Goal: Task Accomplishment & Management: Manage account settings

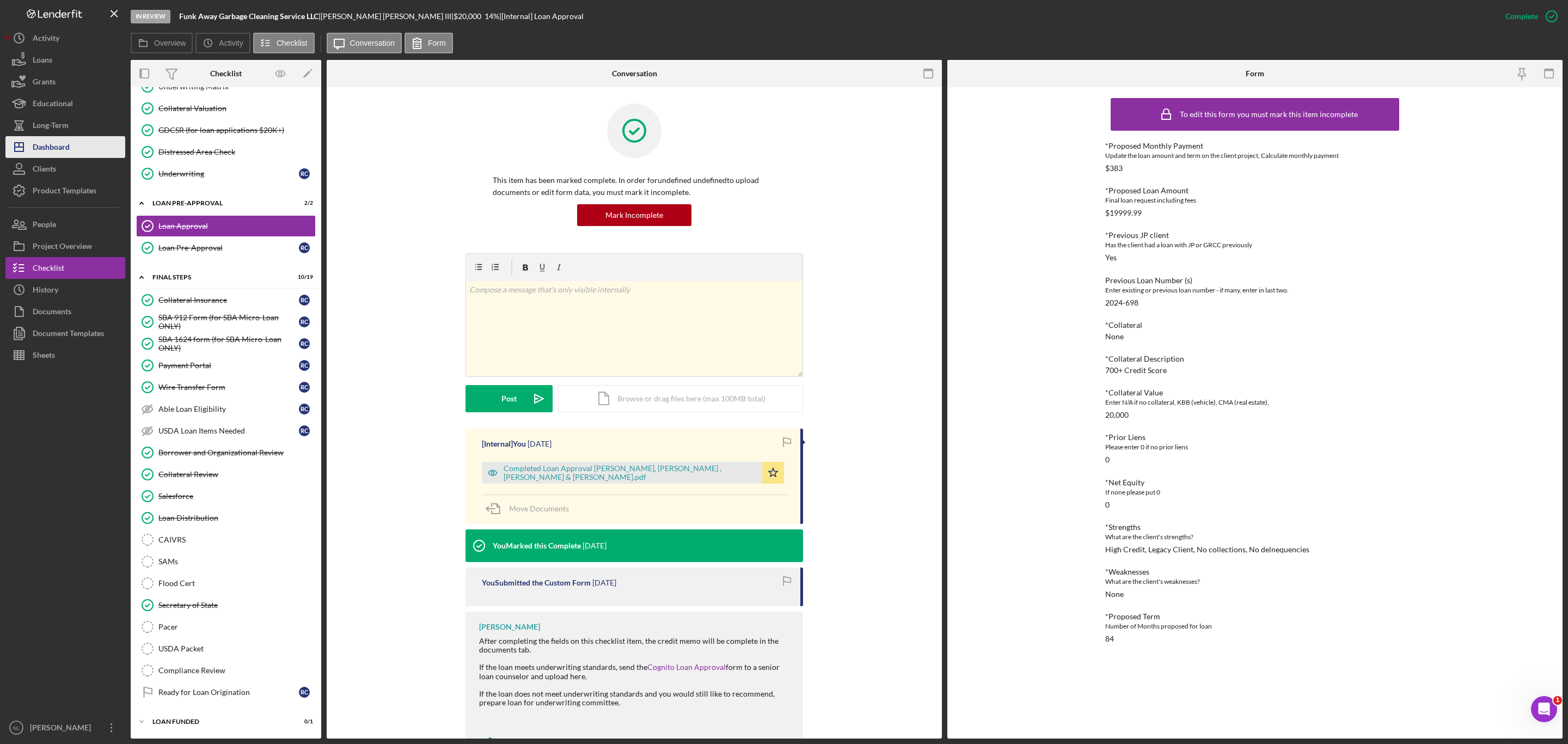
click at [66, 144] on div "Dashboard" at bounding box center [51, 149] width 37 height 24
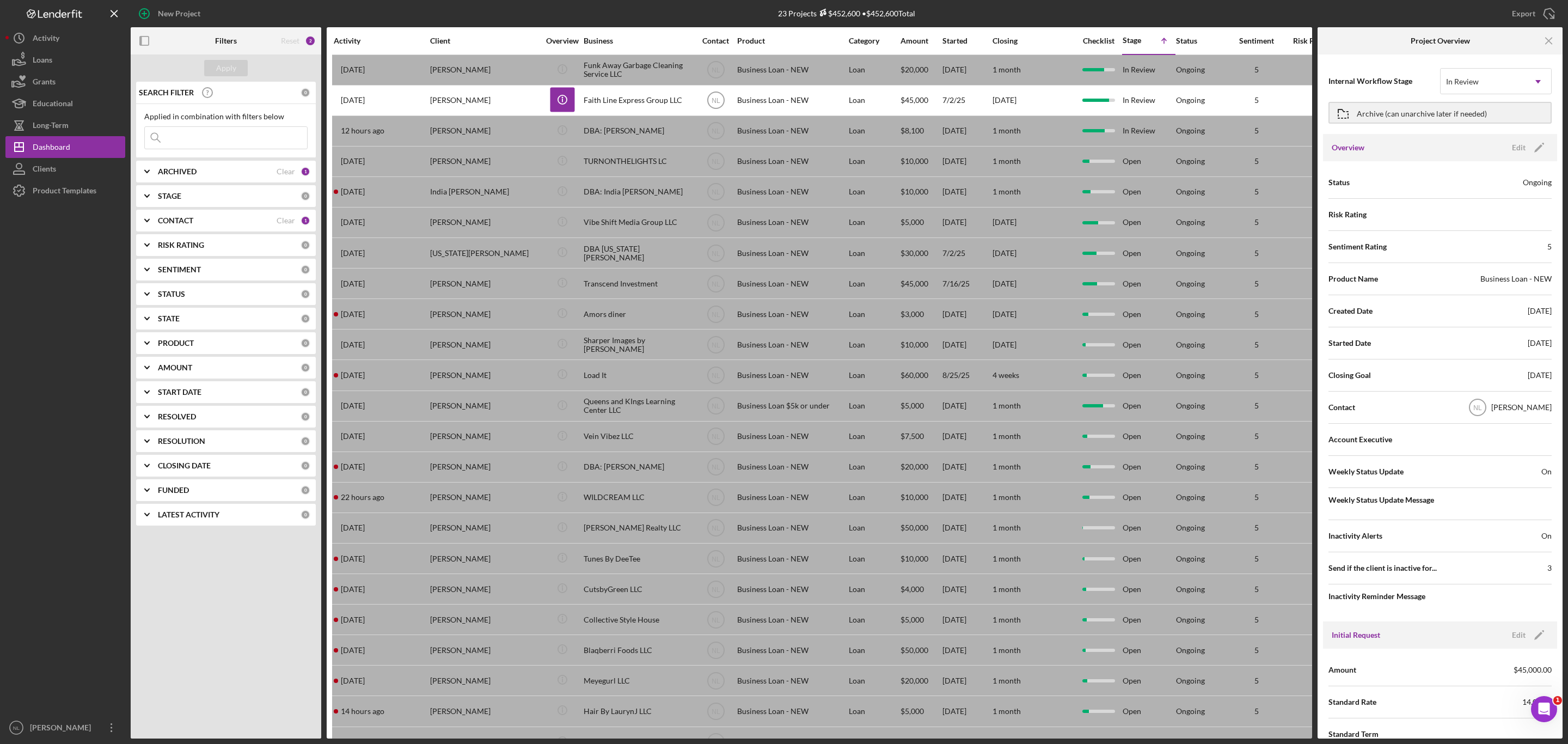
click at [242, 614] on div "Apply SEARCH FILTER 0 Applied in combination with filters below Icon/Menu Close…" at bounding box center [226, 396] width 191 height 684
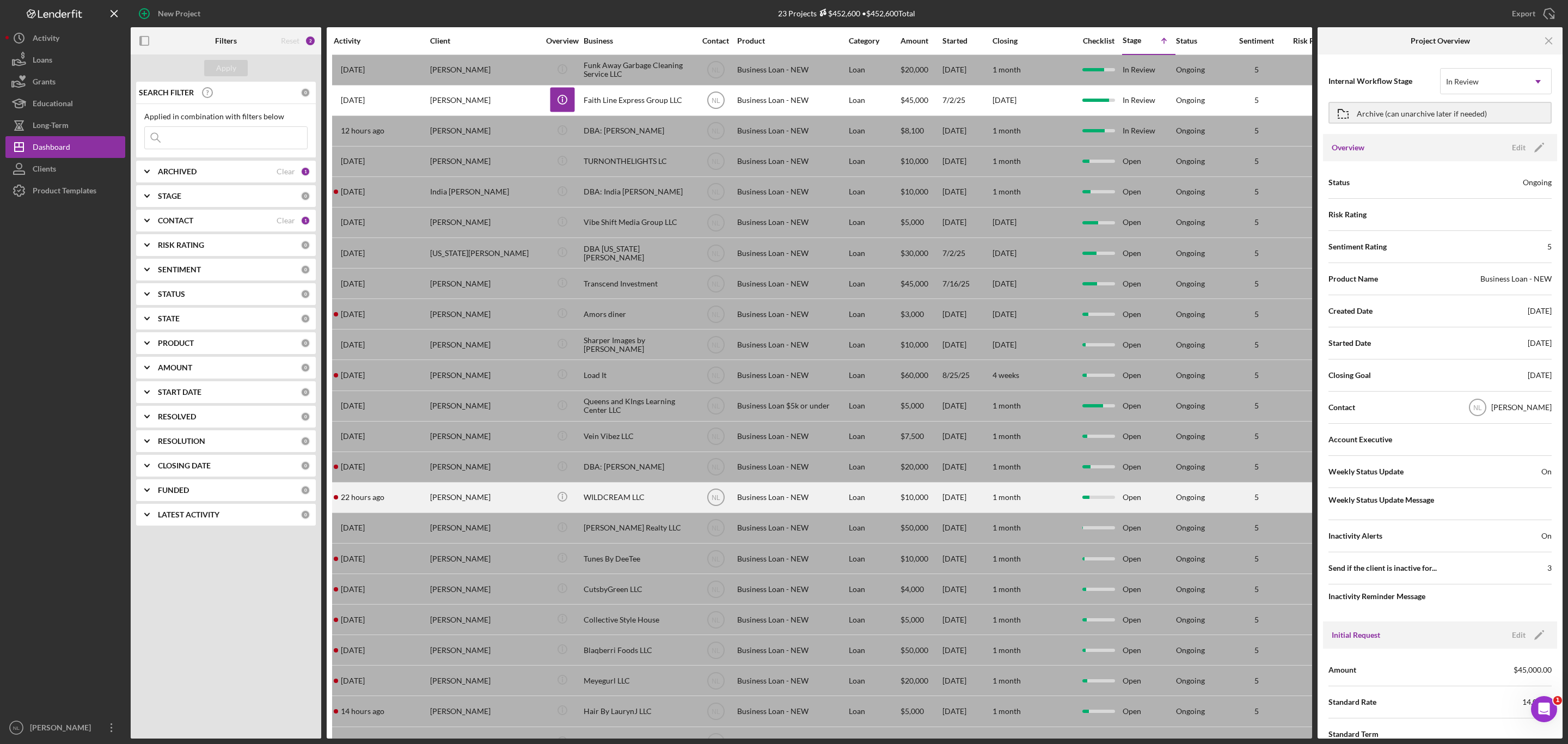
click at [474, 512] on div "[PERSON_NAME]" at bounding box center [485, 497] width 109 height 29
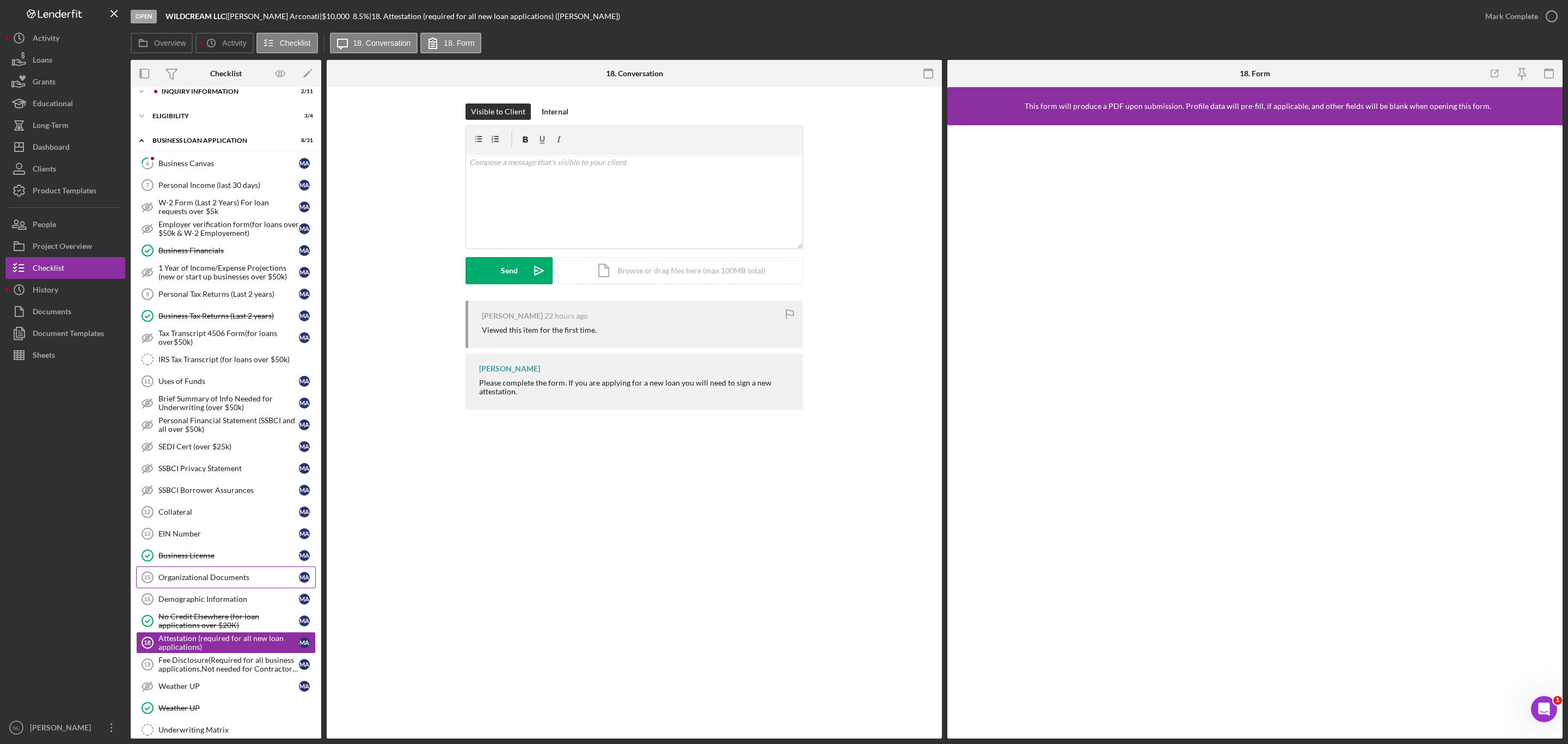
scroll to position [10, 0]
click at [192, 167] on div "Business Canvas" at bounding box center [228, 164] width 141 height 9
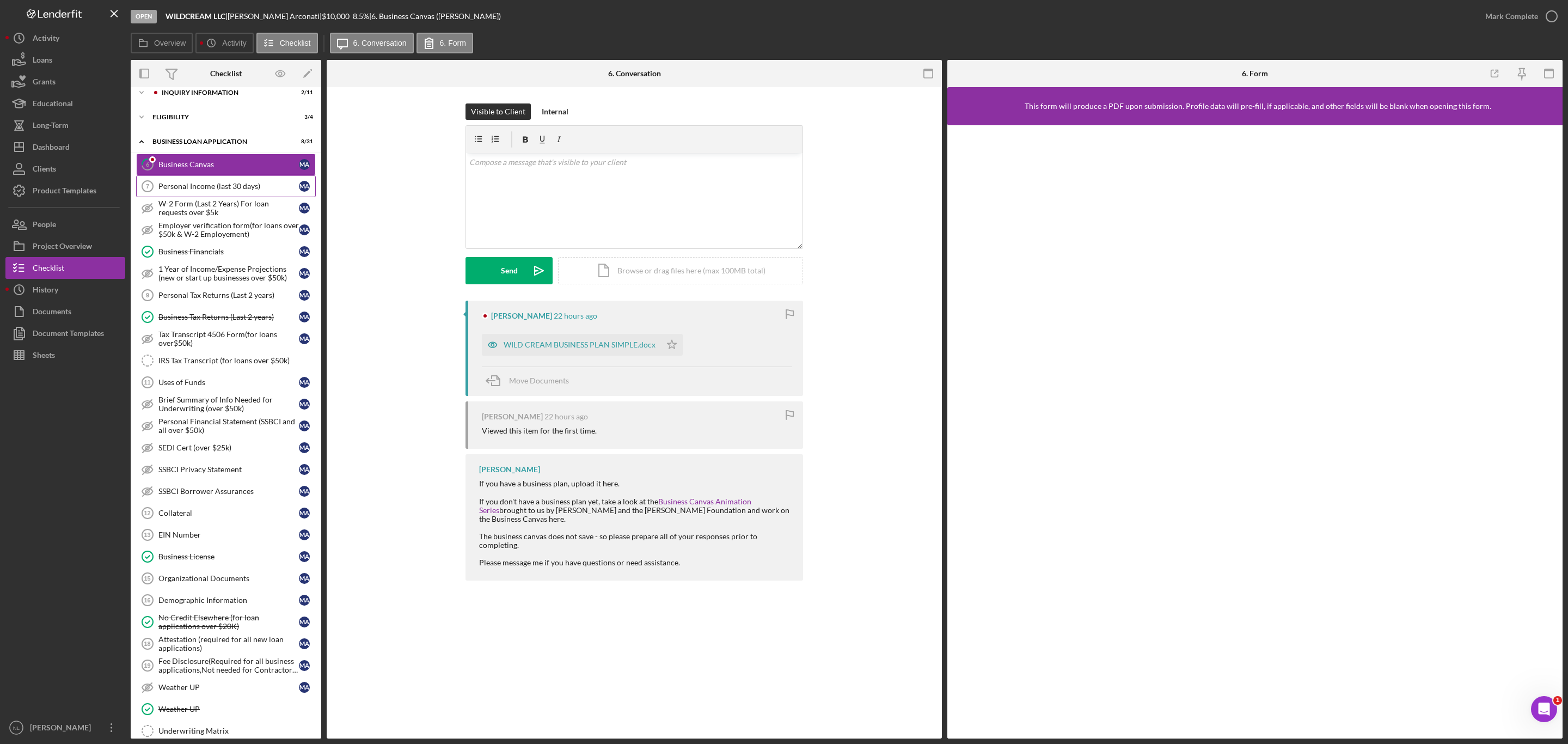
click at [194, 181] on link "Personal Income (last 30 days) 7 Personal Income (last 30 days) M A" at bounding box center [226, 186] width 180 height 22
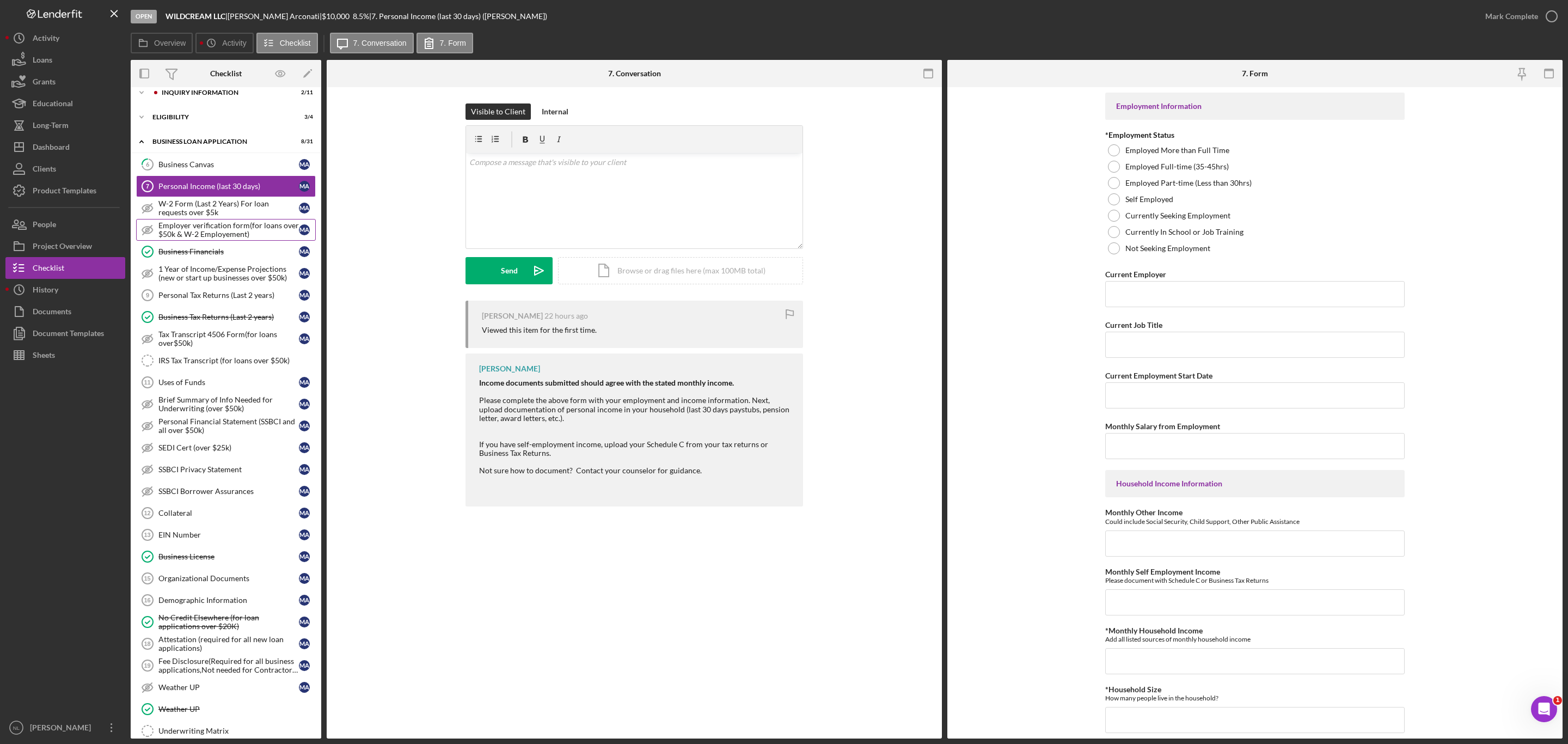
click at [223, 239] on div "Employer verification form(for loans over $50k & W-2 Employement)" at bounding box center [228, 230] width 141 height 18
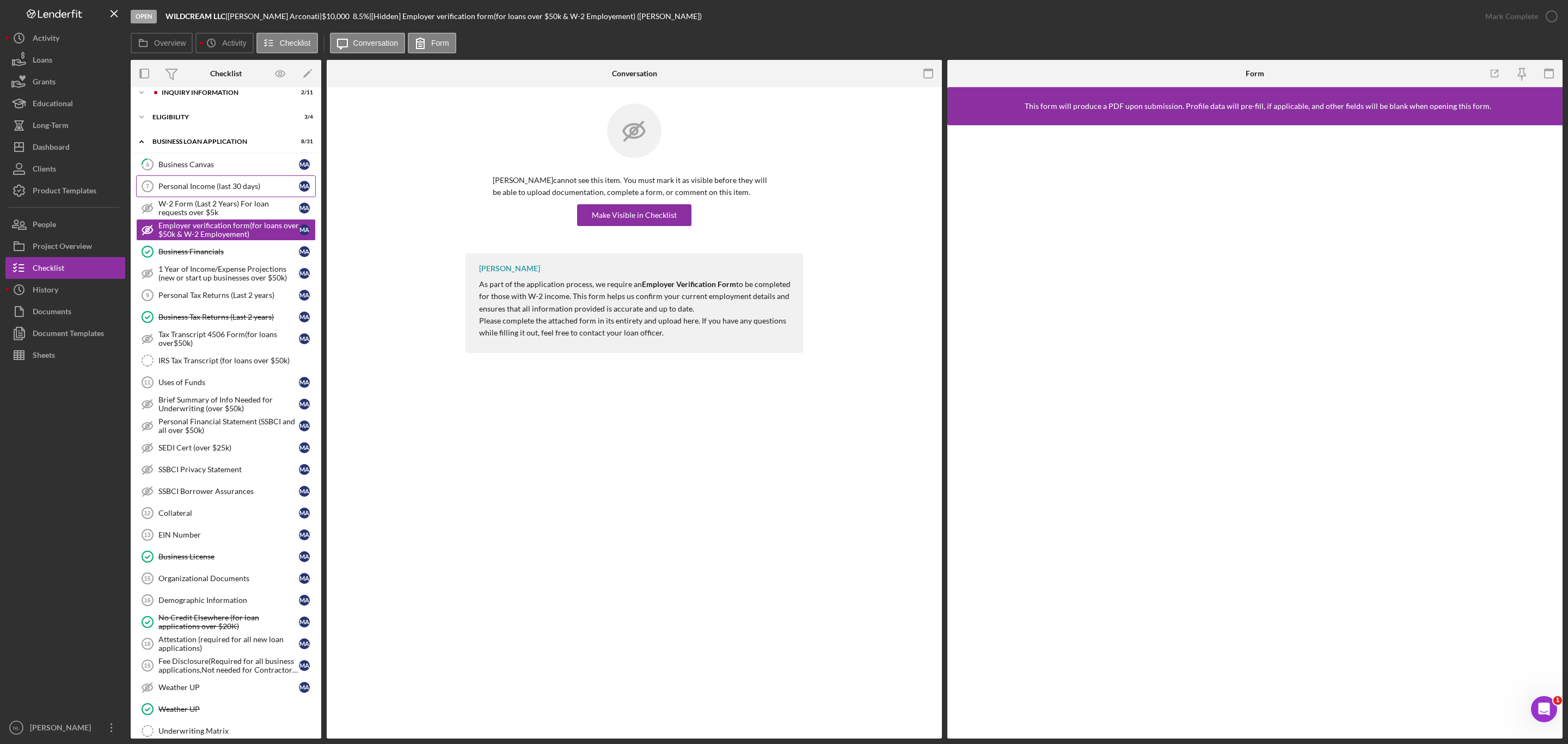
click at [194, 191] on div "Personal Income (last 30 days)" at bounding box center [228, 186] width 141 height 9
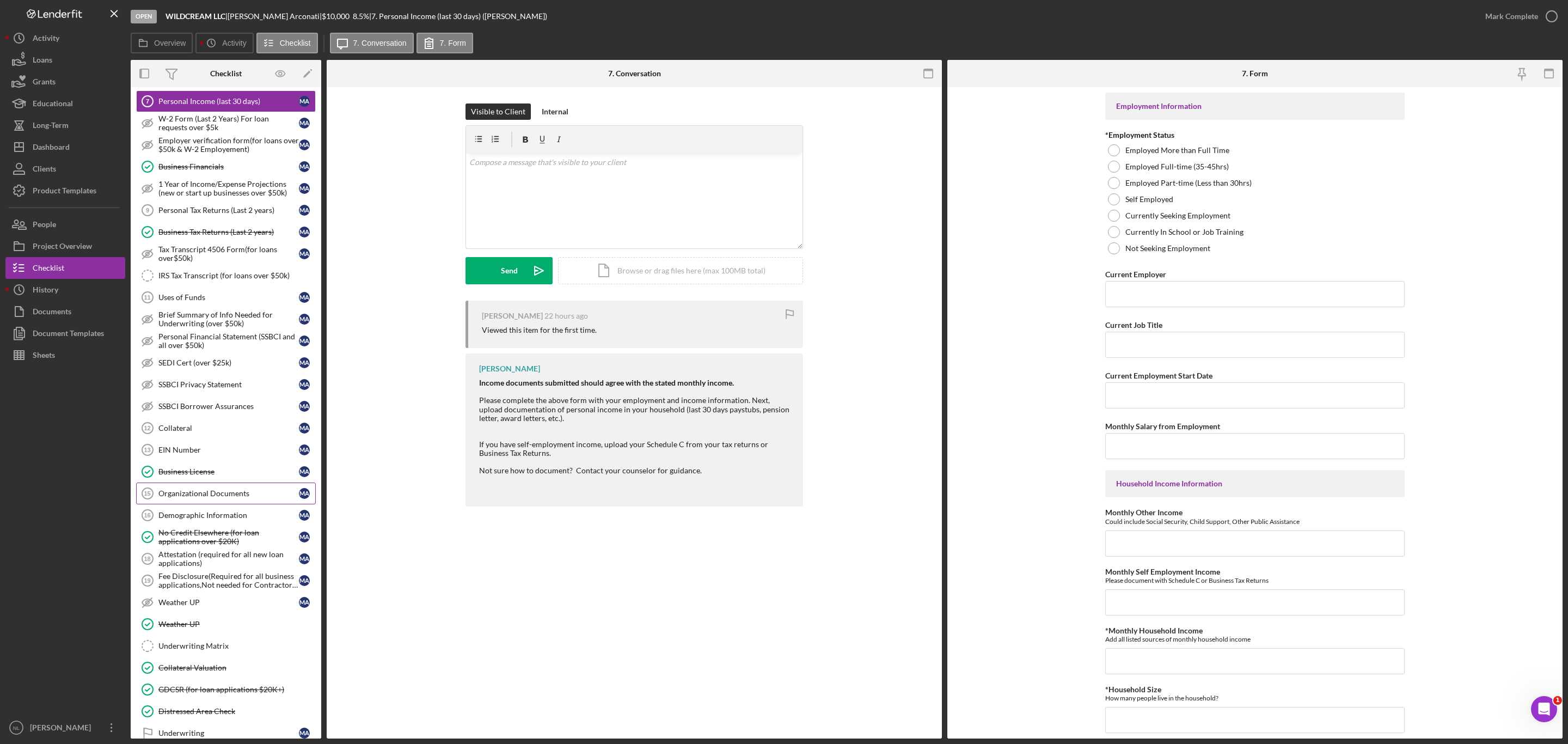
scroll to position [97, 0]
click at [250, 496] on div "Organizational Documents" at bounding box center [228, 492] width 141 height 9
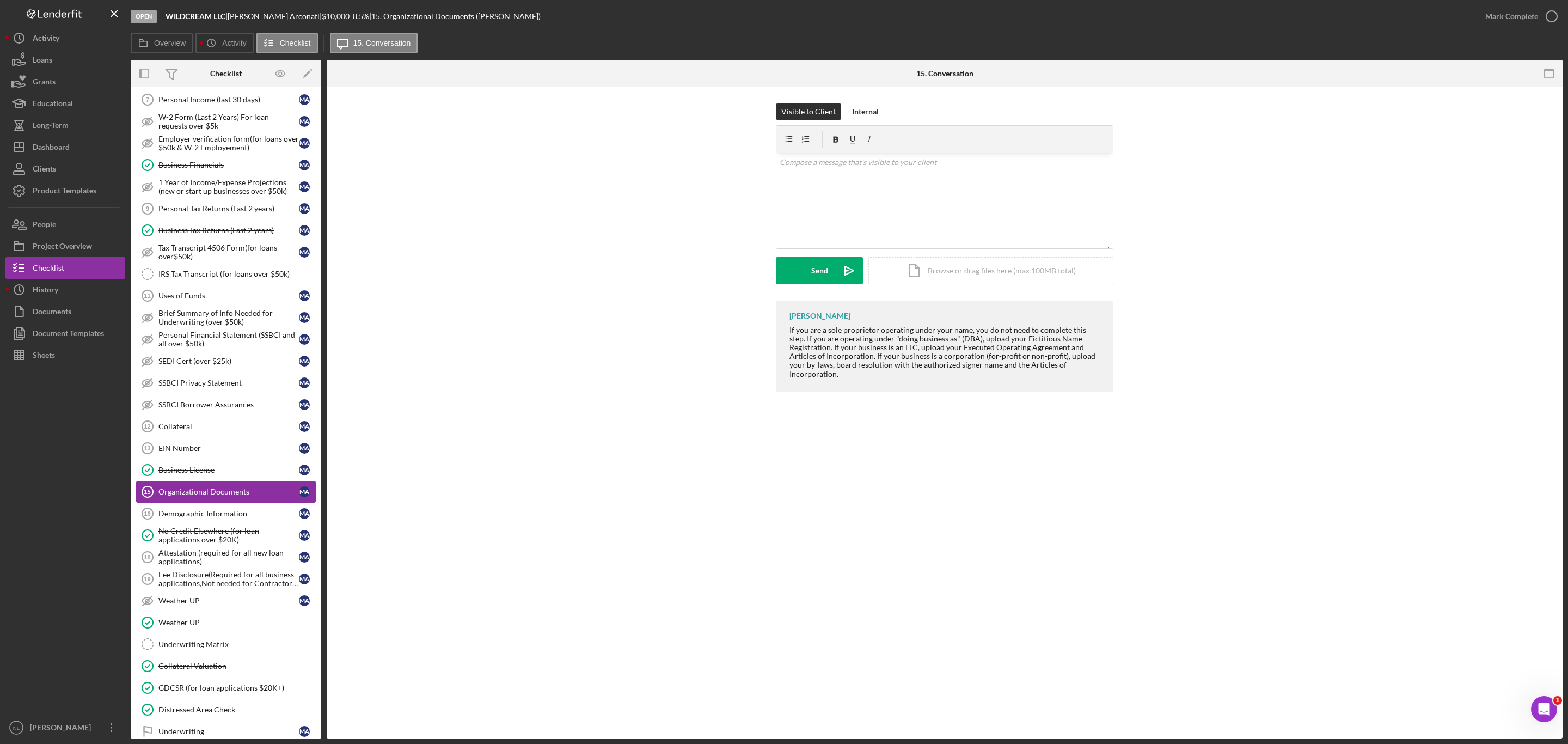
click at [245, 503] on link "Organizational Documents 15 Organizational Documents M A" at bounding box center [226, 492] width 180 height 22
click at [240, 518] on div "Demographic Information" at bounding box center [228, 513] width 141 height 9
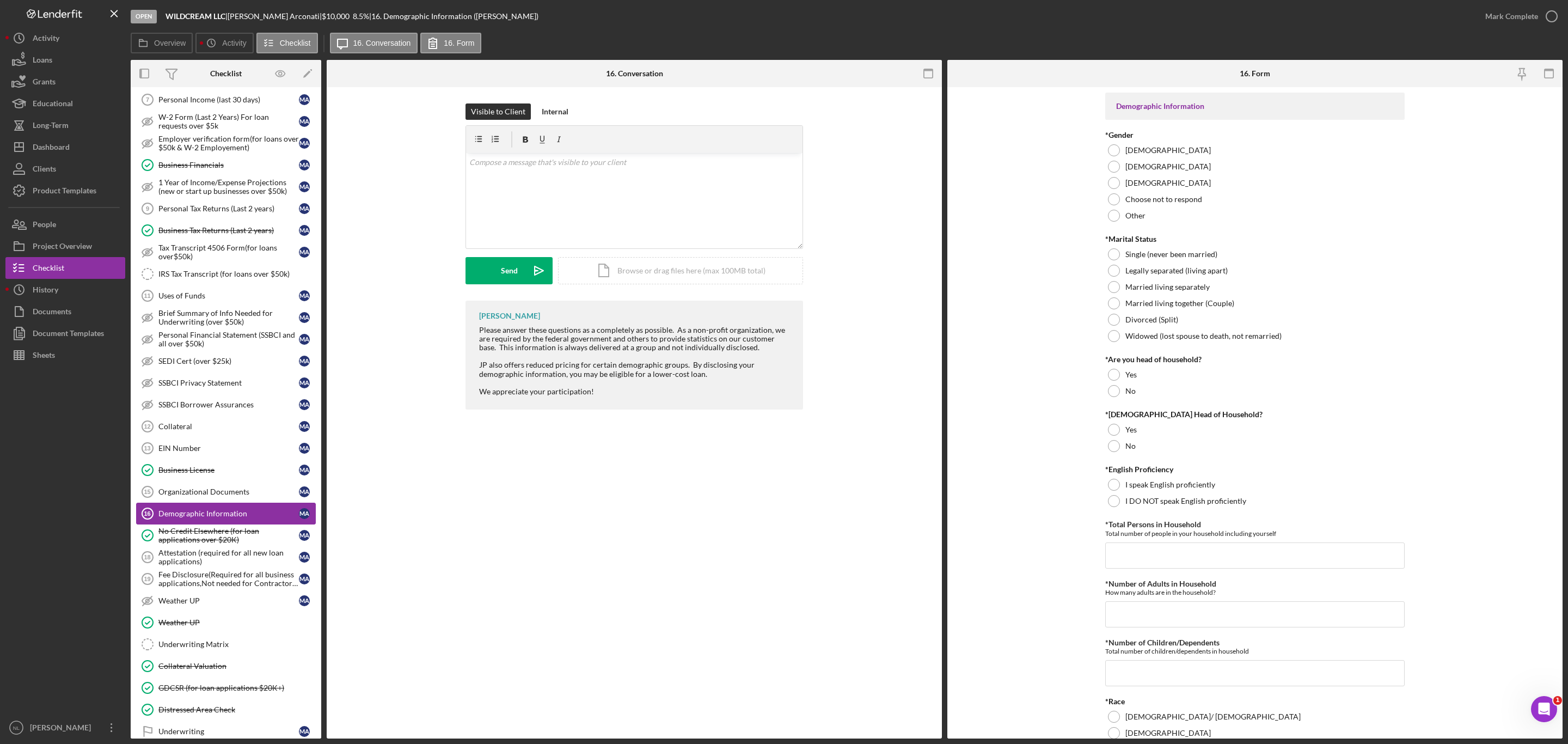
click at [229, 514] on link "Demographic Information 16 Demographic Information M A" at bounding box center [226, 514] width 180 height 22
click at [220, 496] on div "Organizational Documents" at bounding box center [228, 492] width 141 height 9
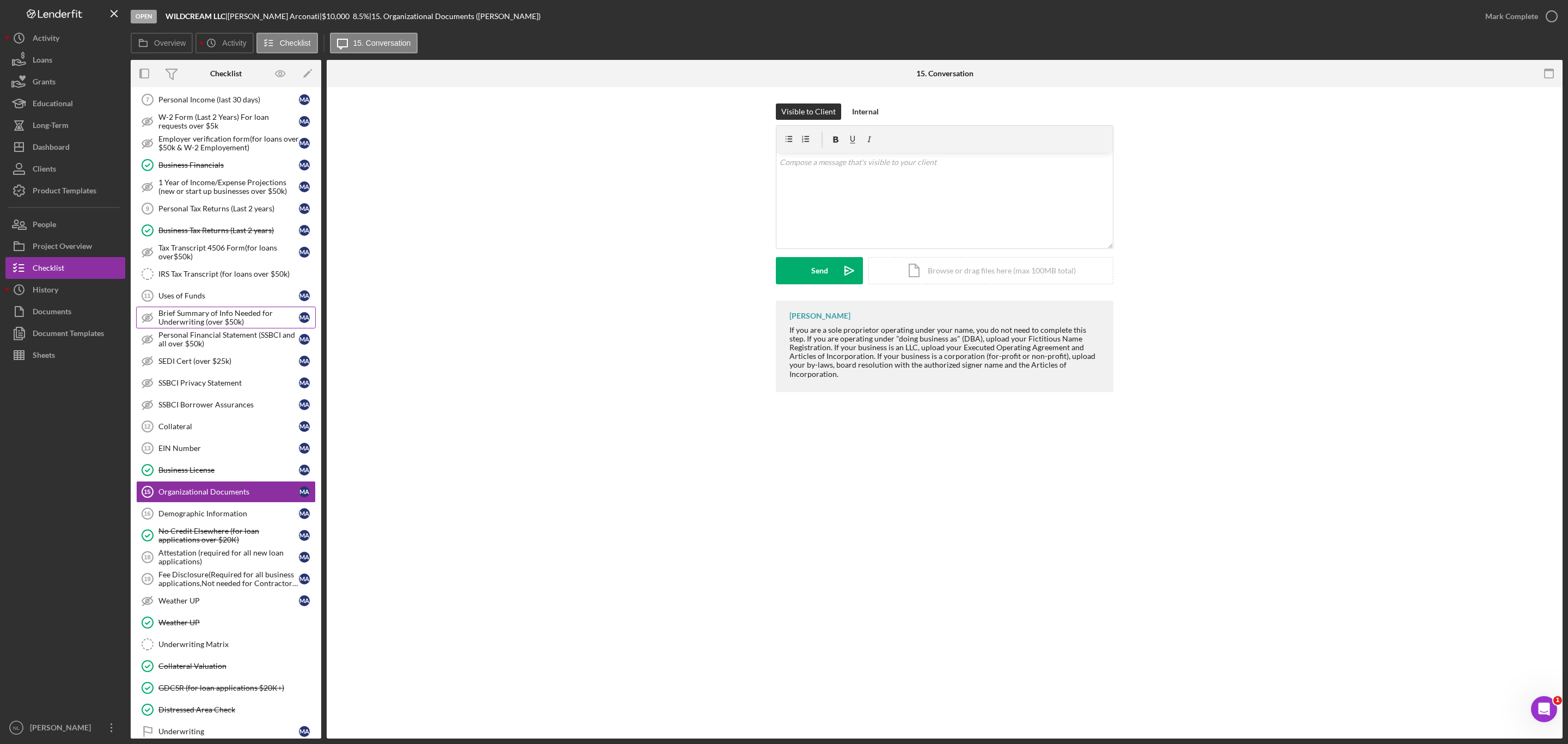
click at [234, 326] on div "Brief Summary of Info Needed for Underwriting (over $50k)" at bounding box center [228, 317] width 141 height 18
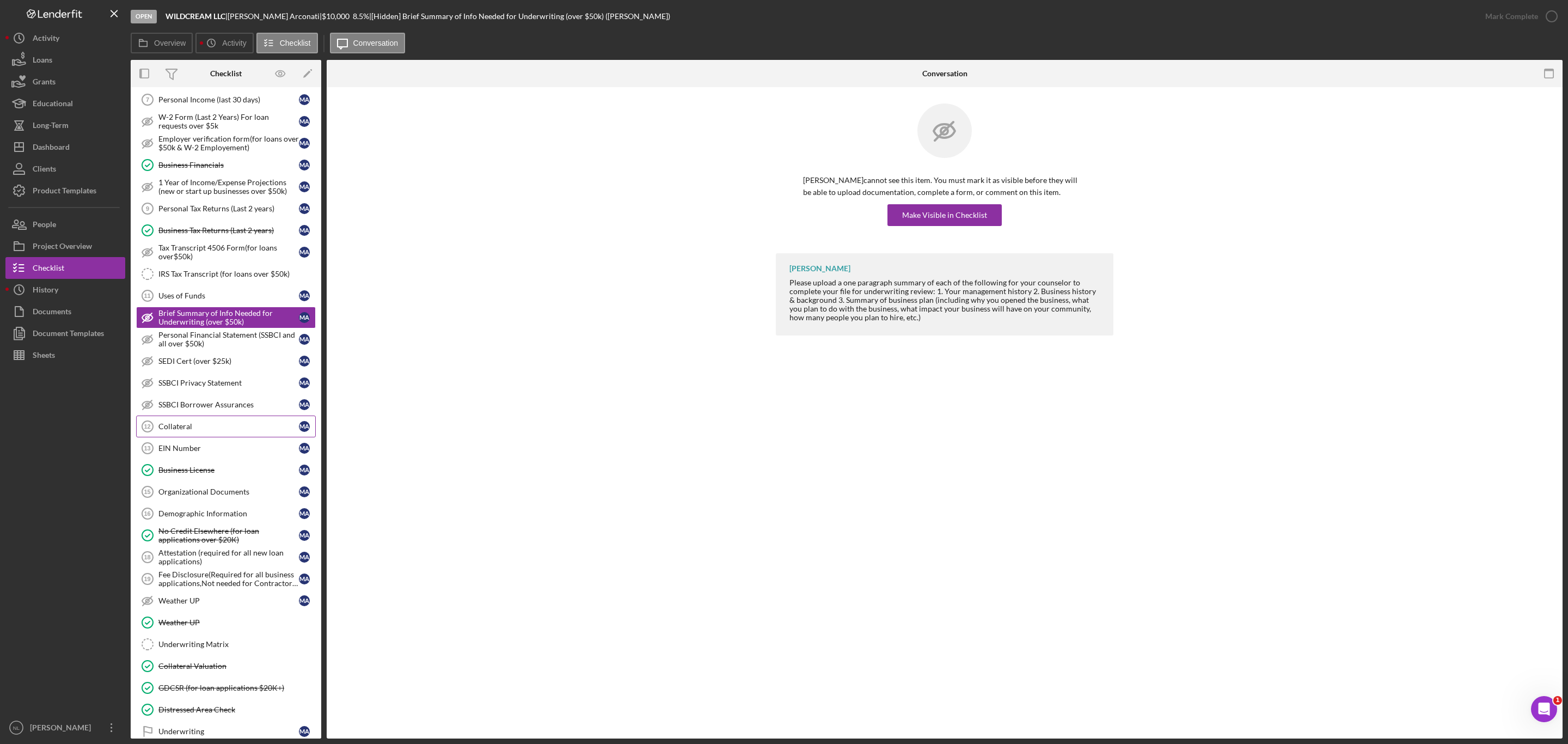
click at [227, 431] on div "Collateral" at bounding box center [228, 426] width 141 height 9
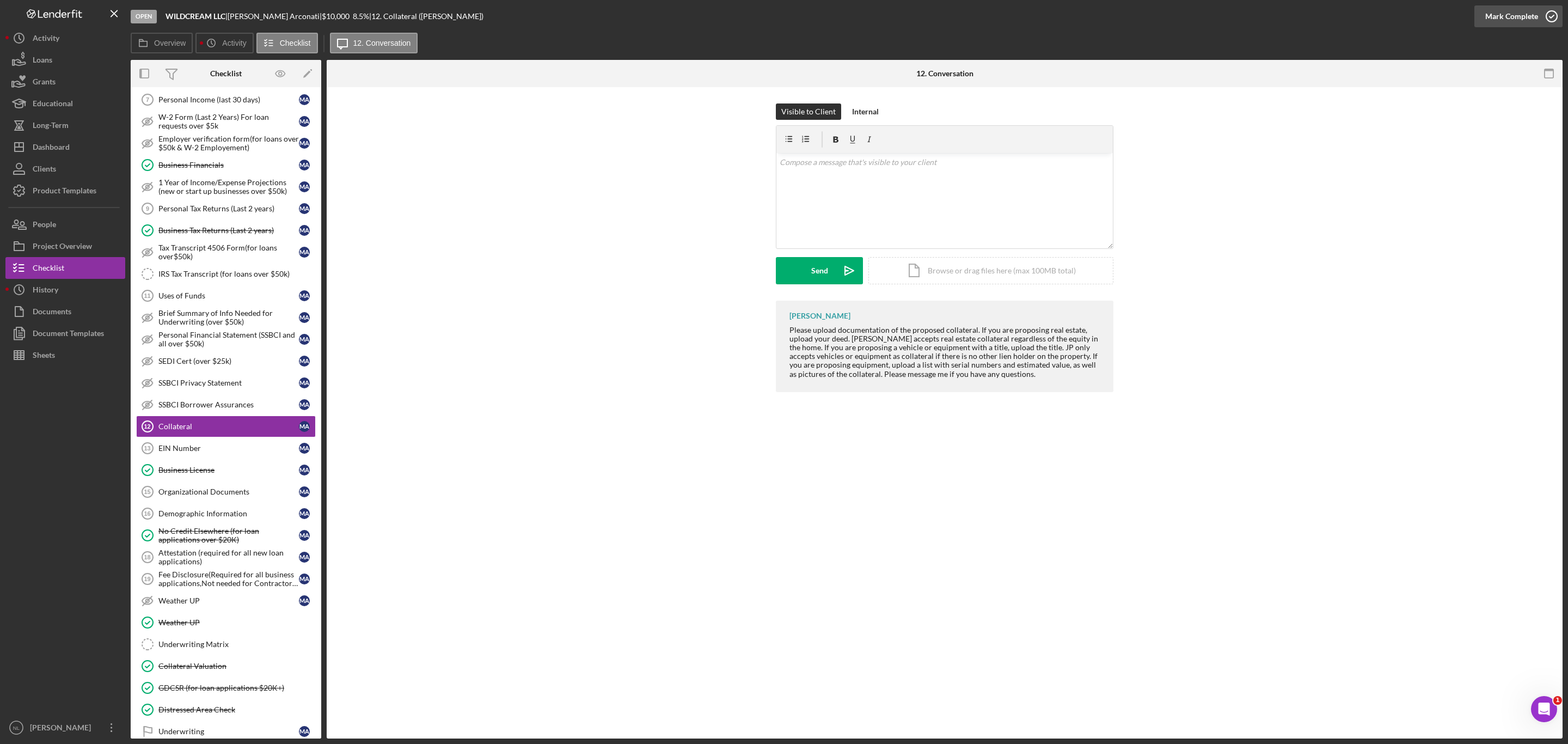
click at [1500, 23] on div "Mark Complete" at bounding box center [1511, 16] width 53 height 22
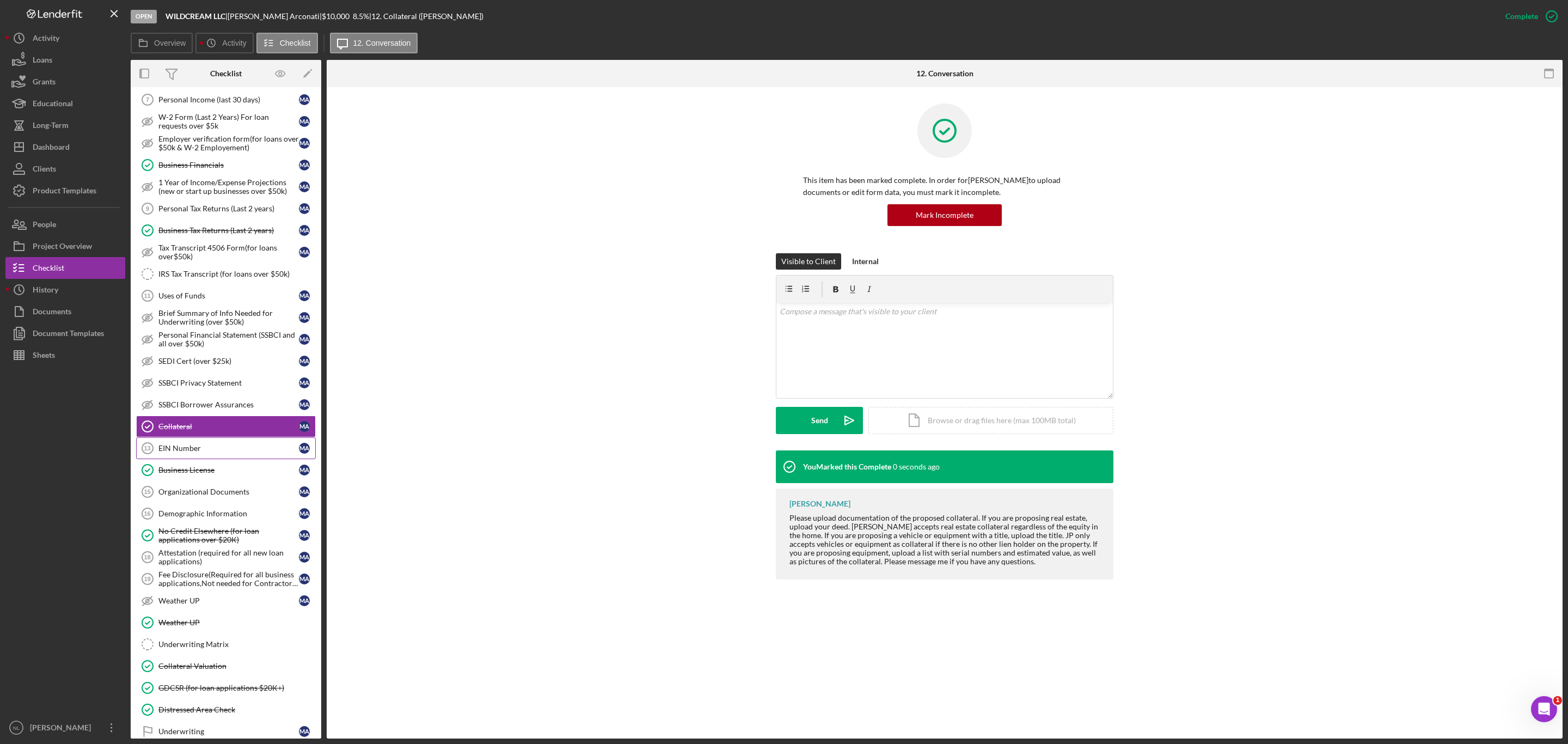
click at [172, 459] on link "EIN Number 13 EIN Number M A" at bounding box center [226, 448] width 180 height 22
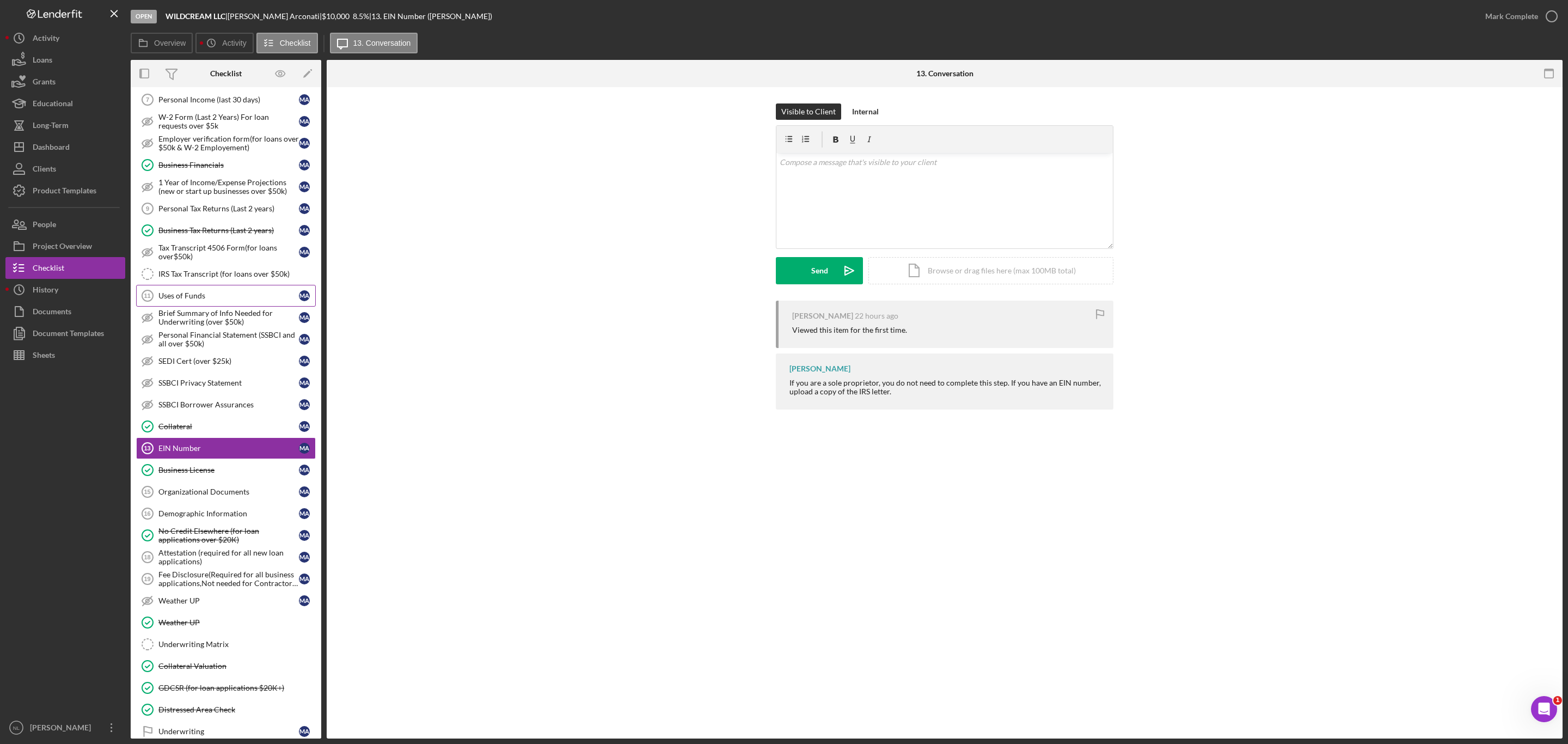
click at [203, 297] on div "Uses of Funds" at bounding box center [228, 296] width 141 height 9
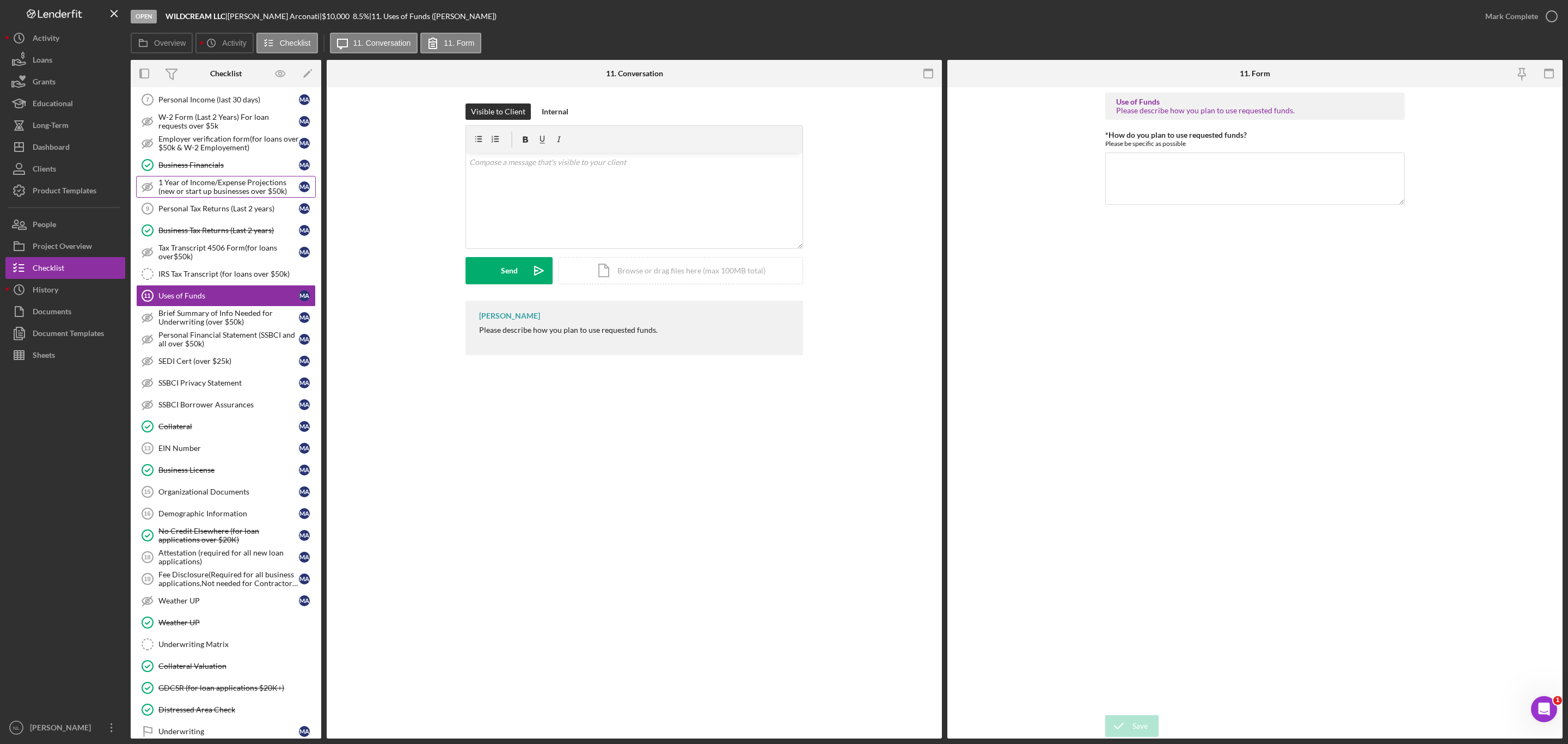
click at [188, 195] on div "1 Year of Income/Expense Projections (new or start up businesses over $50k)" at bounding box center [228, 186] width 141 height 18
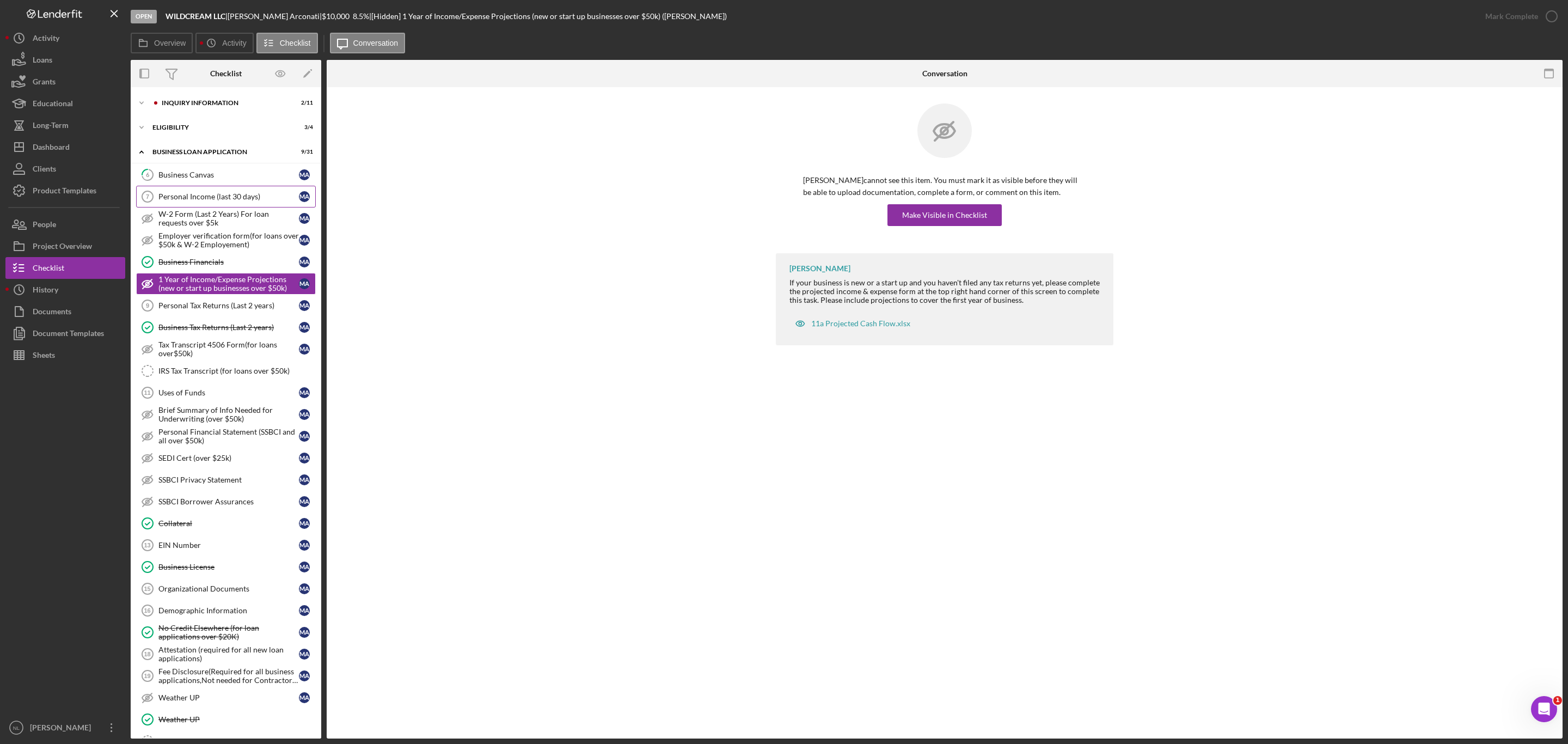
click at [226, 187] on link "Personal Income (last 30 days) 7 Personal Income (last 30 days) M A" at bounding box center [226, 197] width 180 height 22
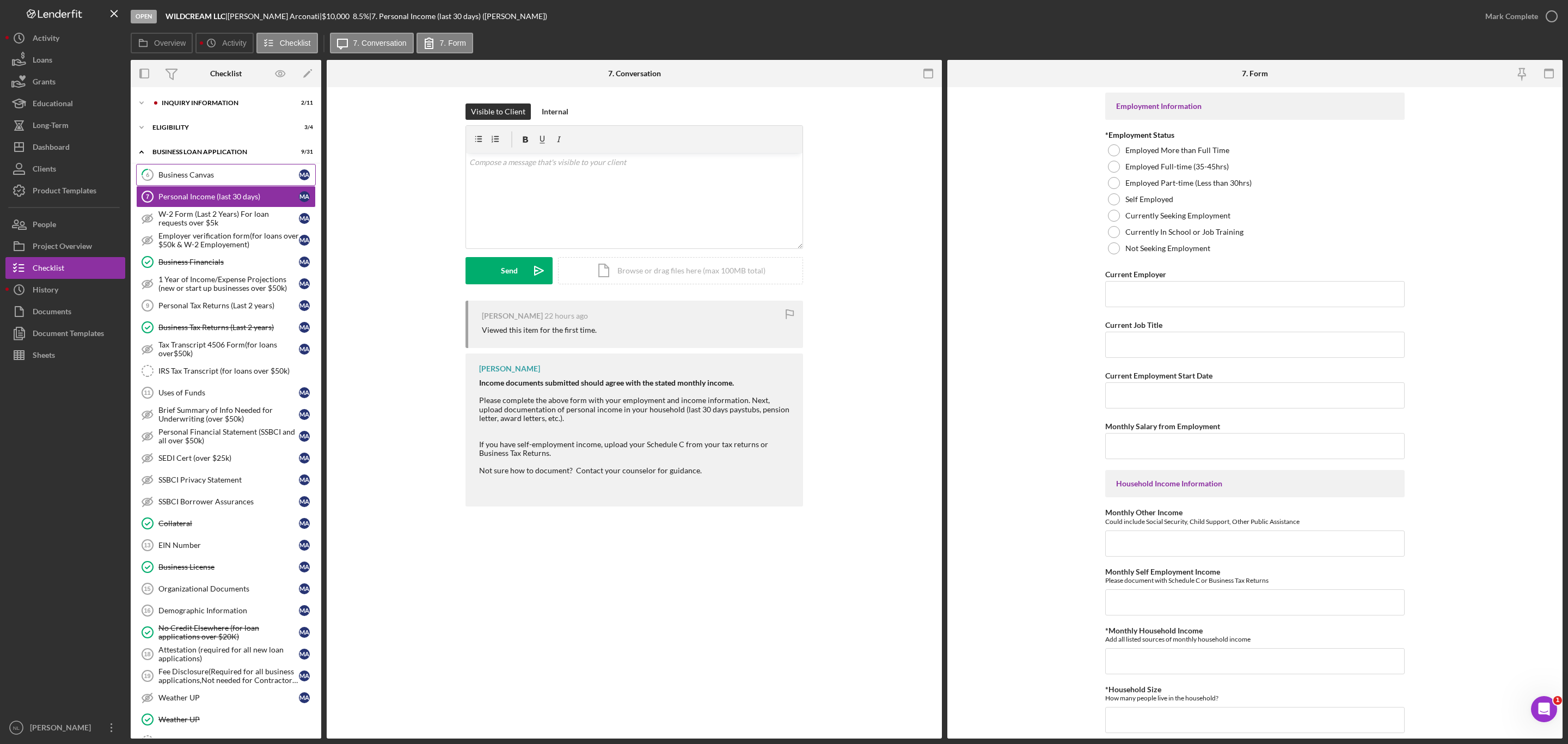
click at [215, 169] on link "6 Business Canvas M A" at bounding box center [226, 175] width 180 height 22
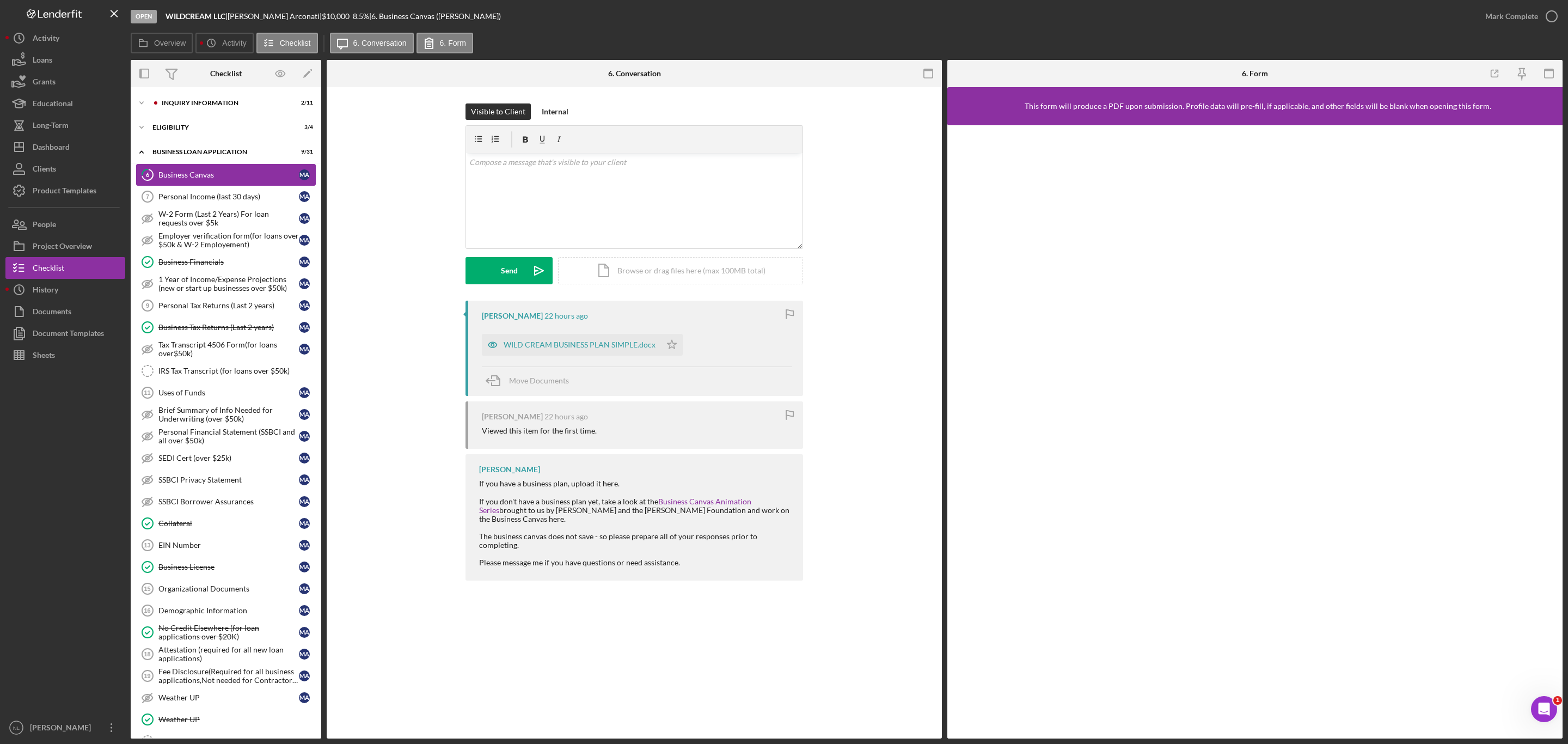
click at [204, 183] on link "6 Business Canvas M A" at bounding box center [226, 175] width 180 height 22
drag, startPoint x: 199, startPoint y: 196, endPoint x: 170, endPoint y: 194, distance: 29.1
click at [170, 194] on div "Personal Income (last 30 days)" at bounding box center [228, 197] width 141 height 9
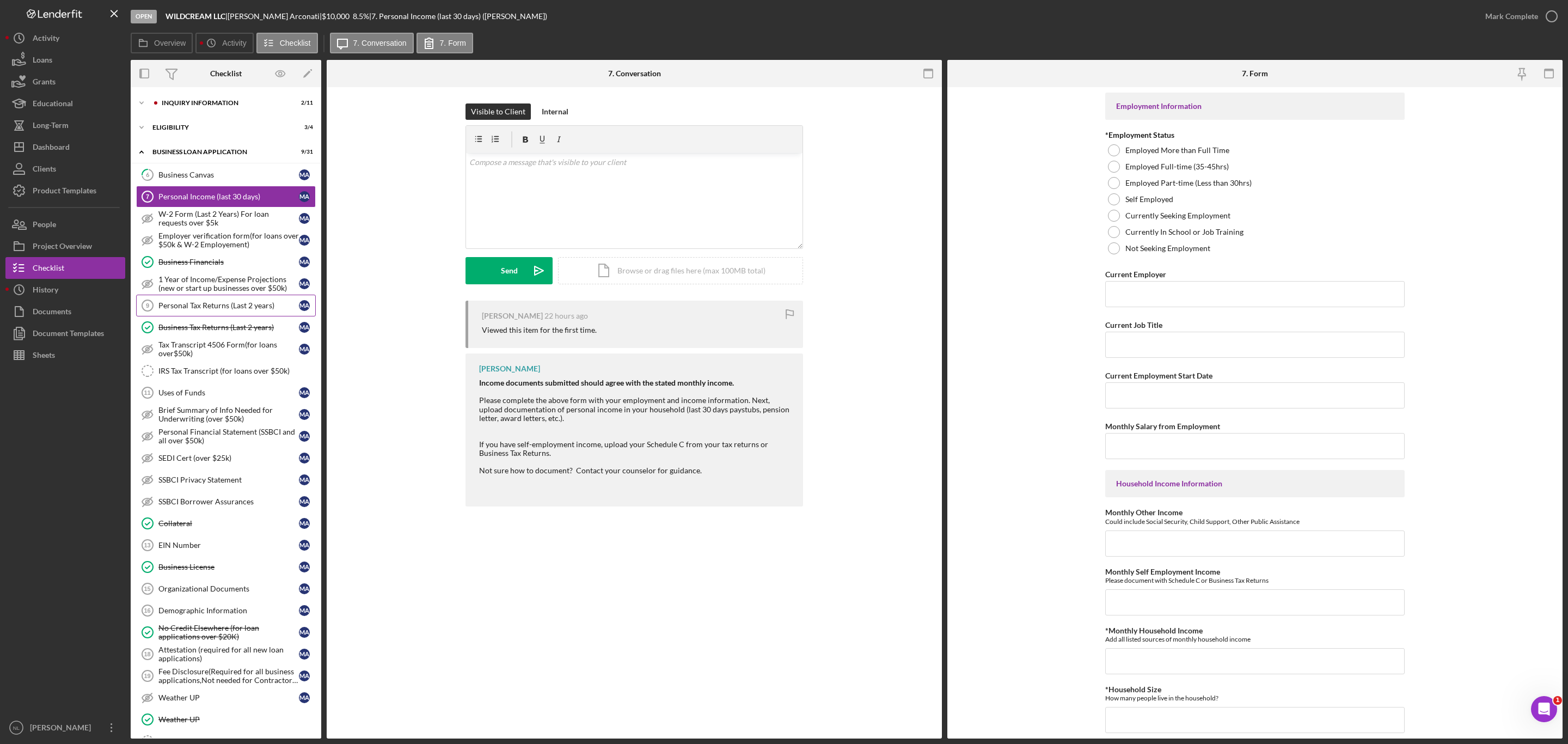
click at [194, 317] on link "Personal Tax Returns (Last 2 years) 9 Personal Tax Returns (Last 2 years) M A" at bounding box center [226, 306] width 180 height 22
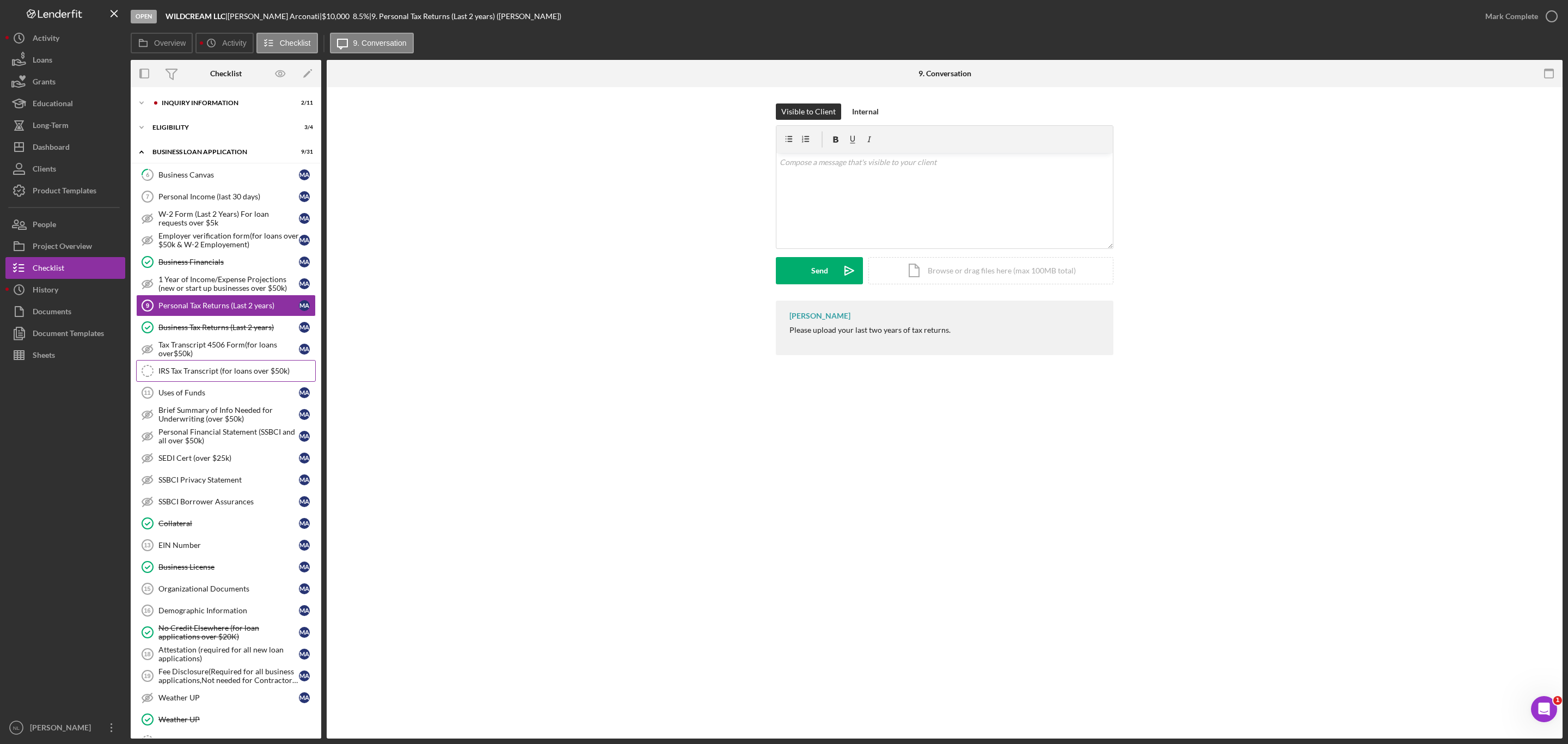
click at [209, 375] on div "IRS Tax Transcript (for loans over $50k)" at bounding box center [237, 371] width 157 height 9
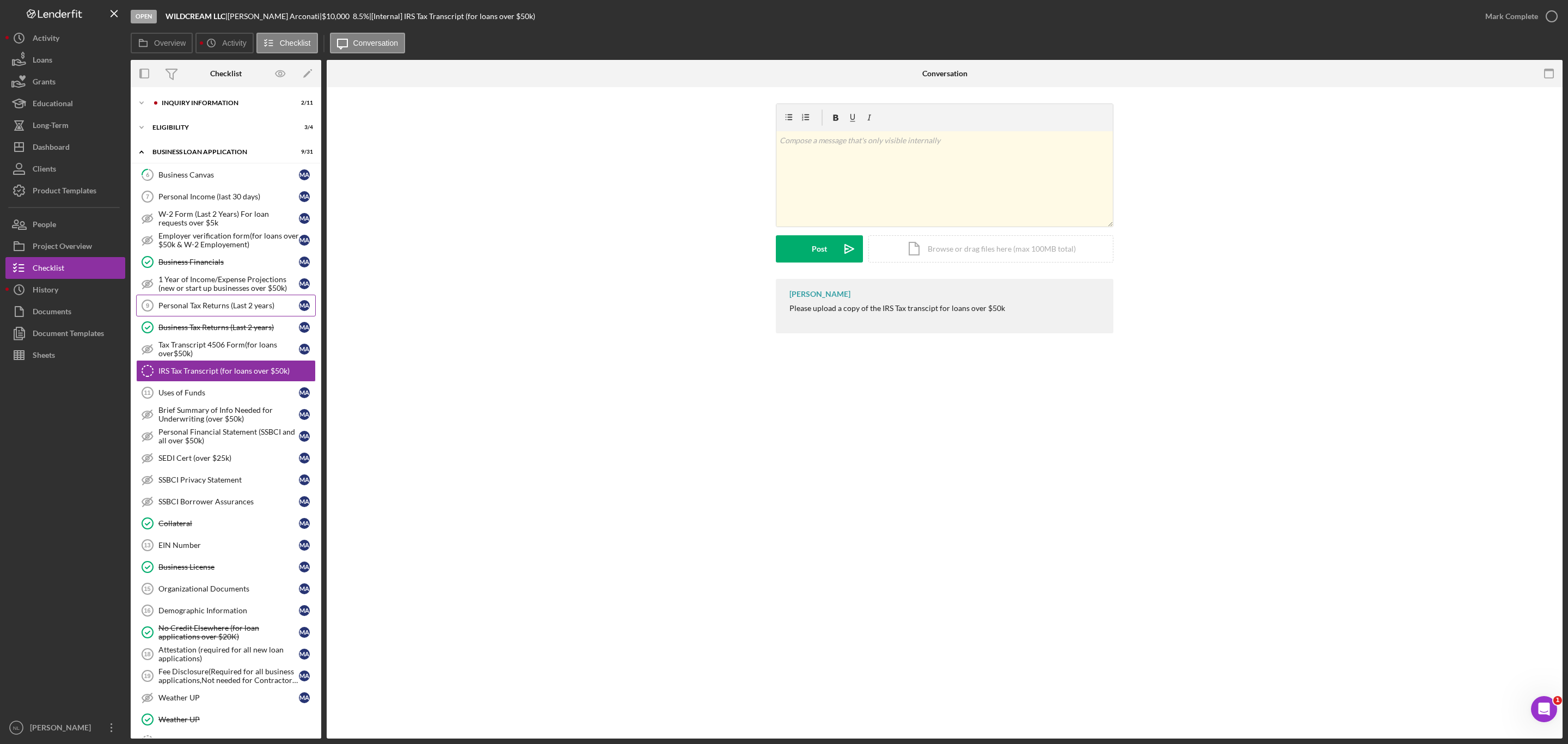
click at [198, 315] on link "Personal Tax Returns (Last 2 years) 9 Personal Tax Returns (Last 2 years) M A" at bounding box center [226, 306] width 180 height 22
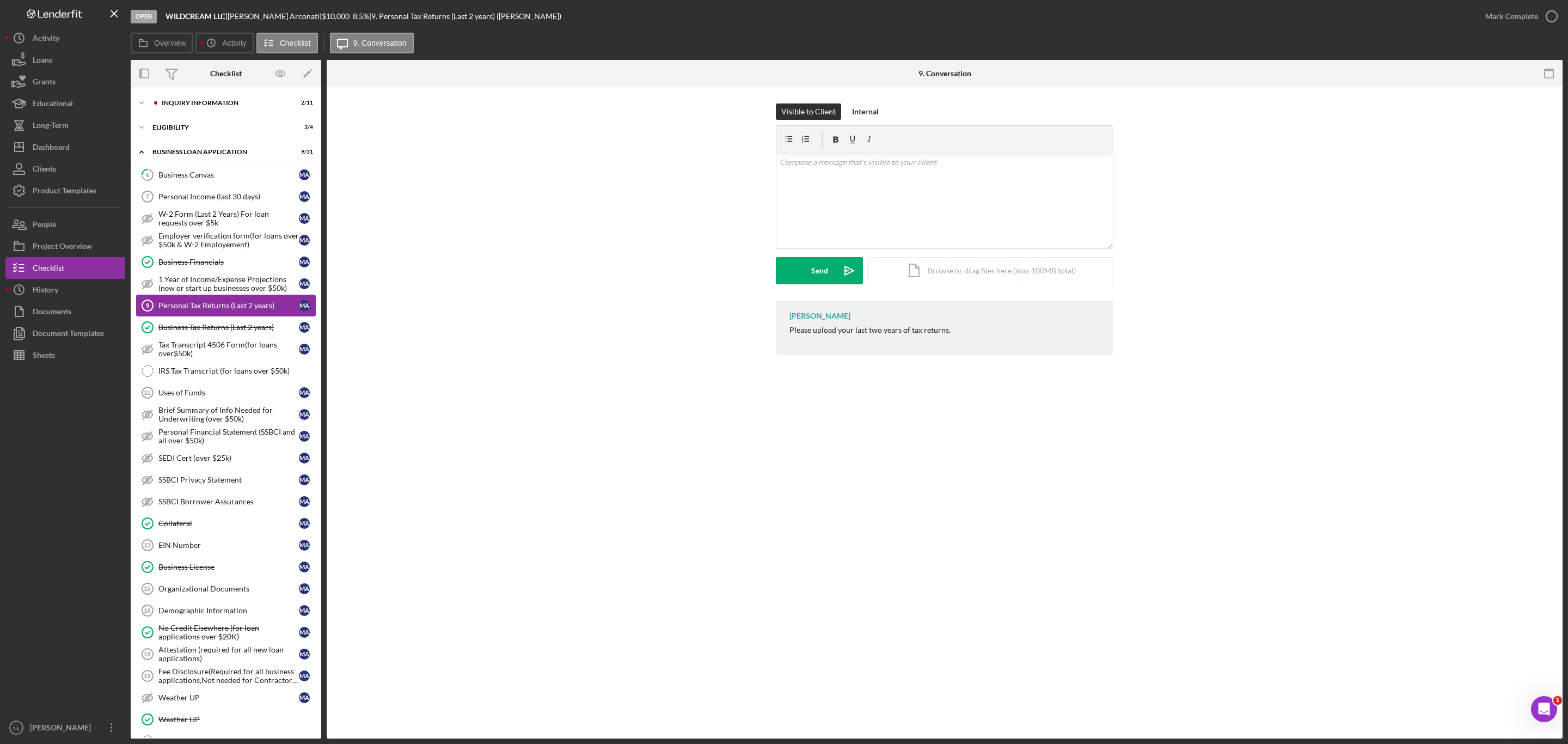
drag, startPoint x: 240, startPoint y: 363, endPoint x: 214, endPoint y: 316, distance: 53.7
click at [214, 316] on link "Personal Tax Returns (Last 2 years) 9 Personal Tax Returns (Last 2 years) M A" at bounding box center [226, 306] width 180 height 22
click at [218, 191] on link "Personal Income (last 30 days) 7 Personal Income (last 30 days) M A" at bounding box center [226, 197] width 180 height 22
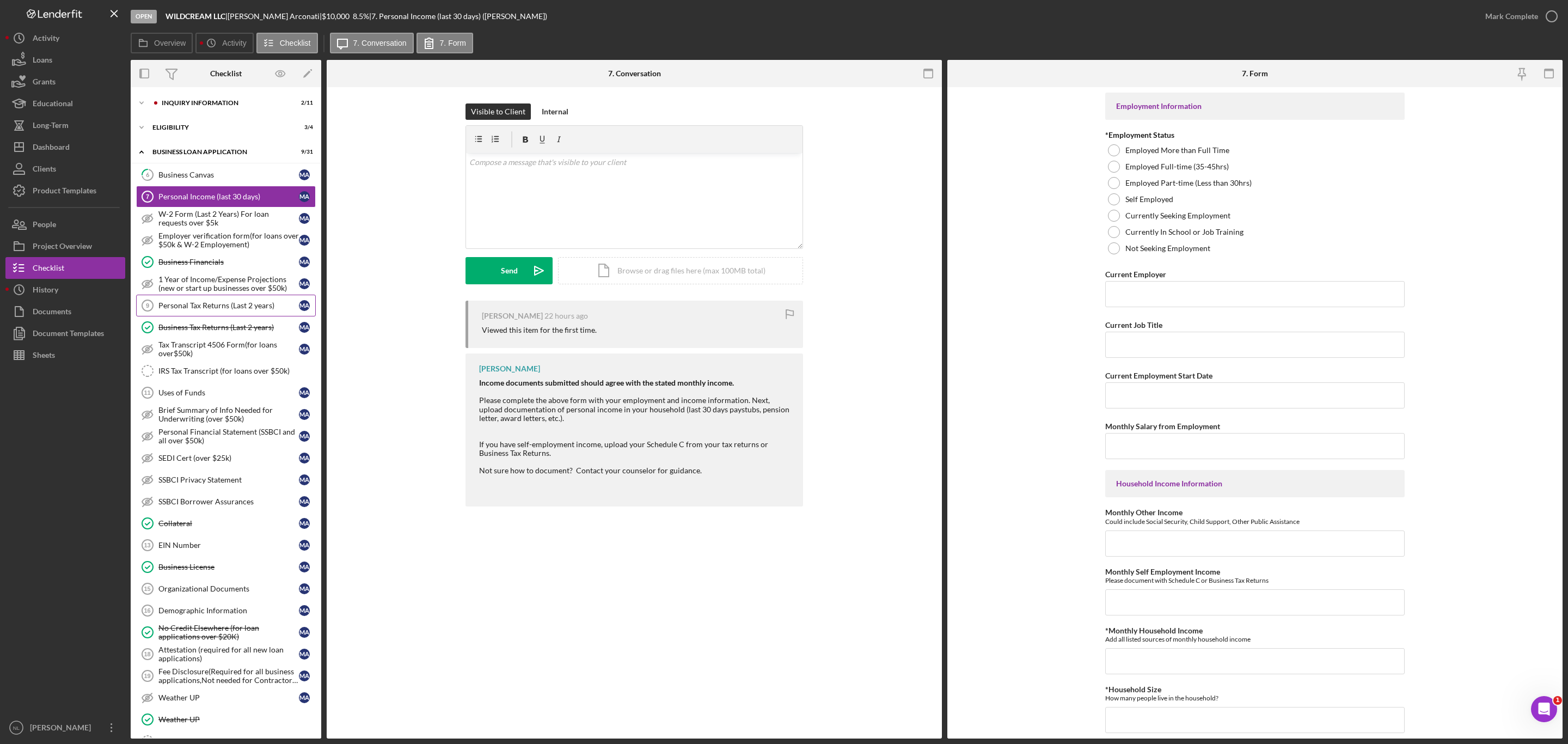
click at [199, 310] on div "Personal Tax Returns (Last 2 years)" at bounding box center [228, 306] width 141 height 9
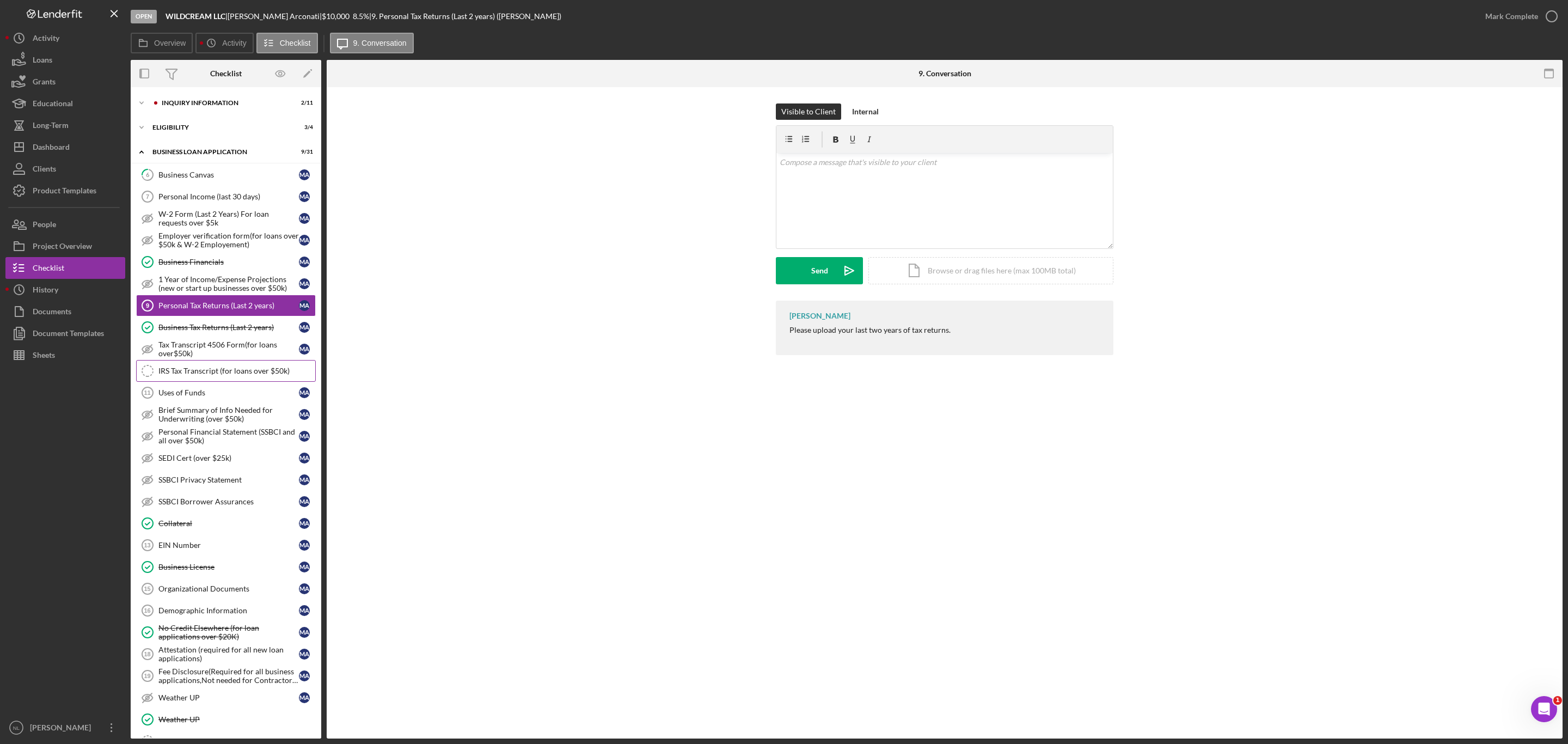
click at [219, 382] on link "IRS Tax Transcript (for loans over $50k) IRS Tax Transcript (for loans over $50…" at bounding box center [226, 371] width 180 height 22
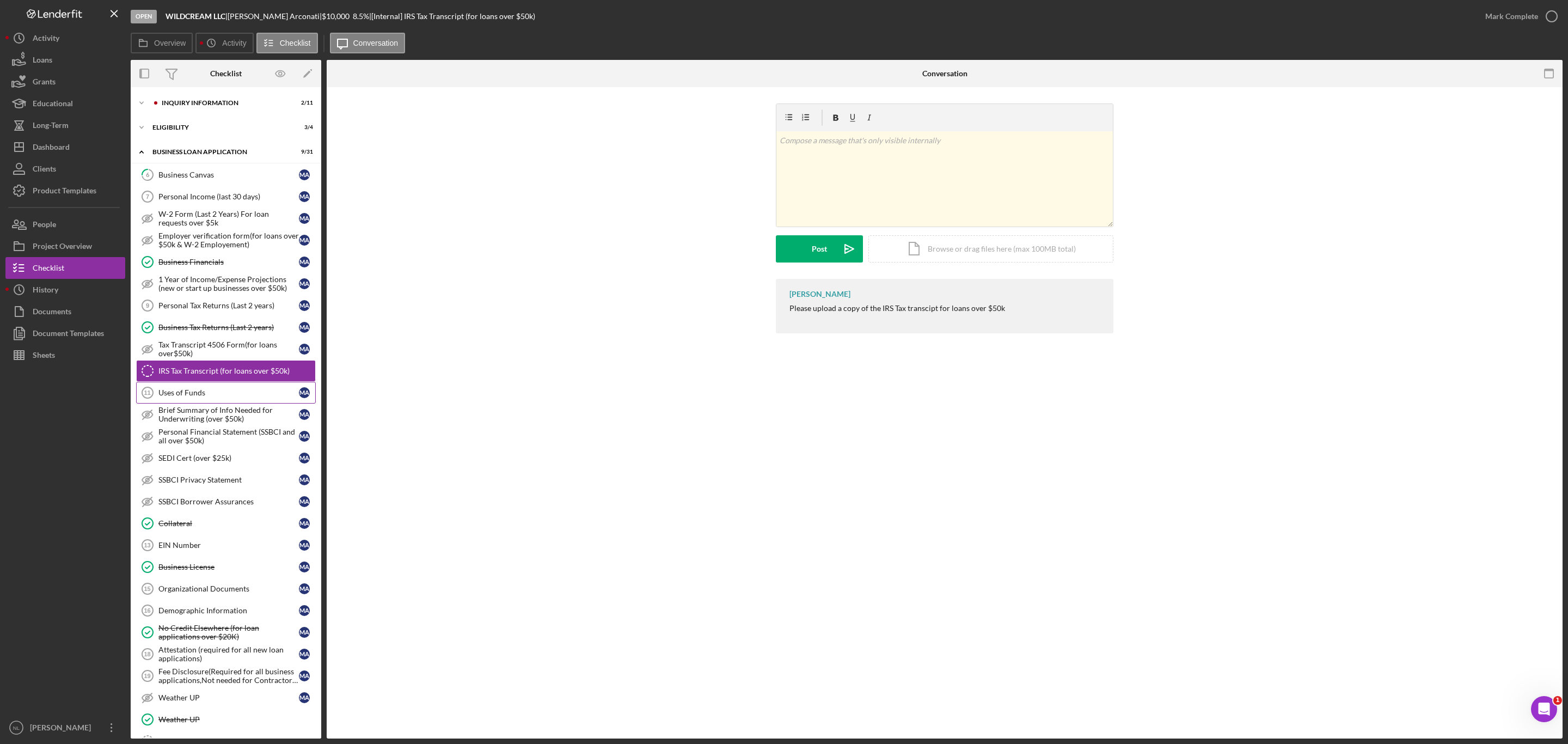
click at [218, 397] on div "Uses of Funds" at bounding box center [228, 393] width 141 height 9
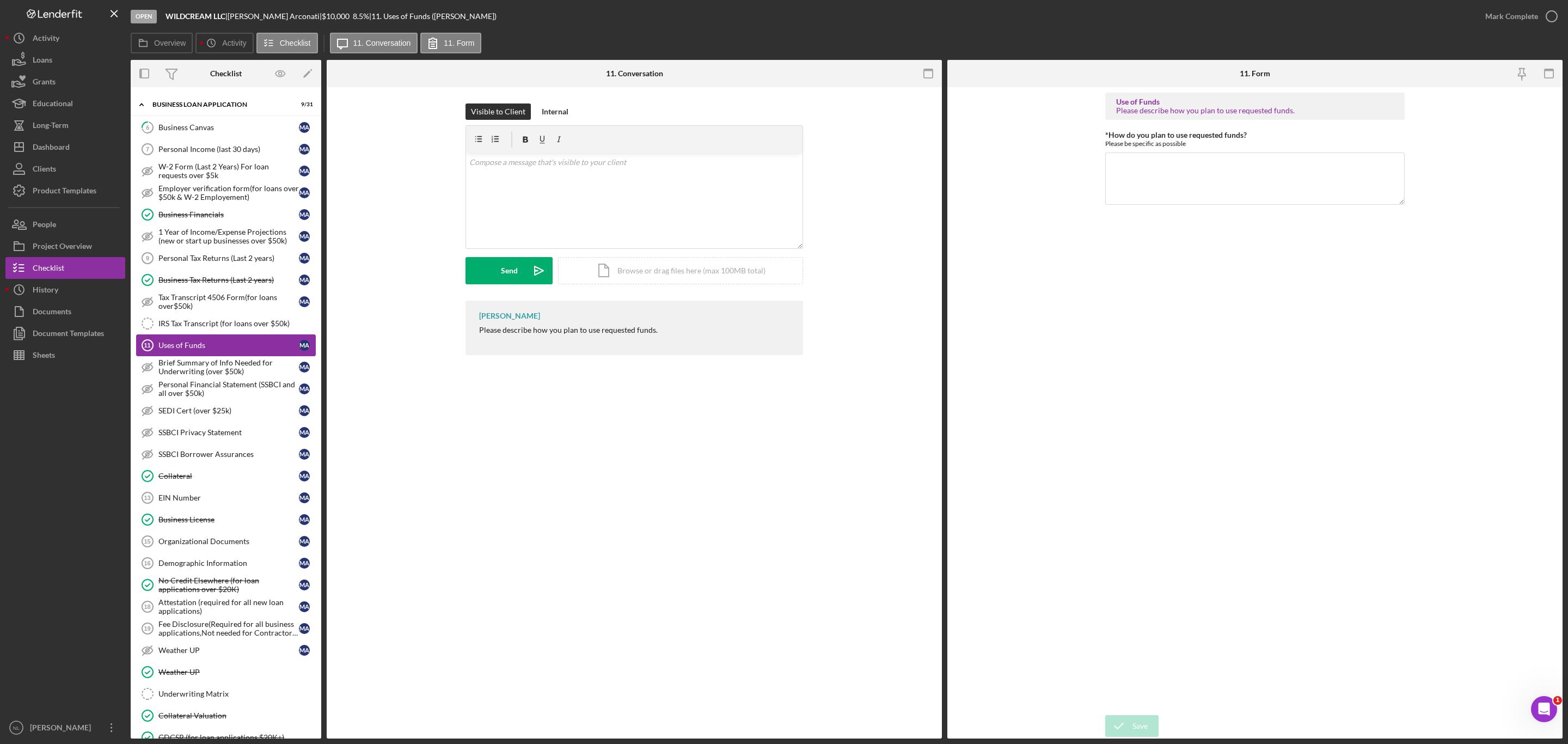
scroll to position [46, 0]
click at [213, 503] on div "EIN Number" at bounding box center [228, 499] width 141 height 9
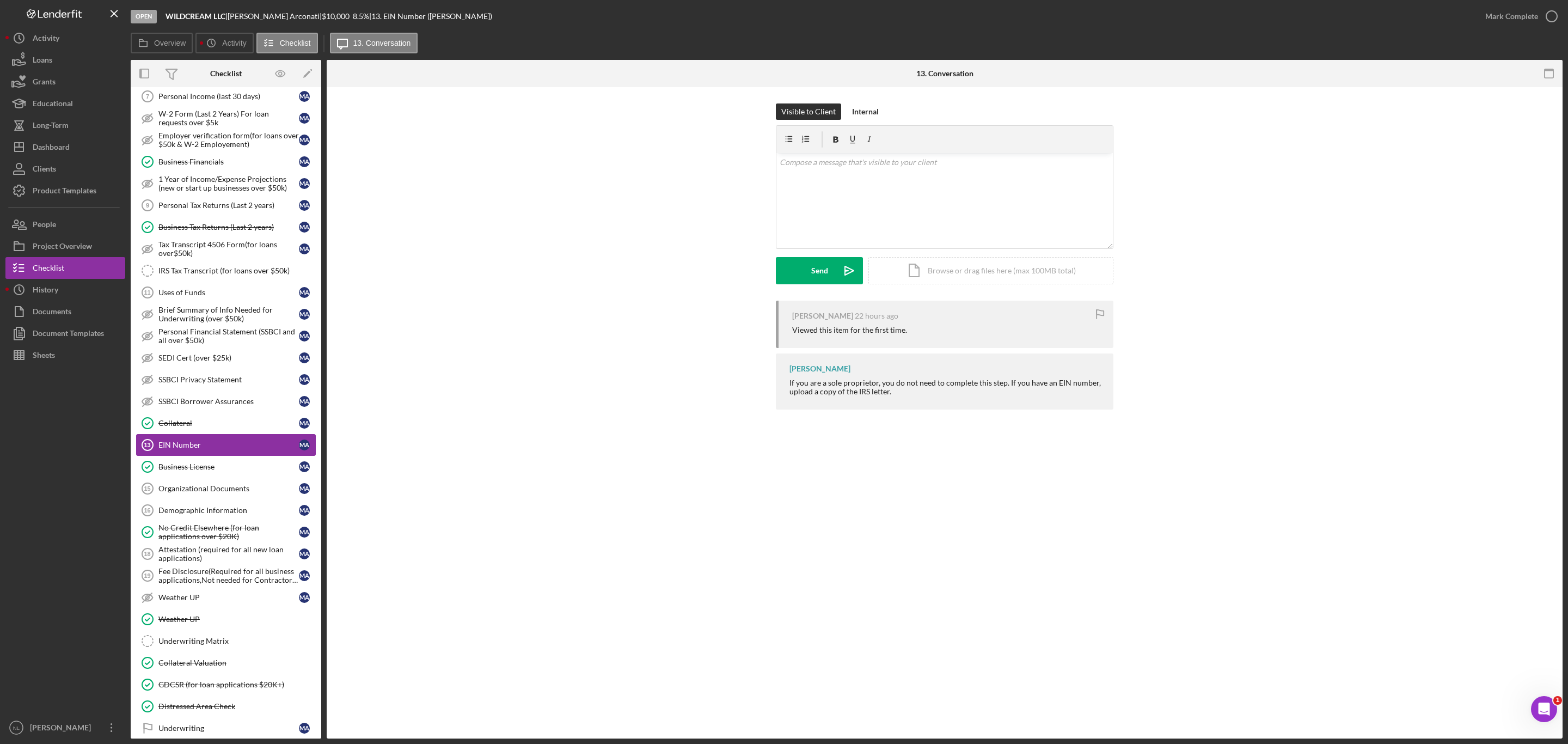
scroll to position [168, 0]
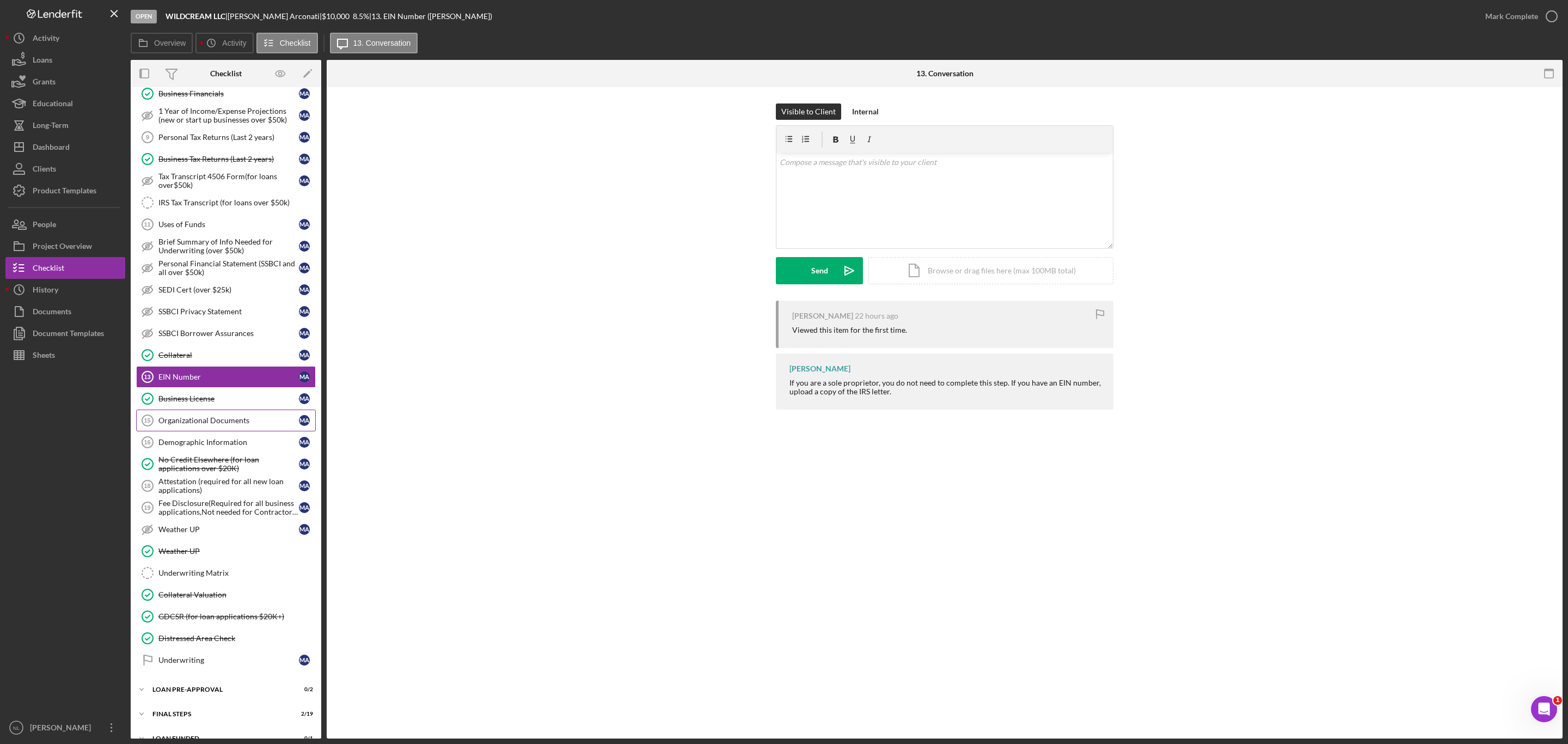
click at [243, 425] on div "Organizational Documents" at bounding box center [228, 420] width 141 height 9
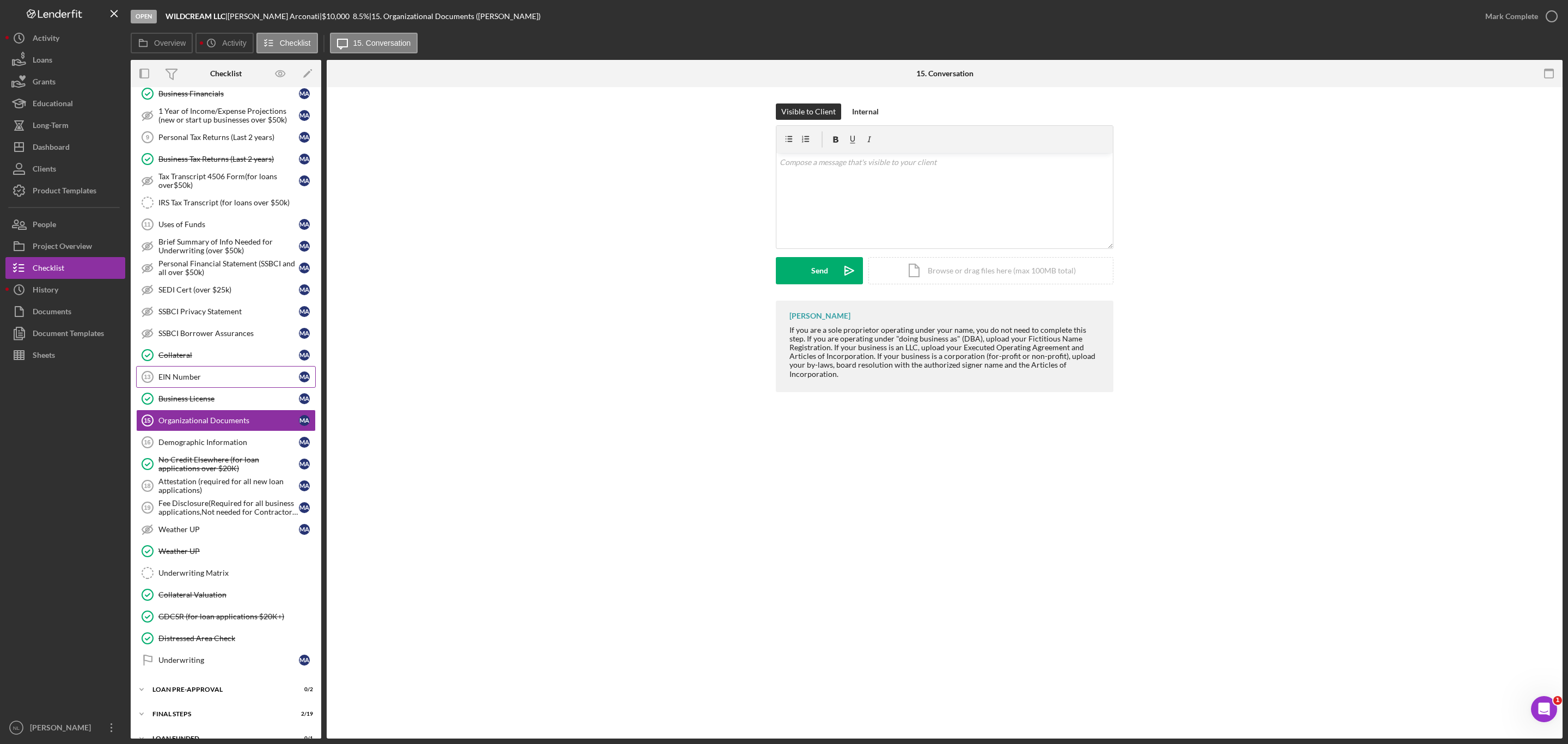
click at [229, 377] on link "EIN Number 13 EIN Number M A" at bounding box center [226, 377] width 180 height 22
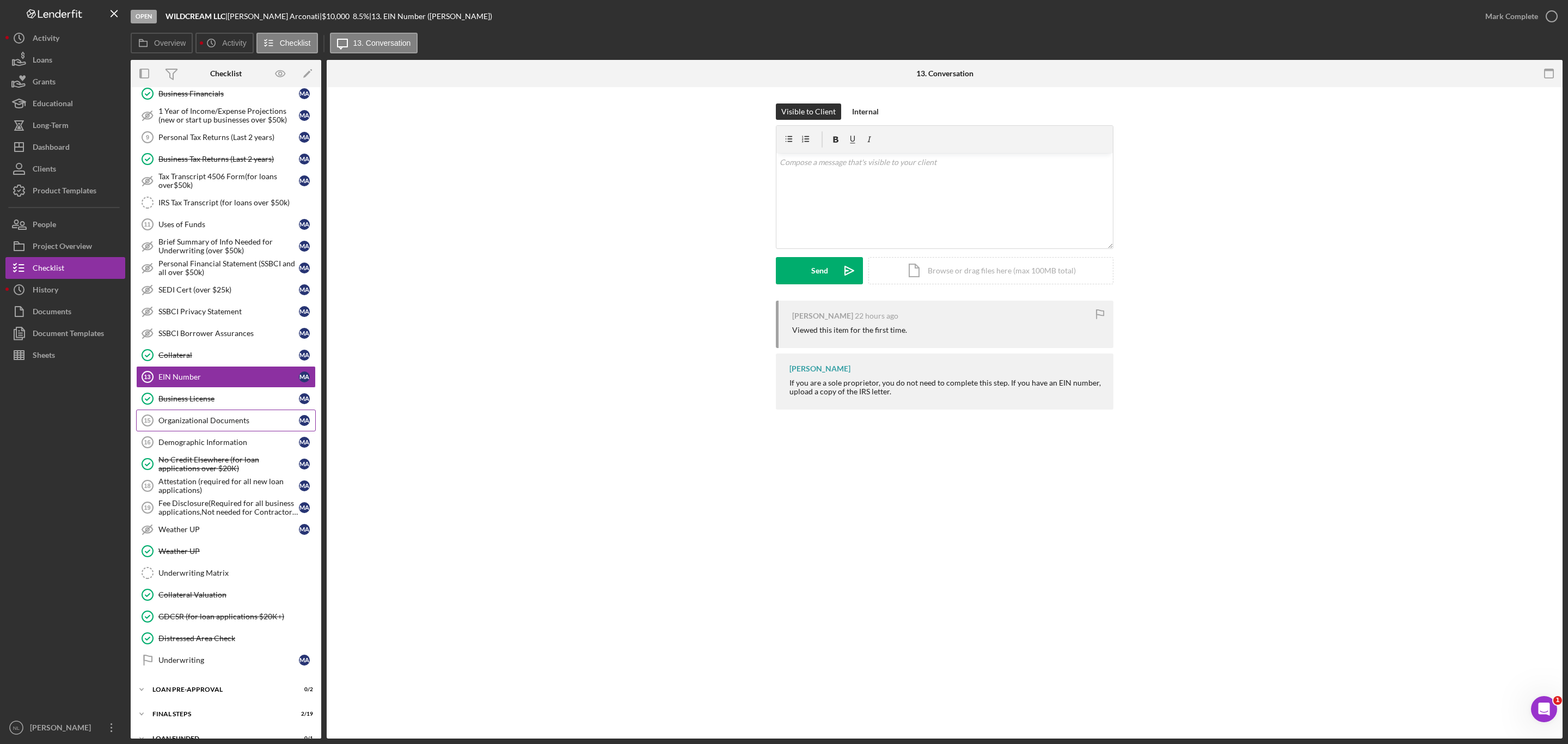
click at [268, 421] on link "Organizational Documents 15 Organizational Documents M A" at bounding box center [226, 421] width 180 height 22
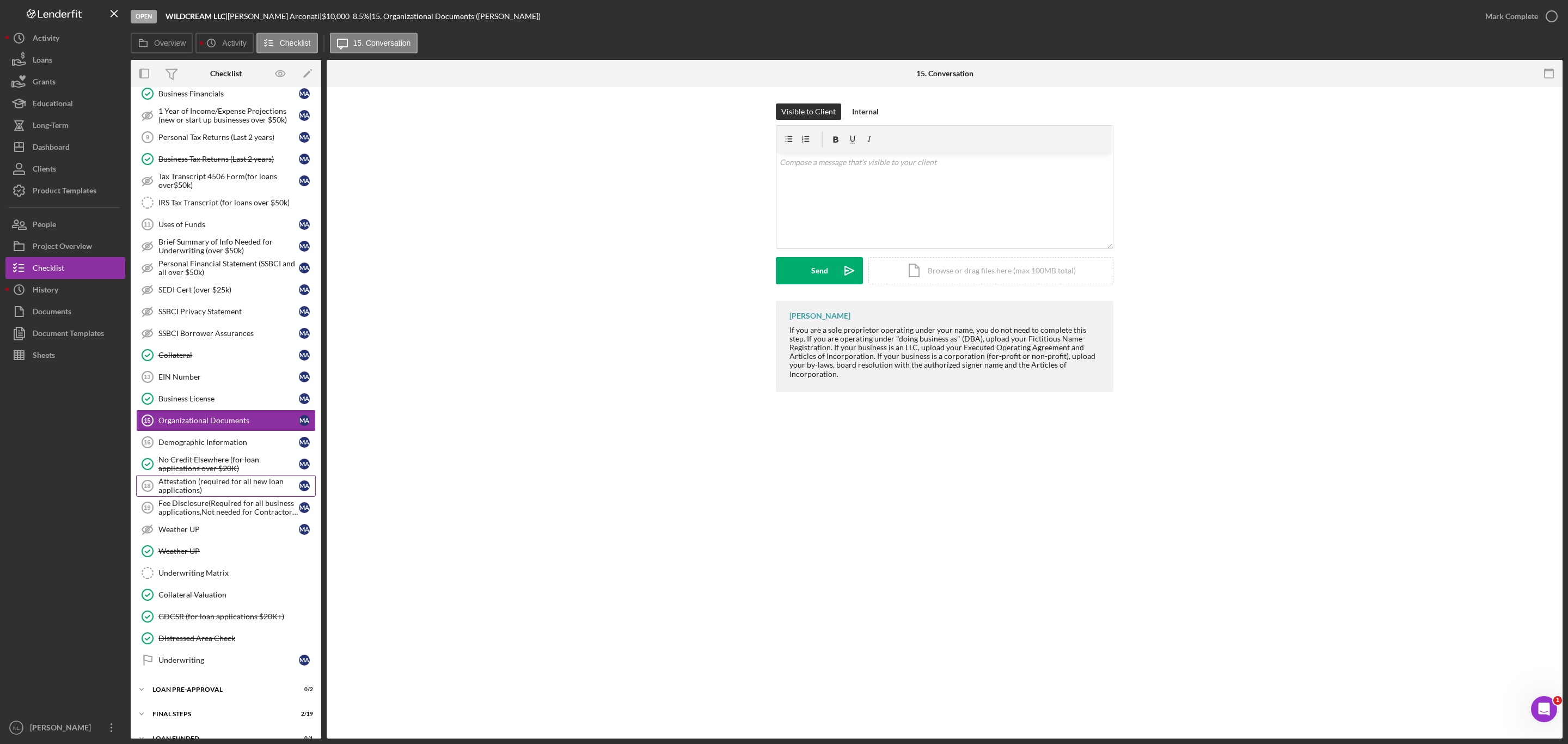
click at [221, 494] on div "Attestation (required for all new loan applications)" at bounding box center [228, 486] width 141 height 18
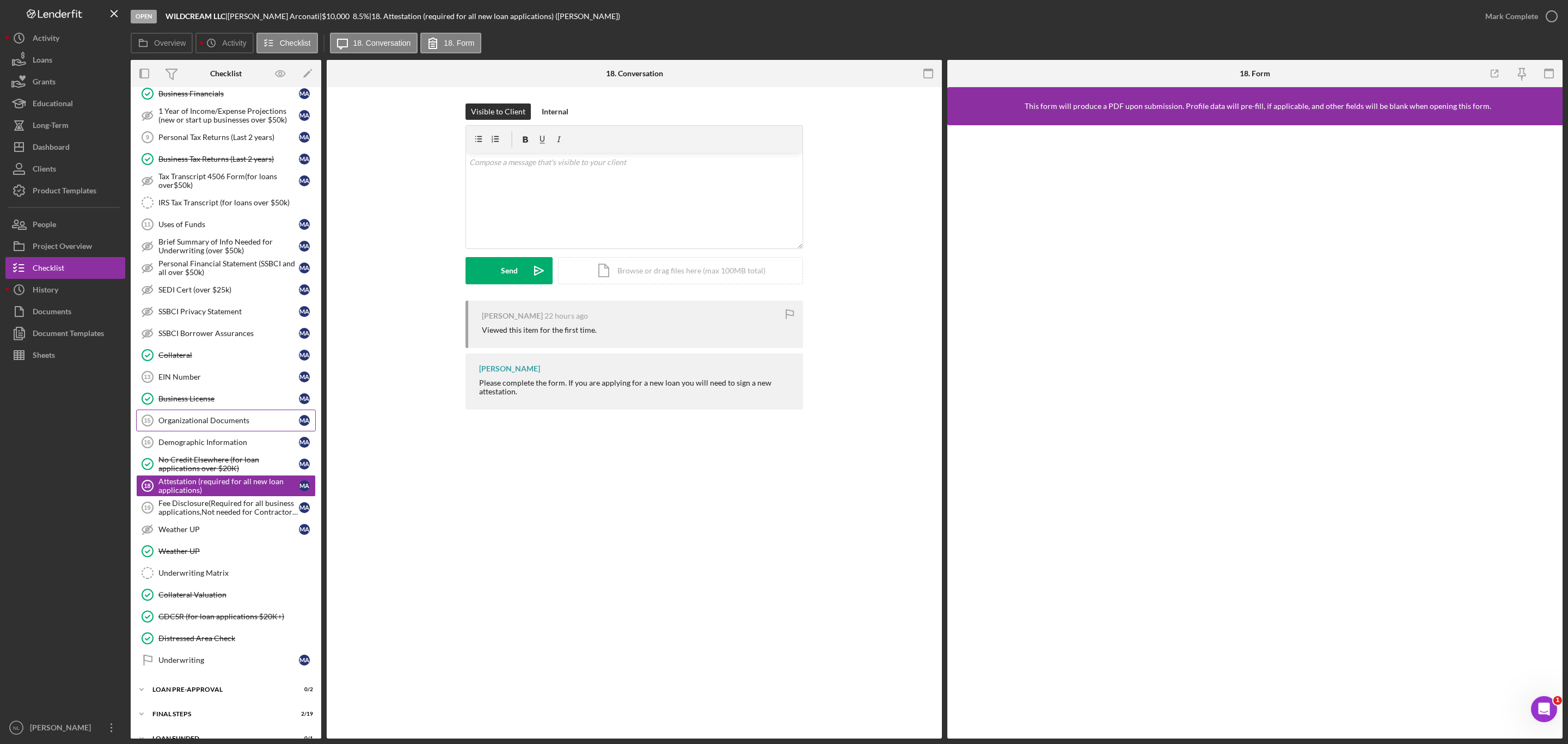
click at [203, 425] on link "Organizational Documents 15 Organizational Documents M A" at bounding box center [226, 421] width 180 height 22
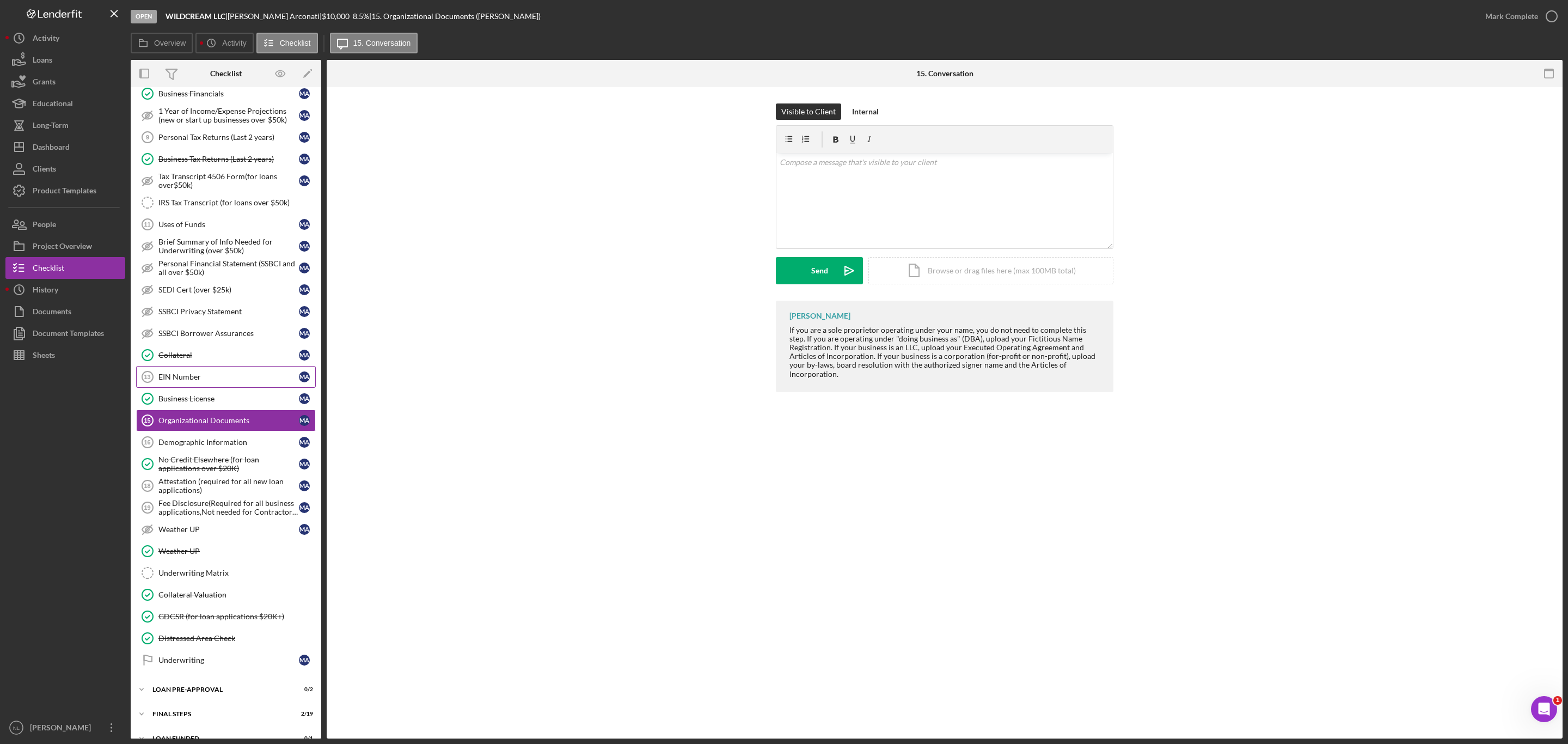
click at [211, 388] on link "EIN Number 13 EIN Number M A" at bounding box center [226, 377] width 180 height 22
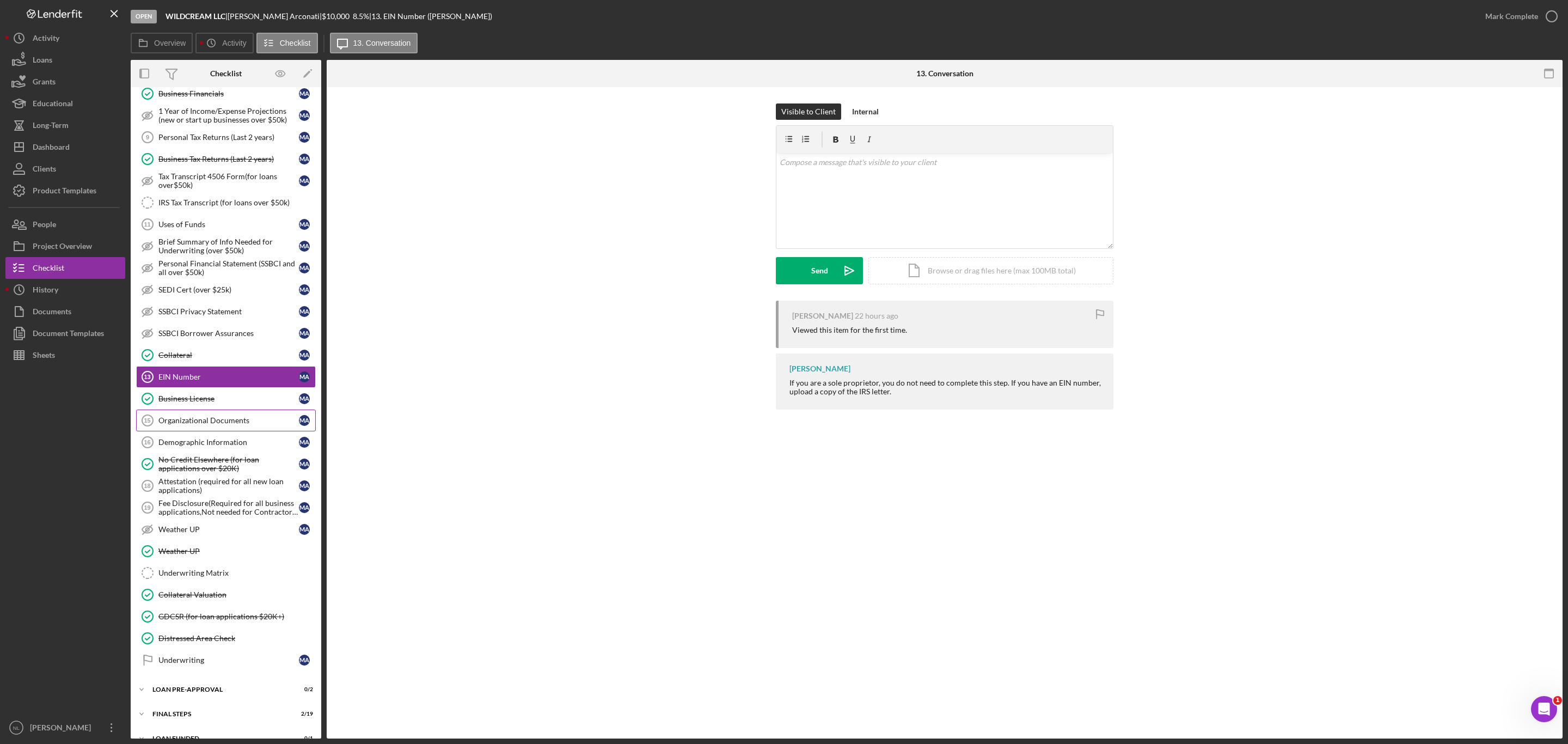
click at [200, 425] on div "Organizational Documents" at bounding box center [228, 420] width 141 height 9
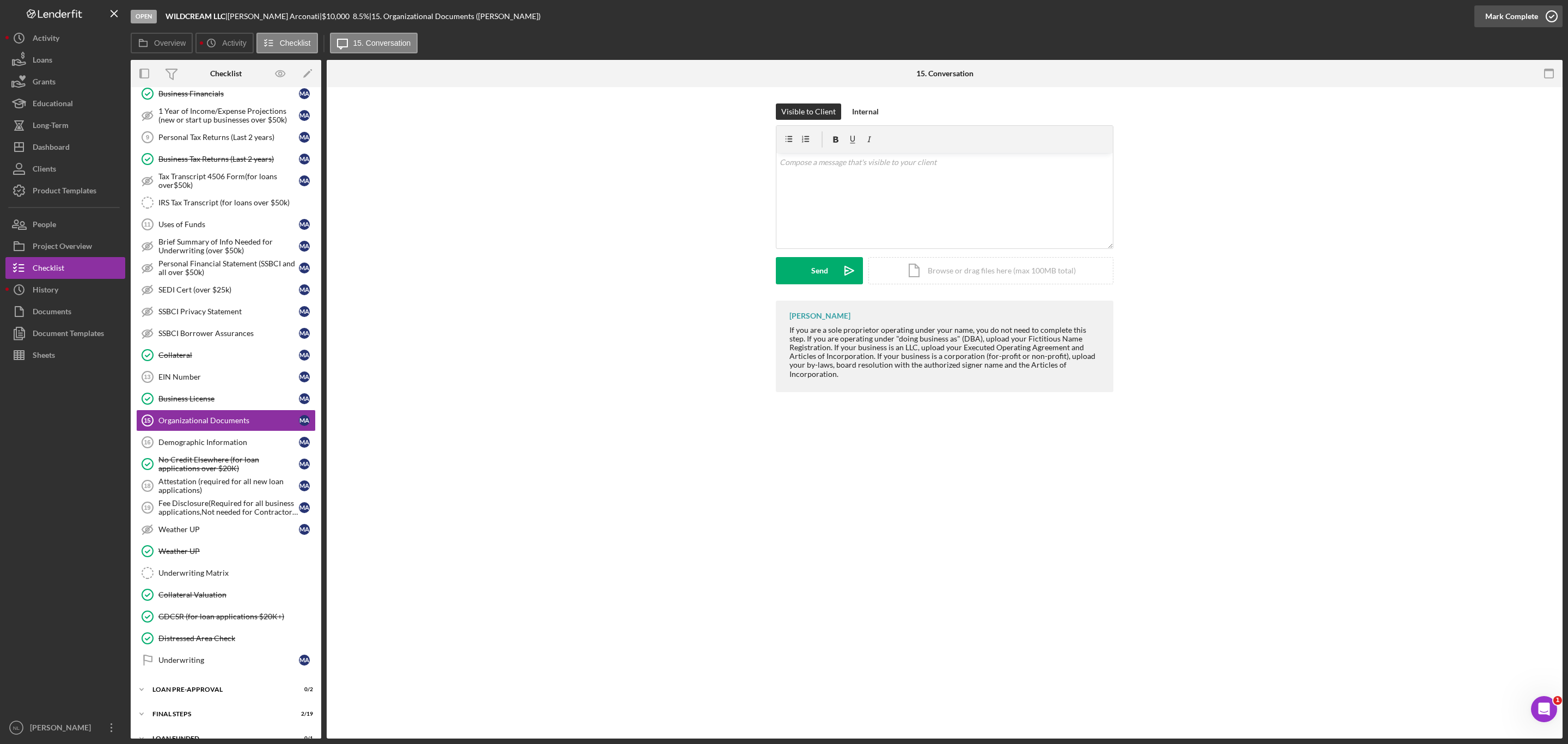
click at [1499, 13] on div "Mark Complete" at bounding box center [1511, 16] width 53 height 22
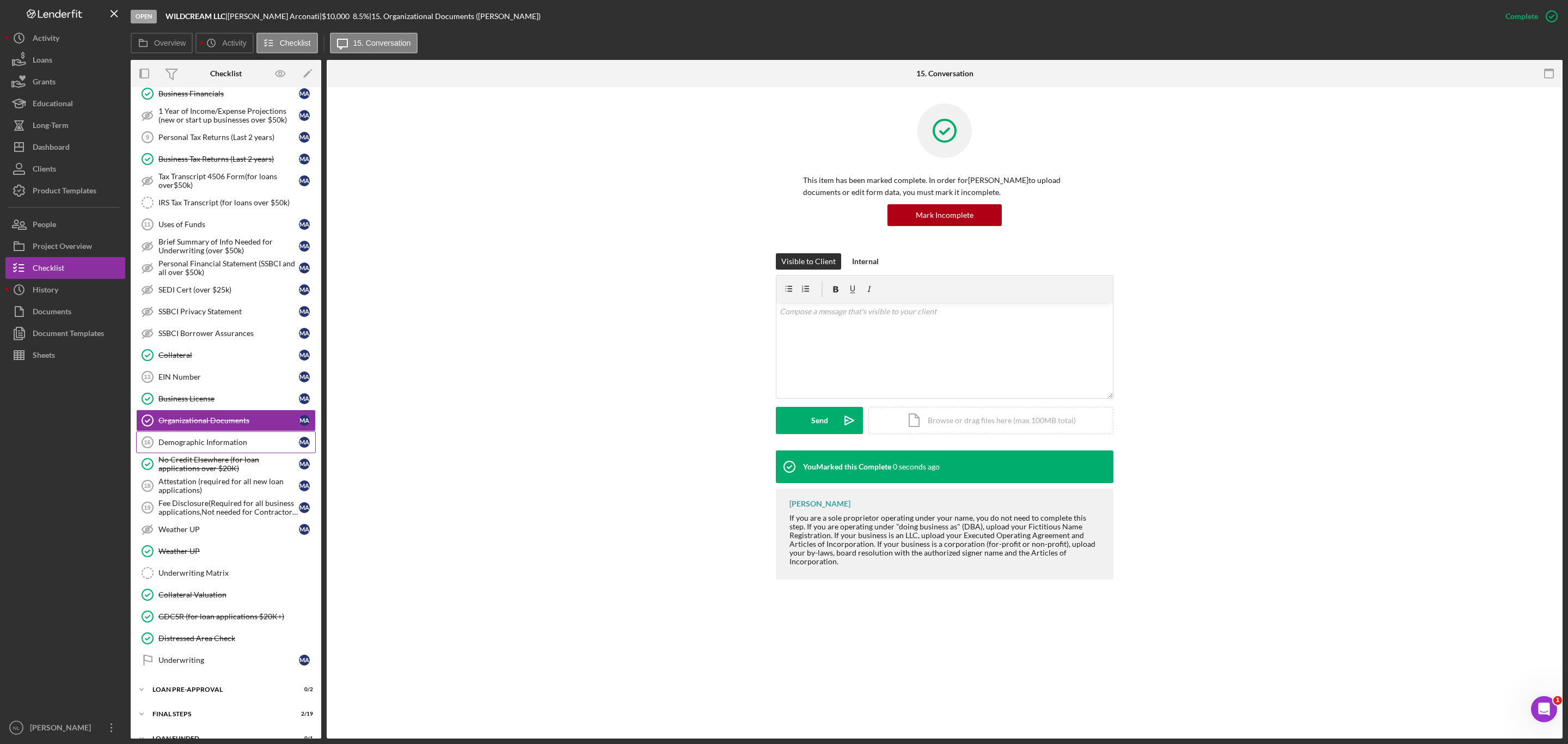
click at [182, 446] on div "Demographic Information" at bounding box center [228, 442] width 141 height 9
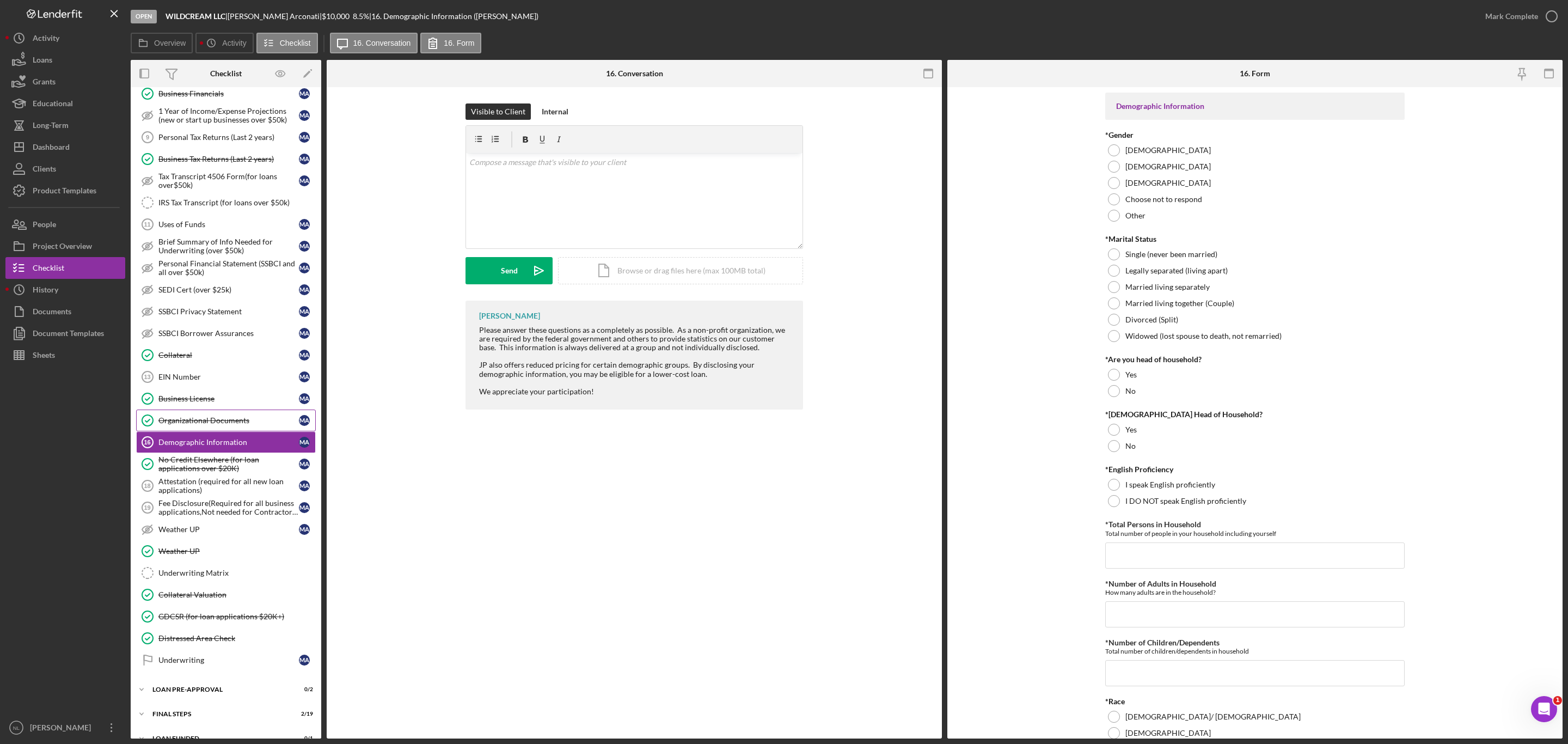
click at [173, 425] on div "Organizational Documents" at bounding box center [228, 420] width 141 height 9
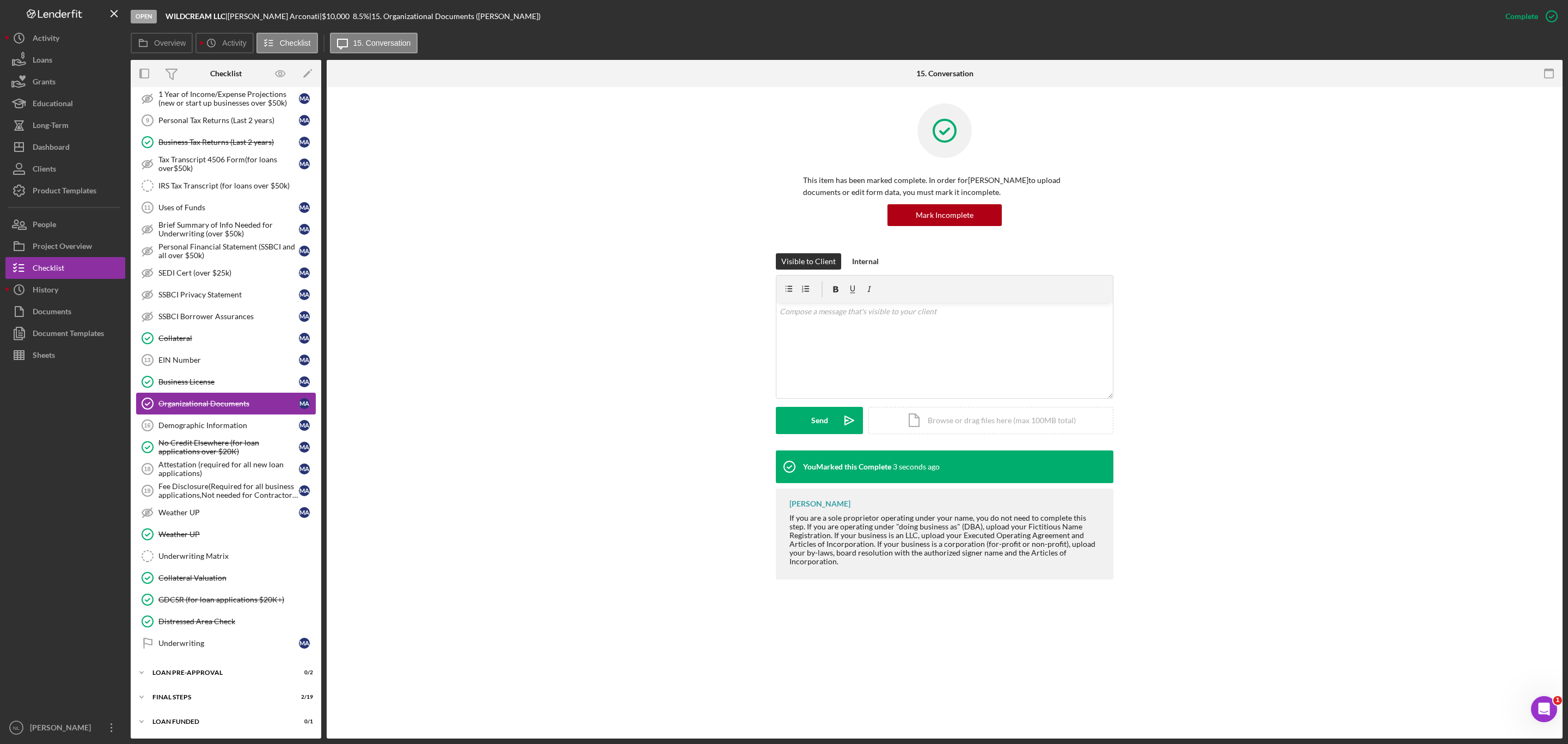
scroll to position [202, 0]
click at [198, 482] on div "Fee Disclosure(Required for all business applications,Not needed for Contractor…" at bounding box center [228, 491] width 141 height 18
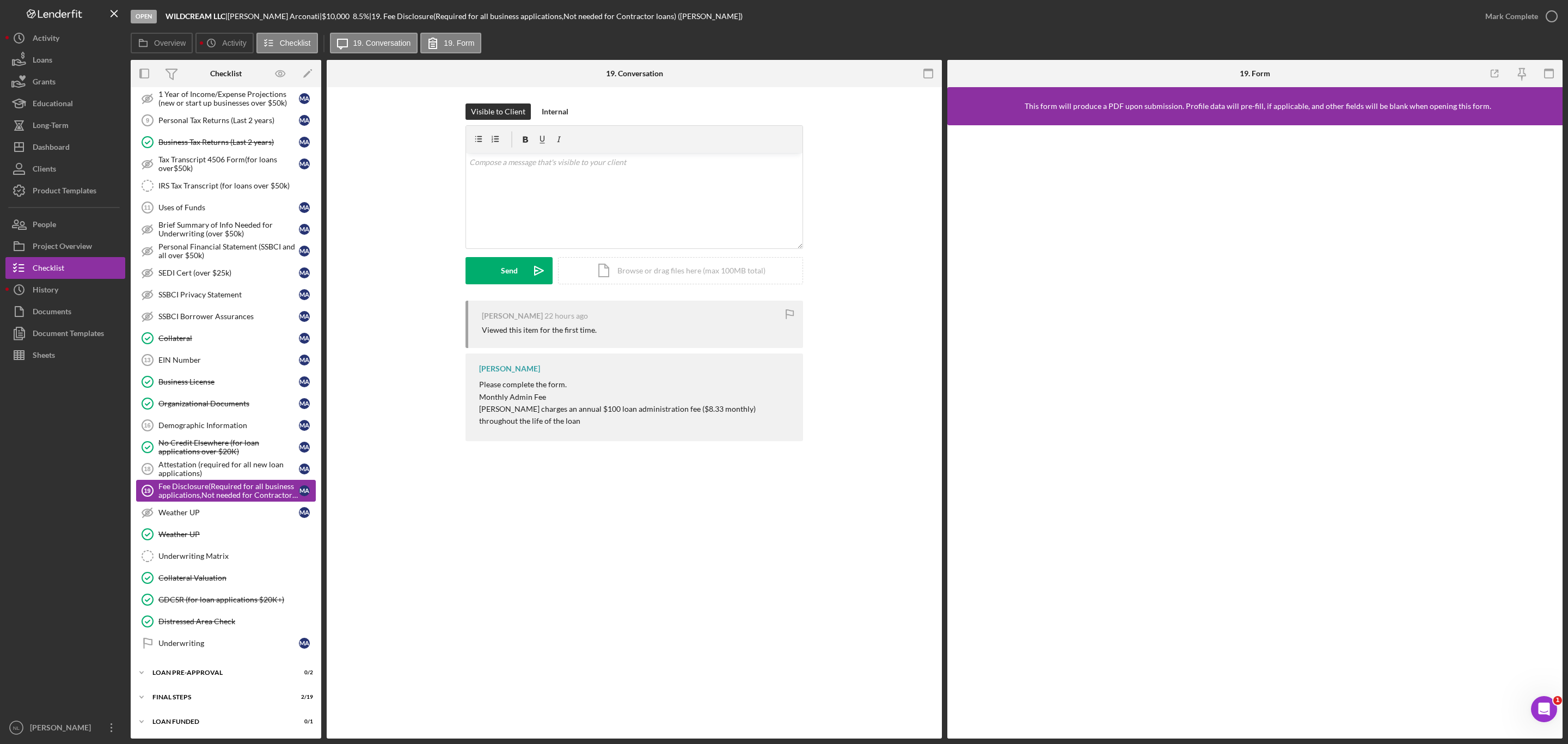
scroll to position [202, 0]
click at [198, 472] on div "Attestation (required for all new loan applications)" at bounding box center [228, 469] width 141 height 18
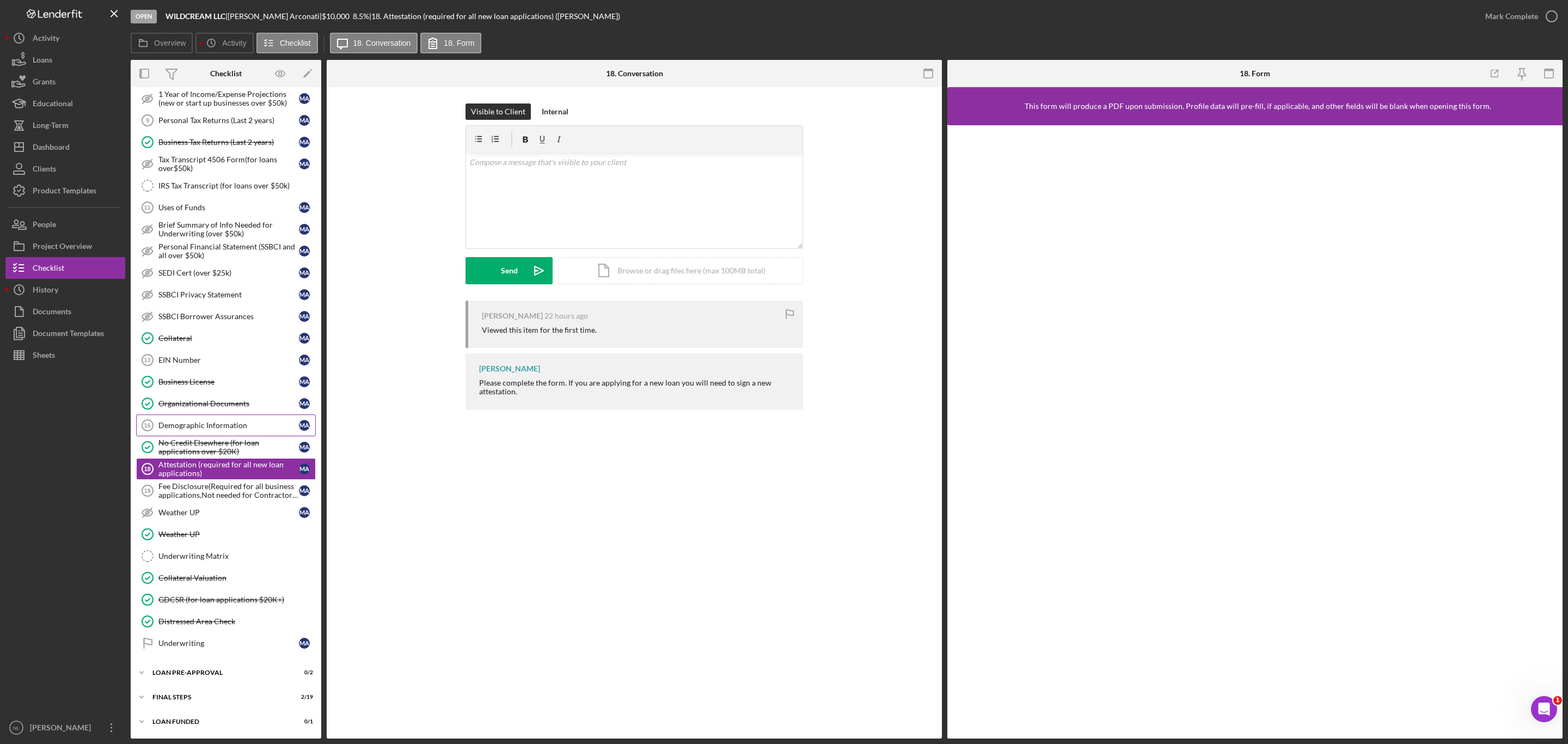
click at [180, 415] on link "Demographic Information 16 Demographic Information M A" at bounding box center [226, 426] width 180 height 22
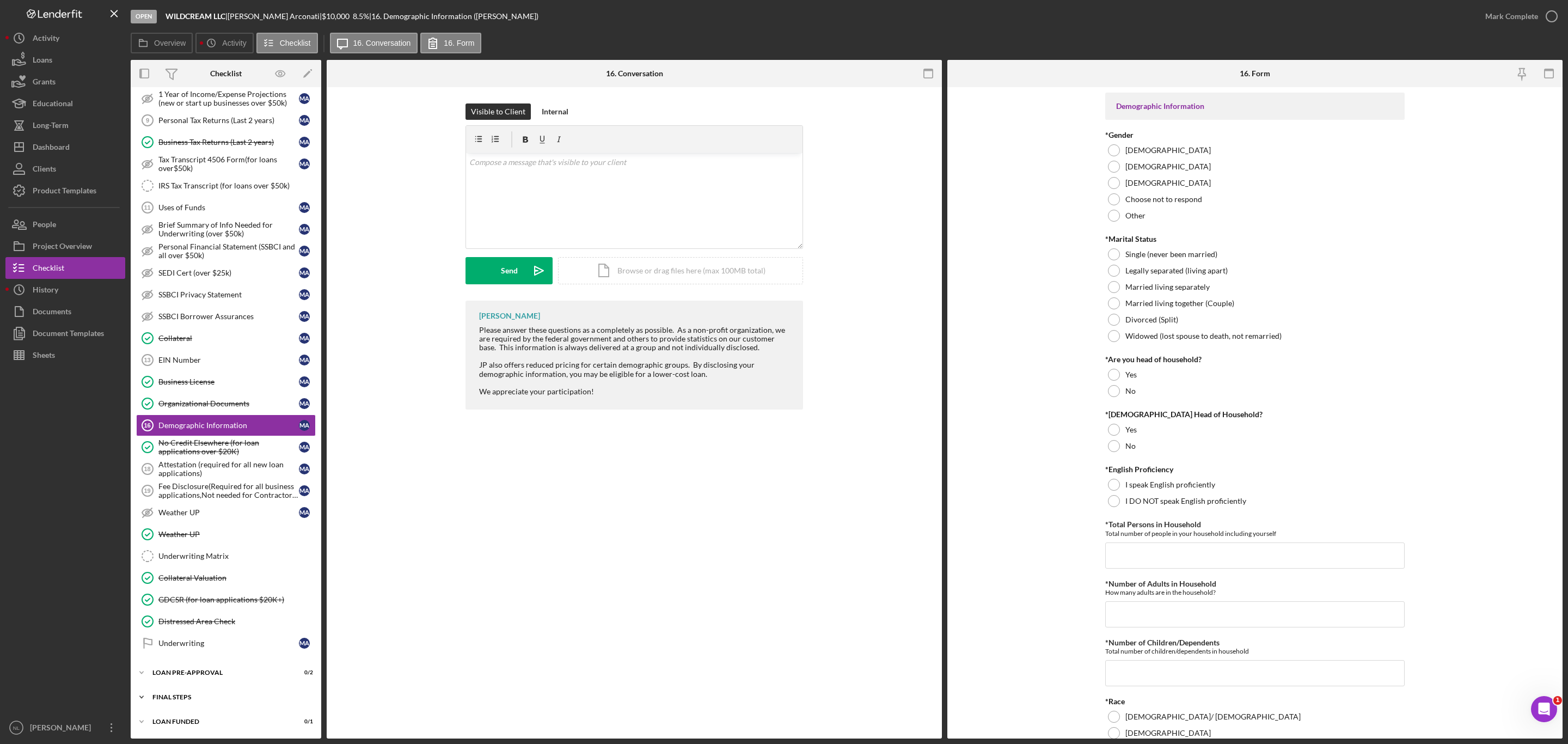
click at [198, 695] on div "FINAL STEPS" at bounding box center [229, 697] width 155 height 7
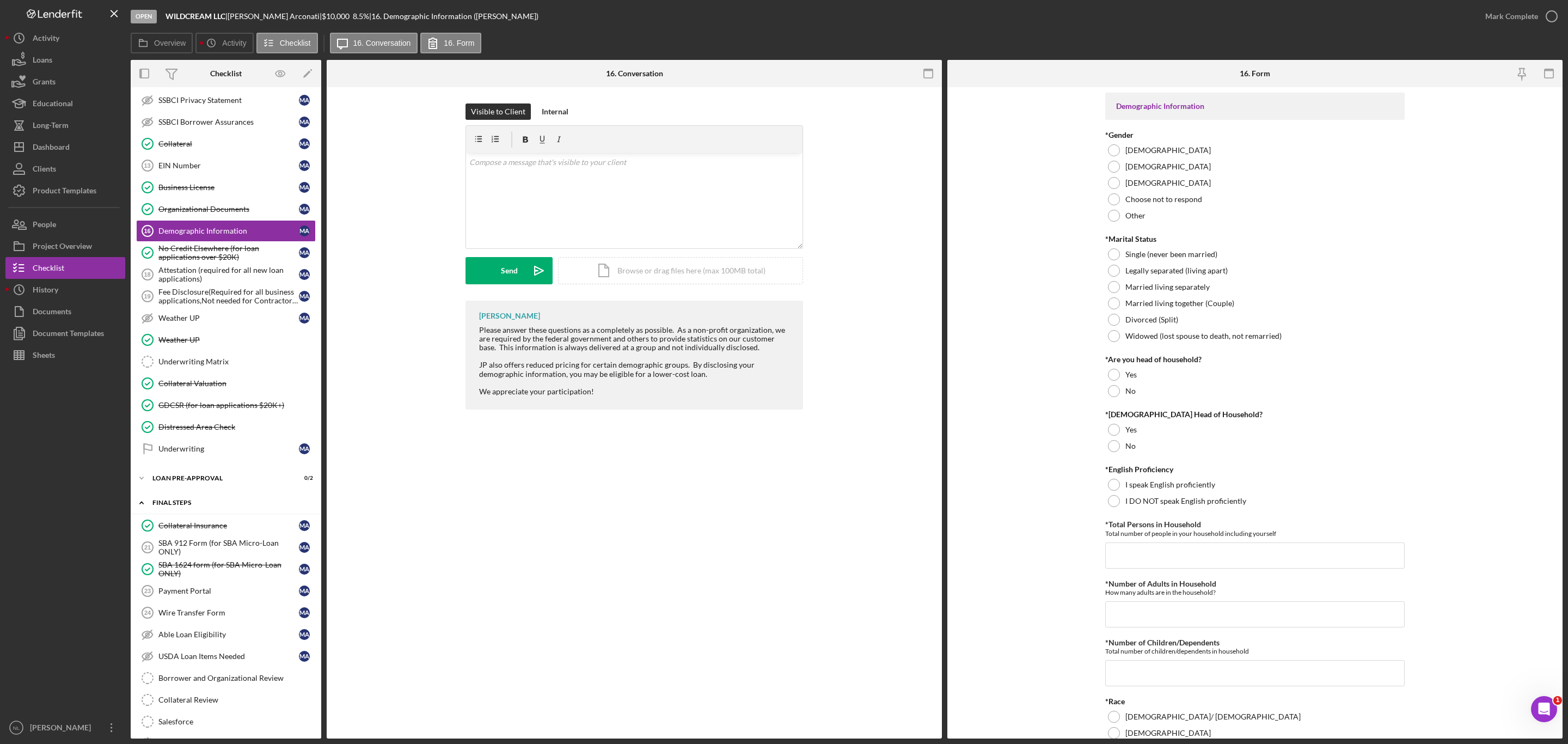
scroll to position [383, 0]
click at [200, 302] on div "Fee Disclosure(Required for all business applications,Not needed for Contractor…" at bounding box center [228, 293] width 141 height 18
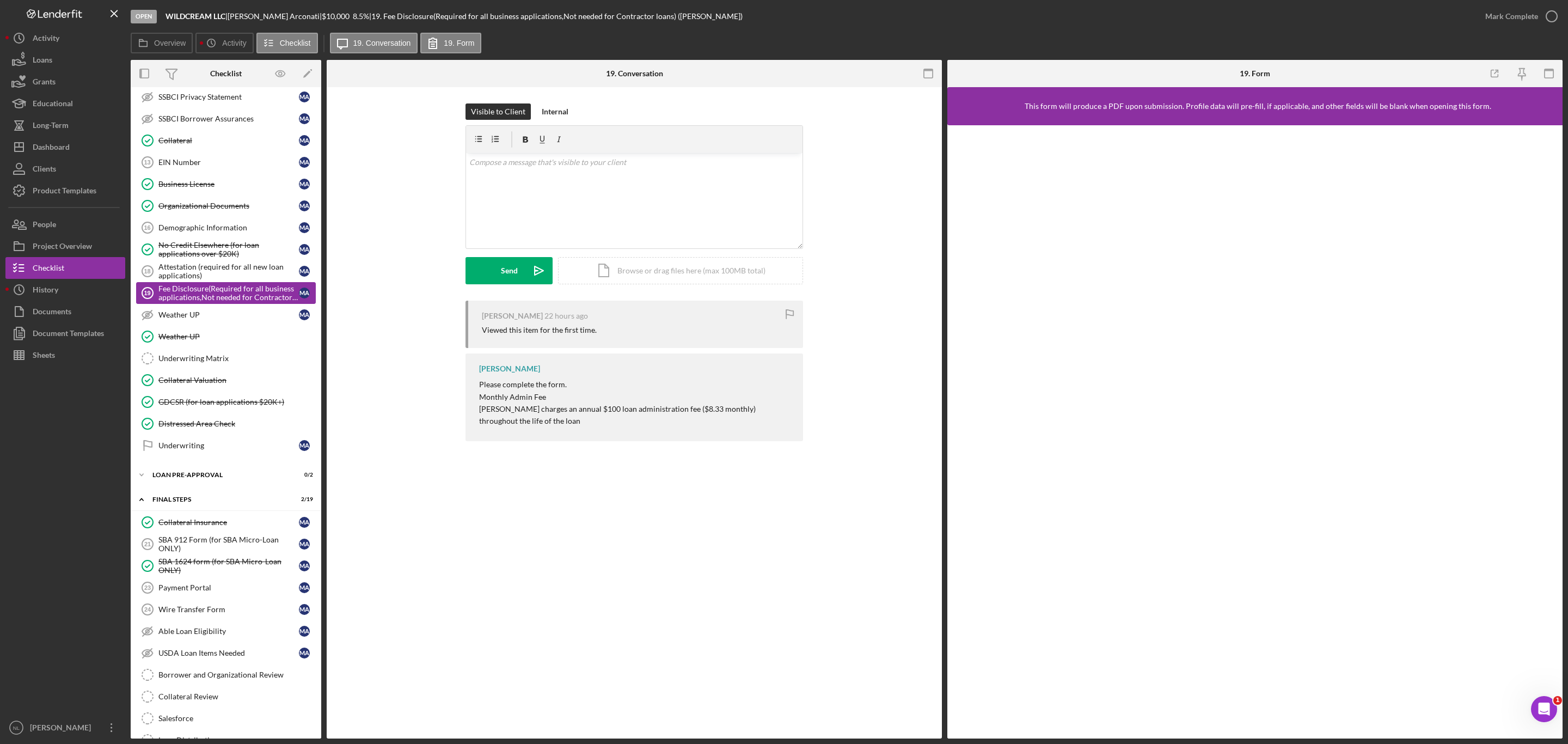
click at [194, 294] on link "Fee Disclosure(Required for all business applications,Not needed for Contractor…" at bounding box center [226, 293] width 180 height 22
click at [194, 280] on div "Attestation (required for all new loan applications)" at bounding box center [228, 271] width 141 height 18
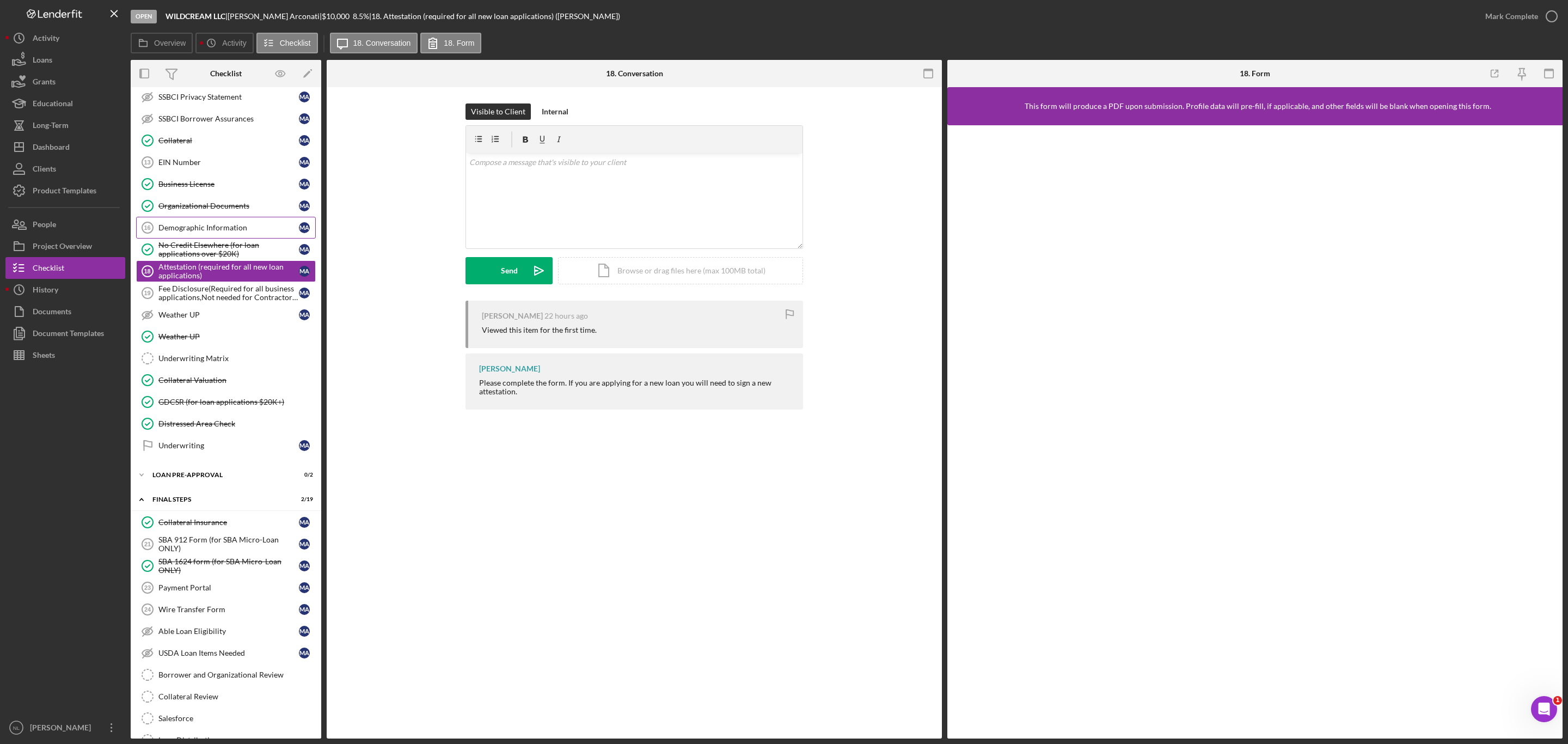
click at [187, 228] on link "Demographic Information 16 Demographic Information M A" at bounding box center [226, 228] width 180 height 22
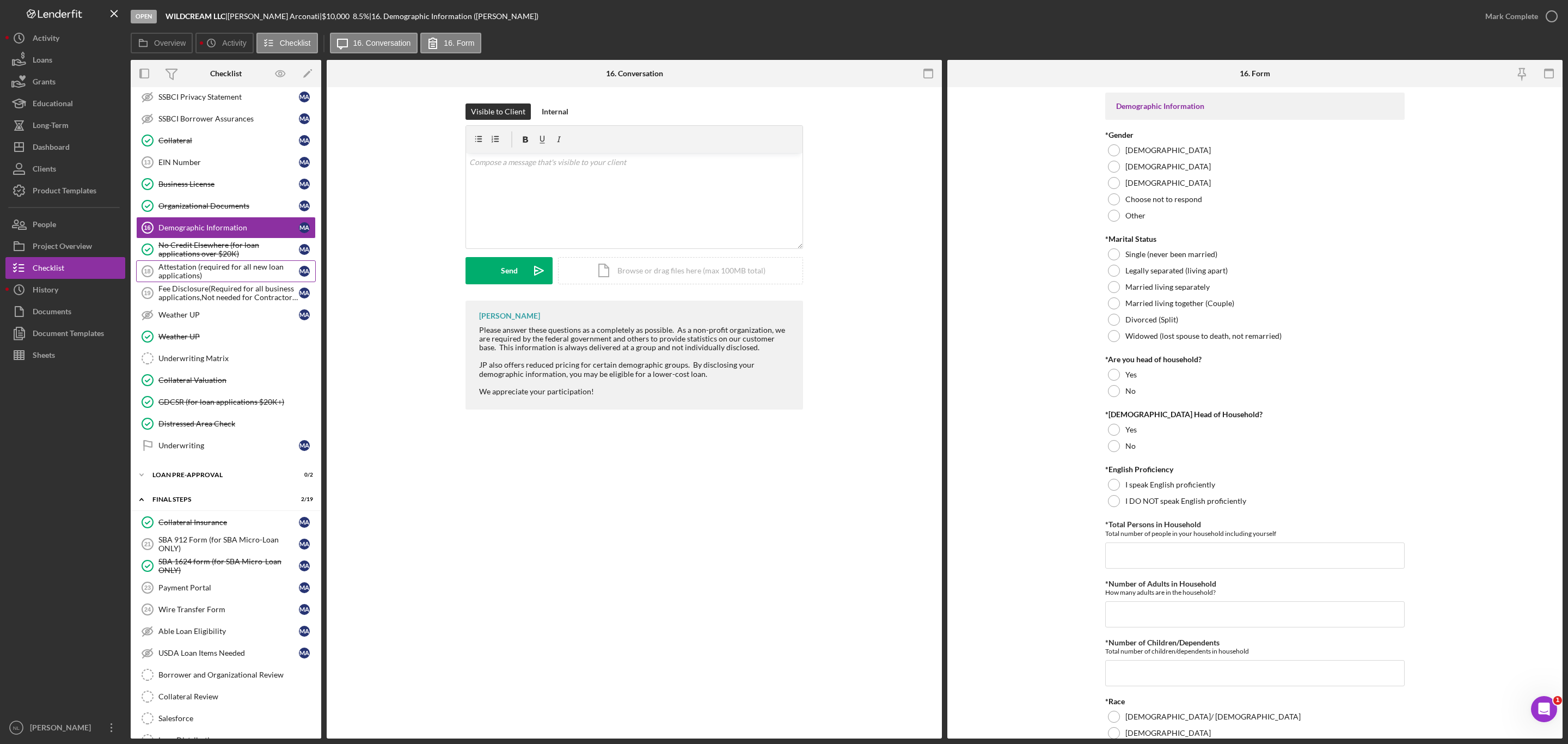
click at [213, 282] on link "Attestation (required for all new loan applications) 18 Attestation (required f…" at bounding box center [226, 272] width 180 height 22
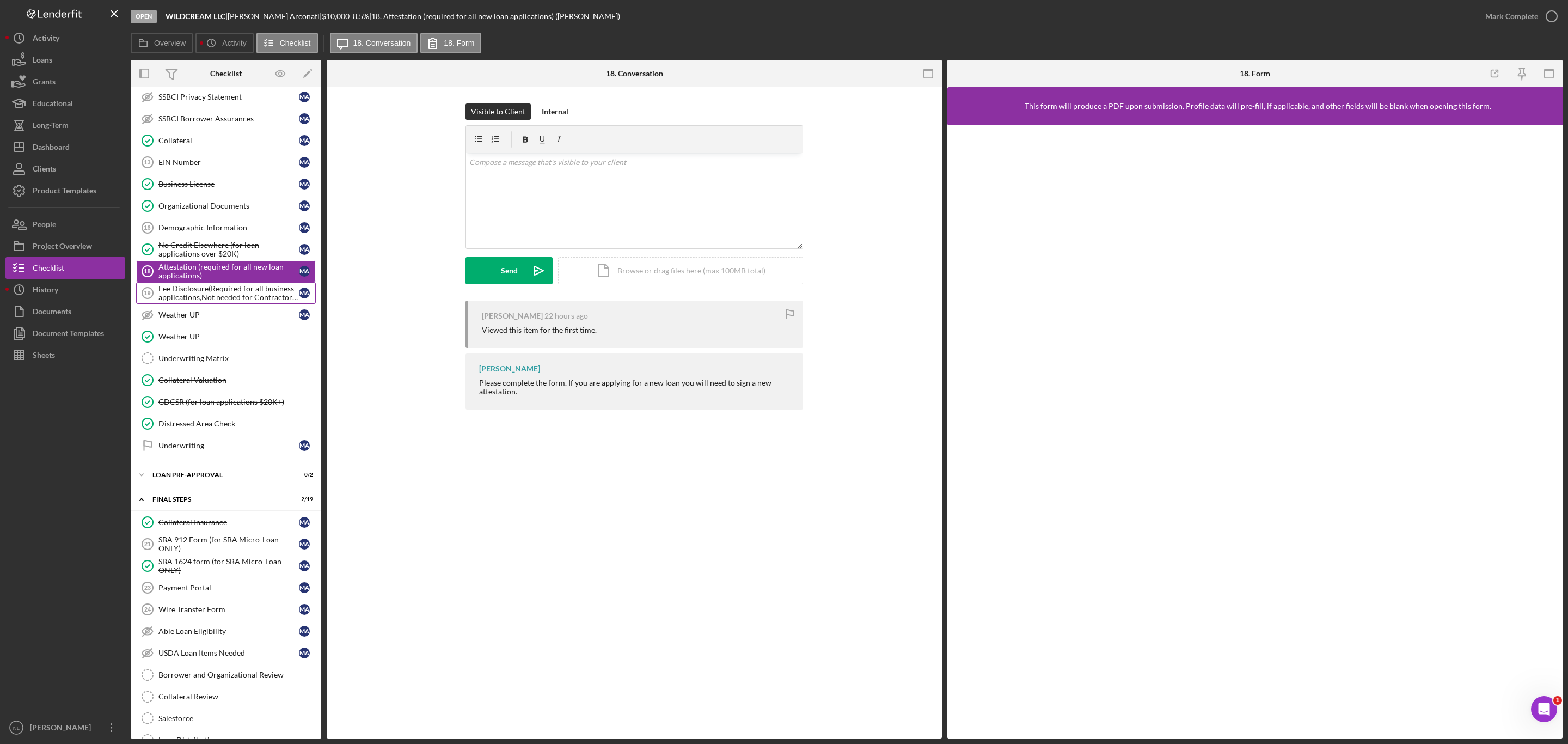
click at [209, 297] on div "Fee Disclosure(Required for all business applications,Not needed for Contractor…" at bounding box center [228, 293] width 141 height 18
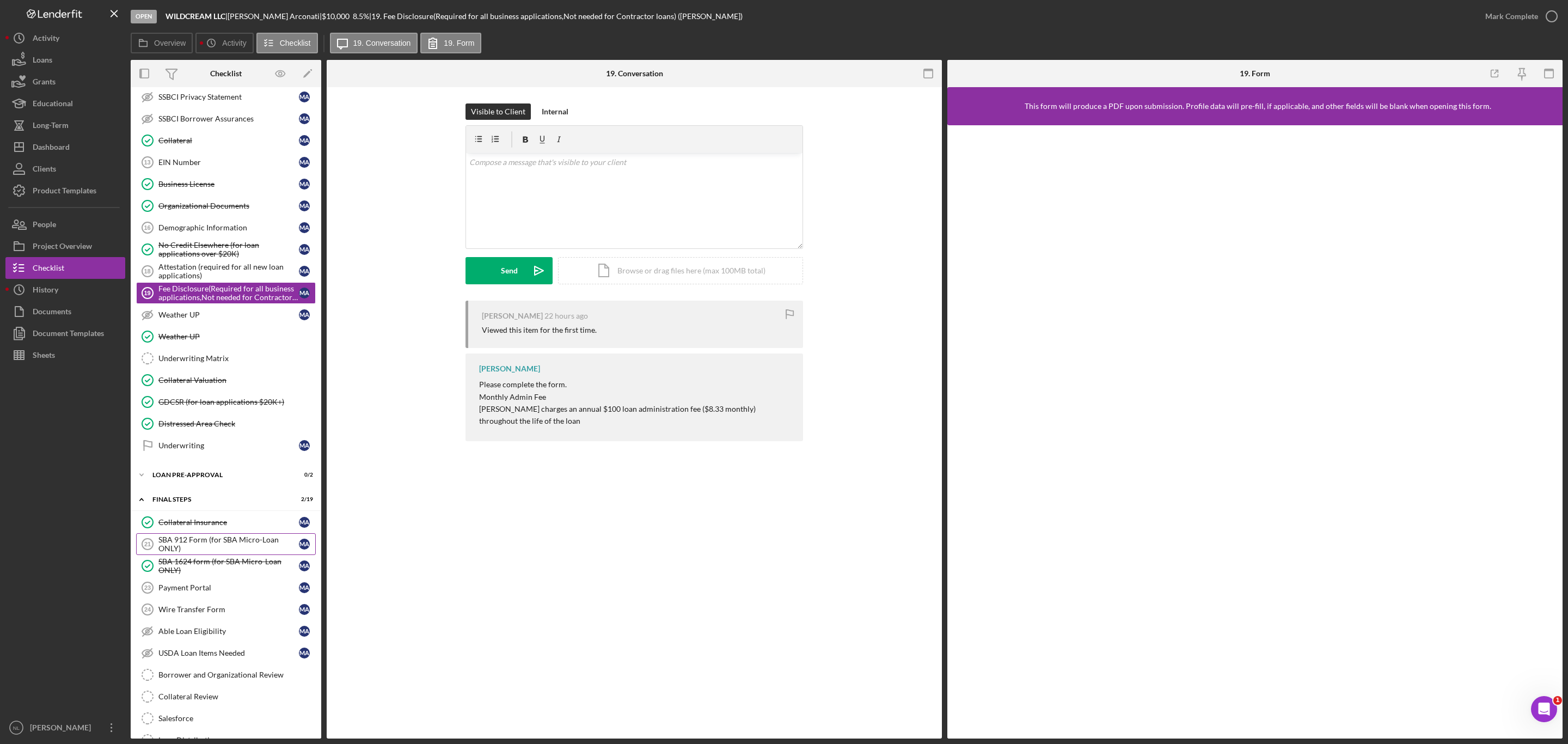
drag, startPoint x: 220, startPoint y: 276, endPoint x: 211, endPoint y: 558, distance: 282.1
click at [211, 558] on div "Icon/Expander INQUIRY INFORMATION 2 / 11 Icon/Expander ELIGIBILITY 3 / 4 Icon/E…" at bounding box center [226, 332] width 191 height 1246
click at [199, 553] on div "SBA 912 Form (for SBA Micro-Loan ONLY)" at bounding box center [228, 544] width 141 height 18
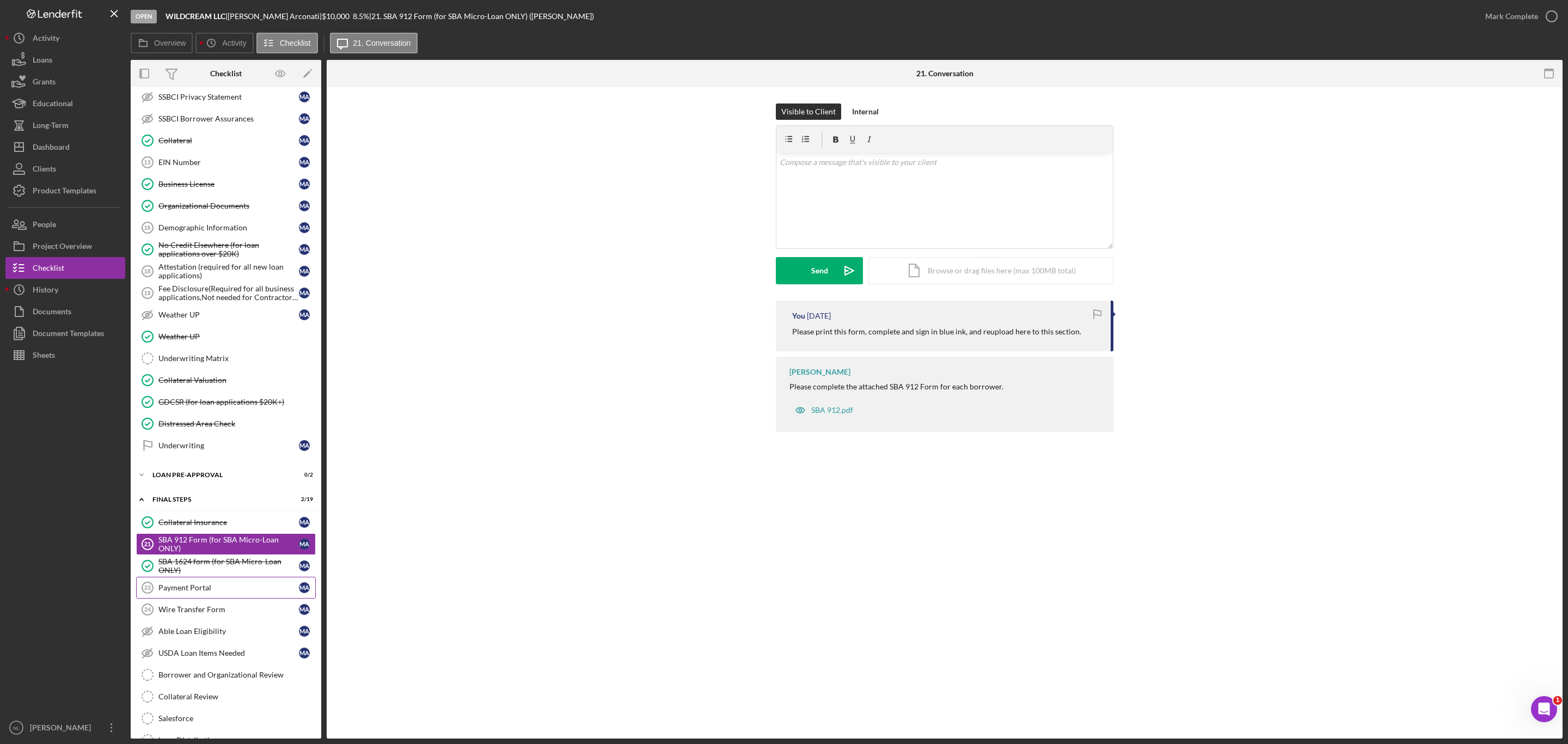
click at [194, 592] on div "Payment Portal" at bounding box center [228, 588] width 141 height 9
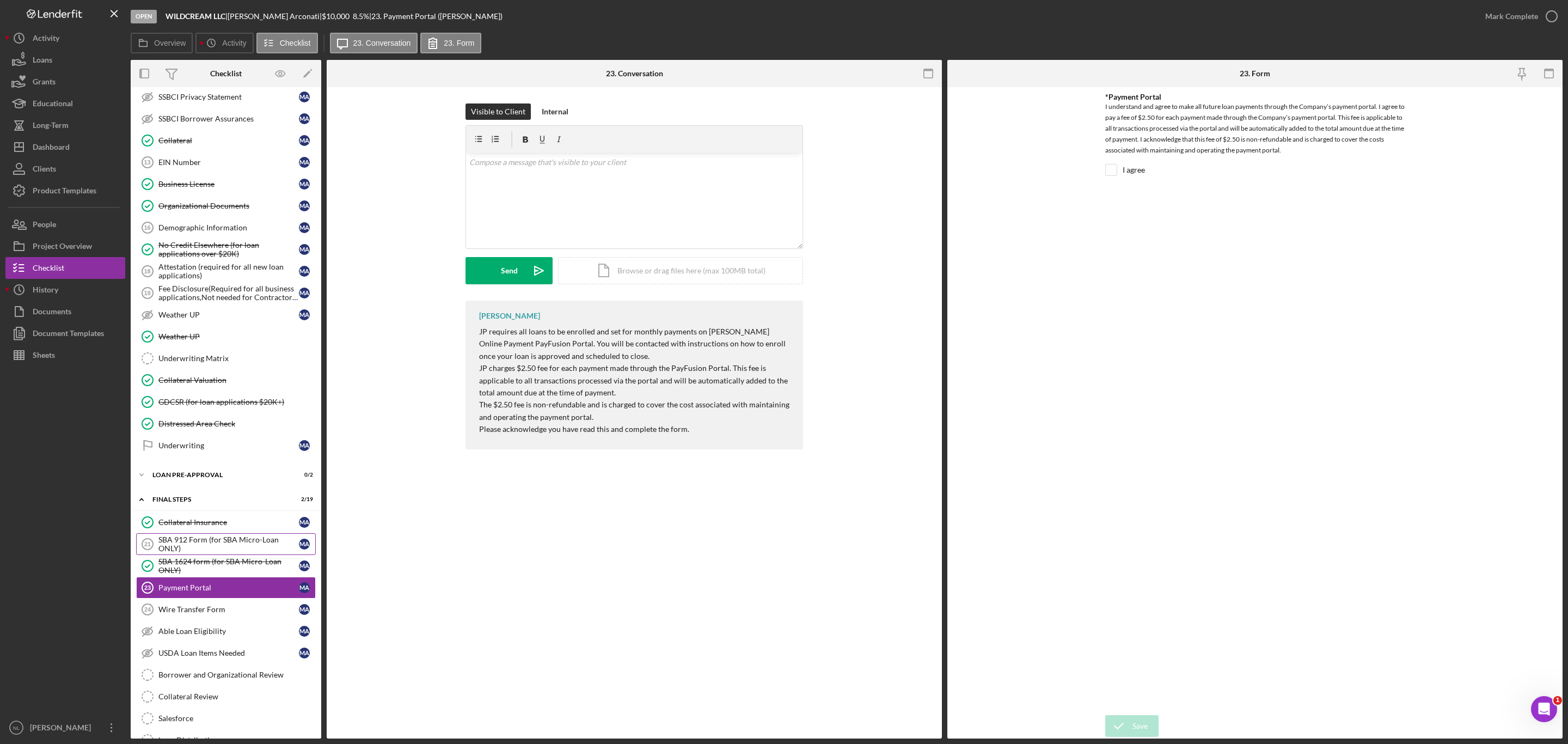
click at [192, 553] on div "SBA 912 Form (for SBA Micro-Loan ONLY)" at bounding box center [228, 544] width 141 height 18
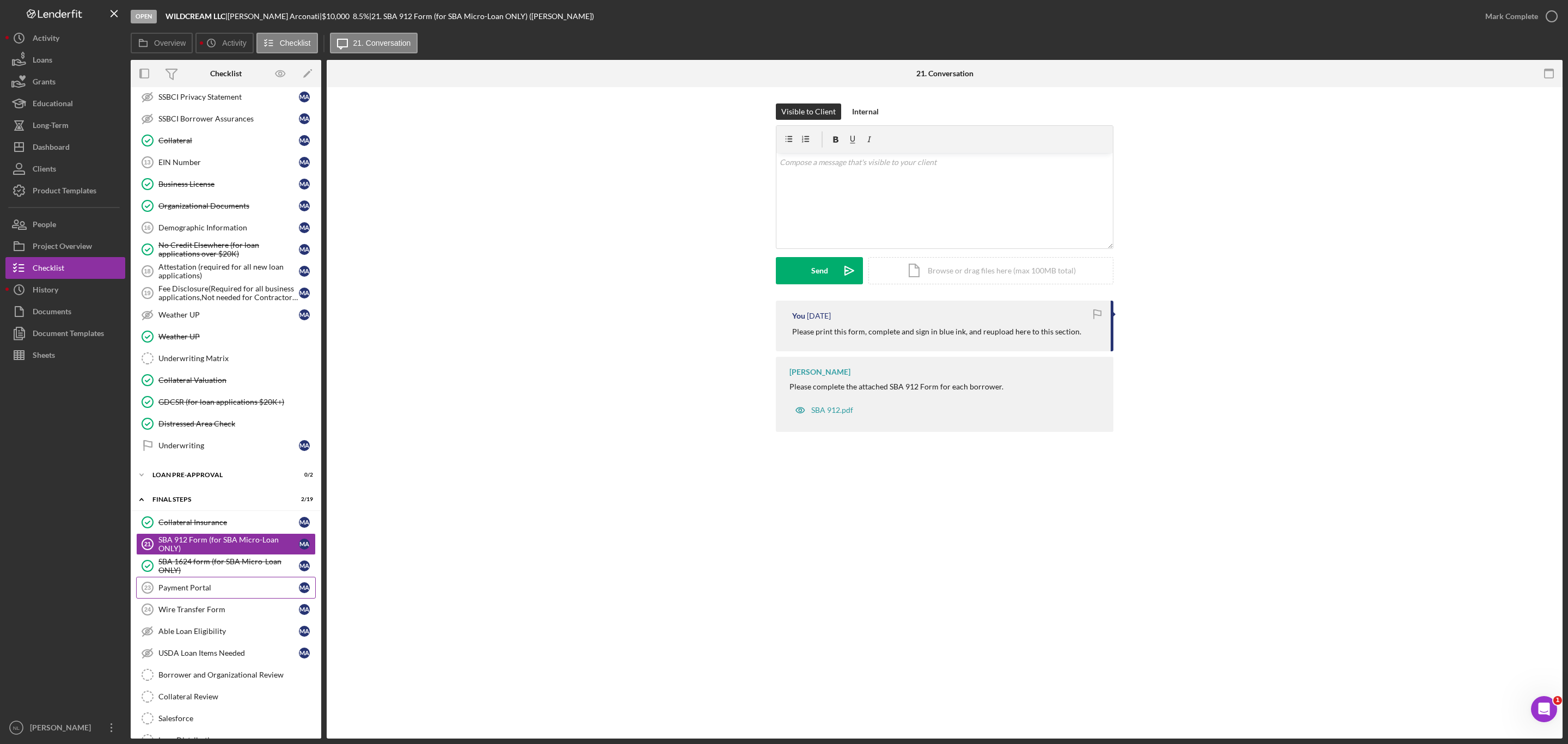
click at [217, 592] on div "Payment Portal" at bounding box center [228, 588] width 141 height 9
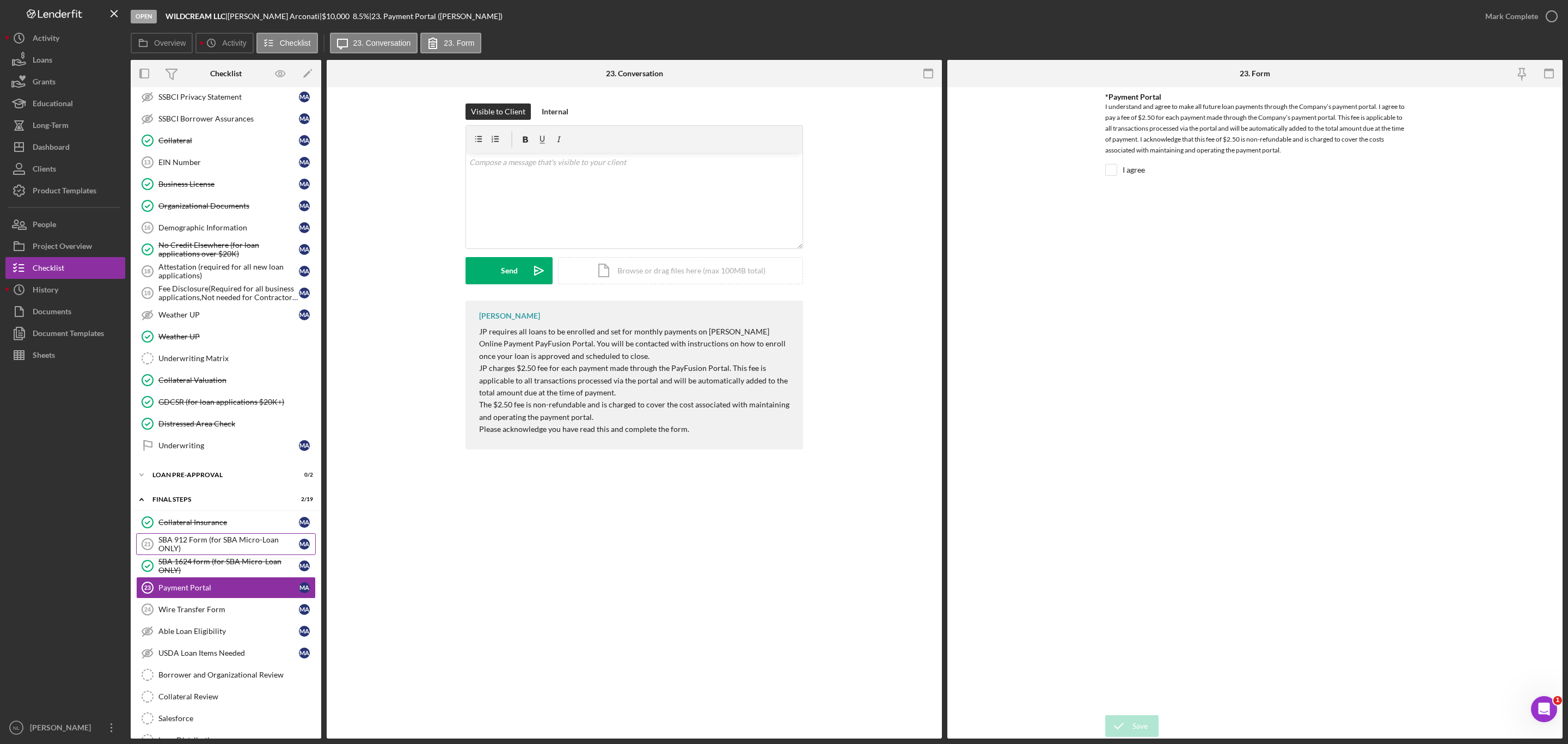
click at [201, 553] on div "SBA 912 Form (for SBA Micro-Loan ONLY)" at bounding box center [228, 544] width 141 height 18
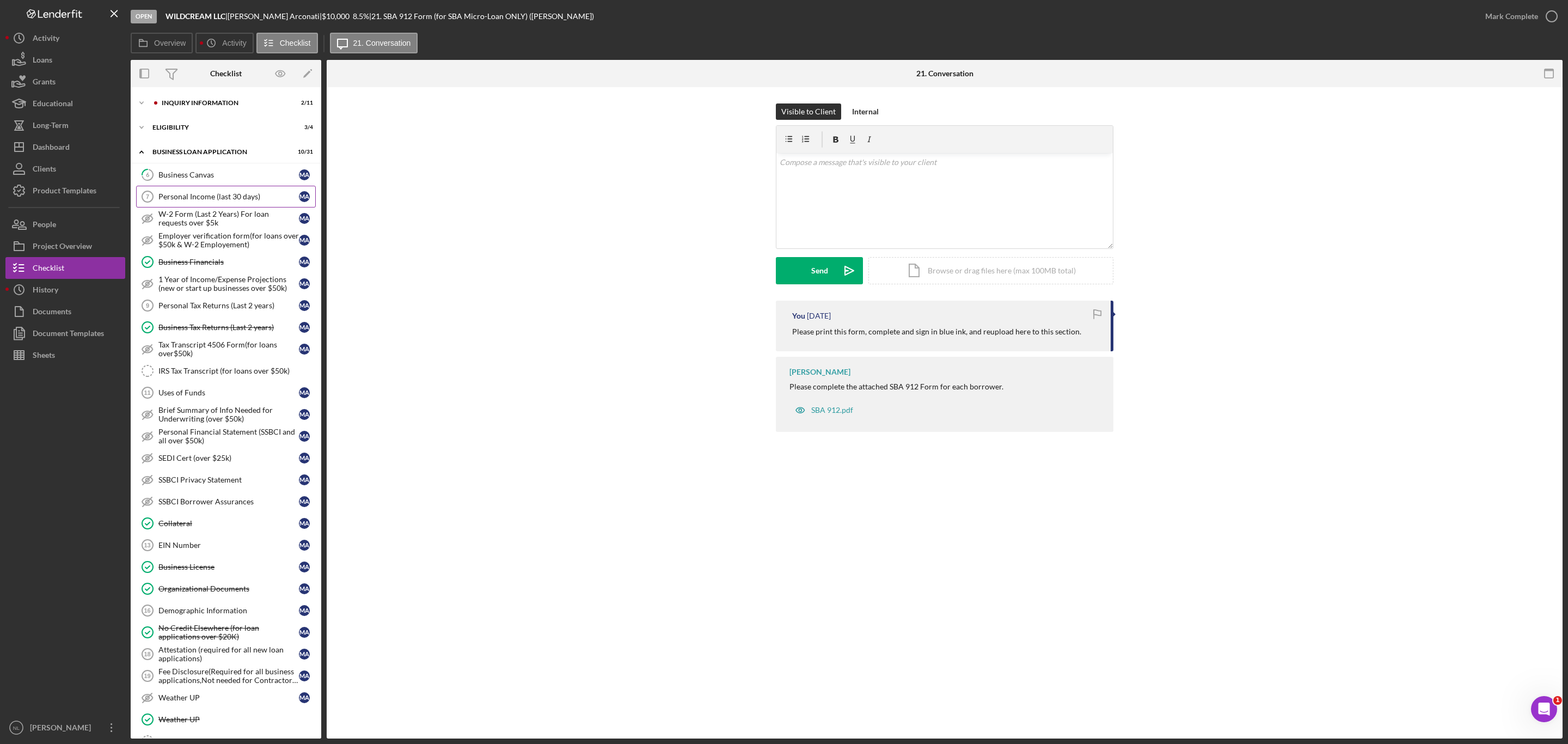
click at [213, 191] on link "Personal Income (last 30 days) 7 Personal Income (last 30 days) M A" at bounding box center [226, 197] width 180 height 22
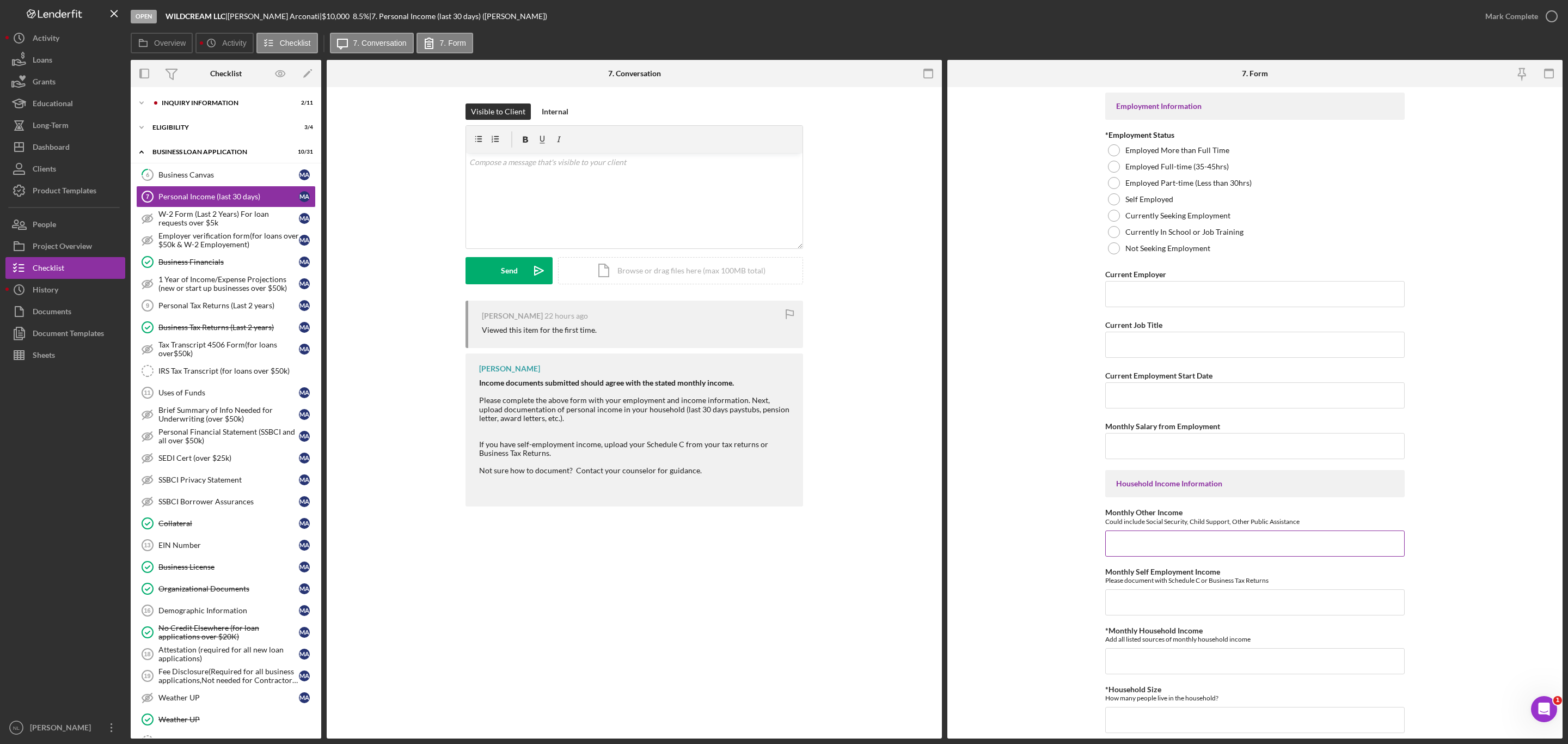
scroll to position [297, 0]
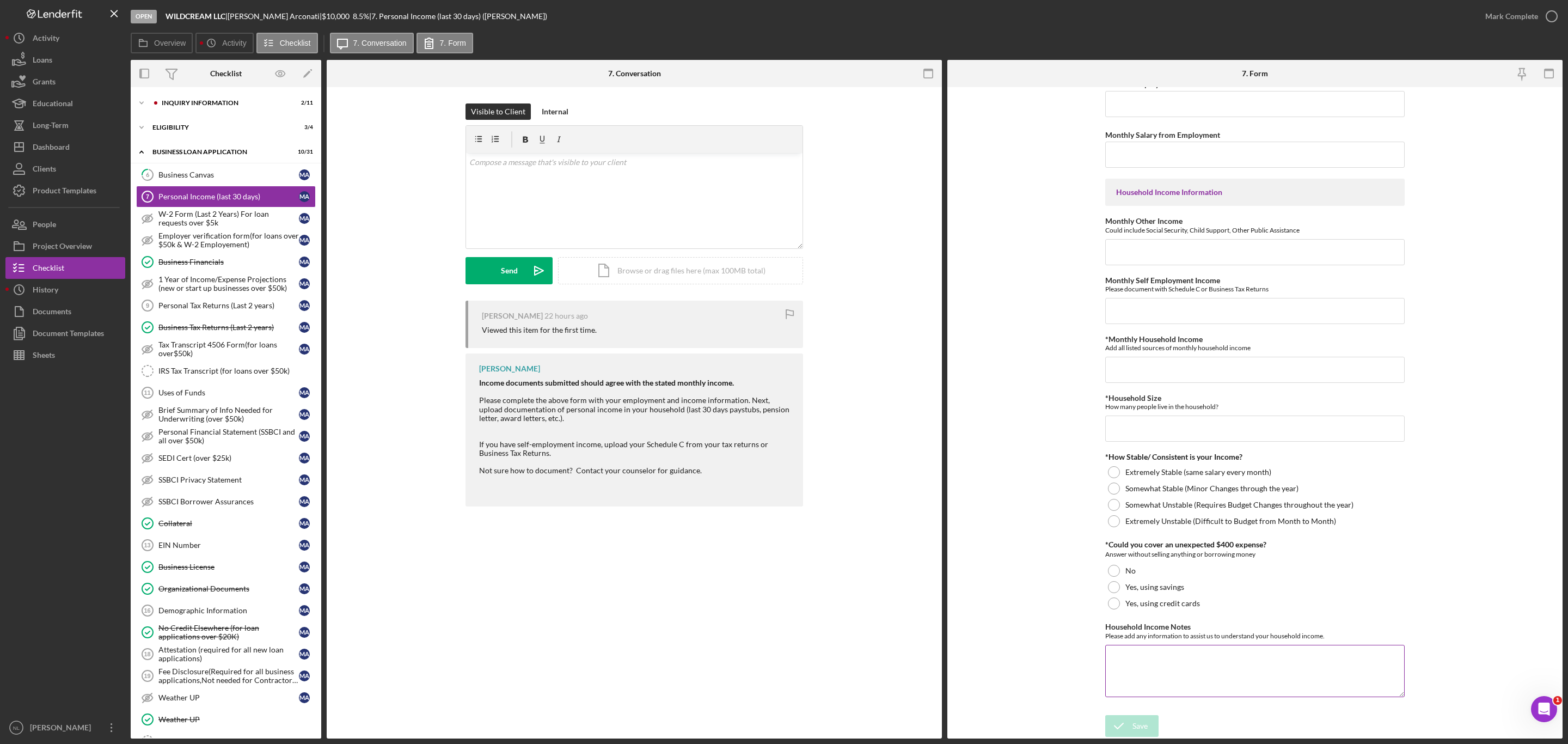
click at [1145, 690] on textarea "Household Income Notes" at bounding box center [1255, 671] width 299 height 52
click at [1142, 368] on input "*Monthly Household Income" at bounding box center [1255, 370] width 299 height 26
click at [1028, 468] on form "Employment Information *Employment Status Employed More than Full Time Employed…" at bounding box center [1255, 413] width 615 height 651
click at [1112, 373] on input "*Monthly Household Income" at bounding box center [1255, 365] width 299 height 26
click at [218, 105] on div "INQUIRY INFORMATION" at bounding box center [235, 103] width 146 height 7
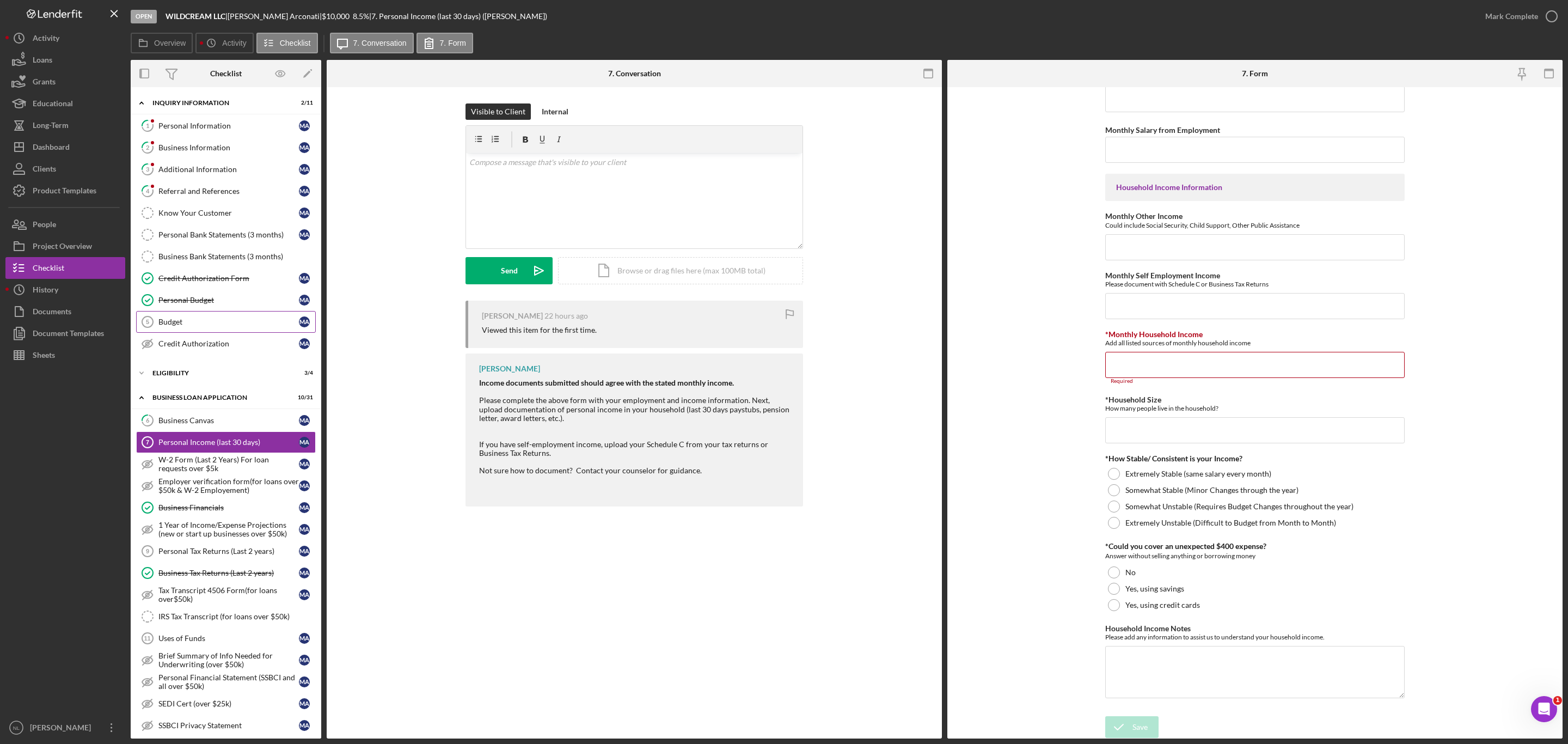
click at [203, 333] on link "Budget 5 Budget M A" at bounding box center [226, 322] width 180 height 22
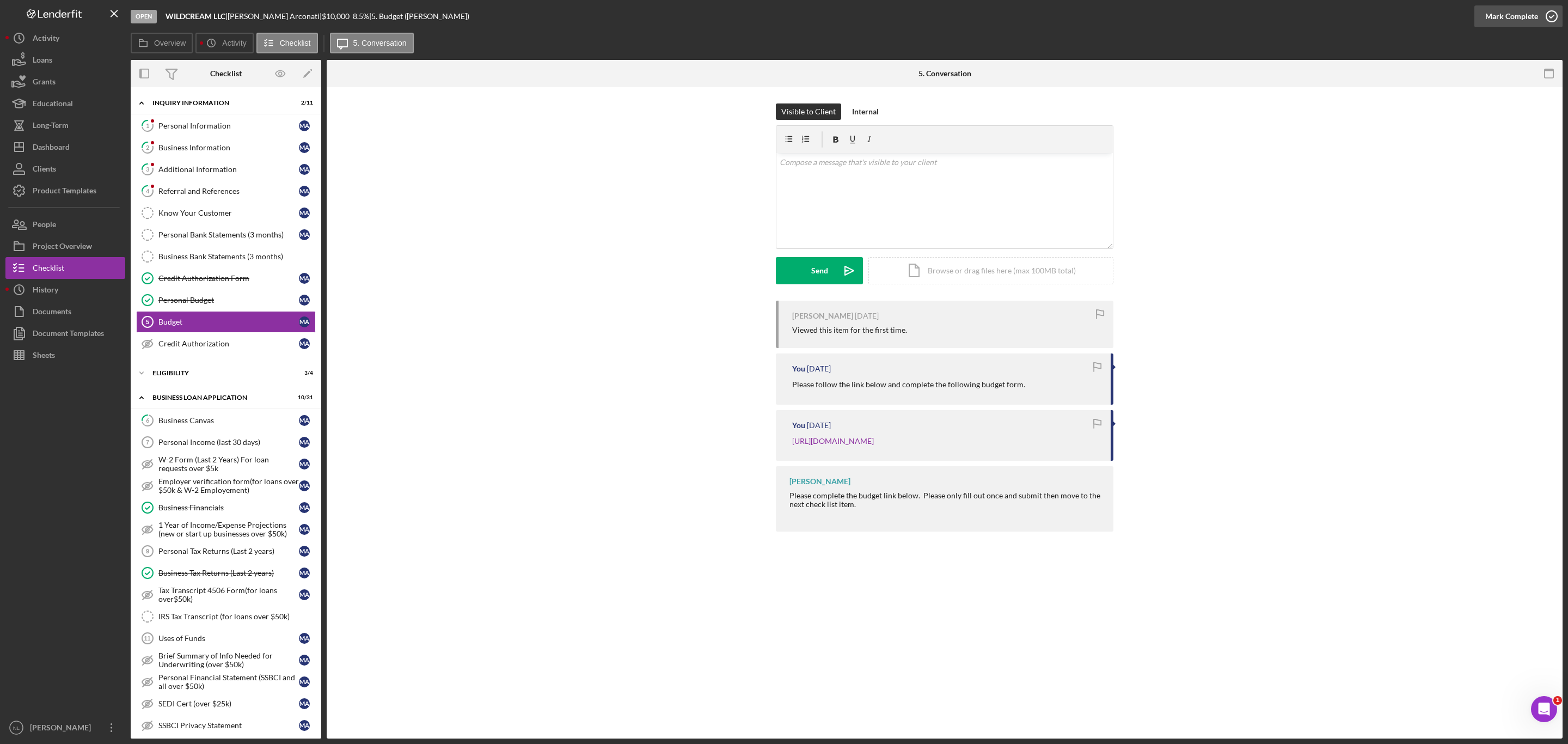
click at [1521, 15] on div "Mark Complete" at bounding box center [1511, 16] width 53 height 22
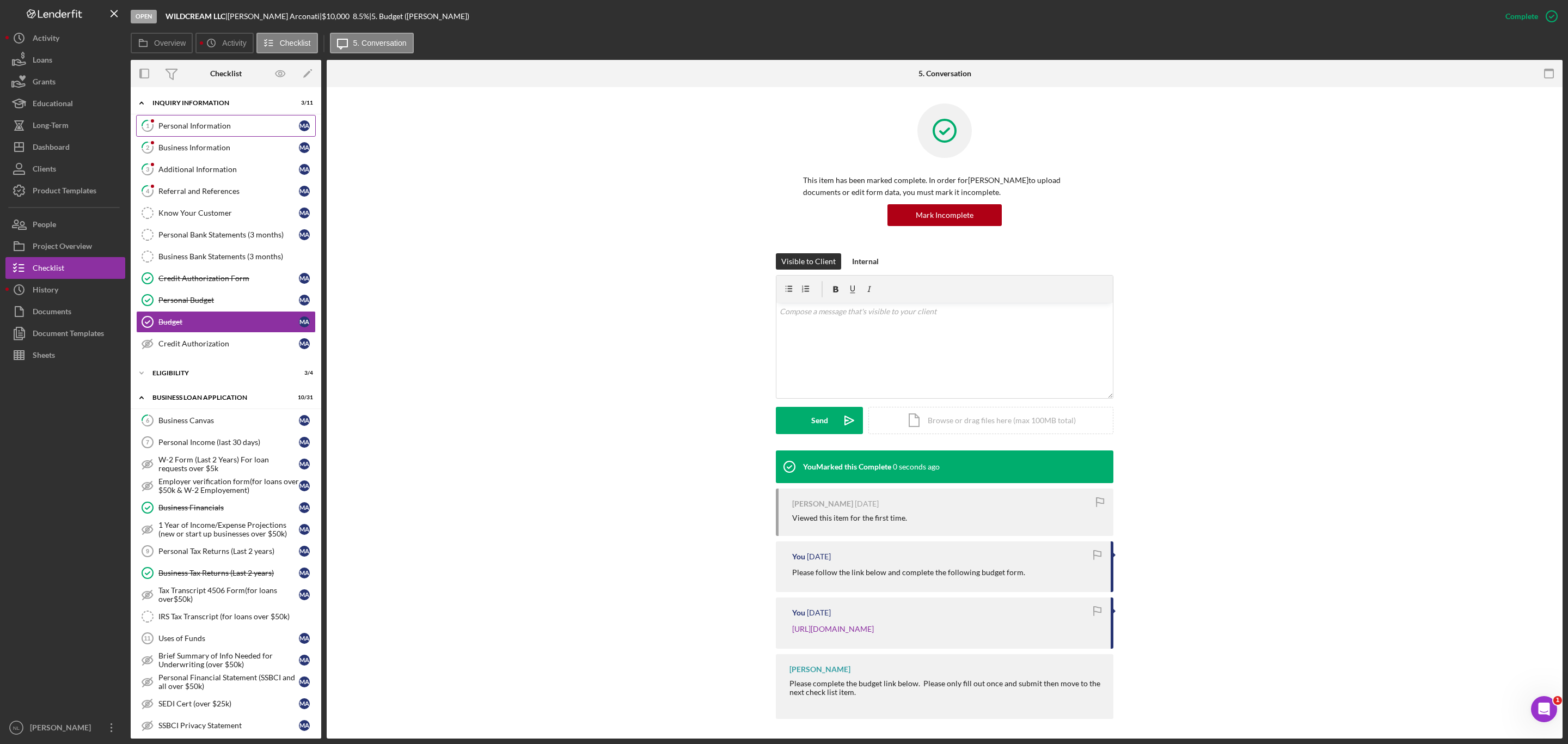
click at [261, 116] on link "1 Personal Information M A" at bounding box center [226, 126] width 180 height 22
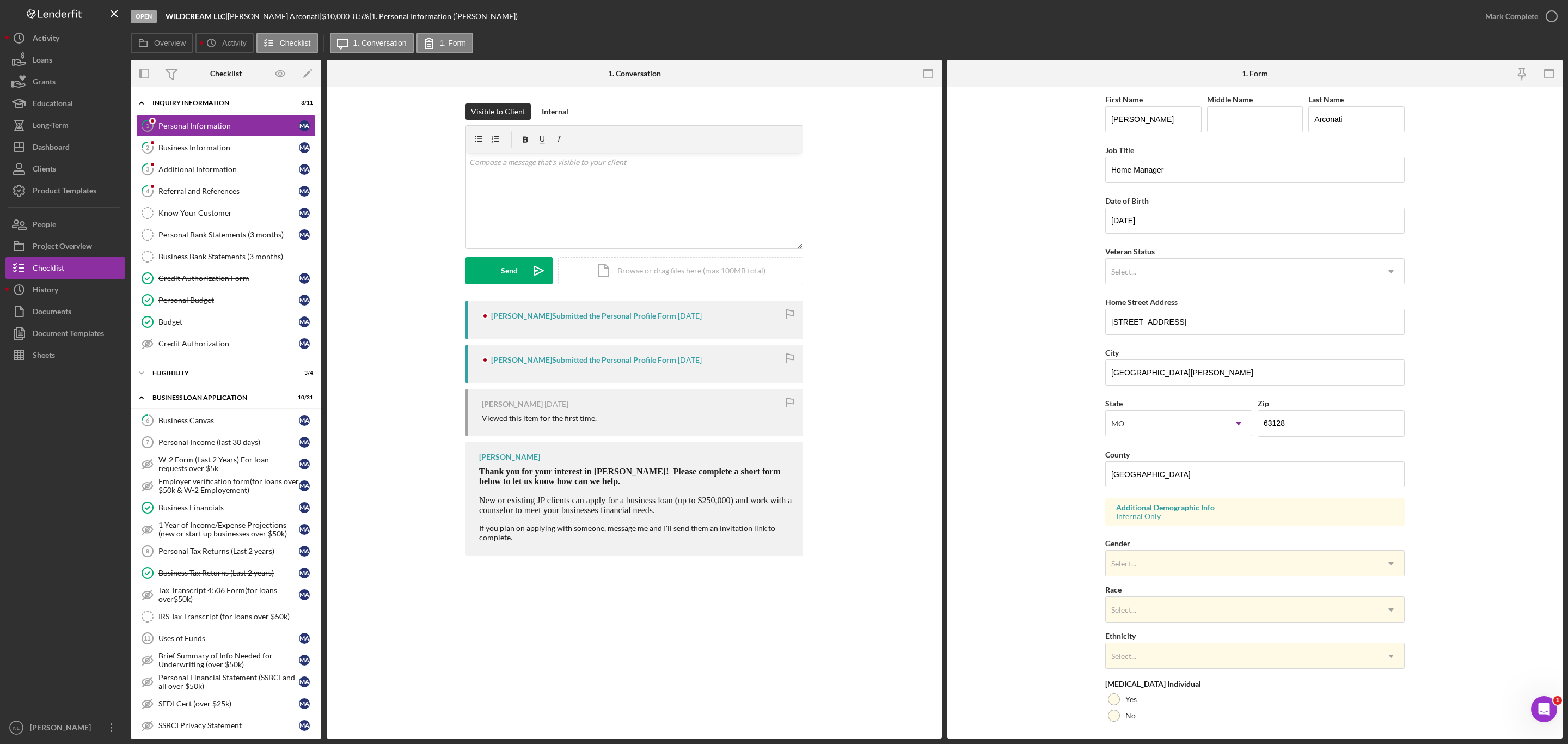
scroll to position [80, 0]
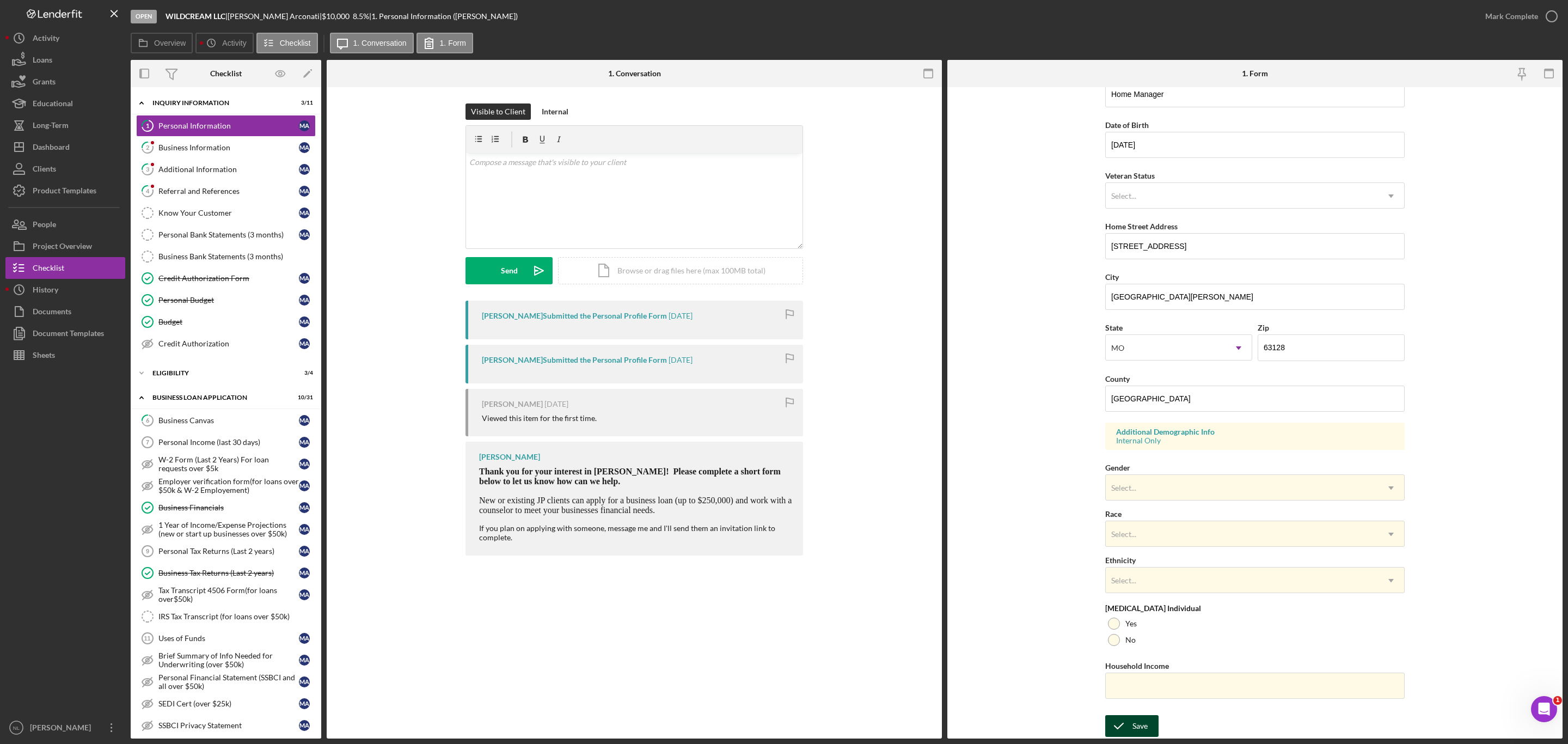
click at [1150, 734] on button "Save" at bounding box center [1132, 726] width 54 height 22
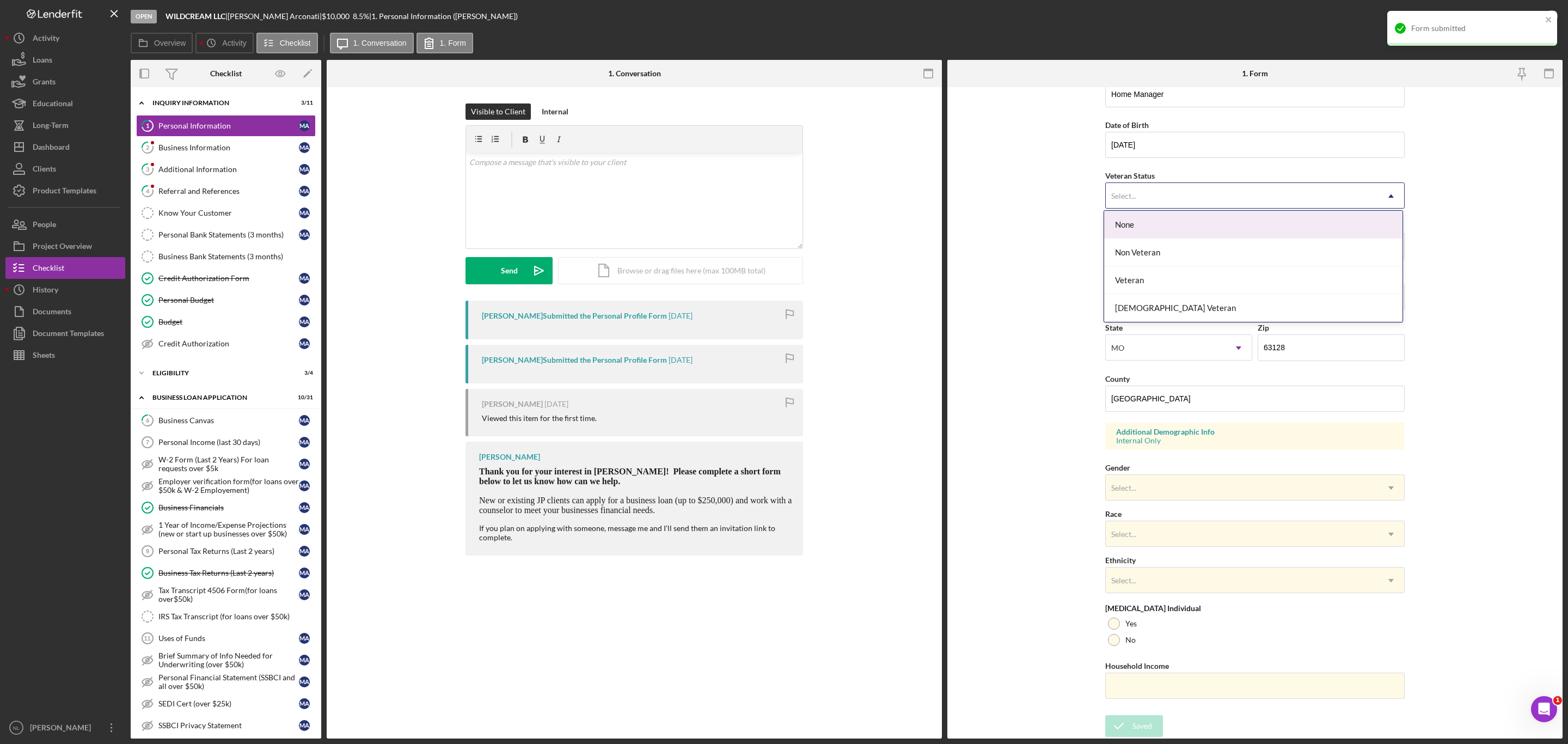
click at [1370, 199] on div "Select..." at bounding box center [1242, 195] width 272 height 25
click at [1238, 256] on div "Non Veteran" at bounding box center [1253, 253] width 298 height 28
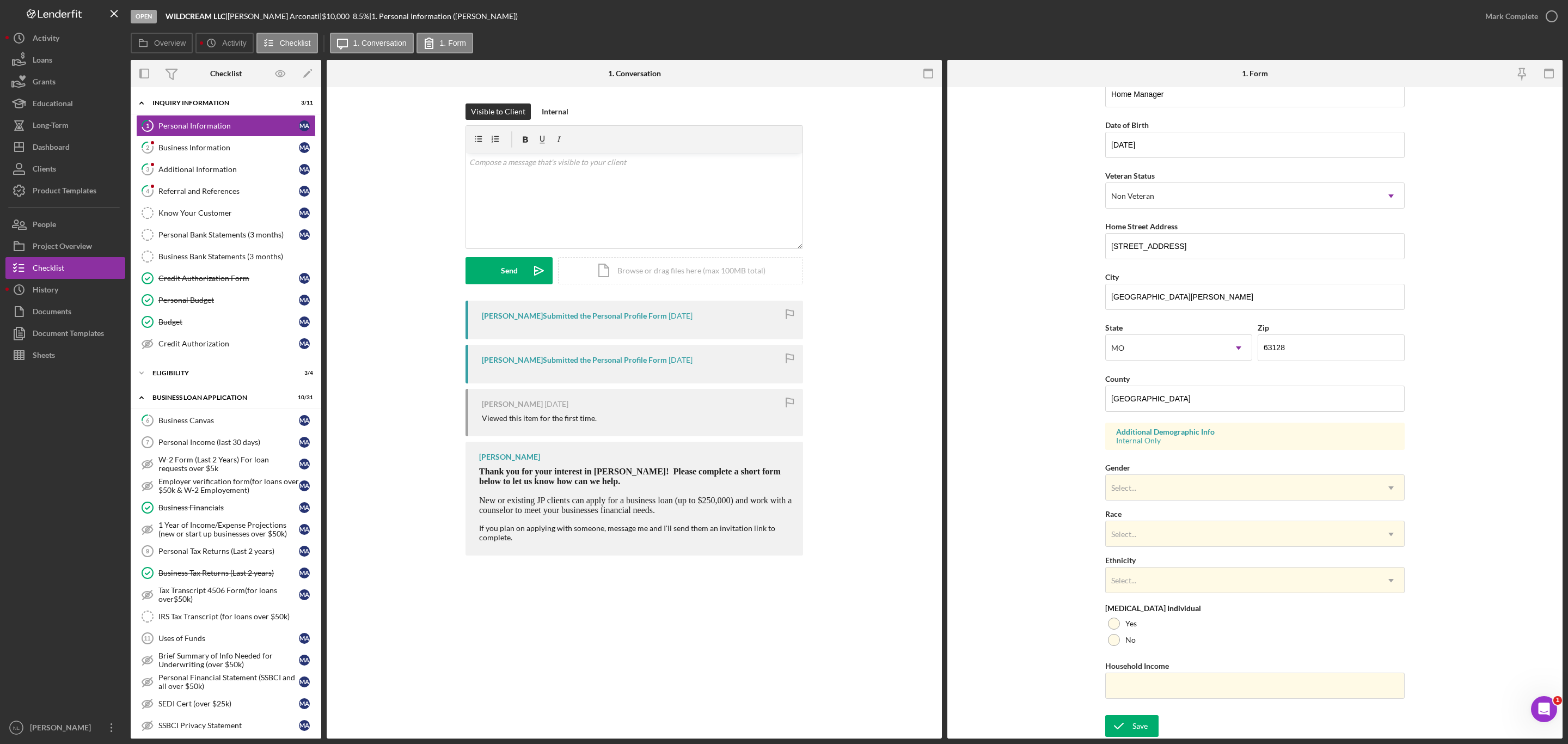
click at [1550, 13] on div "Form submitted" at bounding box center [1472, 10] width 174 height 4
click at [1502, 33] on div "Overview Icon/History Activity Checklist Icon/Message 1. Conversation 1. Form" at bounding box center [847, 44] width 1432 height 22
click at [1493, 24] on div "Mark Complete" at bounding box center [1511, 16] width 53 height 22
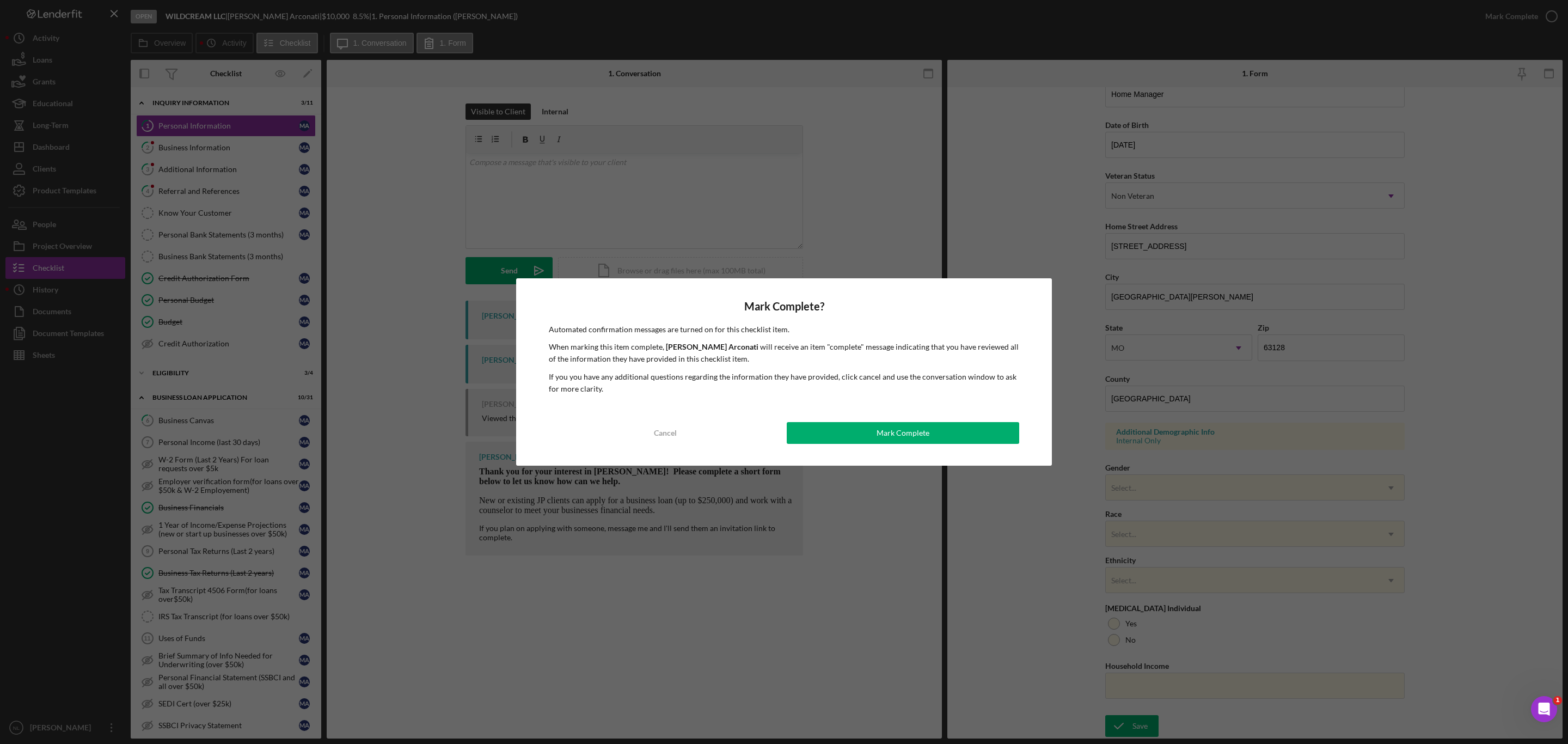
click at [825, 414] on div "Mark Complete? Automated confirmation messages are turned on for this checklist…" at bounding box center [784, 372] width 536 height 188
click at [821, 426] on button "Mark Complete" at bounding box center [903, 433] width 233 height 22
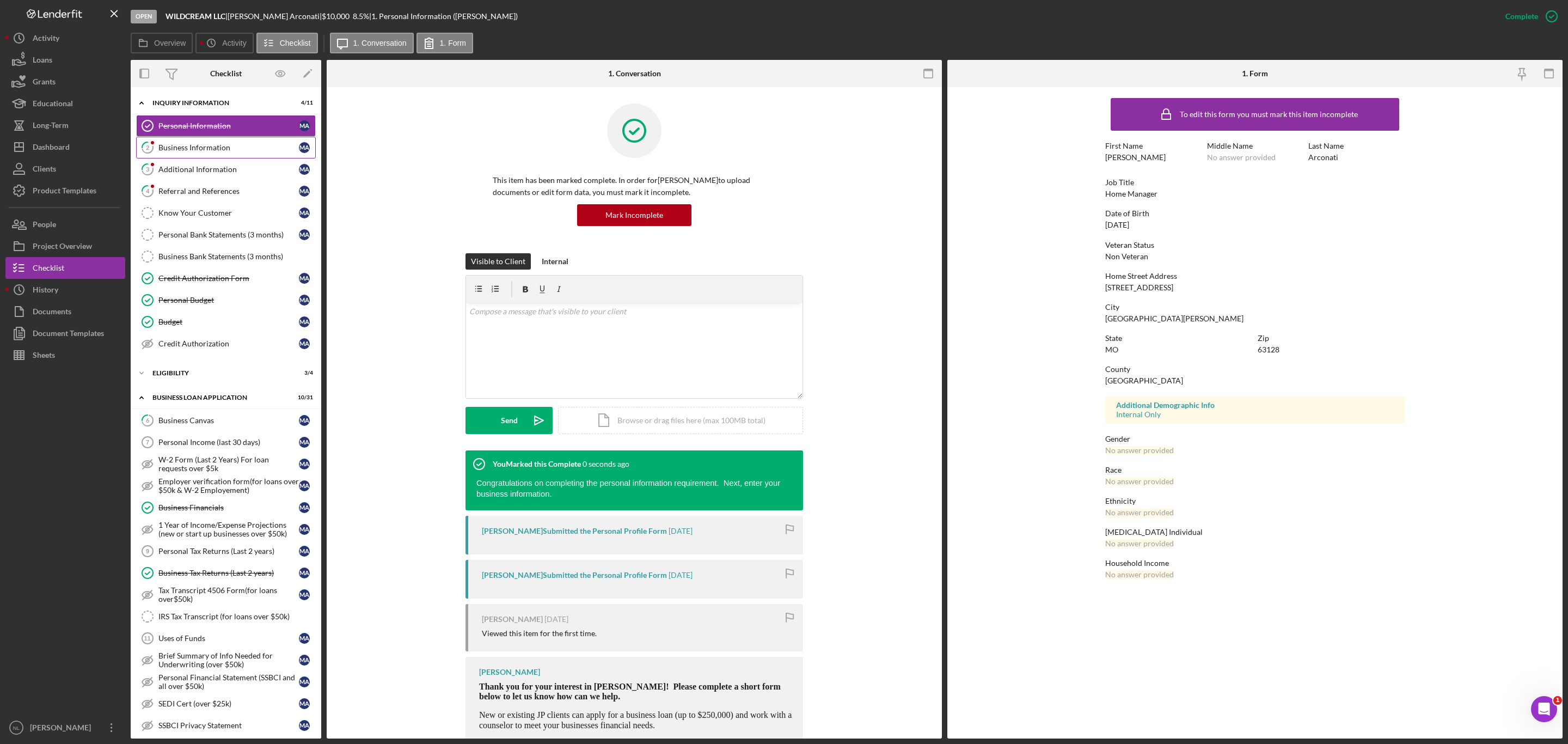
scroll to position [0, 0]
click at [185, 146] on div "Business Information" at bounding box center [228, 147] width 141 height 9
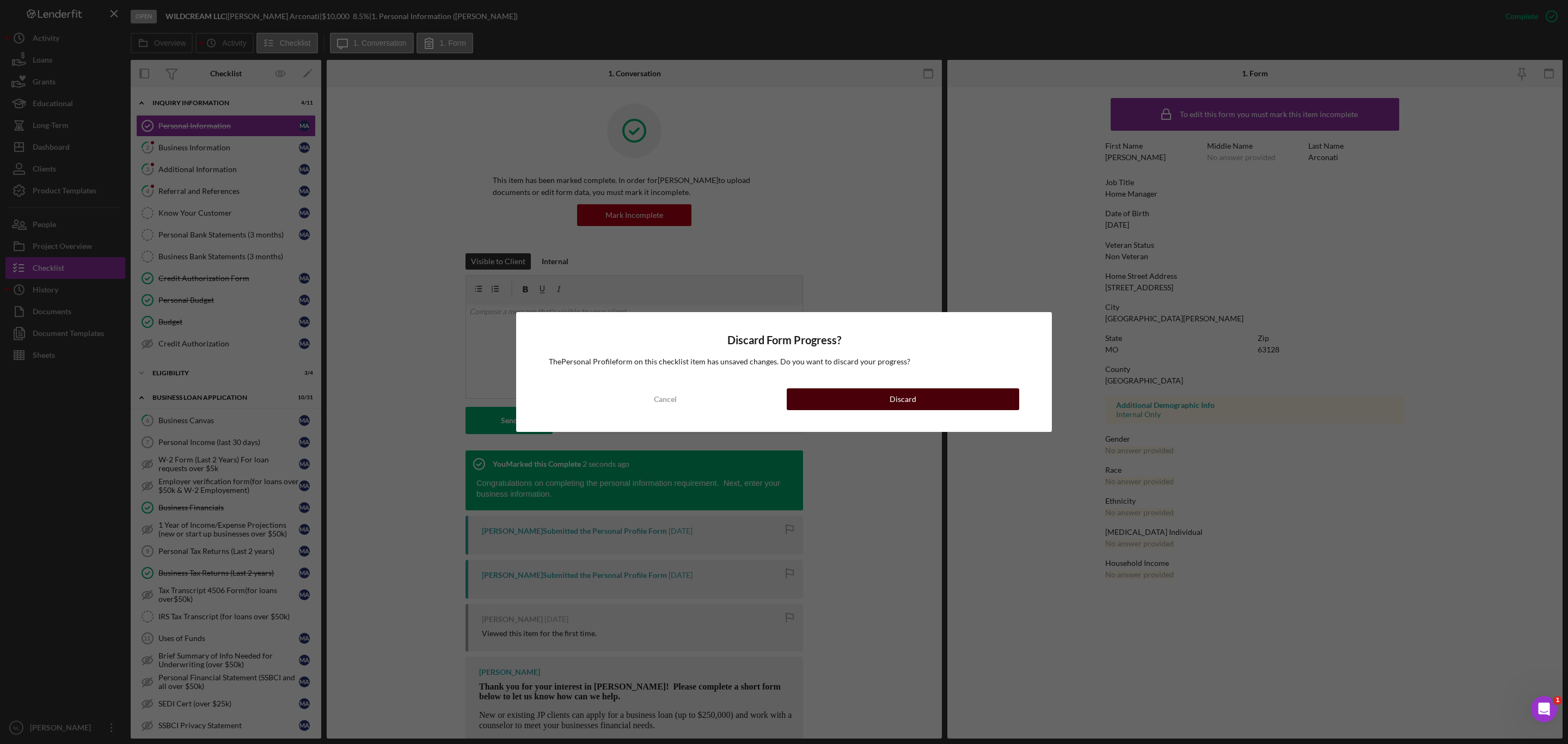
click at [928, 393] on button "Discard" at bounding box center [903, 399] width 233 height 22
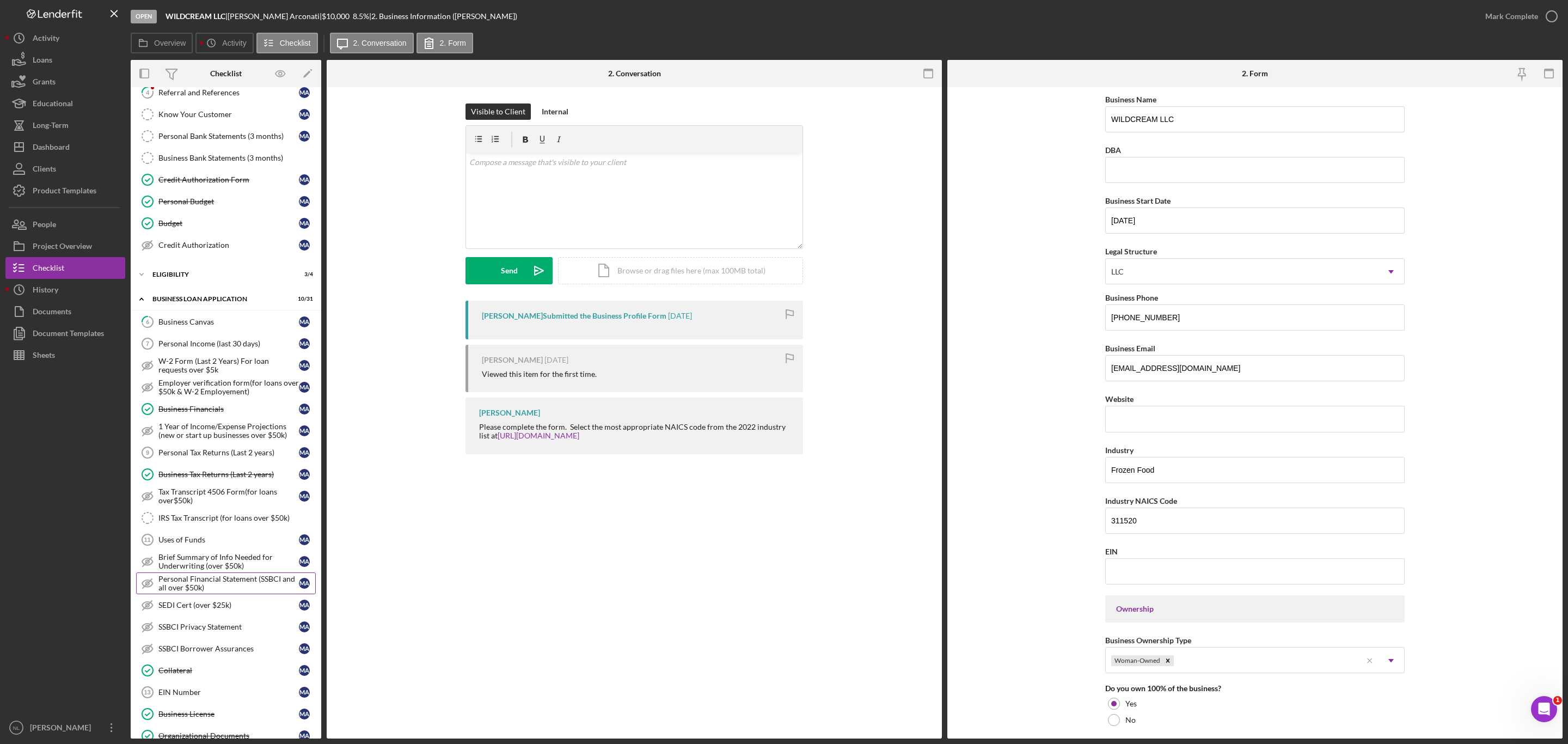
scroll to position [96, 0]
click at [211, 335] on link "6 Business Canvas M A" at bounding box center [226, 324] width 180 height 22
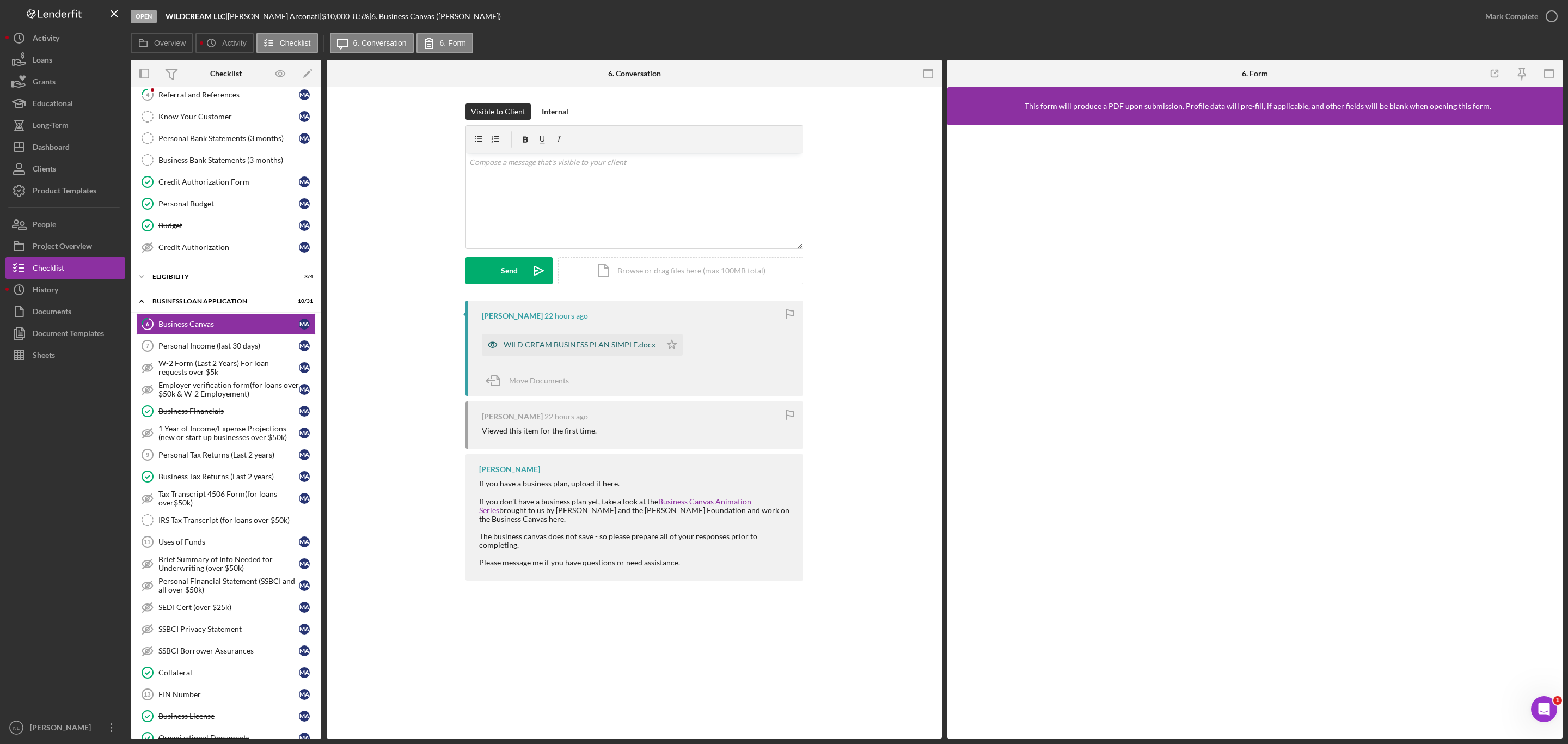
click at [597, 343] on div "WILD CREAM BUSINESS PLAN SIMPLE.docx" at bounding box center [579, 345] width 152 height 9
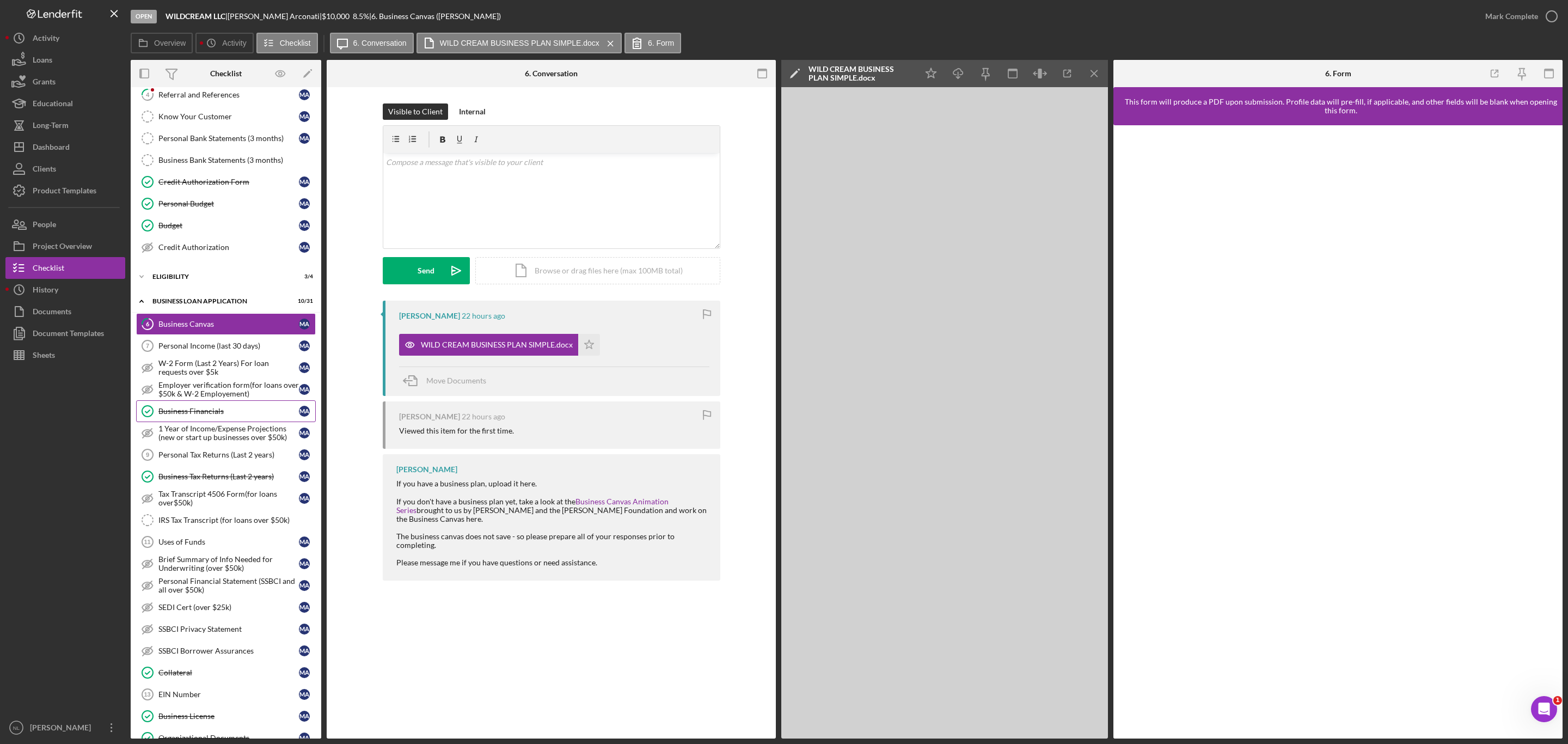
click at [209, 413] on link "Business Financials Business Financials M A" at bounding box center [226, 411] width 180 height 22
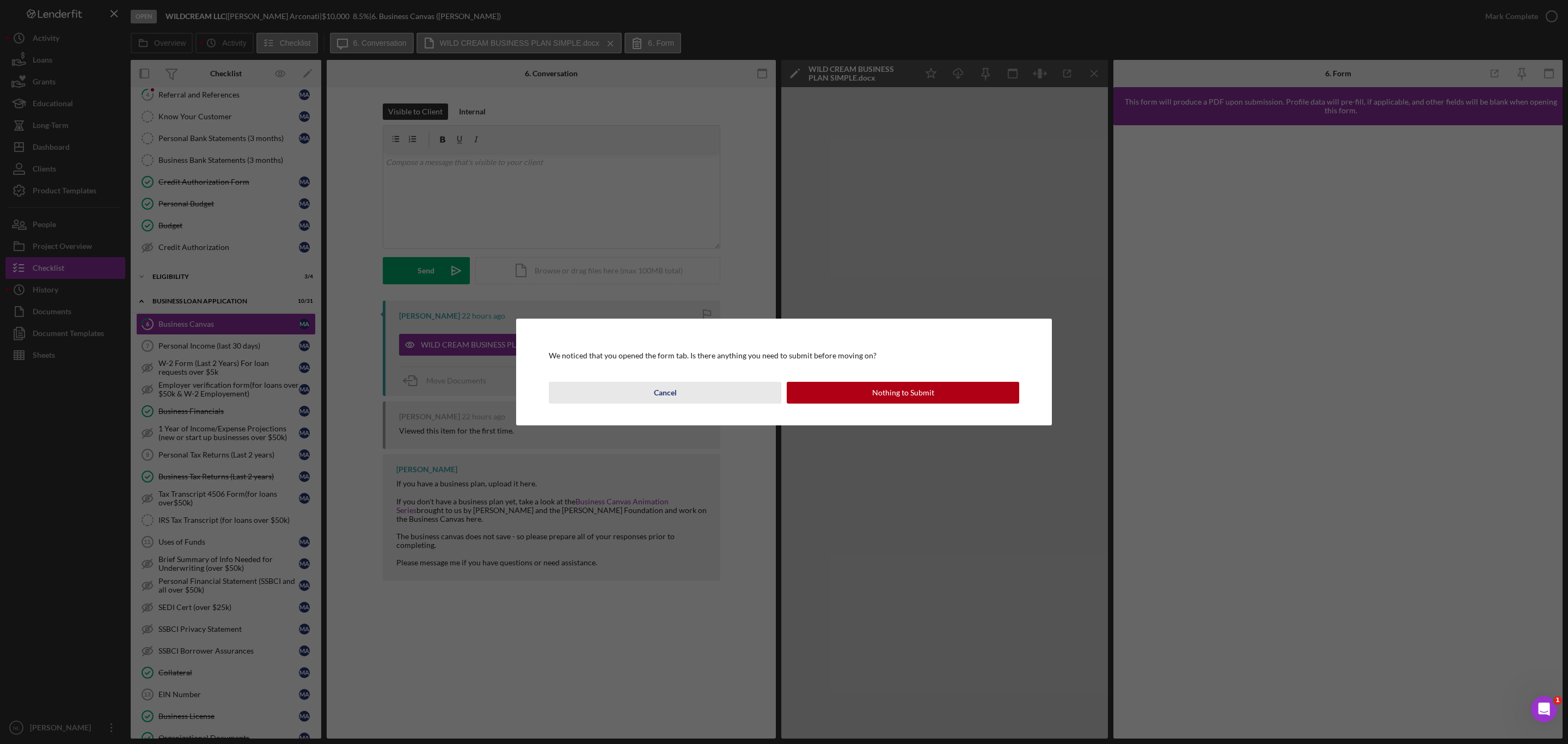
click at [725, 396] on button "Cancel" at bounding box center [665, 393] width 233 height 22
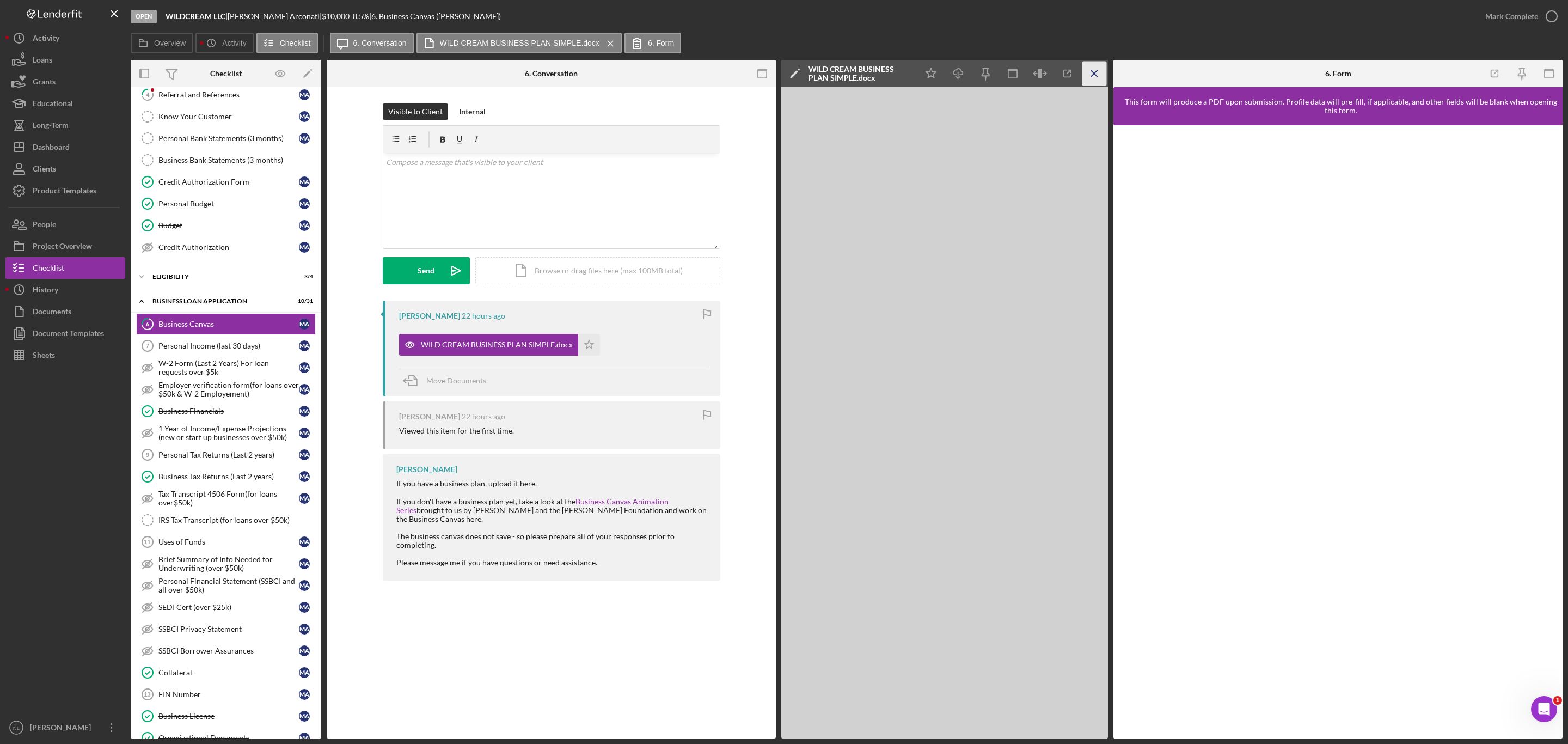
click at [1090, 72] on icon "Icon/Menu Close" at bounding box center [1094, 74] width 24 height 24
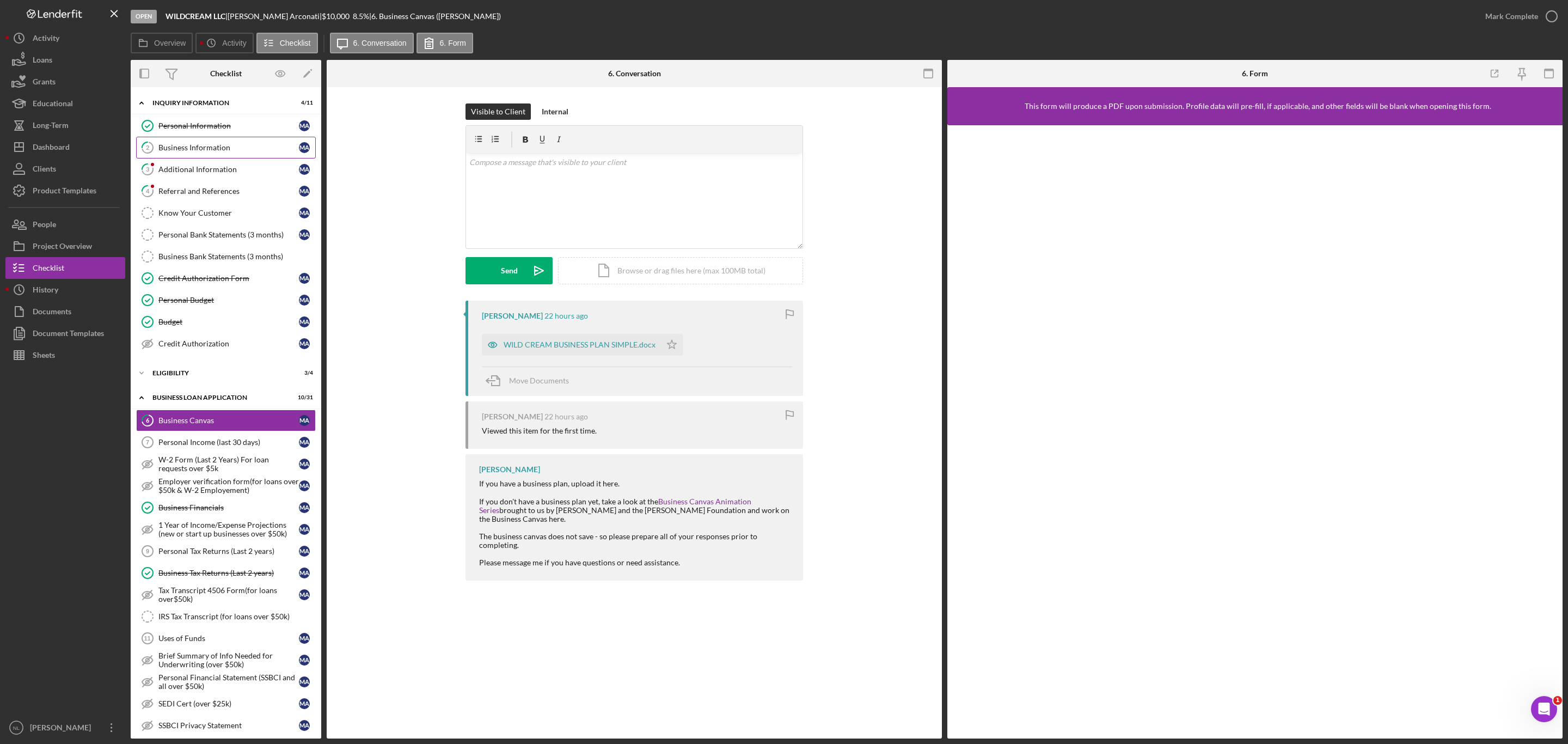
click at [211, 149] on div "Business Information" at bounding box center [228, 147] width 141 height 9
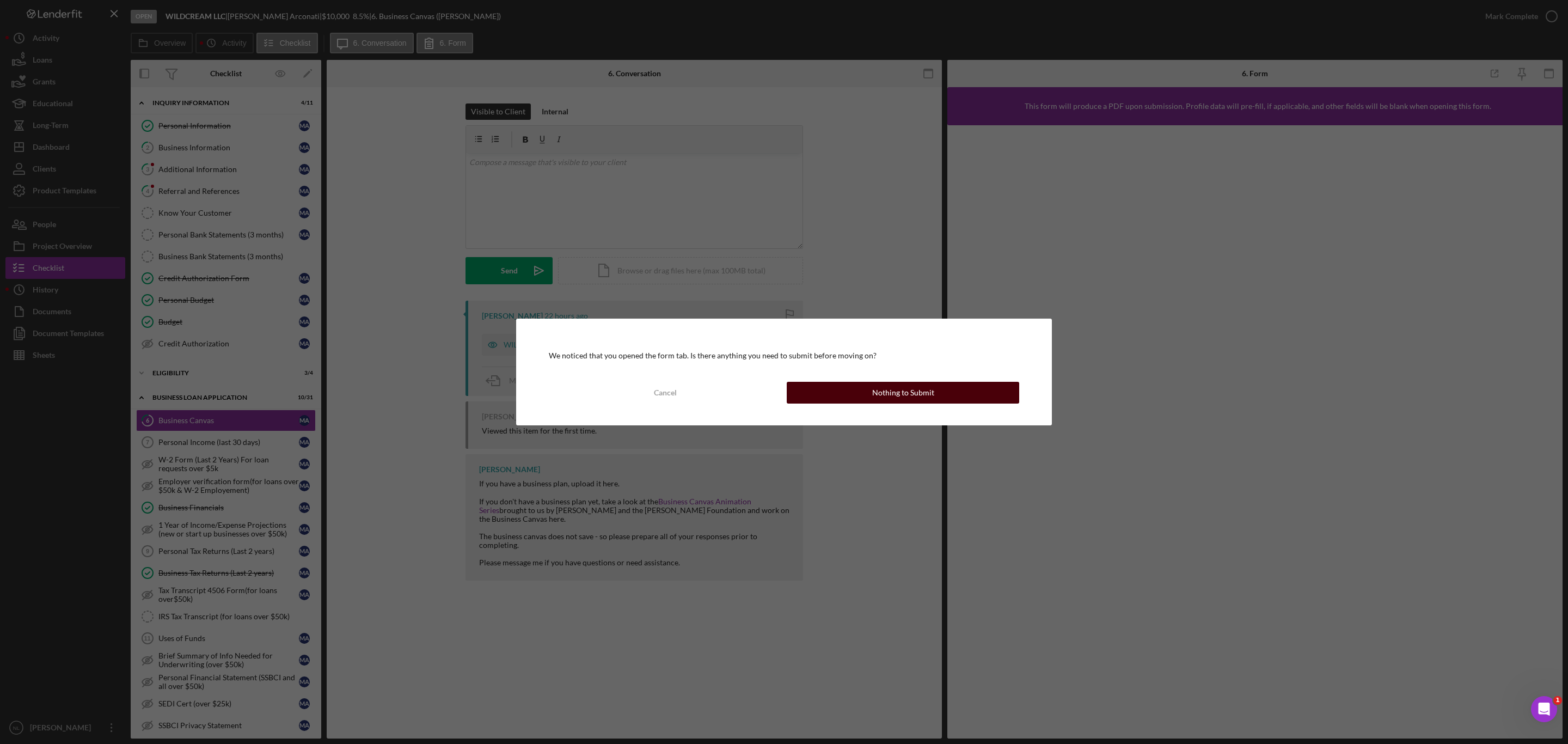
click at [828, 388] on button "Nothing to Submit" at bounding box center [903, 393] width 233 height 22
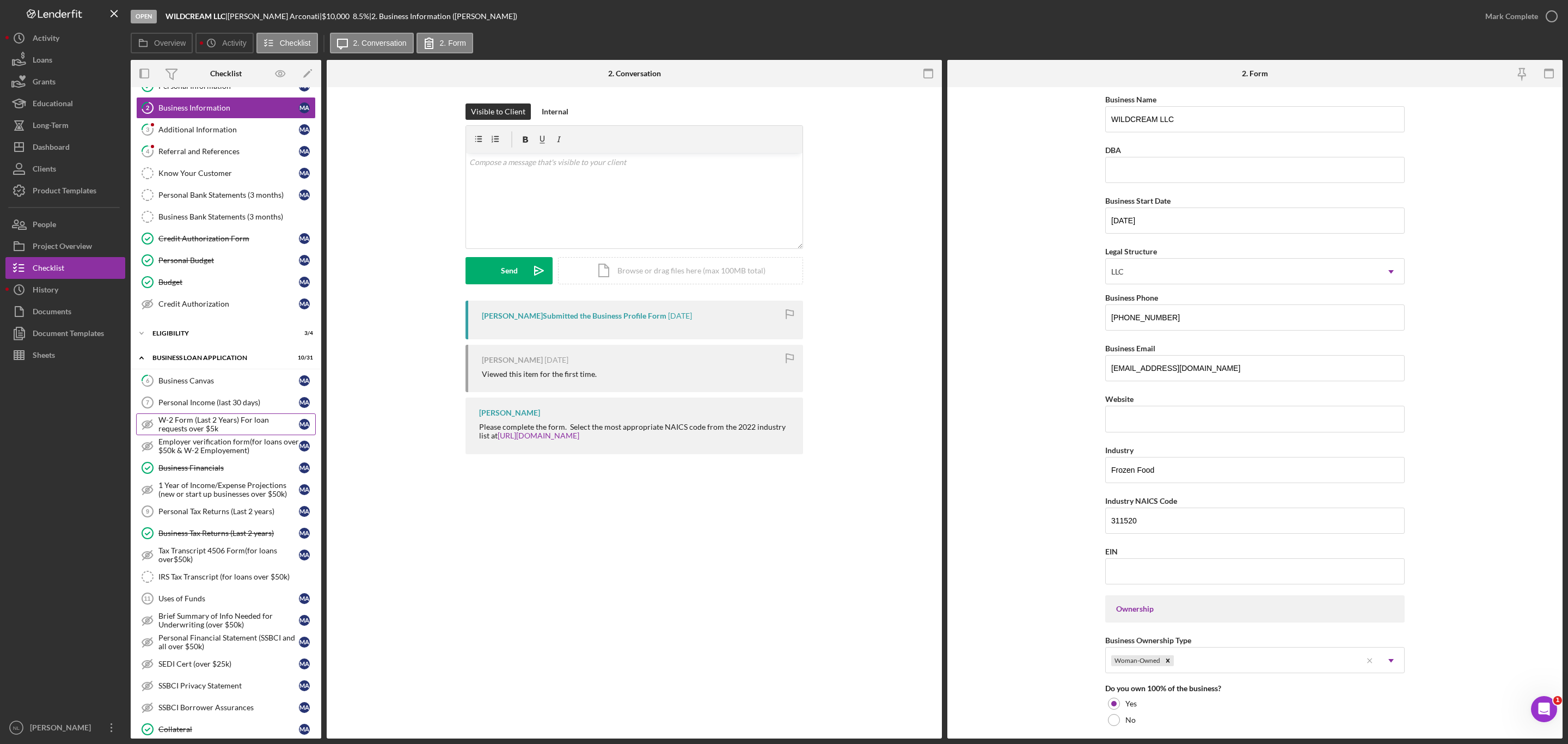
scroll to position [43, 0]
click at [198, 410] on link "Personal Income (last 30 days) 7 Personal Income (last 30 days) M A" at bounding box center [226, 400] width 180 height 22
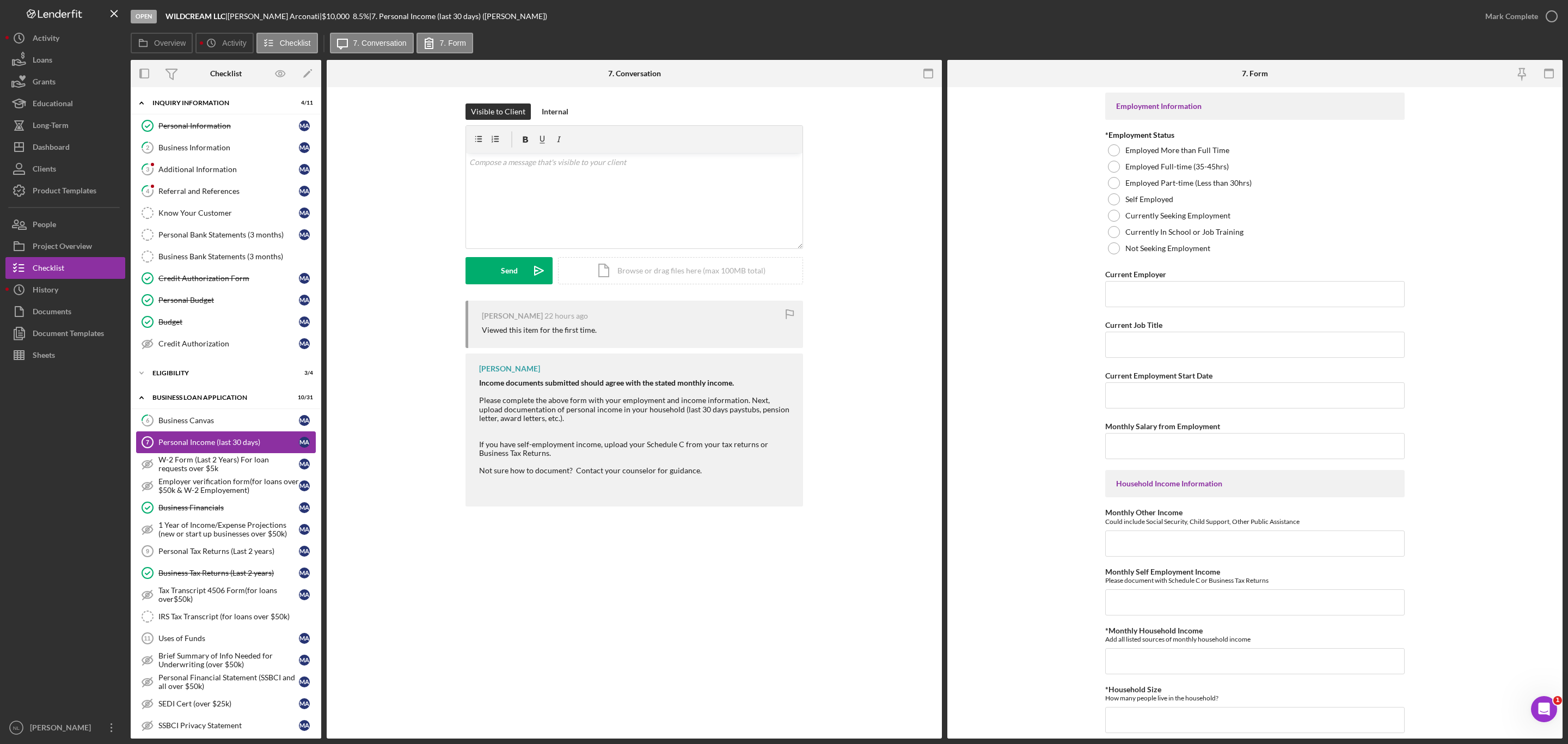
click at [215, 453] on link "Personal Income (last 30 days) 7 Personal Income (last 30 days) M A" at bounding box center [226, 442] width 180 height 22
click at [212, 472] on div "W-2 Form (Last 2 Years) For loan requests over $5k" at bounding box center [228, 464] width 141 height 18
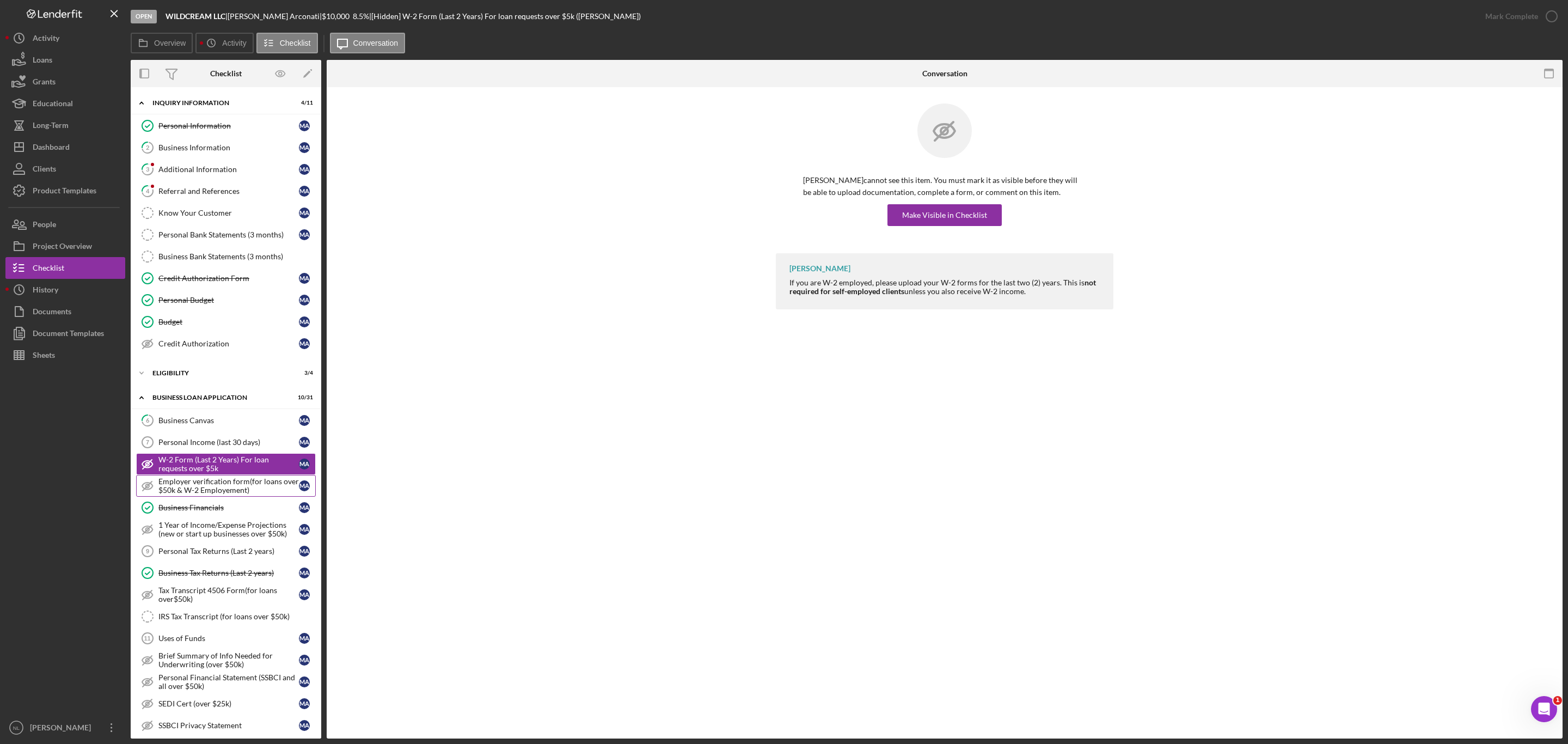
click at [209, 488] on div "Employer verification form(for loans over $50k & W-2 Employement)" at bounding box center [228, 486] width 141 height 18
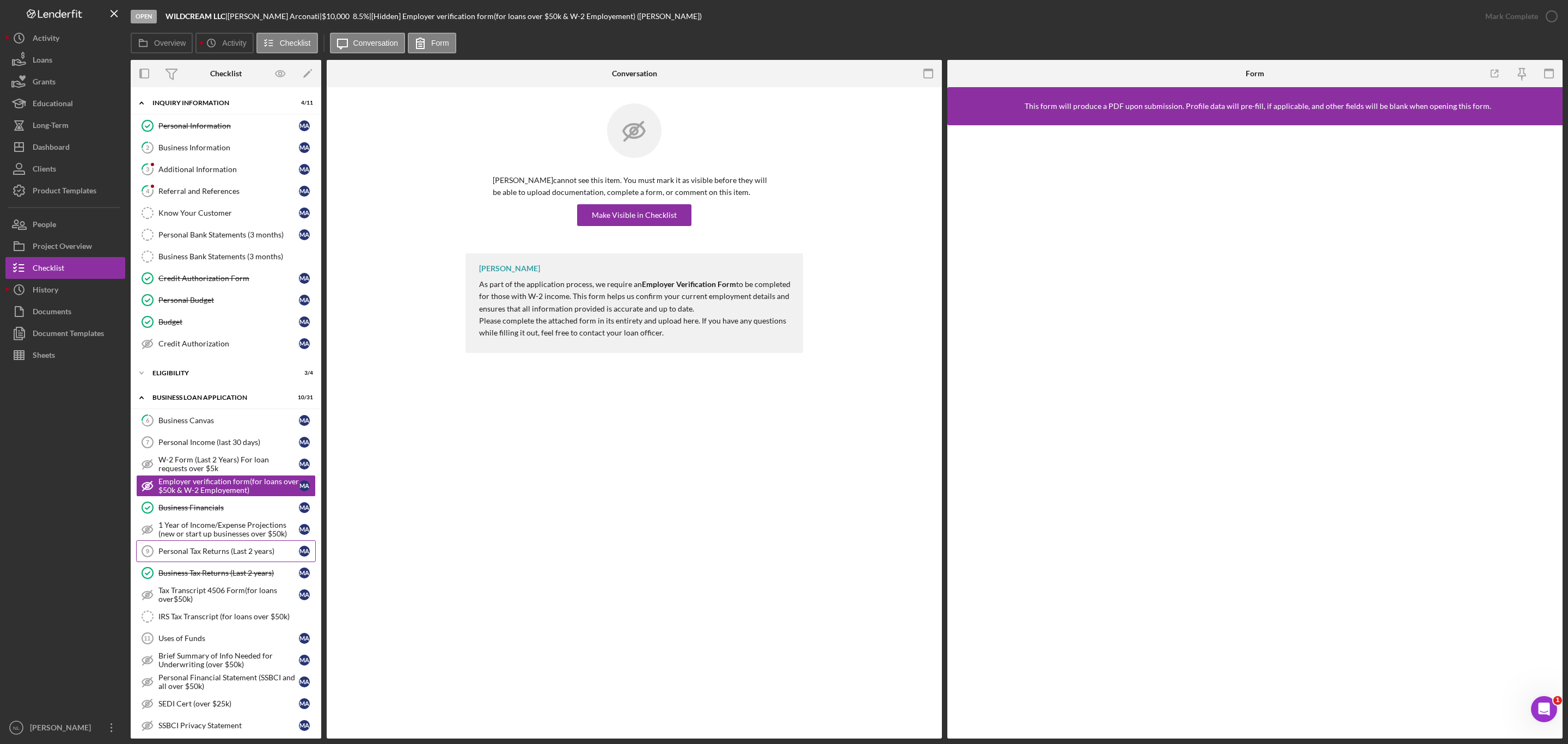
click at [209, 555] on div "Personal Tax Returns (Last 2 years)" at bounding box center [228, 551] width 141 height 9
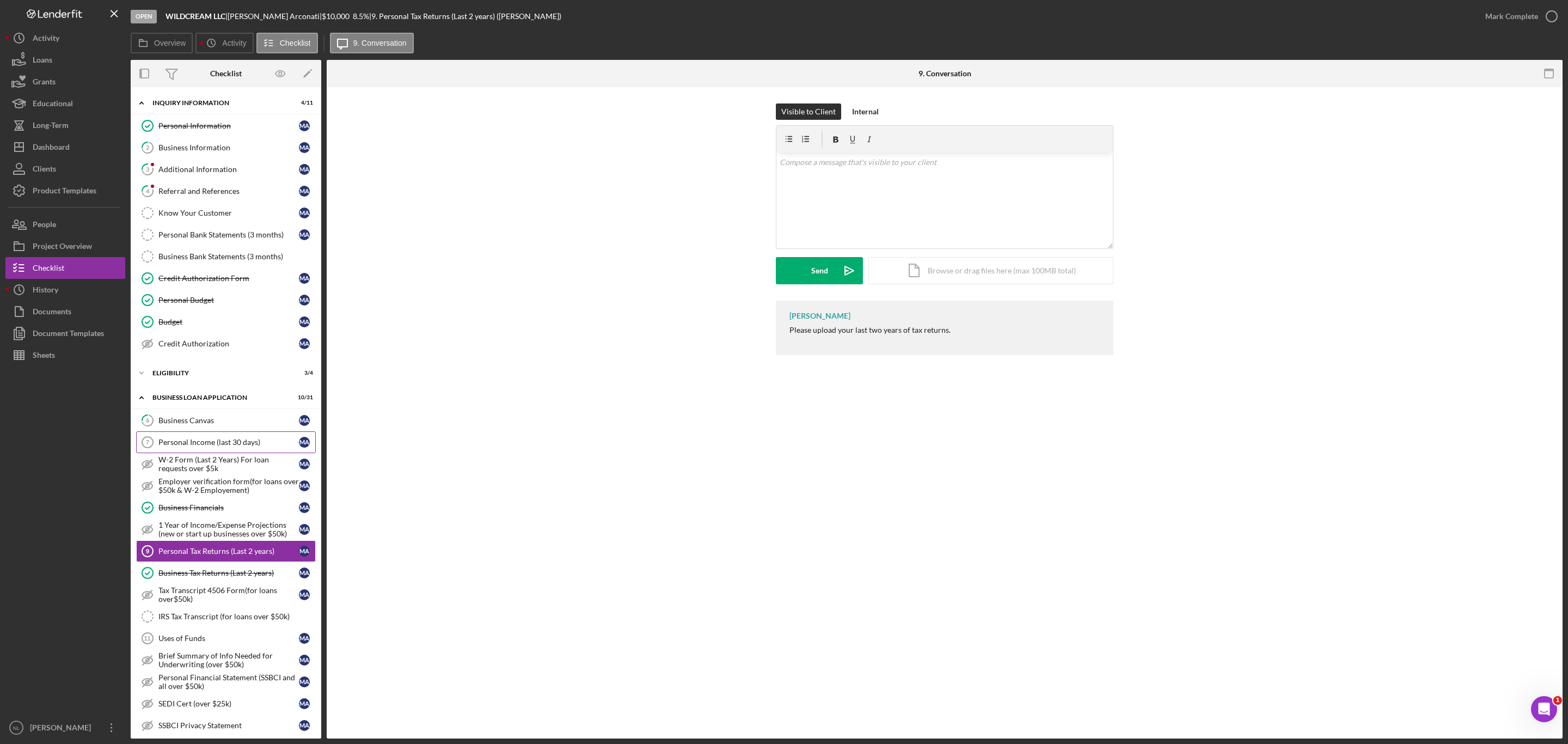
click at [212, 441] on link "Personal Income (last 30 days) 7 Personal Income (last 30 days) M A" at bounding box center [226, 442] width 180 height 22
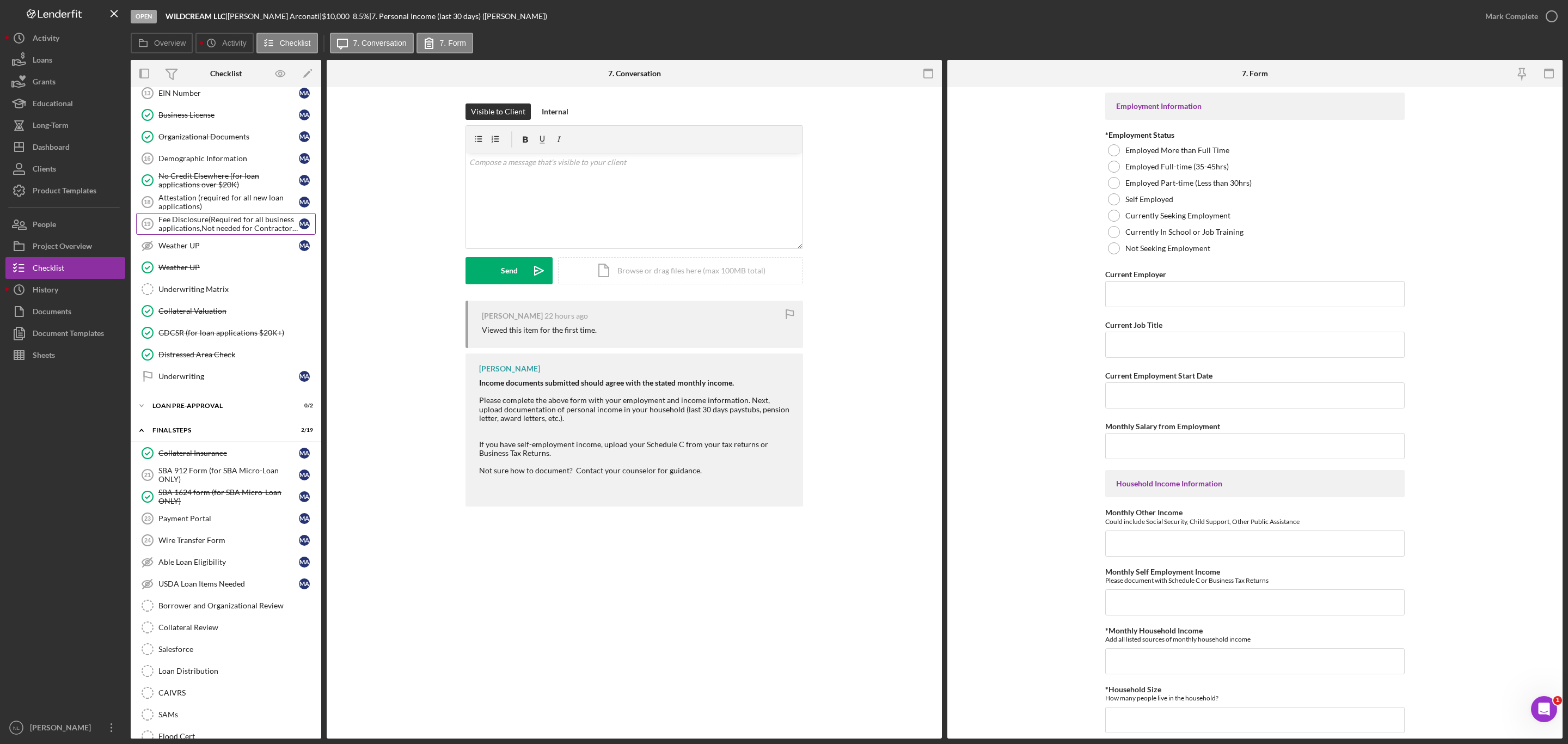
scroll to position [704, 0]
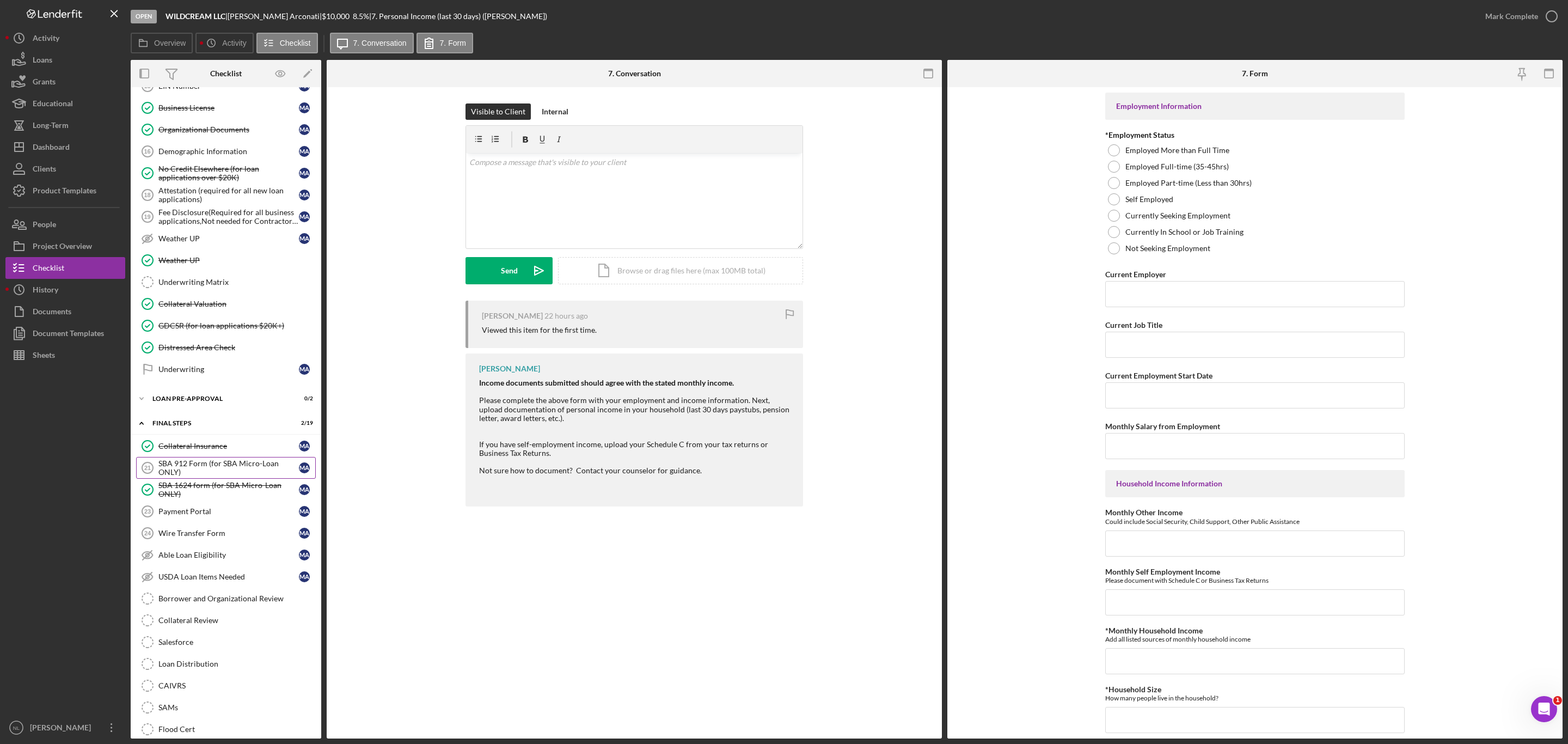
drag, startPoint x: 203, startPoint y: 539, endPoint x: 194, endPoint y: 488, distance: 51.8
click at [194, 477] on div "SBA 912 Form (for SBA Micro-Loan ONLY)" at bounding box center [228, 468] width 141 height 18
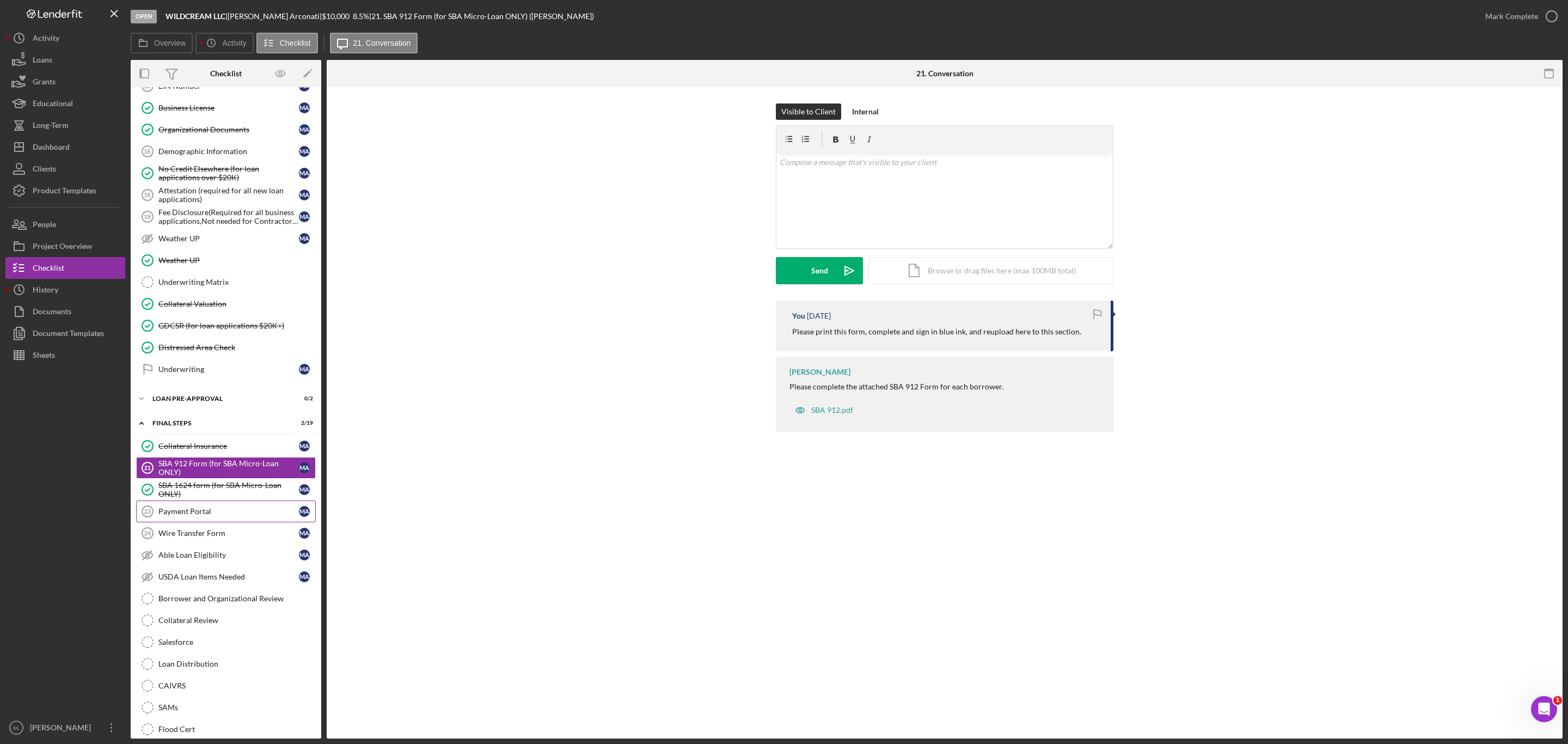
click at [178, 522] on link "Payment Portal 23 Payment Portal M A" at bounding box center [226, 511] width 180 height 22
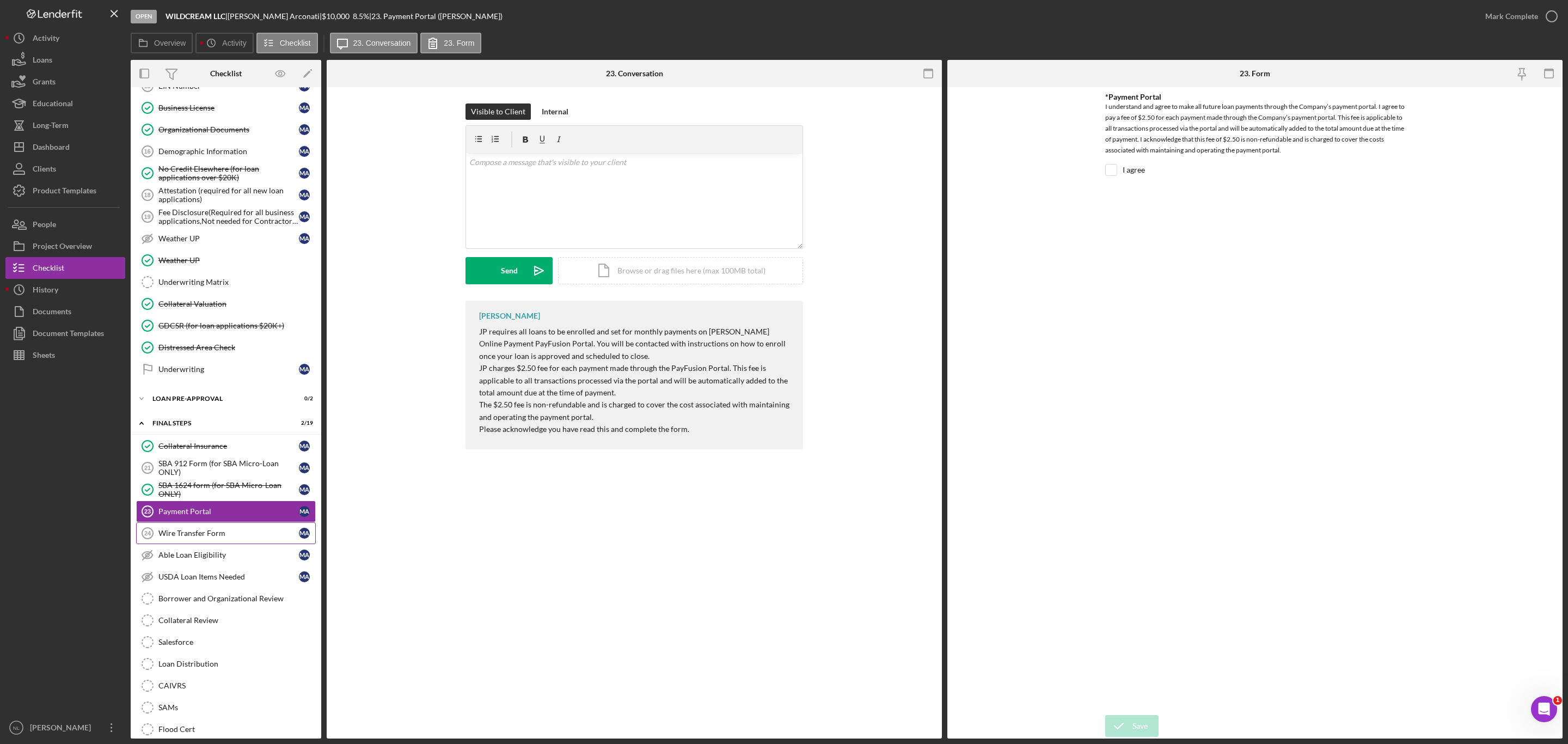
click at [180, 538] on div "Wire Transfer Form" at bounding box center [228, 533] width 141 height 9
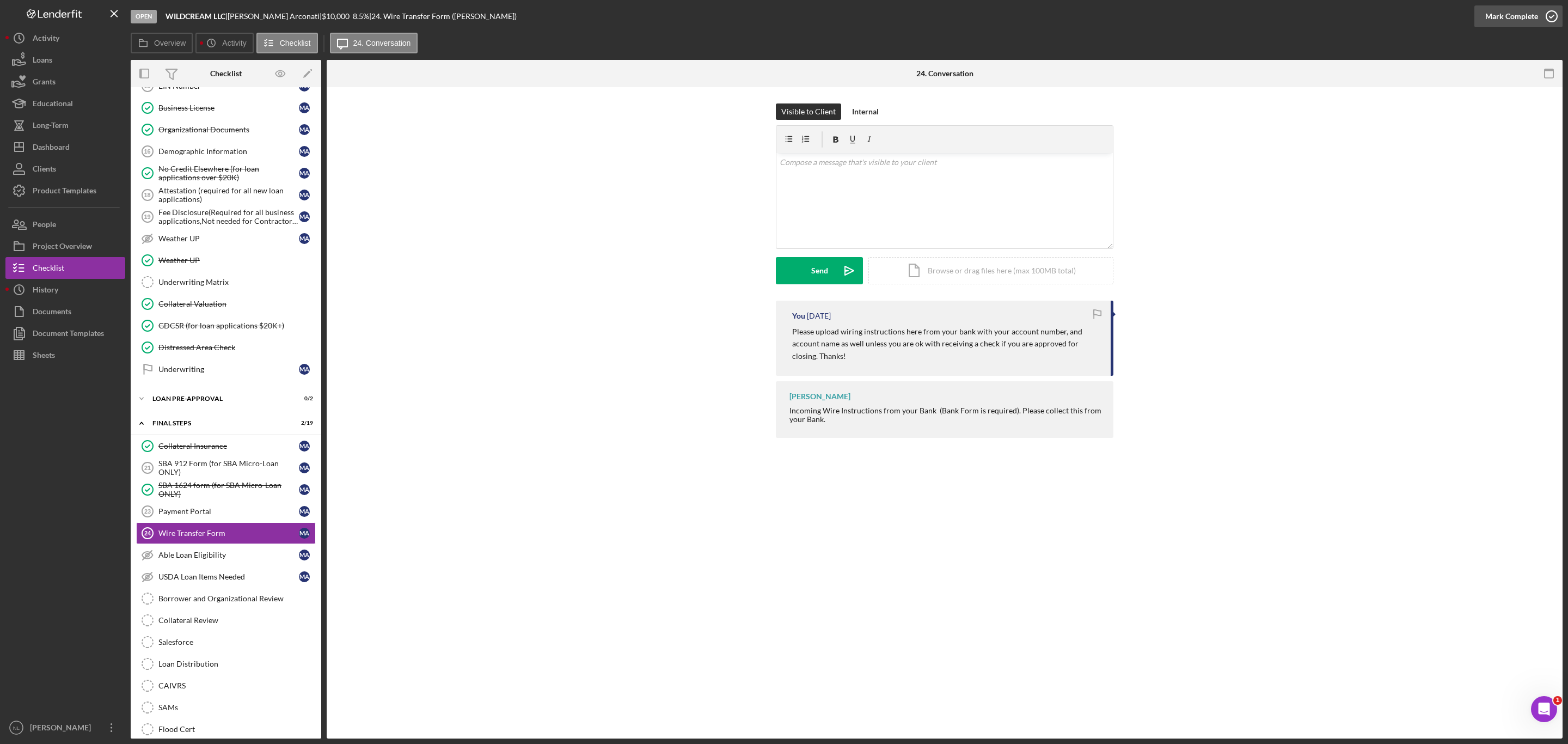
click at [1505, 19] on div "Mark Complete" at bounding box center [1511, 16] width 53 height 22
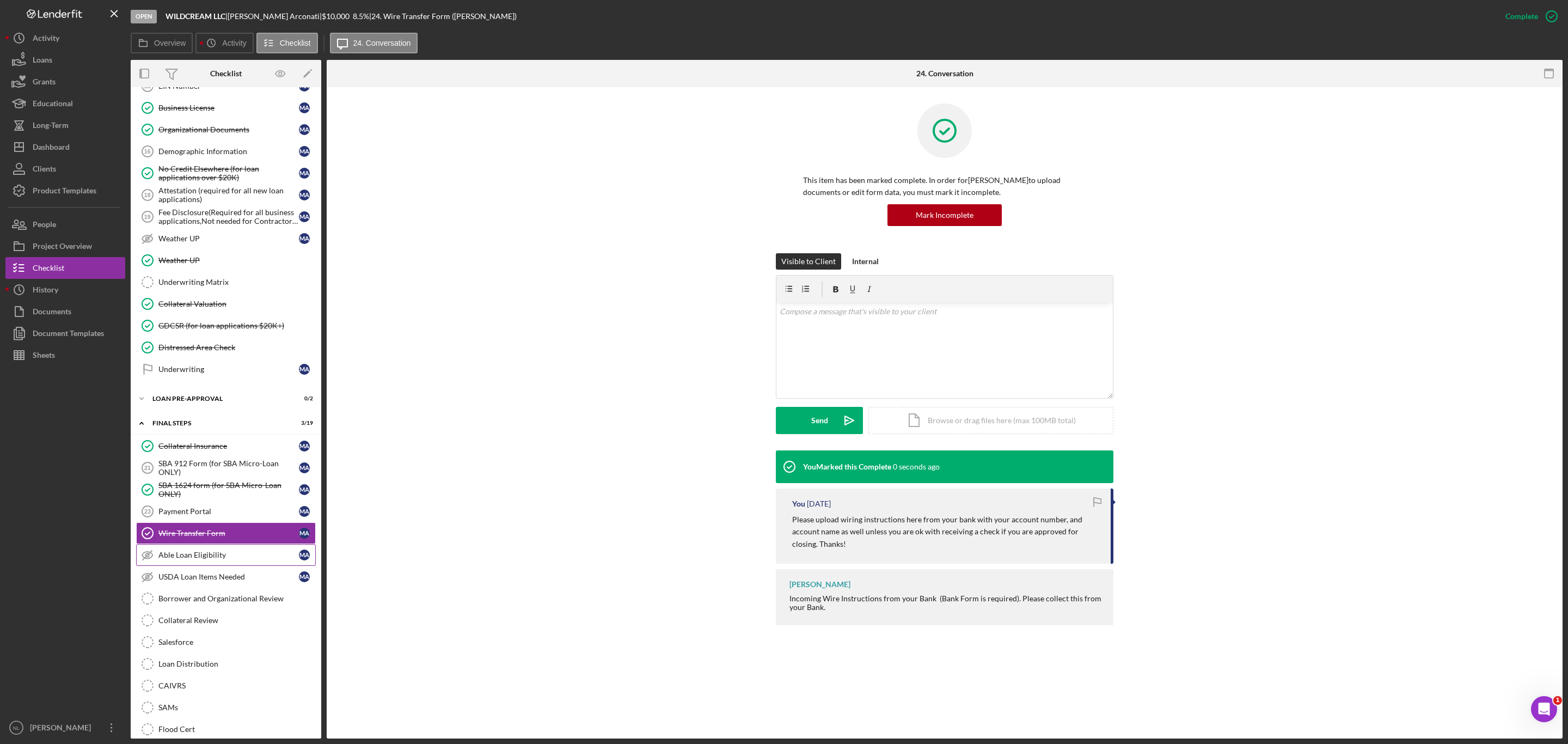
click at [209, 560] on div "Able Loan Eligibility" at bounding box center [228, 555] width 141 height 9
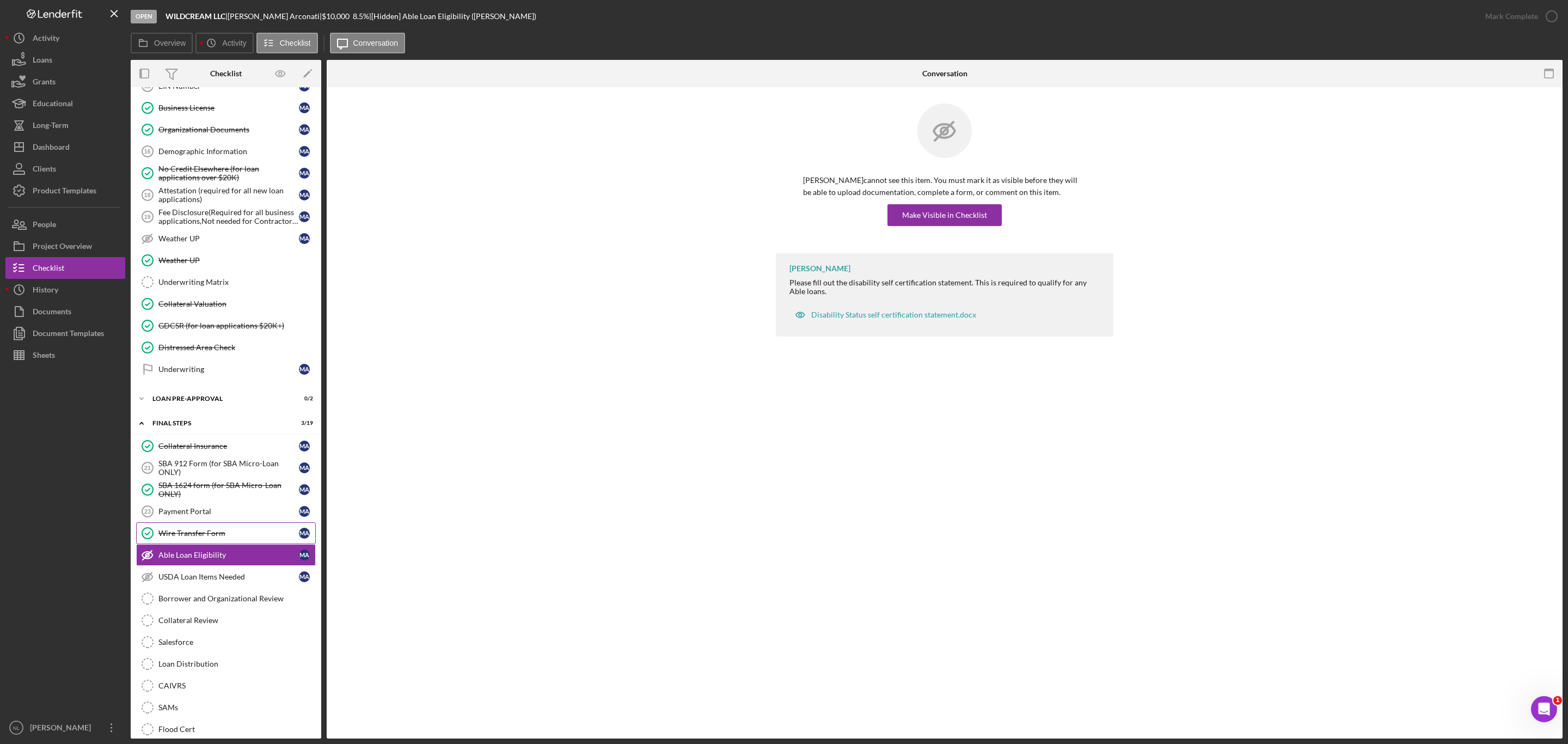
click at [196, 544] on link "Wire Transfer Form Wire Transfer Form M A" at bounding box center [226, 533] width 180 height 22
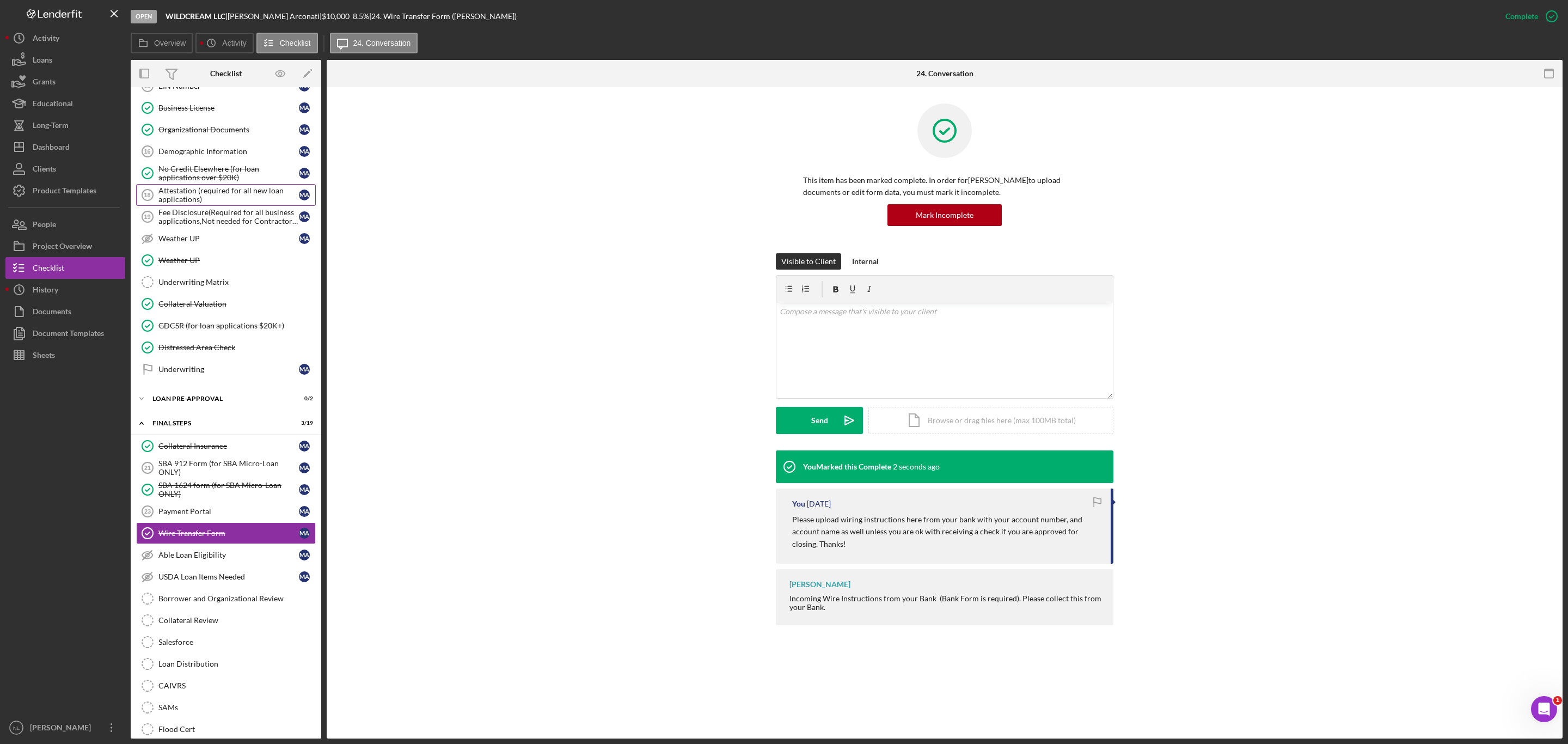
click at [224, 204] on div "Attestation (required for all new loan applications)" at bounding box center [228, 195] width 141 height 18
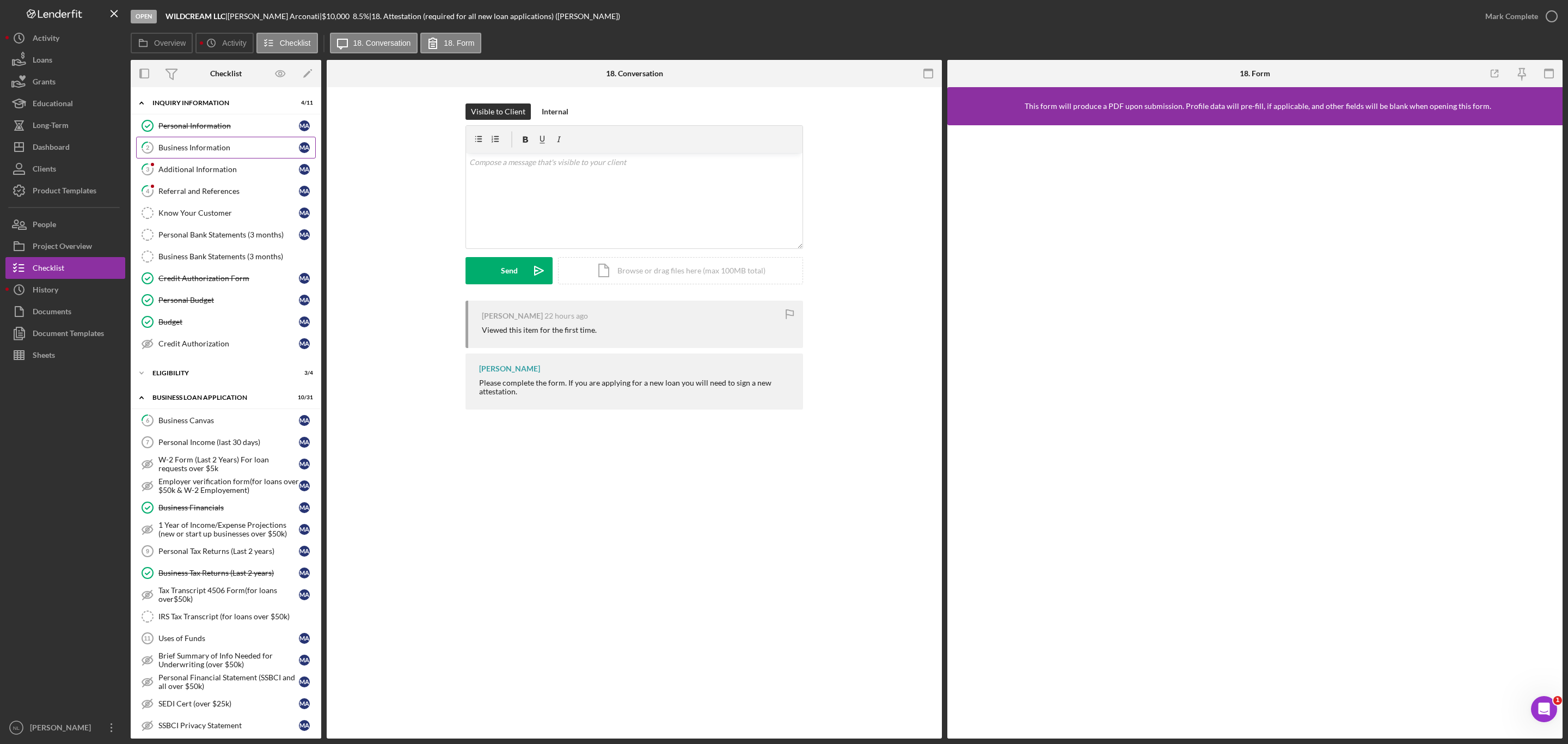
click at [198, 156] on link "2 Business Information M A" at bounding box center [226, 148] width 180 height 22
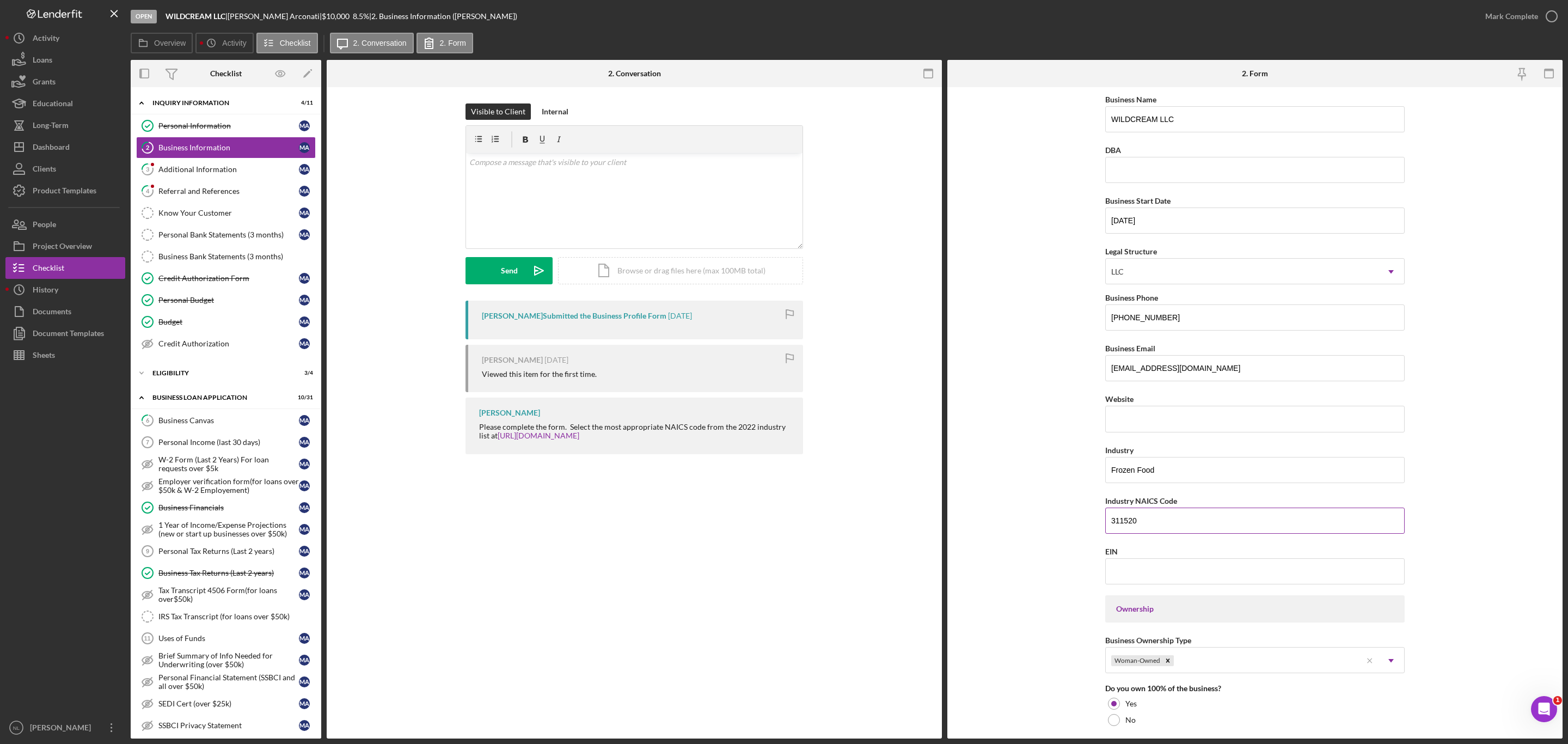
scroll to position [196, 0]
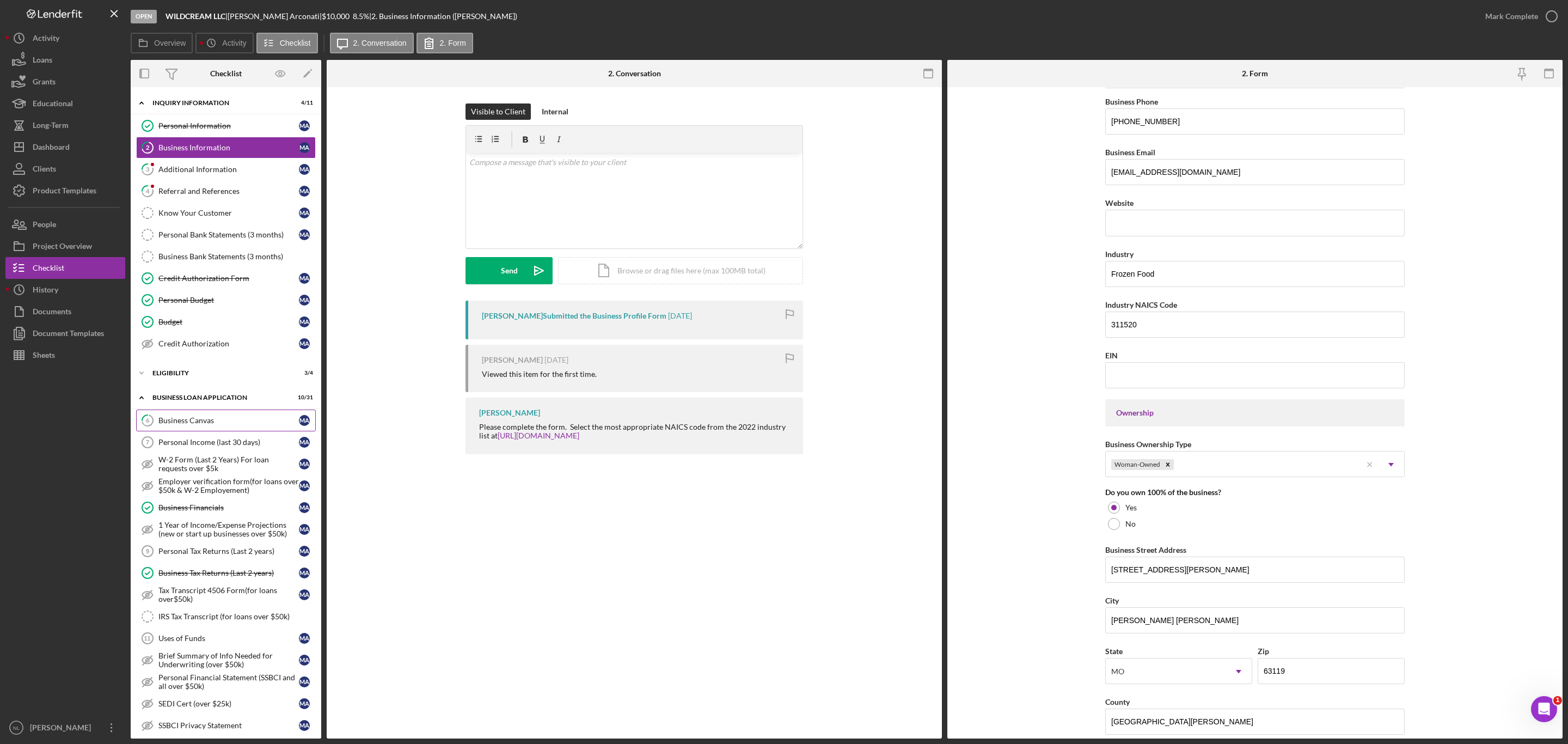
click at [248, 425] on div "Business Canvas" at bounding box center [228, 420] width 141 height 9
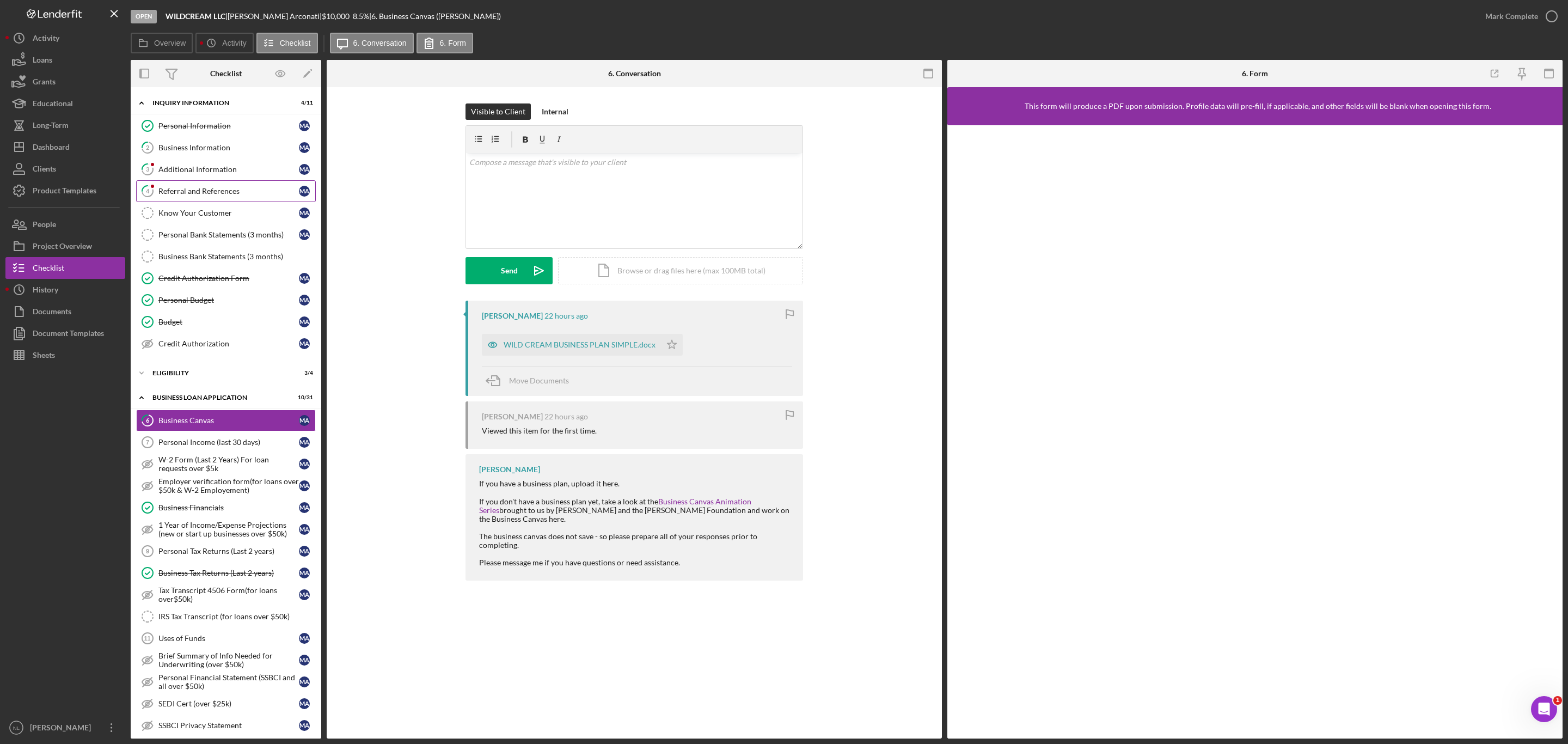
click at [226, 195] on div "Referral and References" at bounding box center [228, 191] width 141 height 9
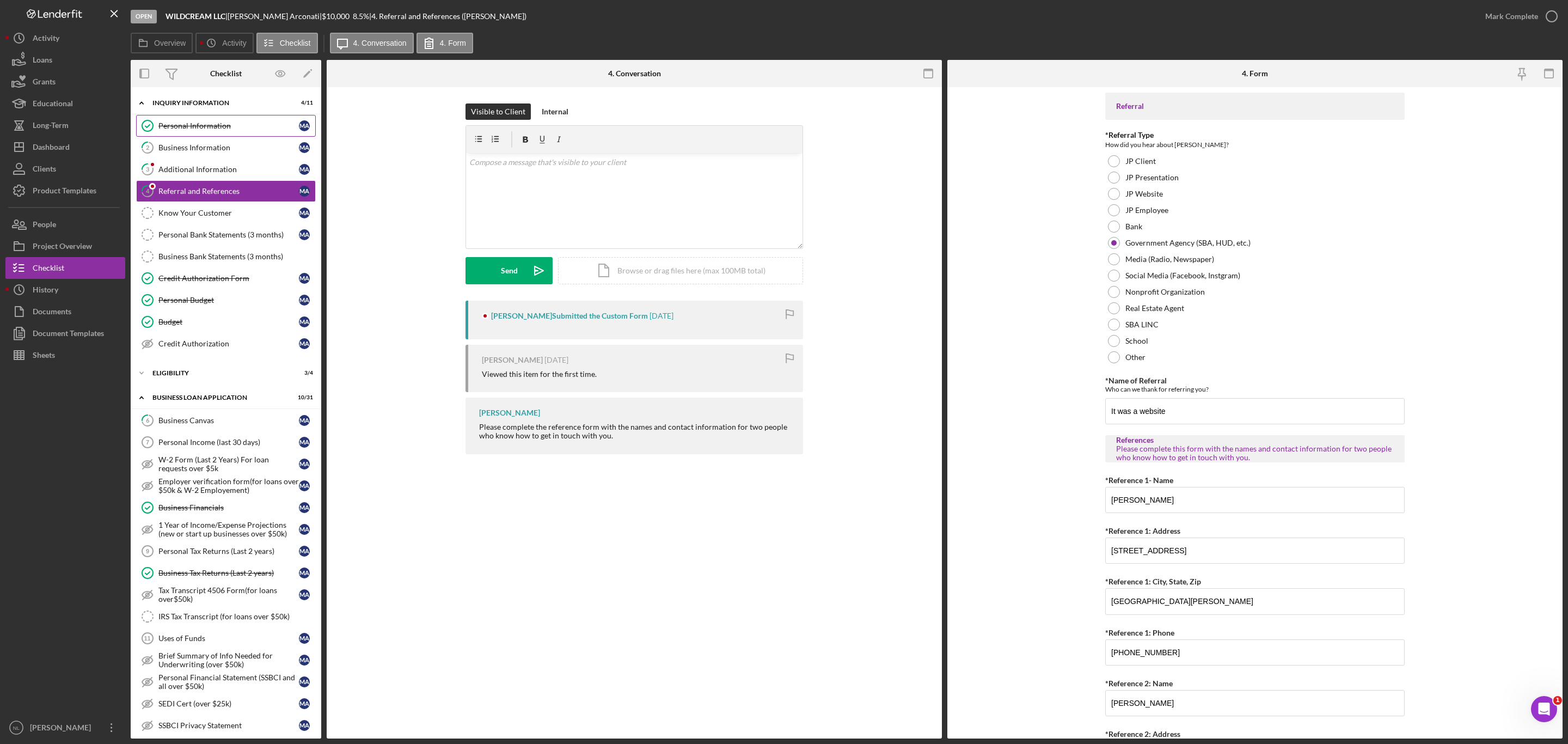
click at [217, 135] on link "Personal Information Personal Information M A" at bounding box center [226, 126] width 180 height 22
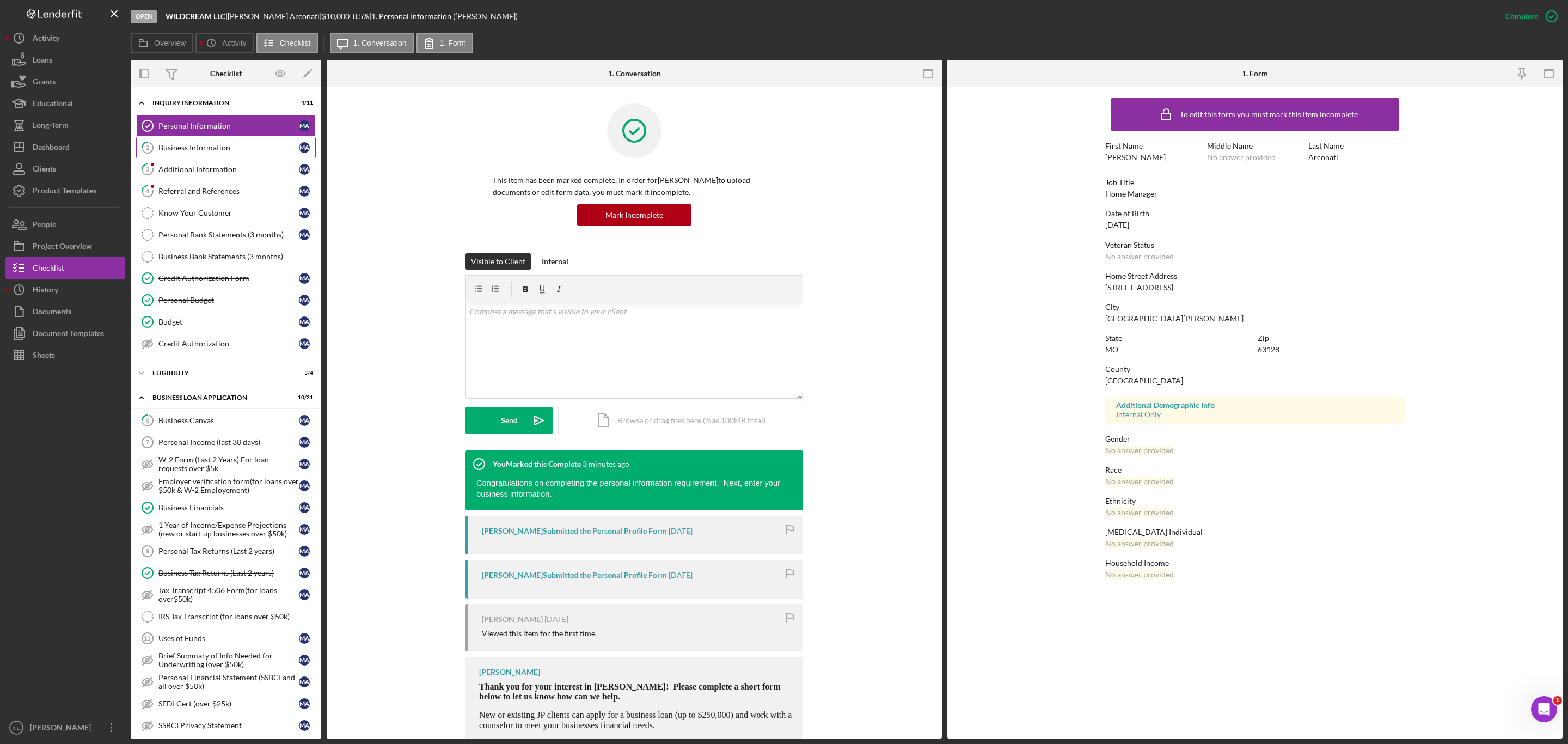
click at [208, 147] on div "Business Information" at bounding box center [228, 147] width 141 height 9
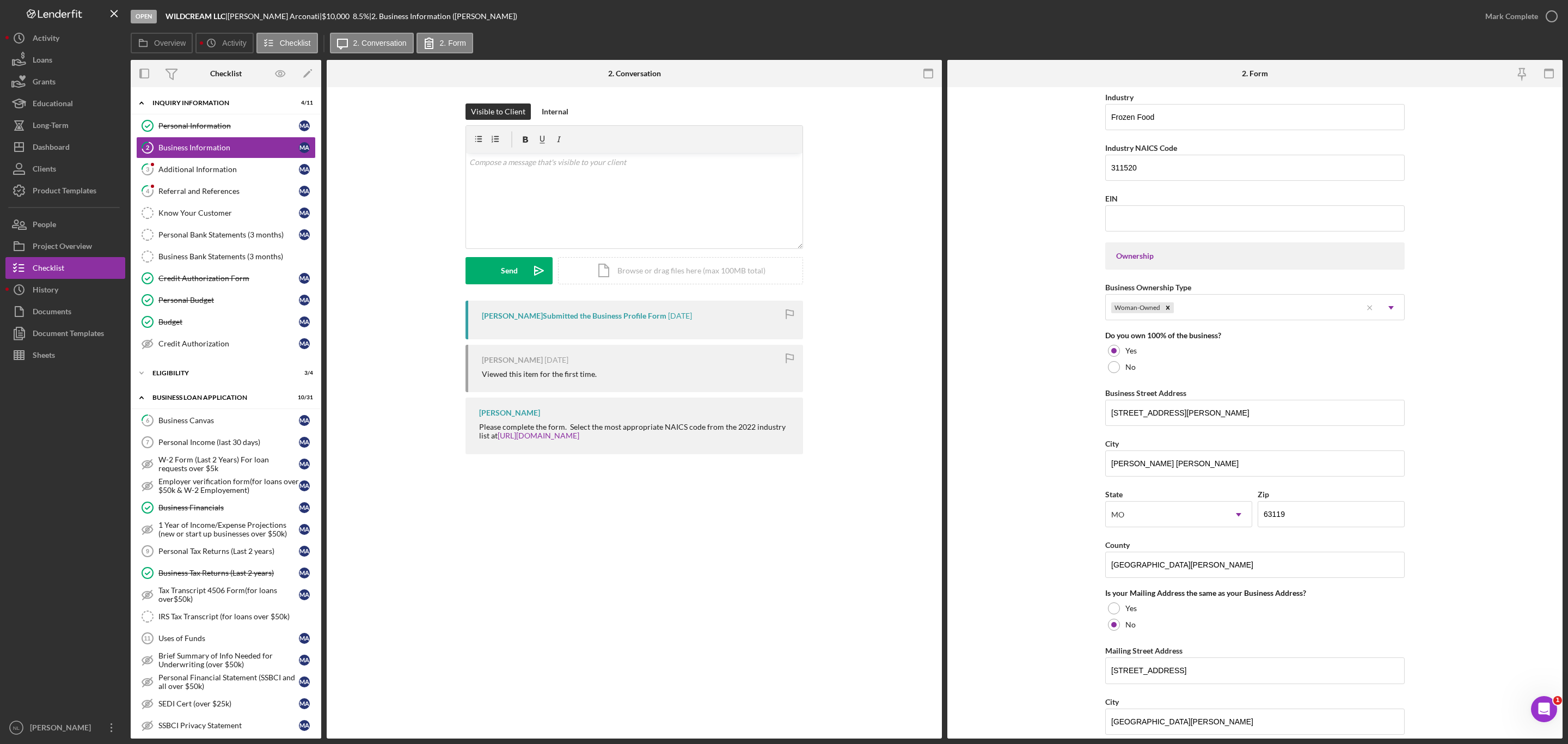
scroll to position [771, 0]
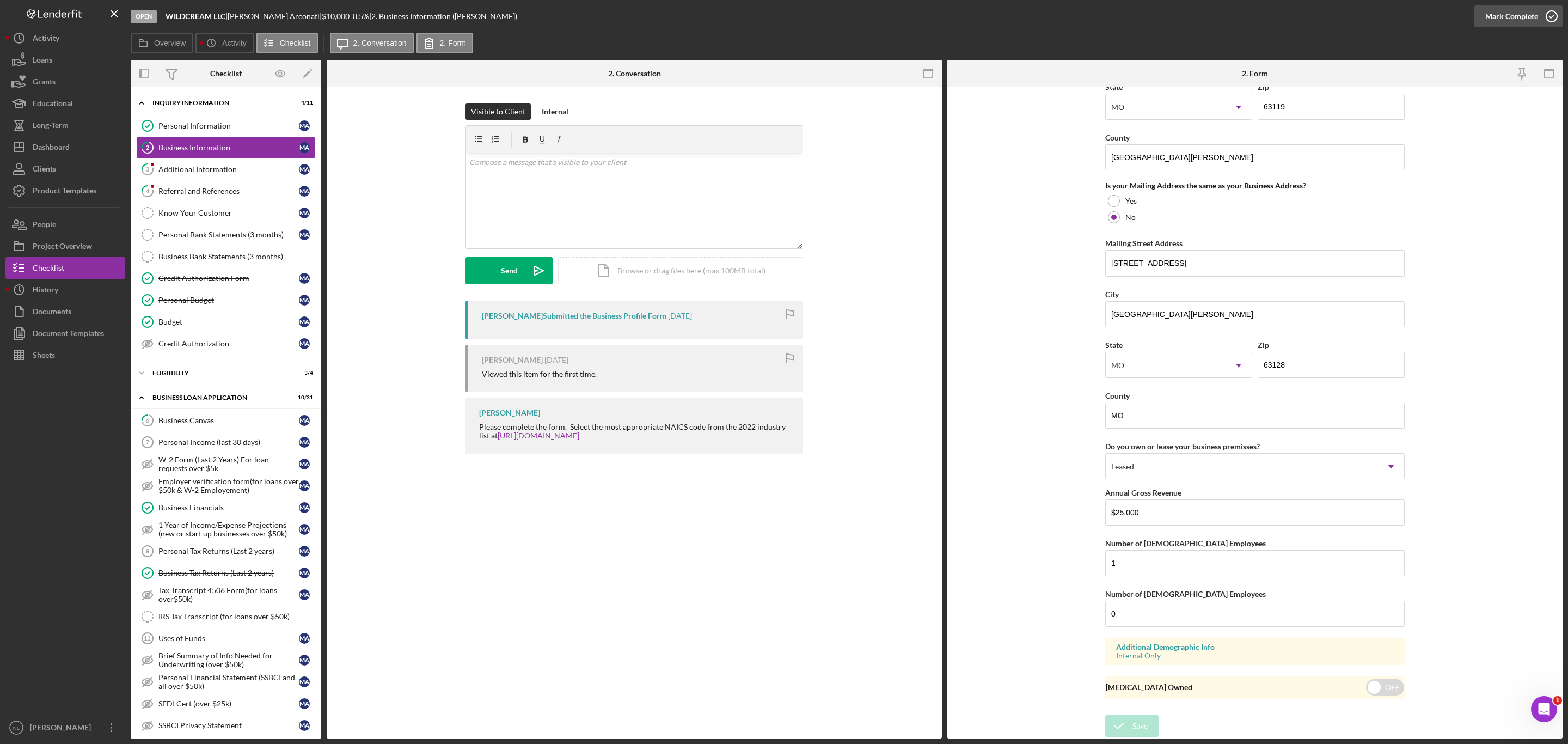
click at [1514, 12] on div "Mark Complete" at bounding box center [1511, 16] width 53 height 22
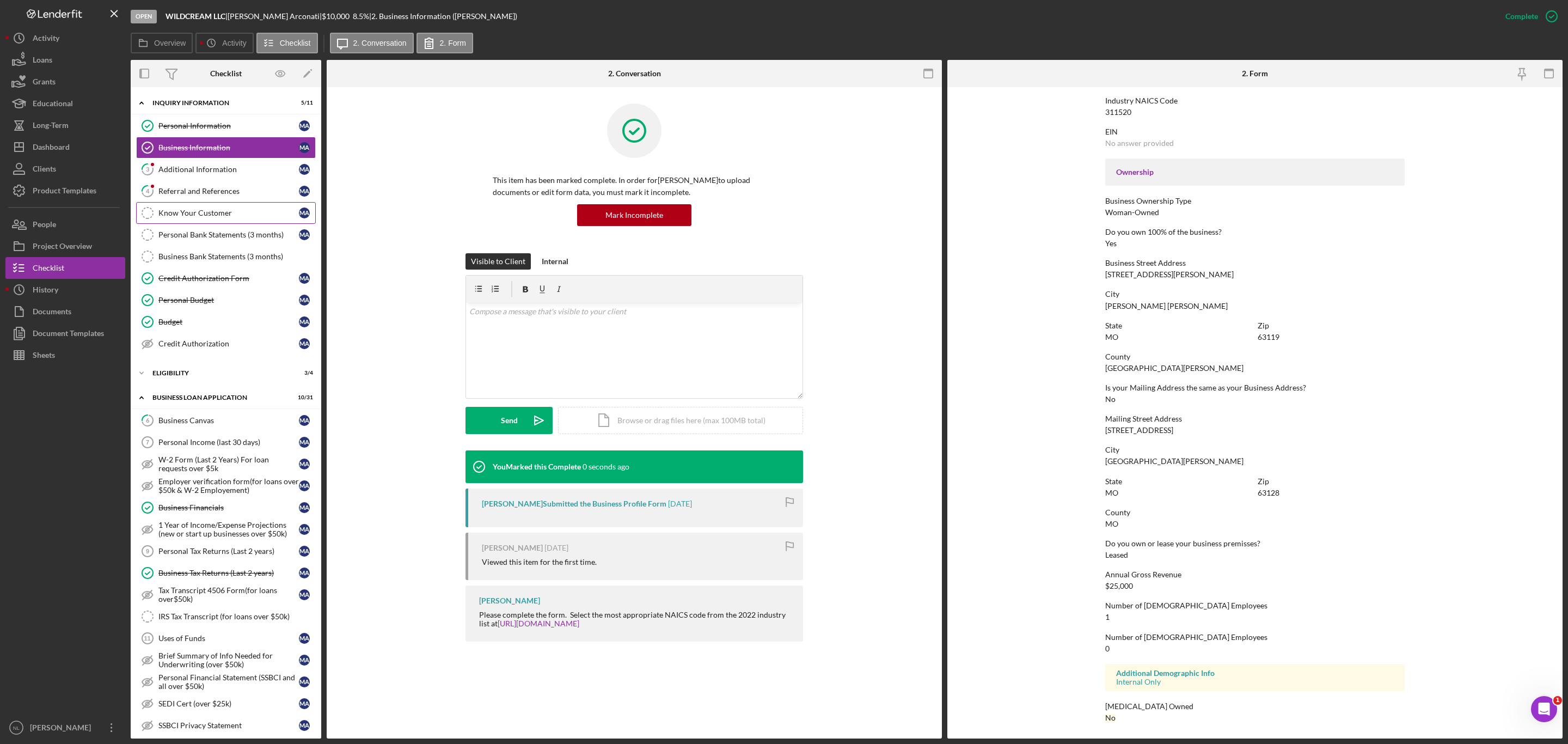
scroll to position [293, 0]
click at [204, 163] on link "3 Additional Information M A" at bounding box center [226, 169] width 180 height 22
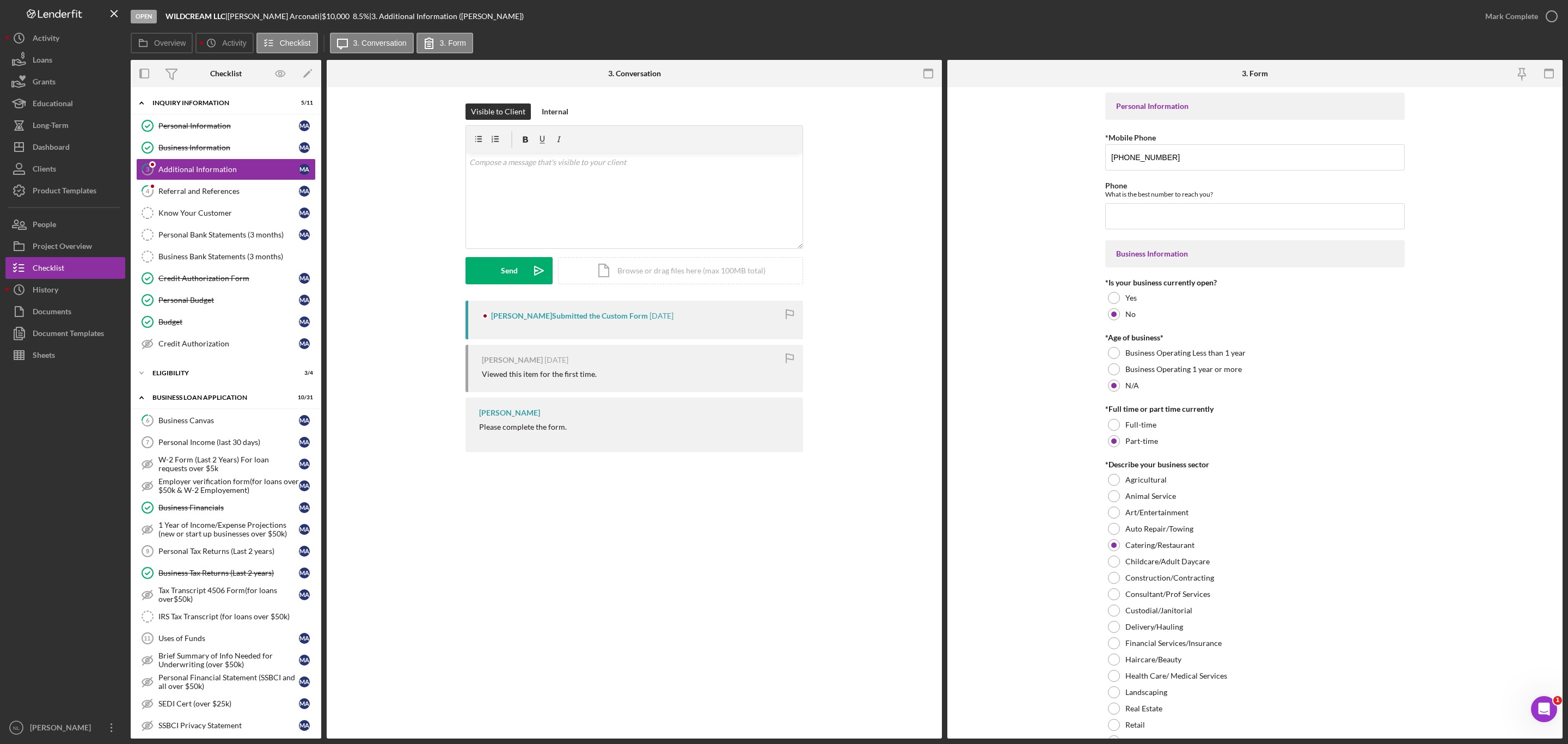
scroll to position [964, 0]
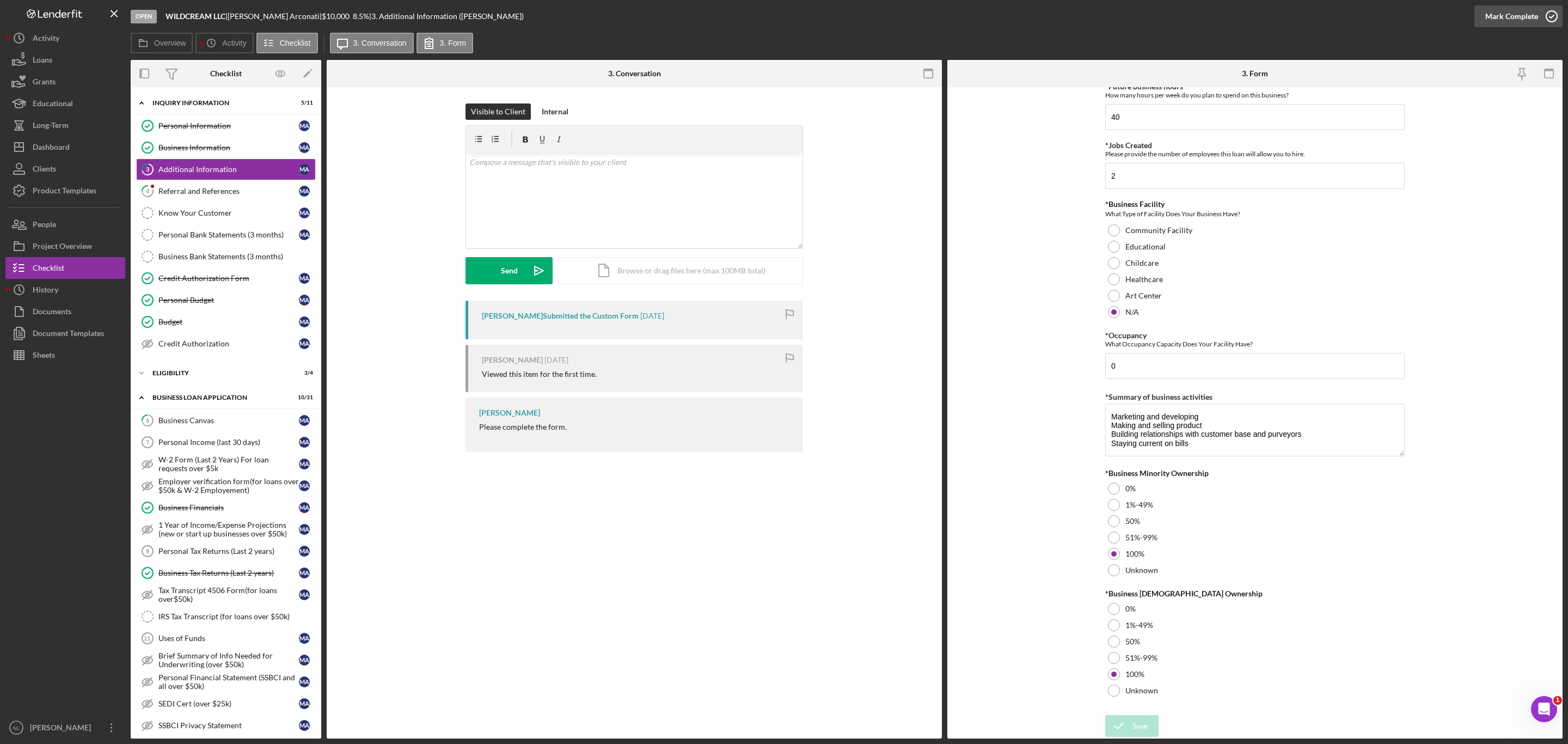
click at [1491, 22] on div "Mark Complete" at bounding box center [1511, 16] width 53 height 22
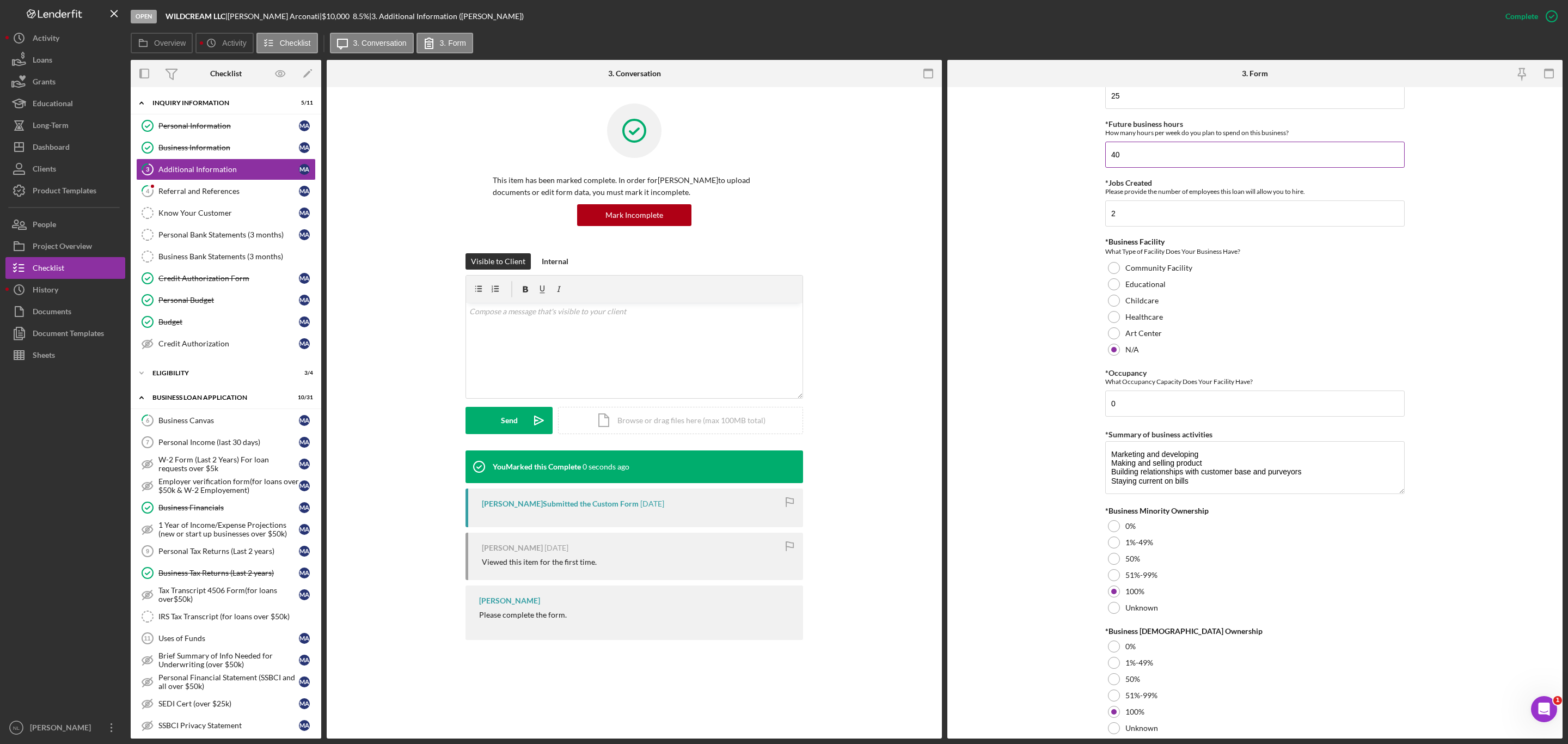
scroll to position [1007, 0]
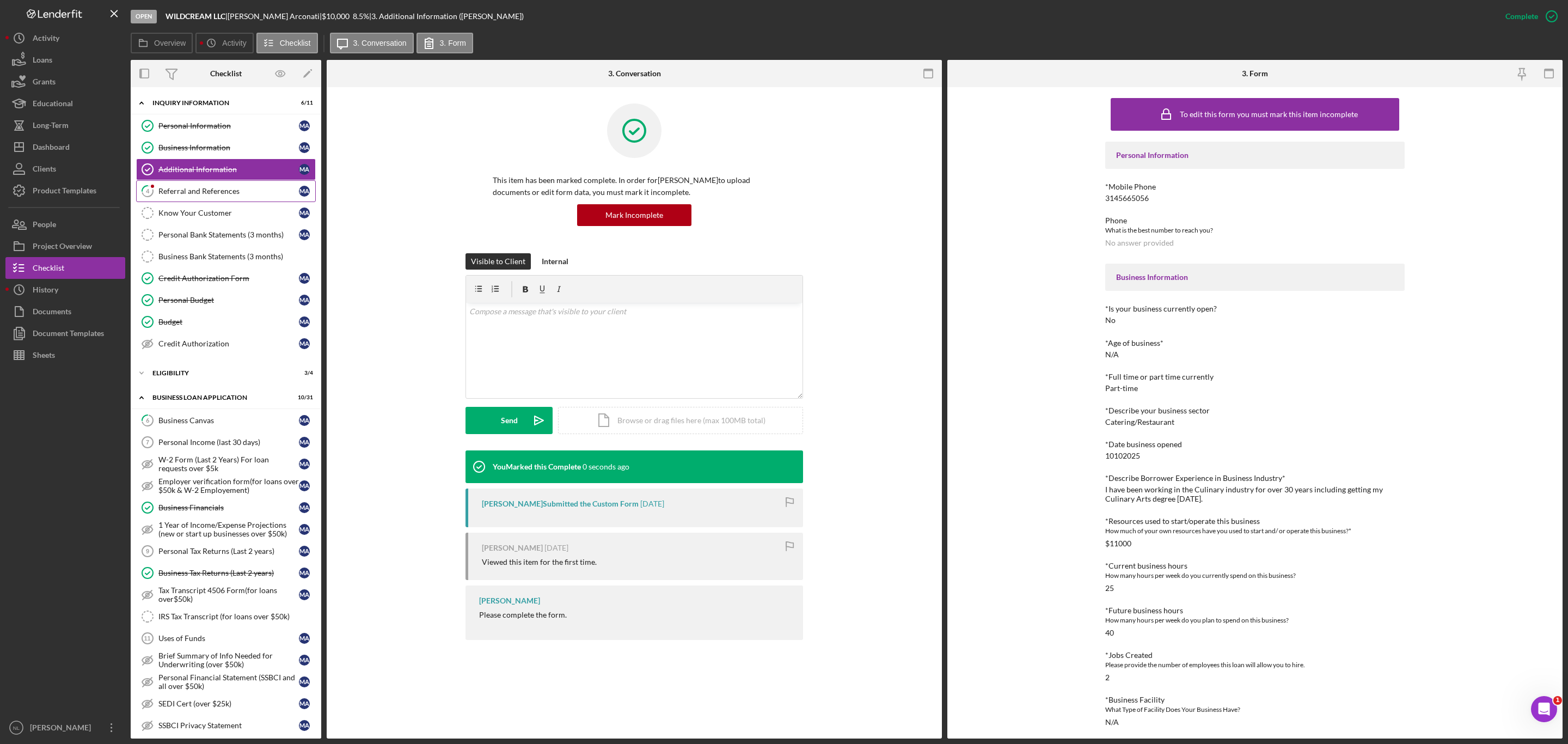
click at [258, 192] on div "Referral and References" at bounding box center [228, 191] width 141 height 9
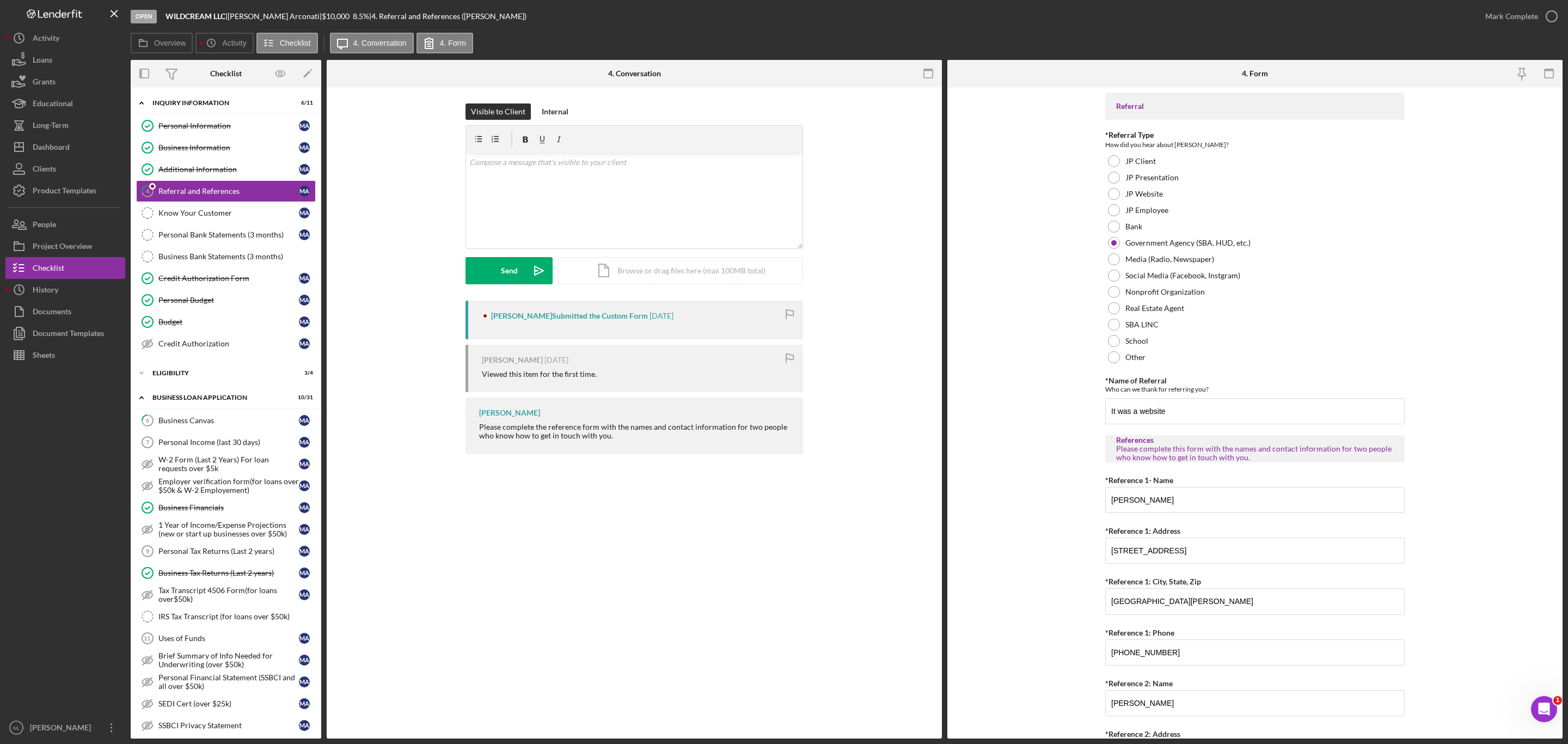
scroll to position [174, 0]
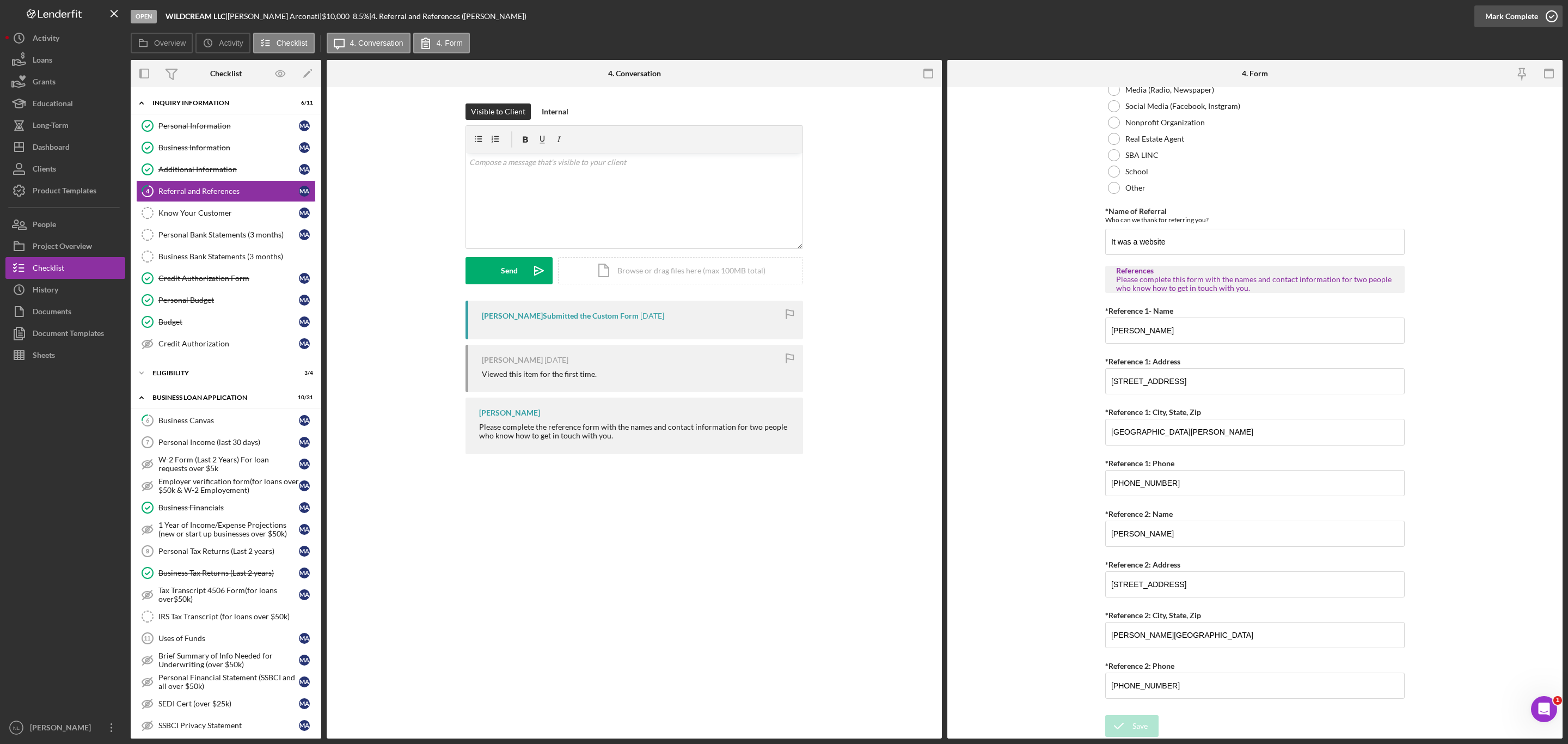
click at [1500, 23] on div "Mark Complete" at bounding box center [1511, 16] width 53 height 22
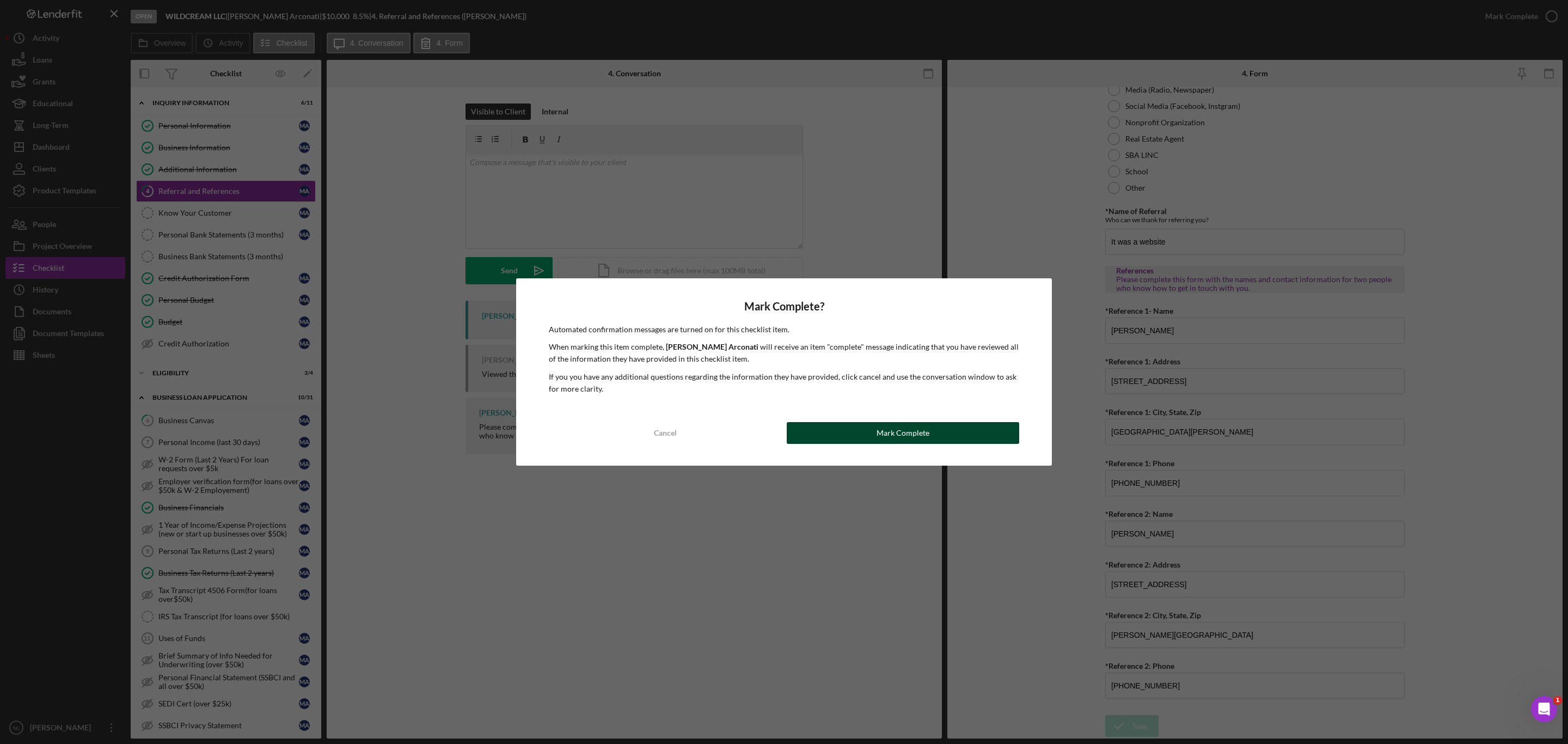
click at [800, 433] on button "Mark Complete" at bounding box center [903, 433] width 233 height 22
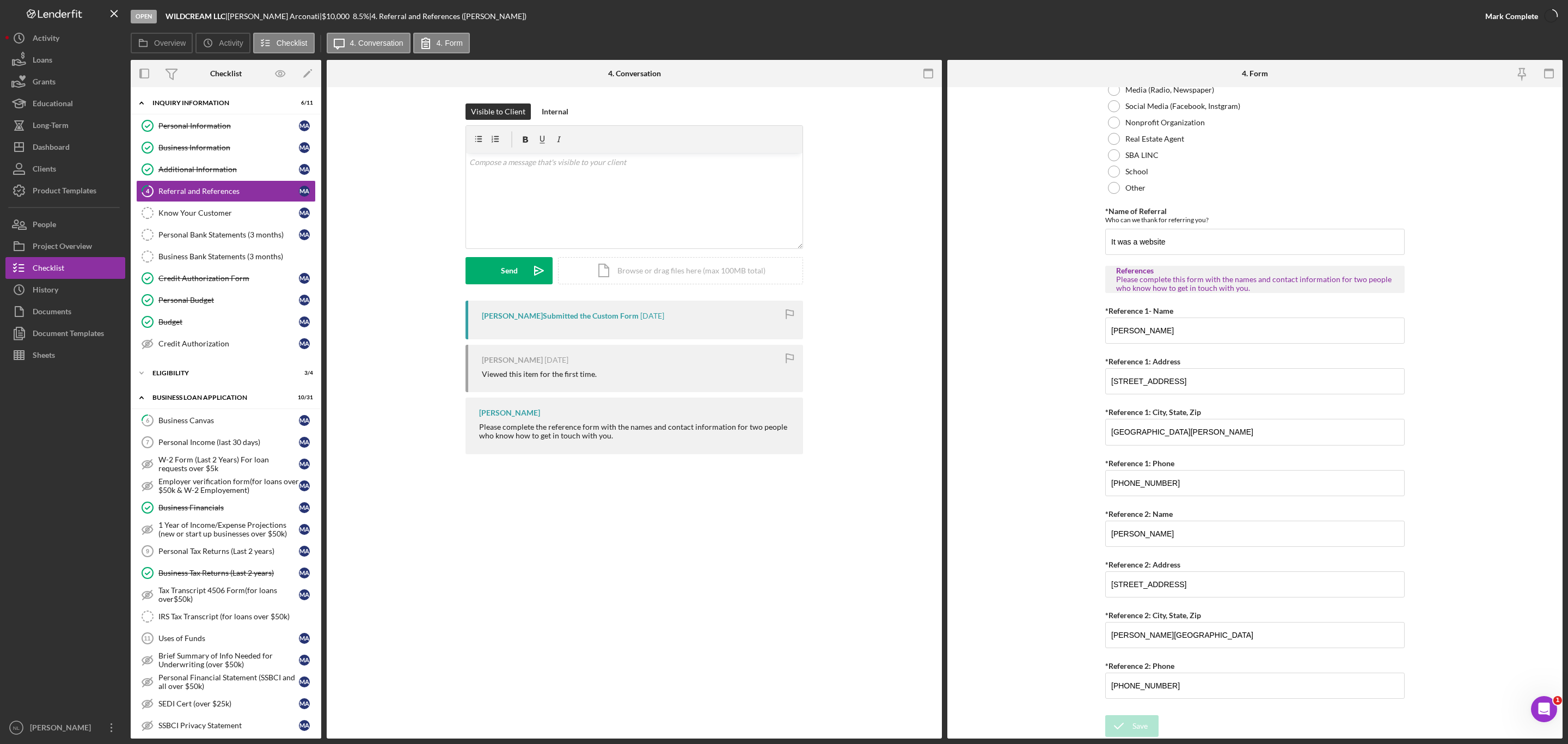
scroll to position [217, 0]
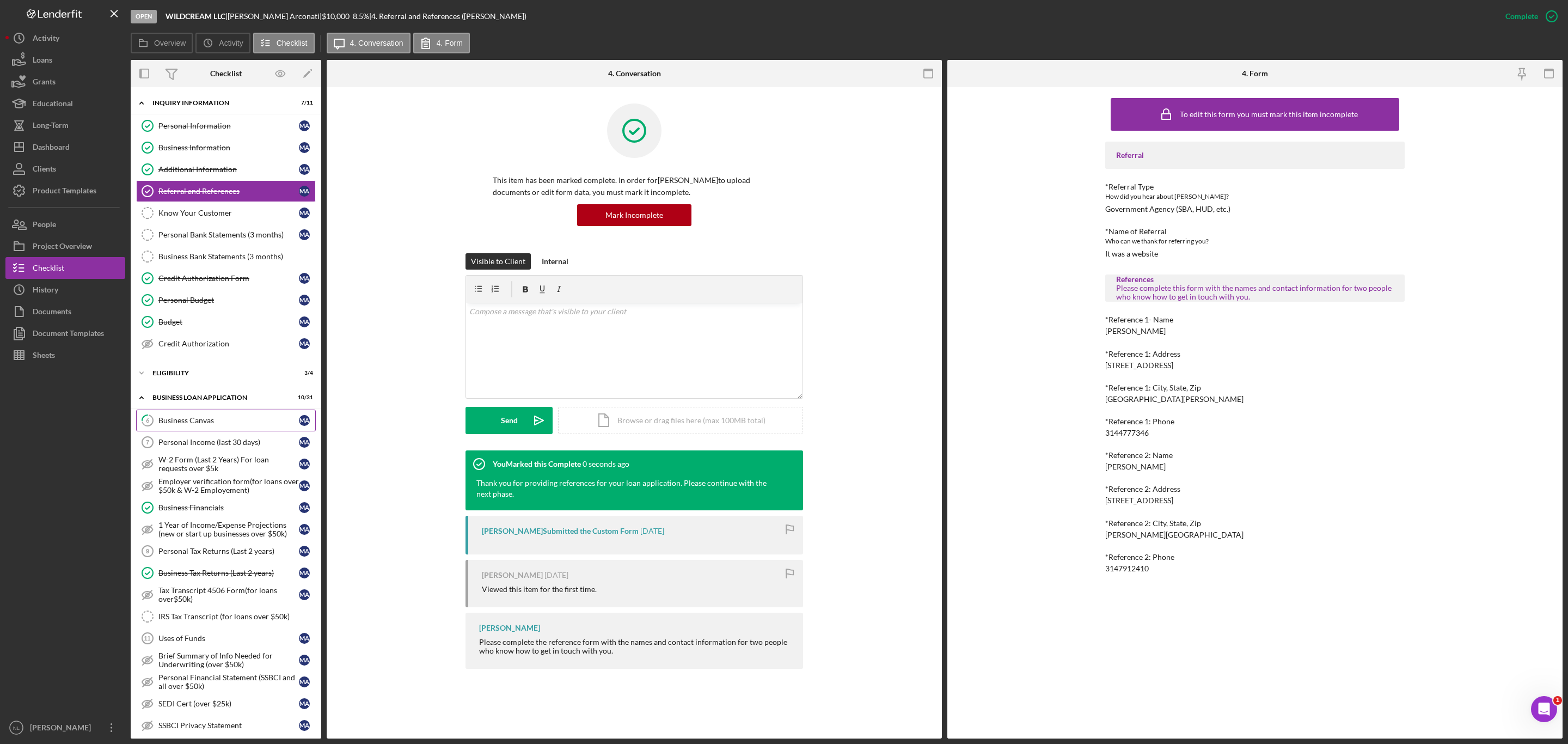
click at [255, 425] on div "Business Canvas" at bounding box center [228, 420] width 141 height 9
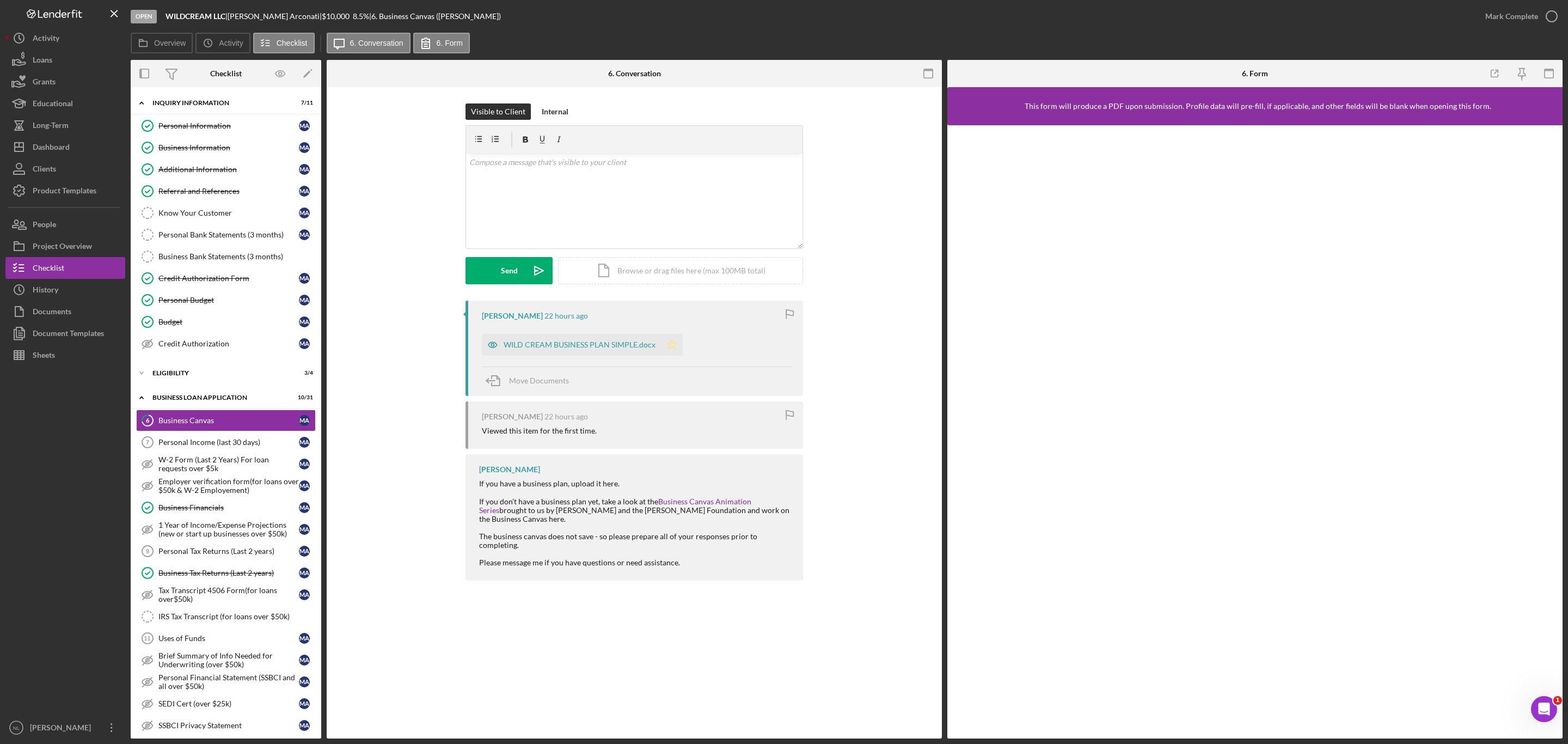
click at [668, 345] on polygon "button" at bounding box center [672, 344] width 9 height 9
click at [1487, 18] on div "Mark Complete" at bounding box center [1511, 16] width 53 height 22
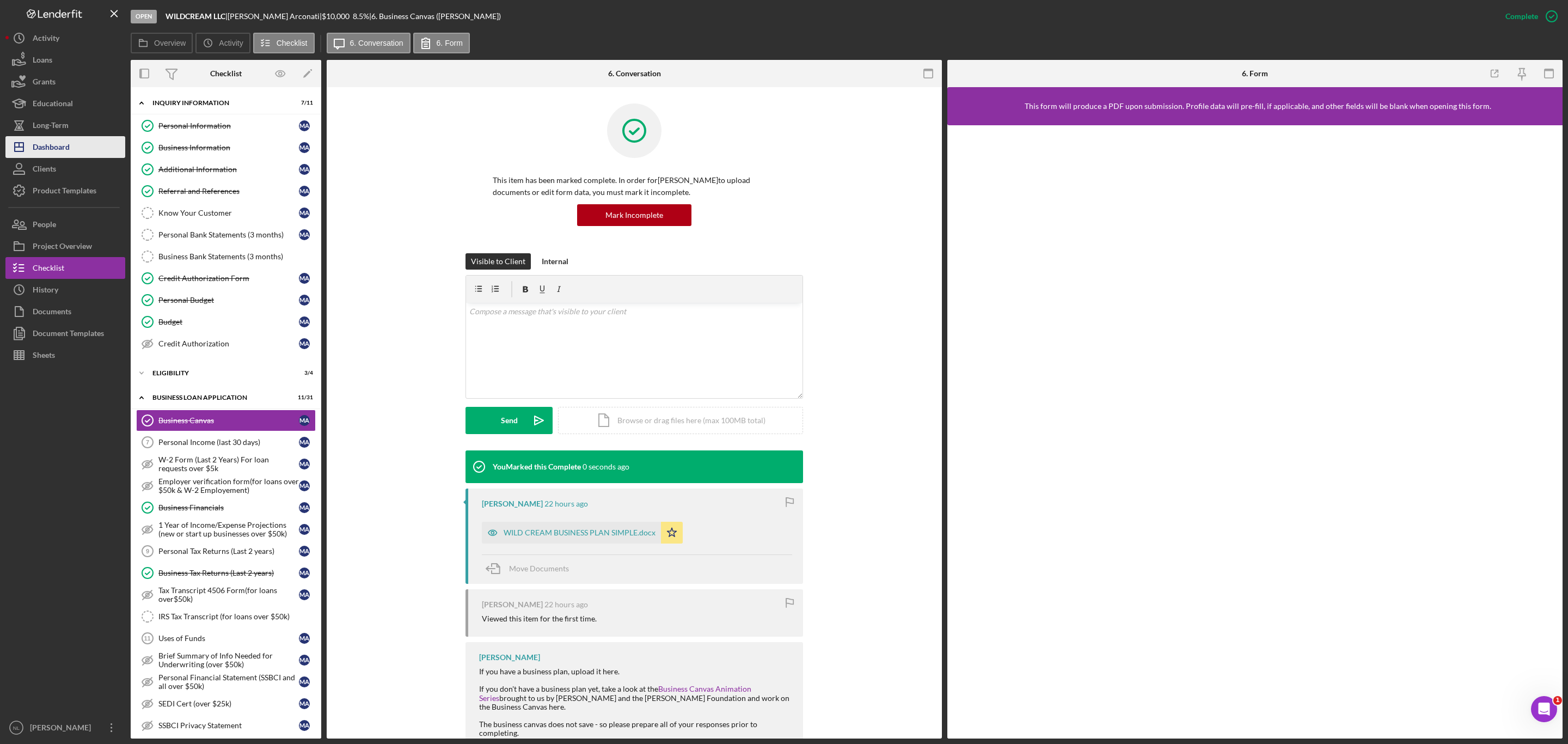
click at [31, 147] on icon "Icon/Dashboard" at bounding box center [19, 147] width 27 height 27
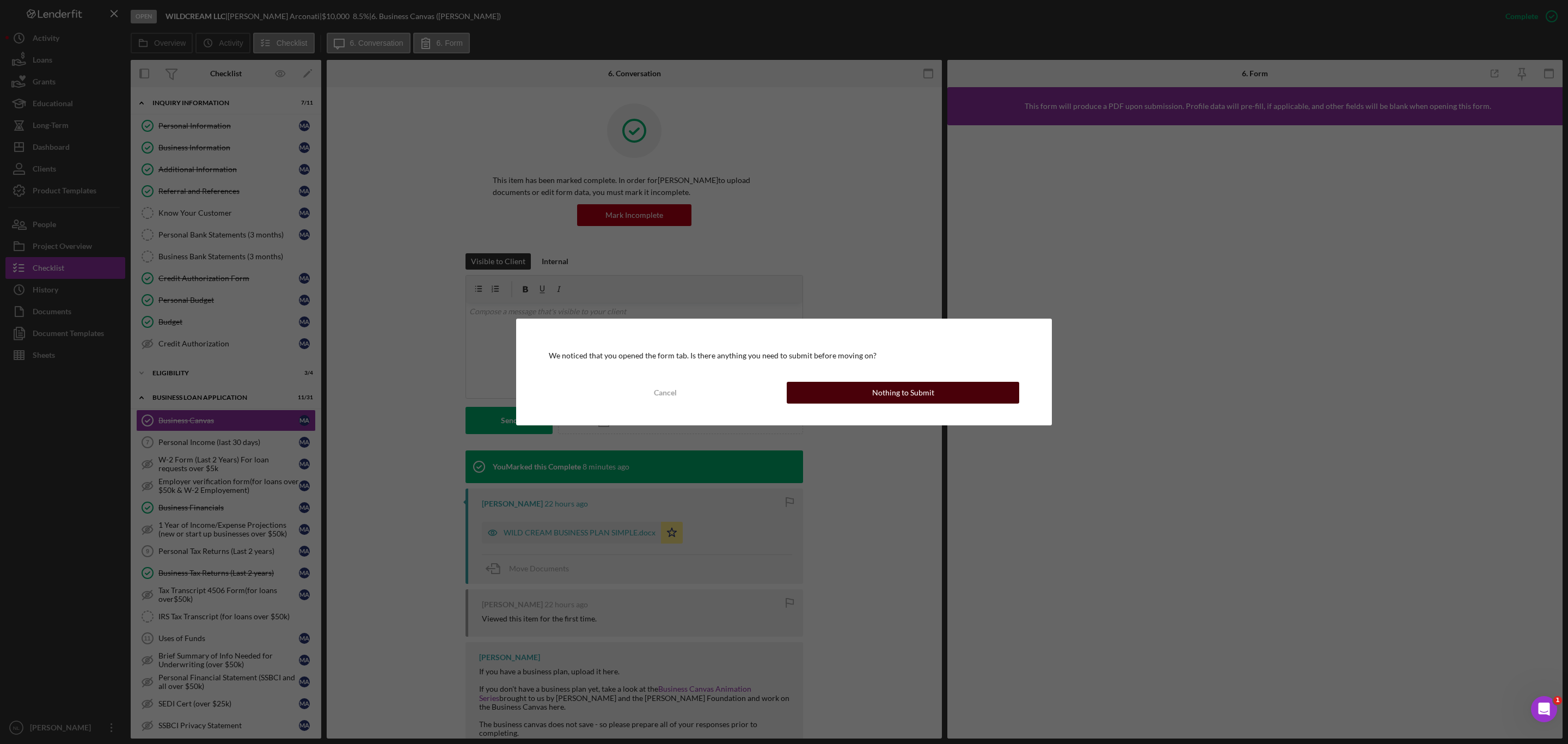
click at [831, 386] on button "Nothing to Submit" at bounding box center [903, 393] width 233 height 22
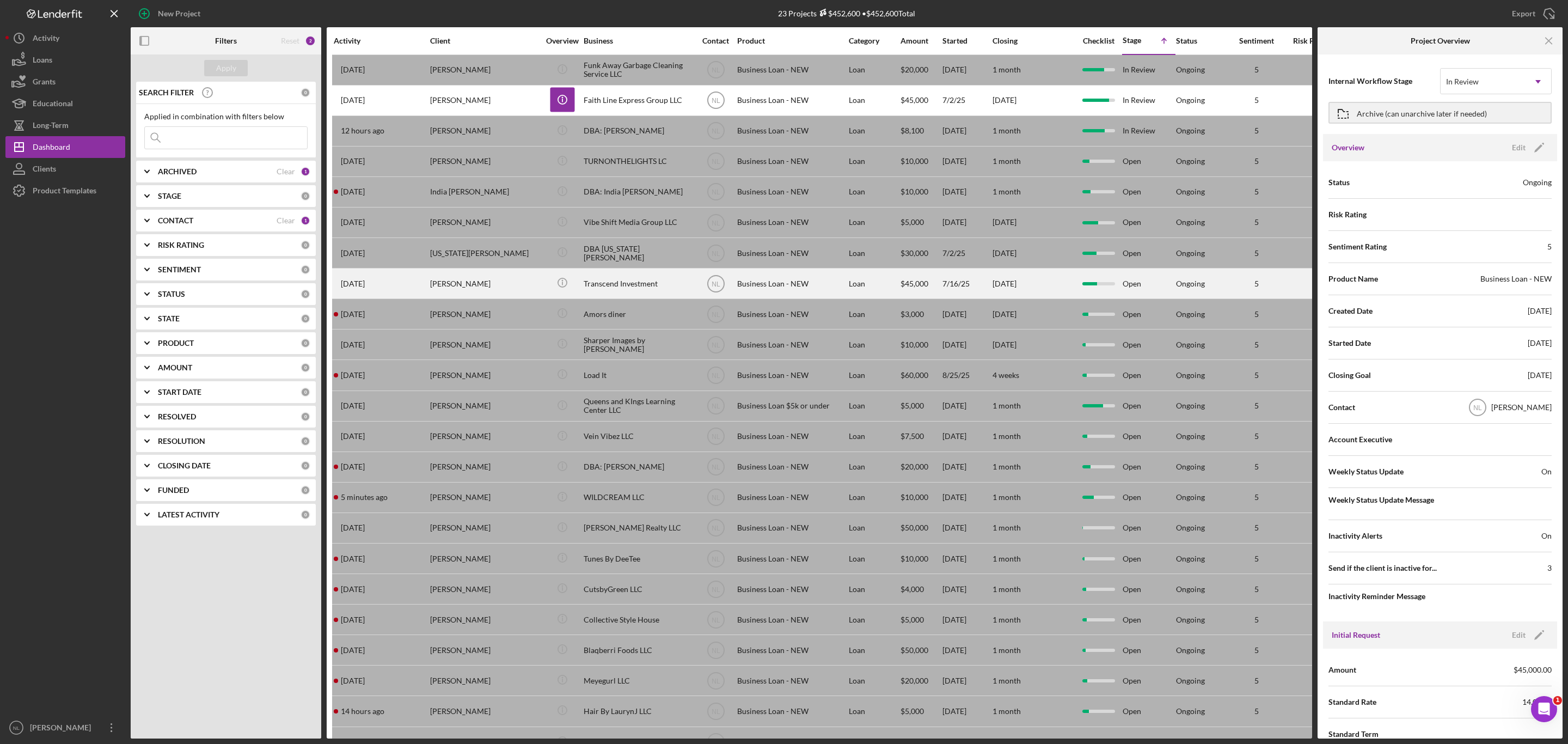
scroll to position [54, 0]
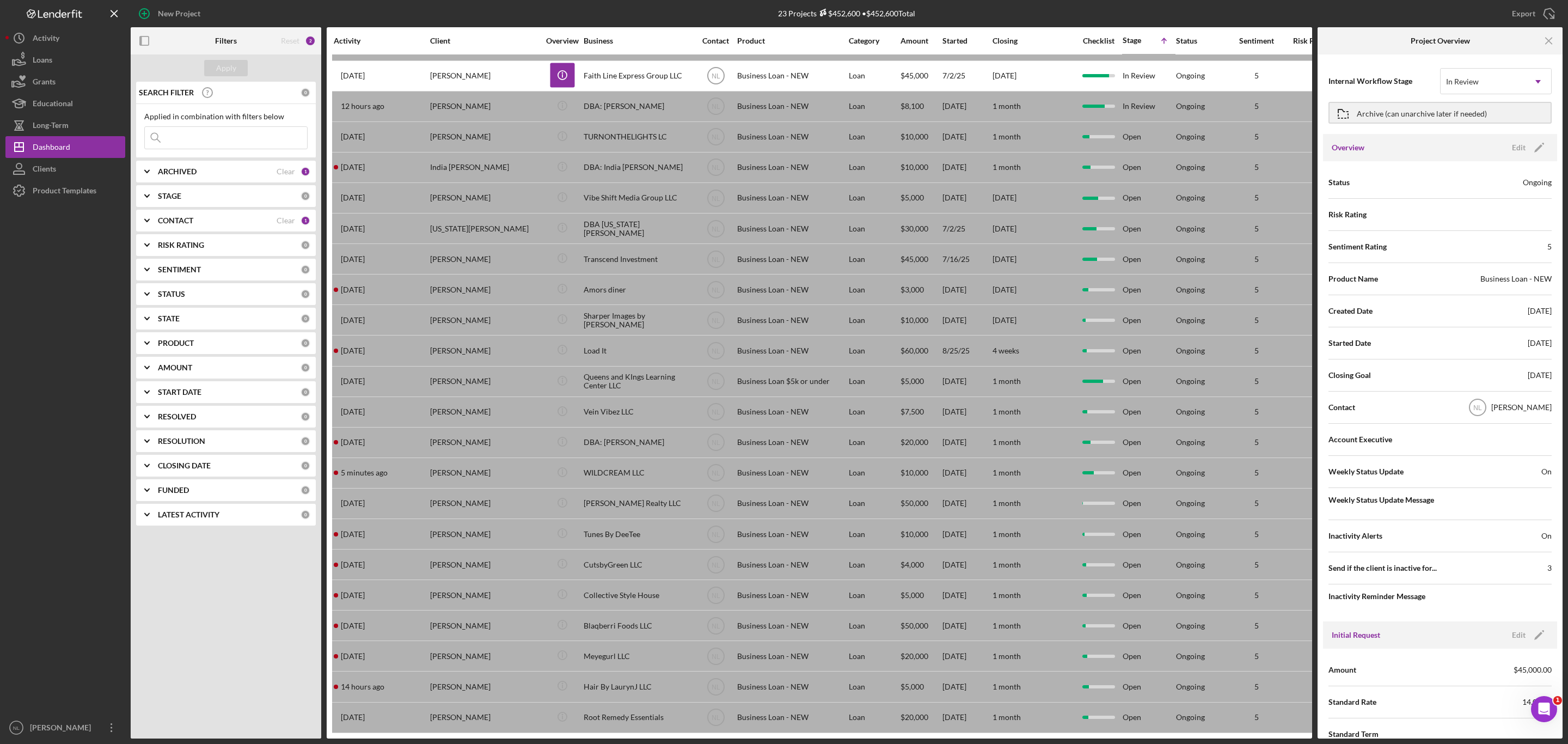
click at [257, 661] on div "Apply SEARCH FILTER 0 Applied in combination with filters below Icon/Menu Close…" at bounding box center [226, 396] width 191 height 684
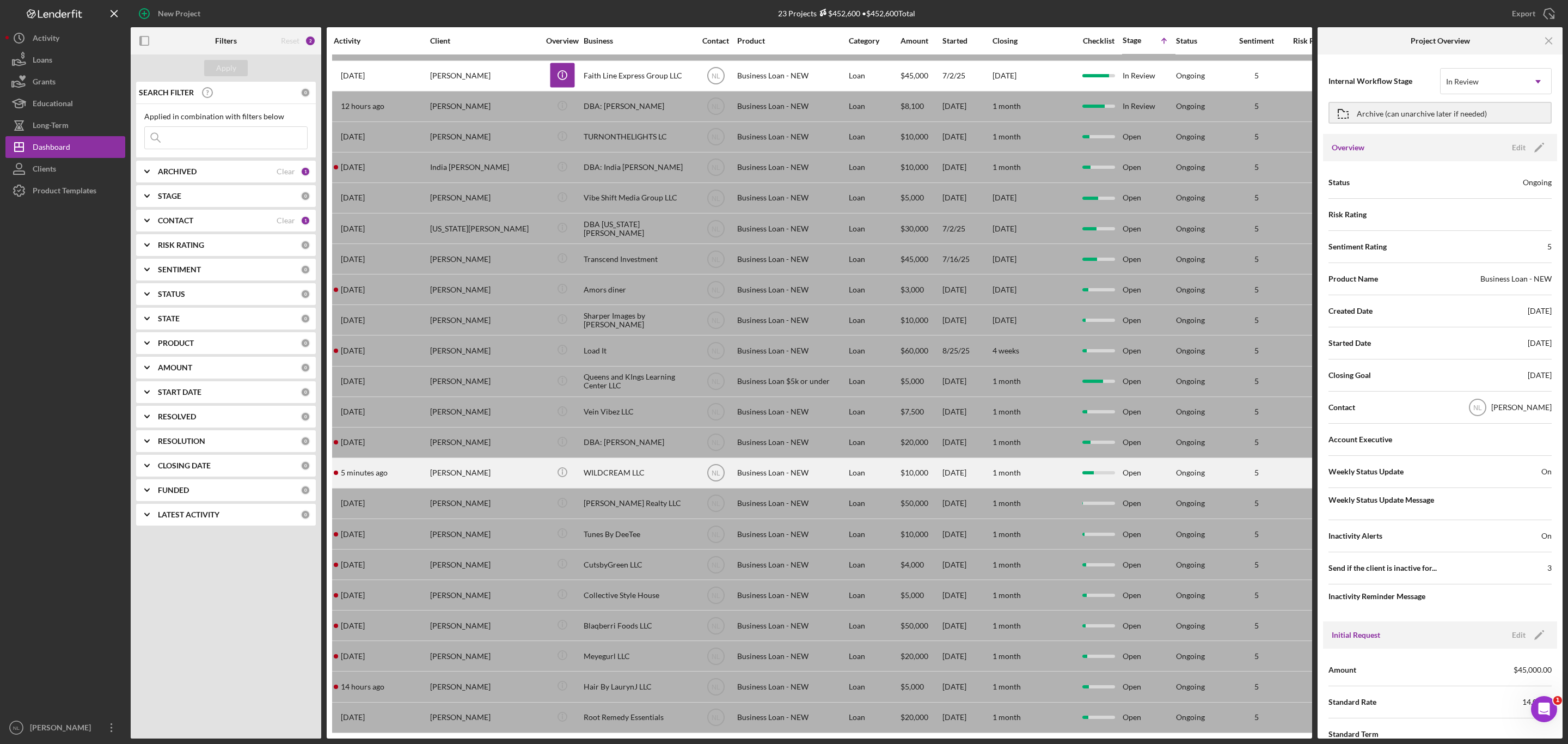
click at [472, 460] on div "[PERSON_NAME]" at bounding box center [485, 472] width 109 height 29
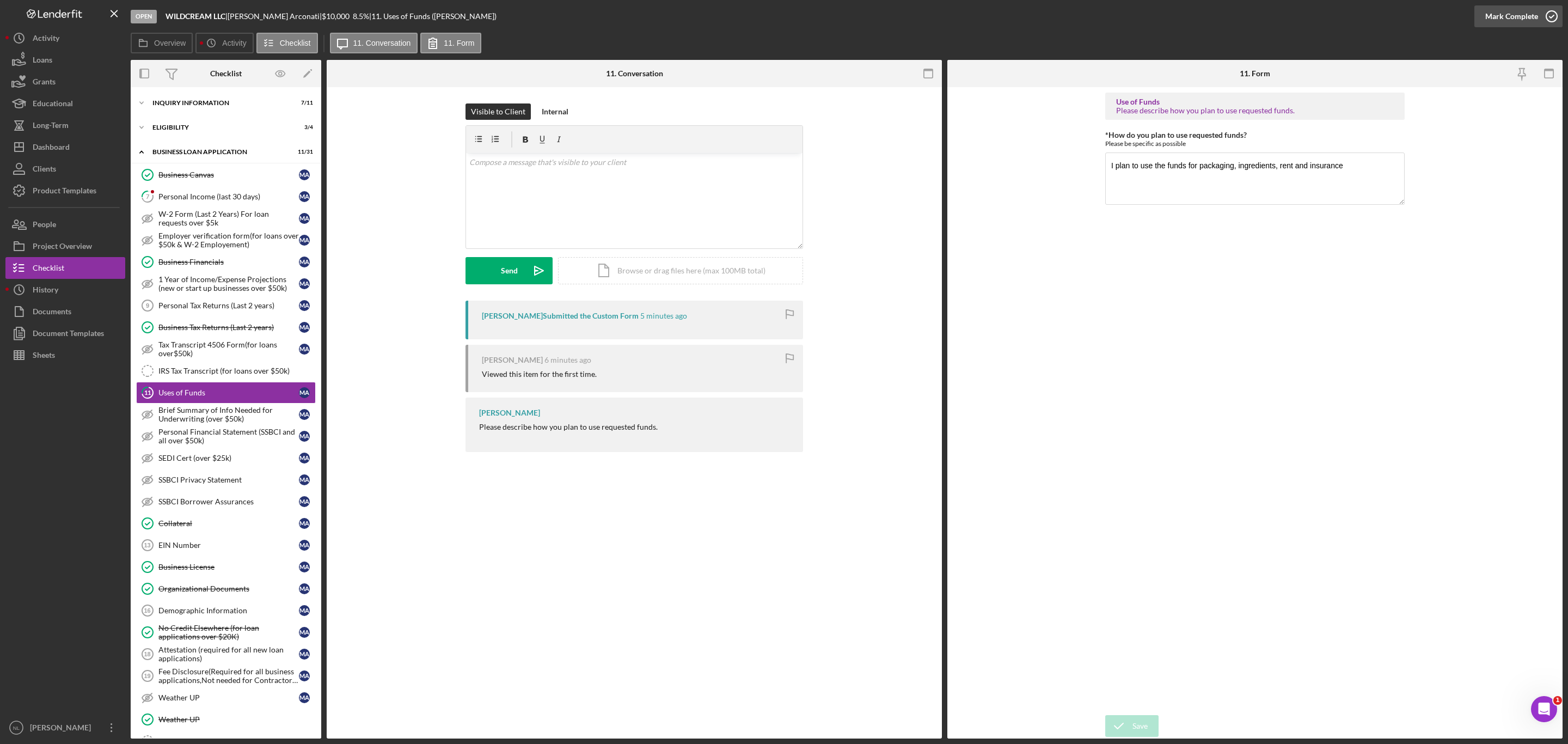
click at [1514, 10] on div "Mark Complete" at bounding box center [1511, 16] width 53 height 22
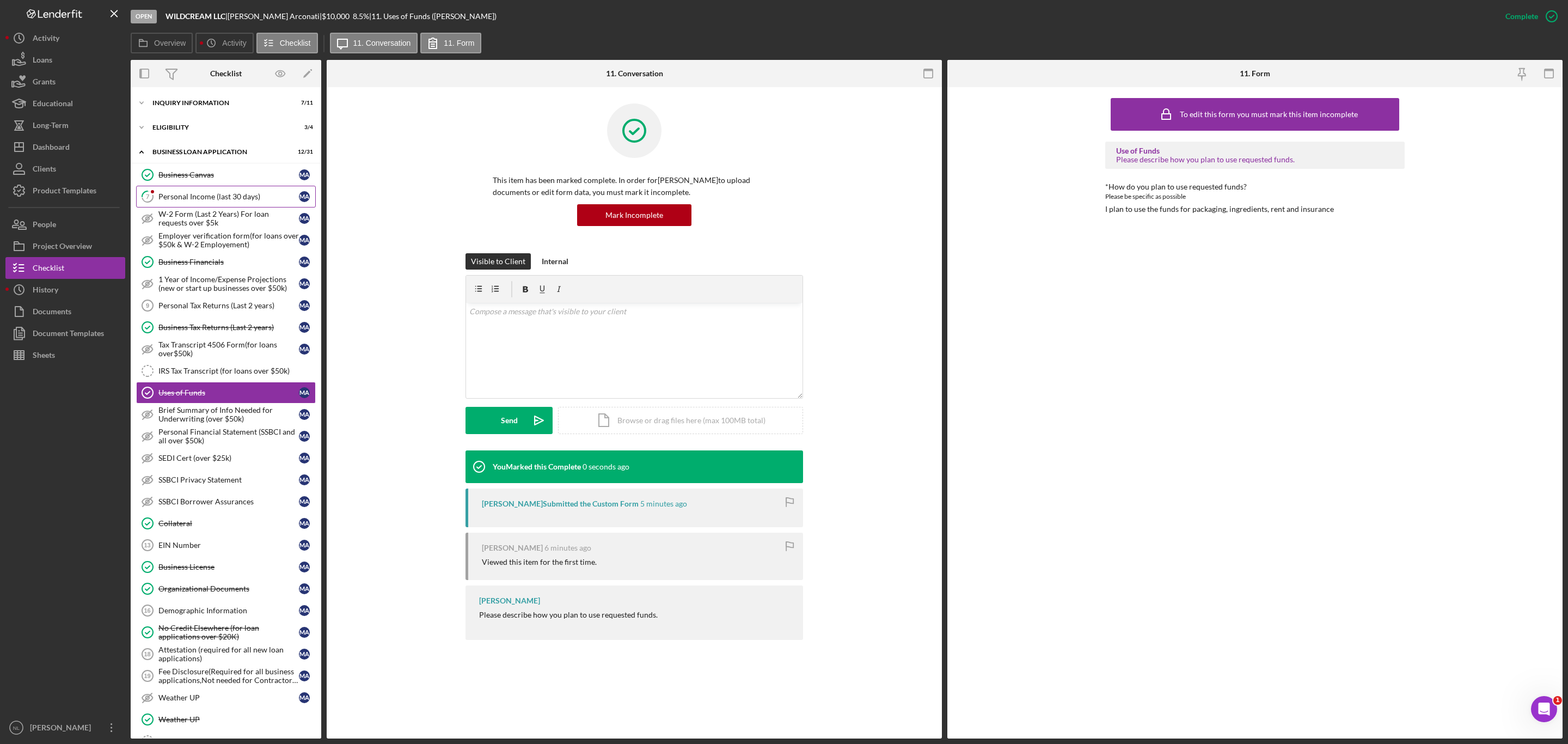
click at [230, 189] on link "7 Personal Income (last 30 days) M A" at bounding box center [226, 197] width 180 height 22
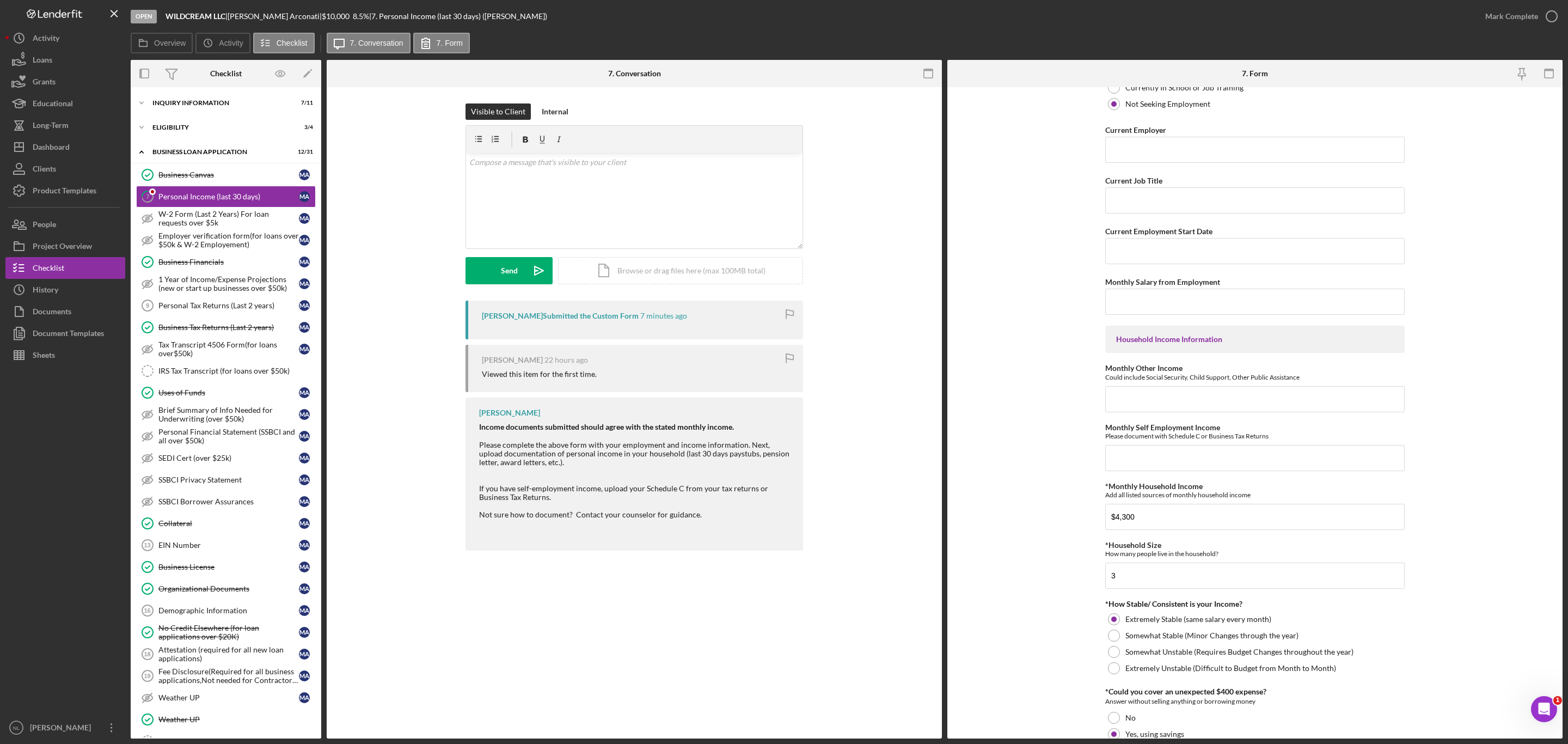
scroll to position [297, 0]
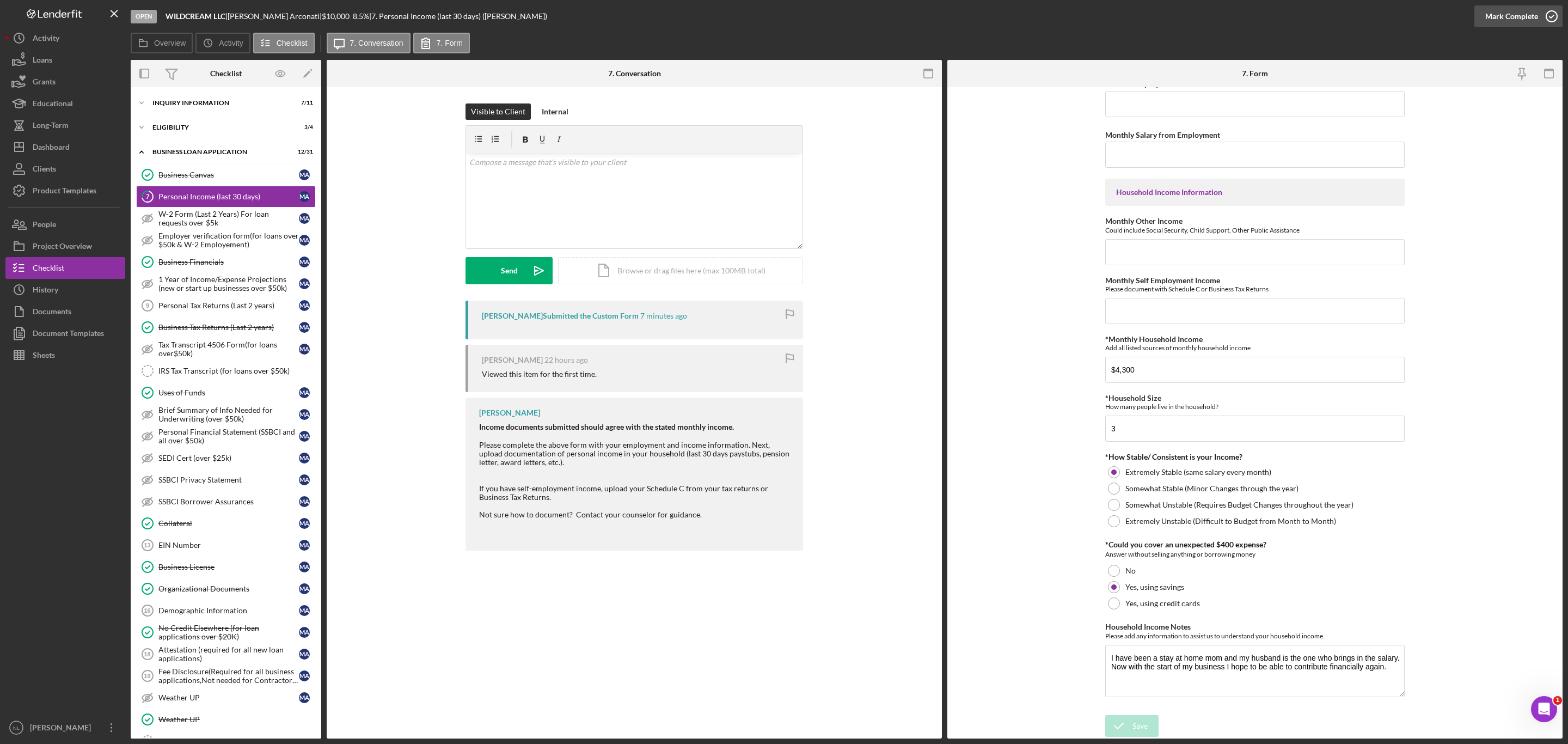
click at [1507, 20] on div "Mark Complete" at bounding box center [1511, 16] width 53 height 22
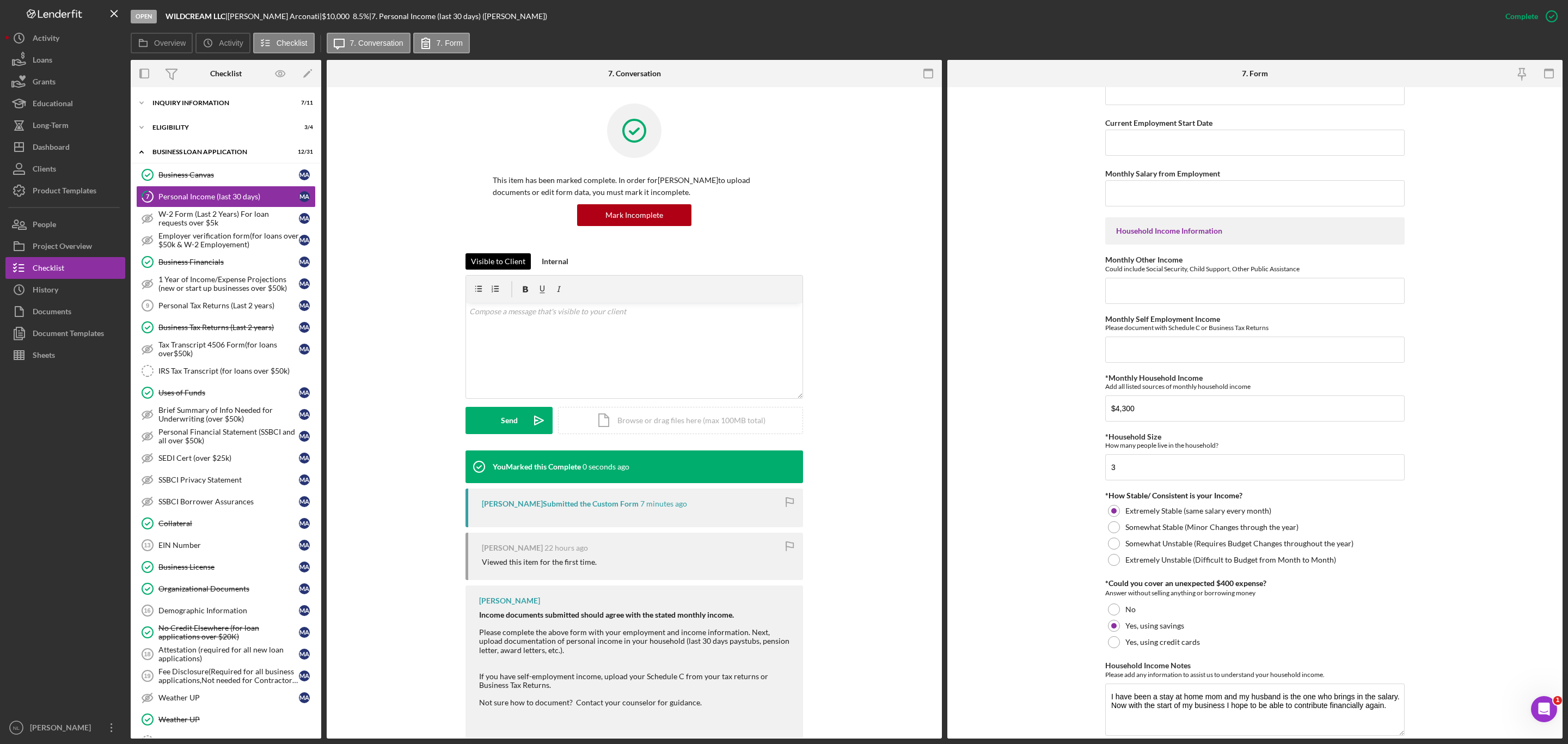
scroll to position [340, 0]
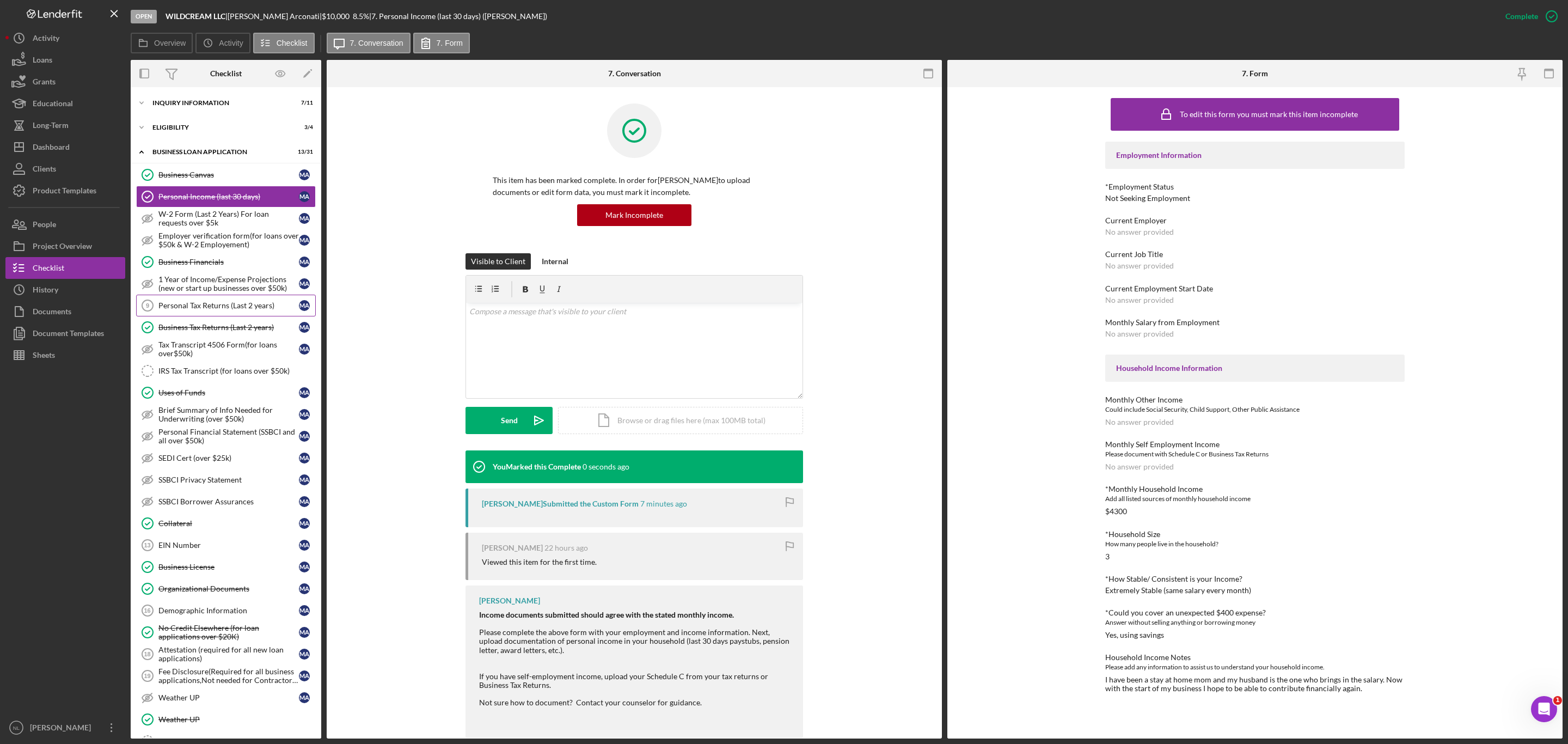
click at [178, 306] on div "Personal Tax Returns (Last 2 years)" at bounding box center [228, 306] width 141 height 9
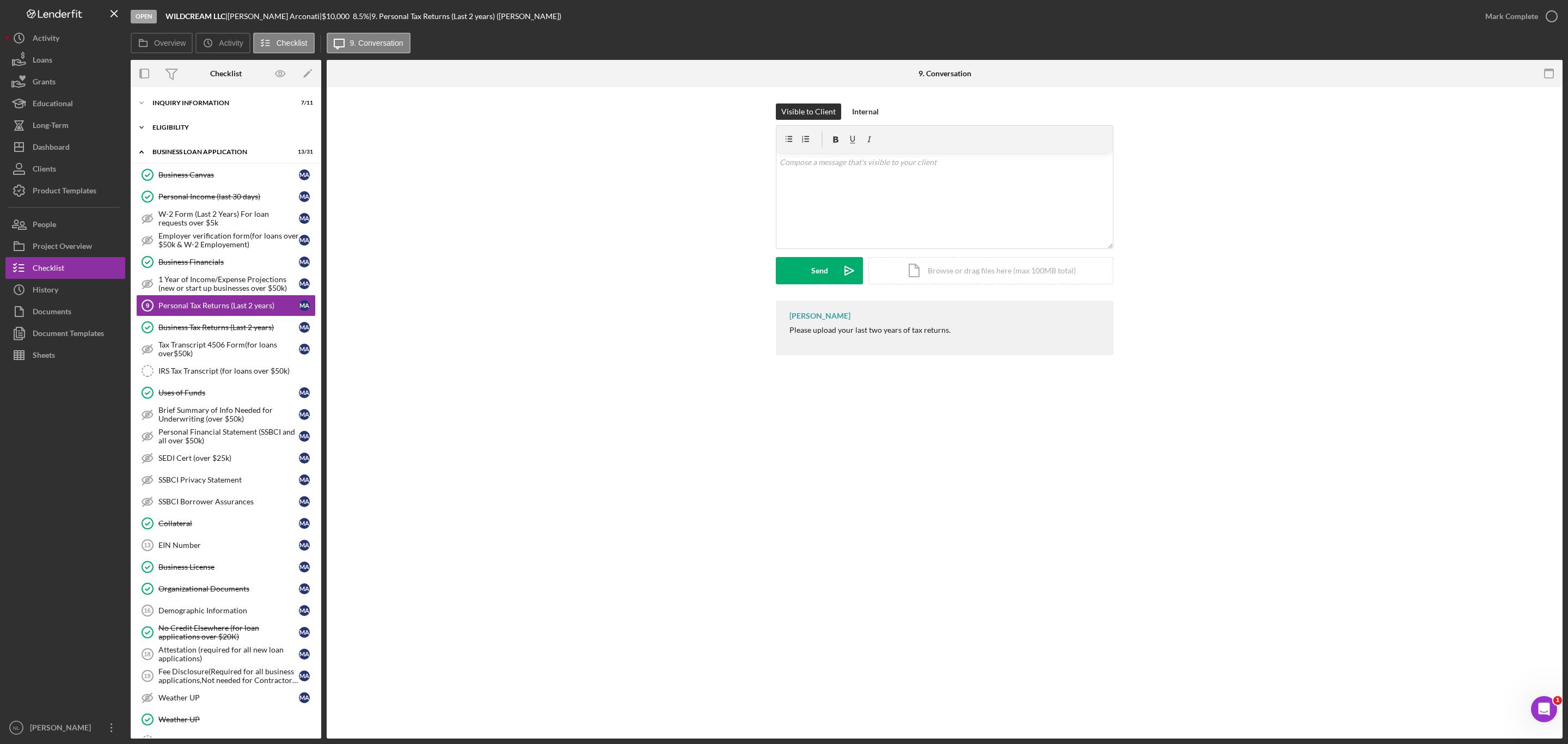
click at [198, 131] on div "Icon/Expander ELIGIBILITY 3 / 4" at bounding box center [226, 127] width 191 height 22
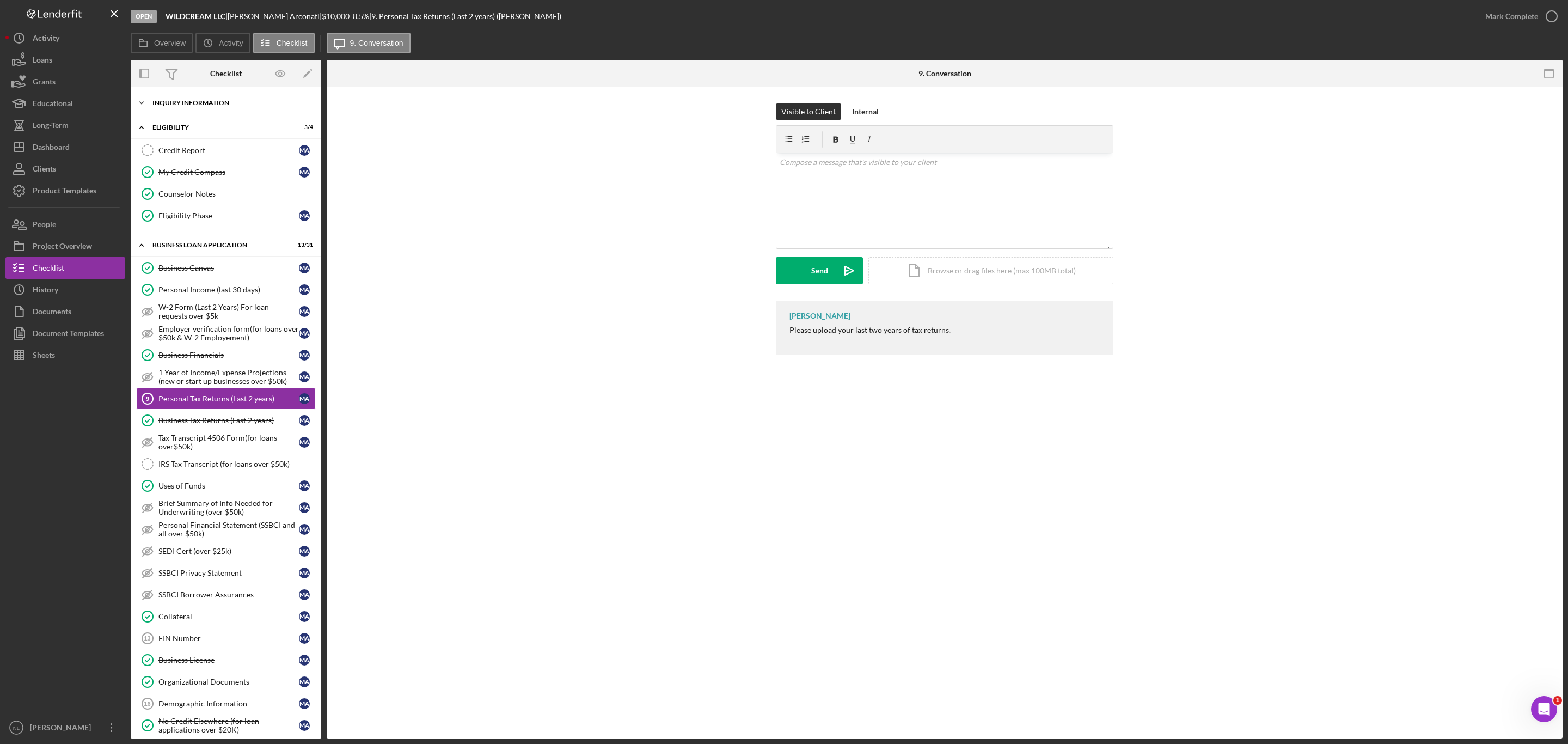
click at [188, 104] on div "INQUIRY INFORMATION" at bounding box center [229, 103] width 155 height 7
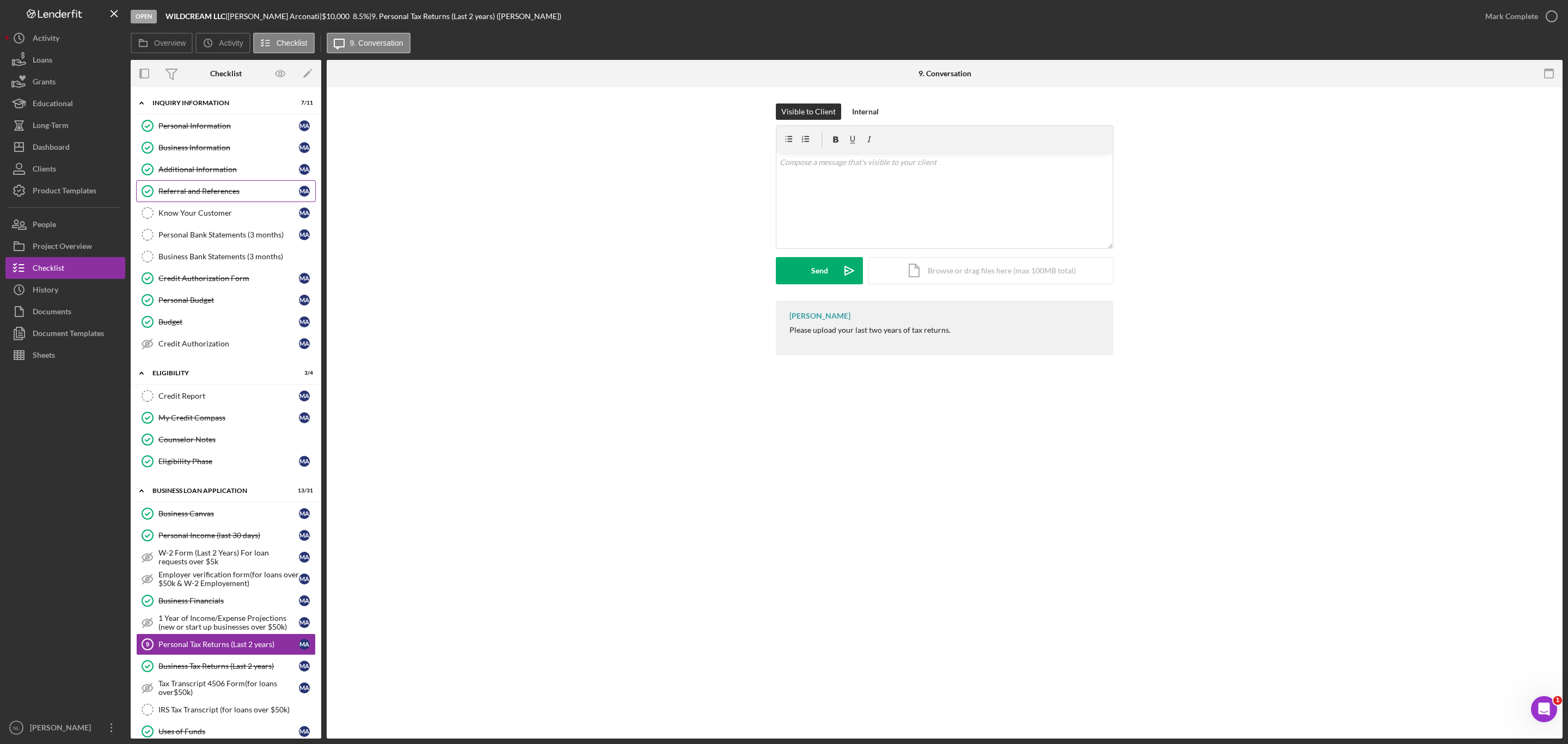
click at [204, 202] on link "Referral and References Referral and References M A" at bounding box center [226, 191] width 180 height 22
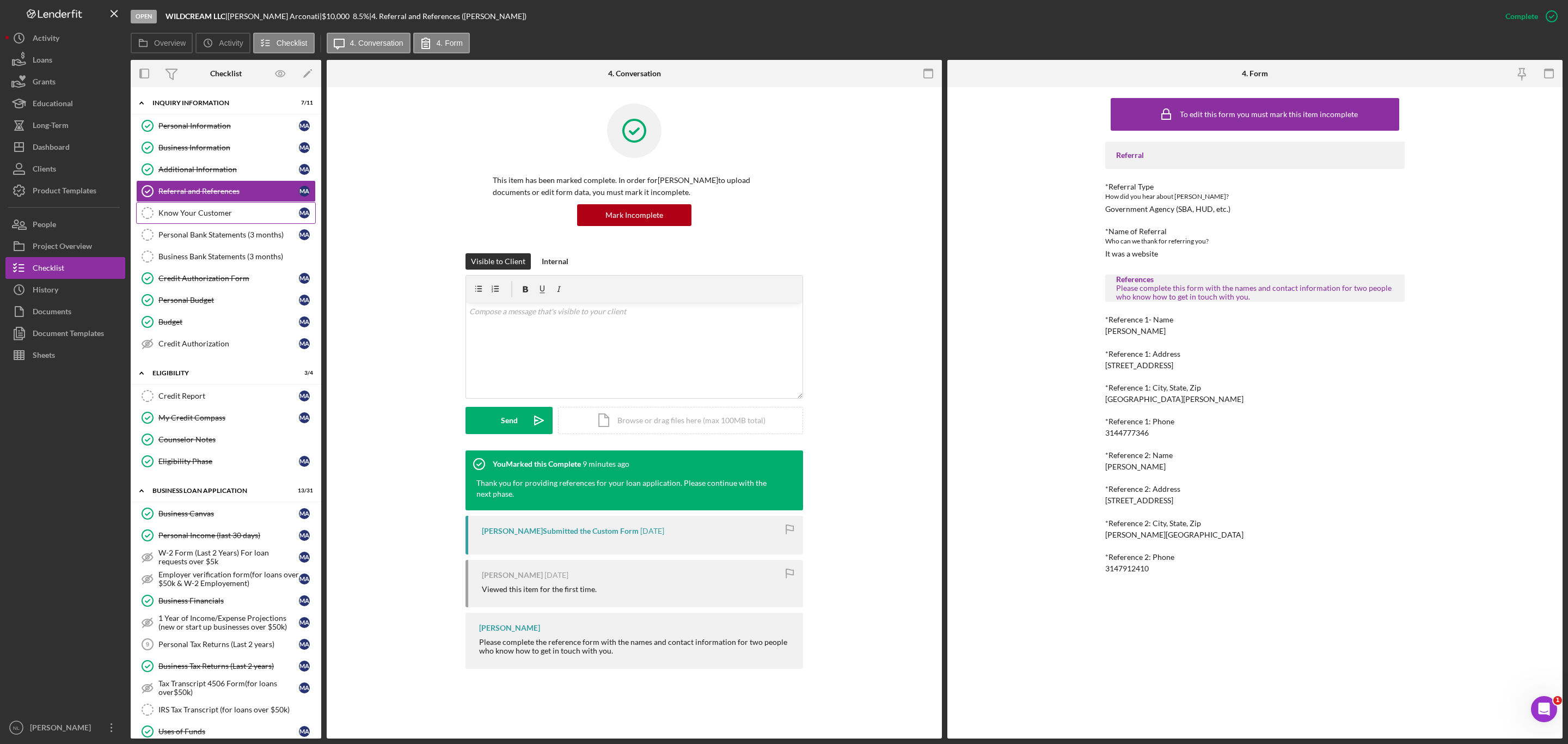
click at [201, 206] on link "Know Your Customer Know Your Customer M A" at bounding box center [226, 213] width 180 height 22
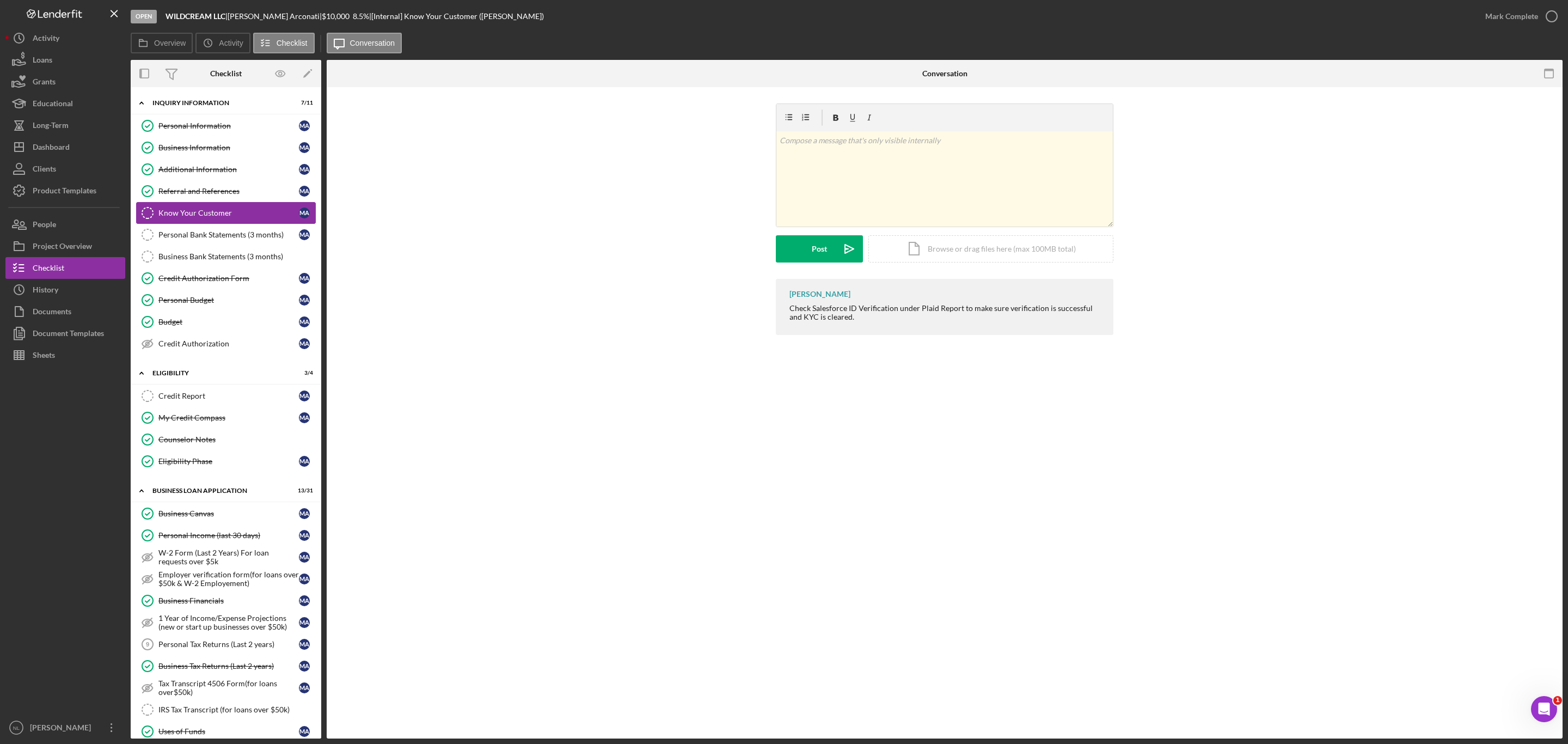
click at [200, 204] on link "Know Your Customer Know Your Customer M A" at bounding box center [226, 213] width 180 height 22
click at [199, 407] on link "Credit Report Credit Report M A" at bounding box center [226, 396] width 180 height 22
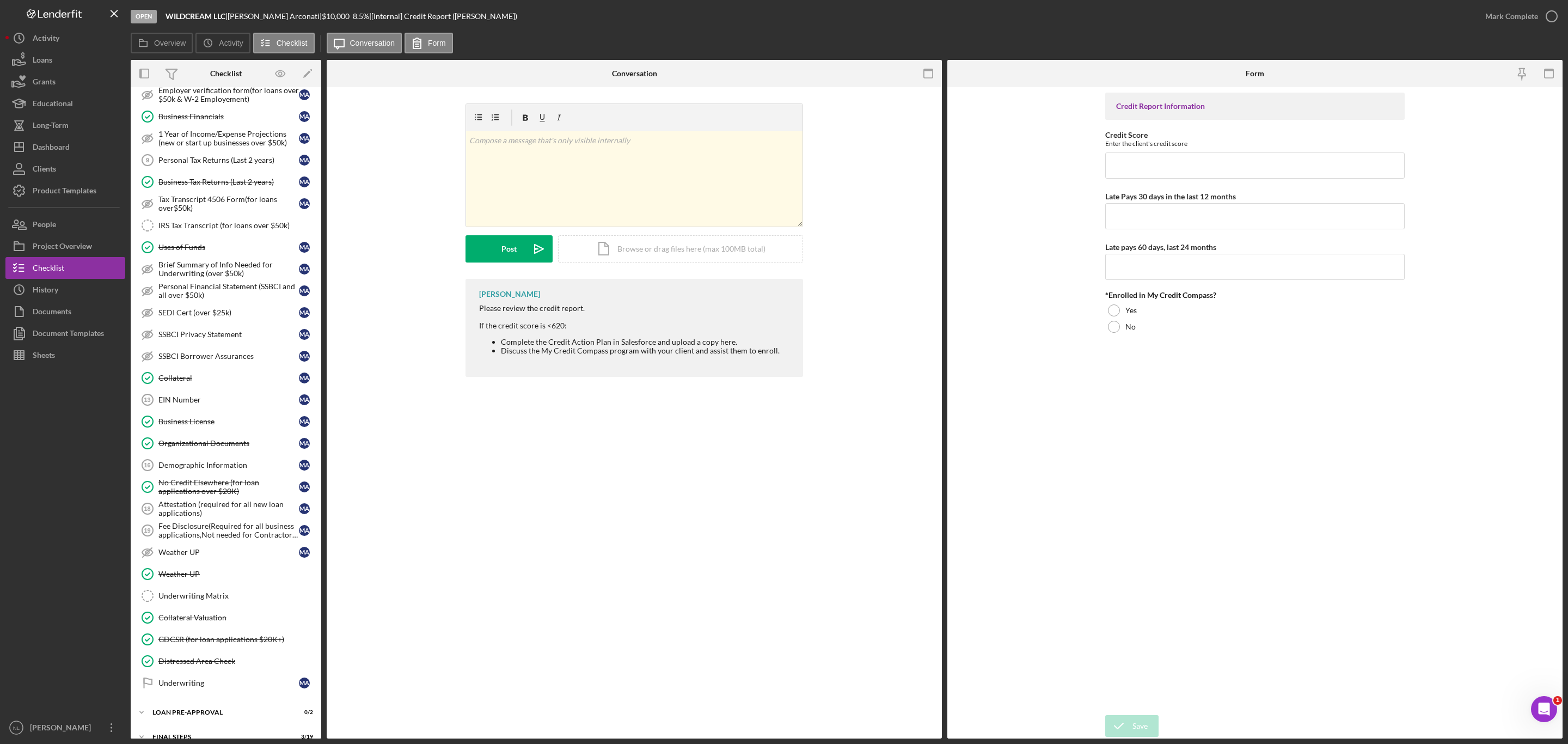
scroll to position [549, 0]
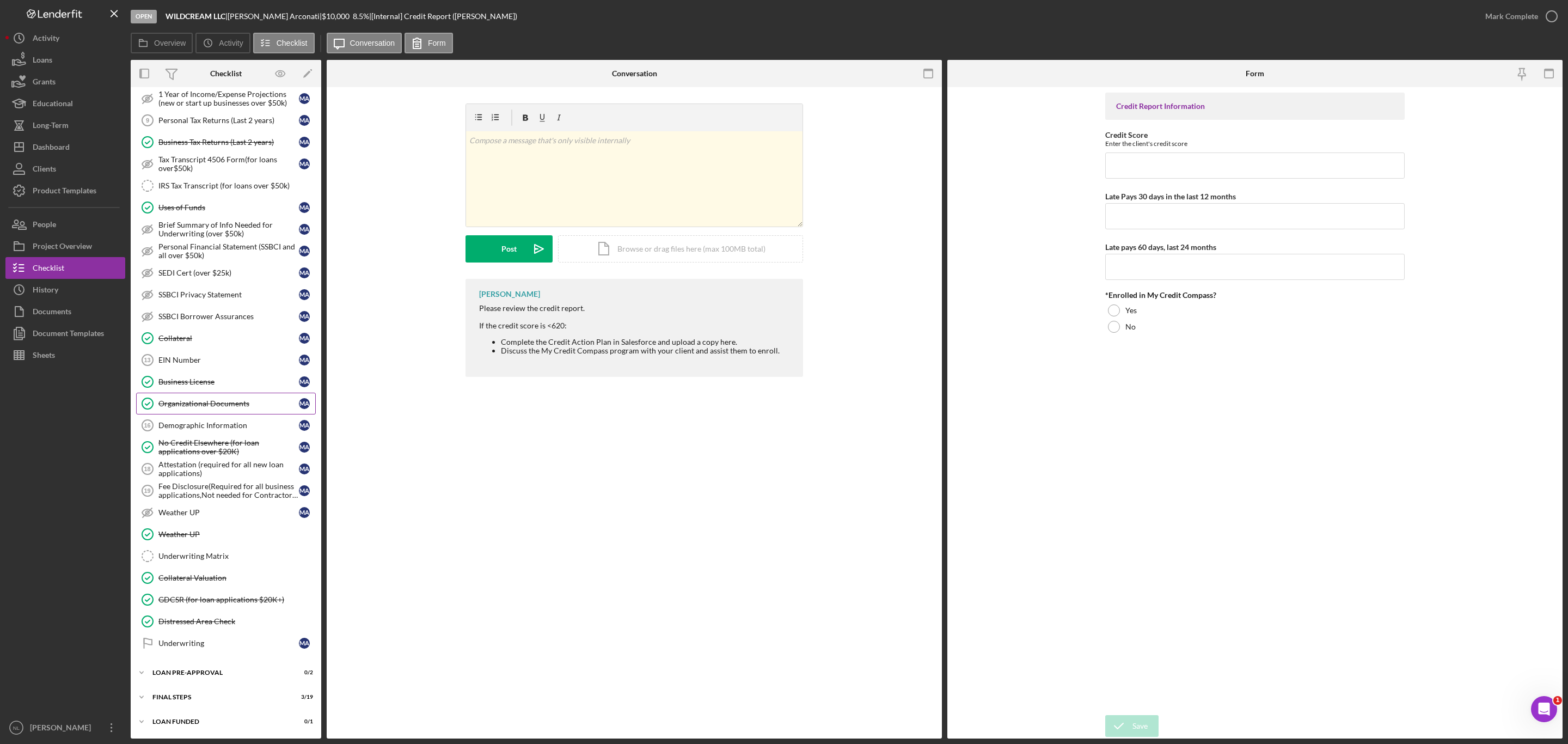
click at [206, 393] on link "Organizational Documents Organizational Documents M A" at bounding box center [226, 404] width 180 height 22
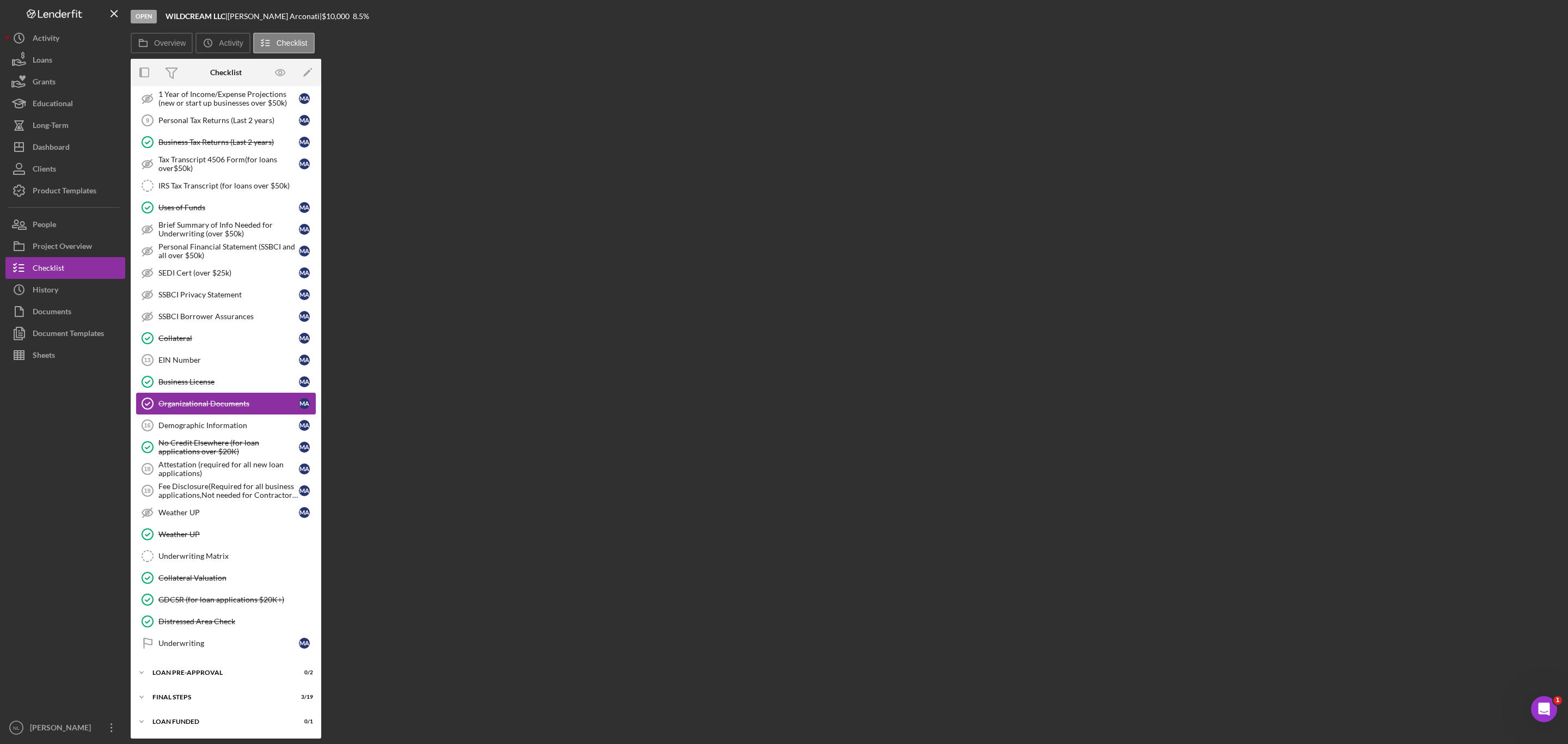
scroll to position [549, 0]
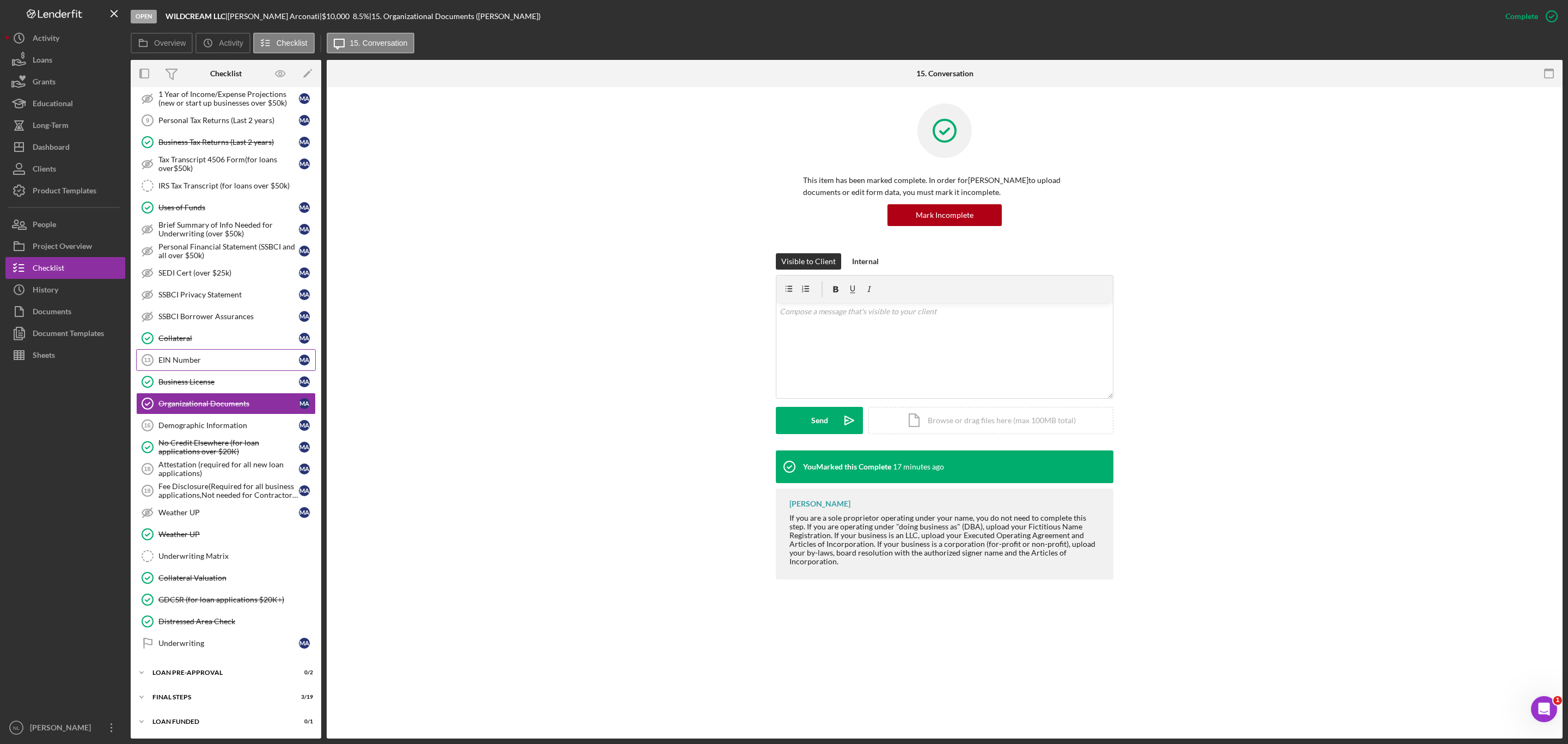
click at [195, 359] on link "EIN Number 13 EIN Number M A" at bounding box center [226, 360] width 180 height 22
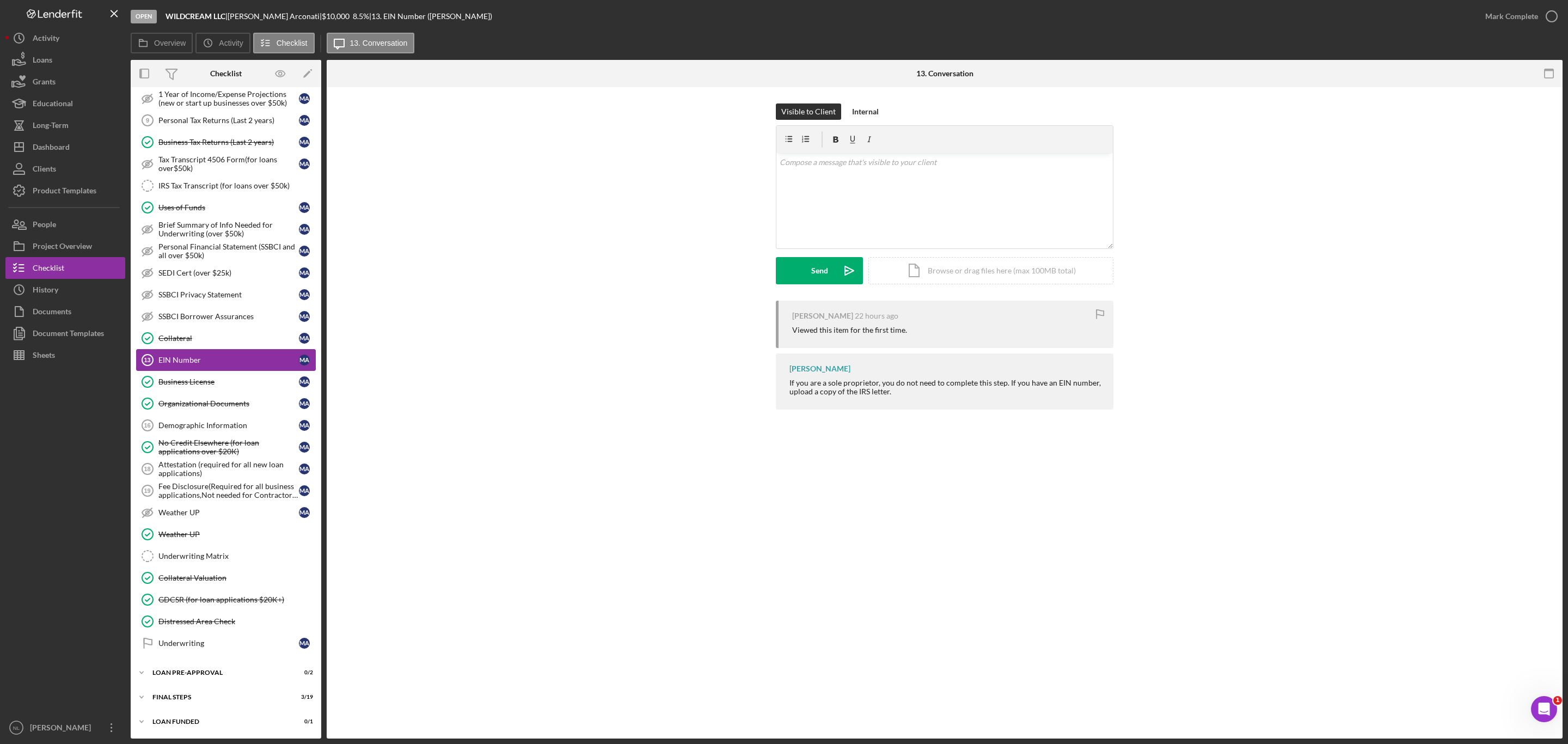
scroll to position [549, 0]
click at [219, 422] on div "Demographic Information" at bounding box center [228, 425] width 141 height 9
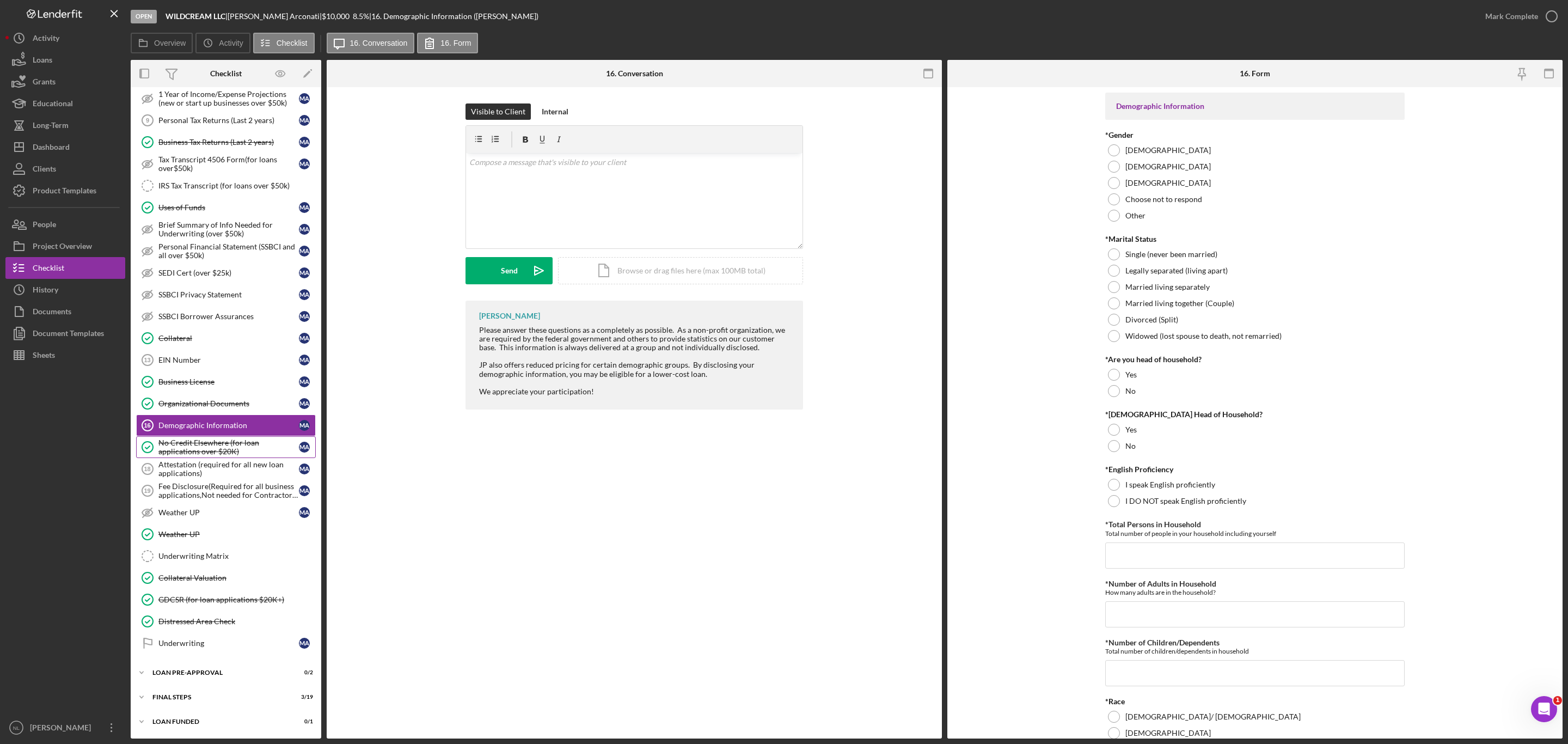
click at [219, 438] on div "No Credit Elsewhere (for loan applications over $20K)" at bounding box center [228, 447] width 141 height 18
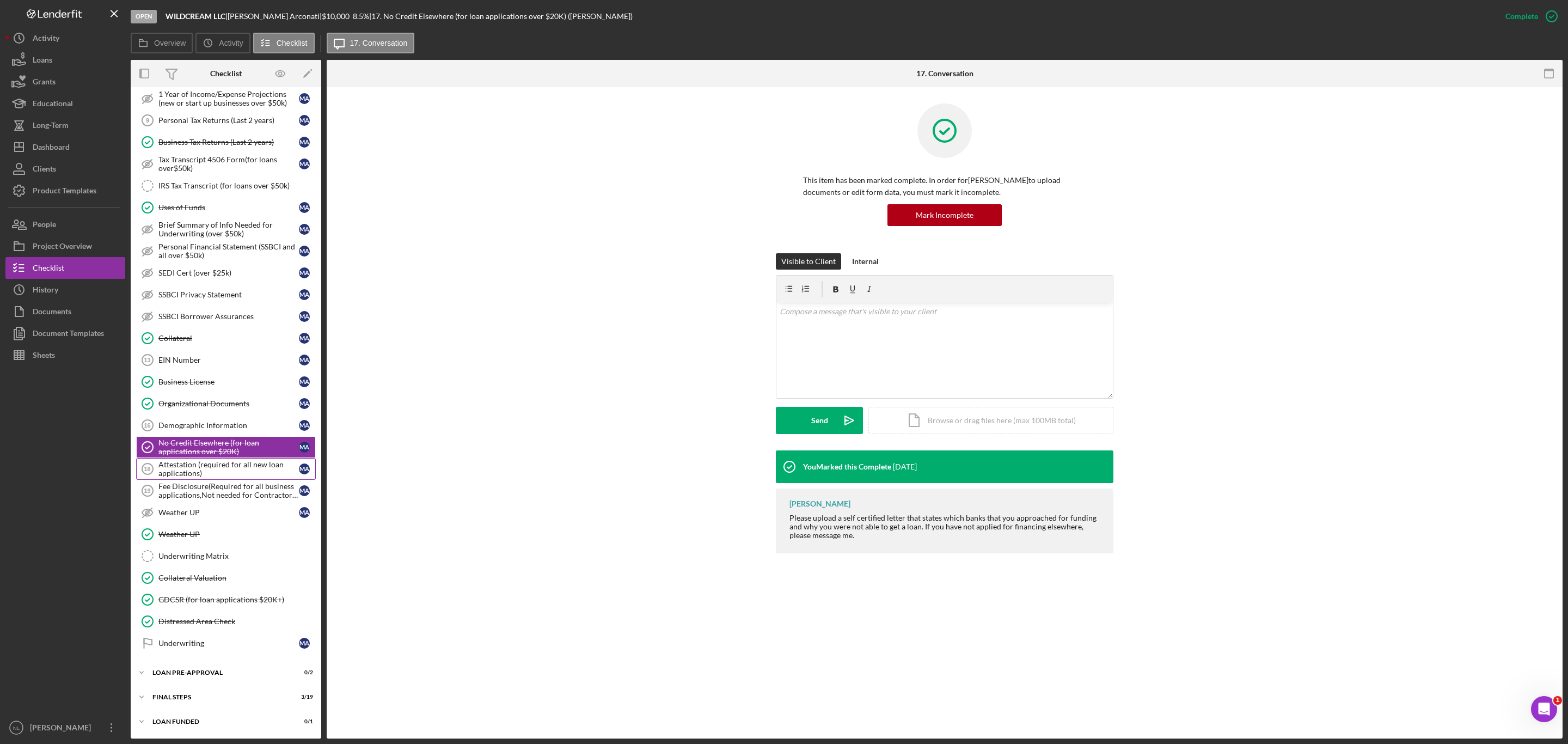
click at [220, 469] on div "Attestation (required for all new loan applications)" at bounding box center [228, 469] width 141 height 18
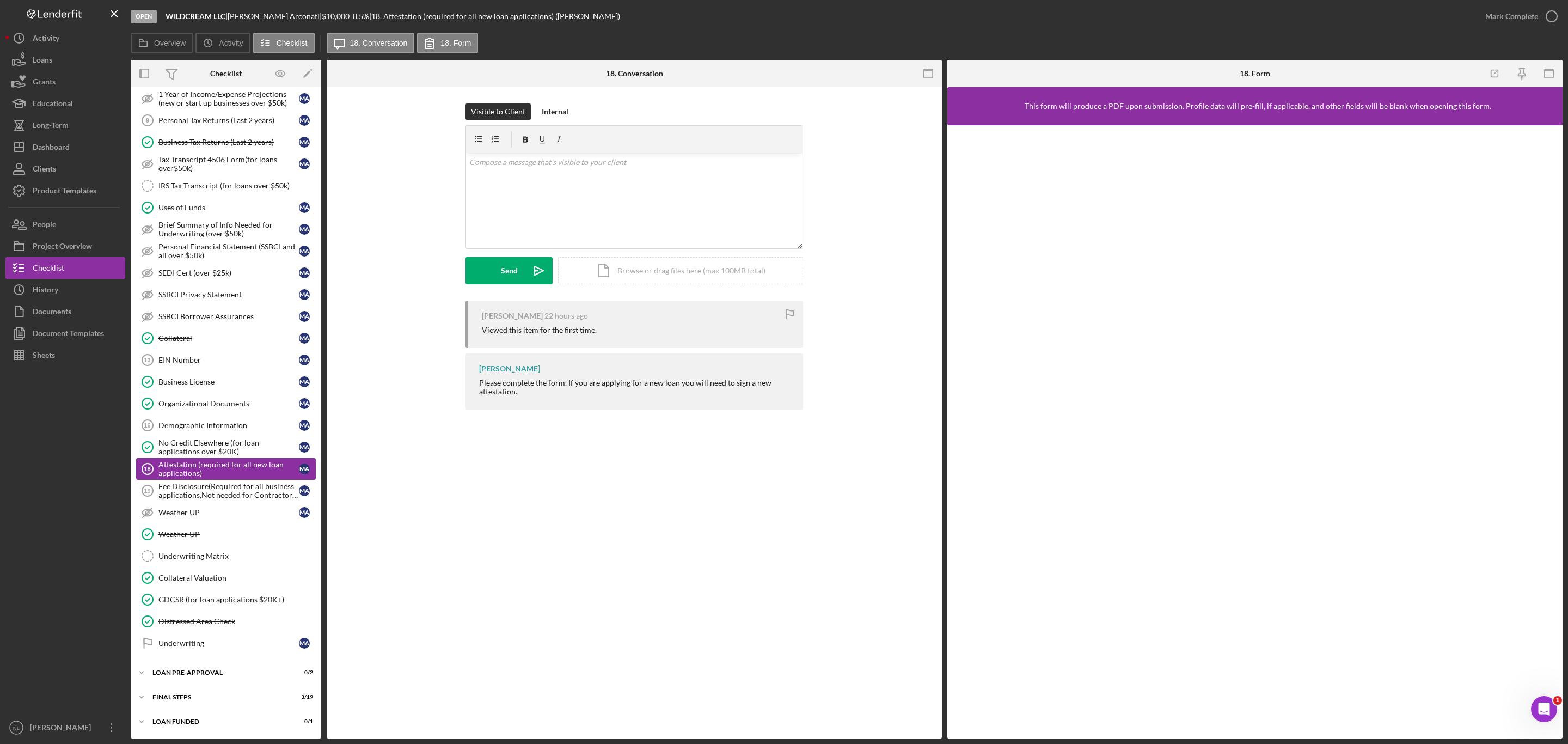
scroll to position [549, 0]
click at [198, 426] on link "Demographic Information 16 Demographic Information M A" at bounding box center [226, 426] width 180 height 22
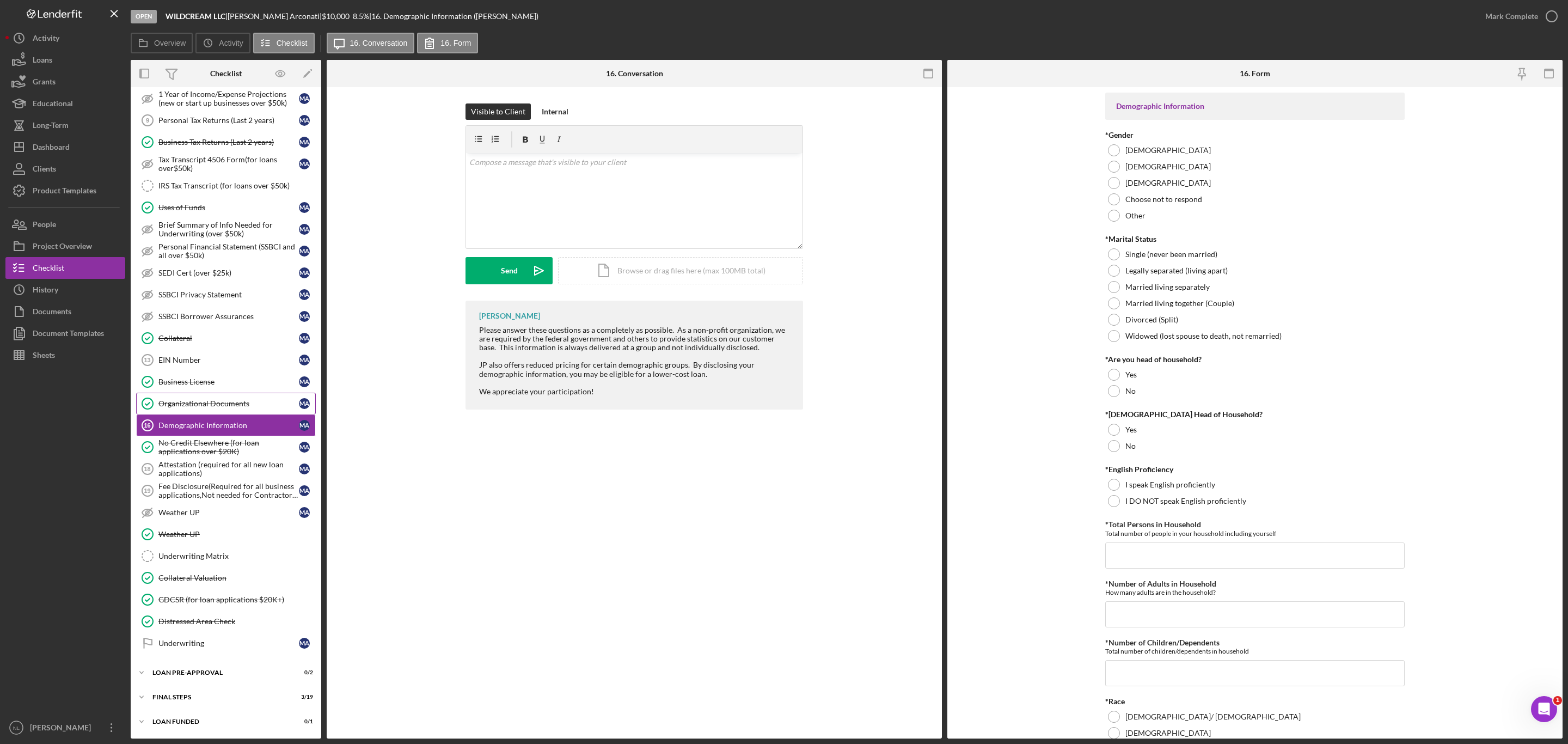
click at [190, 407] on link "Organizational Documents Organizational Documents M A" at bounding box center [226, 404] width 180 height 22
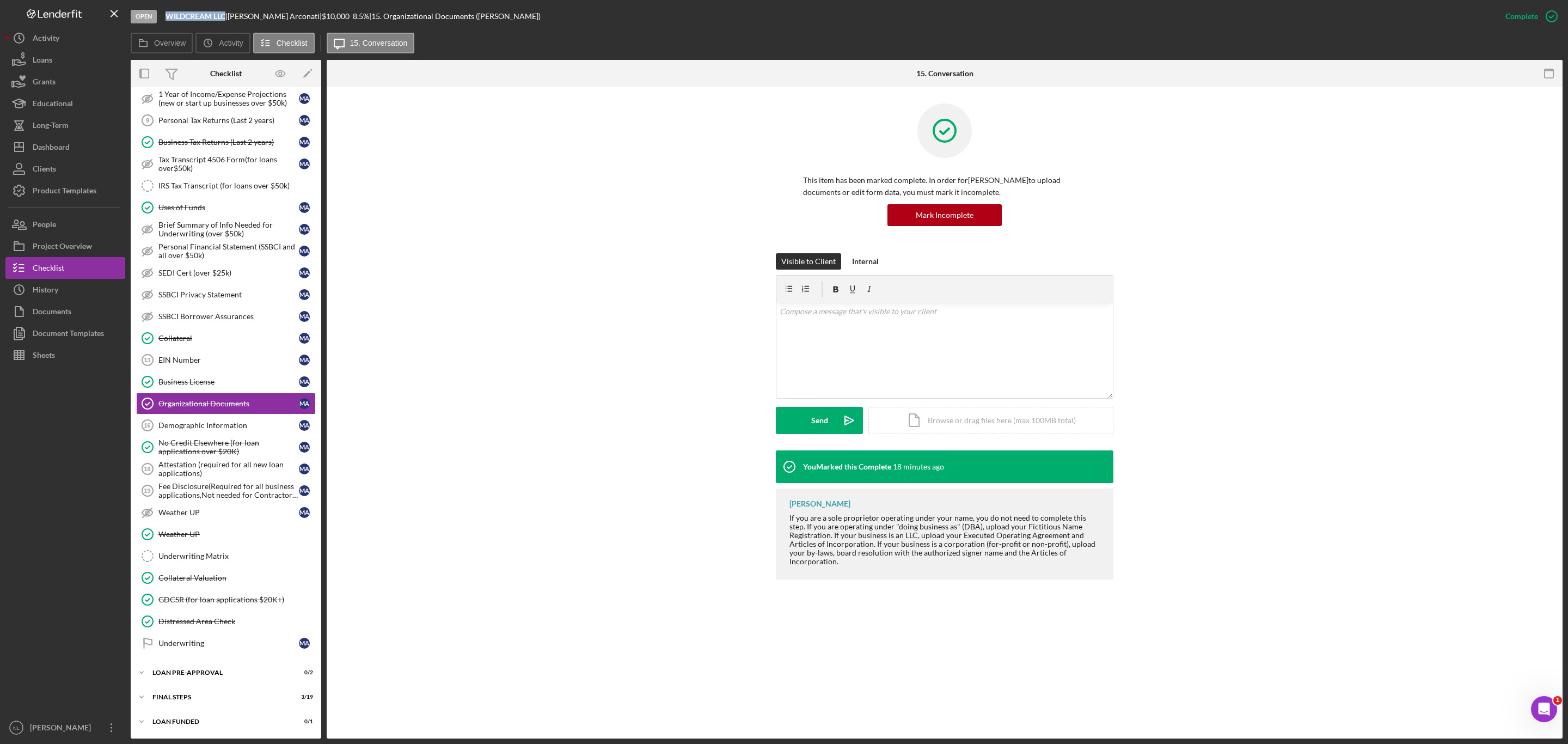
drag, startPoint x: 226, startPoint y: 13, endPoint x: 164, endPoint y: 13, distance: 62.0
click at [164, 13] on div "Open WILDCREAM LLC | [PERSON_NAME] | $10,000 $10,000 8.5 % | 15. Organizational…" at bounding box center [813, 16] width 1364 height 33
copy b "WILDCREAM LLC"
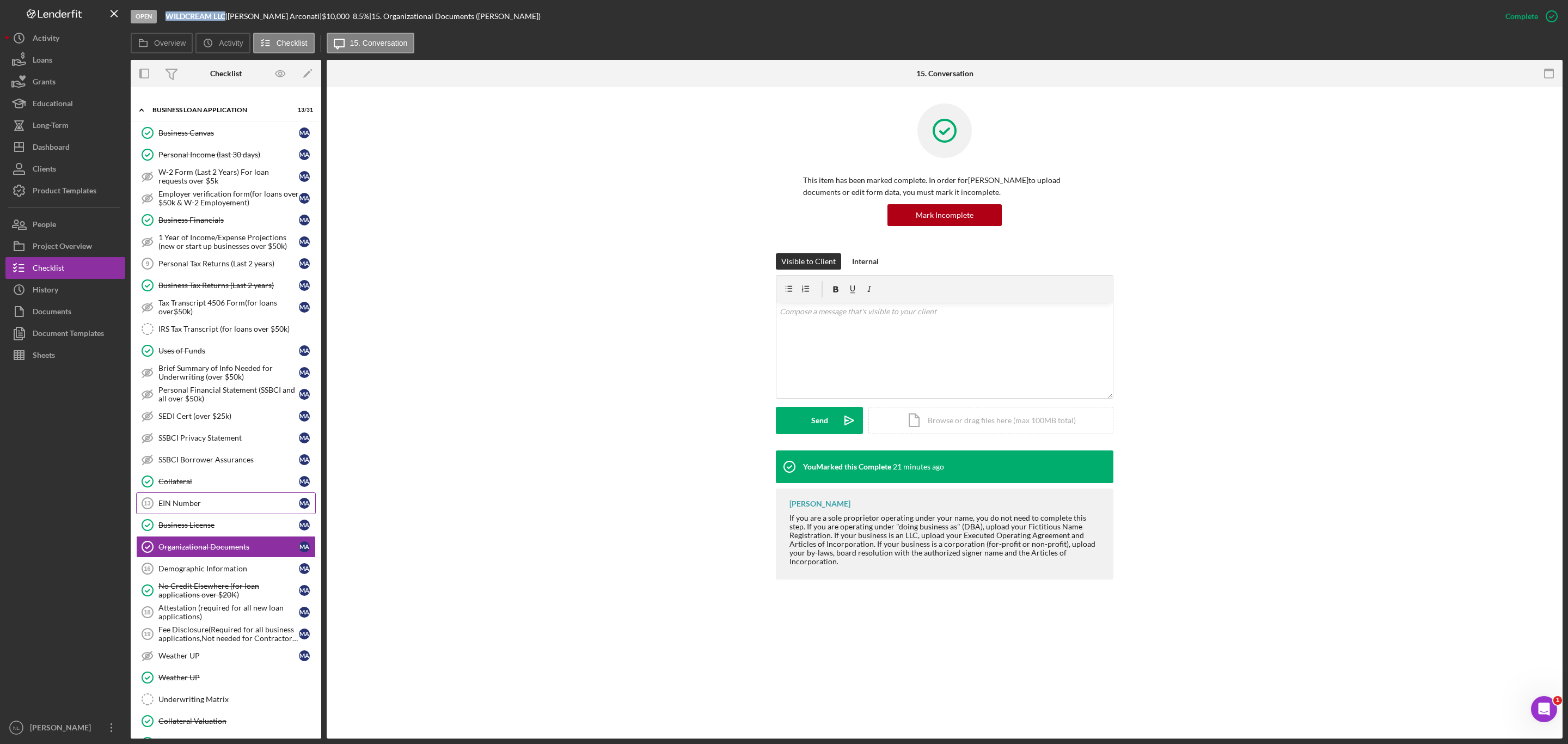
scroll to position [382, 0]
click at [855, 260] on div "Internal" at bounding box center [866, 261] width 27 height 16
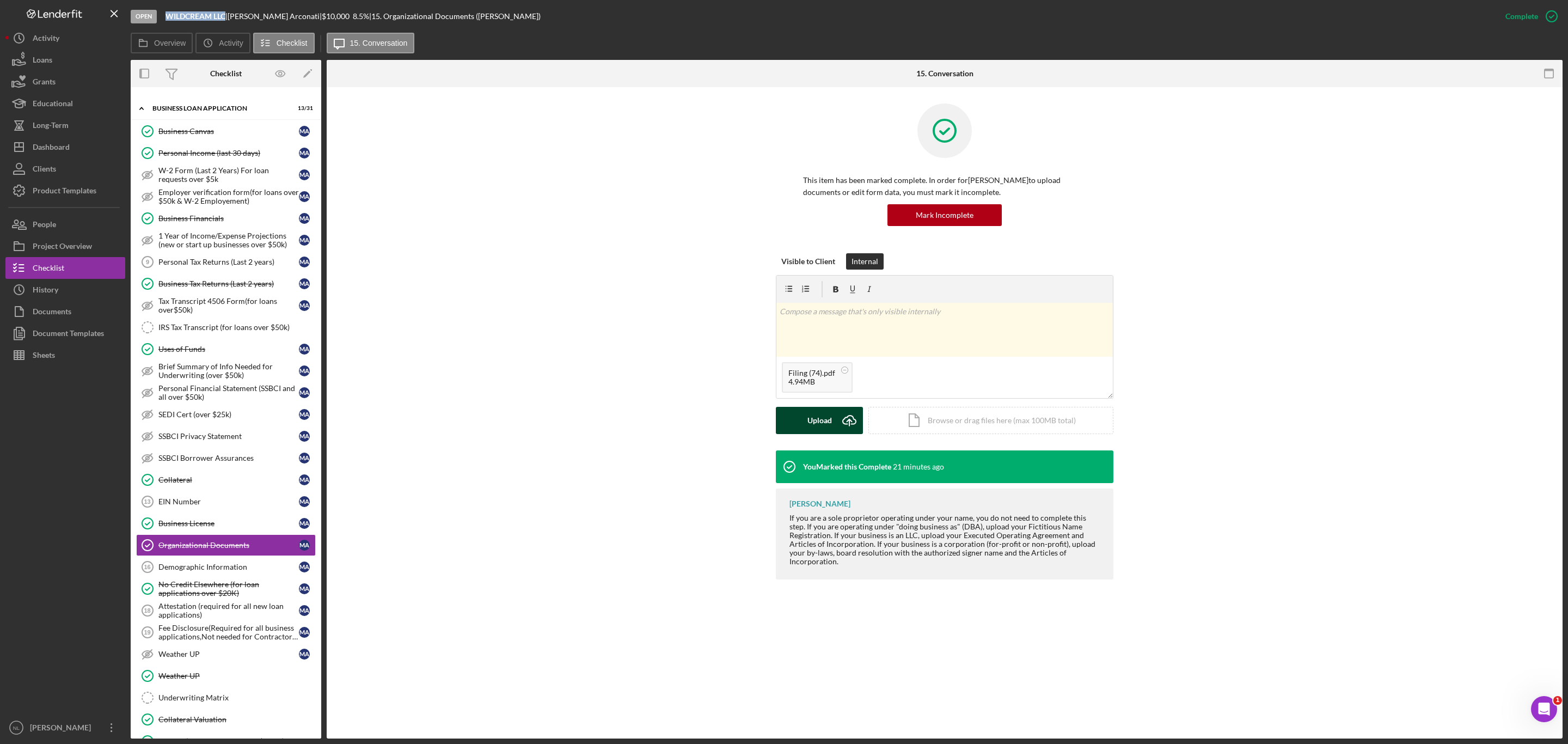
click at [824, 407] on div "Upload" at bounding box center [819, 420] width 24 height 27
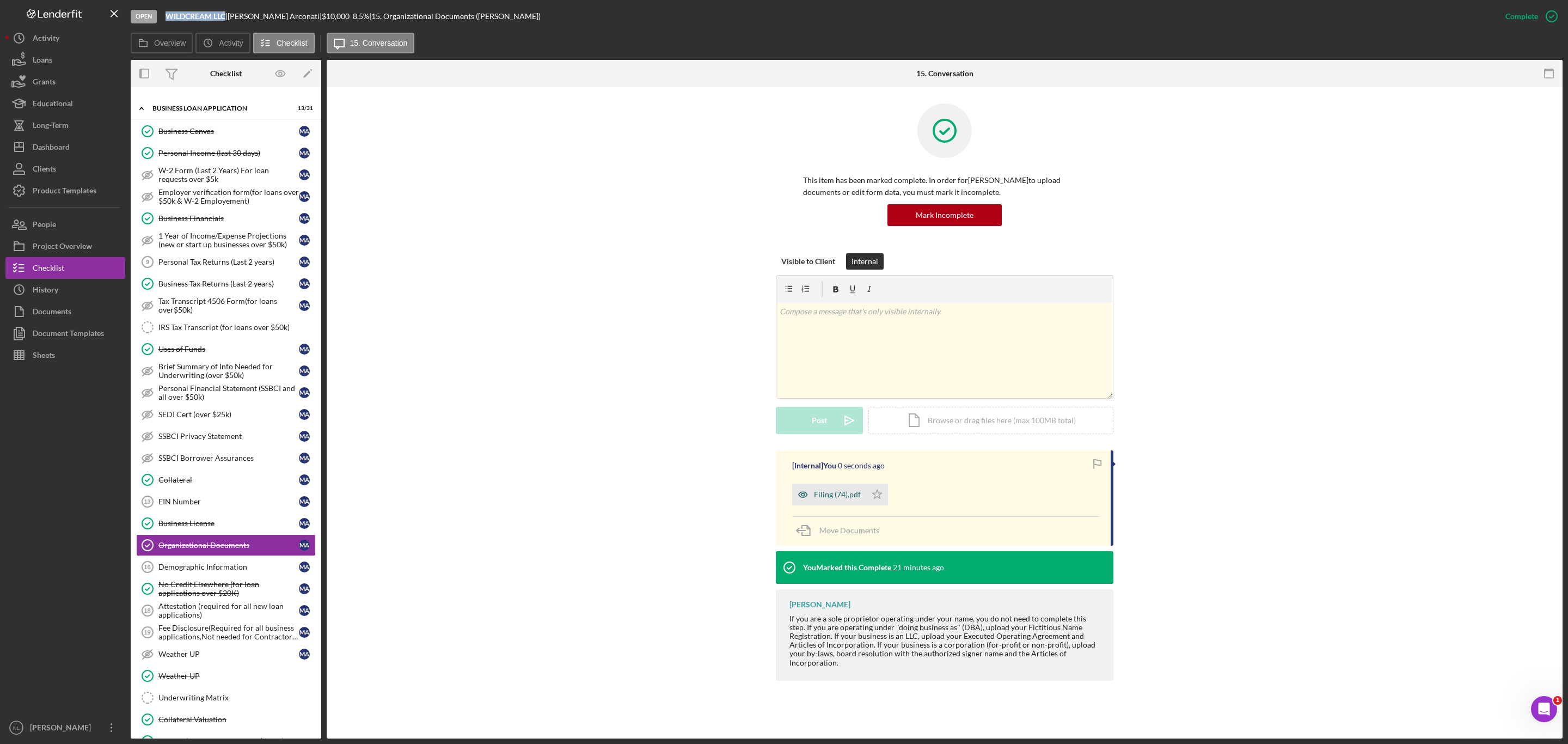
click at [846, 492] on div "Filing (74).pdf" at bounding box center [837, 494] width 47 height 9
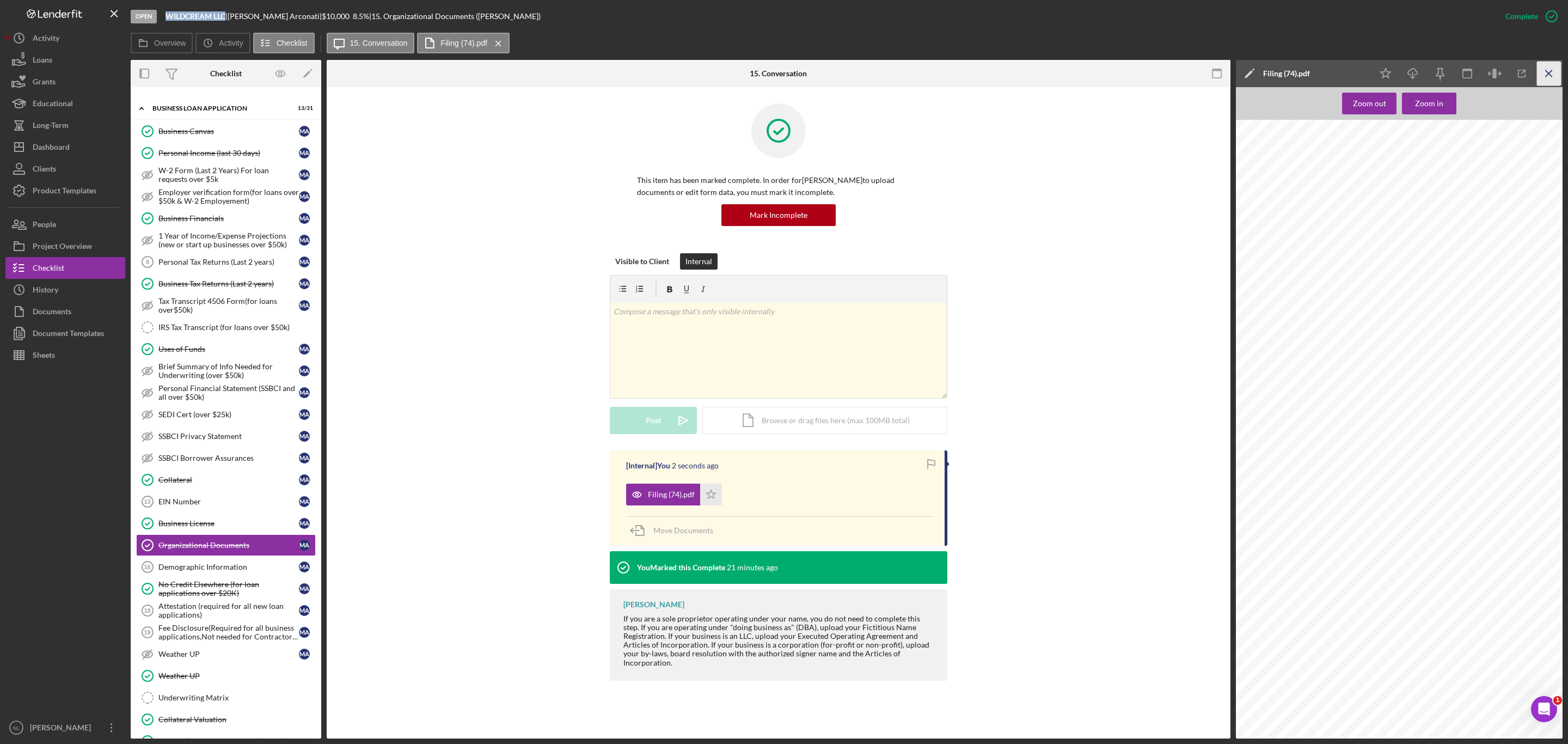
click at [1560, 77] on icon "Icon/Menu Close" at bounding box center [1549, 74] width 24 height 24
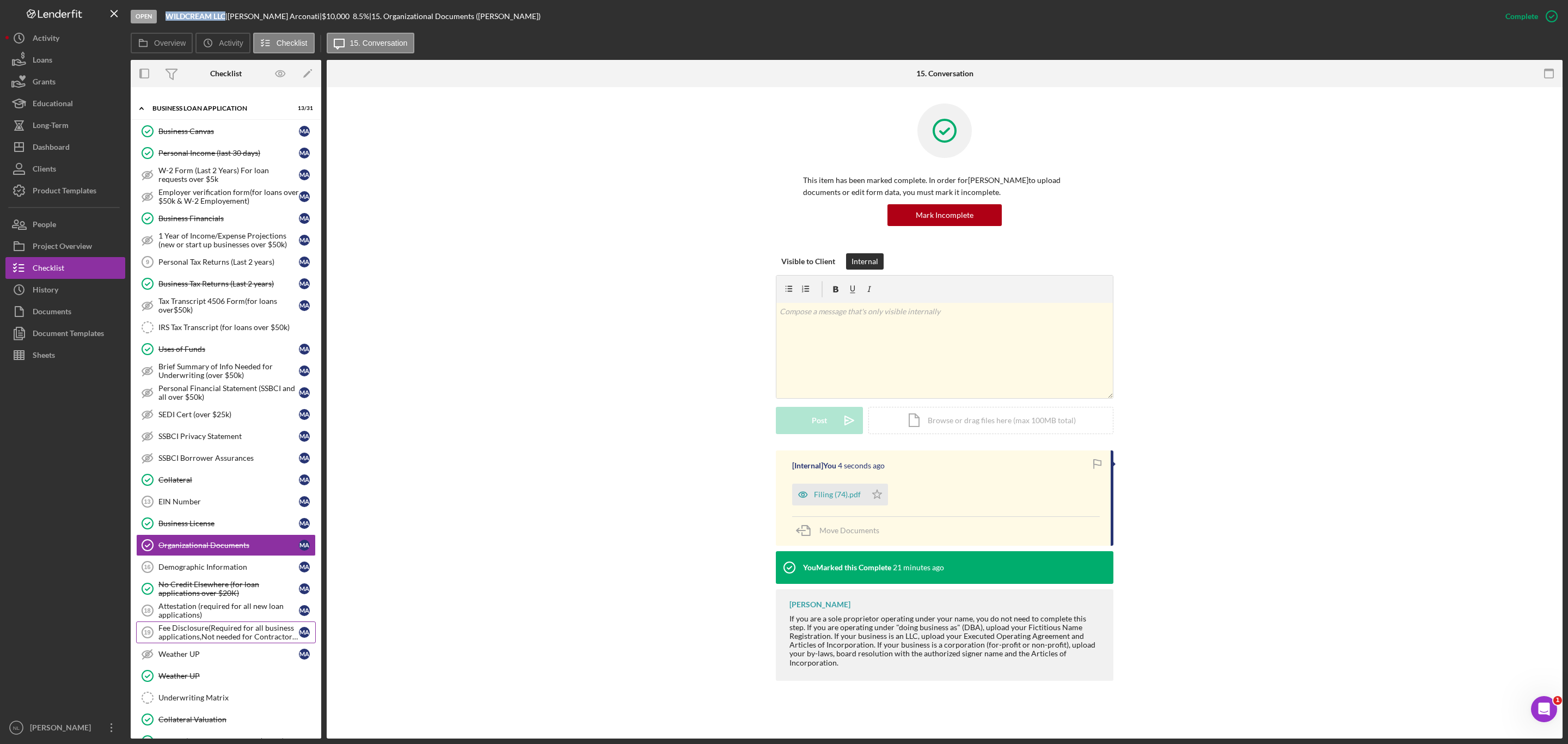
scroll to position [549, 0]
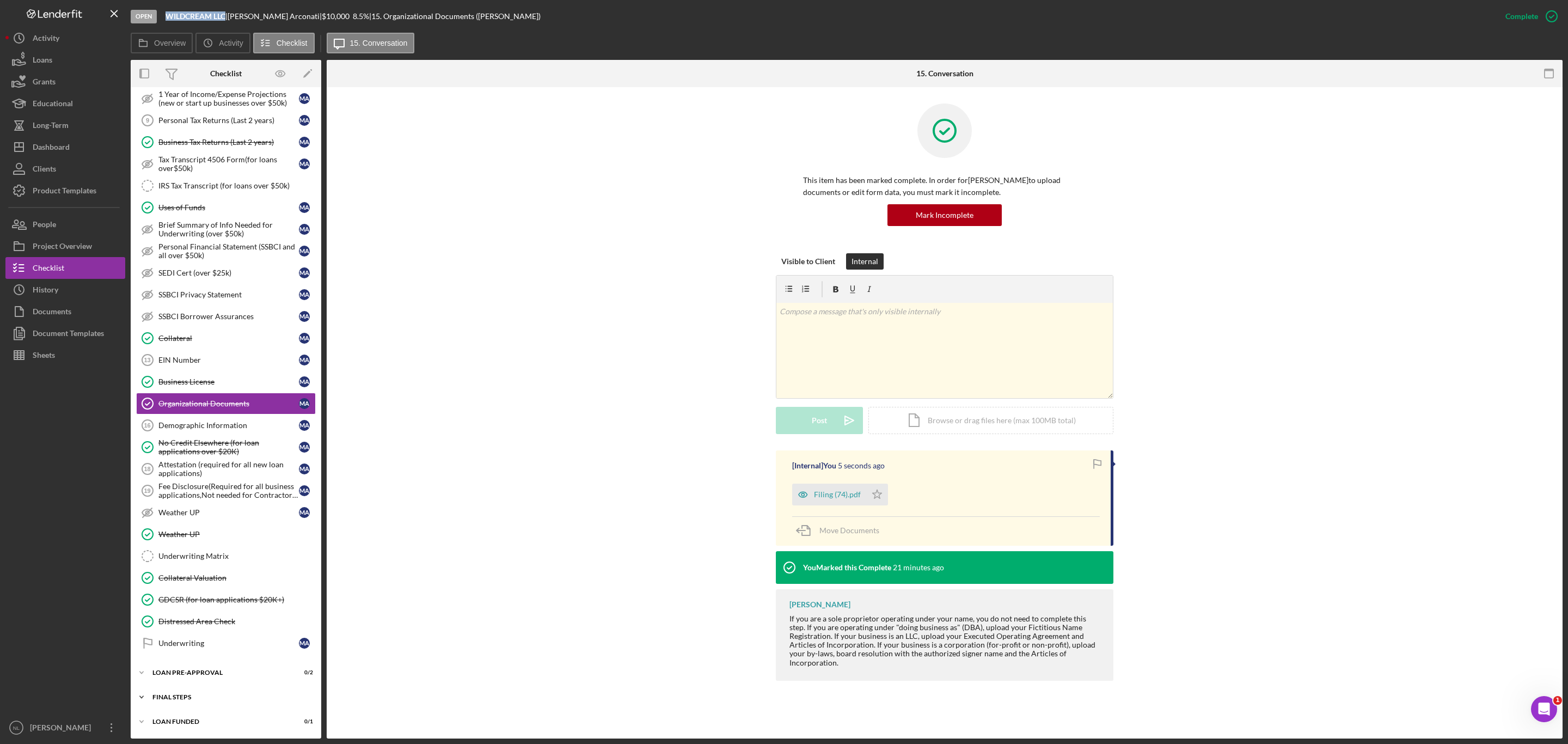
click at [232, 698] on div "FINAL STEPS" at bounding box center [229, 697] width 155 height 7
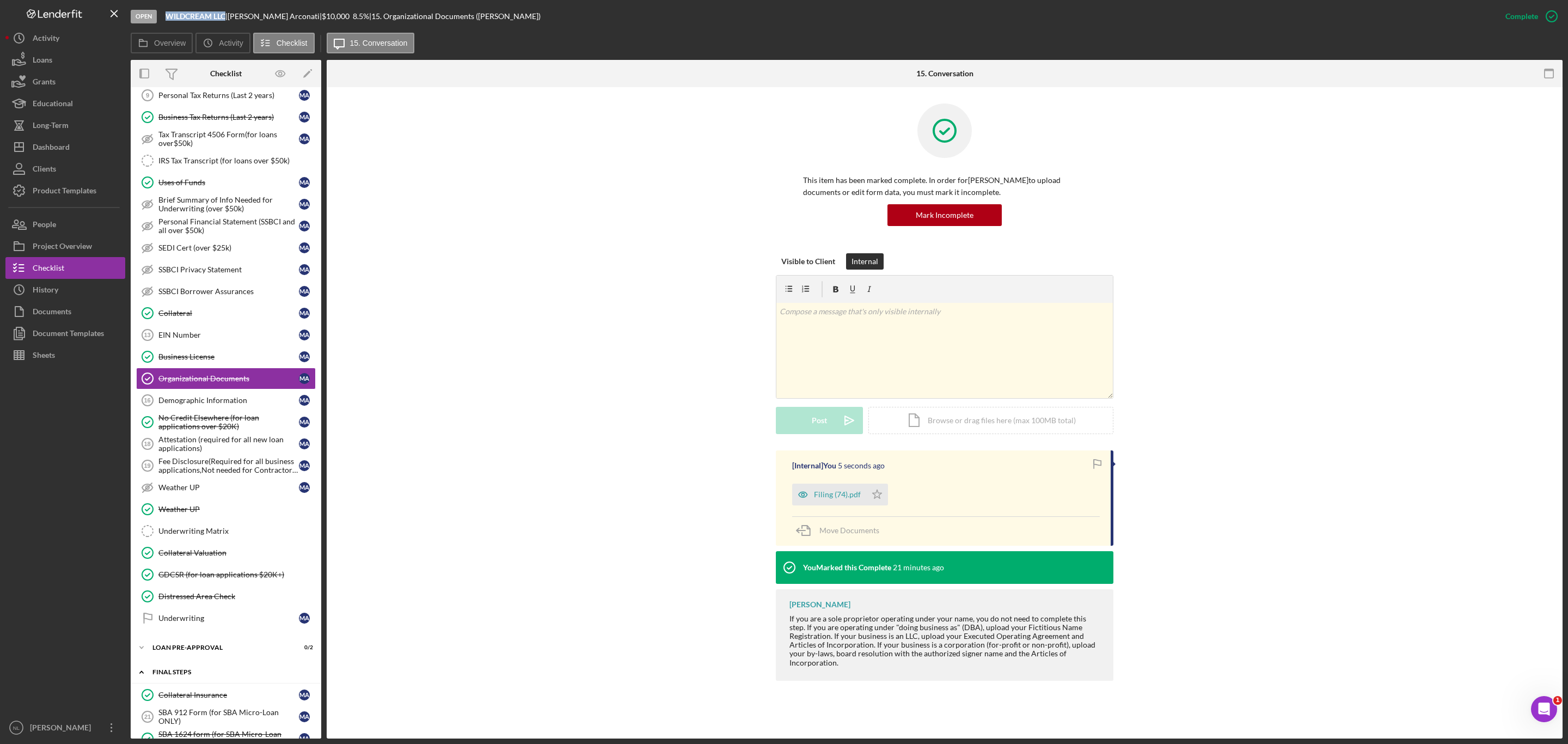
scroll to position [979, 0]
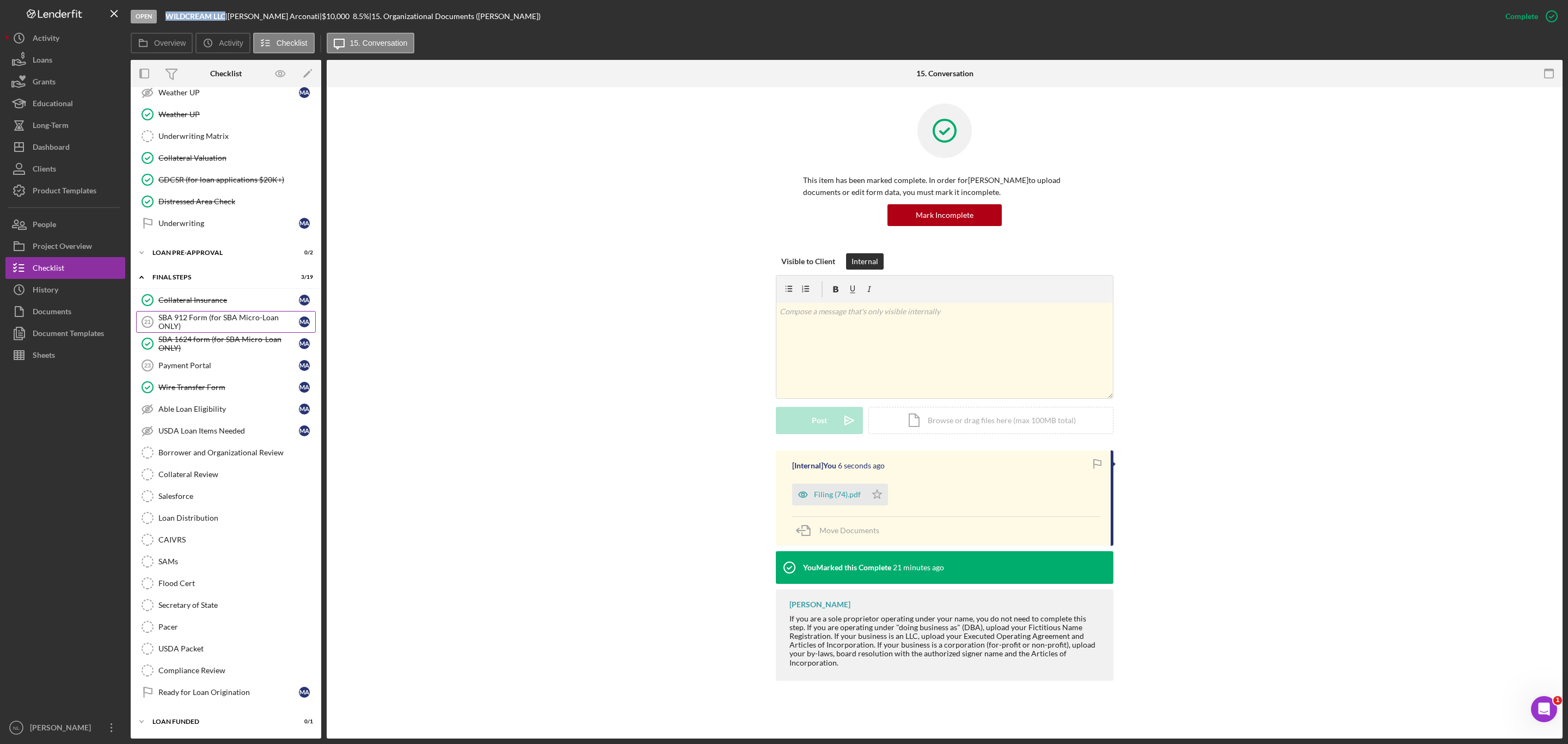
click at [190, 319] on div "SBA 912 Form (for SBA Micro-Loan ONLY)" at bounding box center [228, 321] width 141 height 18
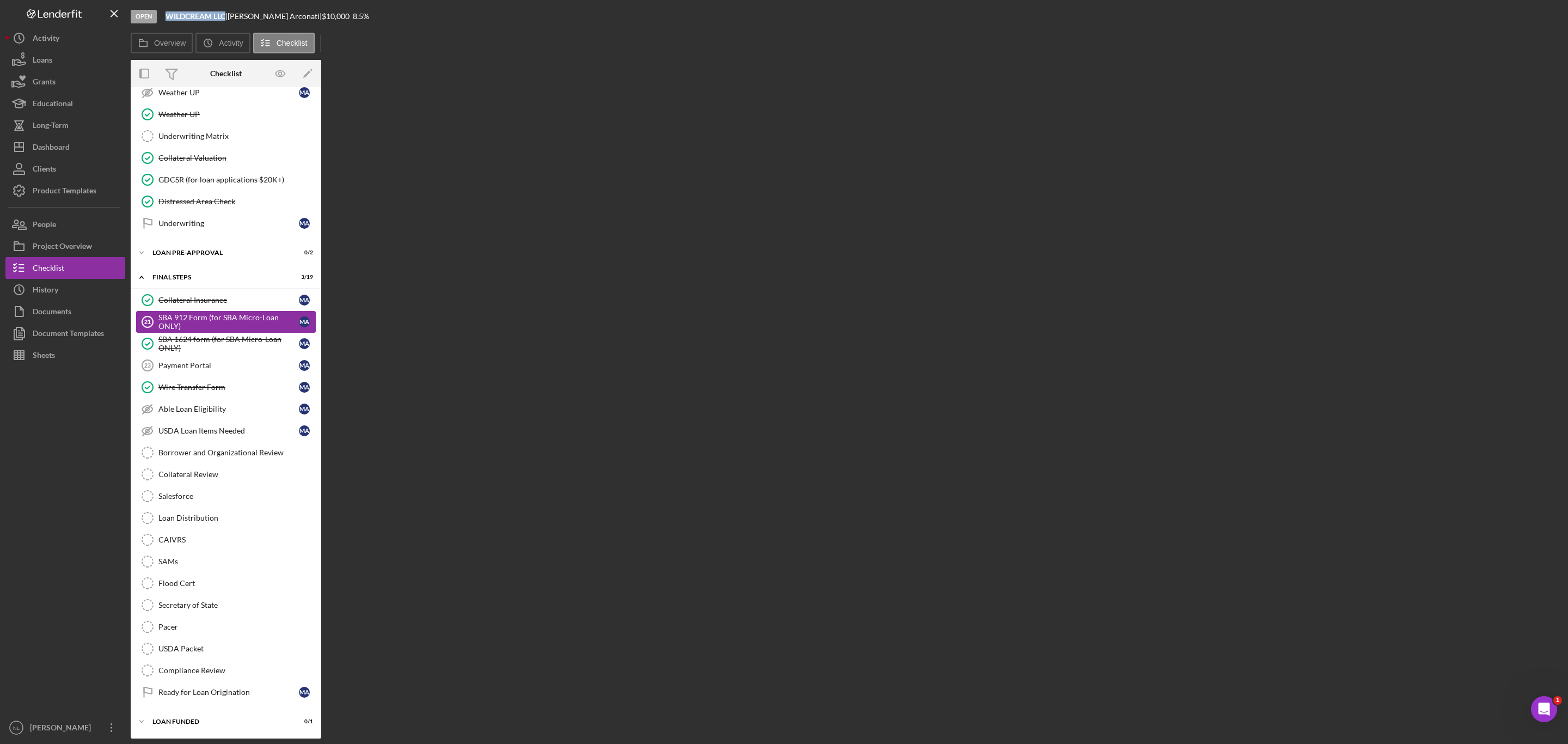
scroll to position [979, 0]
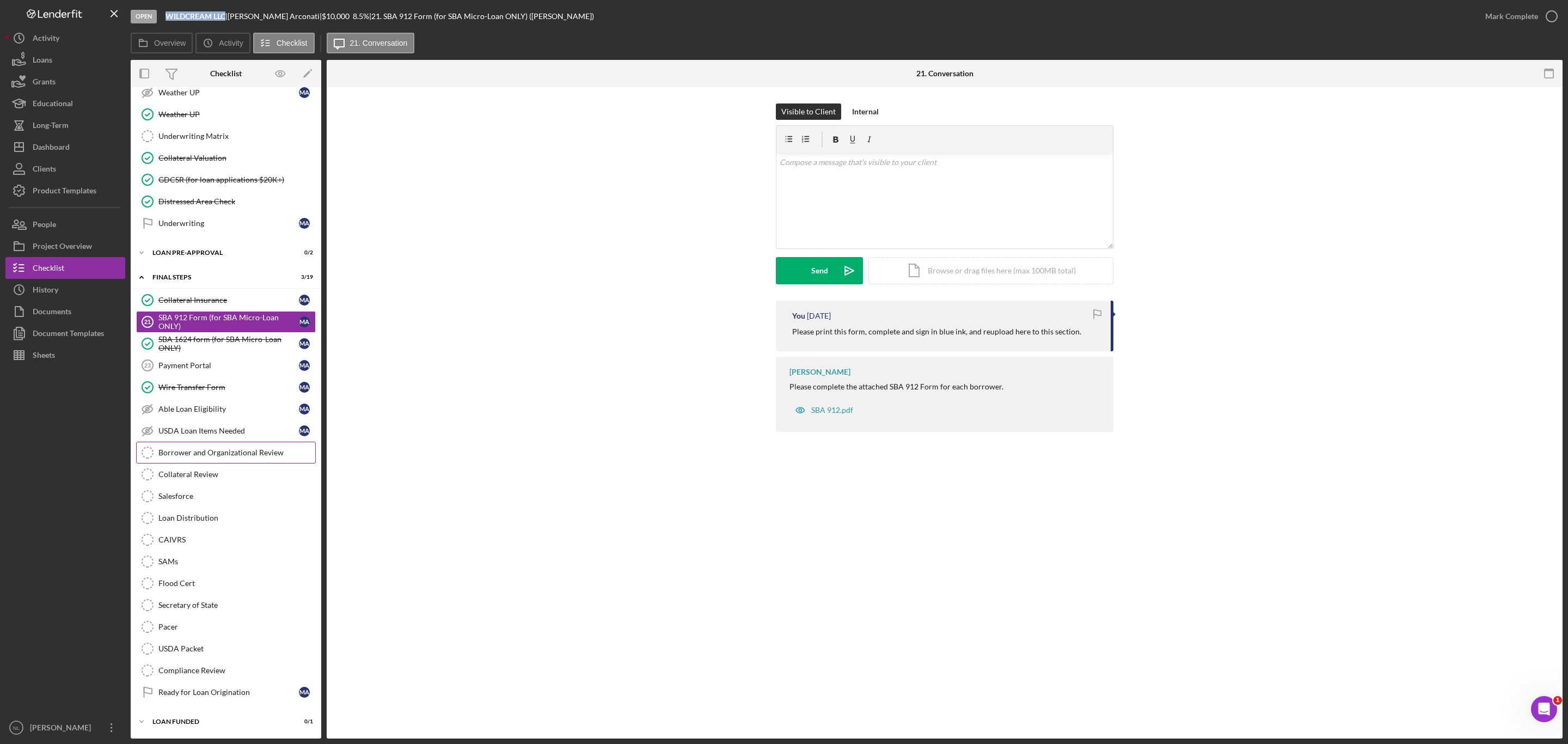
click at [193, 441] on link "Borrower and Organizational Review Borrower and Organizational Review" at bounding box center [226, 452] width 180 height 22
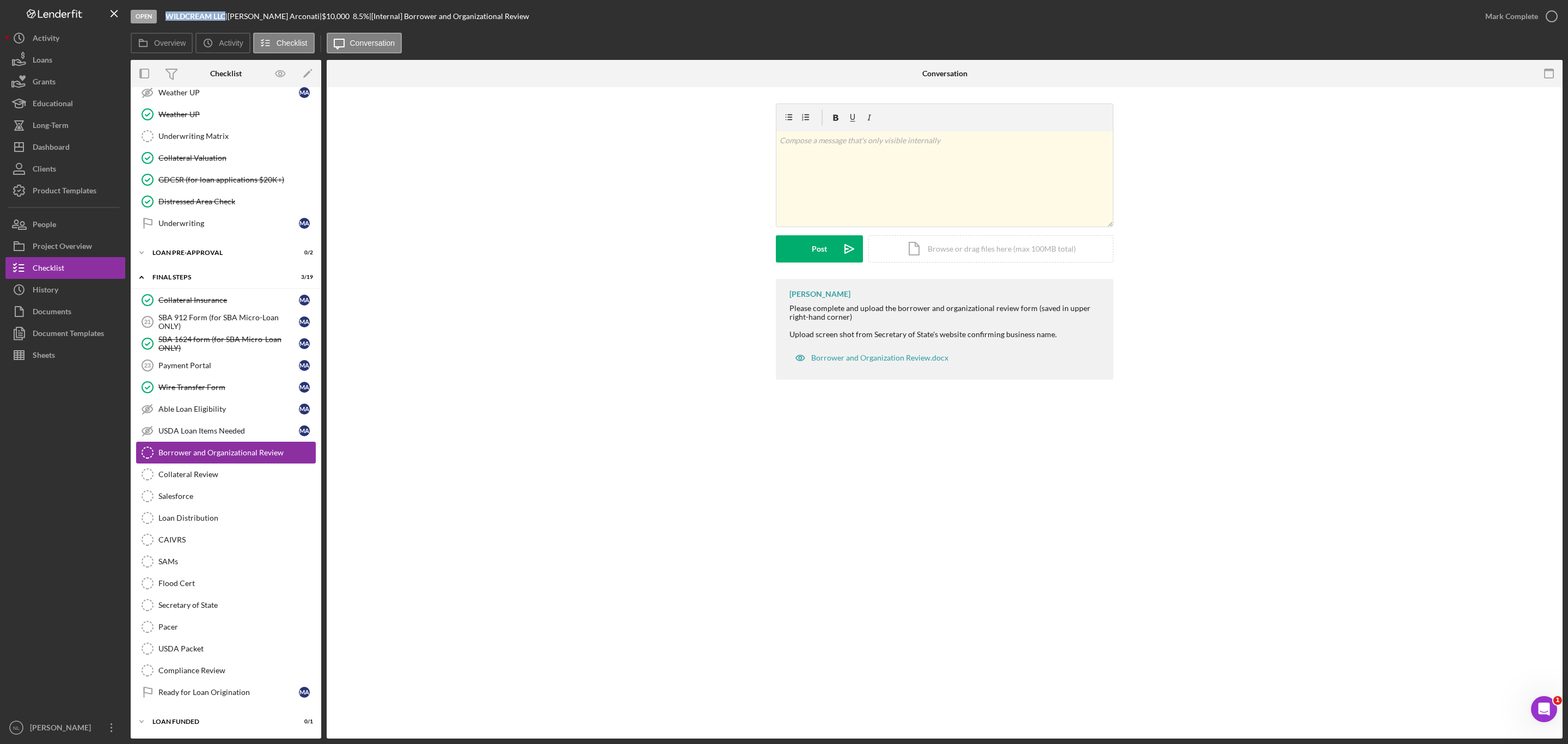
scroll to position [979, 0]
click at [191, 455] on link "Borrower and Organizational Review Borrower and Organizational Review" at bounding box center [226, 452] width 180 height 22
click at [191, 463] on link "Collateral Review Collateral Review" at bounding box center [226, 474] width 180 height 22
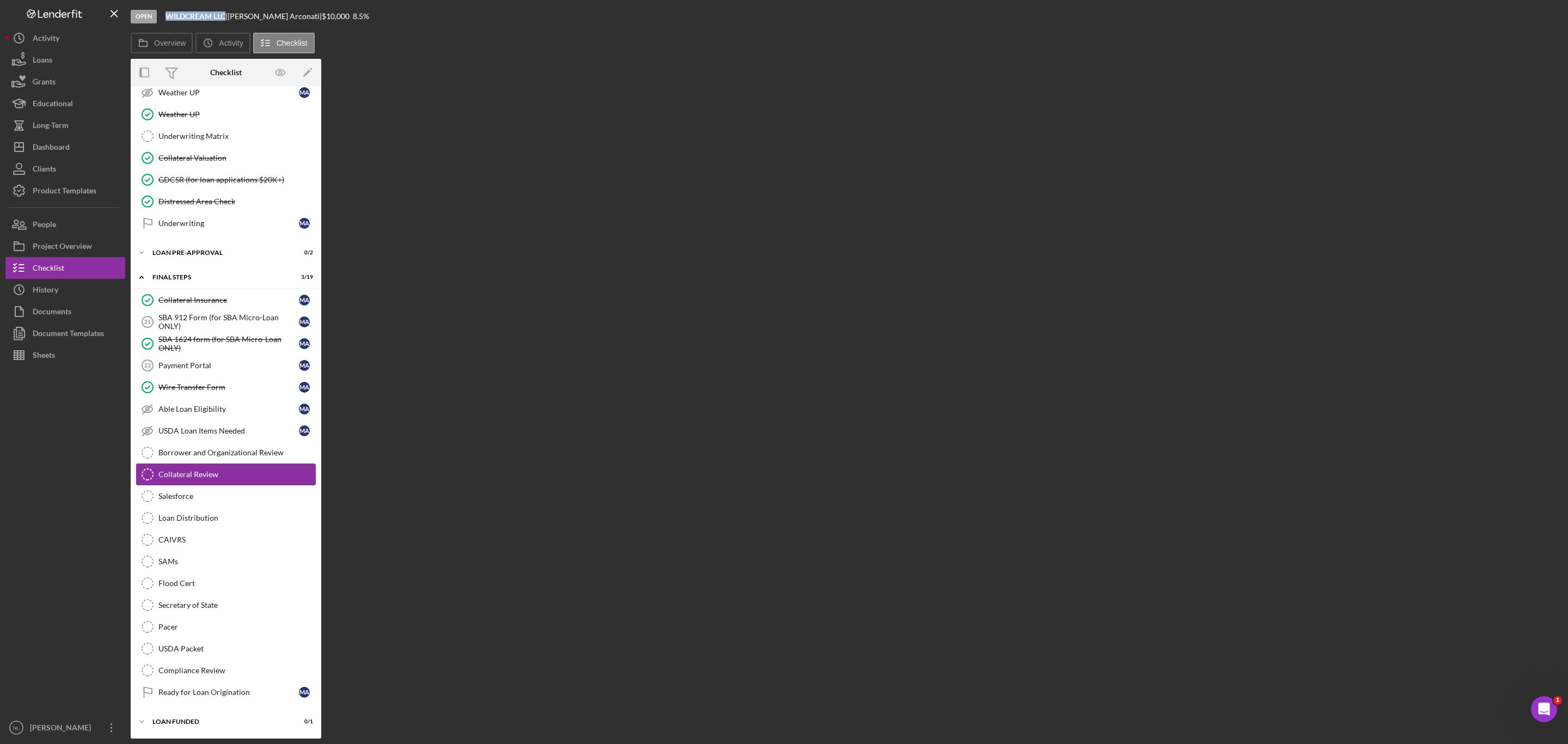
scroll to position [979, 0]
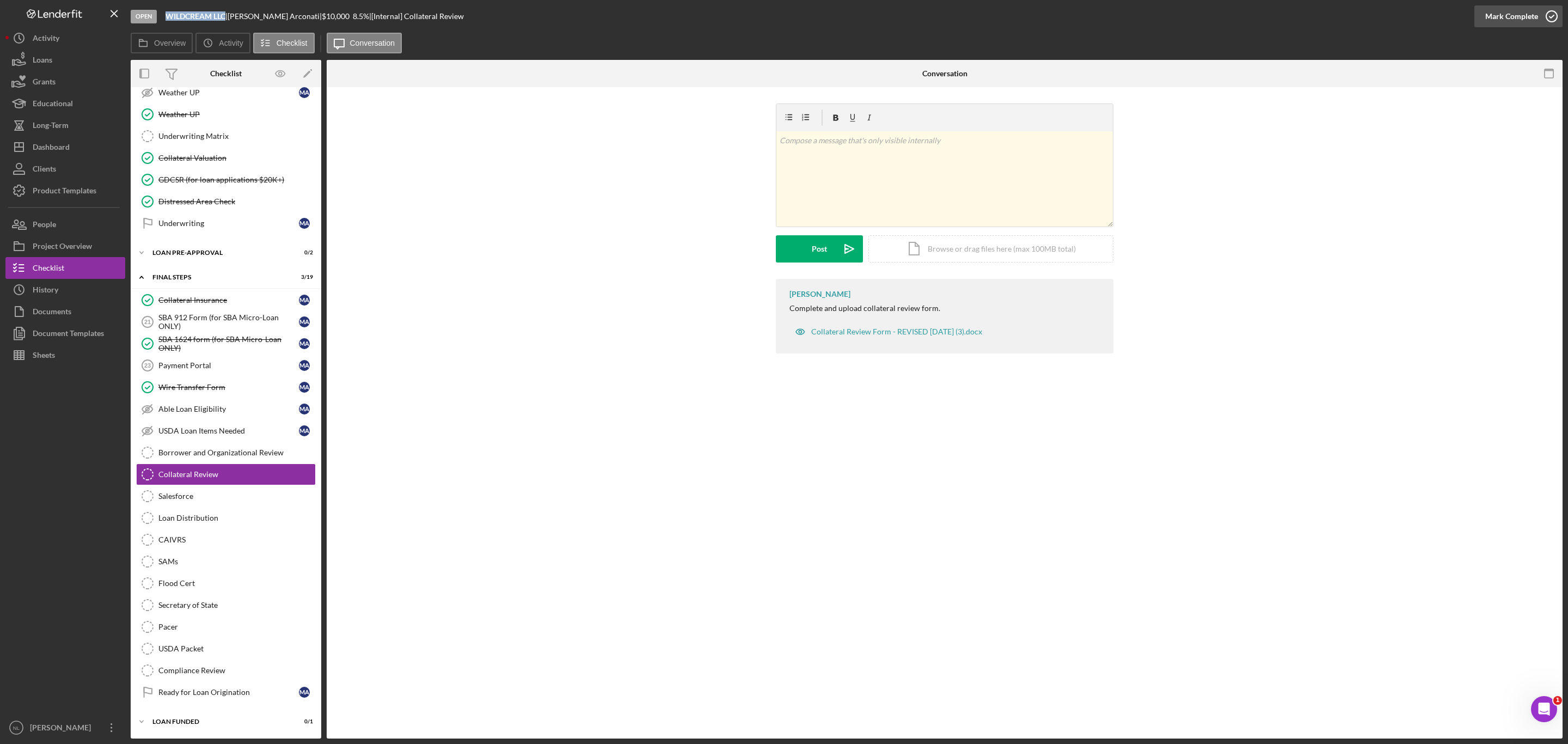
click at [1503, 22] on div "Mark Complete" at bounding box center [1511, 16] width 53 height 22
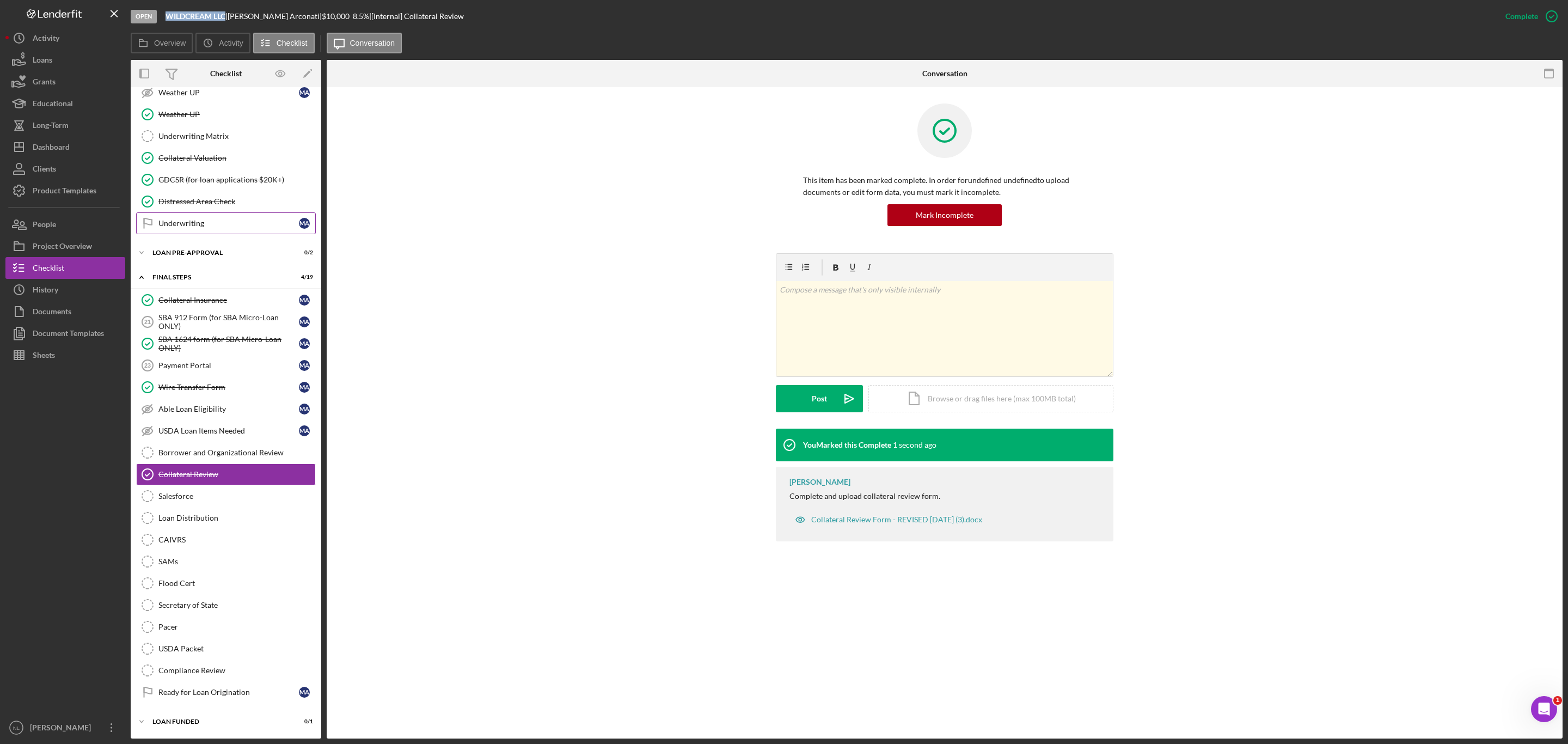
click at [211, 219] on div "Underwriting" at bounding box center [228, 223] width 141 height 9
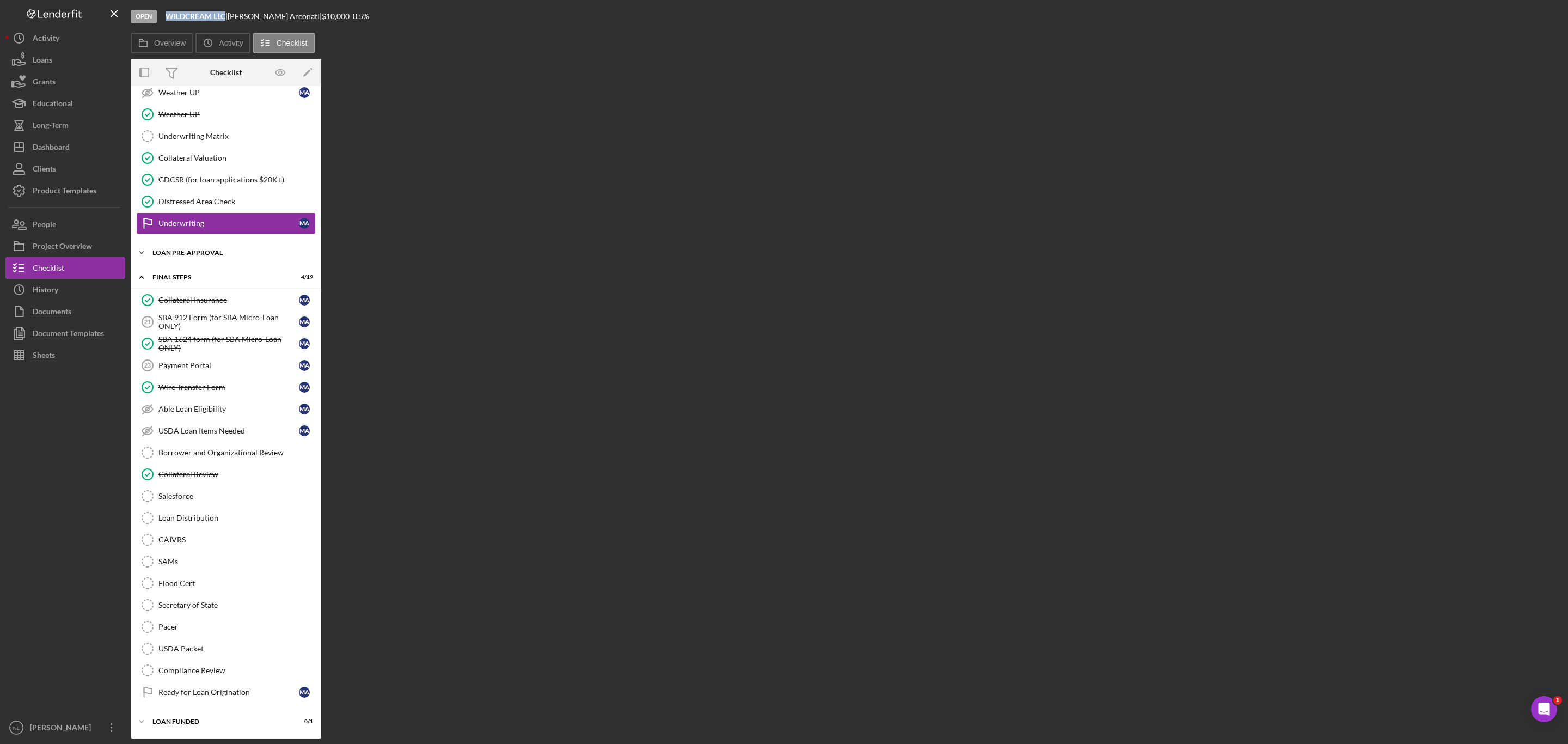
scroll to position [979, 0]
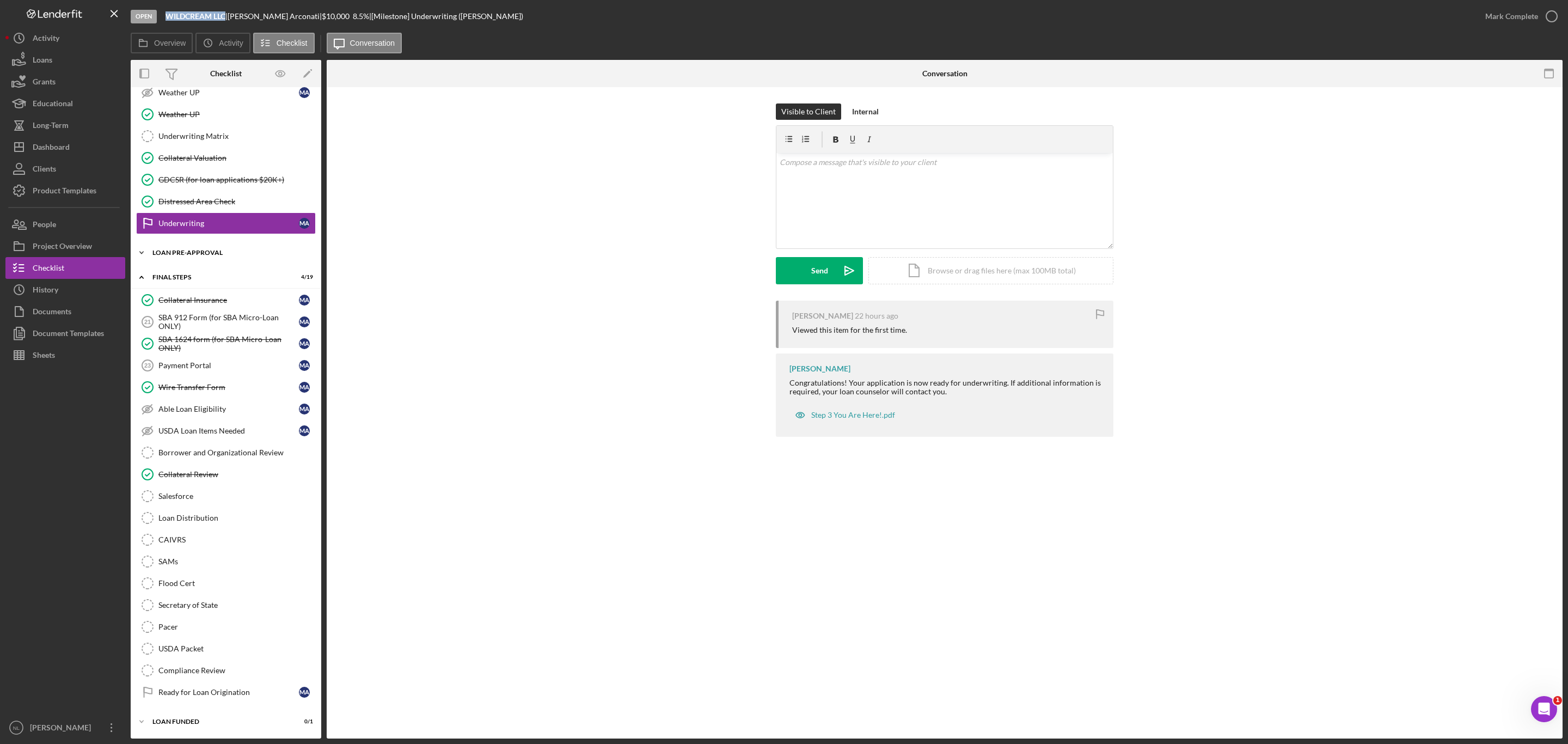
click at [214, 250] on div "LOAN PRE-APPROVAL" at bounding box center [229, 253] width 155 height 7
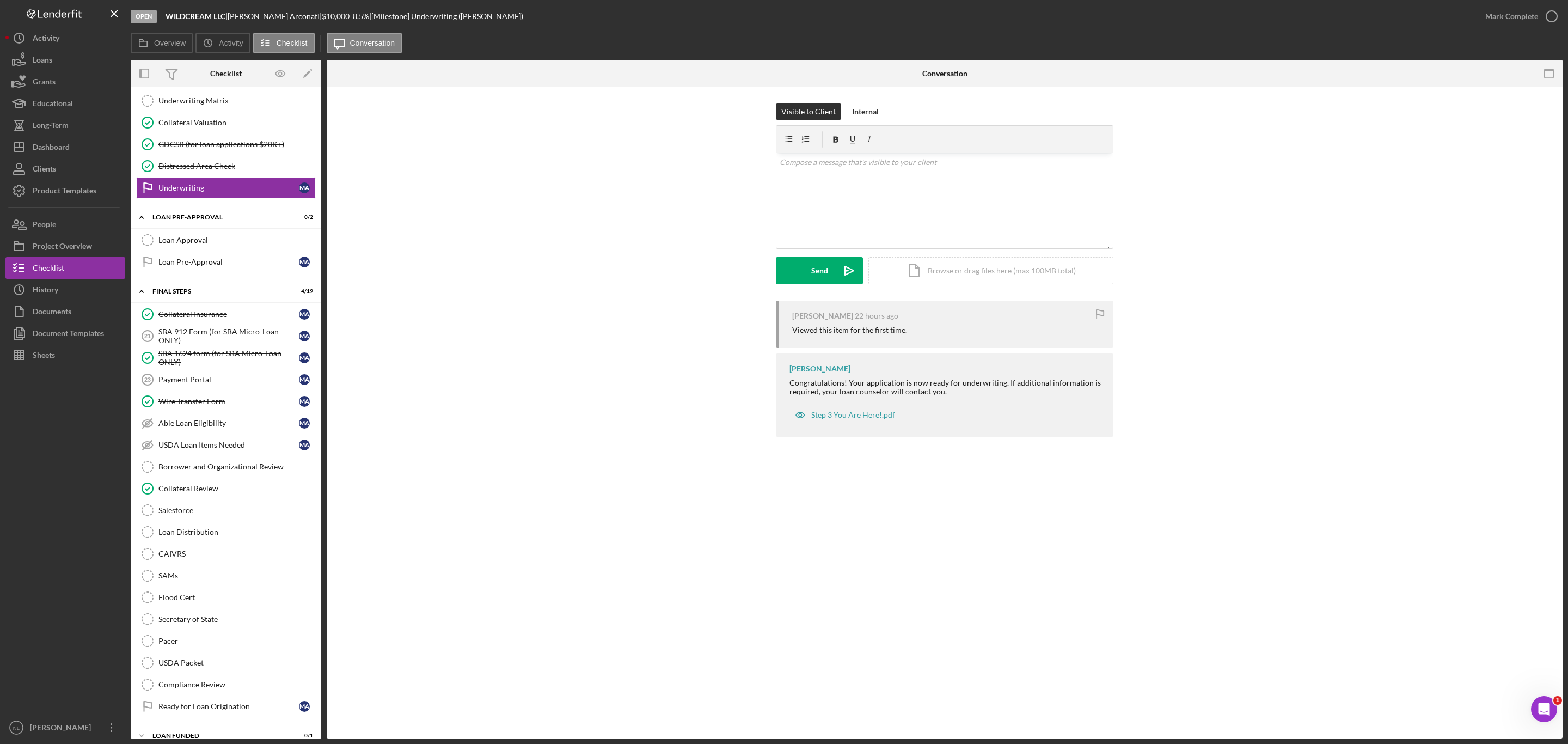
drag, startPoint x: 1101, startPoint y: 87, endPoint x: 1438, endPoint y: 156, distance: 344.0
click at [1438, 156] on div "Visible to Client Internal v Color teal Color pink Remove color Add row above A…" at bounding box center [945, 273] width 1236 height 371
click at [1531, 12] on div "Mark Complete" at bounding box center [1511, 16] width 53 height 22
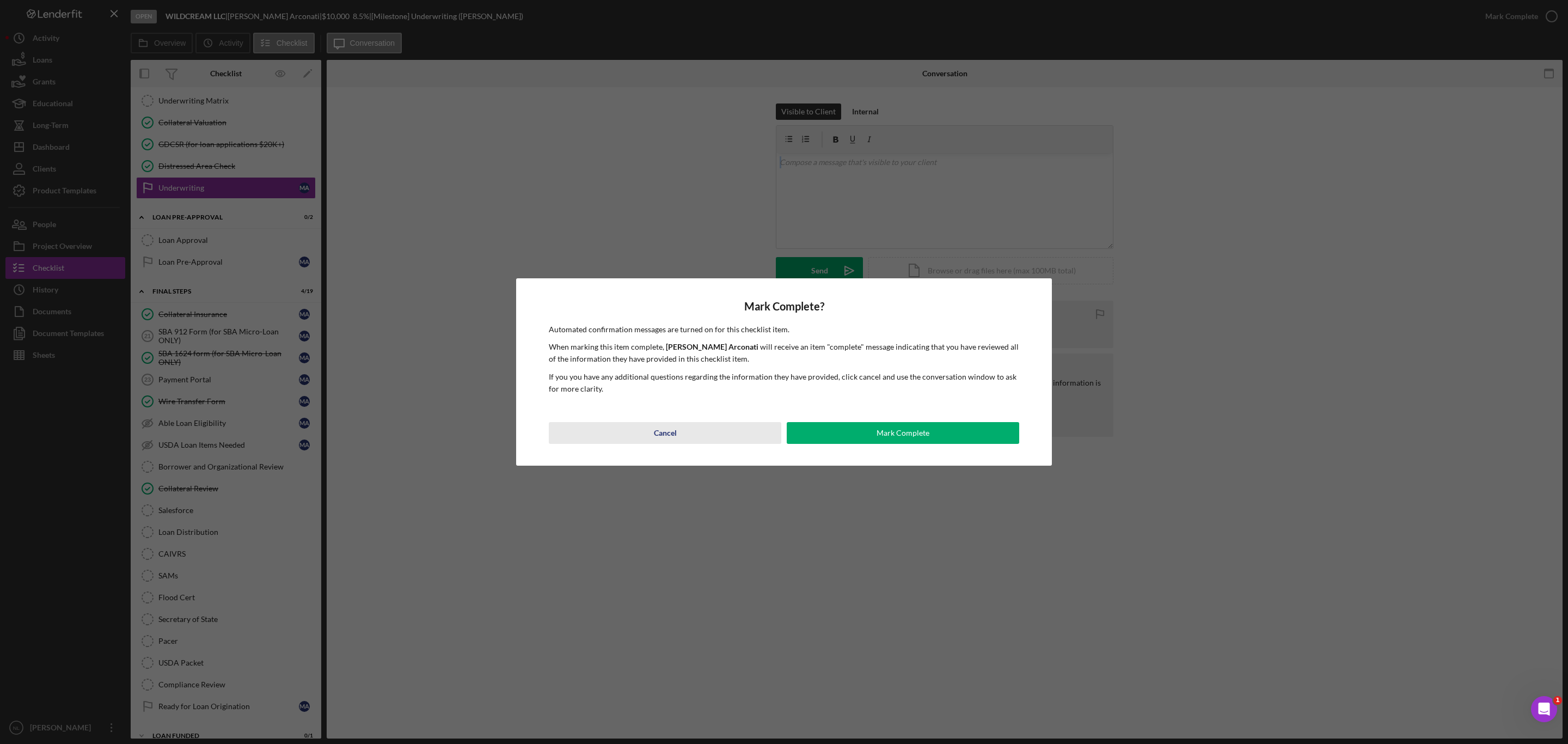
click at [676, 430] on div "Cancel" at bounding box center [665, 433] width 23 height 22
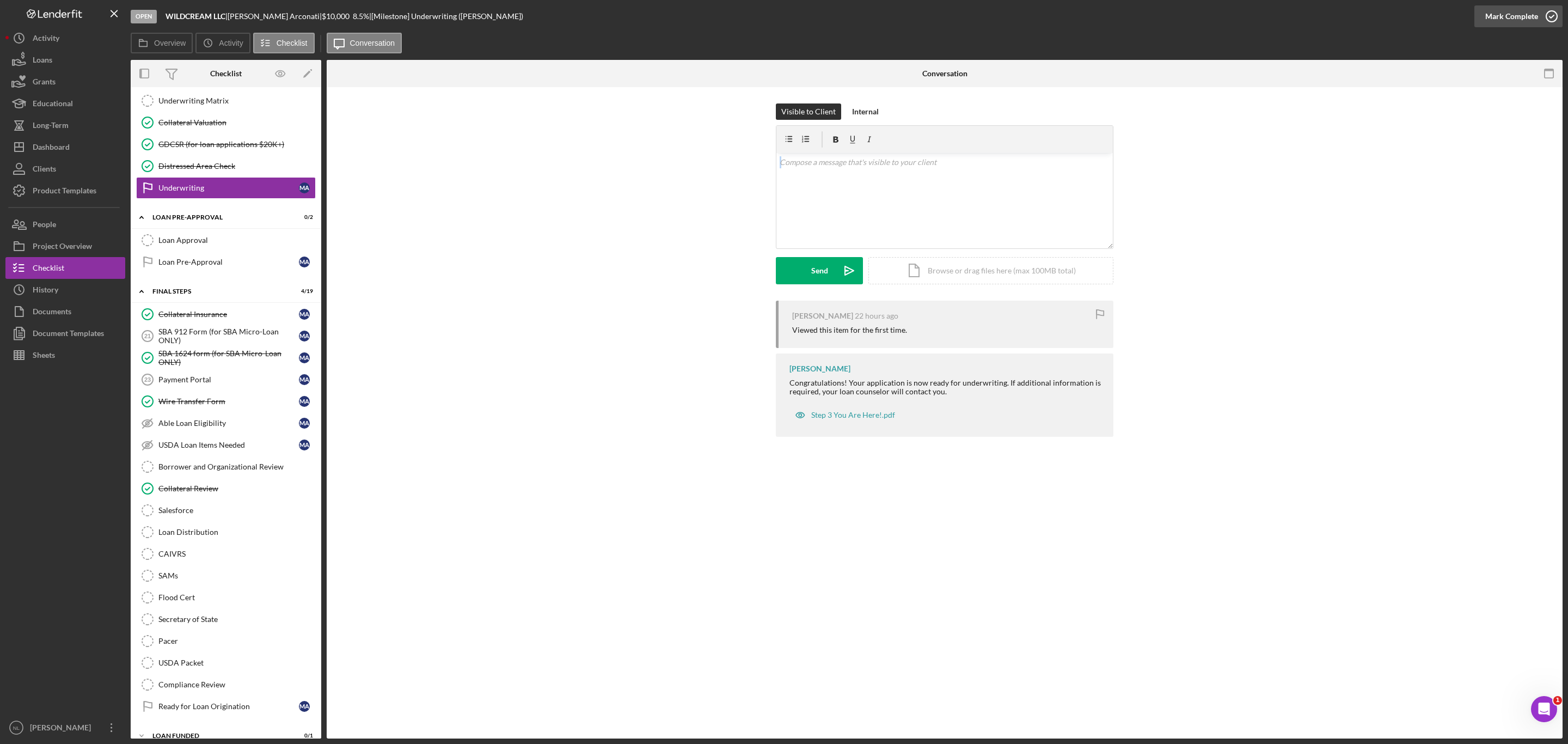
click at [1488, 16] on div "Mark Complete" at bounding box center [1511, 16] width 53 height 22
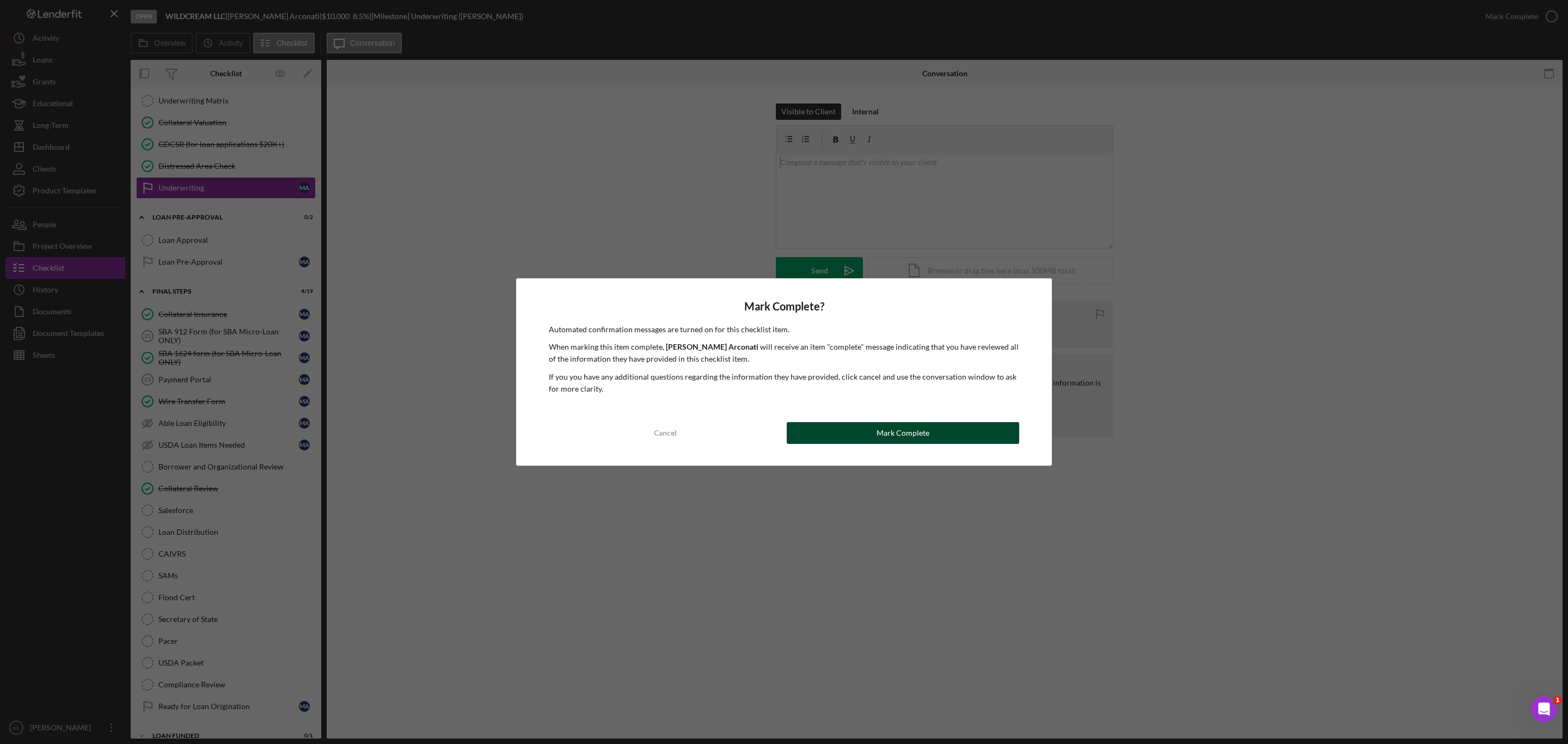
click at [970, 440] on button "Mark Complete" at bounding box center [903, 433] width 233 height 22
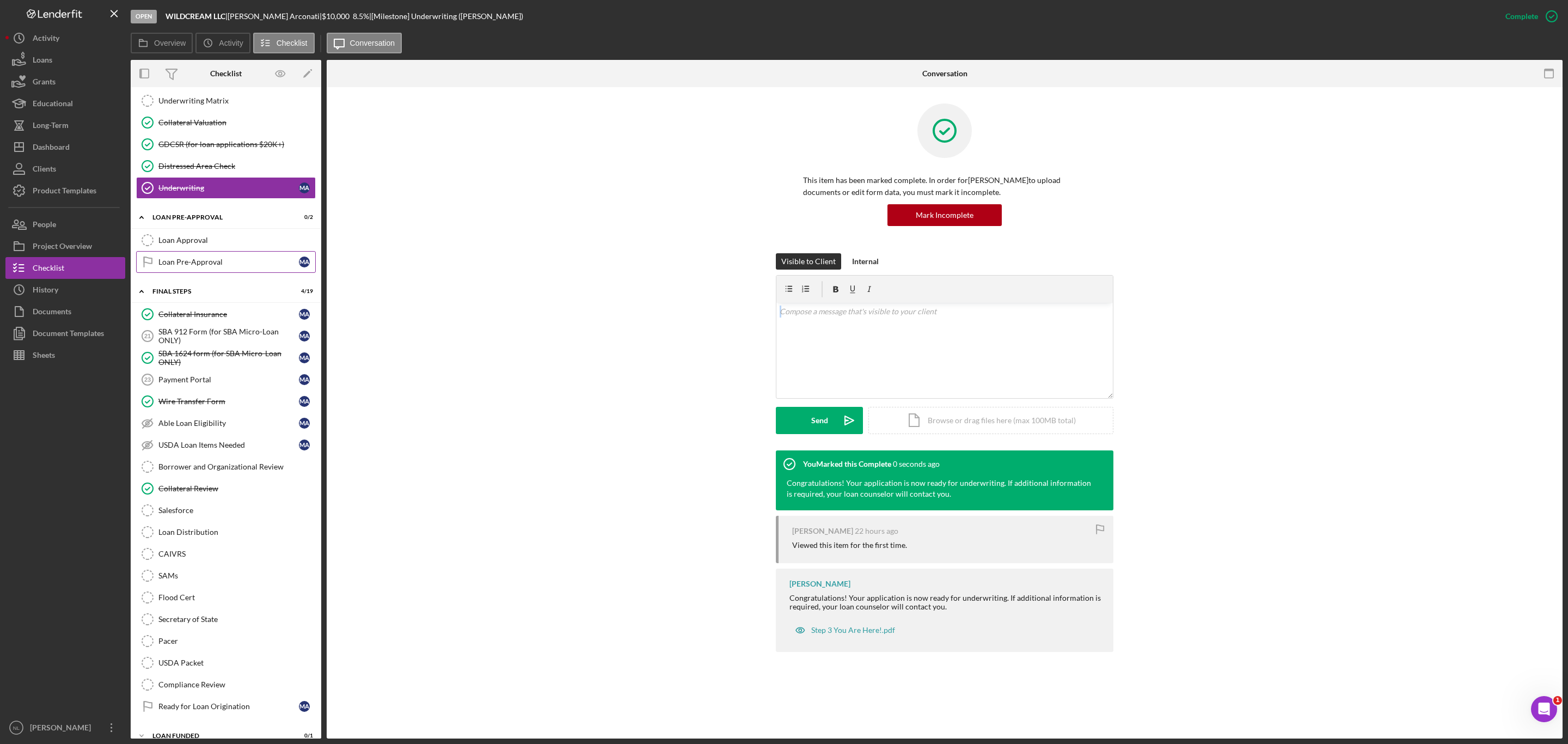
click at [200, 266] on div "Loan Pre-Approval" at bounding box center [228, 262] width 141 height 9
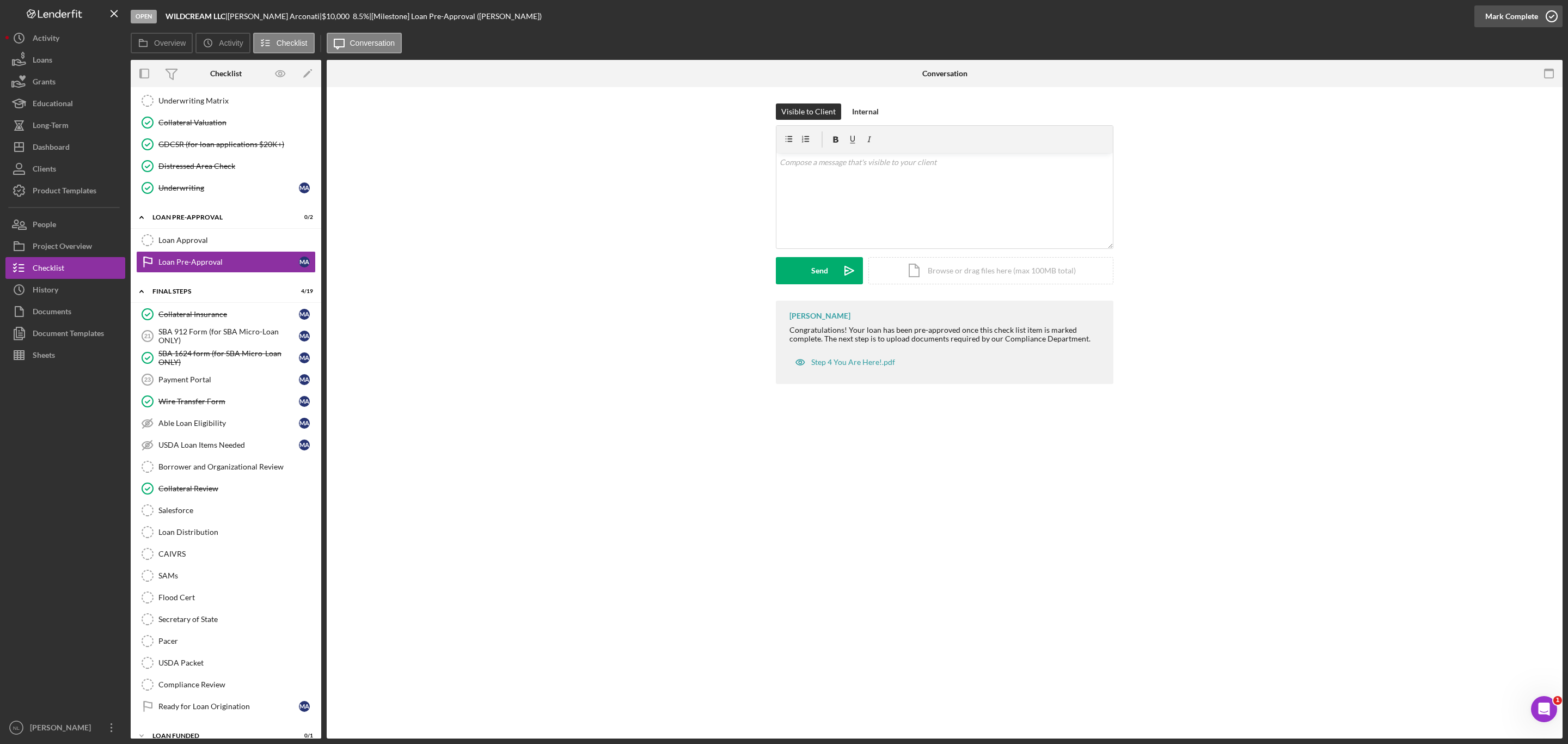
click at [1491, 18] on div "Mark Complete" at bounding box center [1511, 16] width 53 height 22
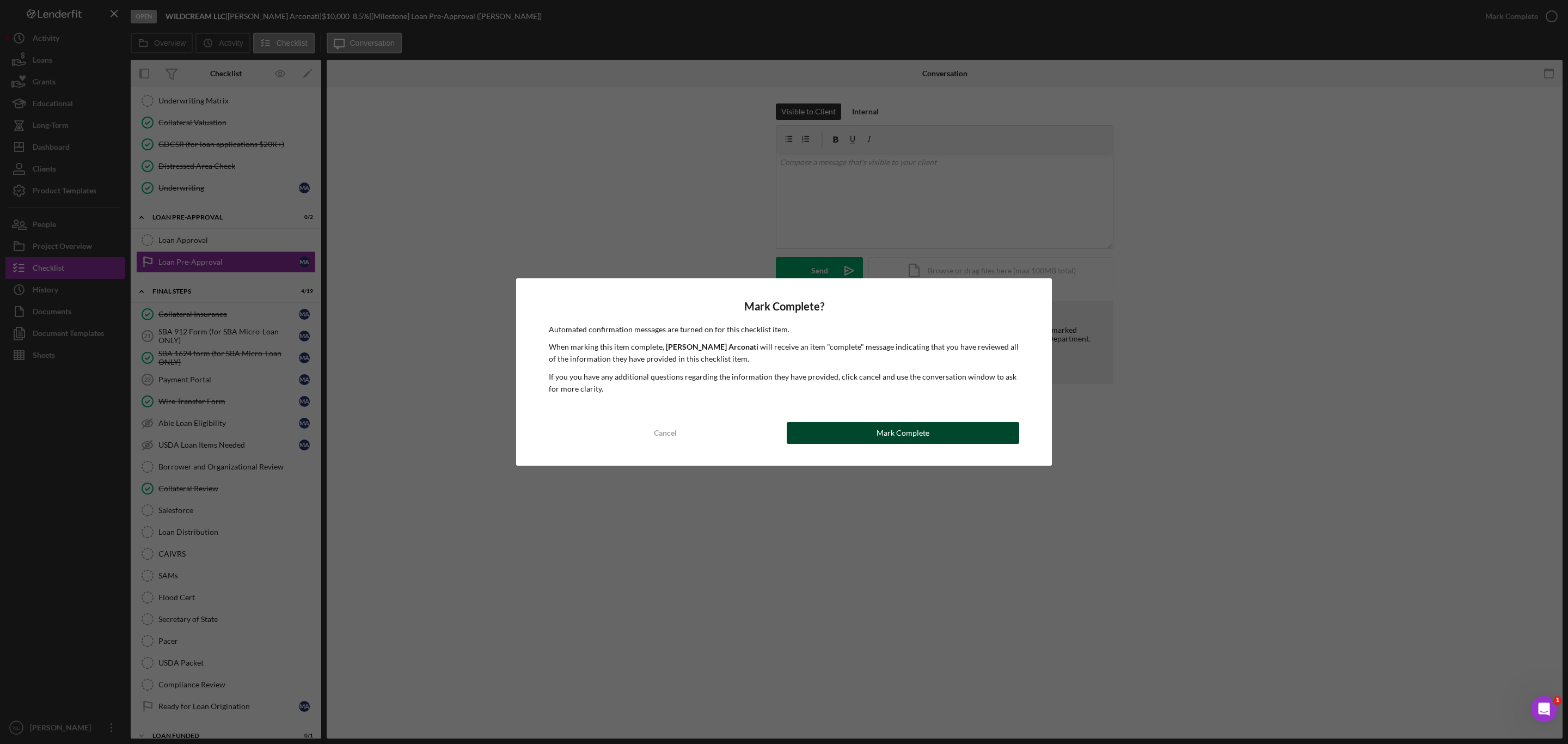
click at [964, 429] on button "Mark Complete" at bounding box center [903, 433] width 233 height 22
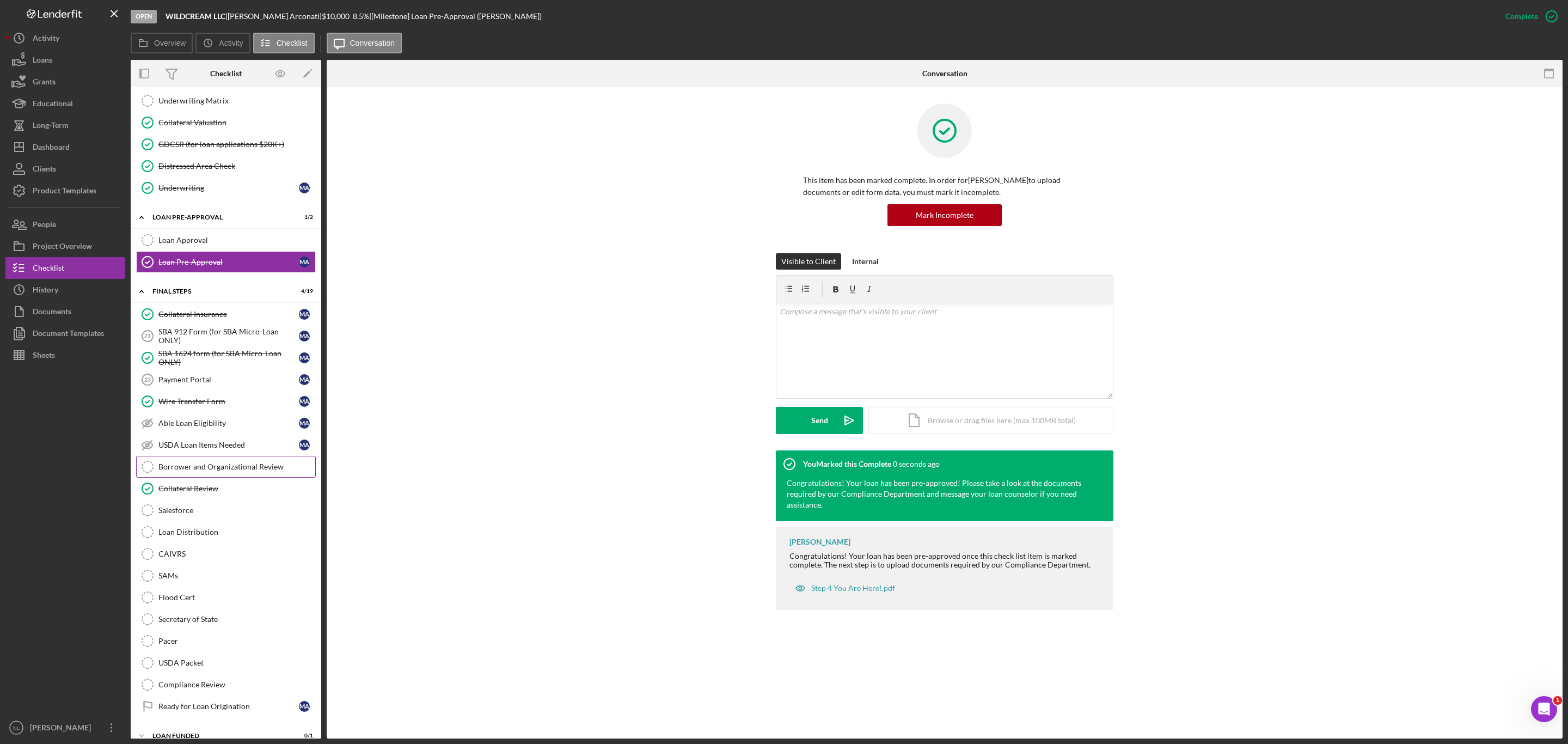
click at [218, 477] on link "Borrower and Organizational Review Borrower and Organizational Review" at bounding box center [226, 467] width 180 height 22
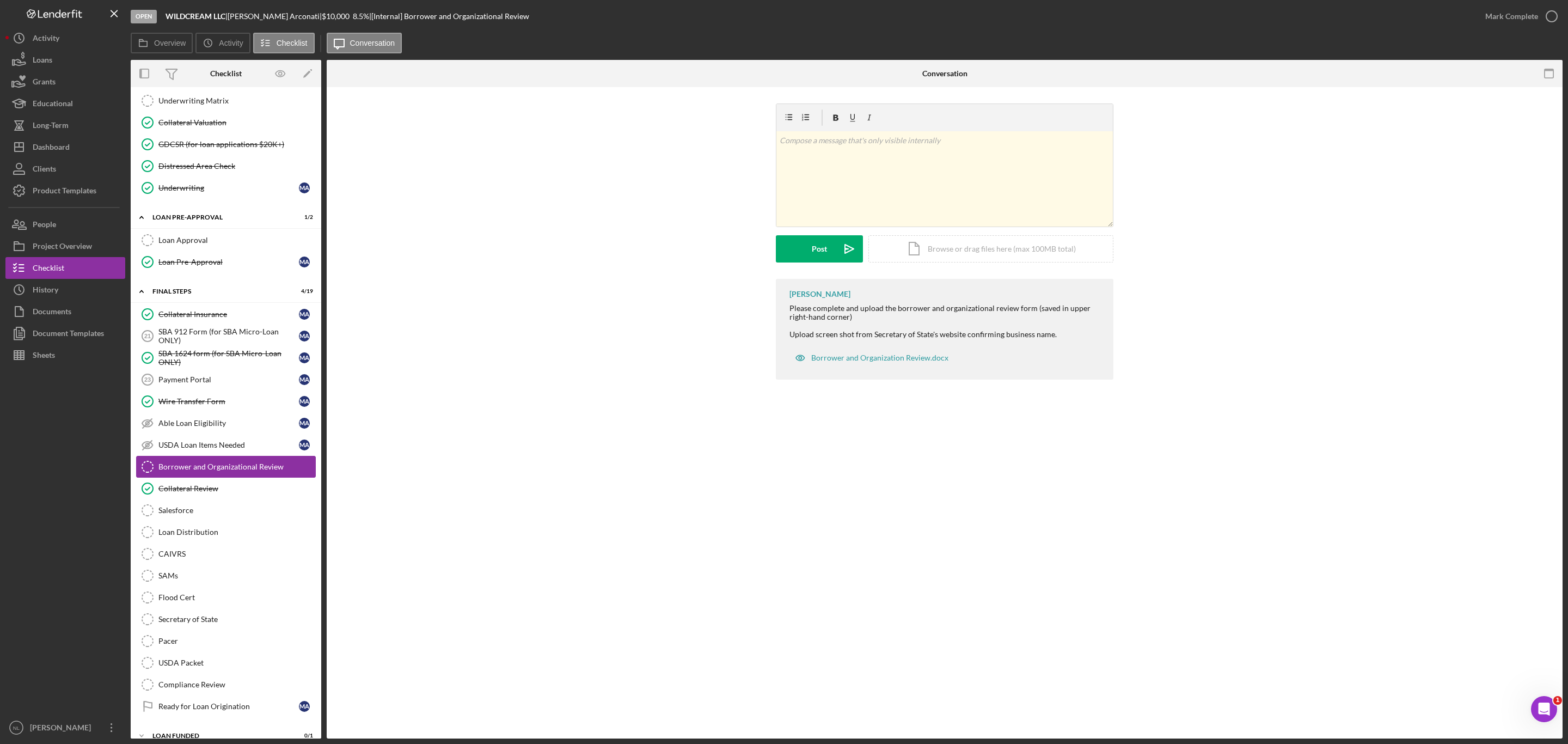
scroll to position [1030, 0]
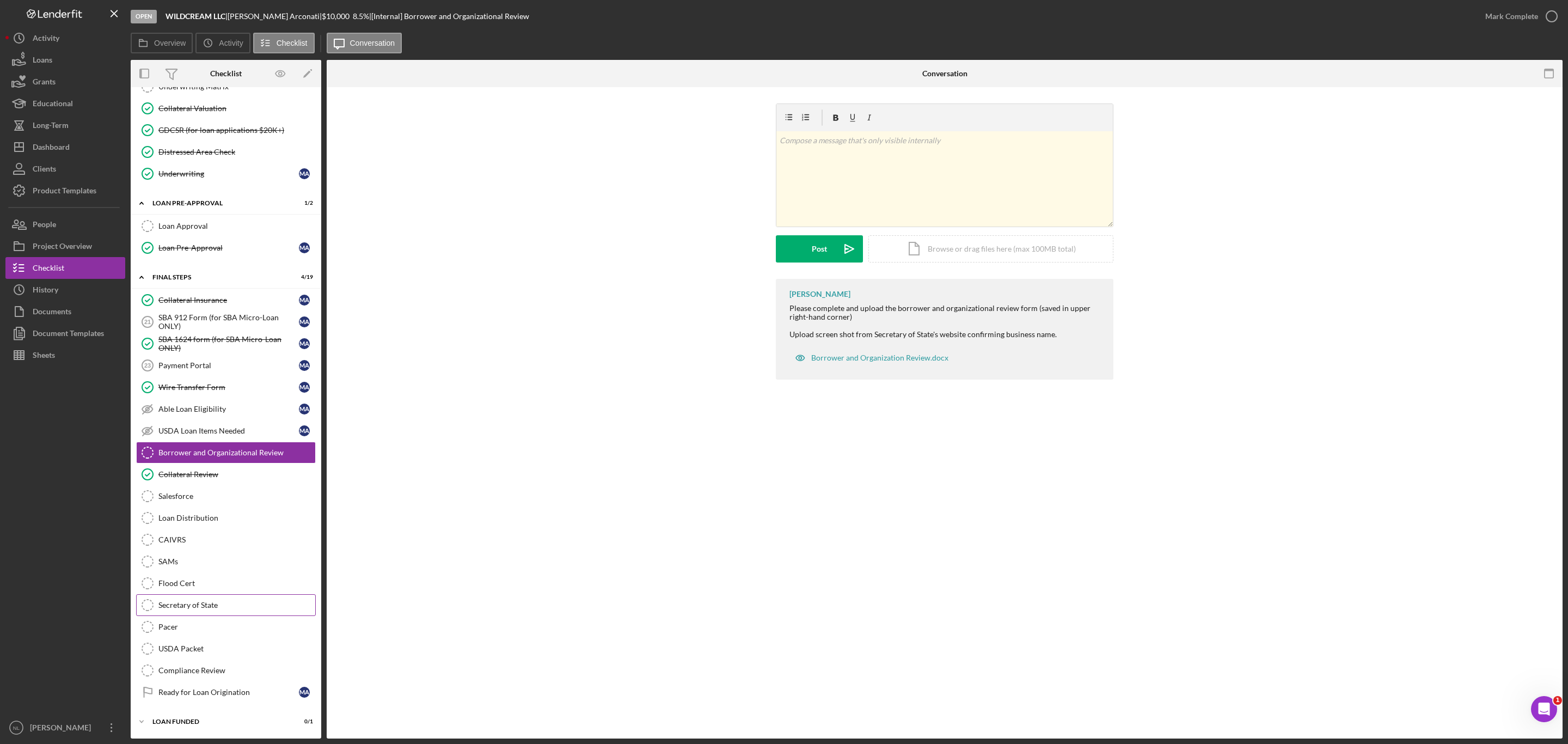
click at [212, 598] on link "Secretary of State Secretary of State" at bounding box center [226, 605] width 180 height 22
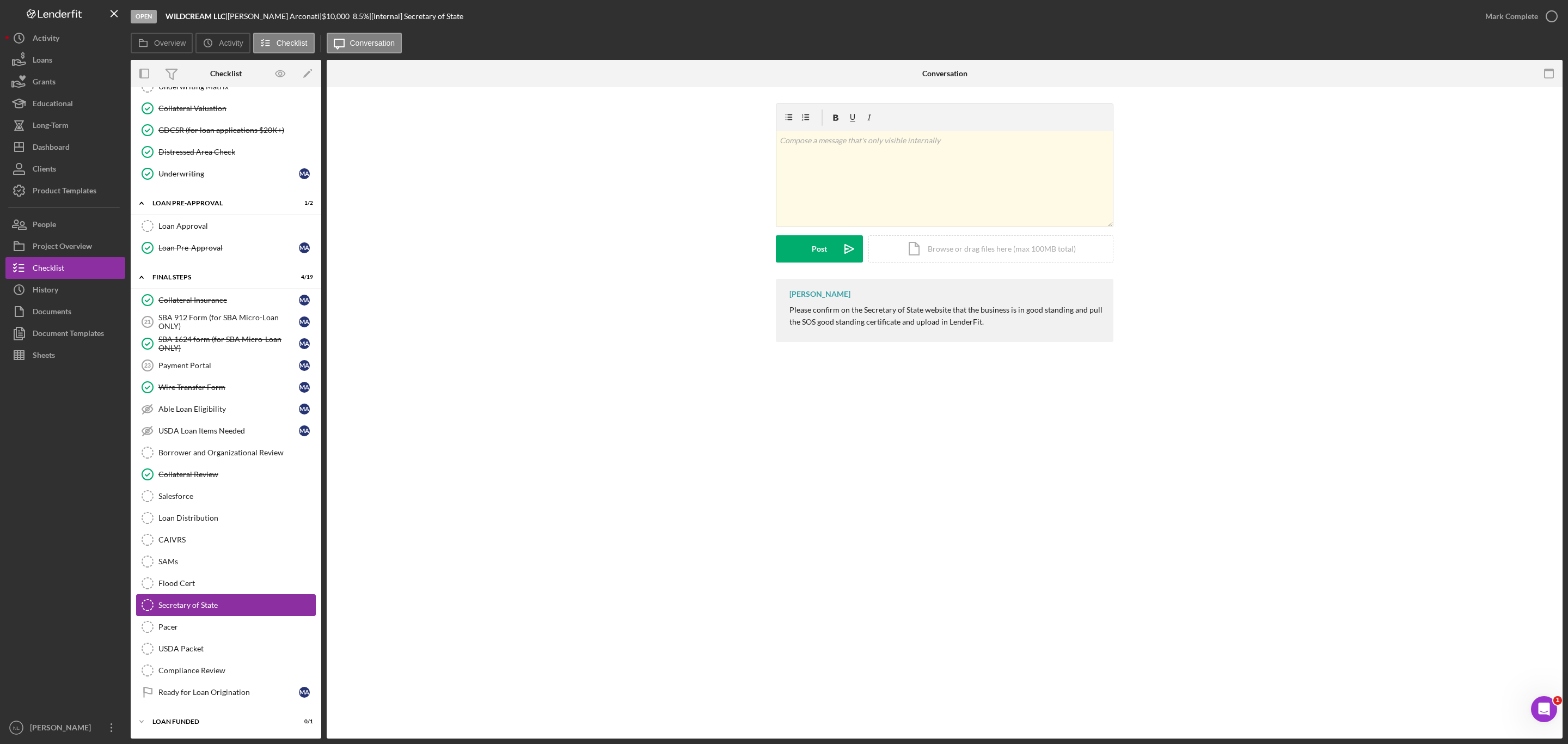
scroll to position [1030, 0]
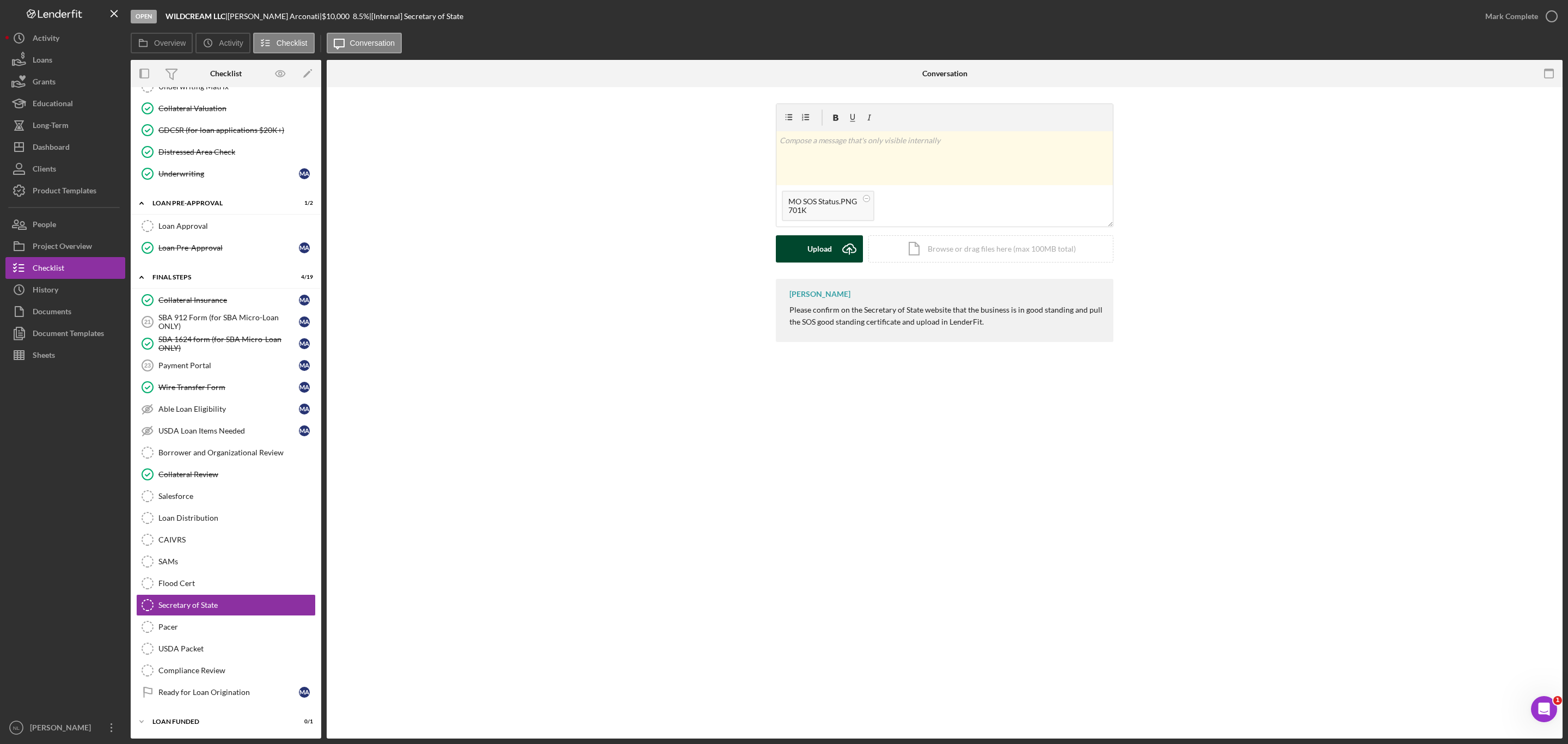
click at [841, 253] on icon "Icon/Upload" at bounding box center [849, 248] width 27 height 27
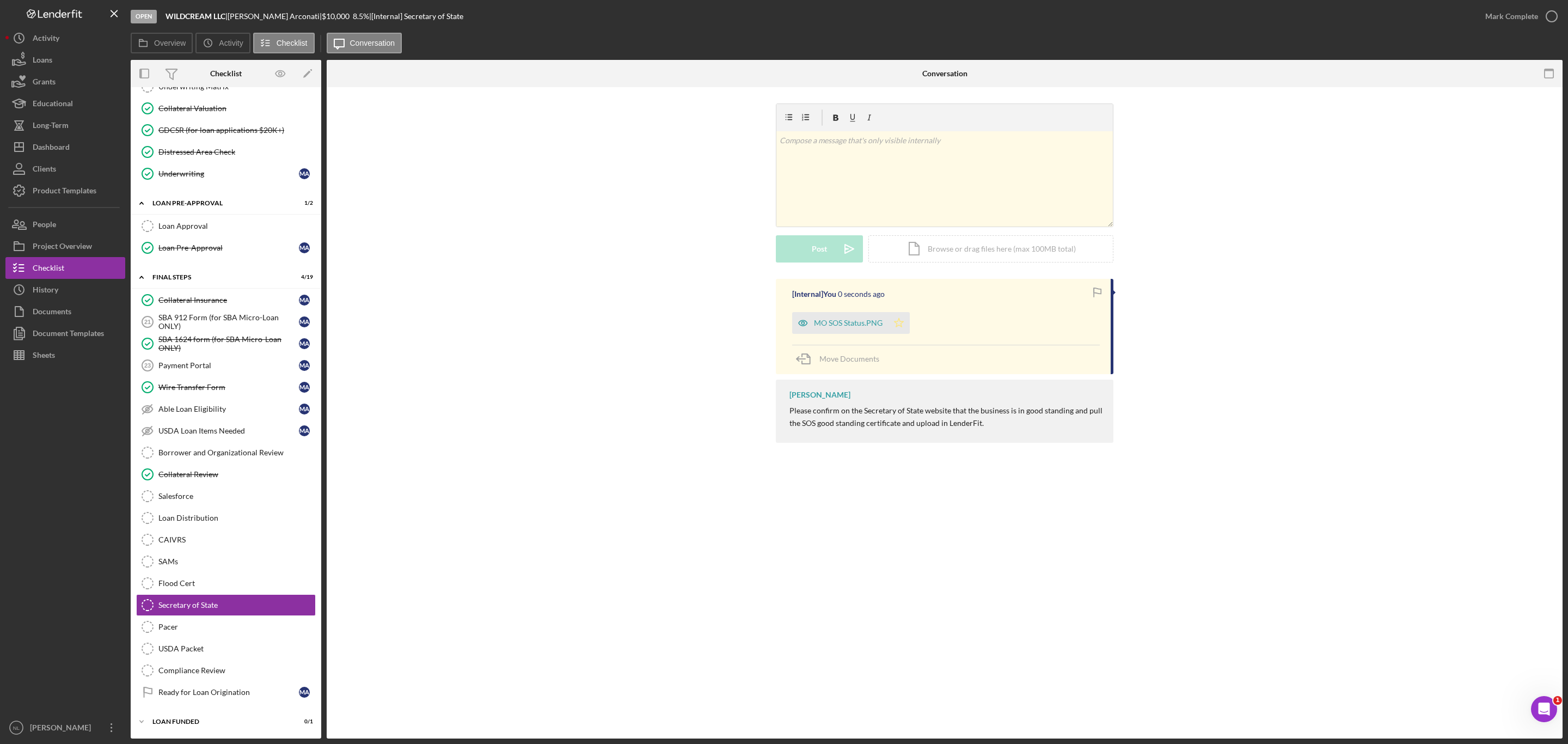
click at [905, 324] on icon "Icon/Star" at bounding box center [899, 323] width 22 height 22
click at [1513, 12] on div "Mark Complete" at bounding box center [1511, 16] width 53 height 22
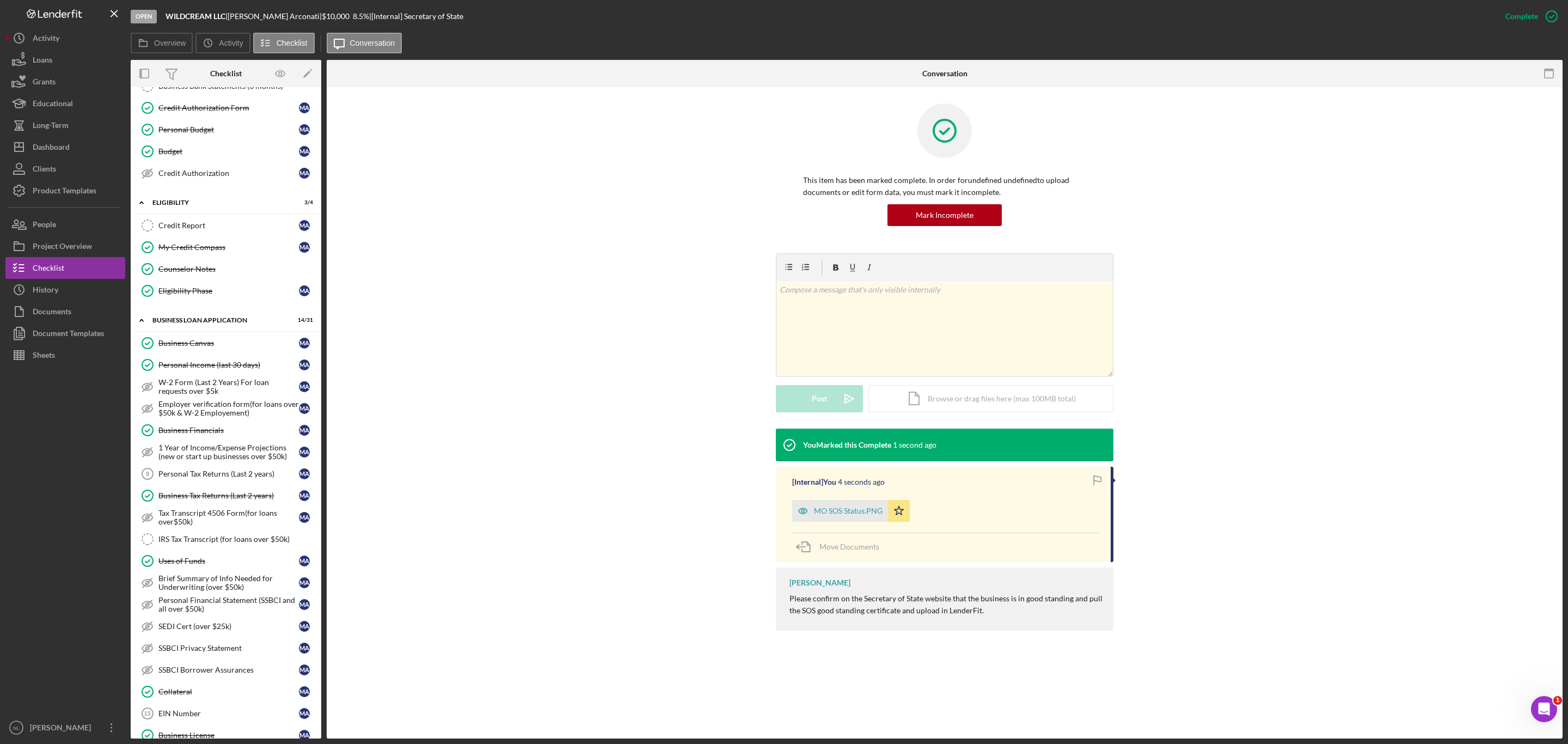
scroll to position [118, 0]
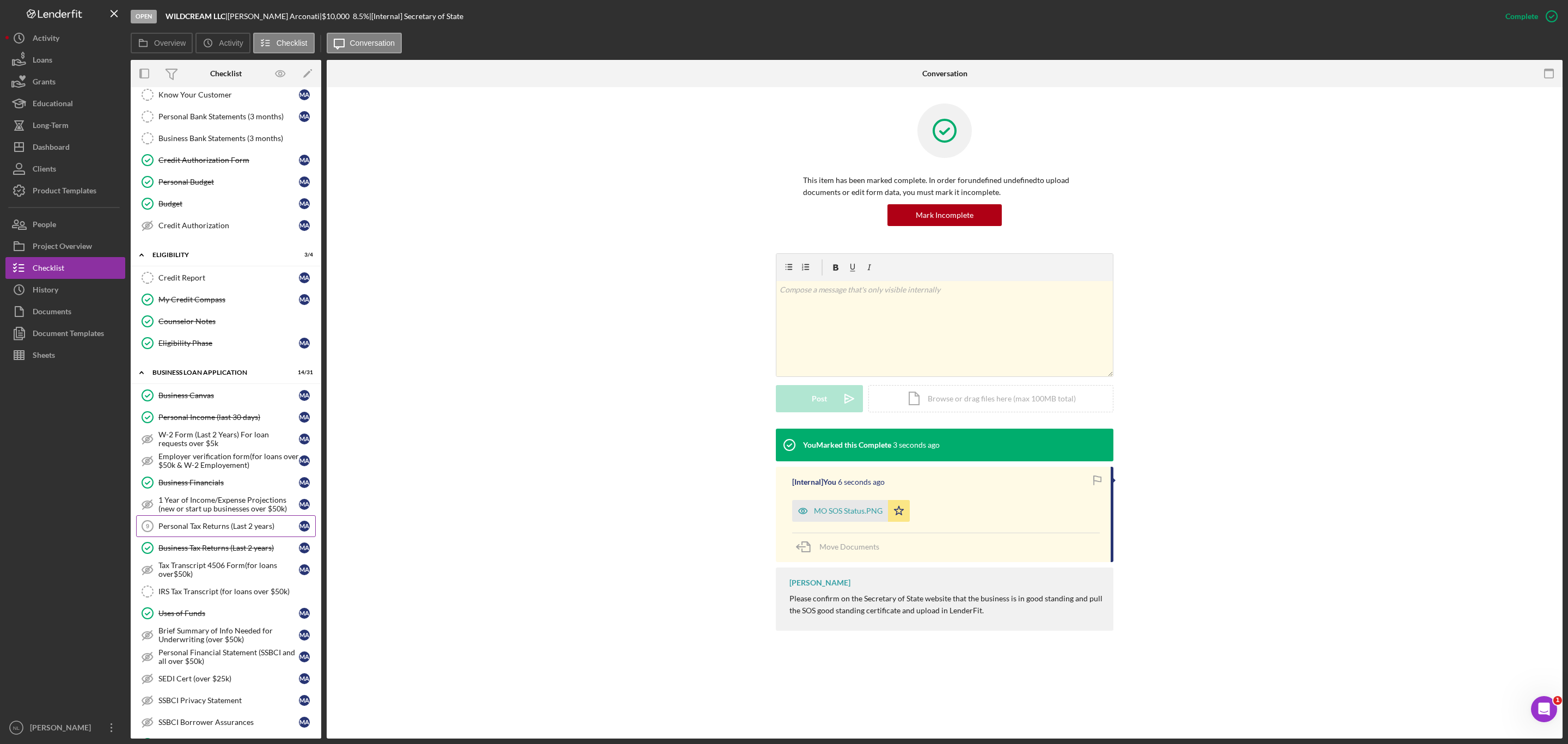
click at [206, 530] on div "Personal Tax Returns (Last 2 years)" at bounding box center [228, 526] width 141 height 9
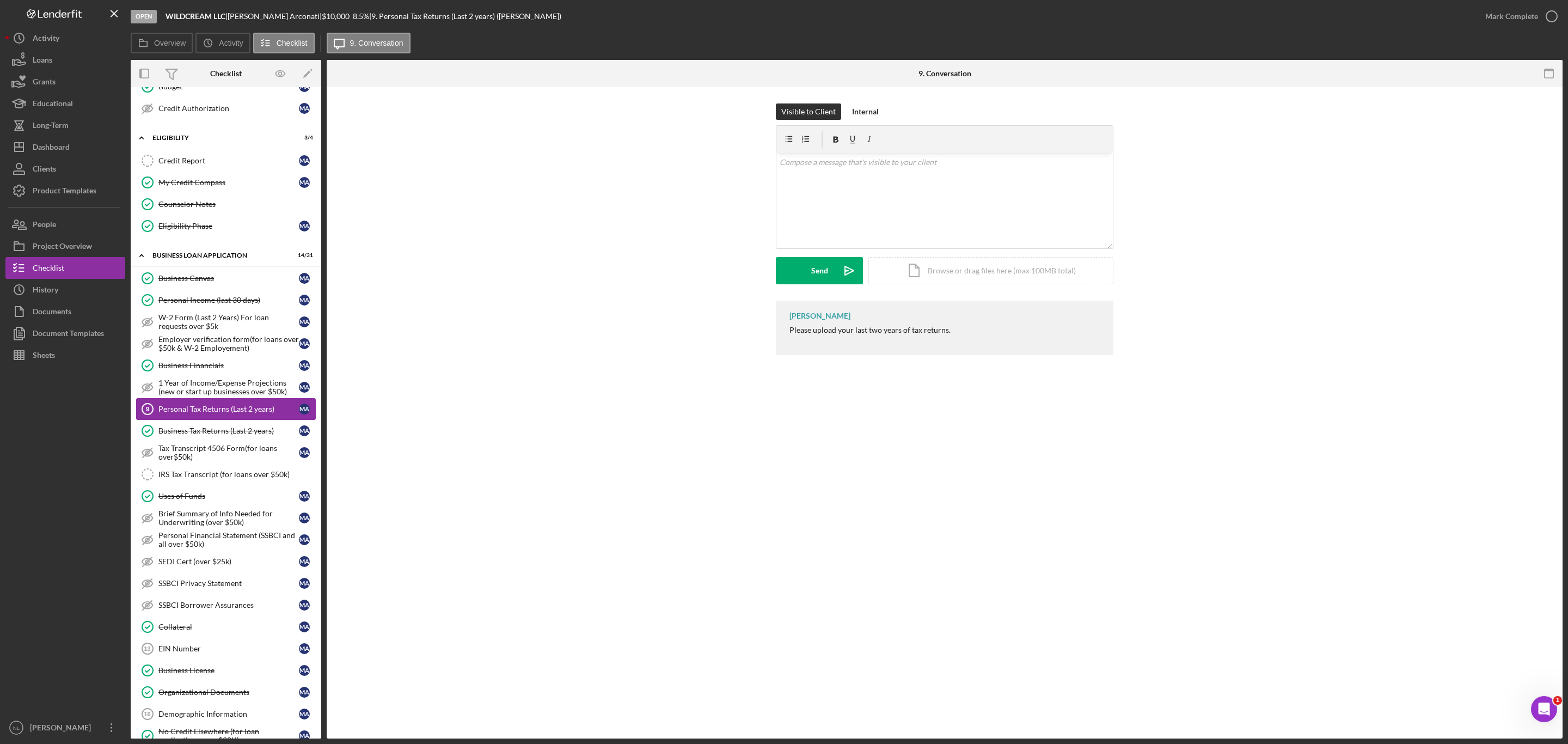
scroll to position [264, 0]
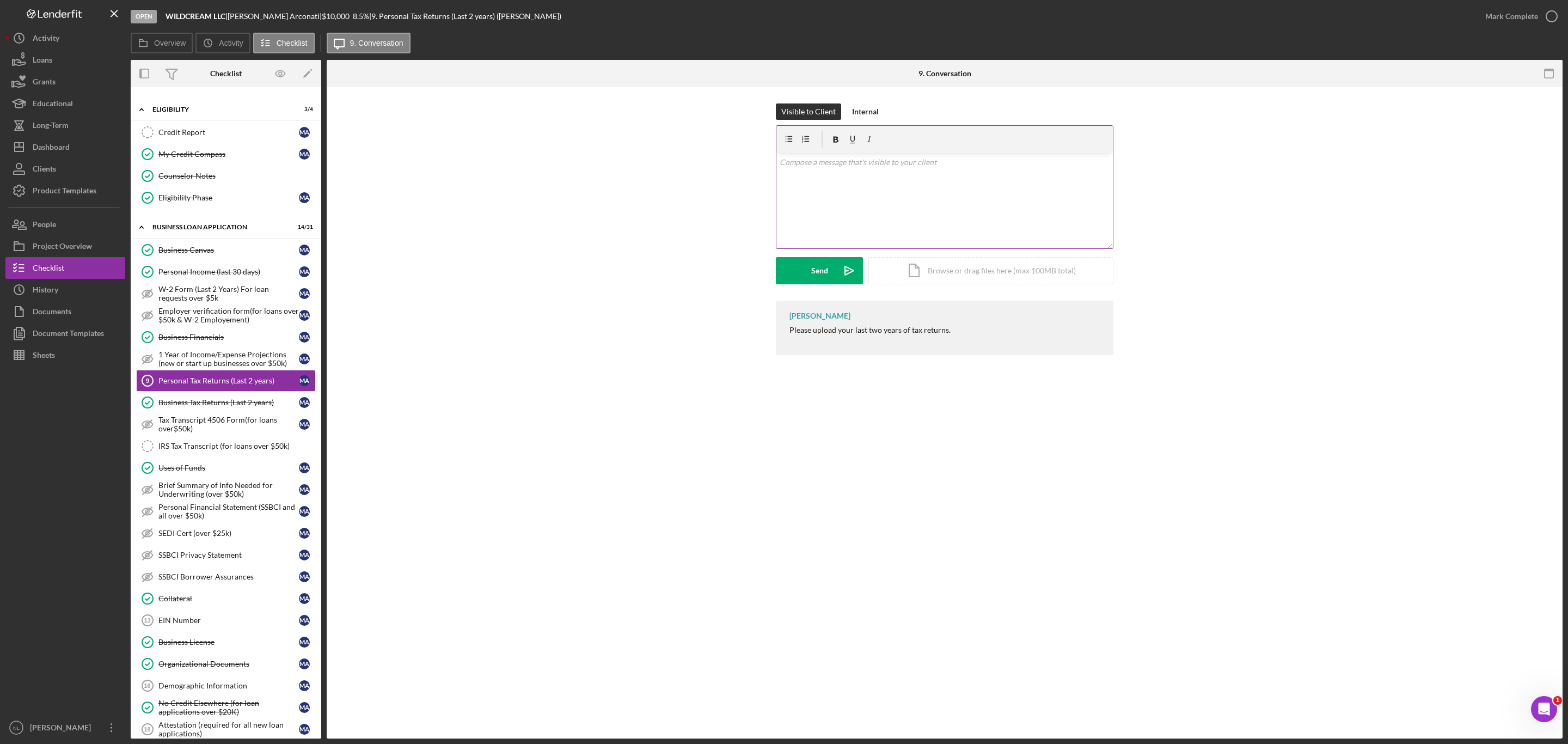
click at [852, 220] on div "v Color teal Color pink Remove color Add row above Add row below Add column bef…" at bounding box center [944, 200] width 337 height 96
click at [825, 271] on div "Send" at bounding box center [820, 270] width 17 height 27
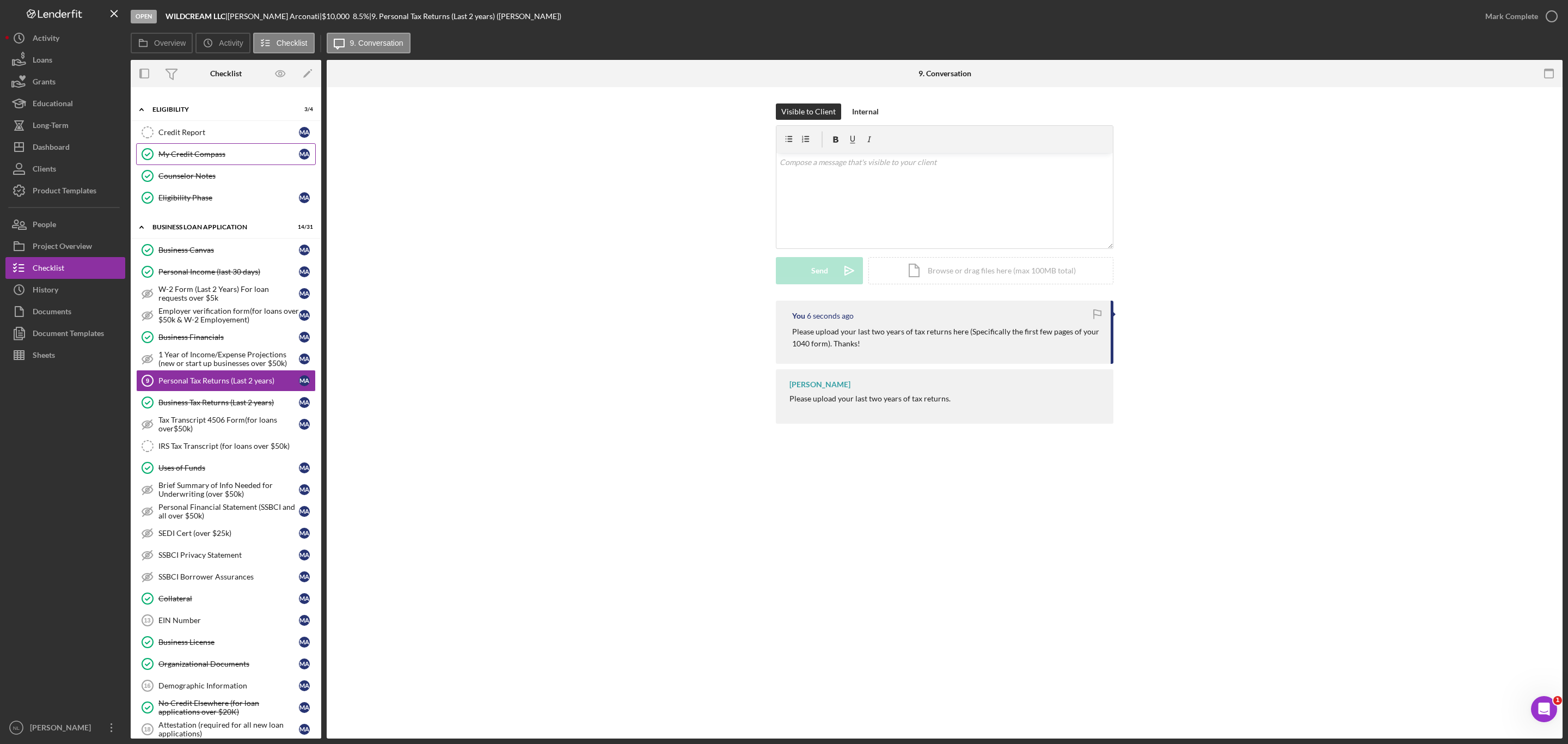
scroll to position [0, 0]
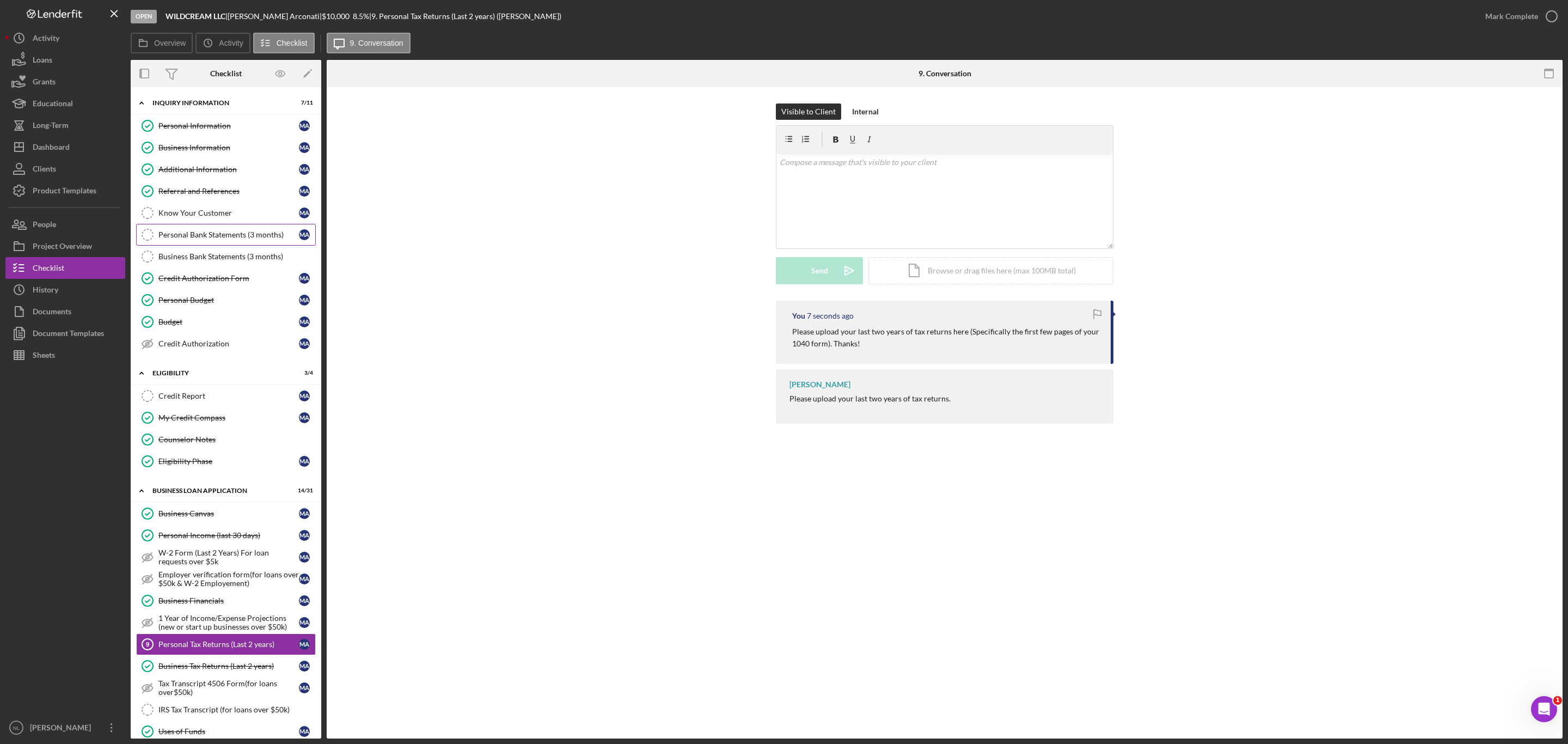
click at [198, 236] on div "Personal Bank Statements (3 months)" at bounding box center [228, 234] width 141 height 9
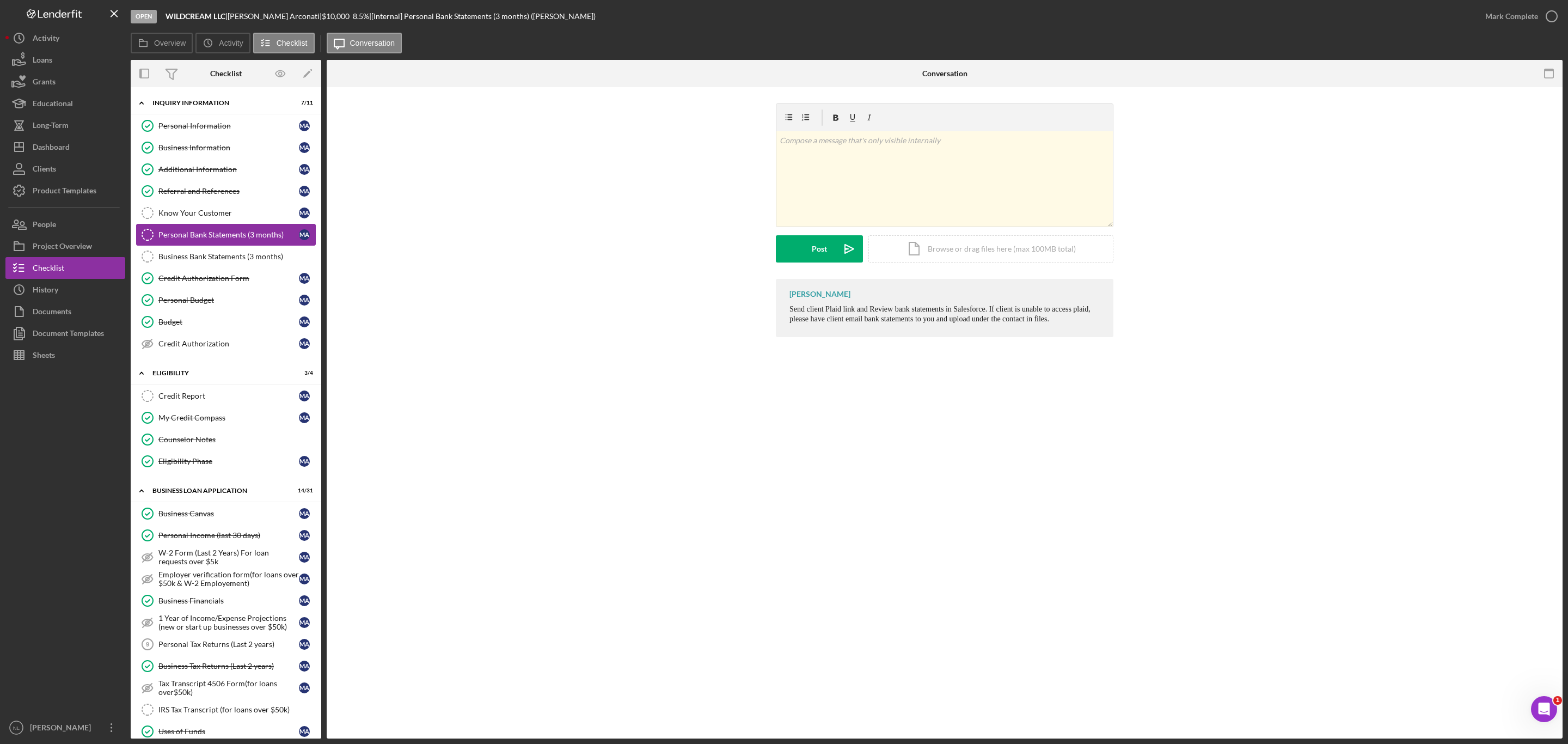
click at [188, 227] on link "Personal Bank Statements (3 months) Personal Bank Statements (3 months) M A" at bounding box center [226, 235] width 180 height 22
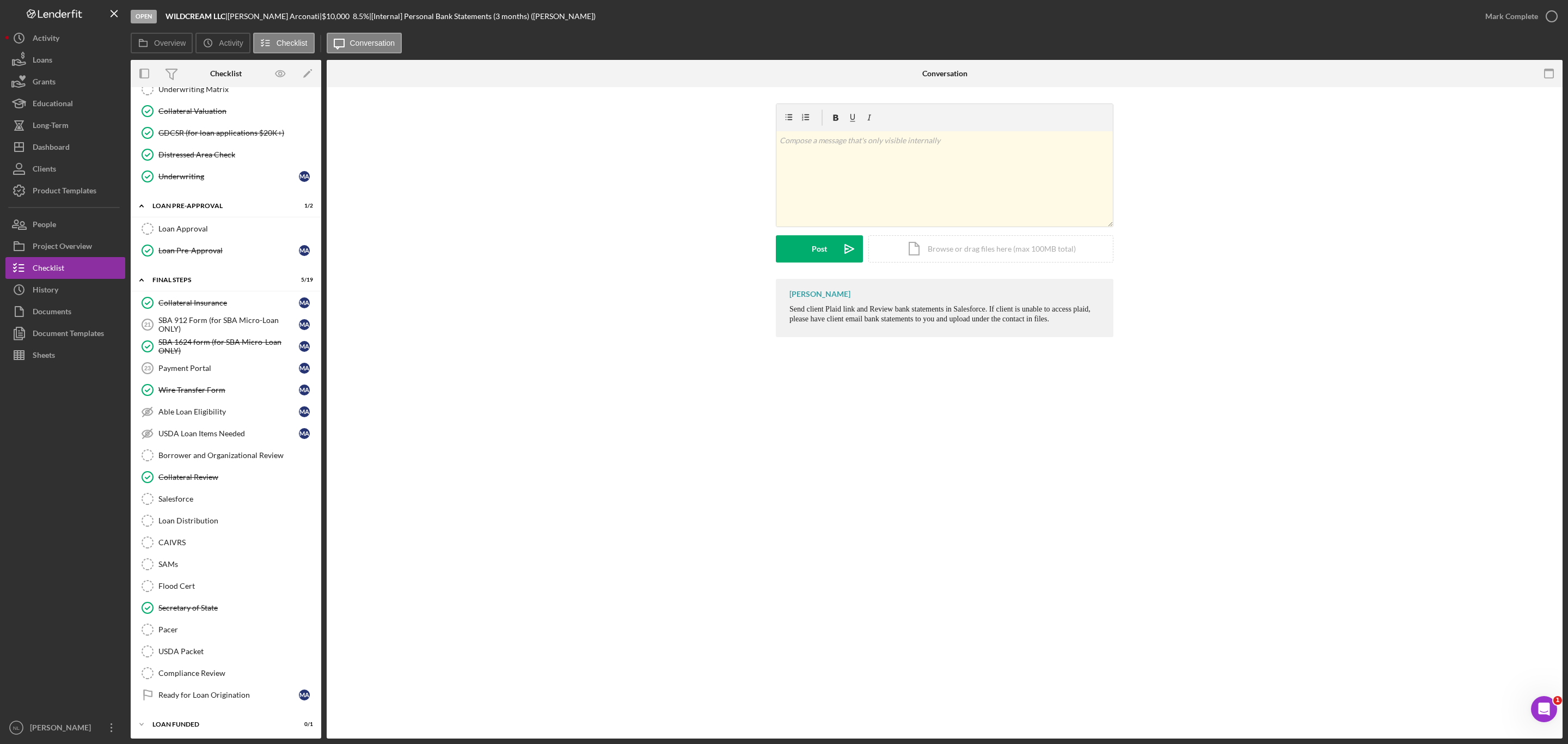
scroll to position [1005, 0]
click at [180, 376] on link "Payment Portal 23 Payment Portal M A" at bounding box center [226, 365] width 180 height 22
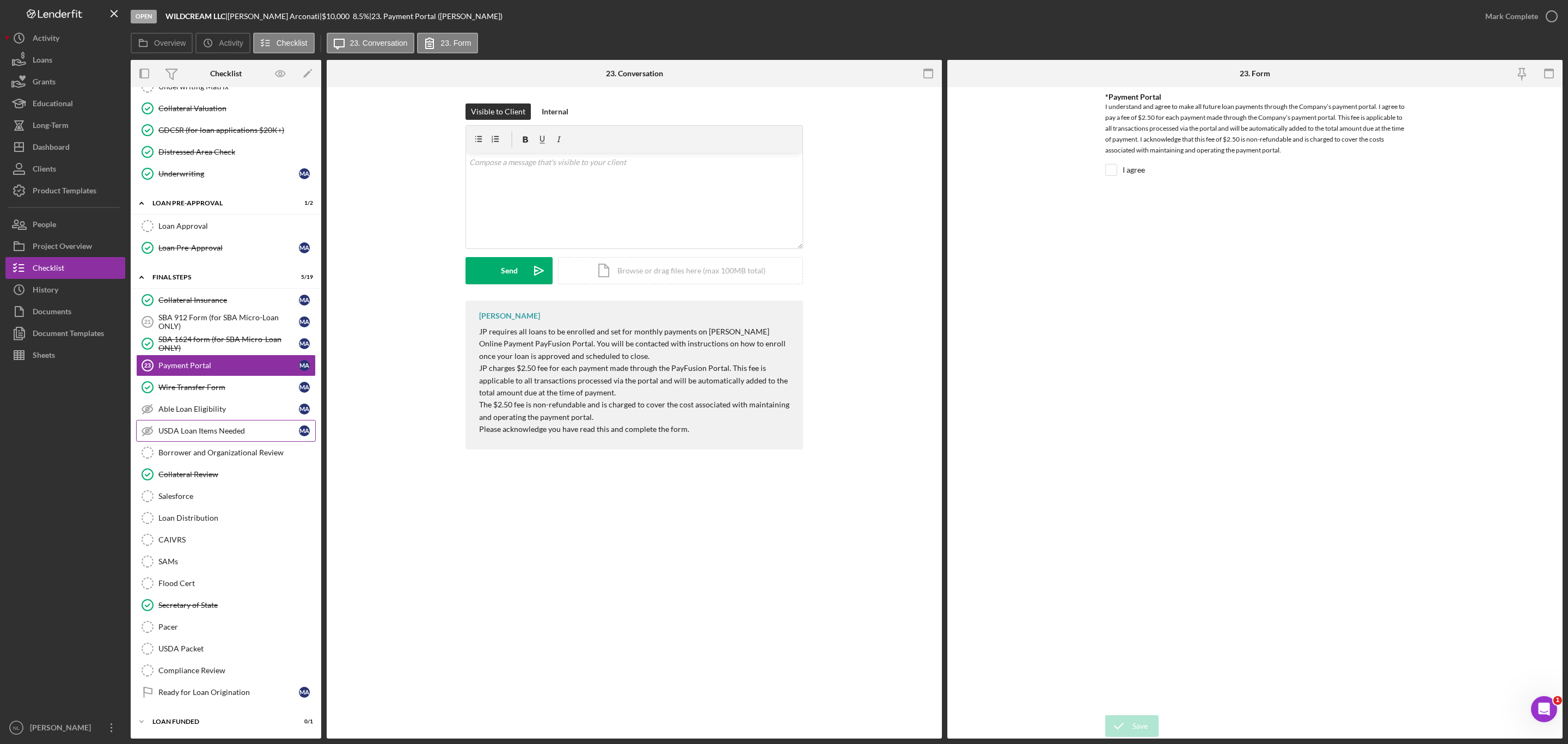
click at [175, 441] on link "USDA Loan Items Needed USDA Loan Items Needed M A" at bounding box center [226, 431] width 180 height 22
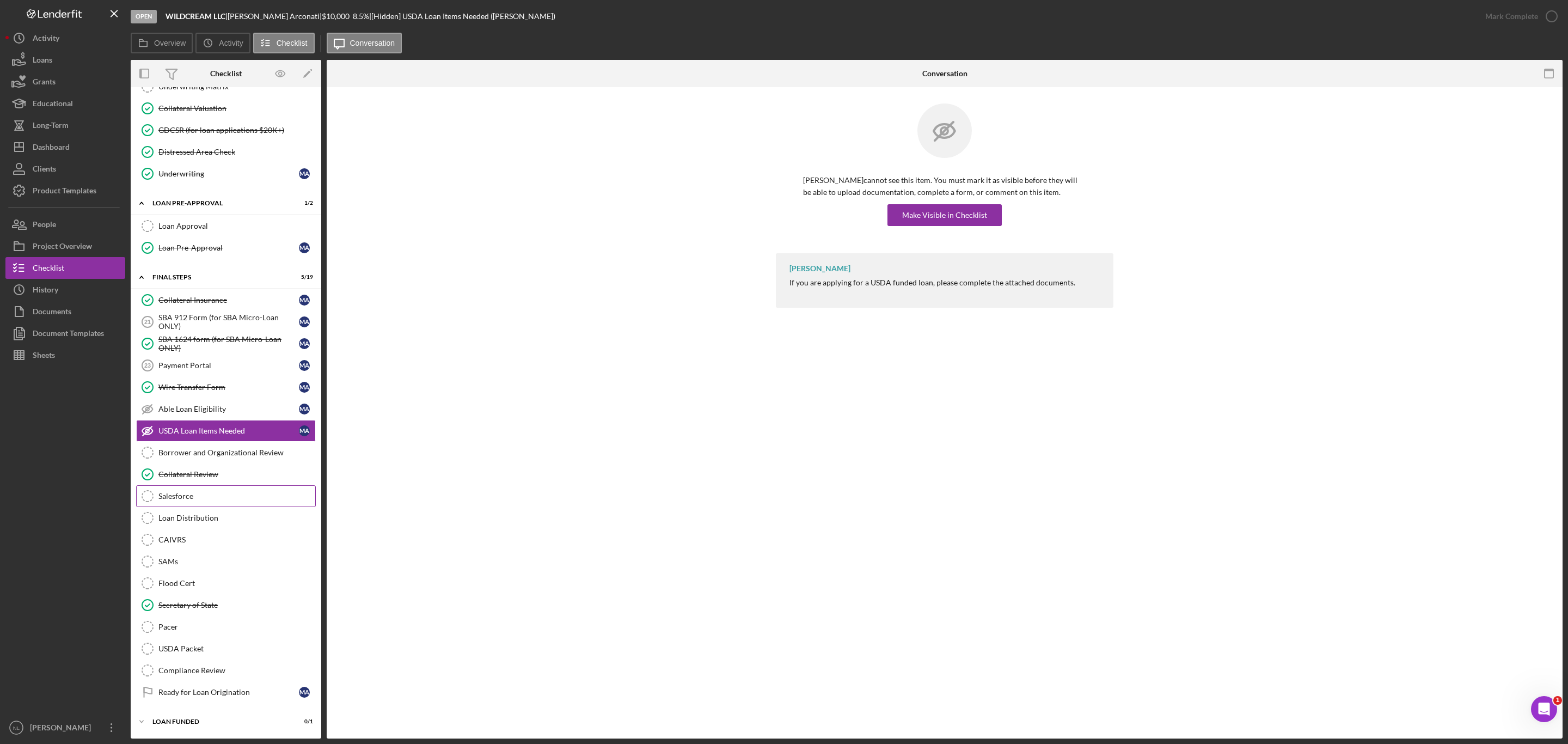
click at [177, 500] on div "Salesforce" at bounding box center [237, 496] width 157 height 9
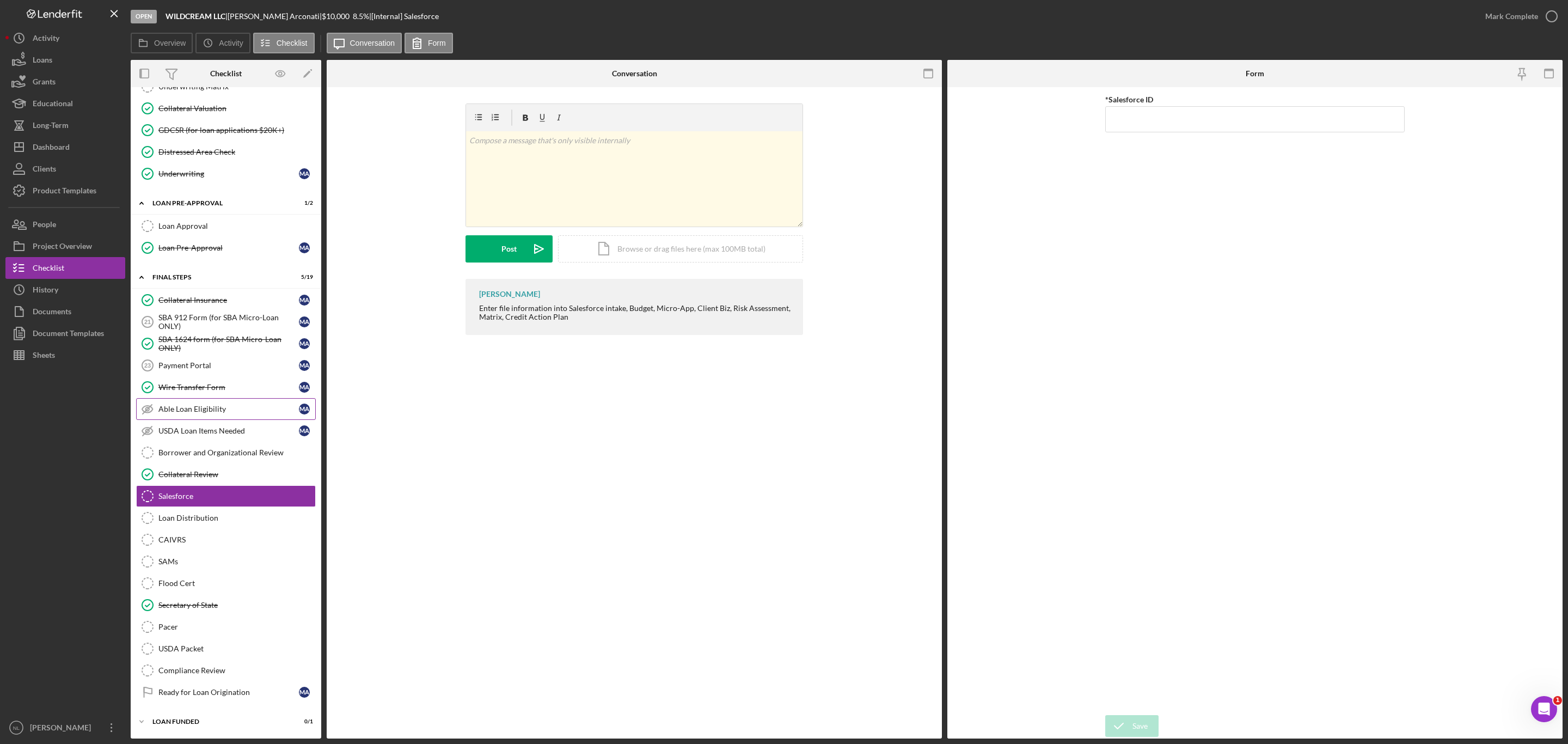
scroll to position [1030, 0]
click at [211, 463] on link "Collateral Review Collateral Review" at bounding box center [226, 474] width 180 height 22
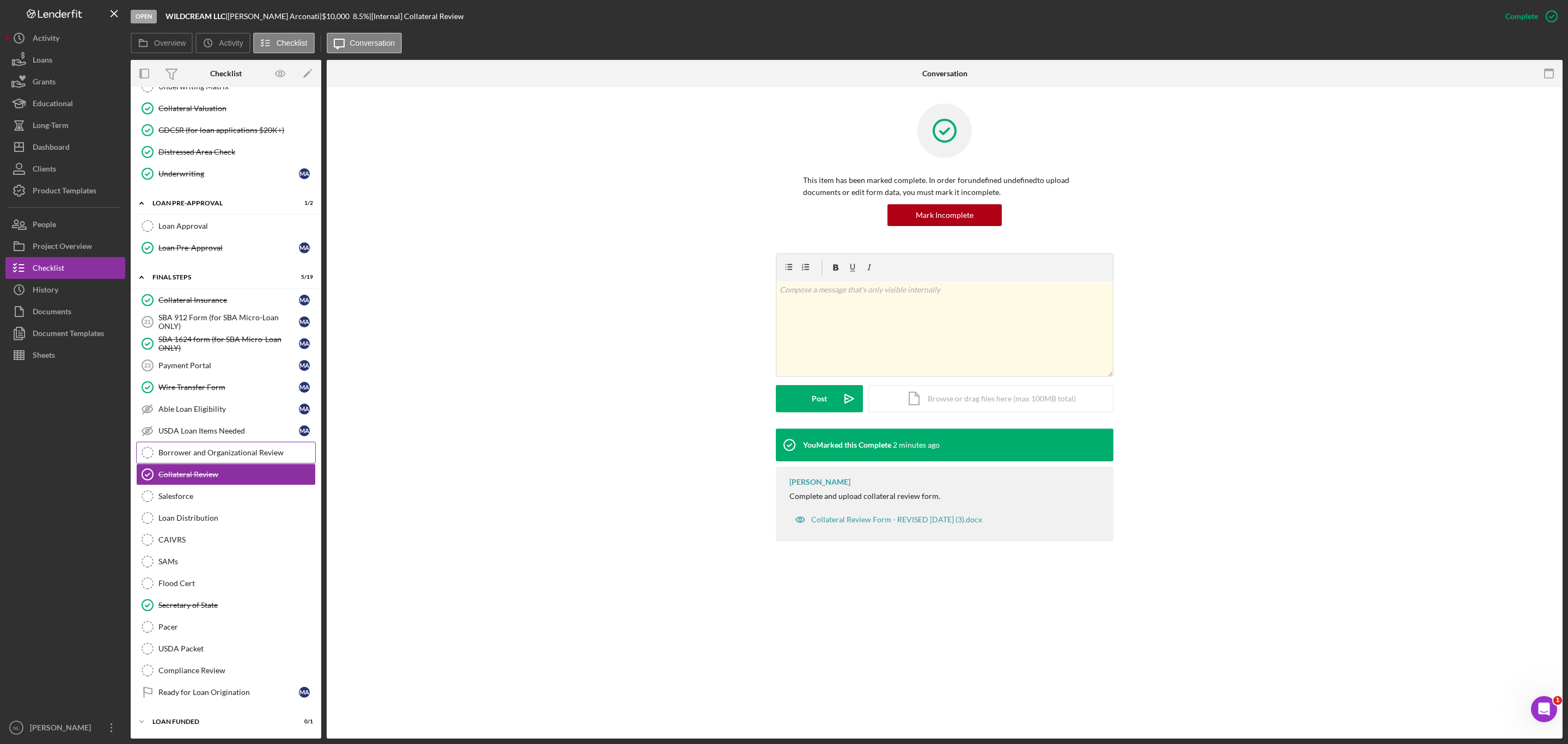
click at [200, 448] on div "Borrower and Organizational Review" at bounding box center [237, 452] width 157 height 9
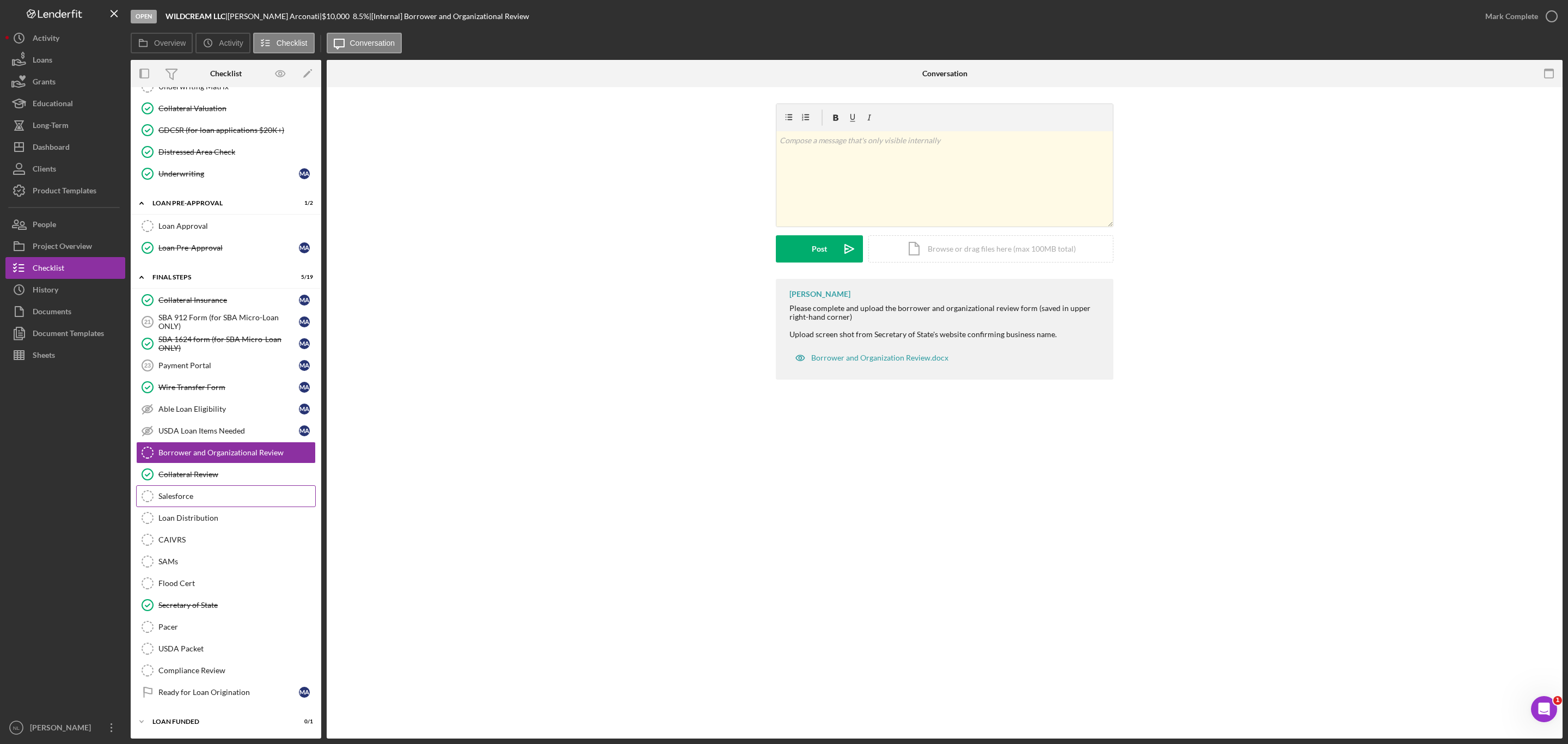
click at [192, 495] on div "Salesforce" at bounding box center [237, 496] width 157 height 9
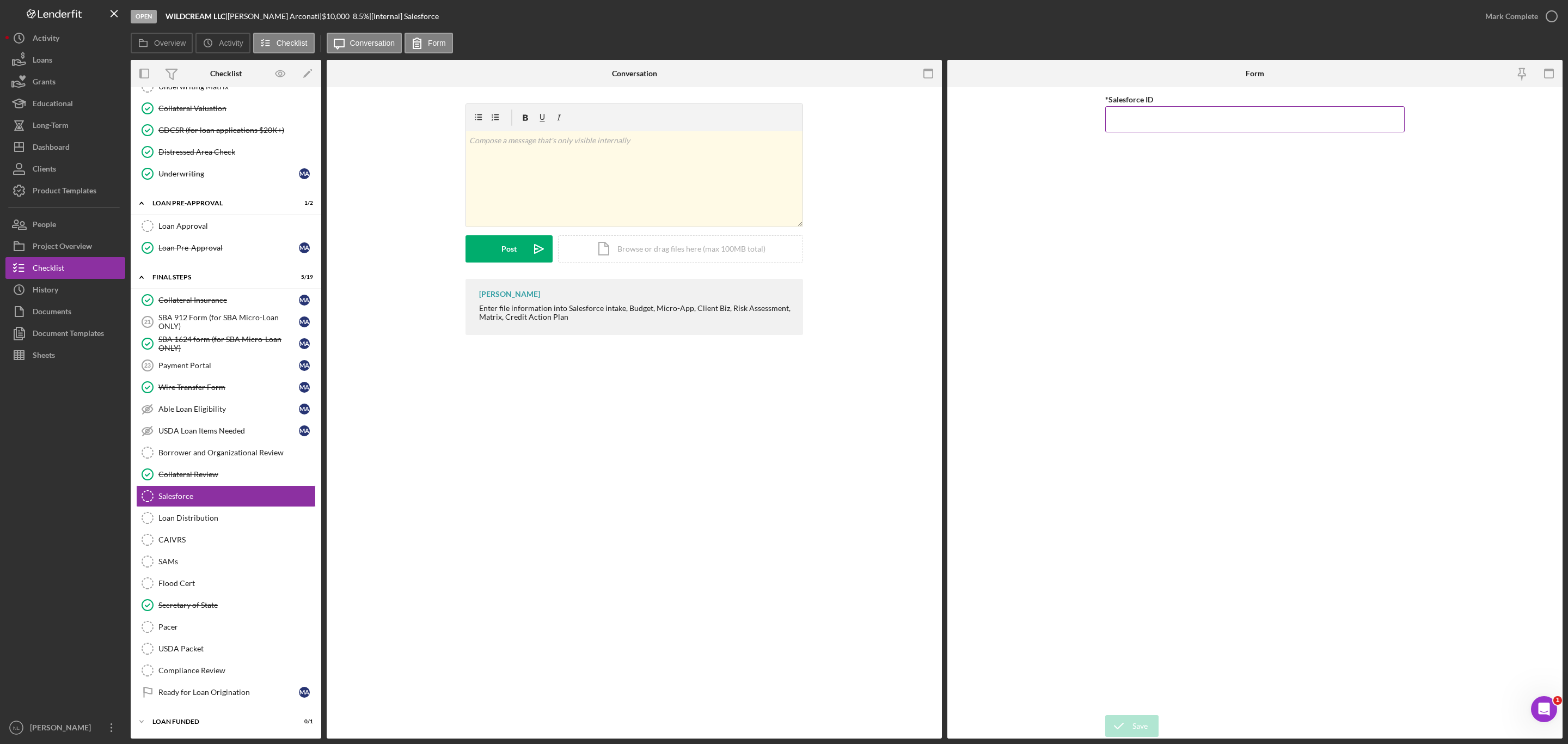
click at [1118, 119] on input "*Salesforce ID" at bounding box center [1255, 119] width 299 height 26
paste input "a0wPC000002JdyzYAC"
type input "a0wPC000002JdyzYAC"
click at [1132, 726] on div "Save" at bounding box center [1139, 726] width 15 height 22
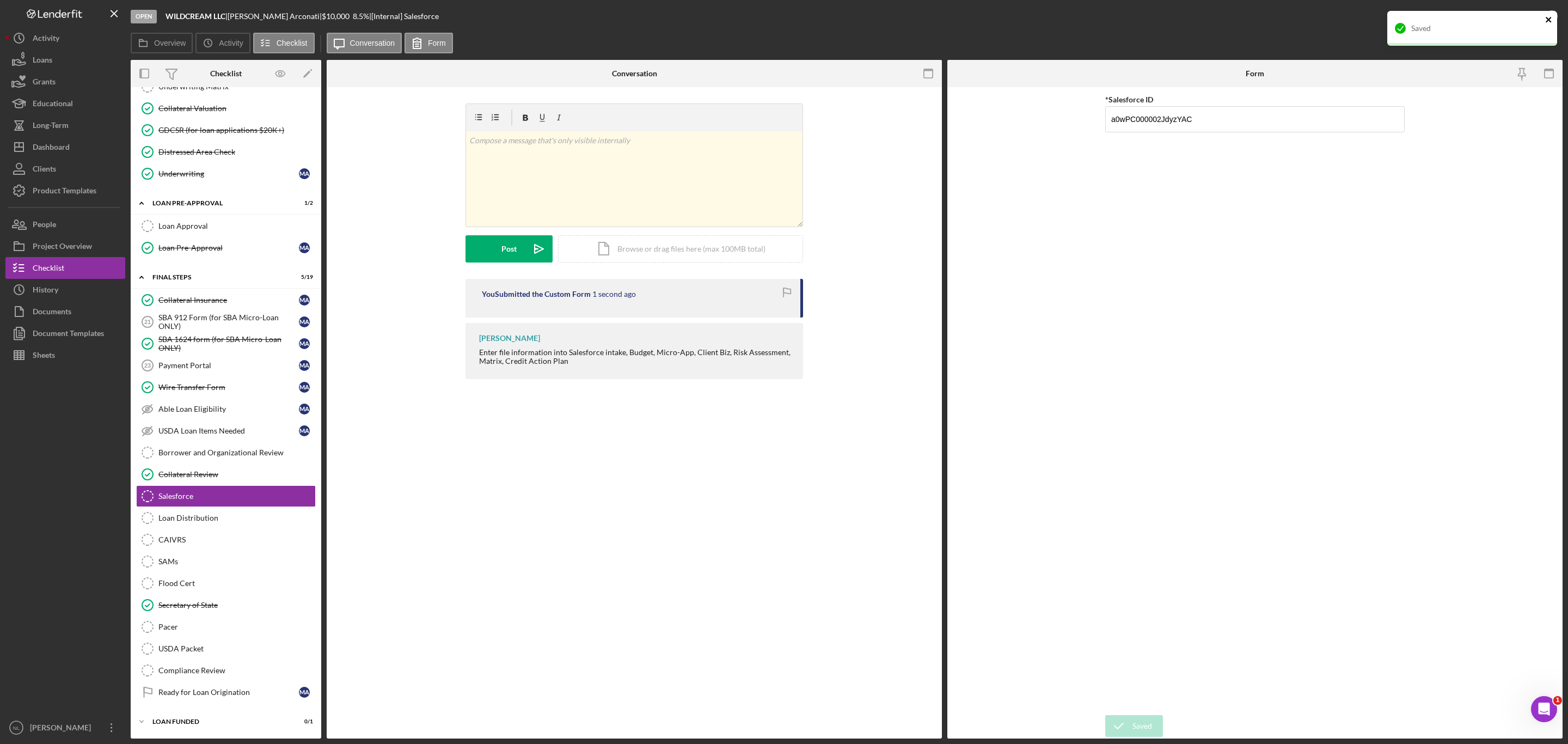
click at [1547, 21] on icon "close" at bounding box center [1548, 19] width 5 height 5
click at [1521, 24] on div "Mark Complete" at bounding box center [1511, 16] width 53 height 22
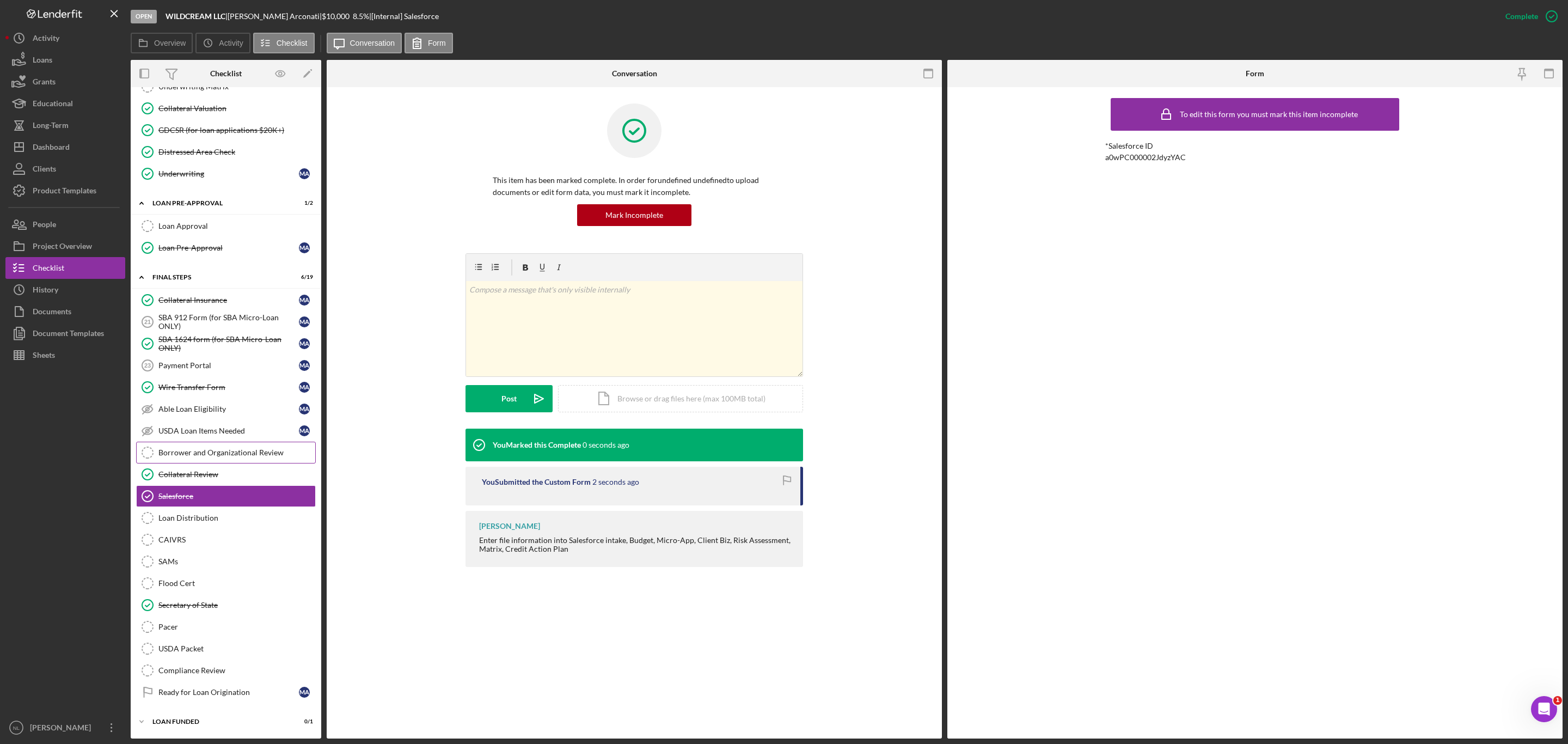
click at [220, 441] on link "Borrower and Organizational Review Borrower and Organizational Review" at bounding box center [226, 452] width 180 height 22
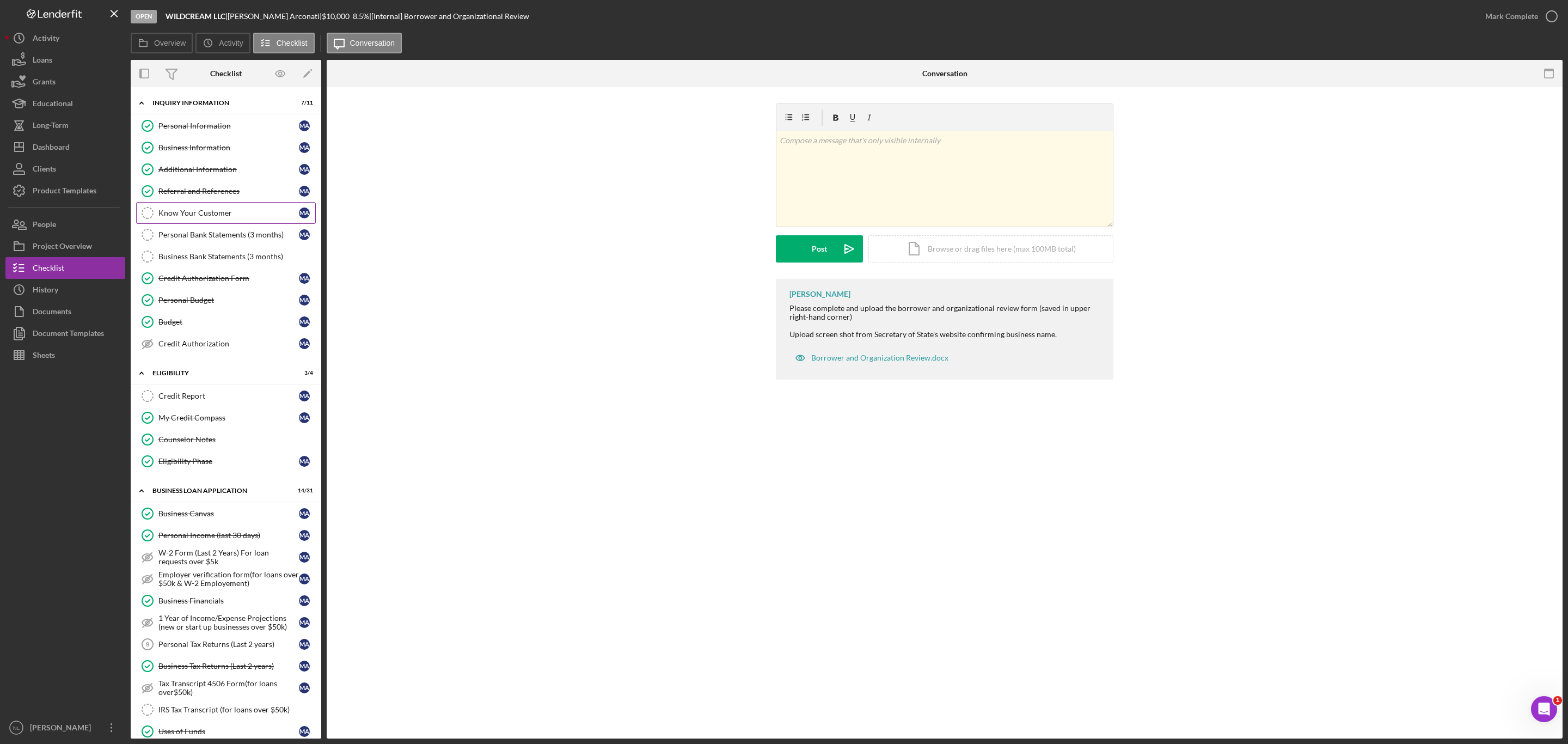
click at [181, 216] on div "Know Your Customer" at bounding box center [228, 213] width 141 height 9
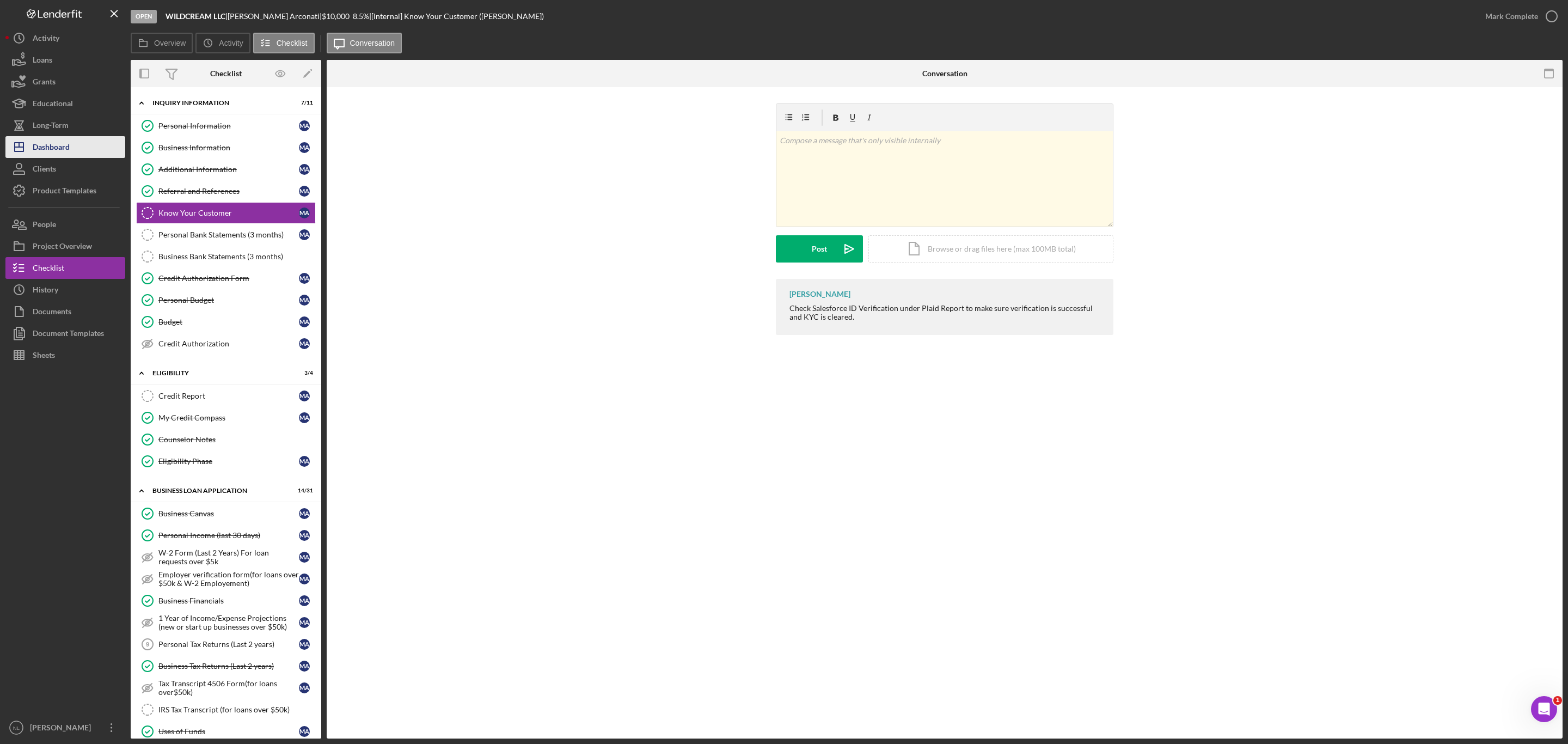
click at [51, 141] on div "Dashboard" at bounding box center [51, 149] width 37 height 24
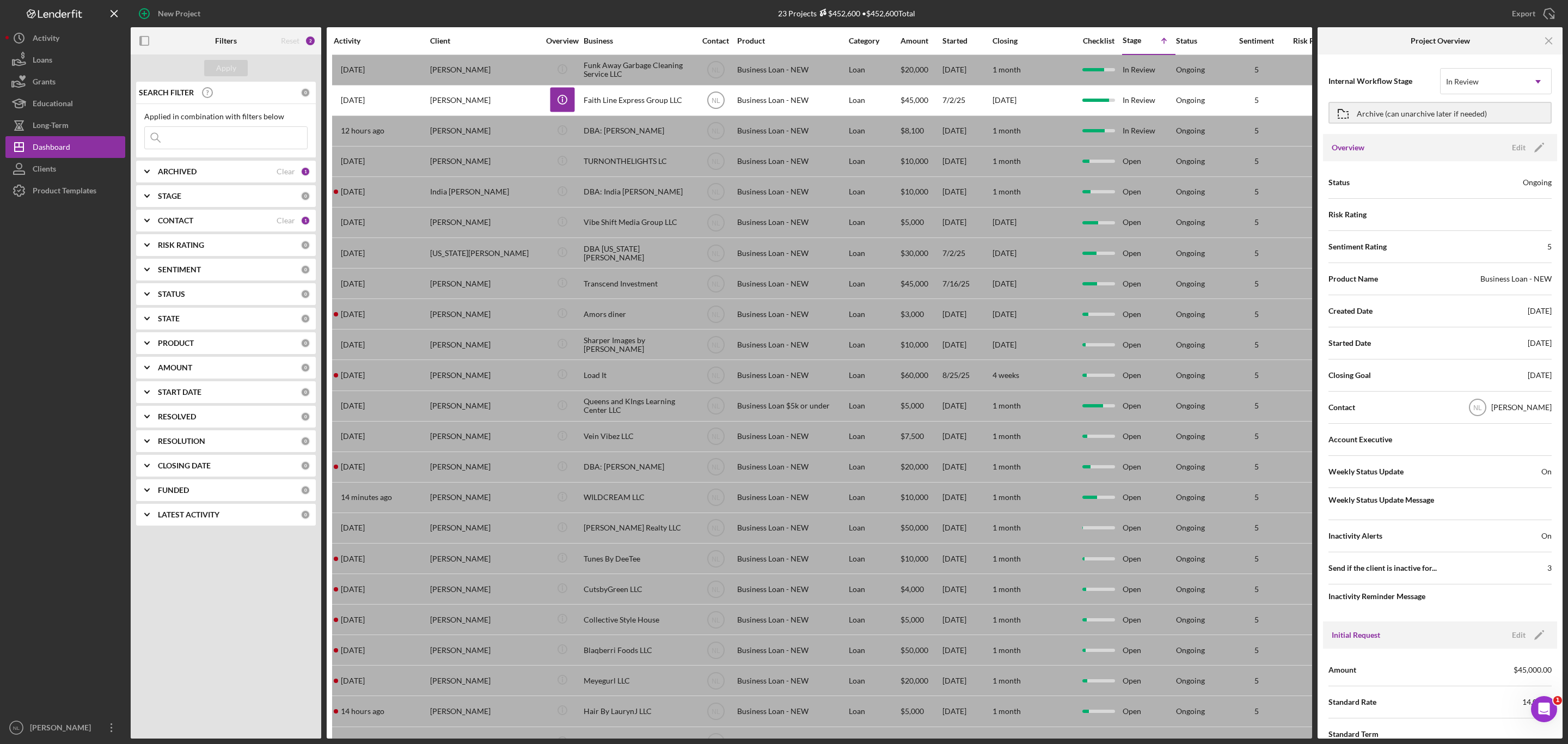
click at [296, 549] on div "Apply SEARCH FILTER 0 Applied in combination with filters below Icon/Menu Close…" at bounding box center [226, 396] width 191 height 684
click at [230, 586] on div "Apply SEARCH FILTER 0 Applied in combination with filters below Icon/Menu Close…" at bounding box center [226, 396] width 191 height 684
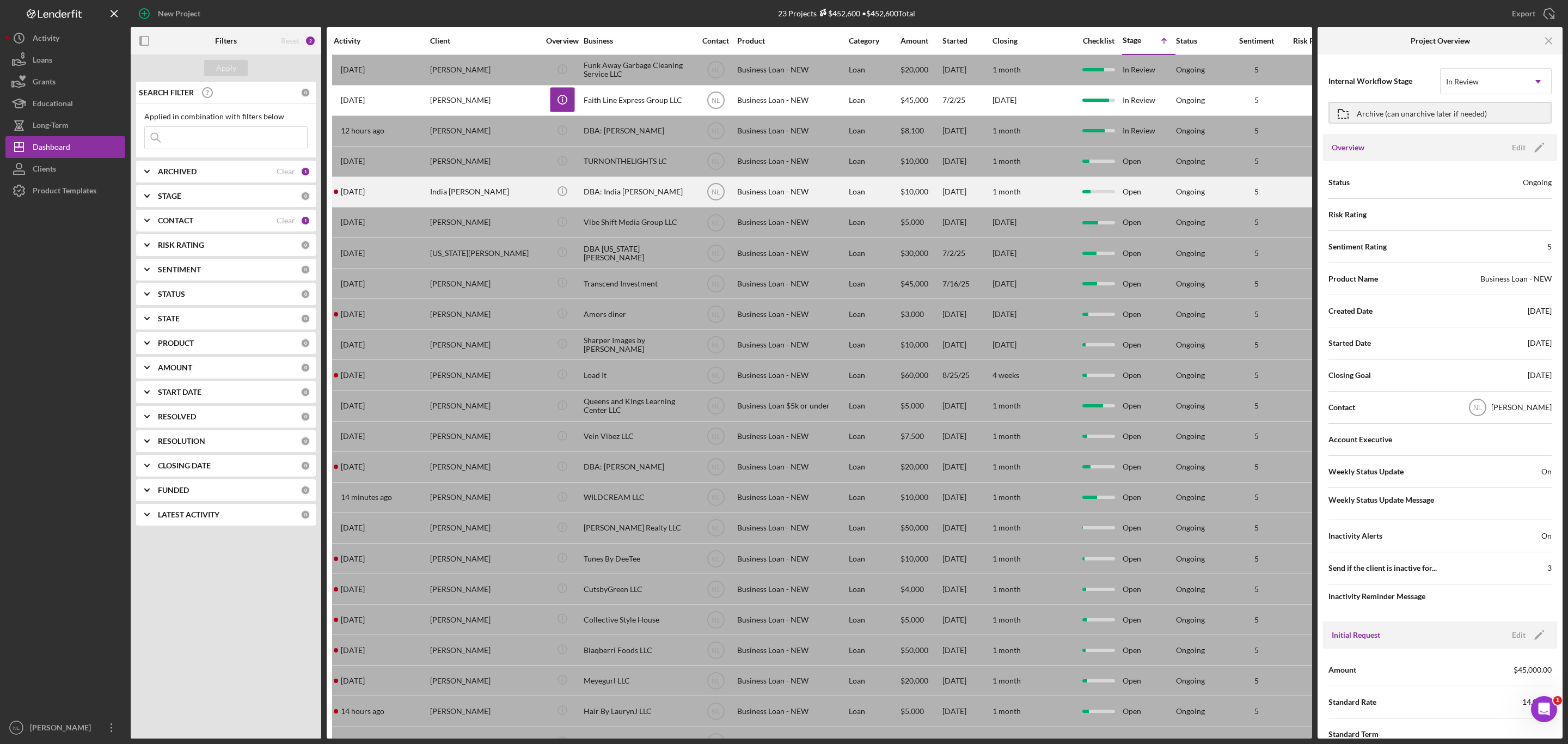
click at [383, 198] on div "[DATE] India [PERSON_NAME]" at bounding box center [381, 192] width 96 height 29
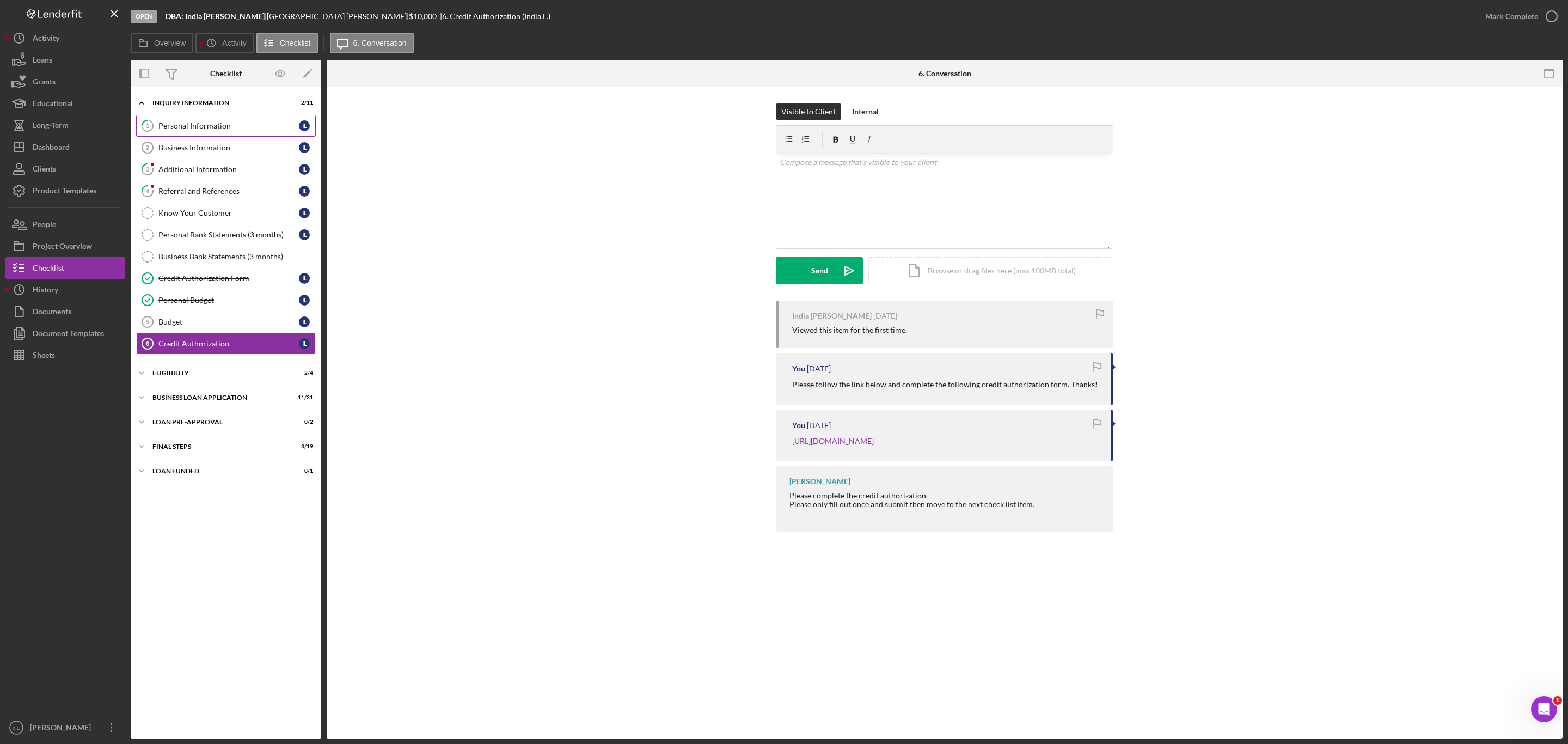
click at [178, 116] on link "1 Personal Information I L" at bounding box center [226, 126] width 180 height 22
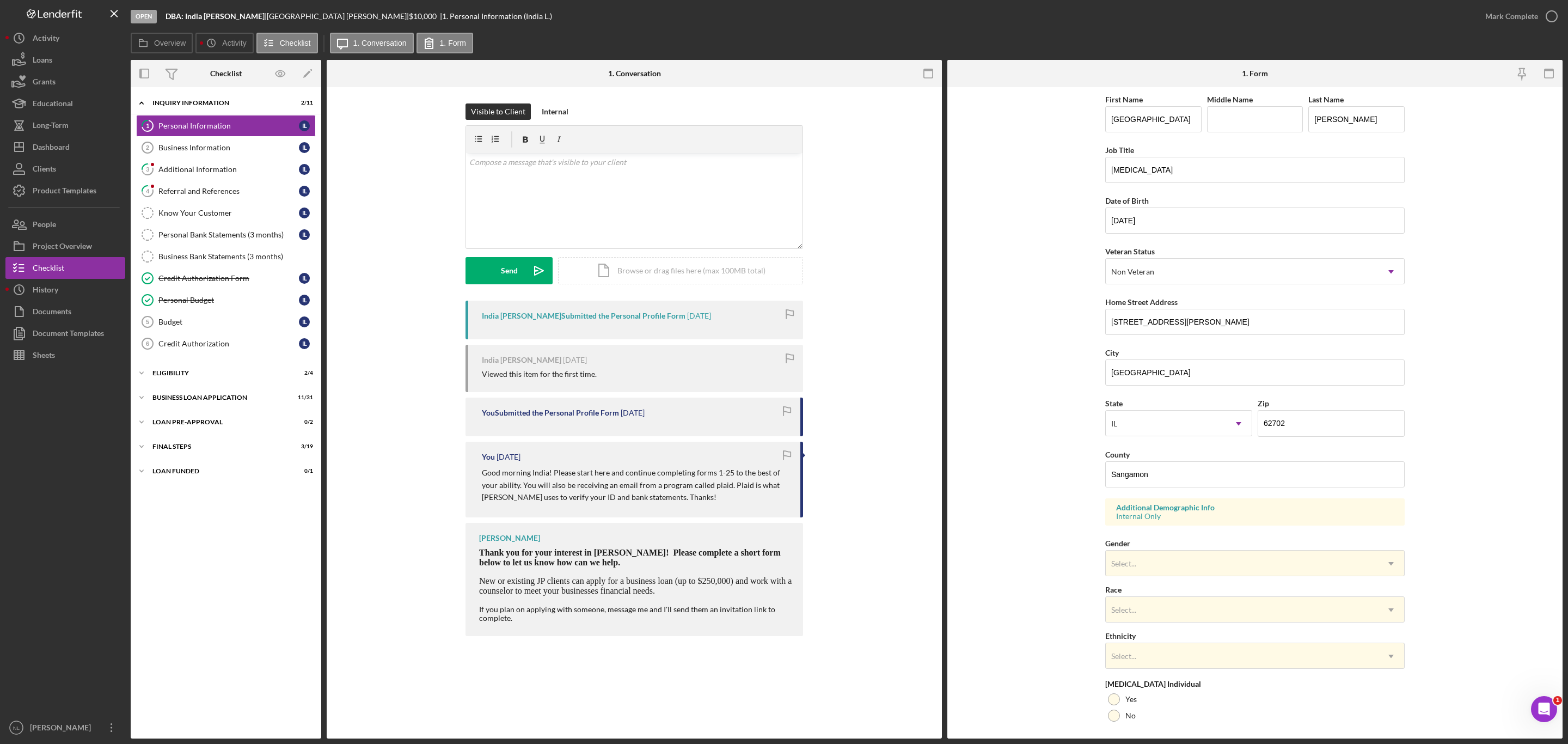
scroll to position [80, 0]
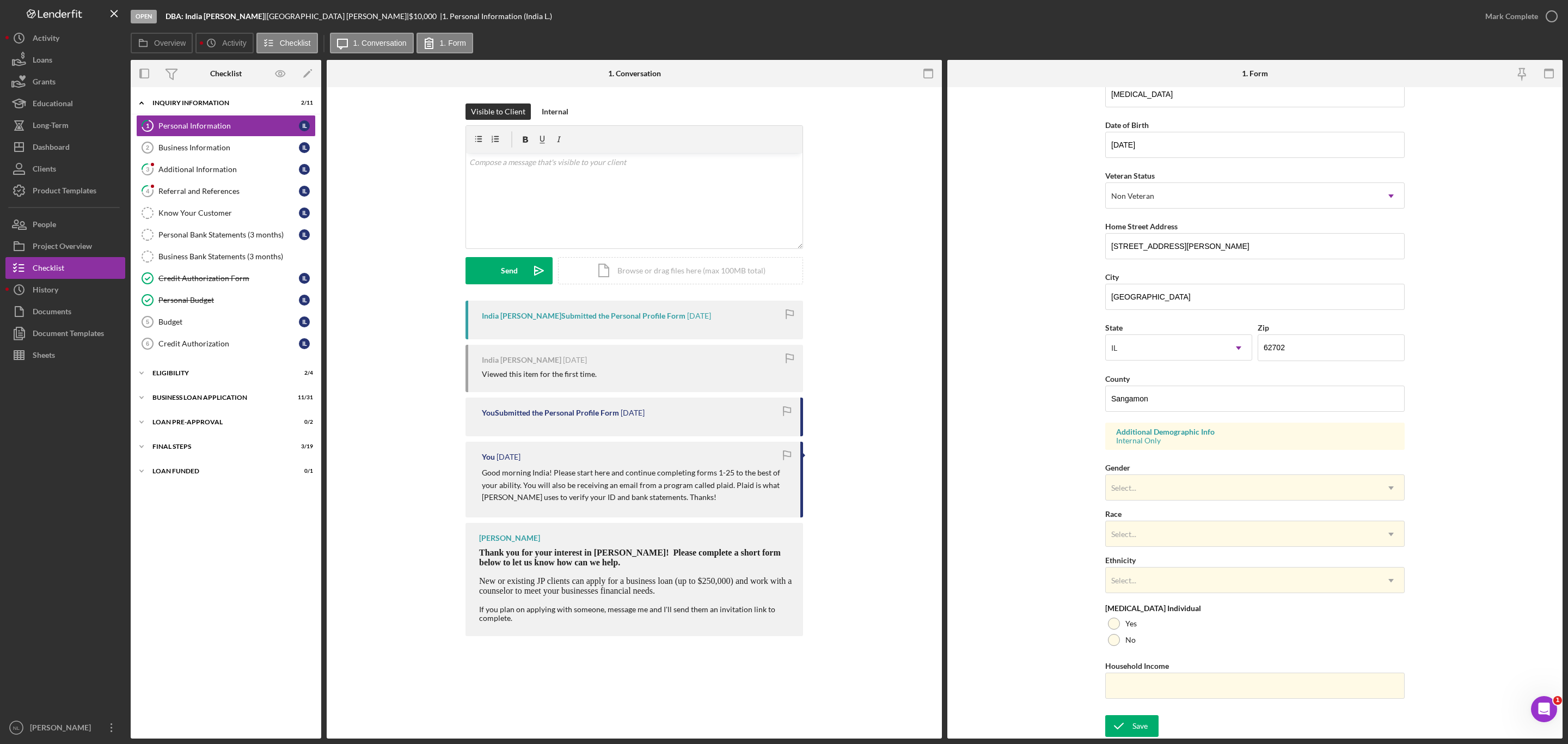
click at [1023, 600] on form "First Name [GEOGRAPHIC_DATA] Middle Name Last Name [PERSON_NAME] Job Title [MED…" at bounding box center [1255, 413] width 615 height 651
drag, startPoint x: 1023, startPoint y: 600, endPoint x: 1024, endPoint y: 555, distance: 45.0
click at [1024, 555] on form "First Name [GEOGRAPHIC_DATA] Middle Name Last Name [PERSON_NAME] Job Title [MED…" at bounding box center [1255, 413] width 615 height 651
click at [1137, 725] on div "Save" at bounding box center [1139, 726] width 15 height 22
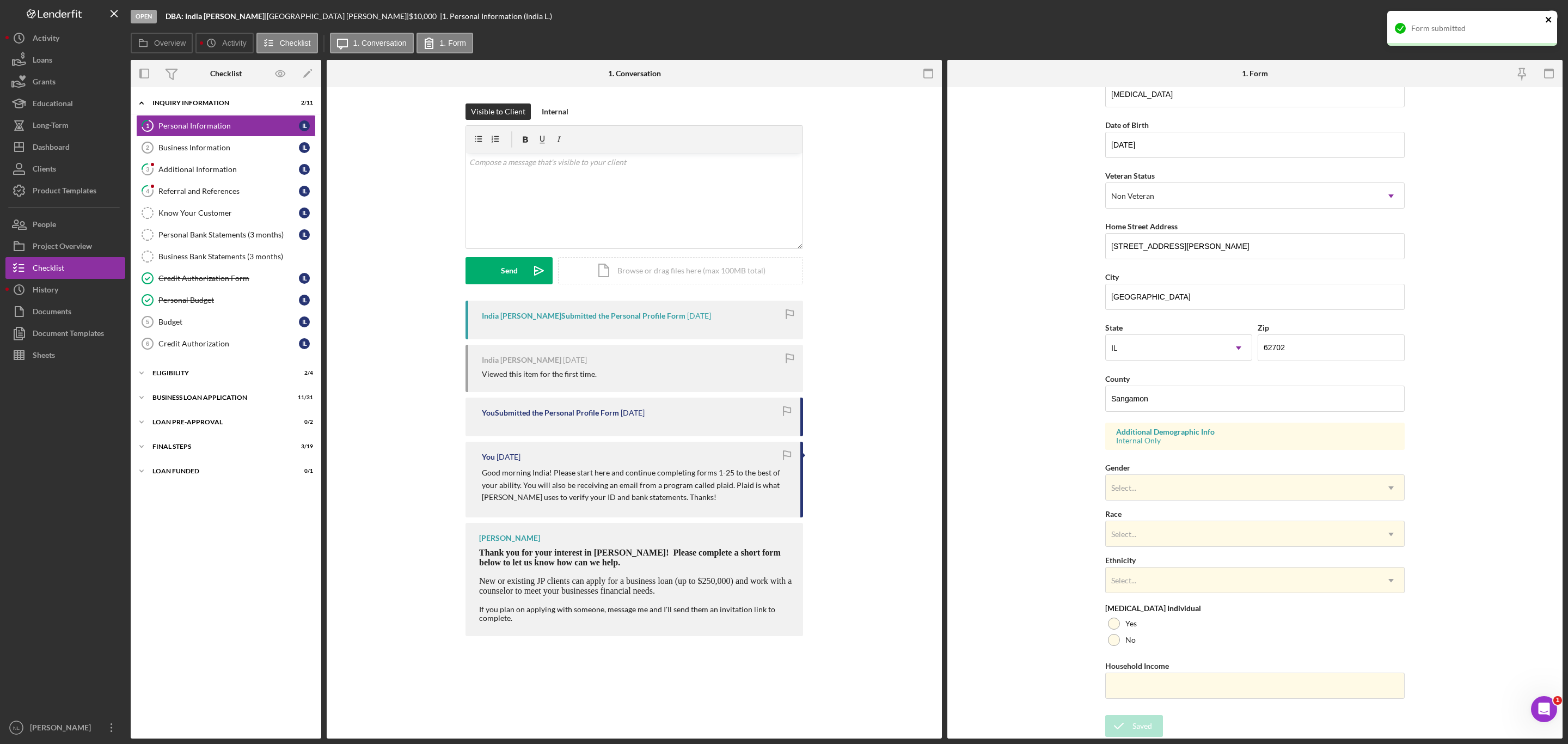
click at [1549, 17] on icon "close" at bounding box center [1549, 19] width 8 height 9
click at [1511, 17] on div "Mark Complete" at bounding box center [1511, 16] width 53 height 22
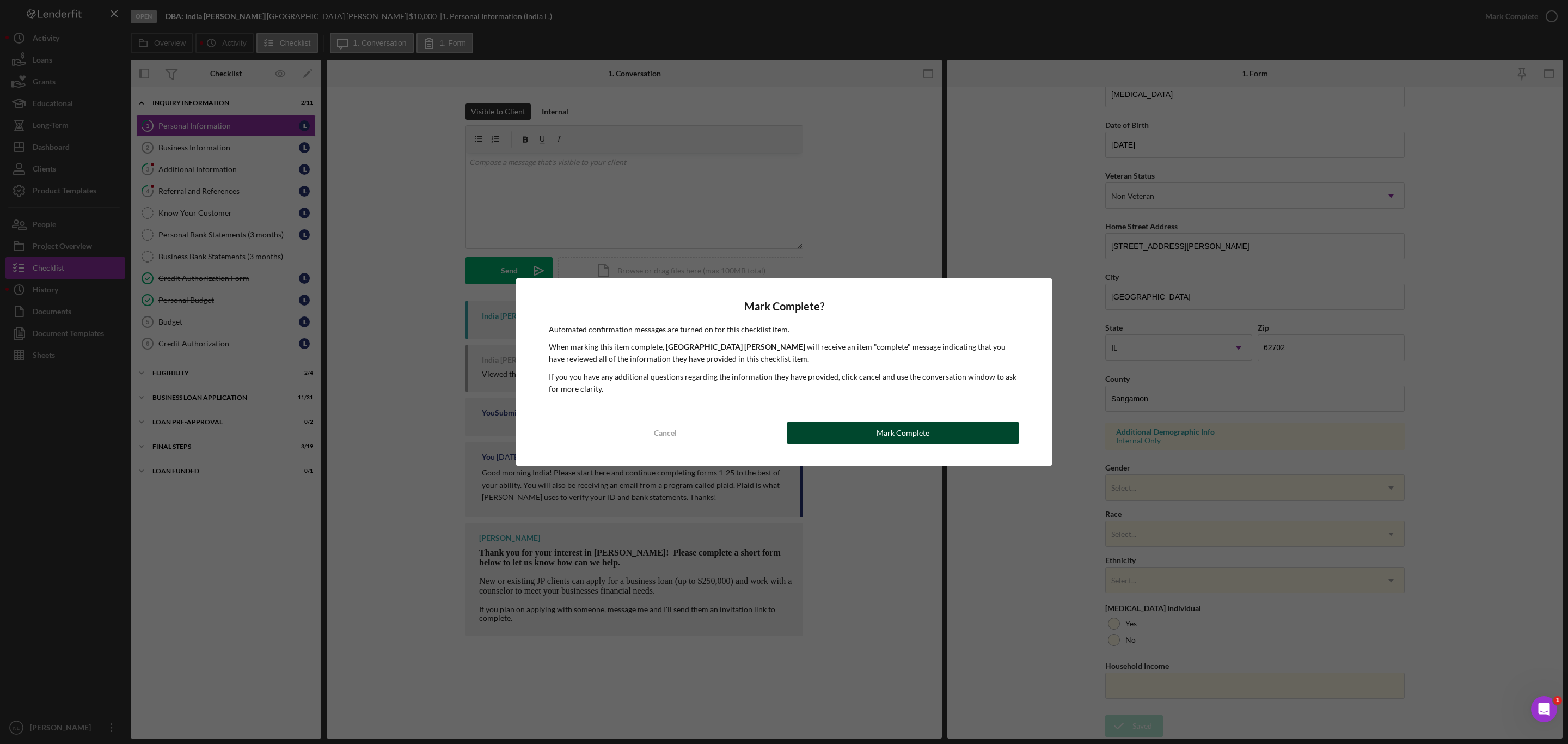
click at [866, 431] on button "Mark Complete" at bounding box center [903, 433] width 233 height 22
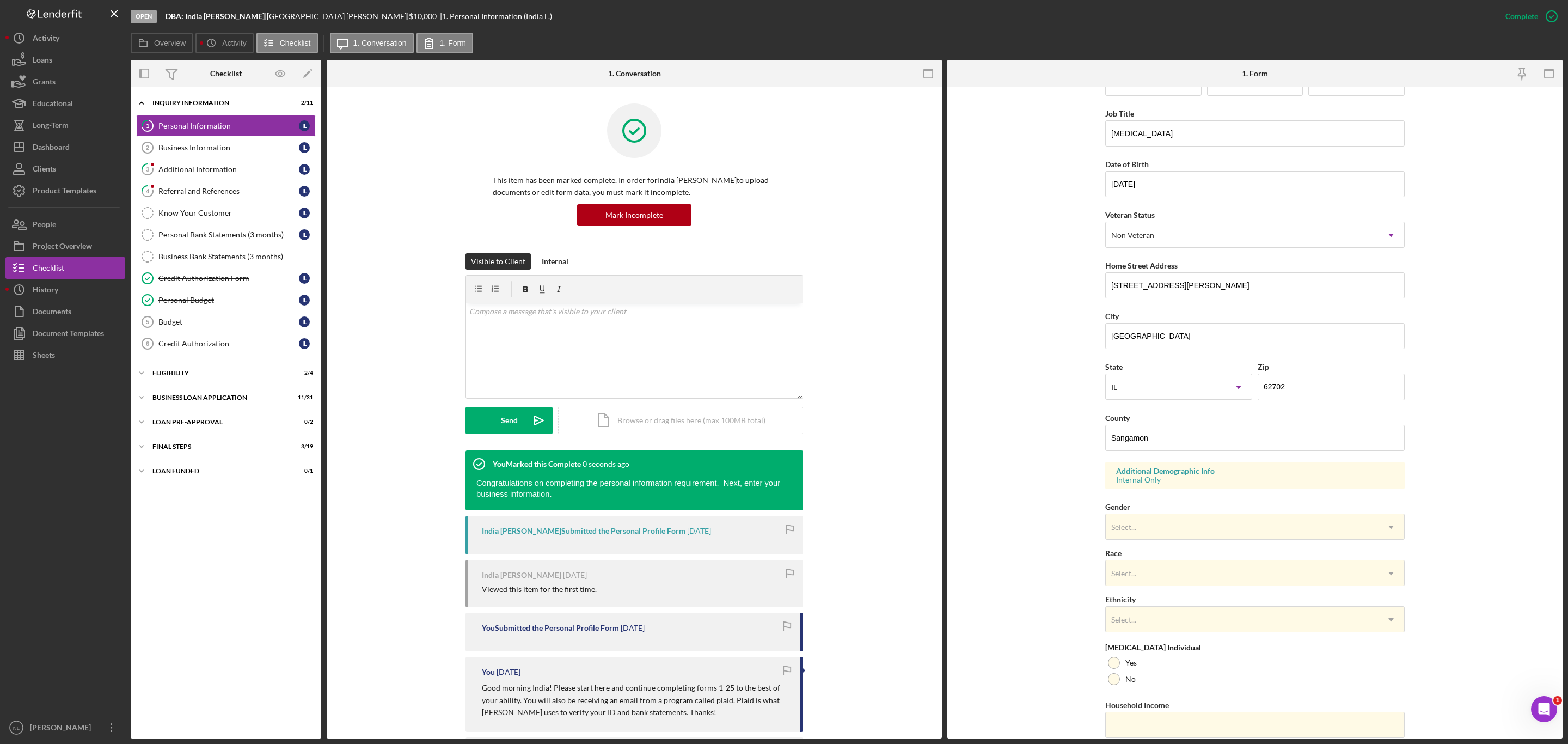
scroll to position [0, 0]
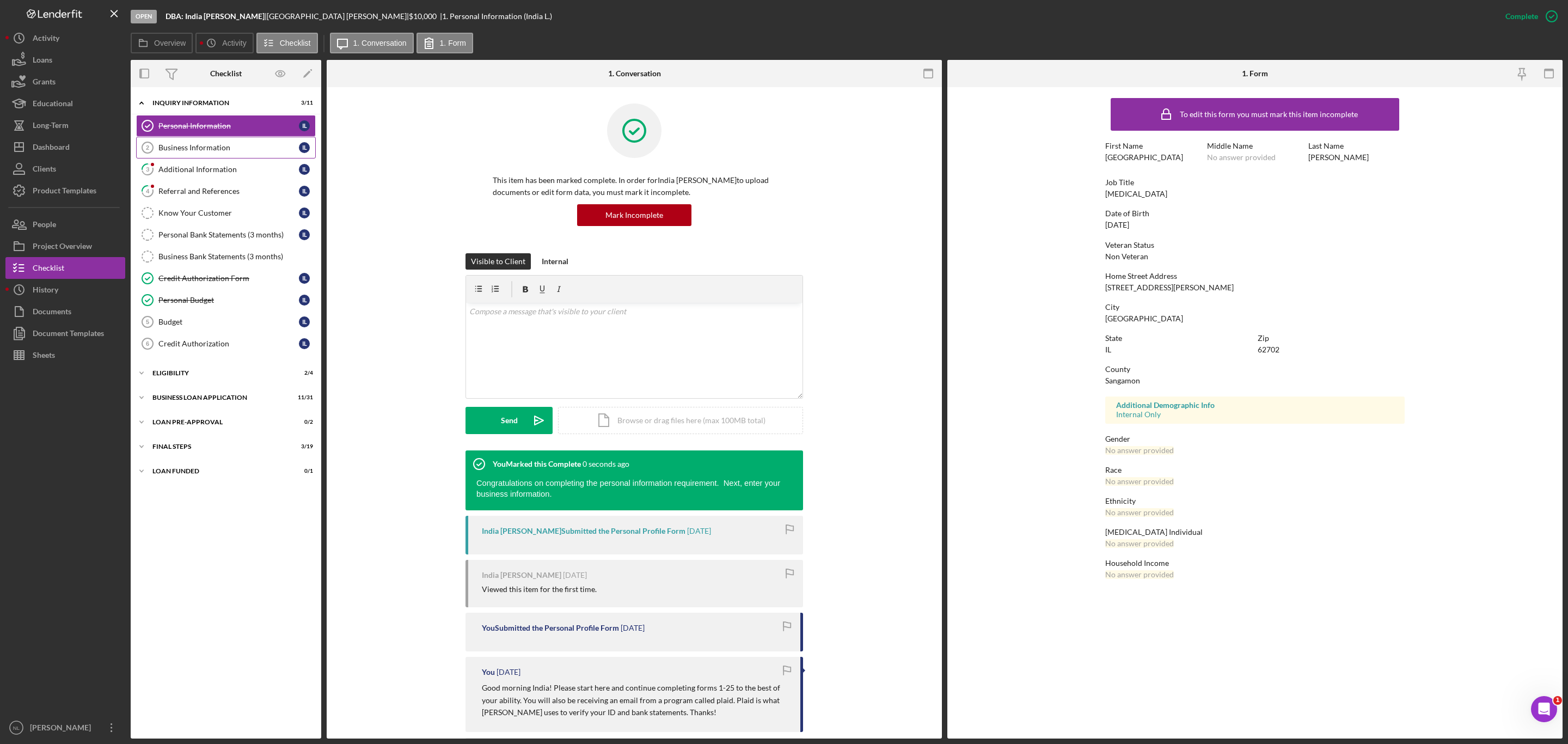
click at [205, 156] on link "Business Information 2 Business Information I L" at bounding box center [226, 148] width 180 height 22
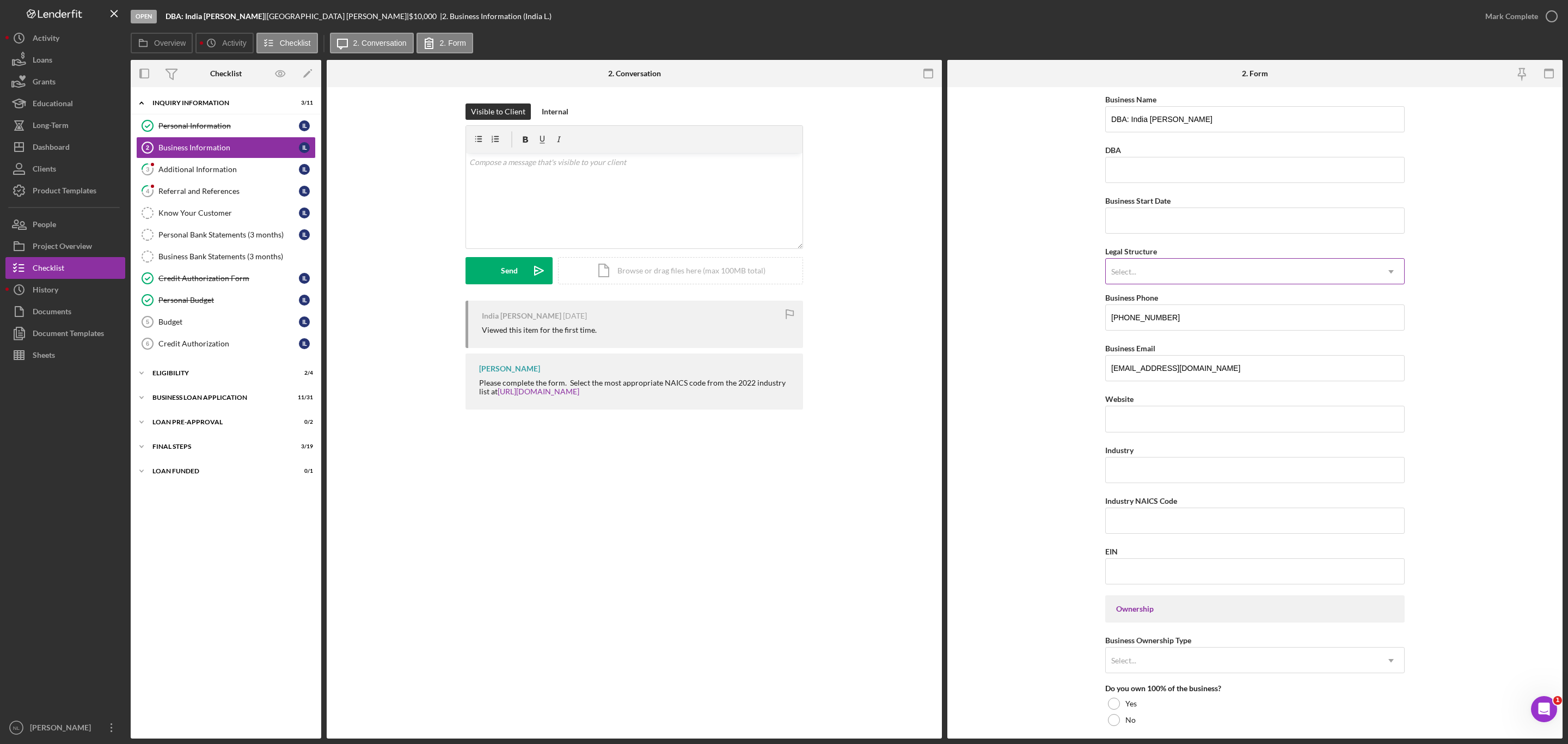
click at [1112, 272] on div "Select..." at bounding box center [1124, 272] width 25 height 9
click at [1167, 415] on div "Sole Proprietorship" at bounding box center [1253, 422] width 298 height 28
click at [1129, 214] on input "Business Start Date" at bounding box center [1255, 220] width 299 height 26
click at [1111, 153] on label "DBA" at bounding box center [1113, 150] width 16 height 9
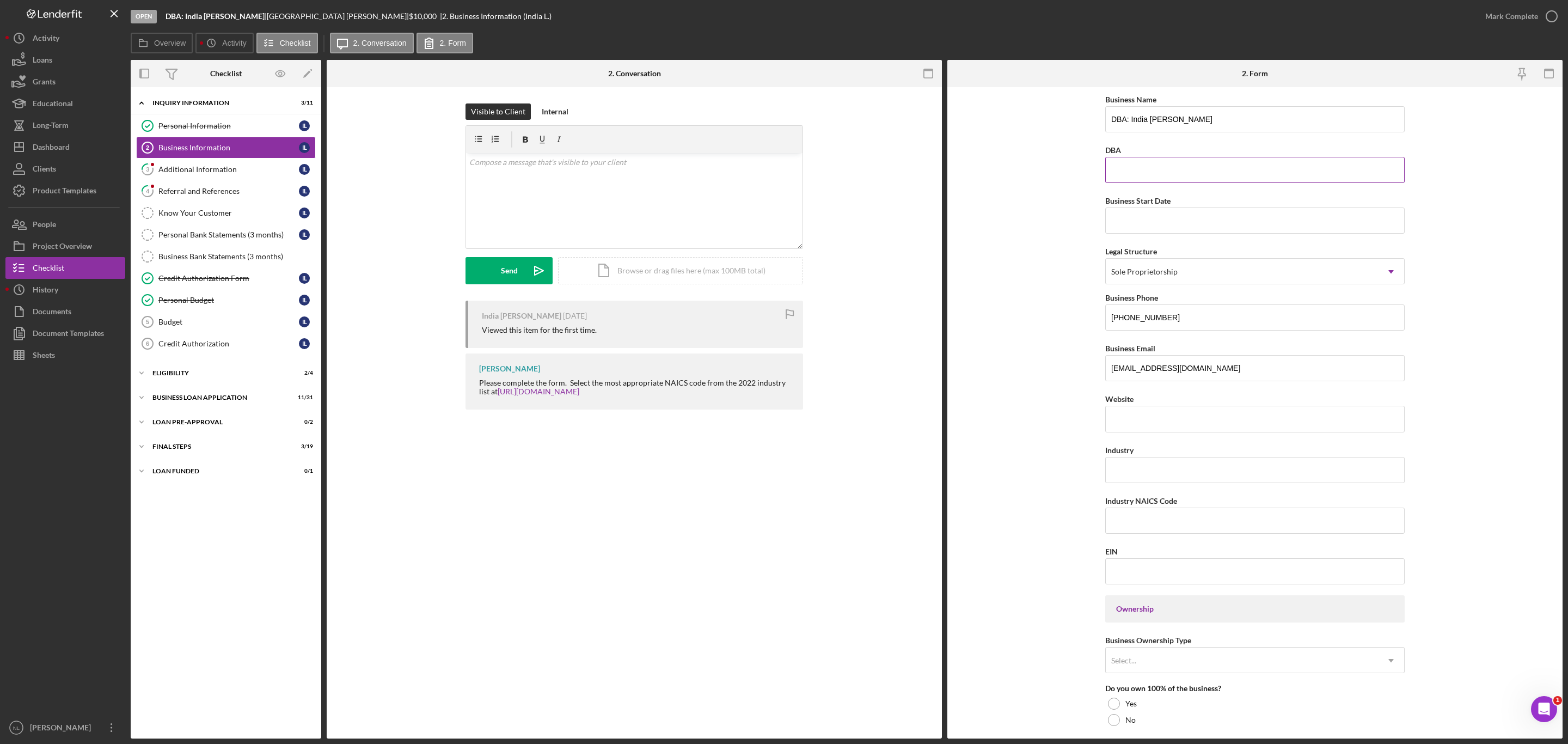
click at [1111, 157] on input "DBA" at bounding box center [1255, 170] width 299 height 26
click at [1131, 214] on input "Business Start Date" at bounding box center [1255, 220] width 299 height 26
type input "0m/dd/yyyy"
click at [240, 174] on div "Additional Information" at bounding box center [228, 169] width 141 height 9
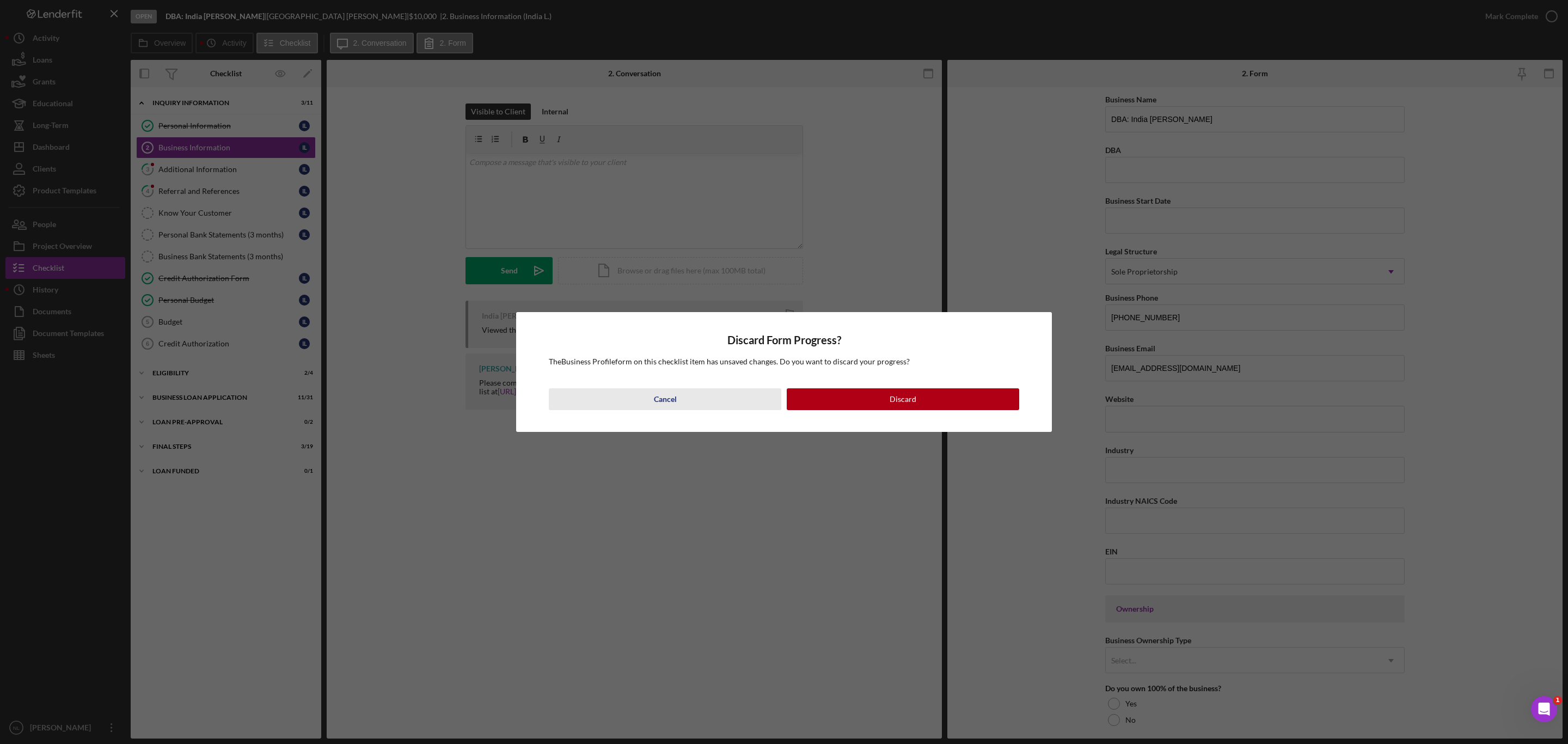
click at [705, 388] on button "Cancel" at bounding box center [665, 399] width 233 height 22
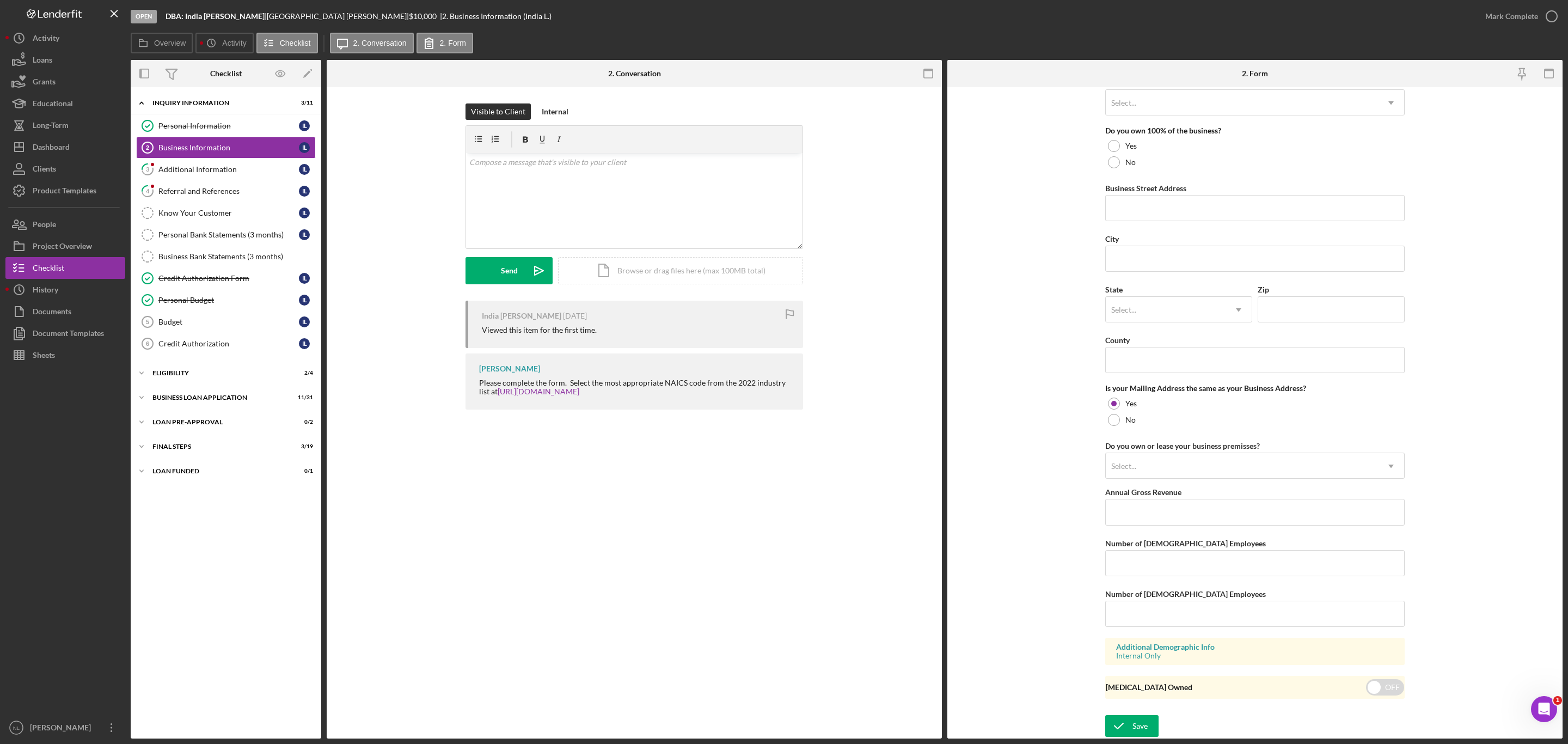
scroll to position [471, 0]
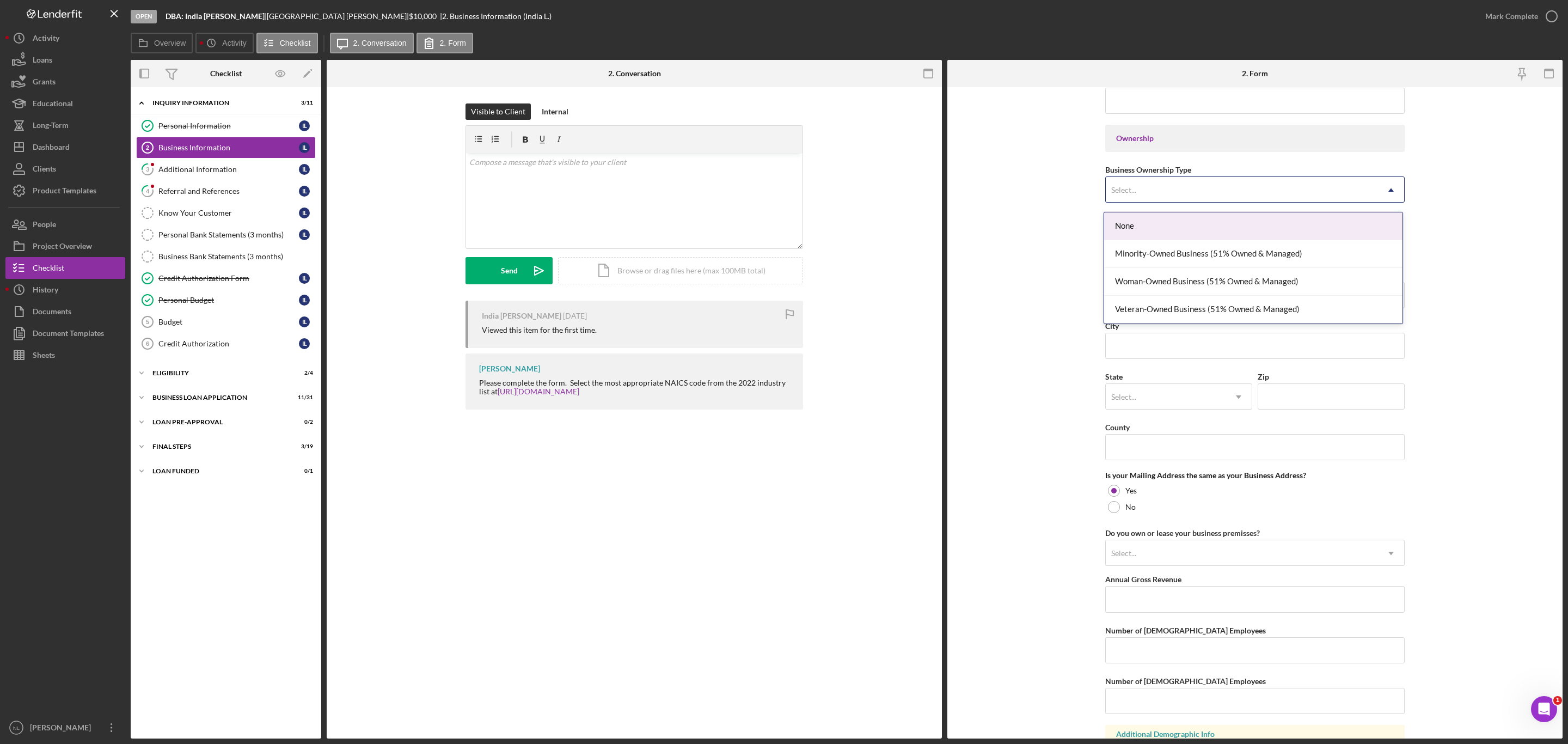
click at [1125, 191] on div "Select..." at bounding box center [1124, 190] width 25 height 9
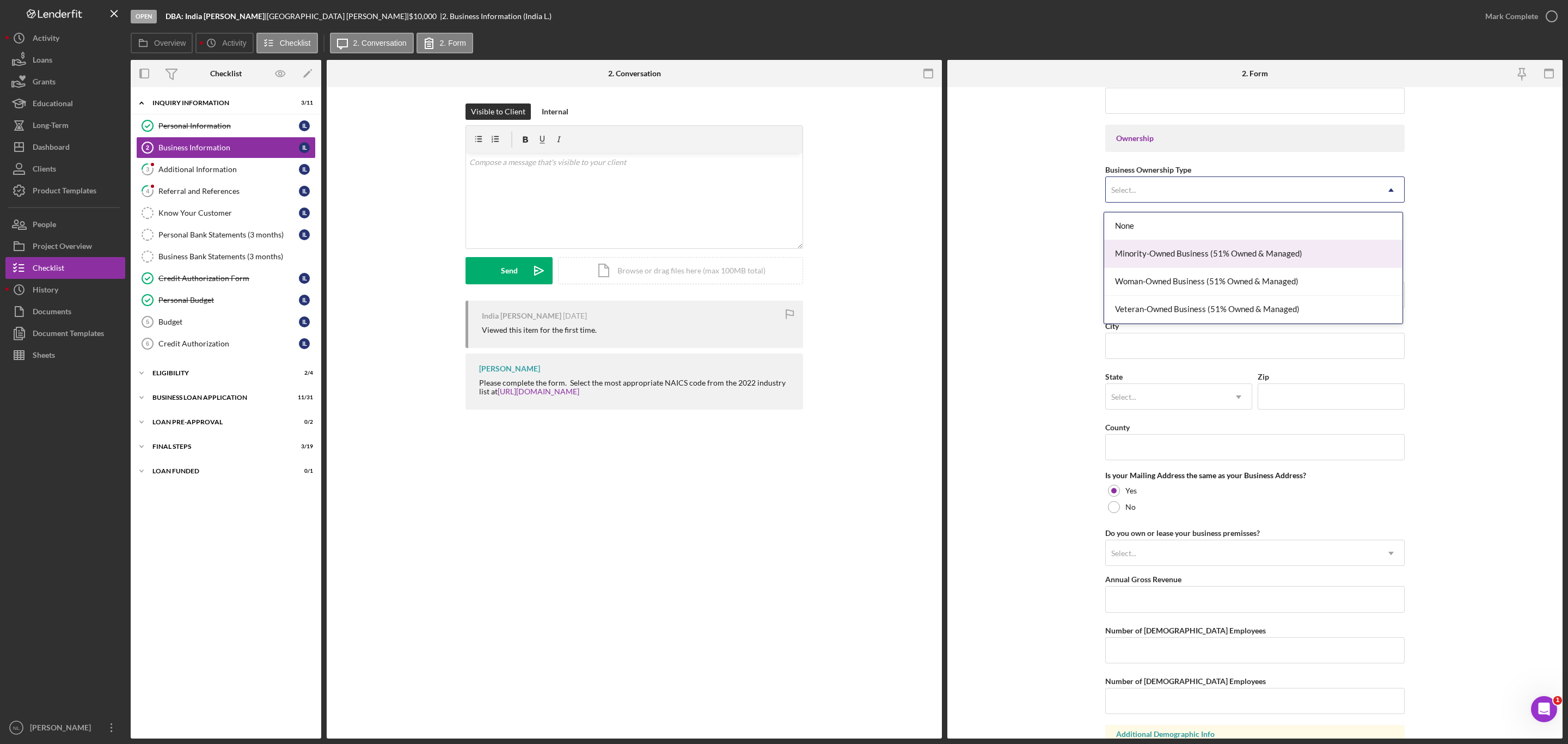
click at [1144, 259] on div "Minority-Owned Business (51% Owned & Managed)" at bounding box center [1253, 254] width 298 height 28
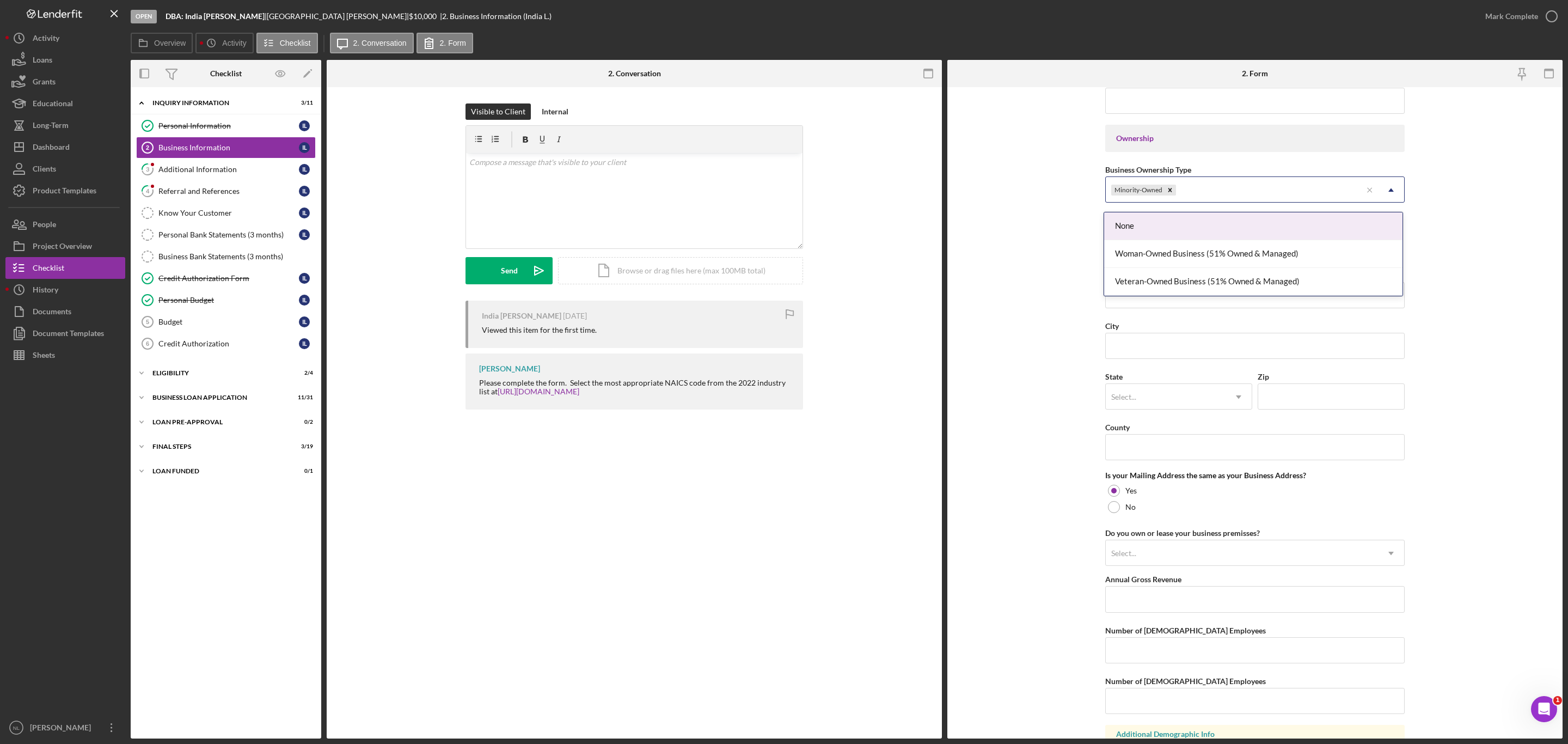
click at [1175, 187] on div "Minority-Owned" at bounding box center [1234, 190] width 256 height 25
click at [1220, 197] on div "Minority-Owned" at bounding box center [1234, 190] width 256 height 25
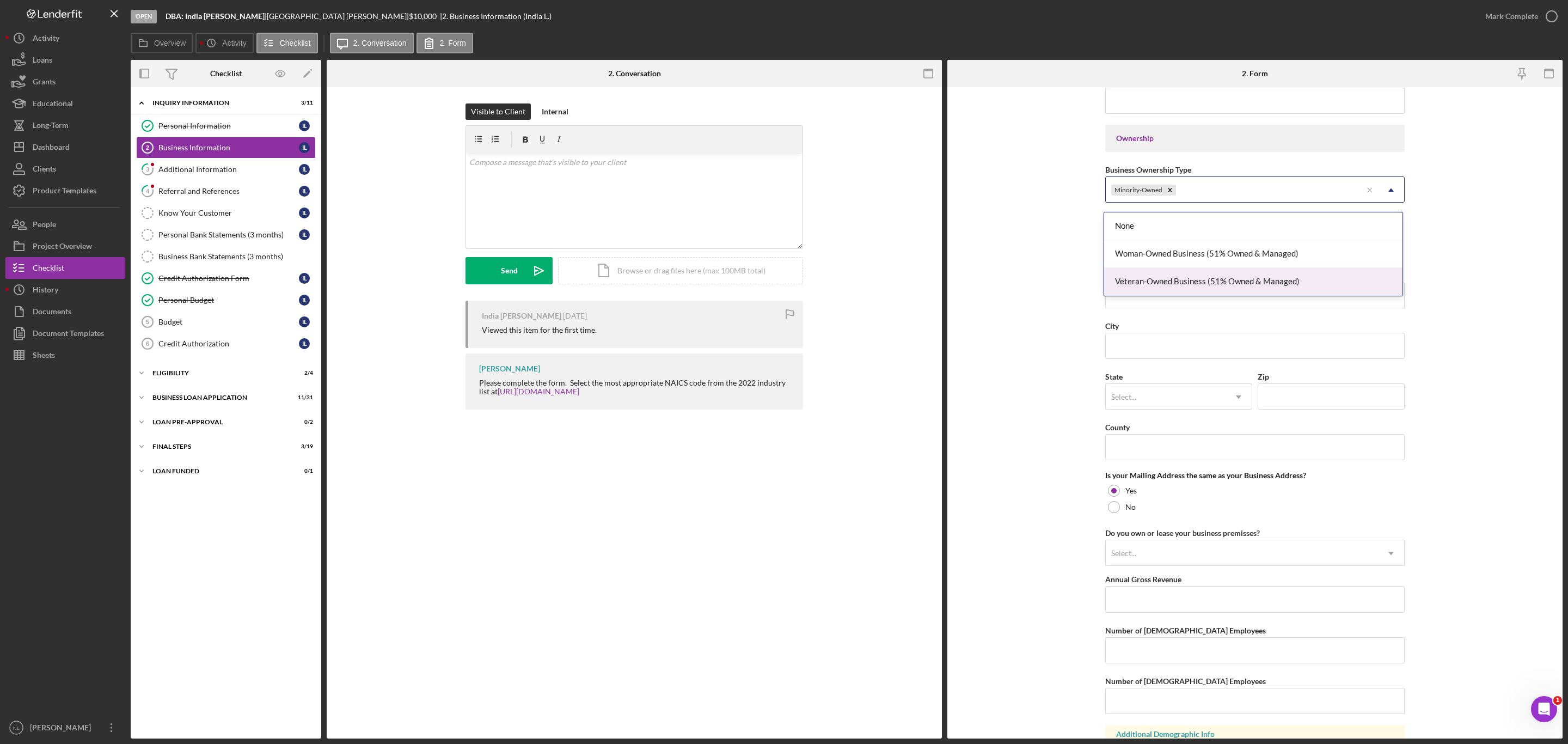
click at [1153, 268] on div "Veteran-Owned Business (51% Owned & Managed)" at bounding box center [1253, 282] width 298 height 28
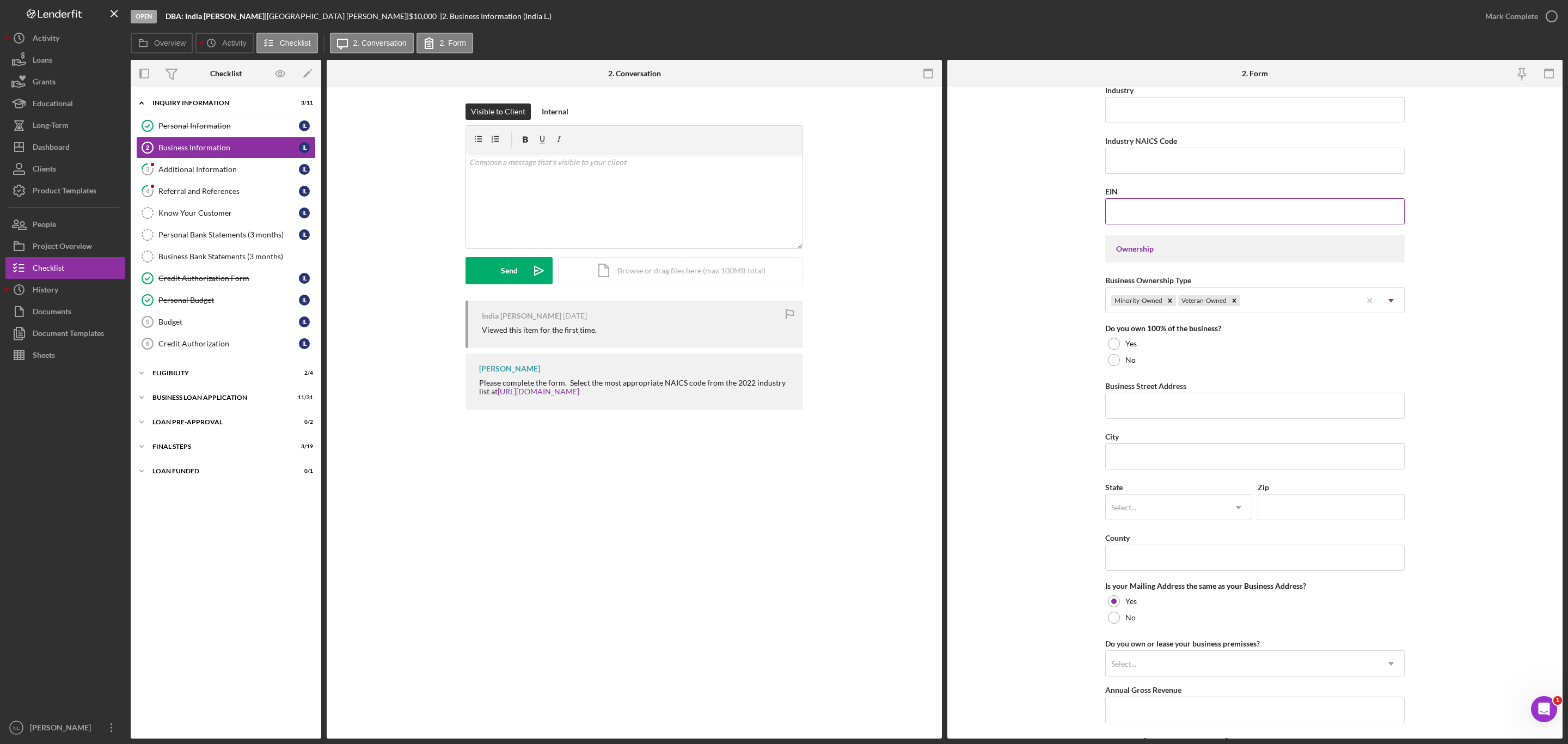
scroll to position [356, 0]
click at [1233, 307] on icon "Remove Veteran-Owned" at bounding box center [1234, 304] width 8 height 8
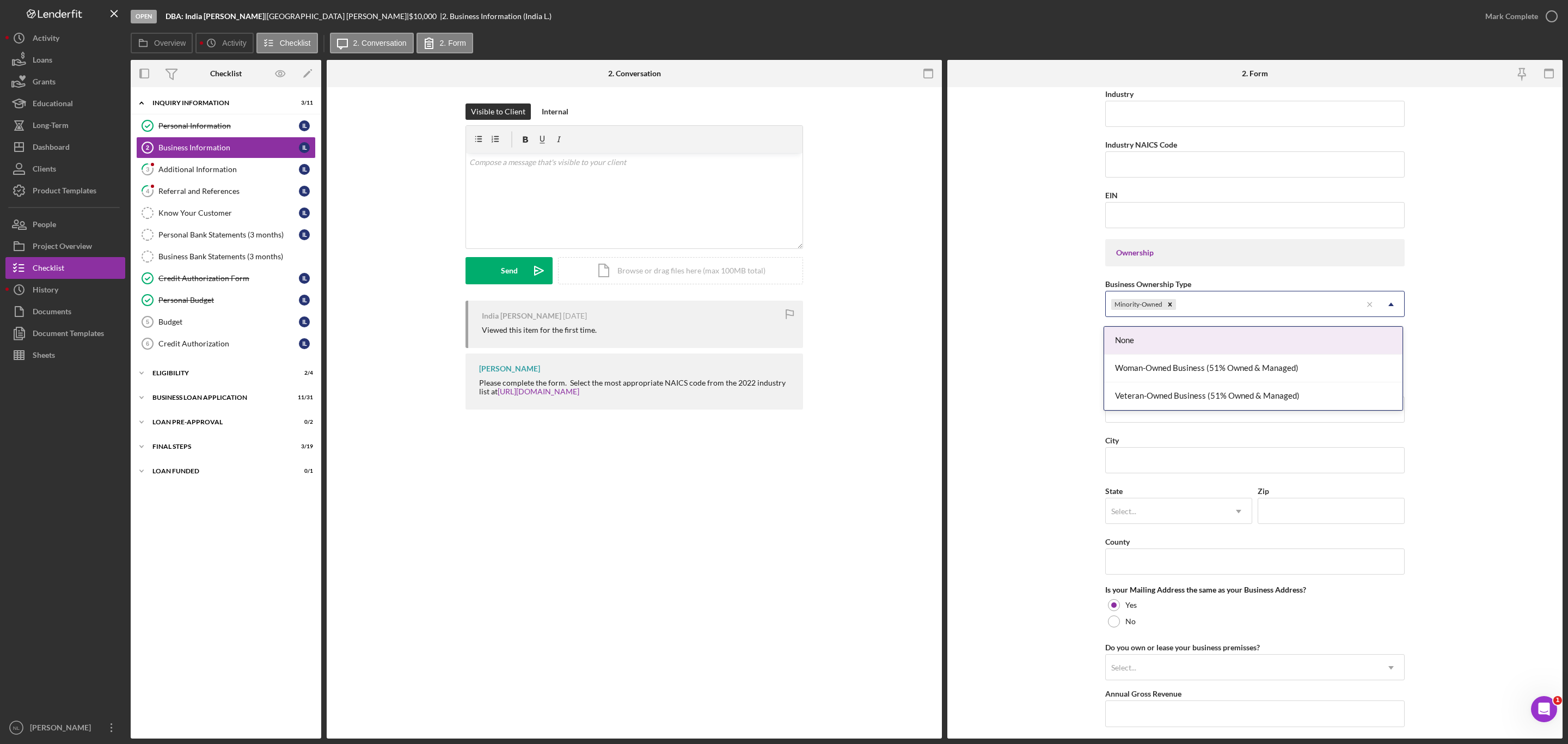
click at [1211, 304] on div "Minority-Owned" at bounding box center [1234, 304] width 256 height 25
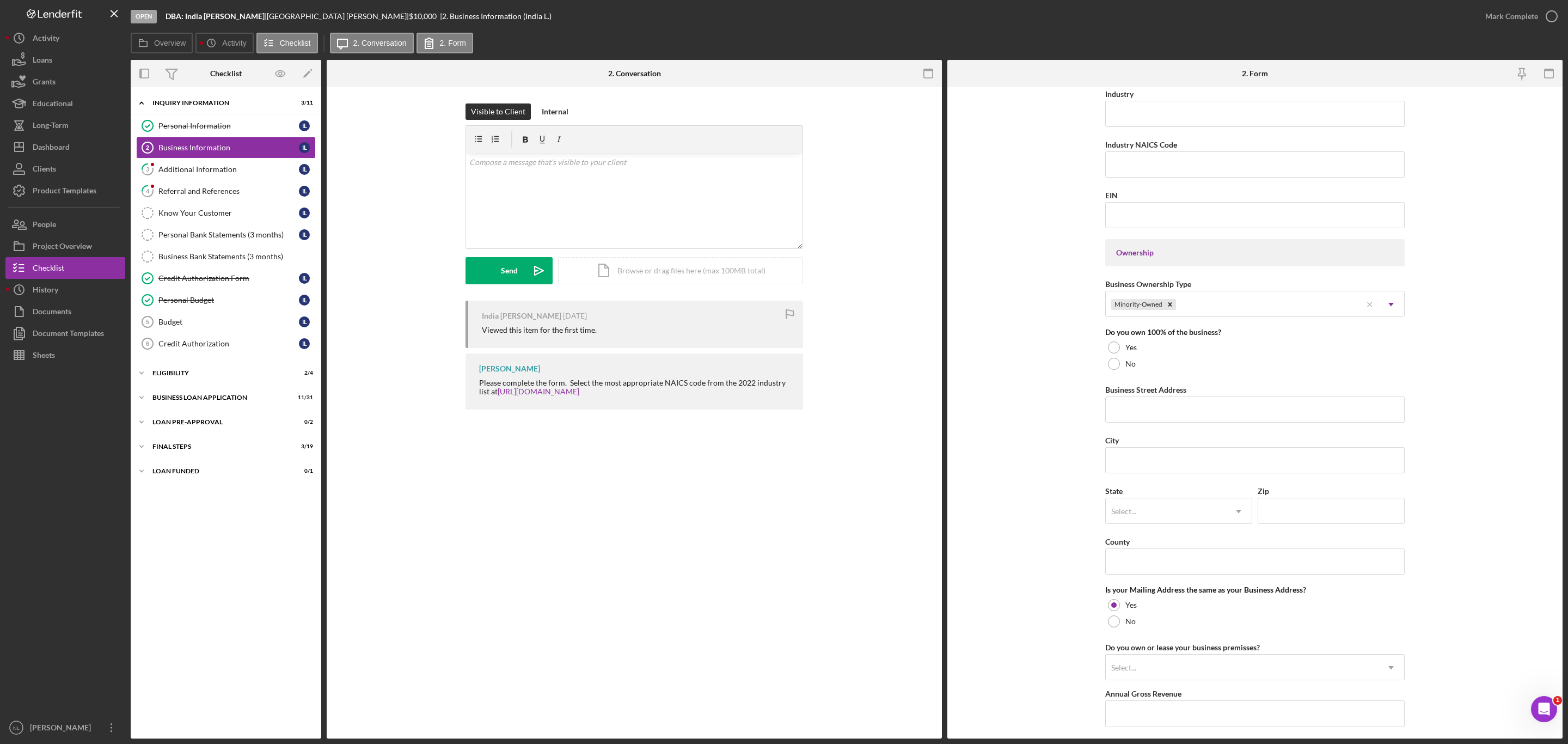
click at [1045, 396] on form "Business Name DBA: [GEOGRAPHIC_DATA] [PERSON_NAME] DBA Business Start Date Lega…" at bounding box center [1255, 413] width 615 height 651
click at [170, 169] on div "Additional Information" at bounding box center [228, 169] width 141 height 9
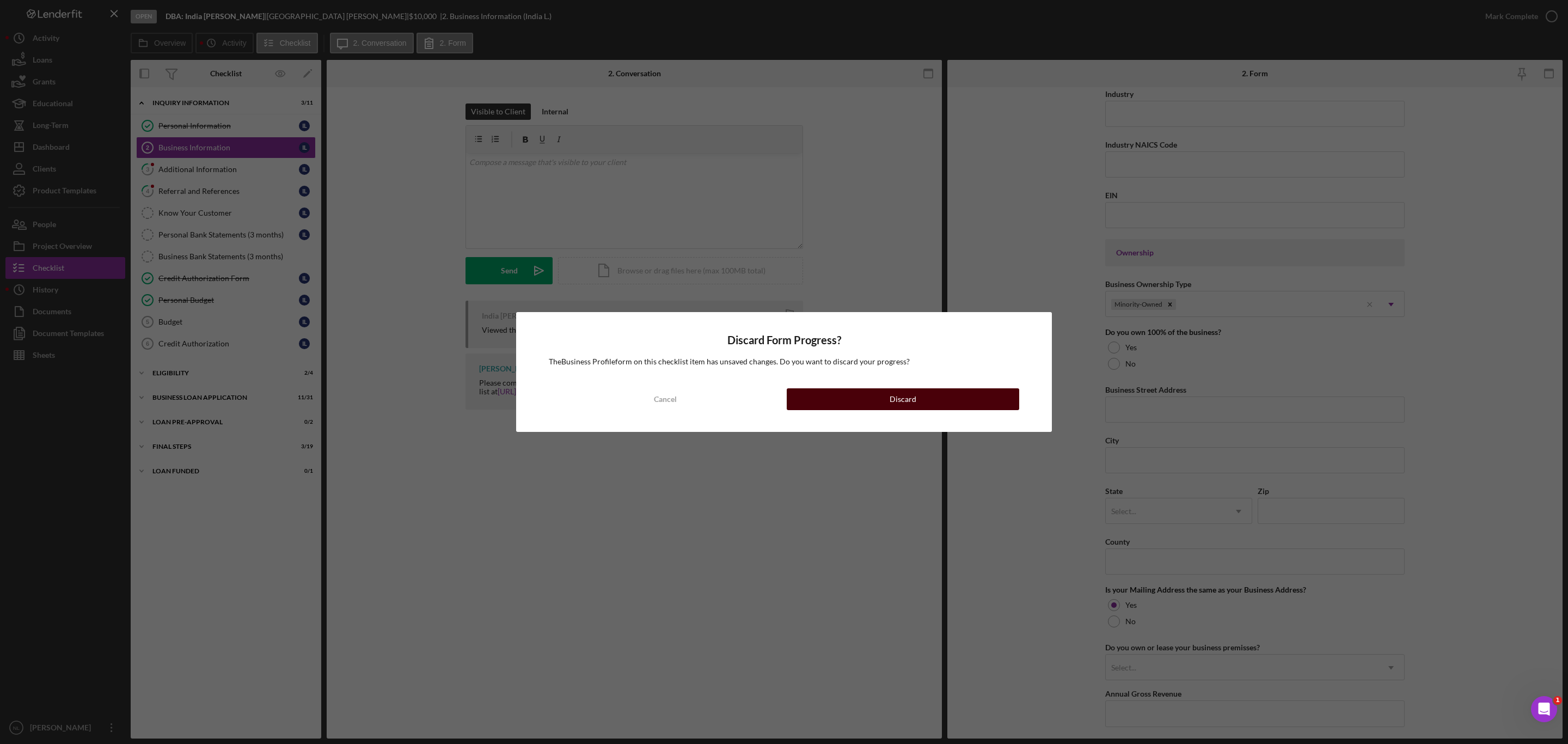
click at [849, 404] on button "Discard" at bounding box center [903, 399] width 233 height 22
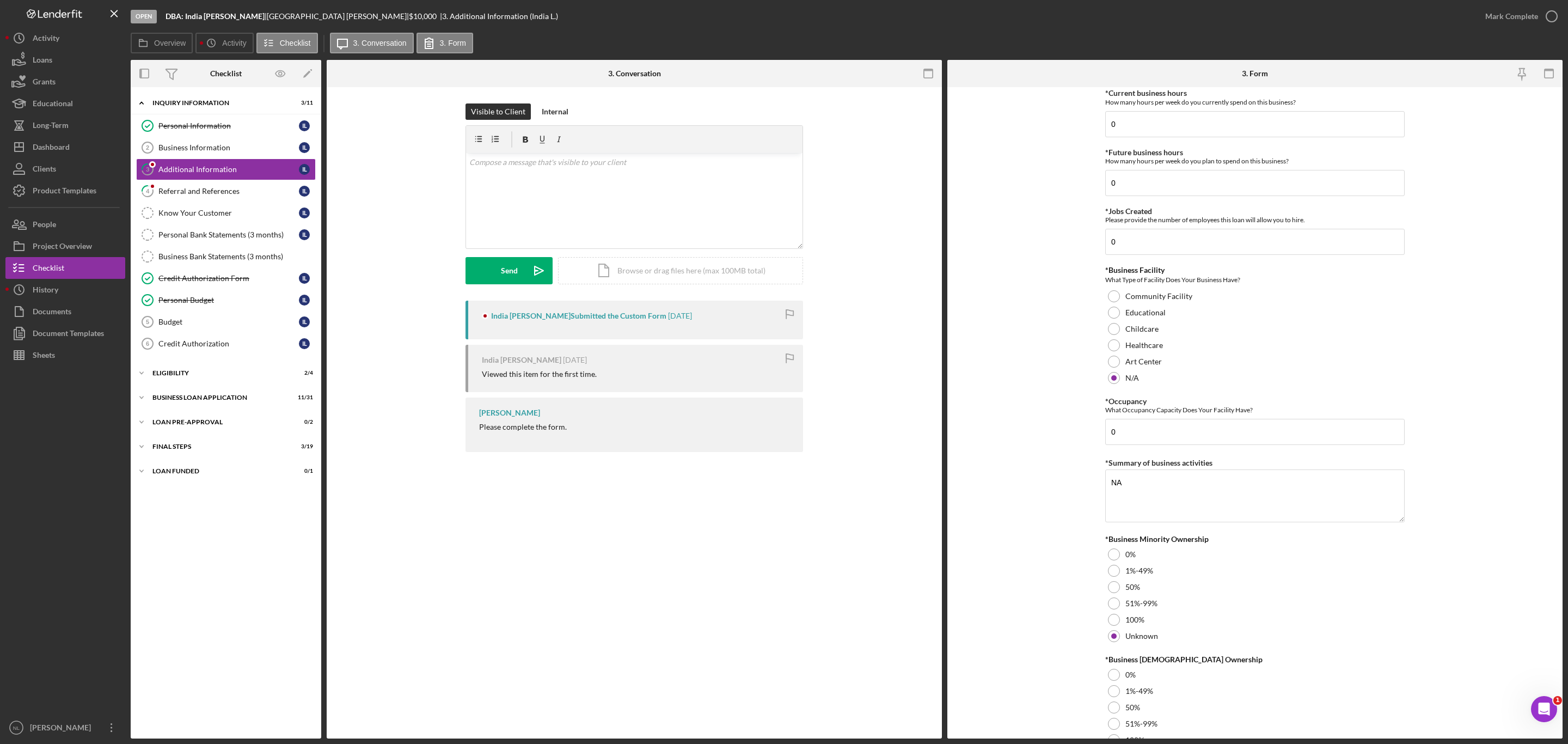
scroll to position [964, 0]
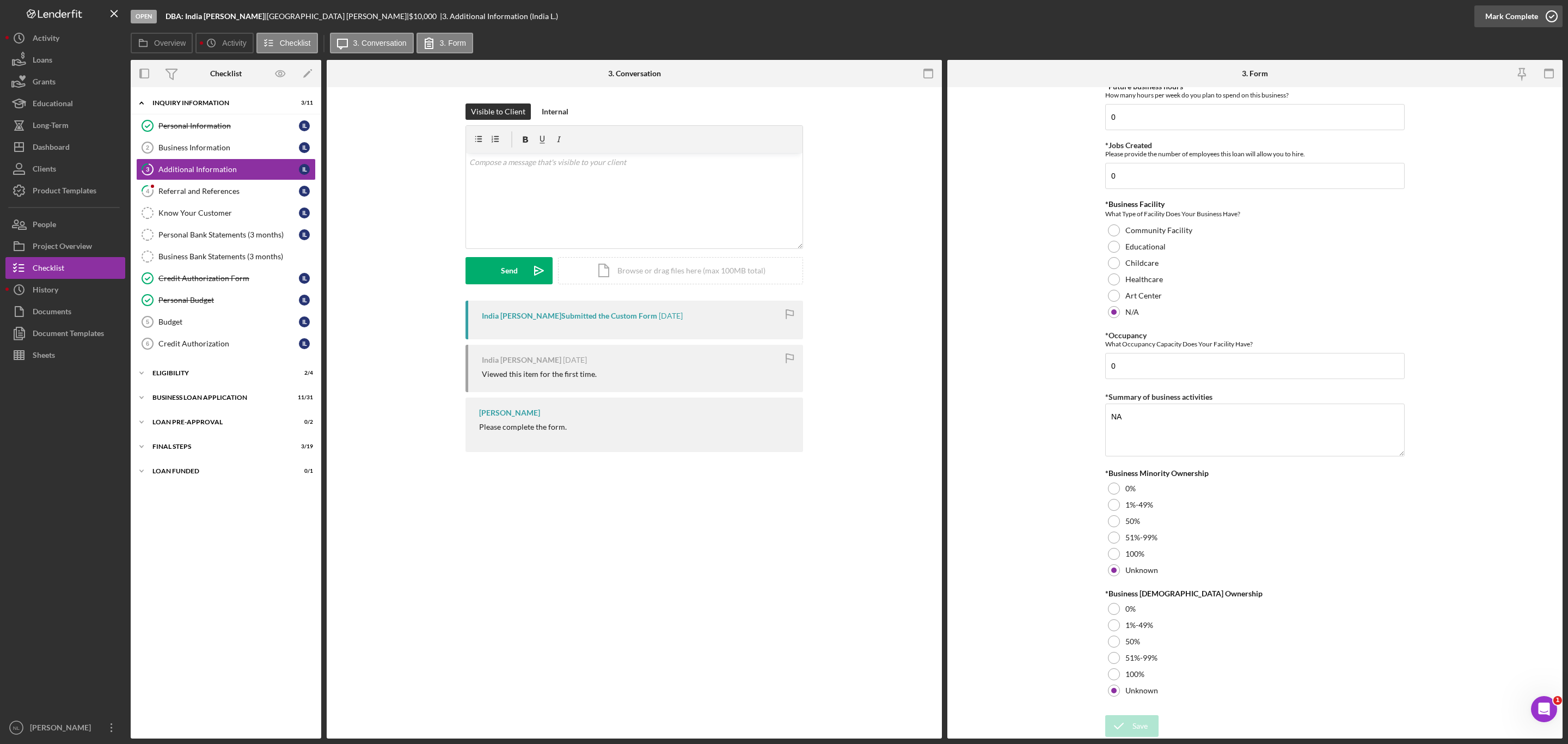
click at [1513, 13] on div "Mark Complete" at bounding box center [1511, 16] width 53 height 22
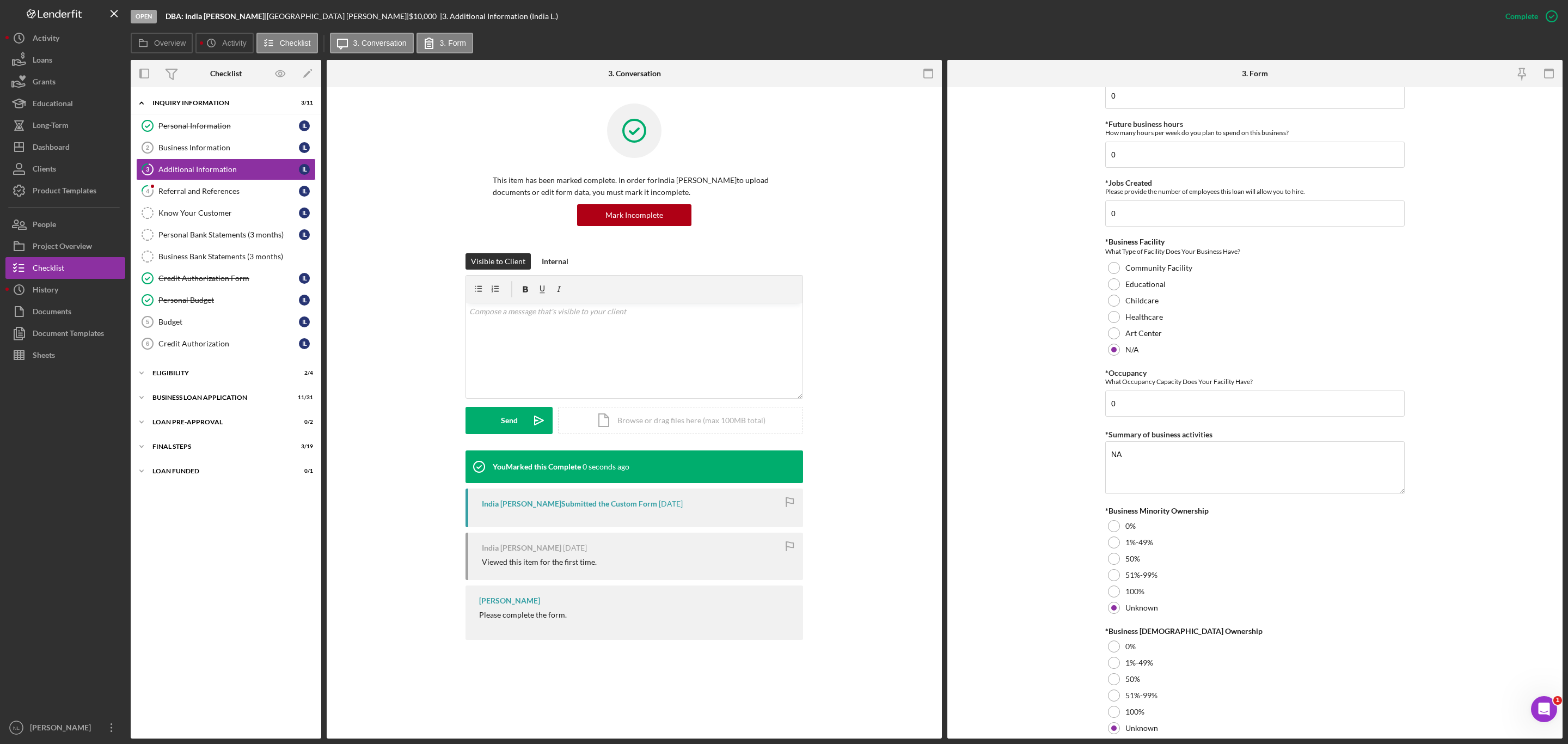
scroll to position [1007, 0]
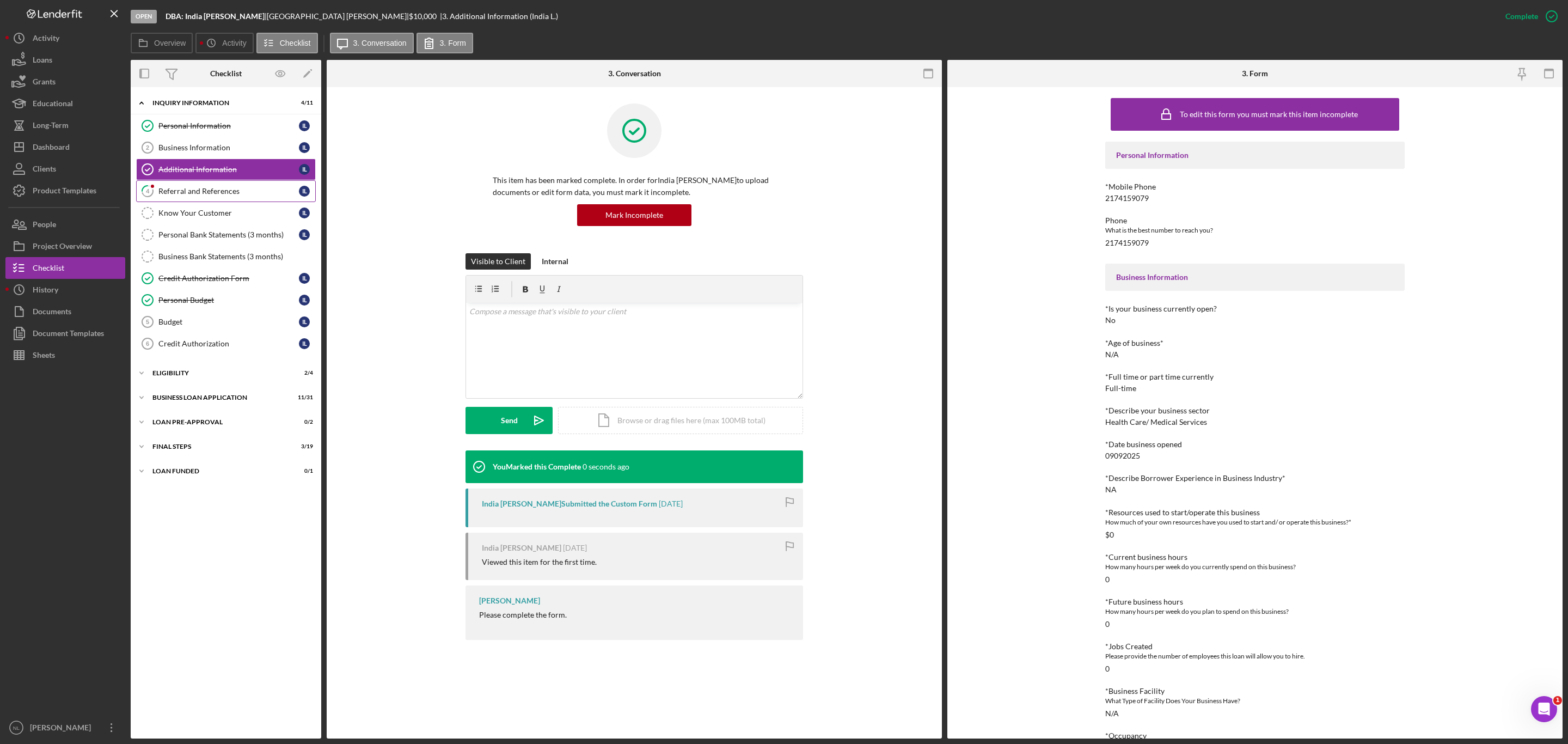
click at [219, 195] on div "Referral and References" at bounding box center [228, 191] width 141 height 9
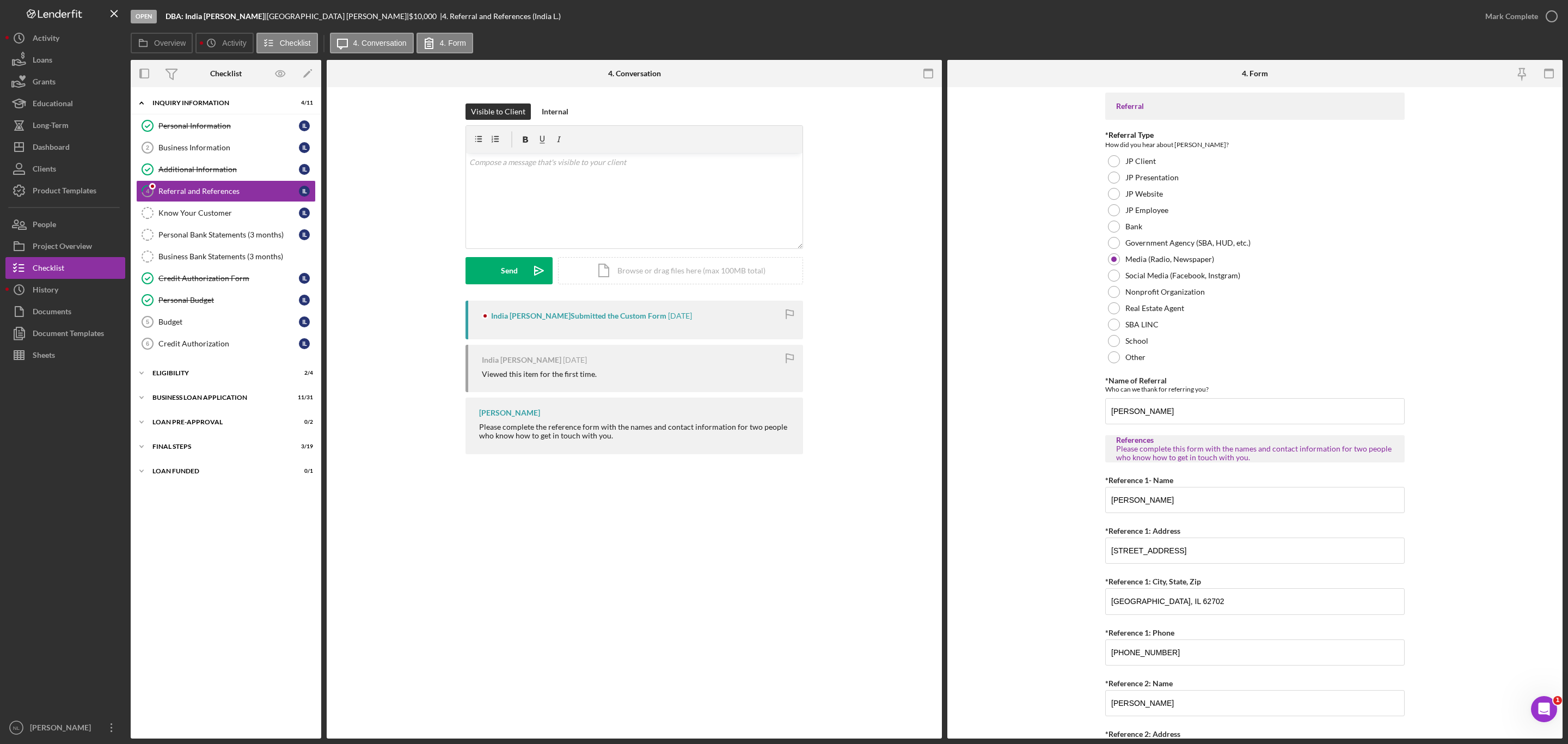
scroll to position [174, 0]
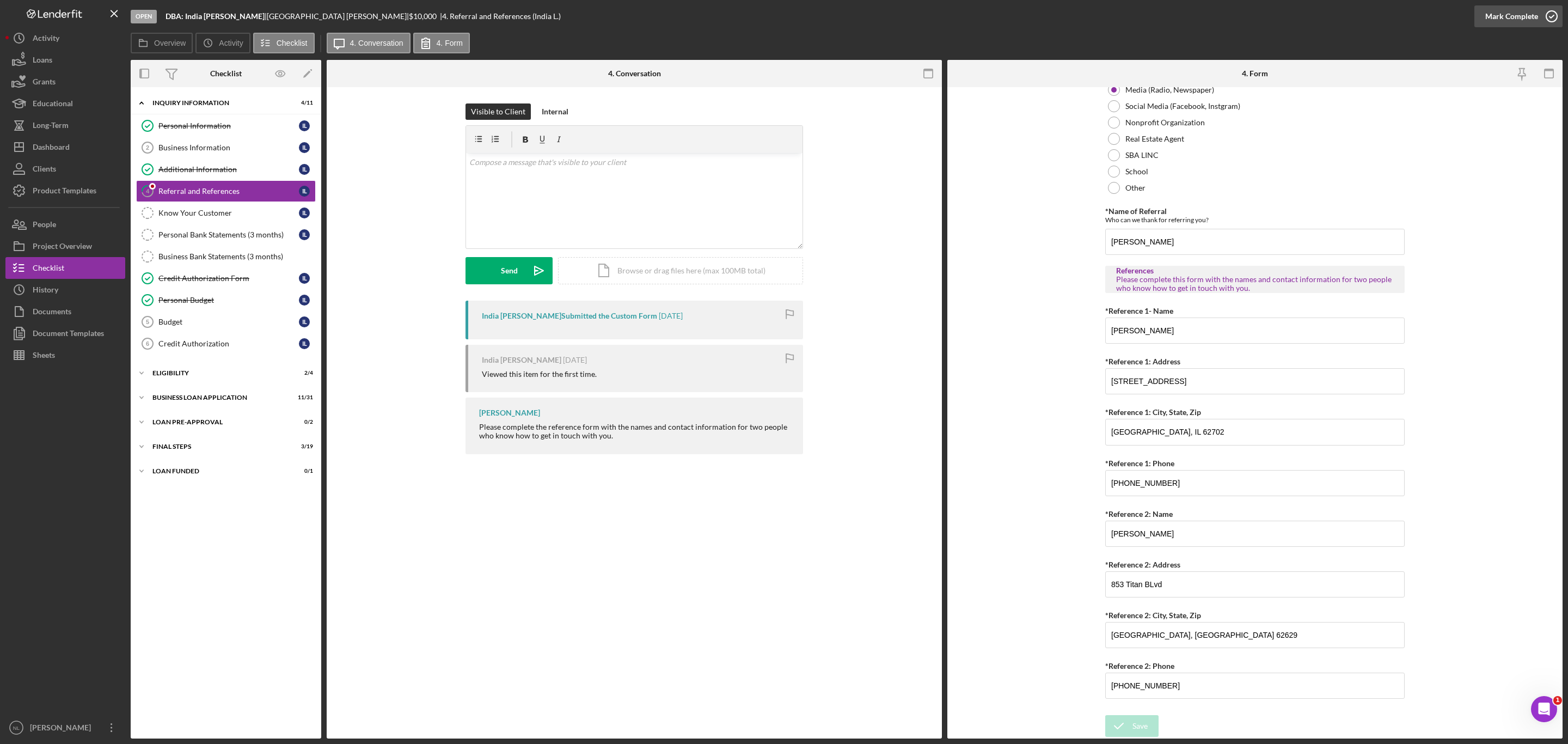
click at [1531, 23] on div "Mark Complete" at bounding box center [1511, 16] width 53 height 22
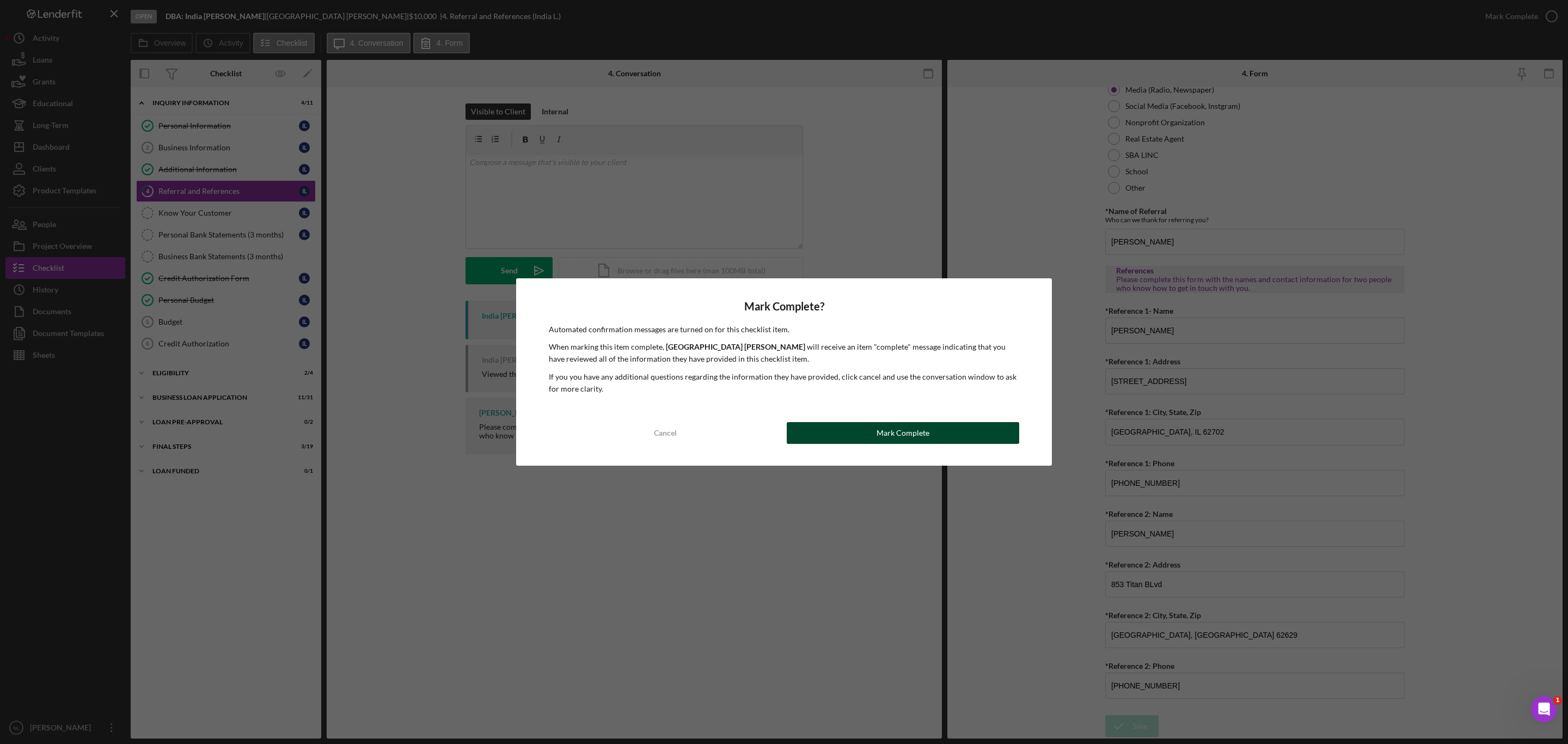
click at [859, 440] on button "Mark Complete" at bounding box center [903, 433] width 233 height 22
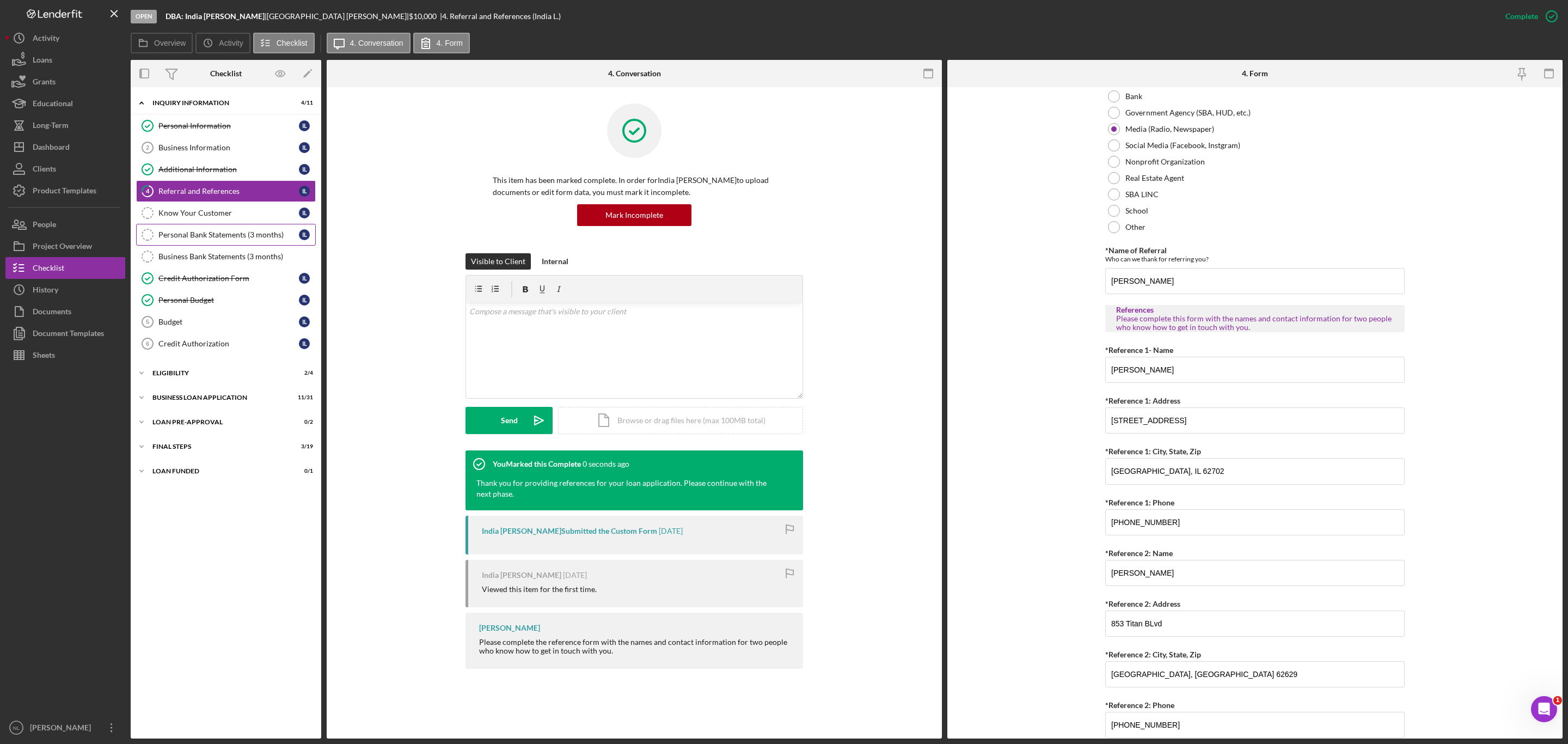
scroll to position [218, 0]
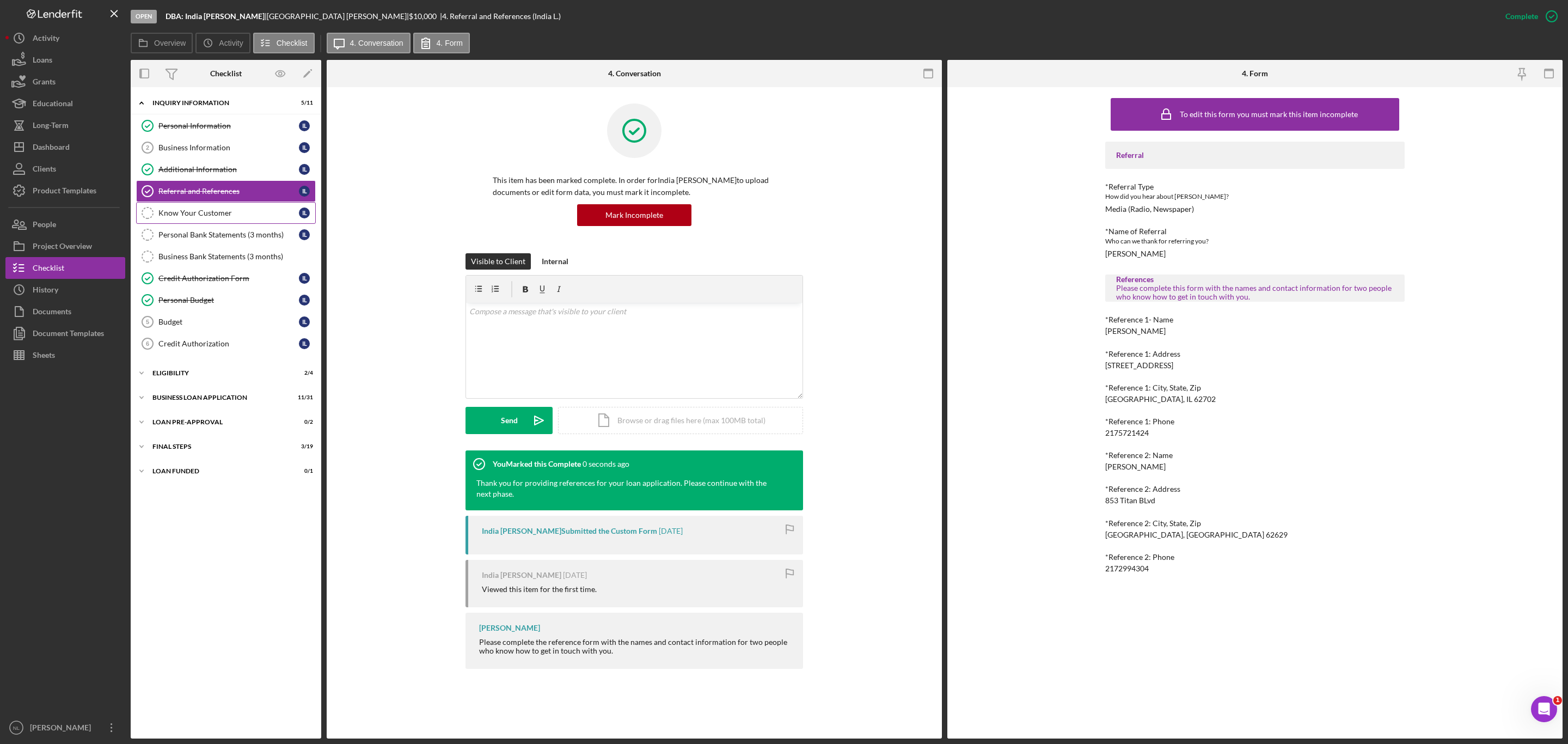
click at [205, 216] on div "Know Your Customer" at bounding box center [228, 213] width 141 height 9
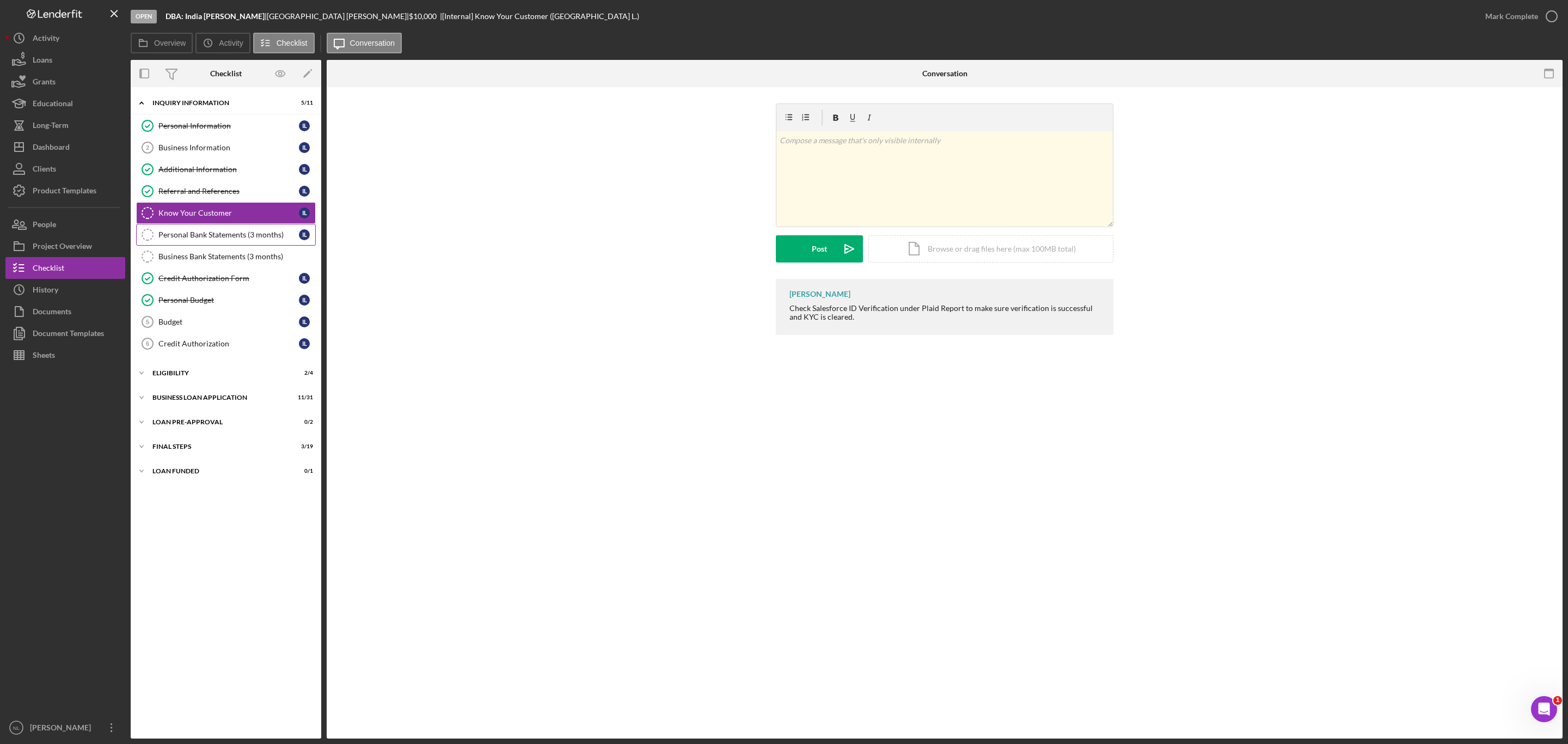
click at [204, 239] on div "Personal Bank Statements (3 months)" at bounding box center [228, 234] width 141 height 9
click at [211, 261] on div "Business Bank Statements (3 months)" at bounding box center [237, 256] width 157 height 9
click at [199, 217] on div "Know Your Customer" at bounding box center [228, 213] width 141 height 9
click at [198, 316] on link "Budget 5 Budget I L" at bounding box center [226, 322] width 180 height 22
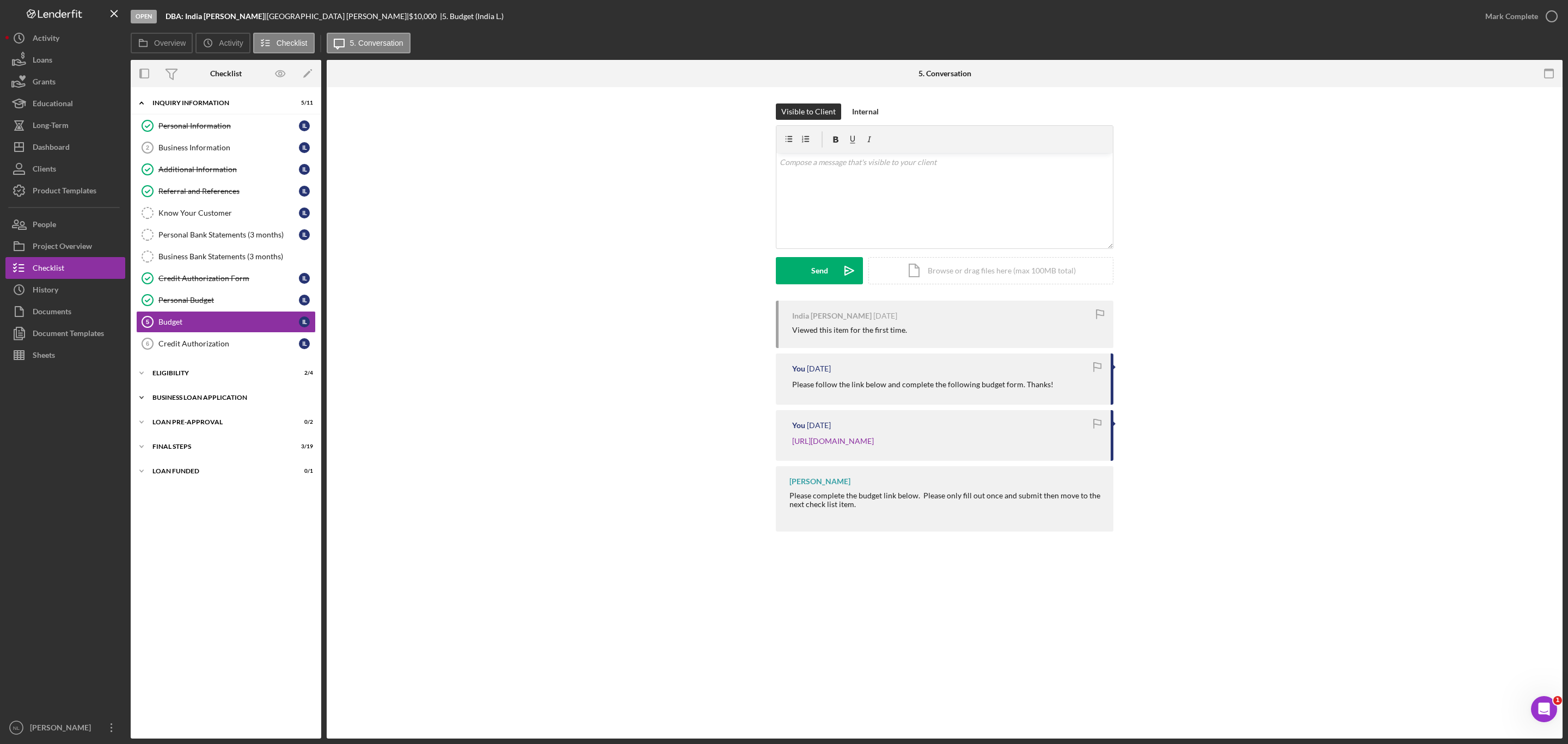
click at [195, 399] on div "Icon/Expander BUSINESS LOAN APPLICATION 11 / 31" at bounding box center [226, 398] width 191 height 22
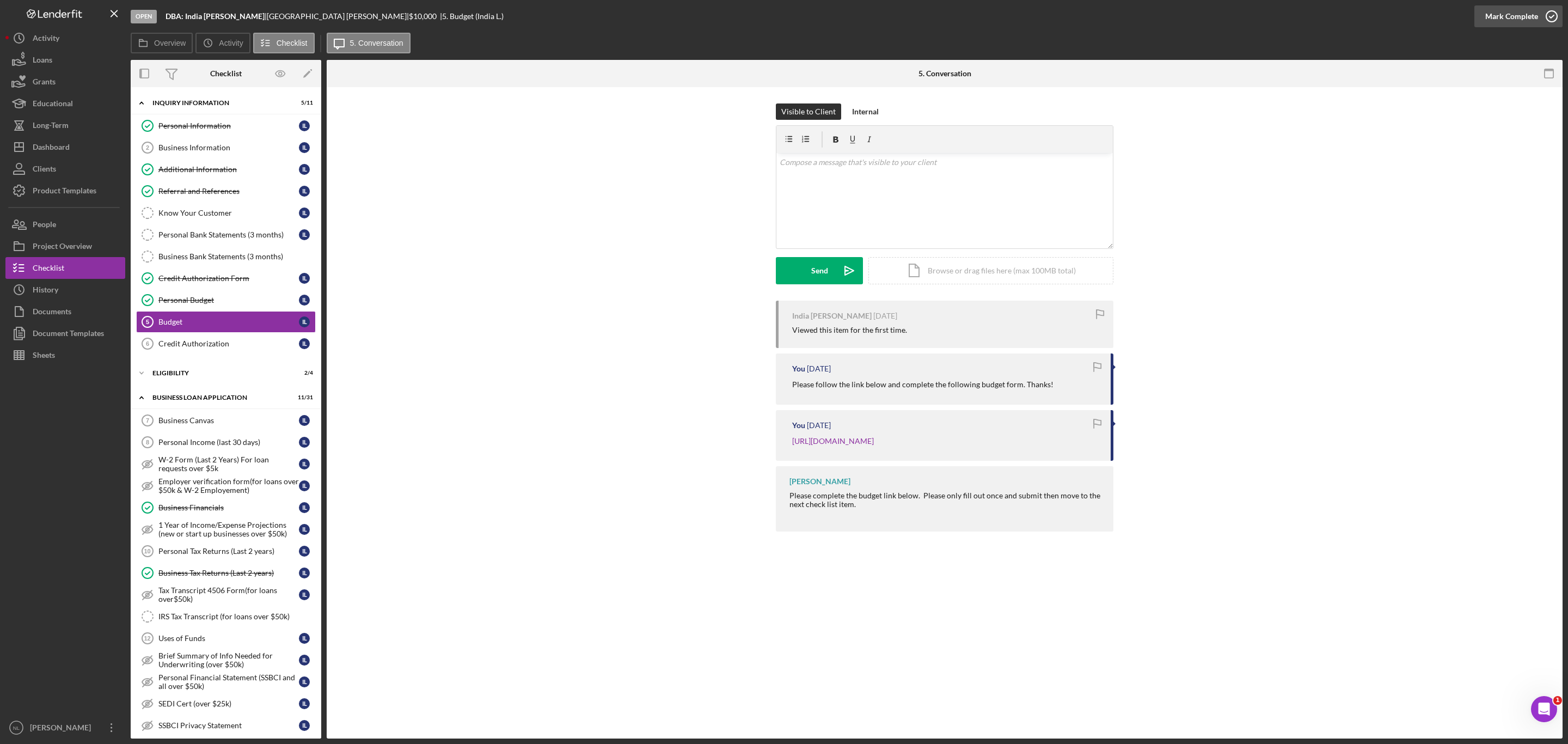
click at [1496, 15] on div "Mark Complete" at bounding box center [1511, 16] width 53 height 22
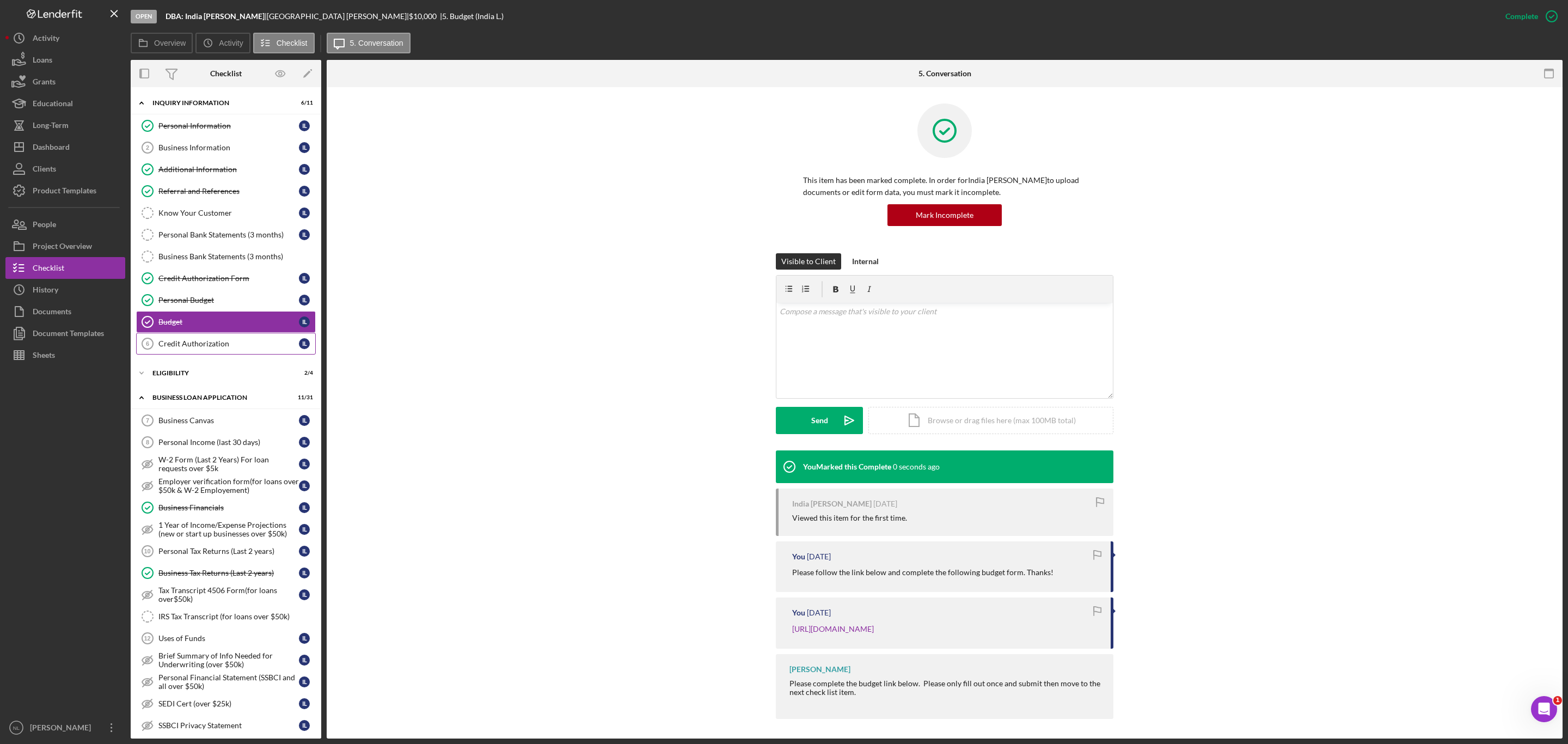
click at [230, 354] on link "Credit Authorization 6 Credit Authorization I L" at bounding box center [226, 344] width 180 height 22
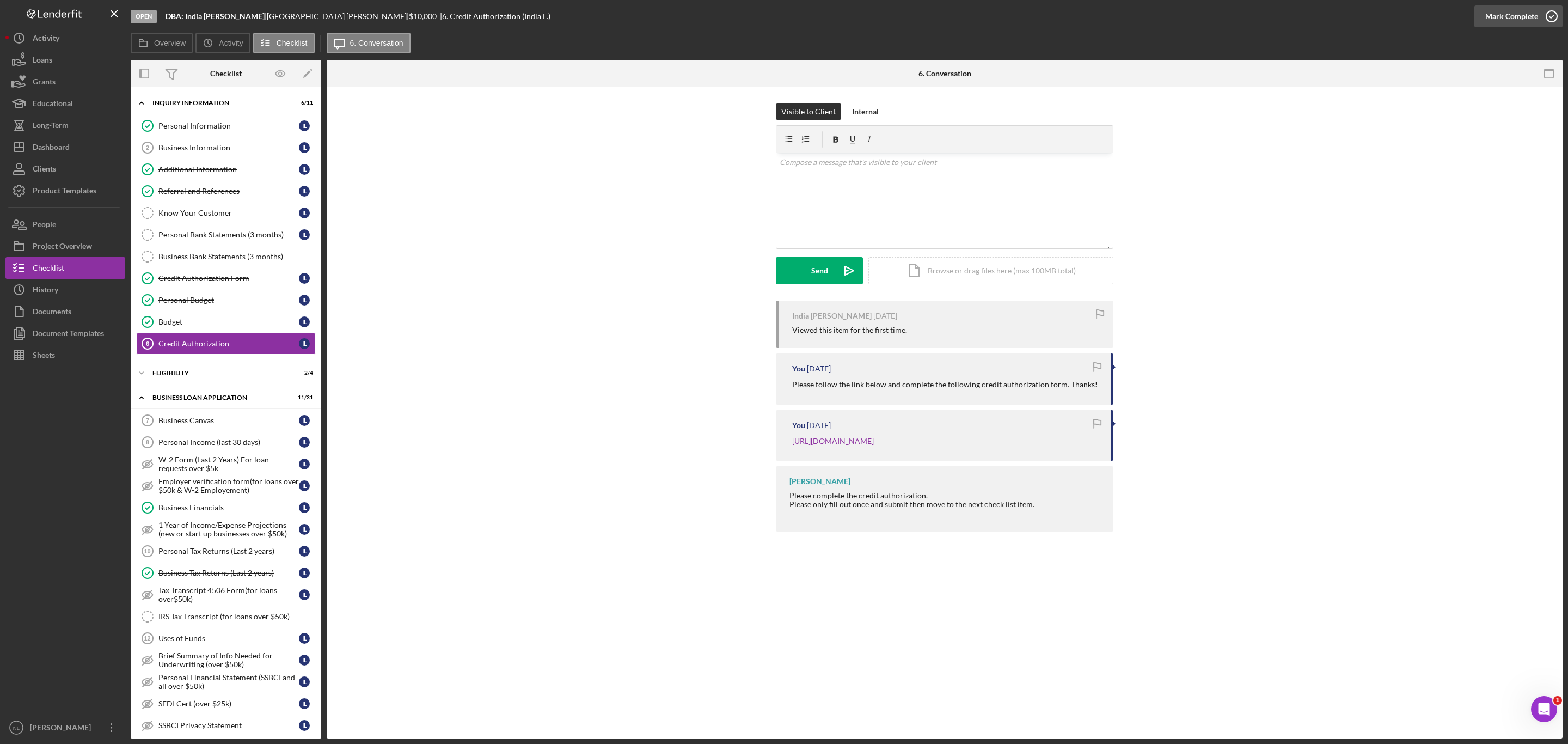
click at [1493, 13] on div "Mark Complete" at bounding box center [1511, 16] width 53 height 22
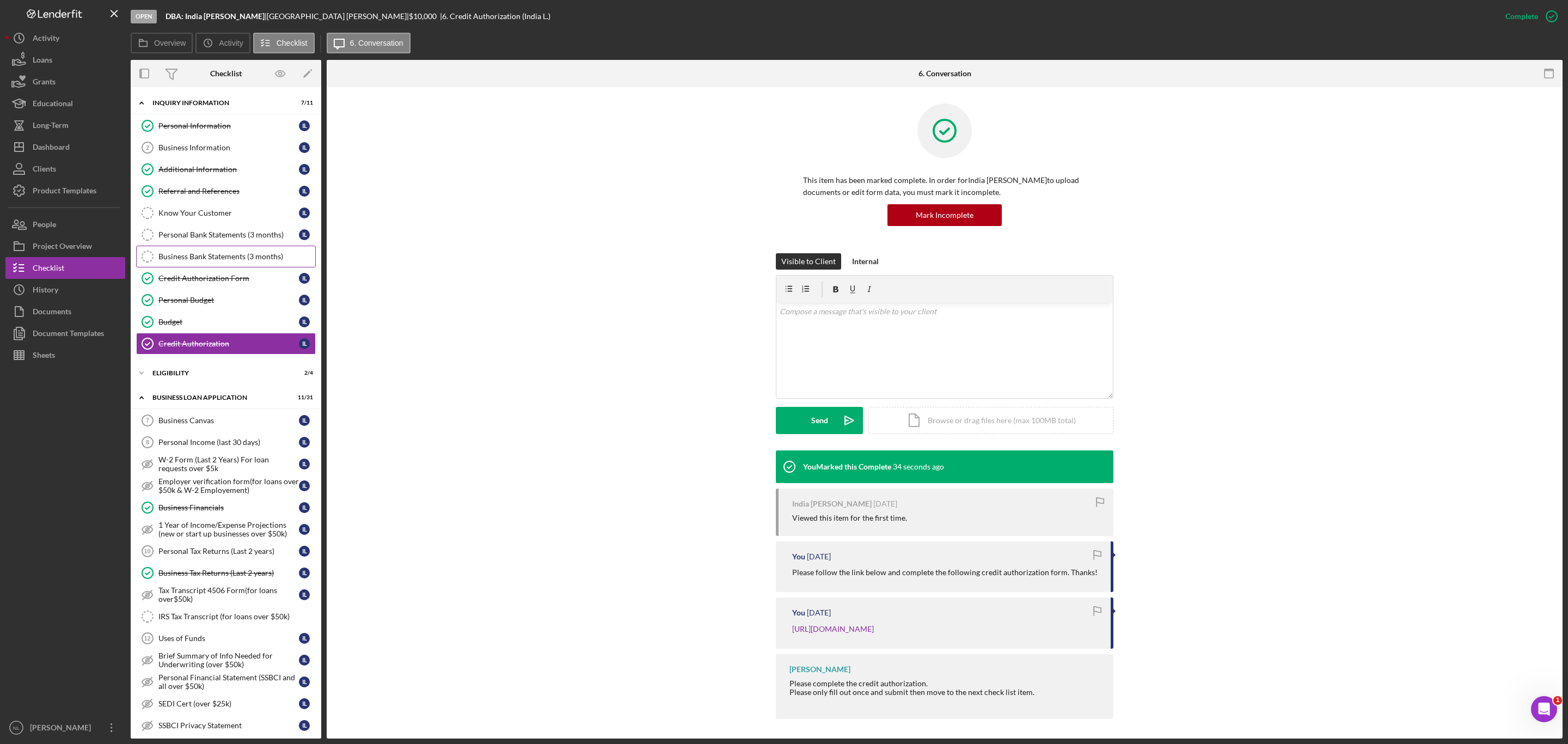
click at [239, 258] on div "Business Bank Statements (3 months)" at bounding box center [237, 256] width 157 height 9
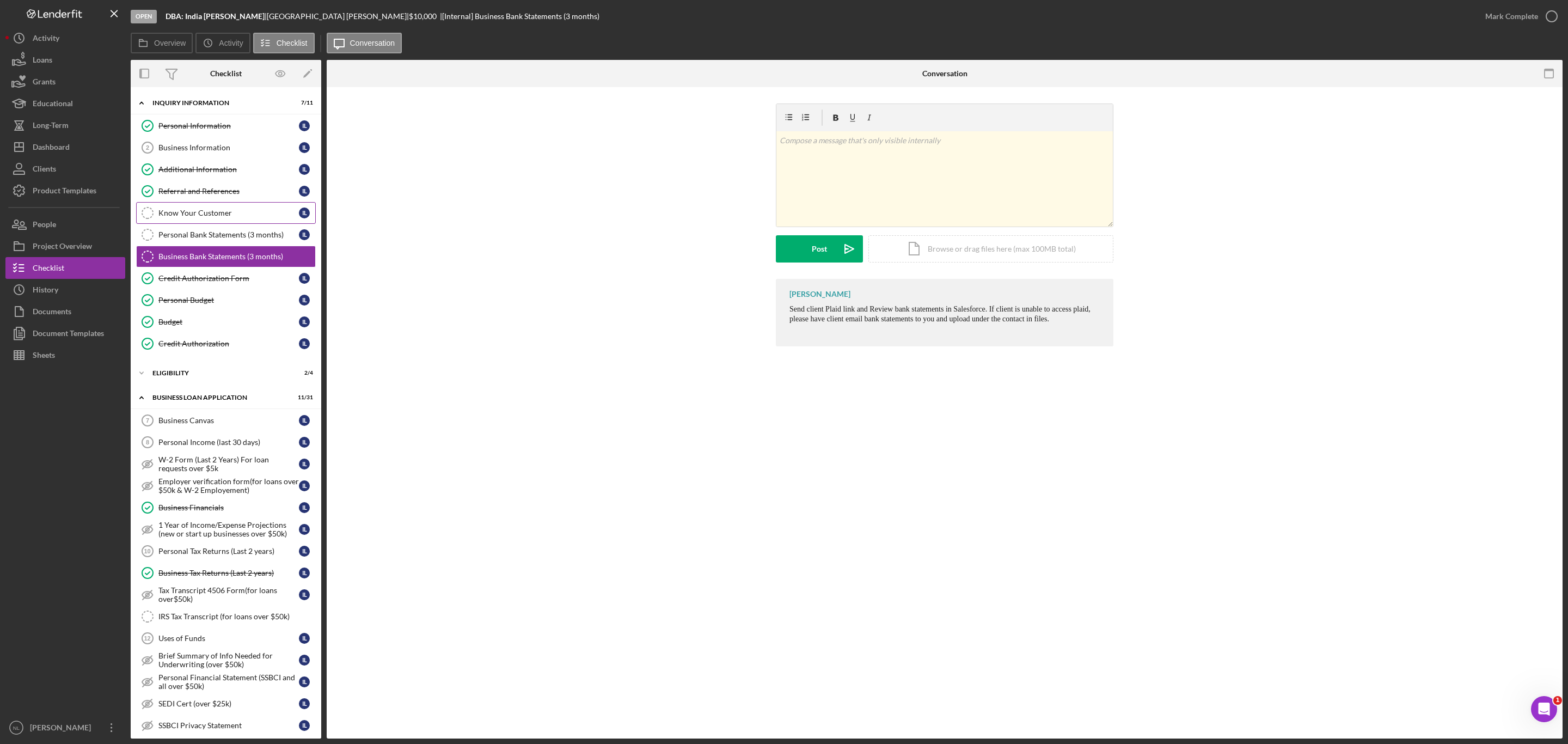
click at [240, 216] on div "Know Your Customer" at bounding box center [228, 213] width 141 height 9
click at [262, 425] on div "Business Canvas" at bounding box center [228, 420] width 141 height 9
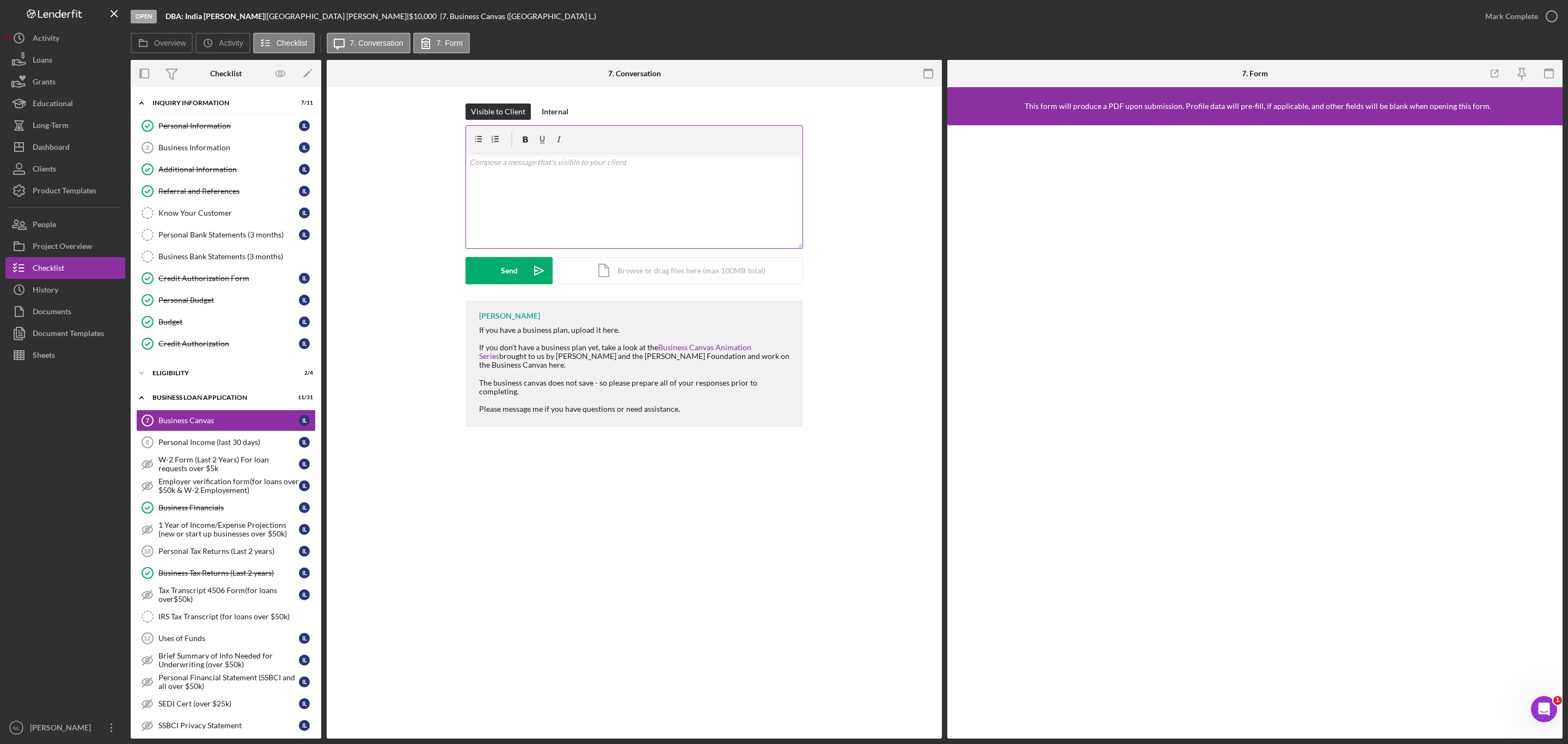
click at [529, 234] on div "v Color teal Color pink Remove color Add row above Add row below Add column bef…" at bounding box center [634, 200] width 337 height 96
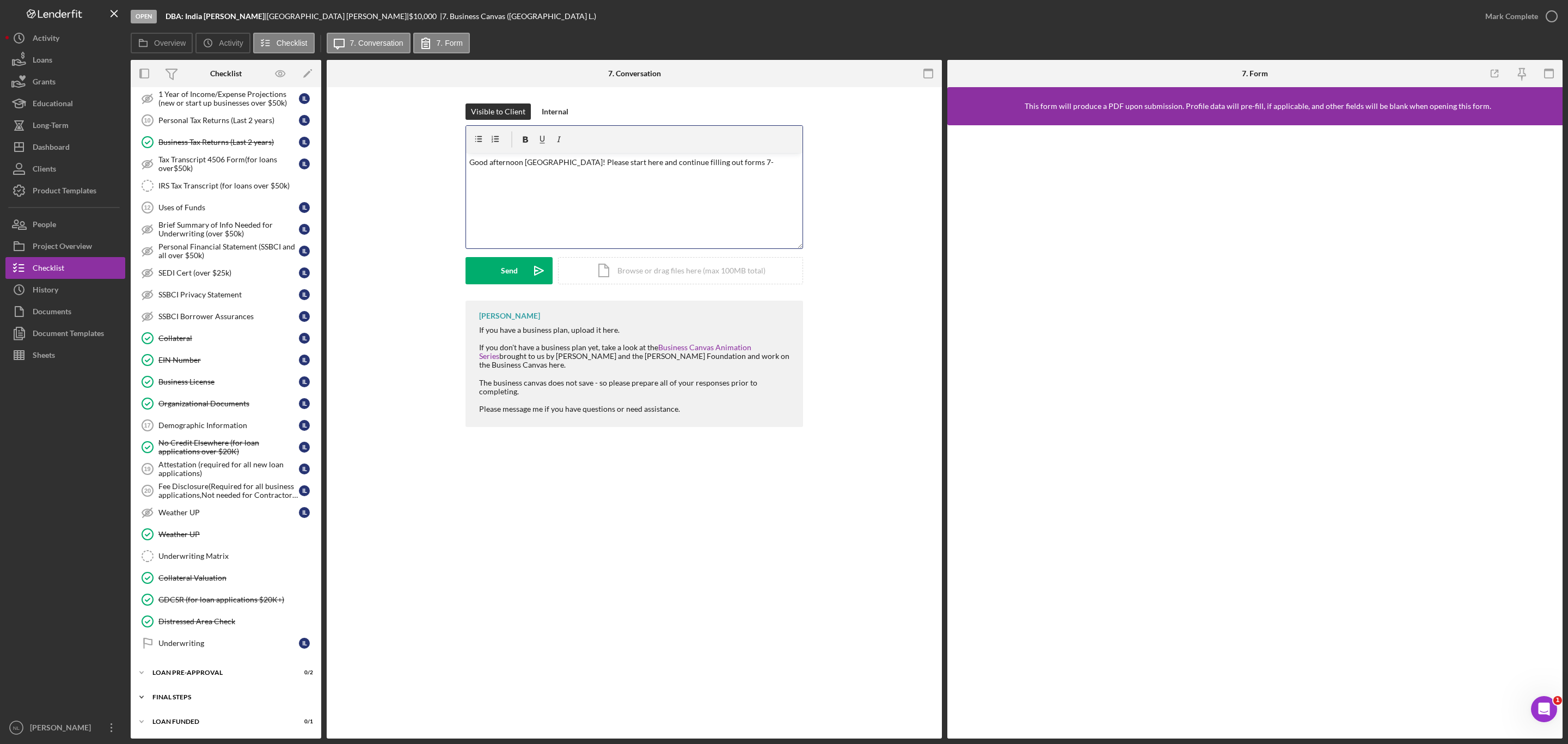
click at [260, 690] on div "Icon/Expander FINAL STEPS 3 / 19" at bounding box center [226, 697] width 191 height 22
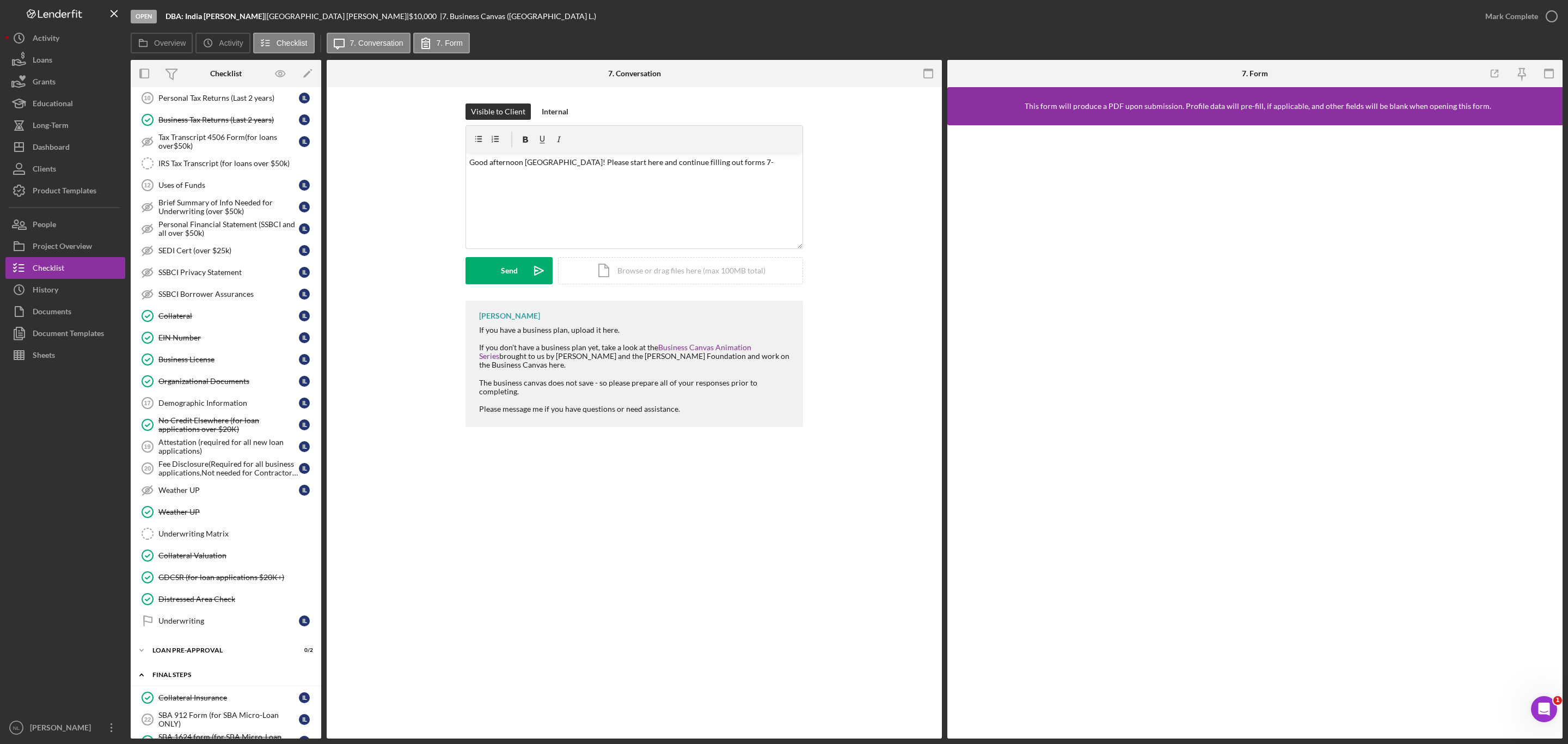
scroll to position [878, 0]
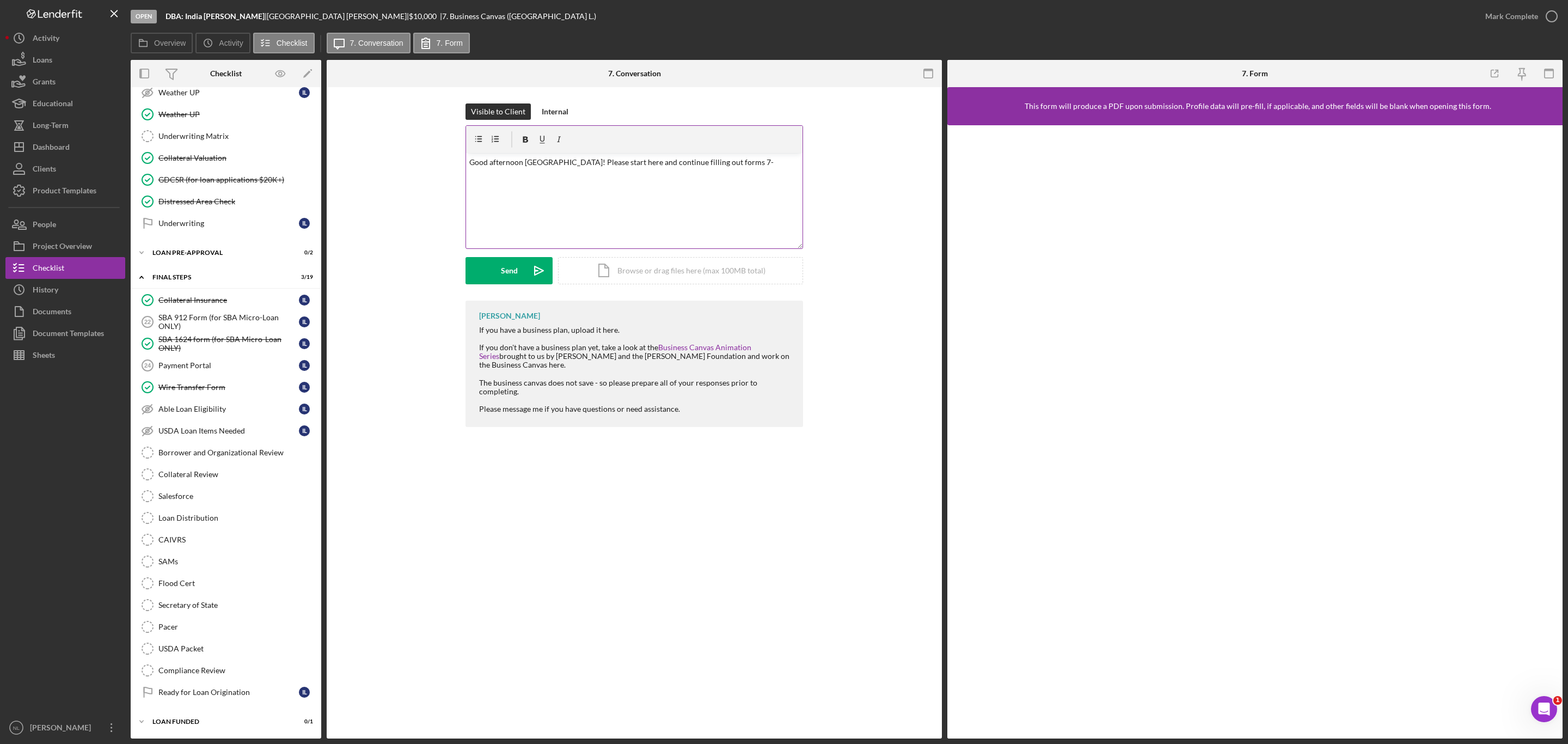
click at [732, 158] on p "Good afternoon [GEOGRAPHIC_DATA]! Please start here and continue filling out fo…" at bounding box center [634, 163] width 331 height 12
click at [608, 200] on div "v Color teal Color pink Remove color Add row above Add row below Add column bef…" at bounding box center [634, 200] width 337 height 96
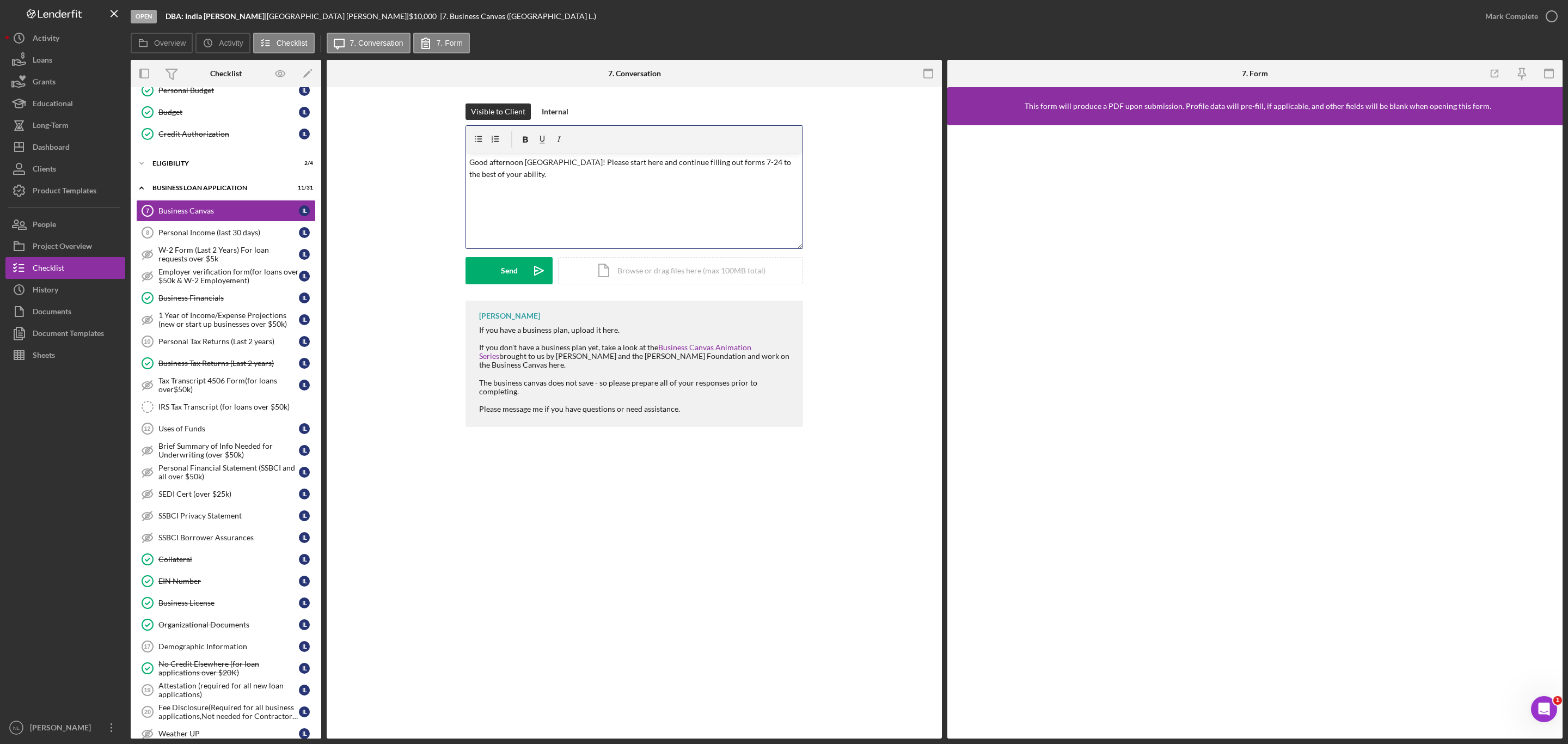
scroll to position [0, 0]
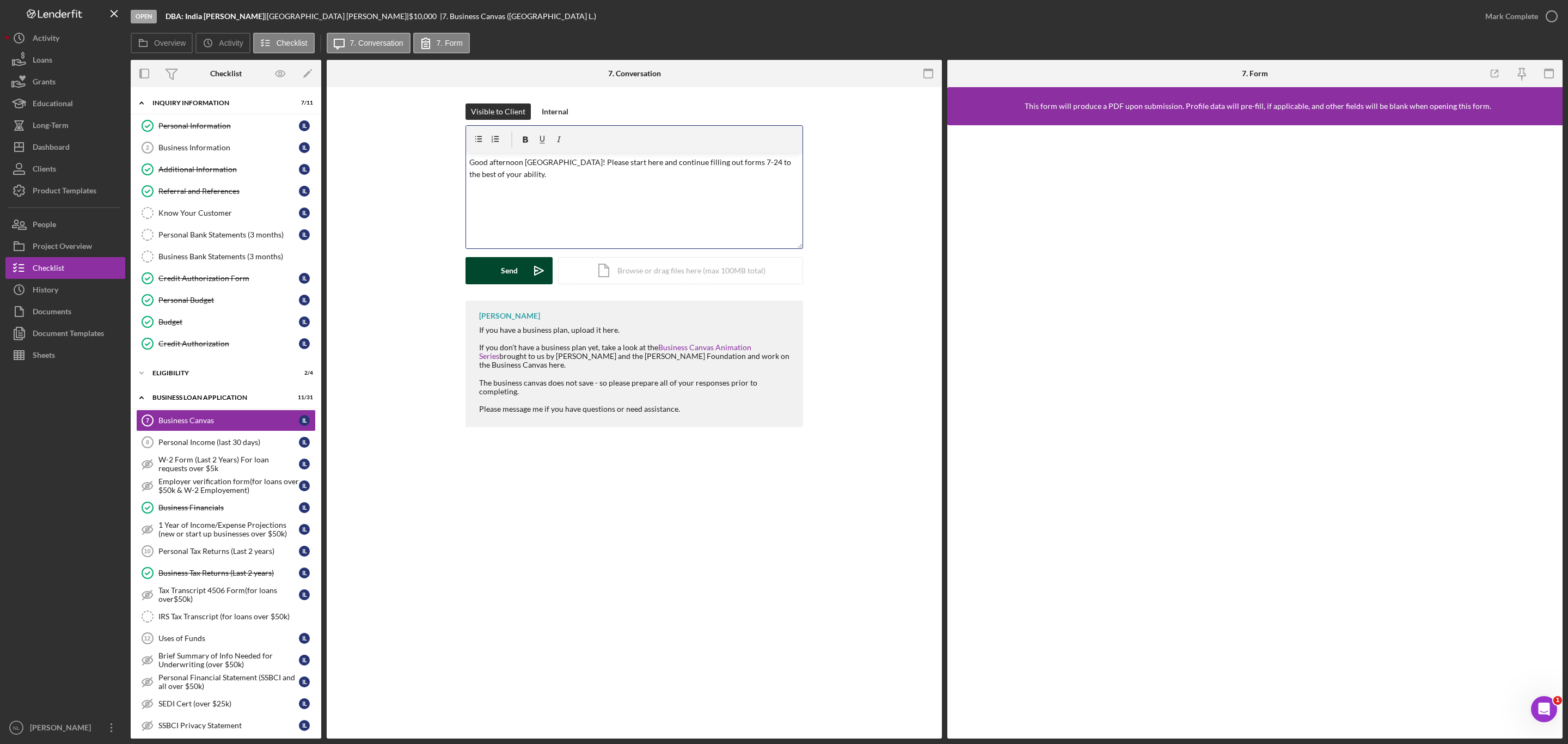
click at [499, 276] on button "Send Icon/icon-invite-send" at bounding box center [509, 270] width 87 height 27
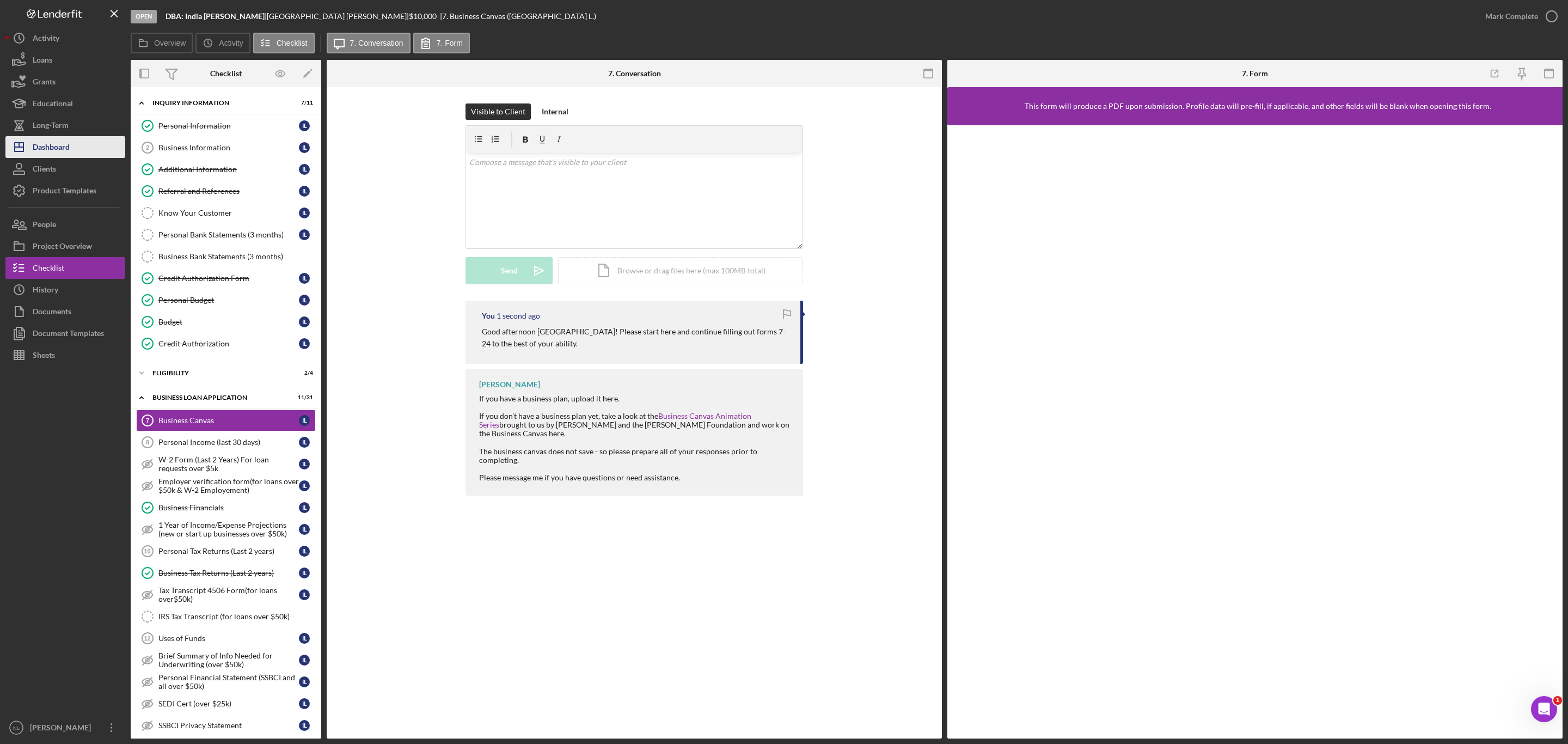
click at [59, 149] on div "Dashboard" at bounding box center [51, 149] width 37 height 24
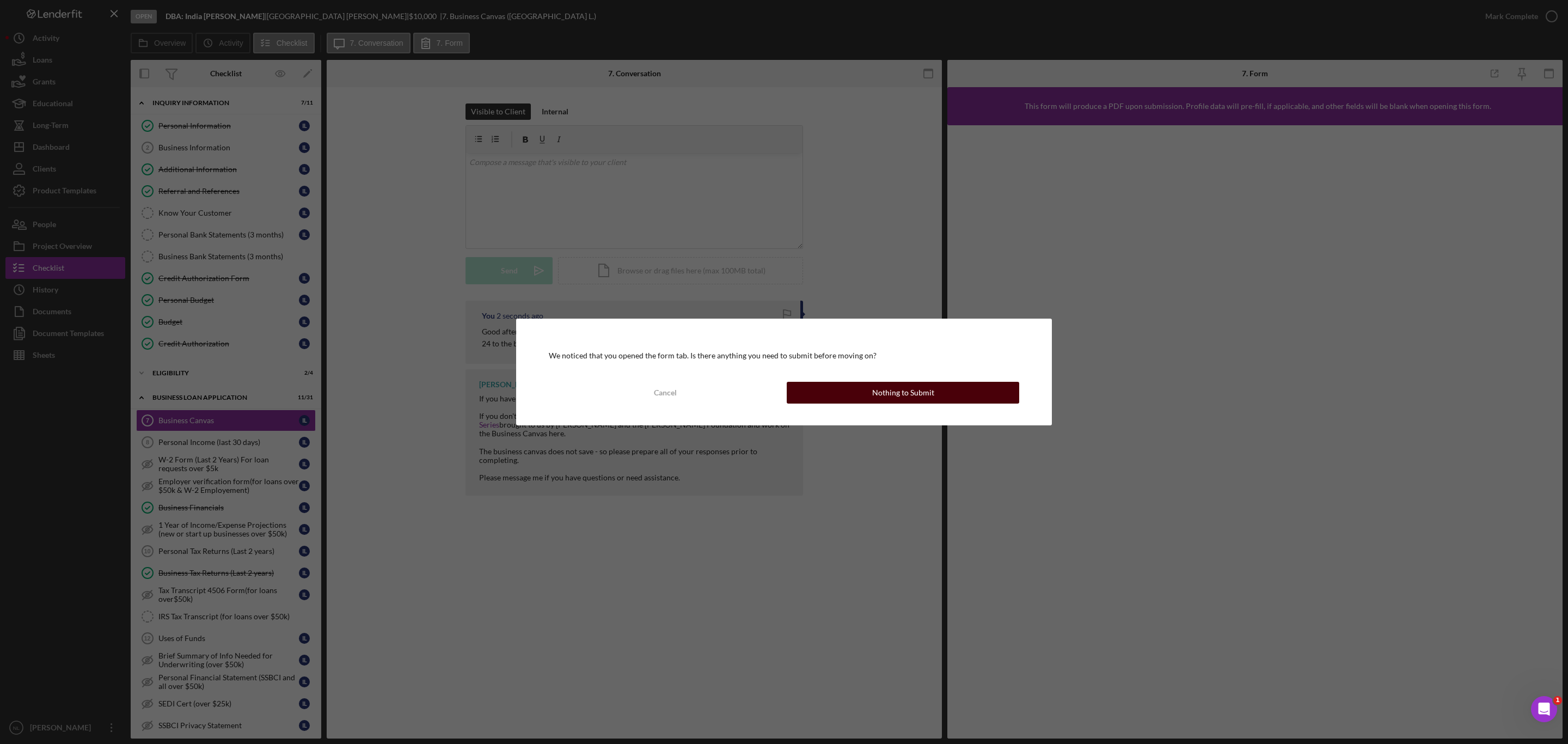
click at [855, 384] on button "Nothing to Submit" at bounding box center [903, 393] width 233 height 22
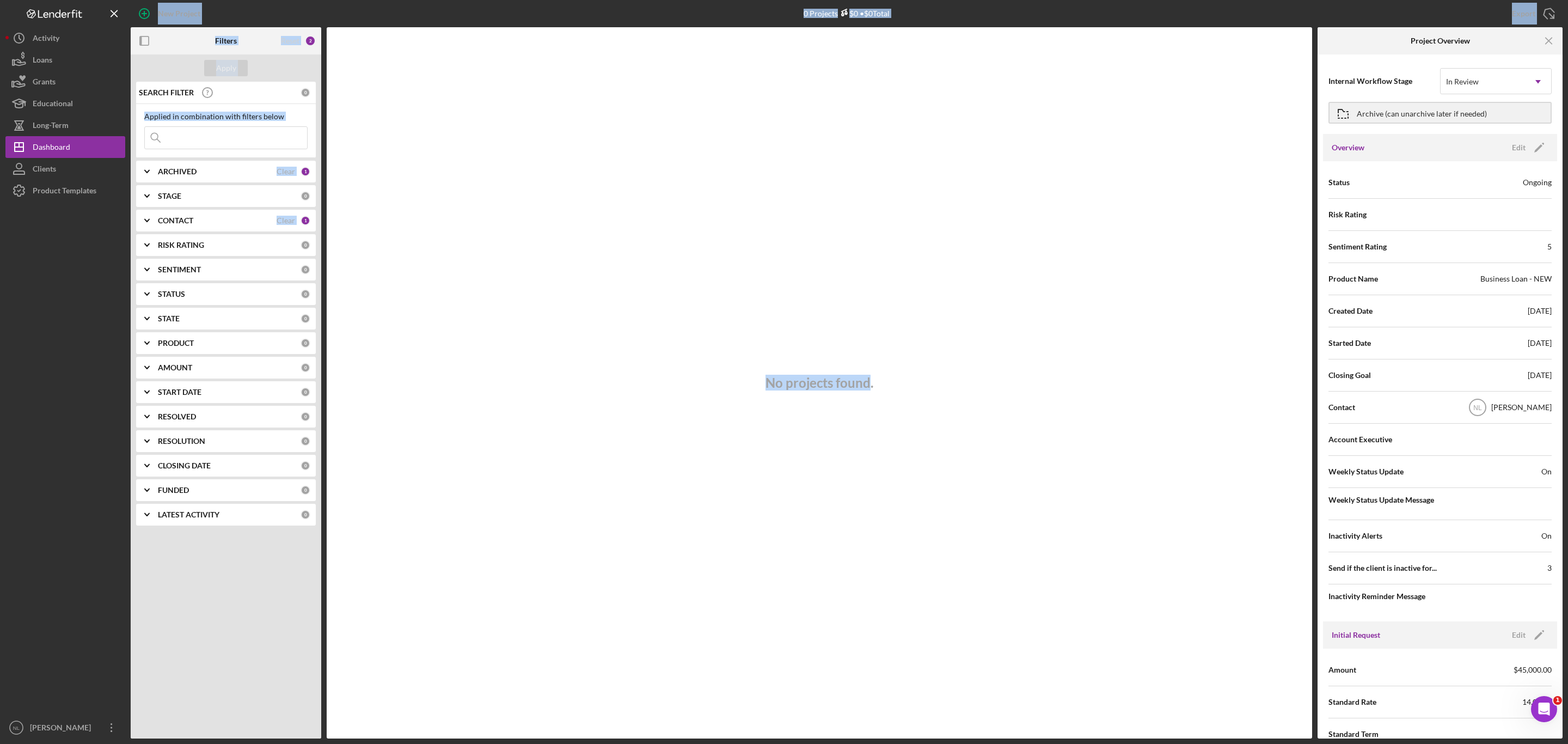
click at [449, 328] on div "New Project 0 Projects $0 • $0 Total Export Icon/Export Filters Reset 2 Apply S…" at bounding box center [784, 369] width 1557 height 739
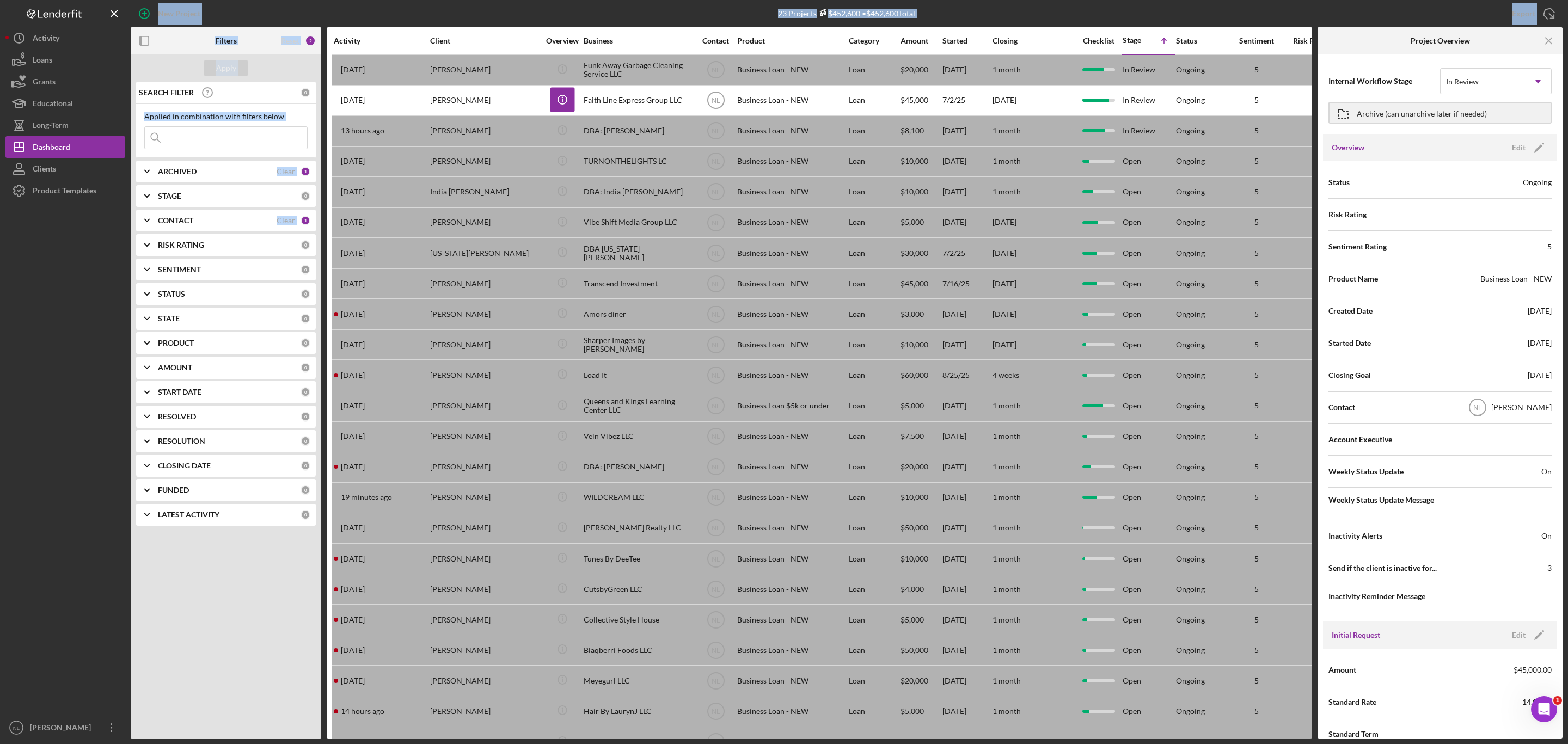
click at [255, 569] on div "Apply SEARCH FILTER 0 Applied in combination with filters below Icon/Menu Close…" at bounding box center [226, 396] width 191 height 684
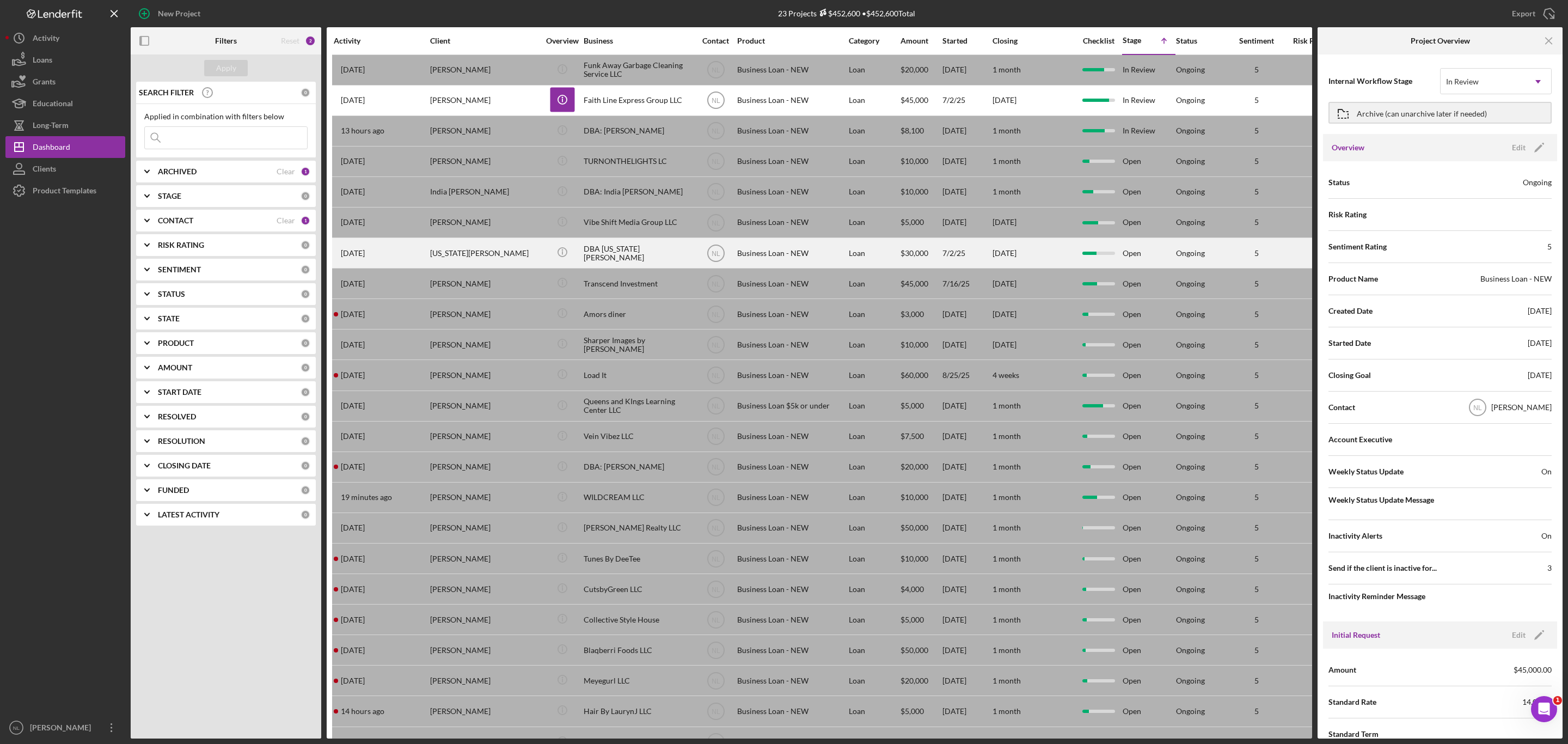
scroll to position [54, 0]
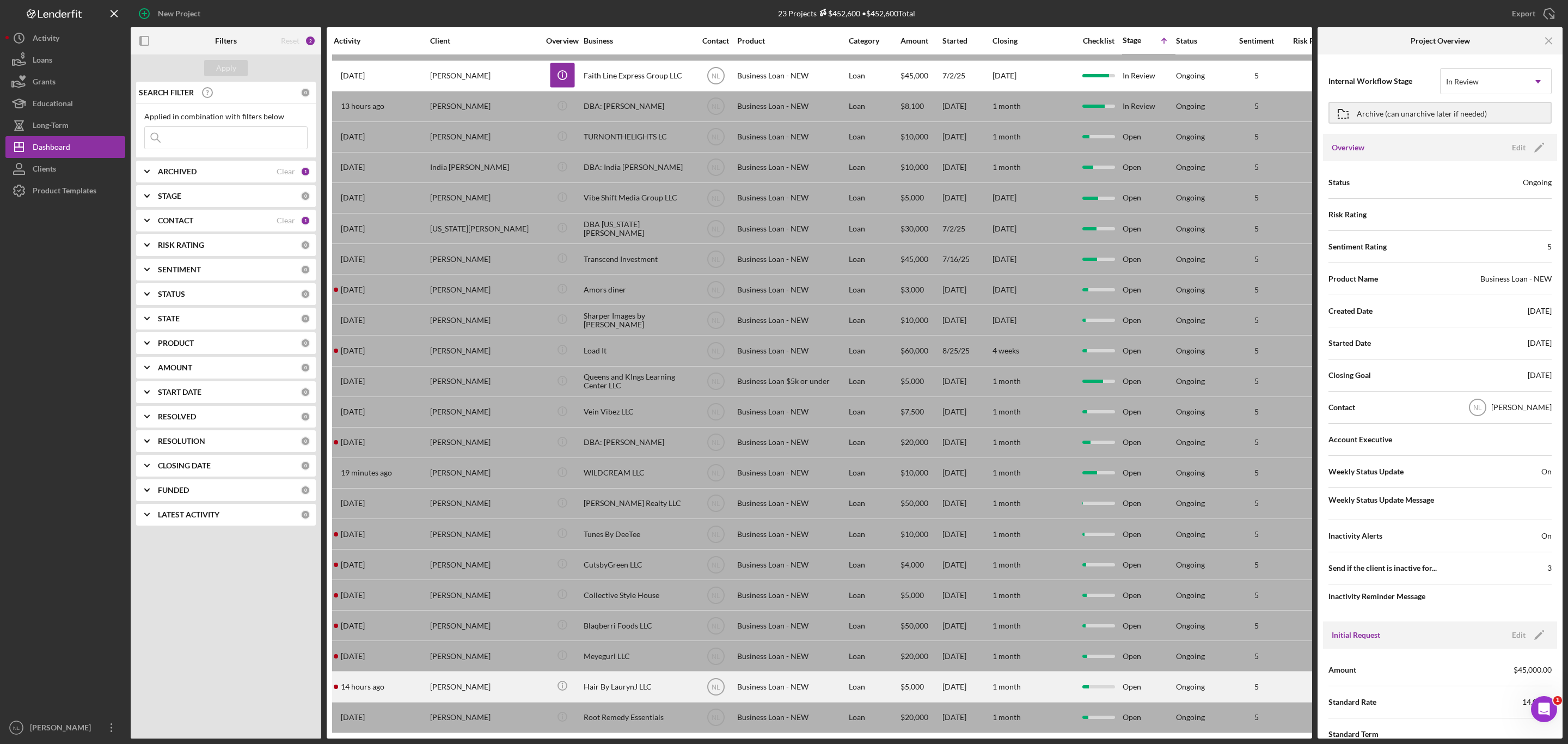
click at [476, 678] on div "[PERSON_NAME]" at bounding box center [485, 686] width 109 height 29
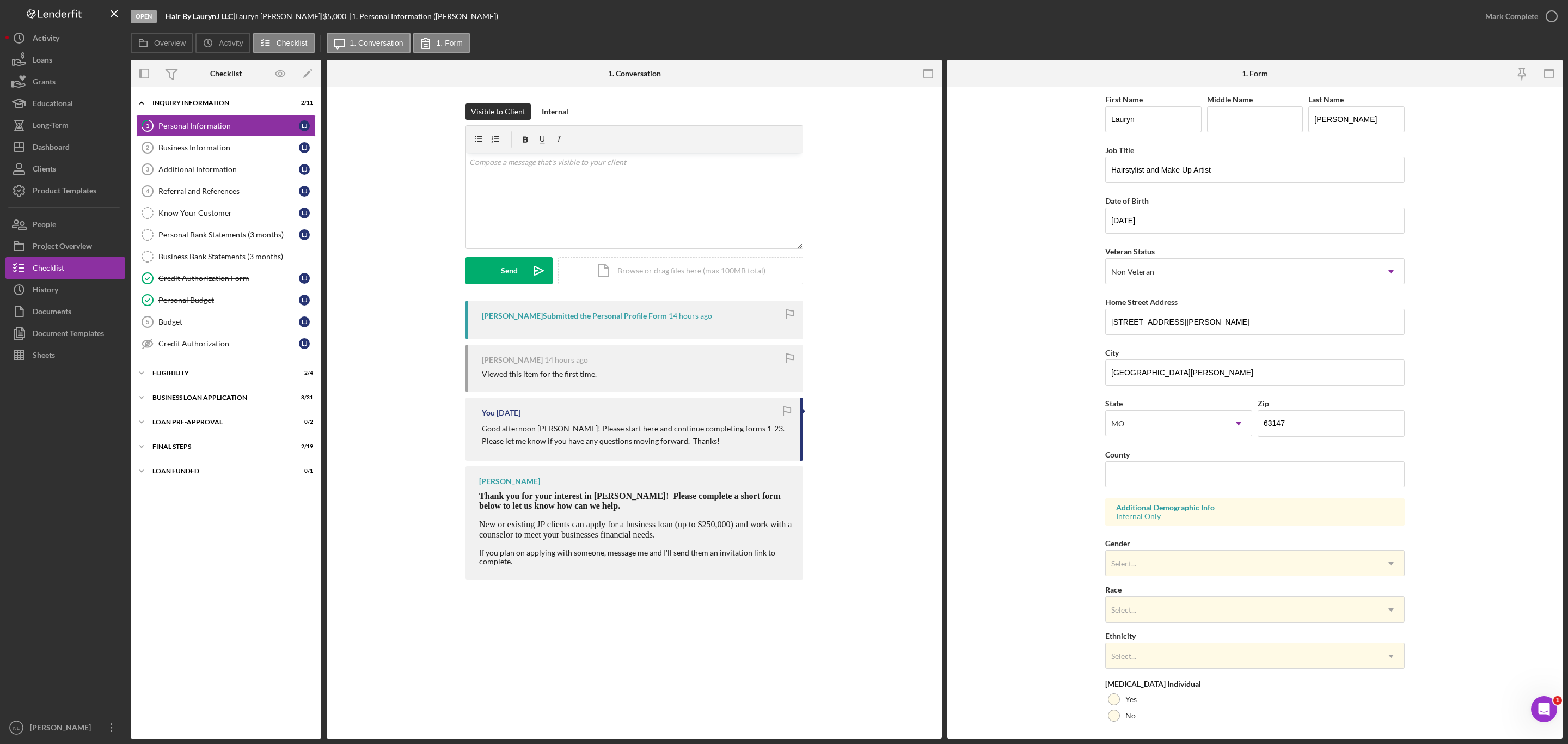
scroll to position [80, 0]
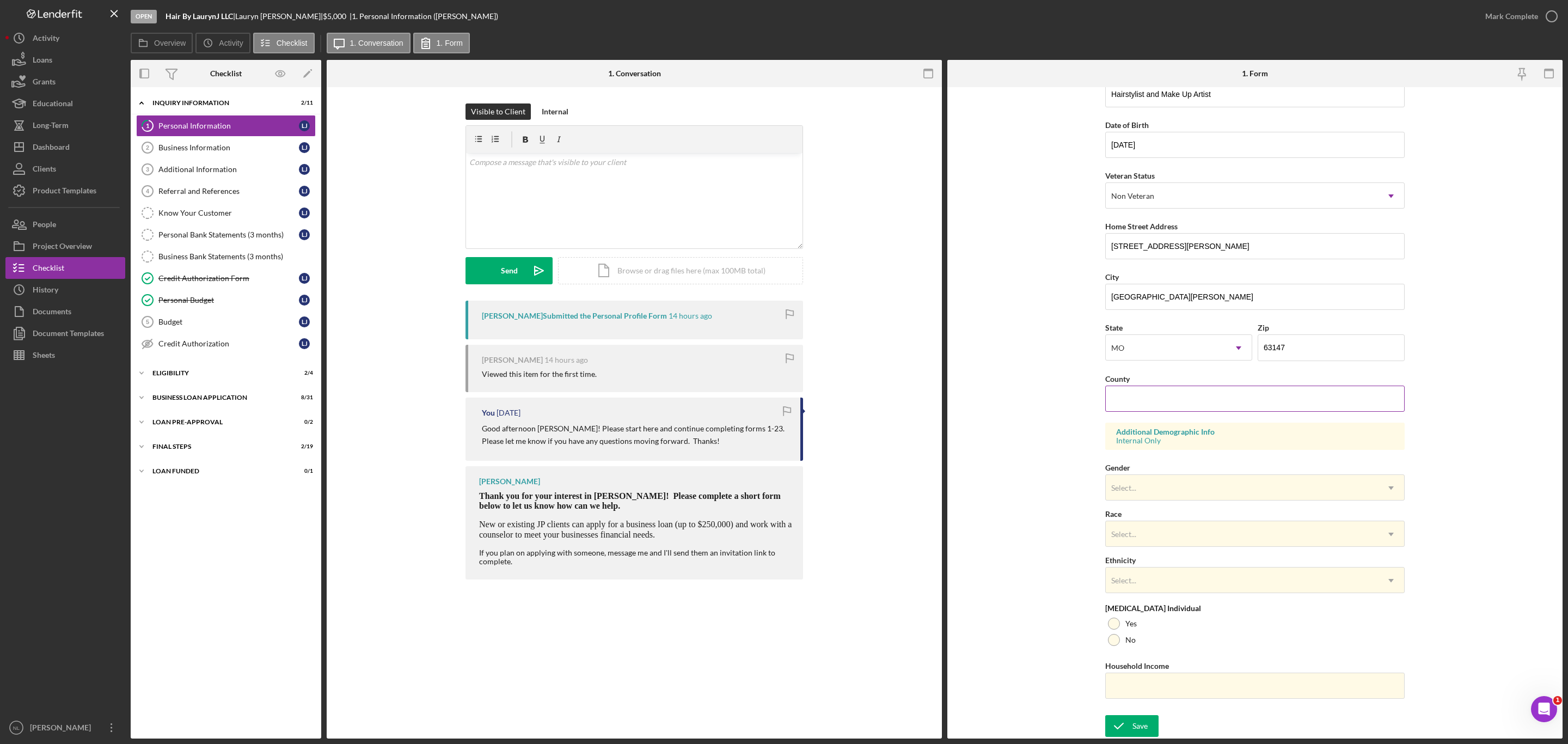
click at [1132, 385] on input "County" at bounding box center [1255, 398] width 299 height 26
type input "[GEOGRAPHIC_DATA]"
click at [1143, 734] on div "Save" at bounding box center [1139, 726] width 15 height 22
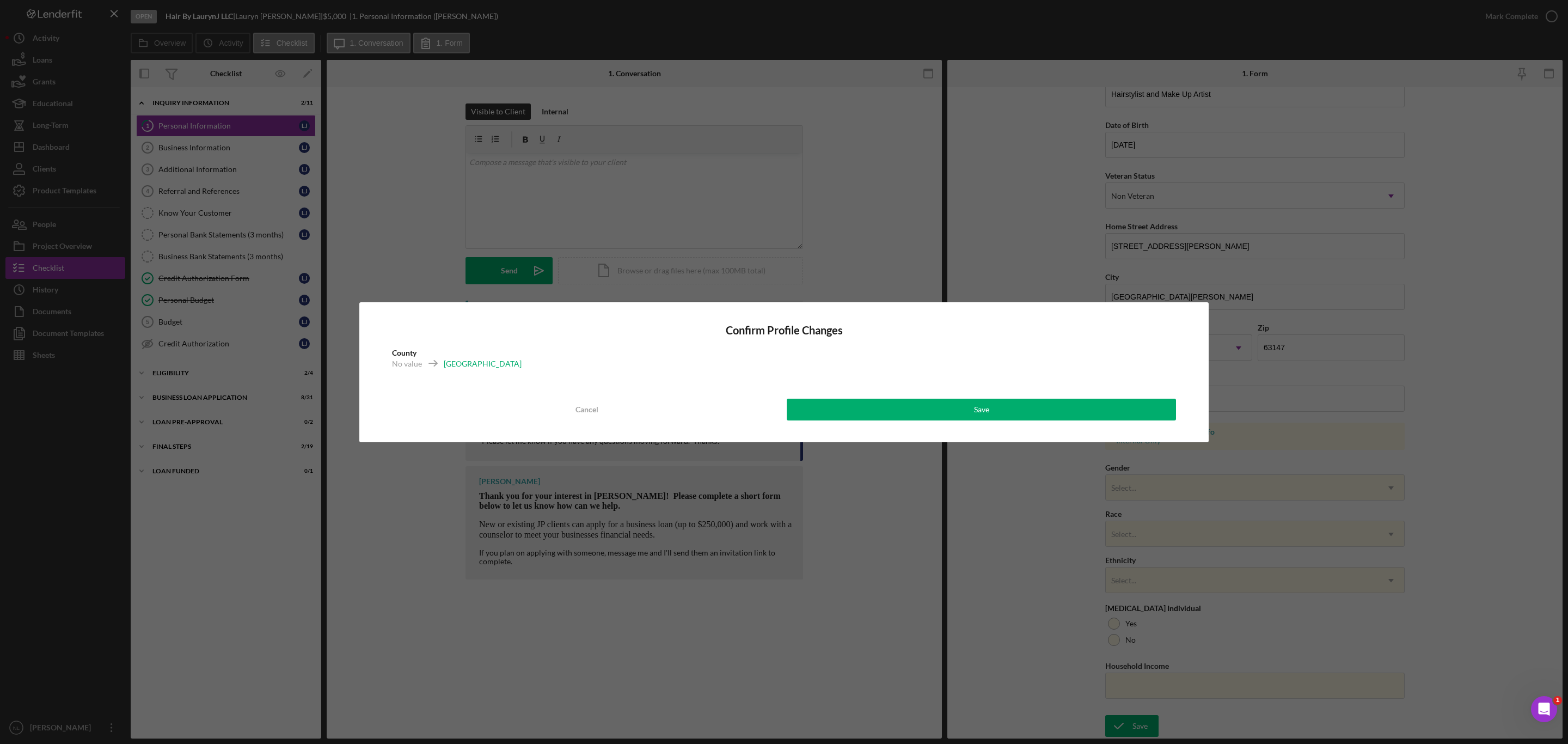
click at [1124, 435] on div "Confirm Profile Changes County No value [GEOGRAPHIC_DATA] Cancel Save" at bounding box center [783, 372] width 849 height 140
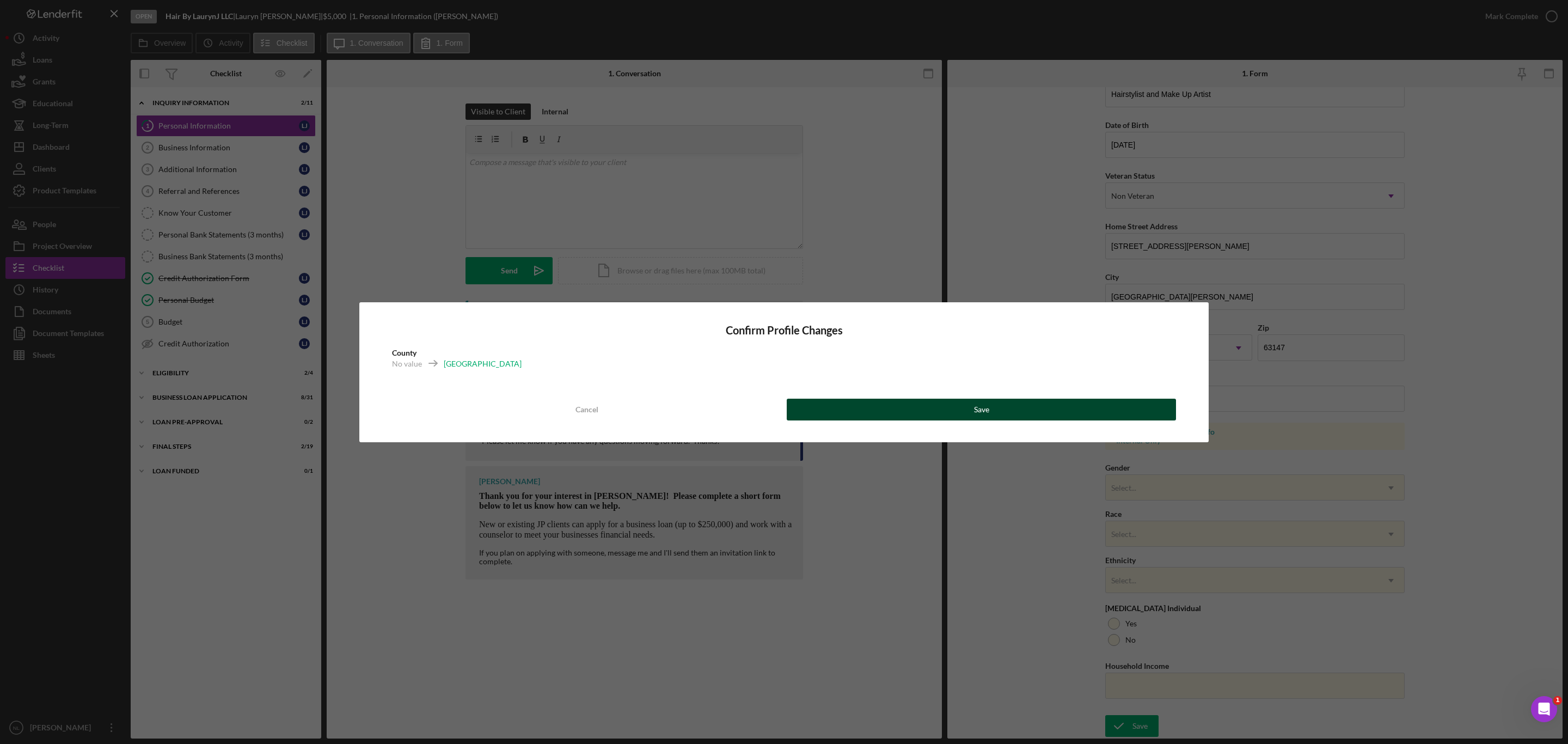
click at [1122, 412] on button "Save" at bounding box center [981, 410] width 390 height 22
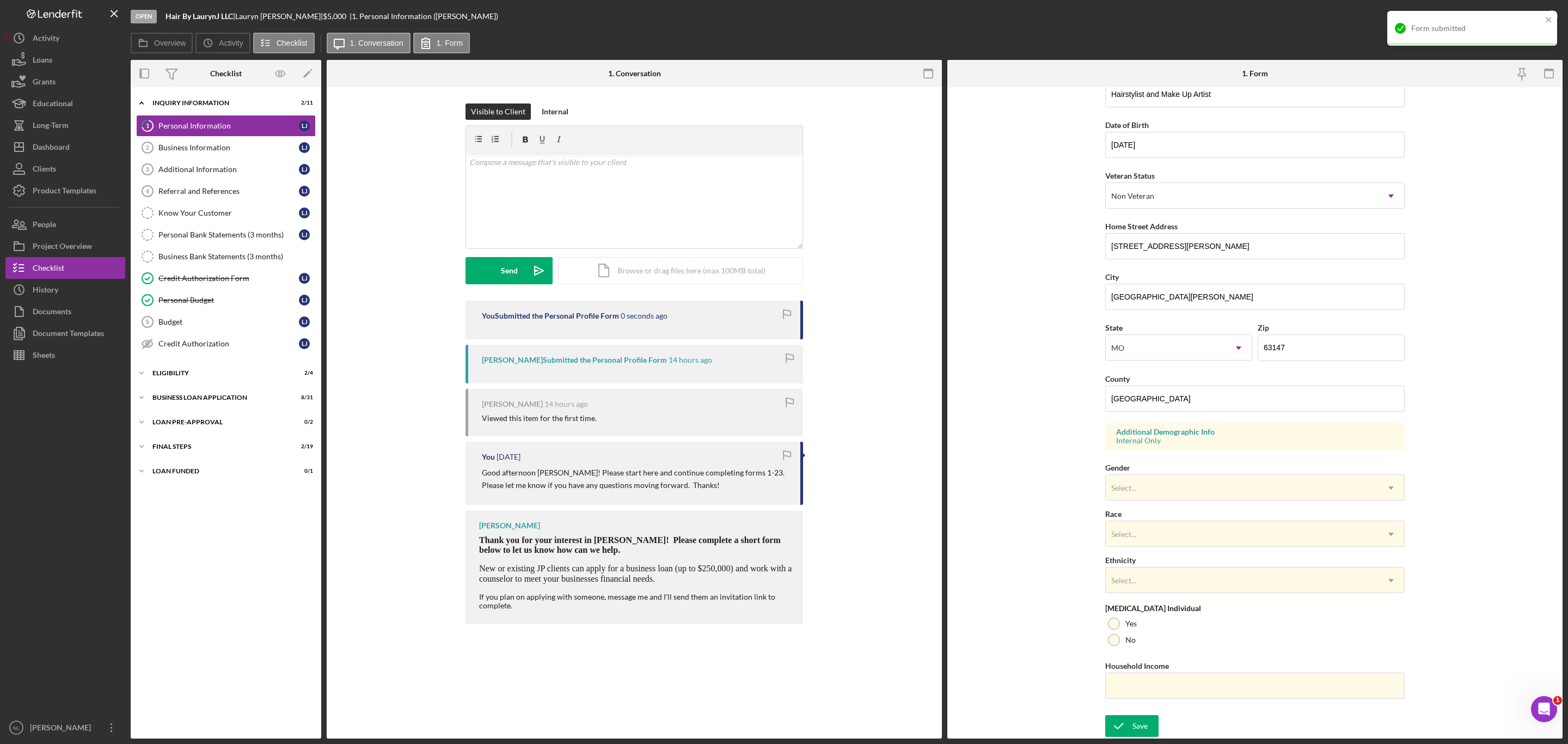
click at [1544, 19] on div "Form submitted" at bounding box center [1468, 28] width 153 height 18
click at [1516, 18] on div "Mark Complete" at bounding box center [1511, 16] width 53 height 22
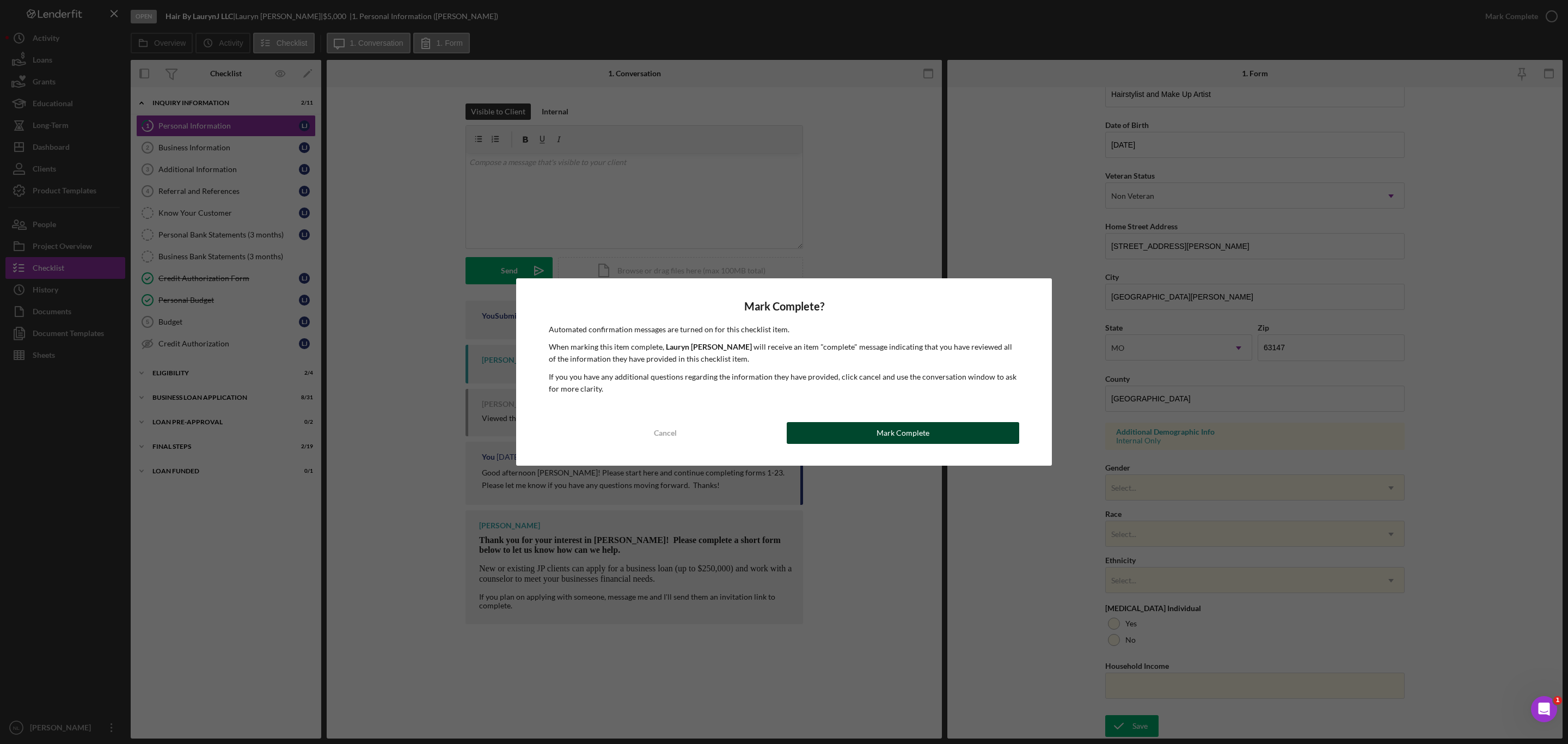
click at [855, 432] on button "Mark Complete" at bounding box center [903, 433] width 233 height 22
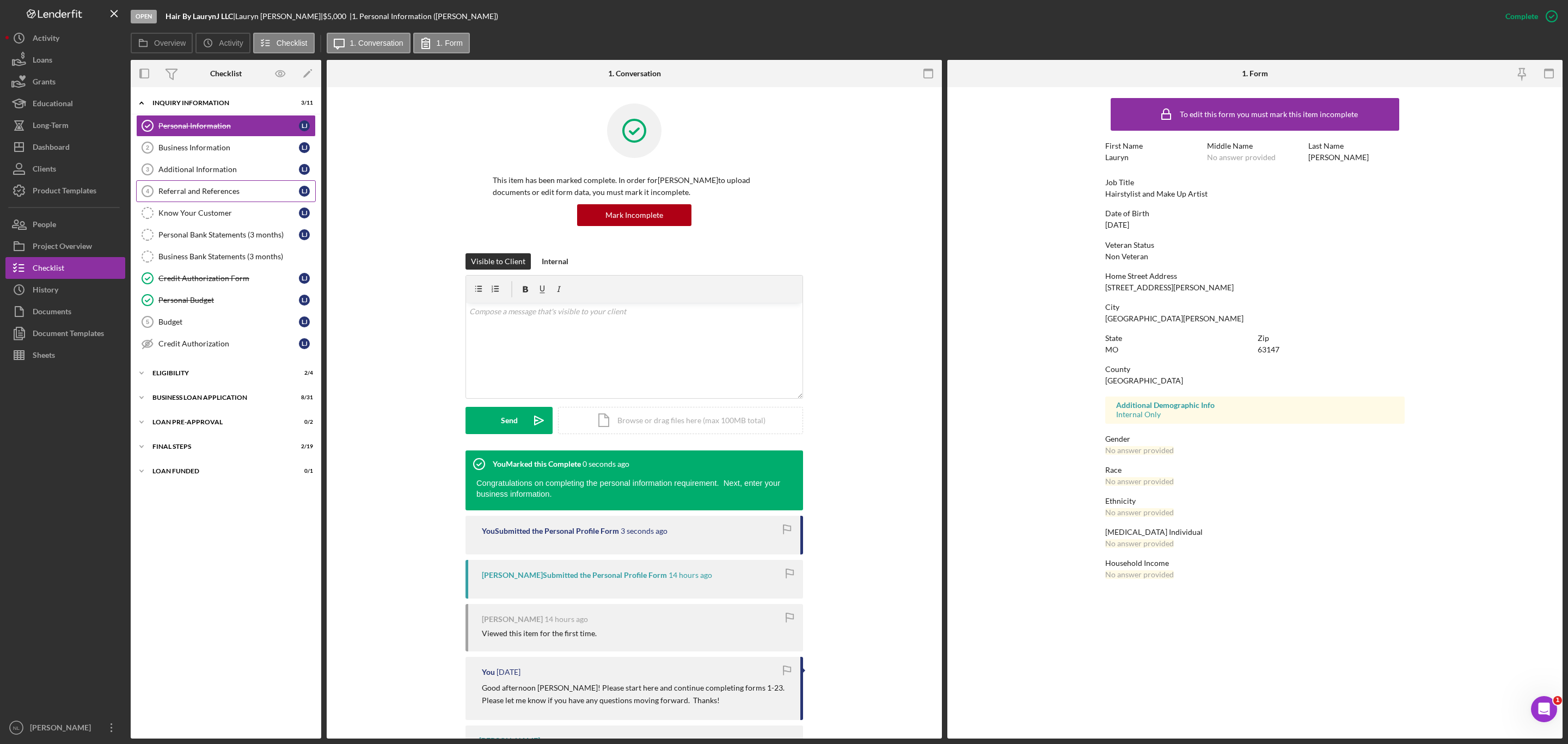
scroll to position [0, 0]
click at [175, 149] on div "Business Information" at bounding box center [228, 147] width 141 height 9
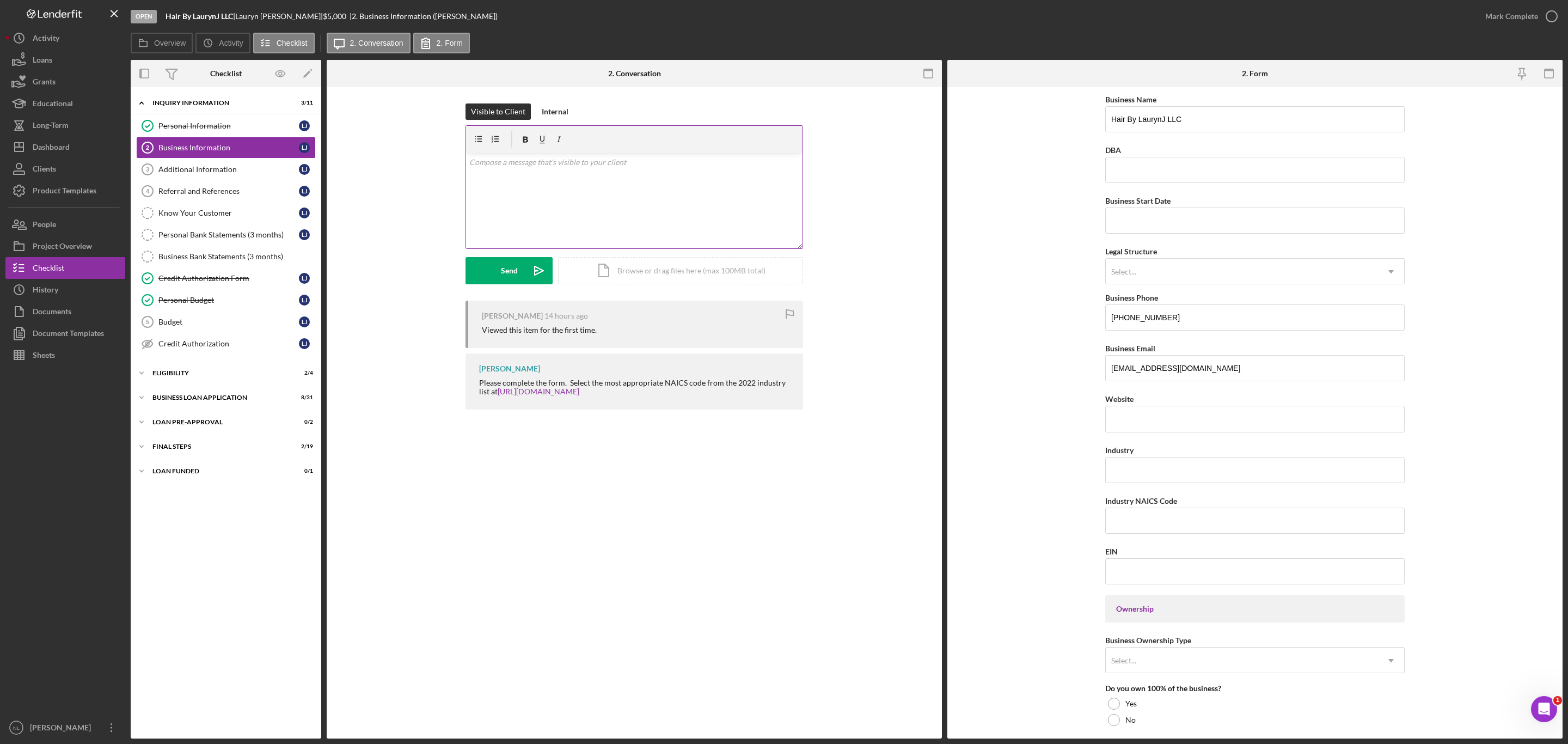
click at [525, 213] on div "v Color teal Color pink Remove color Add row above Add row below Add column bef…" at bounding box center [634, 200] width 337 height 96
click at [1169, 164] on input "DBA" at bounding box center [1255, 170] width 299 height 26
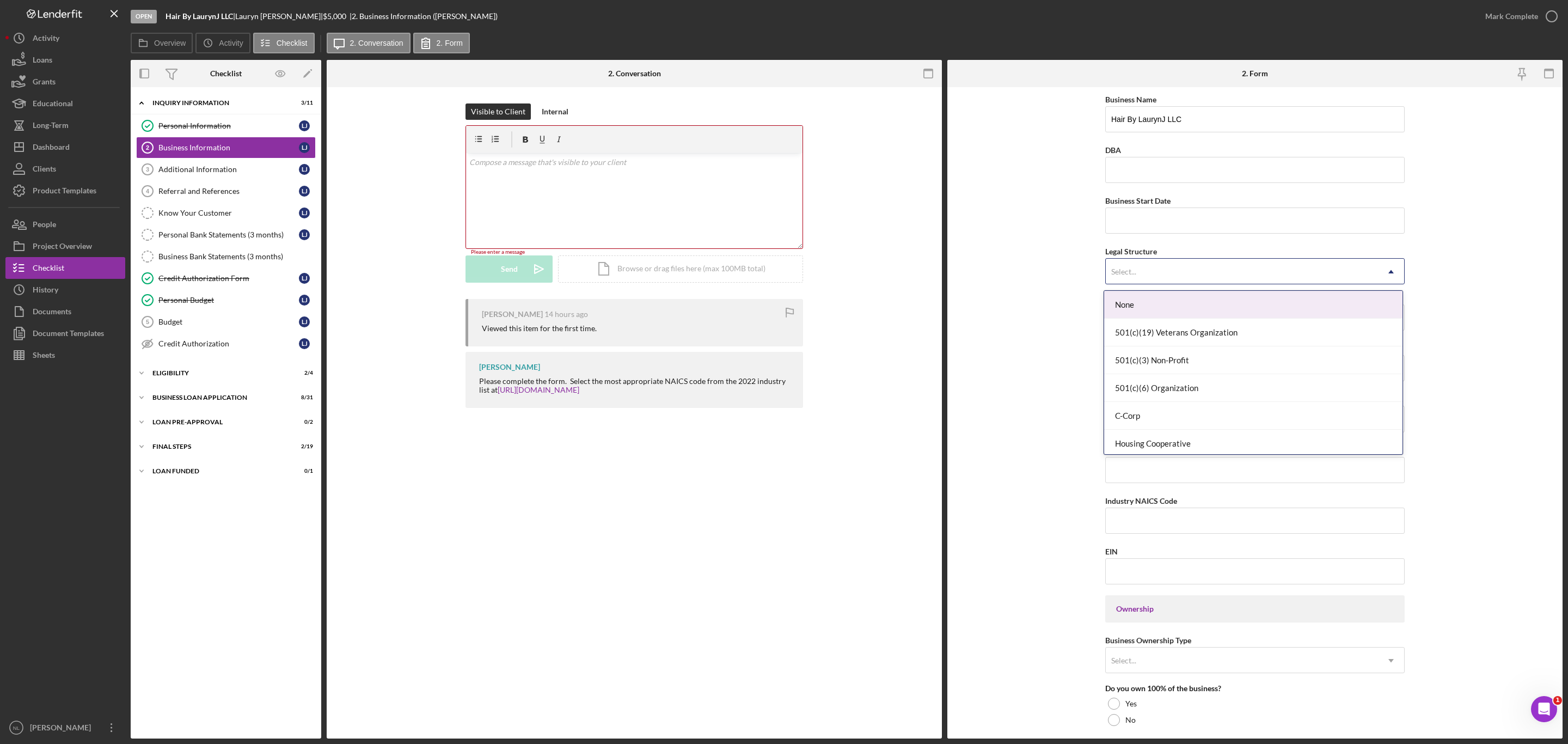
click at [1150, 268] on div "Select..." at bounding box center [1242, 272] width 272 height 25
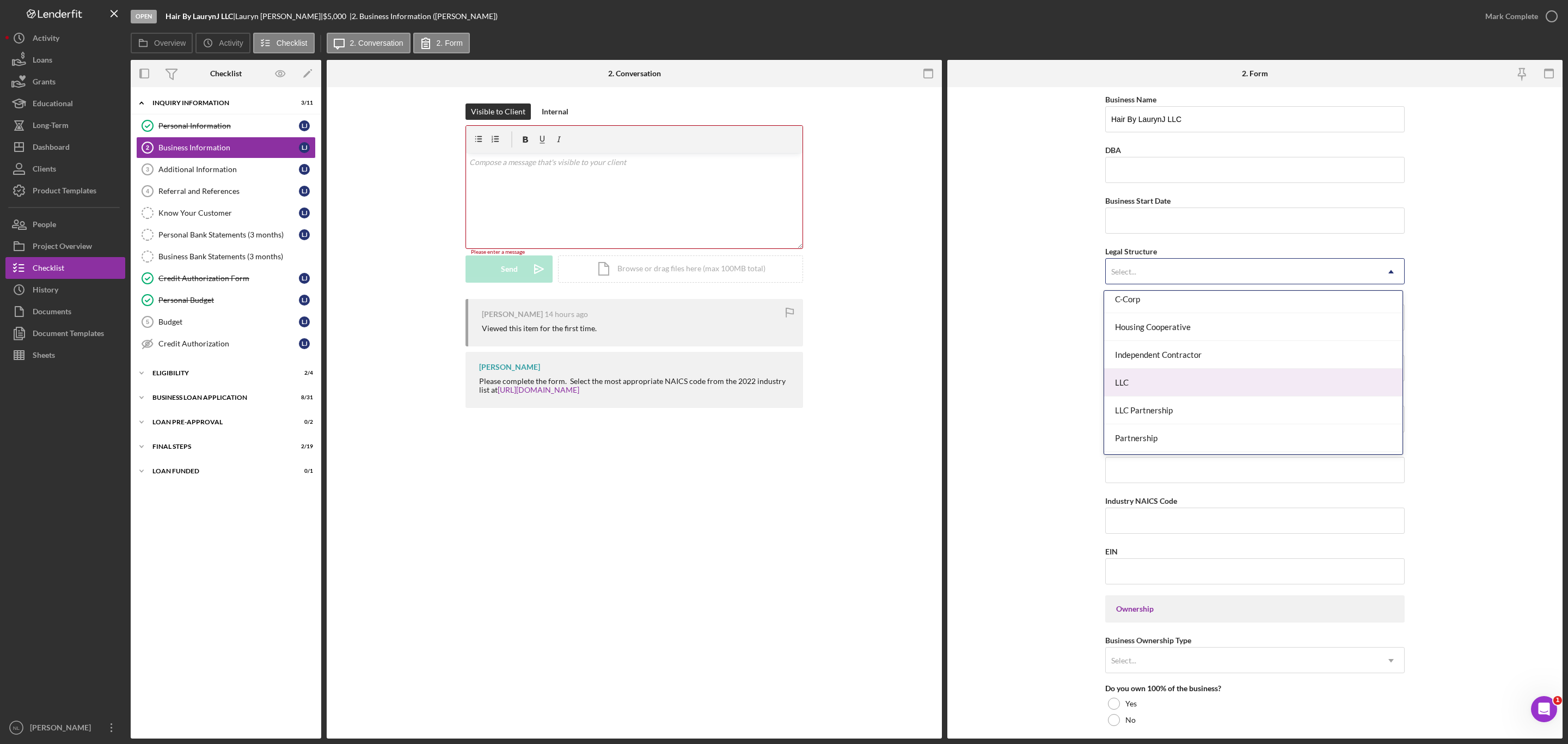
click at [1136, 379] on div "LLC" at bounding box center [1253, 383] width 298 height 28
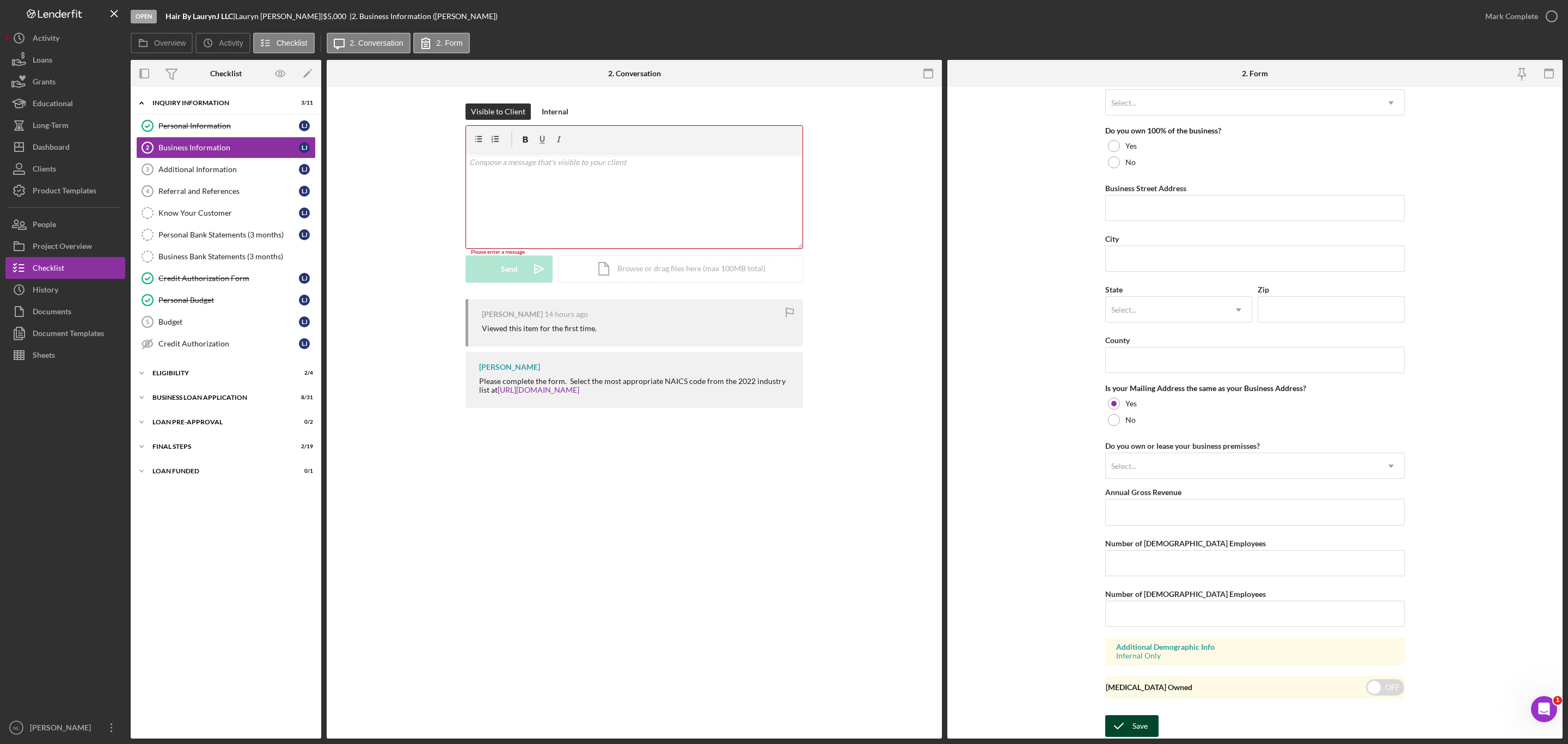
click at [1147, 725] on button "Save" at bounding box center [1132, 726] width 54 height 22
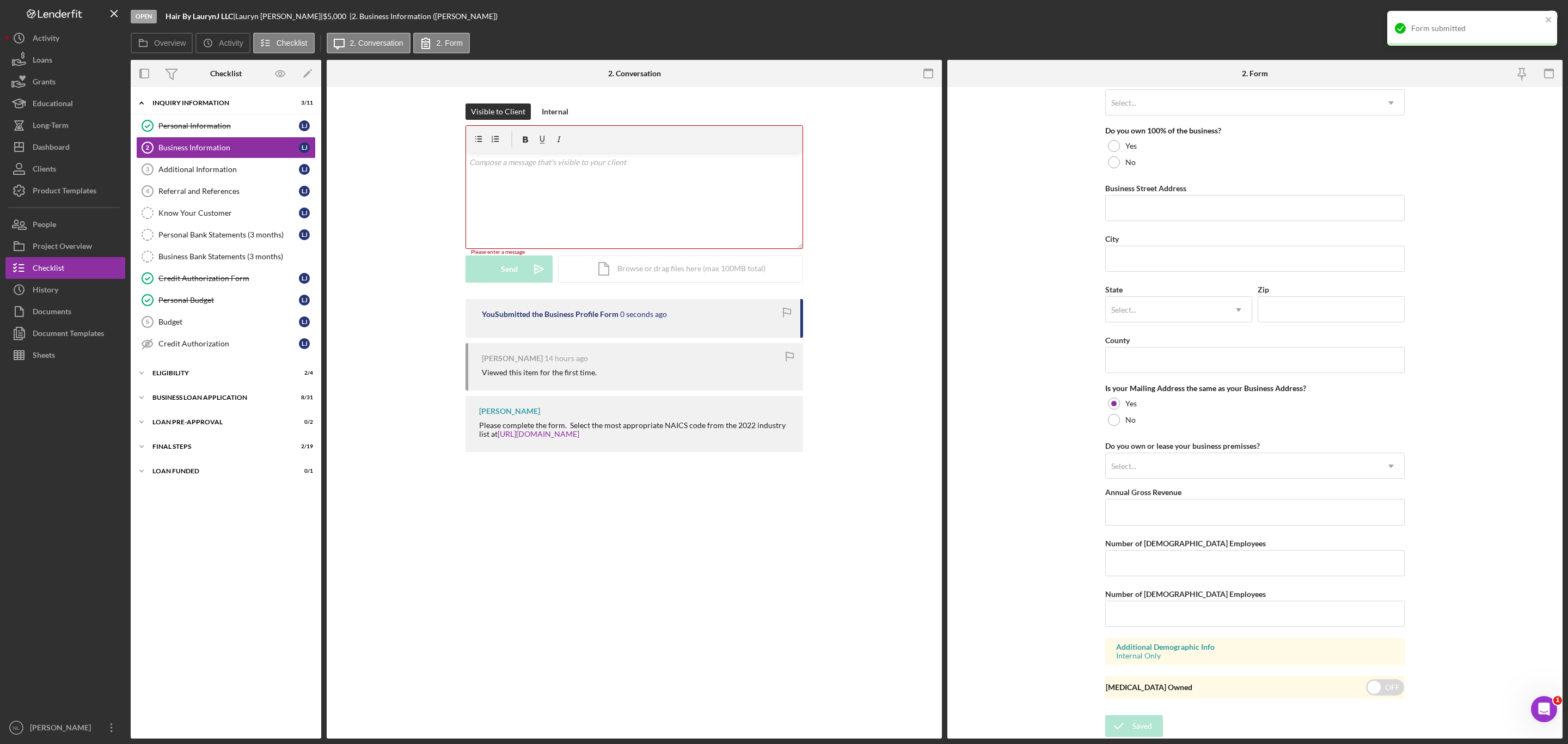
click at [556, 208] on div "v Color teal Color pink Remove color Add row above Add row below Add column bef…" at bounding box center [634, 200] width 337 height 96
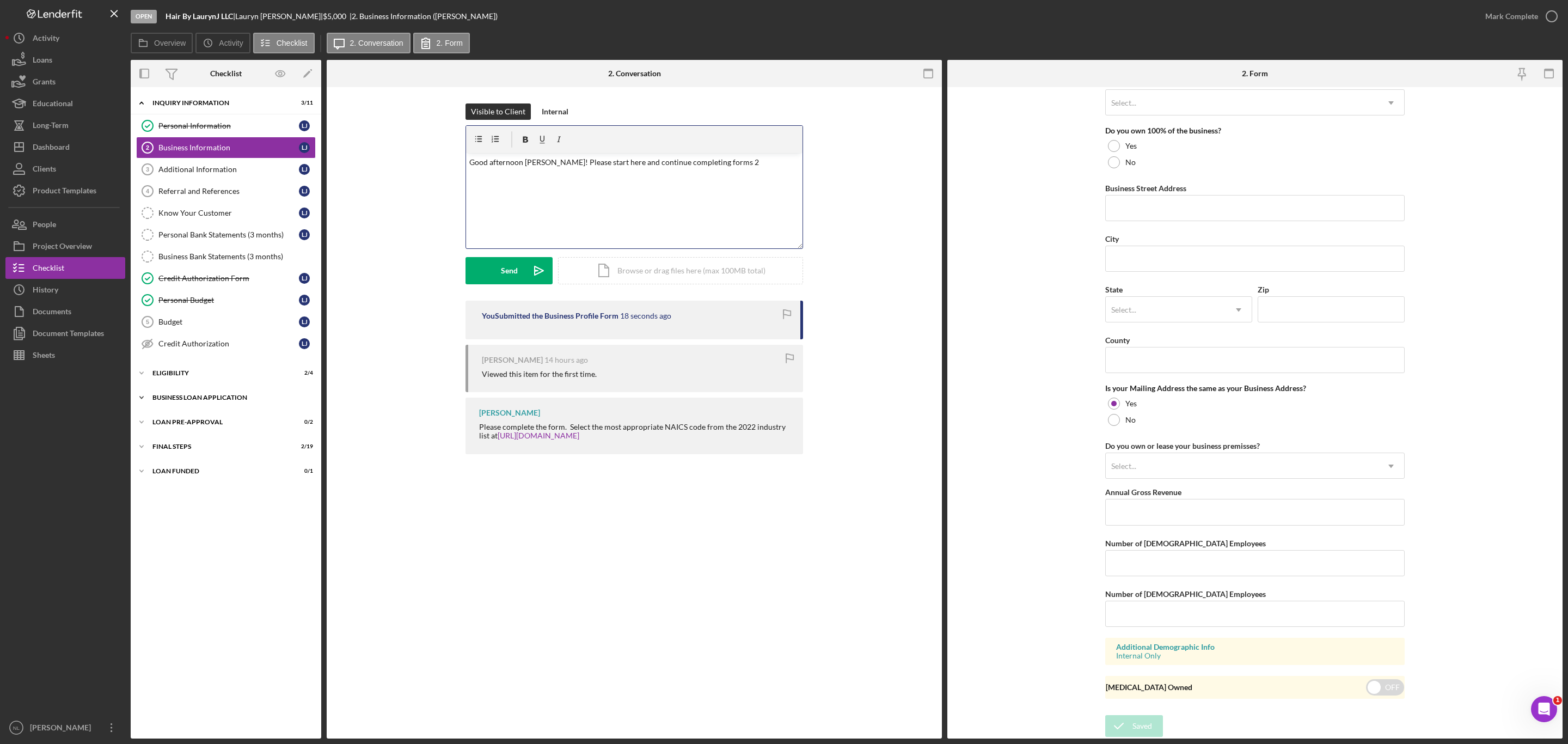
click at [259, 401] on div "BUSINESS LOAN APPLICATION" at bounding box center [229, 398] width 155 height 7
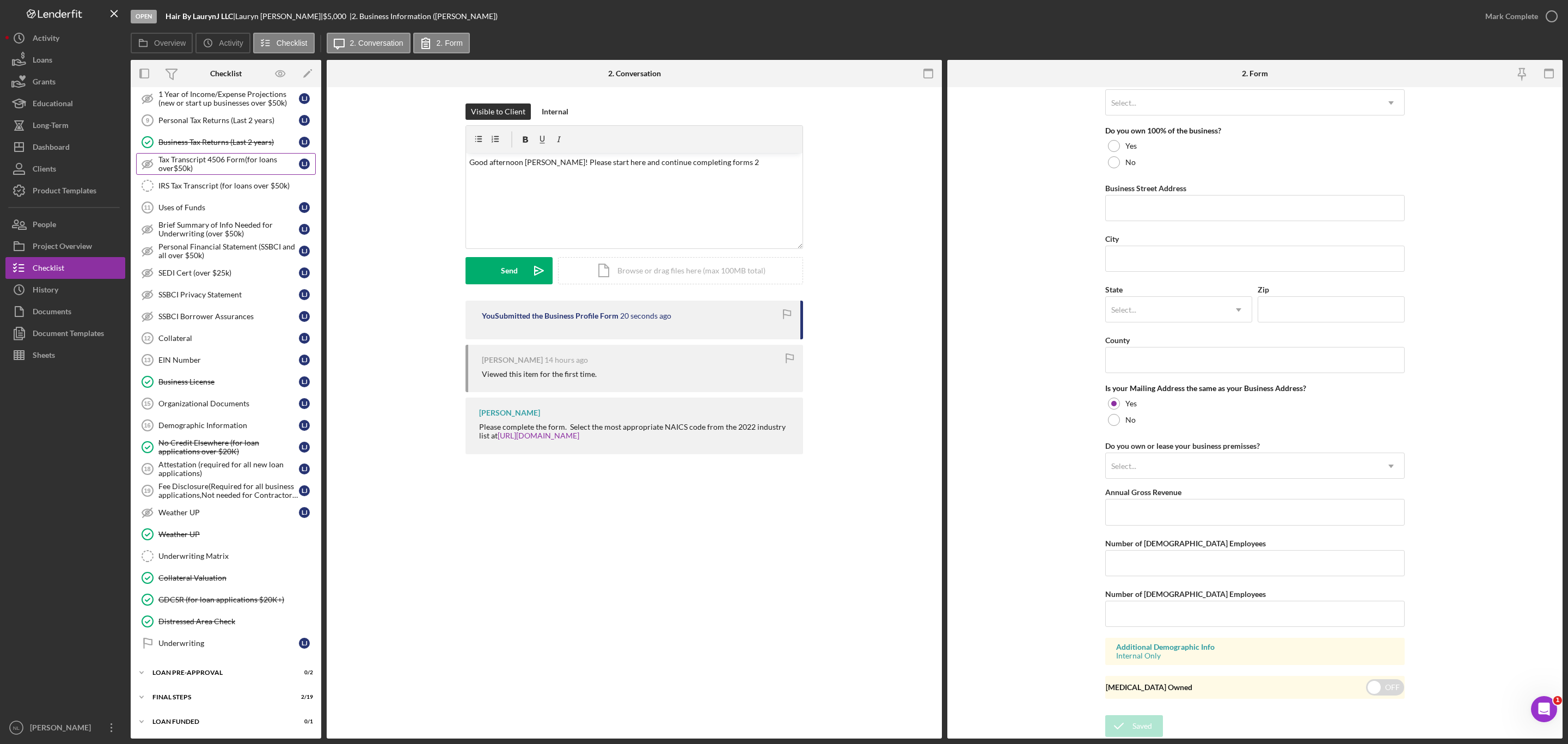
scroll to position [453, 0]
click at [243, 691] on div "Icon/Expander FINAL STEPS 2 / 19" at bounding box center [226, 697] width 191 height 22
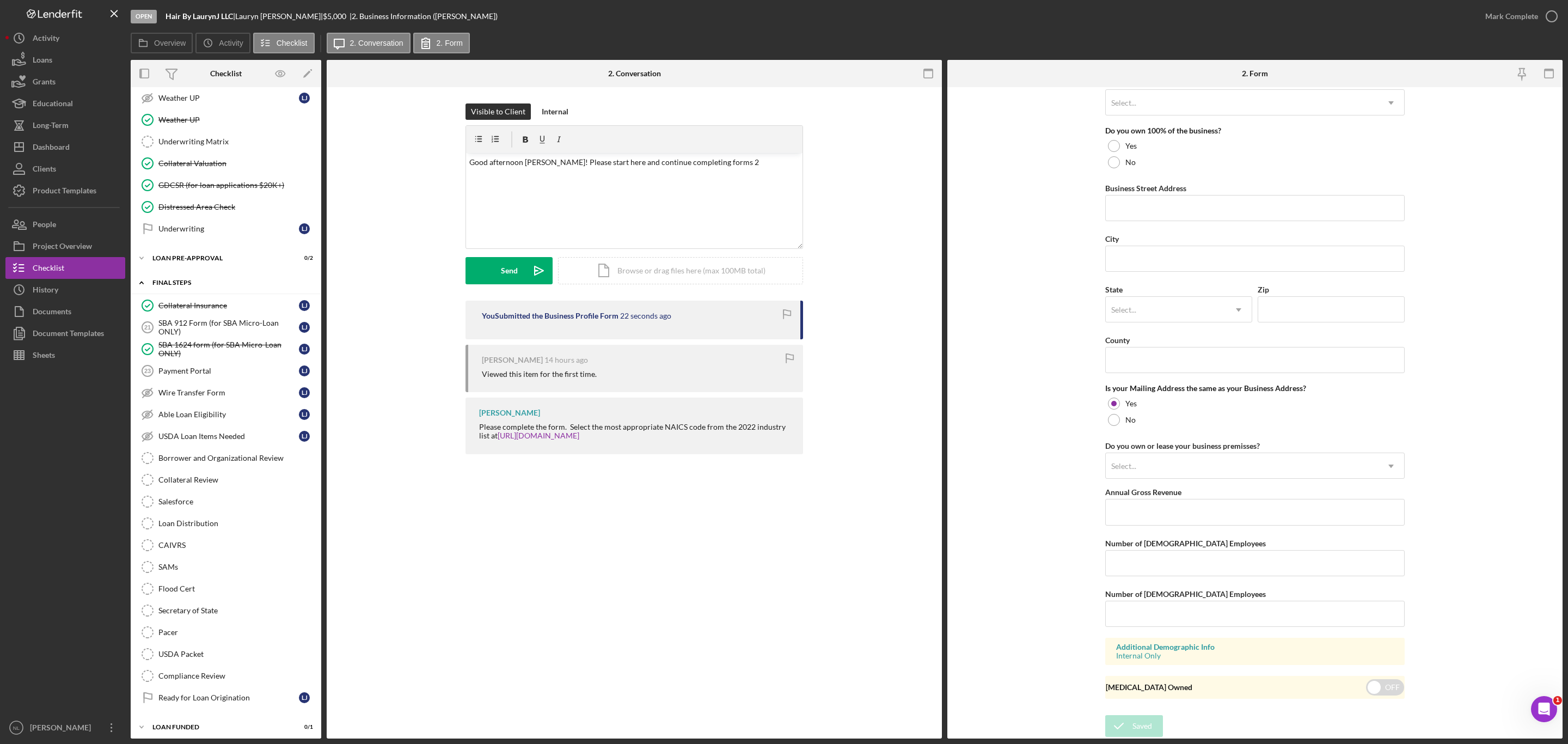
scroll to position [857, 0]
click at [729, 167] on p "Good afternoon [PERSON_NAME]! Please start here and continue completing forms 2" at bounding box center [634, 163] width 331 height 12
click at [729, 167] on p "Good afternoon [PERSON_NAME]! Please start here and continue completing forms 2…" at bounding box center [634, 163] width 331 height 12
click at [761, 158] on p "Good afternoon [PERSON_NAME]! Please start here and continue completing forms 2…" at bounding box center [634, 163] width 331 height 12
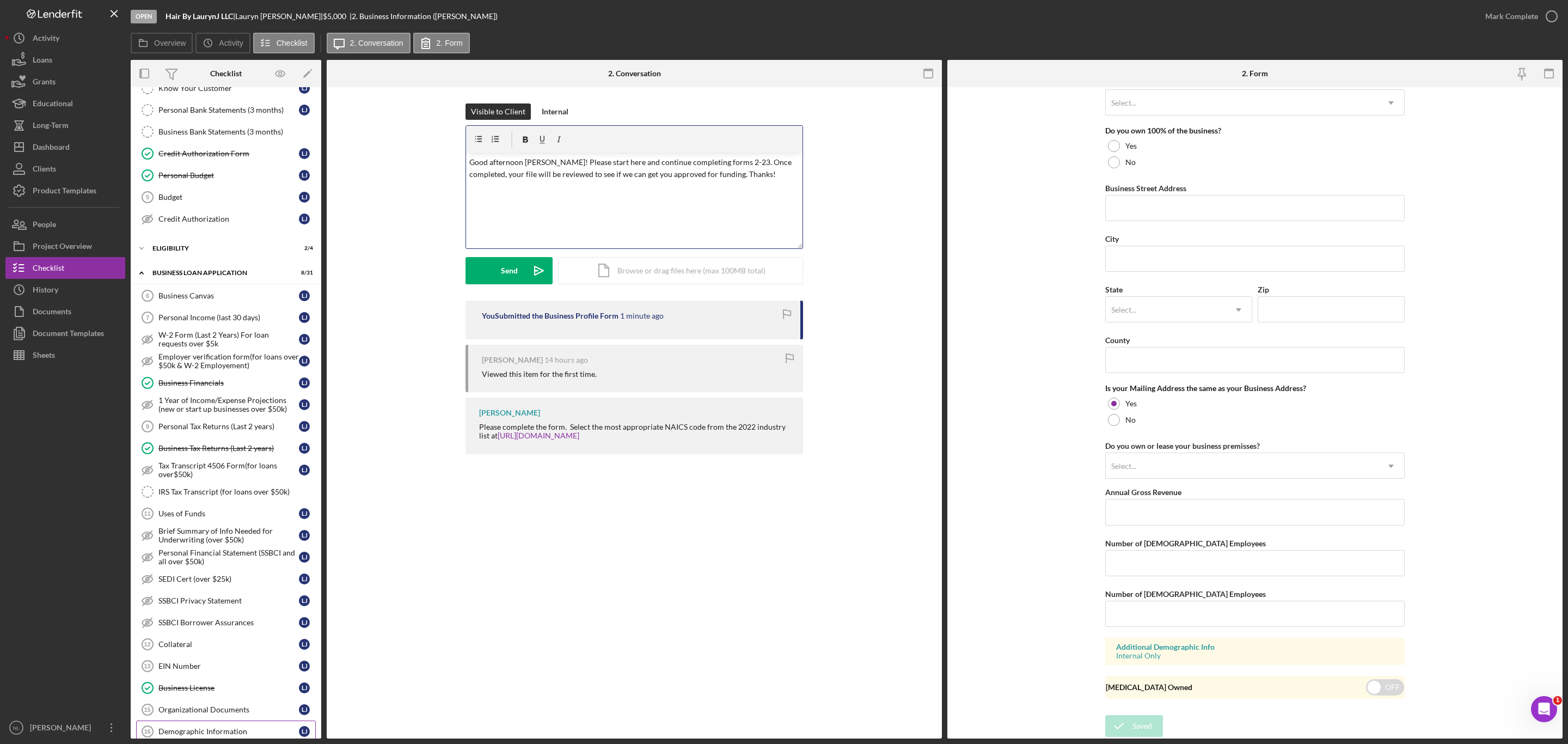
scroll to position [0, 0]
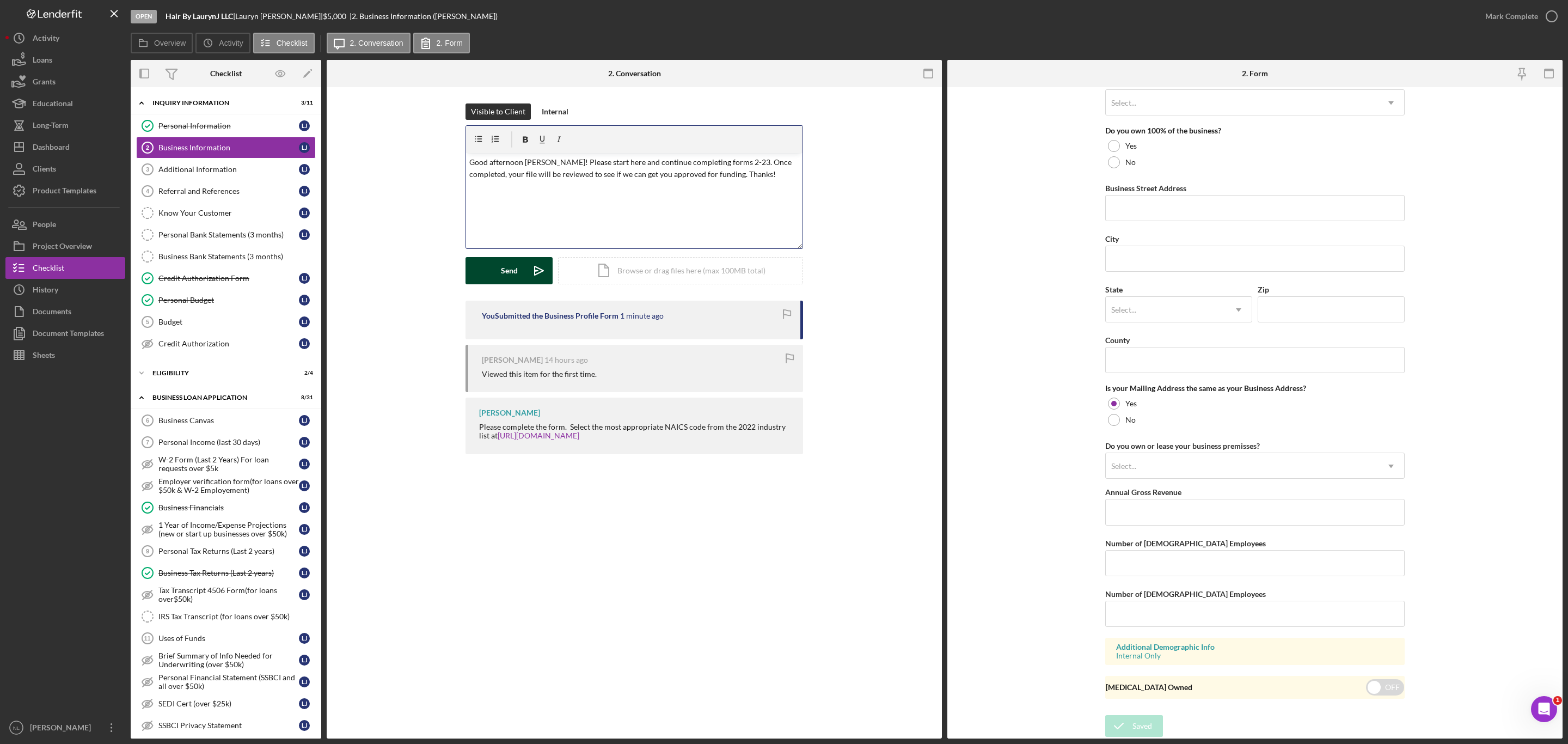
click at [518, 268] on button "Send Icon/icon-invite-send" at bounding box center [509, 270] width 87 height 27
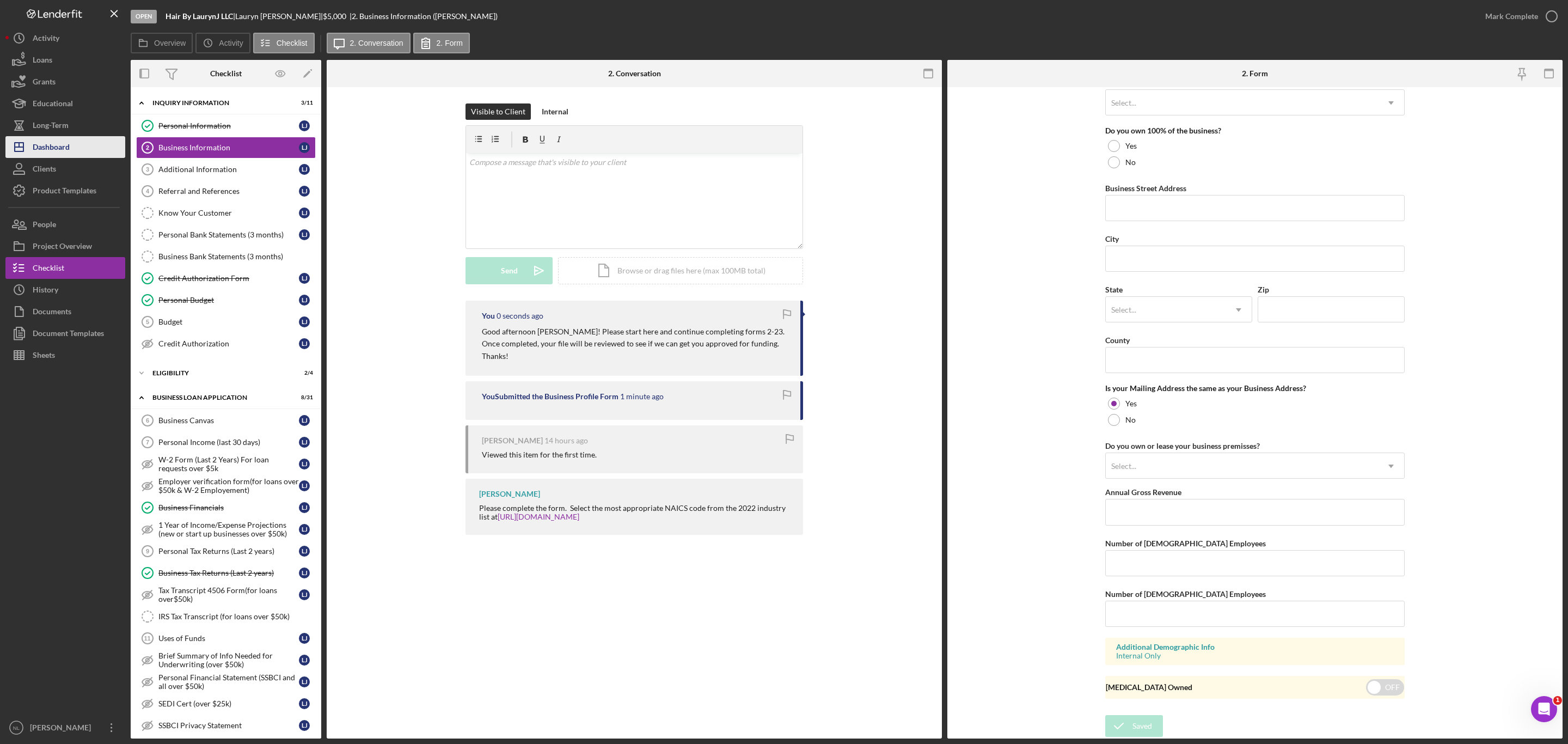
click at [62, 141] on div "Dashboard" at bounding box center [51, 149] width 37 height 24
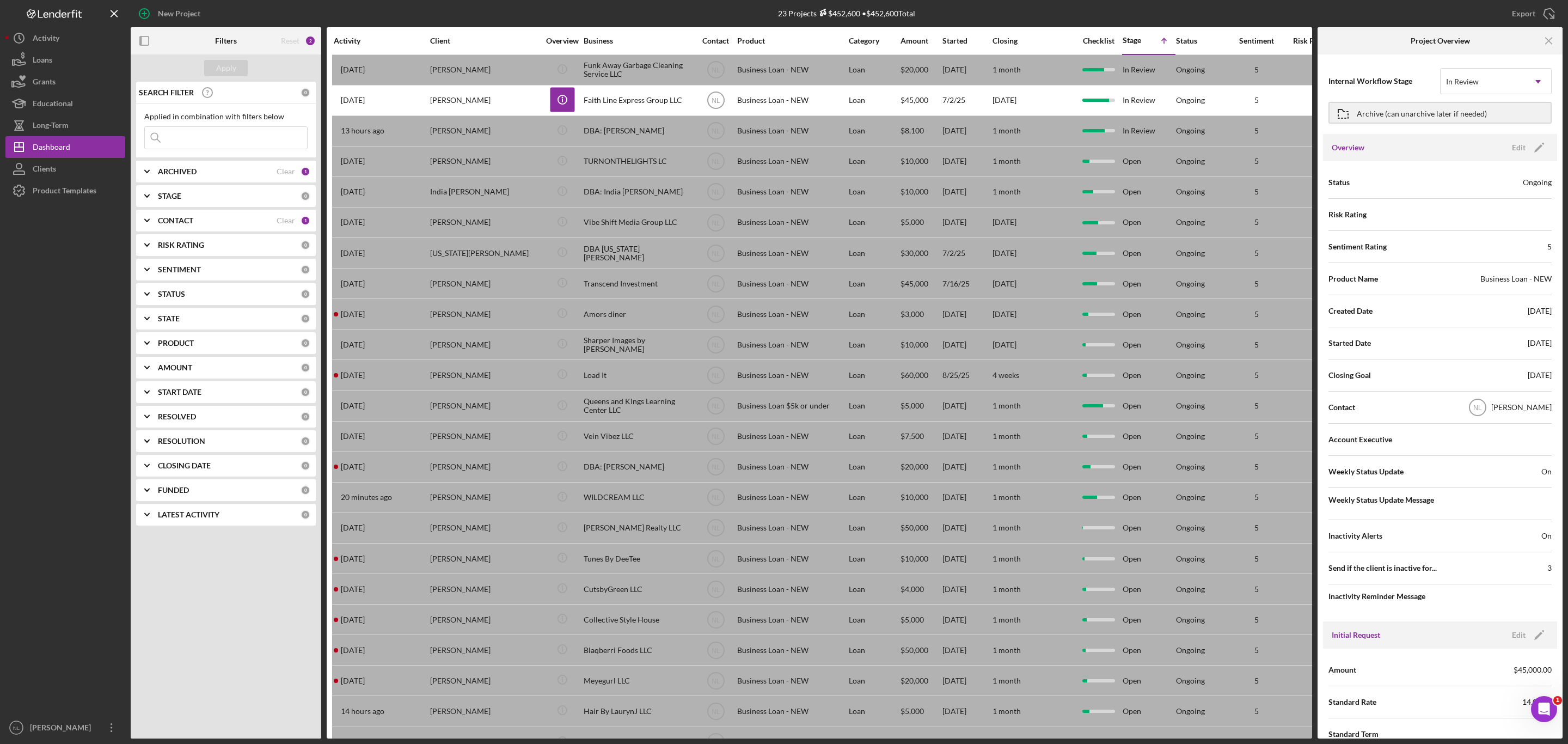
scroll to position [54, 0]
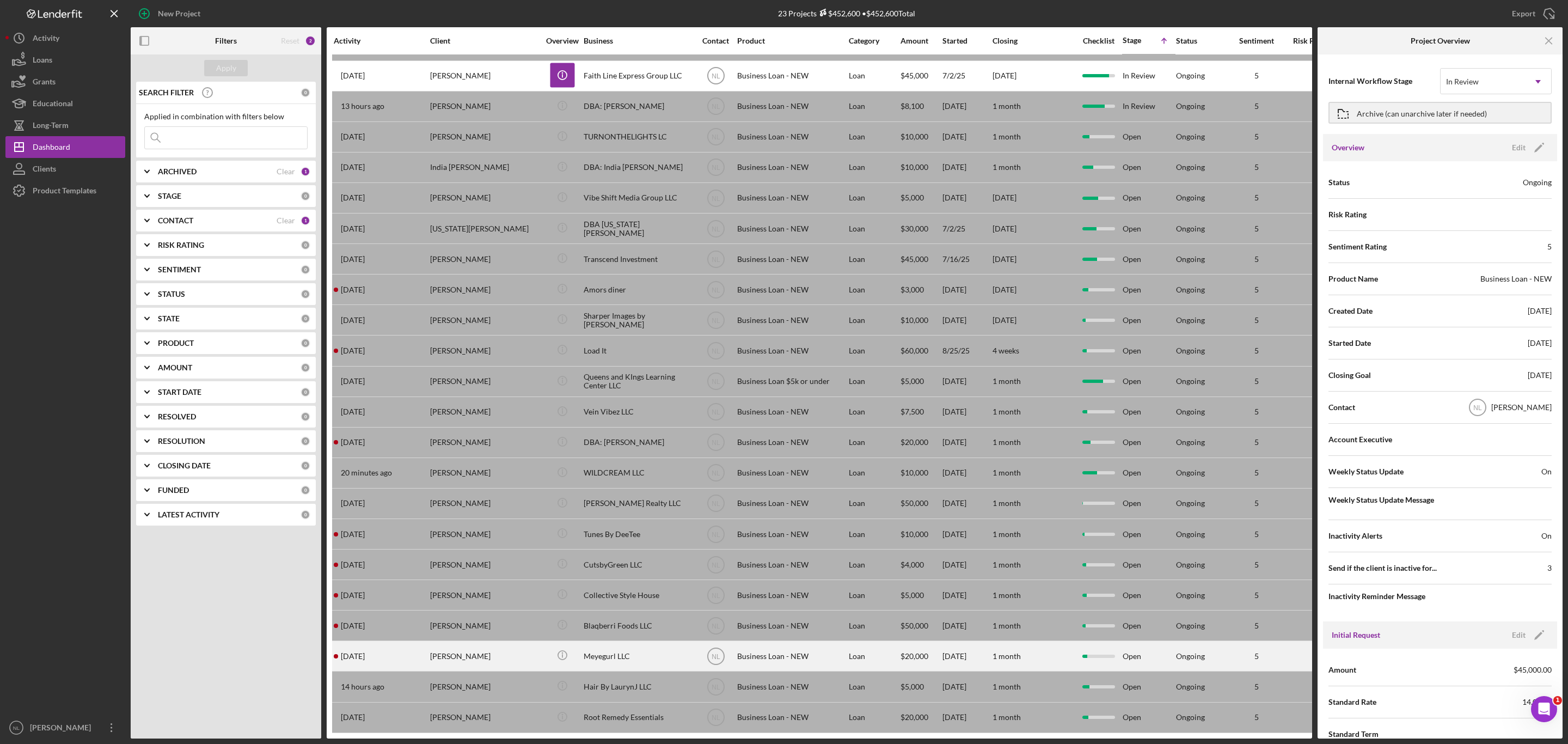
click at [456, 652] on div "[PERSON_NAME]" at bounding box center [485, 656] width 109 height 29
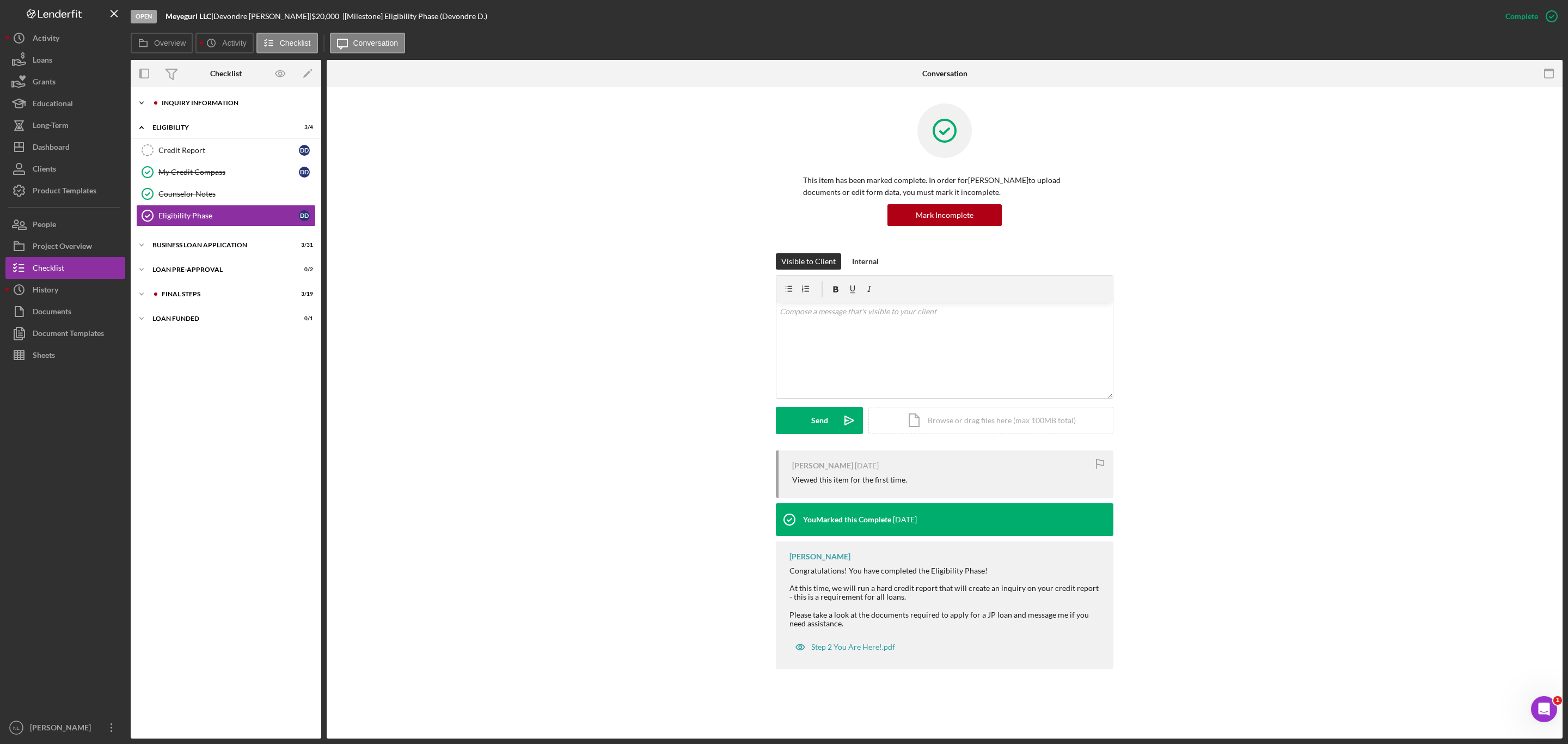
click at [198, 102] on div "INQUIRY INFORMATION" at bounding box center [235, 103] width 146 height 7
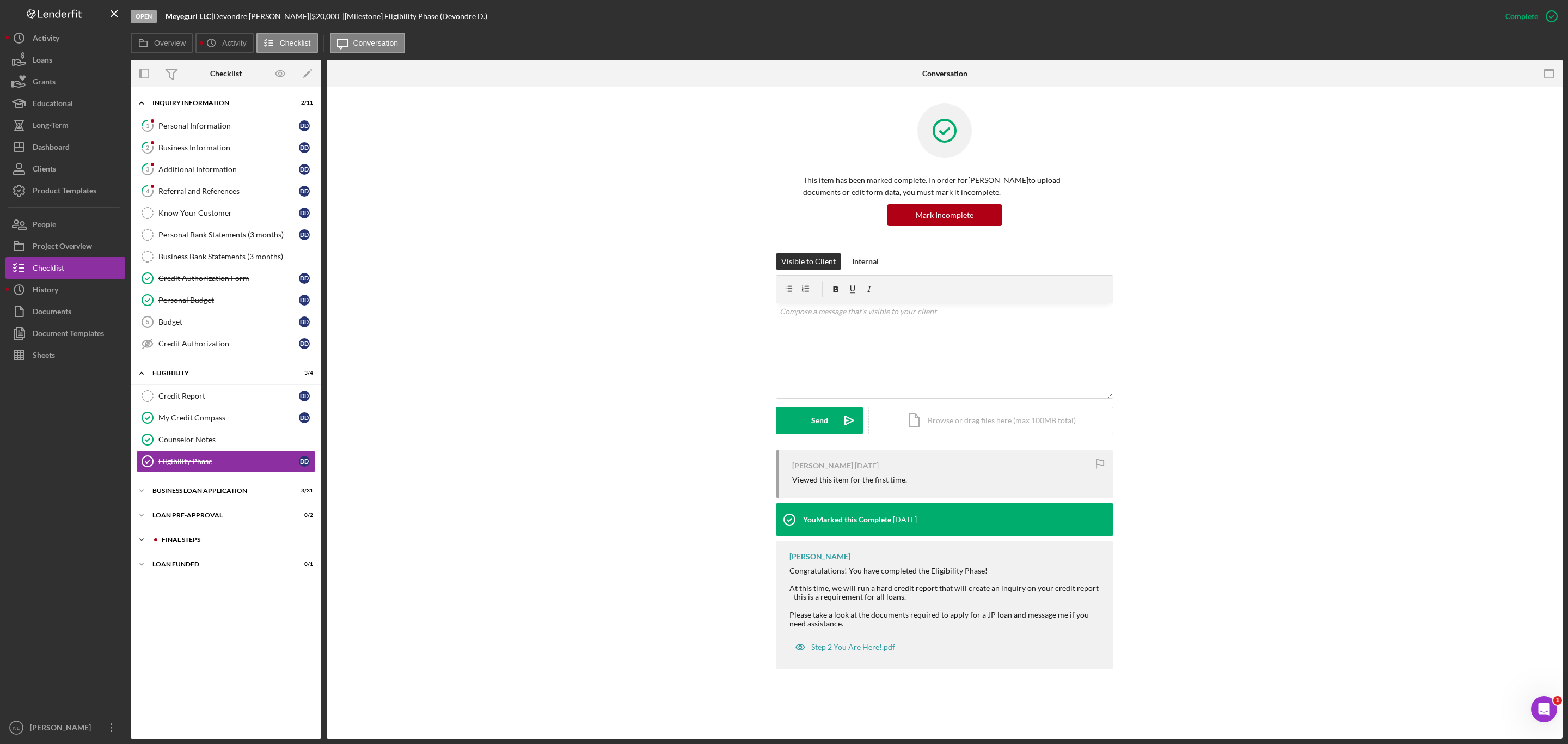
click at [212, 539] on div "Icon/Expander FINAL STEPS 3 / 19" at bounding box center [226, 540] width 191 height 22
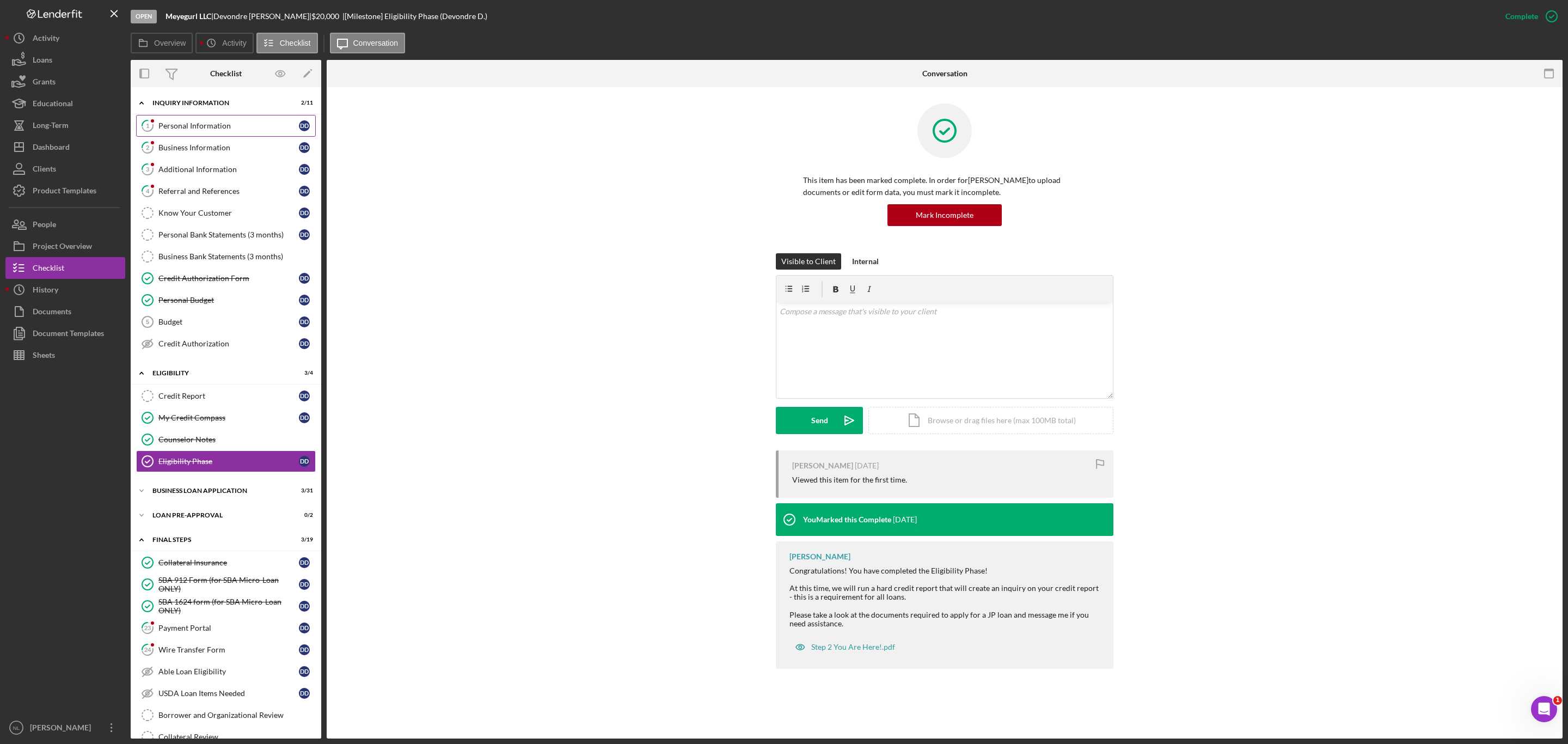
click at [169, 118] on link "1 Personal Information D D" at bounding box center [226, 126] width 180 height 22
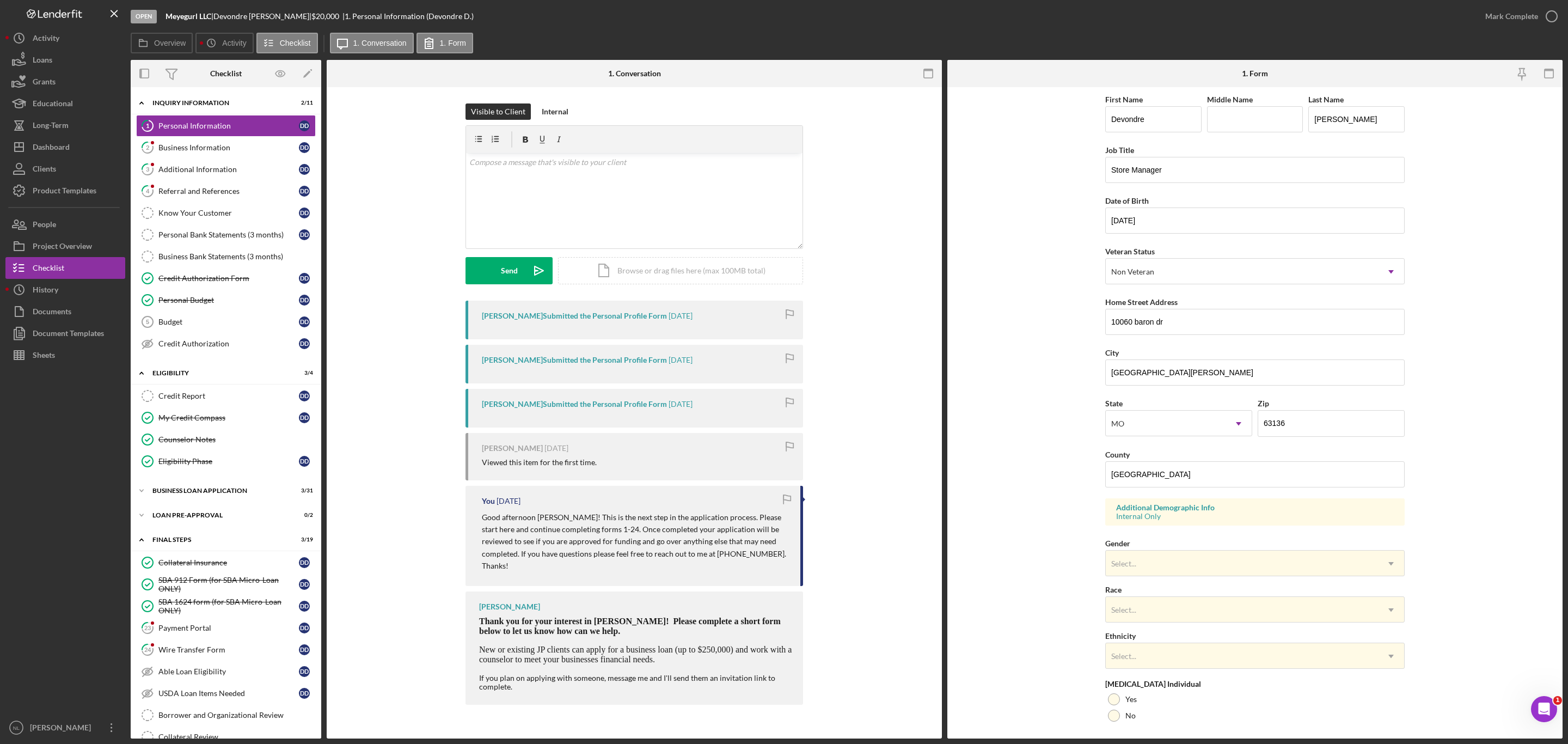
scroll to position [80, 0]
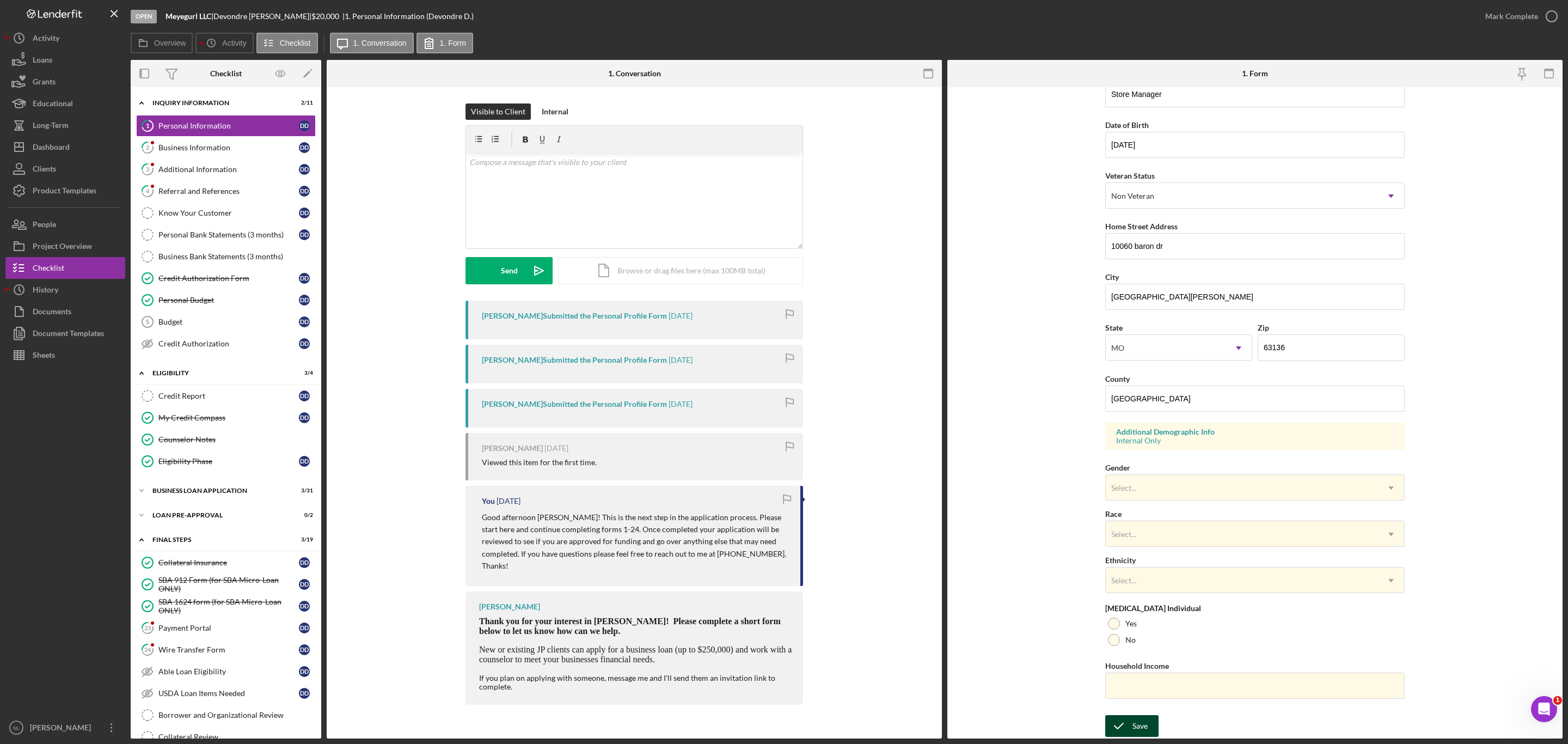
click at [1121, 718] on icon "submit" at bounding box center [1119, 726] width 27 height 27
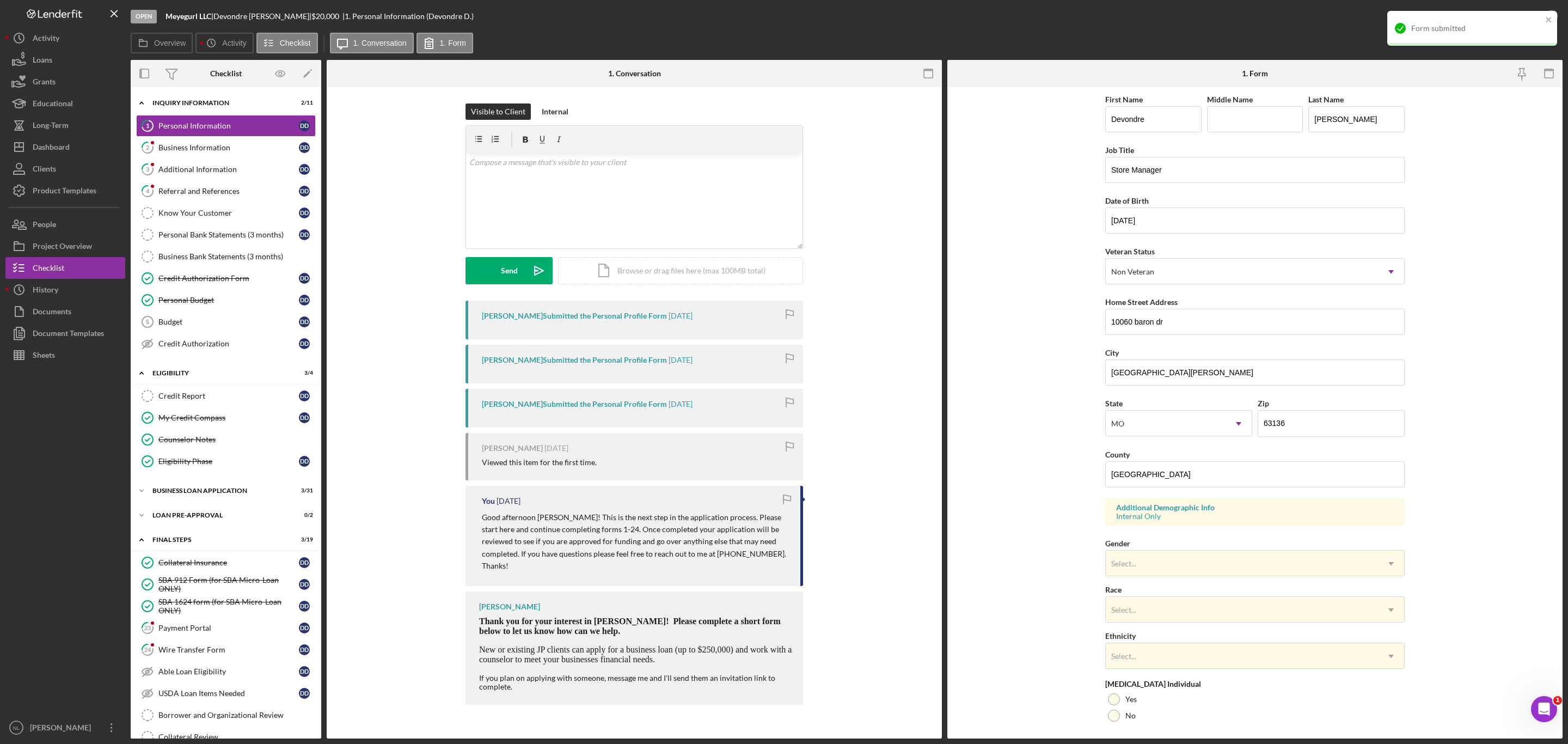
click at [1549, 11] on div "Form submitted" at bounding box center [1472, 28] width 170 height 35
click at [1521, 21] on div "Mark Complete" at bounding box center [1511, 16] width 53 height 22
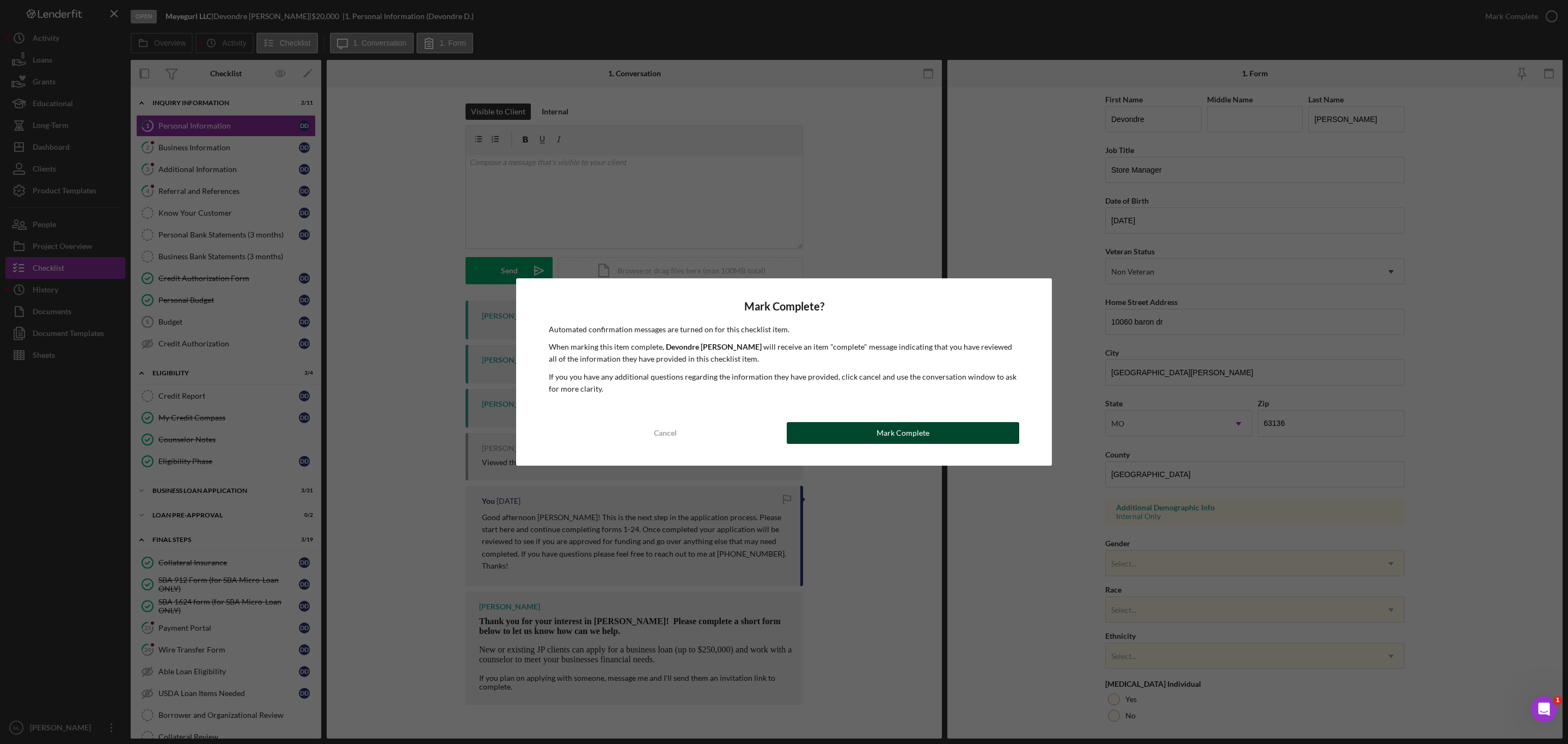
click at [830, 431] on button "Mark Complete" at bounding box center [903, 433] width 233 height 22
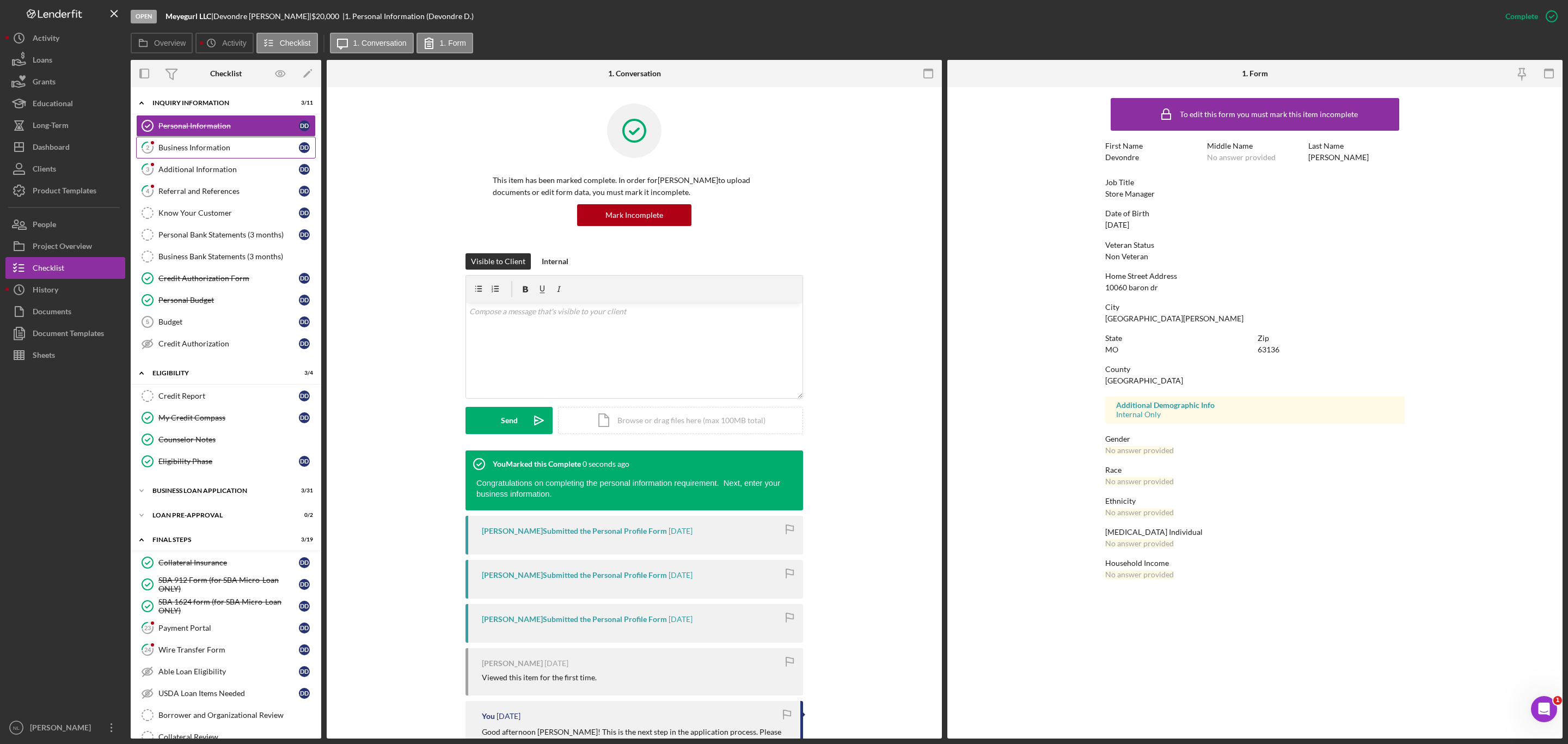
click at [190, 153] on link "2 Business Information D D" at bounding box center [226, 148] width 180 height 22
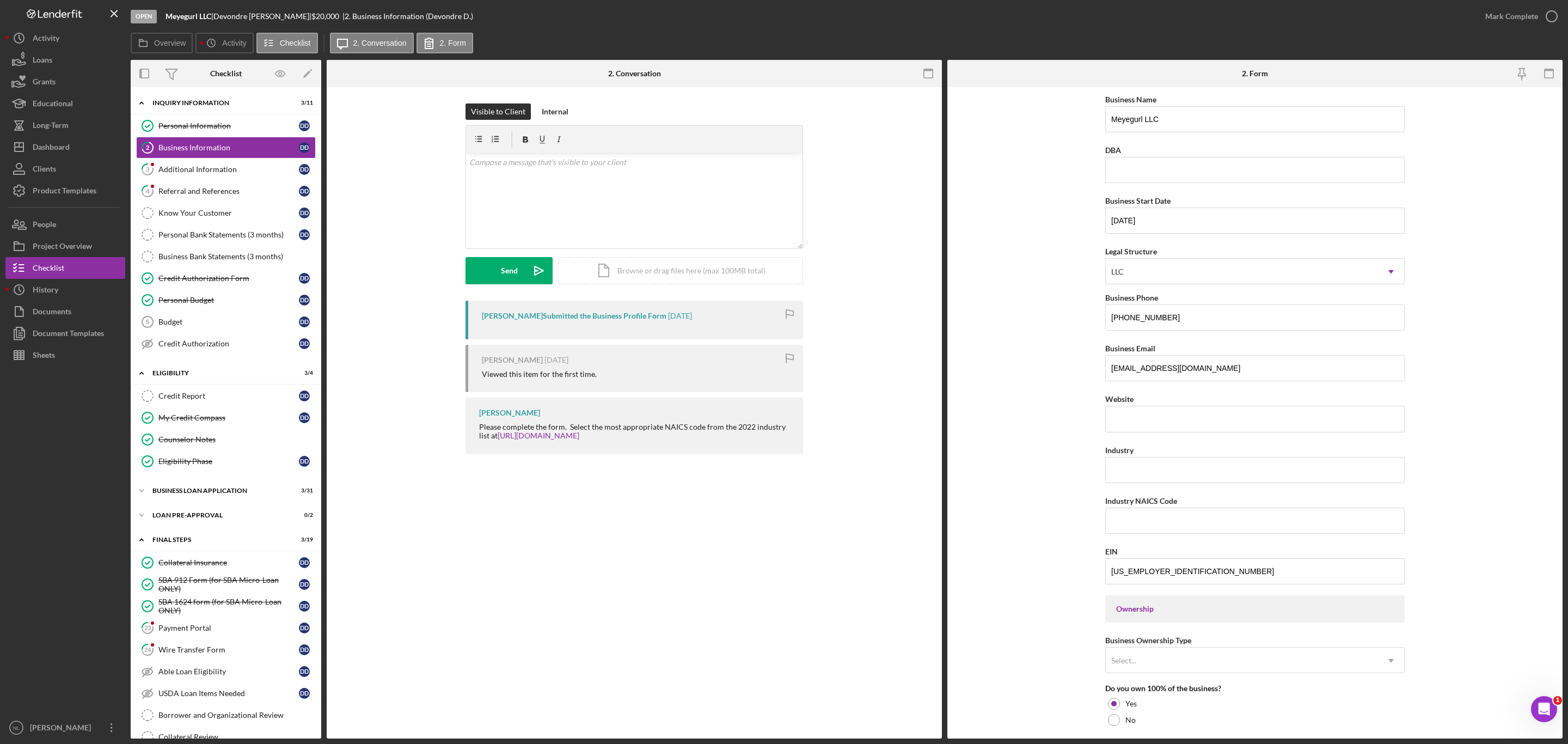
scroll to position [43, 0]
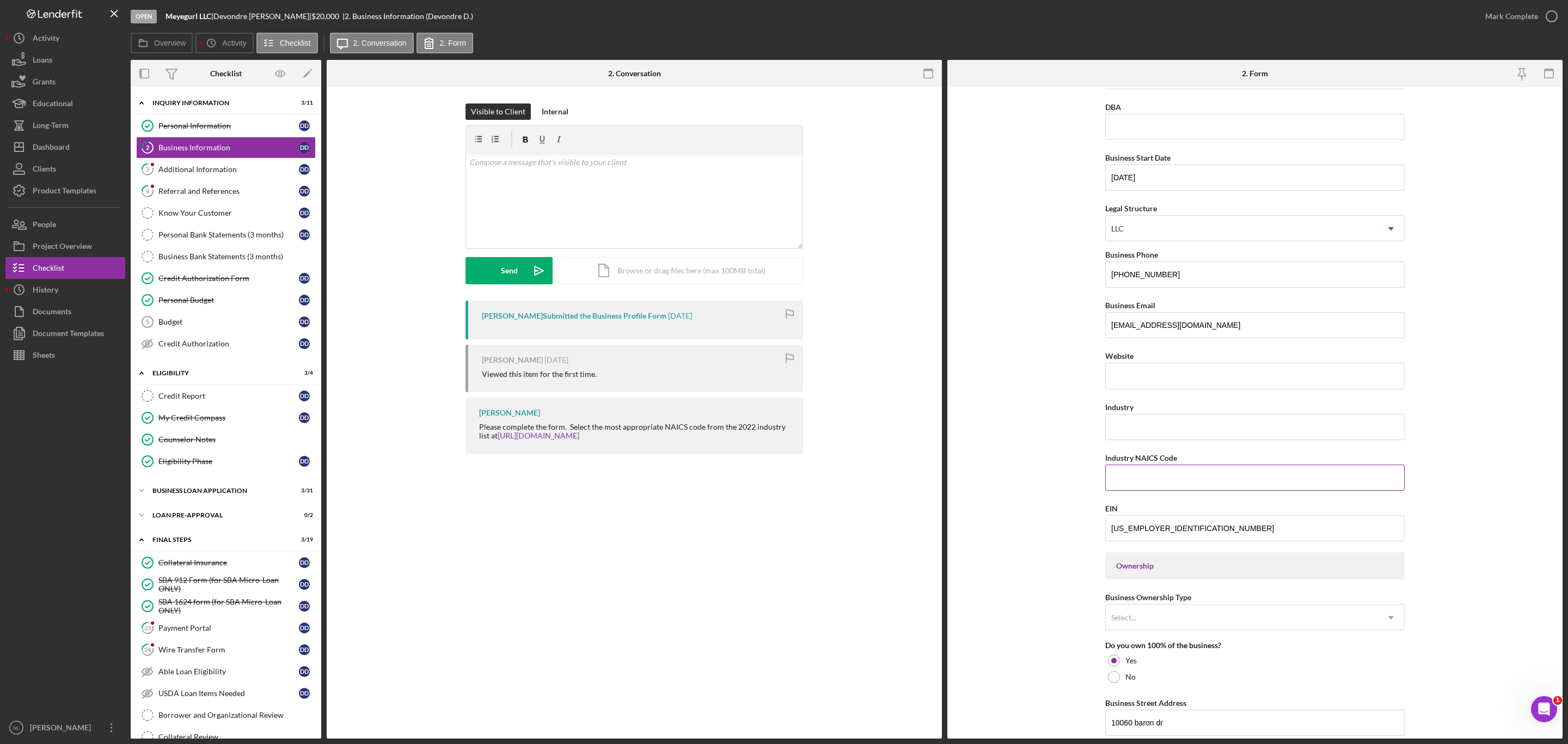
click at [1138, 476] on input "Industry NAICS Code" at bounding box center [1255, 477] width 299 height 26
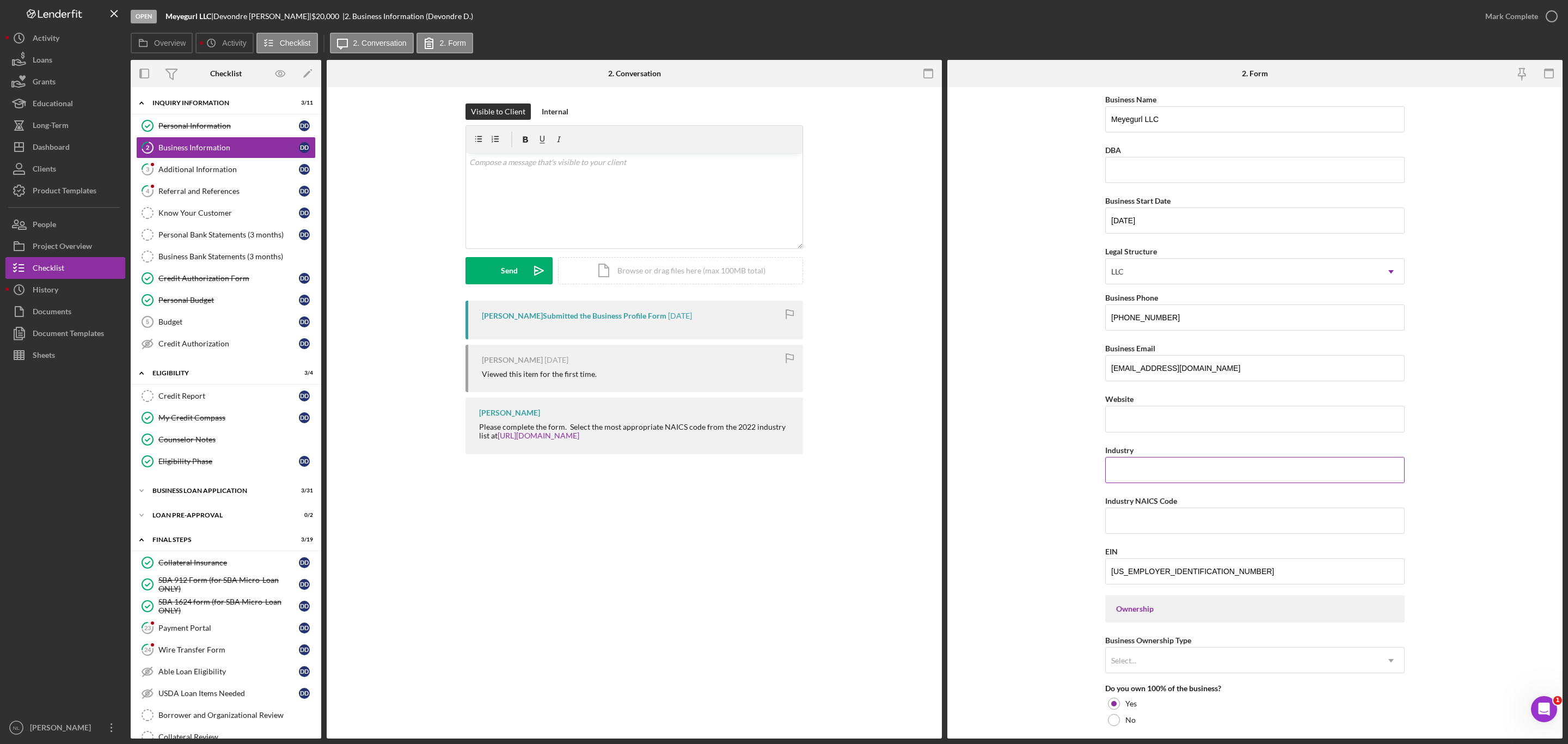
click at [1127, 466] on input "Industry" at bounding box center [1255, 469] width 299 height 26
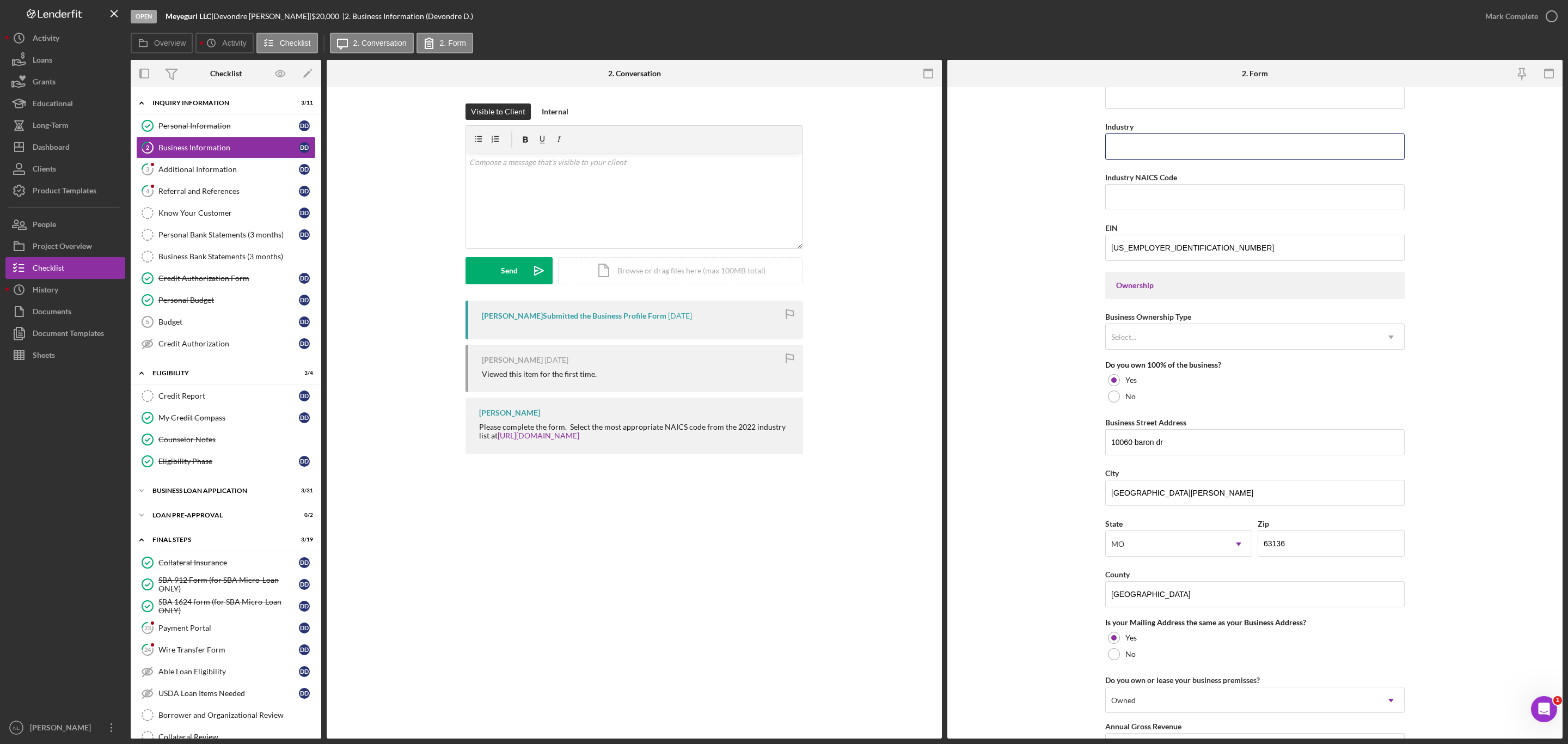
scroll to position [335, 0]
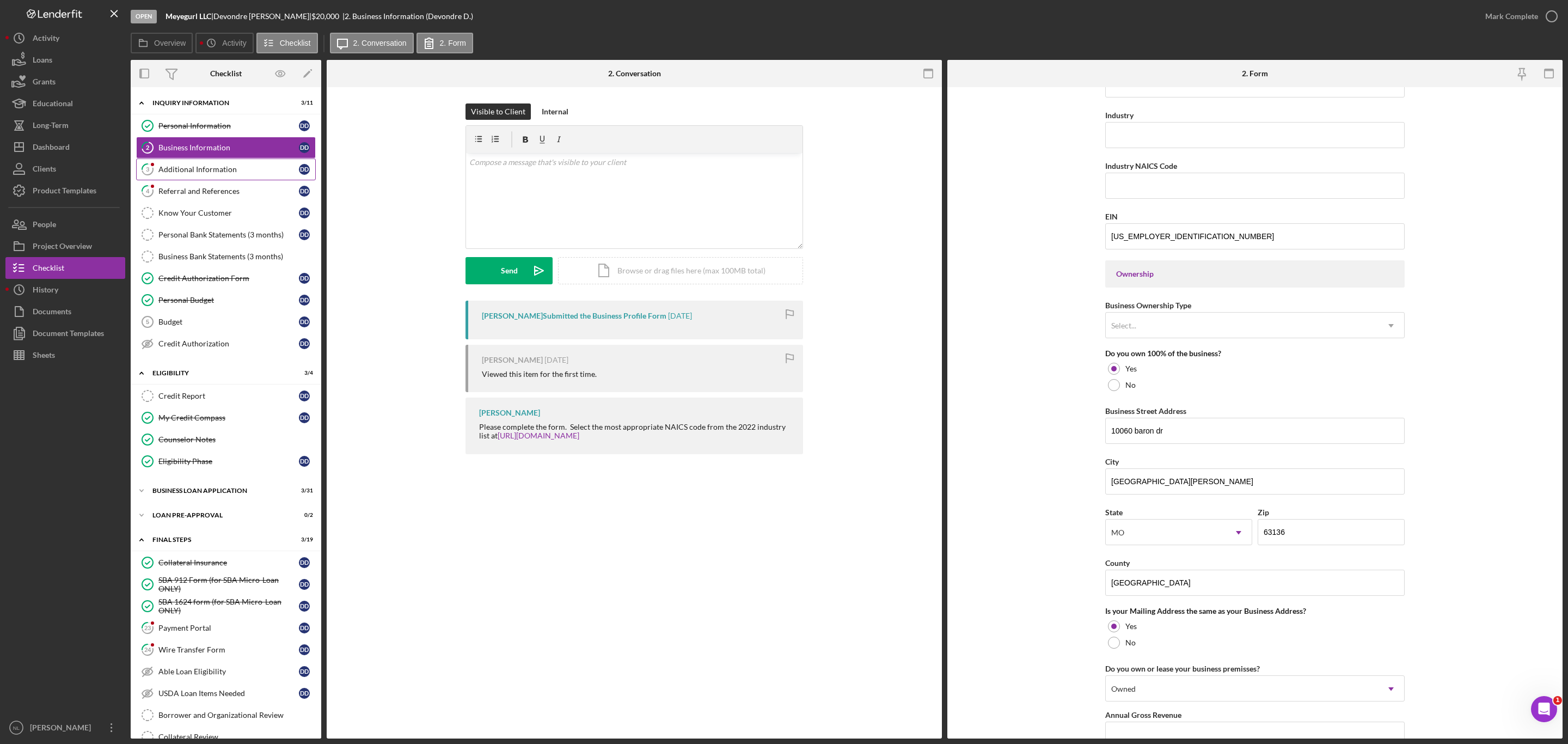
click at [245, 174] on div "Additional Information" at bounding box center [228, 169] width 141 height 9
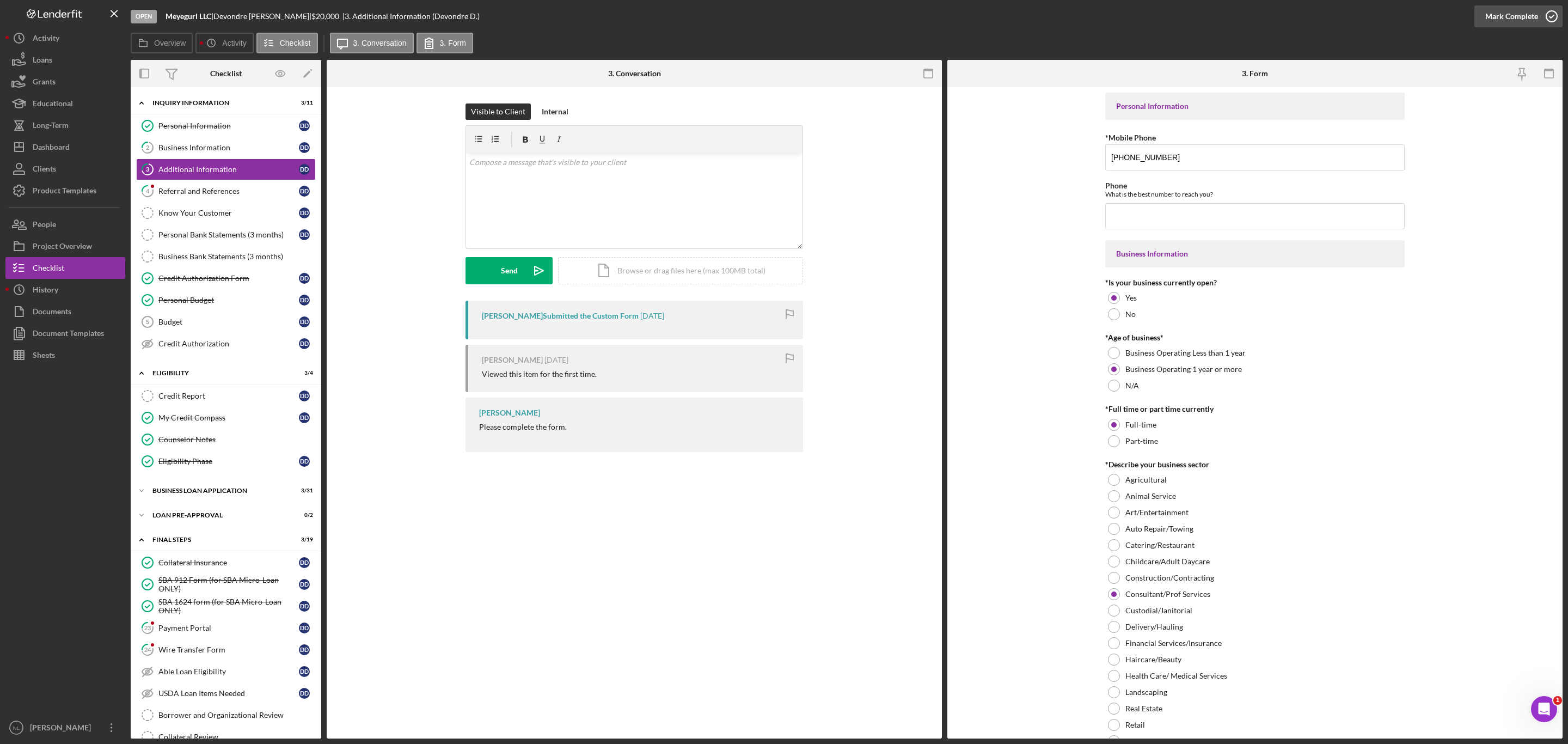
click at [1525, 13] on div "Mark Complete" at bounding box center [1511, 16] width 53 height 22
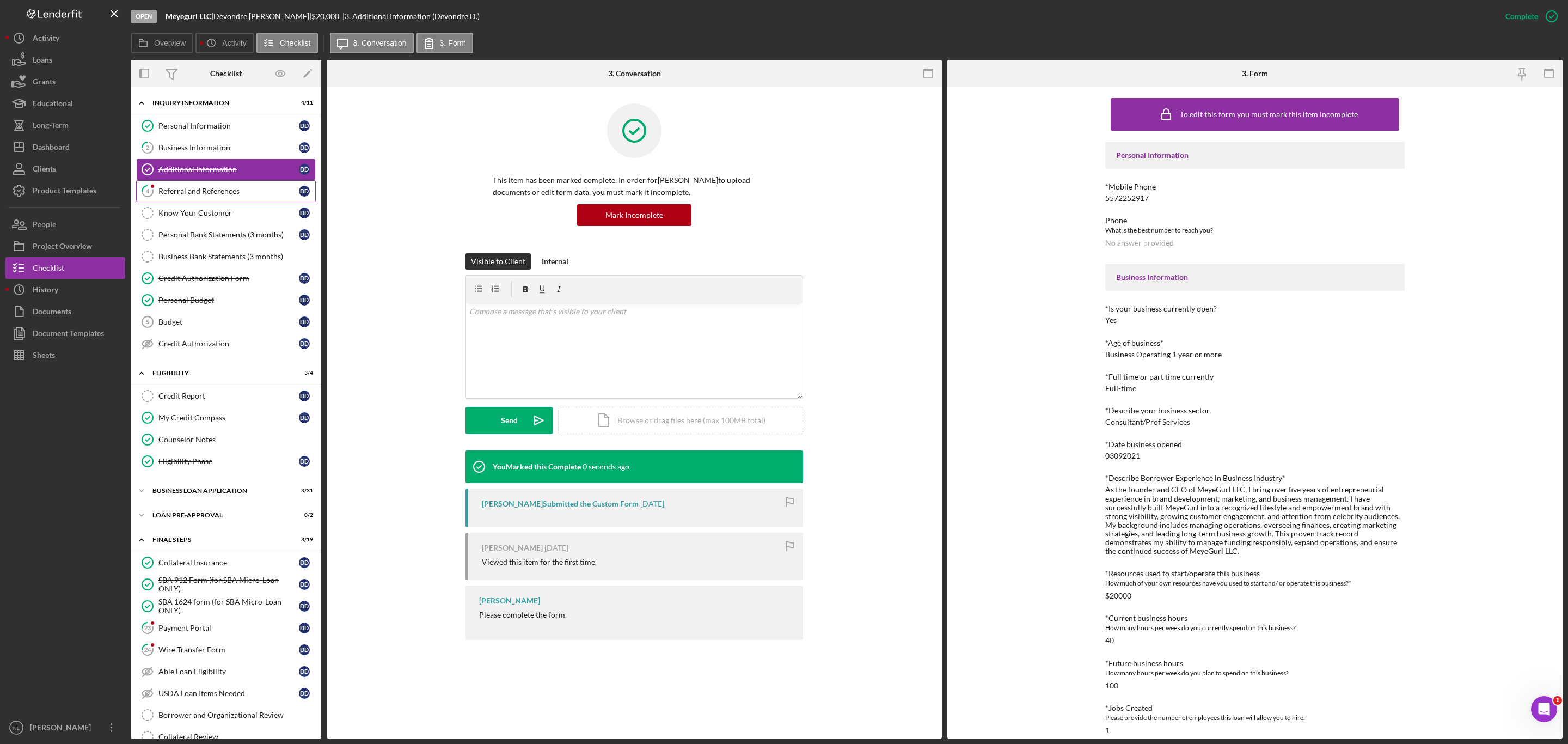
click at [258, 195] on div "Referral and References" at bounding box center [228, 191] width 141 height 9
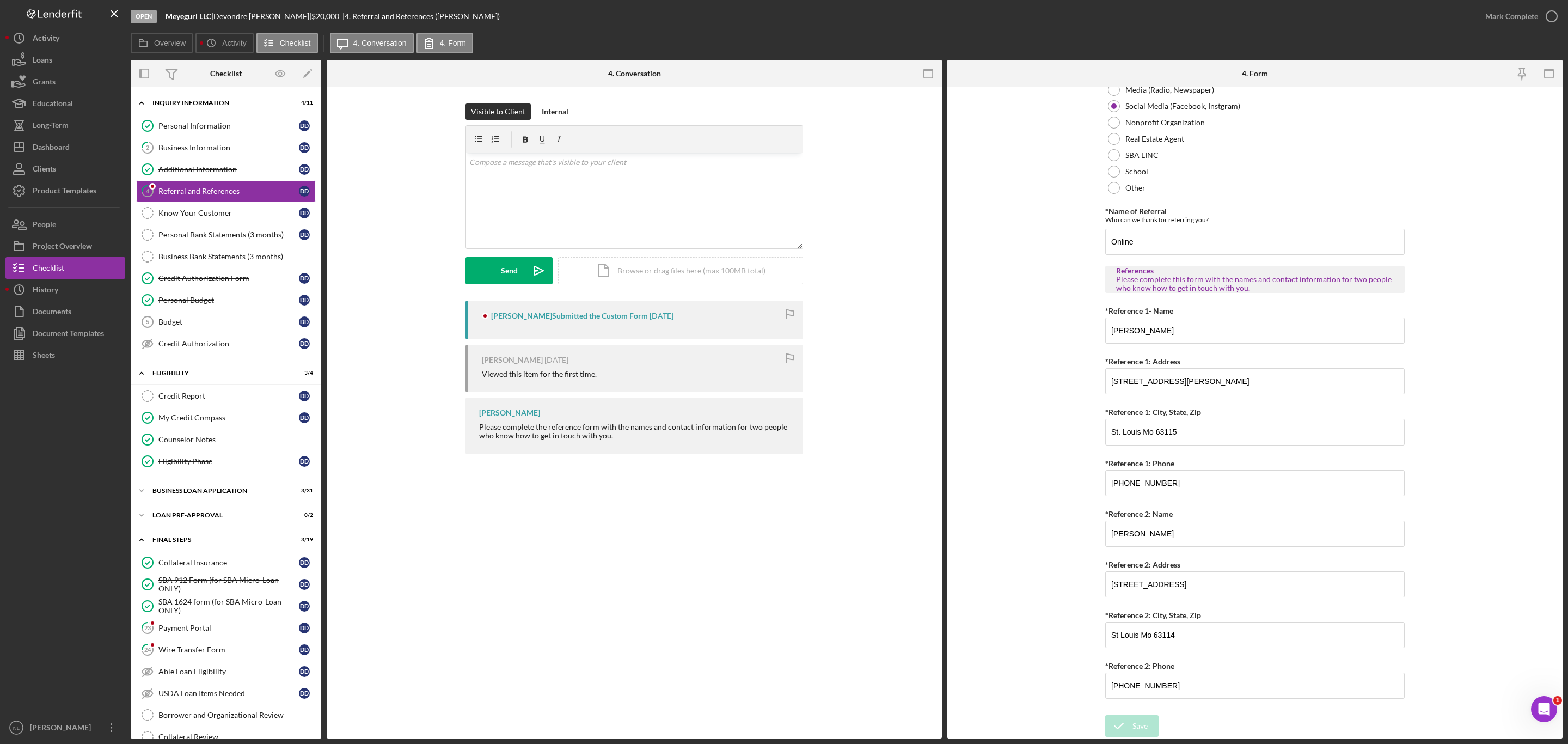
scroll to position [174, 0]
click at [1524, 12] on div "Mark Complete" at bounding box center [1511, 16] width 53 height 22
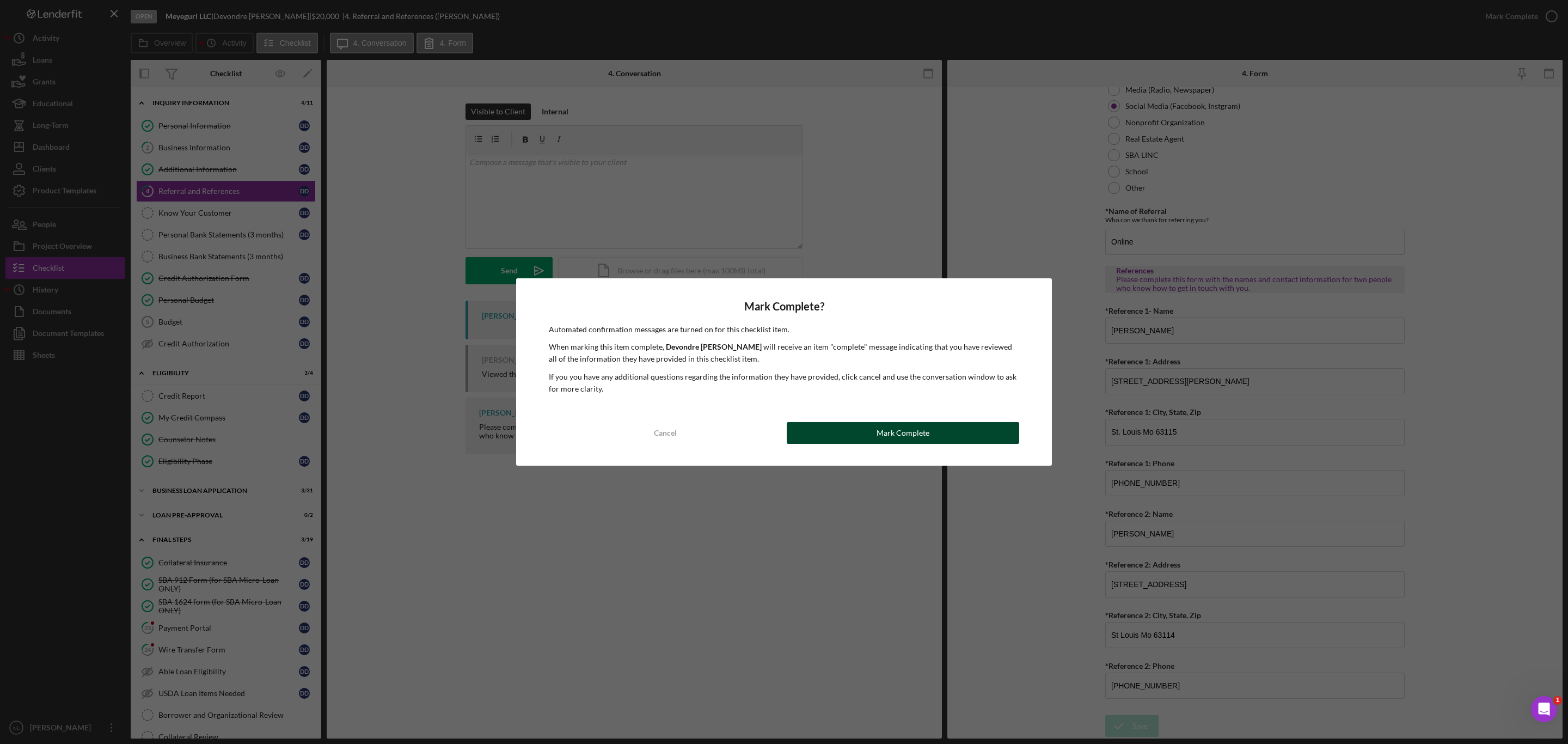
click at [866, 436] on button "Mark Complete" at bounding box center [903, 433] width 233 height 22
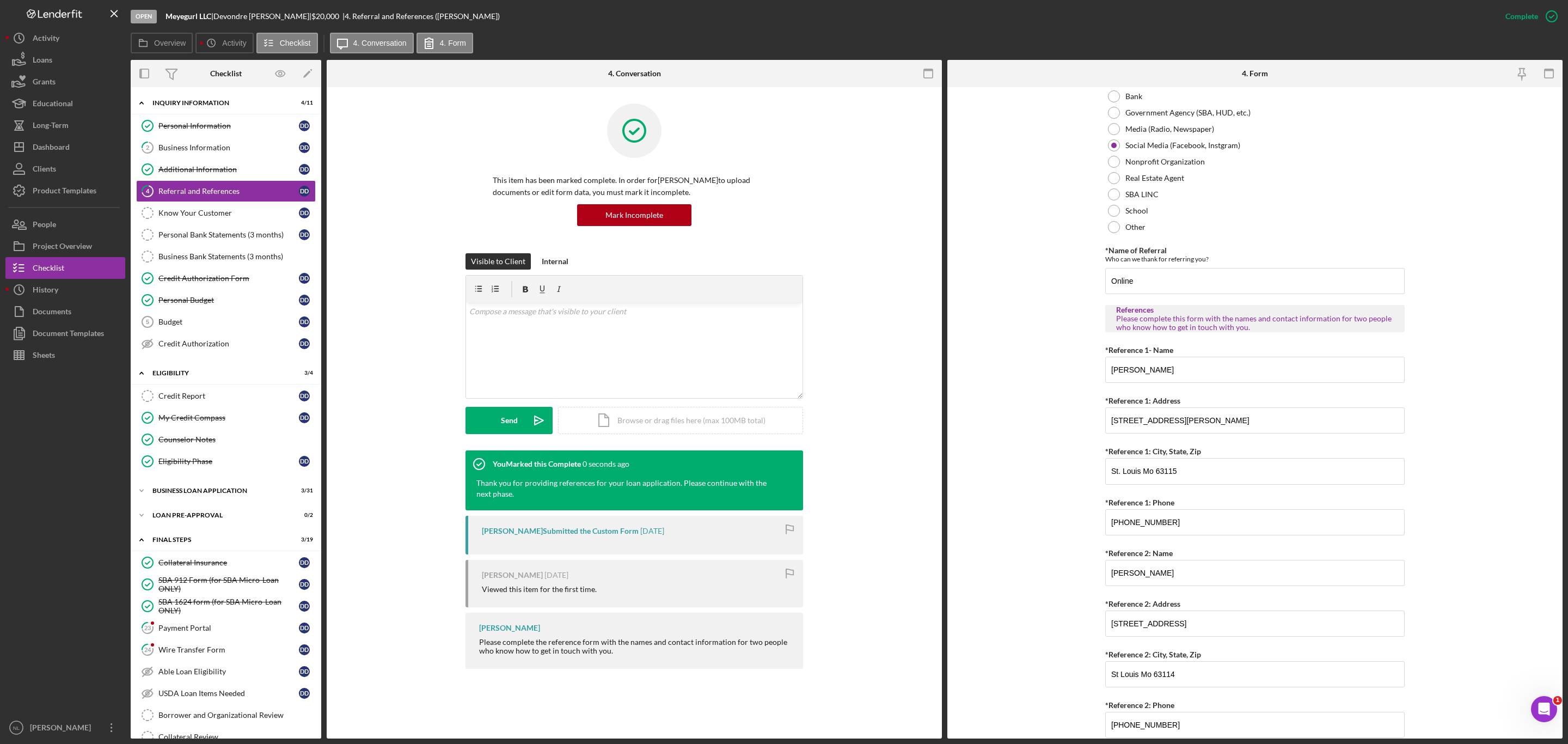
scroll to position [217, 0]
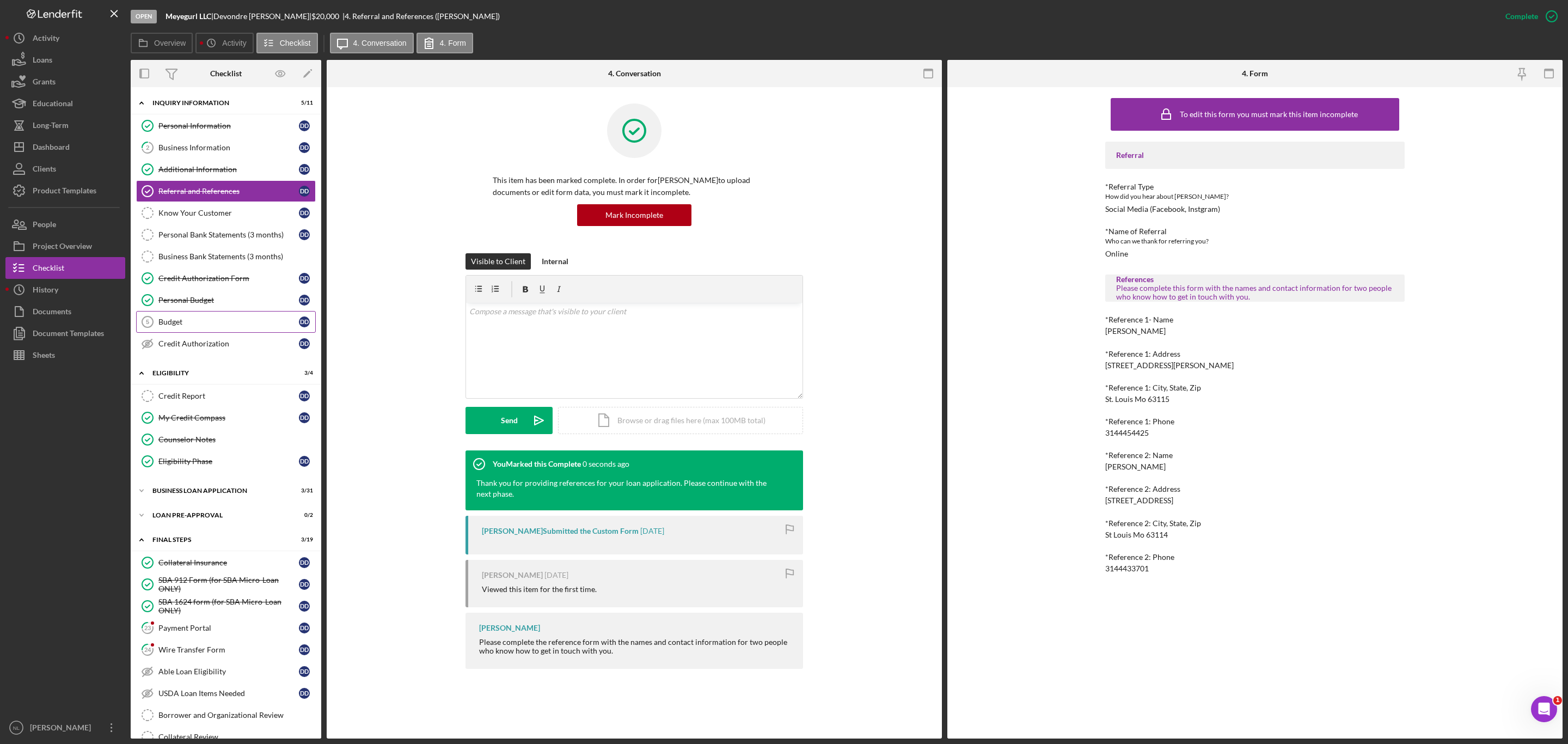
click at [177, 324] on div "Budget" at bounding box center [228, 321] width 141 height 9
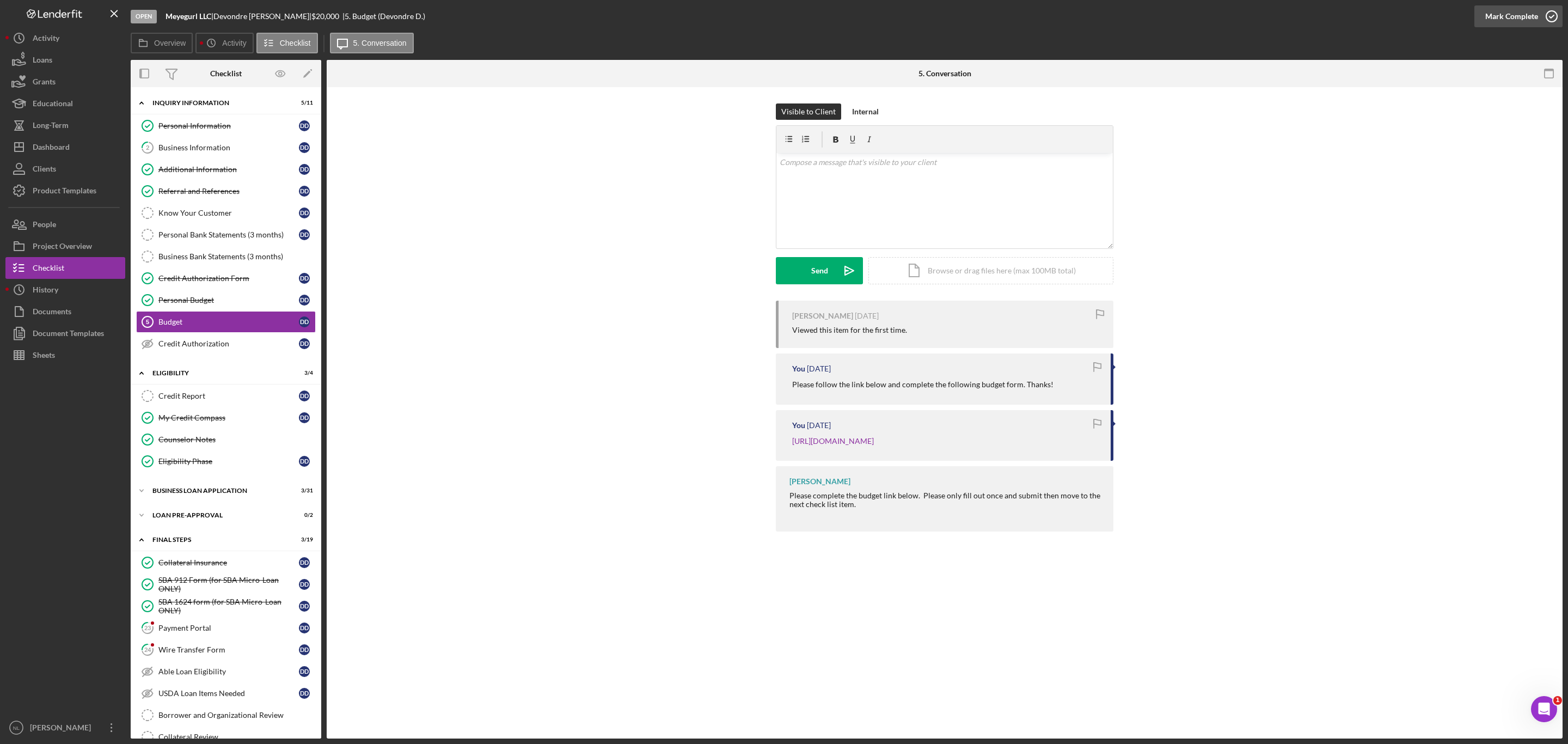
click at [1505, 17] on div "Mark Complete" at bounding box center [1511, 16] width 53 height 22
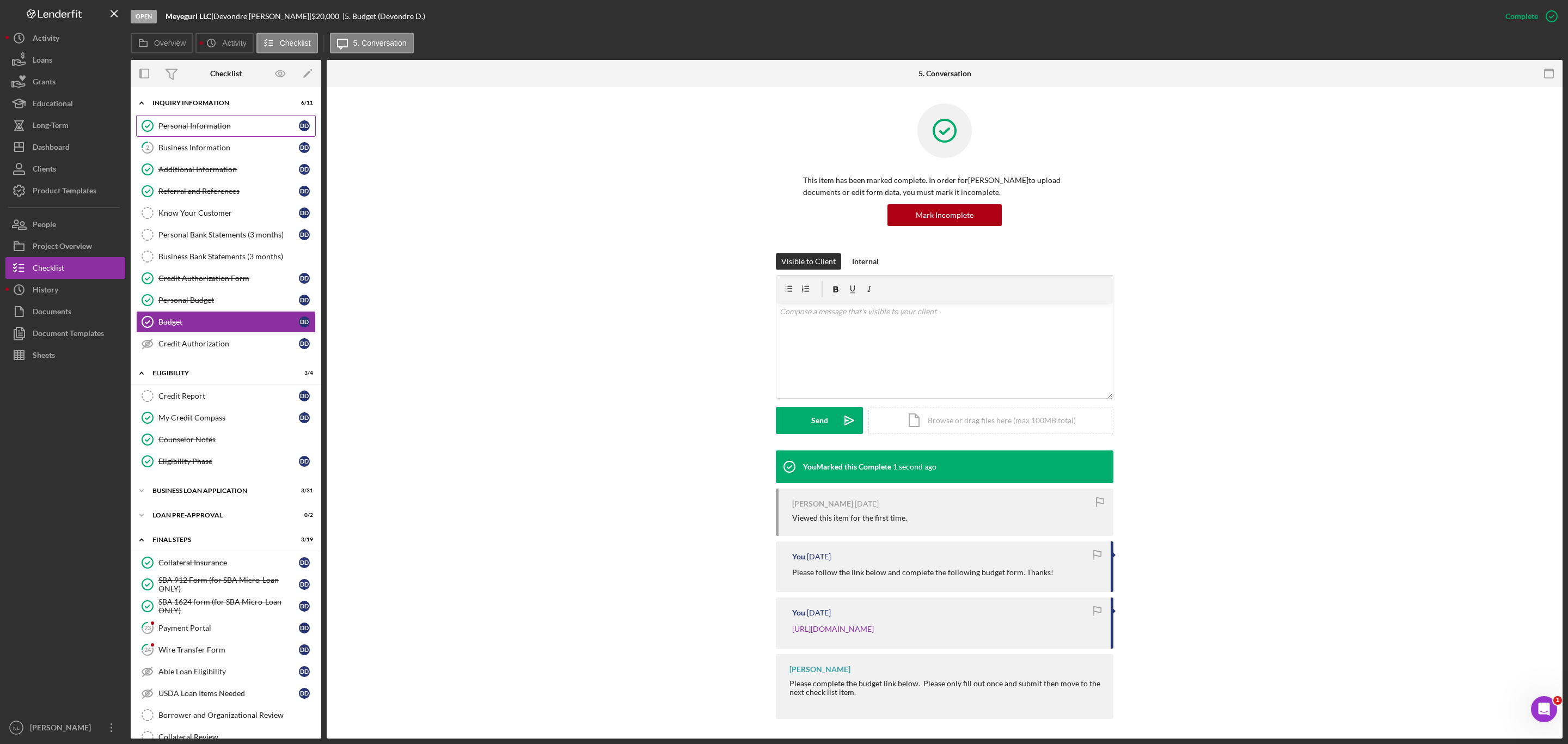
click at [208, 131] on link "Personal Information Personal Information D D" at bounding box center [226, 126] width 180 height 22
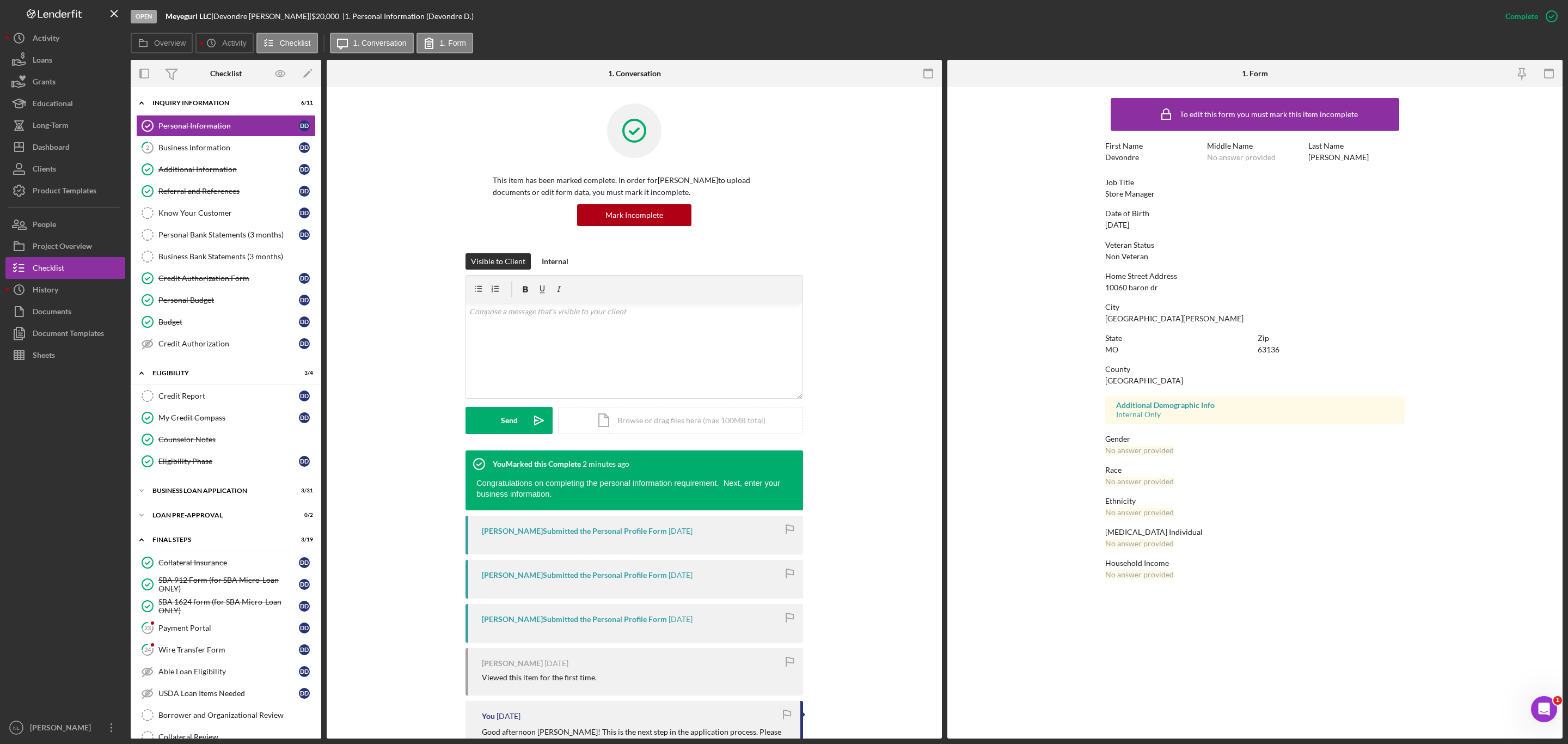
scroll to position [189, 0]
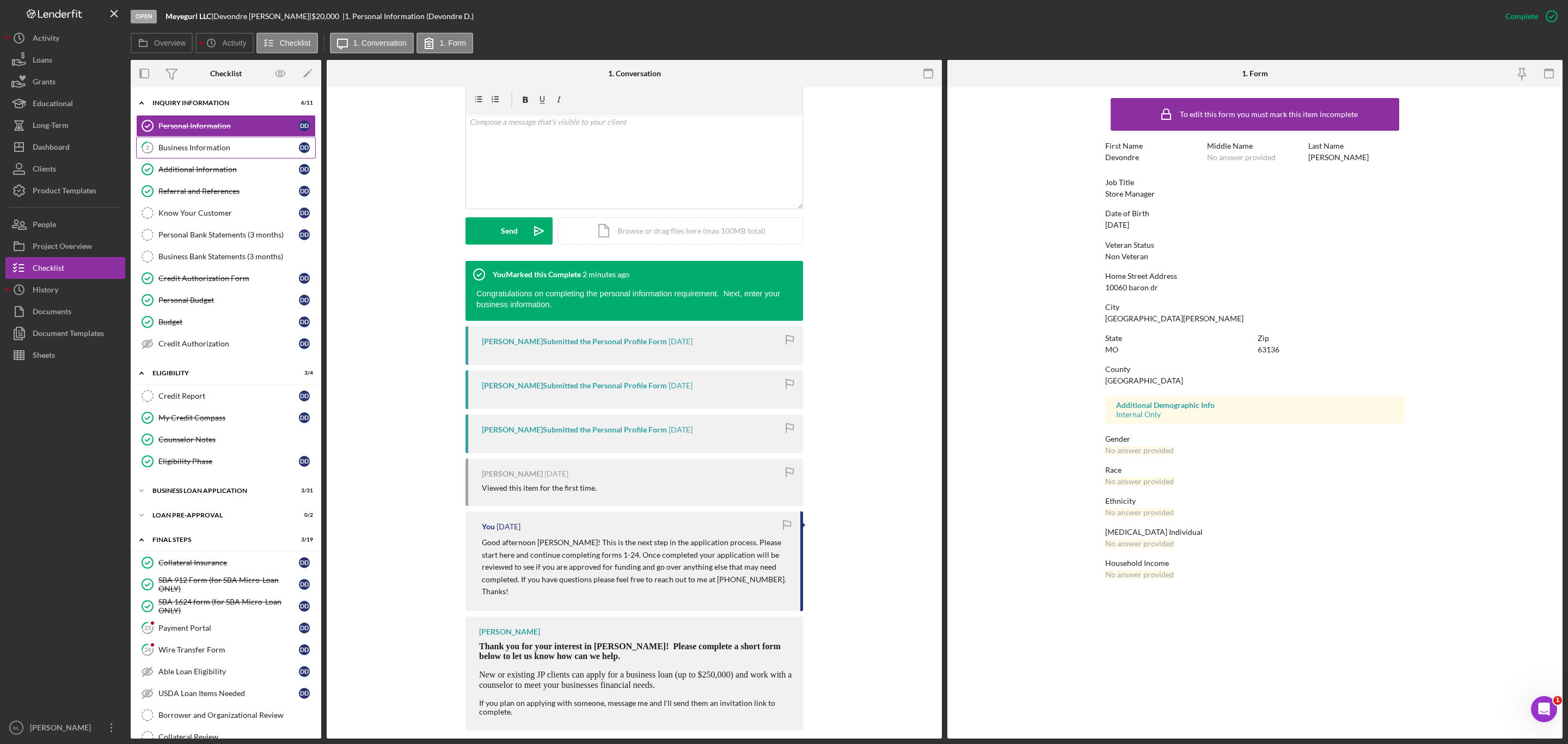
click at [203, 146] on div "Business Information" at bounding box center [228, 147] width 141 height 9
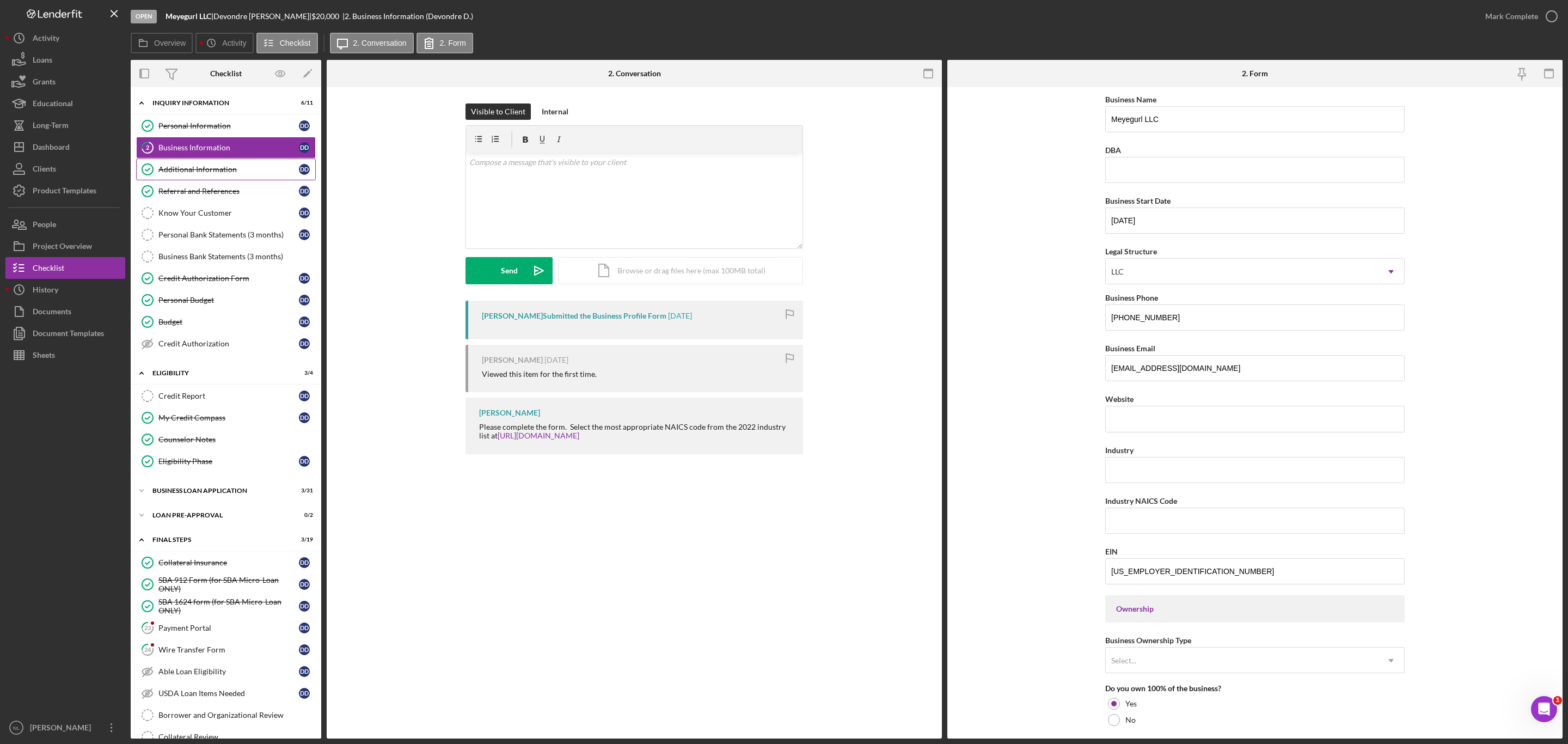
click at [239, 169] on div "Additional Information" at bounding box center [228, 169] width 141 height 9
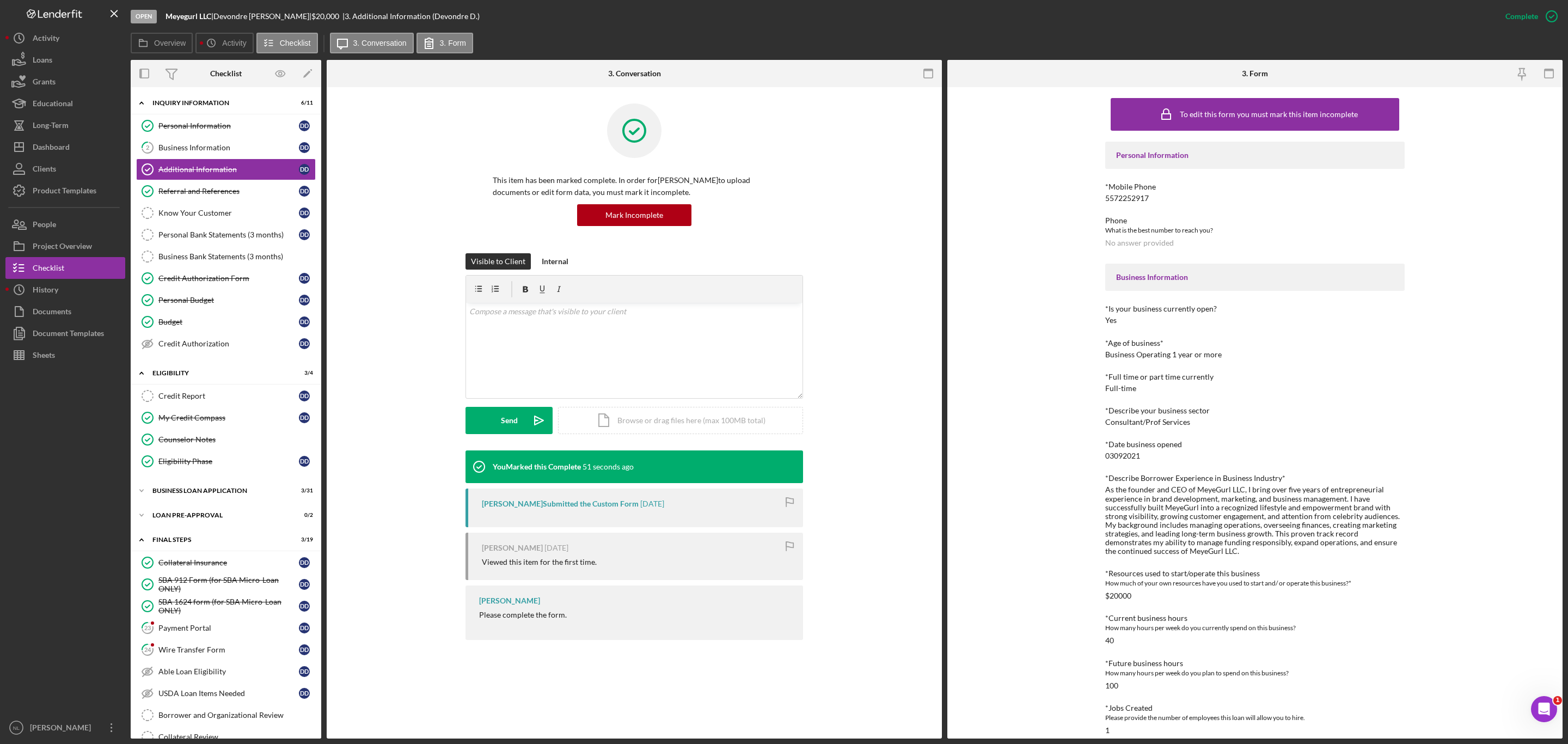
scroll to position [264, 0]
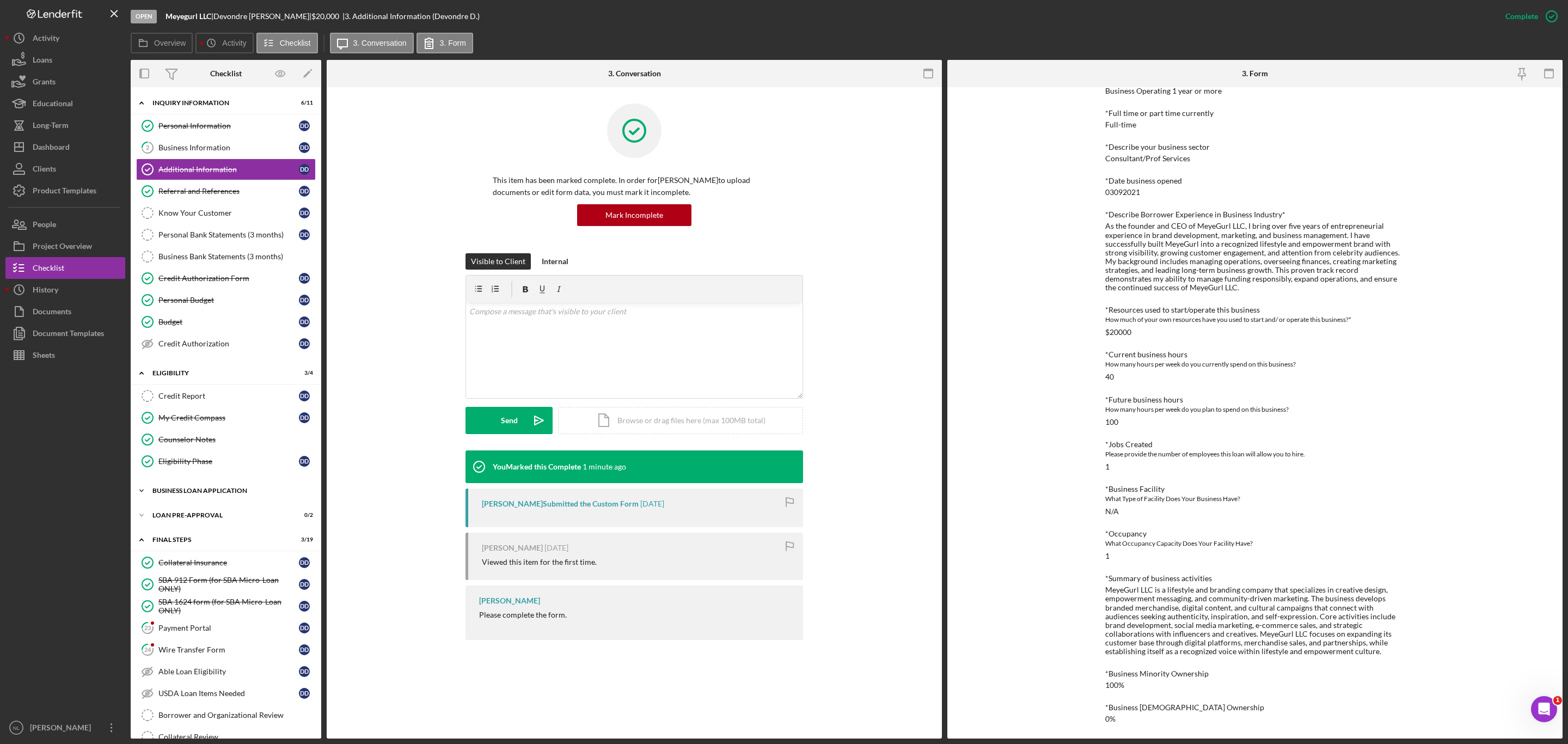
click at [219, 492] on div "Icon/Expander BUSINESS LOAN APPLICATION 3 / 31" at bounding box center [226, 491] width 191 height 22
click at [227, 536] on link "Personal Income (last 30 days) 7 Personal Income (last 30 days) D D" at bounding box center [226, 535] width 180 height 22
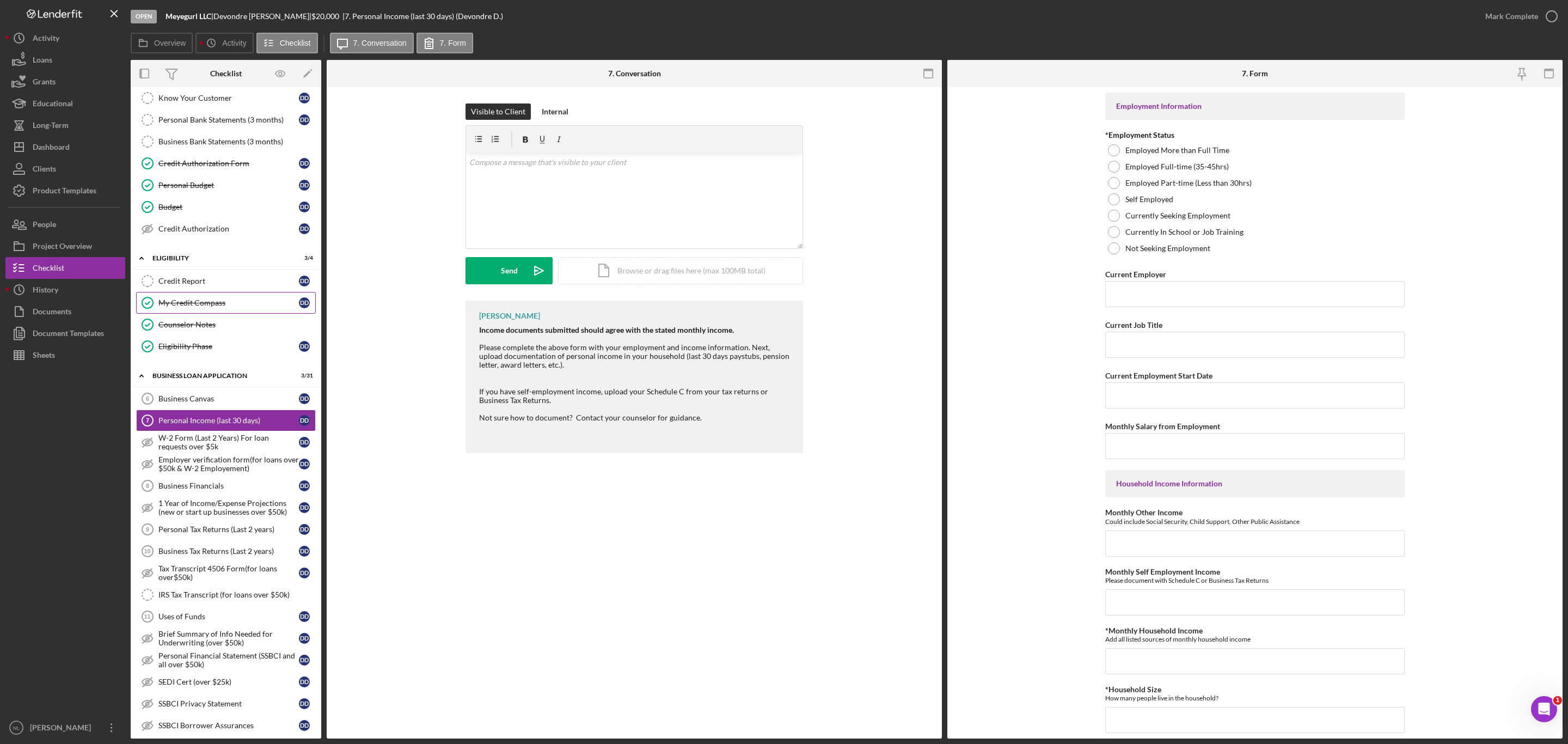
scroll to position [111, 0]
click at [218, 407] on div "Business Canvas" at bounding box center [228, 402] width 141 height 9
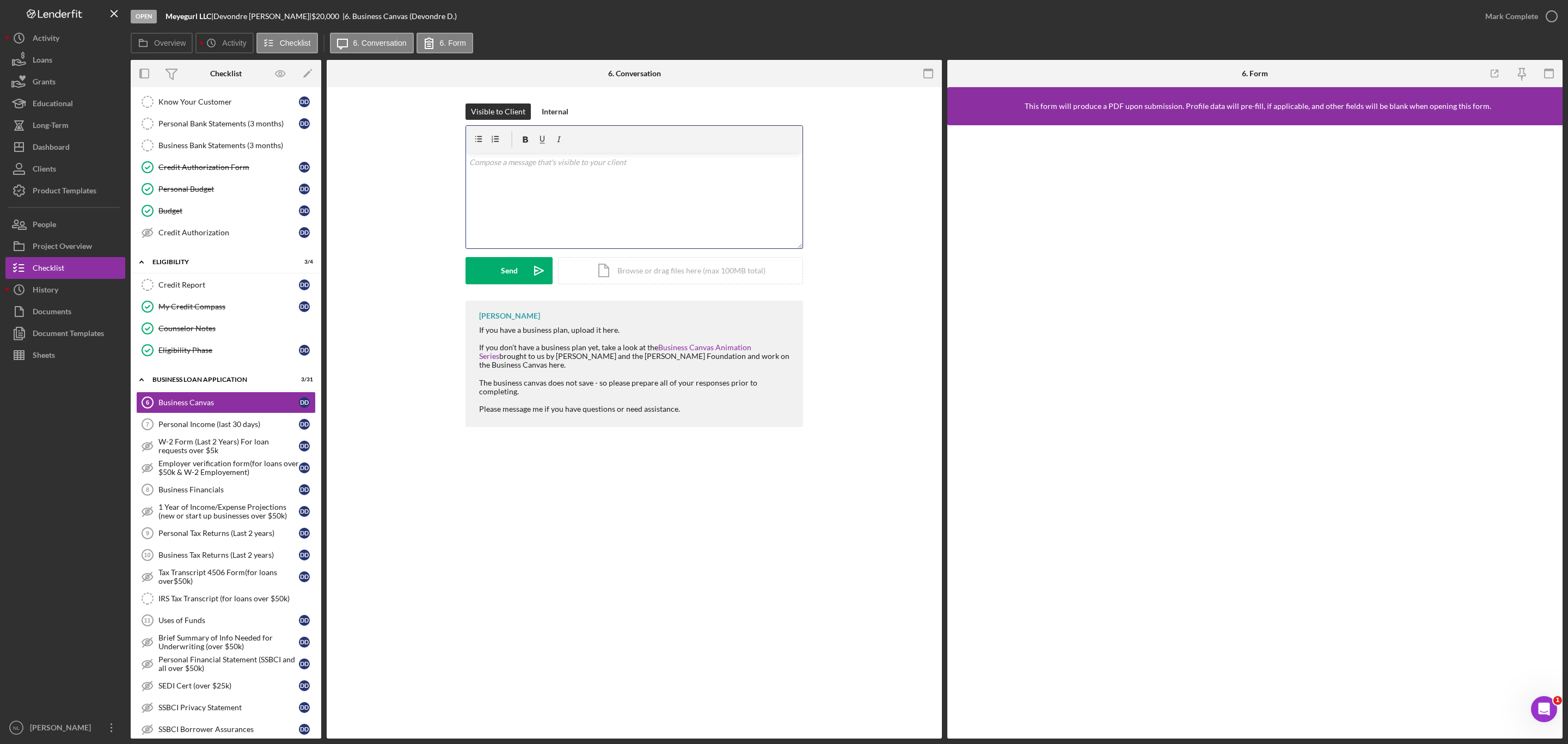
click at [533, 213] on div "v Color teal Color pink Remove color Add row above Add row below Add column bef…" at bounding box center [634, 200] width 337 height 96
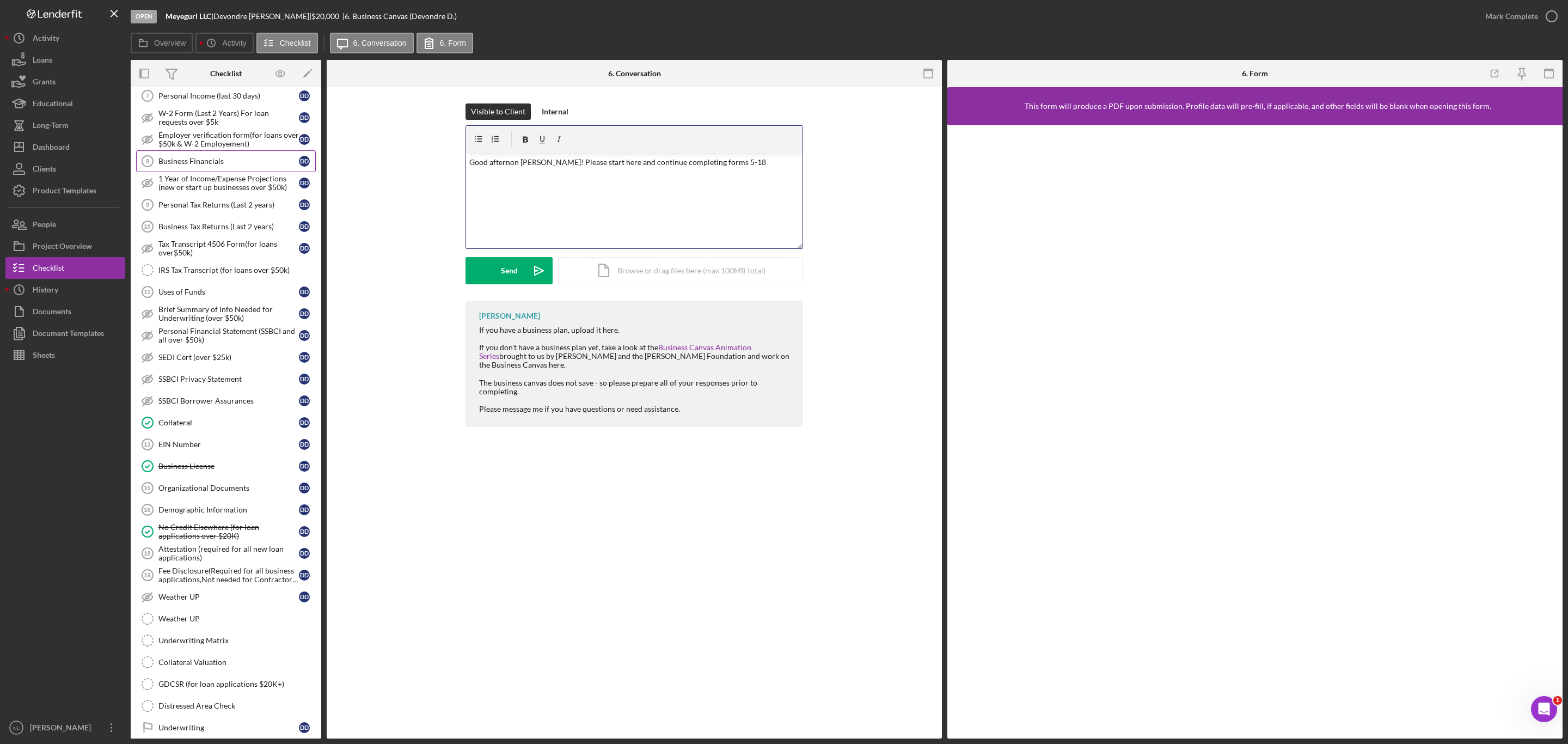
scroll to position [467, 0]
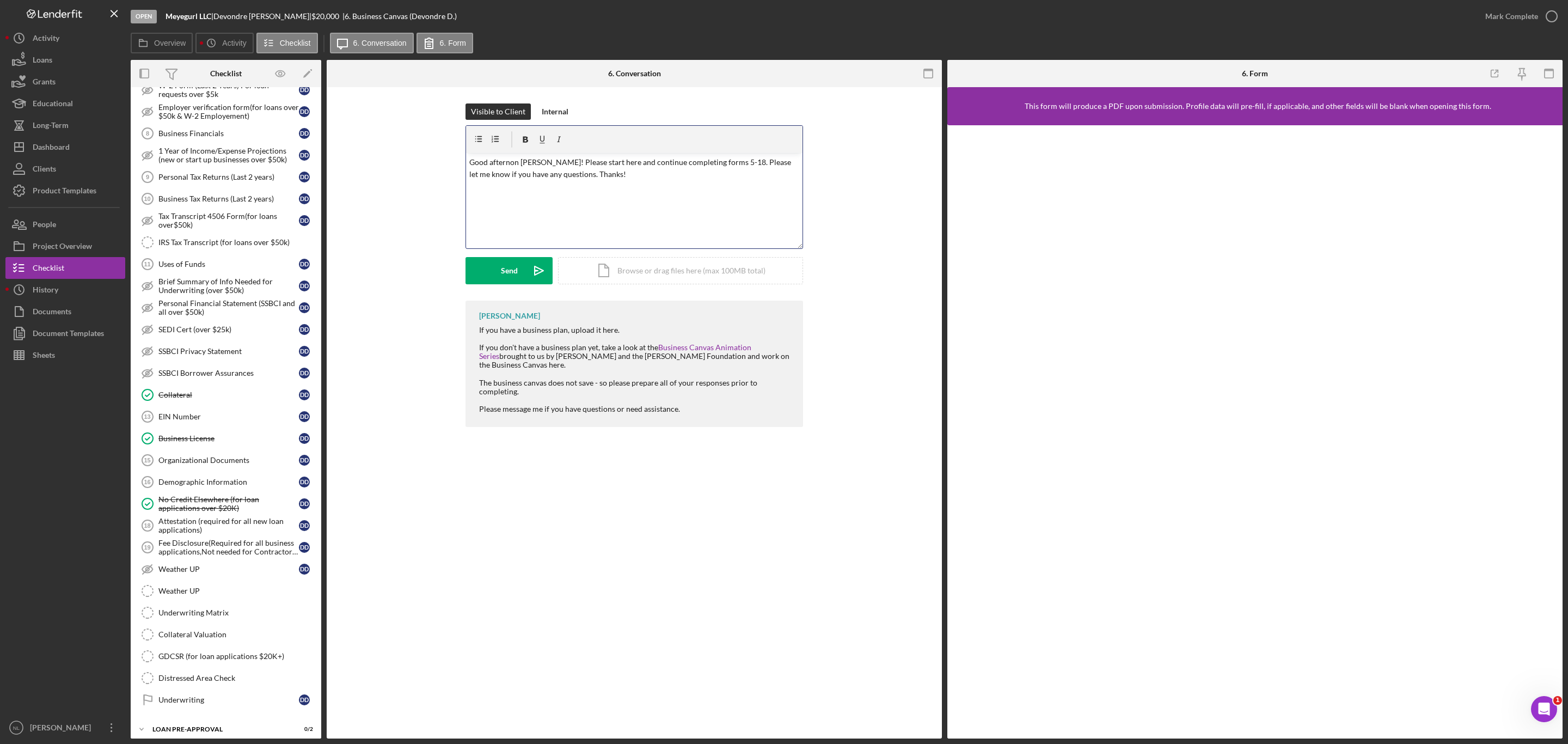
click at [510, 157] on p "Good afternon [PERSON_NAME]! Please start here and continue completing forms 5-…" at bounding box center [634, 169] width 331 height 24
click at [617, 172] on p "Good afternoon [PERSON_NAME]! Please start here and continue completing forms 5…" at bounding box center [634, 169] width 331 height 24
click at [528, 276] on icon "Icon/icon-invite-send" at bounding box center [539, 270] width 27 height 27
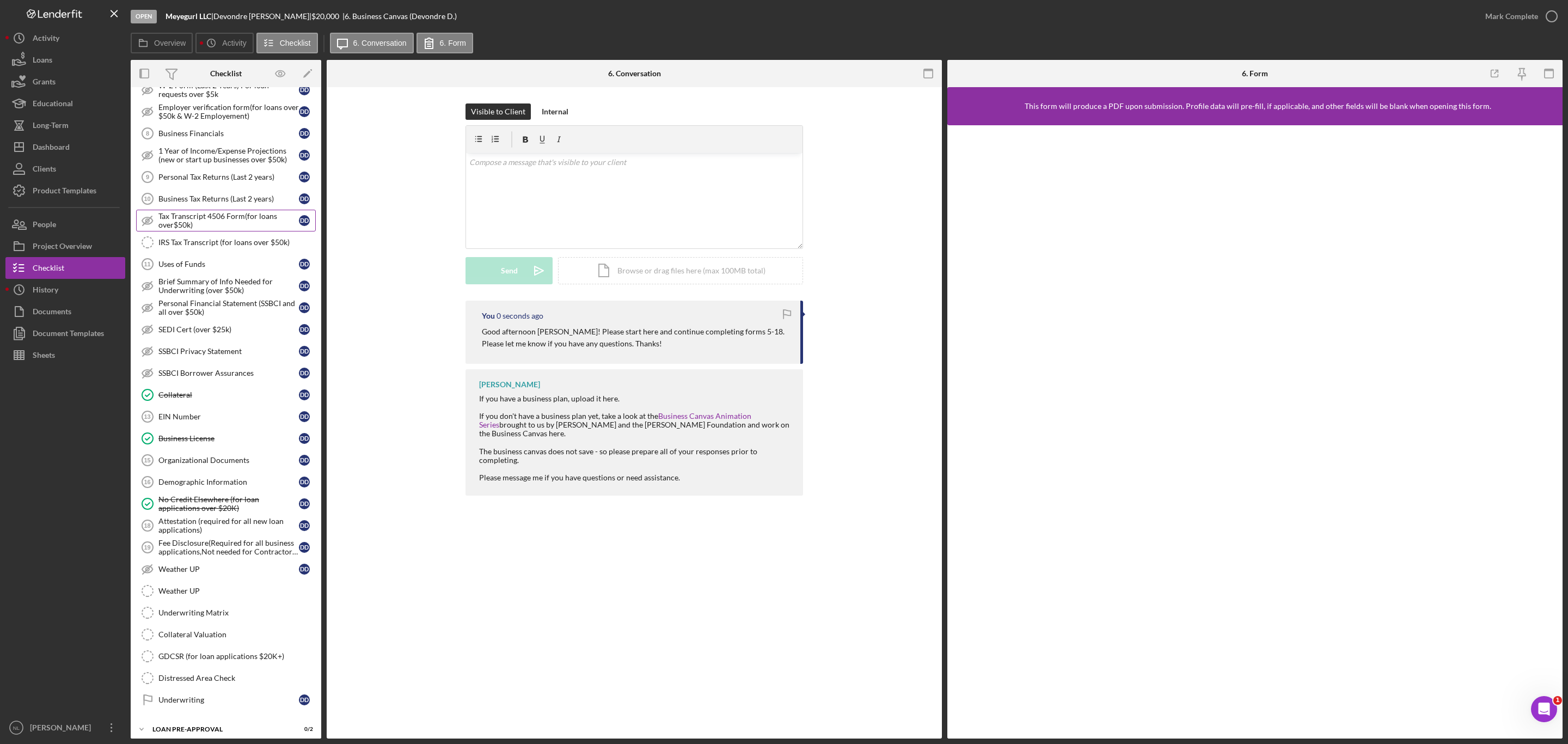
scroll to position [0, 0]
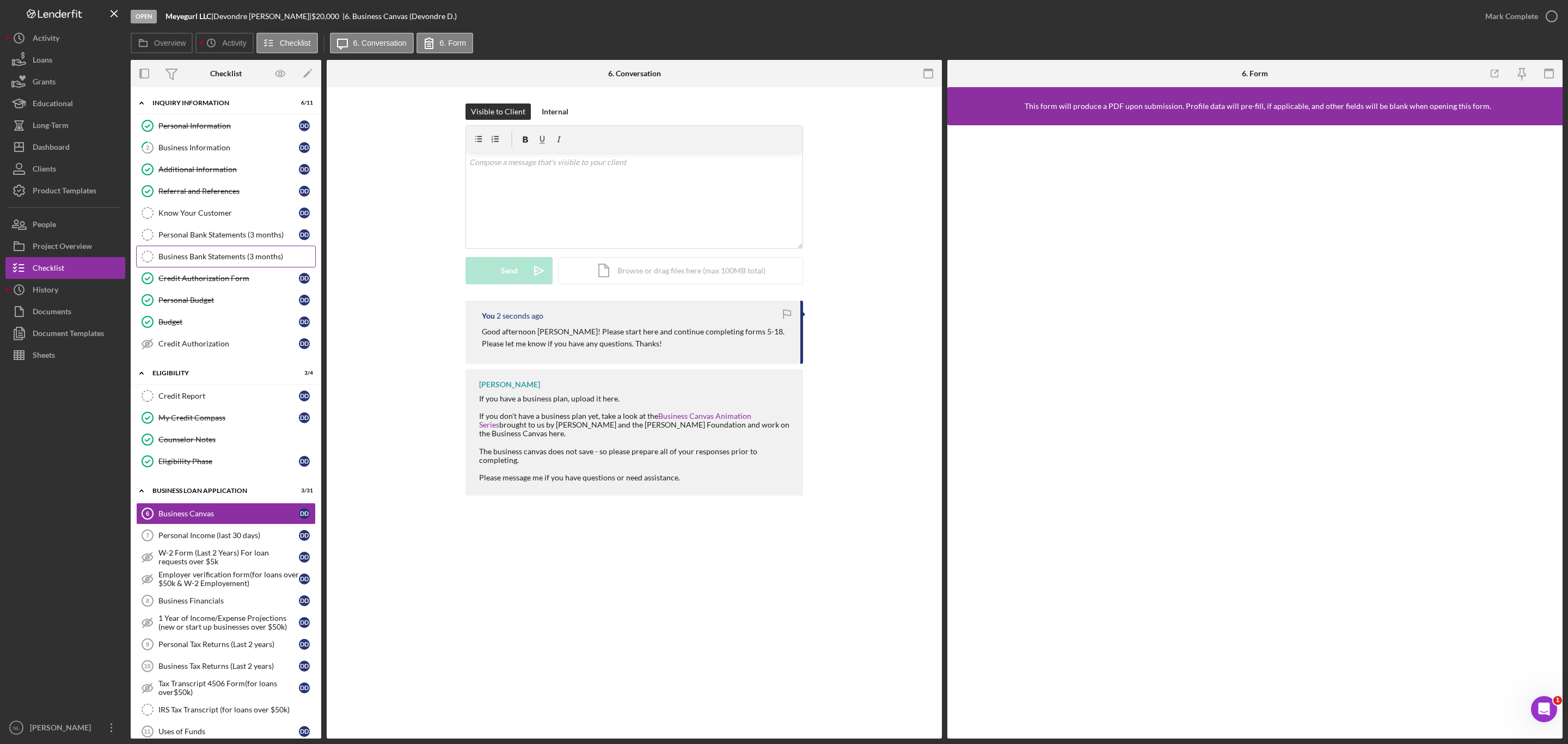
click at [218, 250] on link "Business Bank Statements (3 months) Business Bank Statements (3 months)" at bounding box center [226, 256] width 180 height 22
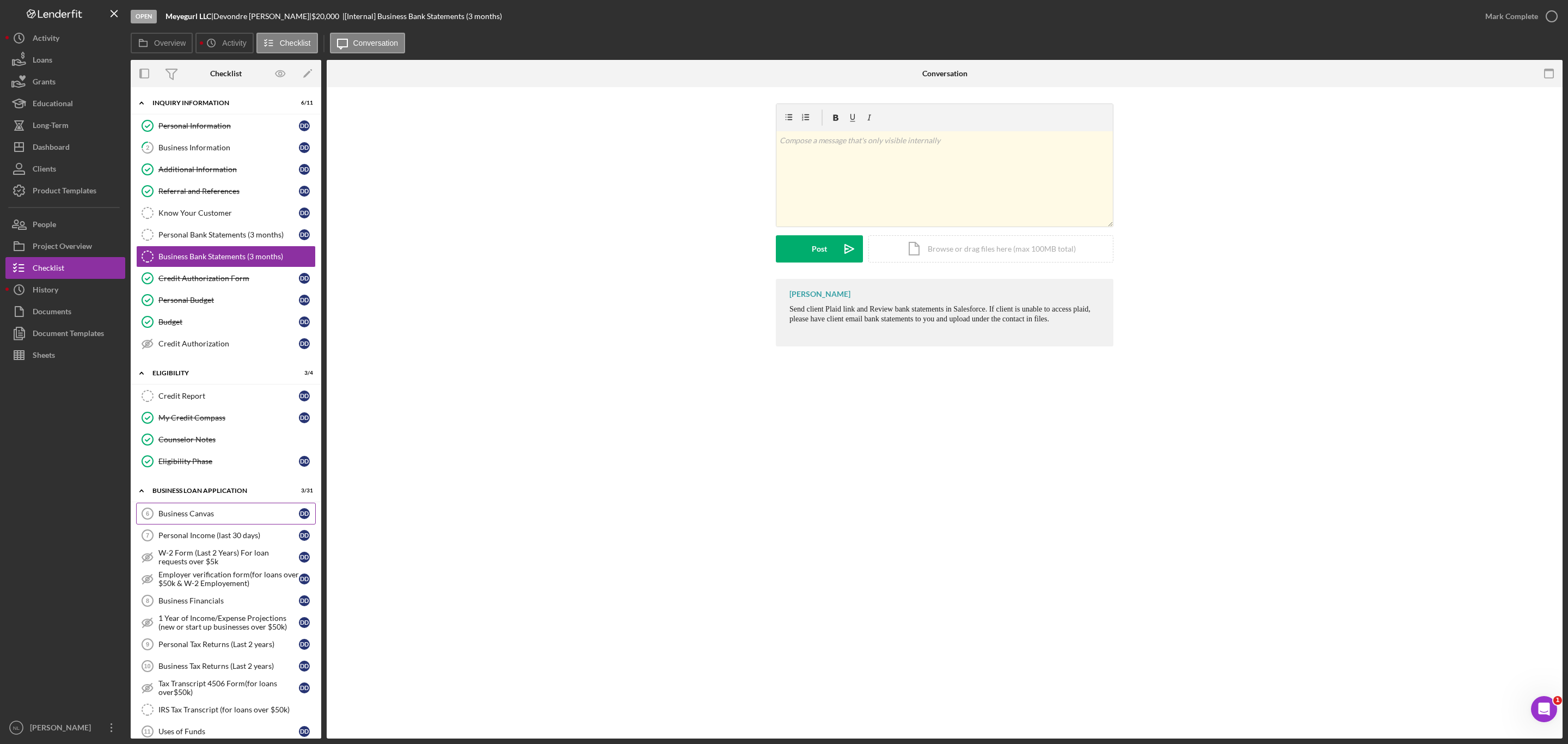
click at [243, 524] on link "Business Canvas 6 Business Canvas D D" at bounding box center [226, 514] width 180 height 22
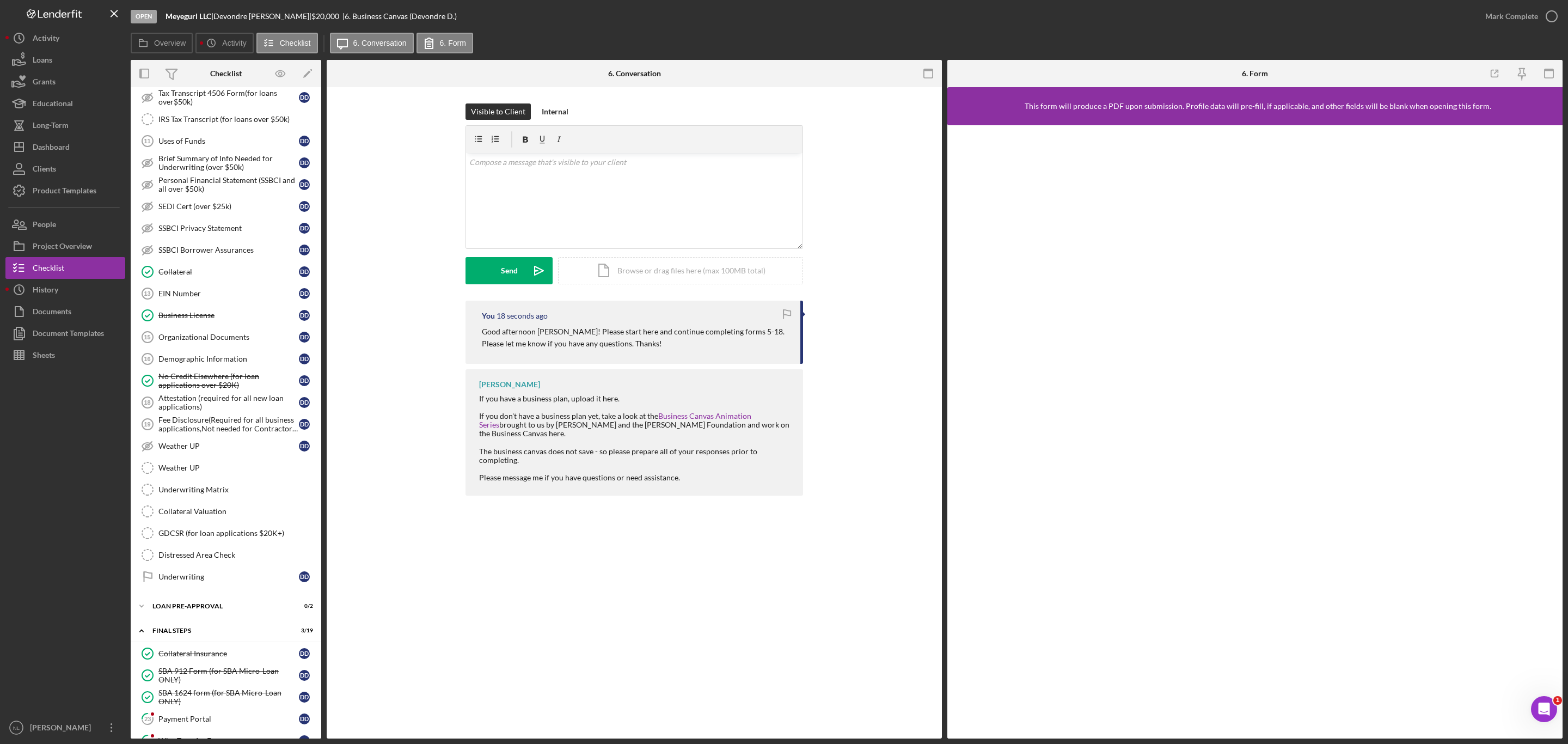
scroll to position [603, 0]
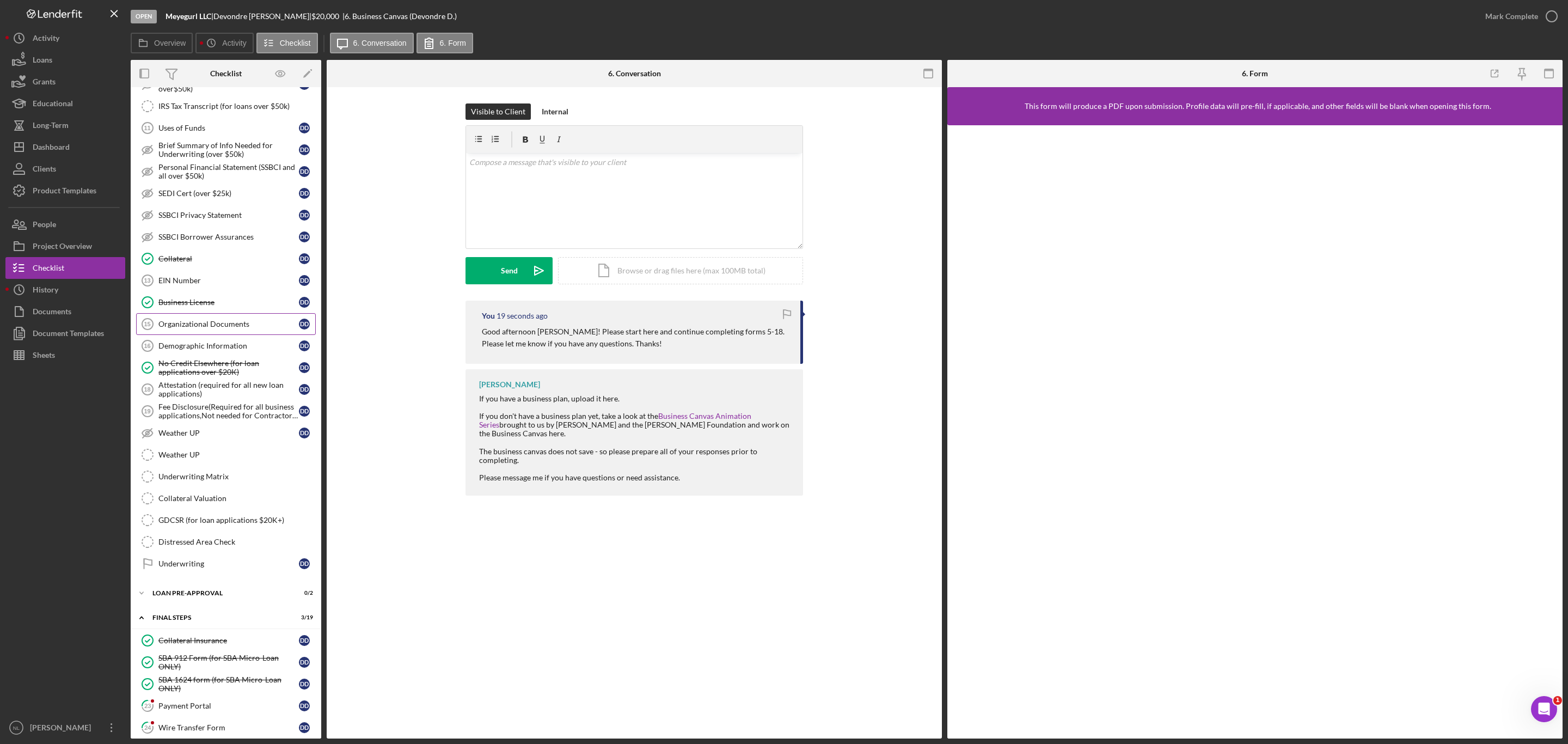
click at [188, 328] on div "Organizational Documents" at bounding box center [228, 324] width 141 height 9
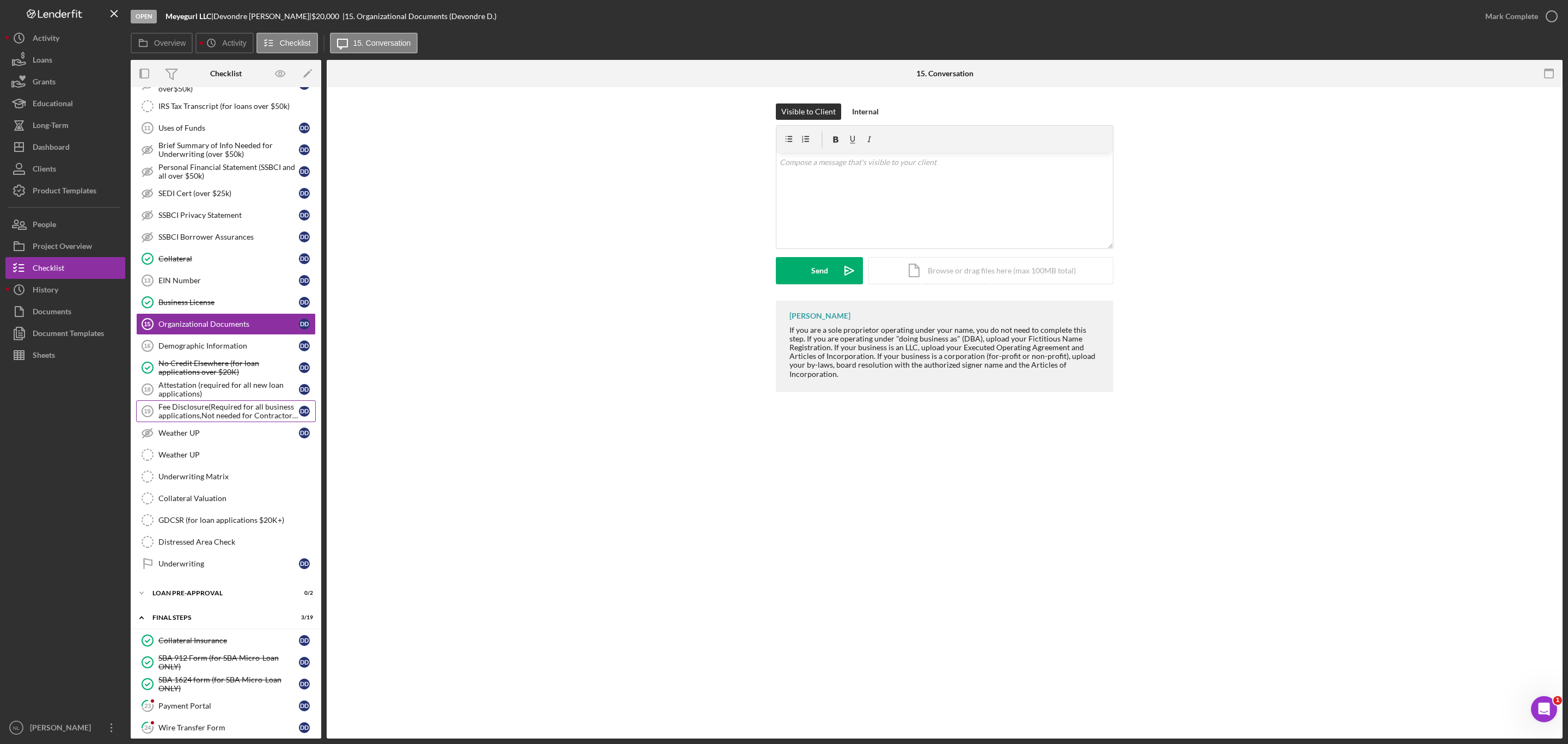
click at [216, 420] on div "Fee Disclosure(Required for all business applications,Not needed for Contractor…" at bounding box center [228, 411] width 141 height 18
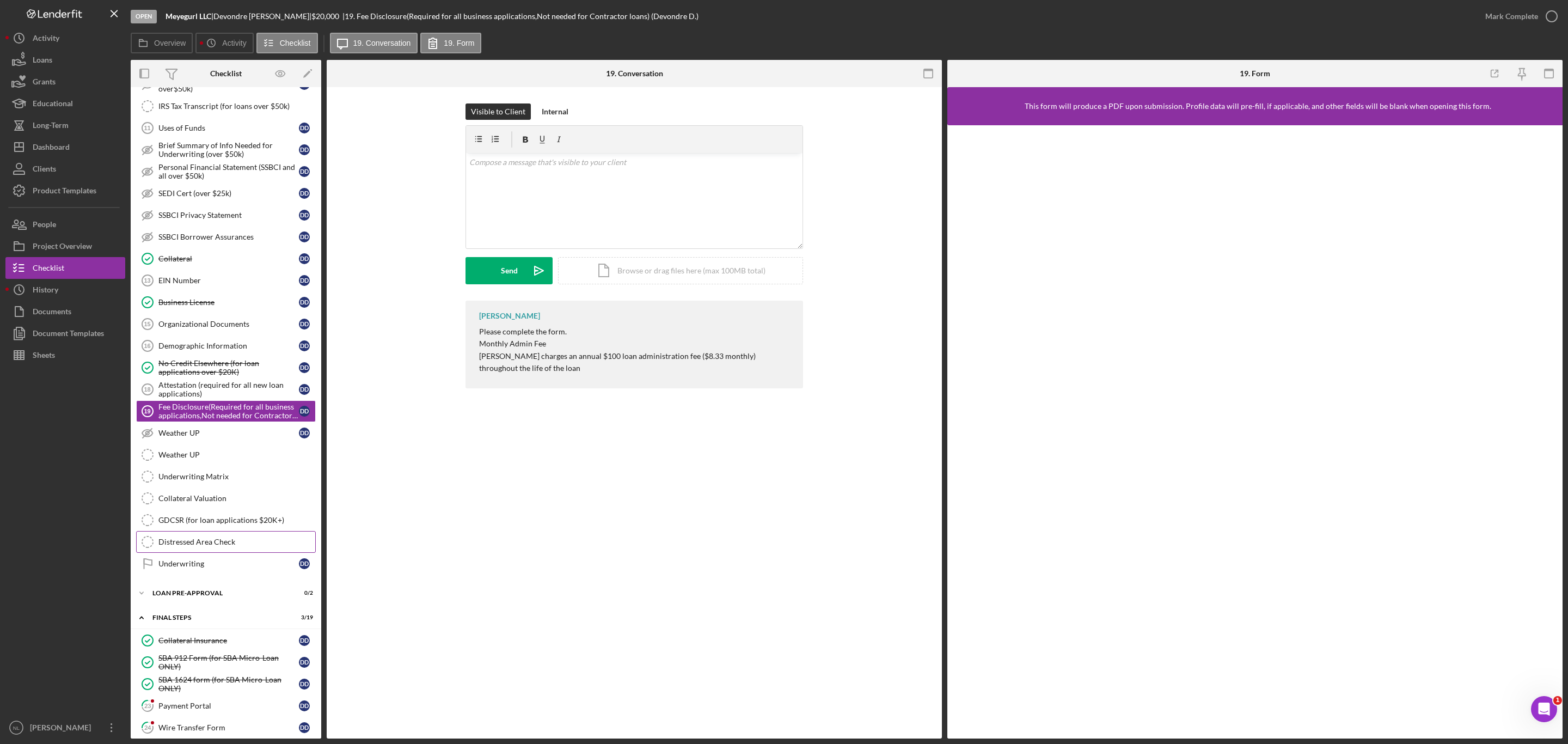
click at [199, 553] on link "Distressed Area Check Distressed Area Check" at bounding box center [226, 542] width 180 height 22
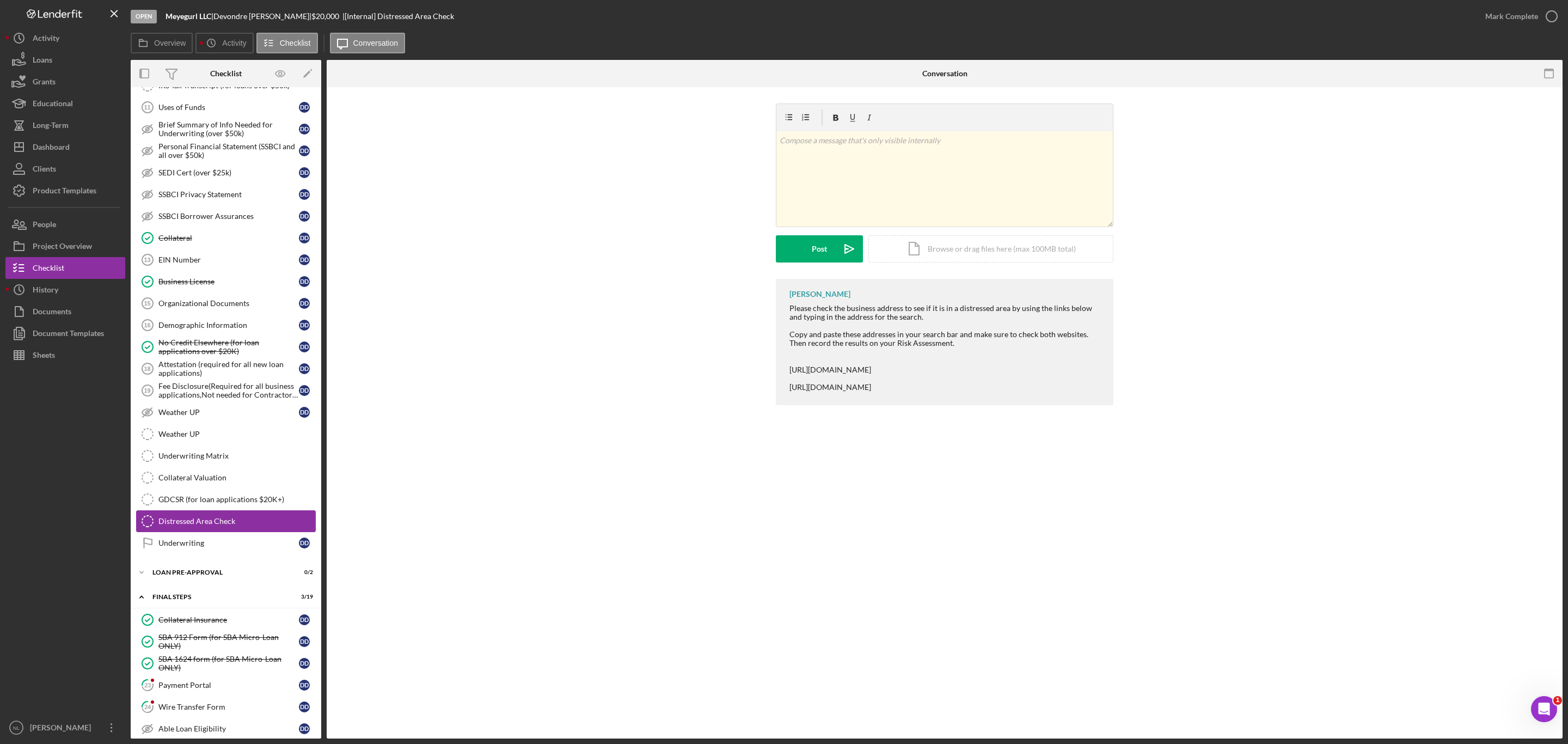
scroll to position [622, 0]
click at [225, 244] on div "Collateral" at bounding box center [228, 239] width 141 height 9
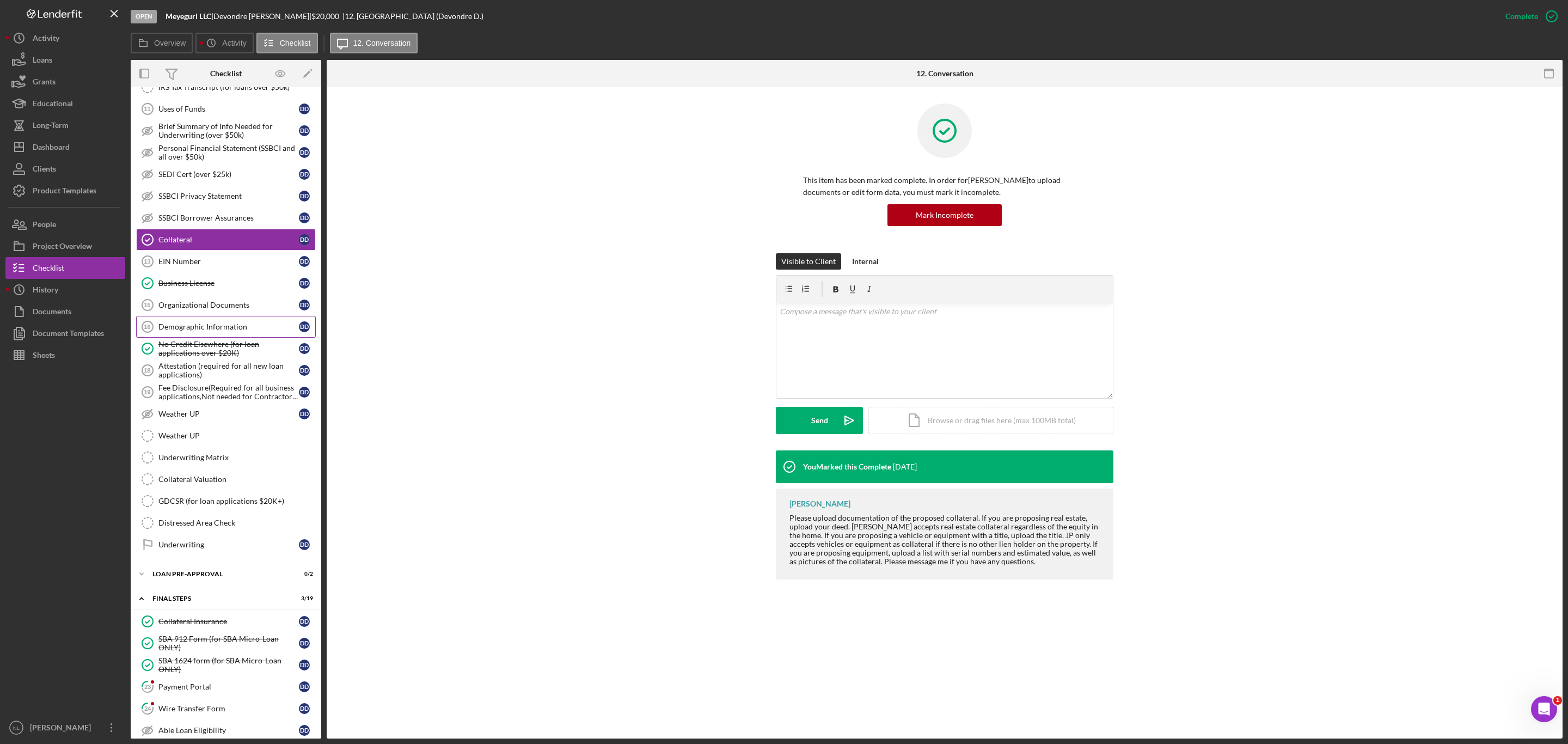
click at [226, 331] on div "Demographic Information" at bounding box center [228, 327] width 141 height 9
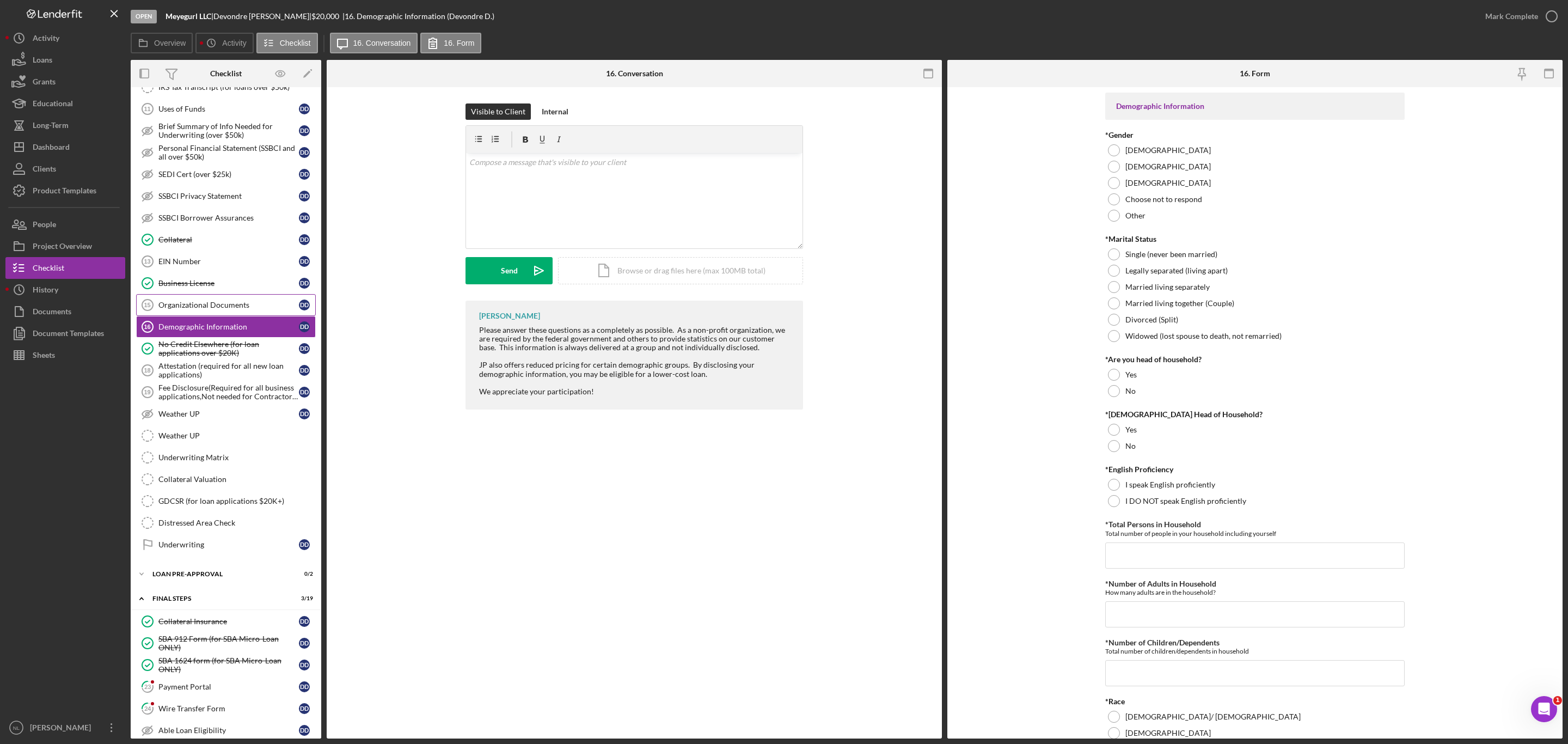
click at [217, 309] on div "Organizational Documents" at bounding box center [228, 305] width 141 height 9
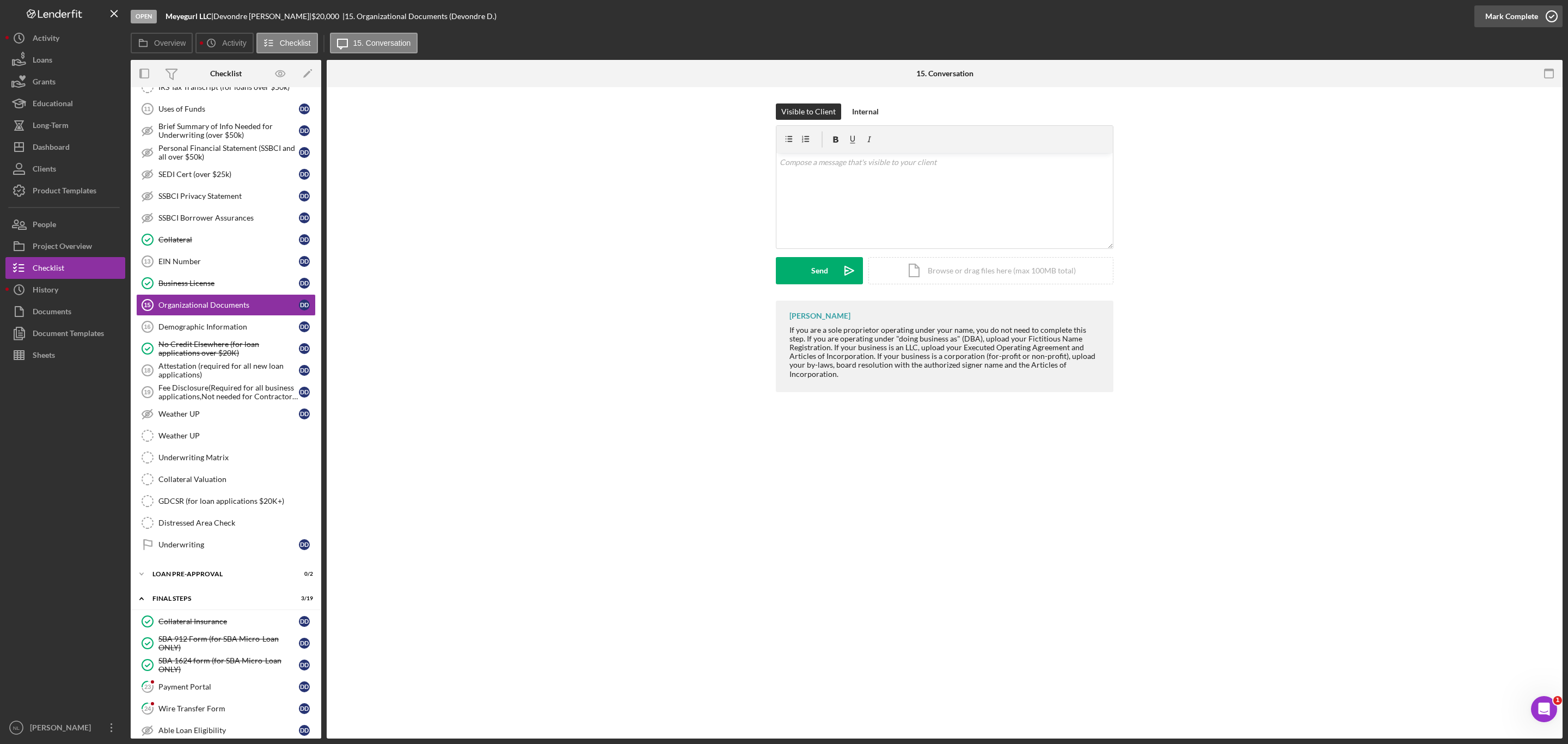
click at [1508, 18] on div "Mark Complete" at bounding box center [1511, 16] width 53 height 22
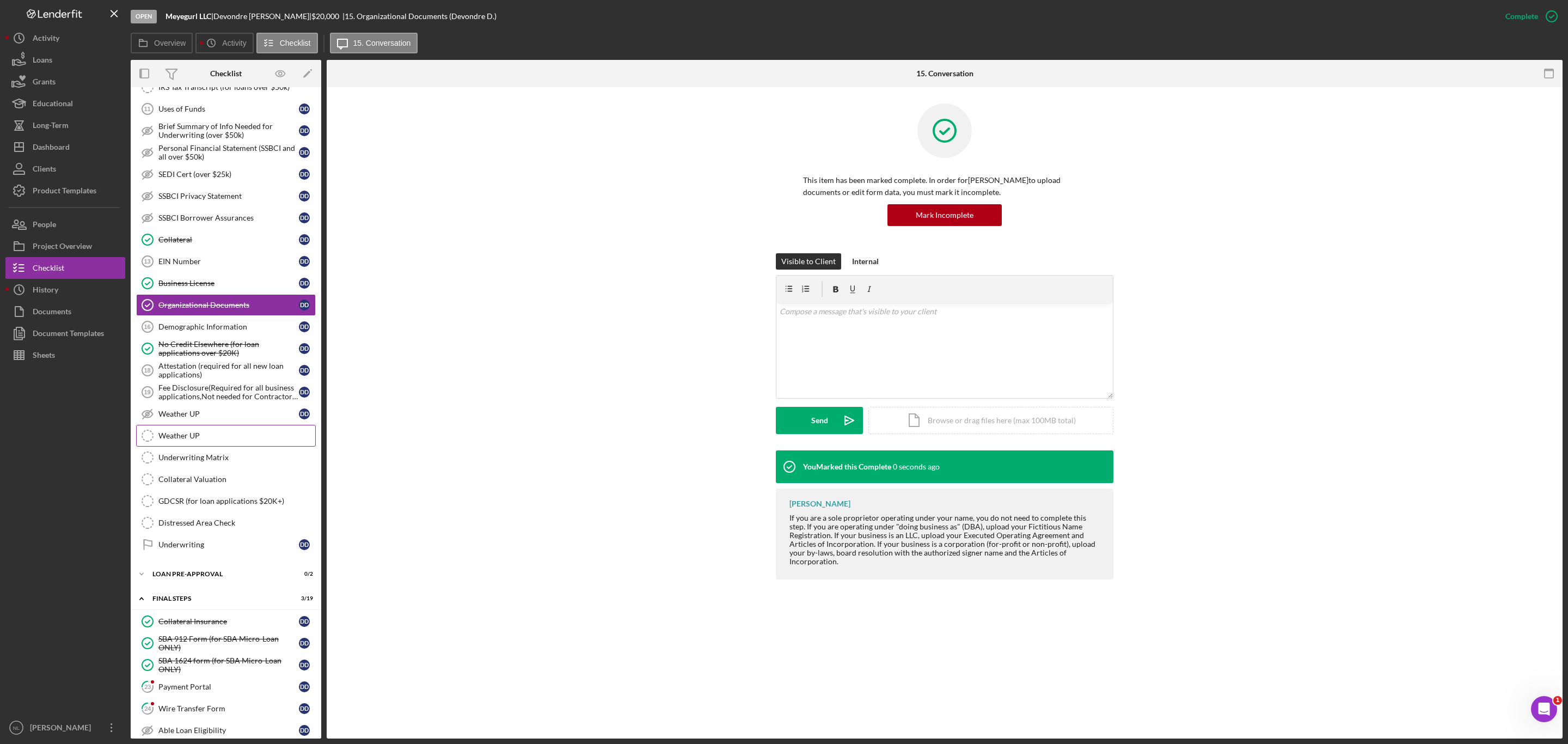
click at [187, 446] on link "Weather UP Weather UP" at bounding box center [226, 436] width 180 height 22
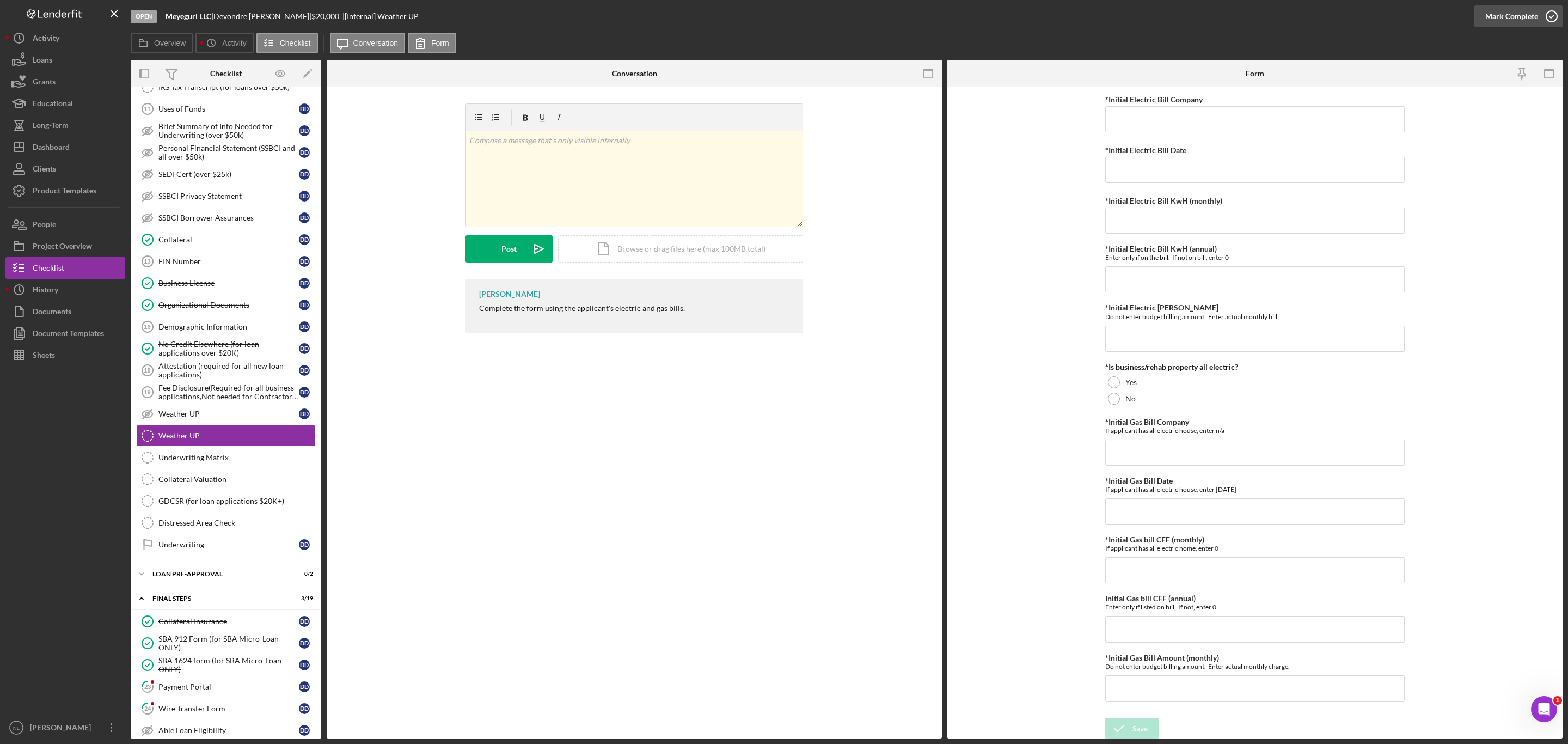
click at [1508, 7] on div "Mark Complete" at bounding box center [1511, 16] width 53 height 22
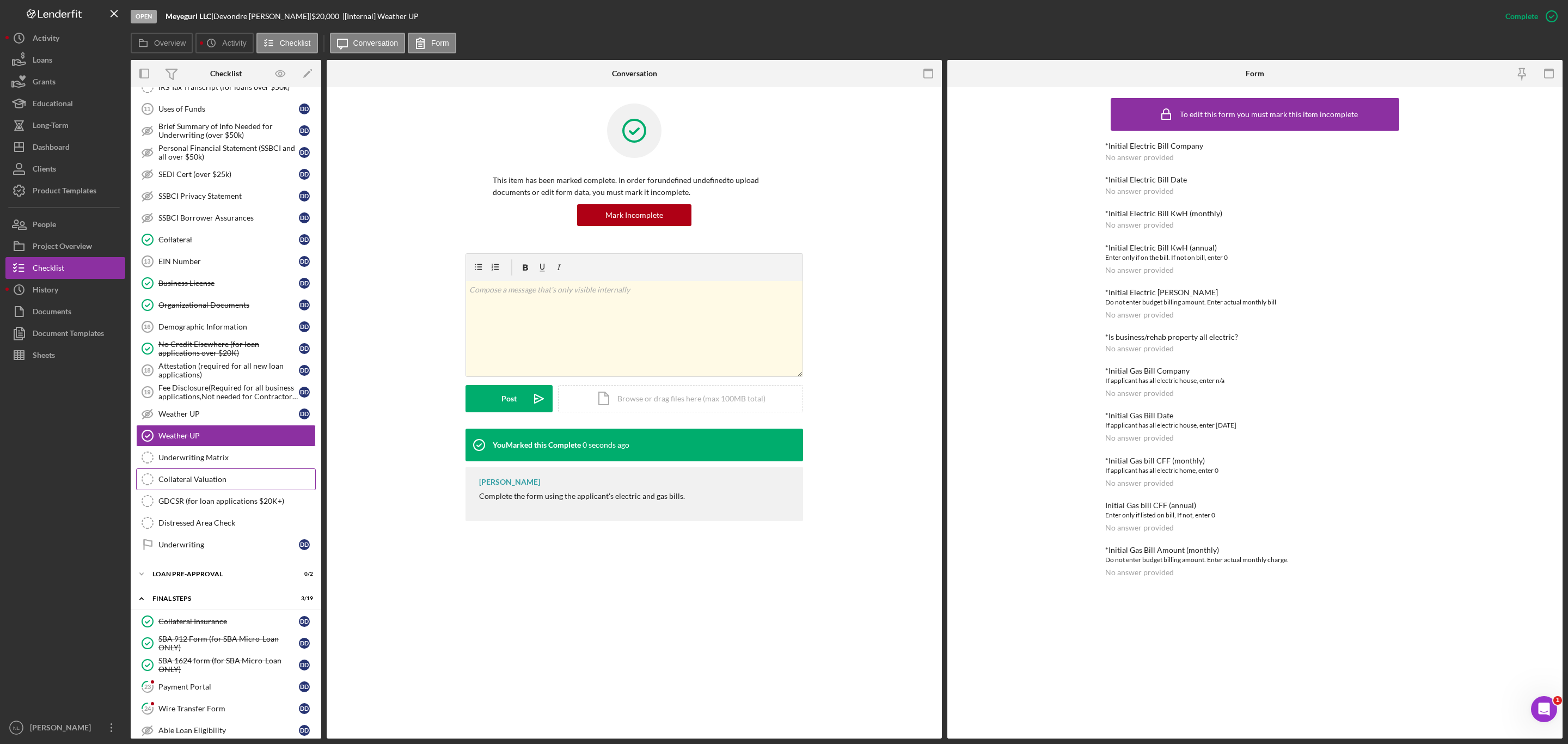
click at [222, 483] on div "Collateral Valuation" at bounding box center [237, 479] width 157 height 9
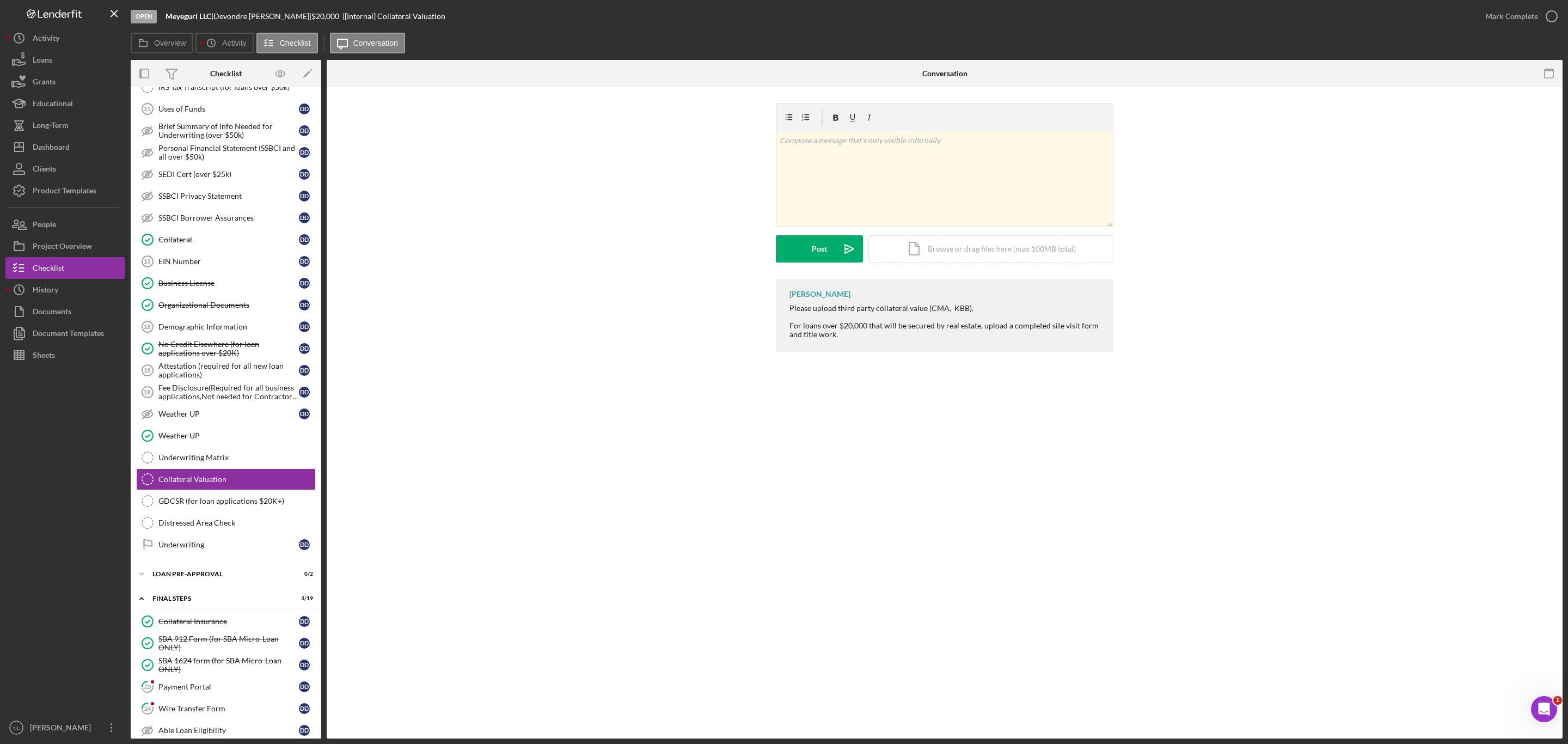
click at [1524, 31] on div "Mark Complete" at bounding box center [1518, 16] width 88 height 33
click at [1516, 18] on div "Mark Complete" at bounding box center [1511, 16] width 53 height 22
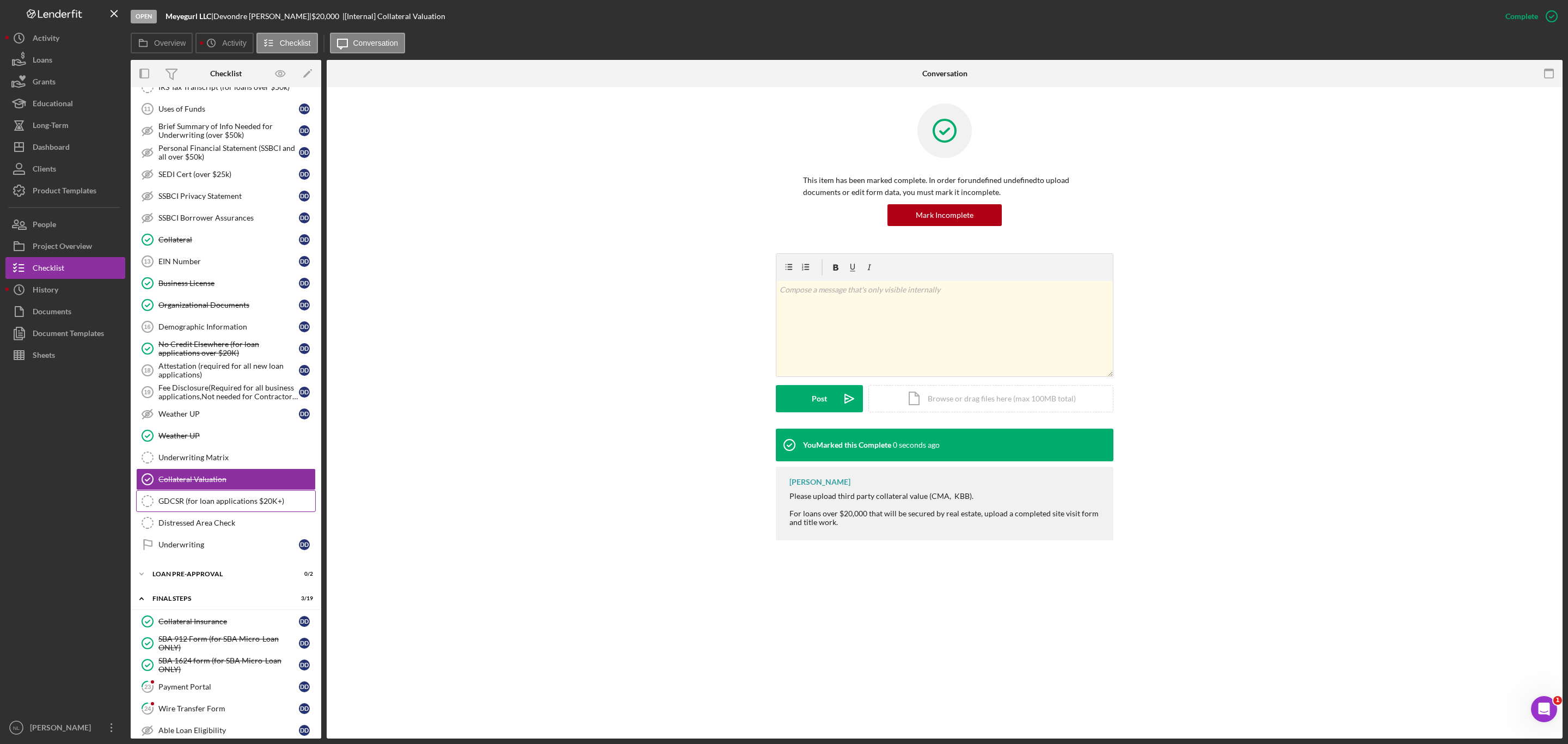
click at [208, 505] on div "GDCSR (for loan applications $20K+)" at bounding box center [237, 501] width 157 height 9
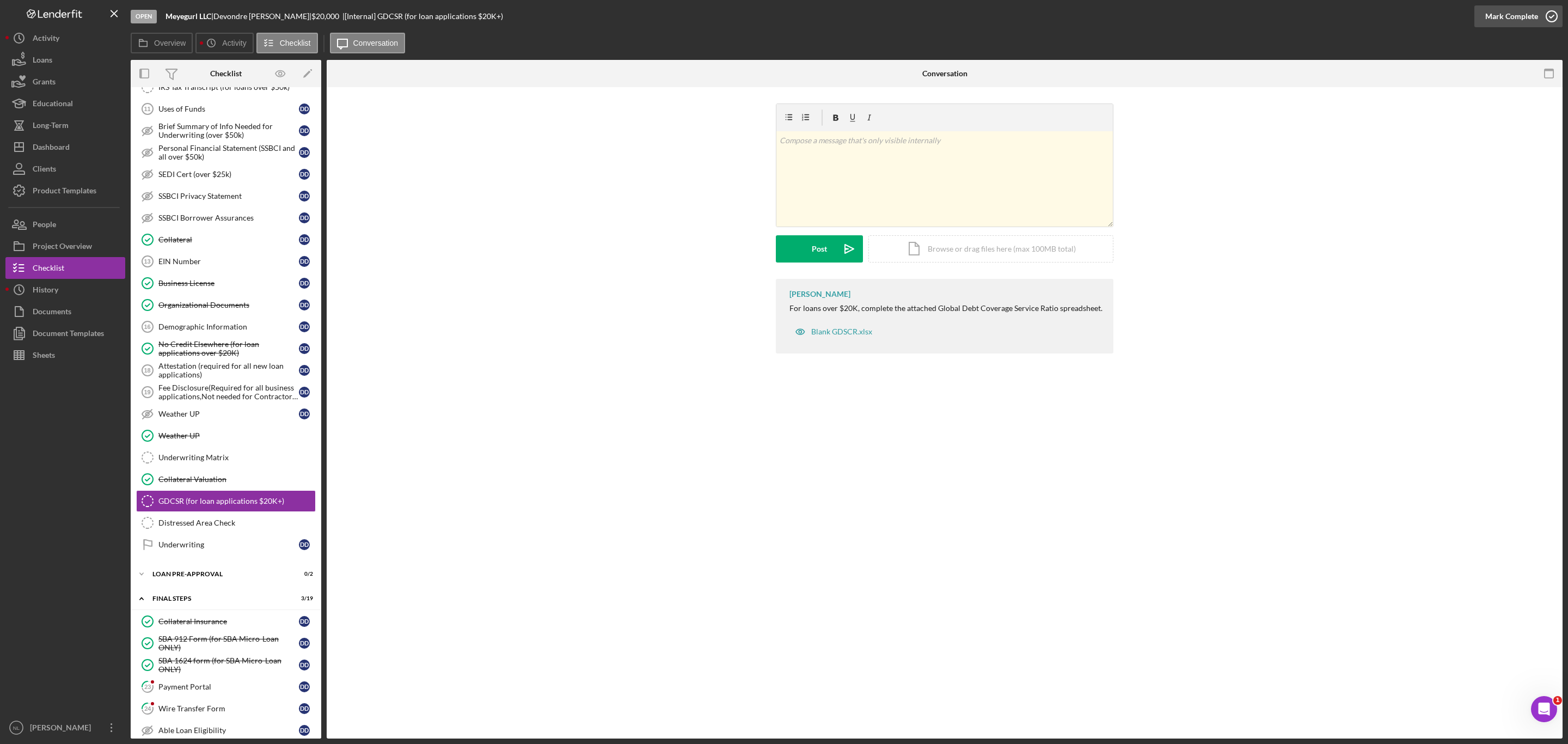
click at [1504, 15] on div "Mark Complete" at bounding box center [1511, 16] width 53 height 22
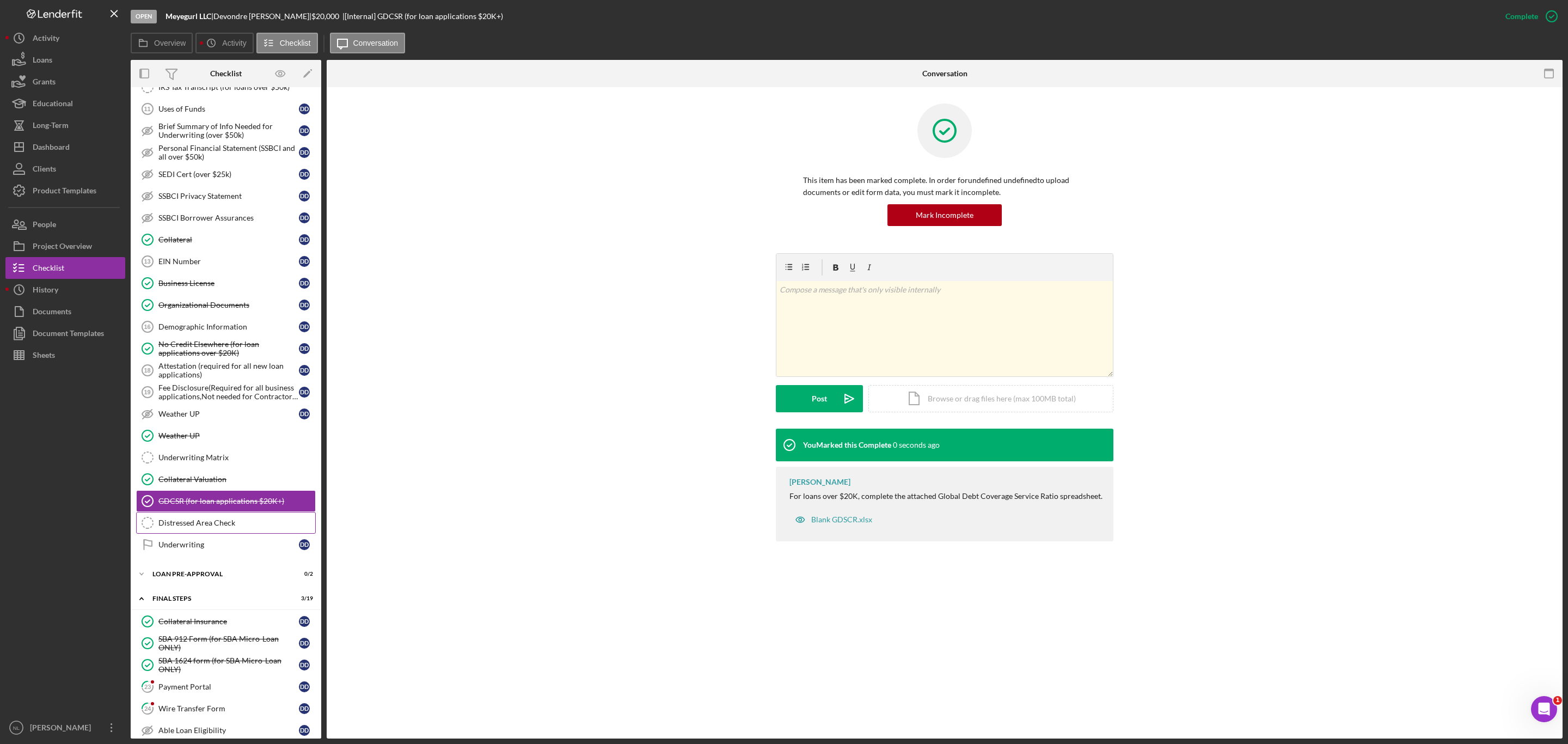
click at [226, 534] on link "Distressed Area Check Distressed Area Check" at bounding box center [226, 523] width 180 height 22
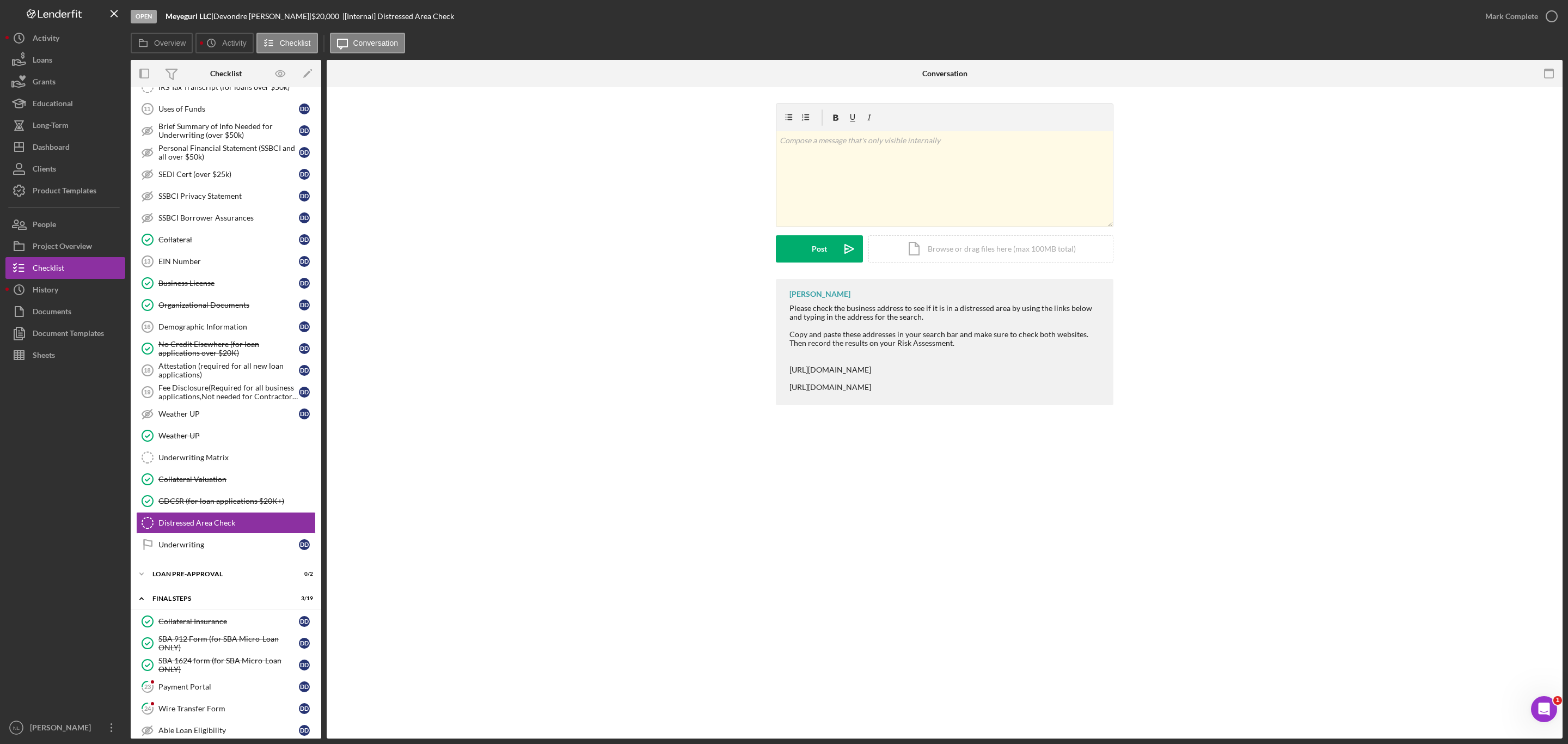
click at [1530, 3] on div "Mark Complete" at bounding box center [1518, 16] width 88 height 33
click at [1519, 21] on div "Mark Complete" at bounding box center [1511, 16] width 53 height 22
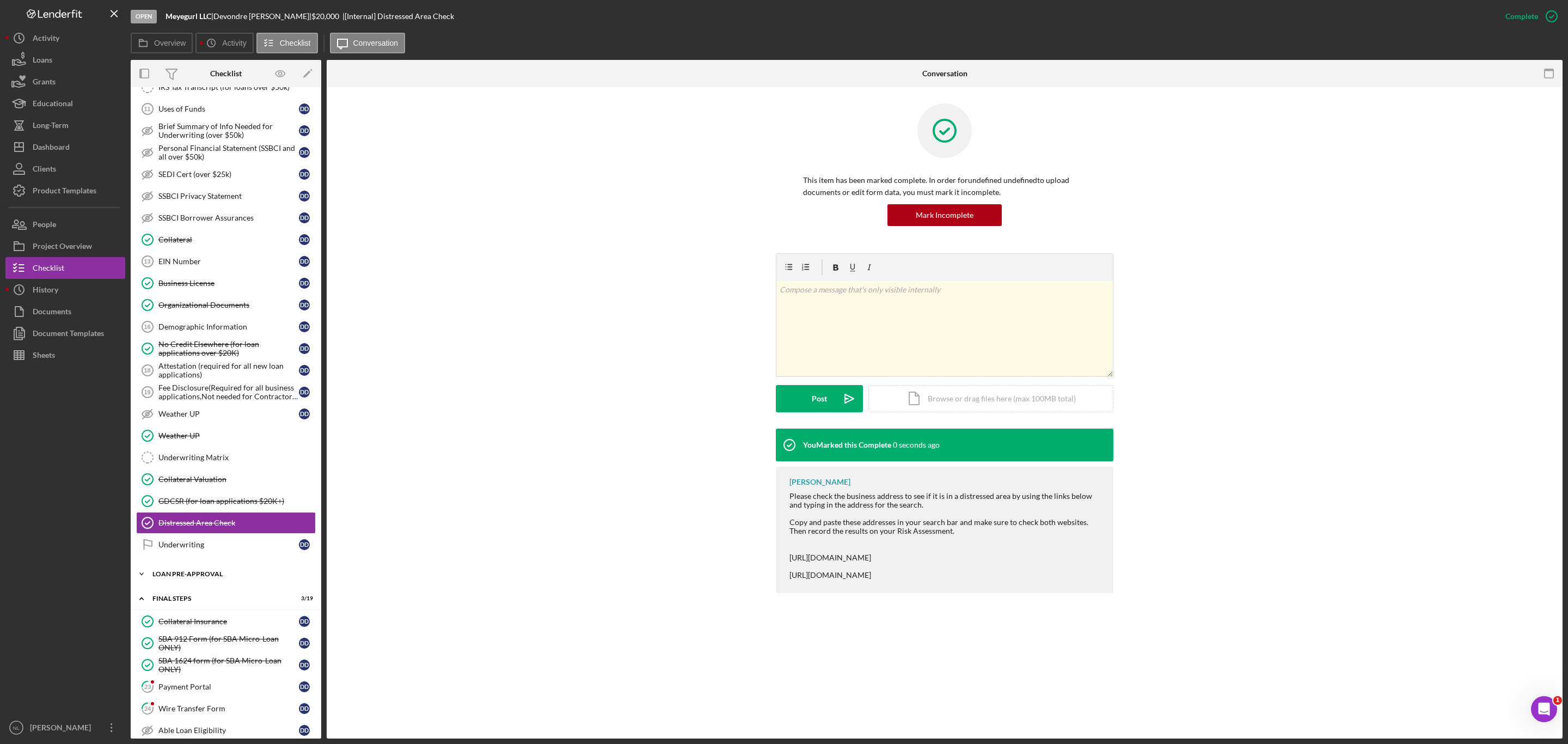
scroll to position [880, 0]
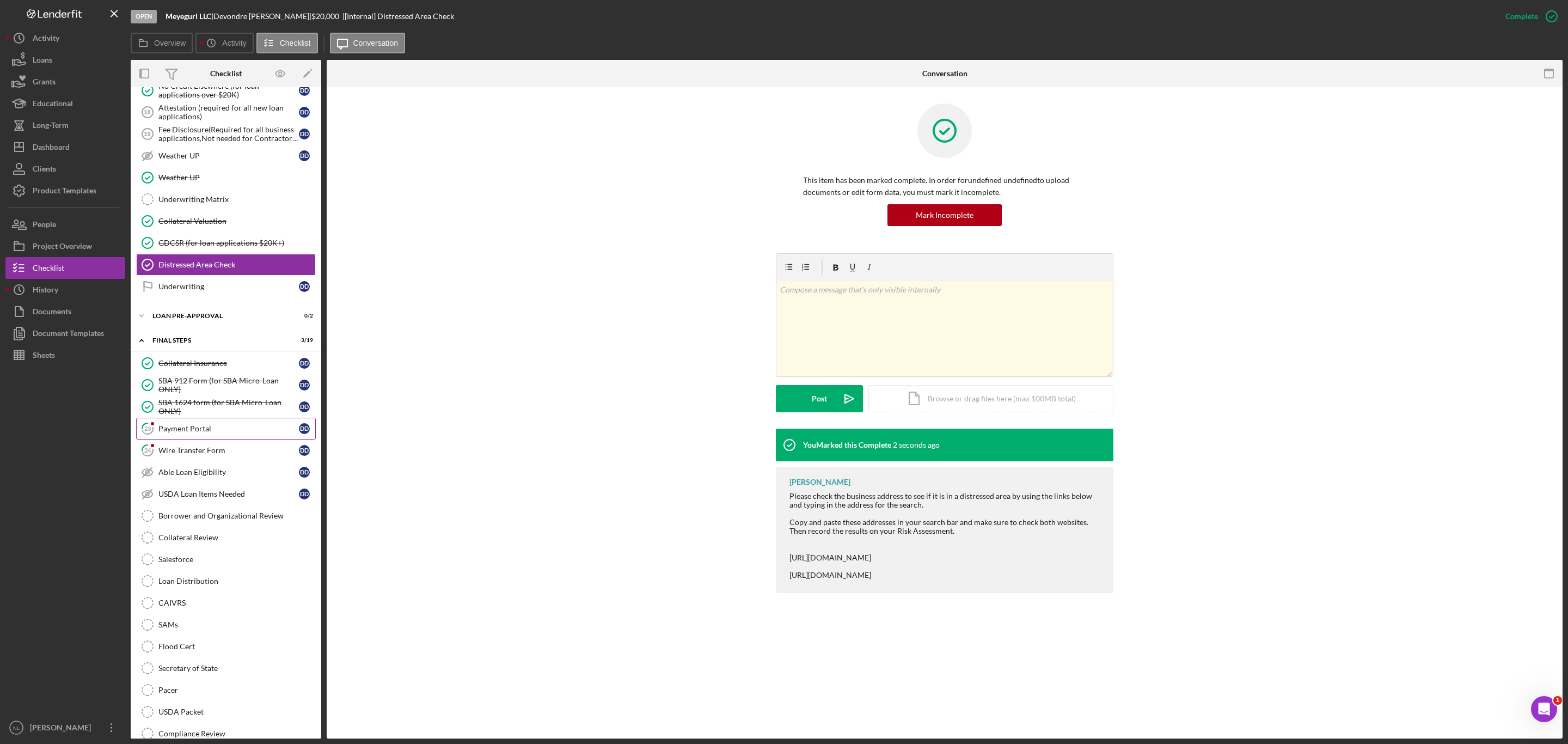
click at [177, 433] on div "Payment Portal" at bounding box center [228, 429] width 141 height 9
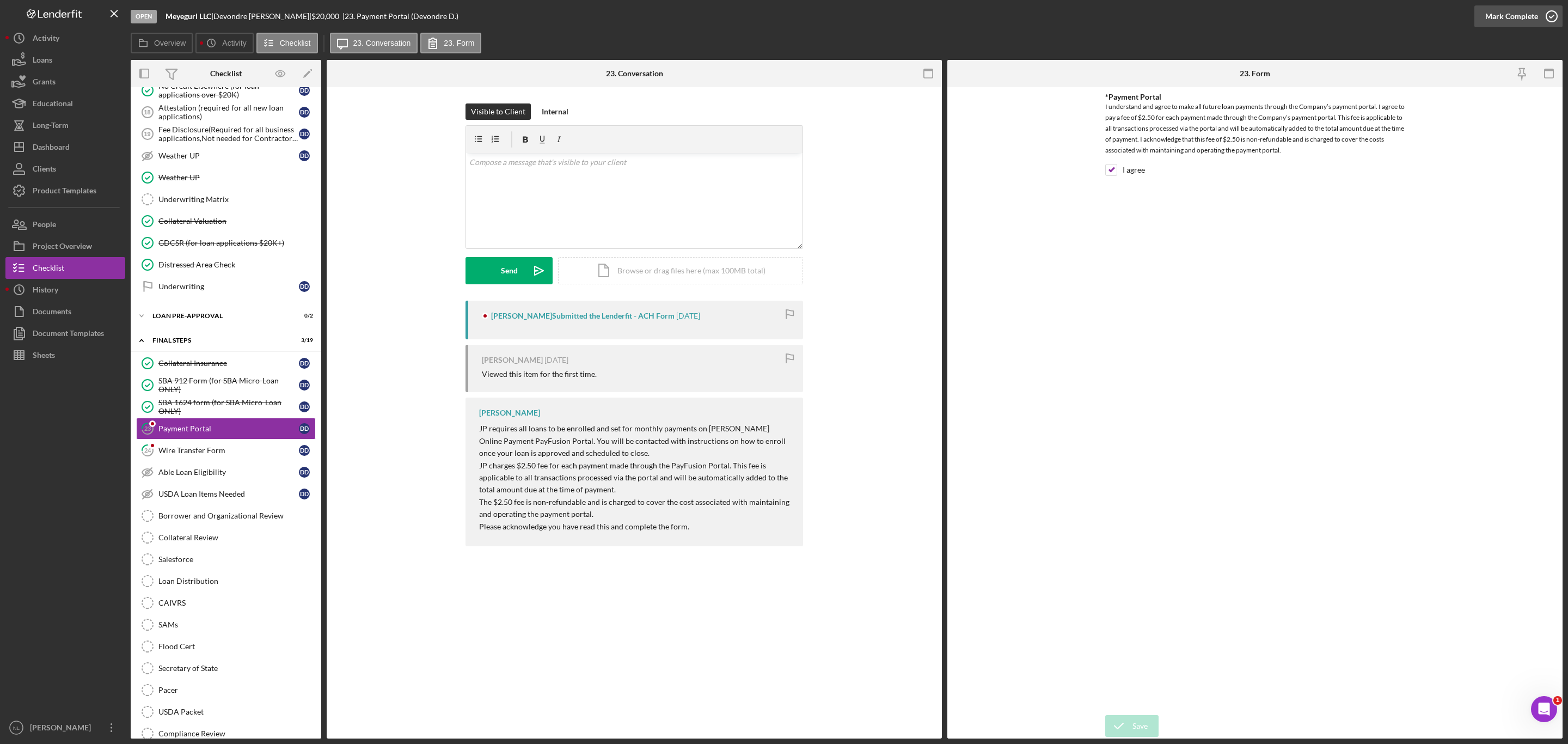
click at [1509, 13] on div "Mark Complete" at bounding box center [1511, 16] width 53 height 22
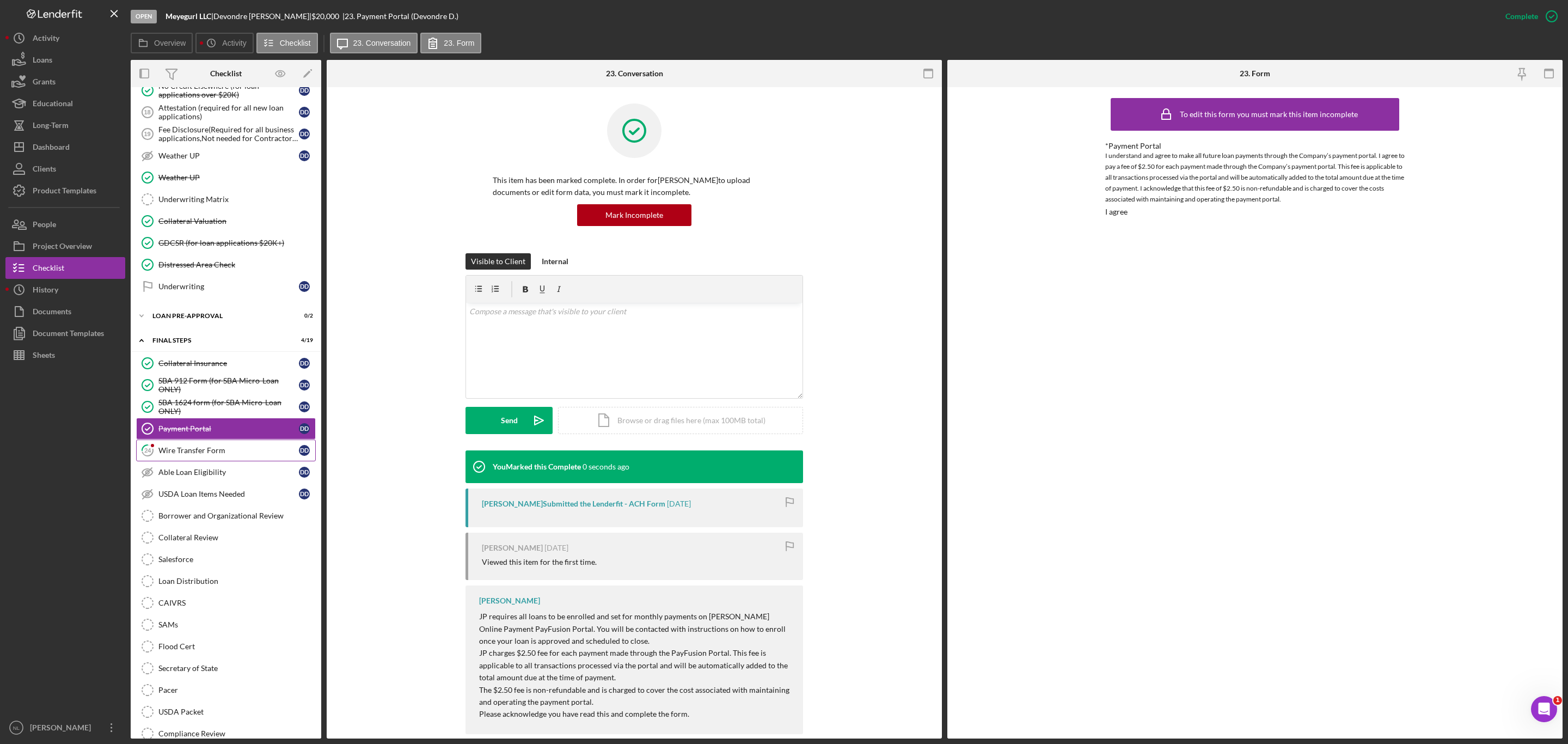
click at [204, 455] on div "Wire Transfer Form" at bounding box center [228, 451] width 141 height 9
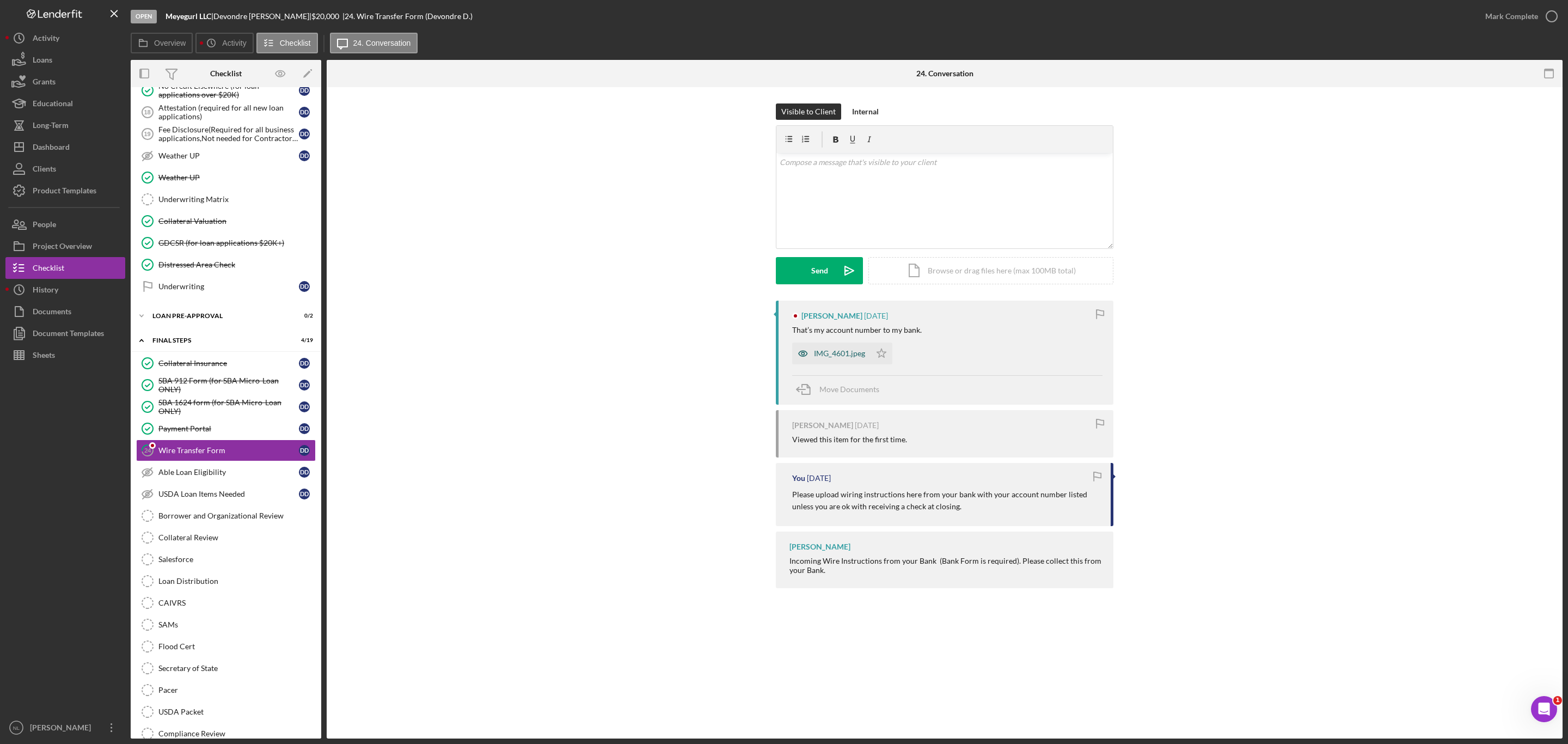
click at [844, 343] on div "IMG_4601.jpeg" at bounding box center [831, 354] width 79 height 22
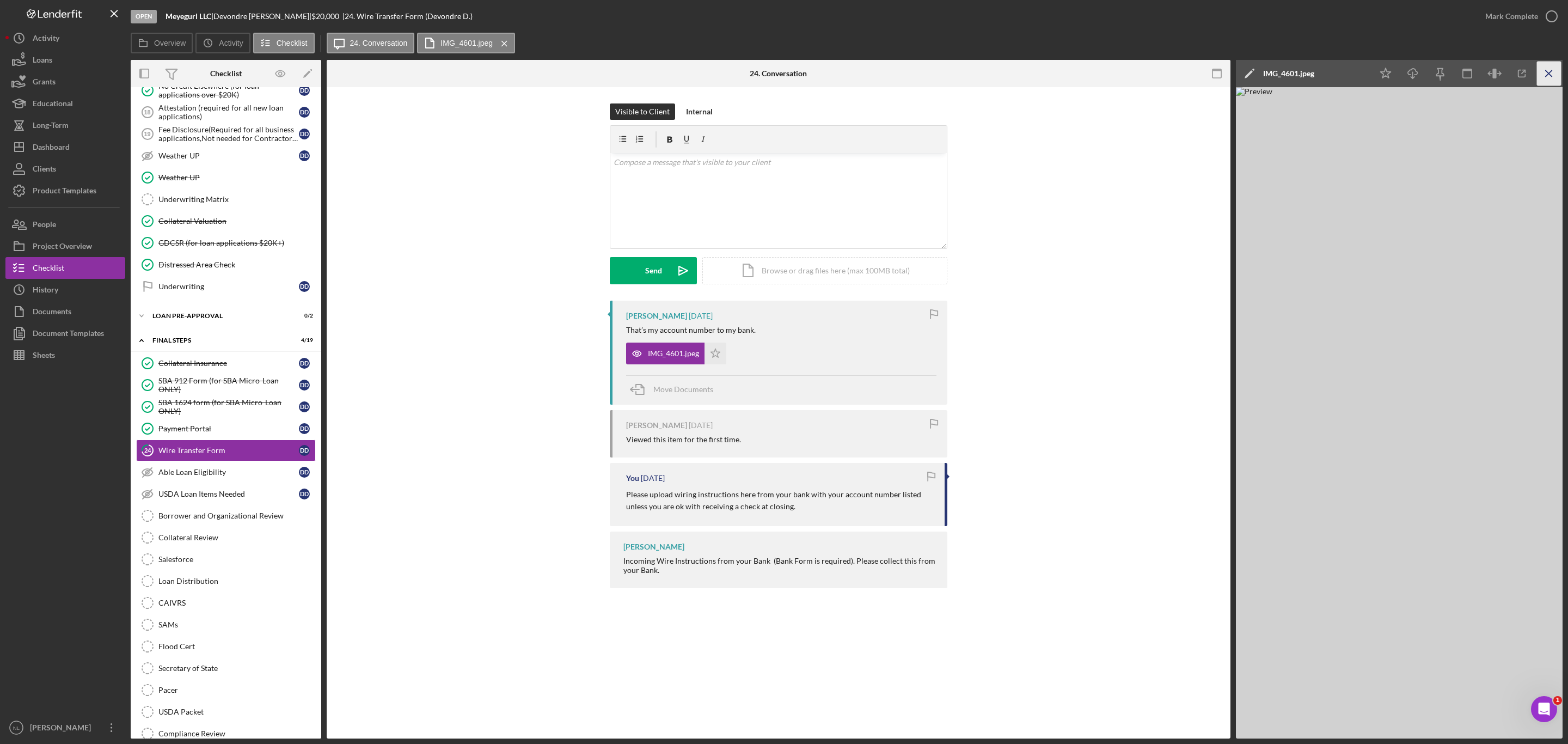
click at [1550, 74] on line "button" at bounding box center [1549, 73] width 6 height 6
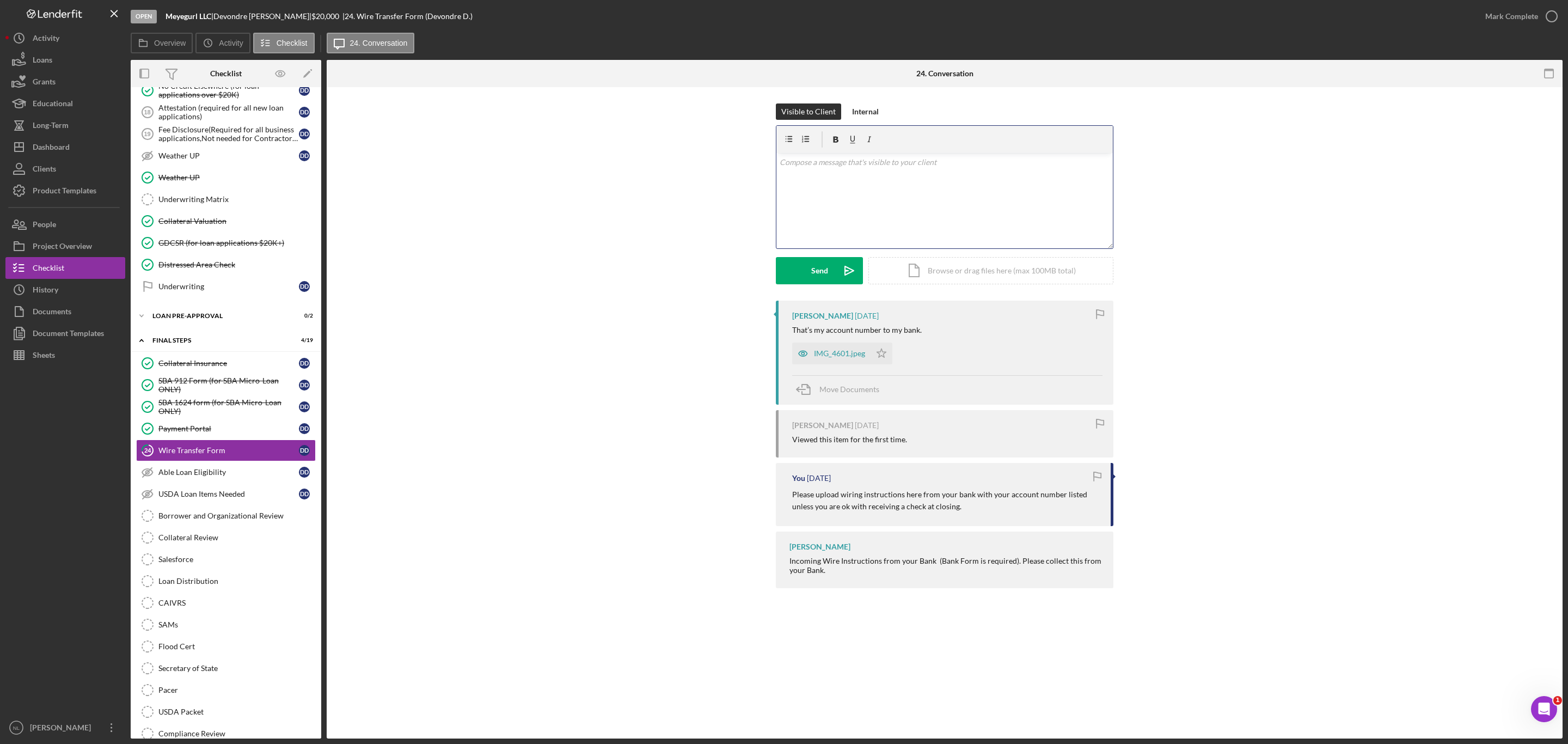
click at [797, 225] on div "v Color teal Color pink Remove color Add row above Add row below Add column bef…" at bounding box center [944, 200] width 337 height 96
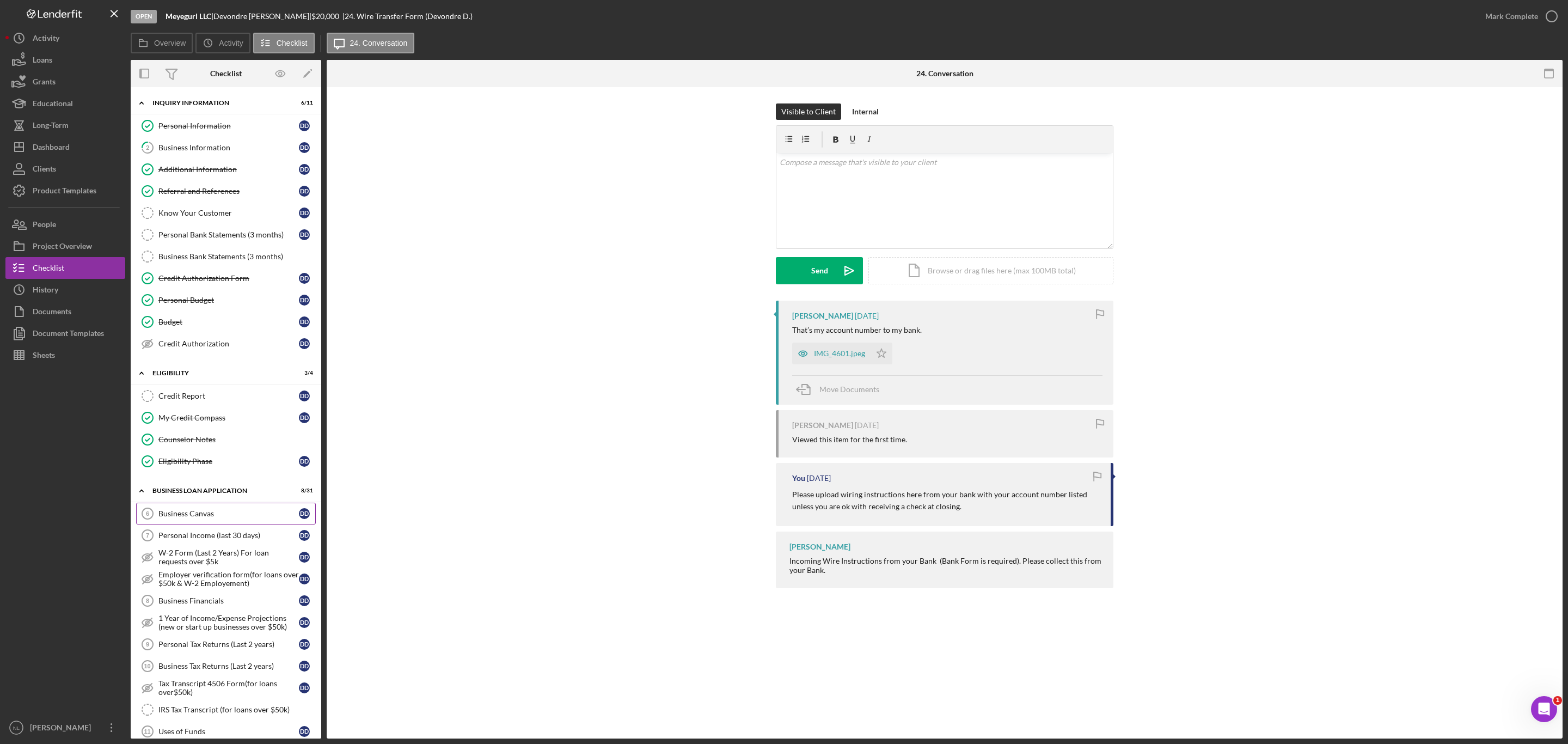
click at [247, 512] on link "Business Canvas 6 Business Canvas D D" at bounding box center [226, 514] width 180 height 22
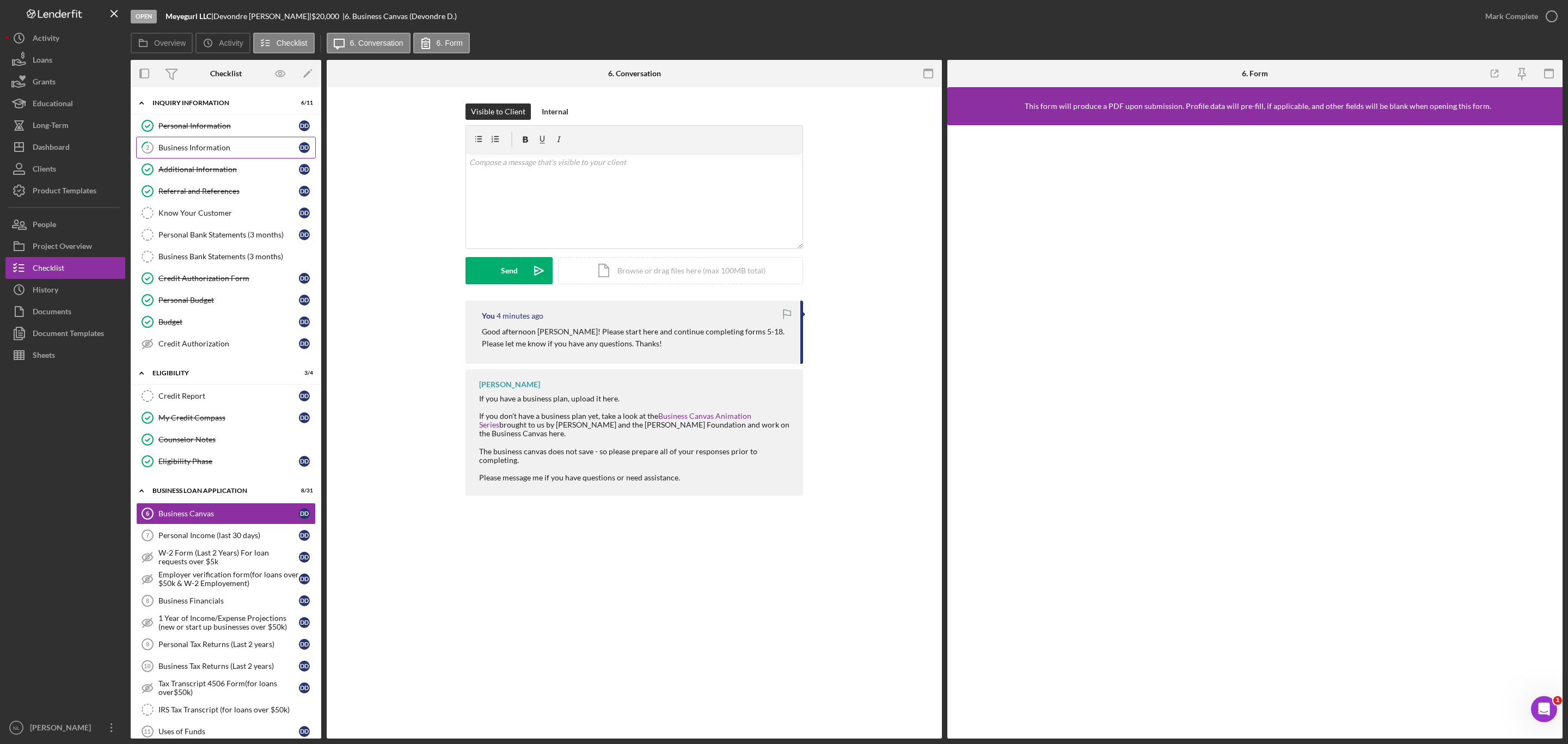
click at [172, 151] on div "Business Information" at bounding box center [228, 147] width 141 height 9
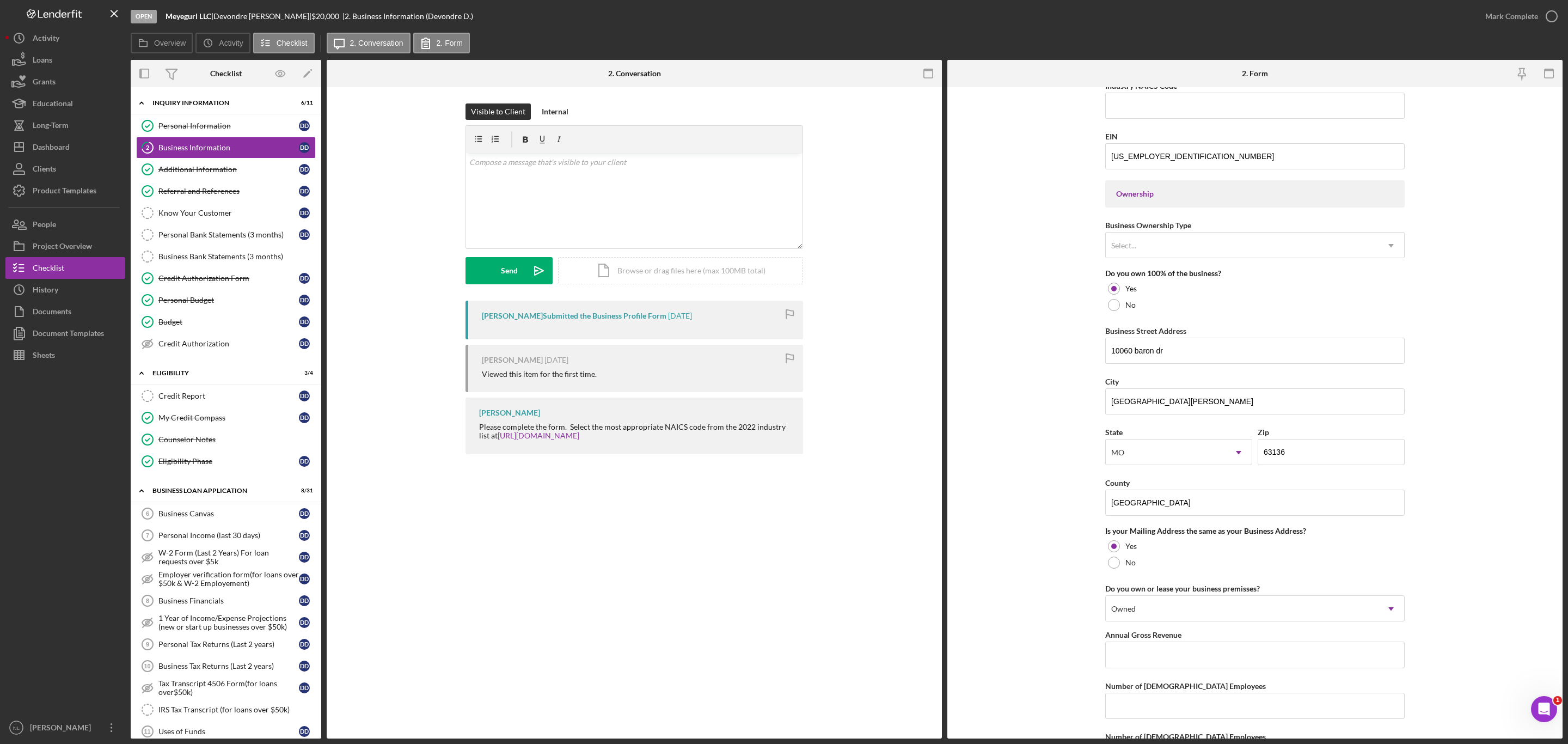
scroll to position [567, 0]
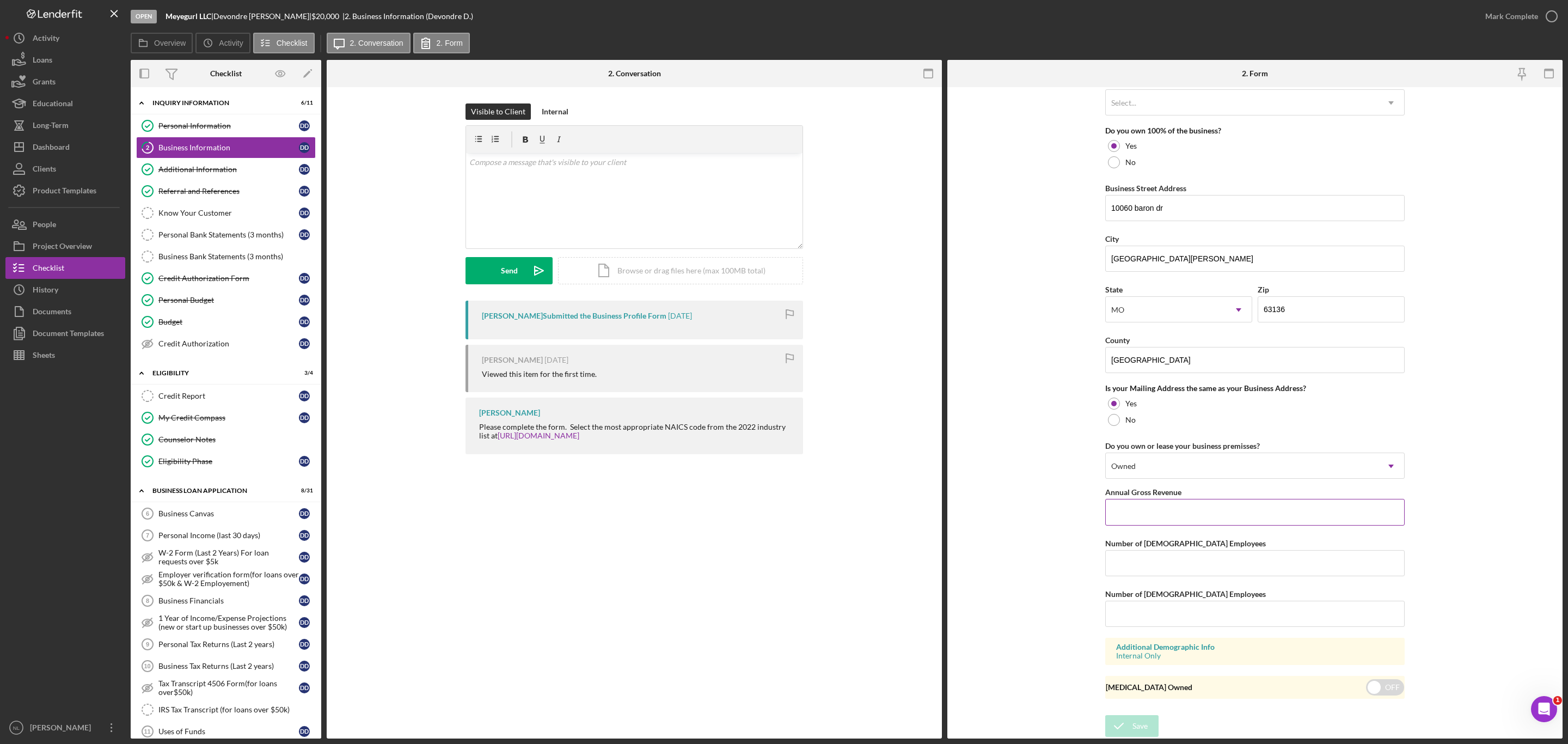
click at [1174, 504] on input "Annual Gross Revenue" at bounding box center [1255, 511] width 299 height 26
type input "$0"
click at [1178, 575] on div "Business Name Meyegurl LLC DBA Business Start Date [DATE] Legal Structure LLC I…" at bounding box center [1255, 122] width 299 height 1174
click at [1172, 569] on input "Number of [DEMOGRAPHIC_DATA] Employees" at bounding box center [1255, 563] width 299 height 26
type input "1"
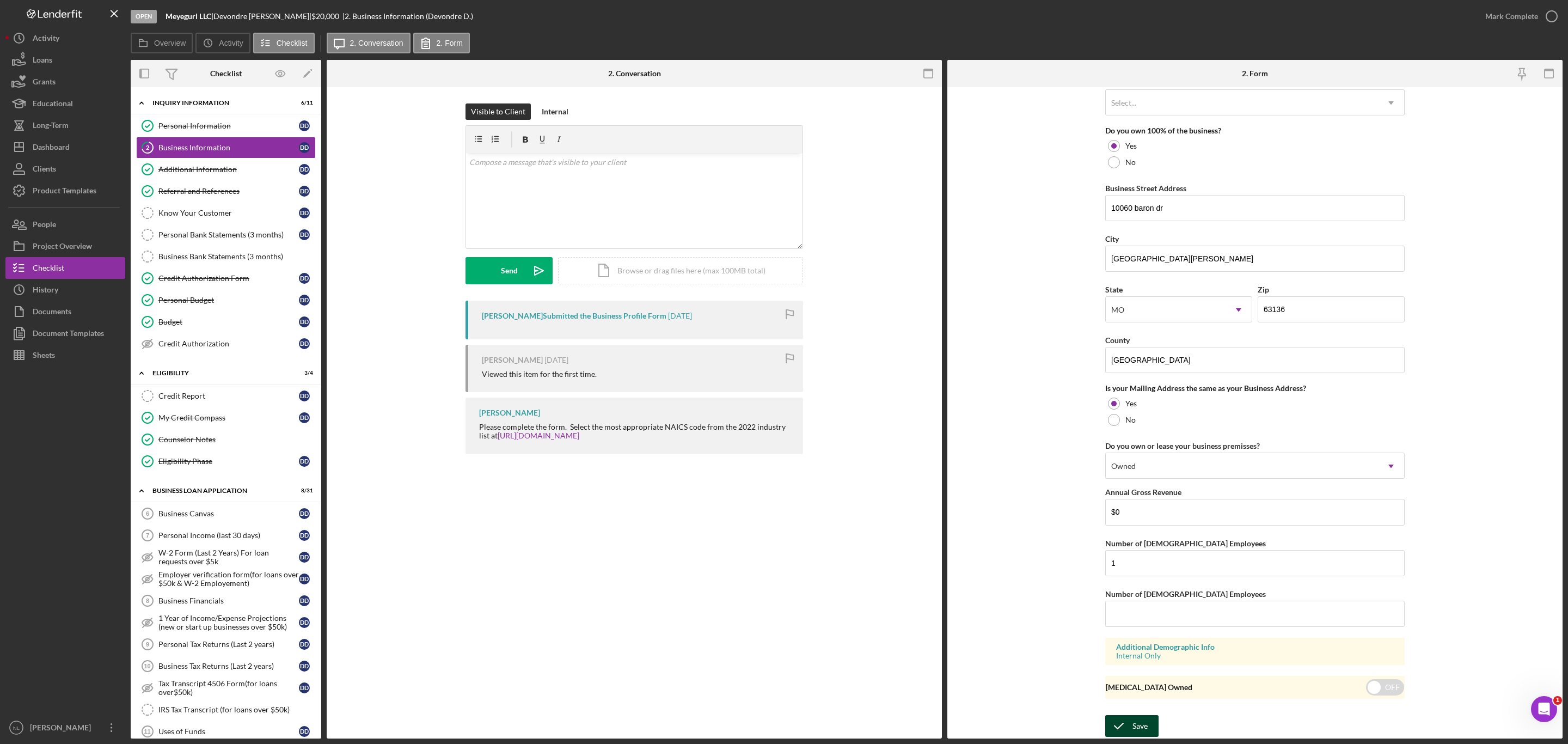
click at [1132, 721] on div "Save" at bounding box center [1139, 726] width 15 height 22
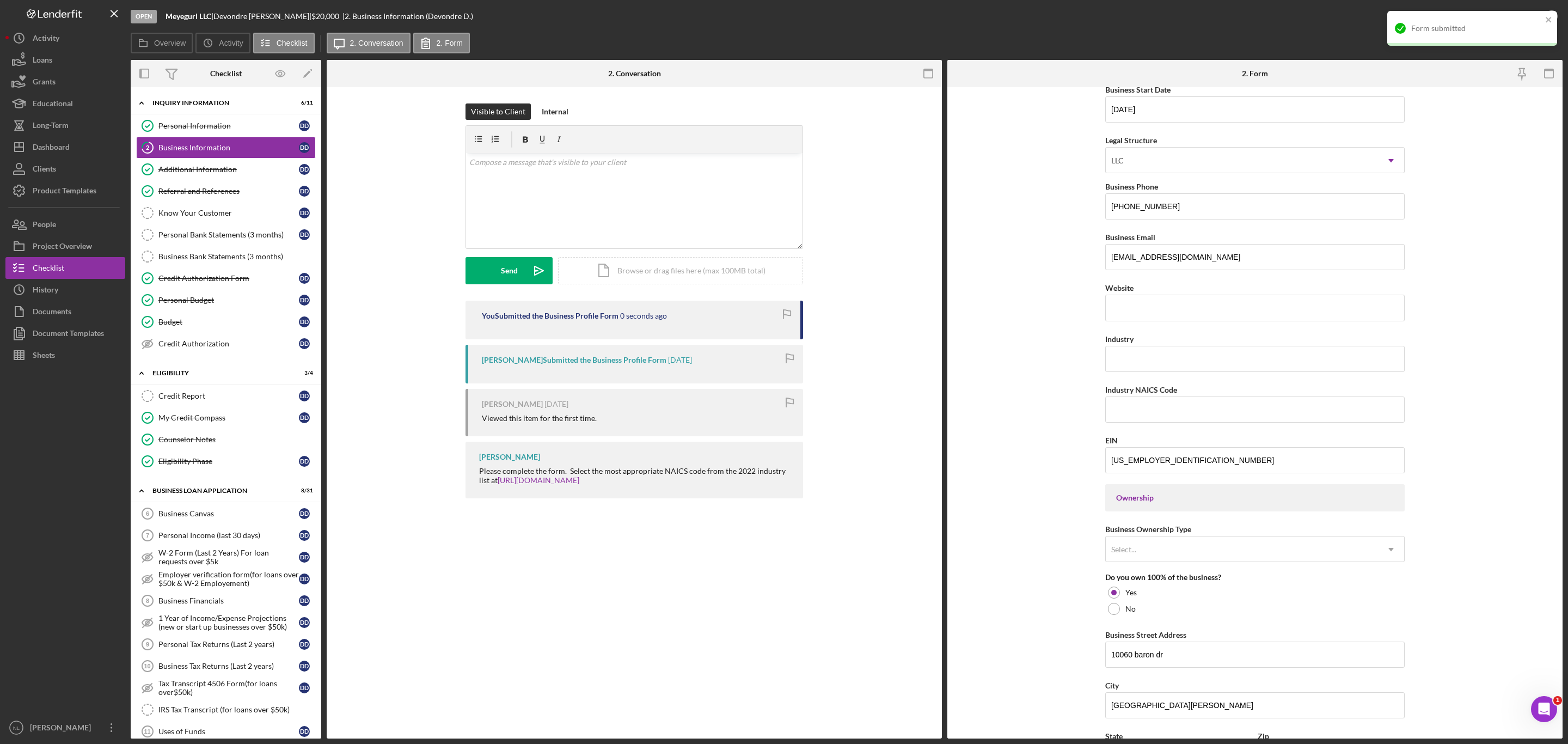
scroll to position [102, 0]
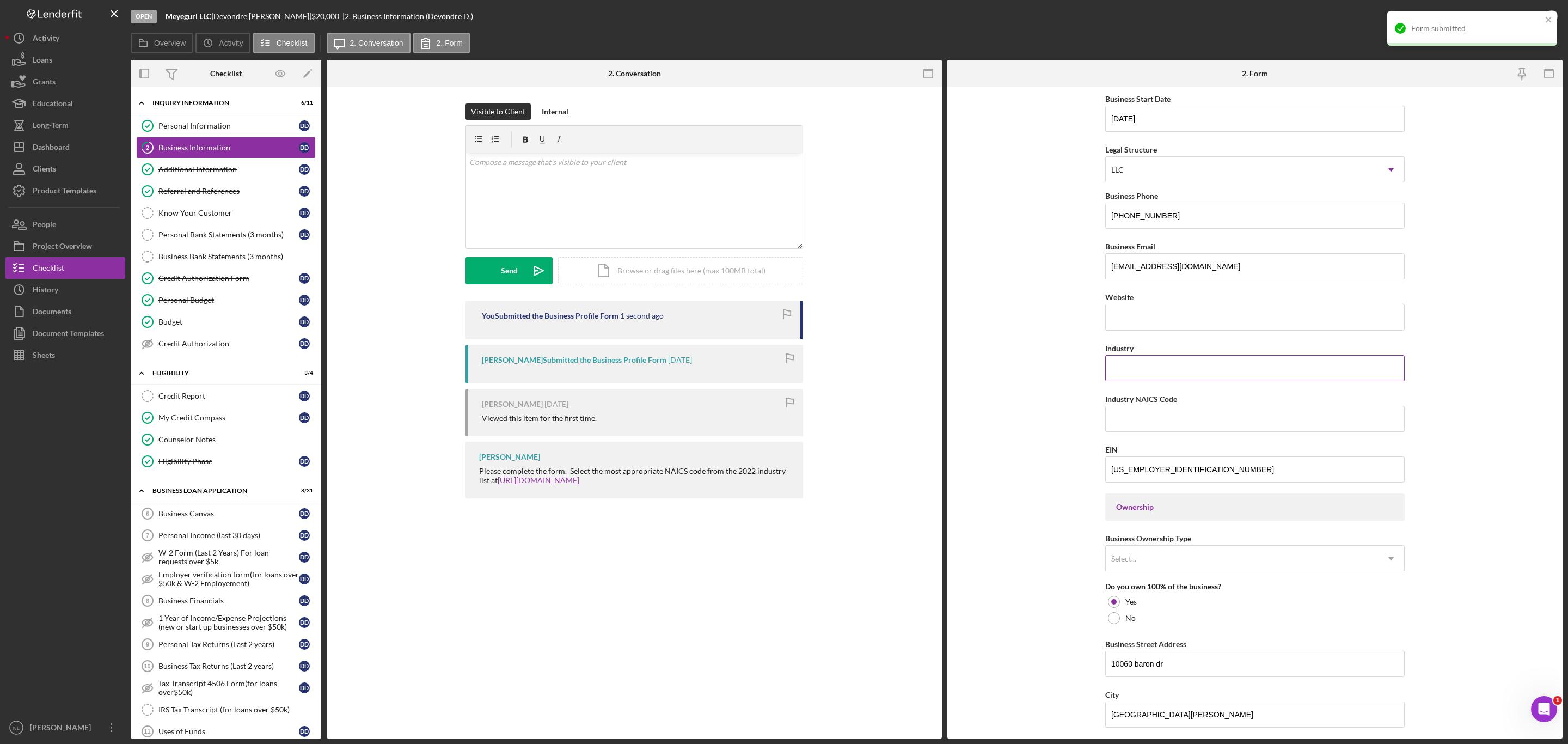
click at [1145, 373] on input "Industry" at bounding box center [1255, 368] width 299 height 26
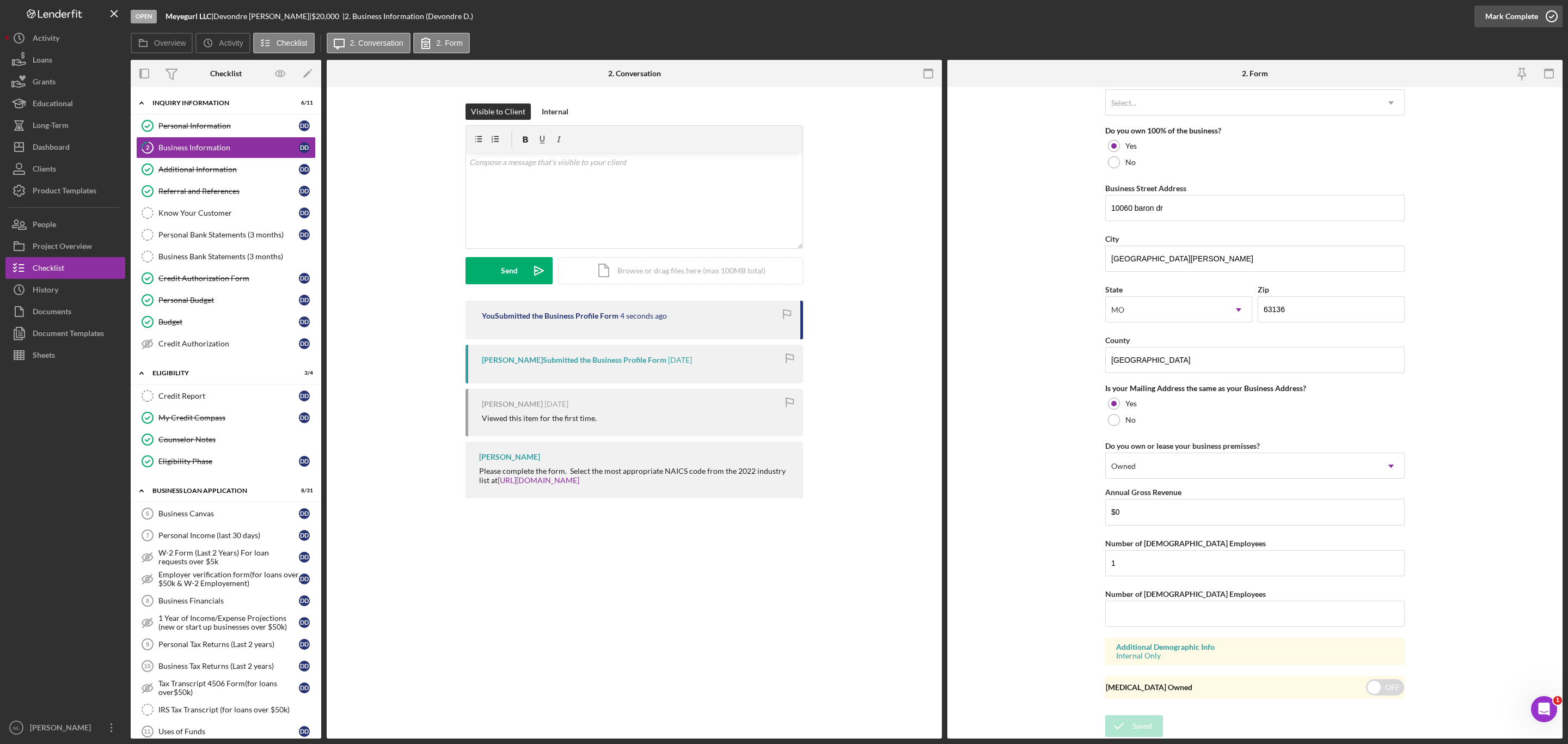
click at [1486, 18] on div "Mark Complete" at bounding box center [1511, 16] width 53 height 22
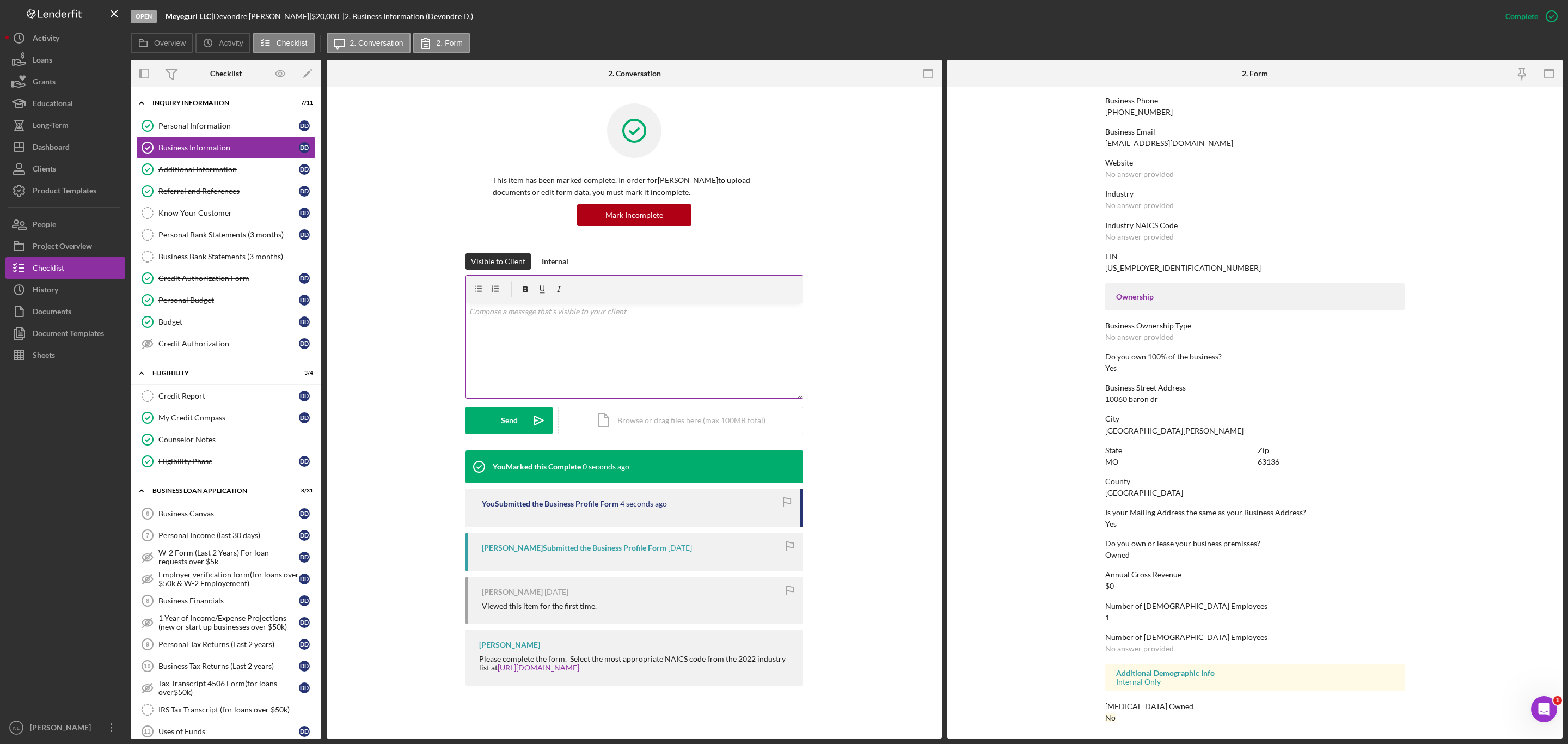
scroll to position [169, 0]
click at [155, 240] on icon "Personal Bank Statements (3 months)" at bounding box center [147, 234] width 27 height 27
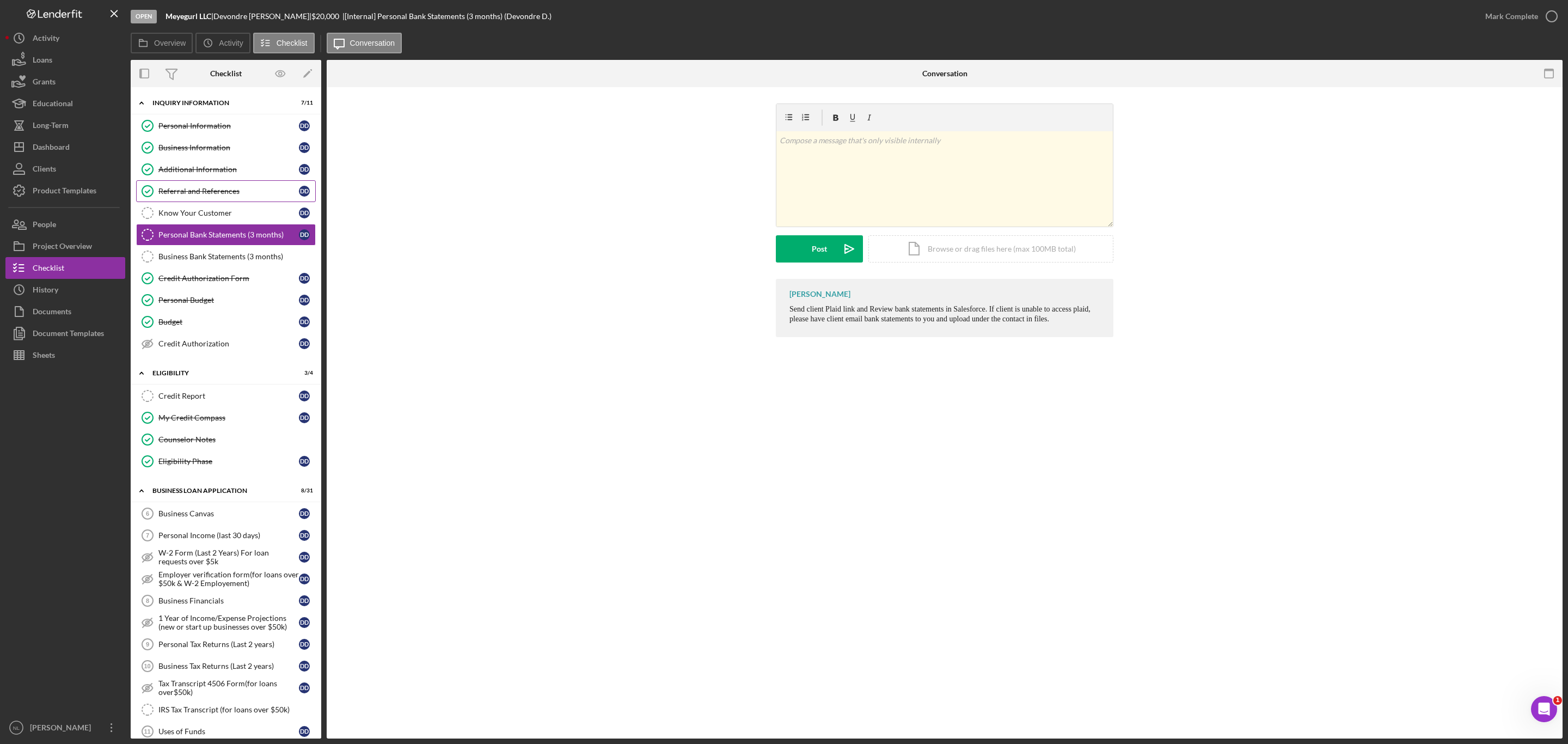
click at [166, 195] on div "Referral and References" at bounding box center [228, 191] width 141 height 9
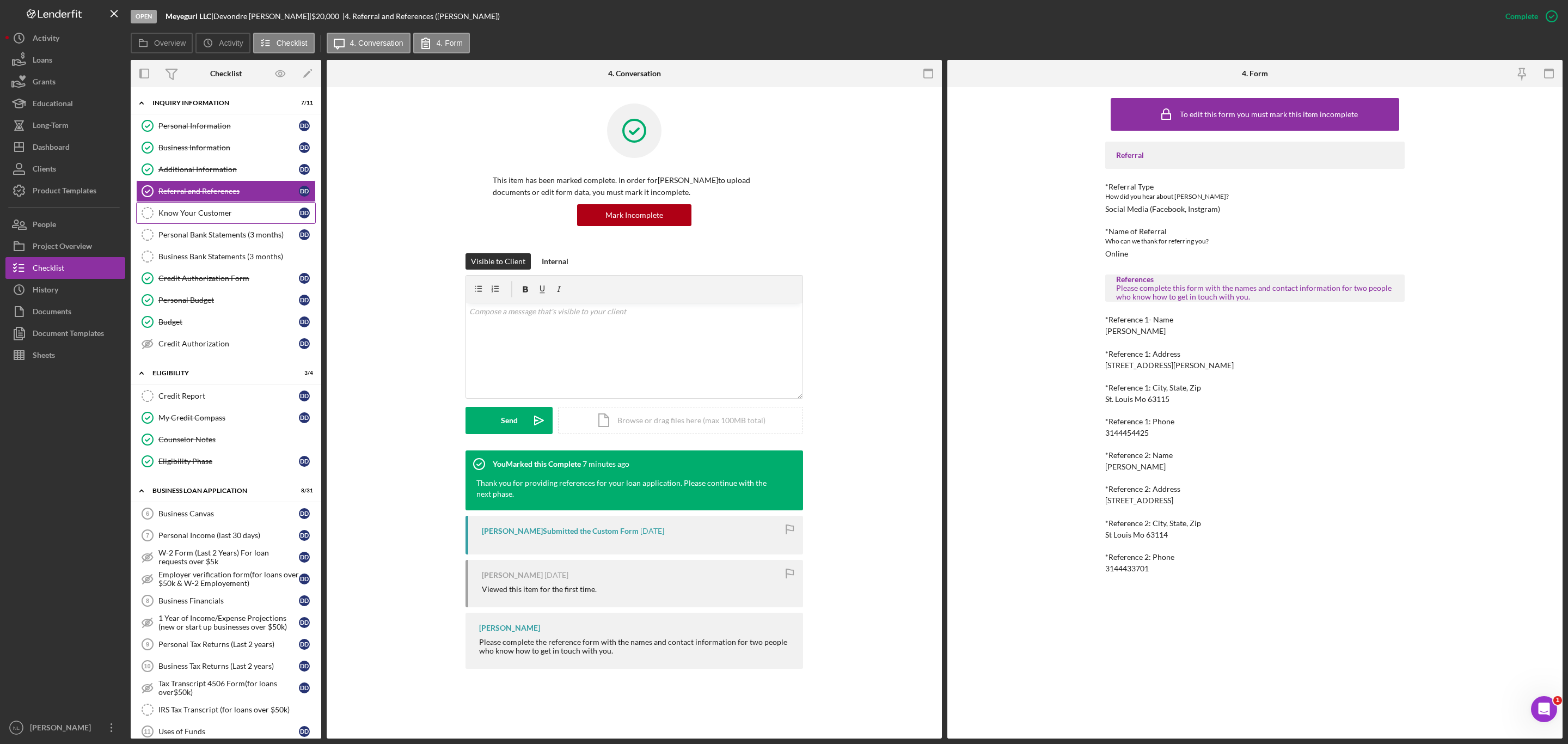
click at [165, 216] on div "Know Your Customer" at bounding box center [228, 213] width 141 height 9
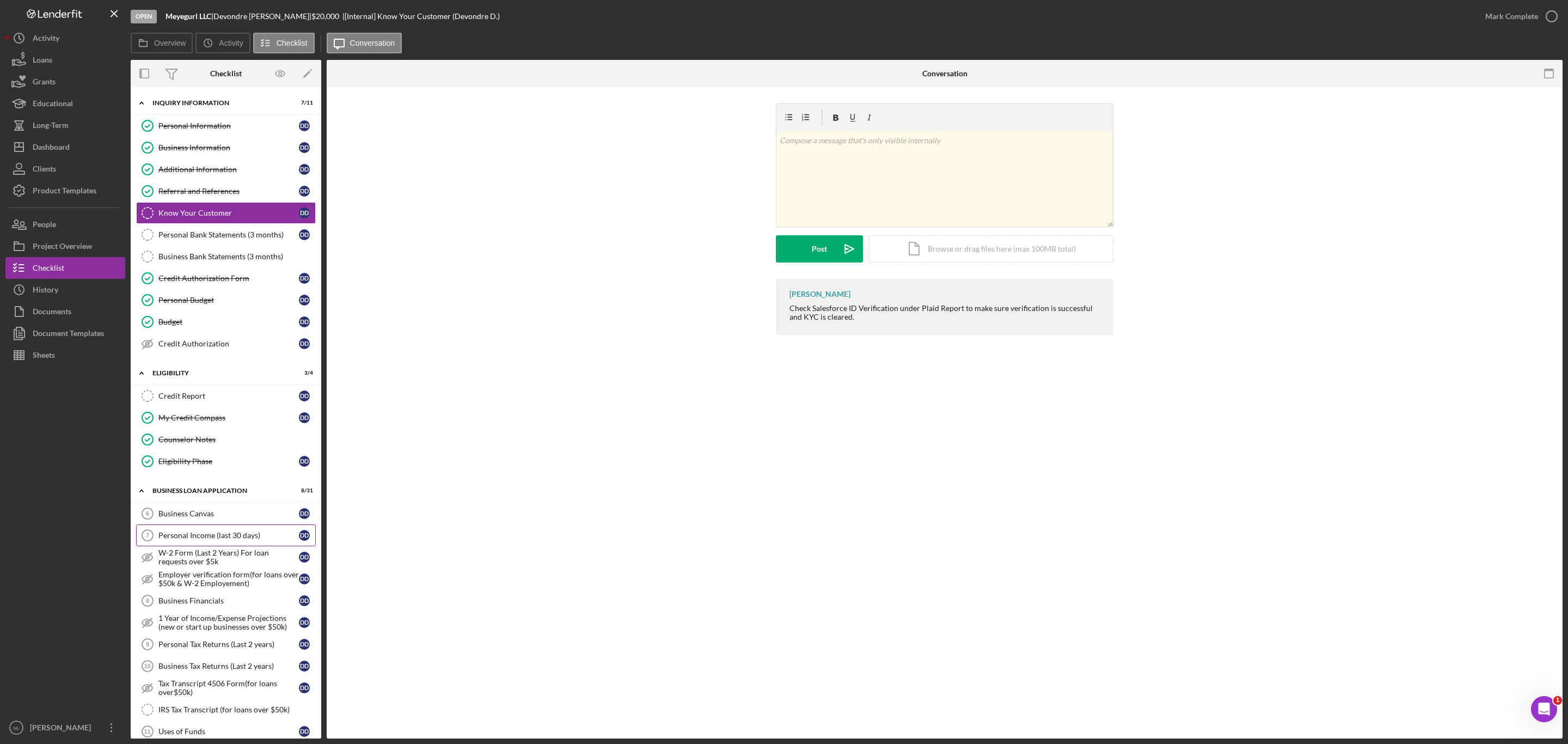
click at [223, 539] on div "Personal Income (last 30 days)" at bounding box center [228, 535] width 141 height 9
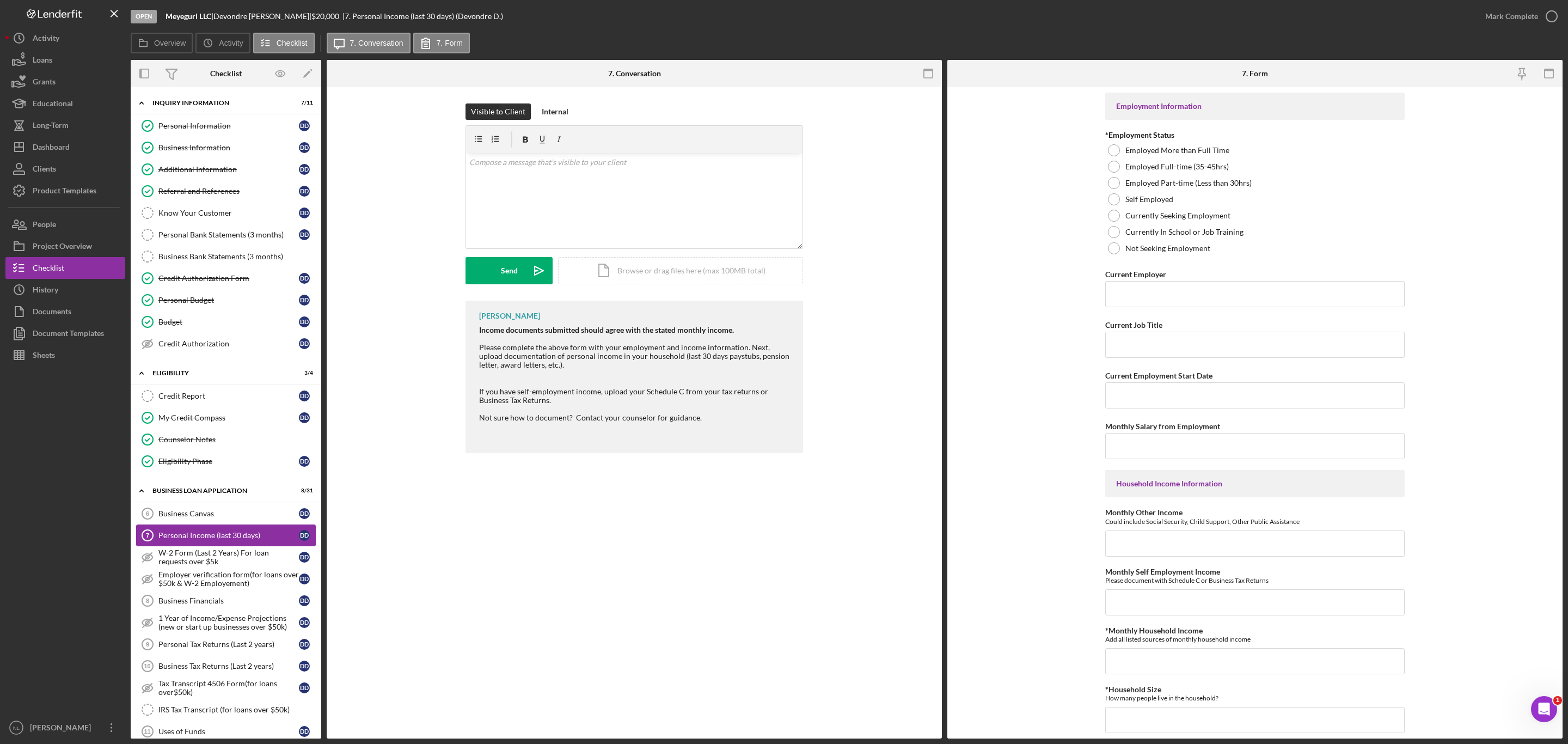
click at [213, 534] on link "Personal Income (last 30 days) 7 Personal Income (last 30 days) D D" at bounding box center [226, 535] width 180 height 22
click at [213, 524] on link "Business Canvas 6 Business Canvas D D" at bounding box center [226, 514] width 180 height 22
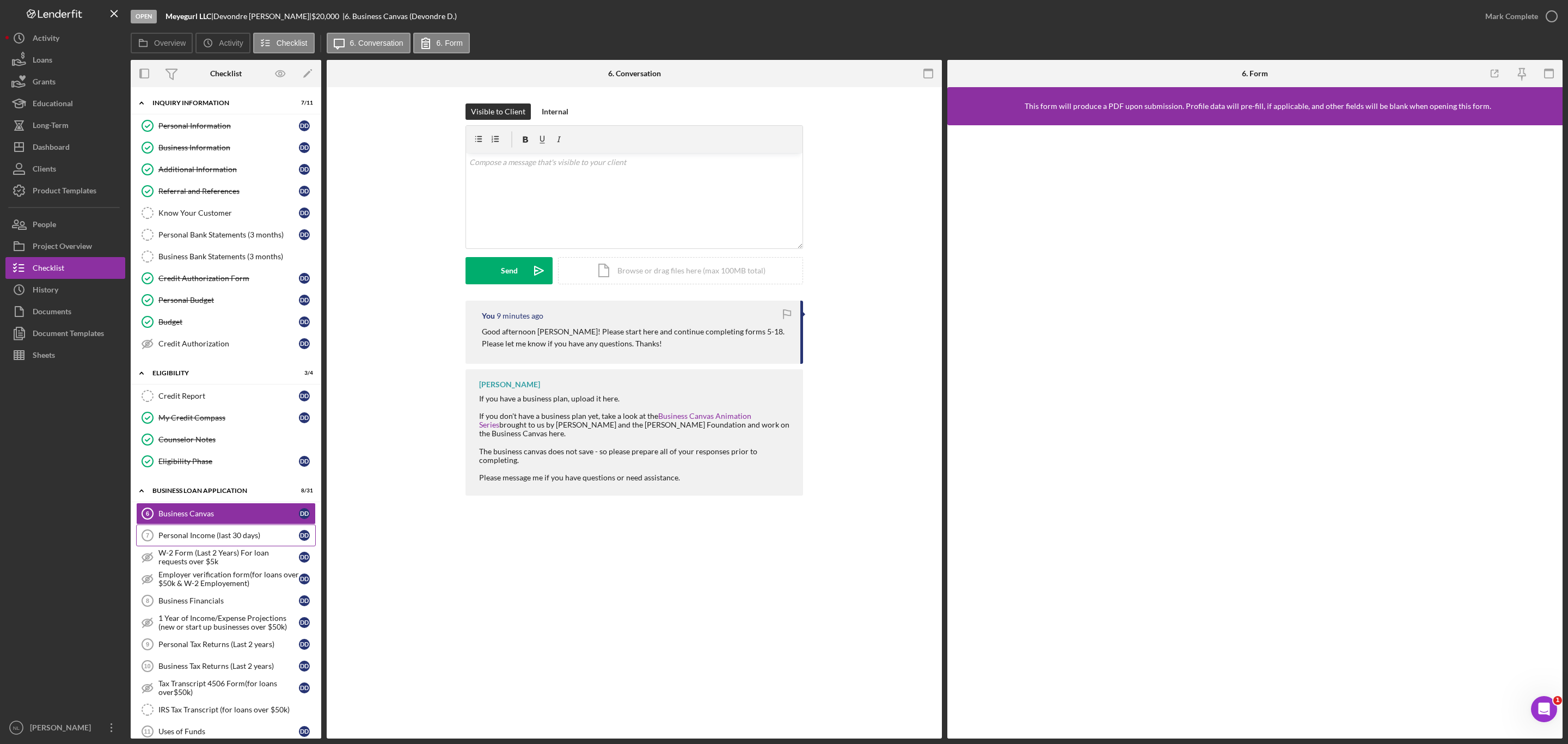
click at [217, 546] on link "Personal Income (last 30 days) 7 Personal Income (last 30 days) D D" at bounding box center [226, 535] width 180 height 22
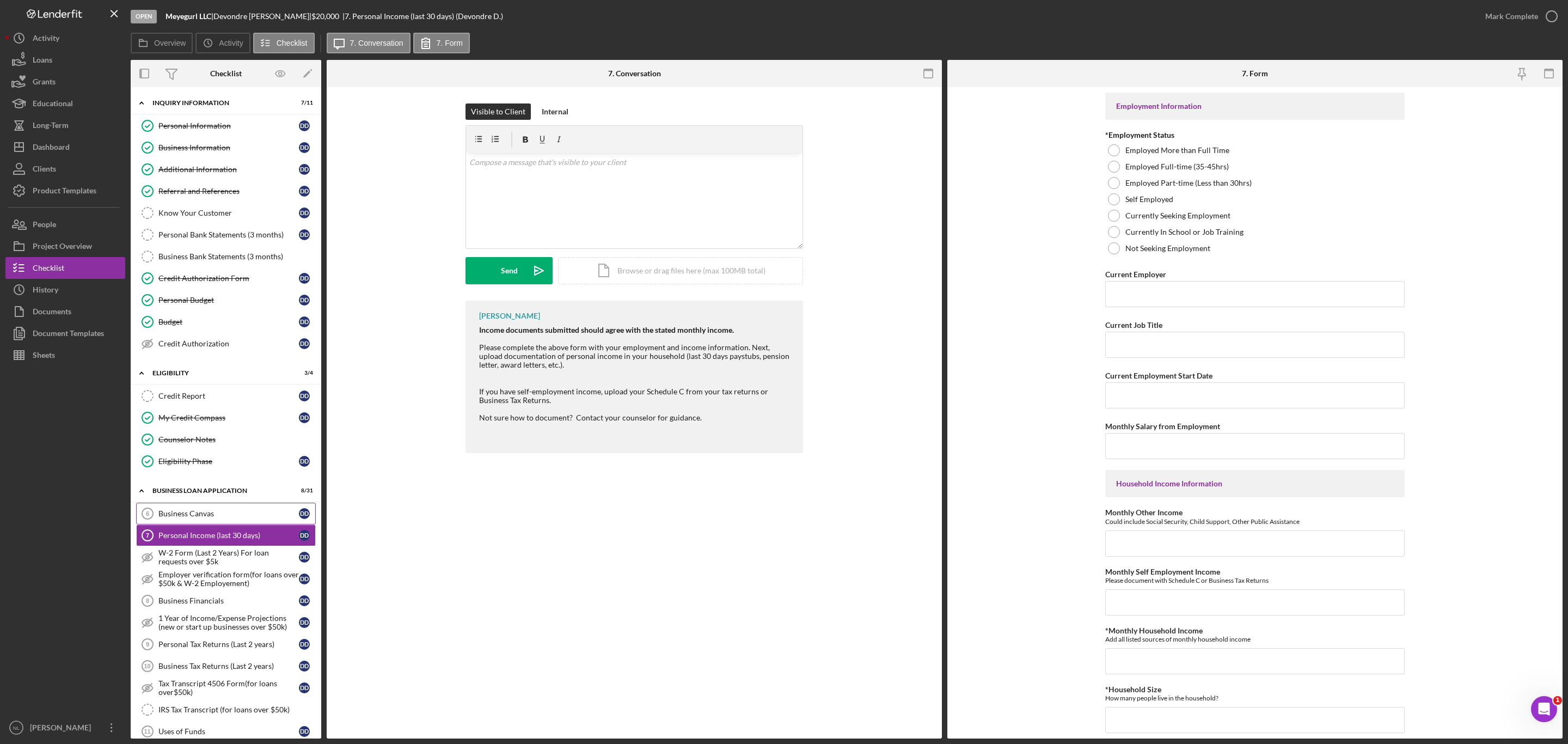
click at [188, 518] on div "Business Canvas" at bounding box center [228, 513] width 141 height 9
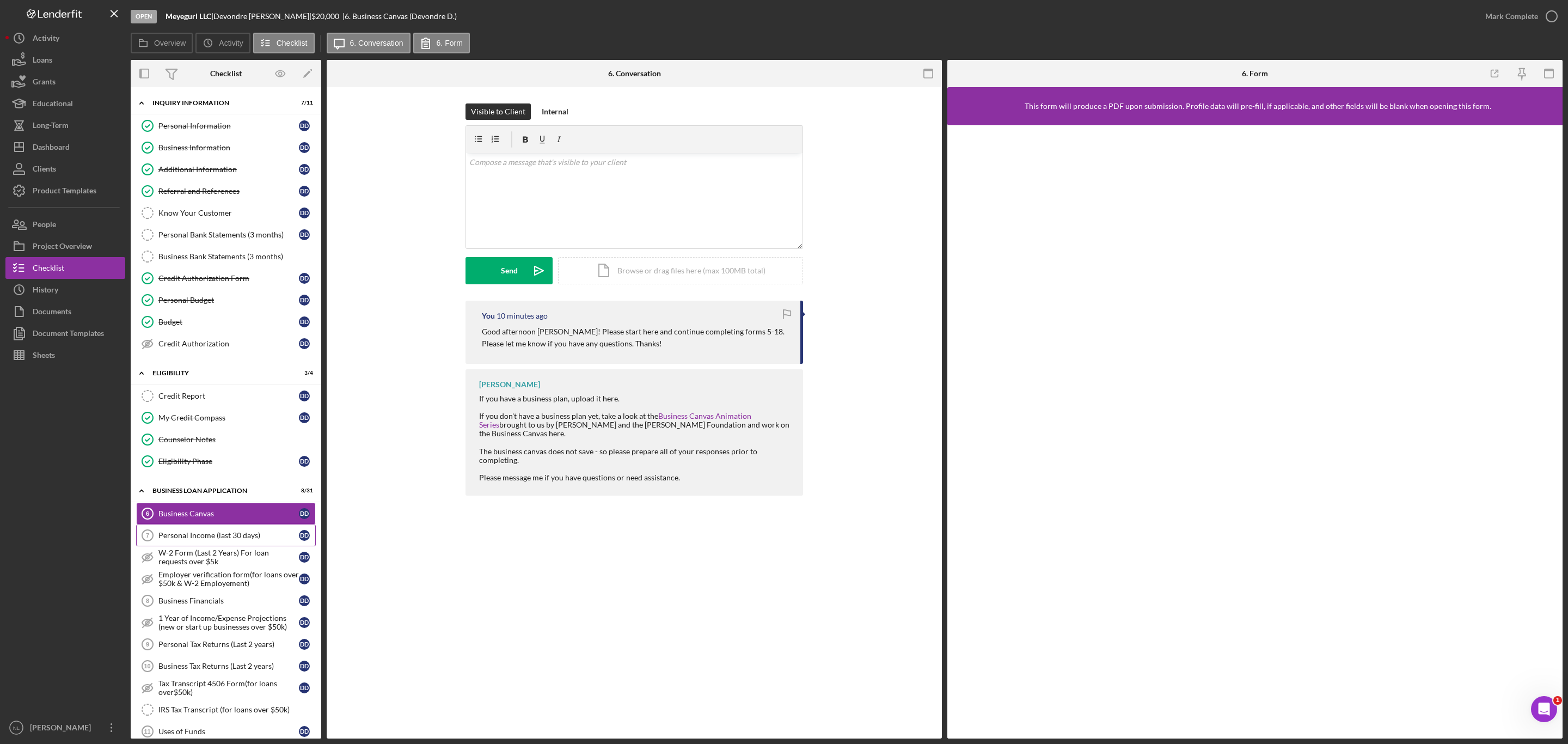
click at [205, 539] on div "Personal Income (last 30 days)" at bounding box center [228, 535] width 141 height 9
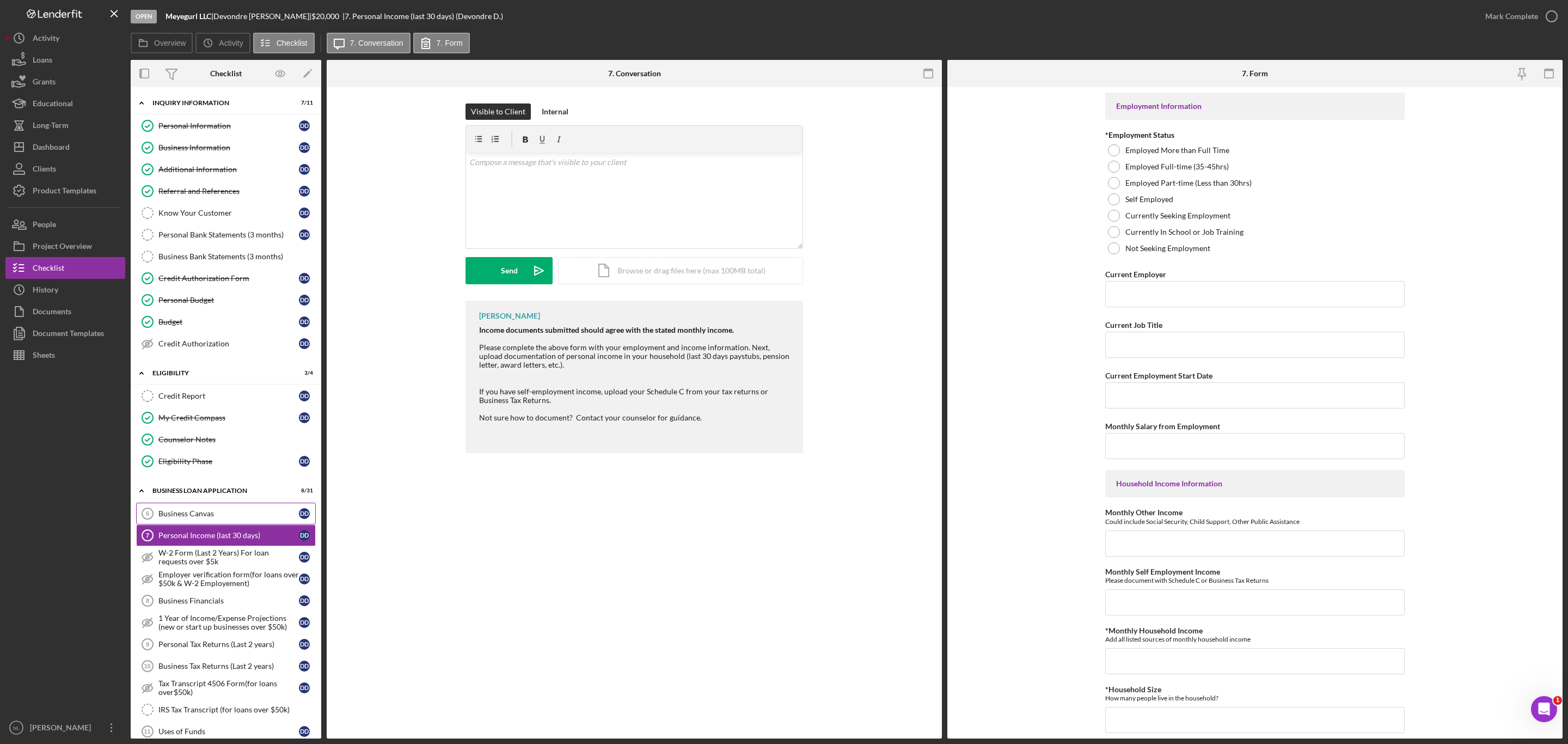
click at [194, 518] on div "Business Canvas" at bounding box center [228, 513] width 141 height 9
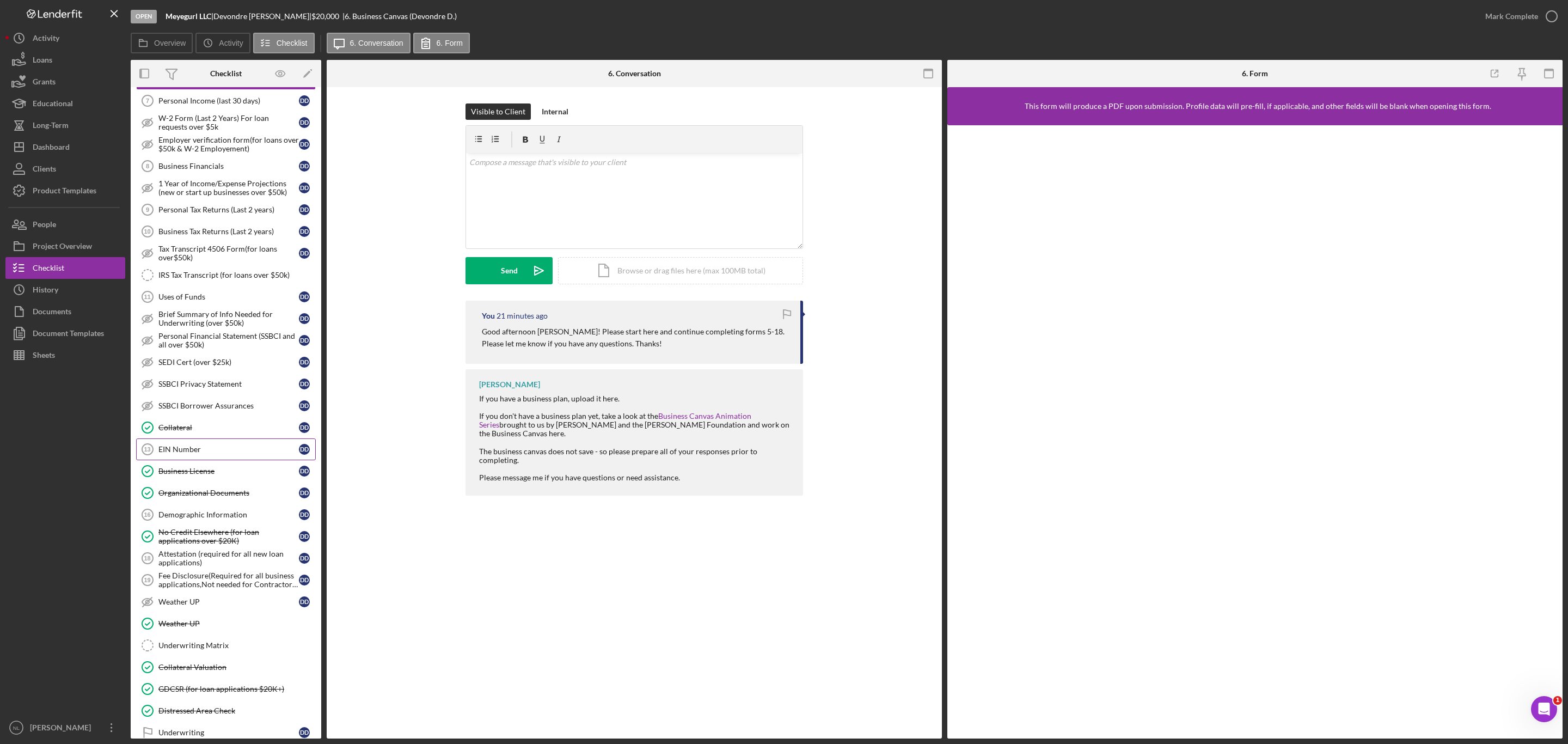
scroll to position [435, 0]
click at [93, 154] on button "Icon/Dashboard Dashboard" at bounding box center [65, 147] width 120 height 22
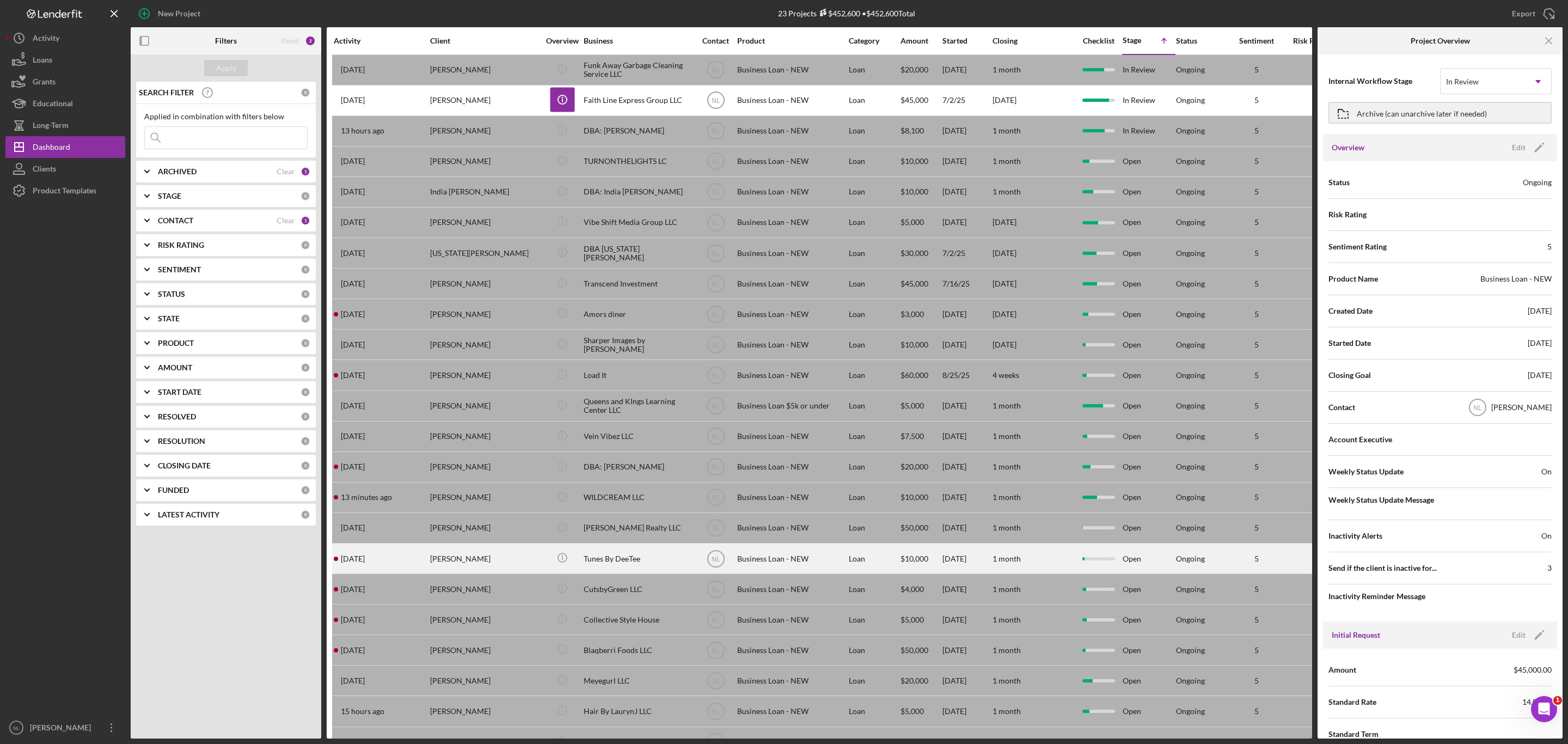
scroll to position [54, 0]
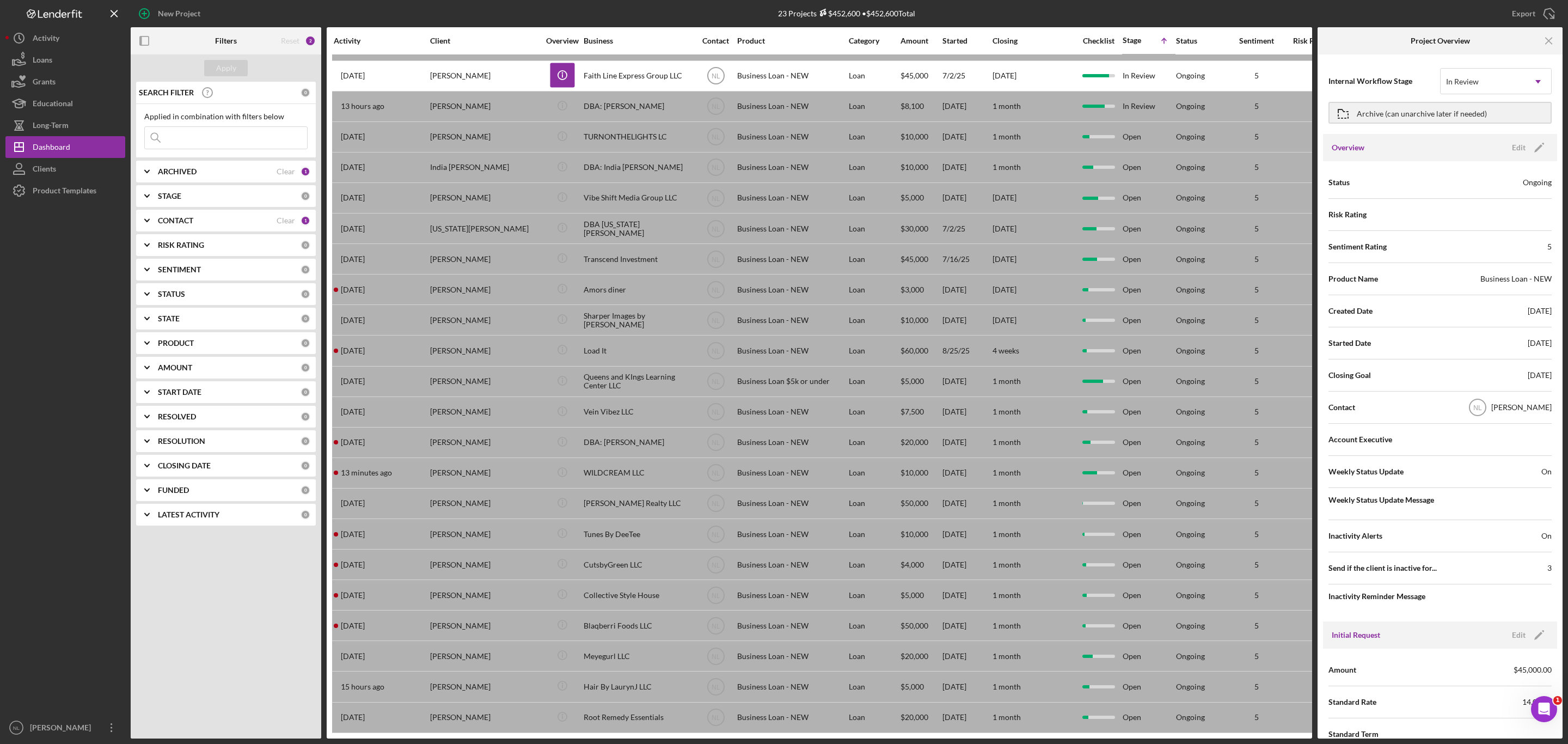
click at [216, 605] on div "Apply SEARCH FILTER 0 Applied in combination with filters below Icon/Menu Close…" at bounding box center [226, 396] width 191 height 684
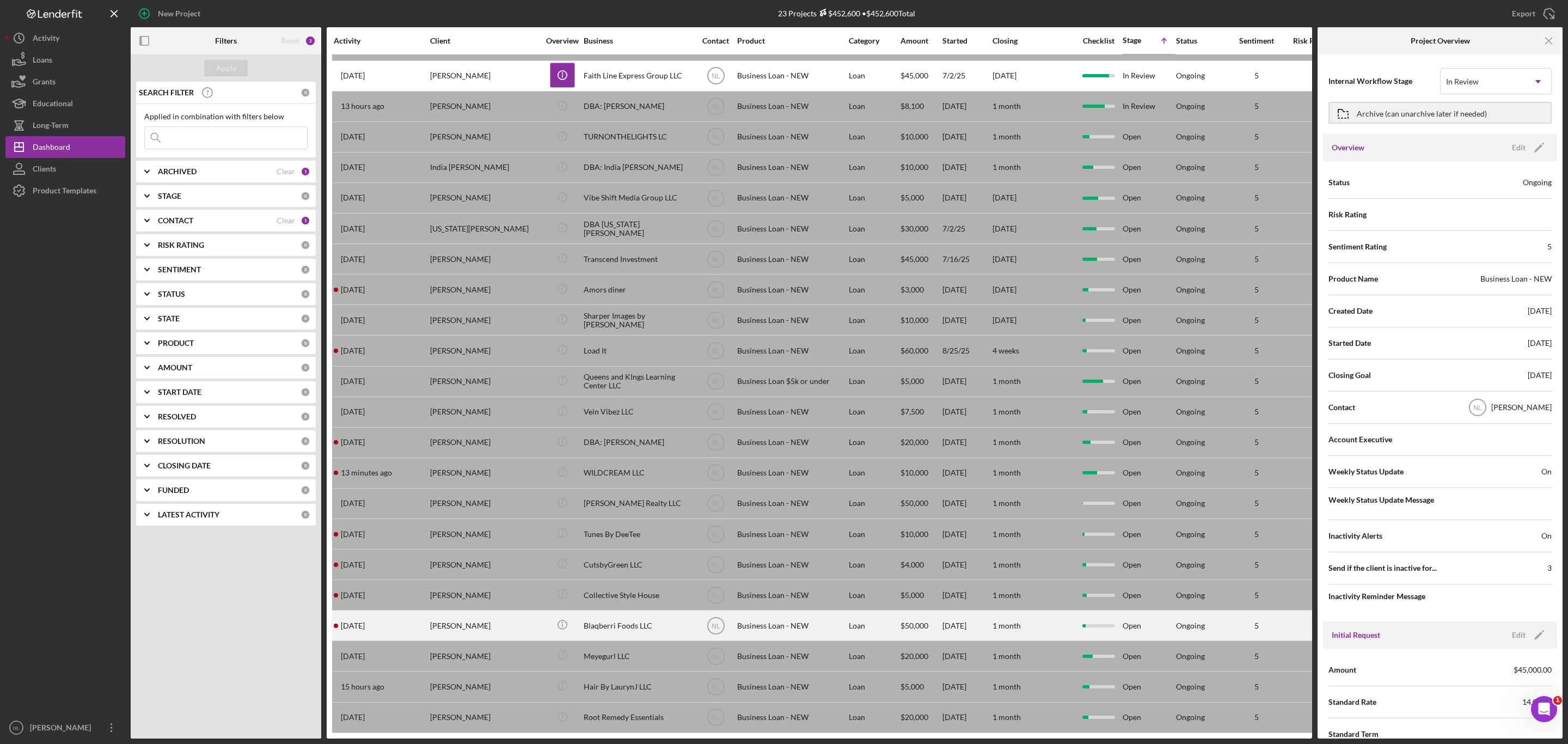
click at [474, 611] on div "[PERSON_NAME]" at bounding box center [485, 625] width 109 height 29
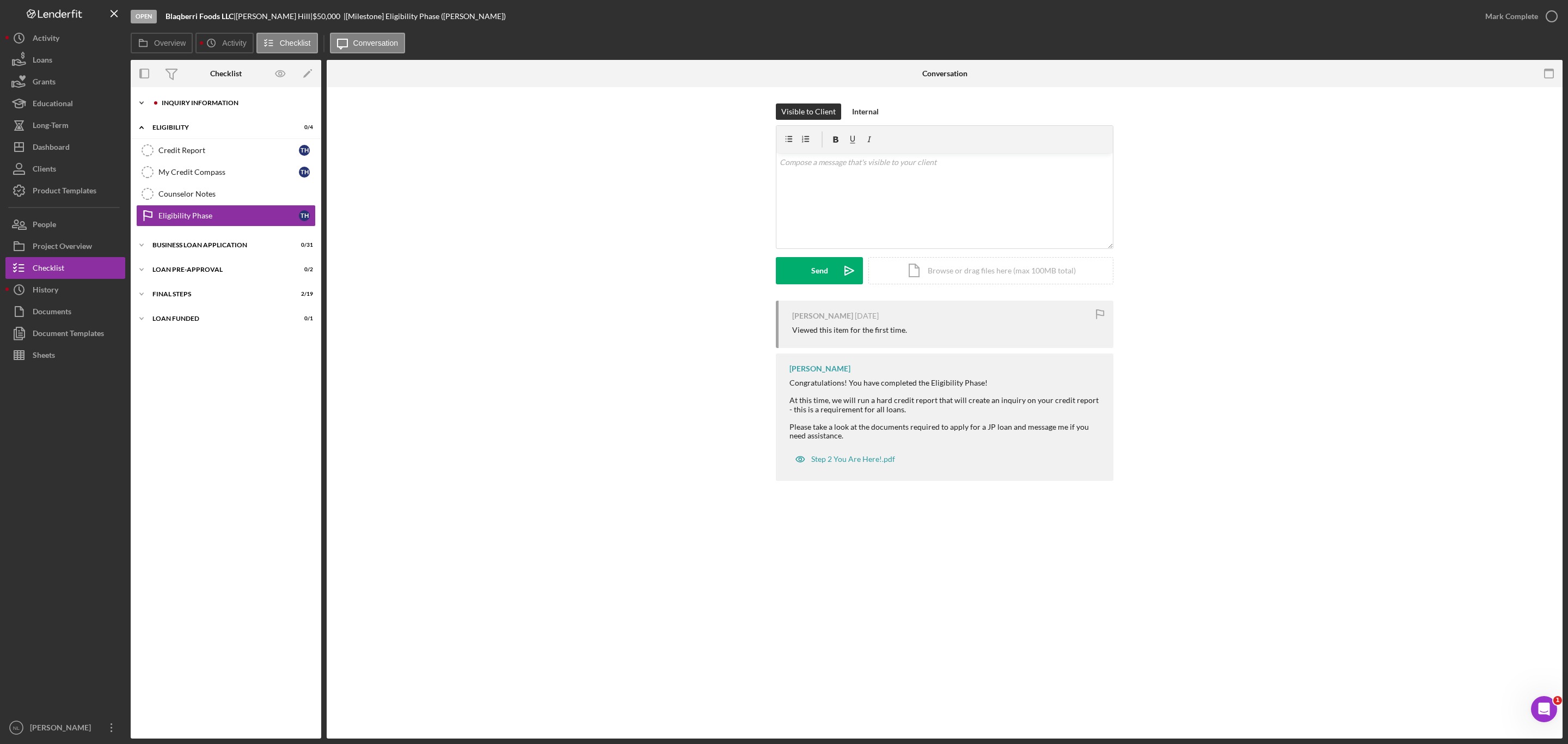
click at [222, 102] on div "INQUIRY INFORMATION" at bounding box center [235, 103] width 146 height 7
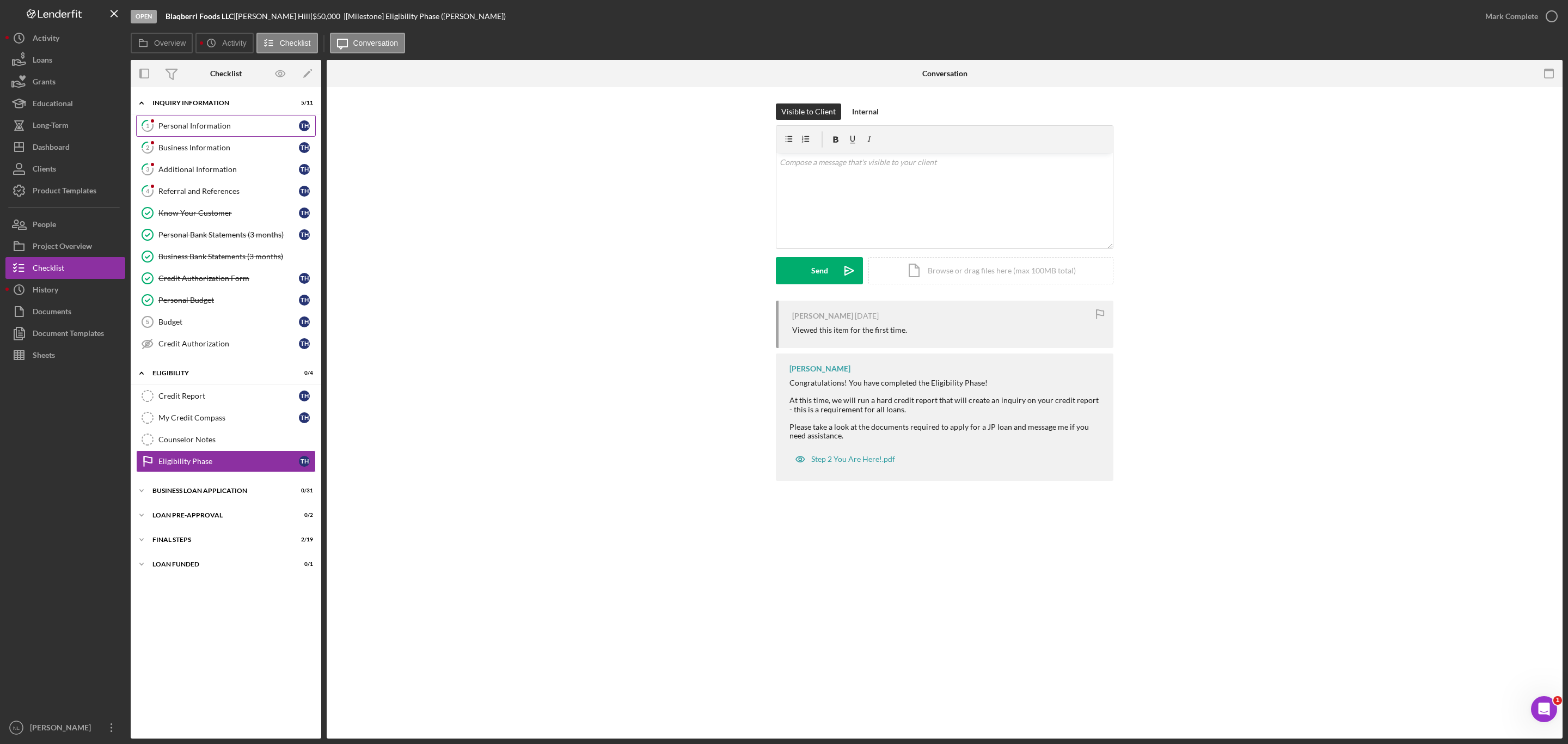
click at [193, 124] on div "Personal Information" at bounding box center [228, 125] width 141 height 9
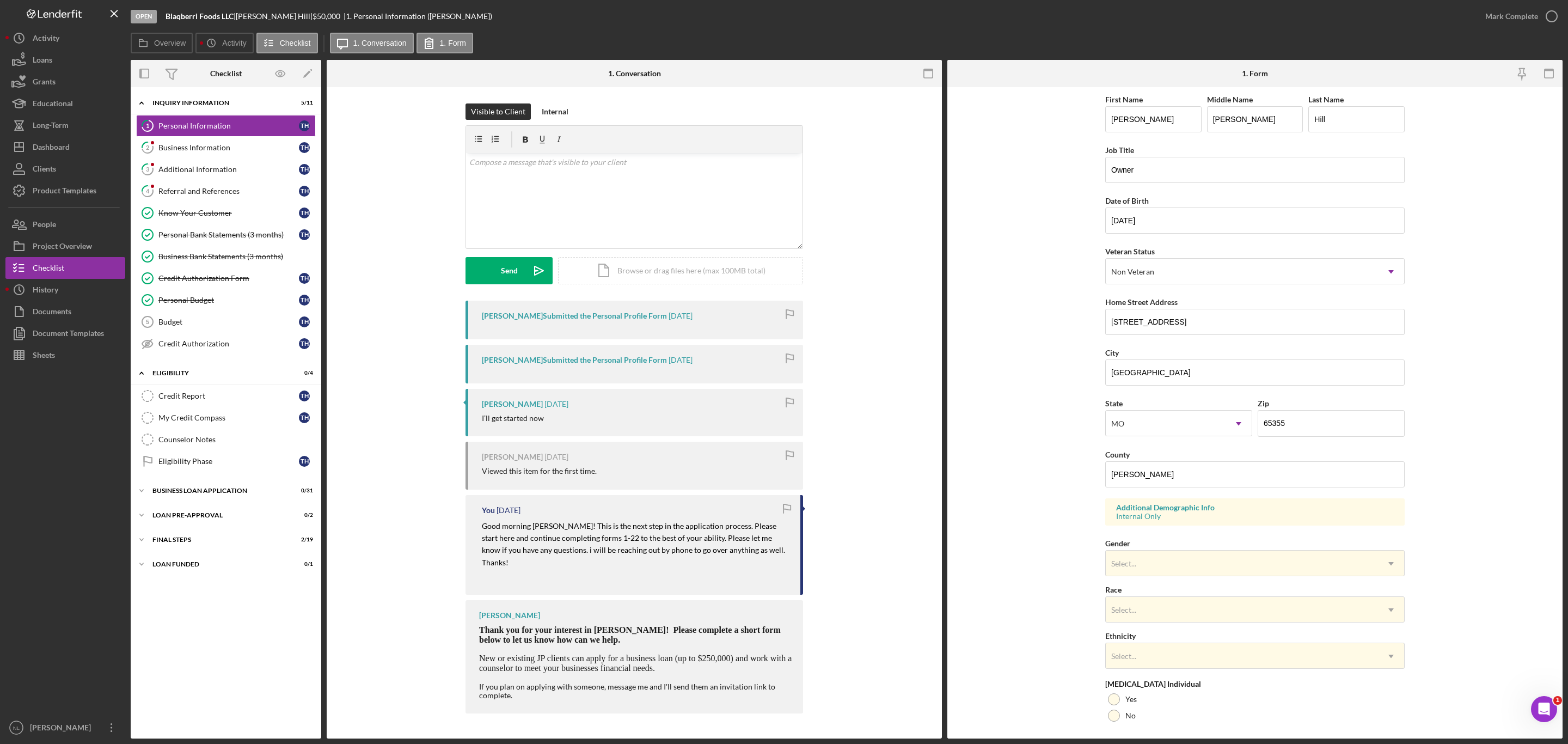
scroll to position [80, 0]
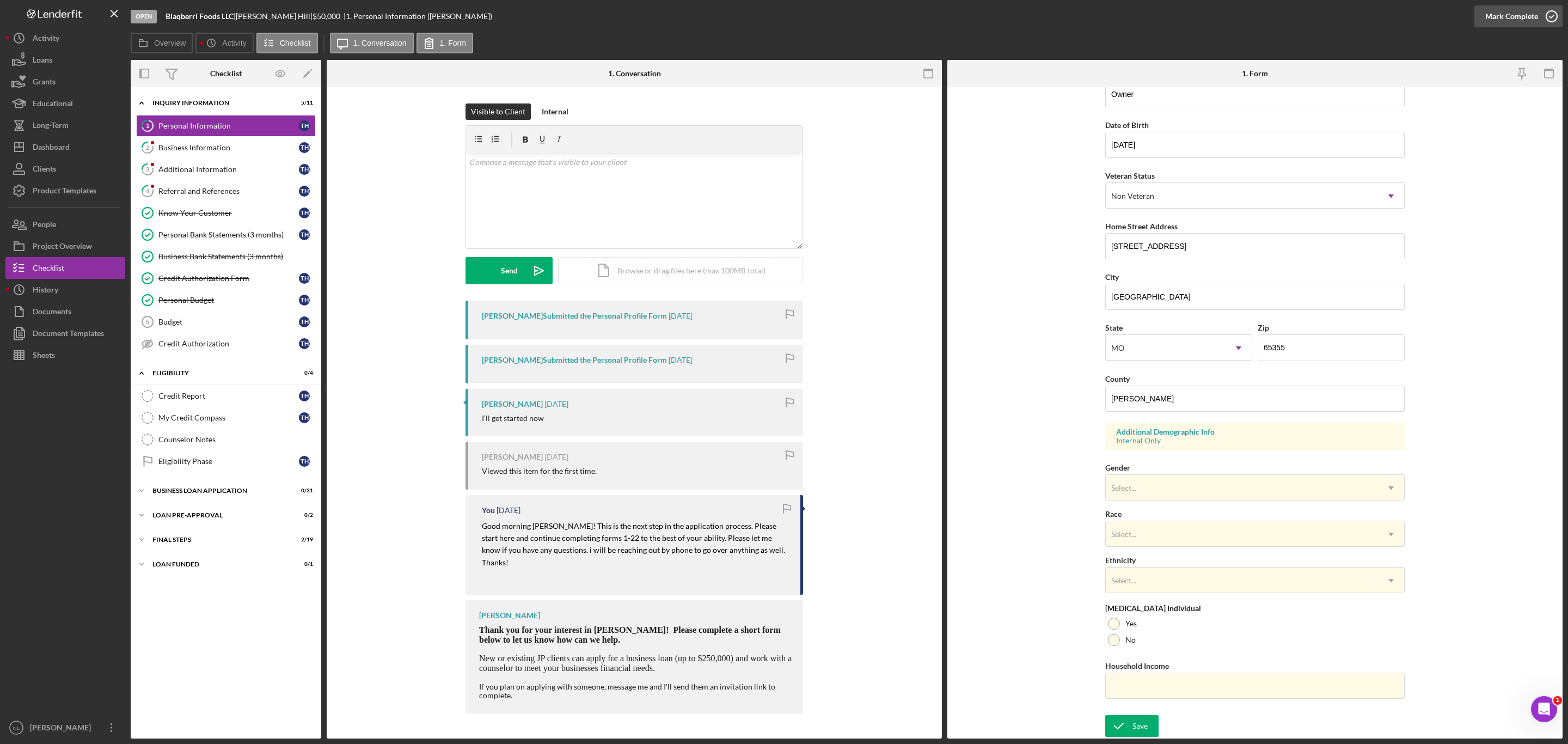
click at [1517, 19] on div "Mark Complete" at bounding box center [1511, 16] width 53 height 22
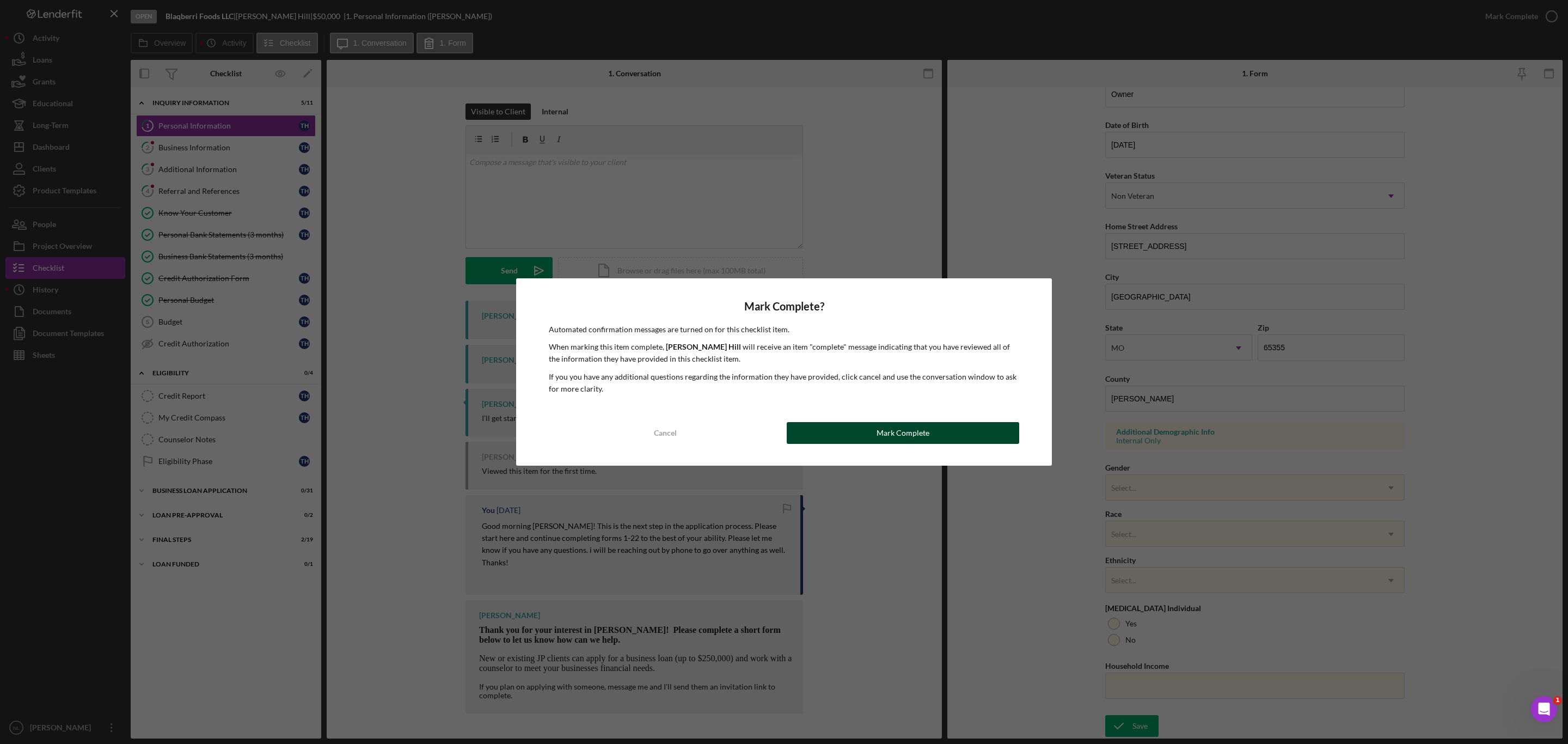
click at [853, 429] on button "Mark Complete" at bounding box center [903, 433] width 233 height 22
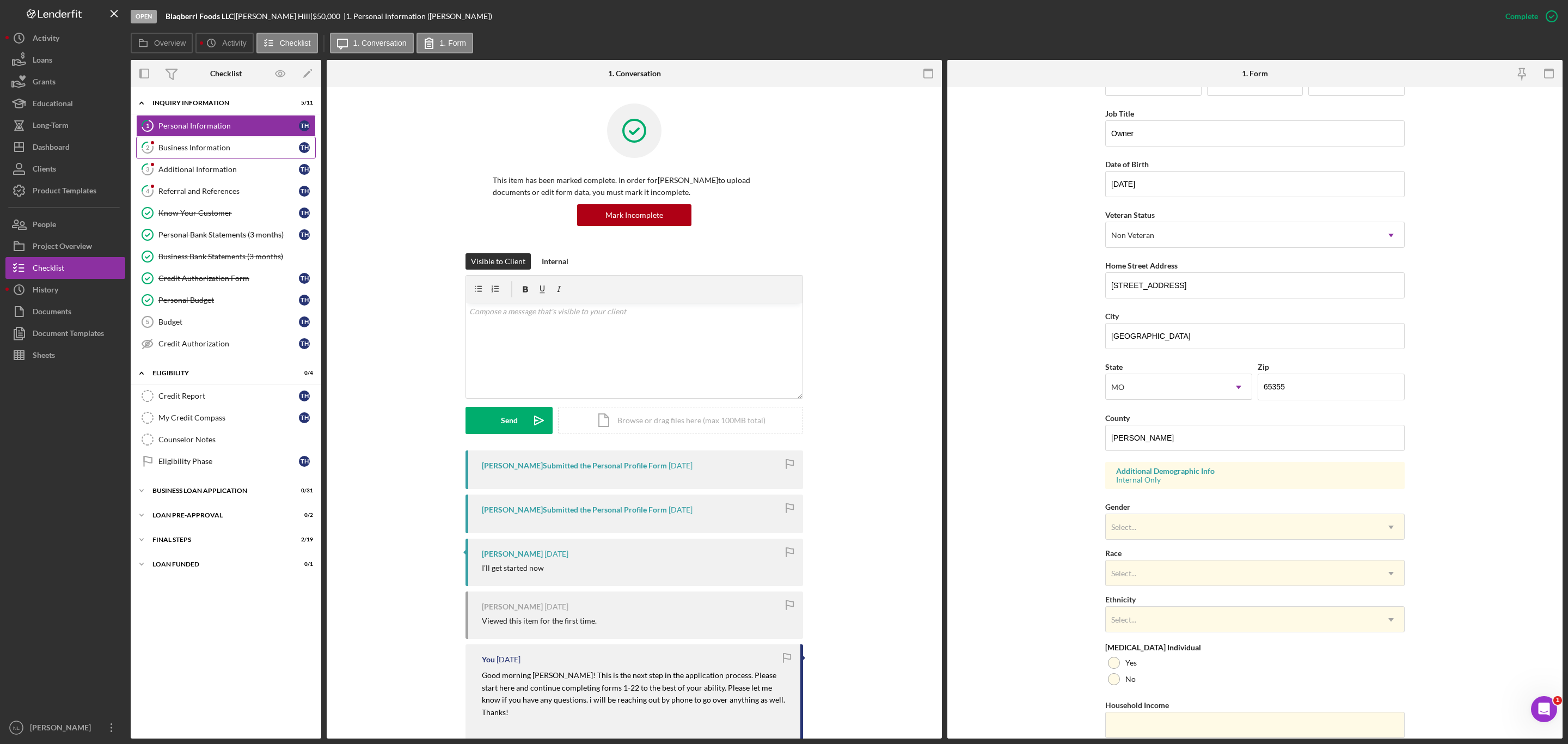
scroll to position [123, 0]
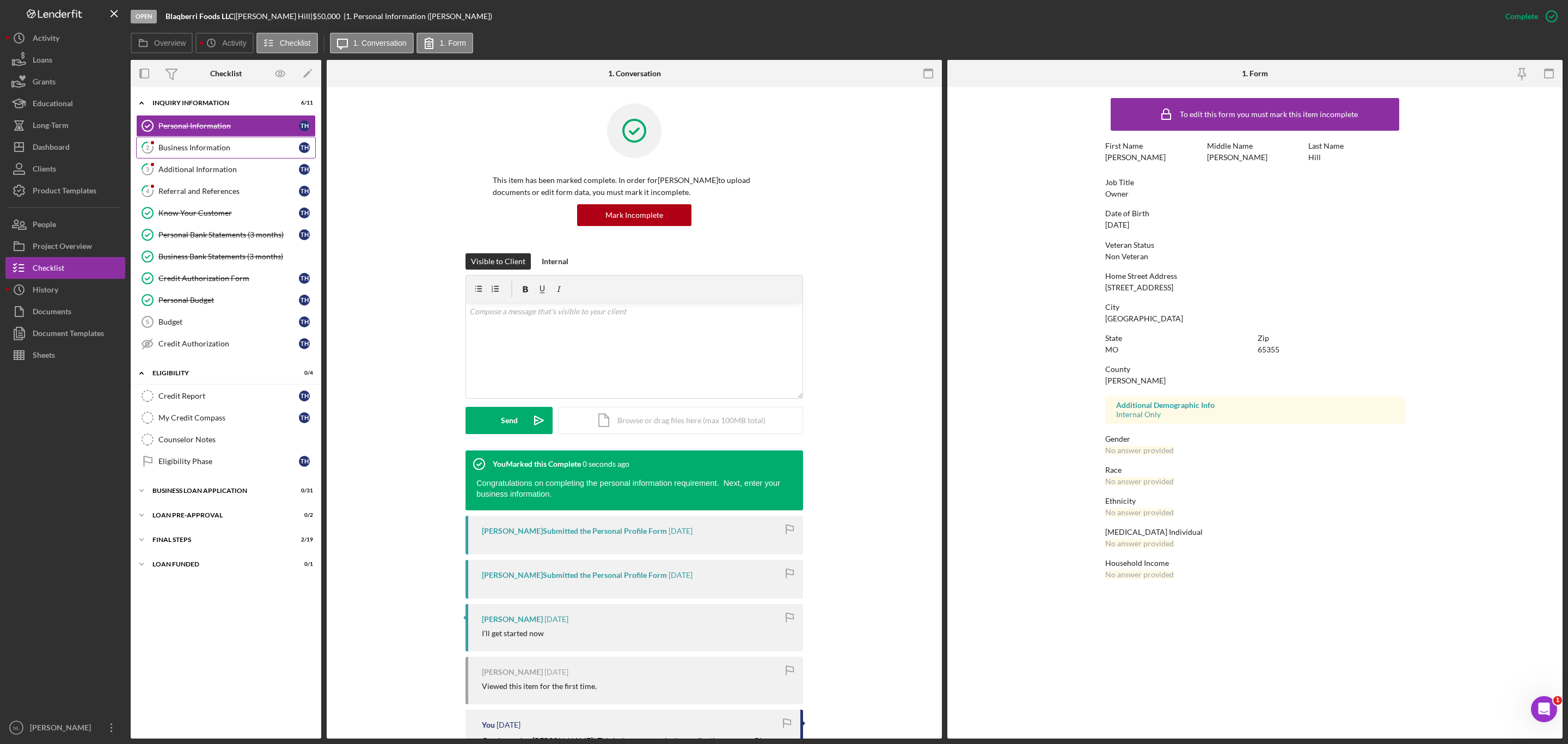
click at [163, 149] on div "Business Information" at bounding box center [228, 147] width 141 height 9
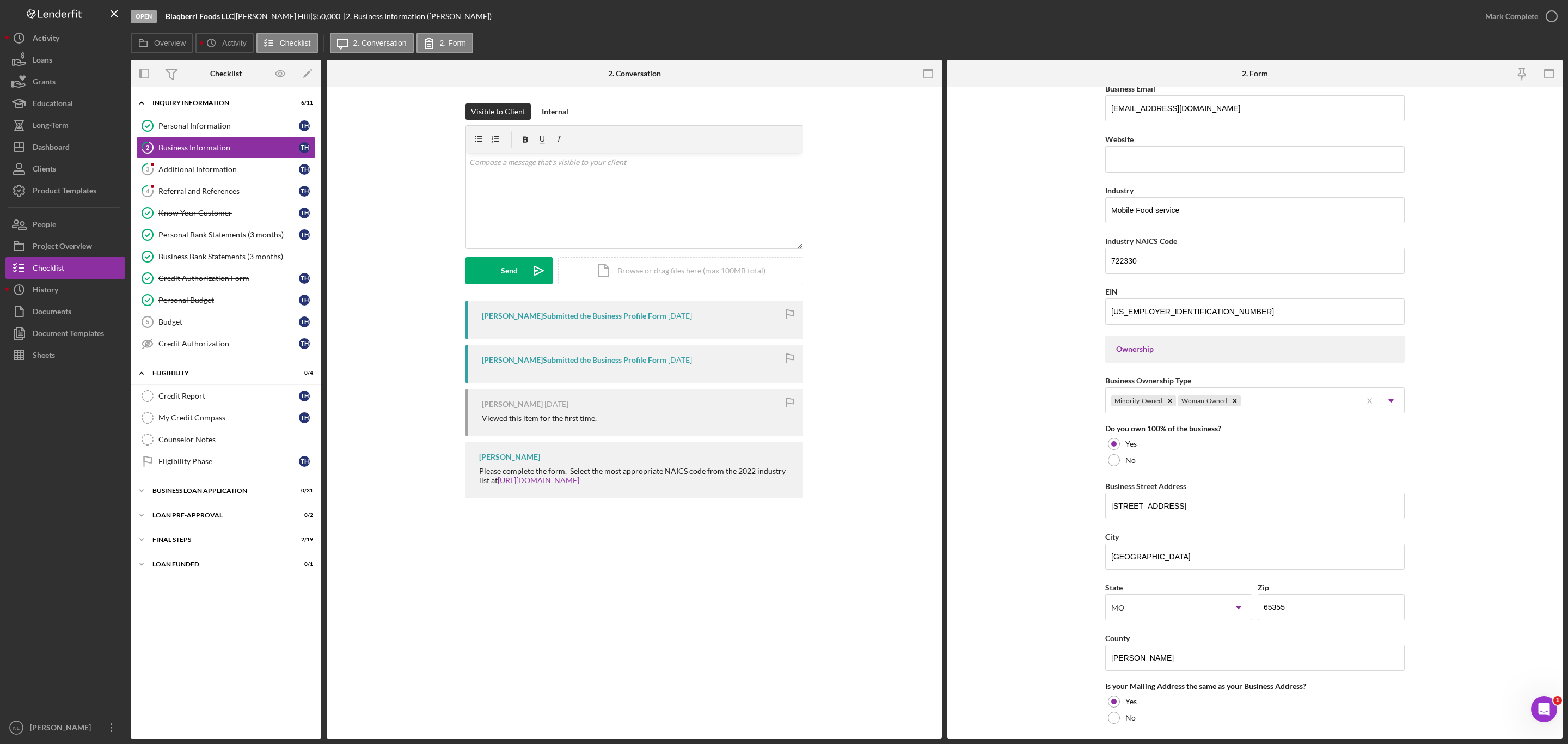
scroll to position [567, 0]
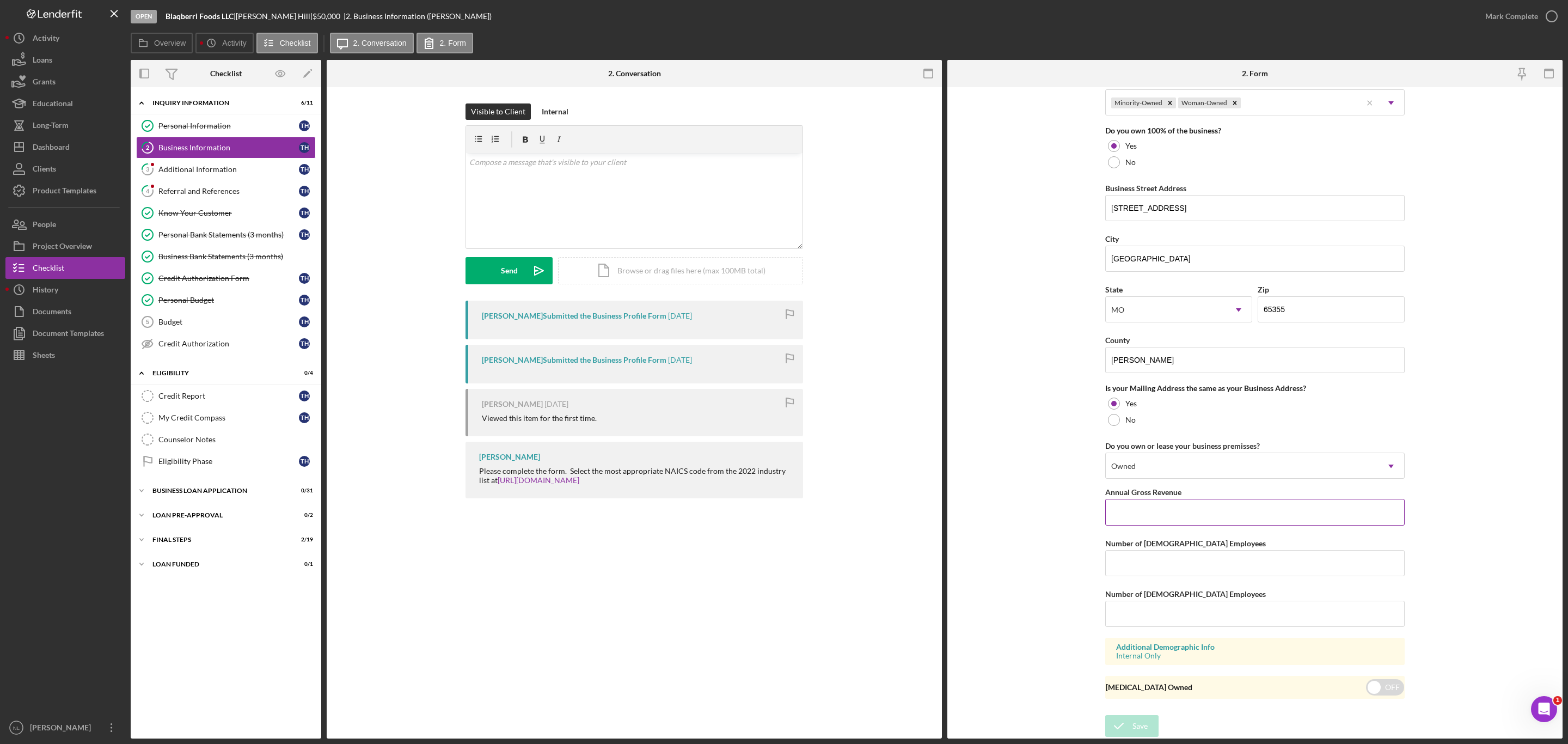
click at [1180, 519] on input "Annual Gross Revenue" at bounding box center [1255, 511] width 299 height 26
type input "$0"
click at [1157, 555] on input "Number of [DEMOGRAPHIC_DATA] Employees" at bounding box center [1255, 563] width 299 height 26
type input "1"
click at [1122, 734] on icon "submit" at bounding box center [1119, 726] width 27 height 27
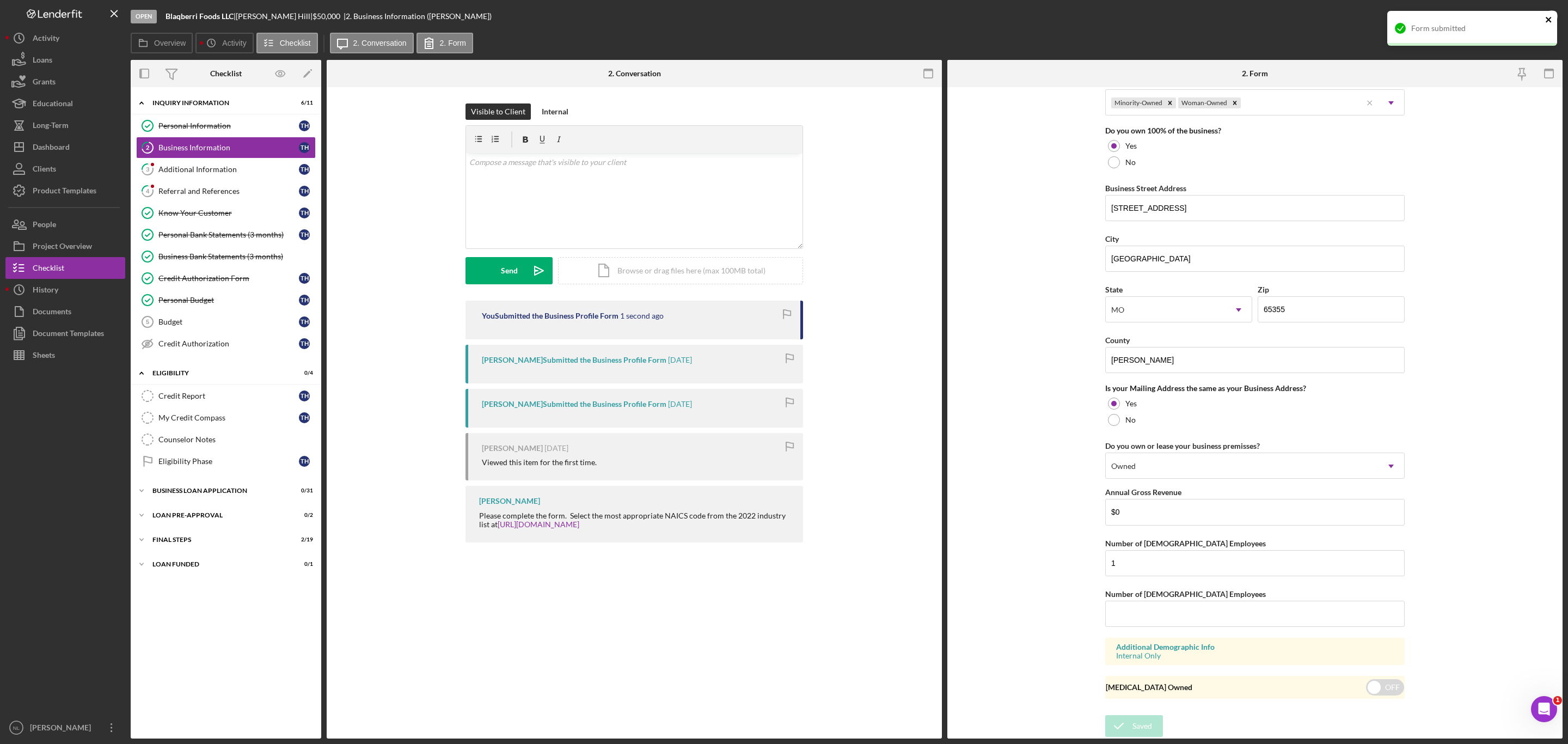
click at [1549, 23] on icon "close" at bounding box center [1549, 19] width 8 height 9
click at [1507, 23] on div "Mark Complete" at bounding box center [1511, 16] width 53 height 22
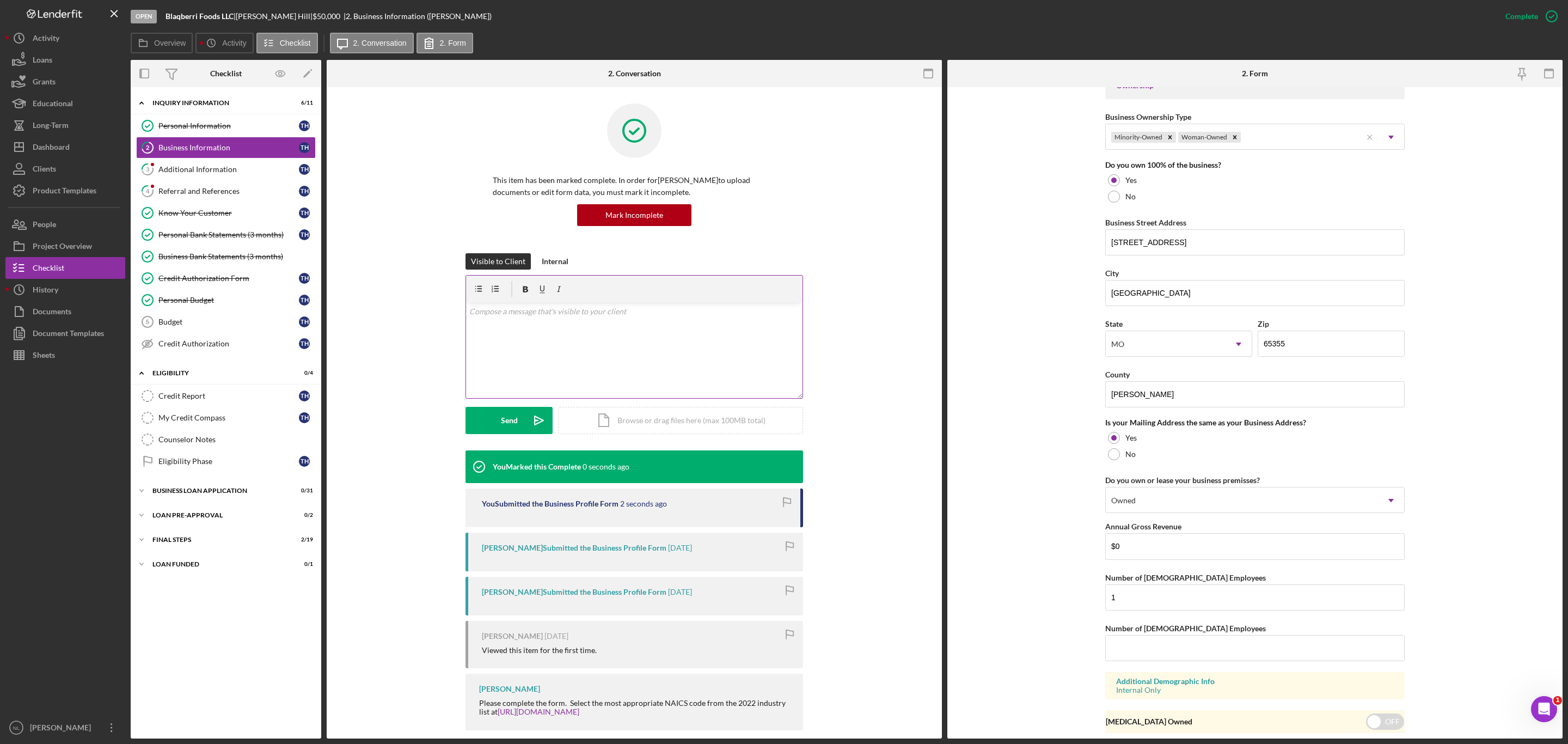
scroll to position [169, 0]
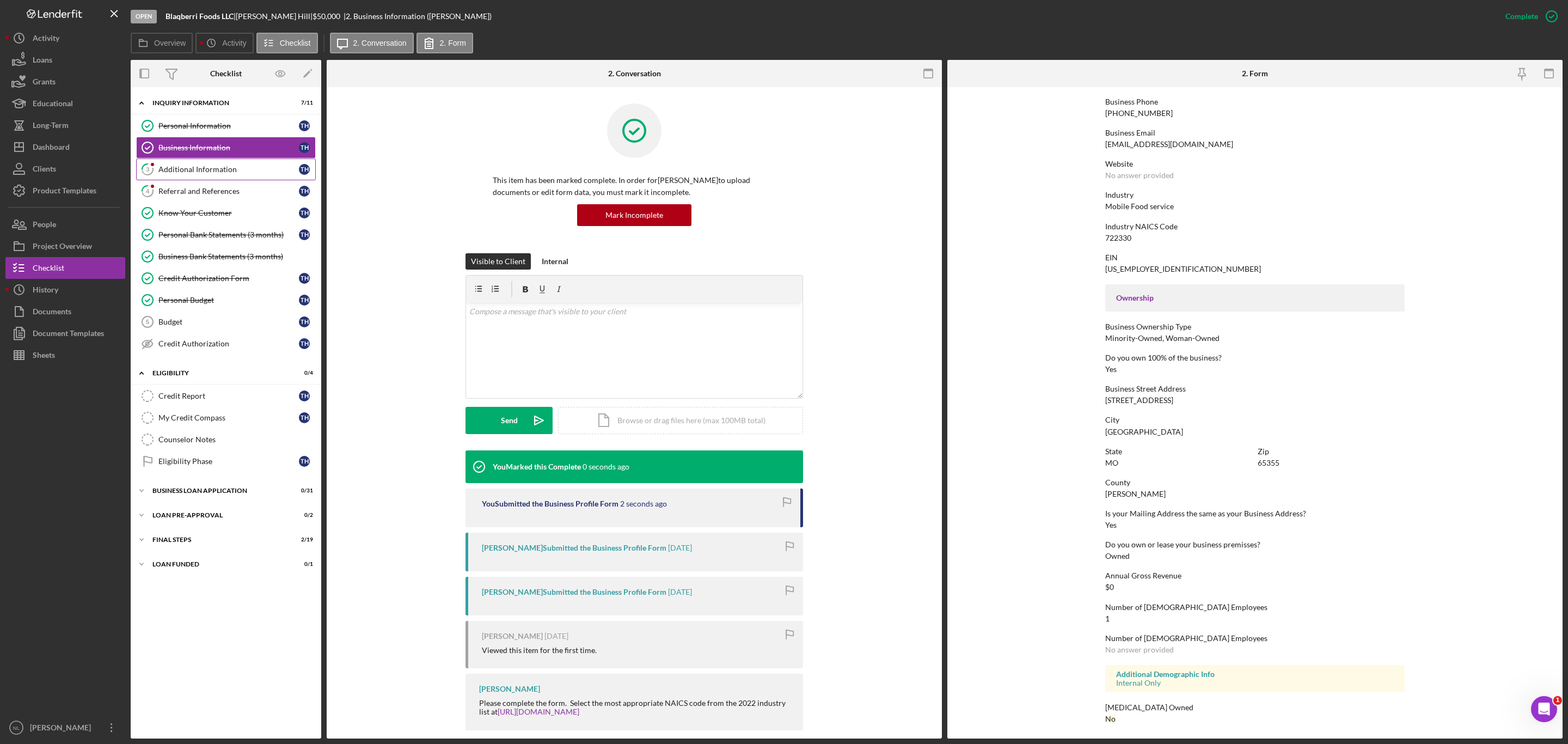
click at [194, 168] on div "Additional Information" at bounding box center [228, 169] width 141 height 9
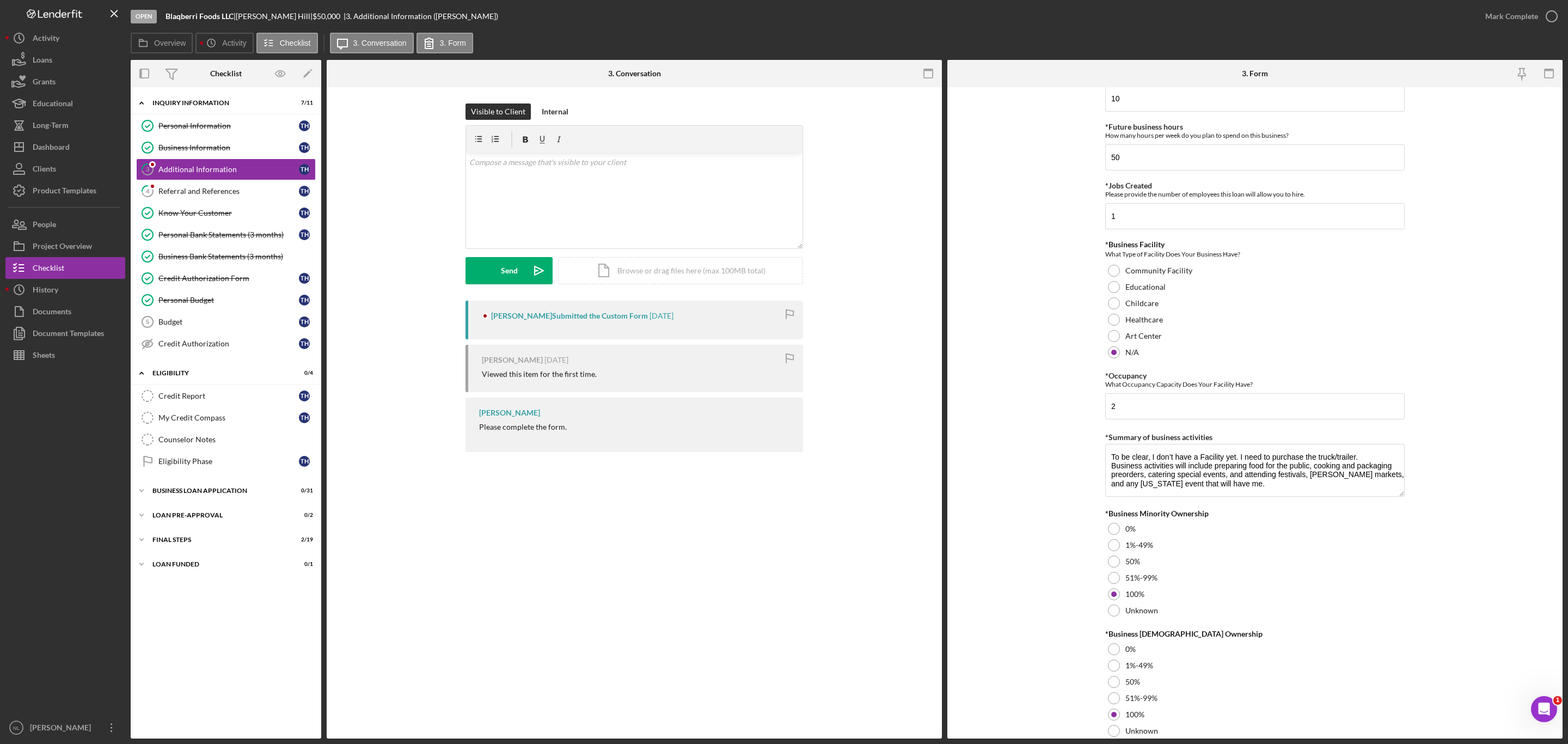
scroll to position [953, 0]
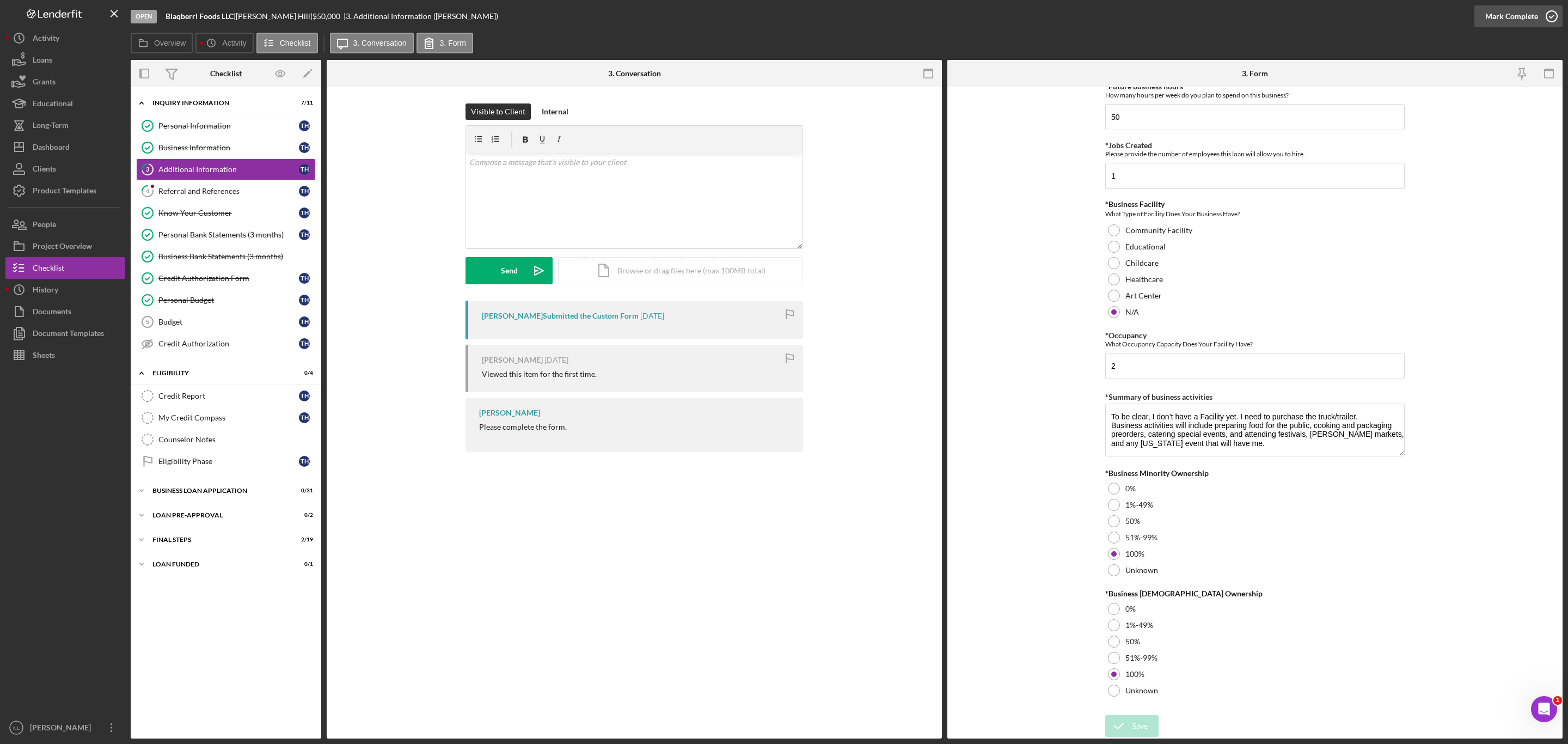
click at [1511, 24] on div "Mark Complete" at bounding box center [1511, 16] width 53 height 22
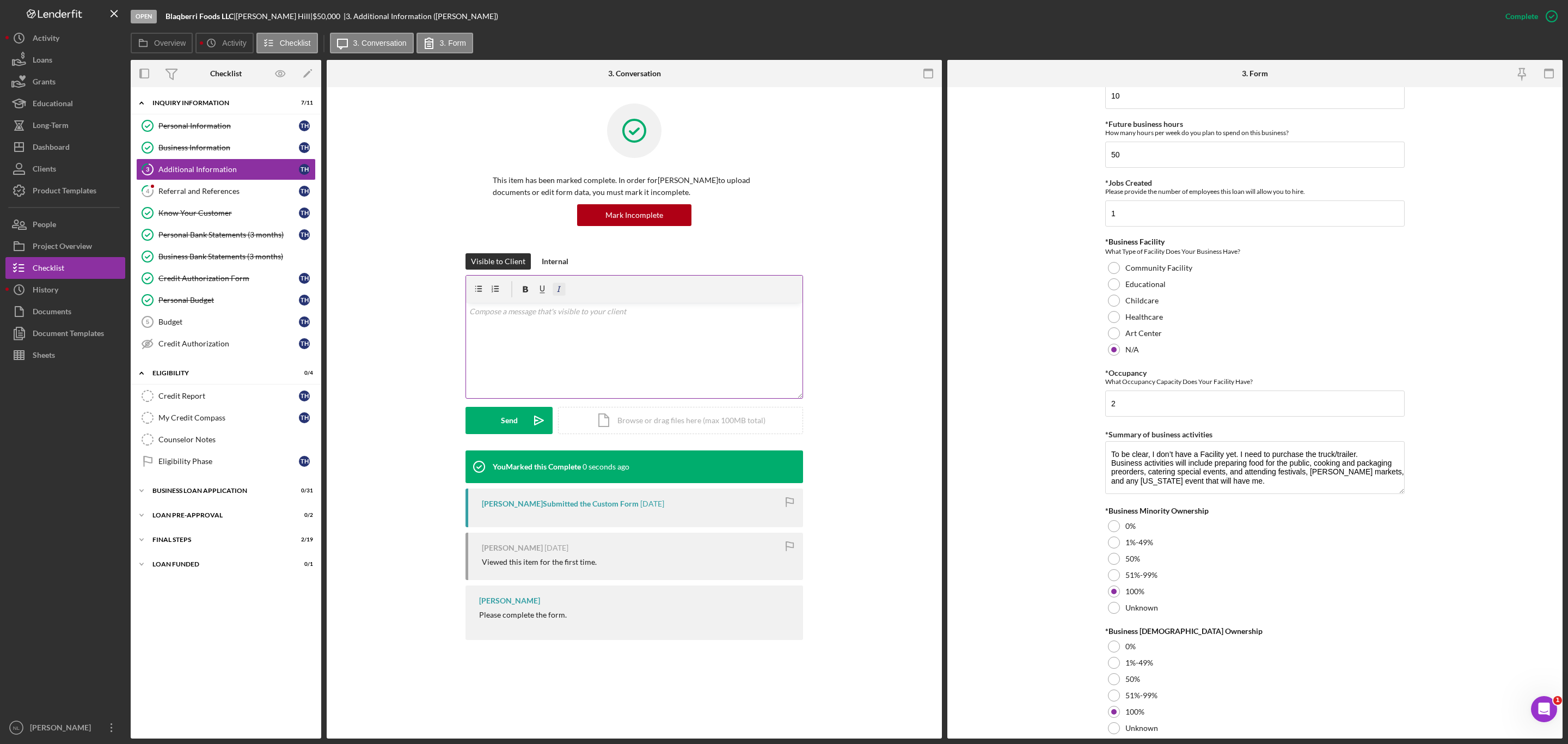
scroll to position [997, 0]
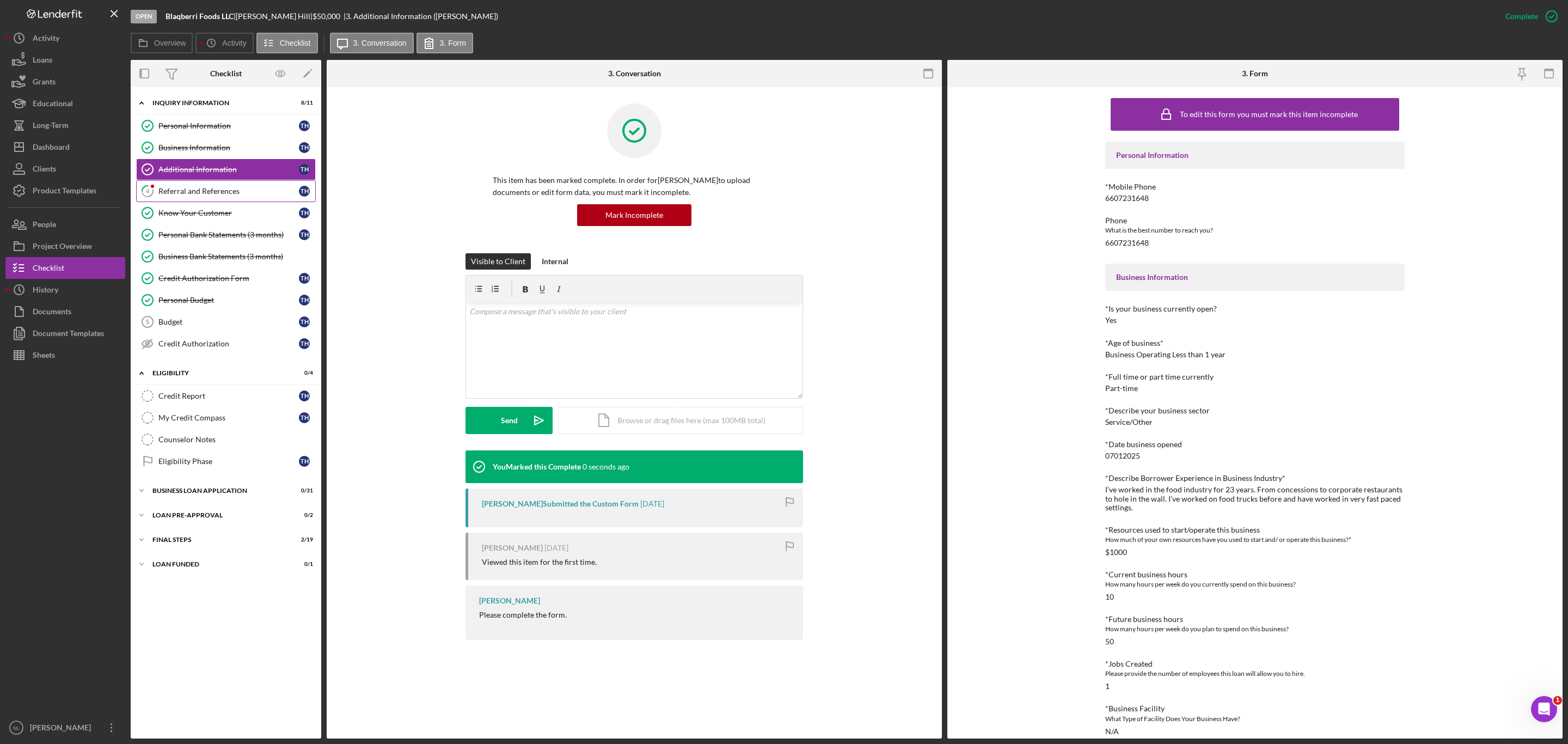
click at [206, 188] on link "4 Referral and References T H" at bounding box center [226, 191] width 180 height 22
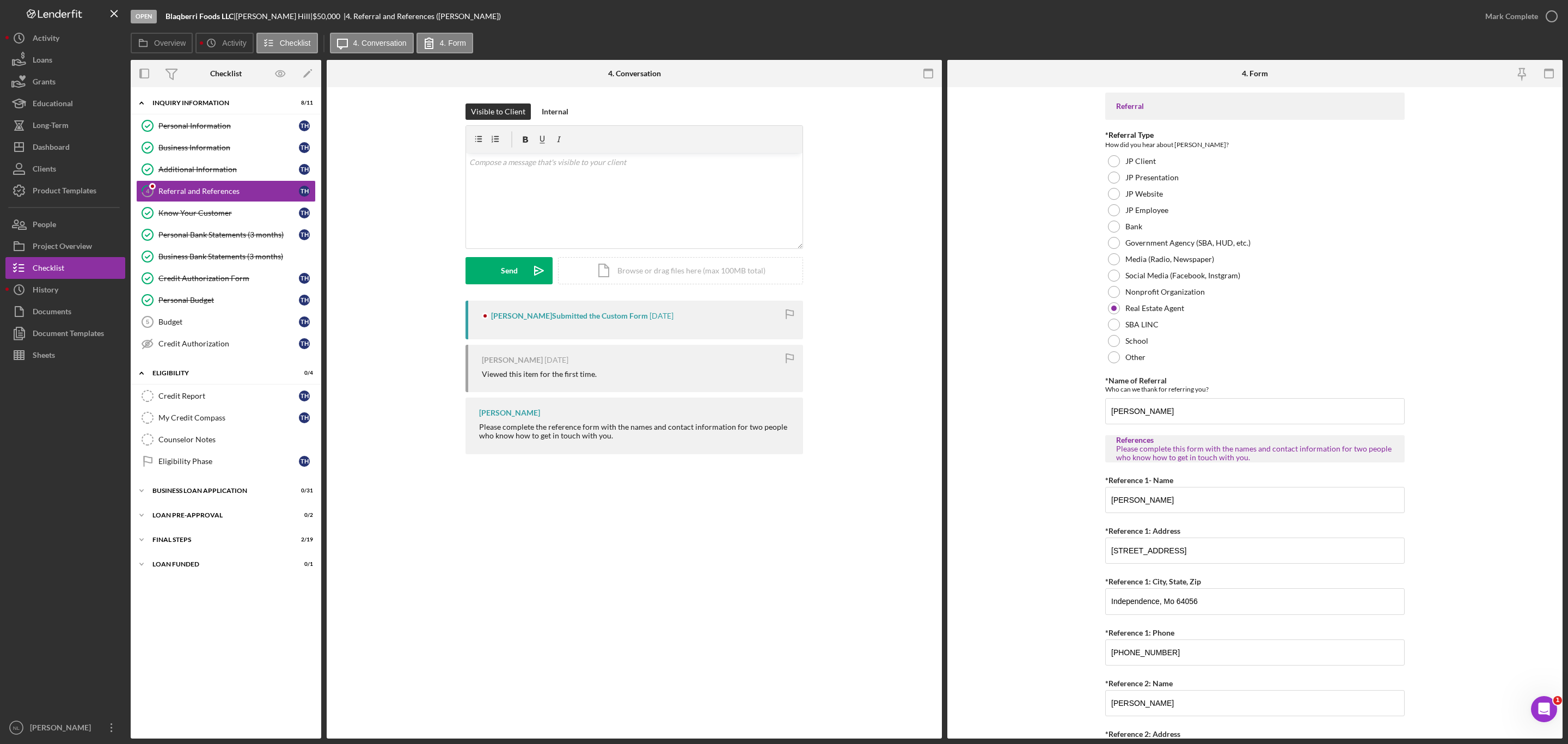
scroll to position [174, 0]
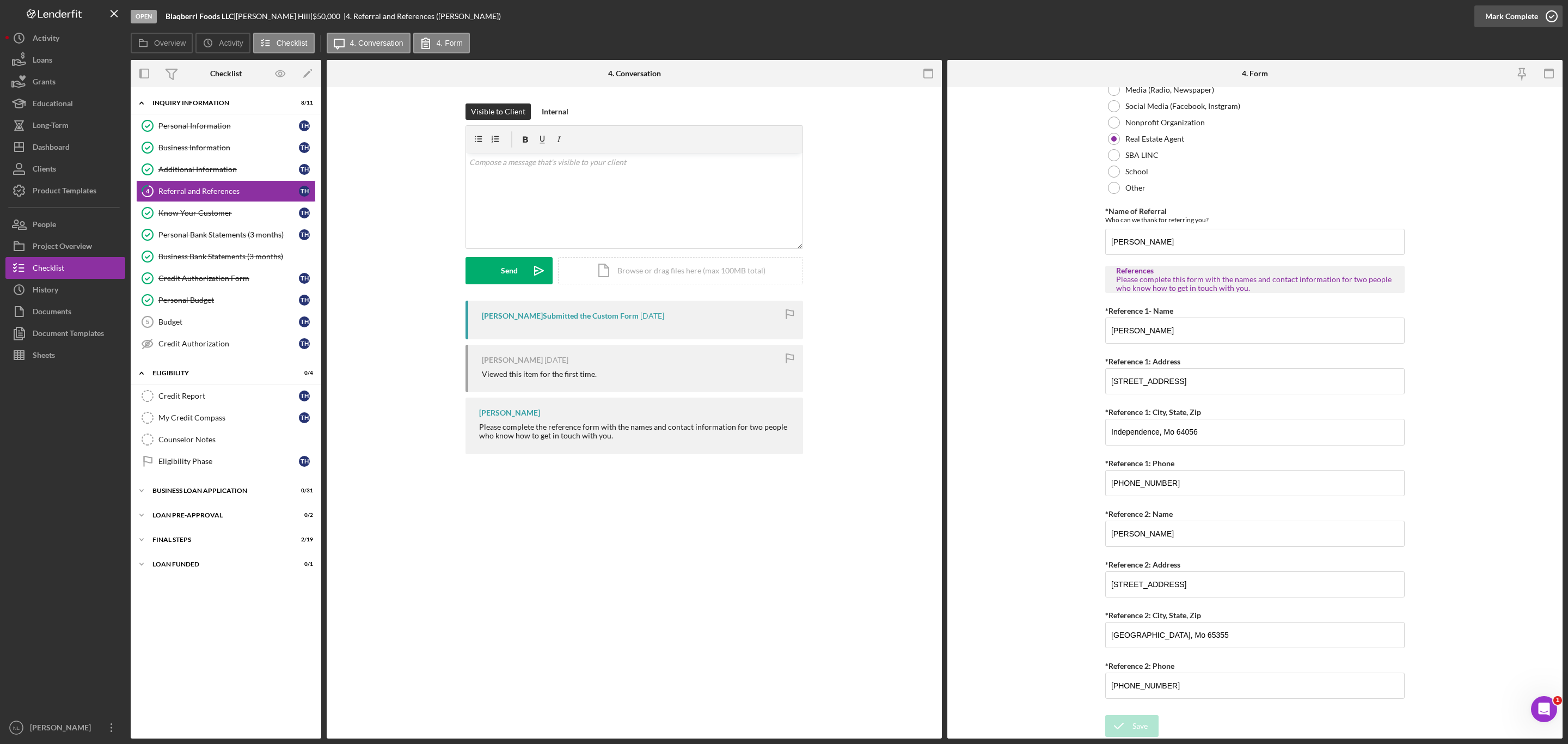
click at [1488, 21] on div "Mark Complete" at bounding box center [1511, 16] width 53 height 22
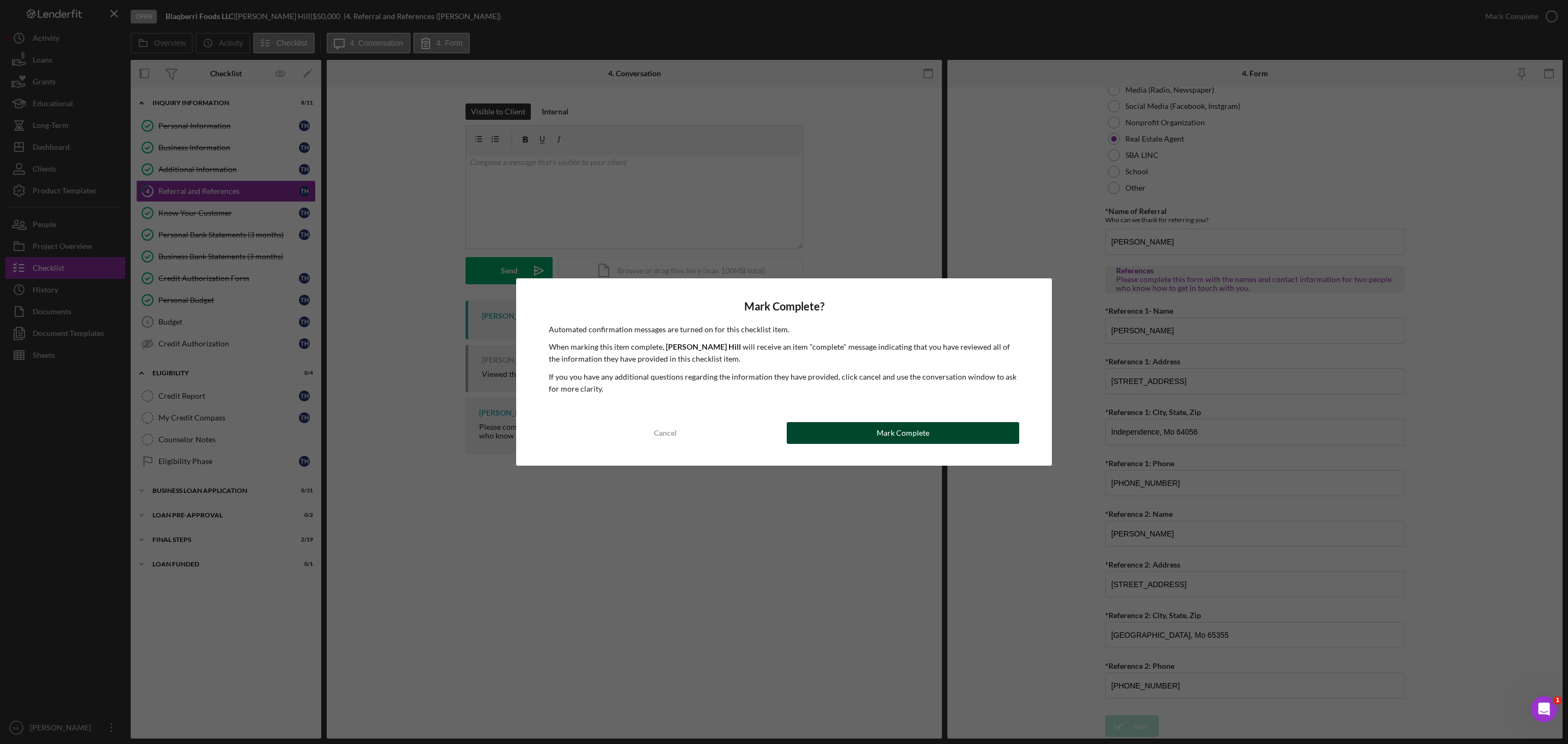
click at [856, 430] on button "Mark Complete" at bounding box center [903, 433] width 233 height 22
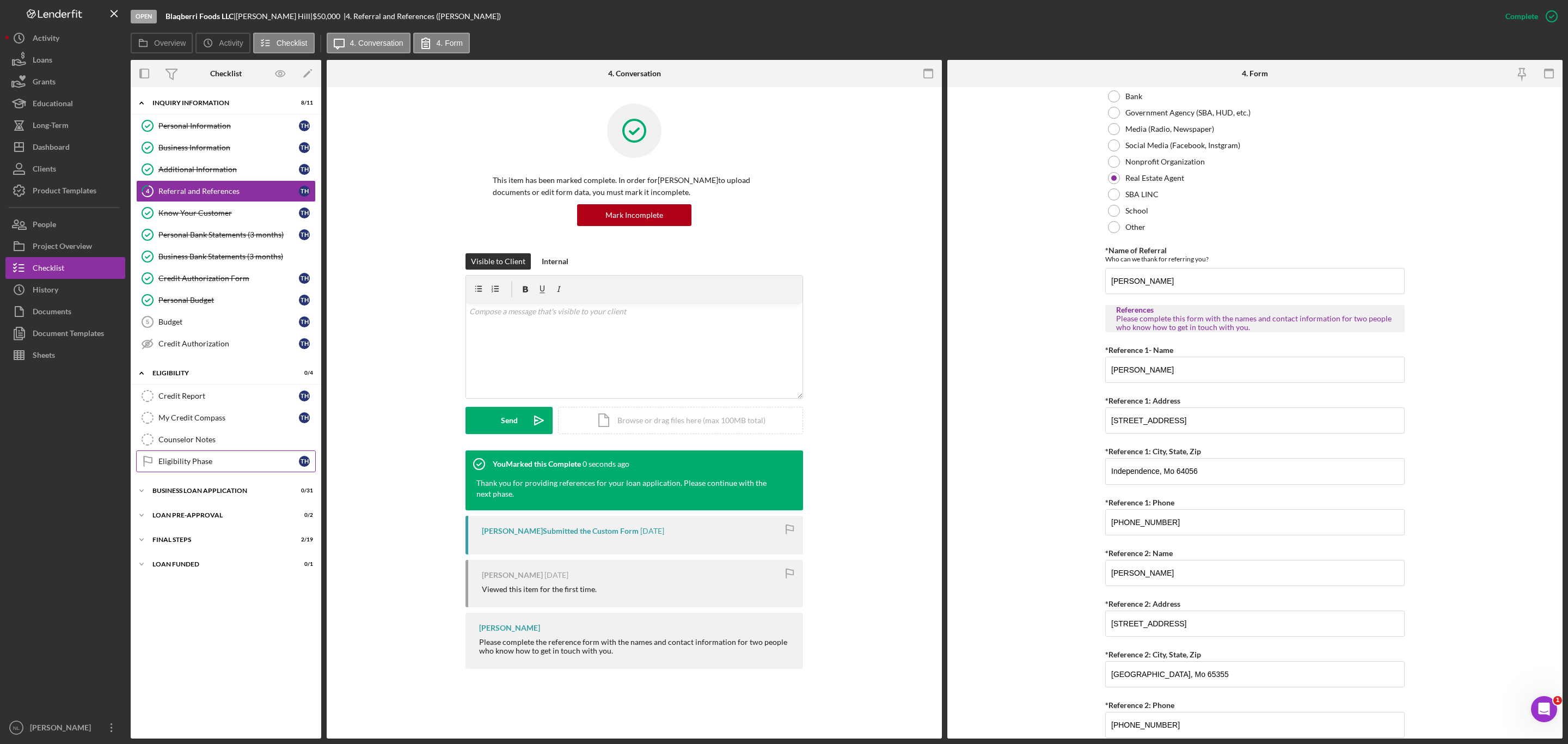
scroll to position [217, 0]
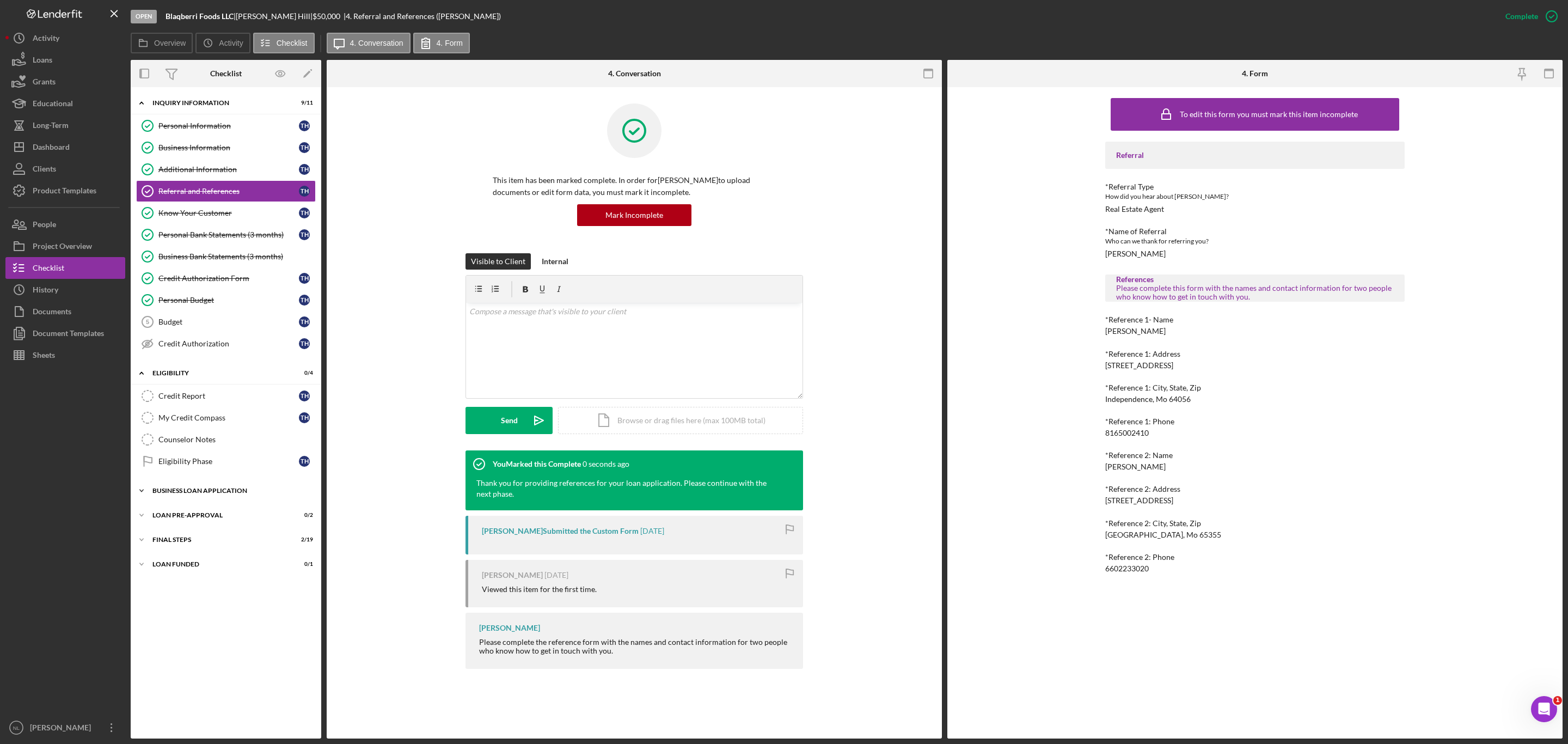
click at [237, 494] on div "BUSINESS LOAN APPLICATION" at bounding box center [229, 491] width 155 height 7
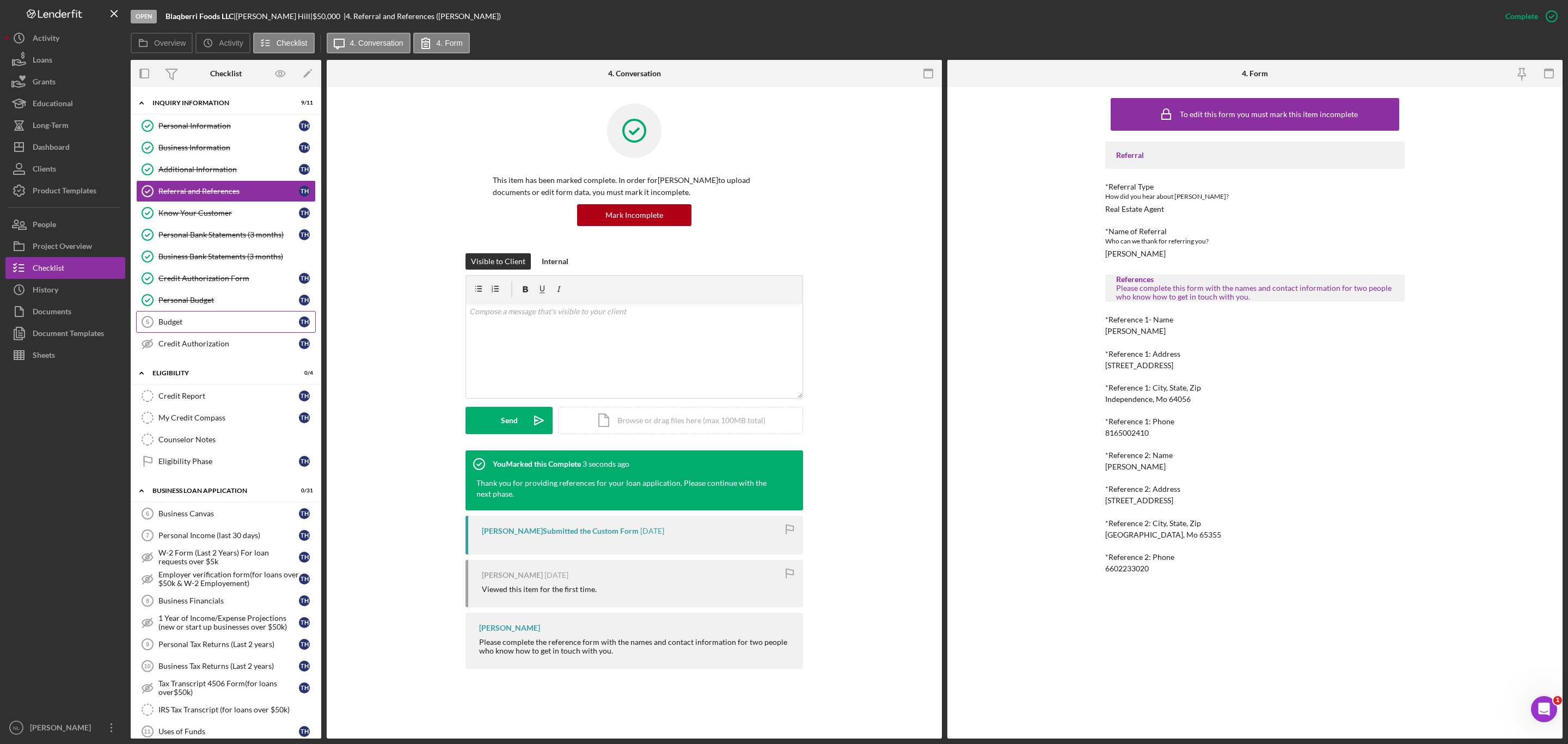
drag, startPoint x: 220, startPoint y: 515, endPoint x: 209, endPoint y: 332, distance: 183.3
click at [209, 332] on link "Budget 5 Budget T H" at bounding box center [226, 322] width 180 height 22
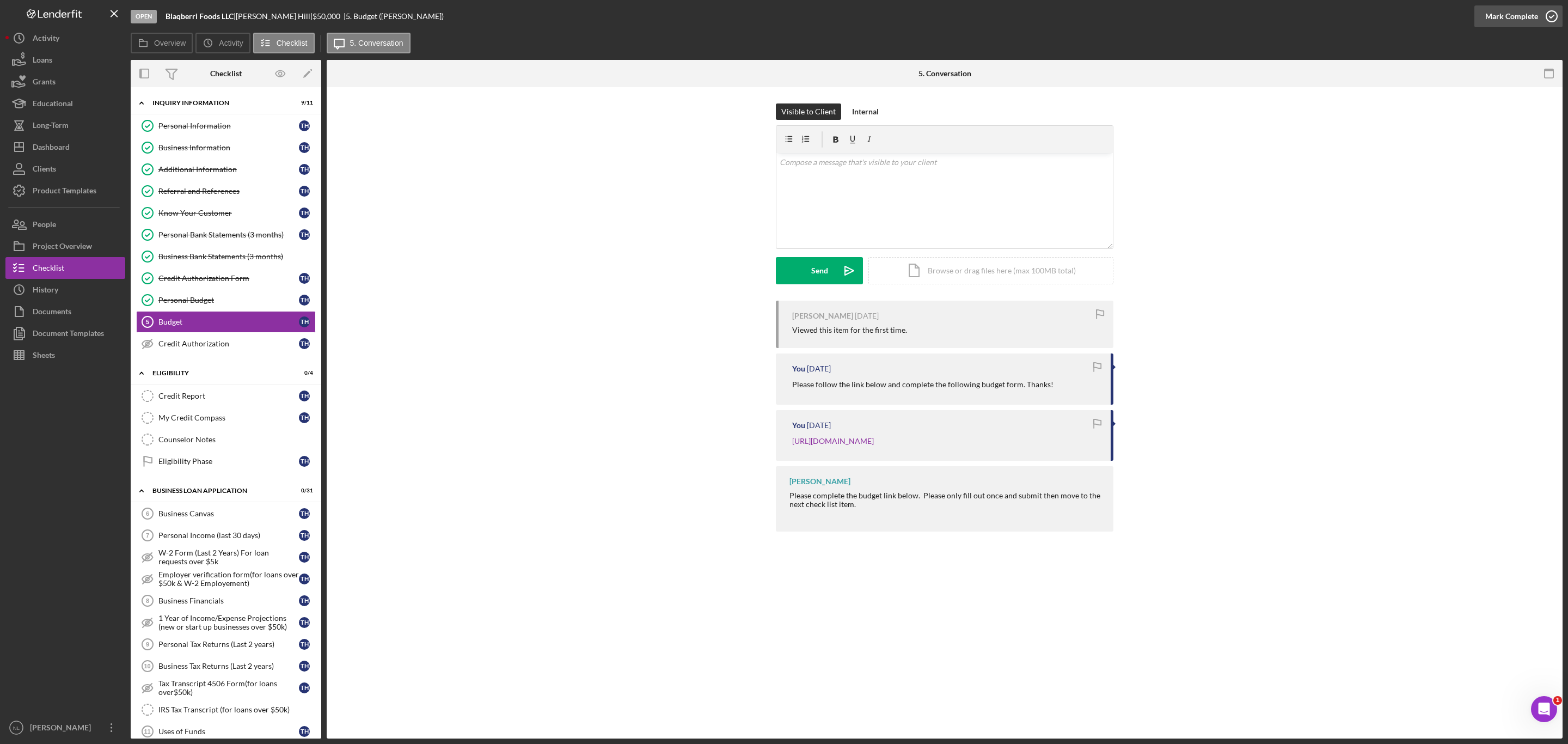
click at [1501, 19] on div "Mark Complete" at bounding box center [1511, 16] width 53 height 22
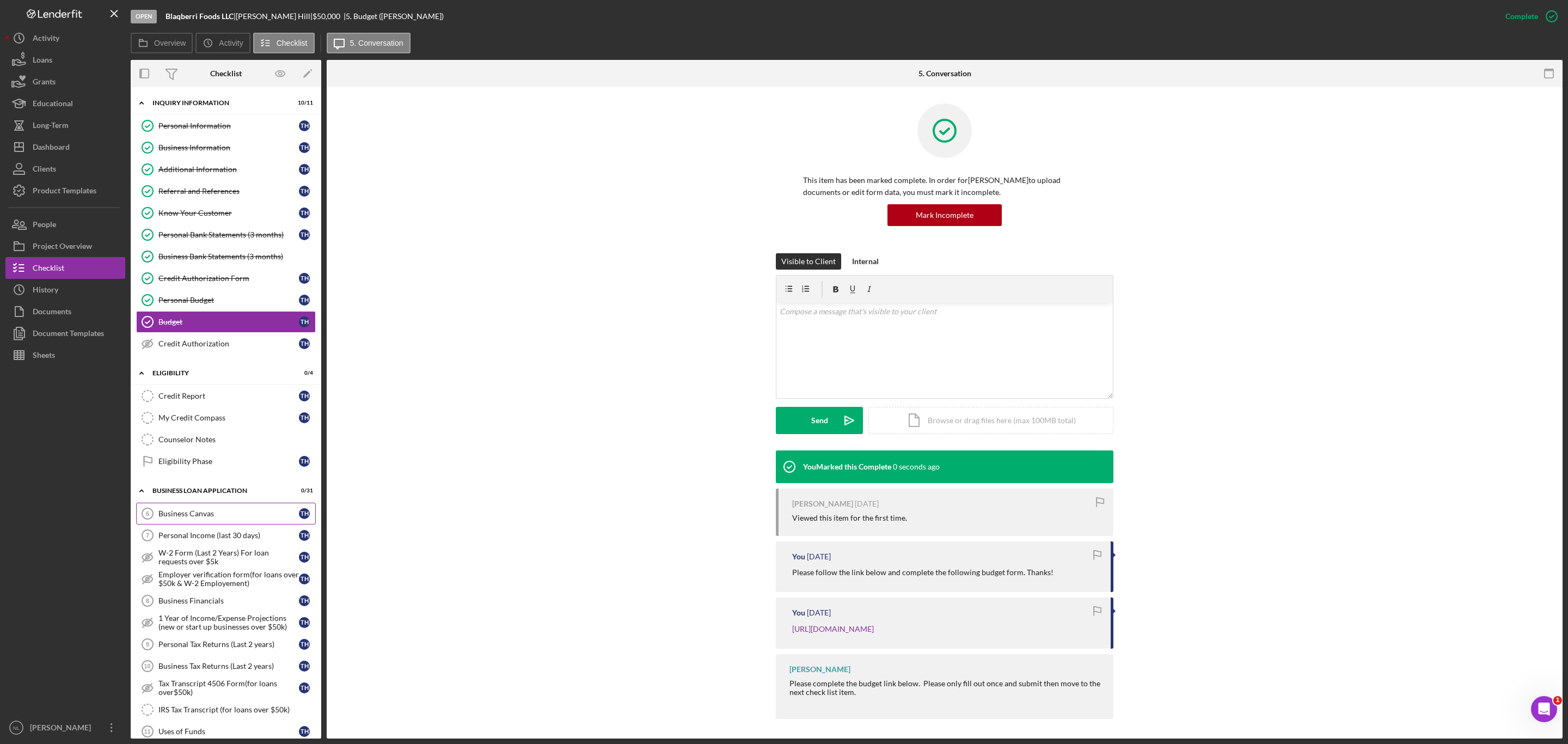
click at [170, 518] on div "Business Canvas" at bounding box center [228, 513] width 141 height 9
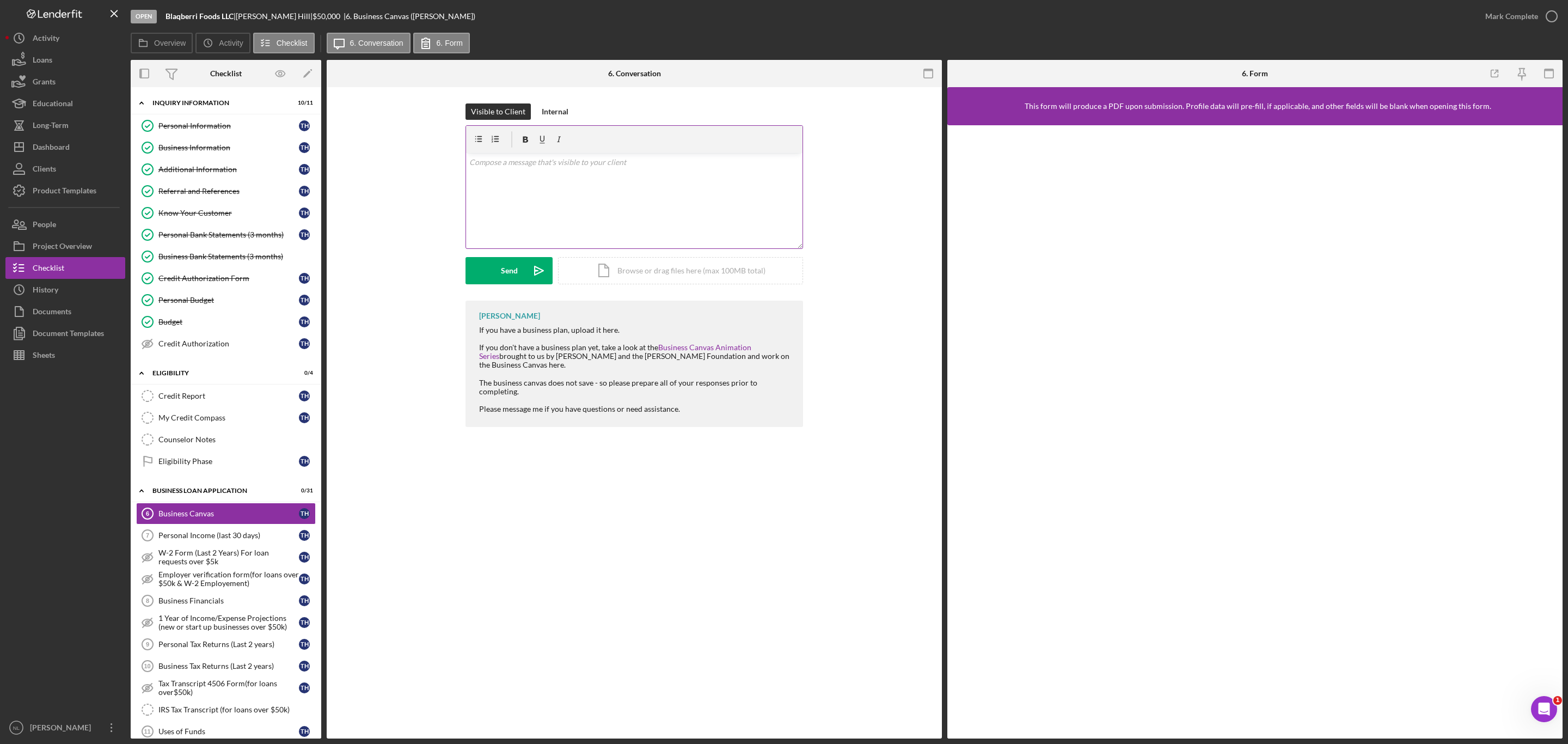
click at [707, 211] on div "v Color teal Color pink Remove color Add row above Add row below Add column bef…" at bounding box center [634, 200] width 337 height 96
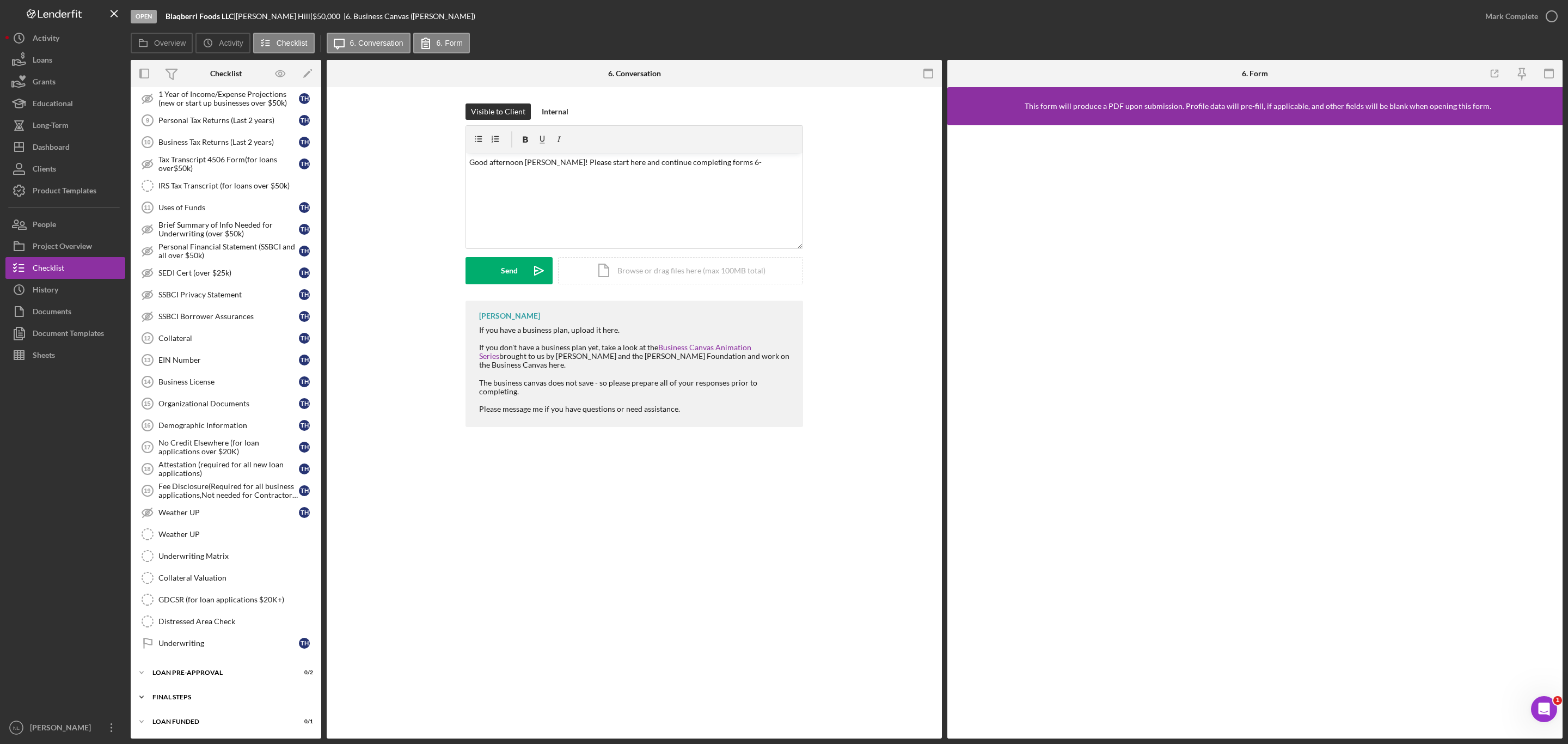
click at [242, 689] on div "Icon/Expander FINAL STEPS 2 / 19" at bounding box center [226, 697] width 191 height 22
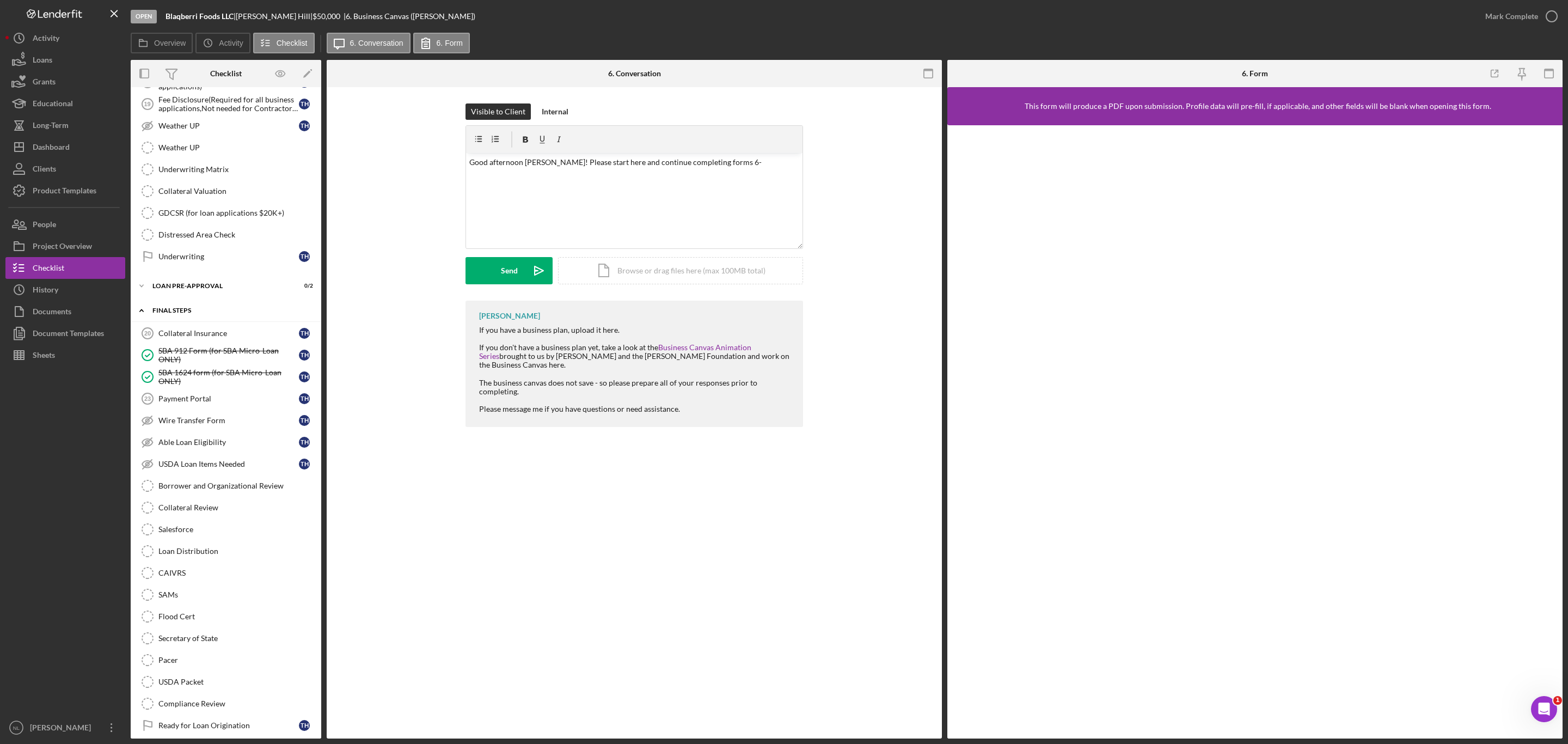
scroll to position [954, 0]
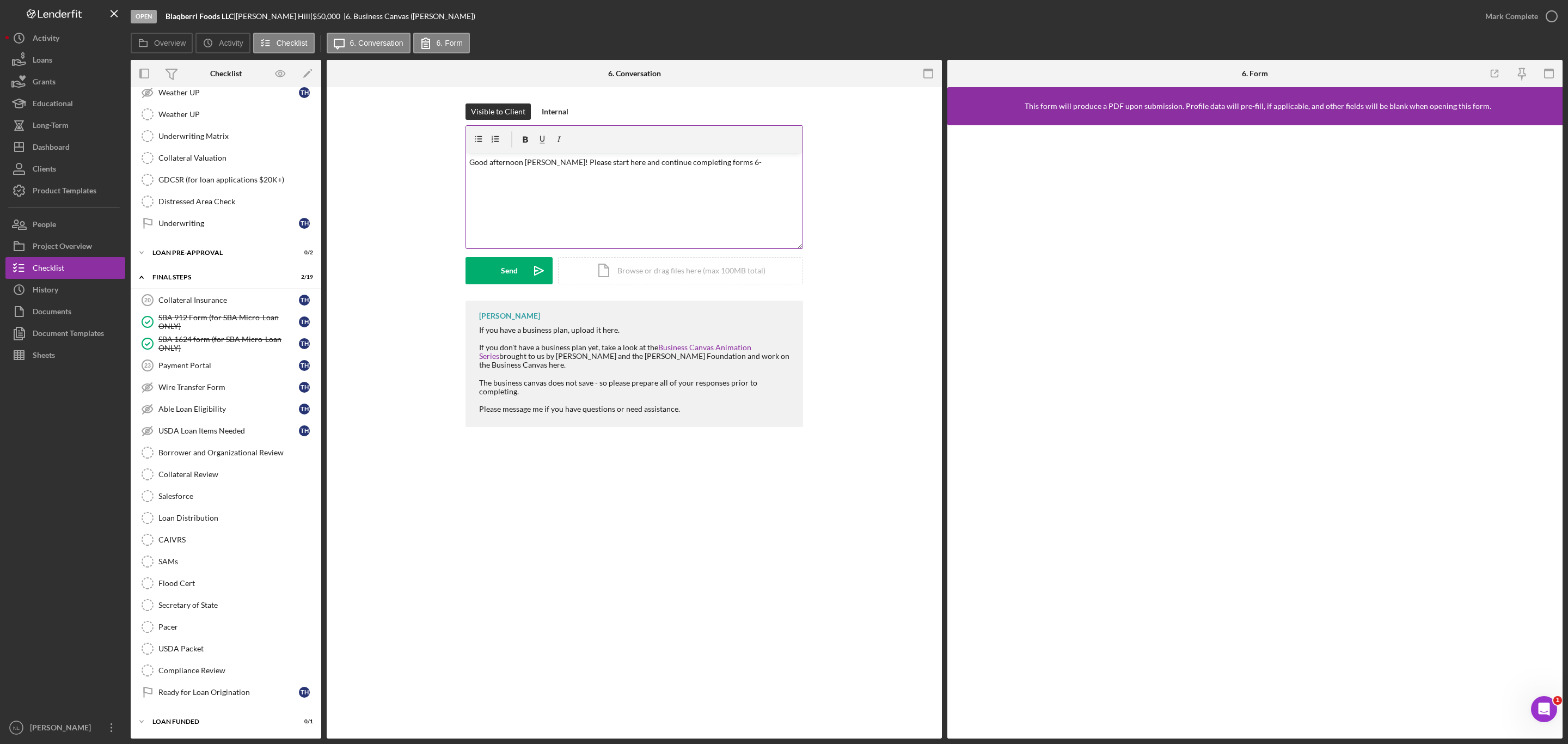
click at [740, 168] on p "Good afternoon [PERSON_NAME]! Please start here and continue completing forms 6-" at bounding box center [634, 163] width 331 height 12
click at [503, 276] on div "Send" at bounding box center [509, 270] width 17 height 27
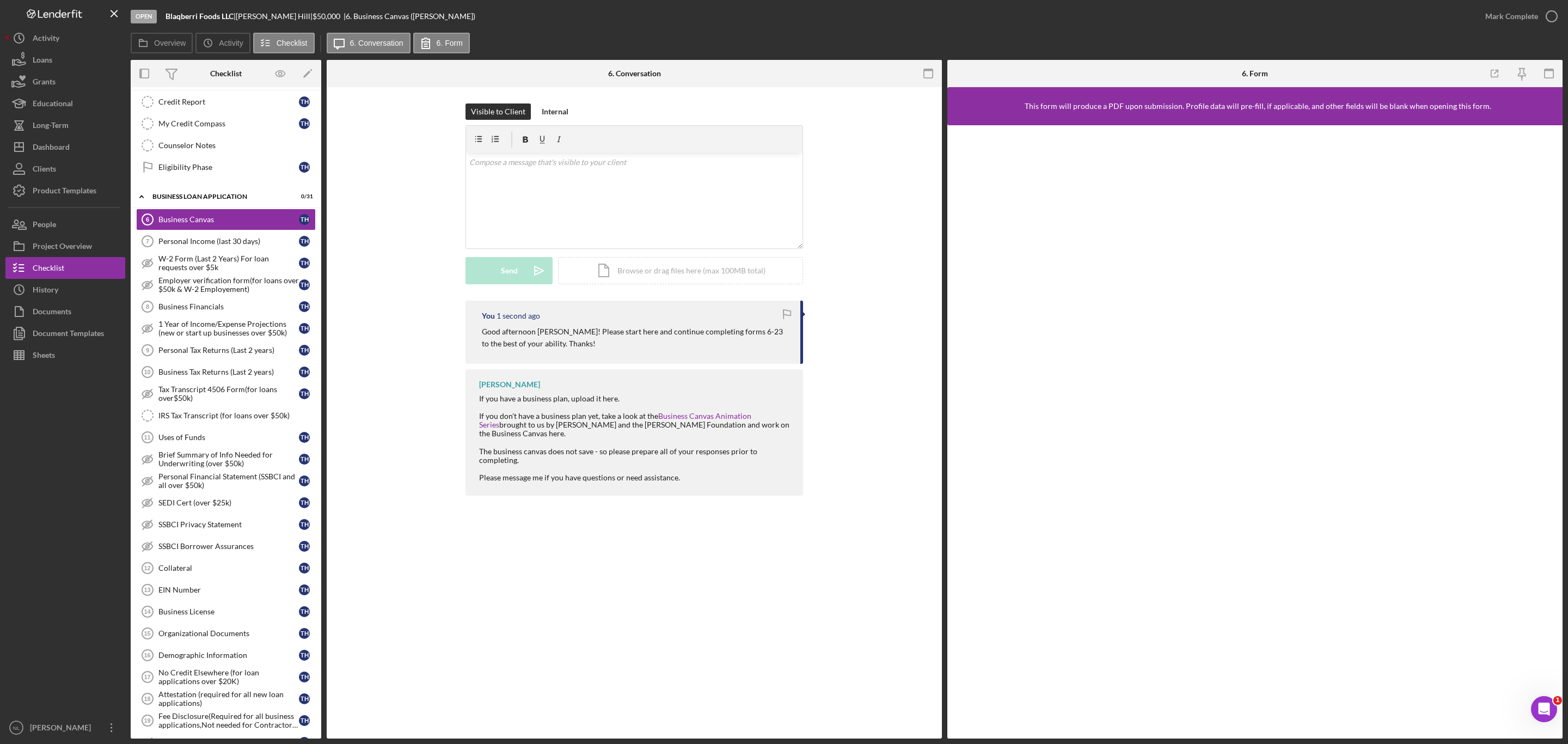
scroll to position [281, 0]
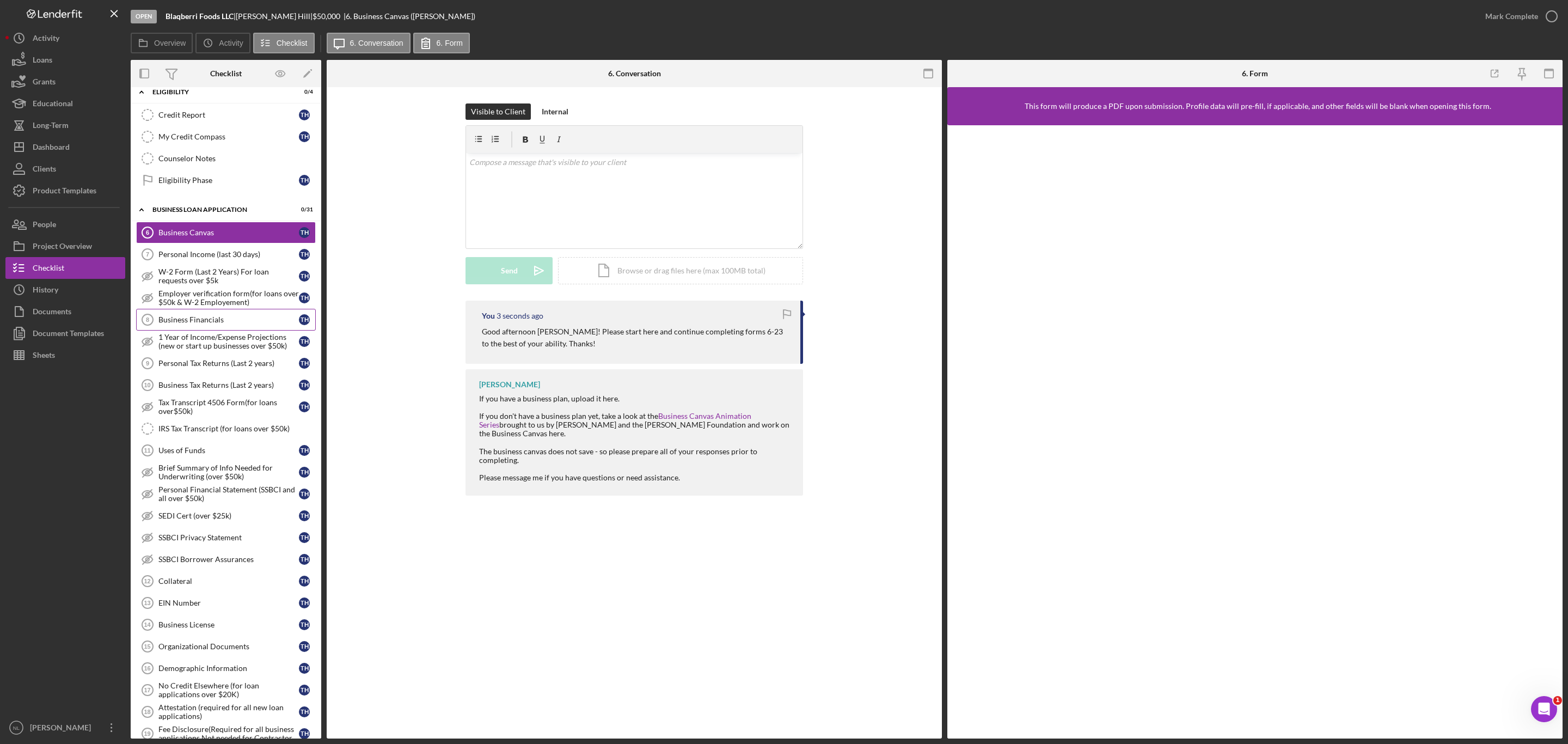
click at [231, 331] on link "Business Financials 8 Business Financials T H" at bounding box center [226, 320] width 180 height 22
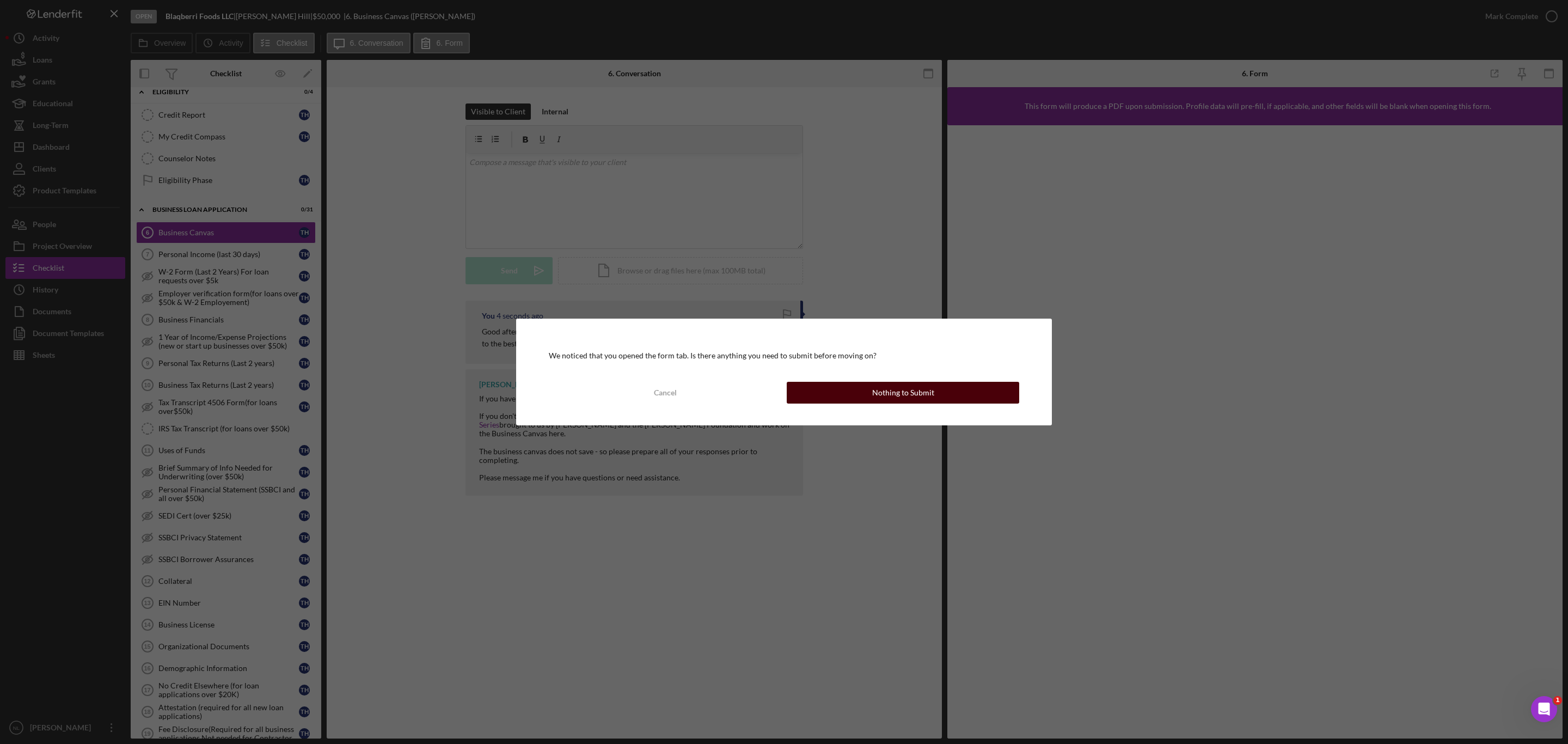
click at [934, 386] on button "Nothing to Submit" at bounding box center [903, 393] width 233 height 22
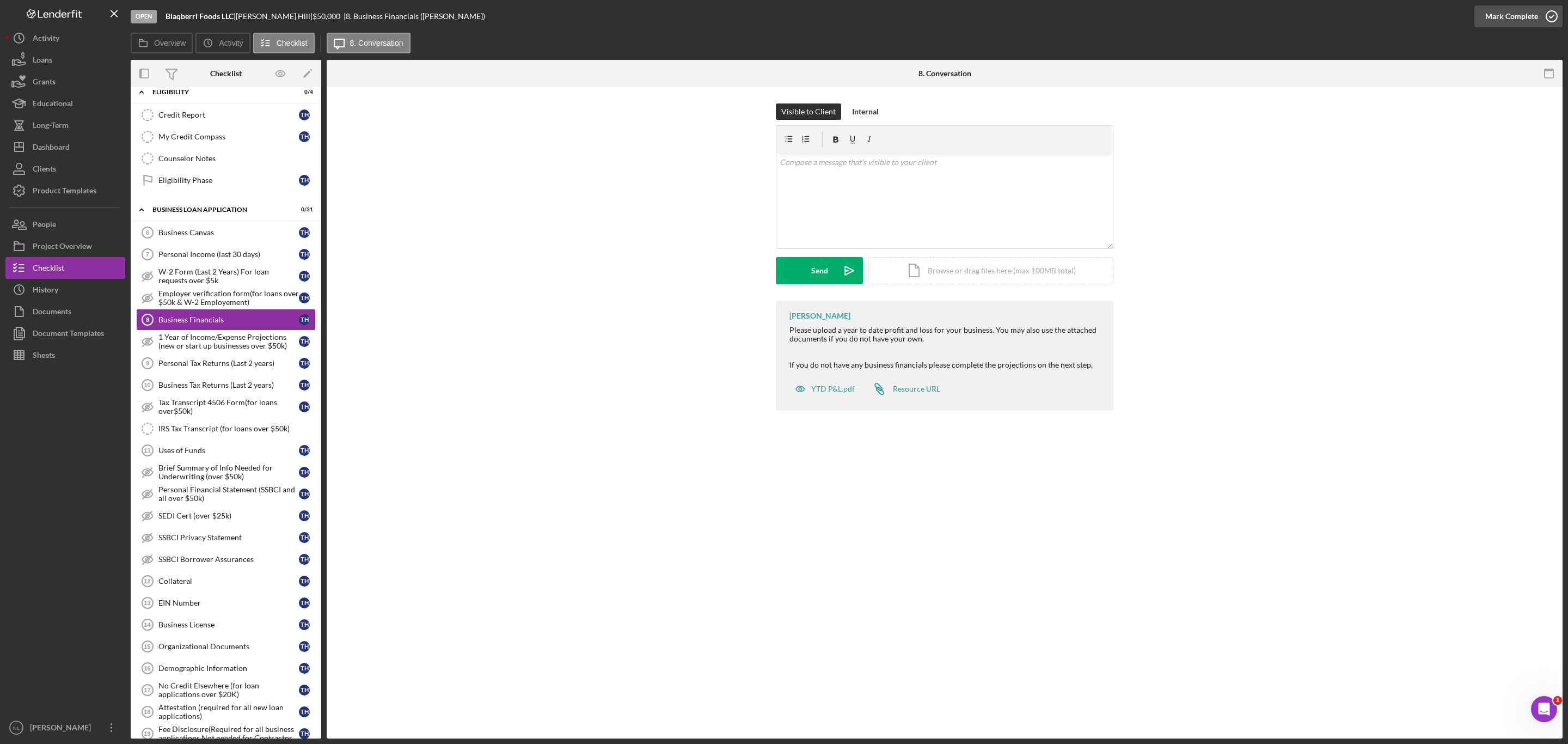
click at [1510, 10] on div "Mark Complete" at bounding box center [1511, 16] width 53 height 22
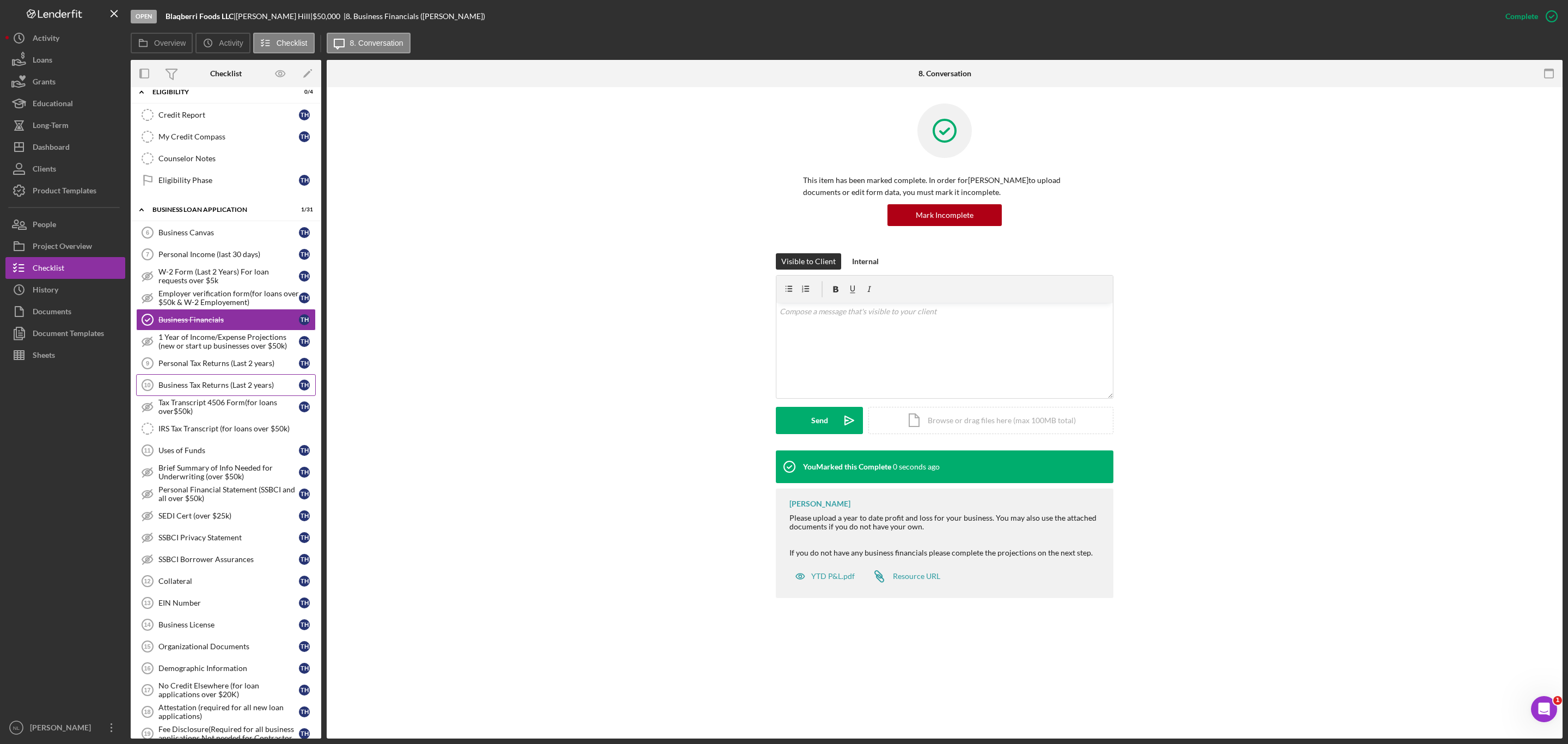
click at [206, 390] on div "Business Tax Returns (Last 2 years)" at bounding box center [228, 385] width 141 height 9
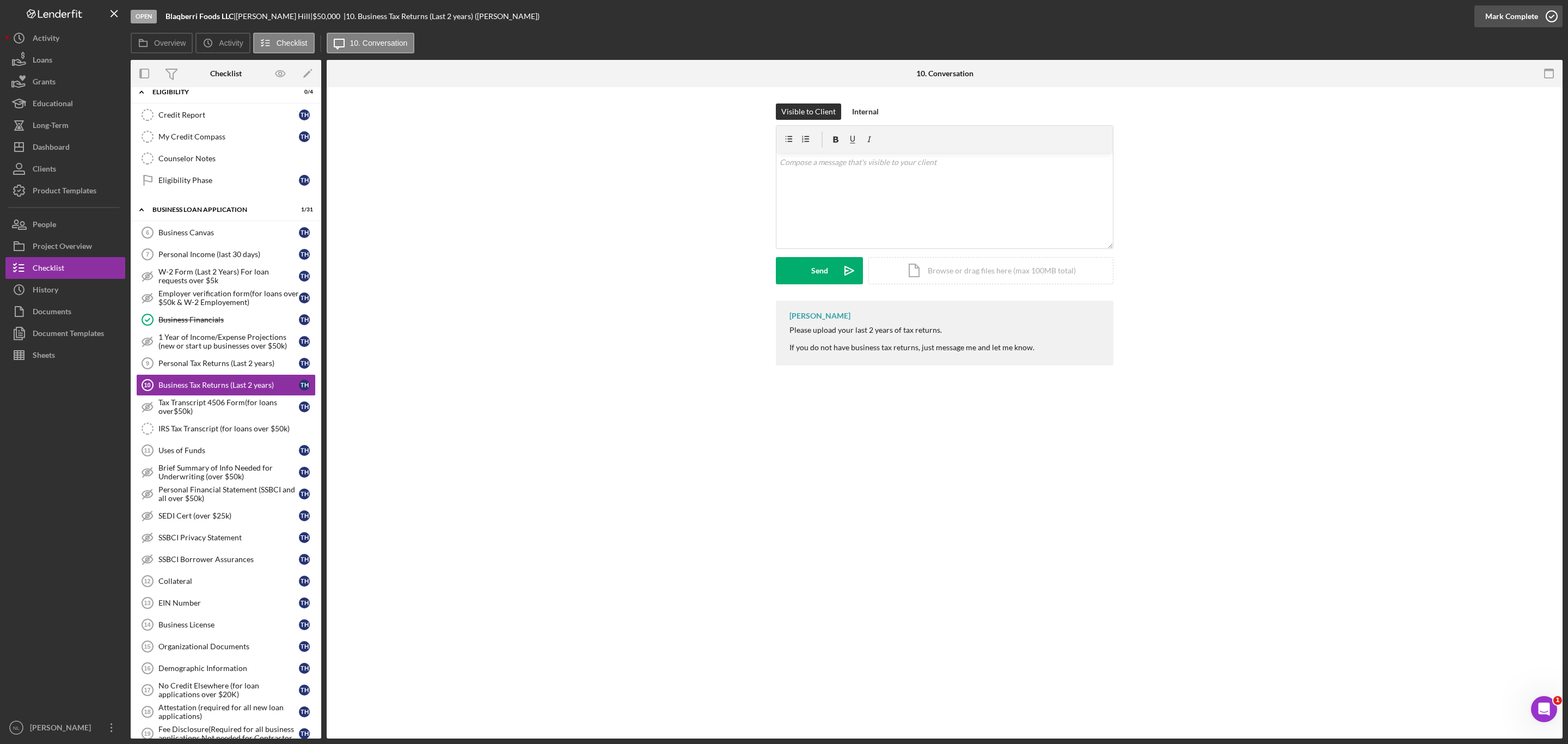
click at [1489, 12] on div "Mark Complete" at bounding box center [1511, 16] width 53 height 22
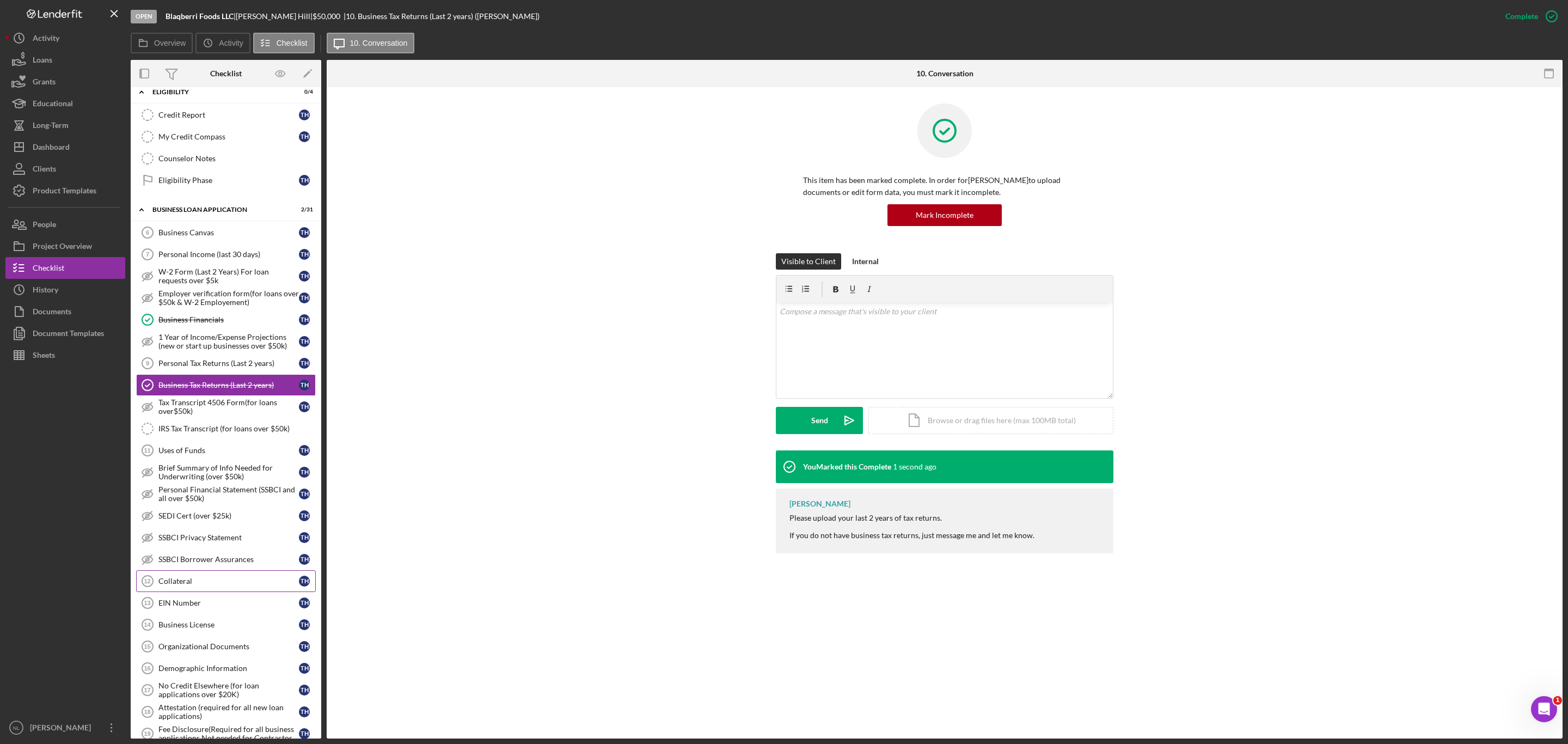
scroll to position [383, 0]
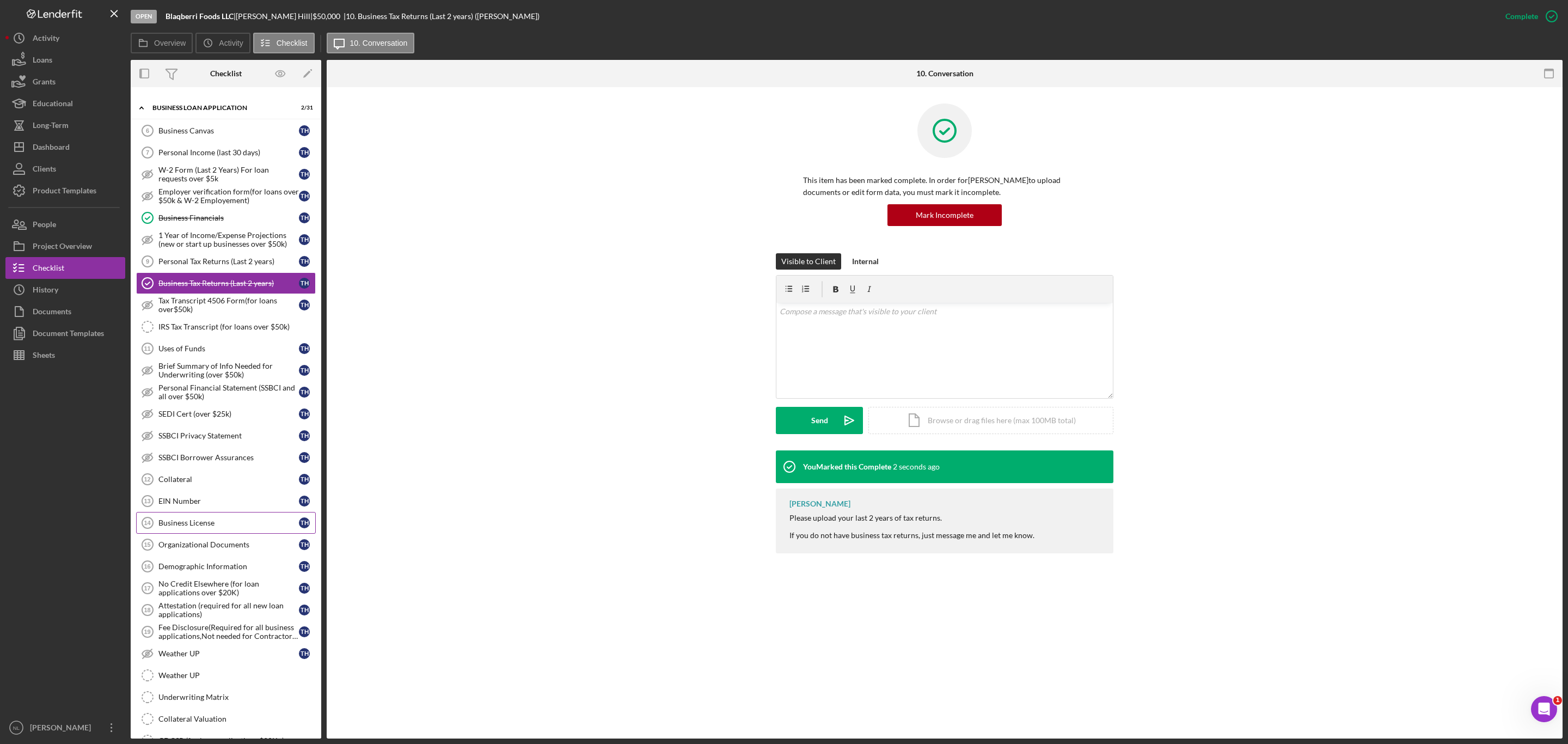
click at [185, 527] on div "Business License" at bounding box center [228, 523] width 141 height 9
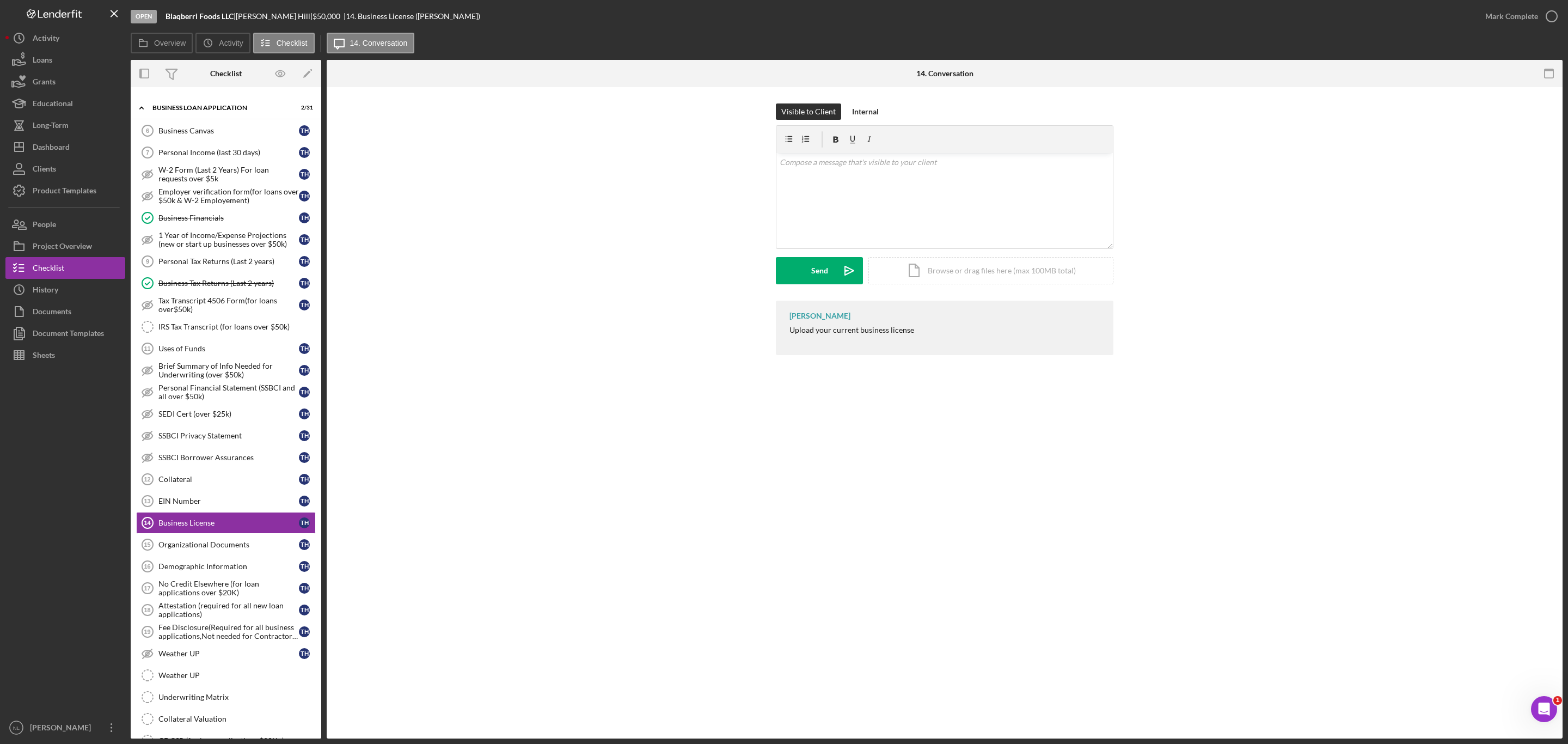
click at [1501, 2] on div "Mark Complete" at bounding box center [1518, 16] width 88 height 33
click at [1500, 7] on div "Mark Complete" at bounding box center [1511, 16] width 53 height 22
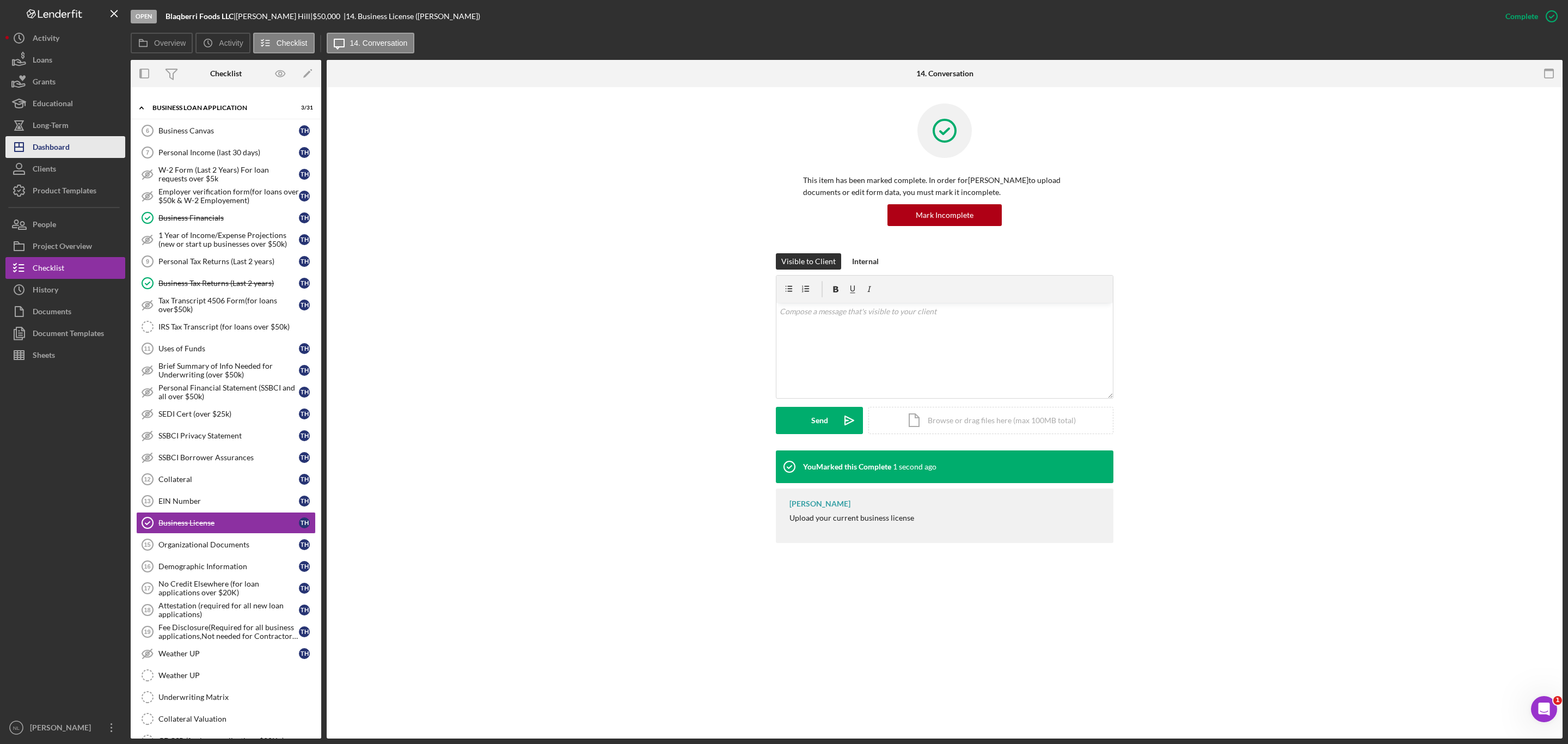
click at [41, 139] on div "Dashboard" at bounding box center [51, 149] width 37 height 24
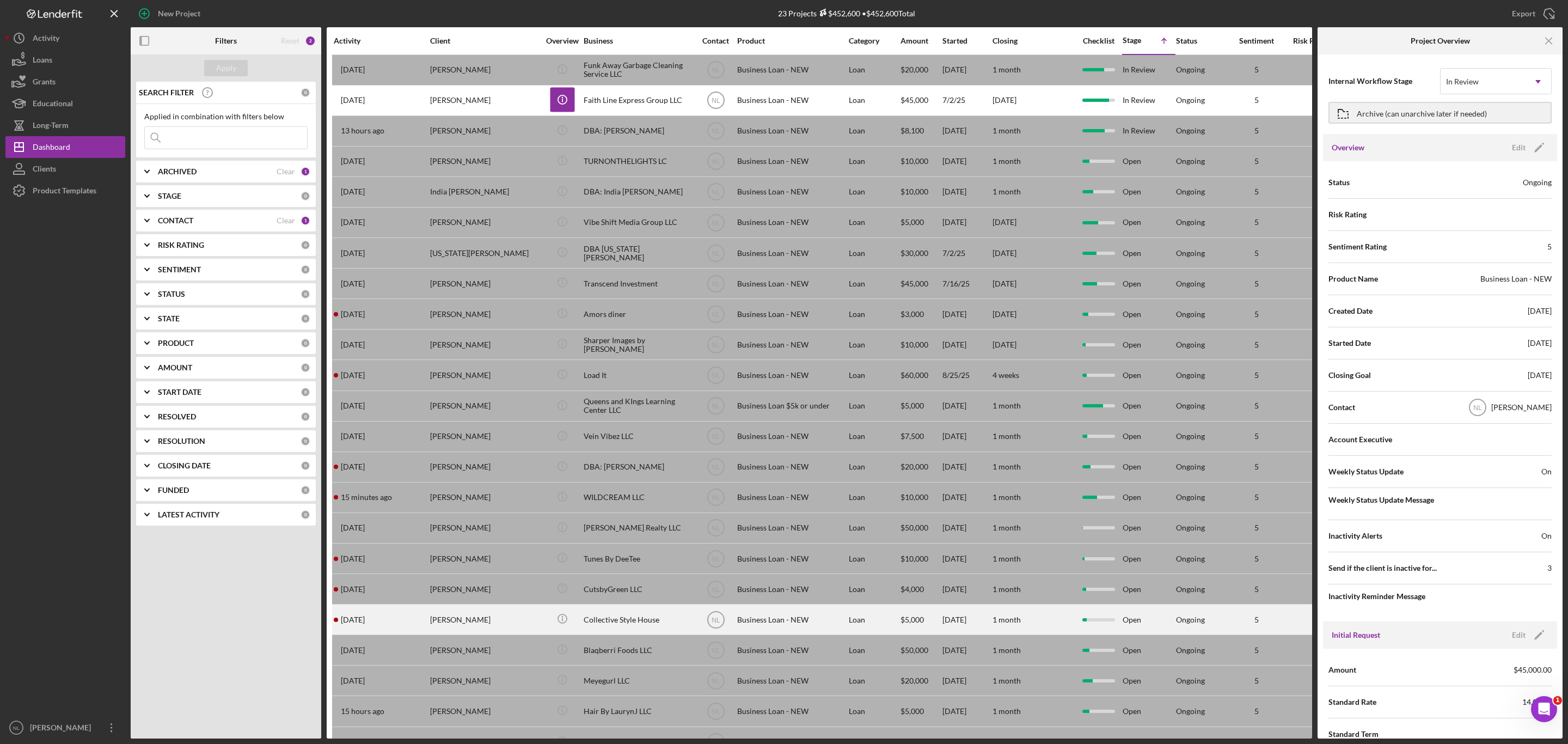
click at [466, 631] on div "[PERSON_NAME]" at bounding box center [485, 619] width 109 height 29
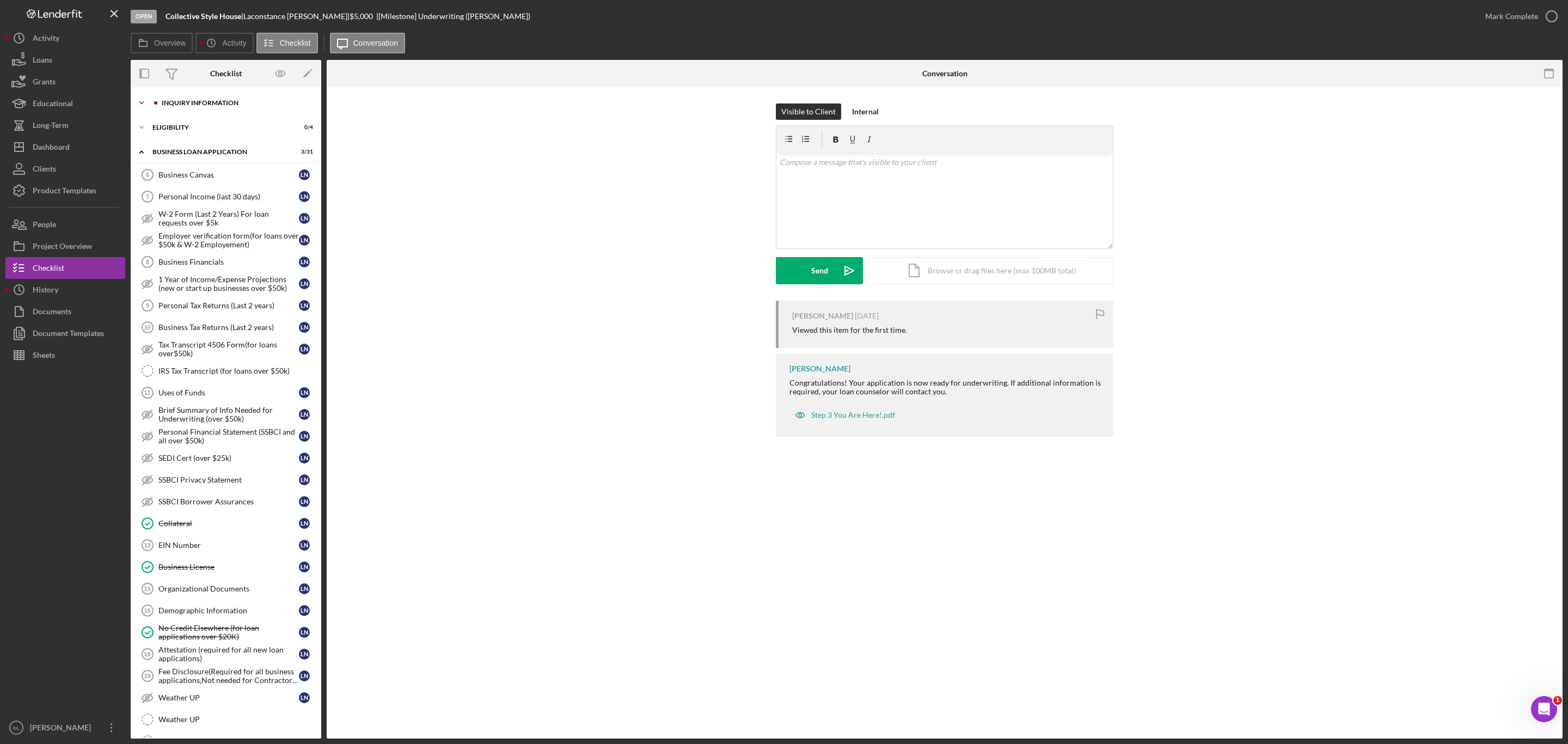
click at [163, 110] on div "Icon/Expander INQUIRY INFORMATION 5 / 11" at bounding box center [226, 103] width 191 height 22
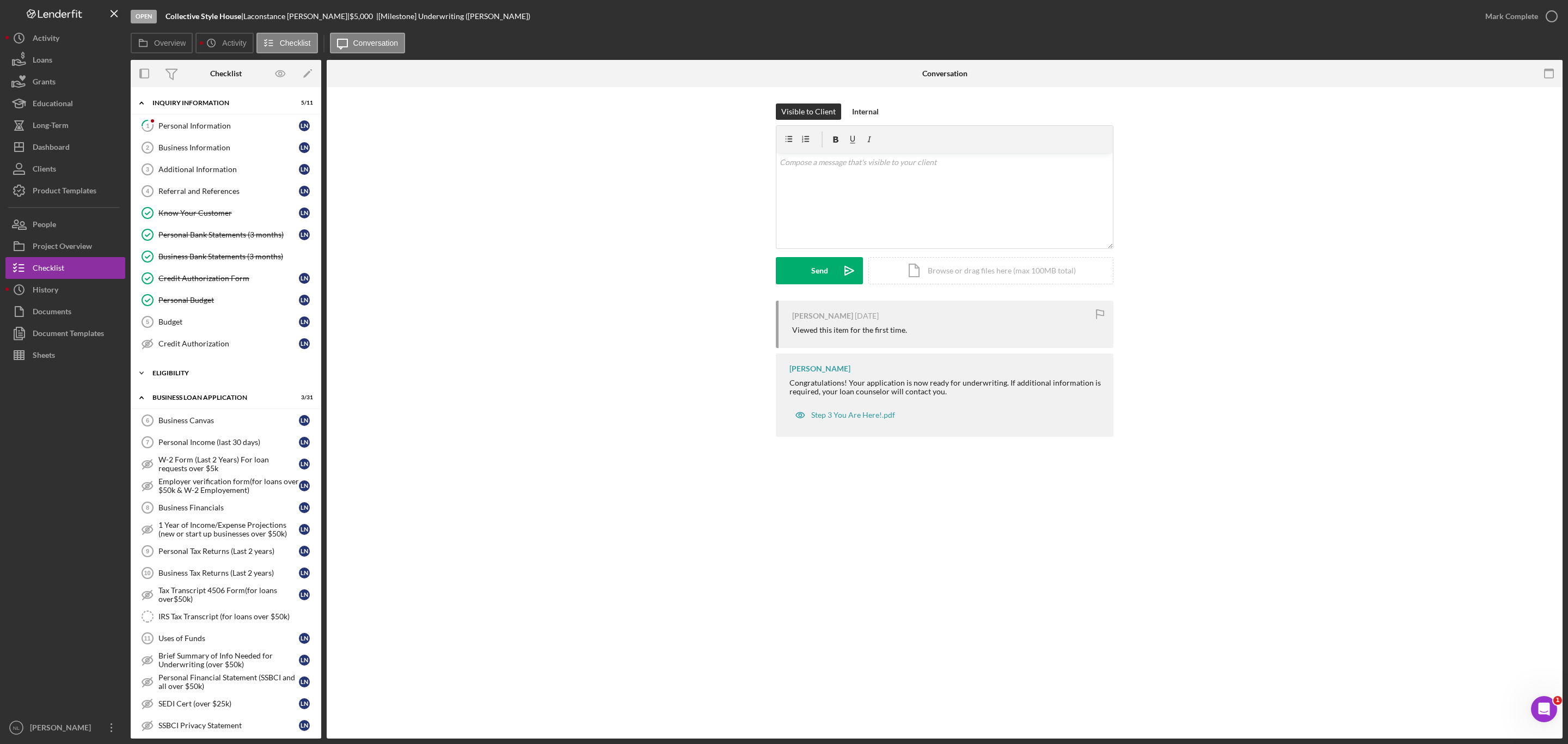
click at [213, 371] on div "Icon/Expander ELIGIBILITY 0 / 4" at bounding box center [226, 373] width 191 height 22
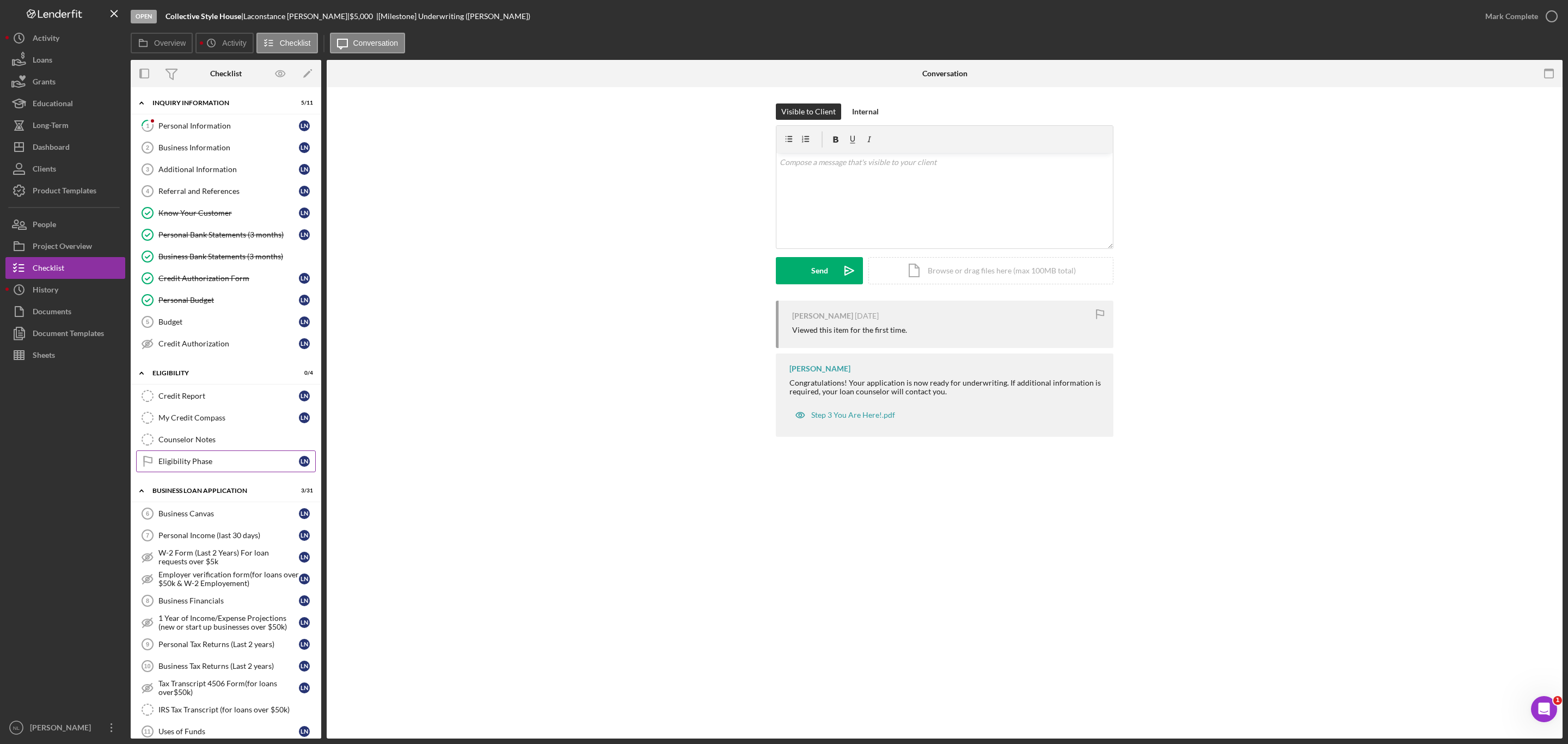
click at [224, 466] on div "Eligibility Phase" at bounding box center [228, 461] width 141 height 9
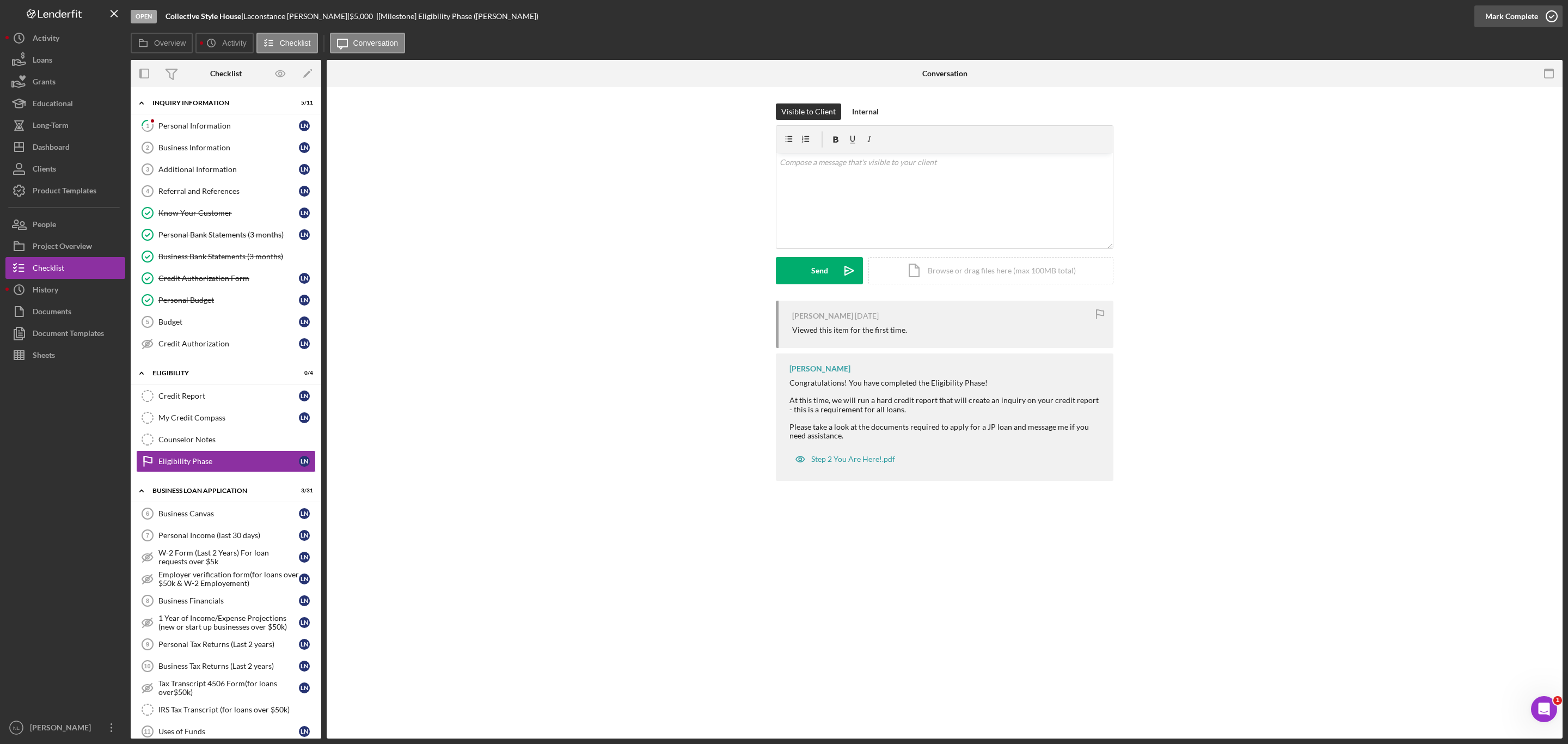
click at [1528, 15] on div "Mark Complete" at bounding box center [1511, 16] width 53 height 22
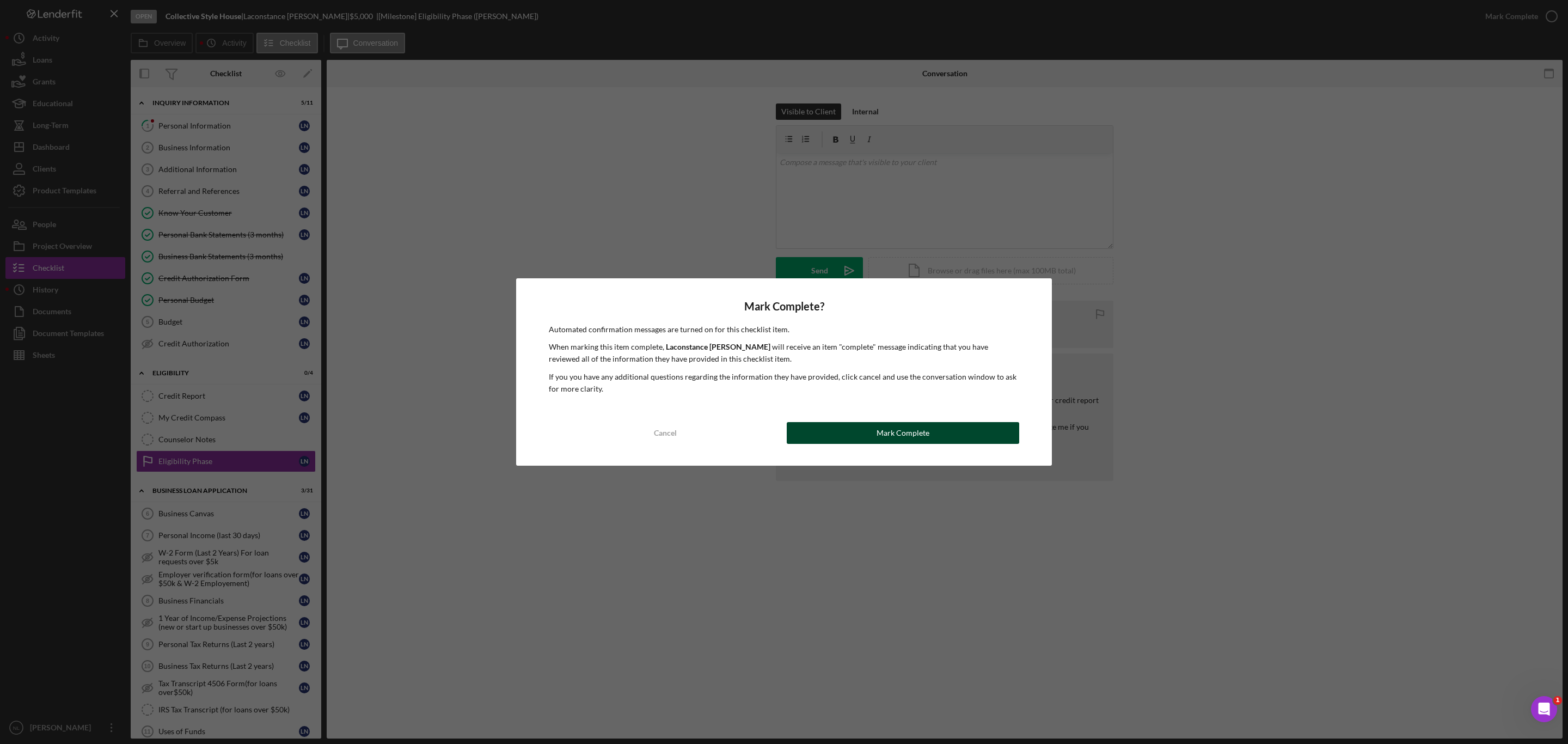
click at [801, 428] on button "Mark Complete" at bounding box center [903, 433] width 233 height 22
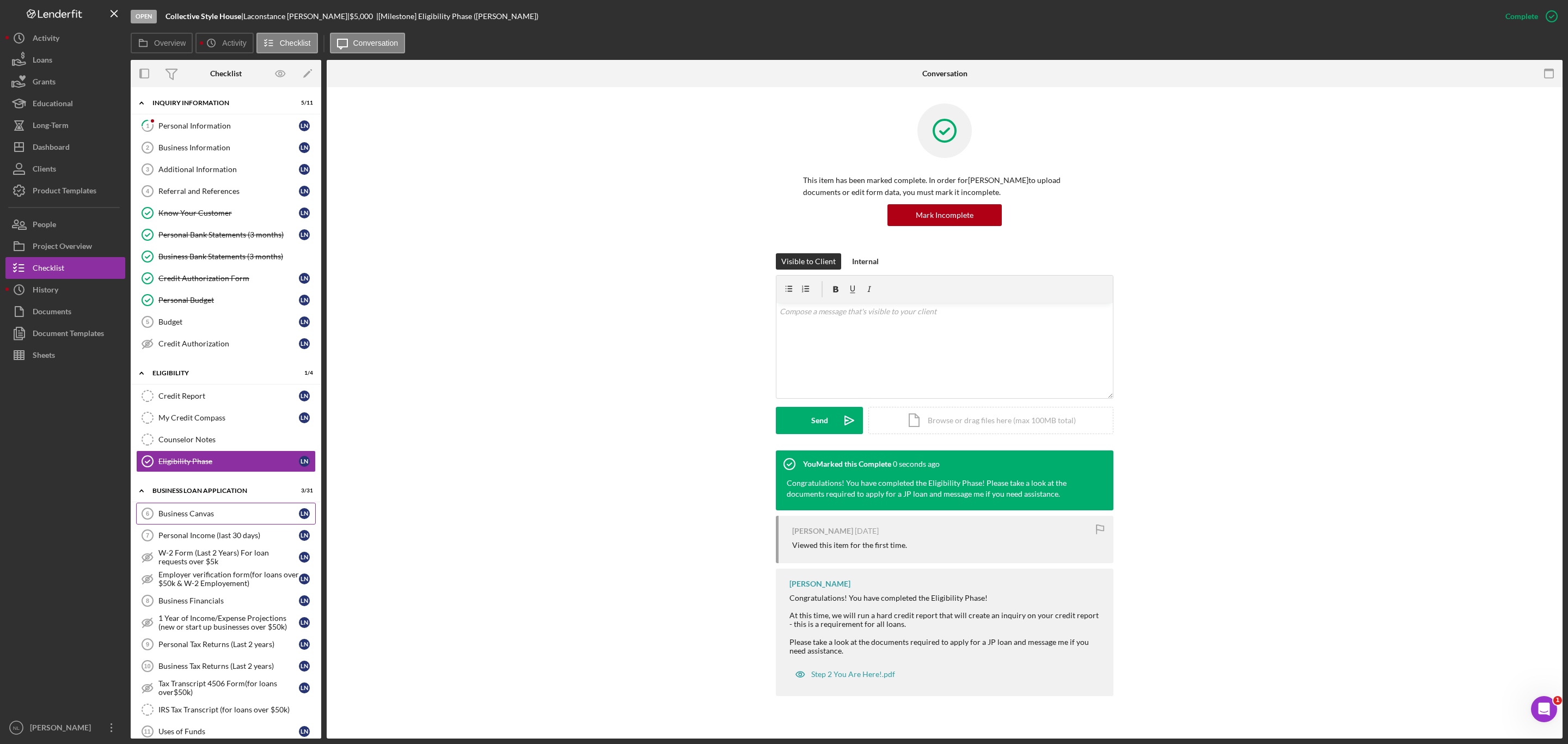
click at [194, 524] on link "Business Canvas 6 Business Canvas L N" at bounding box center [226, 514] width 180 height 22
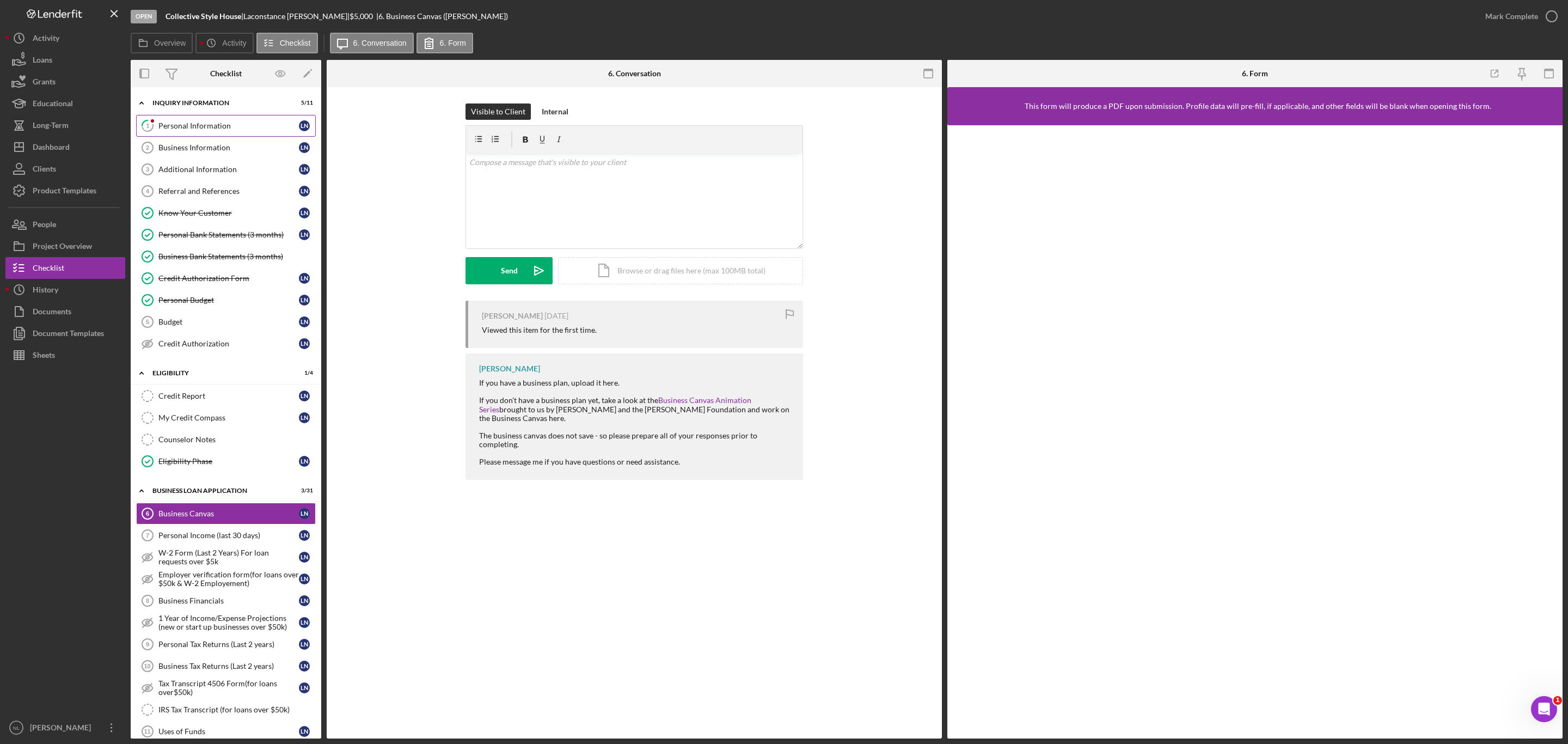
click at [195, 131] on link "1 Personal Information L N" at bounding box center [226, 126] width 180 height 22
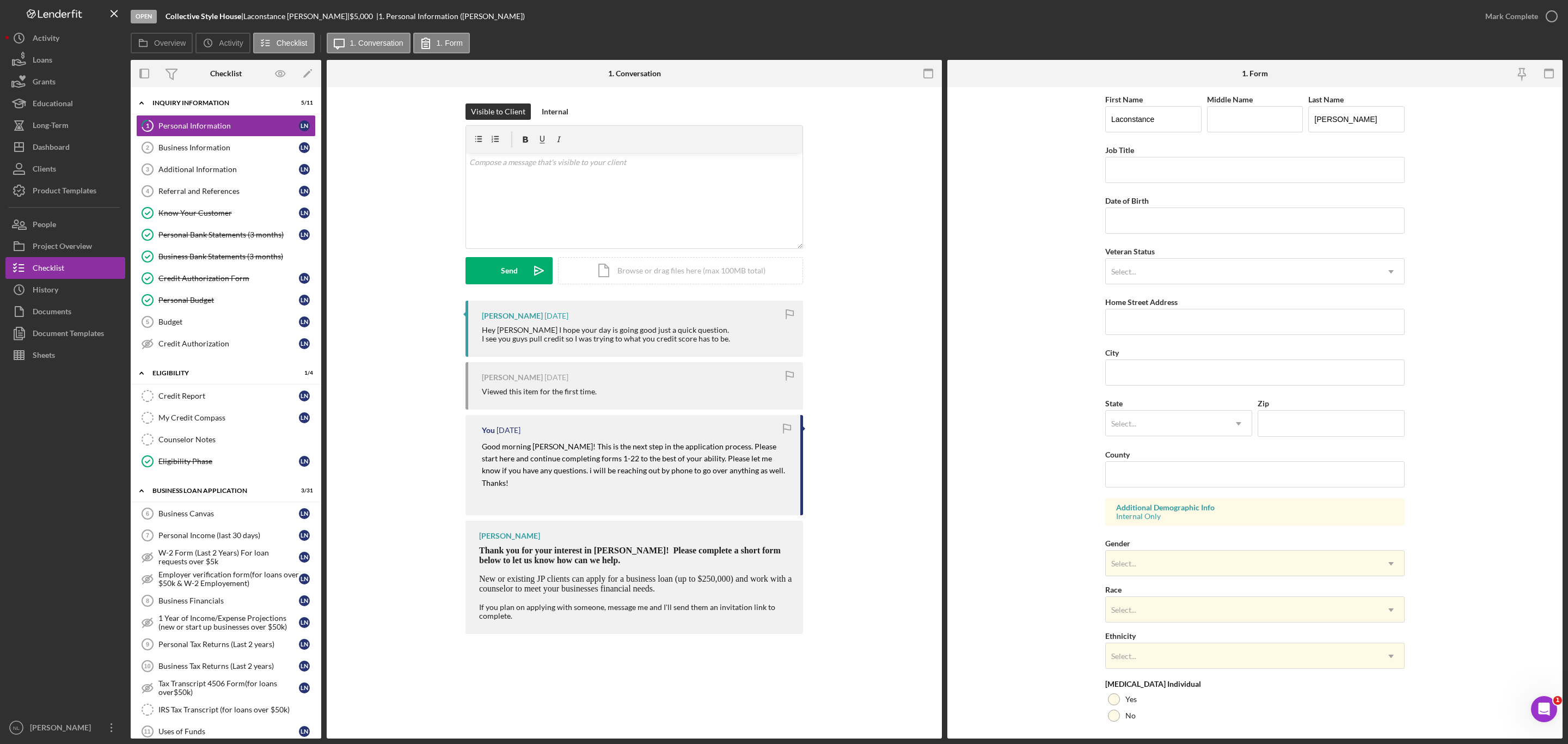
click at [581, 451] on p "Good morning [PERSON_NAME]! This is the next step in the application process. P…" at bounding box center [635, 465] width 307 height 49
copy mark "Good morning [PERSON_NAME]! This is the next step in the application process. P…"
drag, startPoint x: 637, startPoint y: 457, endPoint x: 572, endPoint y: 464, distance: 65.4
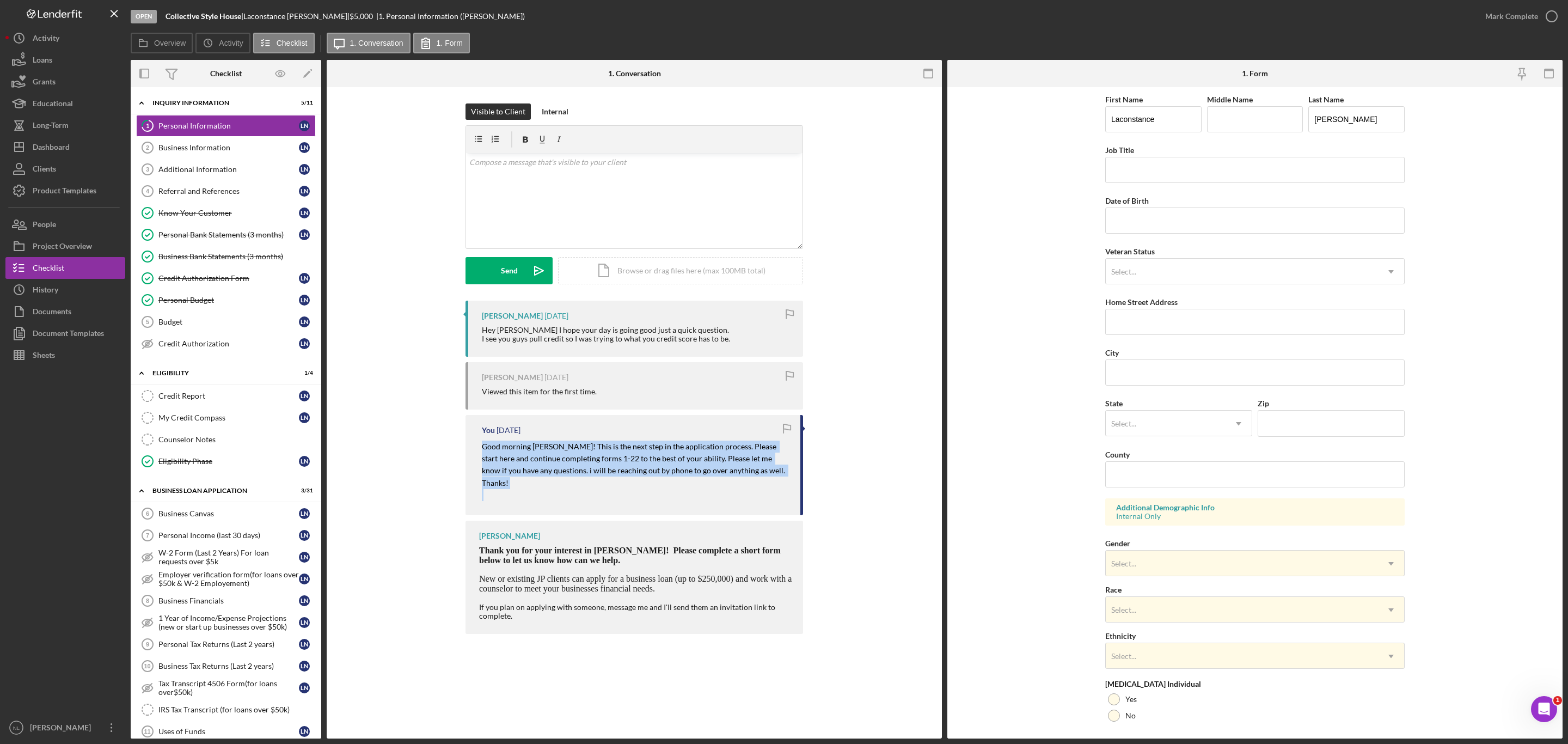
click at [572, 464] on p "Good morning [PERSON_NAME]! This is the next step in the application process. P…" at bounding box center [635, 465] width 307 height 49
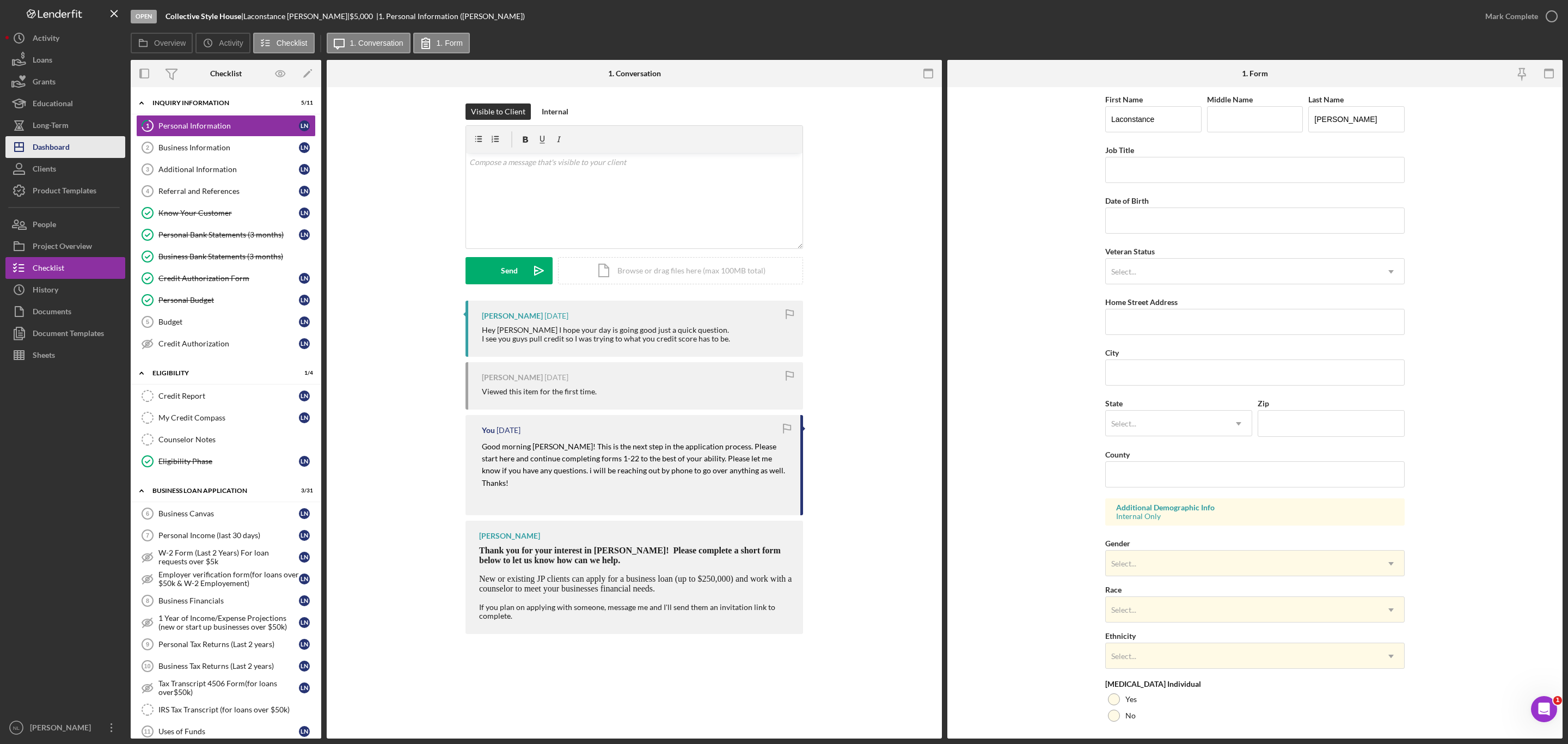
click at [90, 141] on button "Icon/Dashboard Dashboard" at bounding box center [65, 147] width 120 height 22
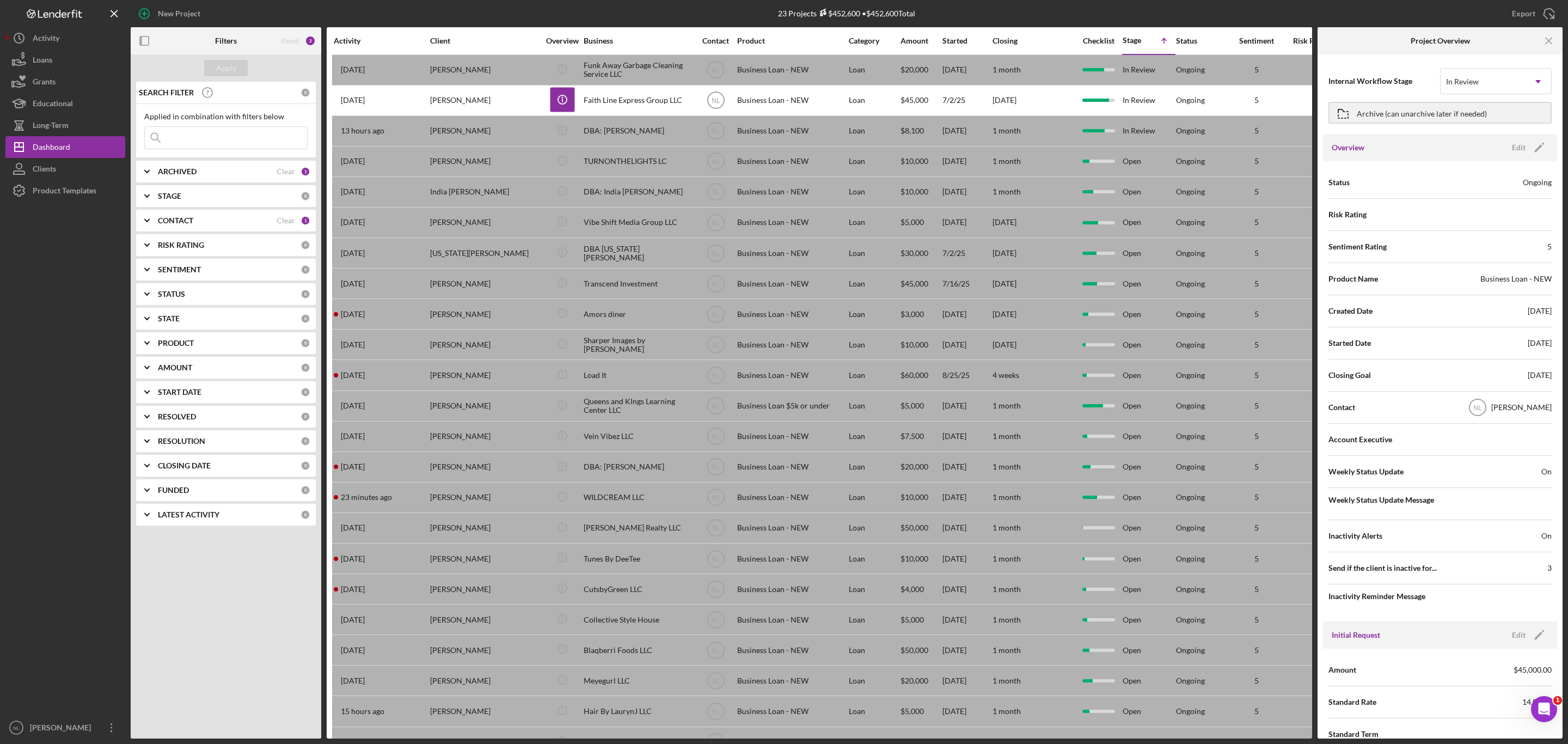
click at [288, 682] on div "Apply SEARCH FILTER 0 Applied in combination with filters below Icon/Menu Close…" at bounding box center [226, 396] width 191 height 684
click at [219, 626] on div "Apply SEARCH FILTER 0 Applied in combination with filters below Icon/Menu Close…" at bounding box center [226, 396] width 191 height 684
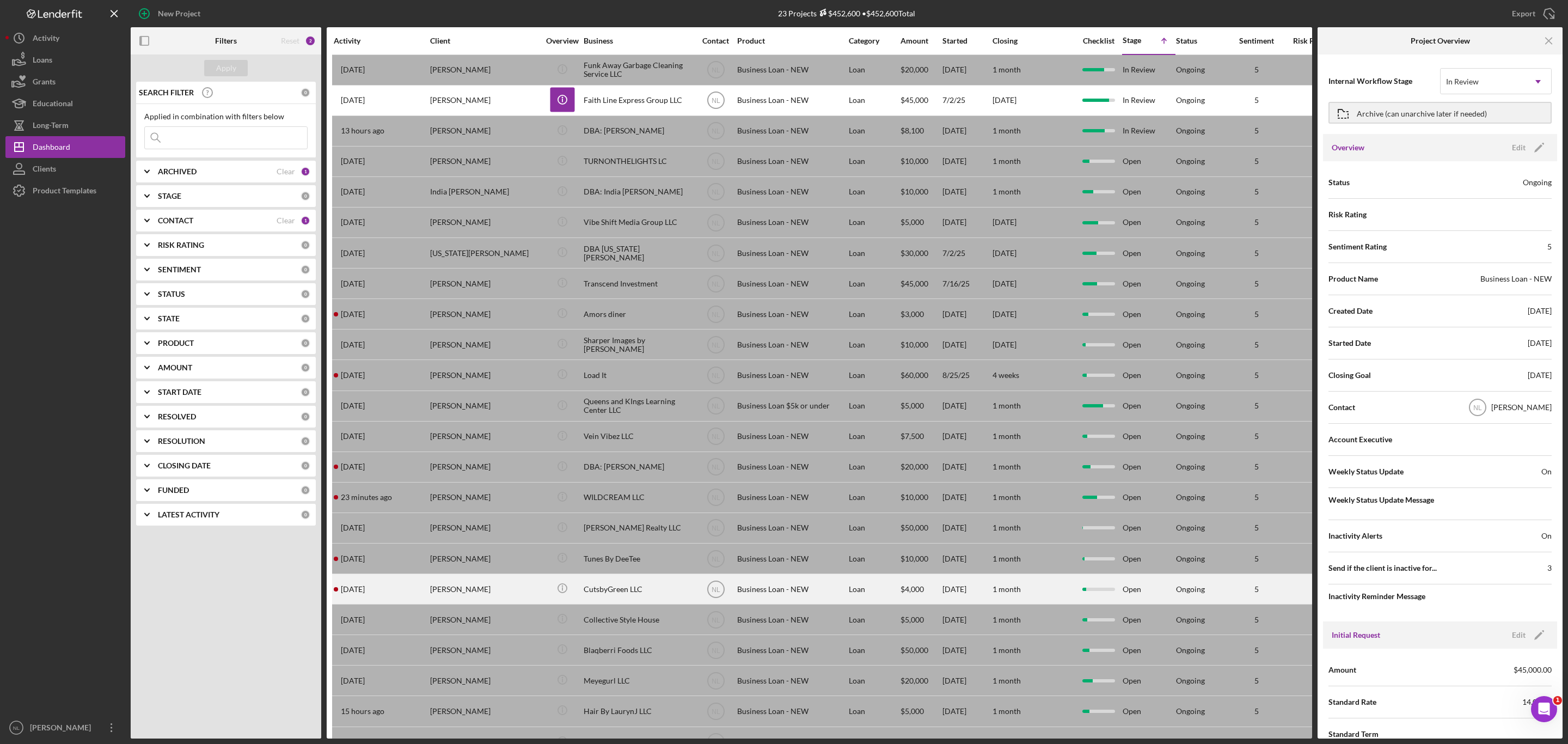
click at [438, 603] on div "[PERSON_NAME]" at bounding box center [485, 589] width 109 height 29
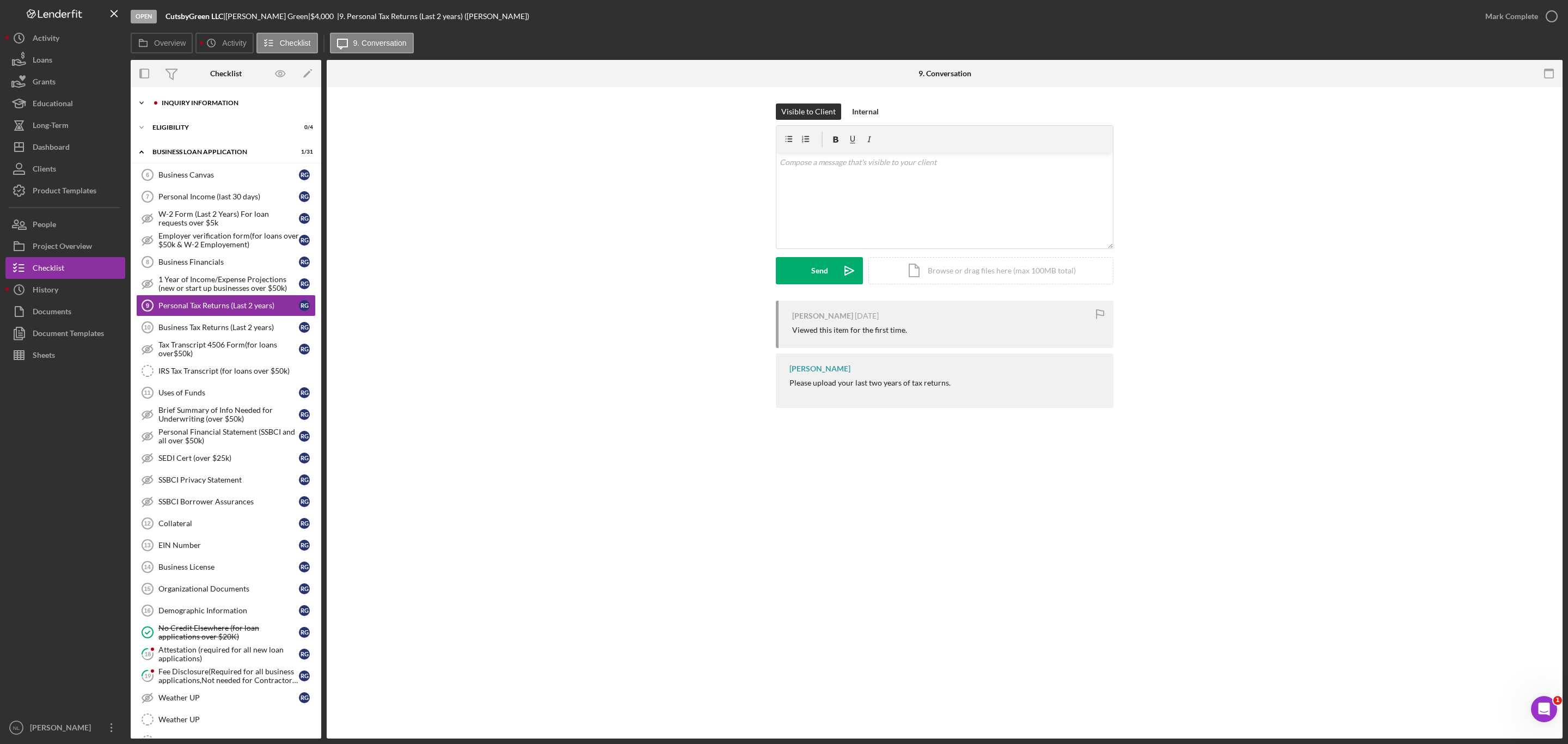
click at [200, 96] on div "Icon/Expander INQUIRY INFORMATION 5 / 11" at bounding box center [226, 103] width 191 height 22
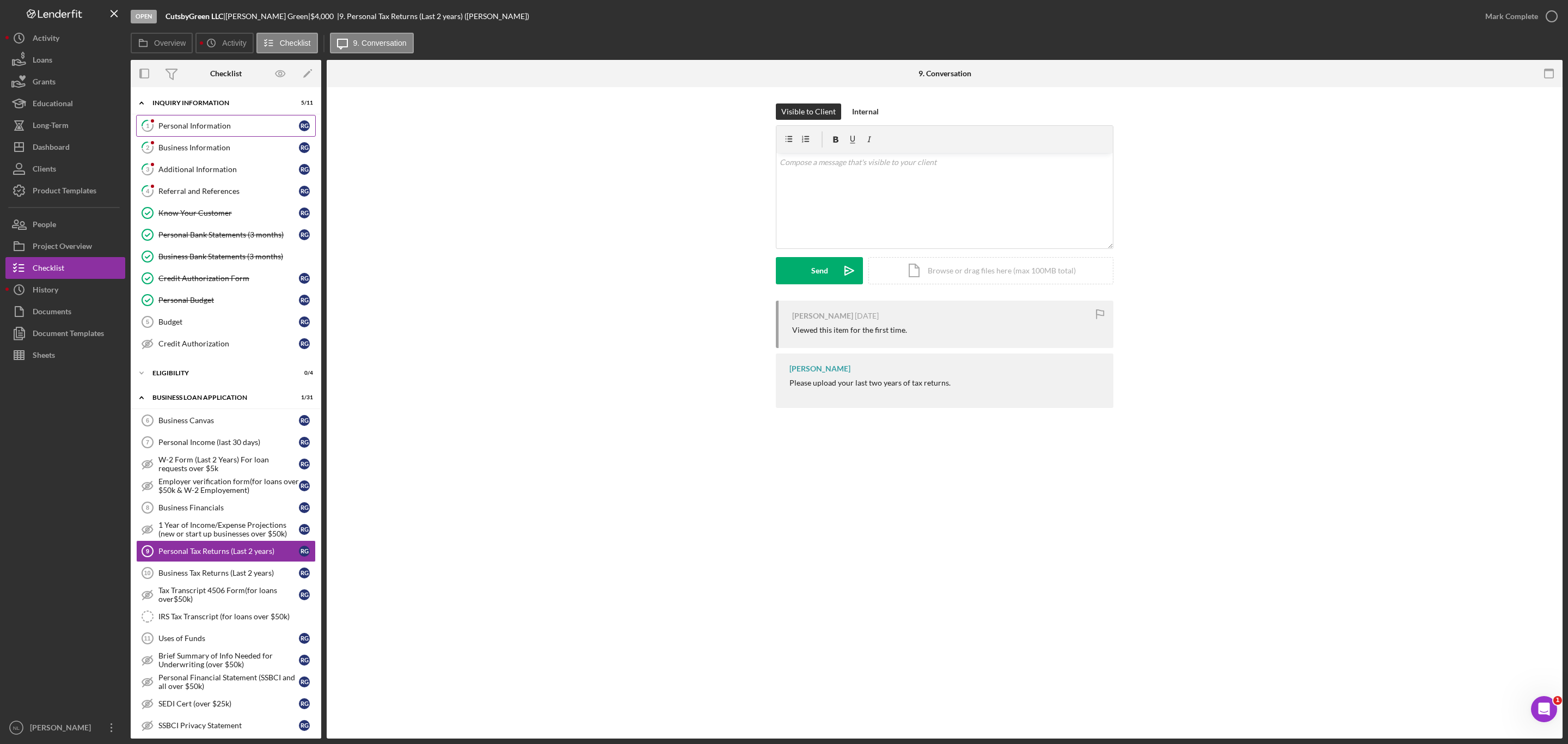
click at [214, 127] on div "Personal Information" at bounding box center [228, 125] width 141 height 9
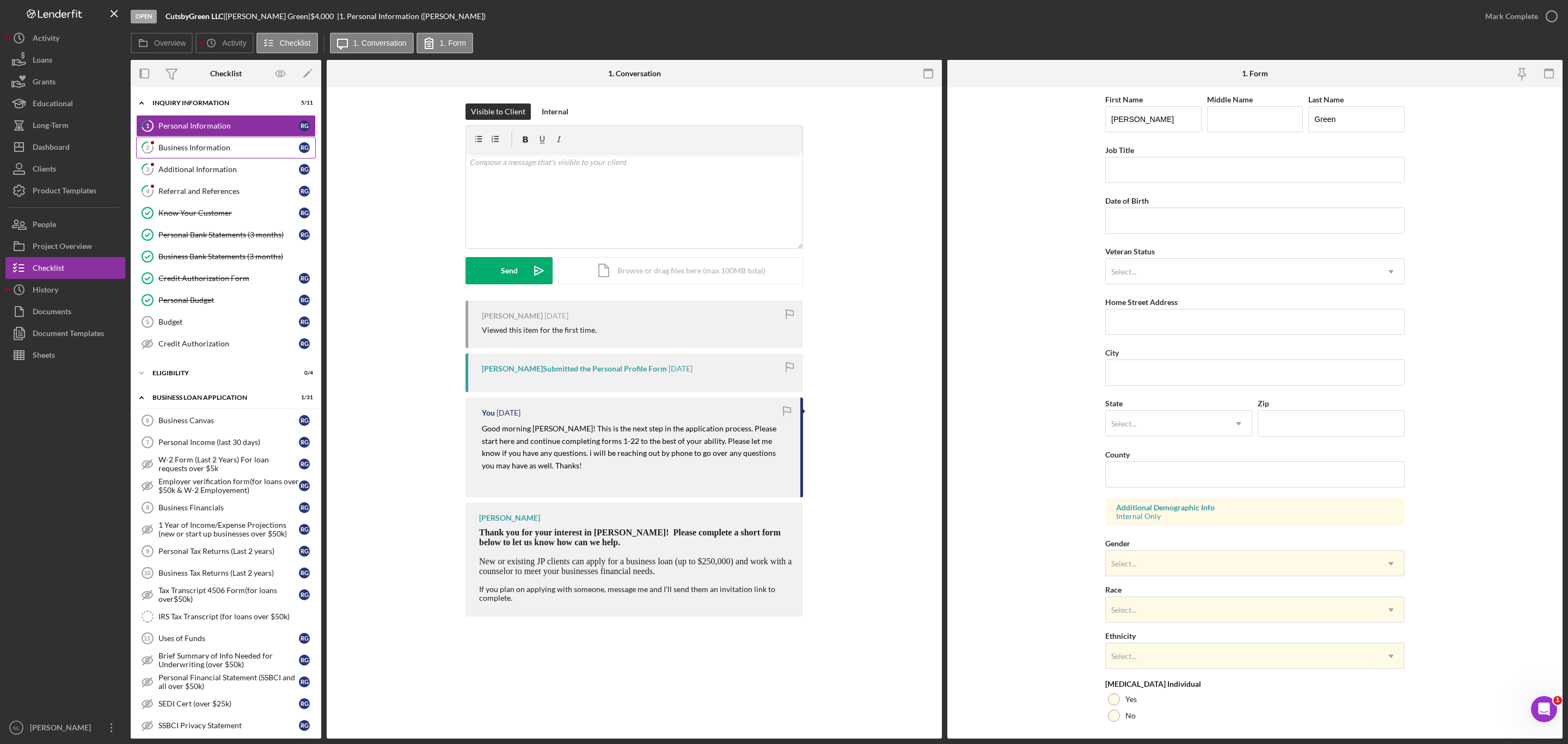
click at [209, 146] on div "Business Information" at bounding box center [228, 147] width 141 height 9
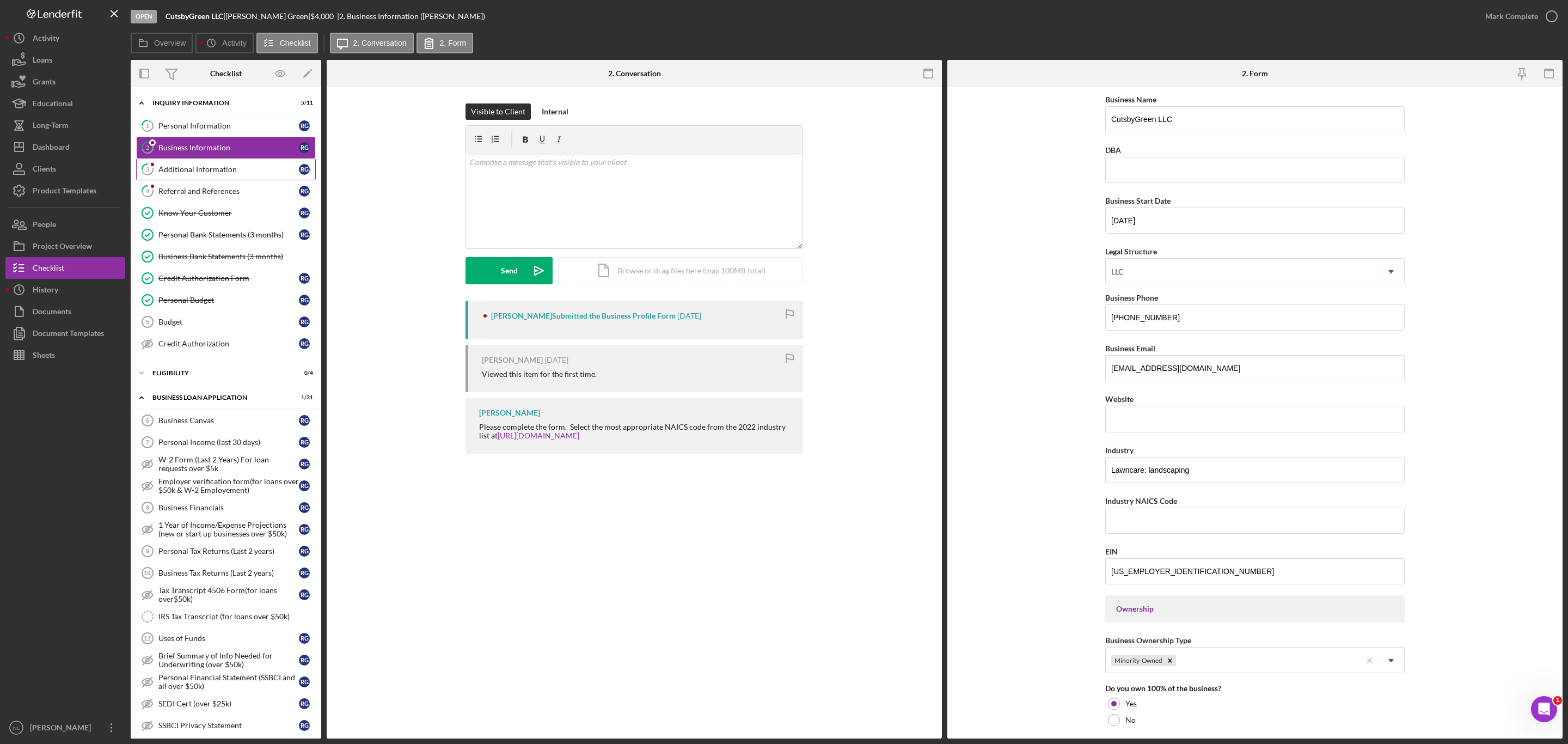
click at [219, 168] on div "Additional Information" at bounding box center [228, 169] width 141 height 9
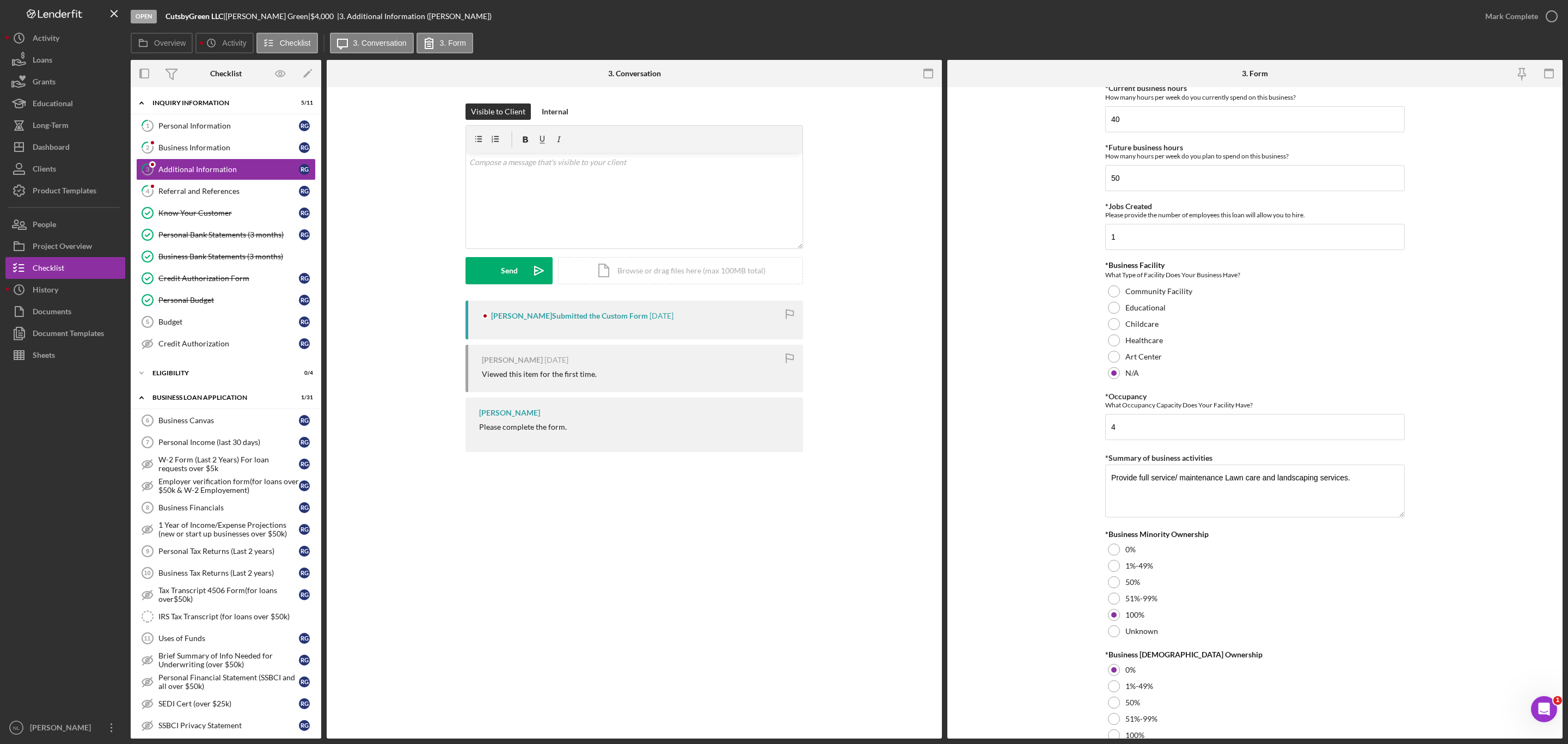
scroll to position [964, 0]
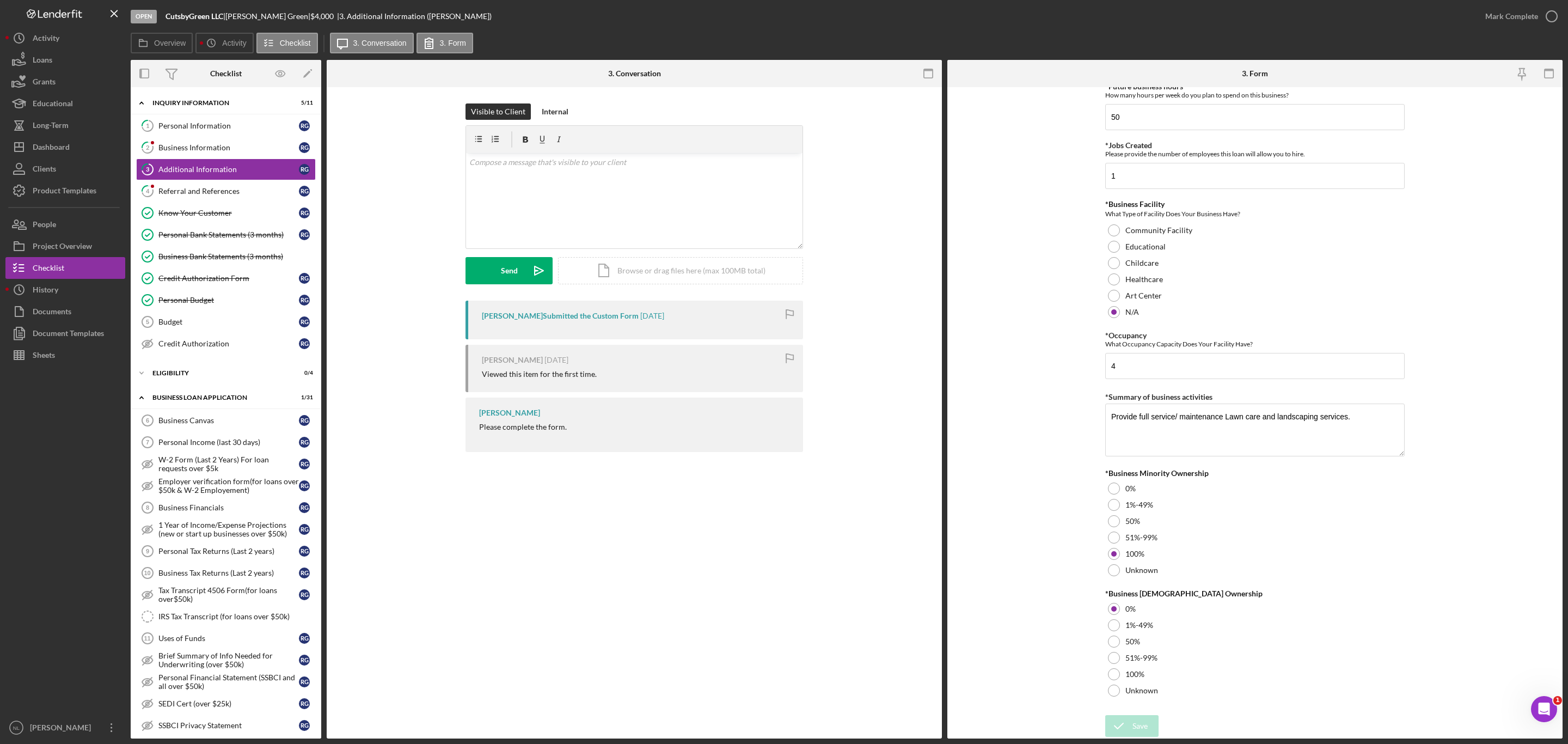
click at [1485, 29] on div "Mark Complete" at bounding box center [1518, 16] width 88 height 33
click at [1489, 22] on div "Mark Complete" at bounding box center [1511, 16] width 53 height 22
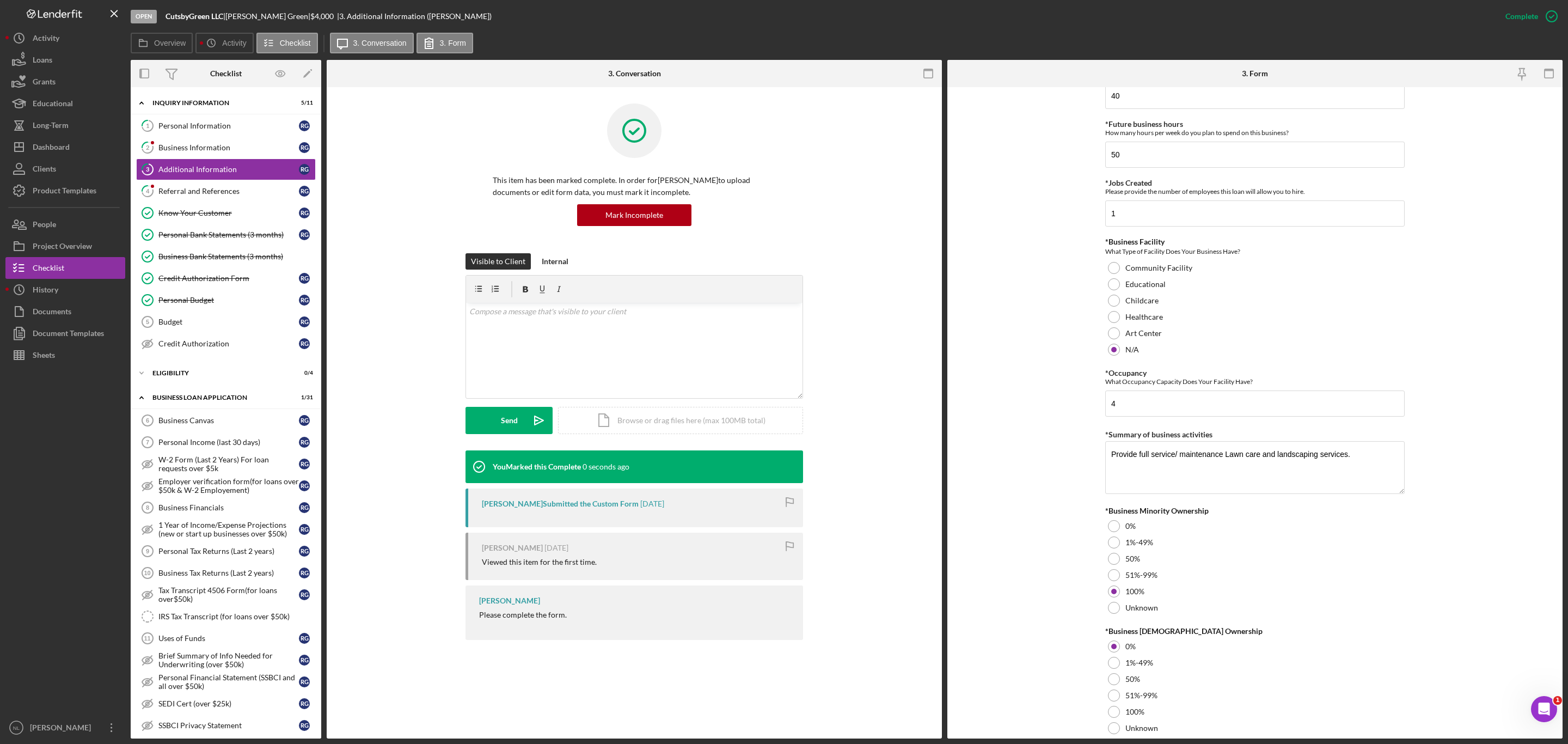
scroll to position [1007, 0]
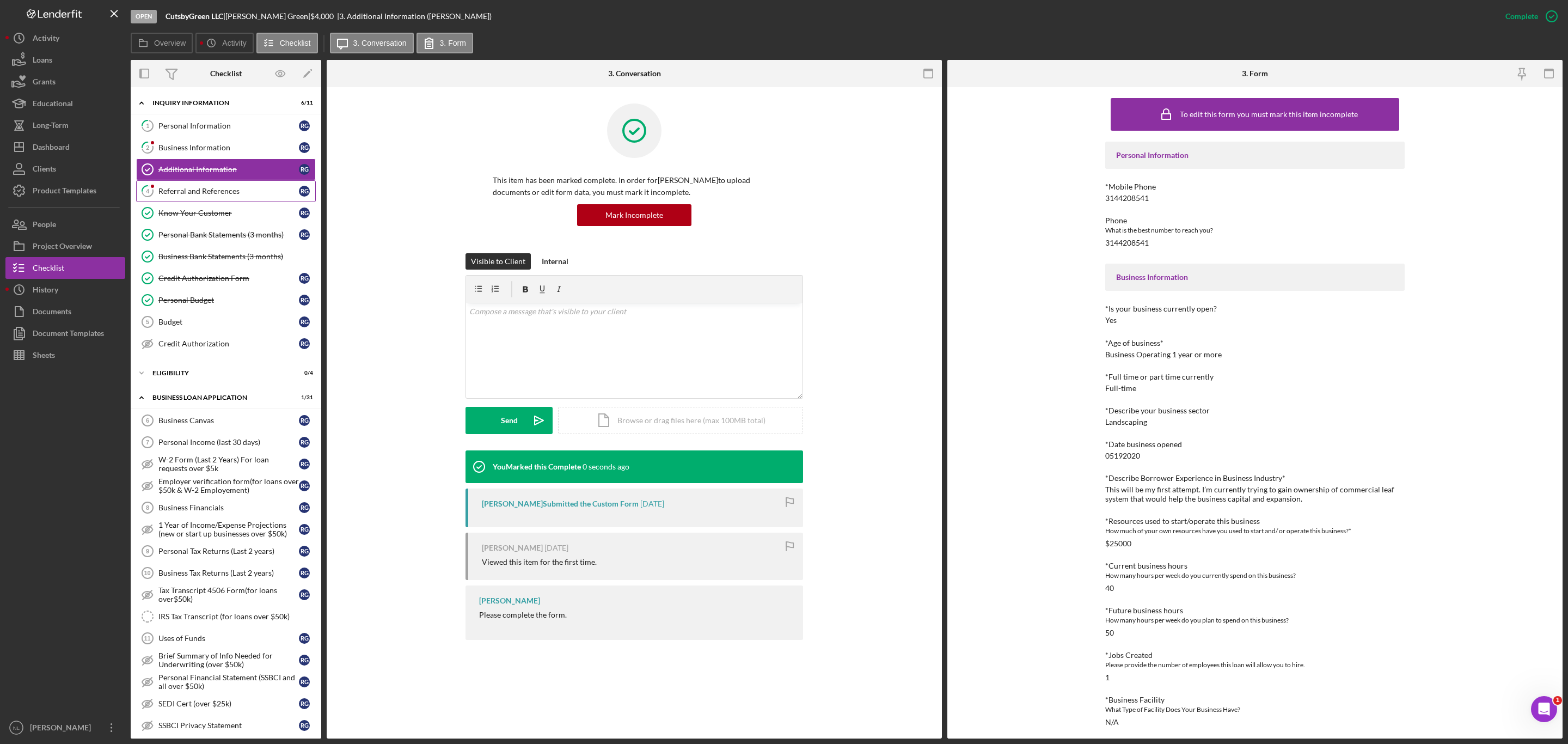
click at [275, 194] on div "Referral and References" at bounding box center [228, 191] width 141 height 9
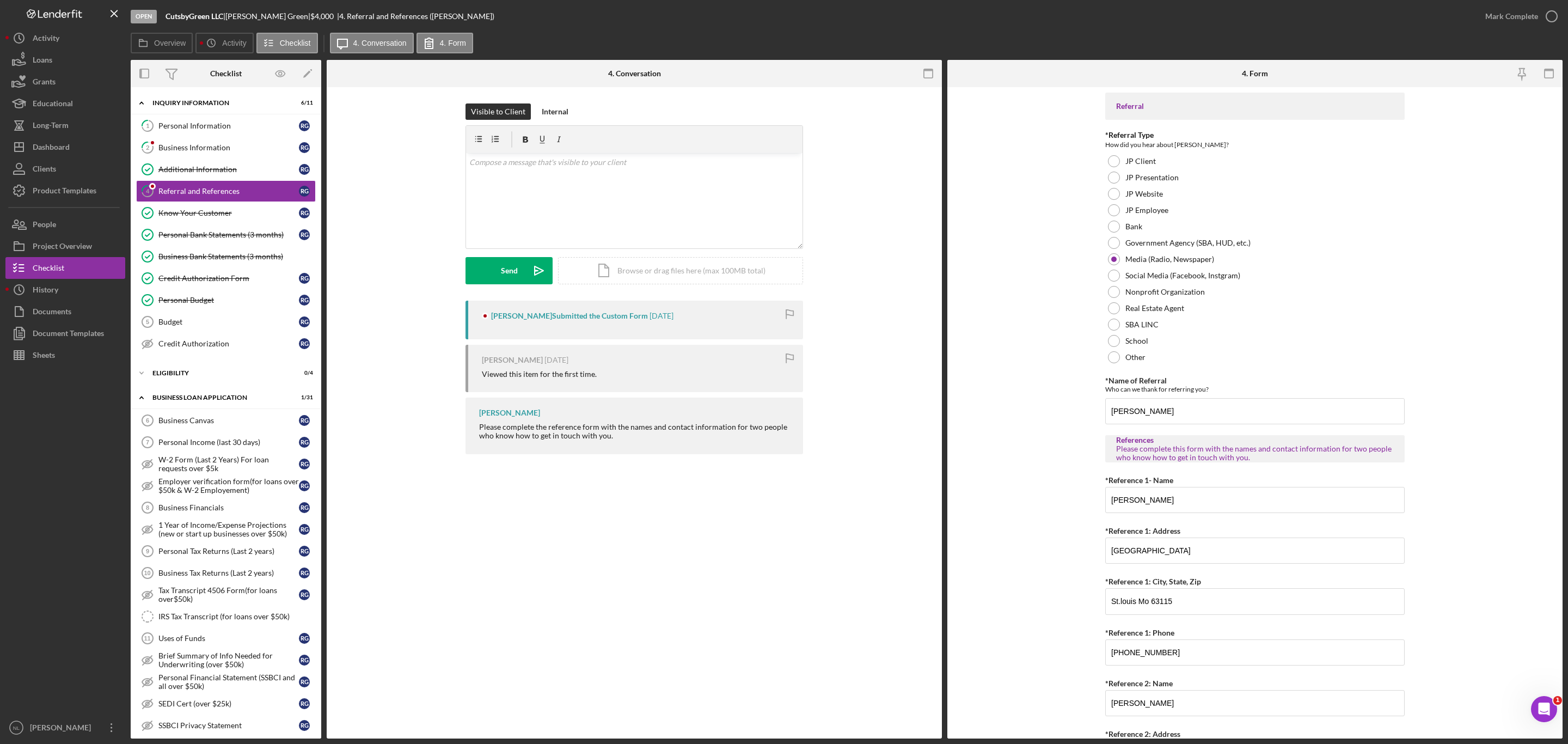
scroll to position [174, 0]
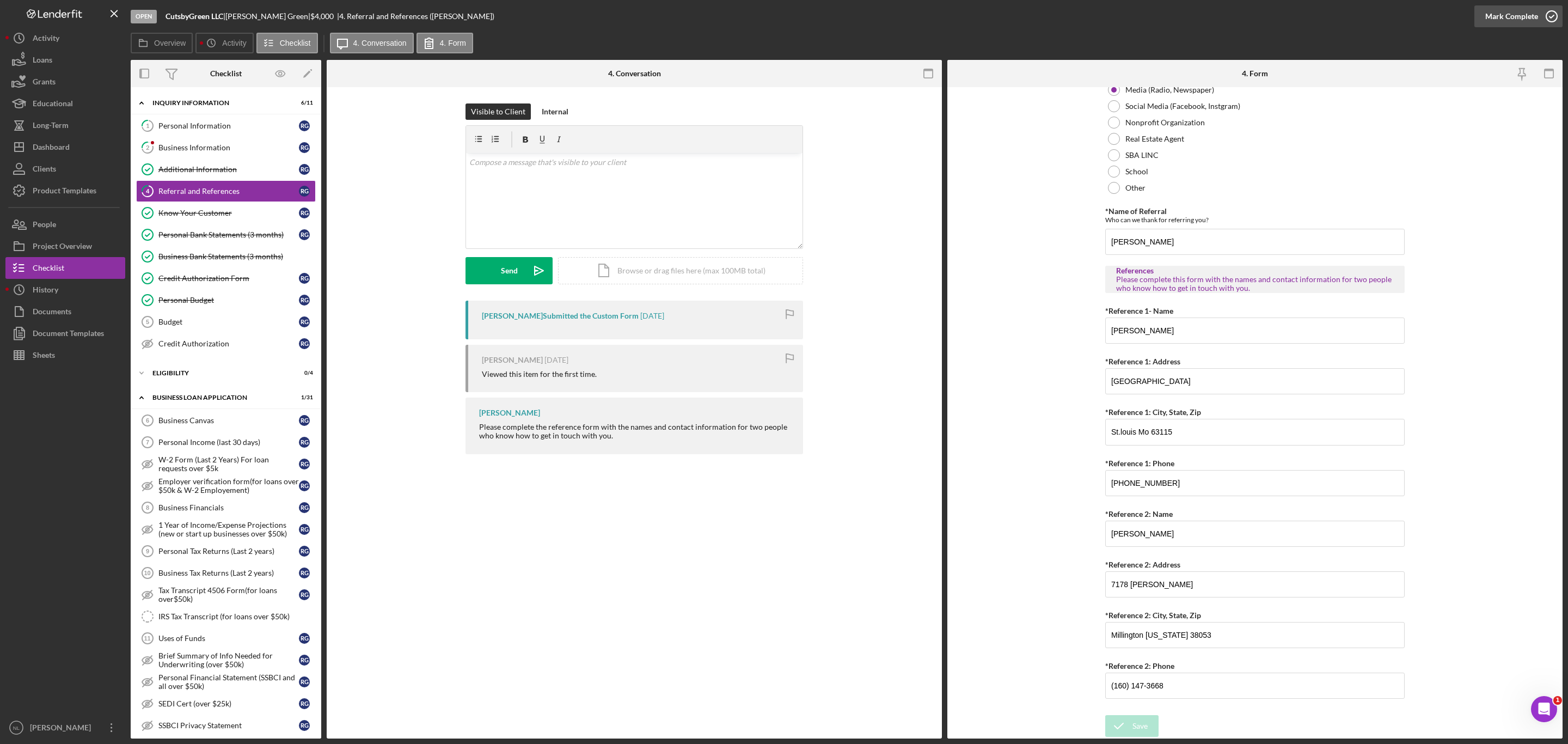
click at [1508, 17] on div "Mark Complete" at bounding box center [1511, 16] width 53 height 22
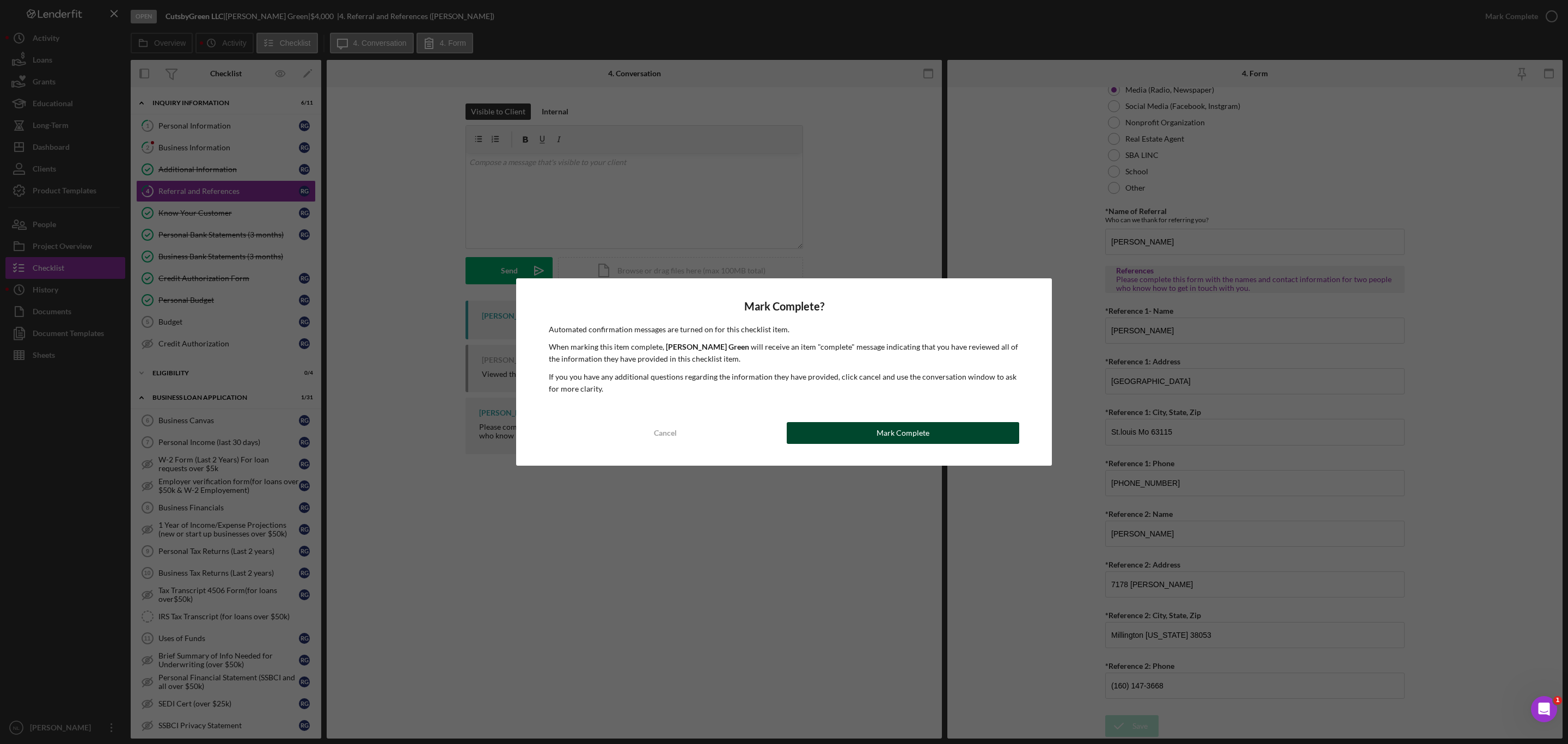
click at [866, 430] on button "Mark Complete" at bounding box center [903, 433] width 233 height 22
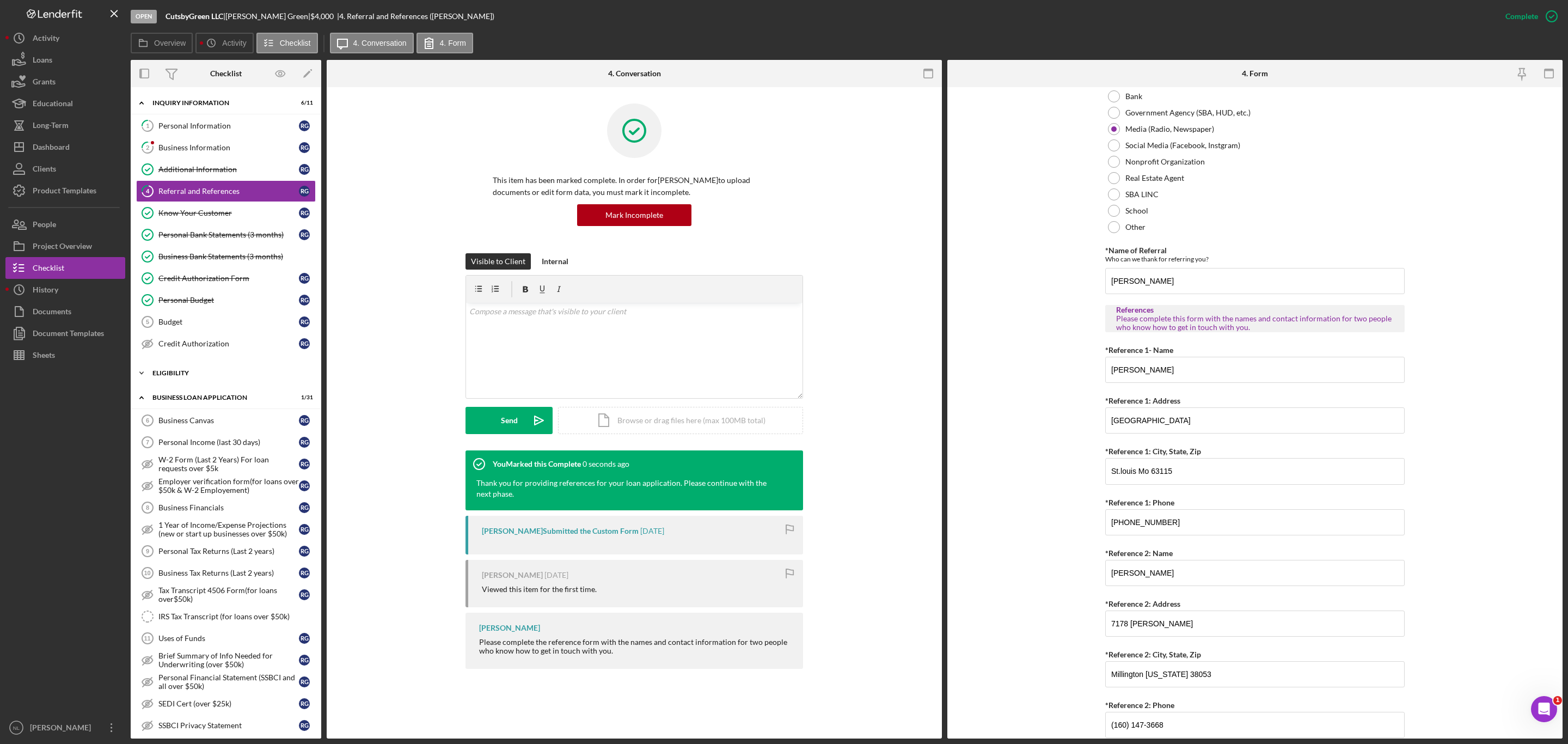
scroll to position [0, 0]
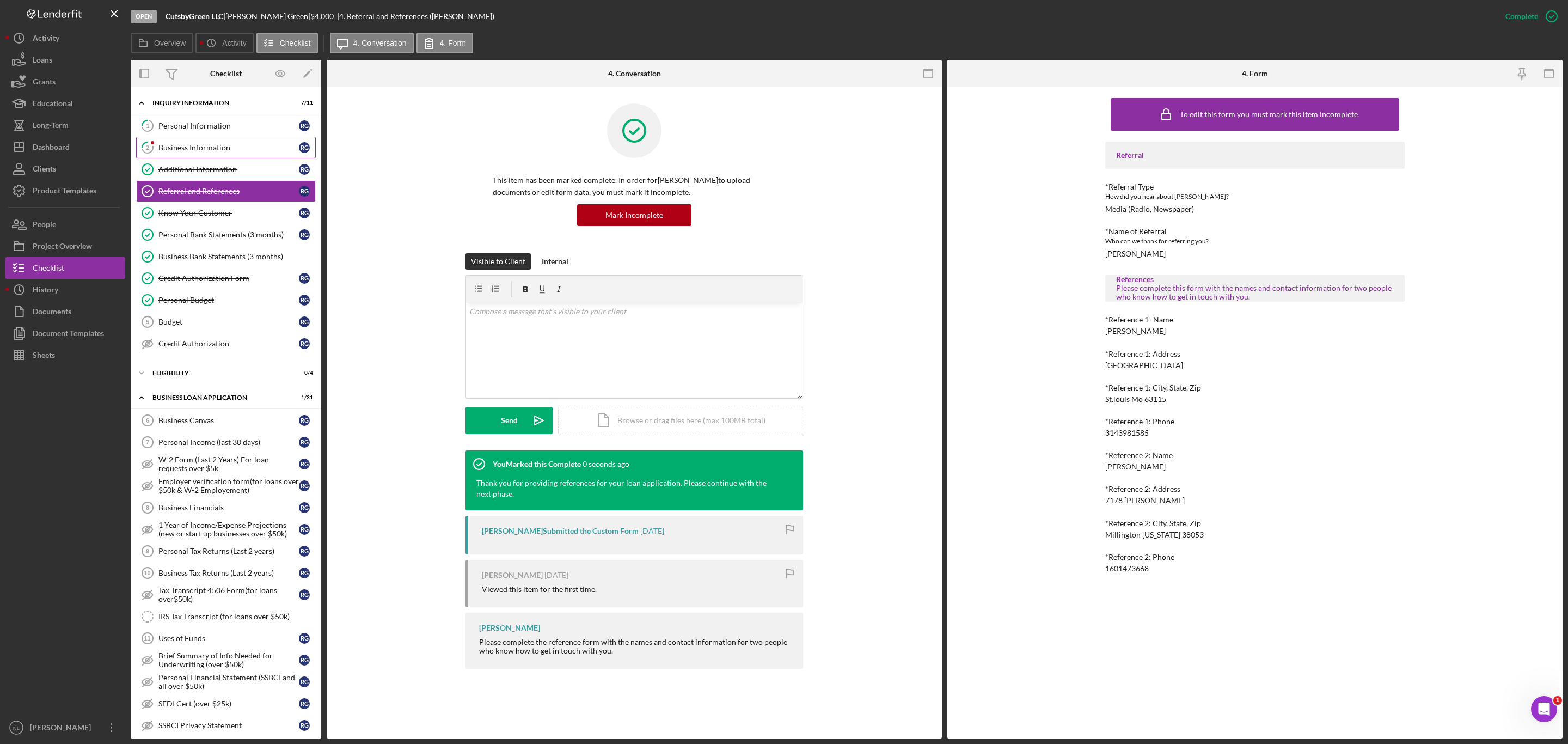
click at [188, 139] on link "2 Business Information R G" at bounding box center [226, 148] width 180 height 22
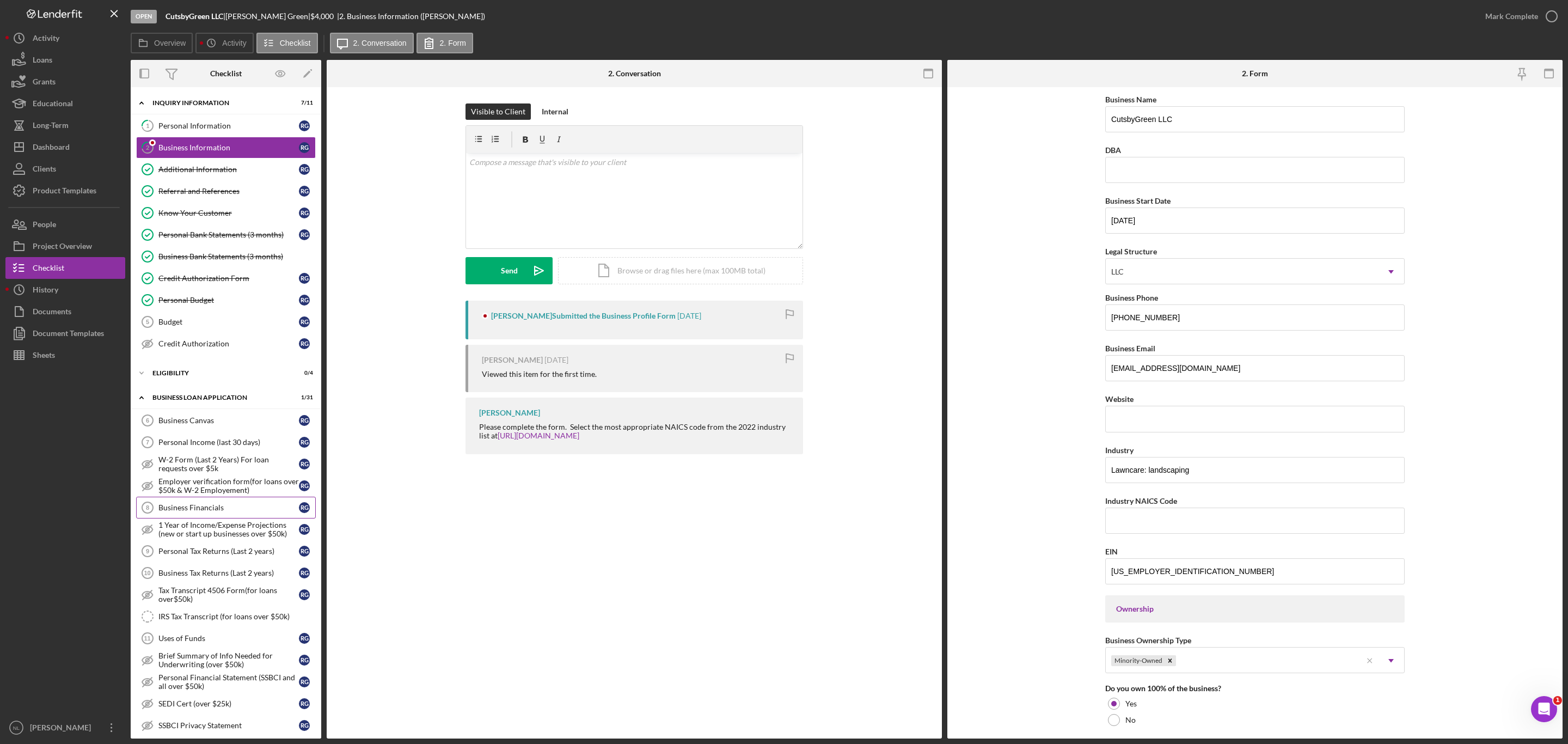
click at [263, 512] on div "Business Financials" at bounding box center [228, 507] width 141 height 9
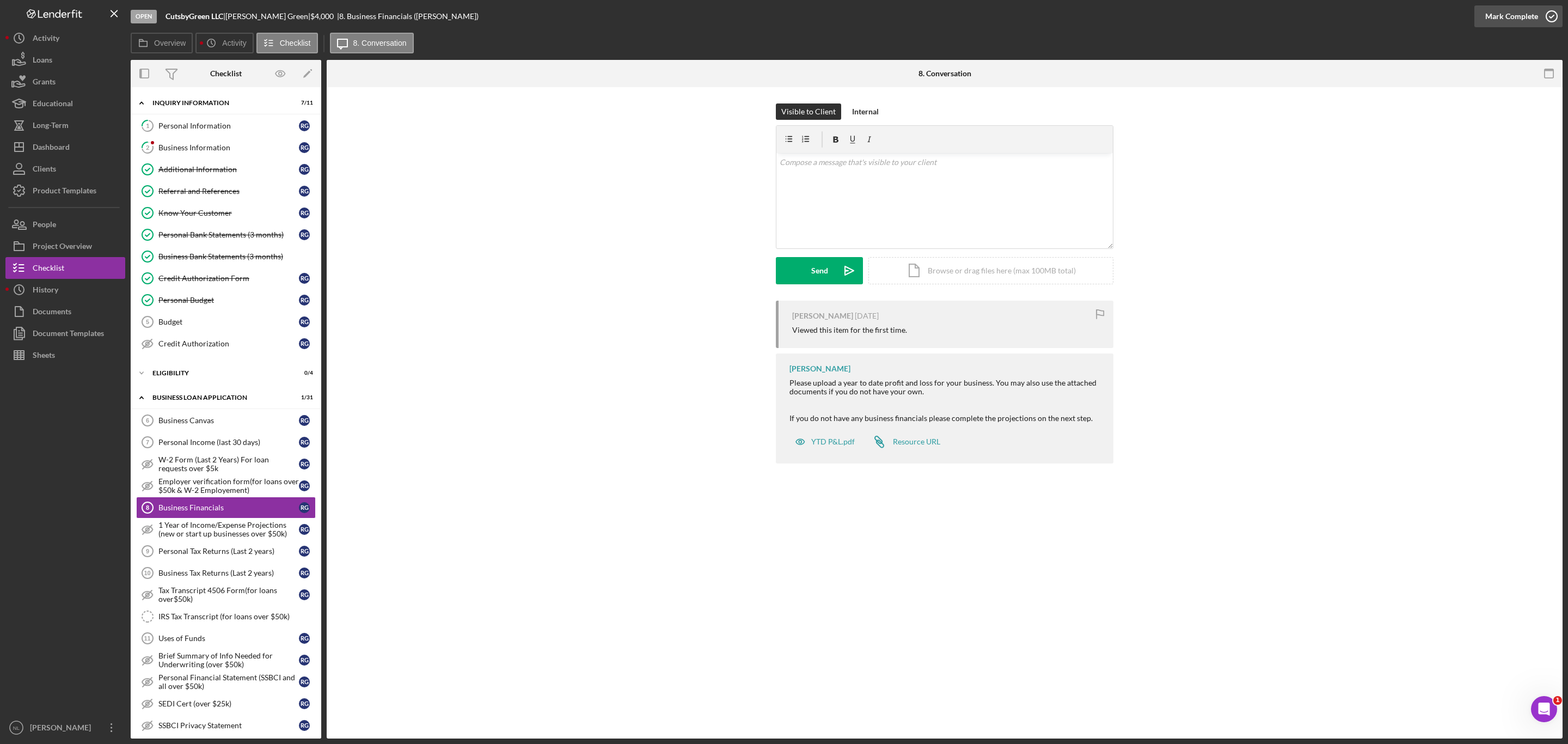
click at [1530, 20] on div "Mark Complete" at bounding box center [1511, 16] width 53 height 22
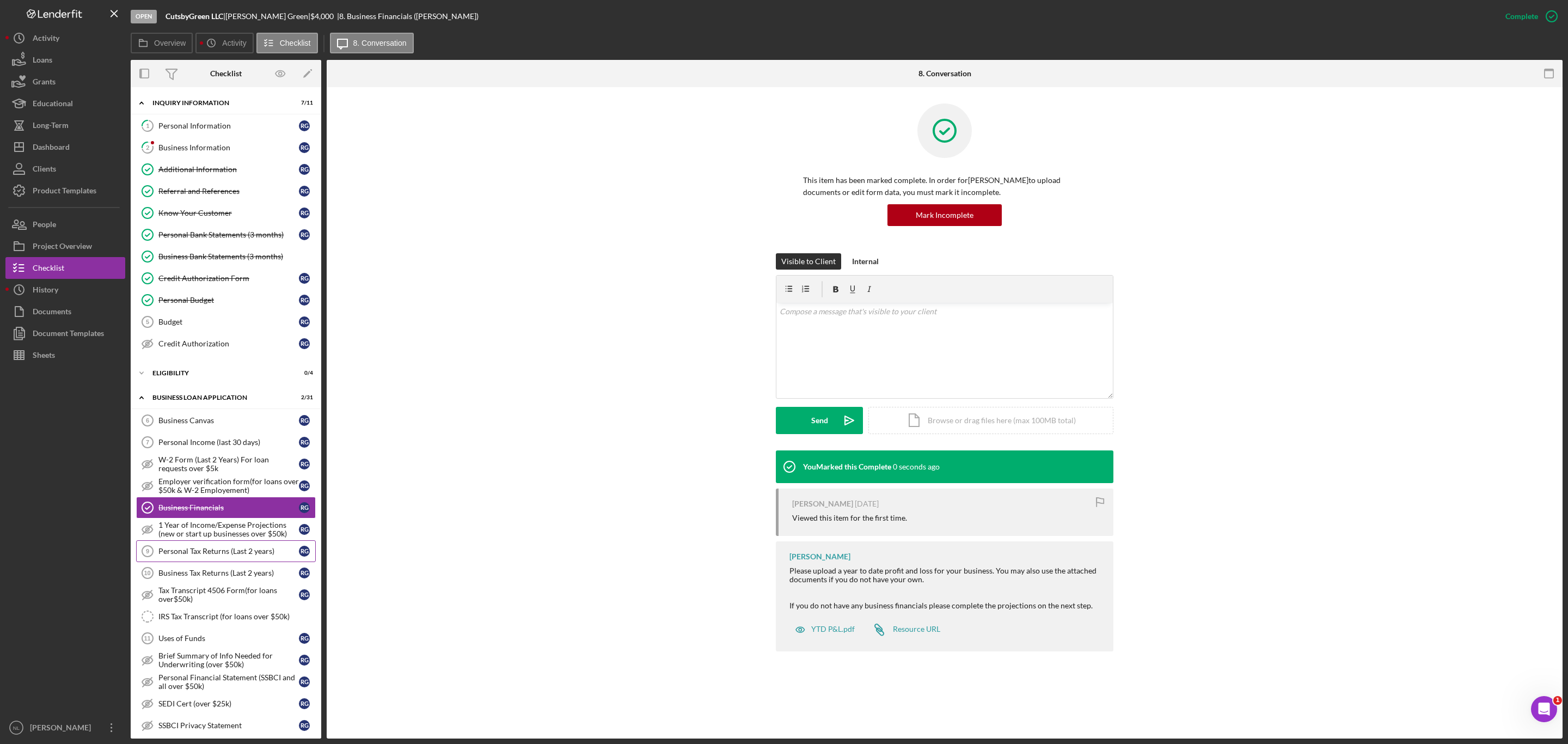
click at [194, 555] on div "Personal Tax Returns (Last 2 years)" at bounding box center [228, 551] width 141 height 9
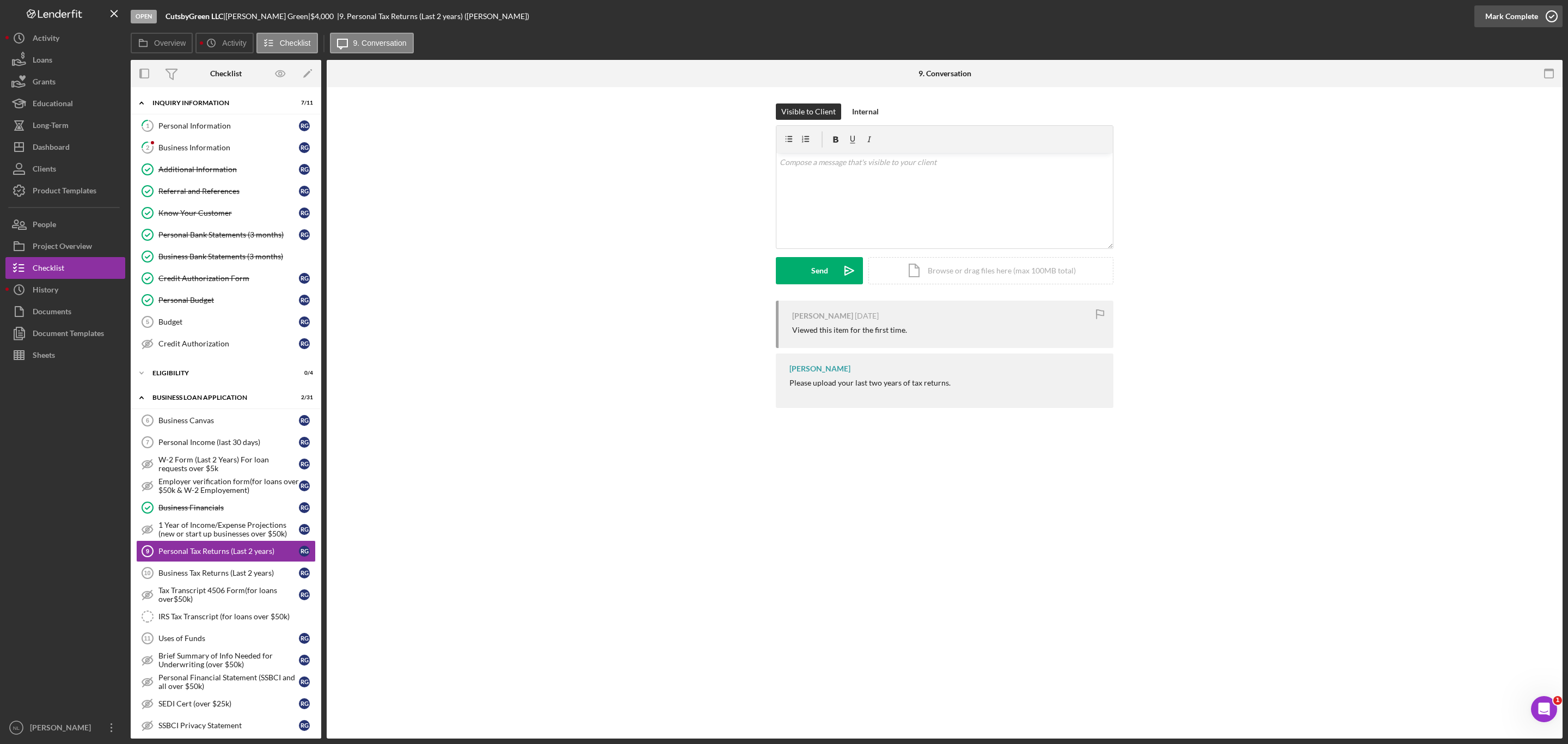
click at [1501, 21] on div "Mark Complete" at bounding box center [1511, 16] width 53 height 22
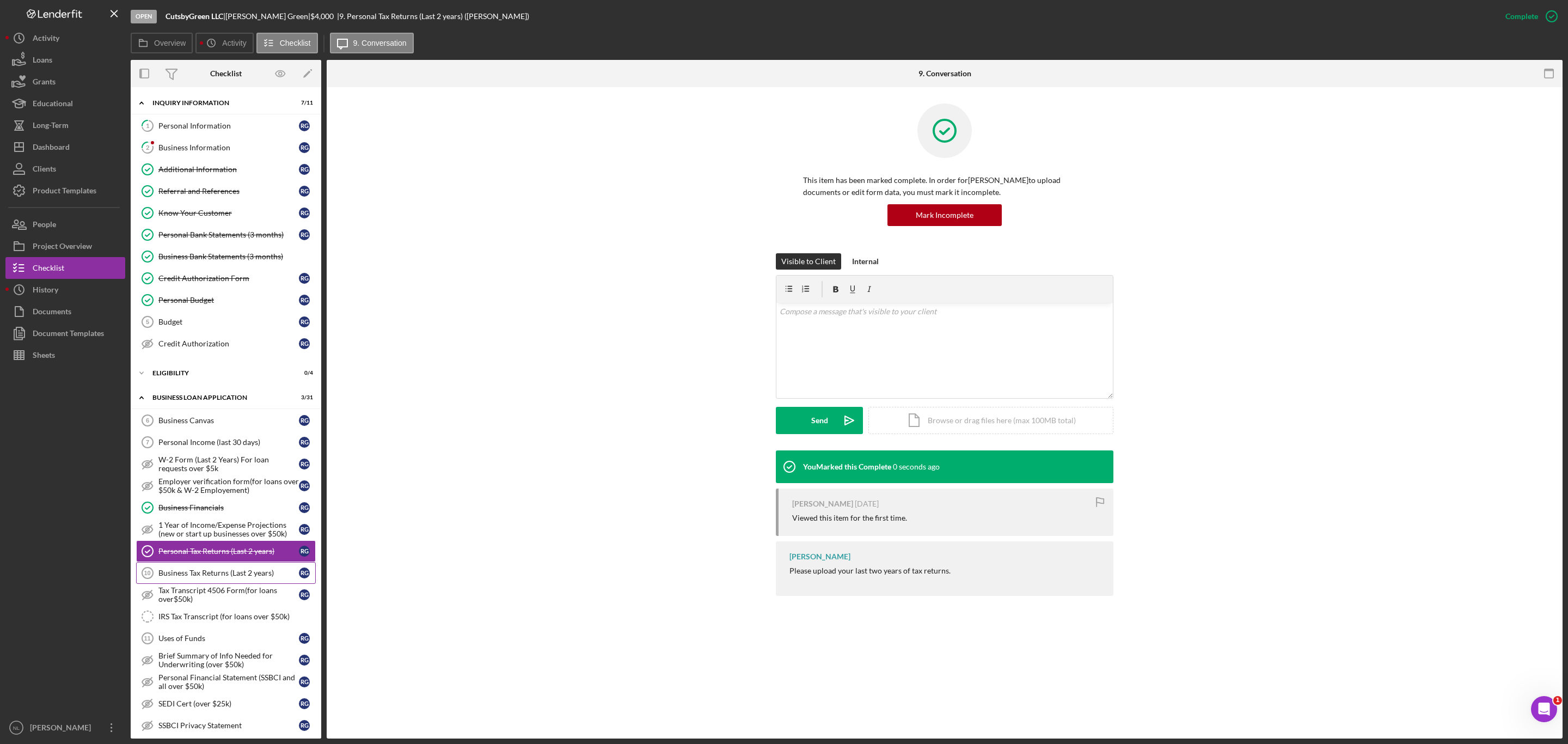
click at [267, 575] on link "Business Tax Returns (Last 2 years) 10 Business Tax Returns (Last 2 years) R G" at bounding box center [226, 573] width 180 height 22
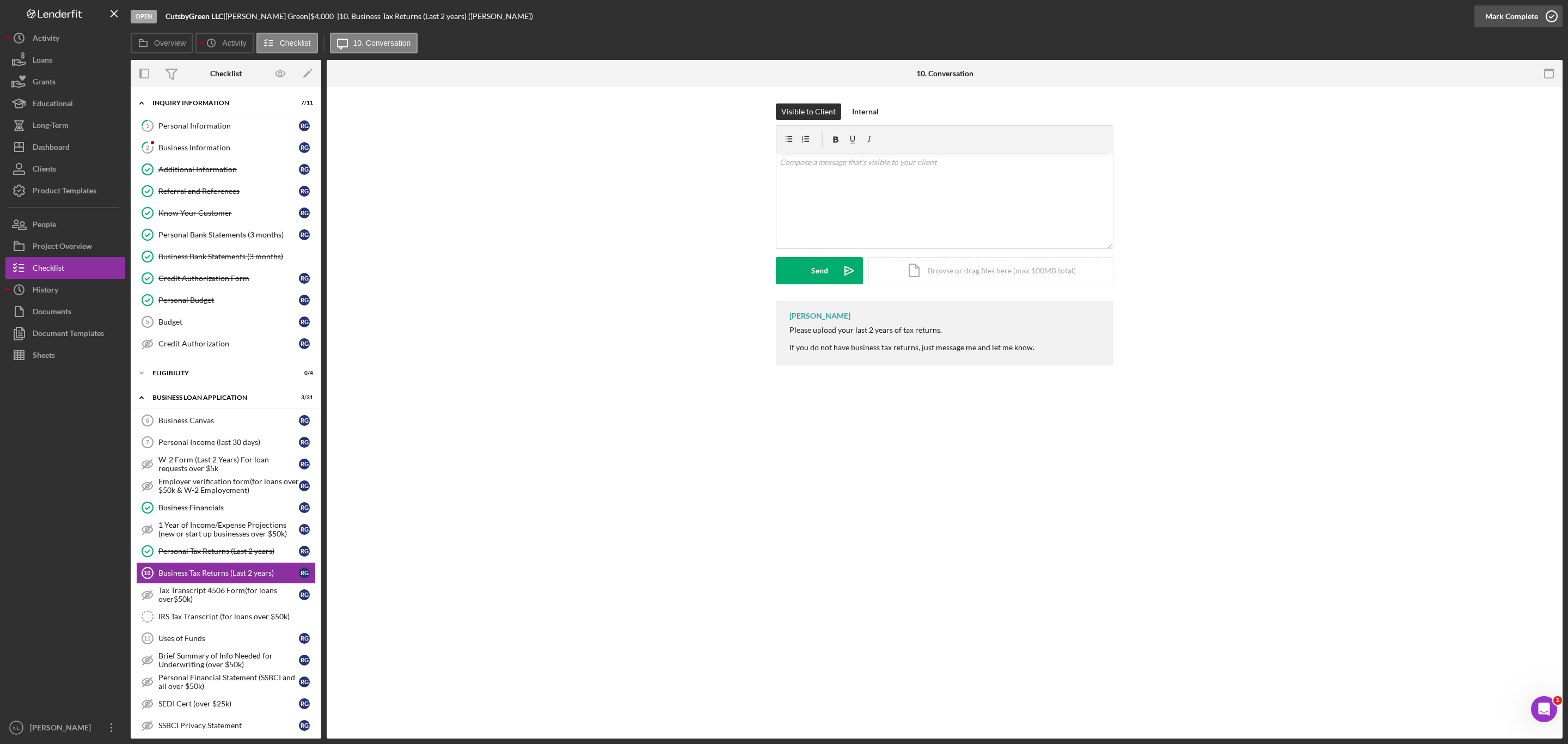
click at [1499, 15] on div "Mark Complete" at bounding box center [1511, 16] width 53 height 22
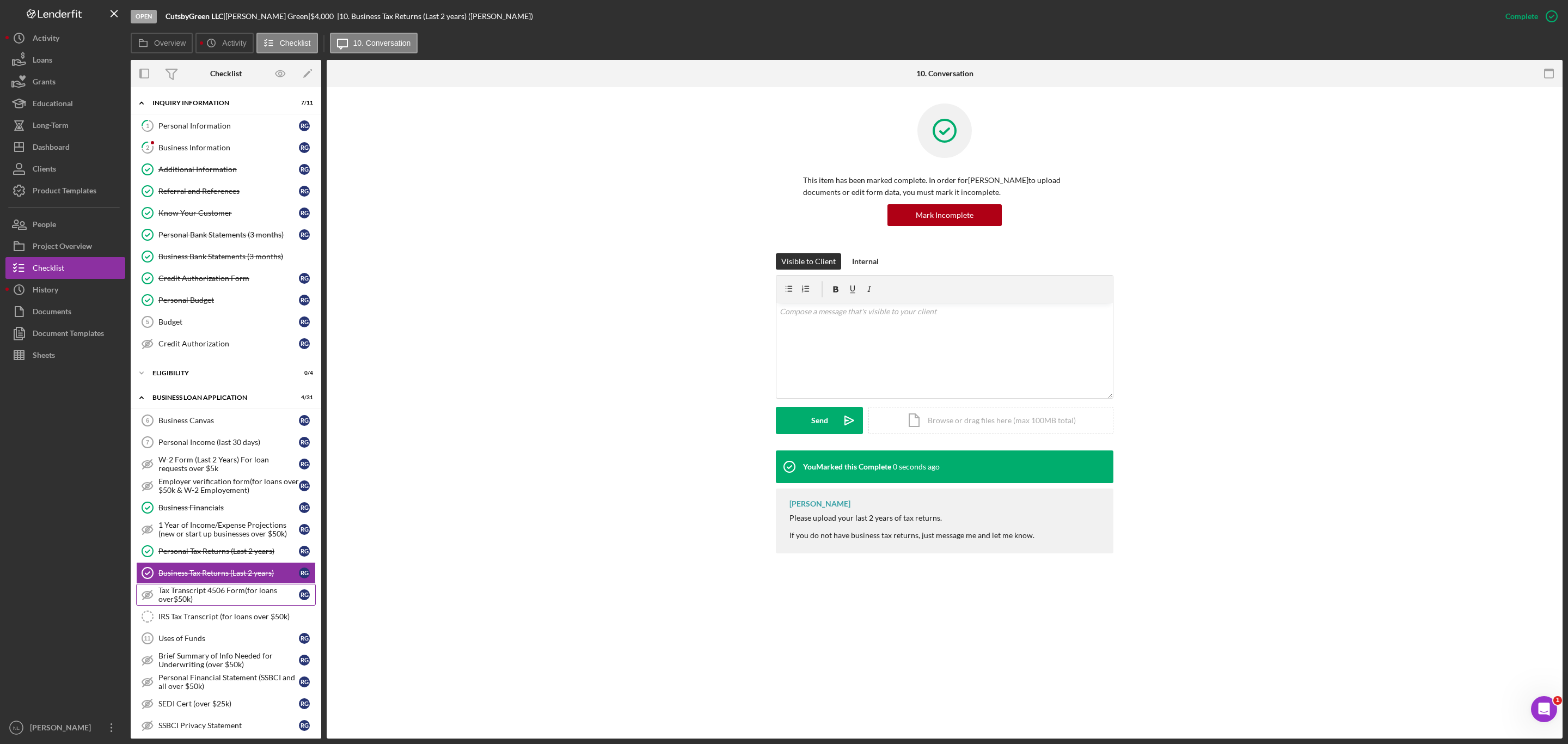
scroll to position [451, 0]
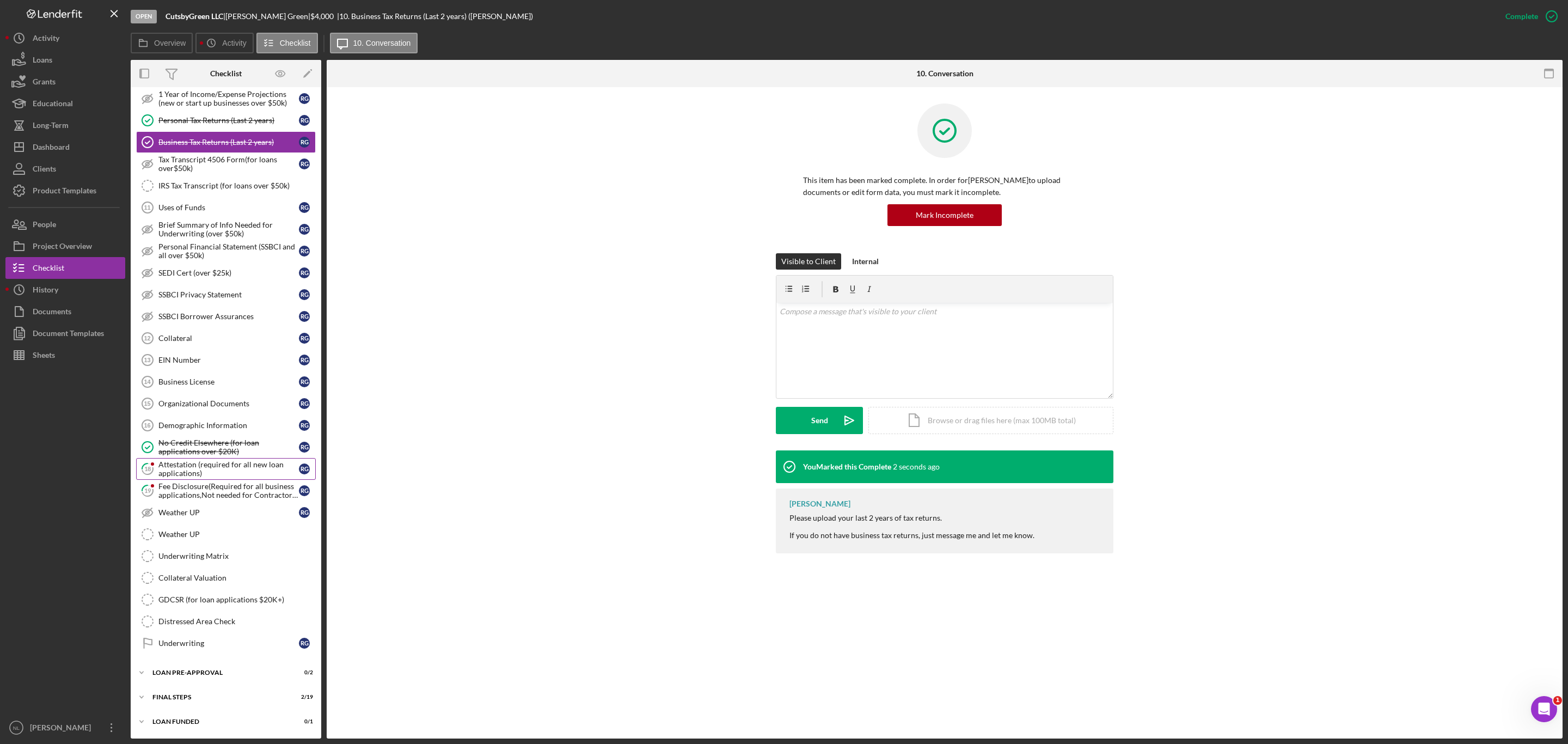
click at [214, 460] on div "Attestation (required for all new loan applications)" at bounding box center [228, 469] width 141 height 18
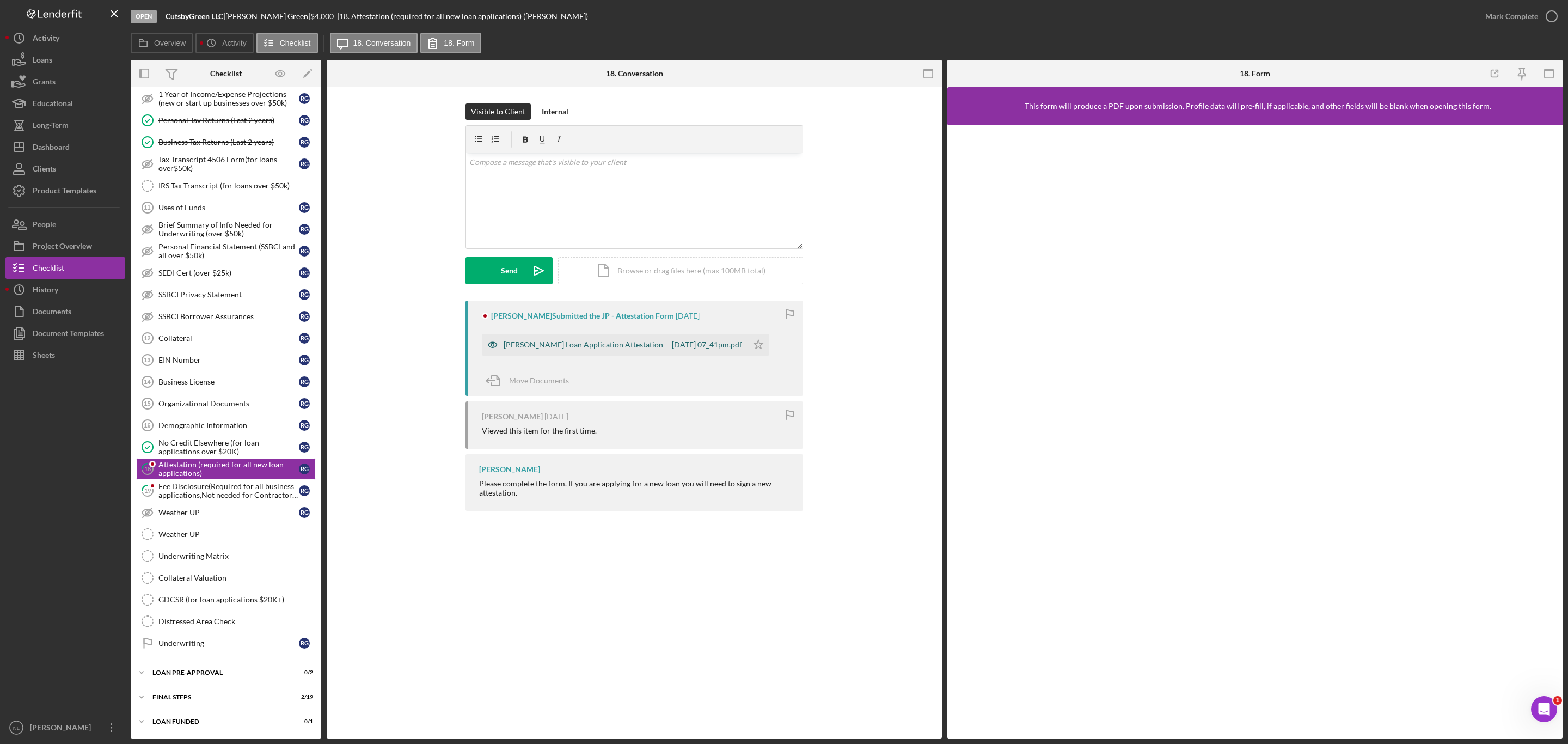
click at [709, 335] on div "[PERSON_NAME] Loan Application Attestation -- [DATE] 07_41pm.pdf" at bounding box center [615, 345] width 265 height 22
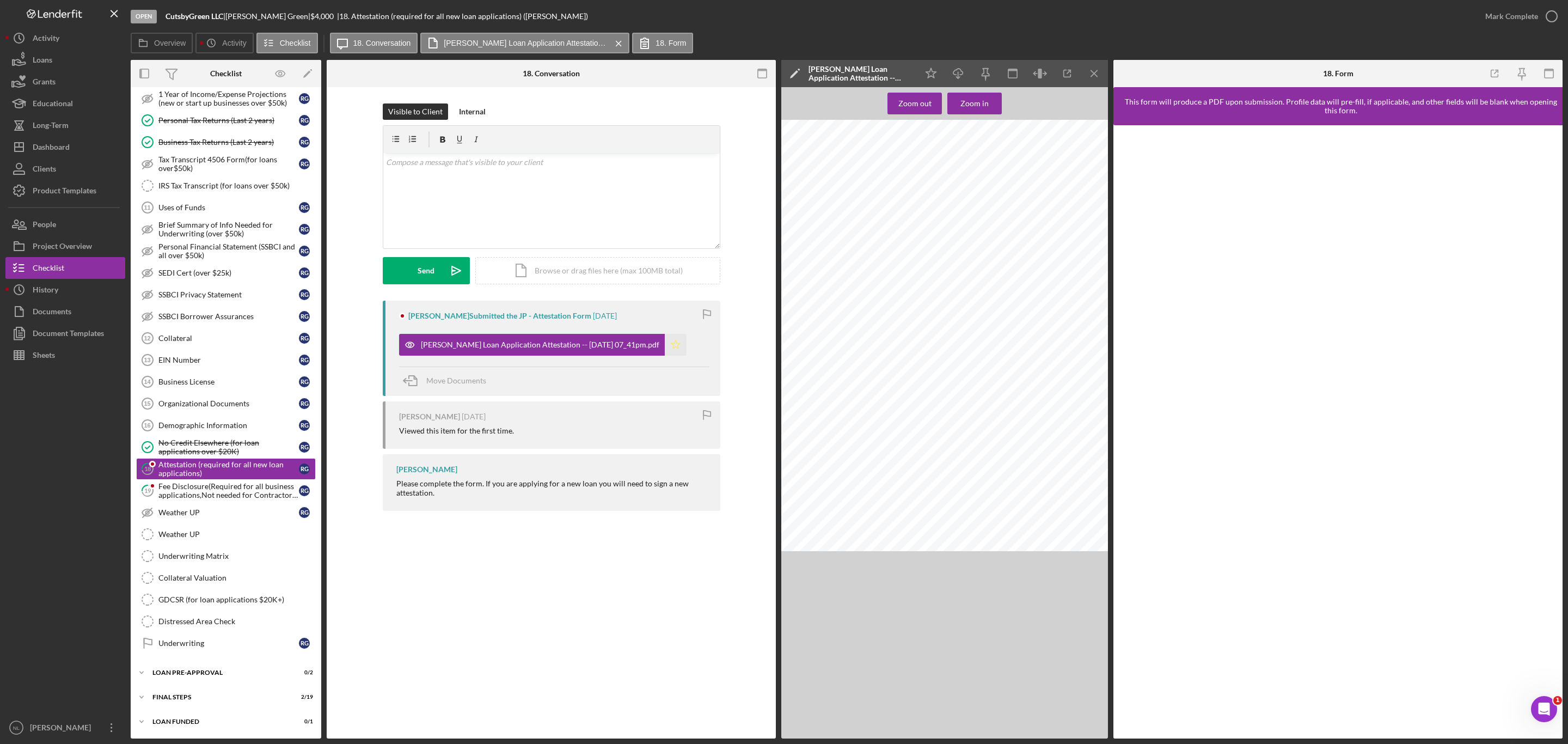
click at [676, 347] on icon "Icon/Star" at bounding box center [676, 345] width 22 height 22
click at [1090, 74] on icon "Icon/Menu Close" at bounding box center [1094, 74] width 24 height 24
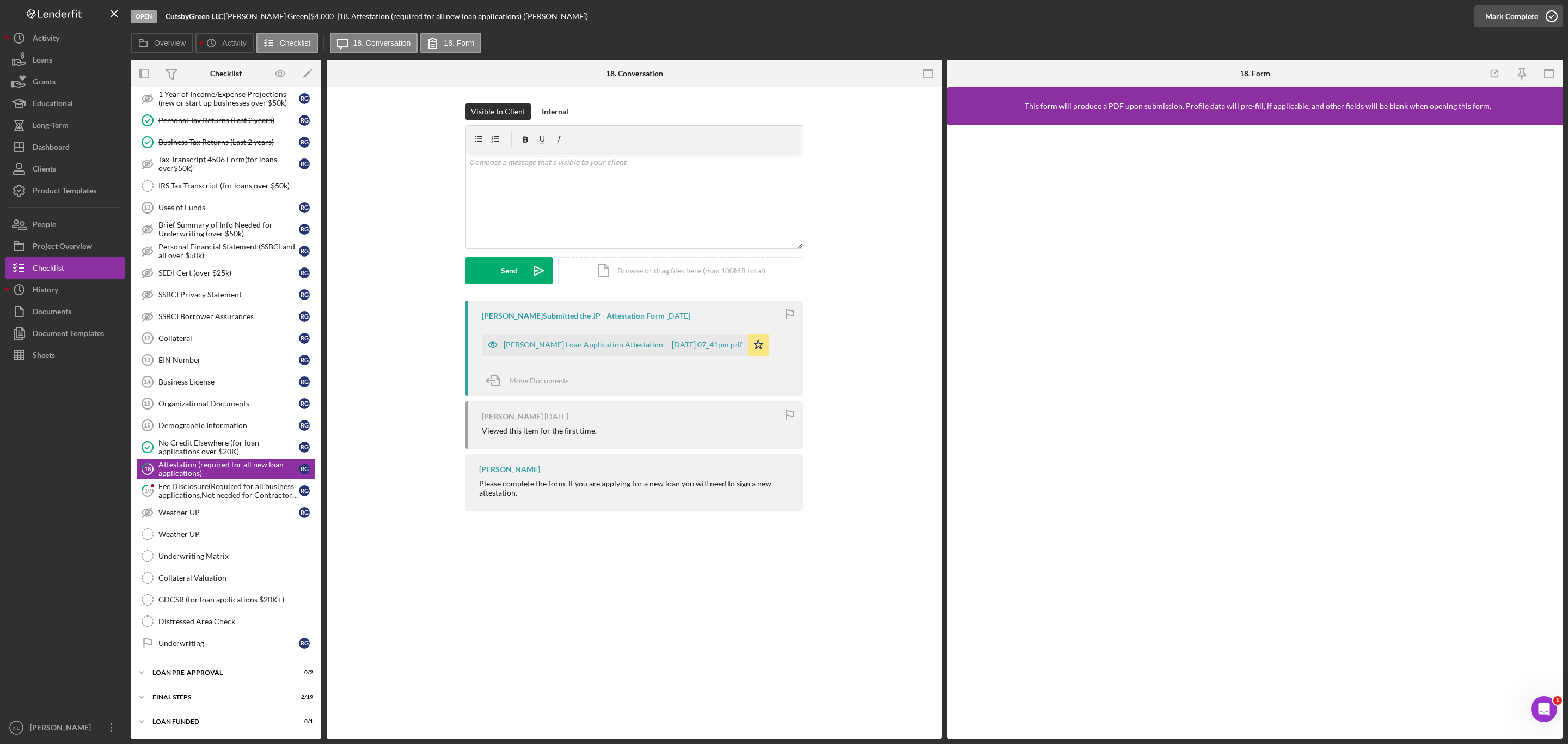
click at [1513, 13] on div "Mark Complete" at bounding box center [1511, 16] width 53 height 22
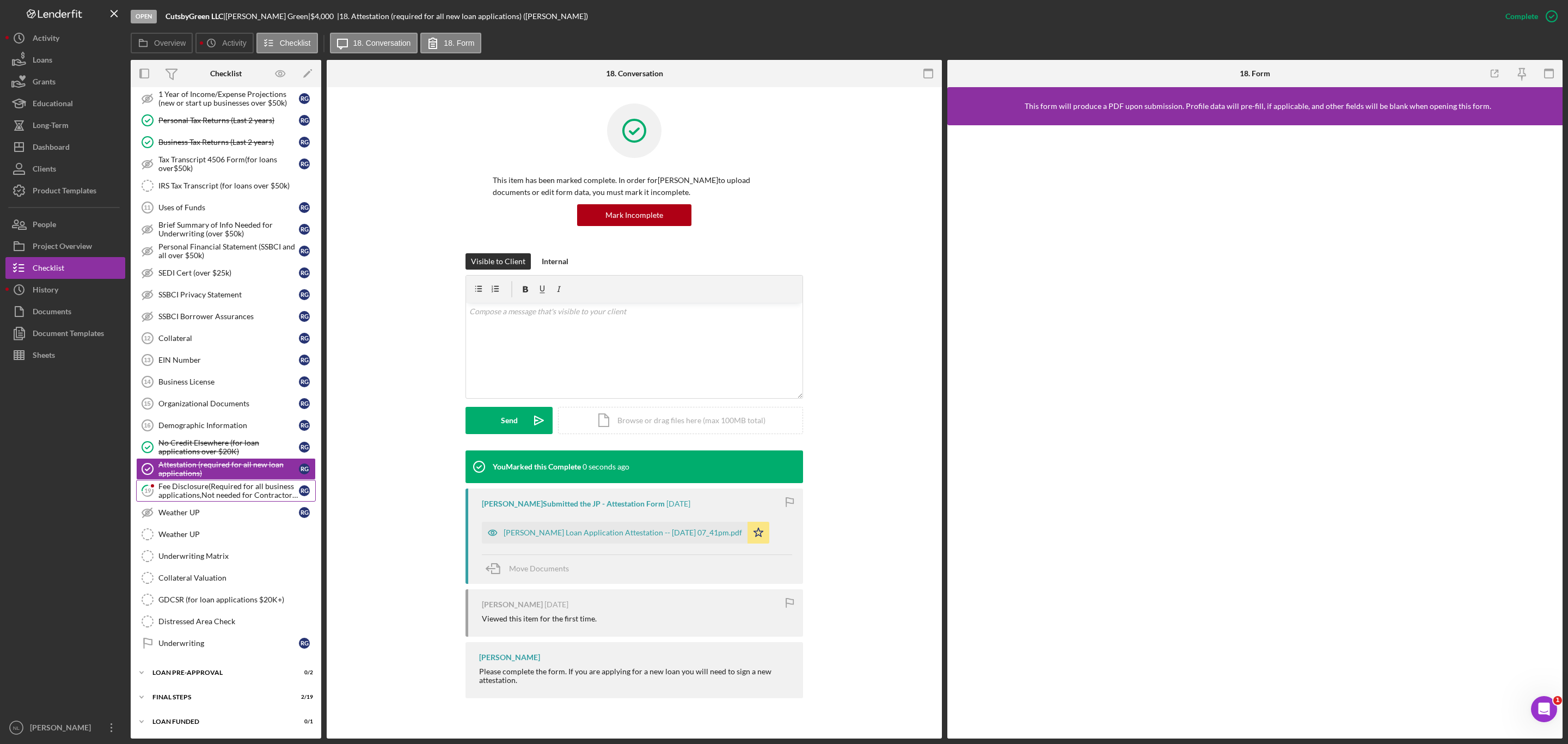
click at [195, 486] on div "Fee Disclosure(Required for all business applications,Not needed for Contractor…" at bounding box center [228, 491] width 141 height 18
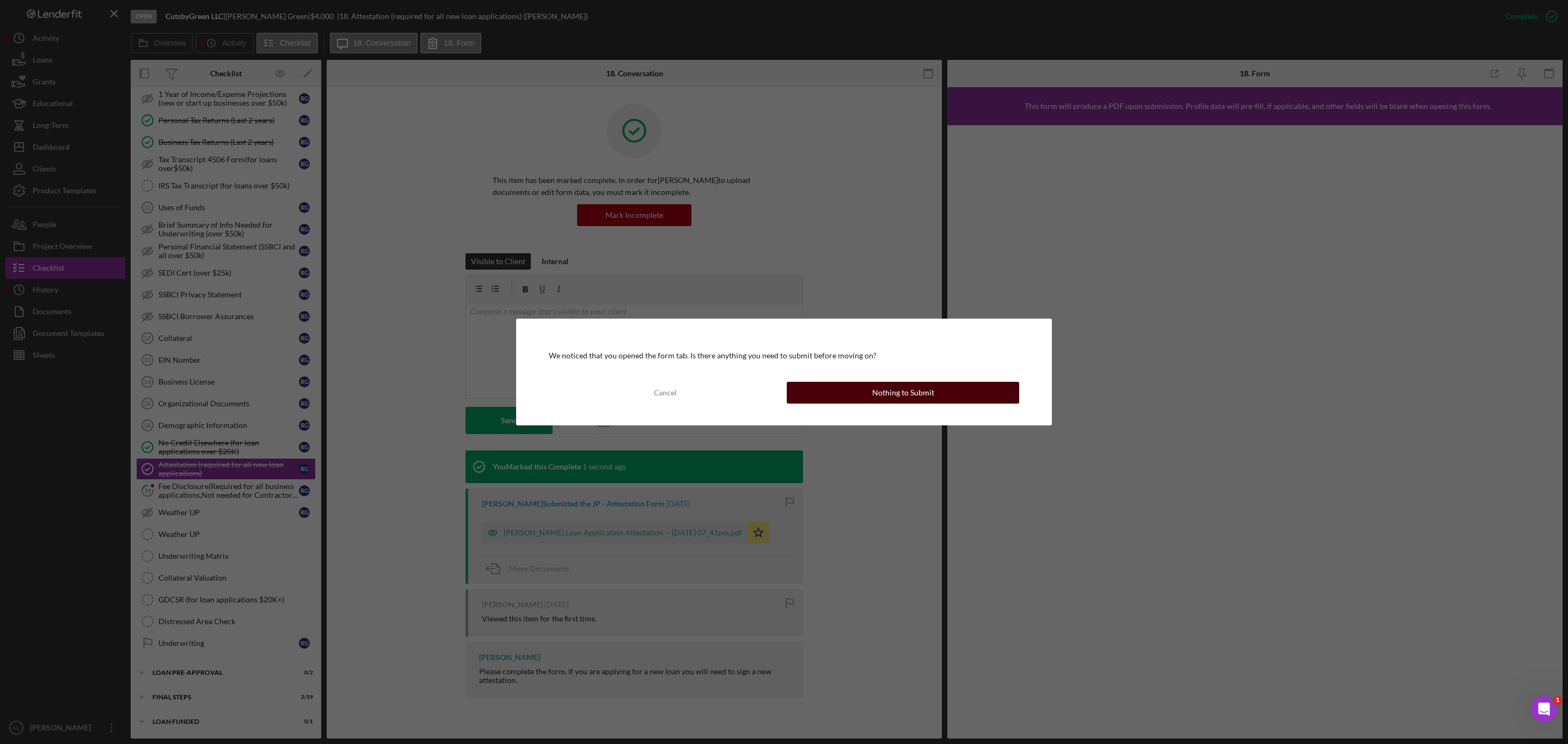
click at [833, 392] on button "Nothing to Submit" at bounding box center [903, 393] width 233 height 22
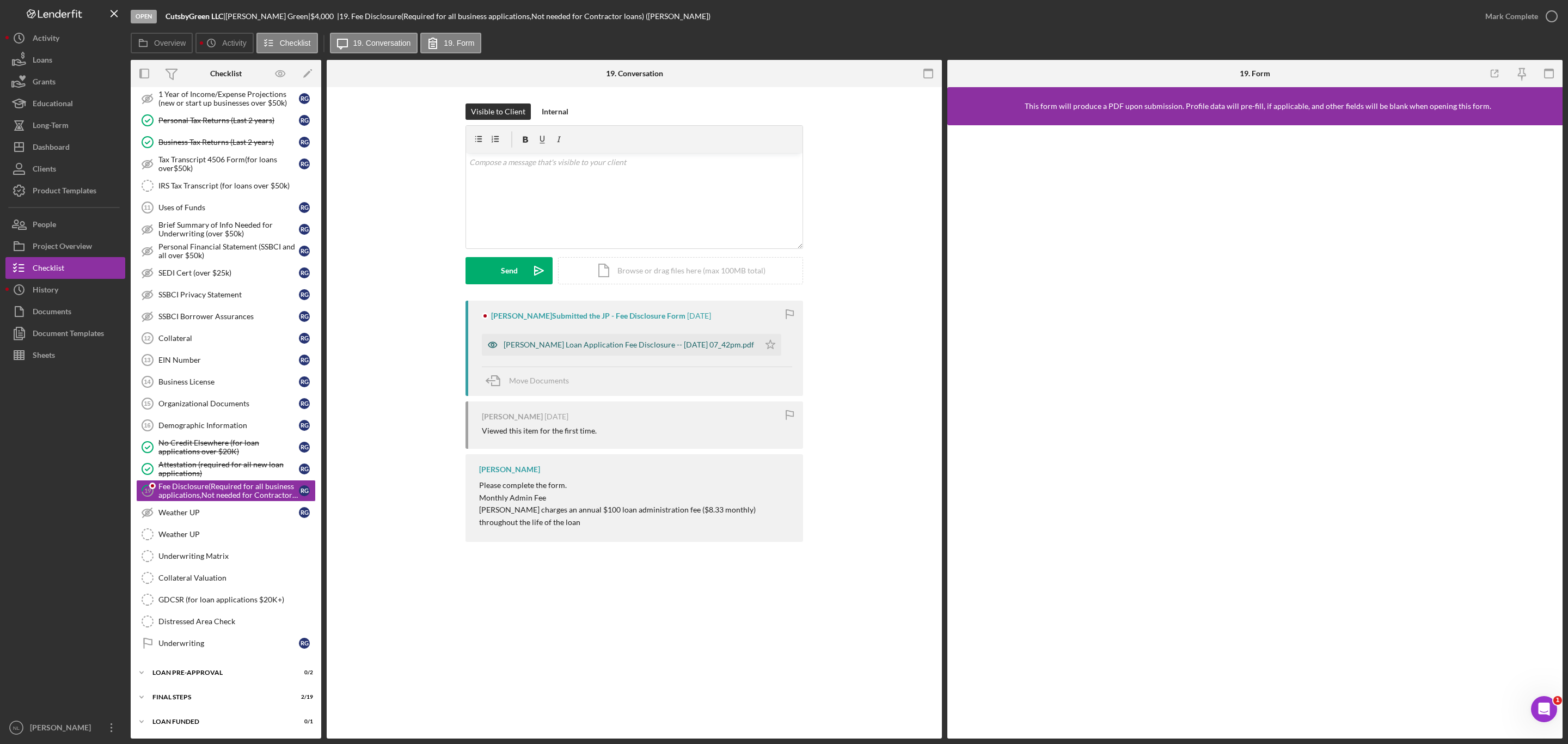
click at [611, 343] on div "[PERSON_NAME] Loan Application Fee Disclosure -- [DATE] 07_42pm.pdf" at bounding box center [628, 345] width 250 height 9
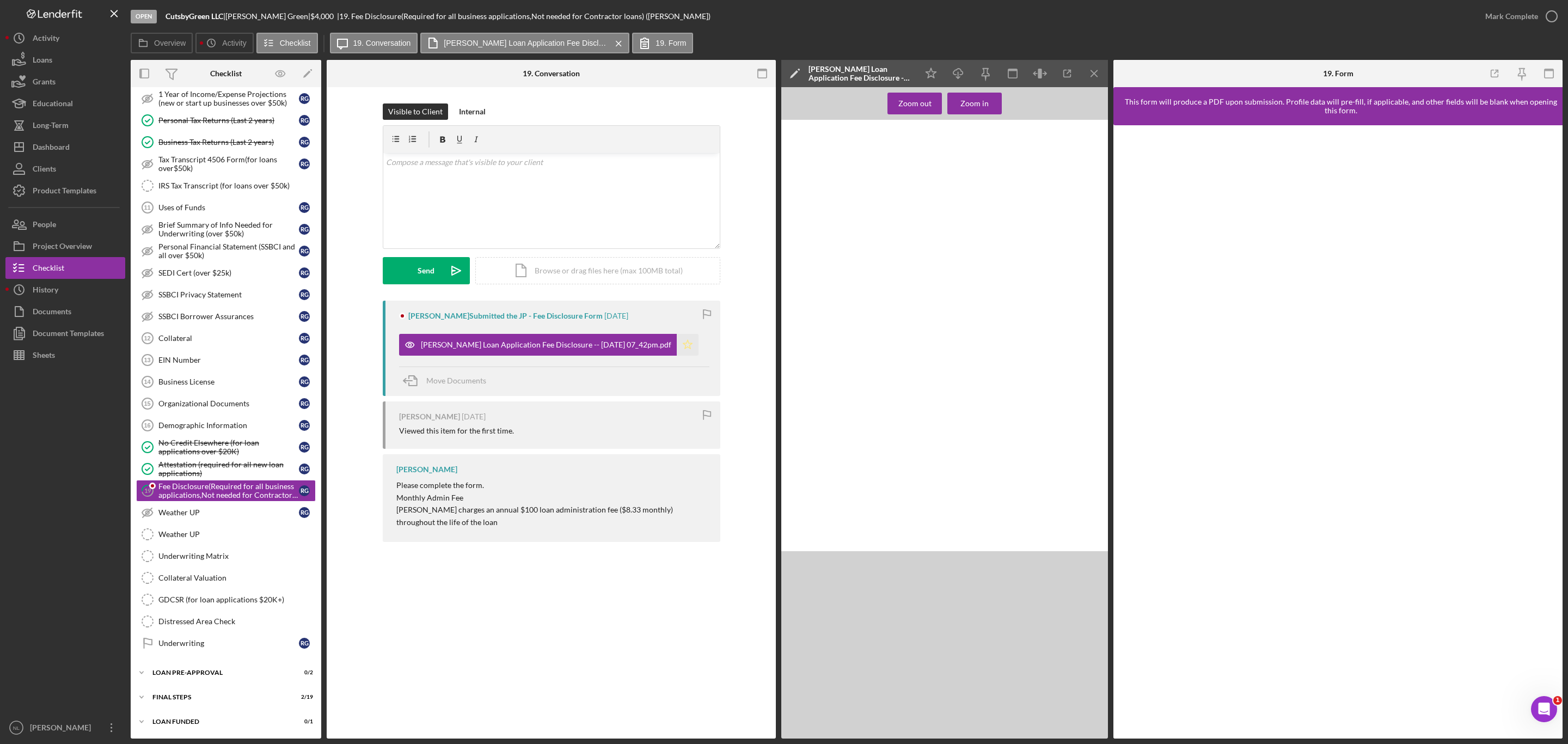
click at [696, 348] on icon "Icon/Star" at bounding box center [688, 345] width 22 height 22
click at [1060, 74] on icon "button" at bounding box center [1067, 74] width 24 height 24
click at [1093, 74] on icon "Icon/Menu Close" at bounding box center [1094, 74] width 24 height 24
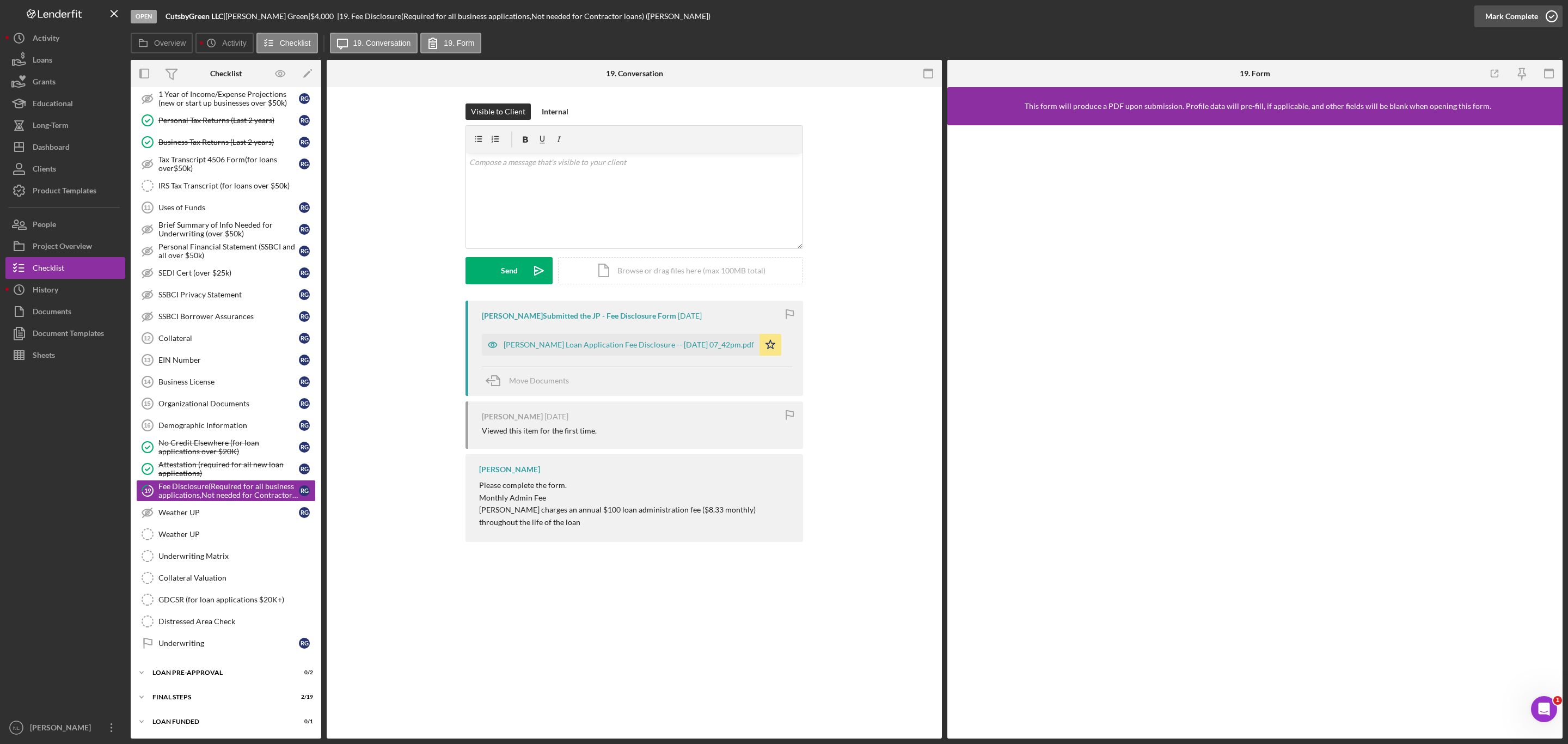
click at [1526, 7] on div "Mark Complete" at bounding box center [1511, 16] width 53 height 22
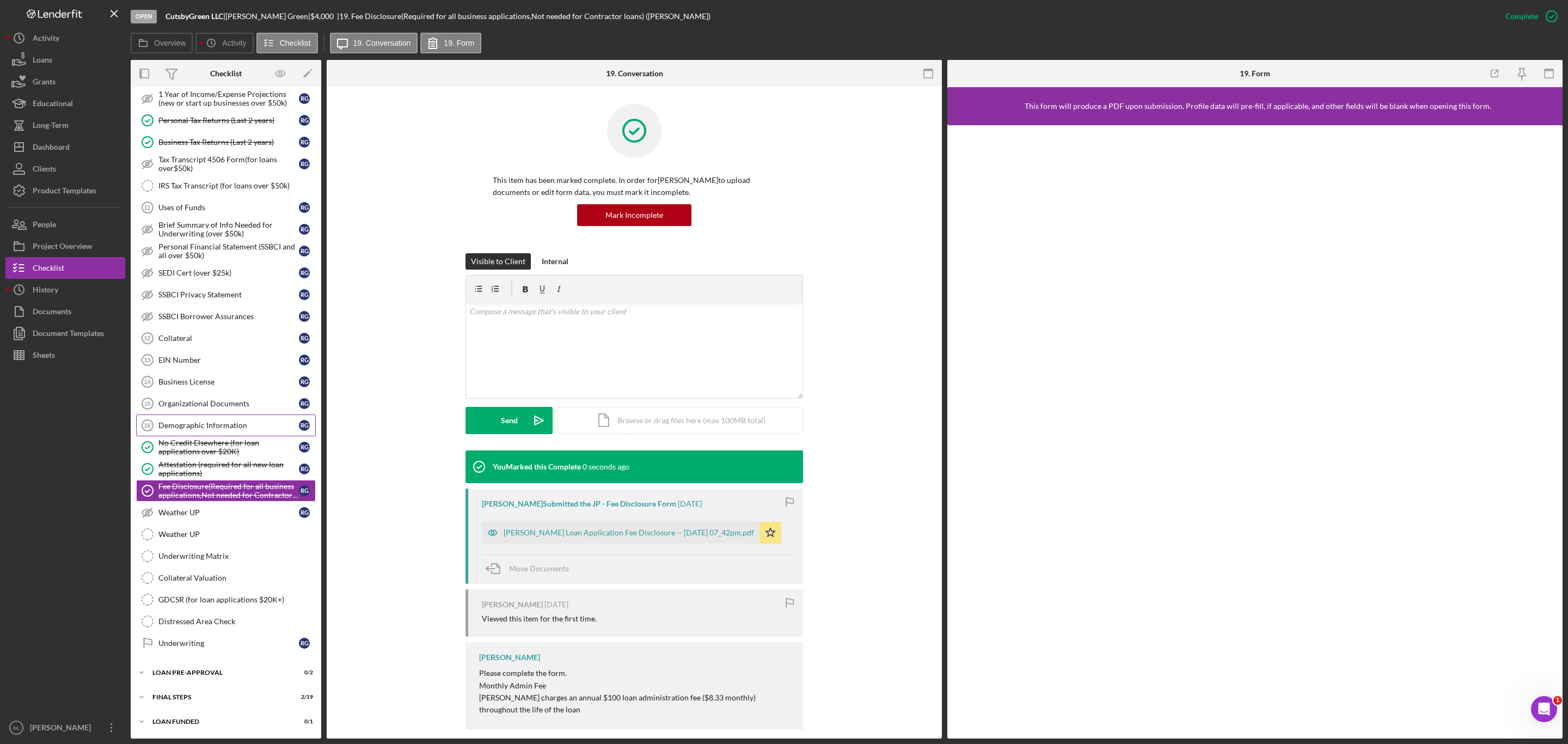
click at [163, 421] on div "Demographic Information" at bounding box center [228, 425] width 141 height 9
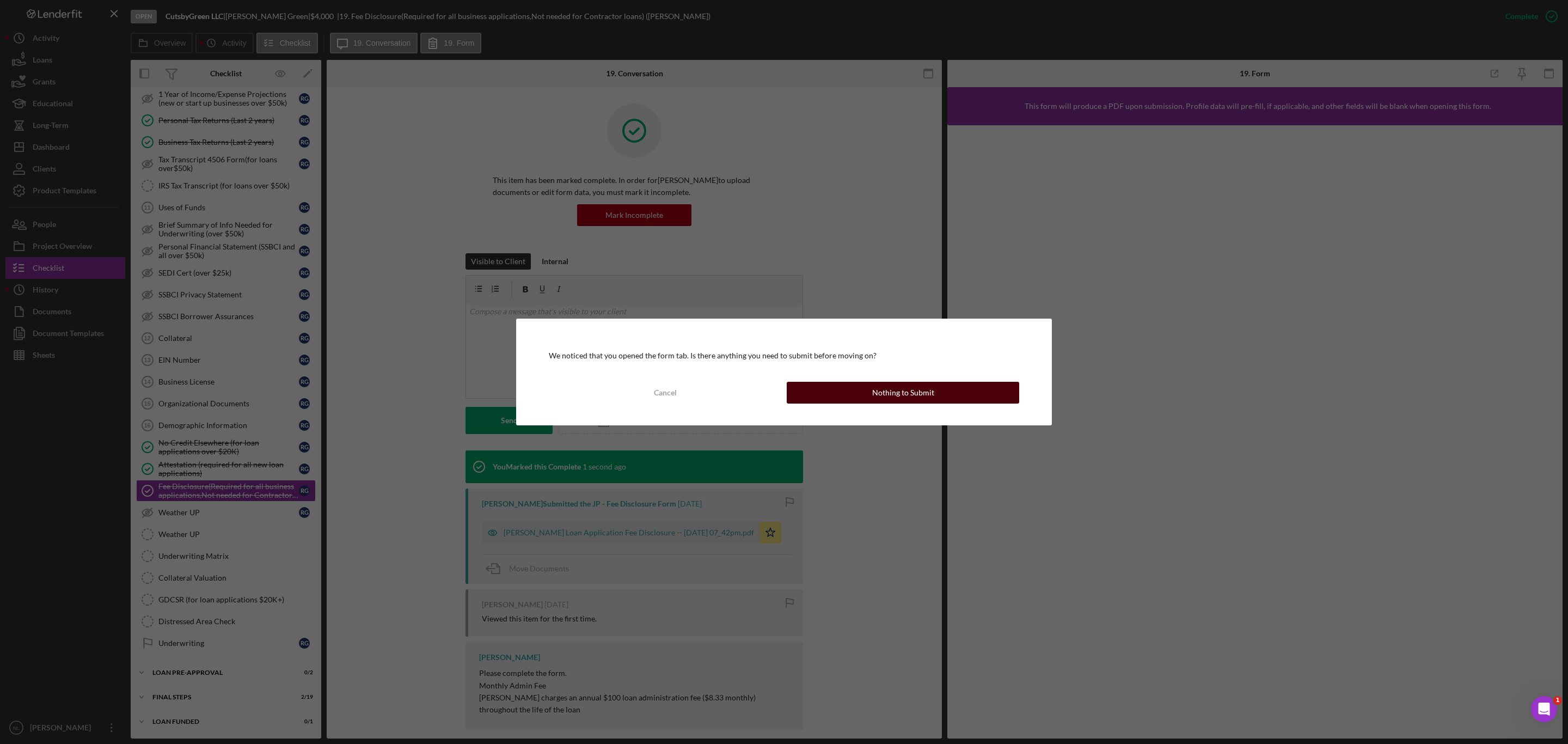
click at [817, 383] on button "Nothing to Submit" at bounding box center [903, 393] width 233 height 22
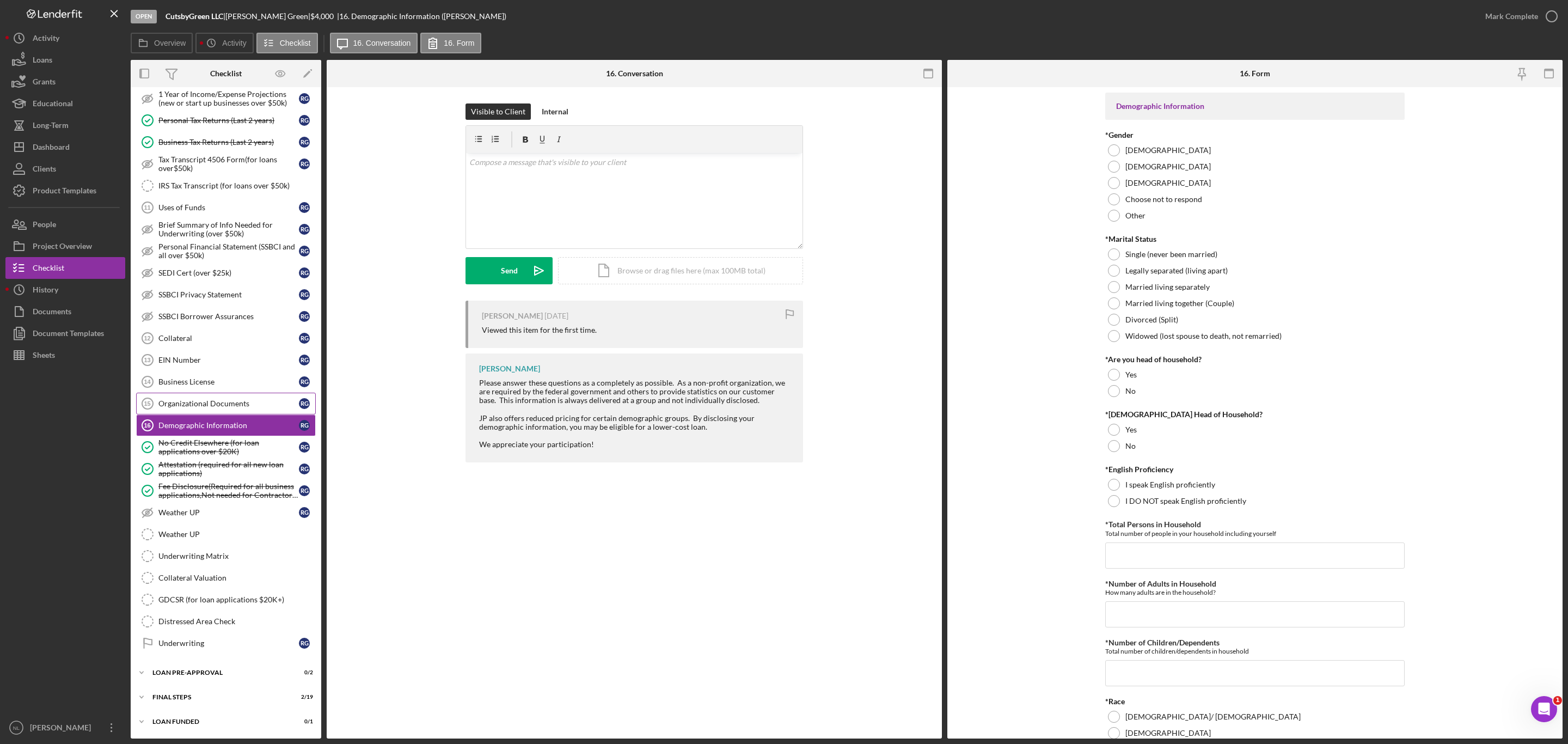
click at [239, 405] on link "Organizational Documents 15 Organizational Documents R G" at bounding box center [226, 404] width 180 height 22
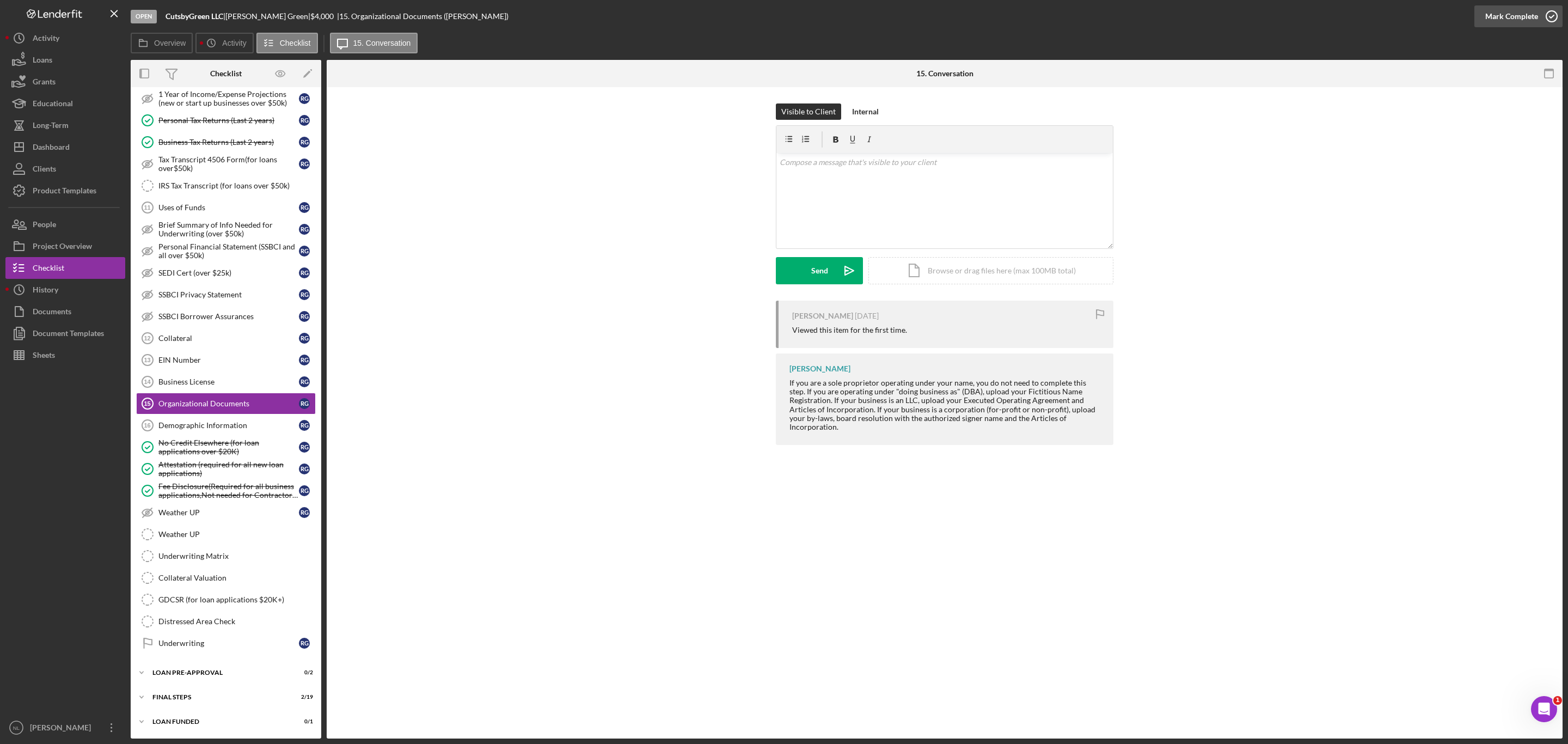
click at [1501, 22] on div "Mark Complete" at bounding box center [1511, 16] width 53 height 22
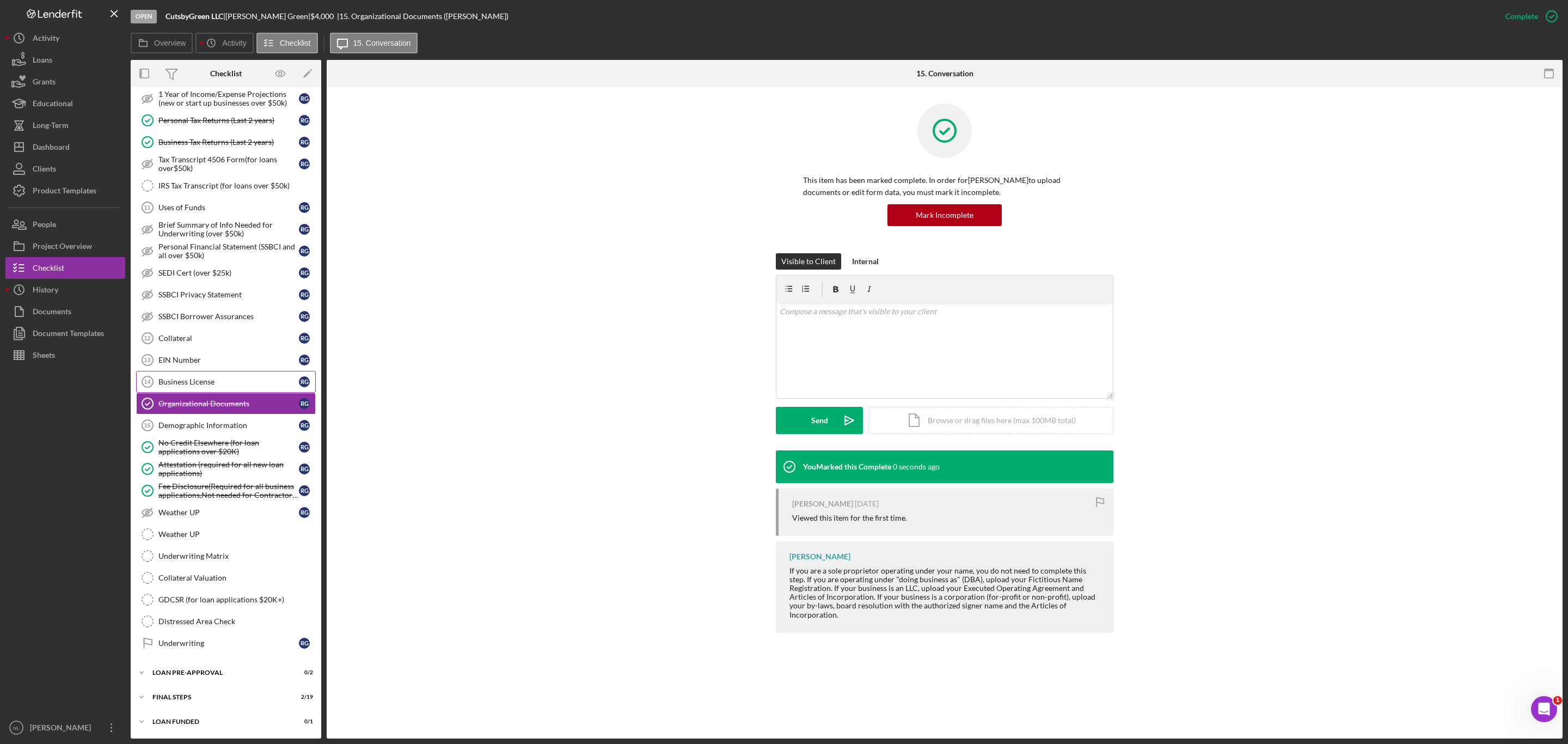
click at [283, 377] on div "Business License" at bounding box center [228, 382] width 141 height 9
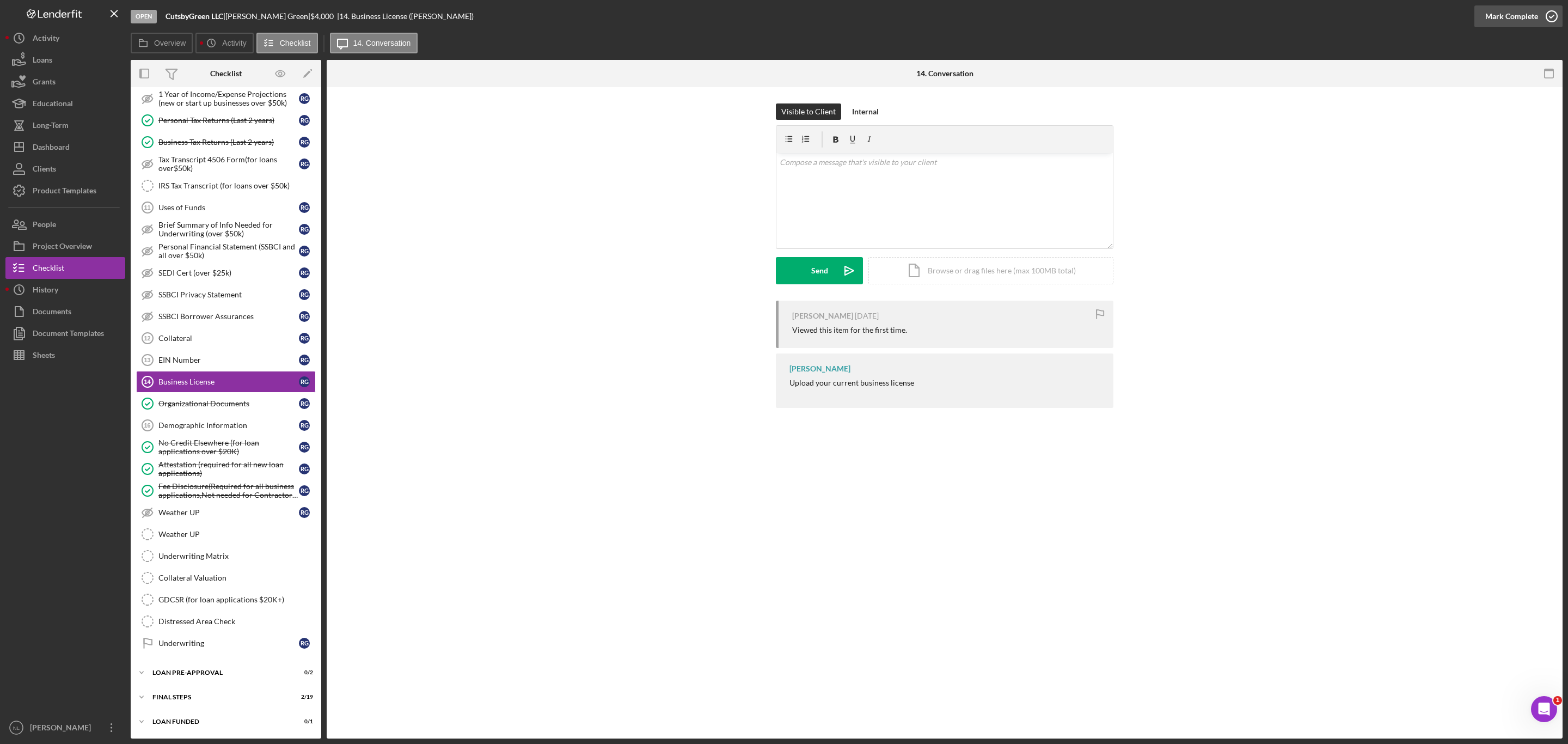
click at [1491, 15] on div "Mark Complete" at bounding box center [1511, 16] width 53 height 22
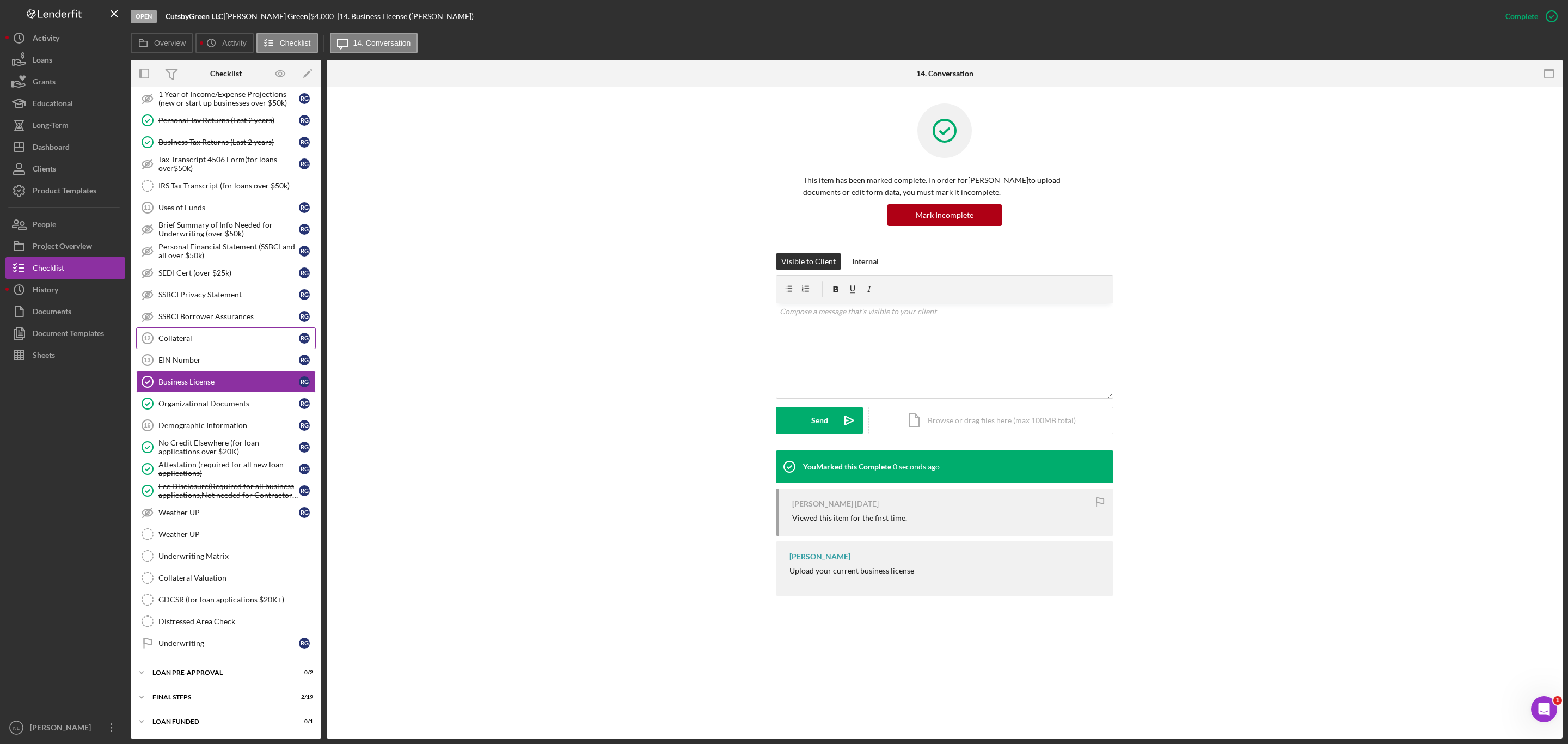
click at [198, 335] on div "Collateral" at bounding box center [228, 338] width 141 height 9
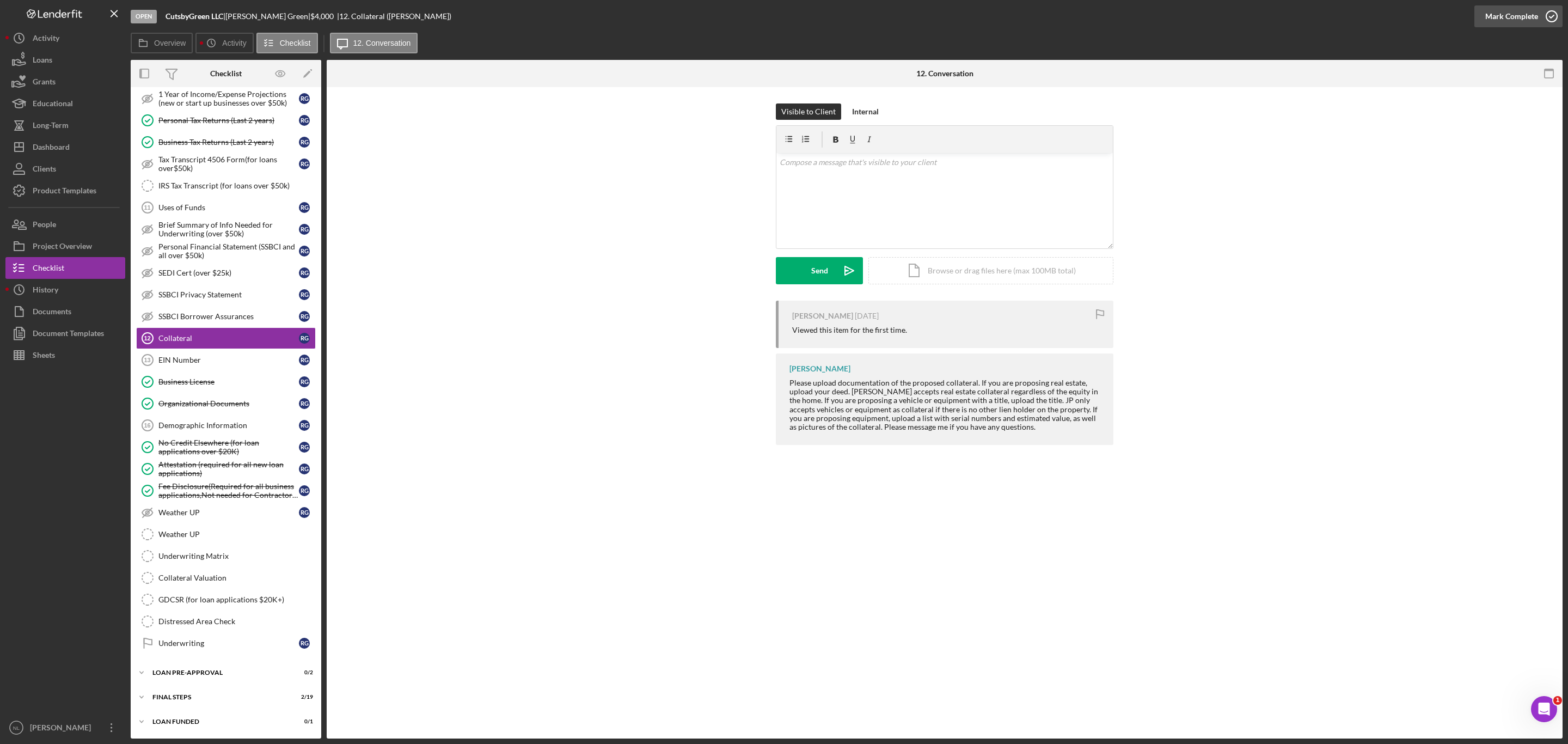
click at [1525, 13] on div "Mark Complete" at bounding box center [1511, 16] width 53 height 22
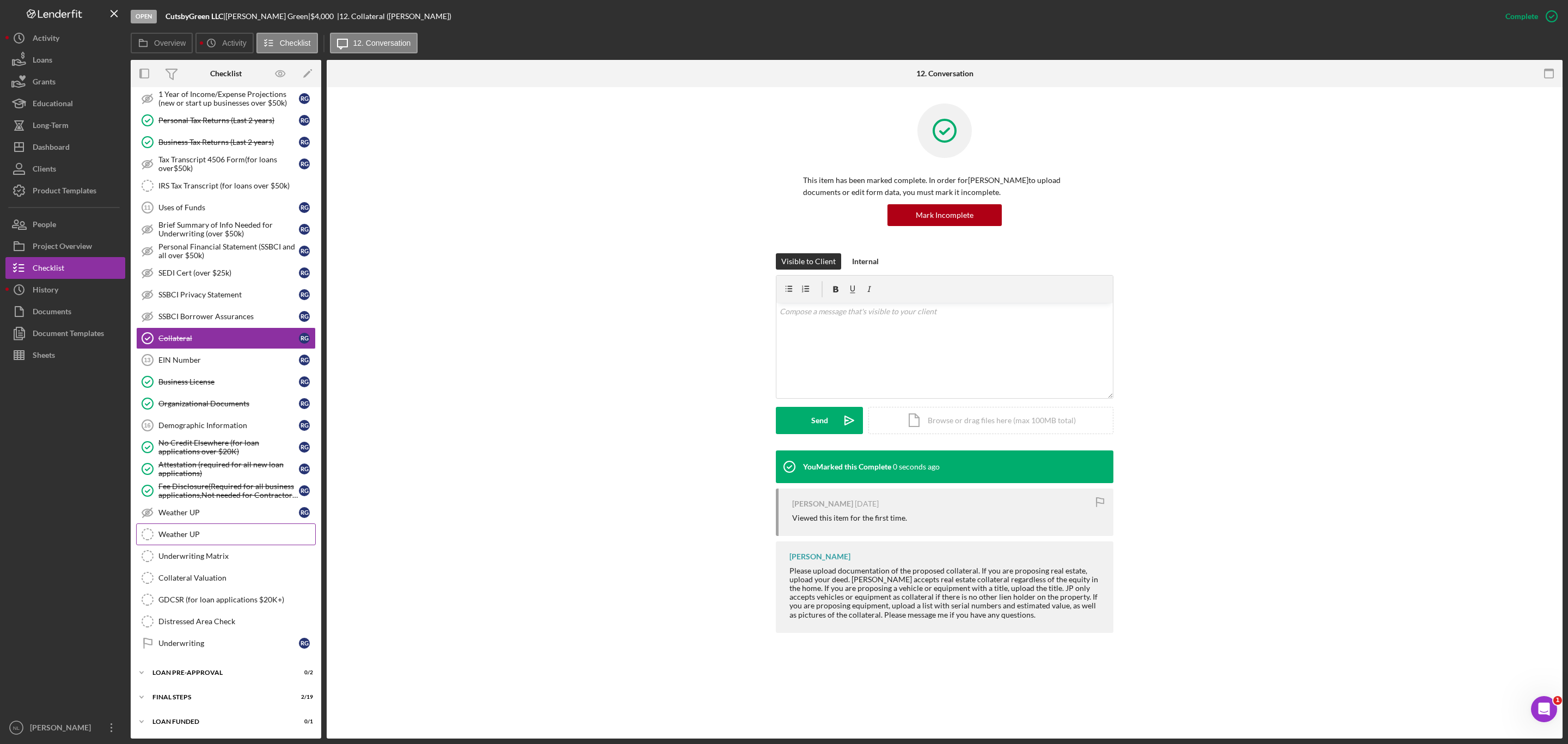
click at [227, 541] on link "Weather UP Weather UP" at bounding box center [226, 535] width 180 height 22
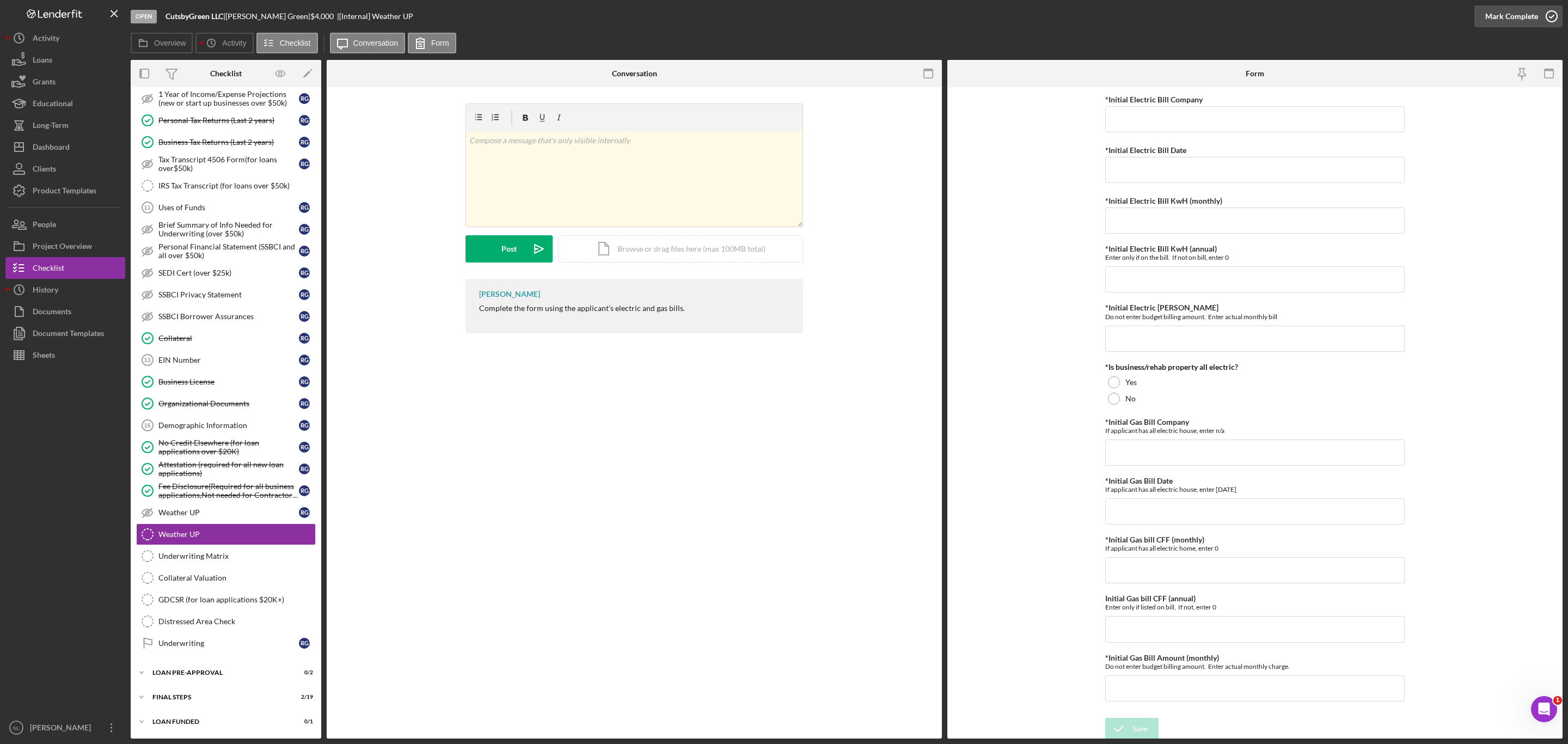
click at [1478, 12] on button "Mark Complete" at bounding box center [1518, 16] width 88 height 22
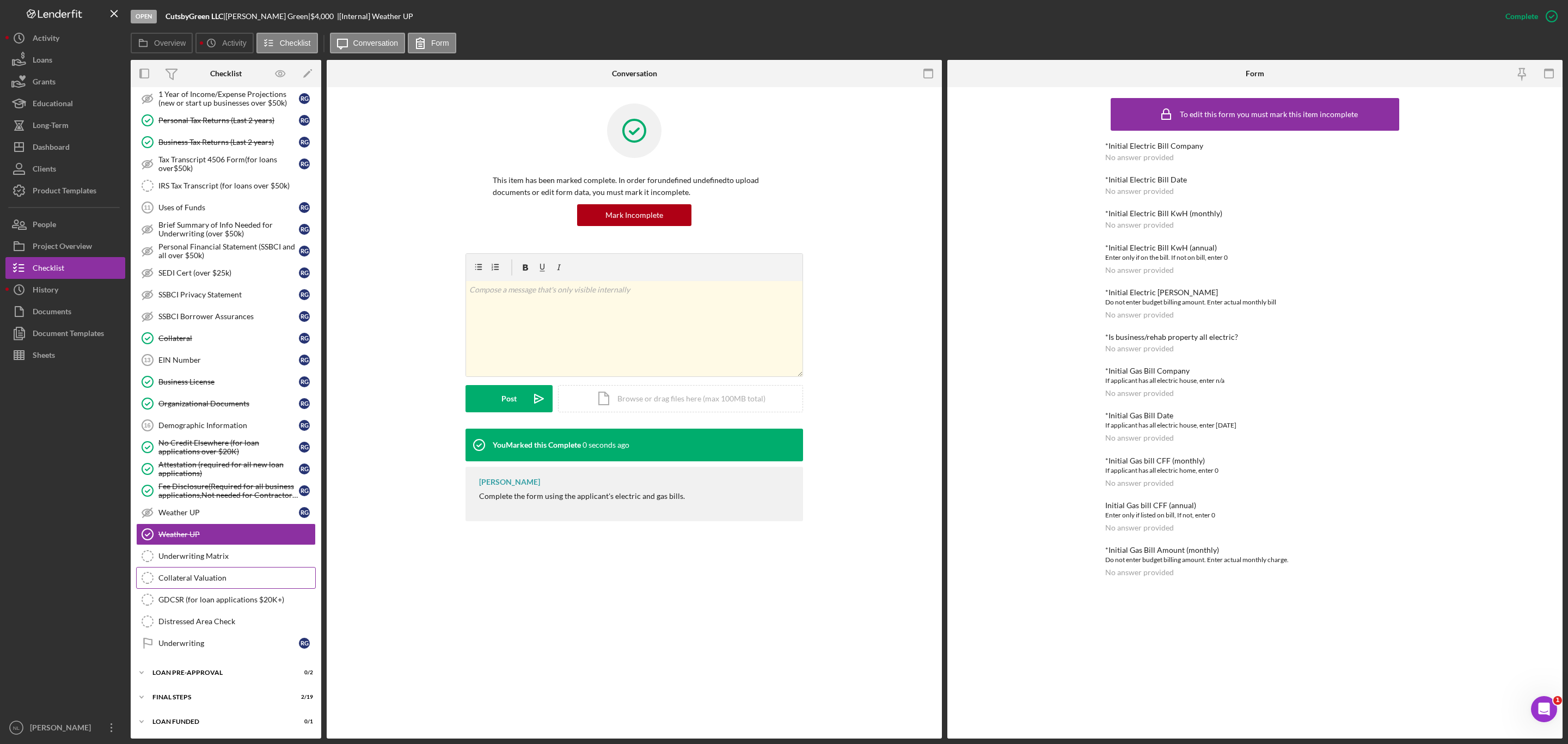
click at [233, 580] on div "Collateral Valuation" at bounding box center [237, 578] width 157 height 9
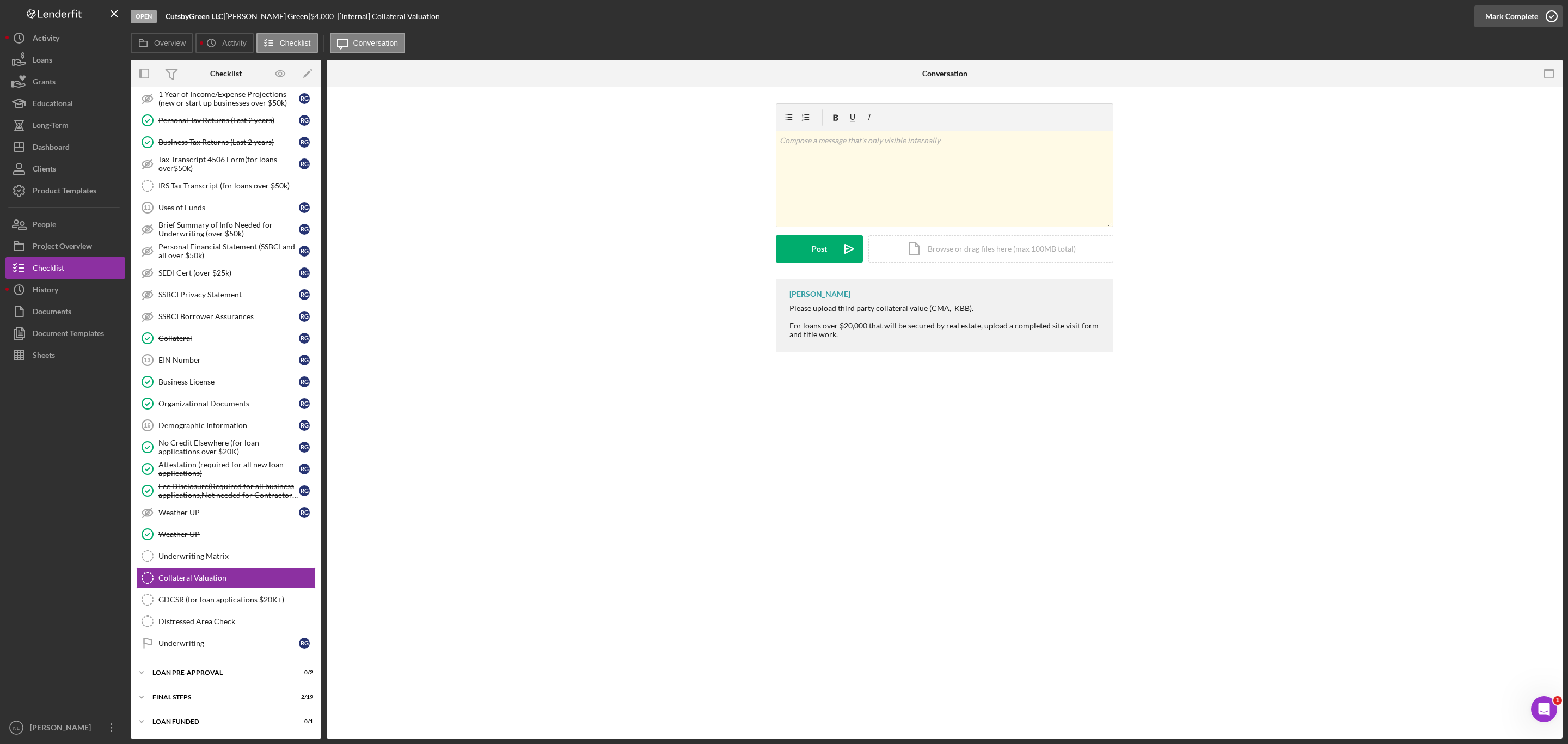
click at [1501, 23] on div "Mark Complete" at bounding box center [1511, 16] width 53 height 22
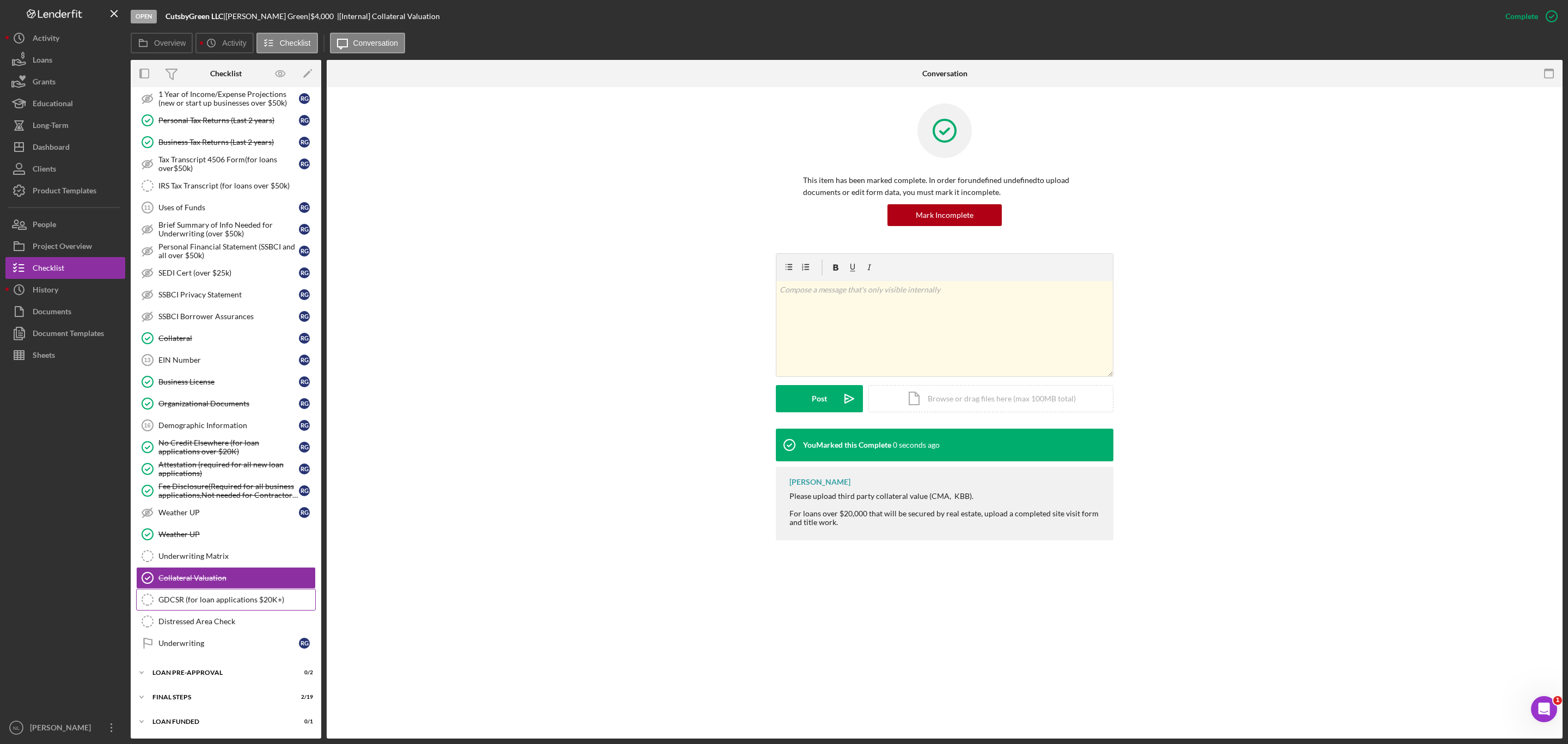
click at [223, 591] on link "GDCSR (for loan applications $20K+) GDCSR (for loan applications $20K+)" at bounding box center [226, 600] width 180 height 22
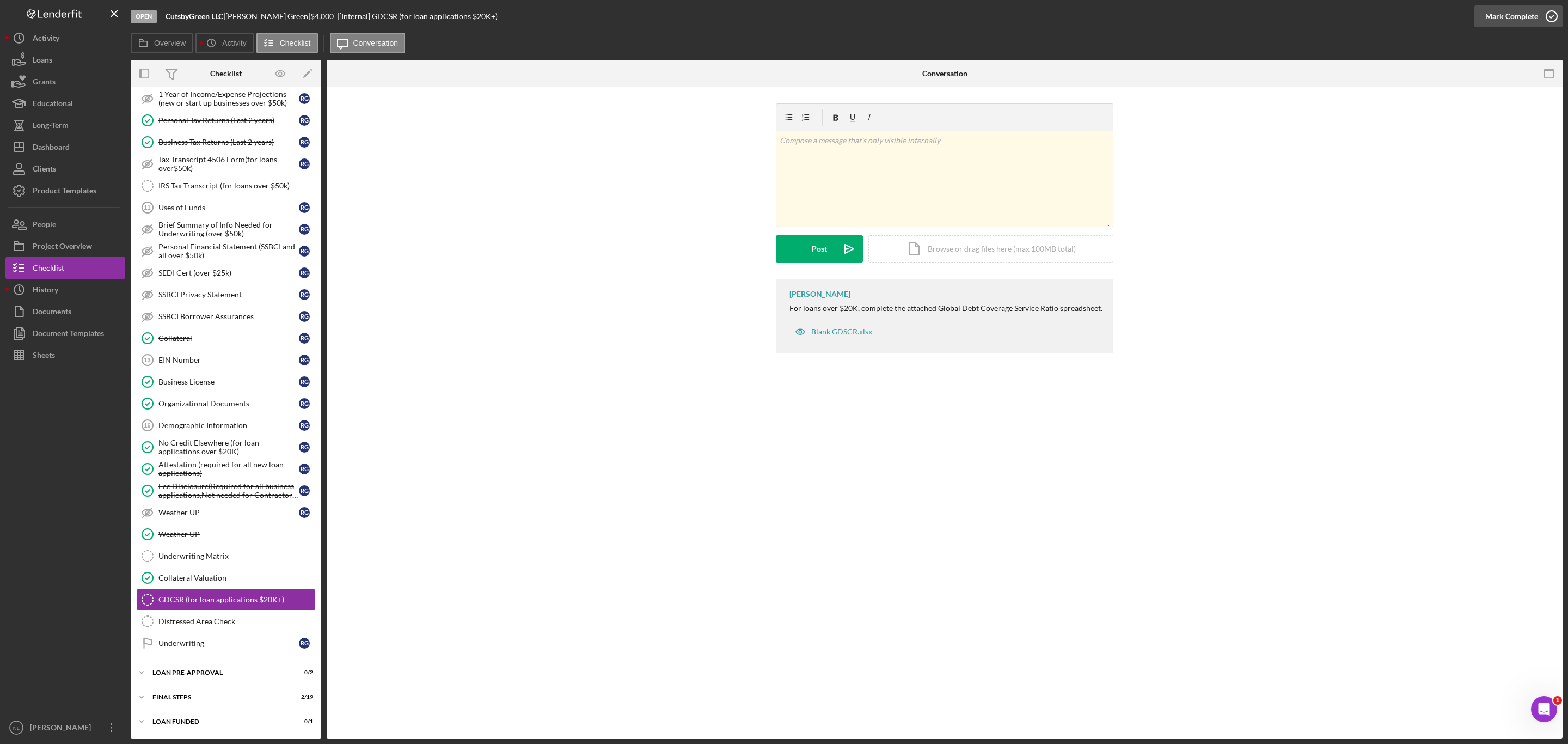
click at [1499, 22] on div "Mark Complete" at bounding box center [1511, 16] width 53 height 22
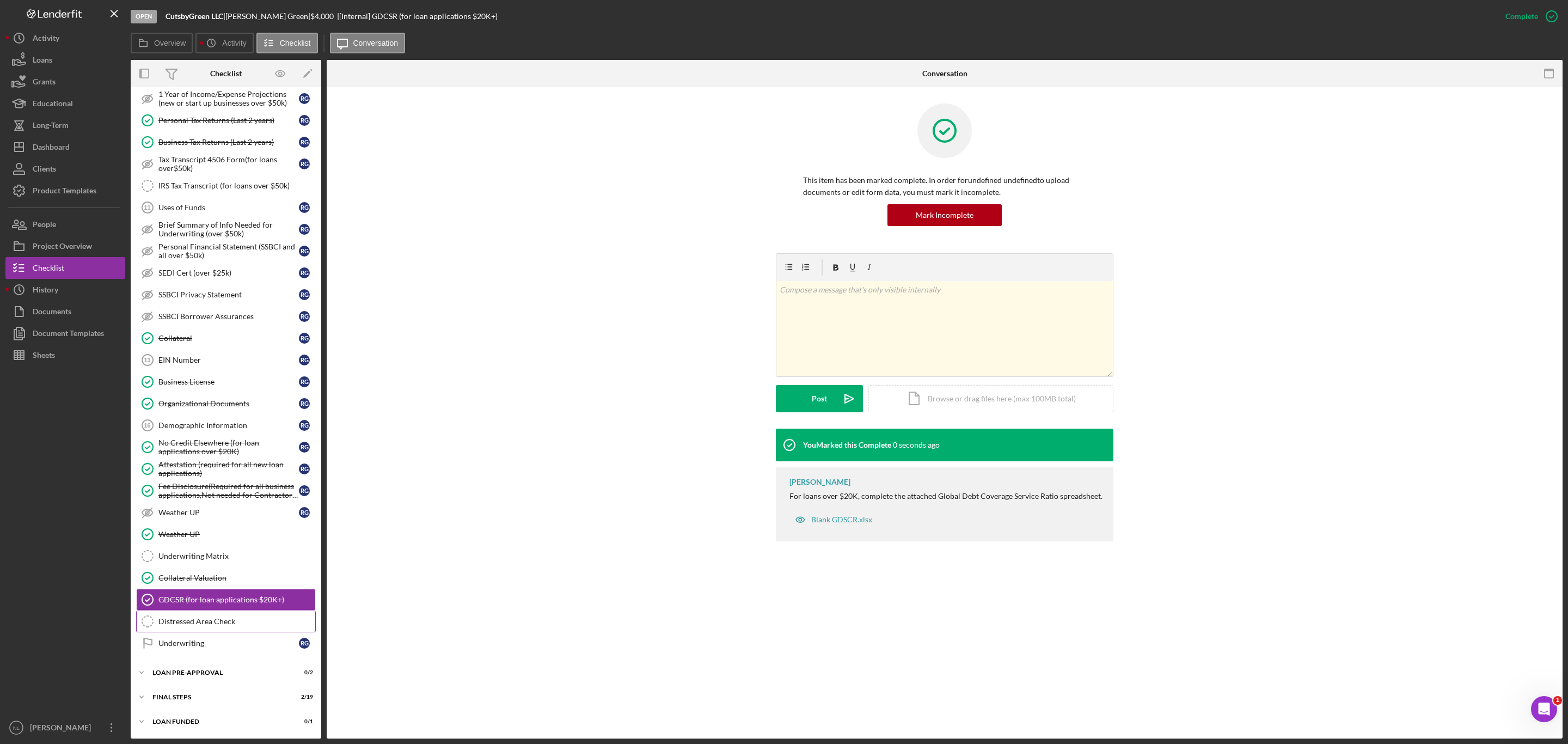
click at [242, 619] on div "Distressed Area Check" at bounding box center [237, 621] width 157 height 9
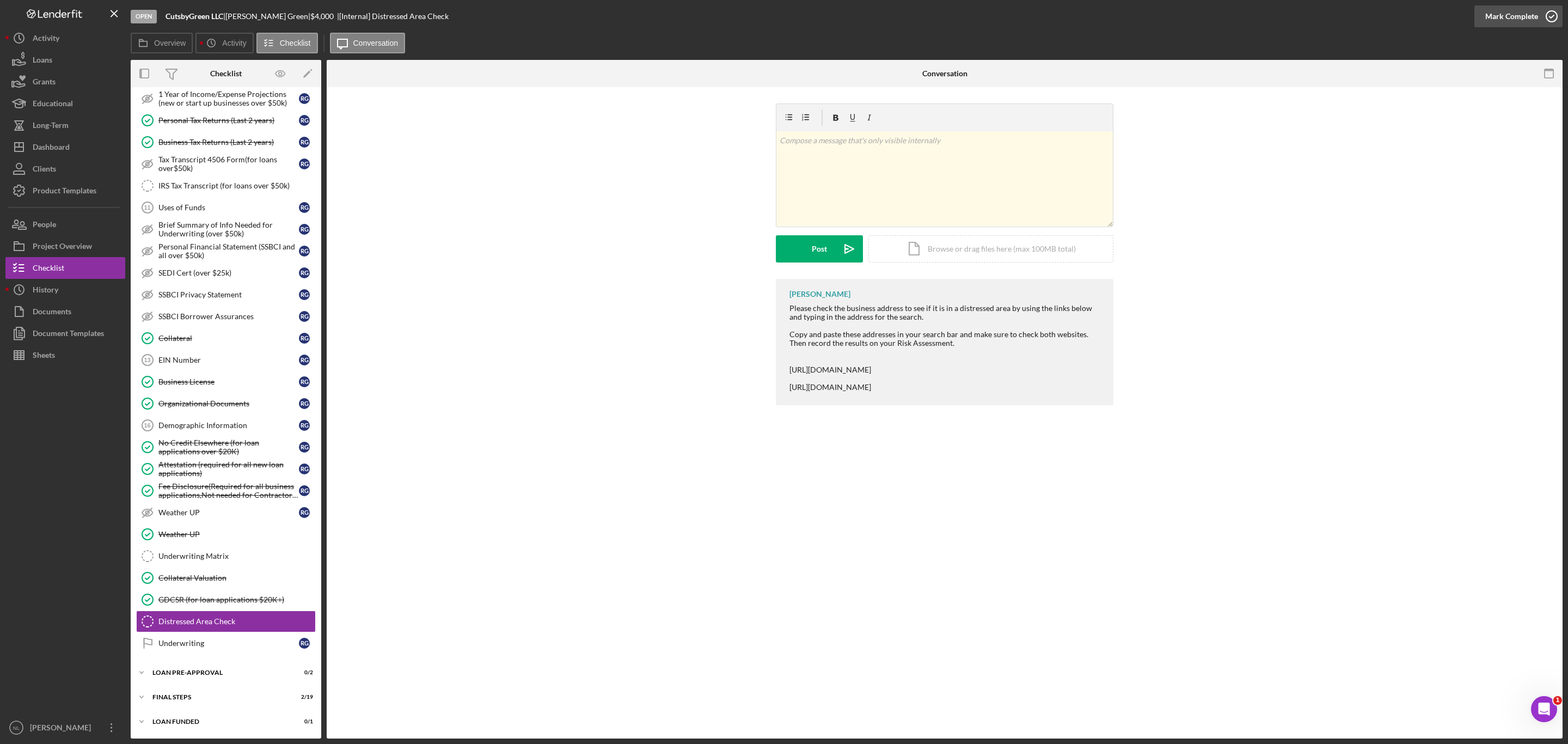
click at [1527, 27] on div "Mark Complete" at bounding box center [1511, 16] width 53 height 22
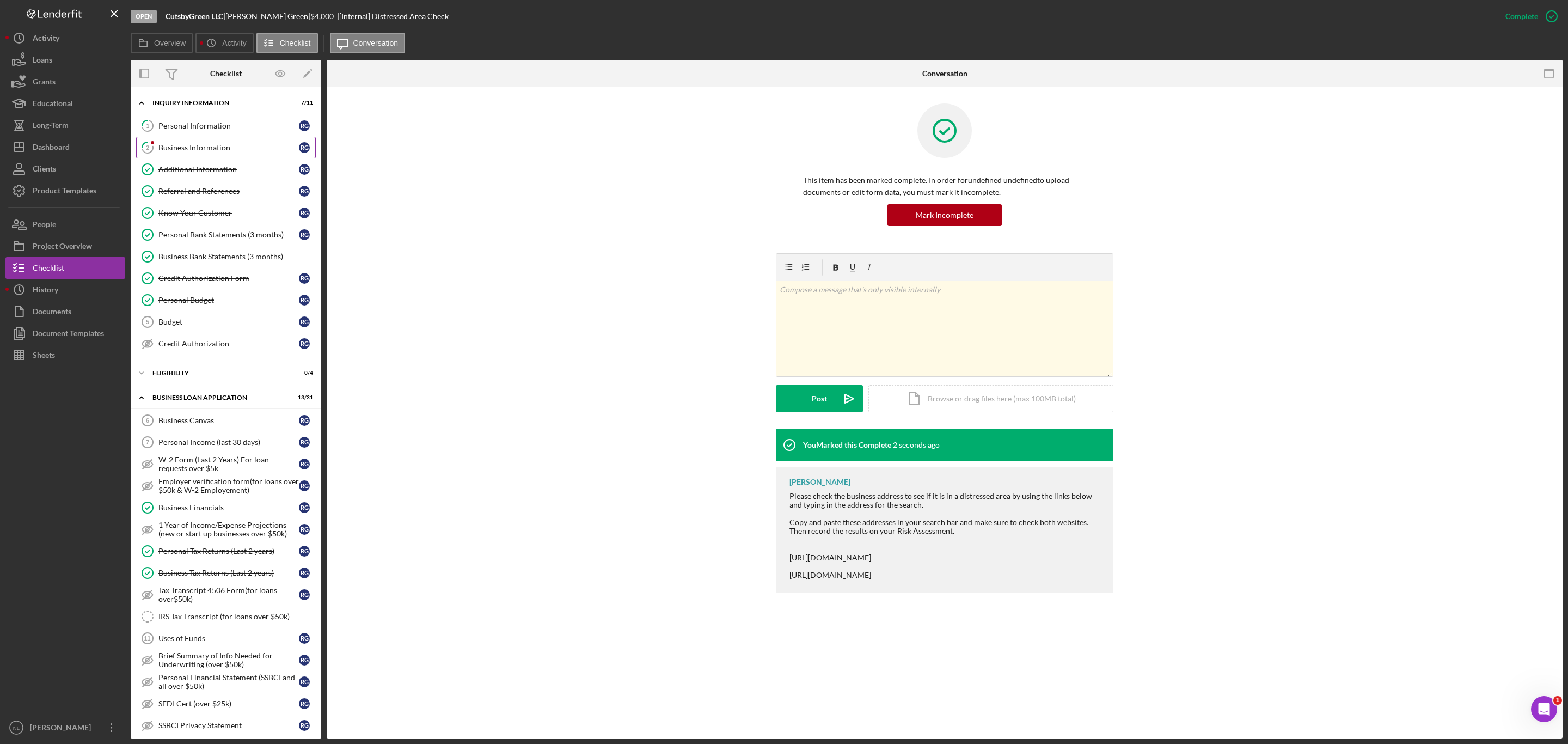
click at [221, 144] on div "Business Information" at bounding box center [228, 147] width 141 height 9
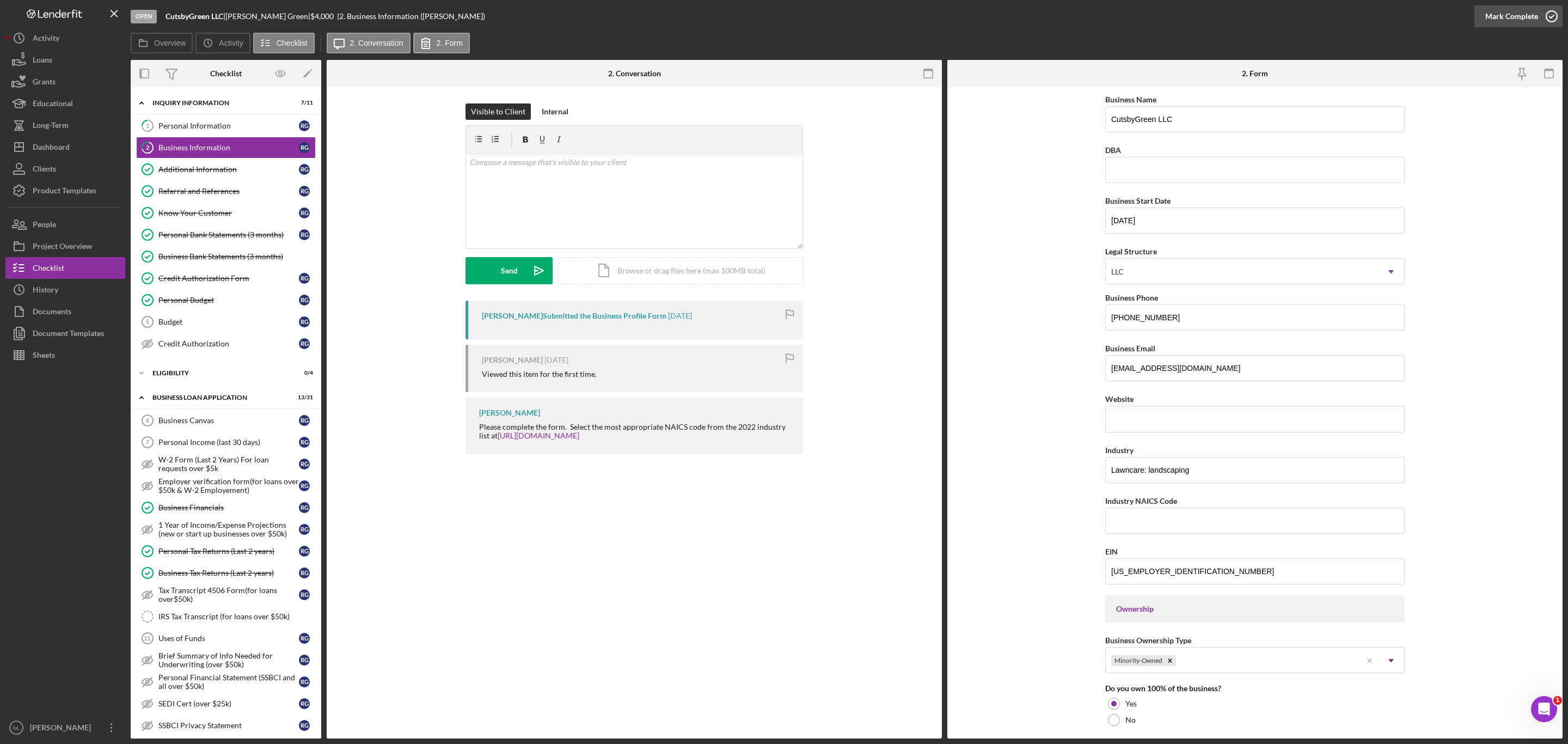
click at [1494, 16] on div "Mark Complete" at bounding box center [1511, 16] width 53 height 22
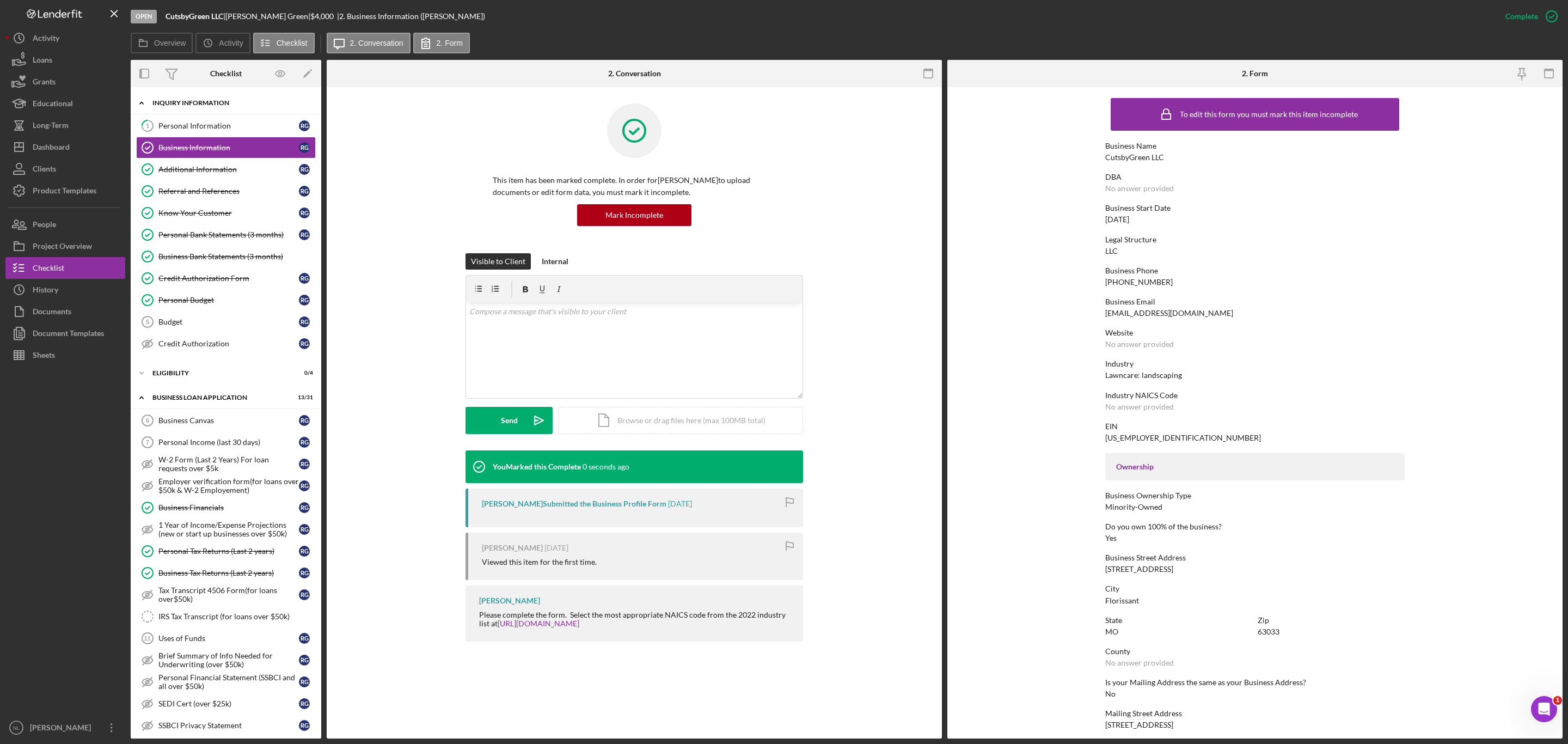
click at [237, 114] on div "Icon/Expander INQUIRY INFORMATION 8 / 11" at bounding box center [226, 103] width 191 height 23
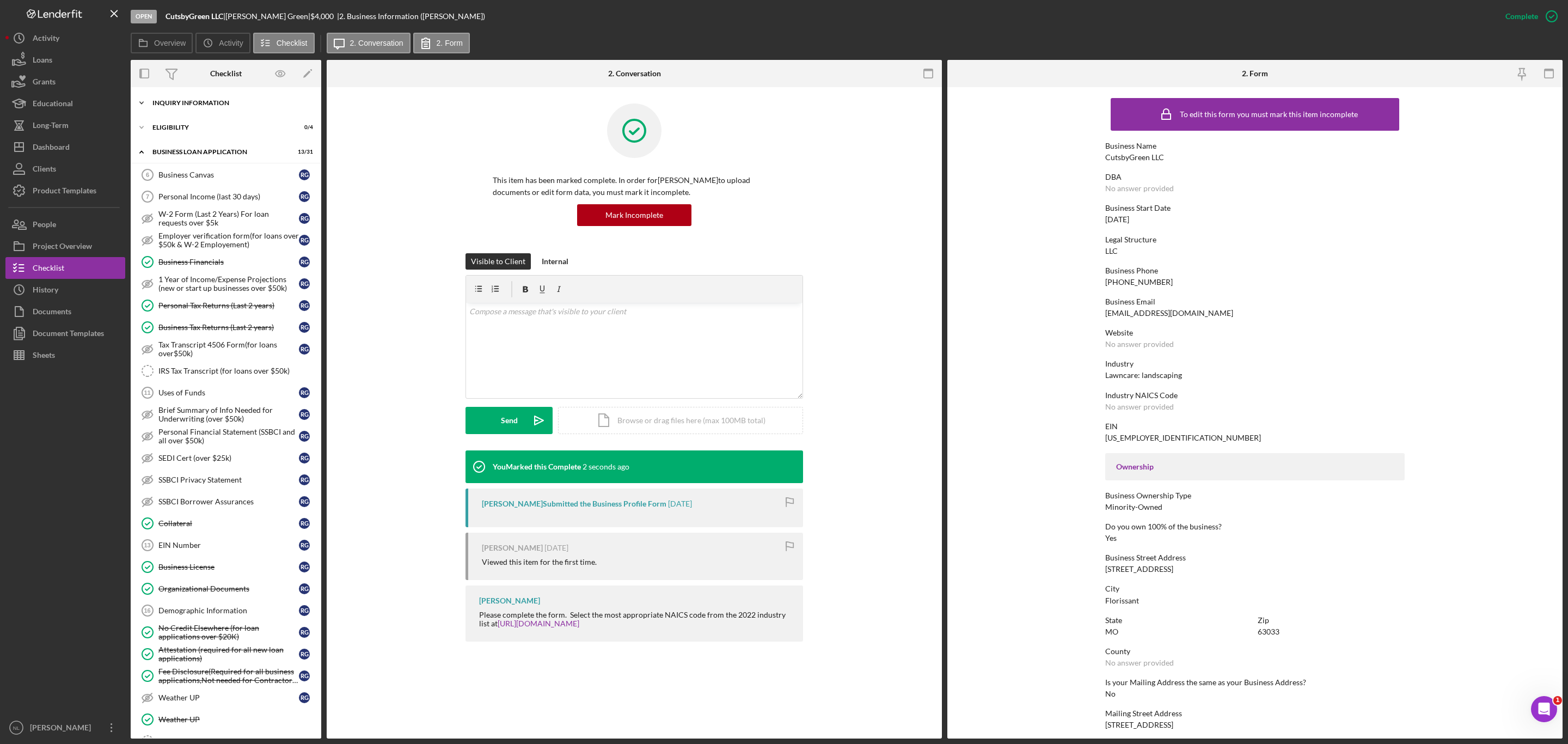
click at [232, 113] on div "Icon/Expander INQUIRY INFORMATION 8 / 11" at bounding box center [226, 103] width 191 height 22
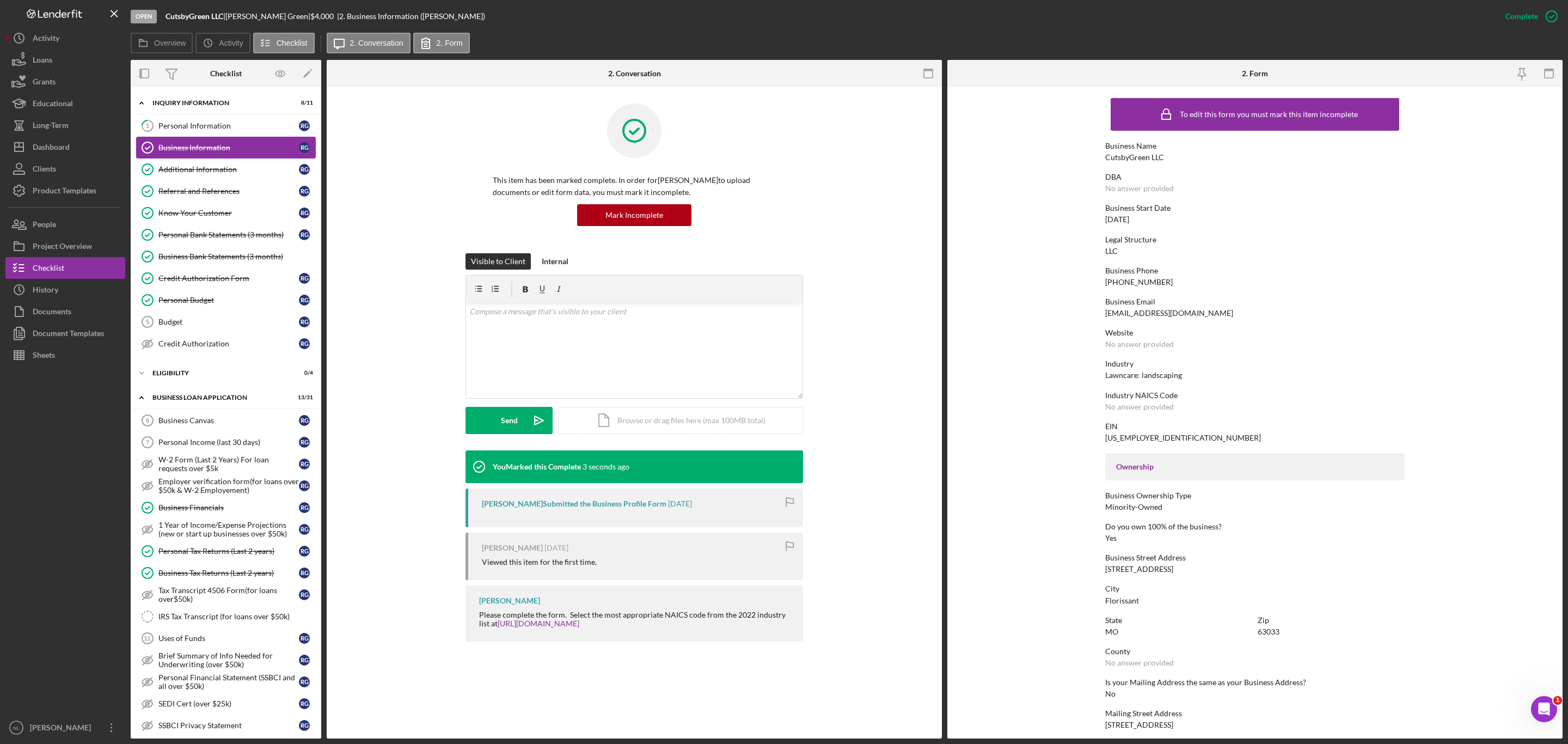
click at [228, 144] on div "Business Information" at bounding box center [228, 147] width 141 height 9
click at [218, 138] on link "Business Information Business Information R G" at bounding box center [226, 148] width 180 height 22
click at [213, 125] on div "Personal Information" at bounding box center [228, 125] width 141 height 9
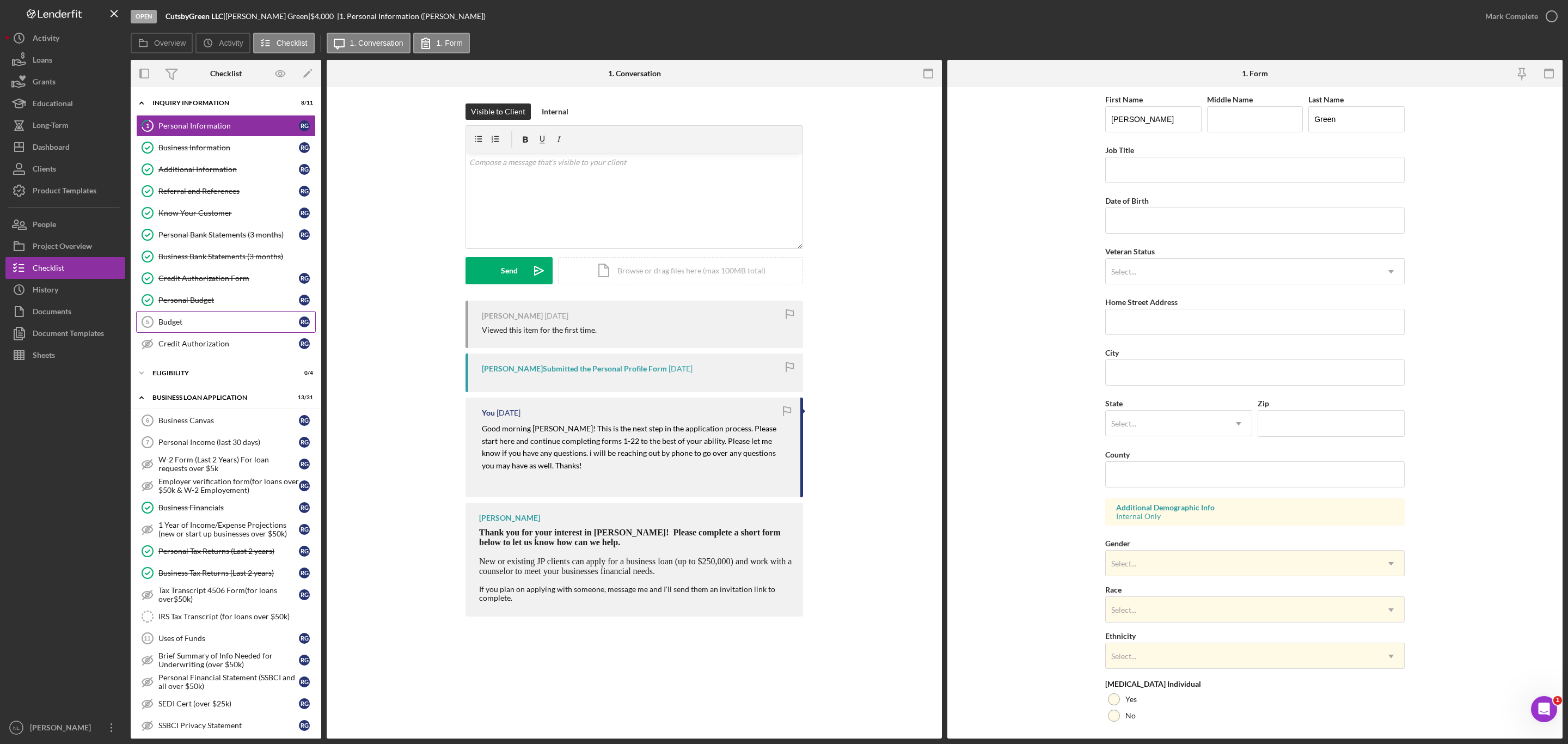
click at [192, 321] on link "Budget 5 Budget R G" at bounding box center [226, 322] width 180 height 22
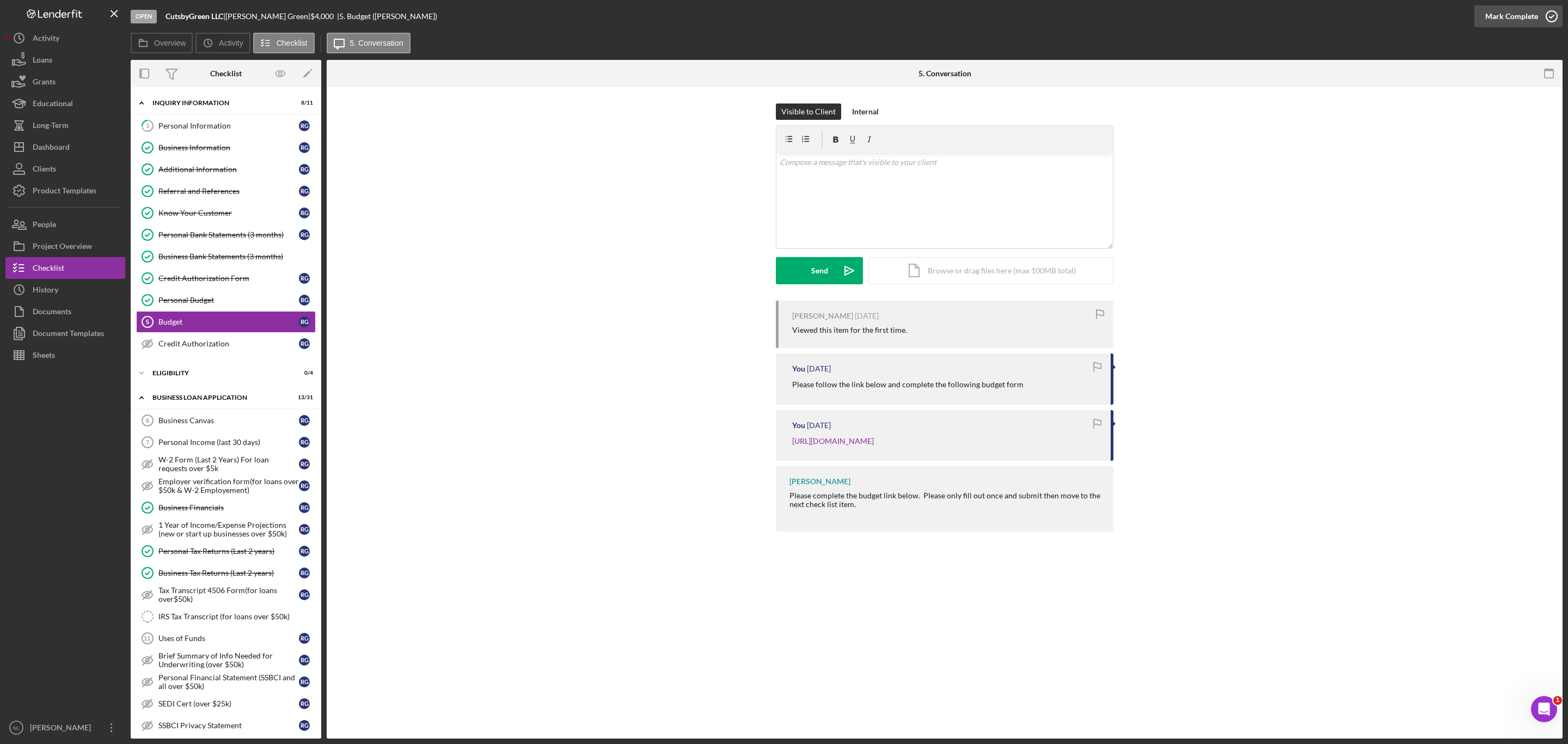
click at [1491, 18] on div "Mark Complete" at bounding box center [1511, 16] width 53 height 22
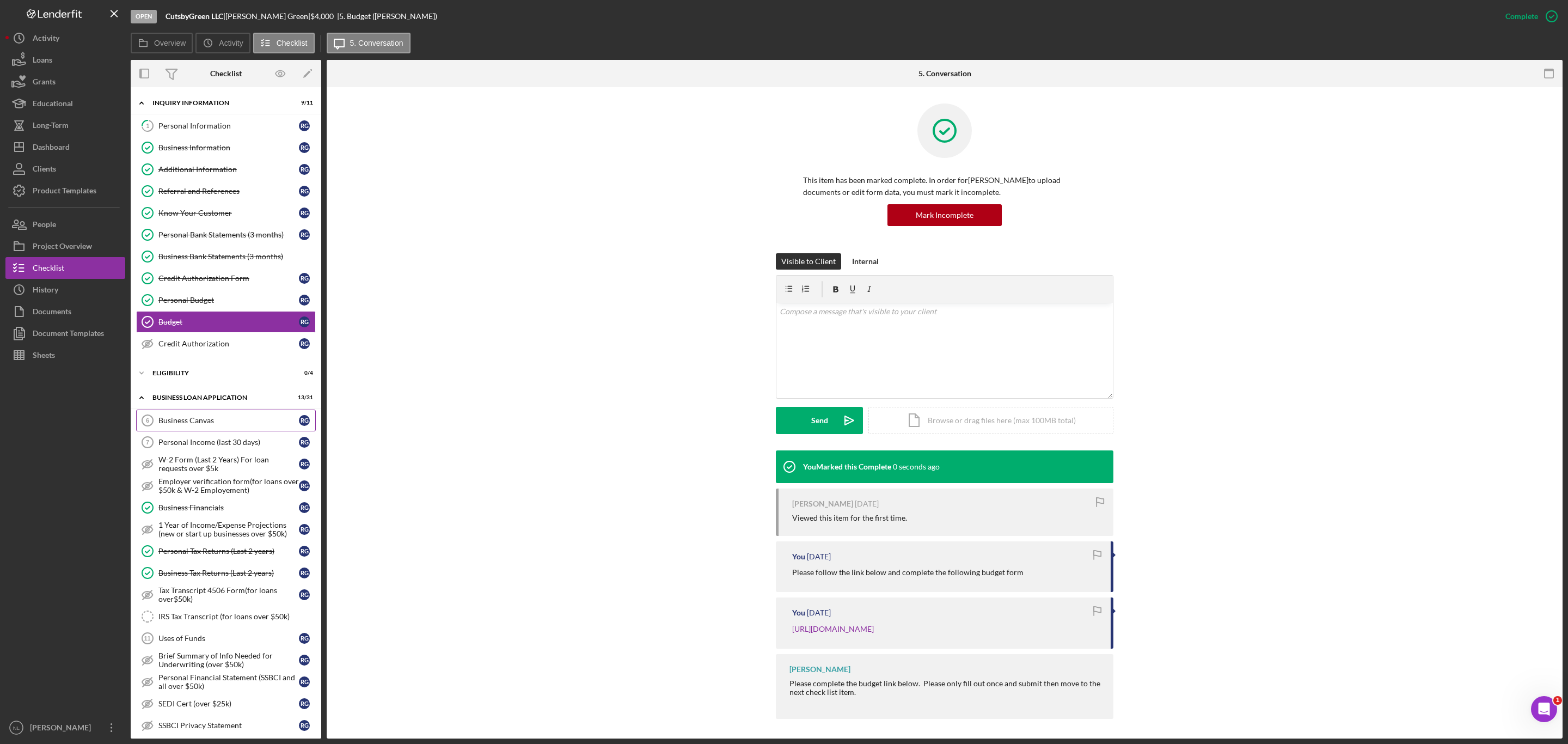
click at [258, 421] on link "Business Canvas 6 Business Canvas R G" at bounding box center [226, 421] width 180 height 22
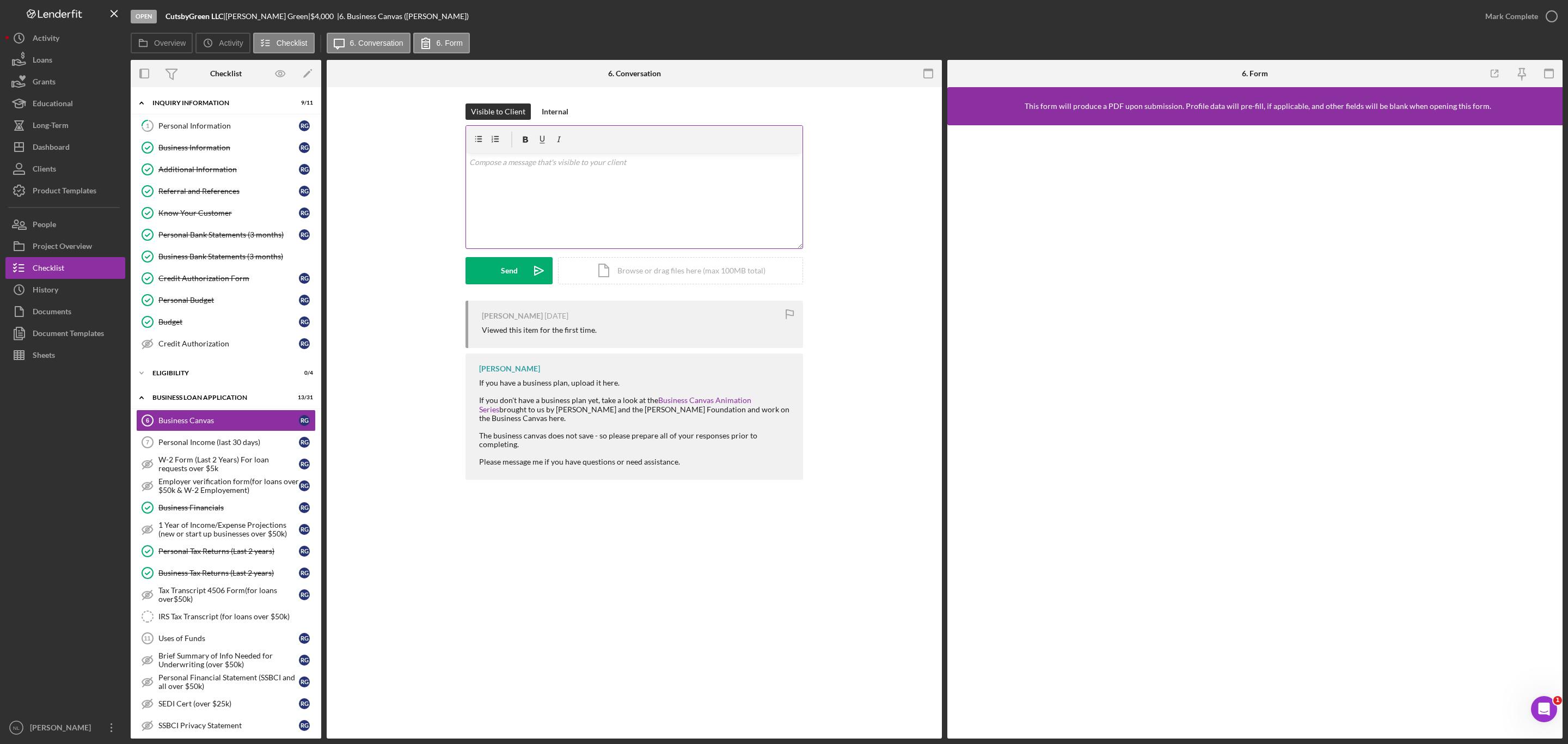
click at [617, 188] on div "v Color teal Color pink Remove color Add row above Add row below Add column bef…" at bounding box center [634, 200] width 337 height 96
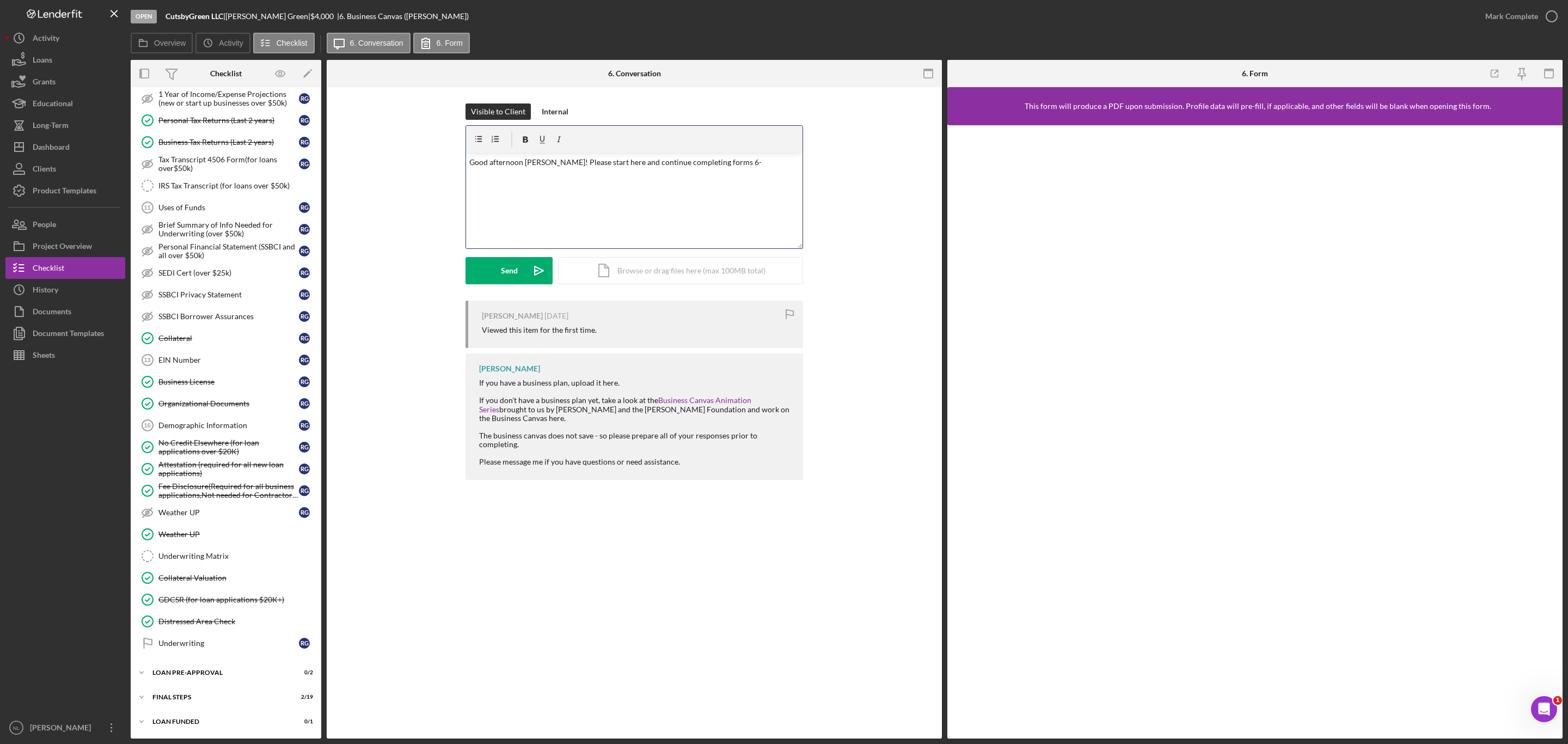
click at [225, 686] on div "Icon/Expander INQUIRY INFORMATION 9 / 11 1 Personal Information R G Business In…" at bounding box center [226, 197] width 191 height 1071
click at [201, 694] on div "FINAL STEPS" at bounding box center [219, 697] width 133 height 7
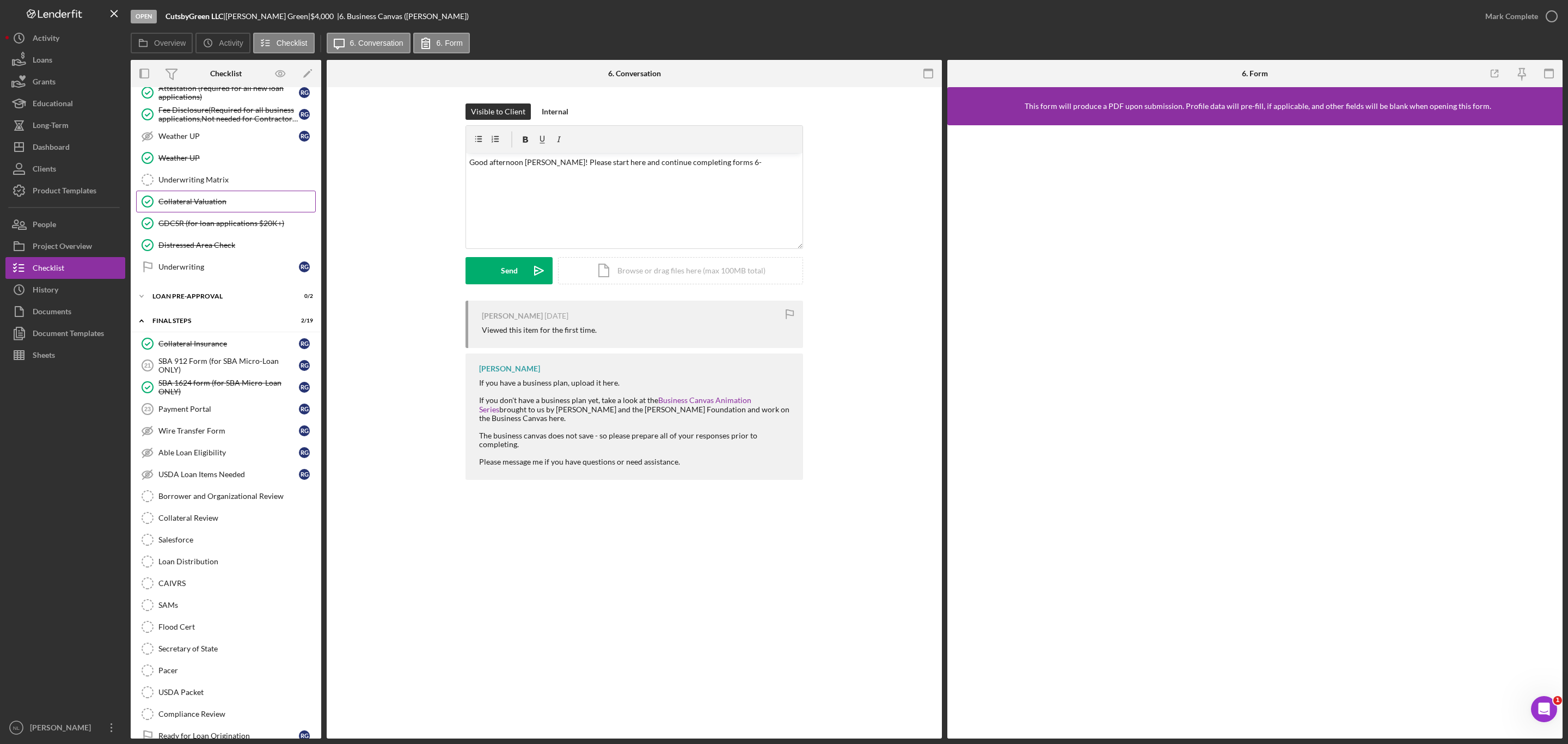
scroll to position [848, 0]
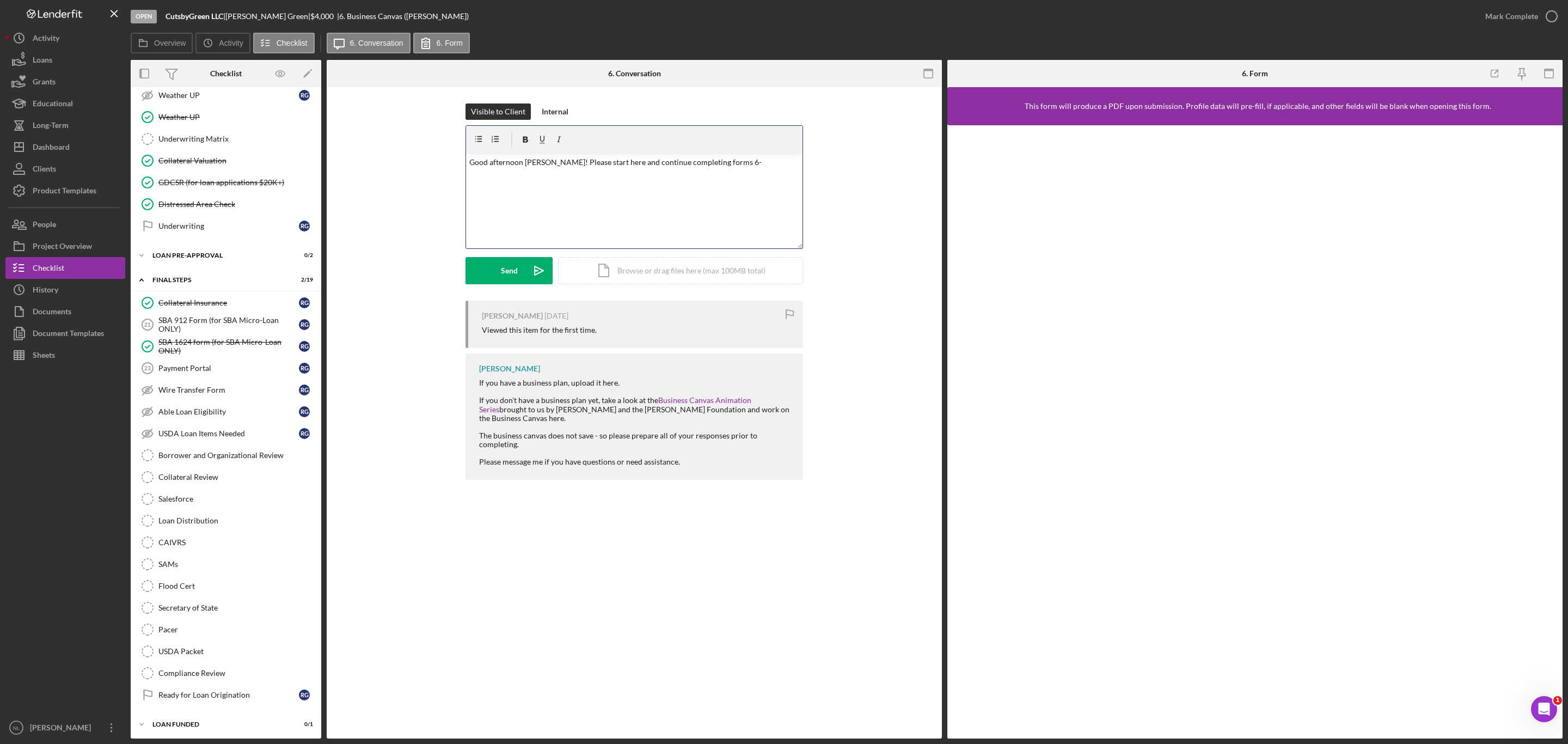
click at [751, 163] on p "Good afternoon [PERSON_NAME]! Please start here and continue completing forms 6-" at bounding box center [634, 163] width 331 height 12
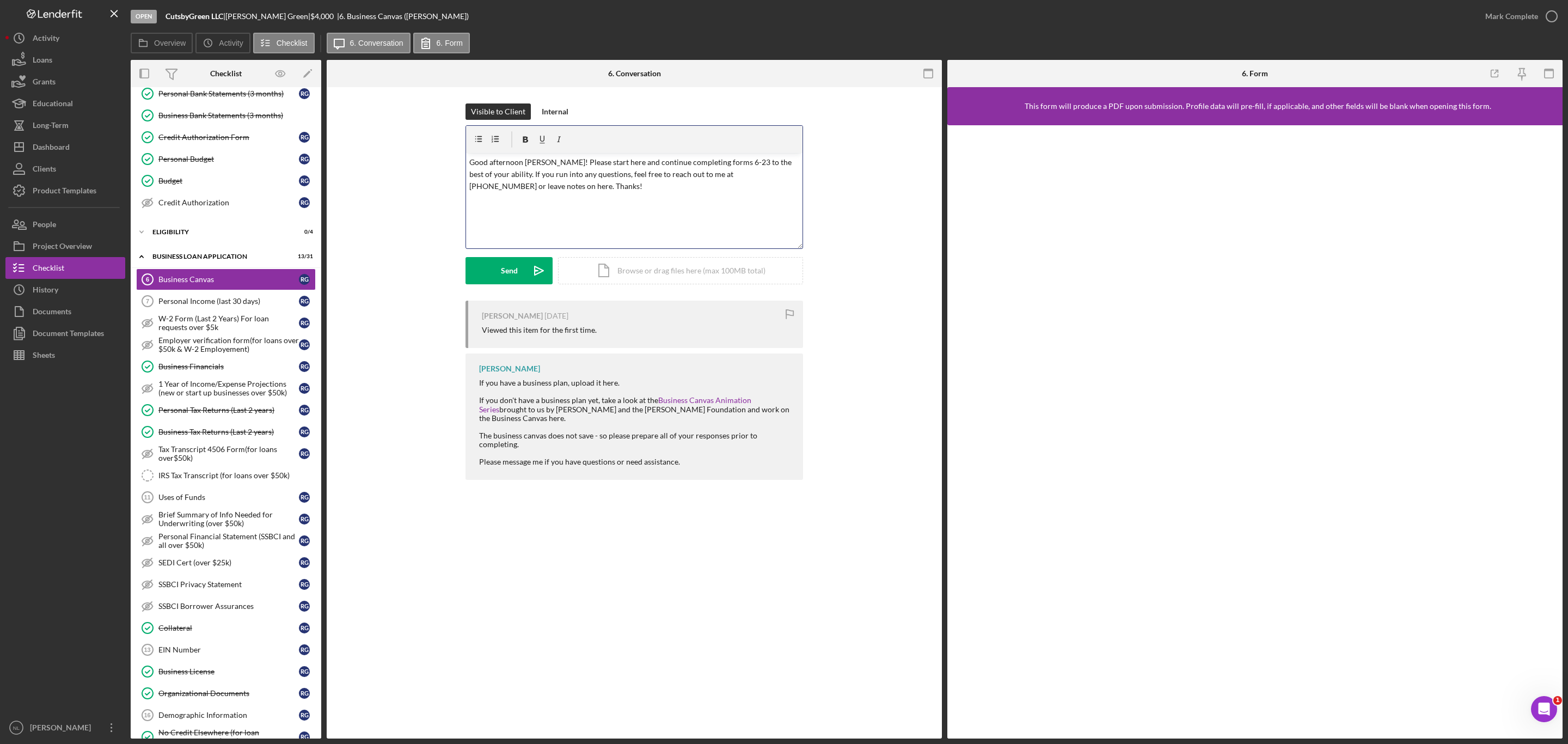
scroll to position [146, 0]
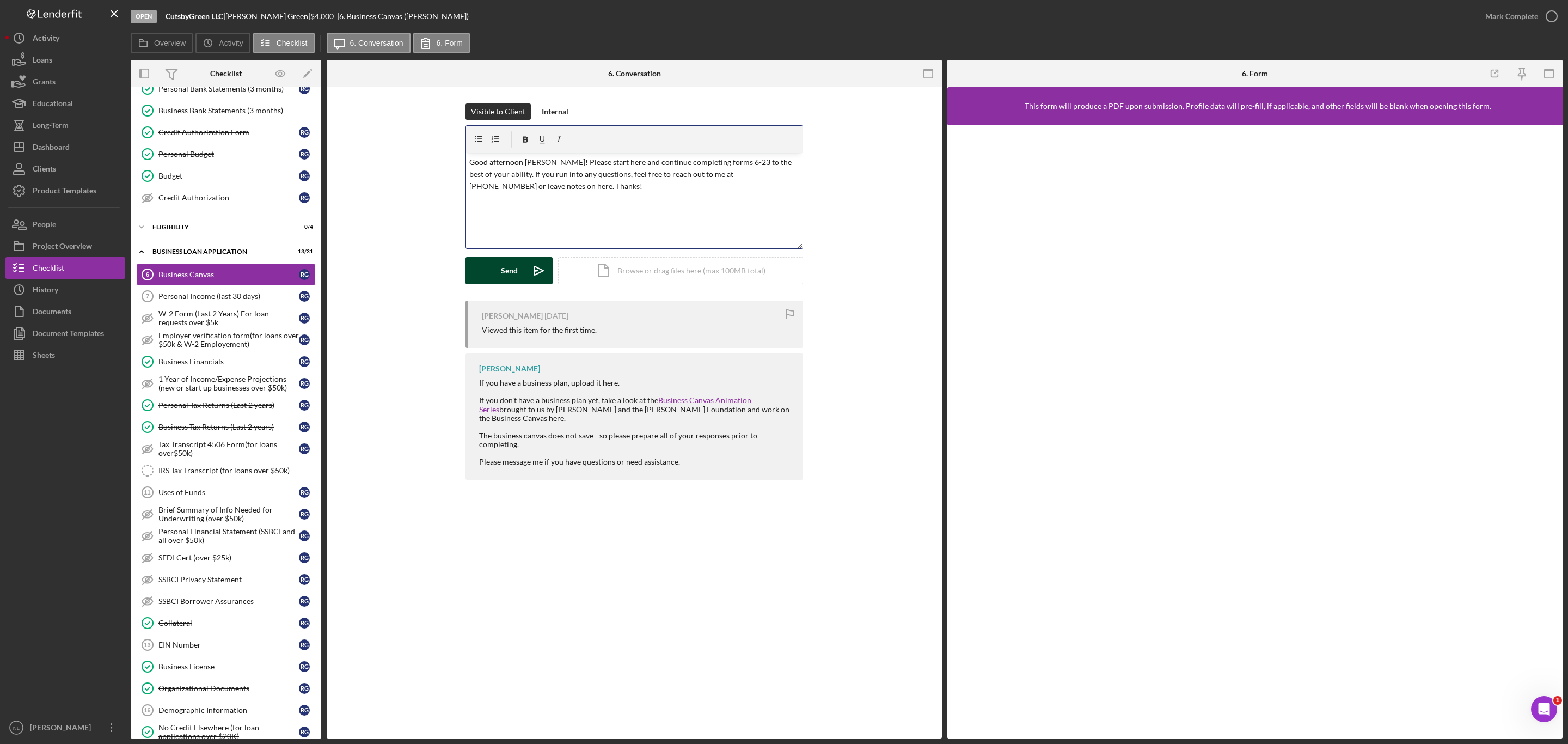
click at [511, 257] on div "Send" at bounding box center [509, 270] width 17 height 27
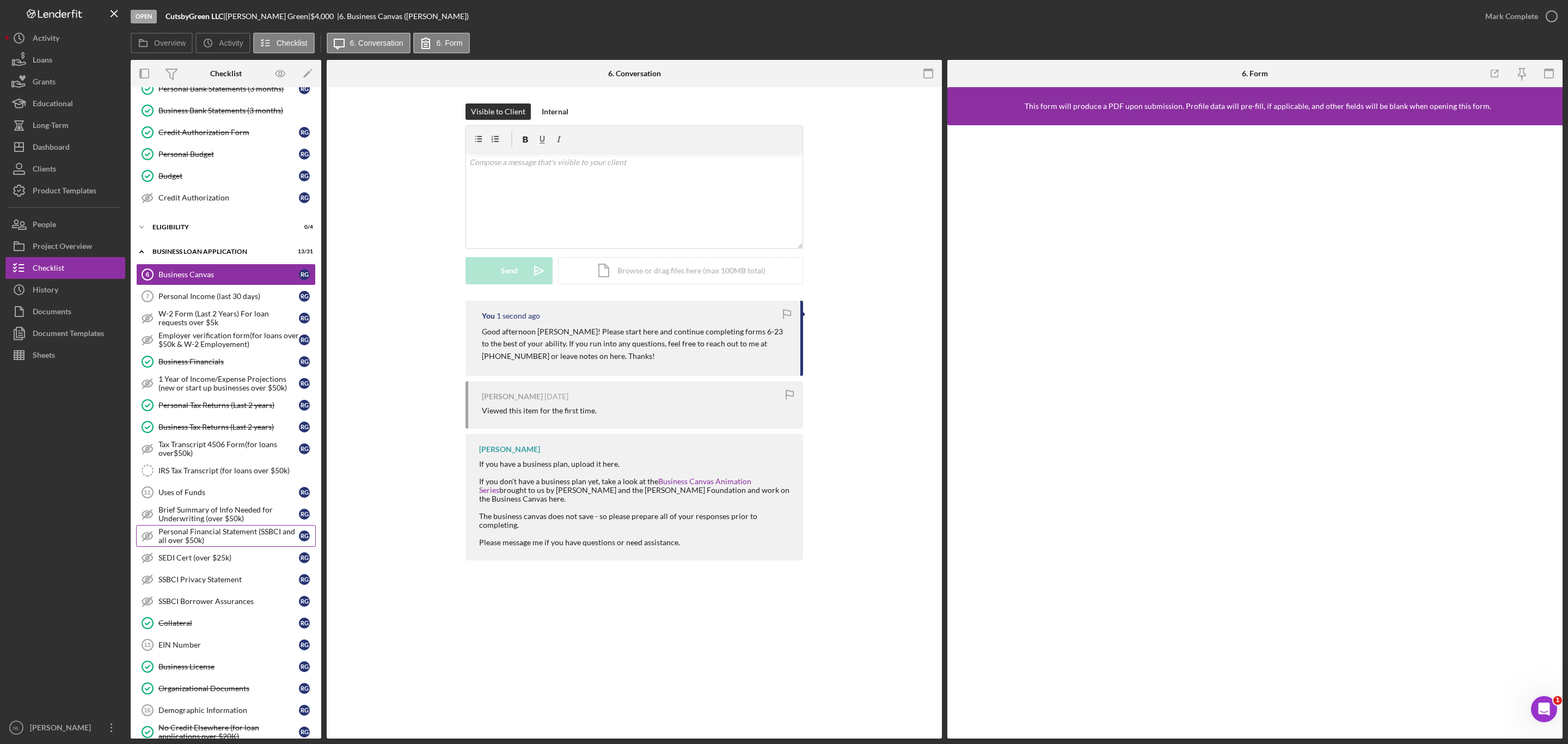
scroll to position [297, 0]
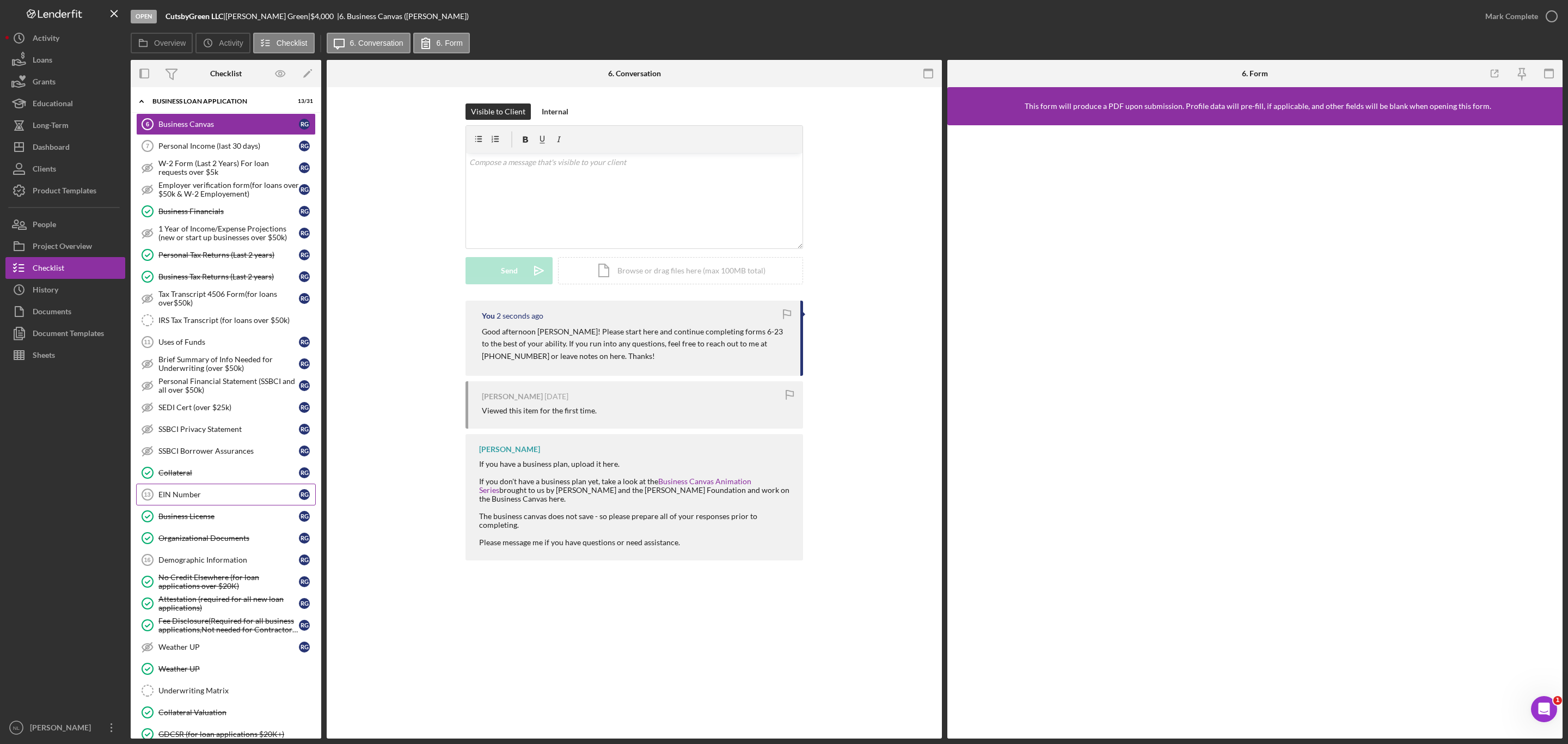
click at [190, 499] on div "EIN Number" at bounding box center [228, 494] width 141 height 9
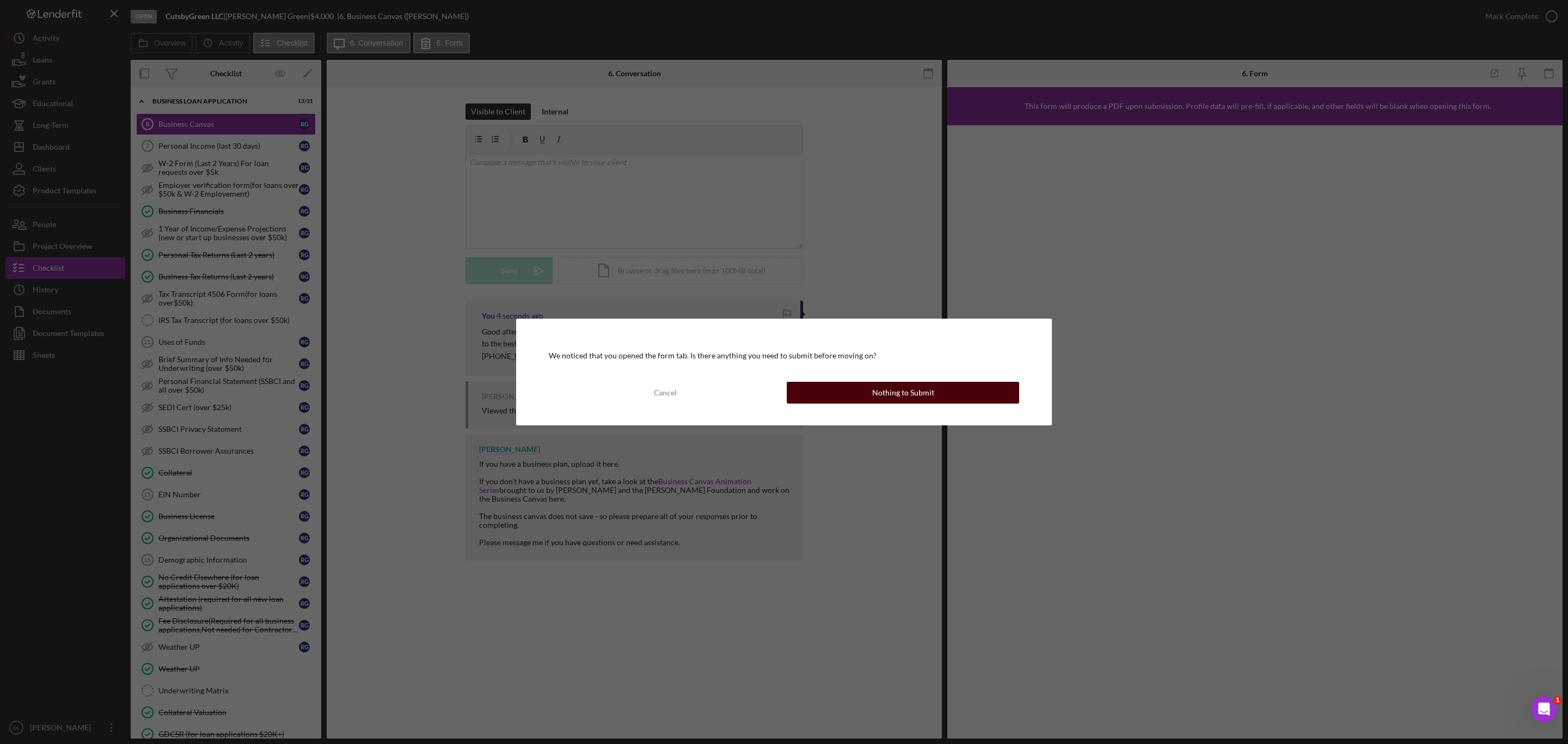
click at [908, 395] on div "Nothing to Submit" at bounding box center [903, 393] width 62 height 22
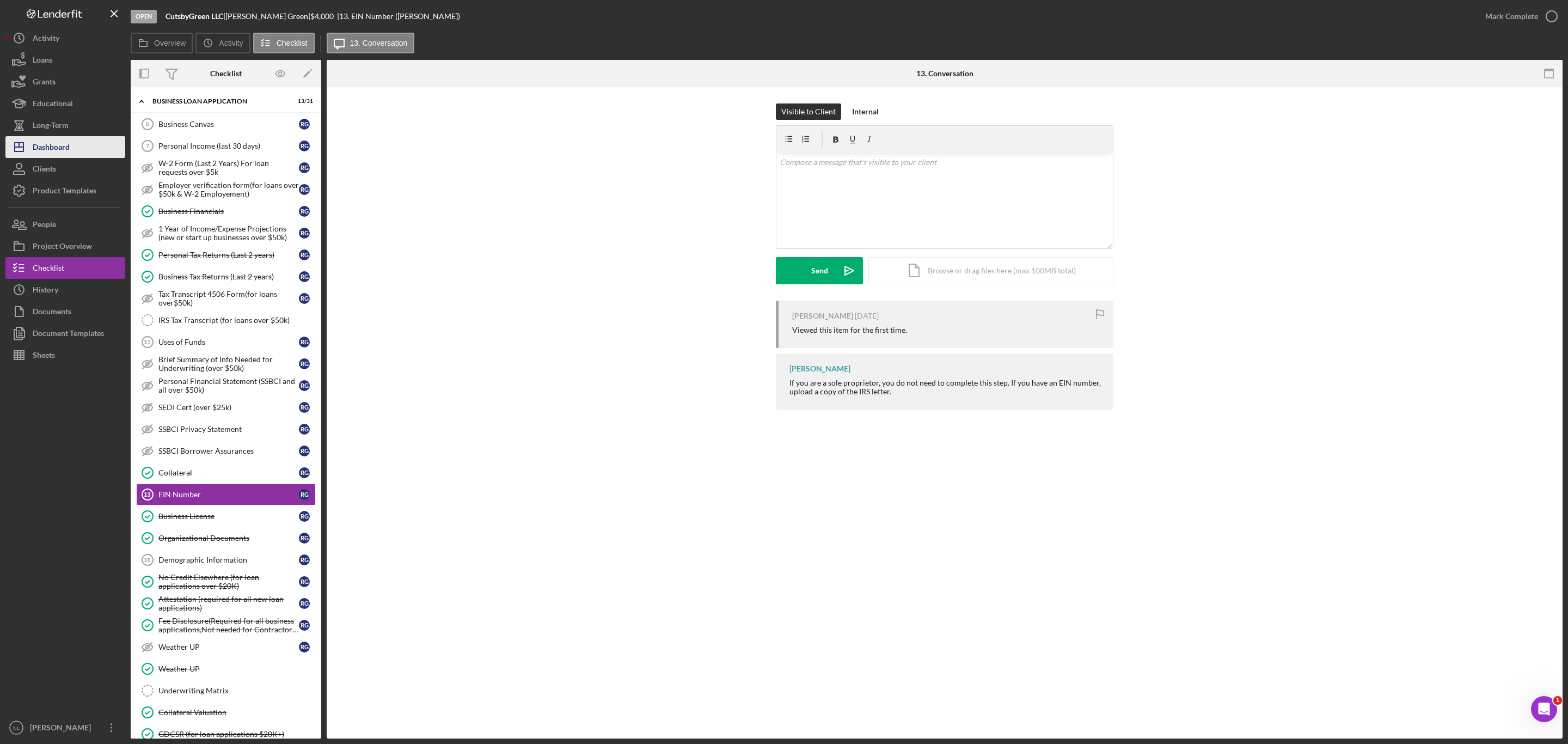
click at [98, 146] on button "Icon/Dashboard Dashboard" at bounding box center [65, 147] width 120 height 22
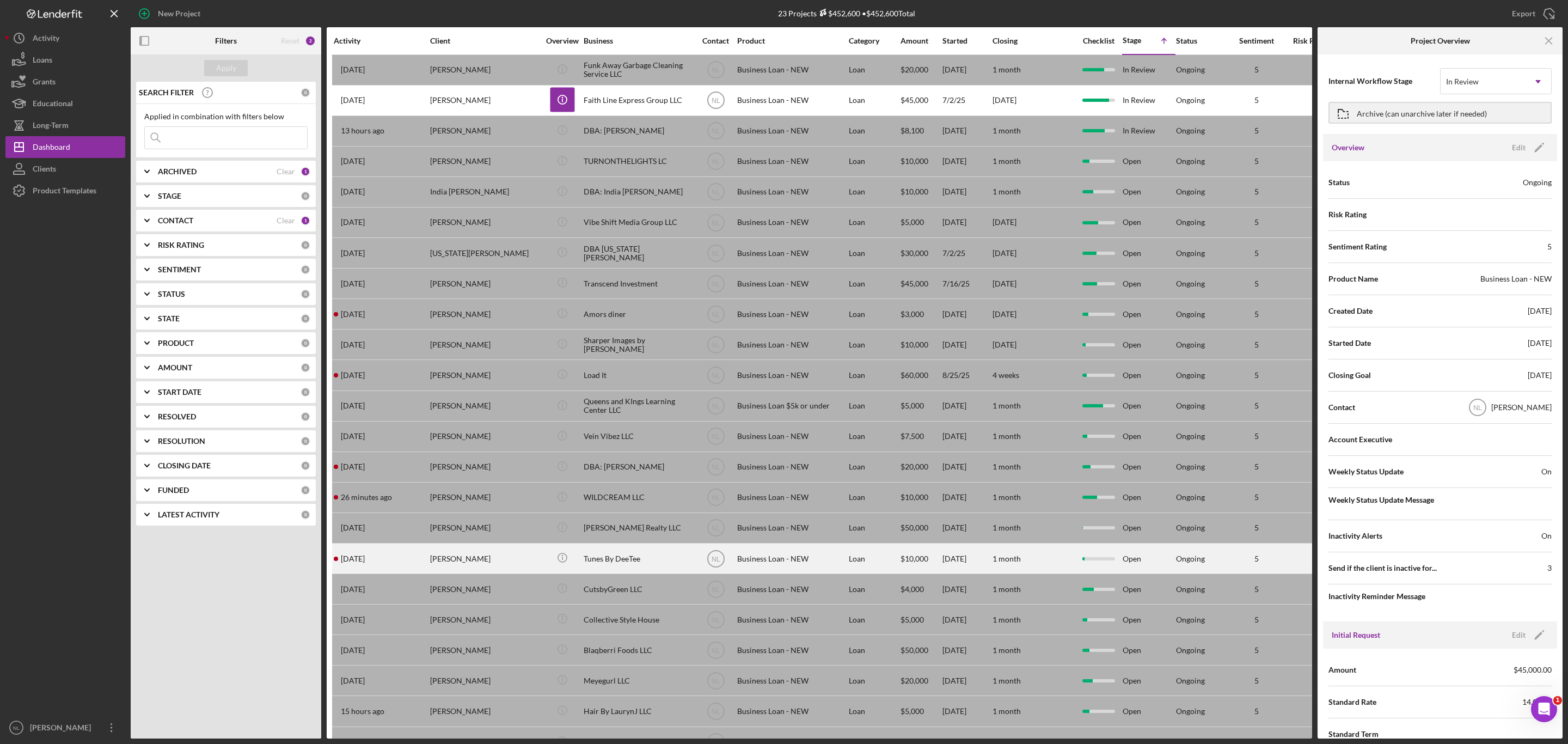
scroll to position [54, 0]
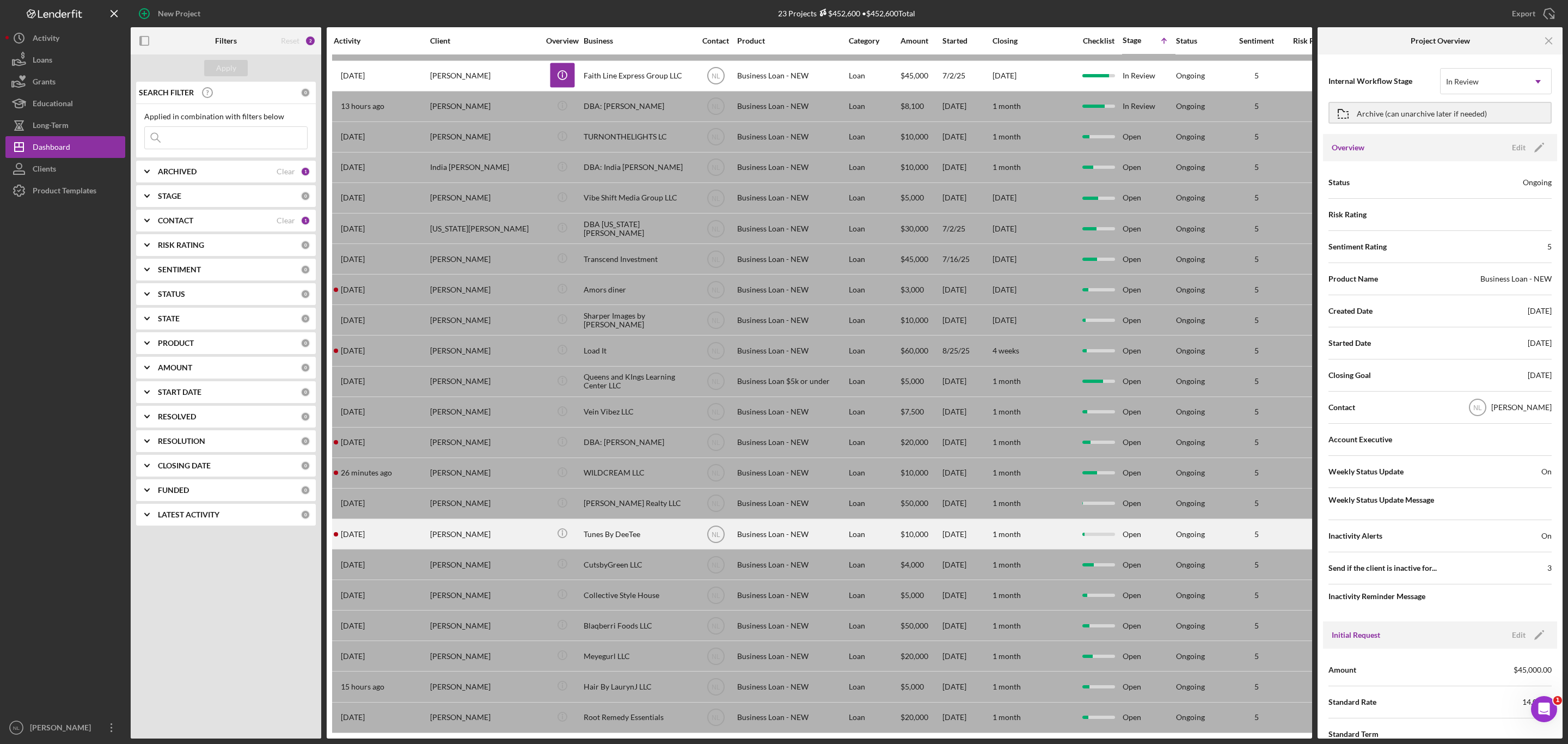
click at [452, 519] on div "[PERSON_NAME]" at bounding box center [485, 533] width 109 height 29
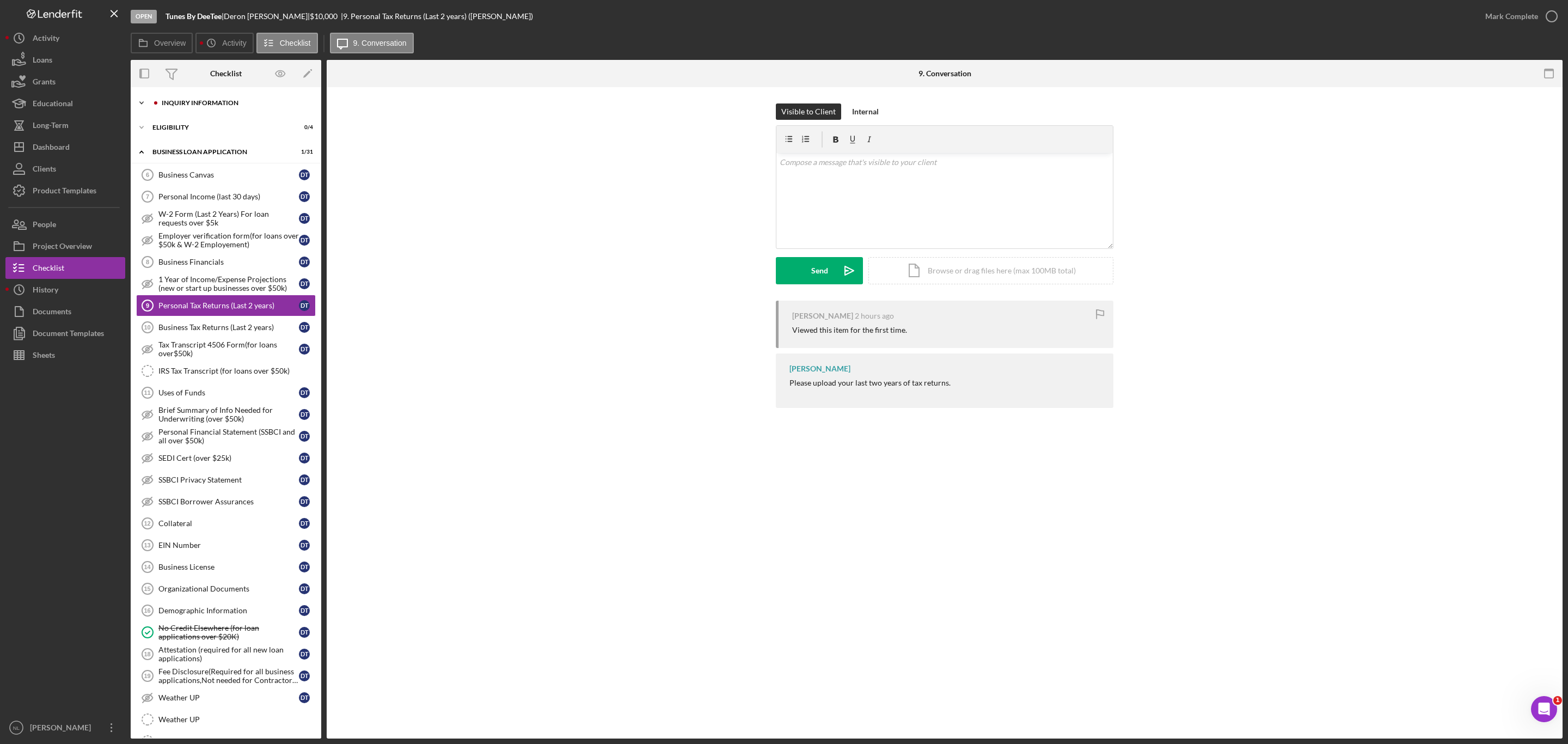
click at [178, 108] on div "Icon/Expander INQUIRY INFORMATION 2 / 11" at bounding box center [226, 103] width 191 height 22
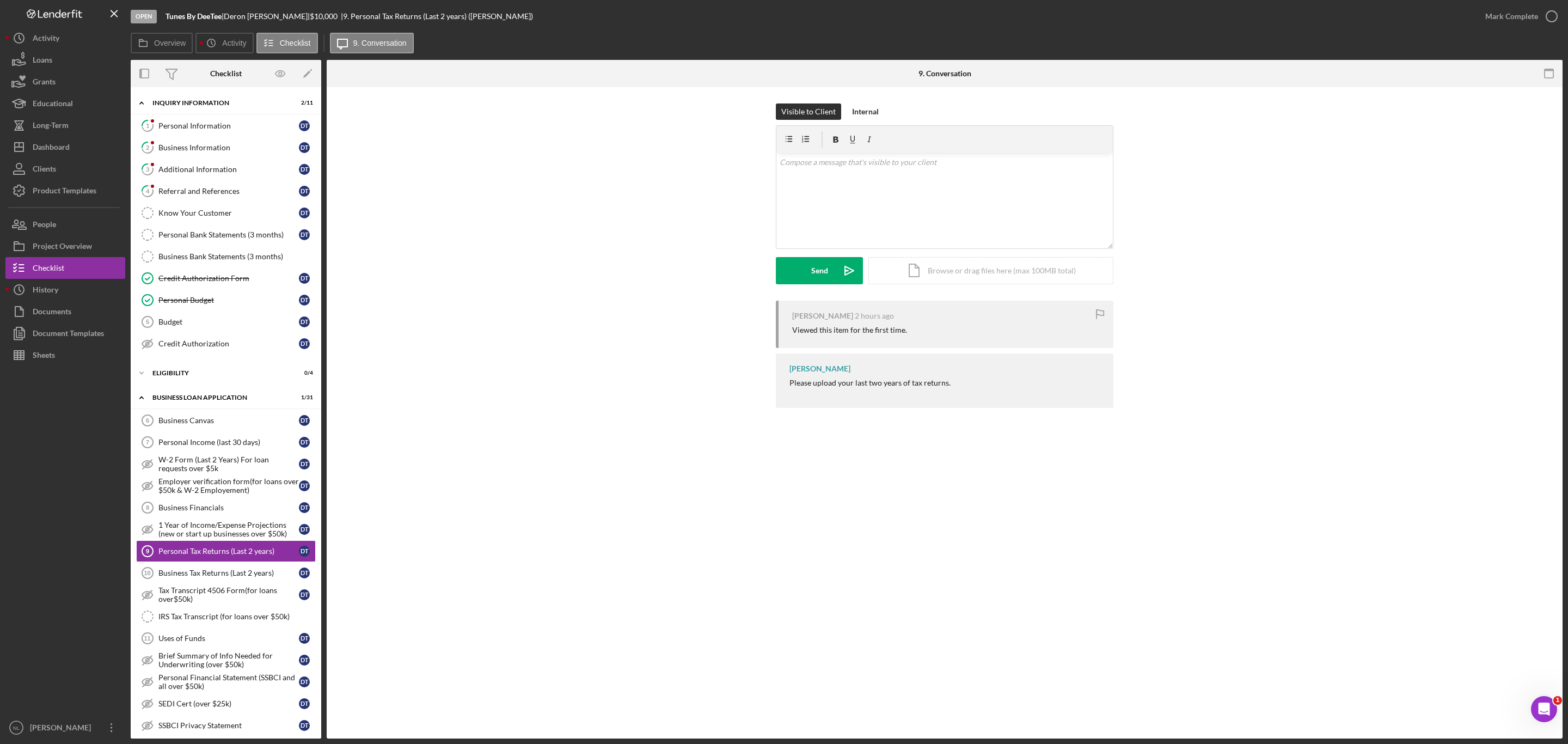
click at [211, 391] on div "Icon/Expander INQUIRY INFORMATION 2 / 11 1 Personal Information D T 2 Business …" at bounding box center [226, 628] width 191 height 1071
click at [196, 374] on div "Icon/Expander ELIGIBILITY 0 / 4" at bounding box center [226, 373] width 191 height 22
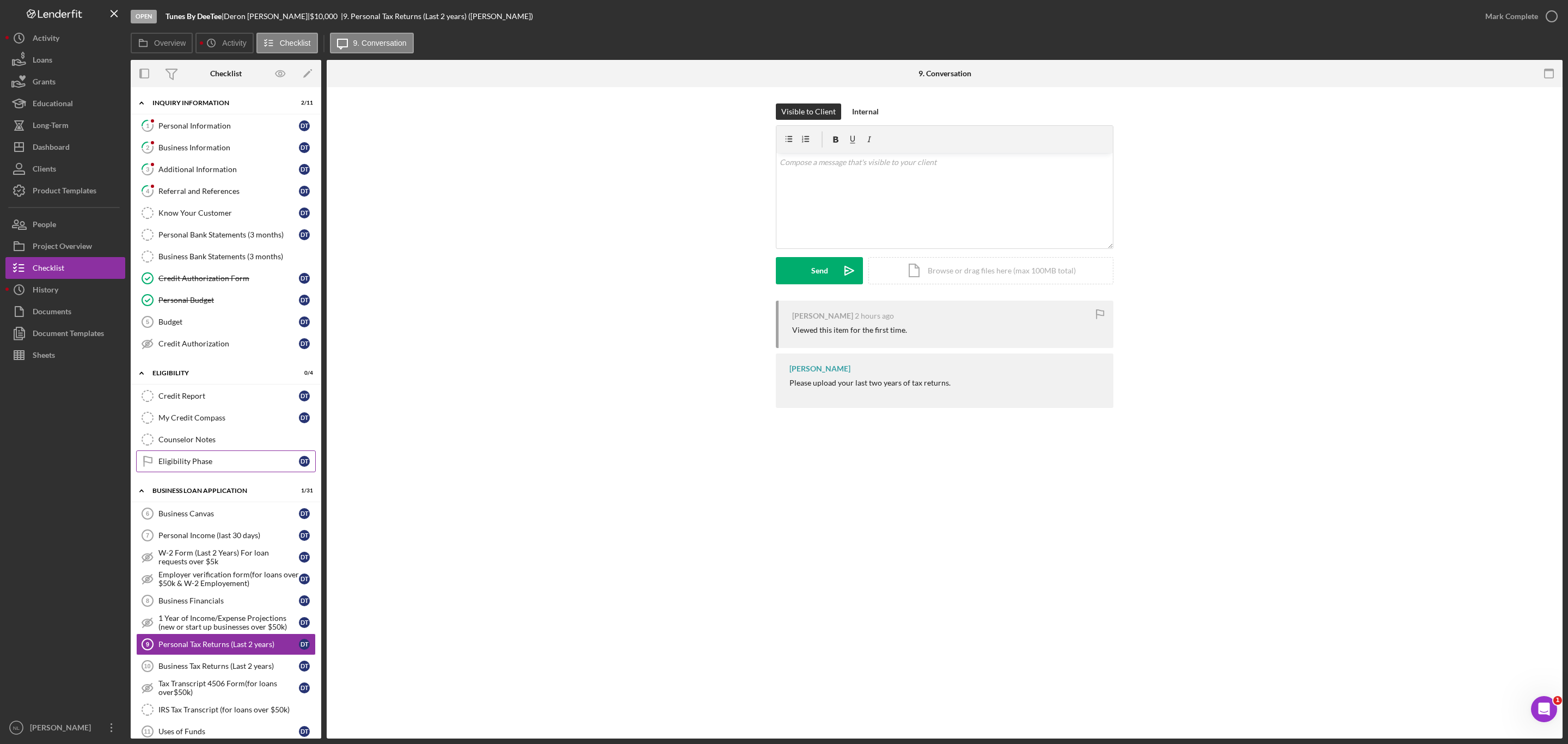
click at [203, 461] on link "Eligibility Phase Eligibility Phase D T" at bounding box center [226, 461] width 180 height 22
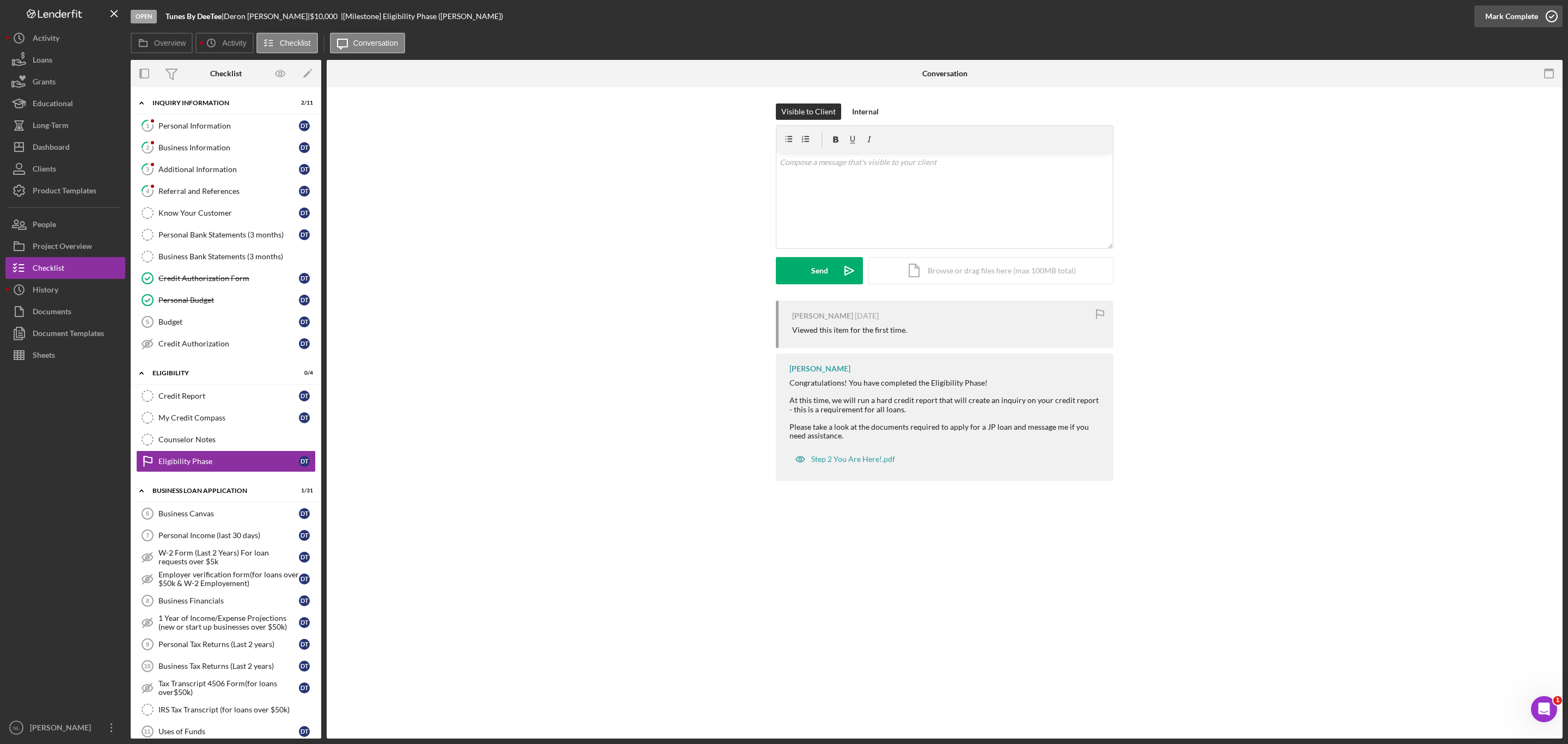
click at [1513, 10] on div "Mark Complete" at bounding box center [1511, 16] width 53 height 22
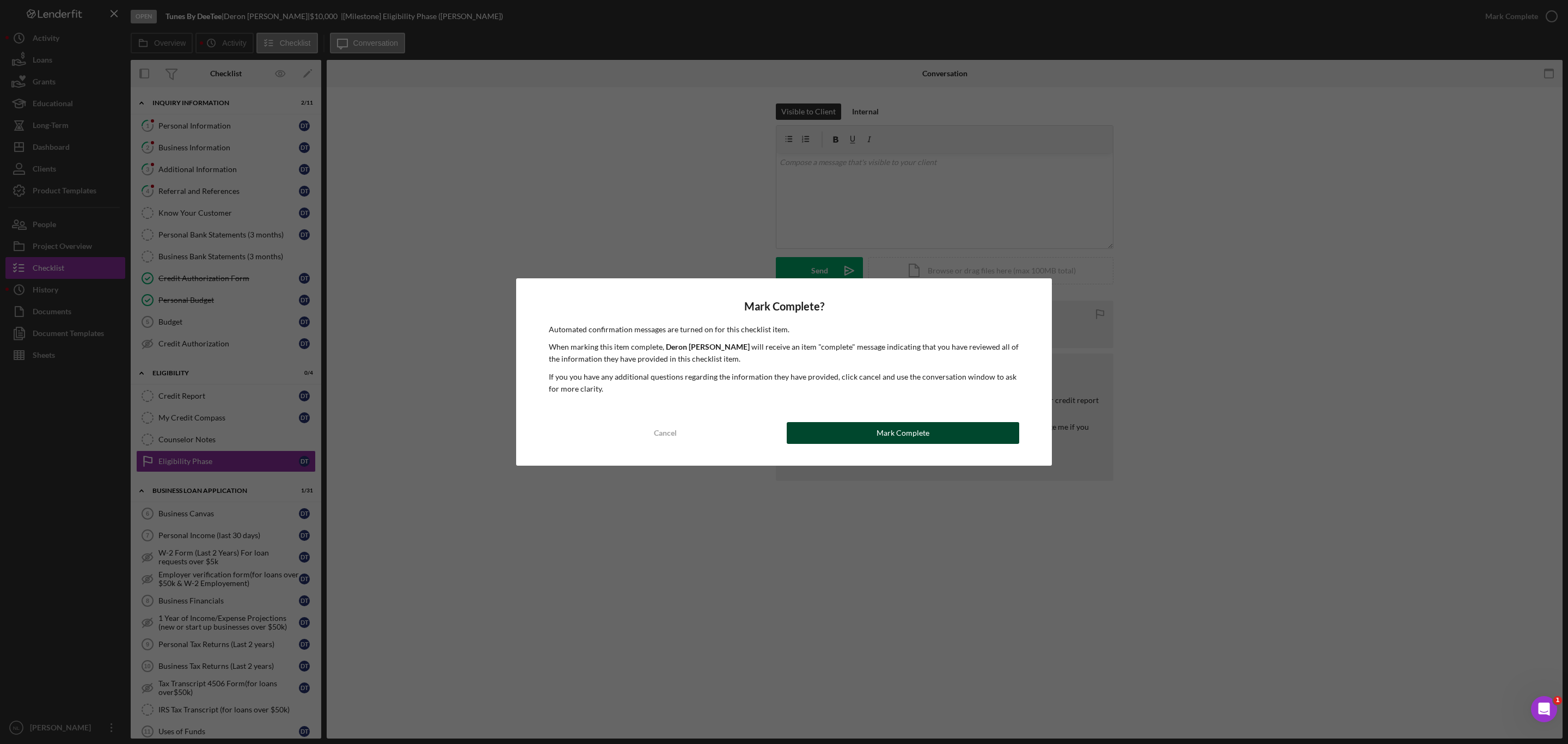
click at [848, 425] on button "Mark Complete" at bounding box center [903, 433] width 233 height 22
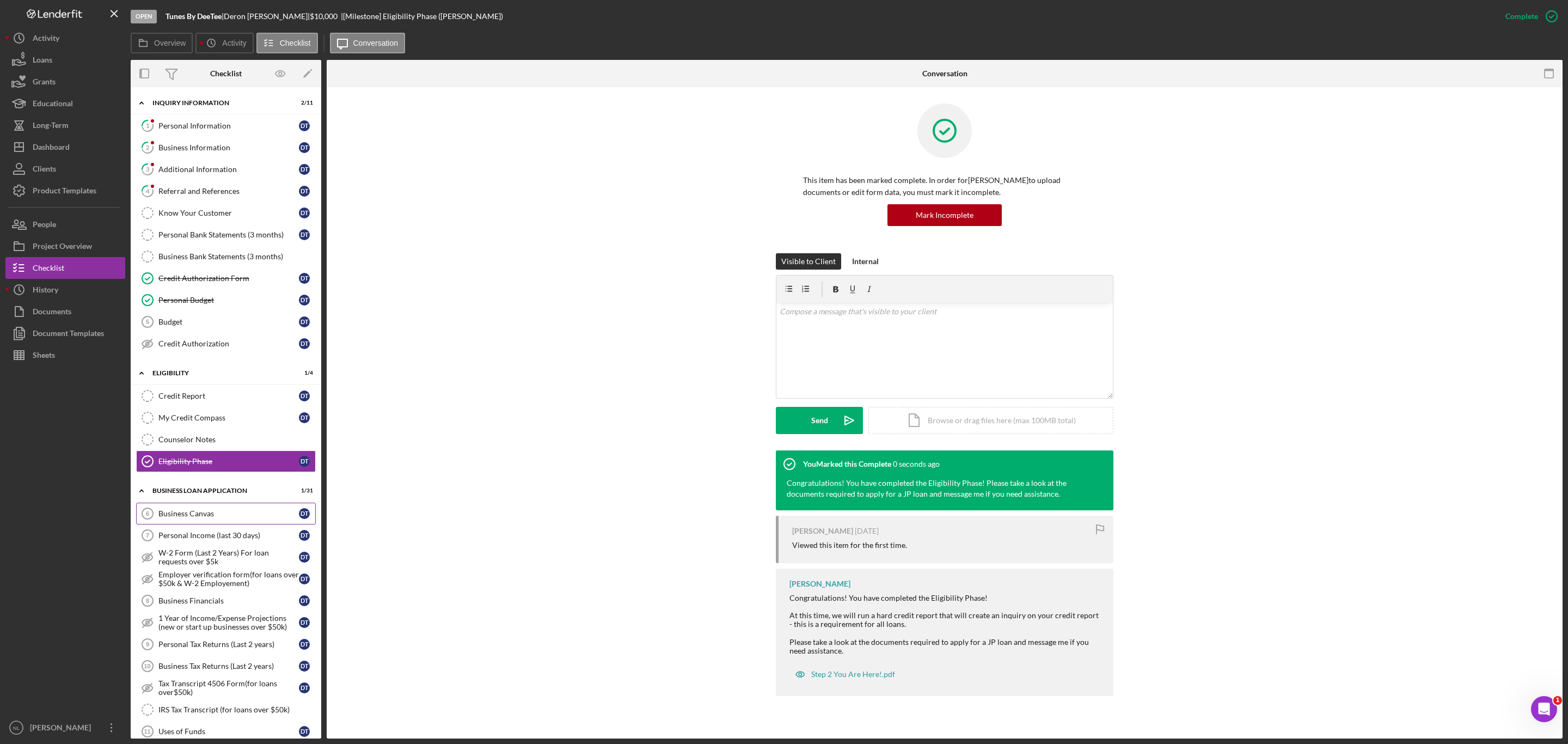
click at [178, 518] on div "Business Canvas" at bounding box center [228, 513] width 141 height 9
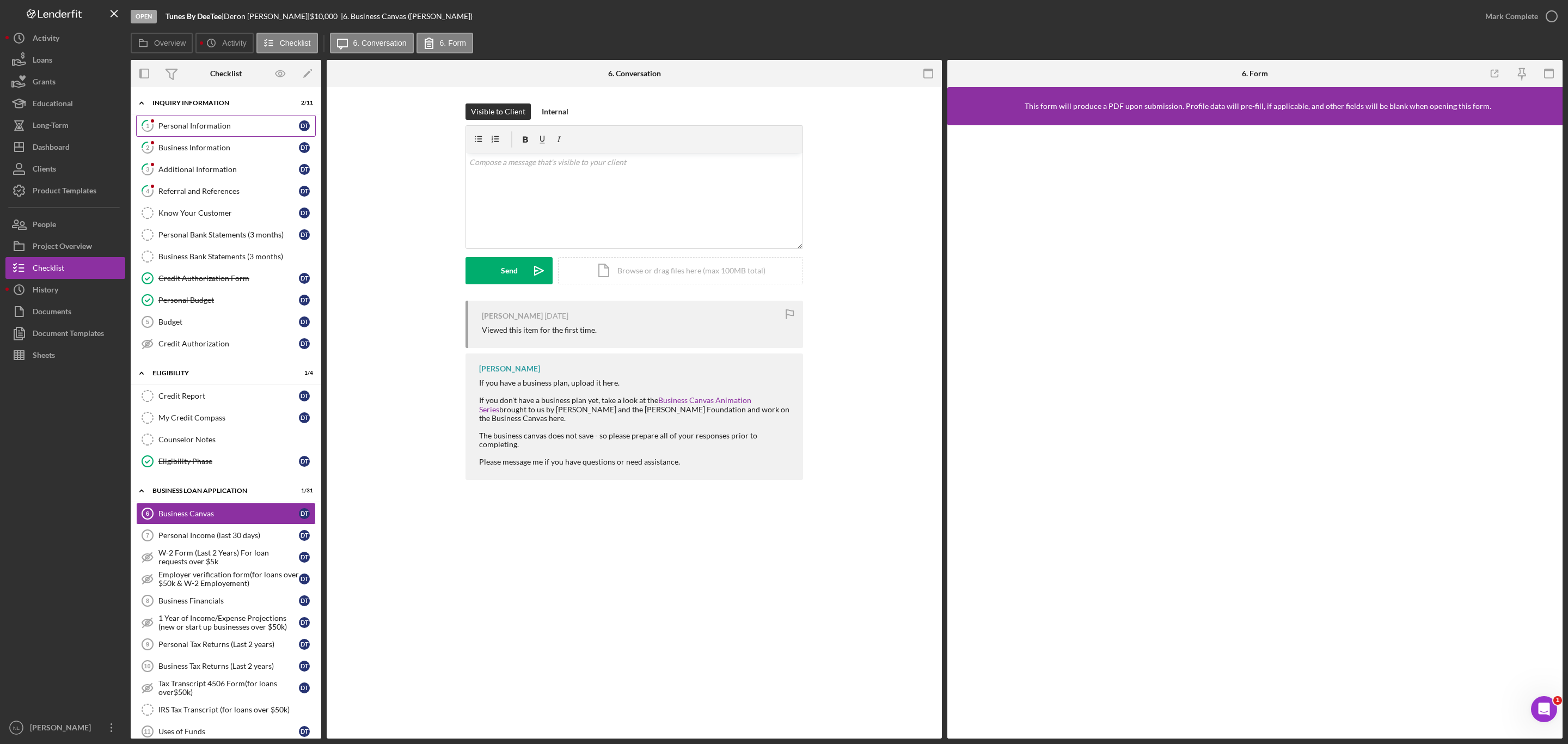
click at [197, 119] on link "1 Personal Information D T" at bounding box center [226, 126] width 180 height 22
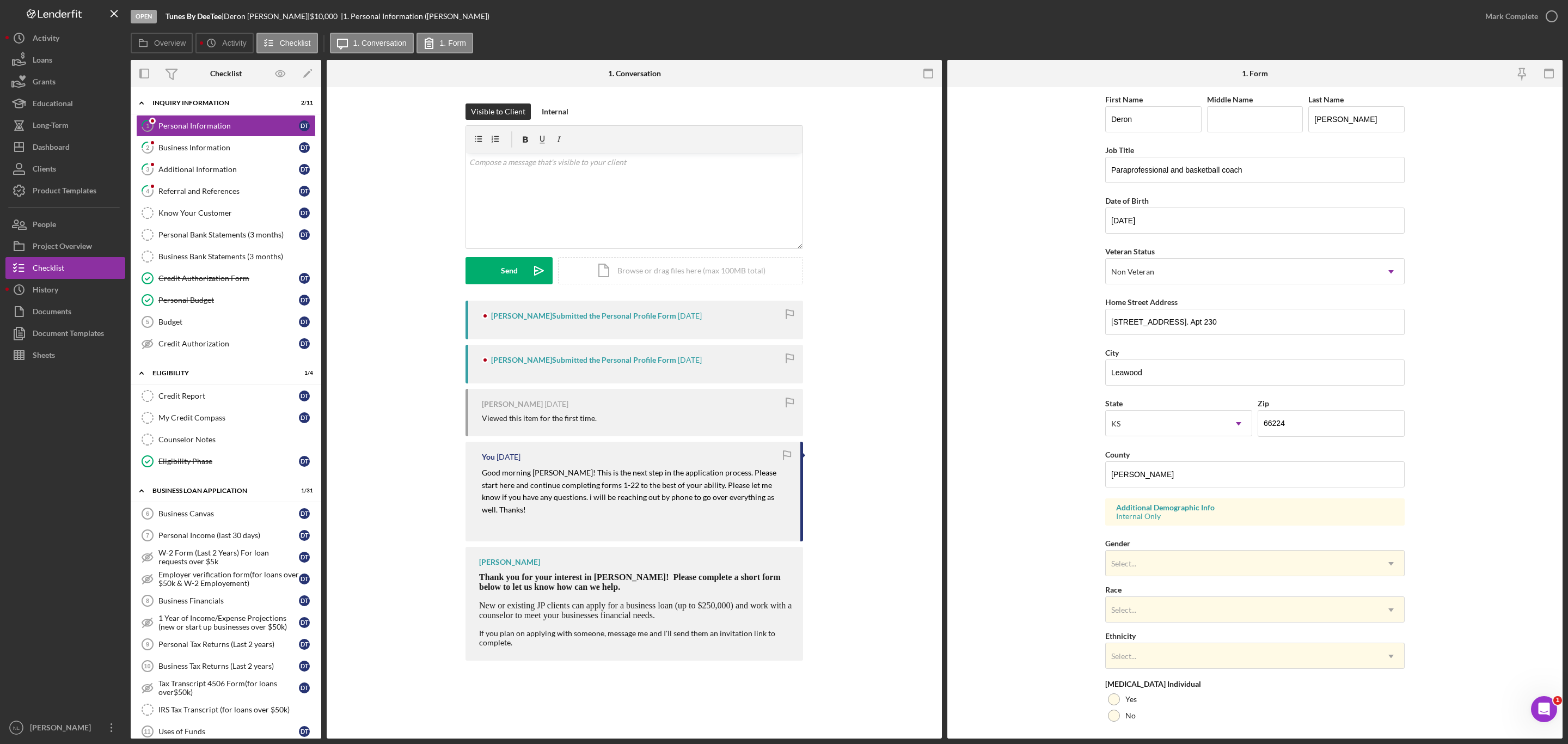
scroll to position [80, 0]
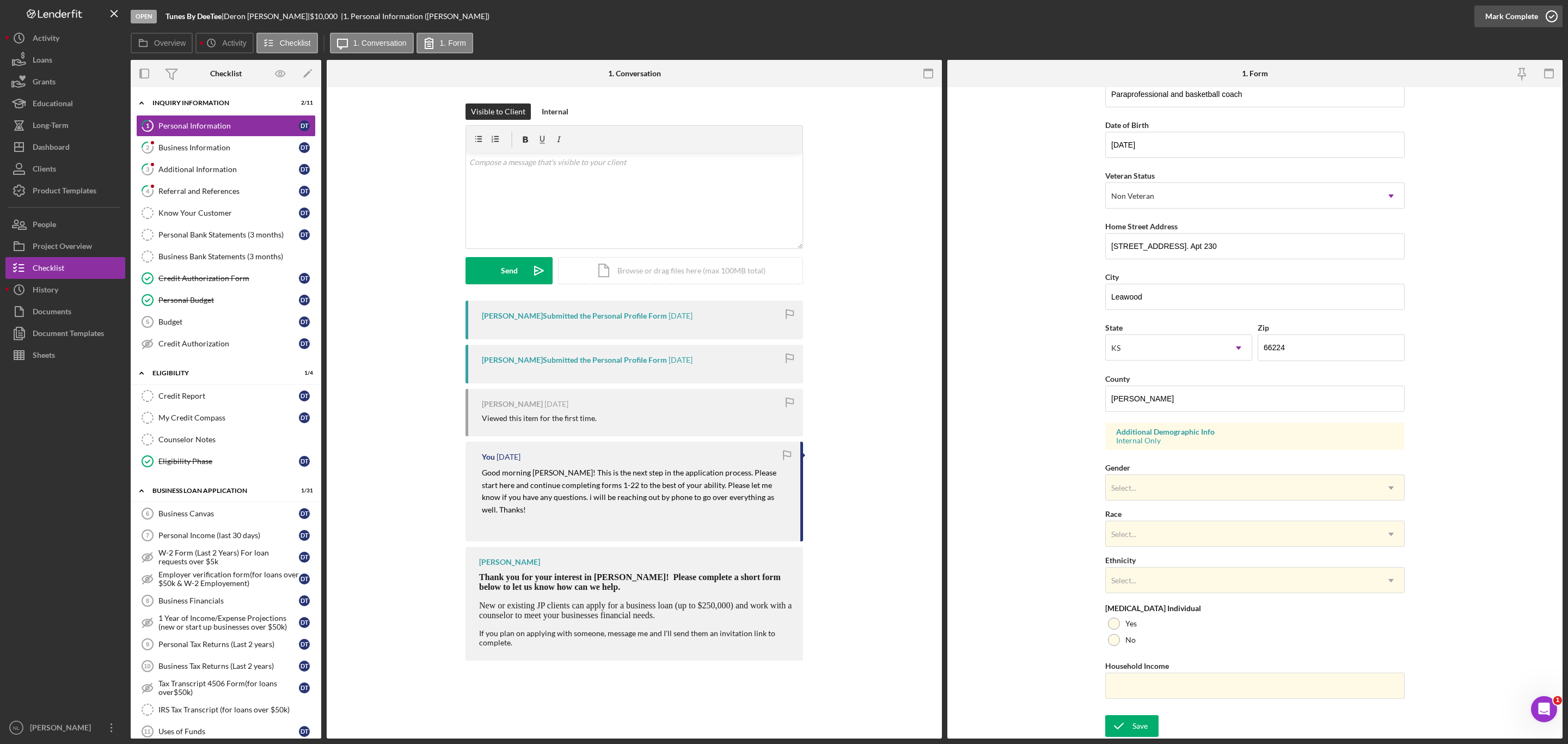
click at [1525, 10] on div "Mark Complete" at bounding box center [1511, 16] width 53 height 22
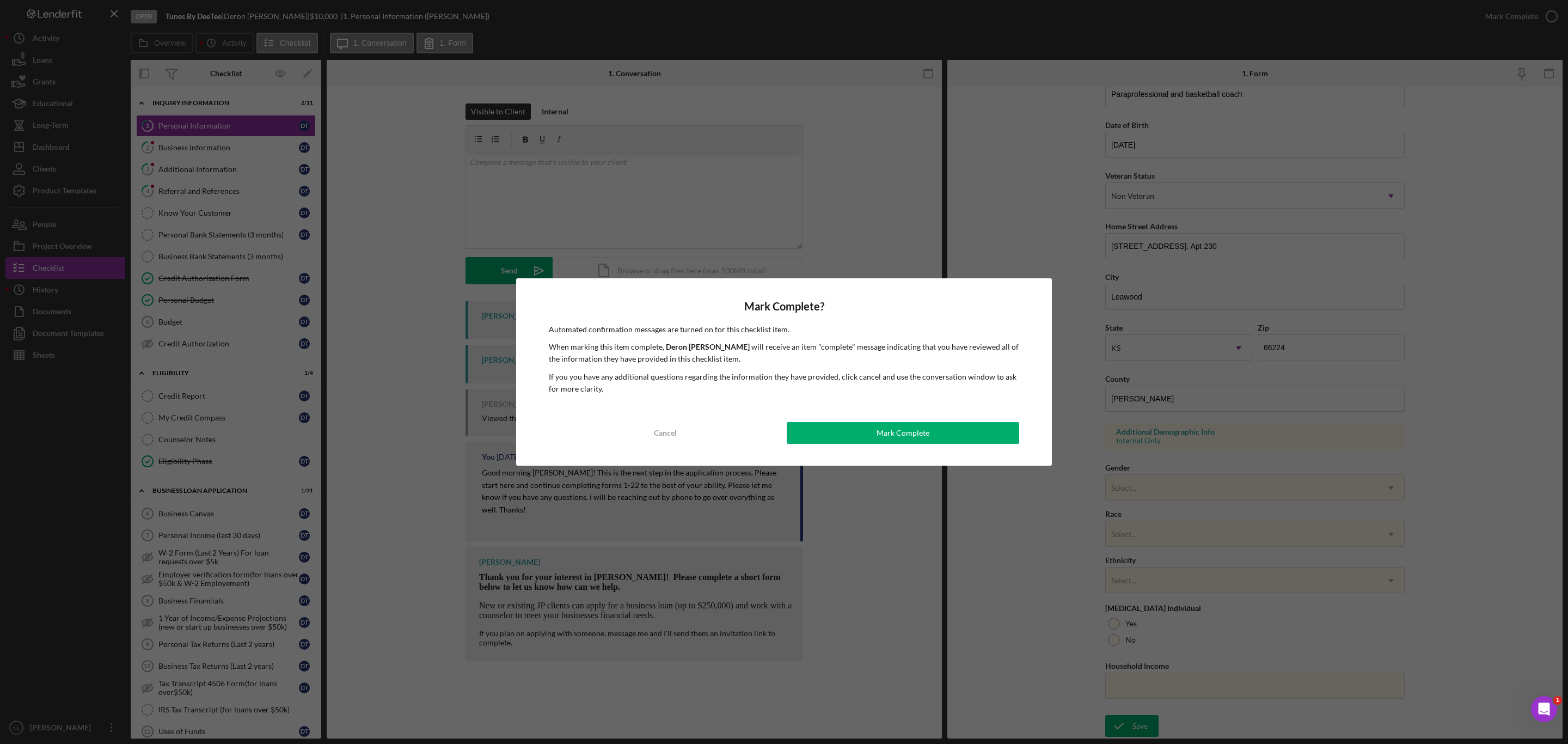
click at [643, 214] on div "Mark Complete? Automated confirmation messages are turned on for this checklist…" at bounding box center [784, 372] width 1568 height 744
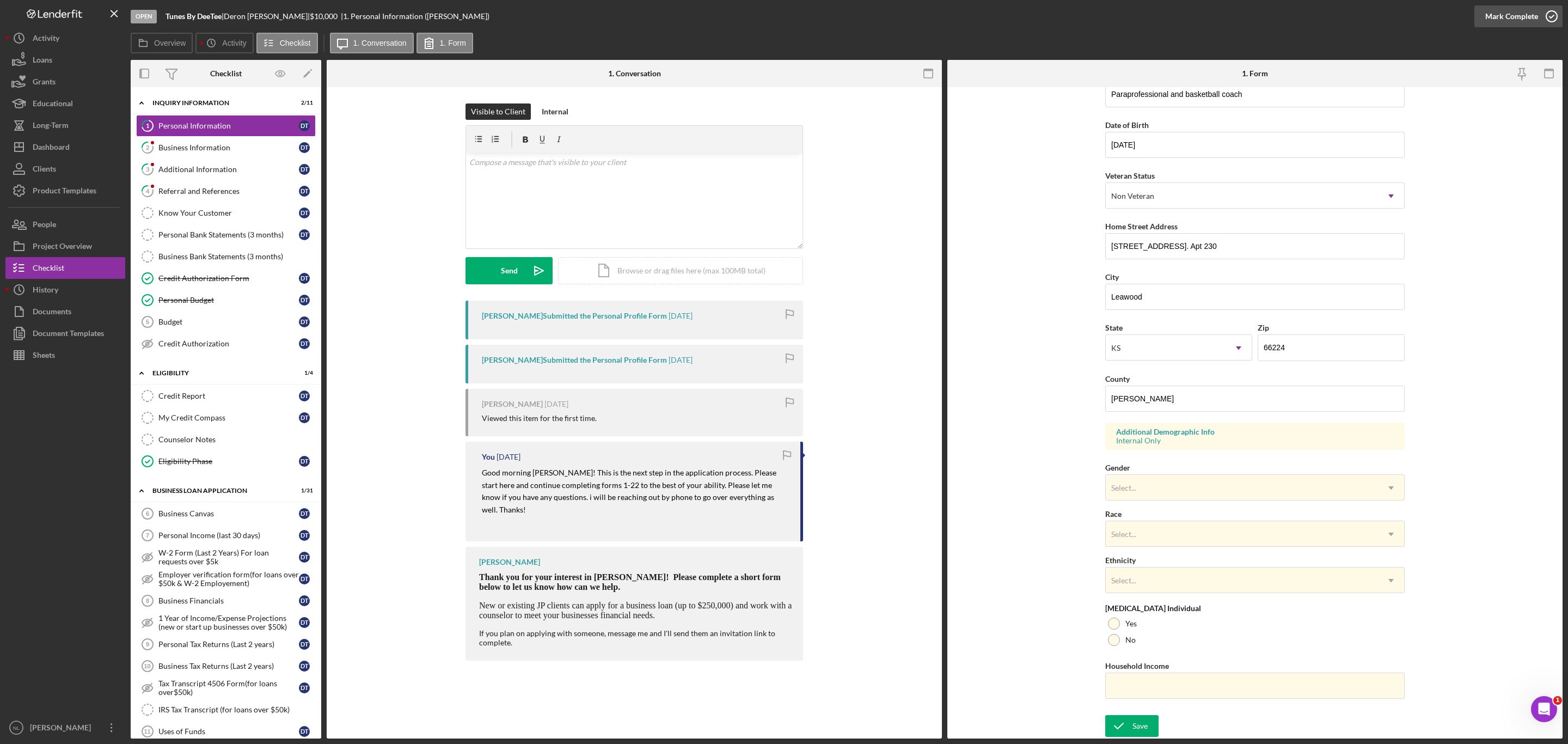
click at [1537, 7] on button "Mark Complete" at bounding box center [1518, 16] width 88 height 22
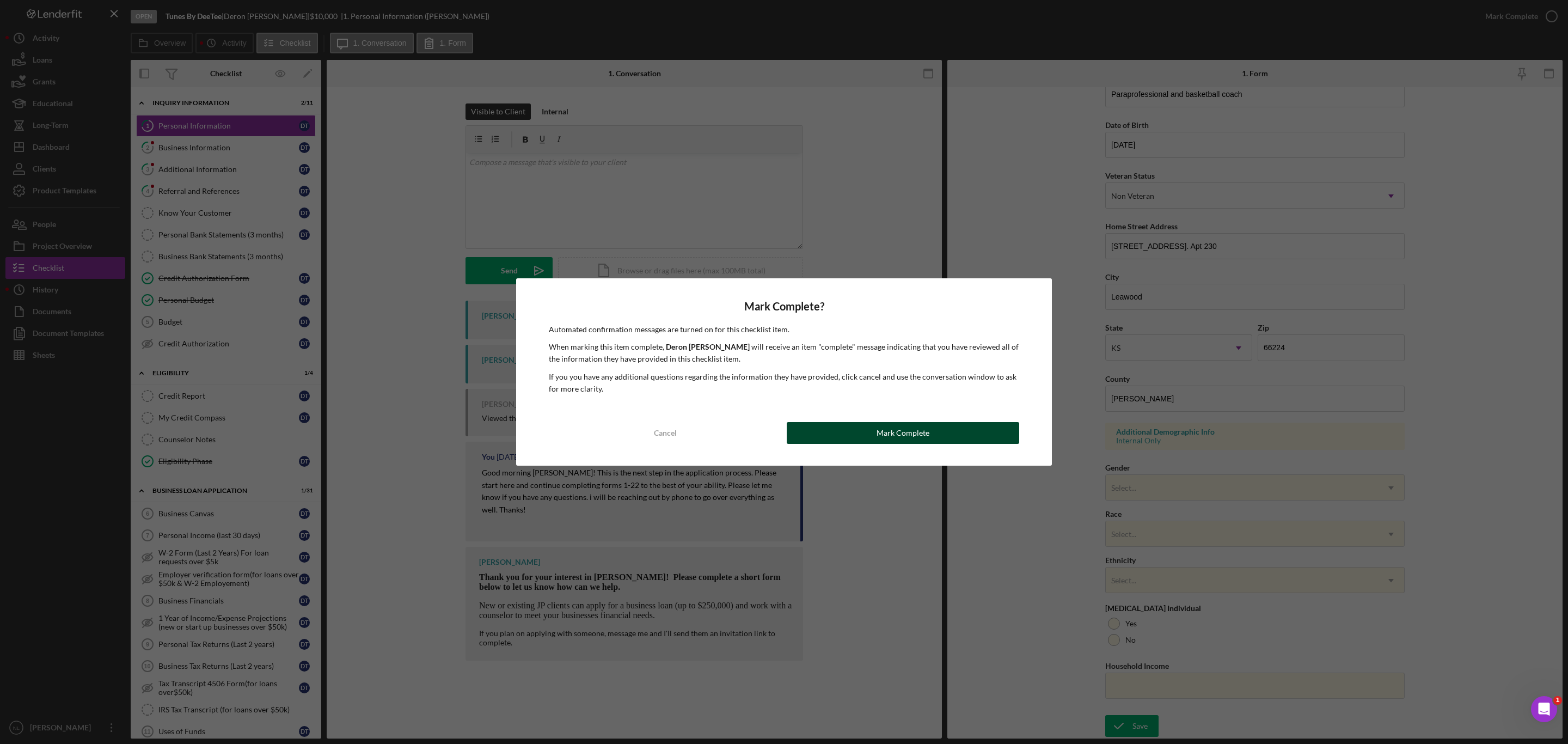
click at [953, 440] on button "Mark Complete" at bounding box center [903, 433] width 233 height 22
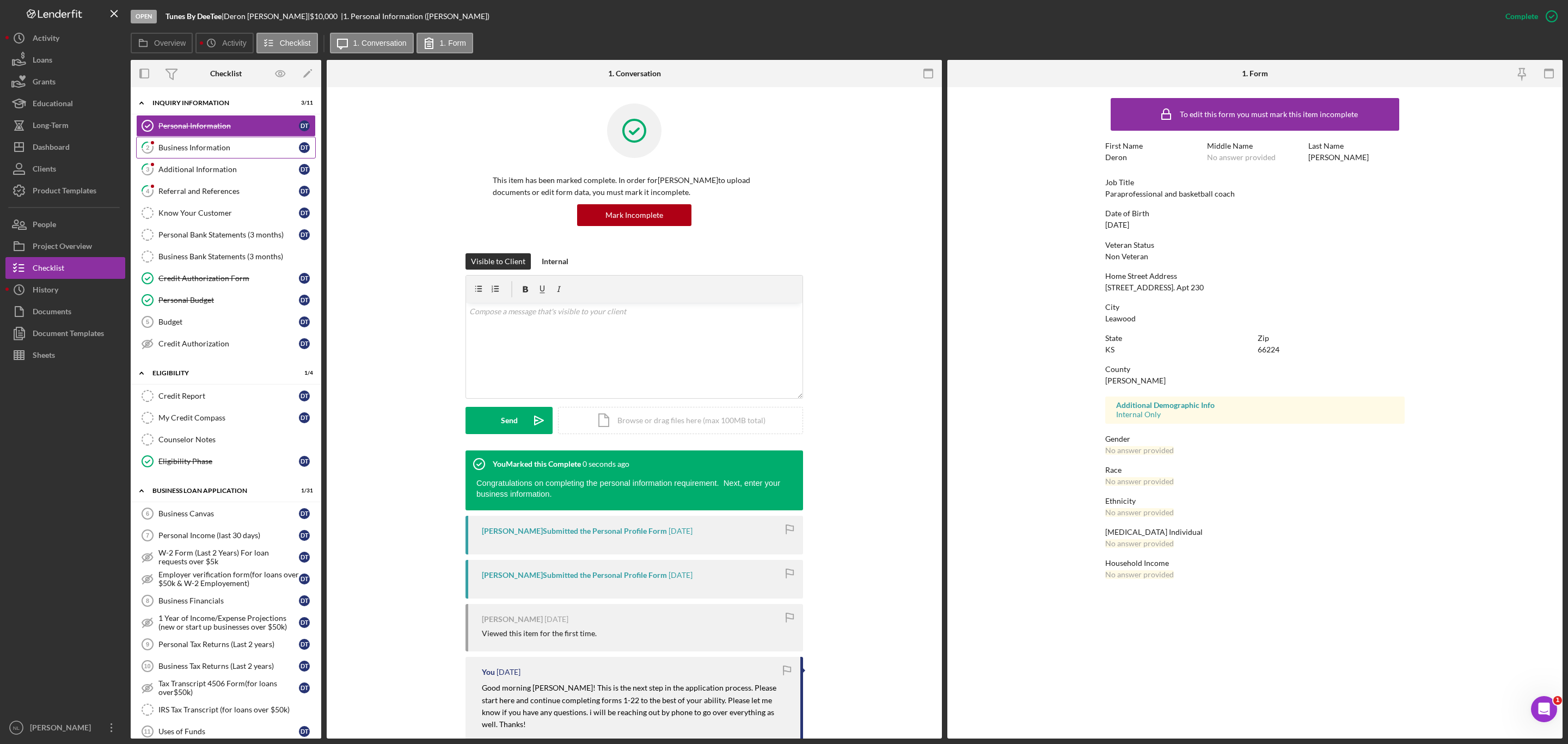
scroll to position [0, 0]
click at [223, 153] on link "2 Business Information D T" at bounding box center [226, 148] width 180 height 22
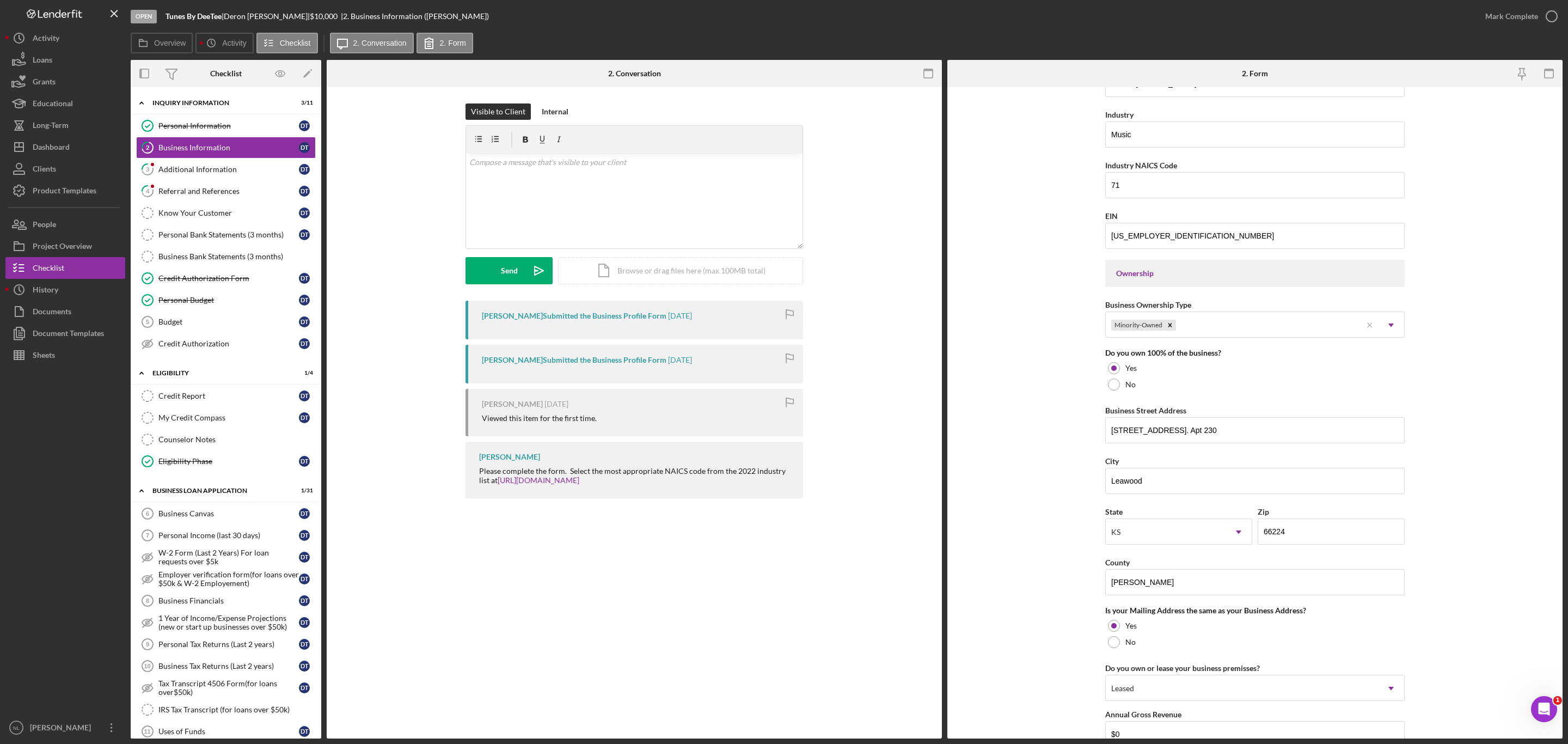
scroll to position [567, 0]
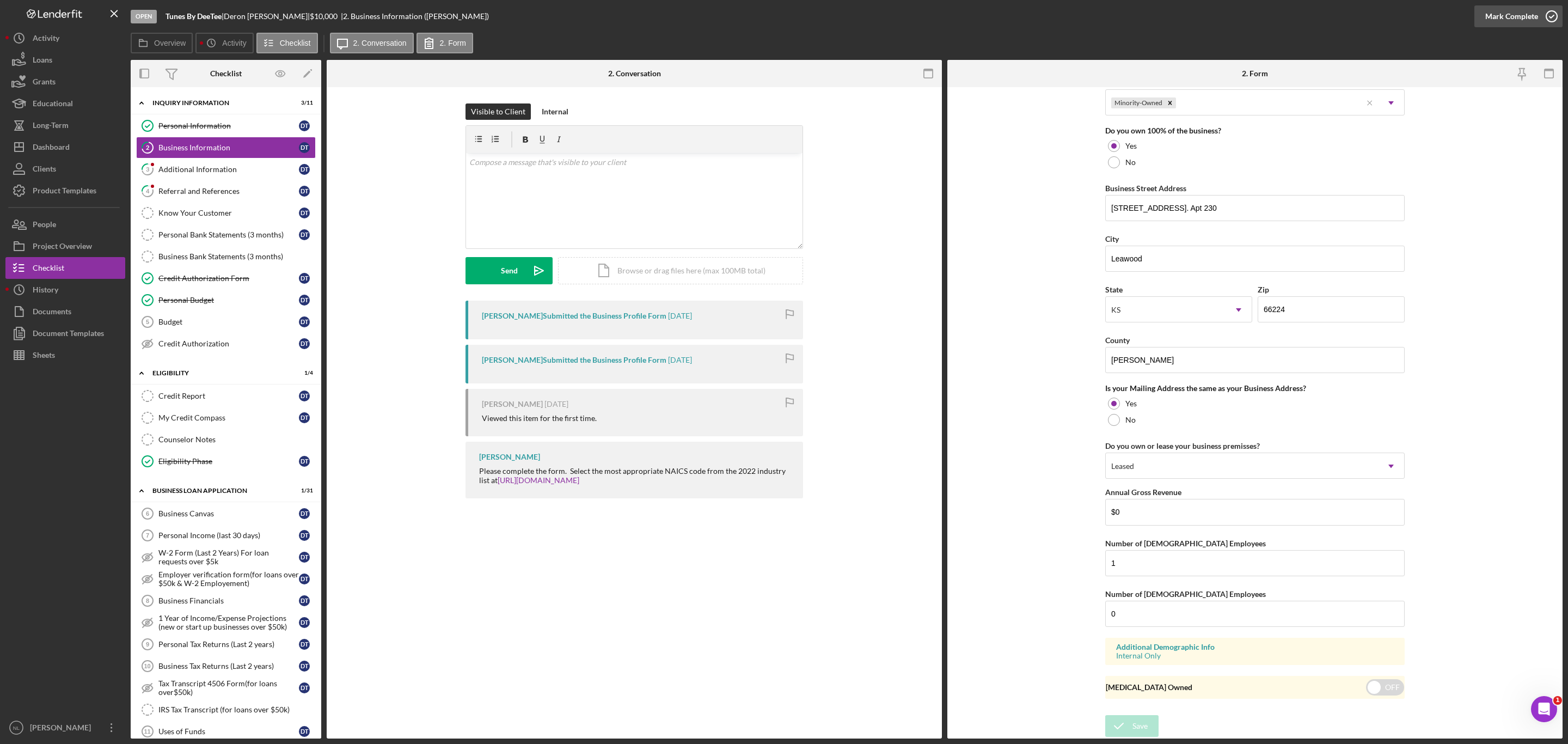
click at [1552, 20] on icon "button" at bounding box center [1552, 16] width 27 height 27
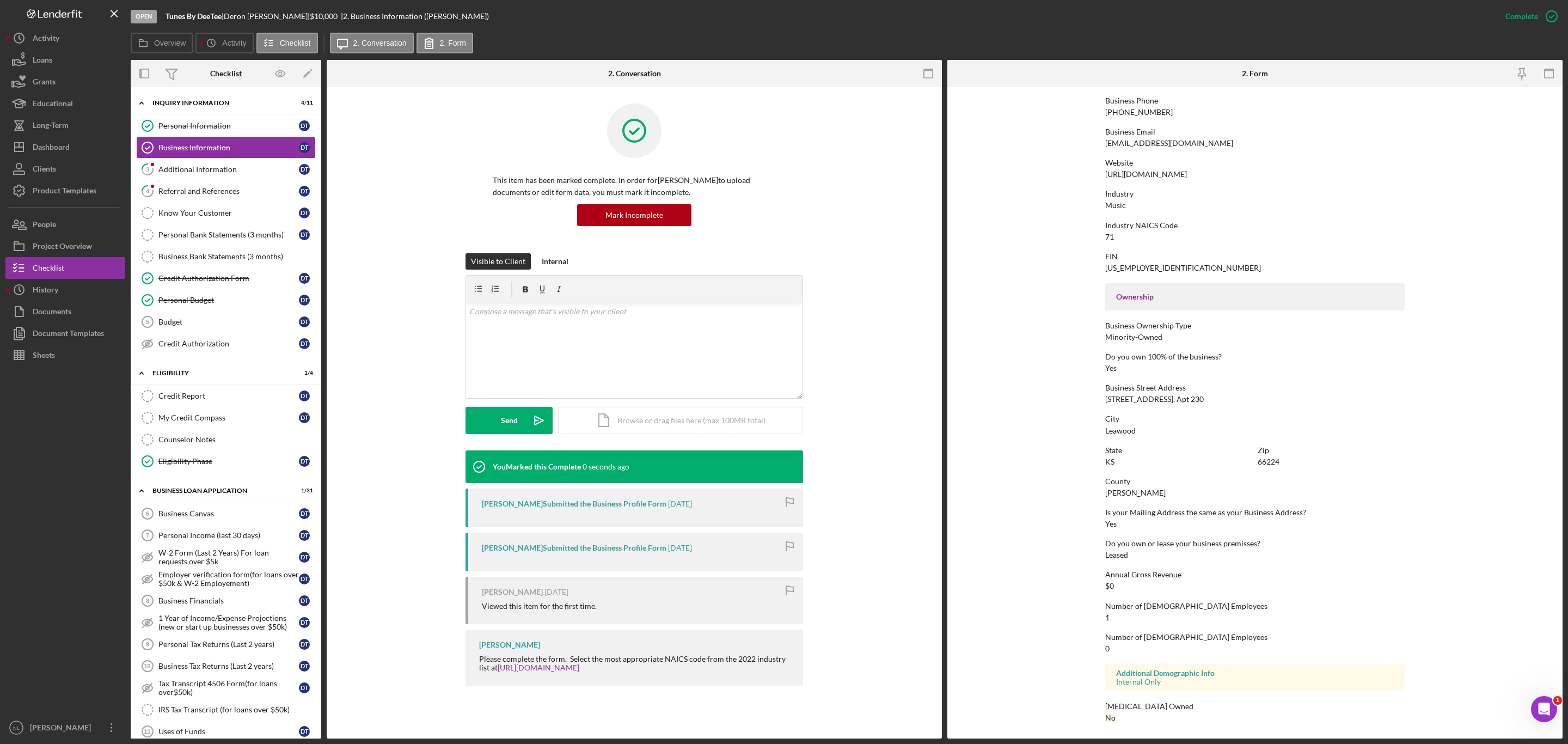
scroll to position [169, 0]
click at [183, 163] on link "3 Additional Information D T" at bounding box center [226, 169] width 180 height 22
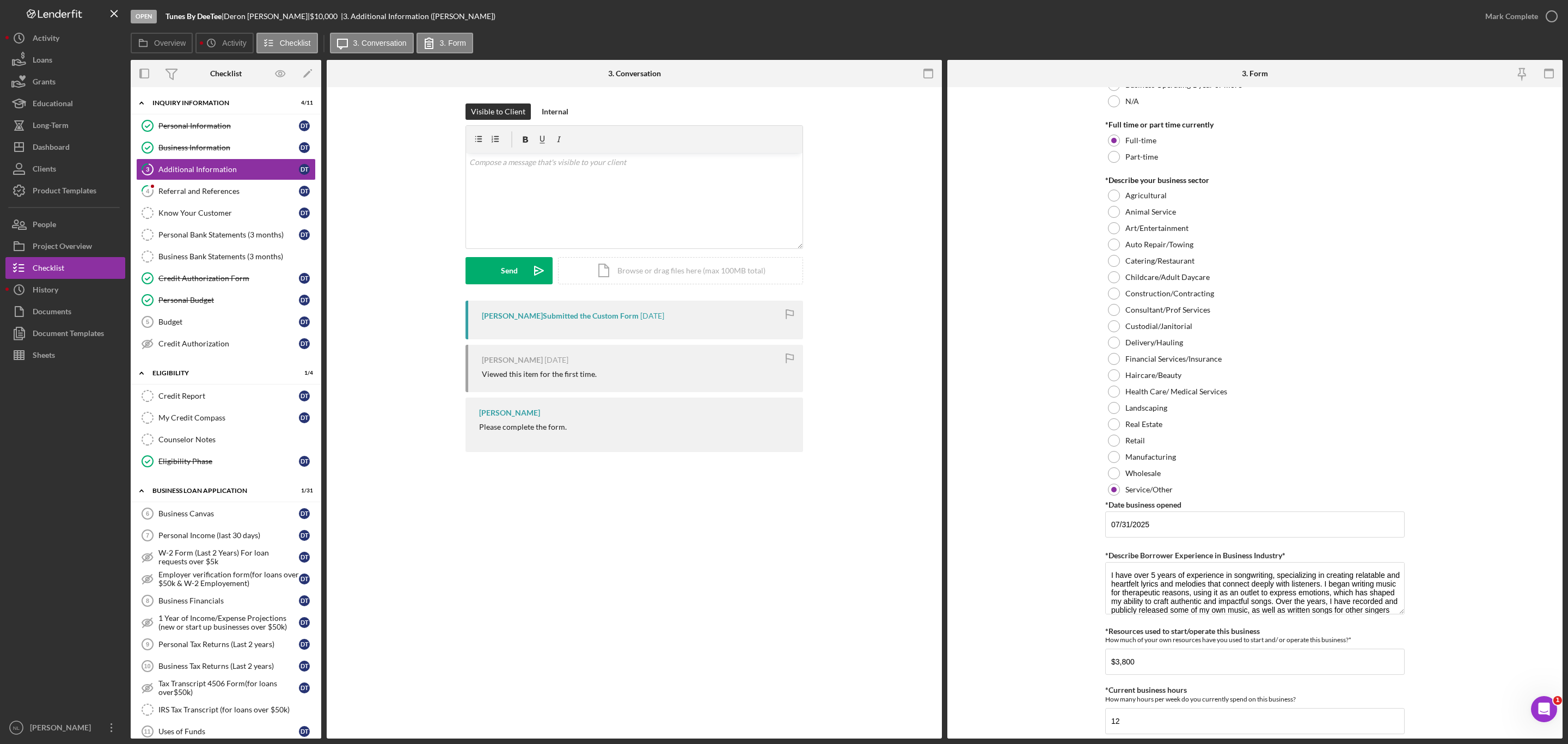
scroll to position [953, 0]
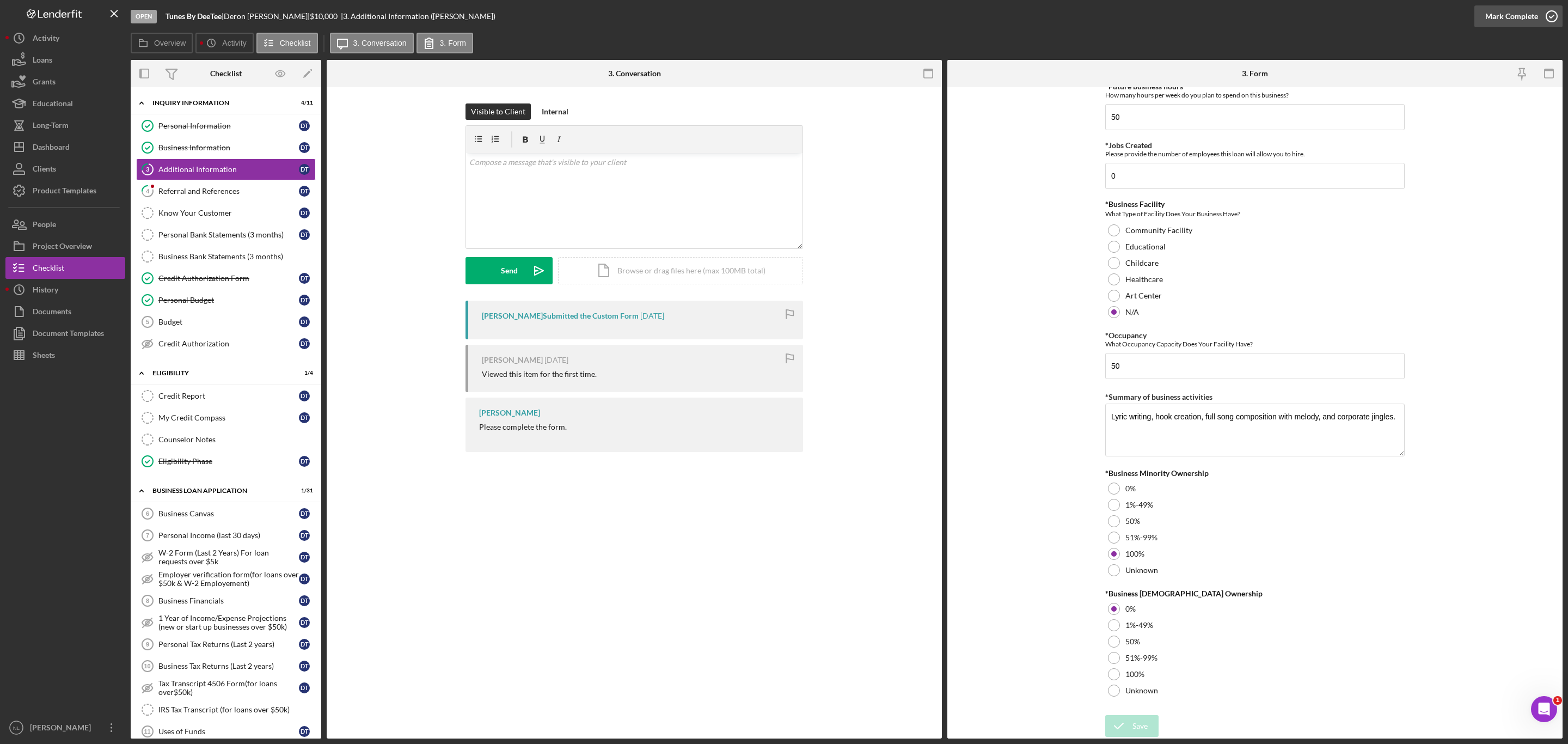
click at [1530, 12] on div "Mark Complete" at bounding box center [1511, 16] width 53 height 22
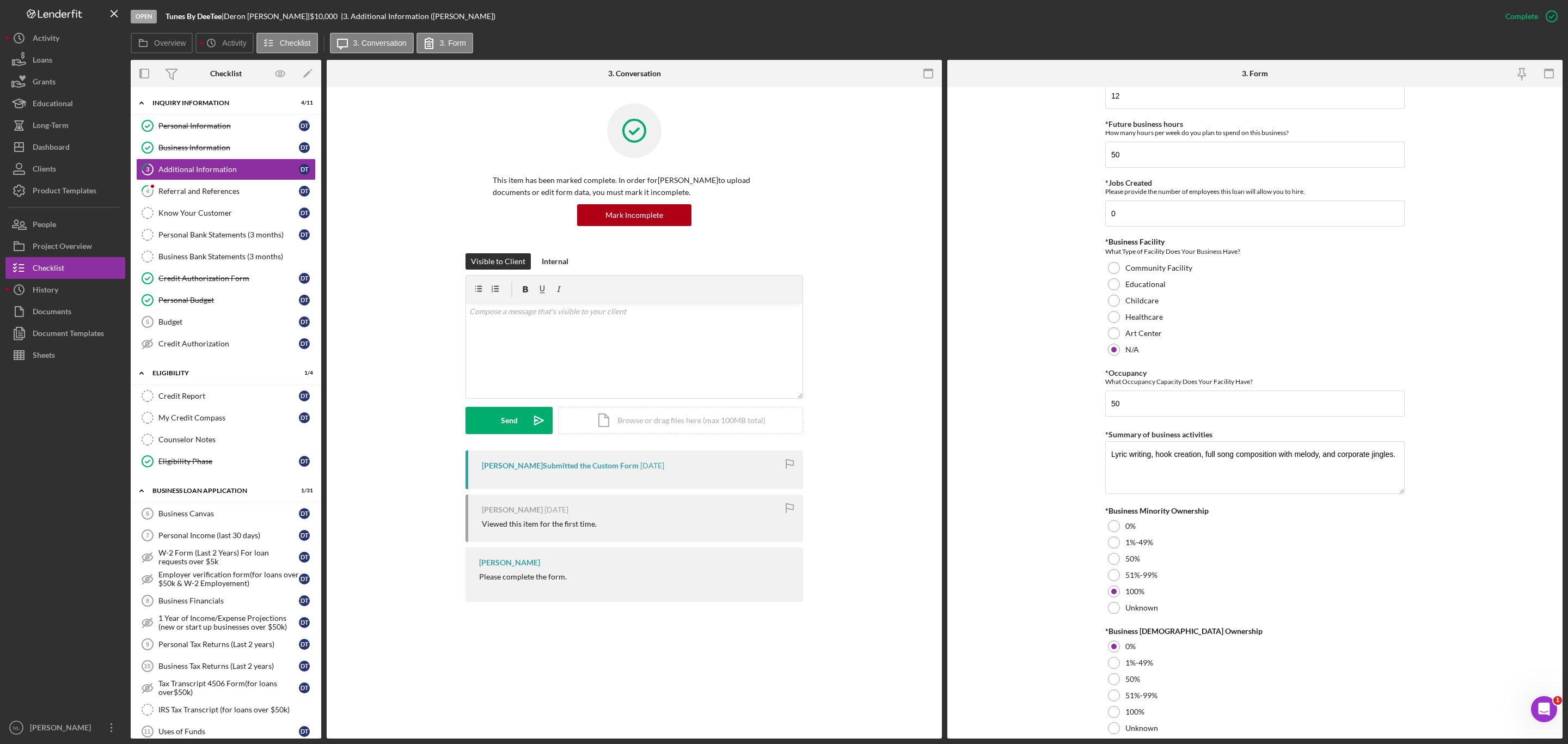
scroll to position [997, 0]
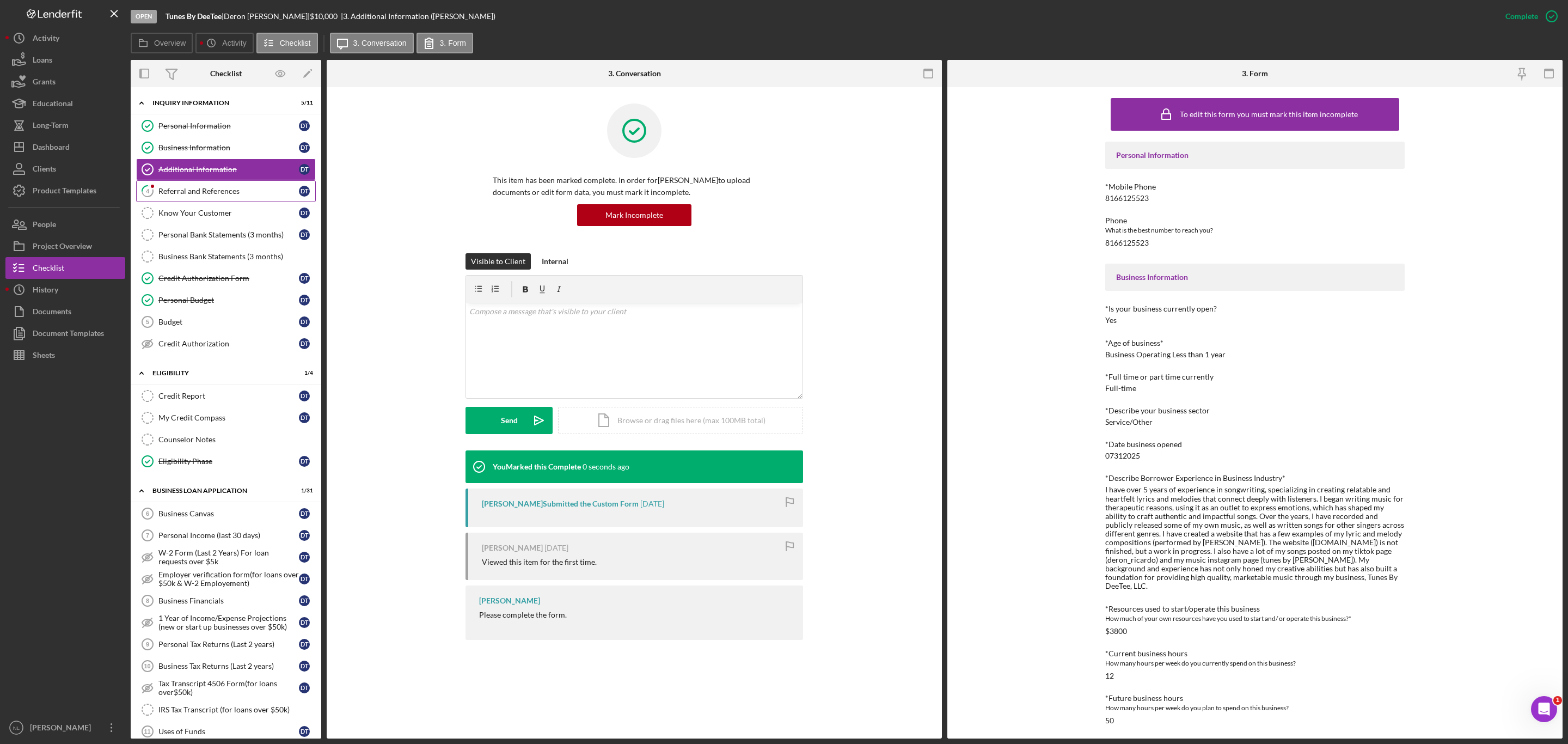
click at [203, 198] on link "4 Referral and References D T" at bounding box center [226, 191] width 180 height 22
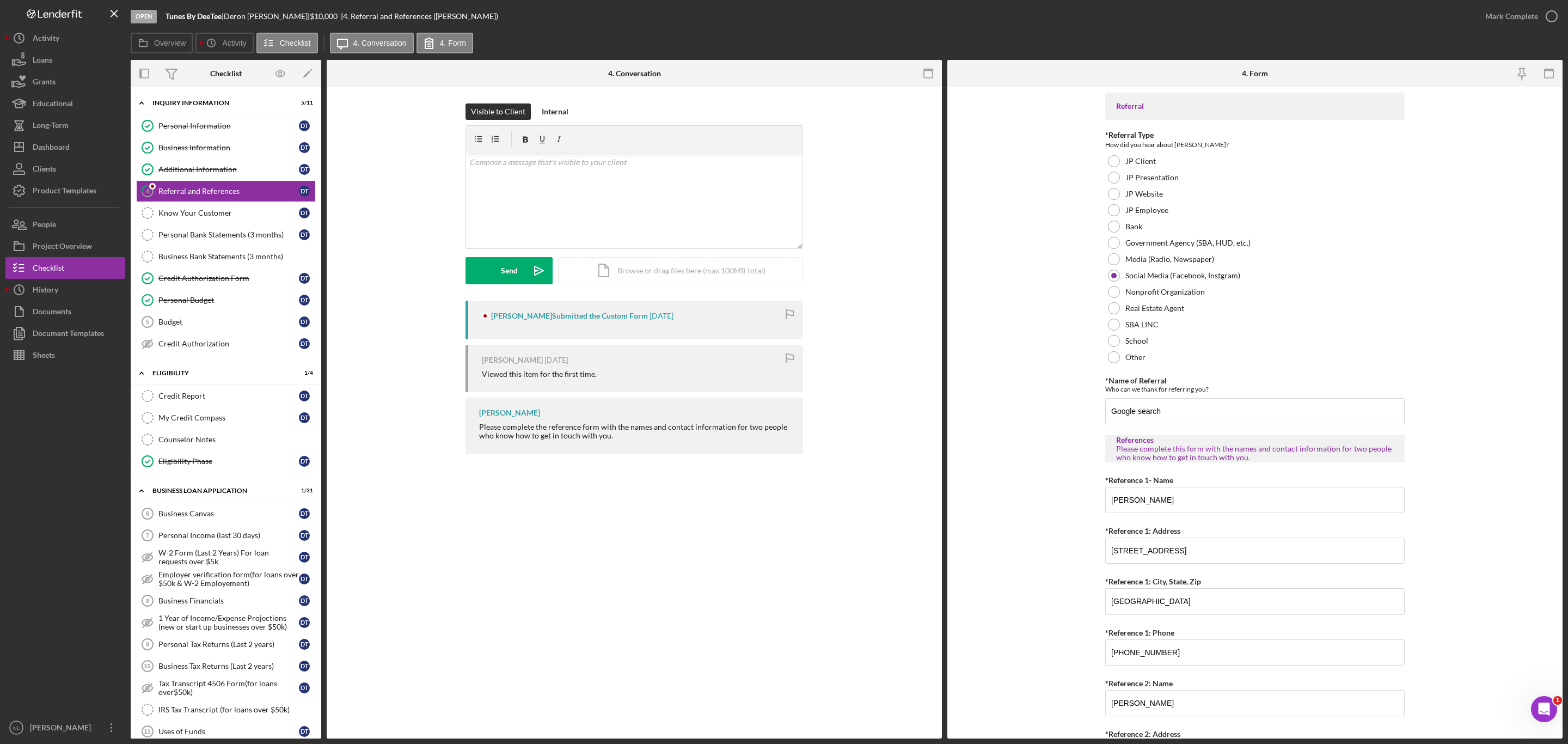
scroll to position [174, 0]
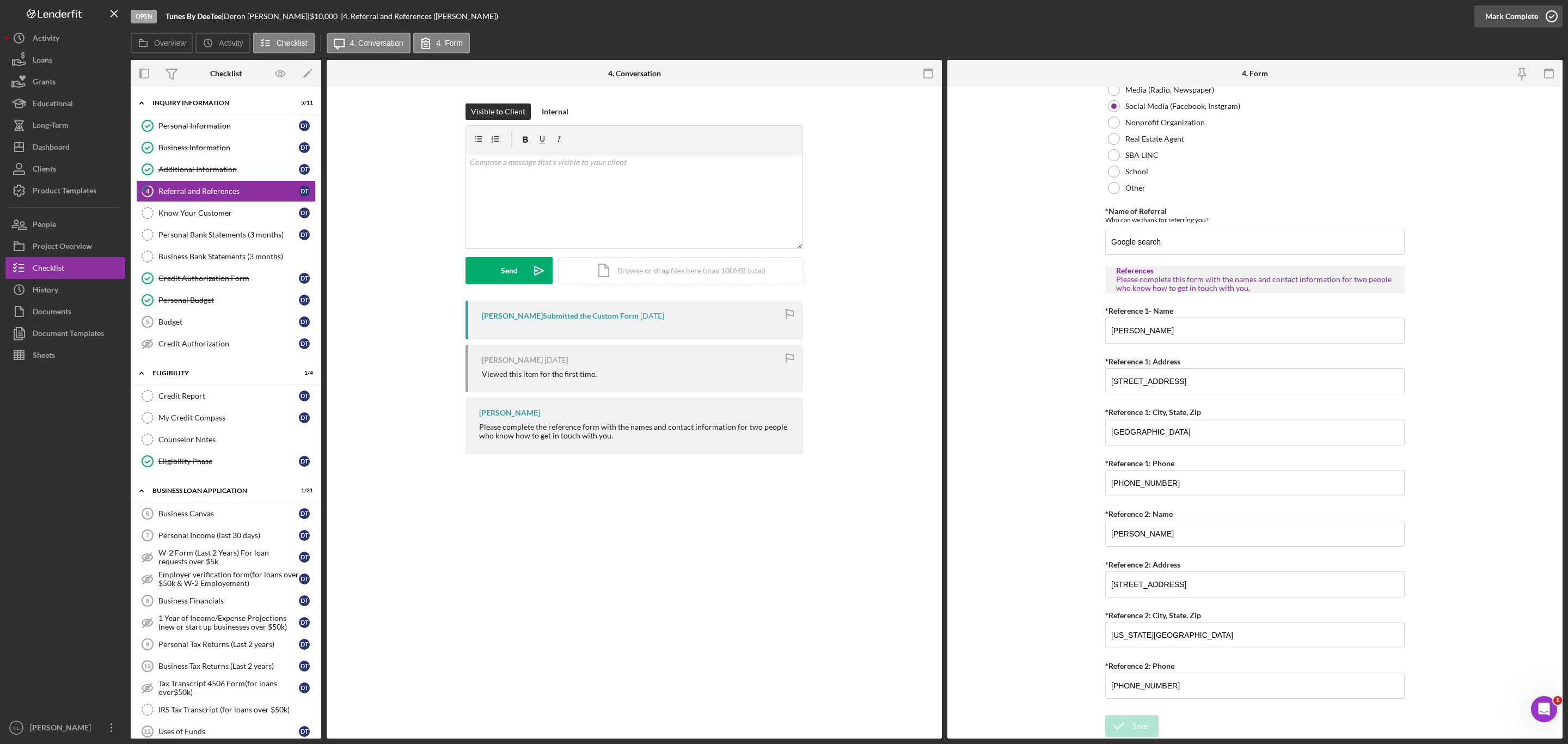
click at [1502, 24] on div "Mark Complete" at bounding box center [1511, 16] width 53 height 22
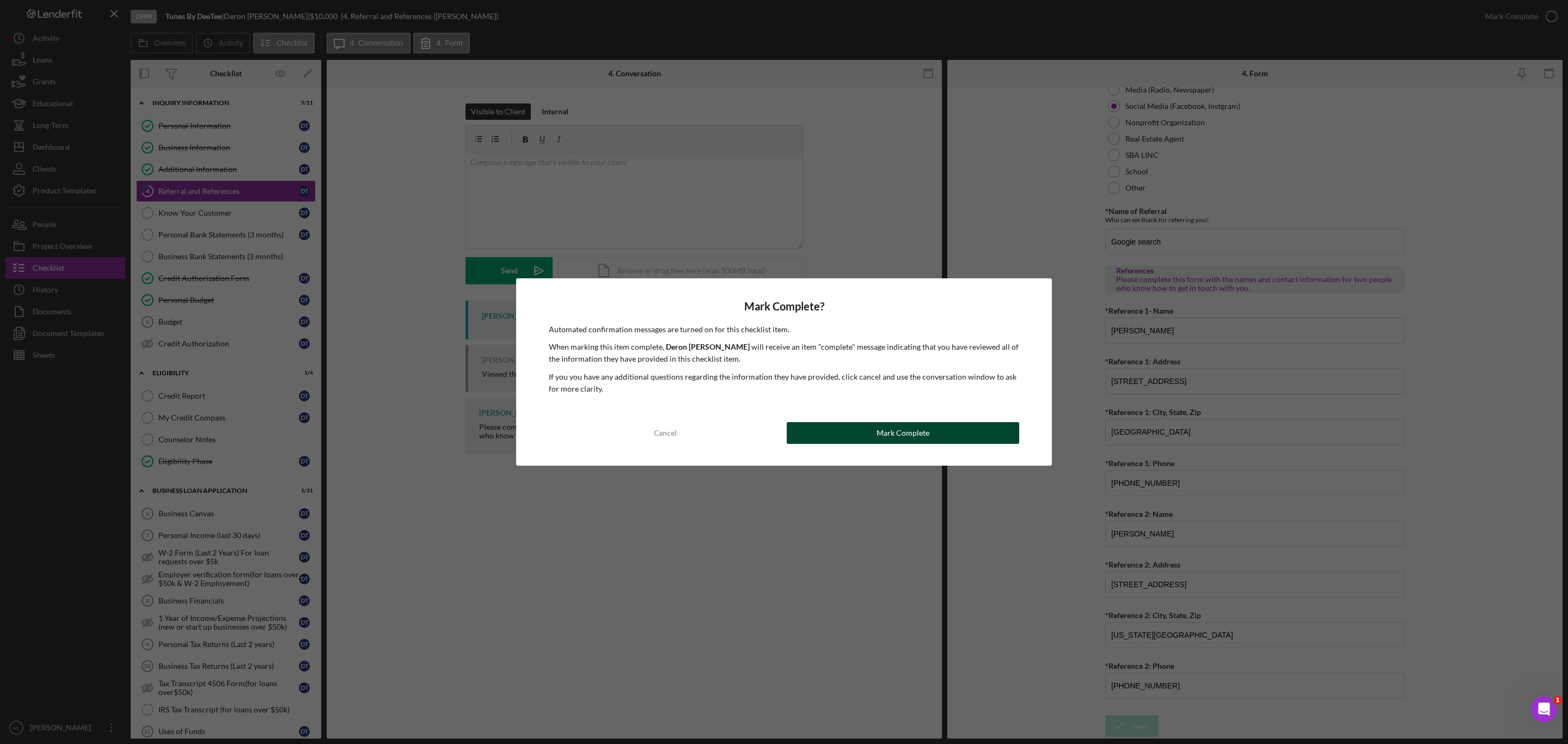
click at [824, 440] on button "Mark Complete" at bounding box center [903, 433] width 233 height 22
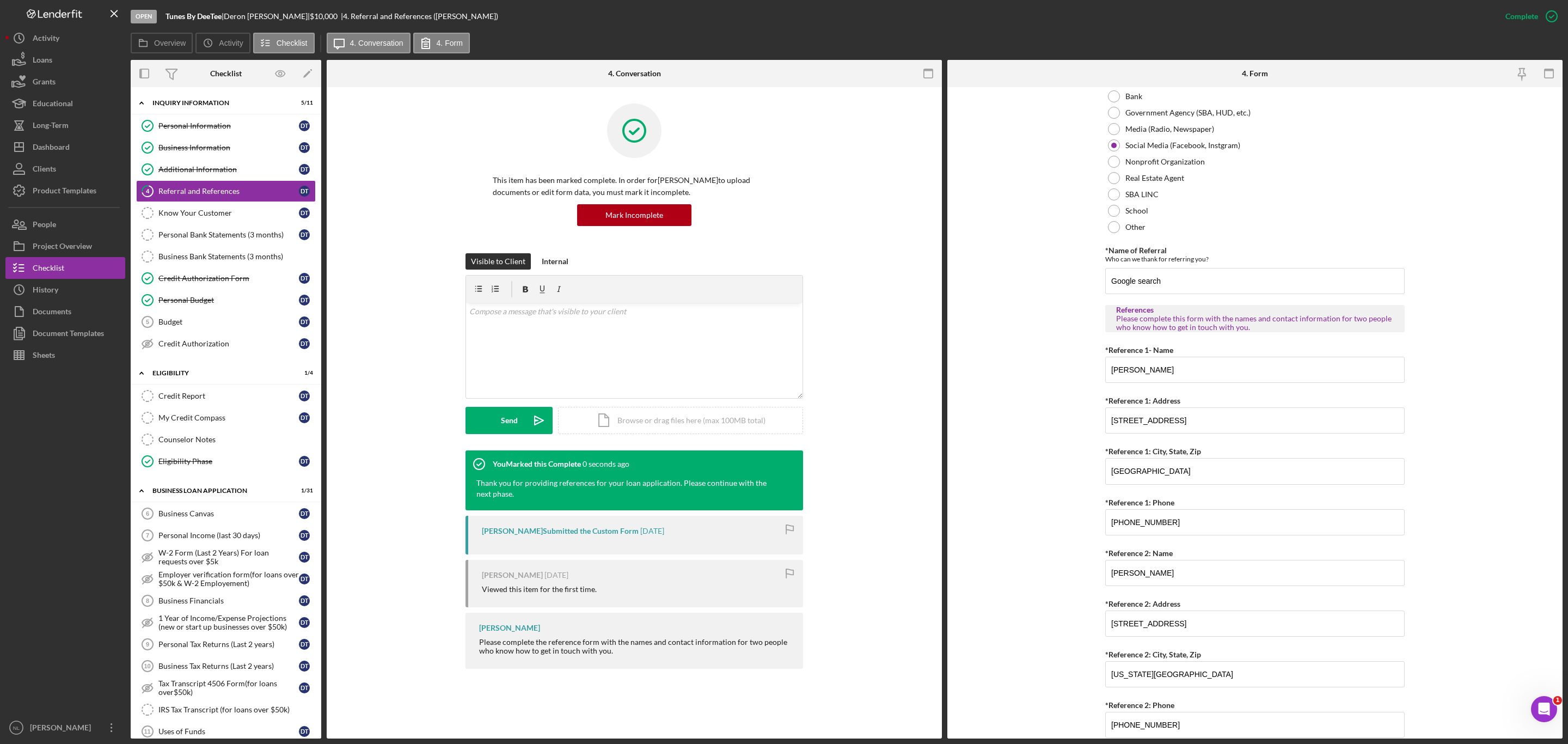
scroll to position [217, 0]
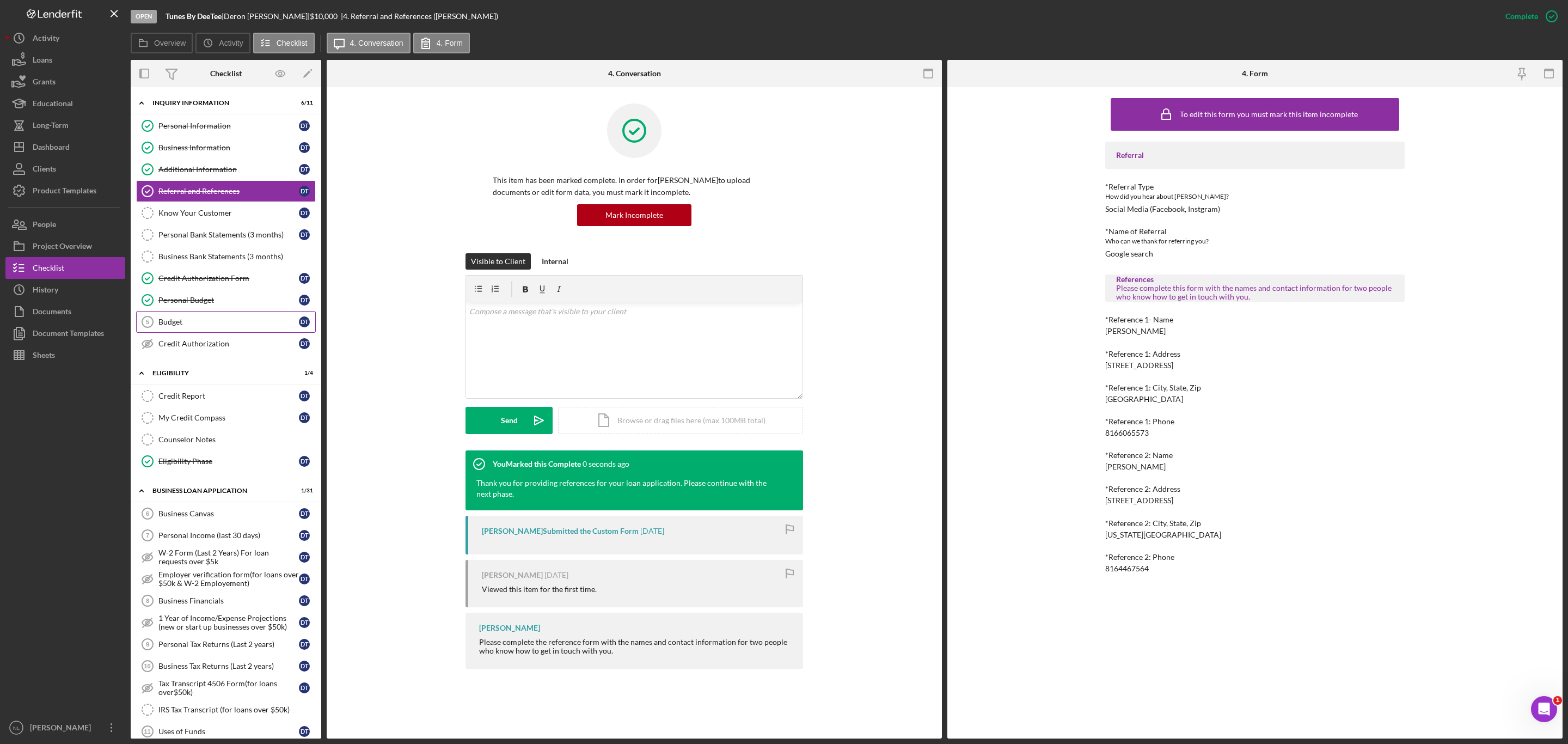
click at [211, 333] on link "Budget 5 Budget D T" at bounding box center [226, 322] width 180 height 22
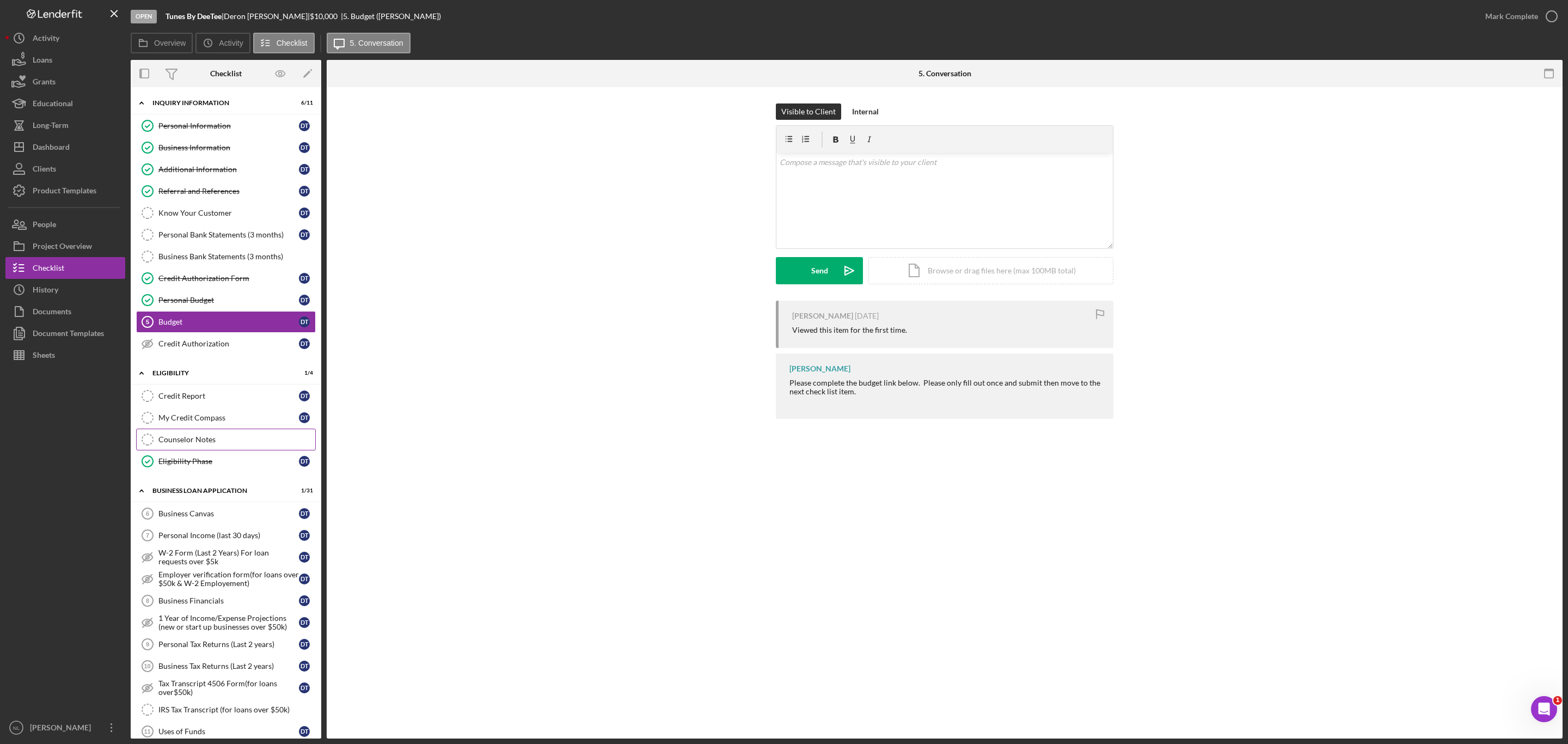
click at [229, 451] on link "Counselor Notes Counselor Notes" at bounding box center [226, 440] width 180 height 22
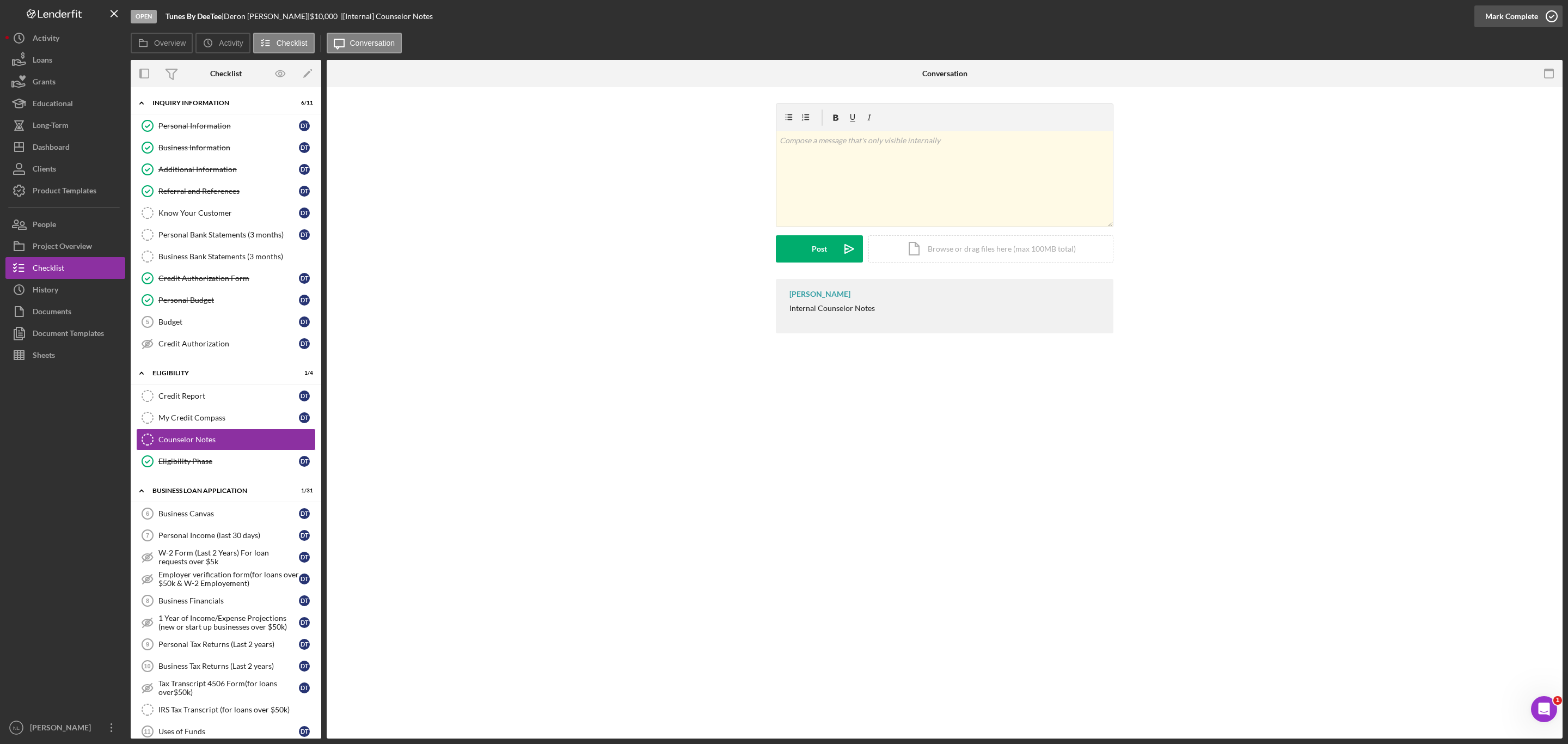
click at [1514, 7] on div "Mark Complete" at bounding box center [1511, 16] width 53 height 22
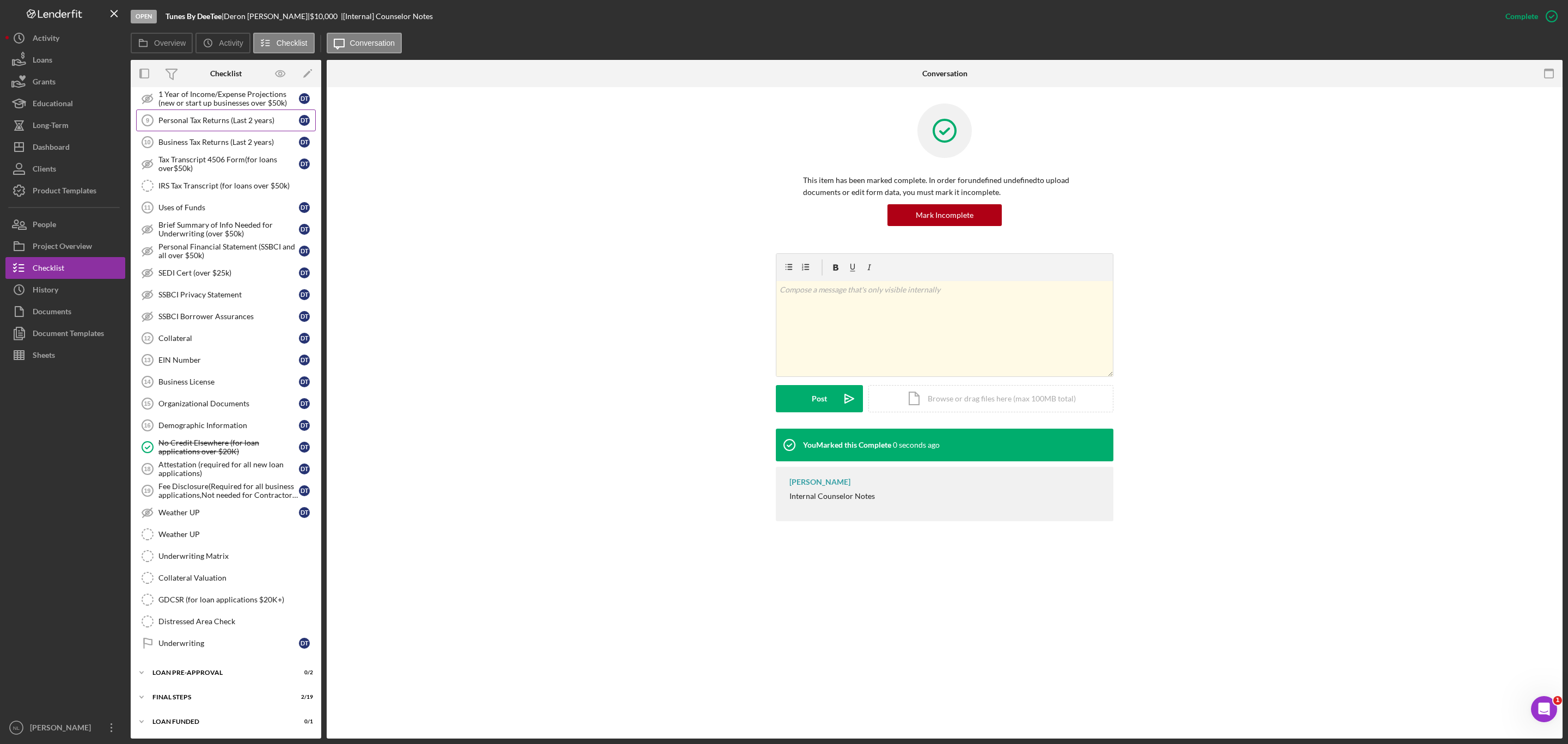
scroll to position [549, 0]
click at [190, 698] on div "FINAL STEPS" at bounding box center [229, 697] width 155 height 7
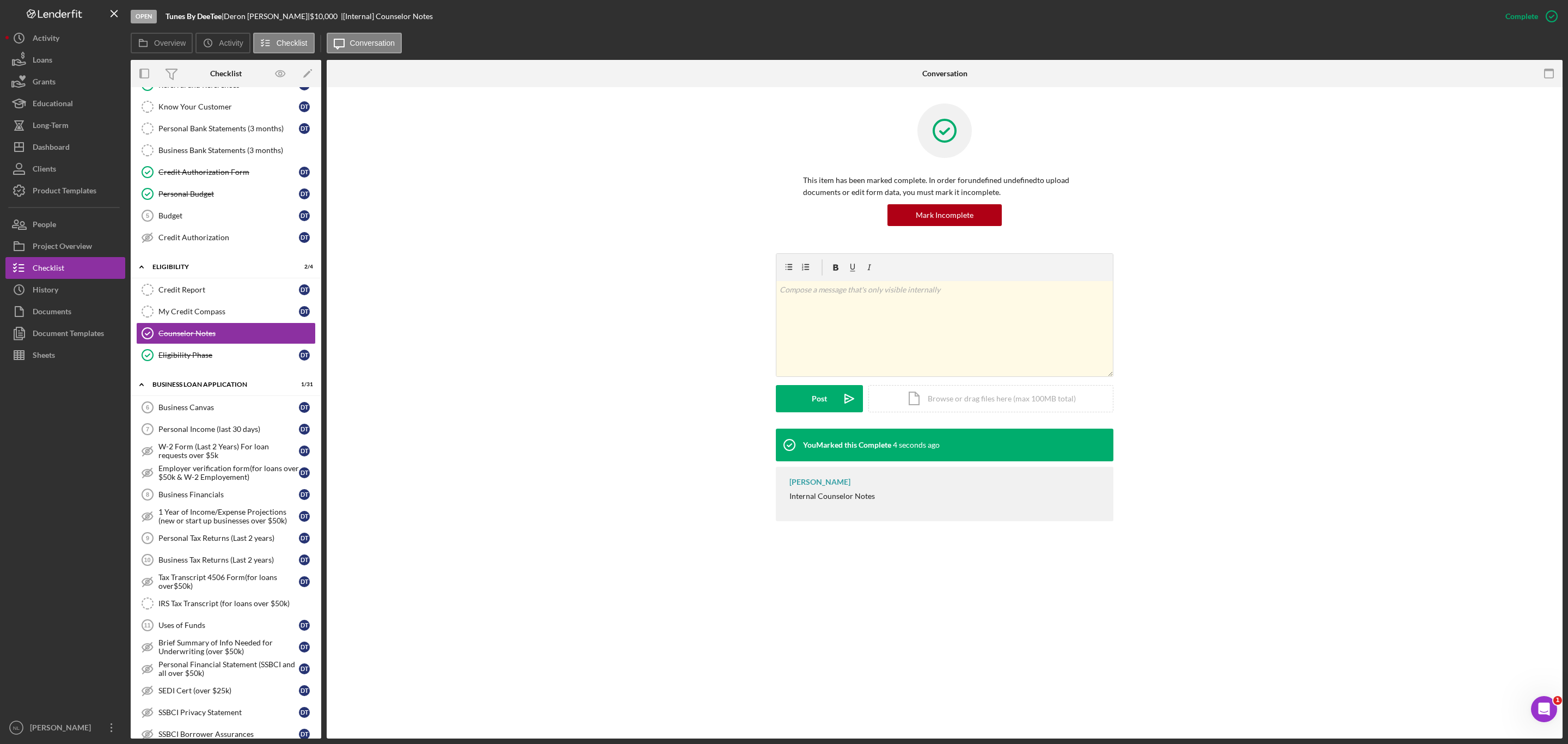
scroll to position [0, 0]
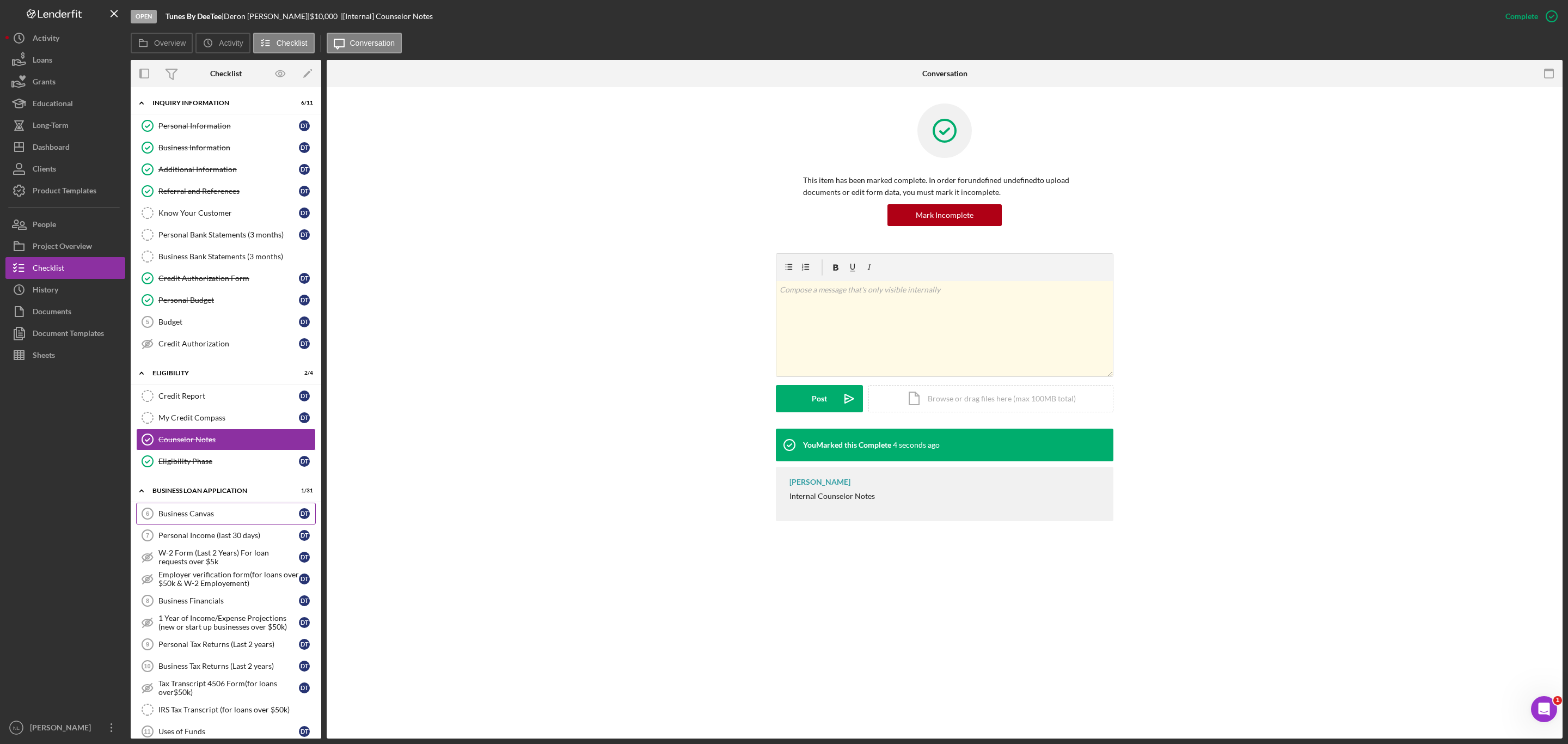
click at [208, 518] on div "Business Canvas" at bounding box center [228, 513] width 141 height 9
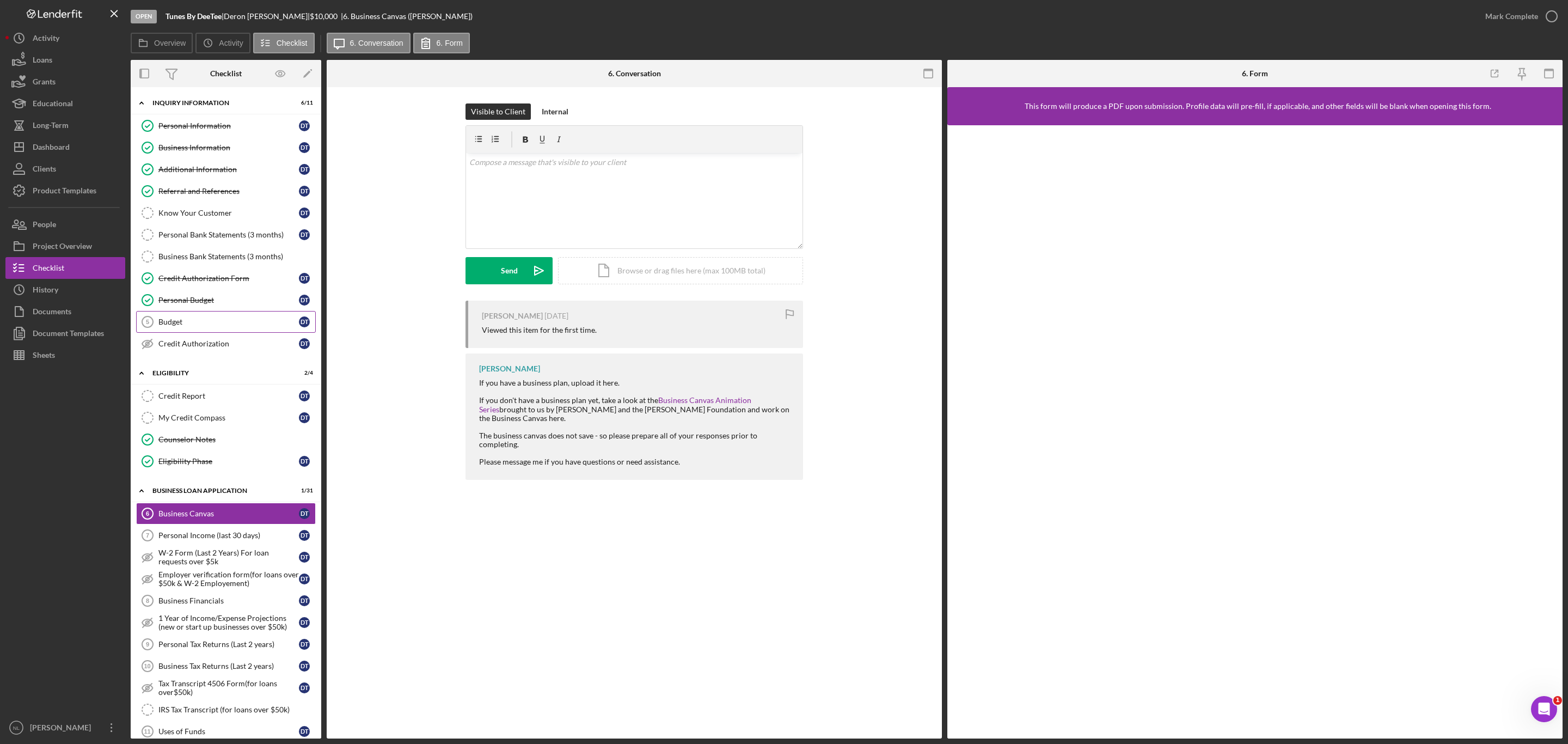
click at [190, 326] on div "Budget" at bounding box center [228, 321] width 141 height 9
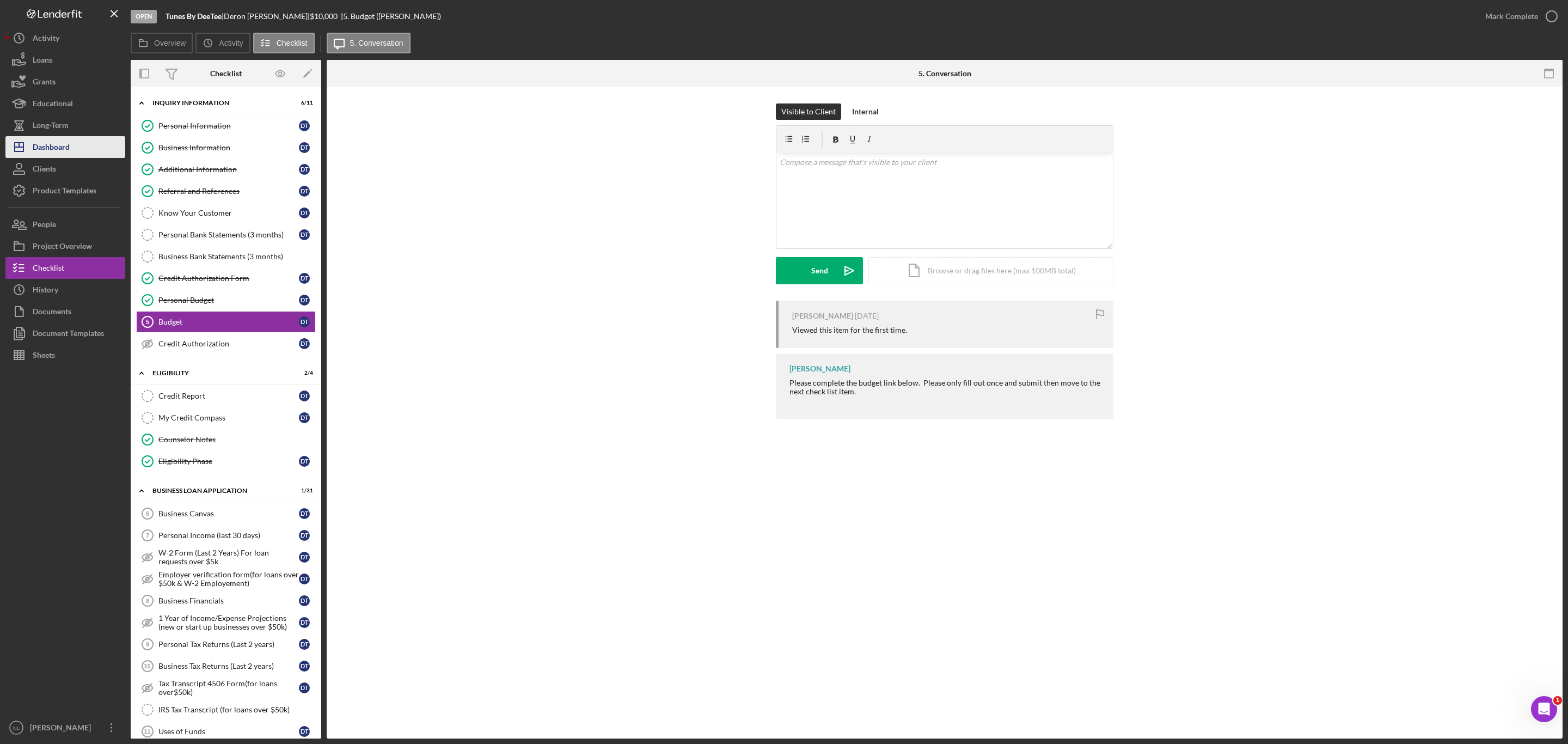
click at [69, 139] on div "Dashboard" at bounding box center [51, 149] width 37 height 24
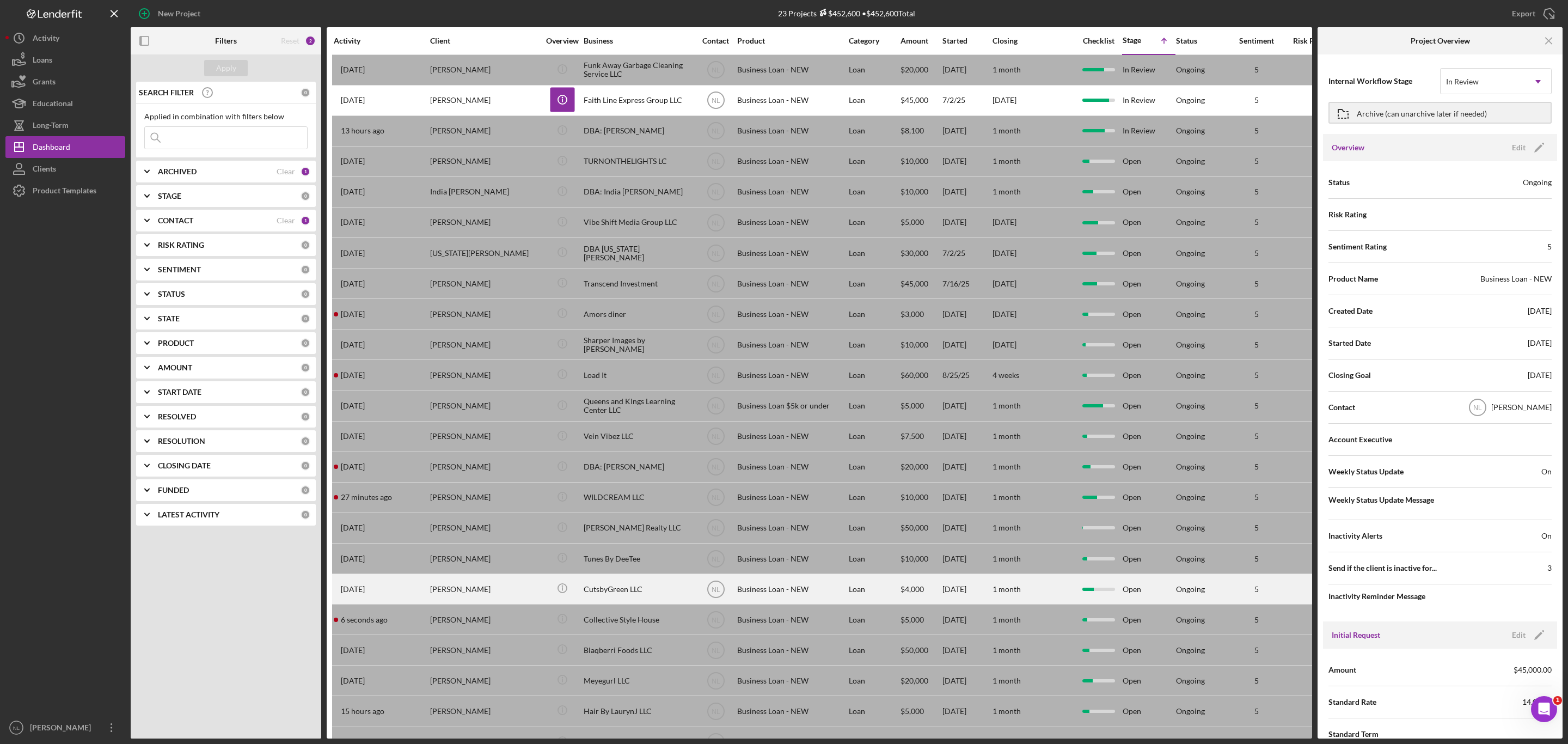
click at [495, 601] on div "[PERSON_NAME]" at bounding box center [485, 589] width 109 height 29
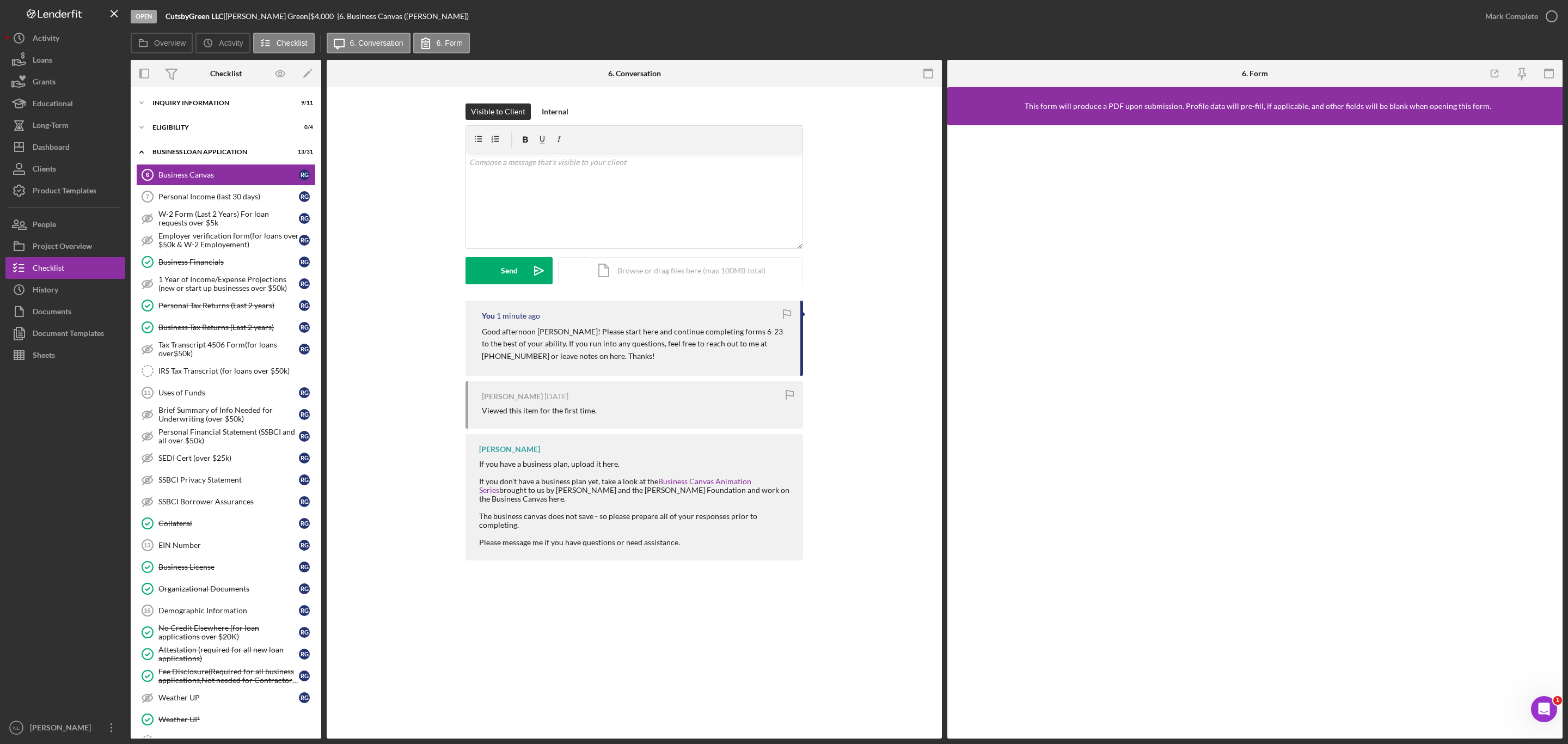
click at [600, 342] on p "Good afternoon [PERSON_NAME]! Please start here and continue completing forms 6…" at bounding box center [635, 344] width 307 height 37
copy div "Good afternoon [PERSON_NAME]! Please start here and continue completing forms 6…"
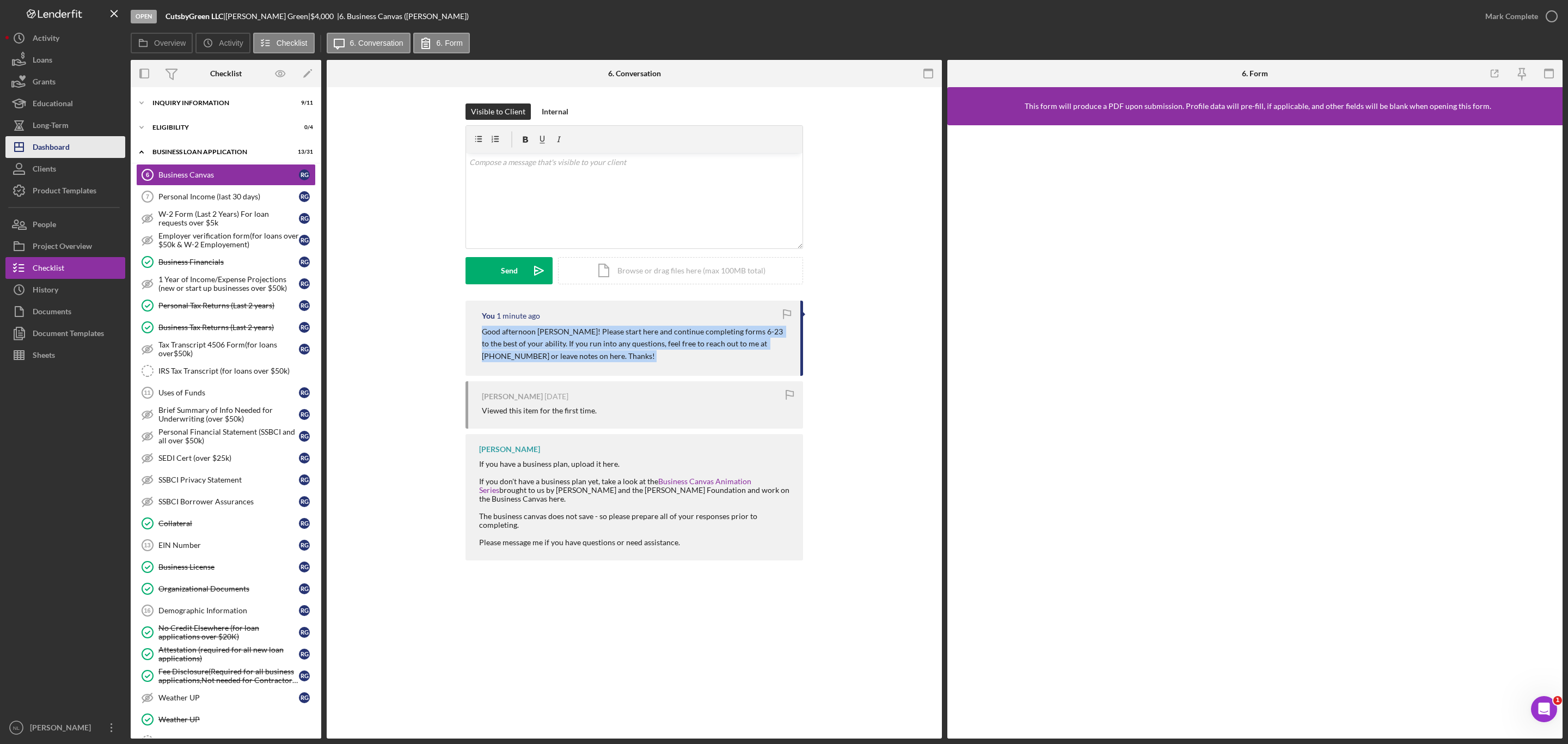
click at [79, 146] on button "Icon/Dashboard Dashboard" at bounding box center [65, 147] width 120 height 22
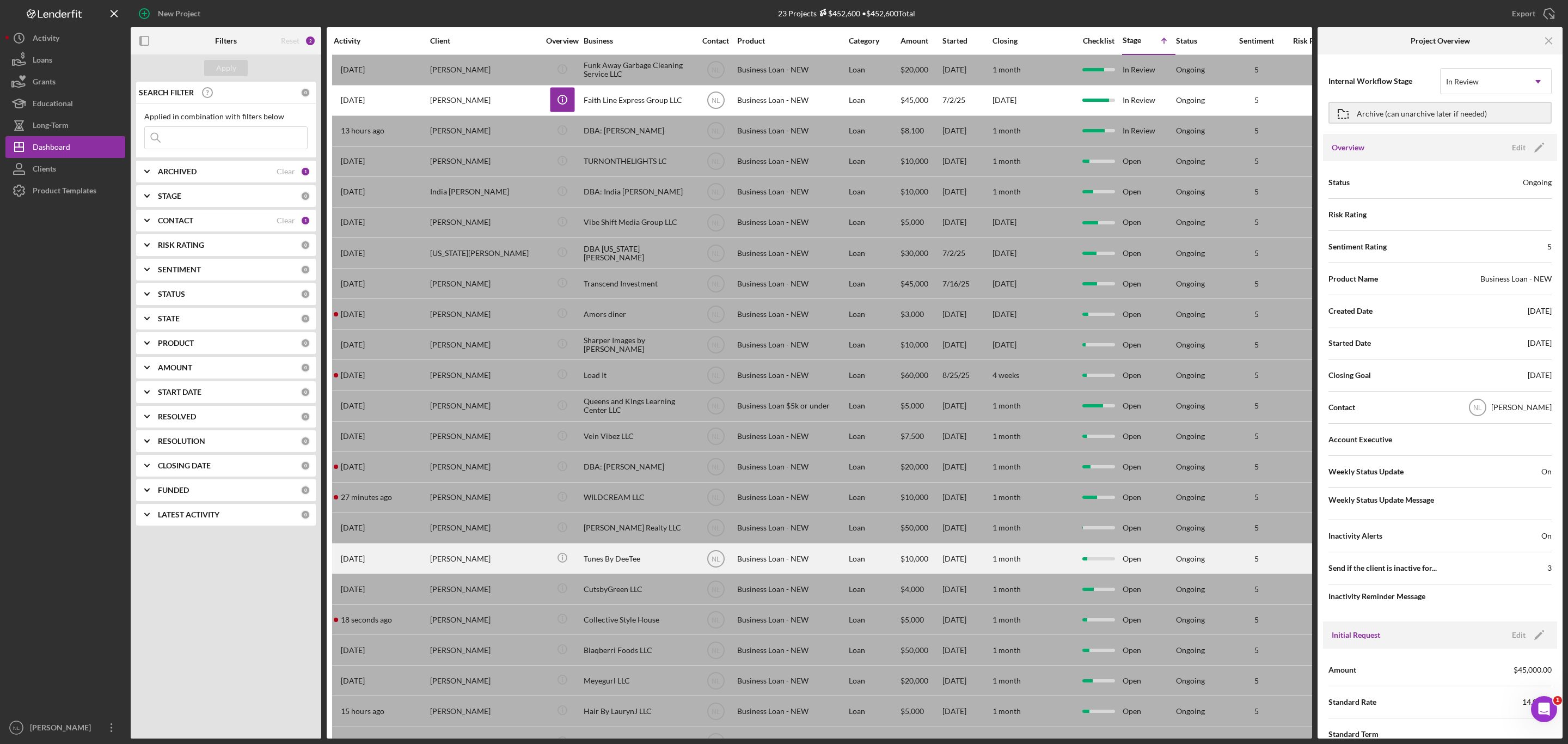
click at [497, 561] on div "[PERSON_NAME]" at bounding box center [485, 558] width 109 height 29
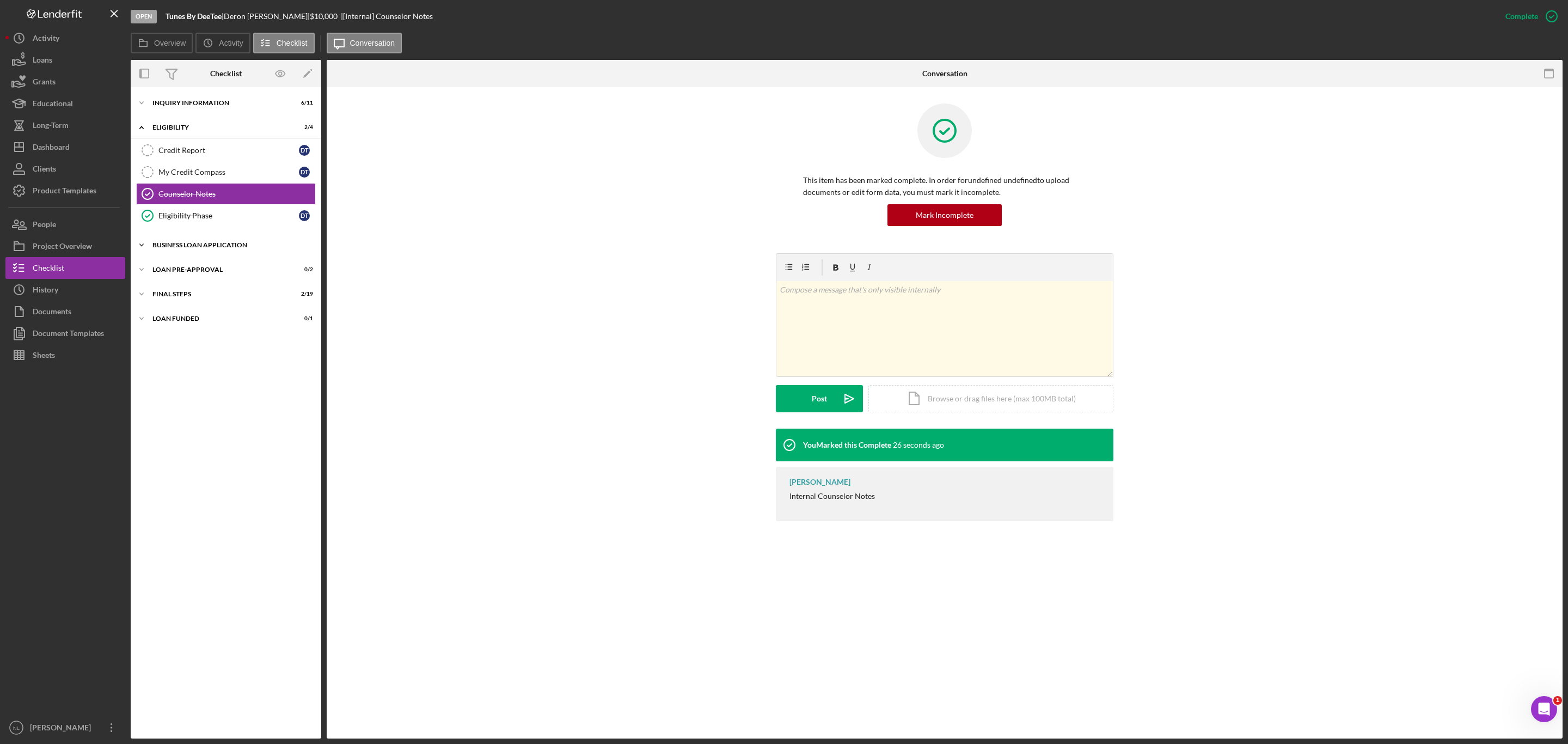
click at [201, 239] on div "Icon/Expander BUSINESS LOAN APPLICATION 1 / 31" at bounding box center [226, 245] width 191 height 22
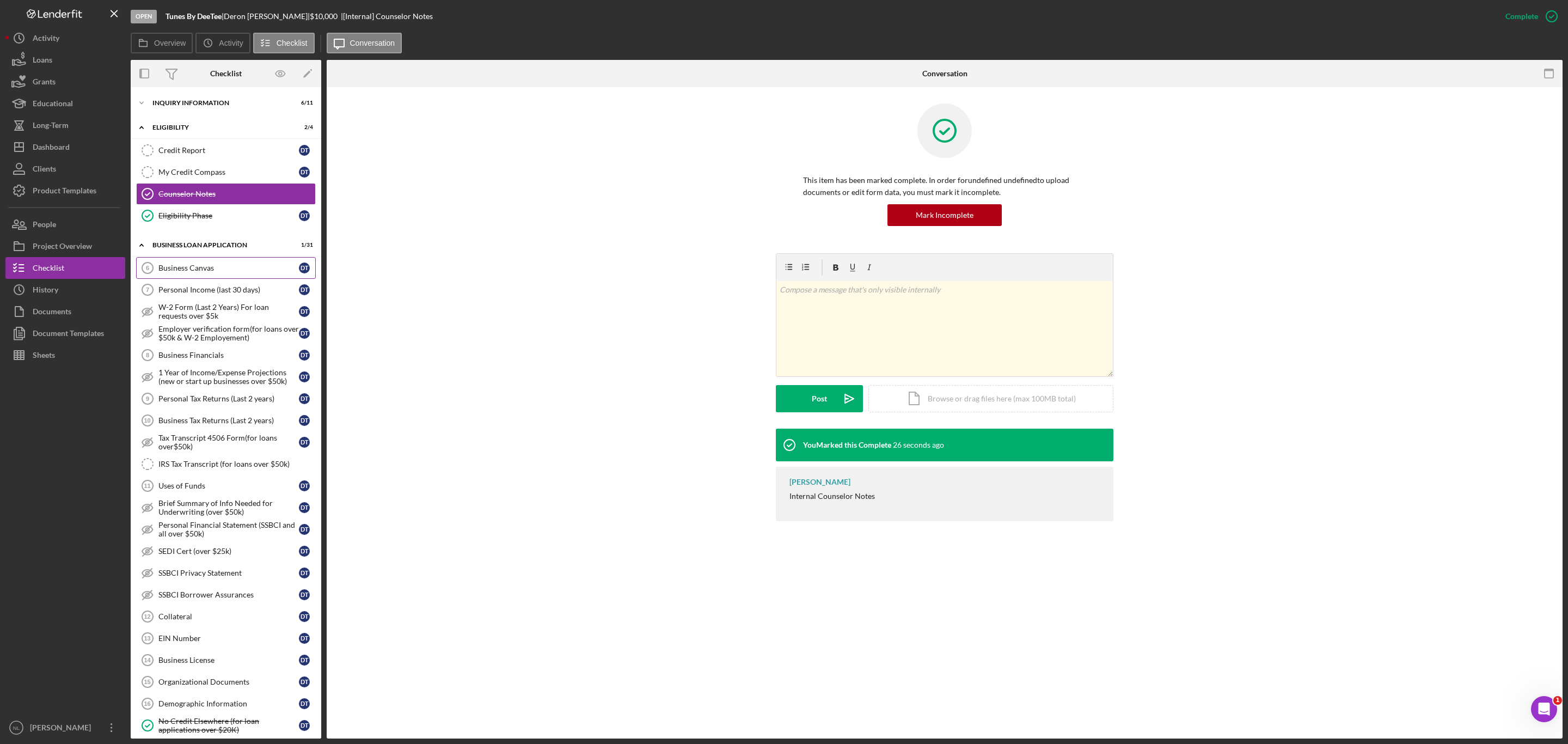
click at [205, 272] on div "Business Canvas" at bounding box center [228, 268] width 141 height 9
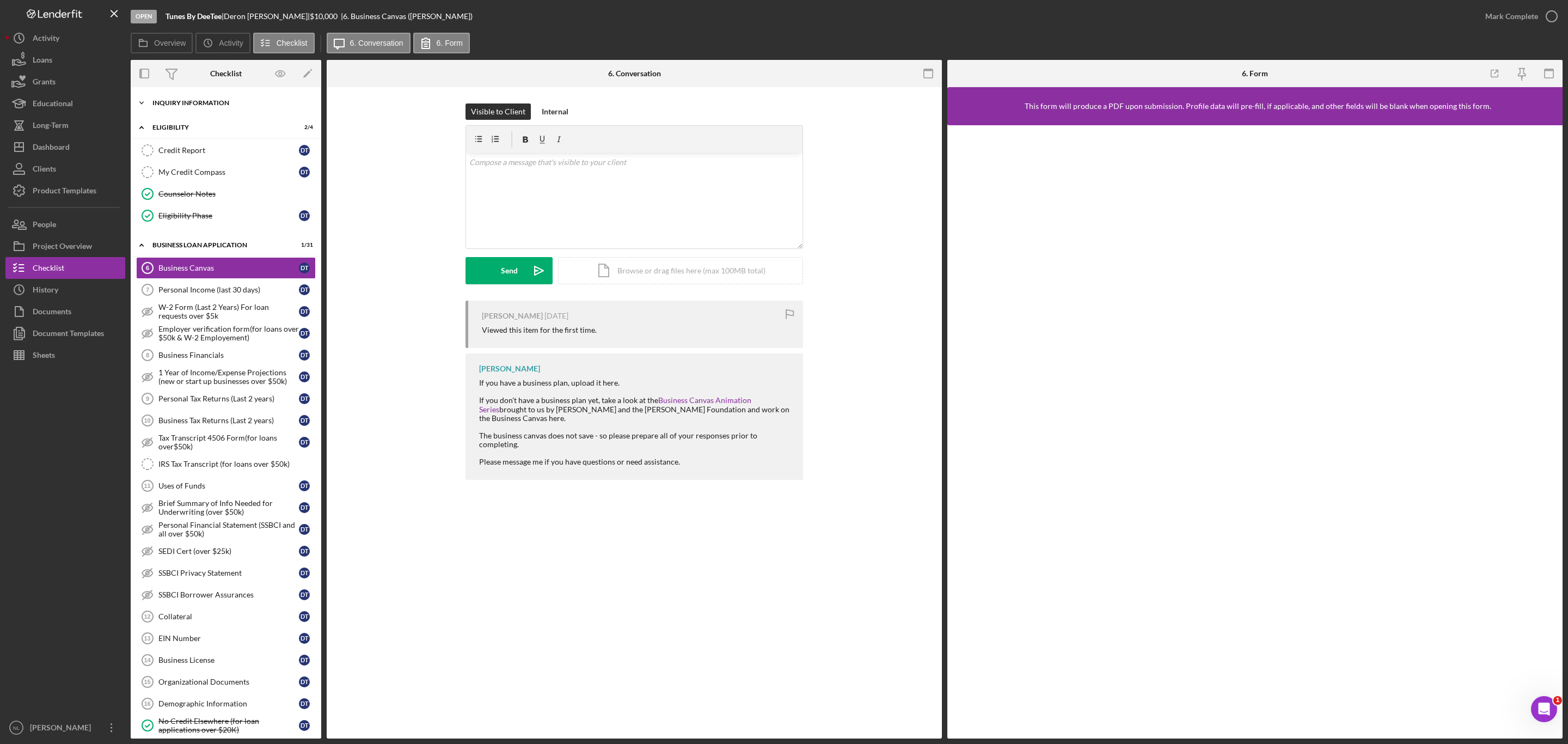
click at [167, 99] on div "Icon/Expander INQUIRY INFORMATION 6 / 11" at bounding box center [226, 103] width 191 height 22
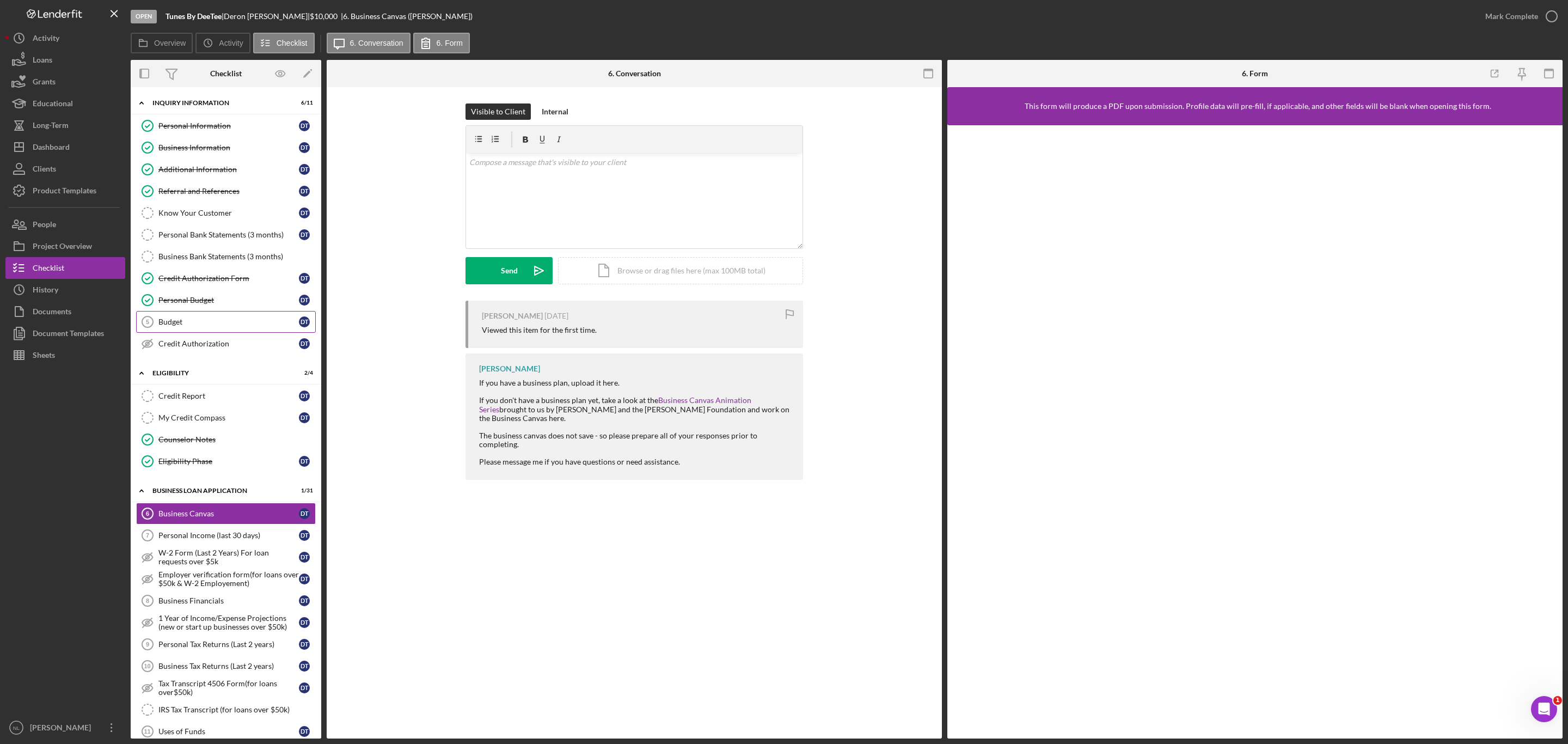
click at [215, 332] on link "Budget 5 Budget D T" at bounding box center [226, 322] width 180 height 22
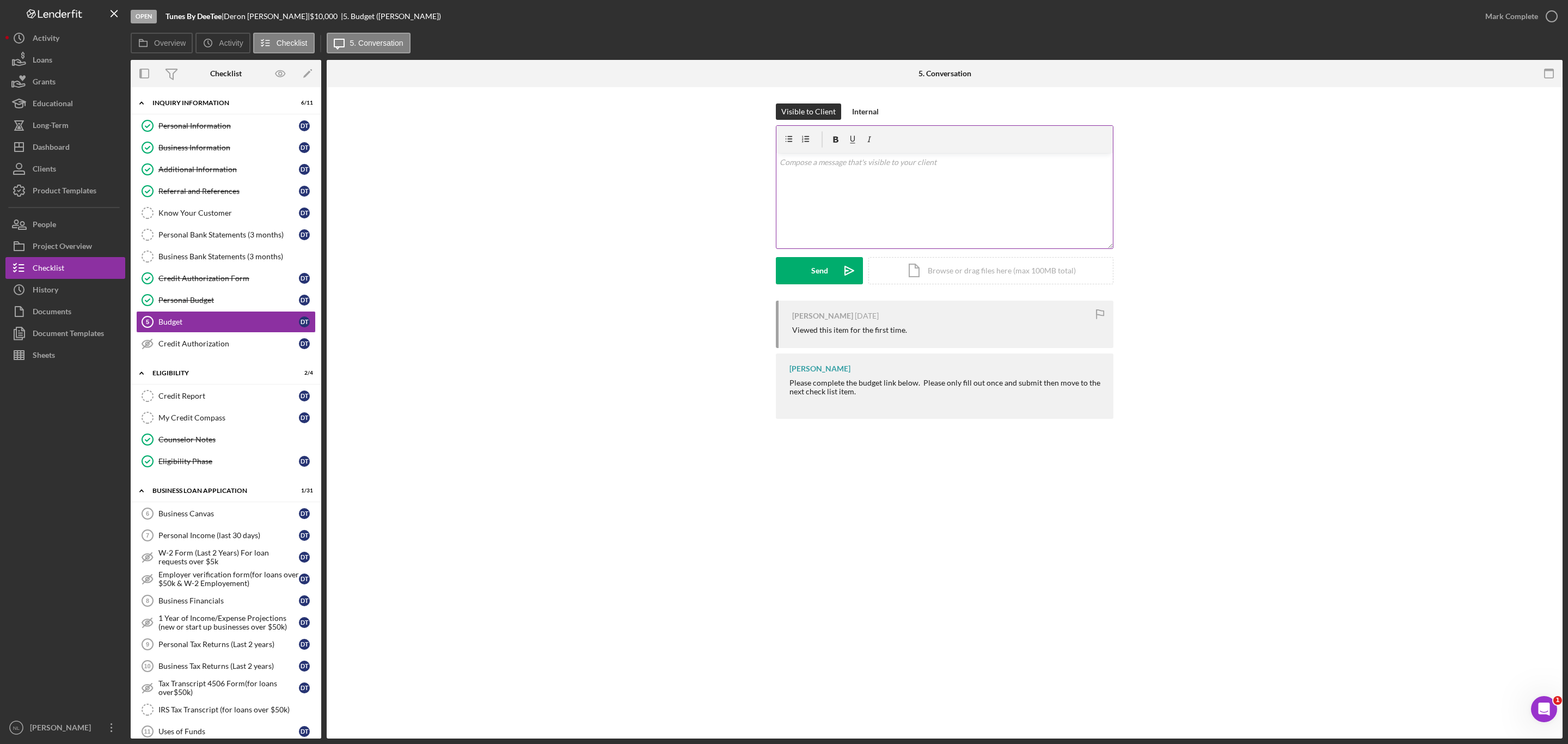
click at [836, 181] on div "v Color teal Color pink Remove color Add row above Add row below Add column bef…" at bounding box center [944, 200] width 337 height 96
drag, startPoint x: 879, startPoint y: 203, endPoint x: 773, endPoint y: 137, distance: 124.9
click at [773, 137] on div "Visible to Client Internal v Color teal Color pink Remove color Add row above A…" at bounding box center [945, 202] width 1203 height 197
click at [1526, 7] on div "Mark Complete" at bounding box center [1511, 16] width 53 height 22
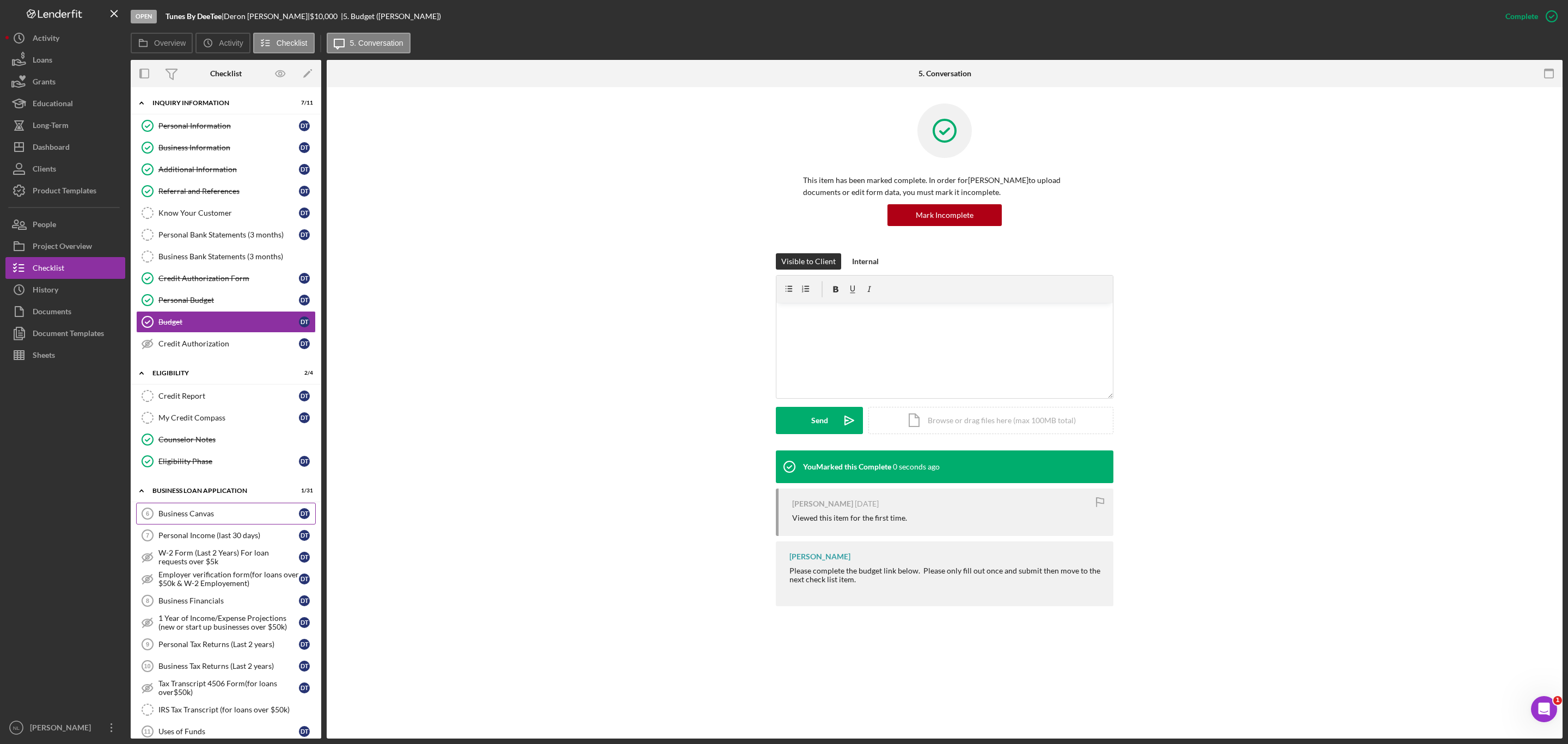
click at [227, 518] on div "Business Canvas" at bounding box center [228, 513] width 141 height 9
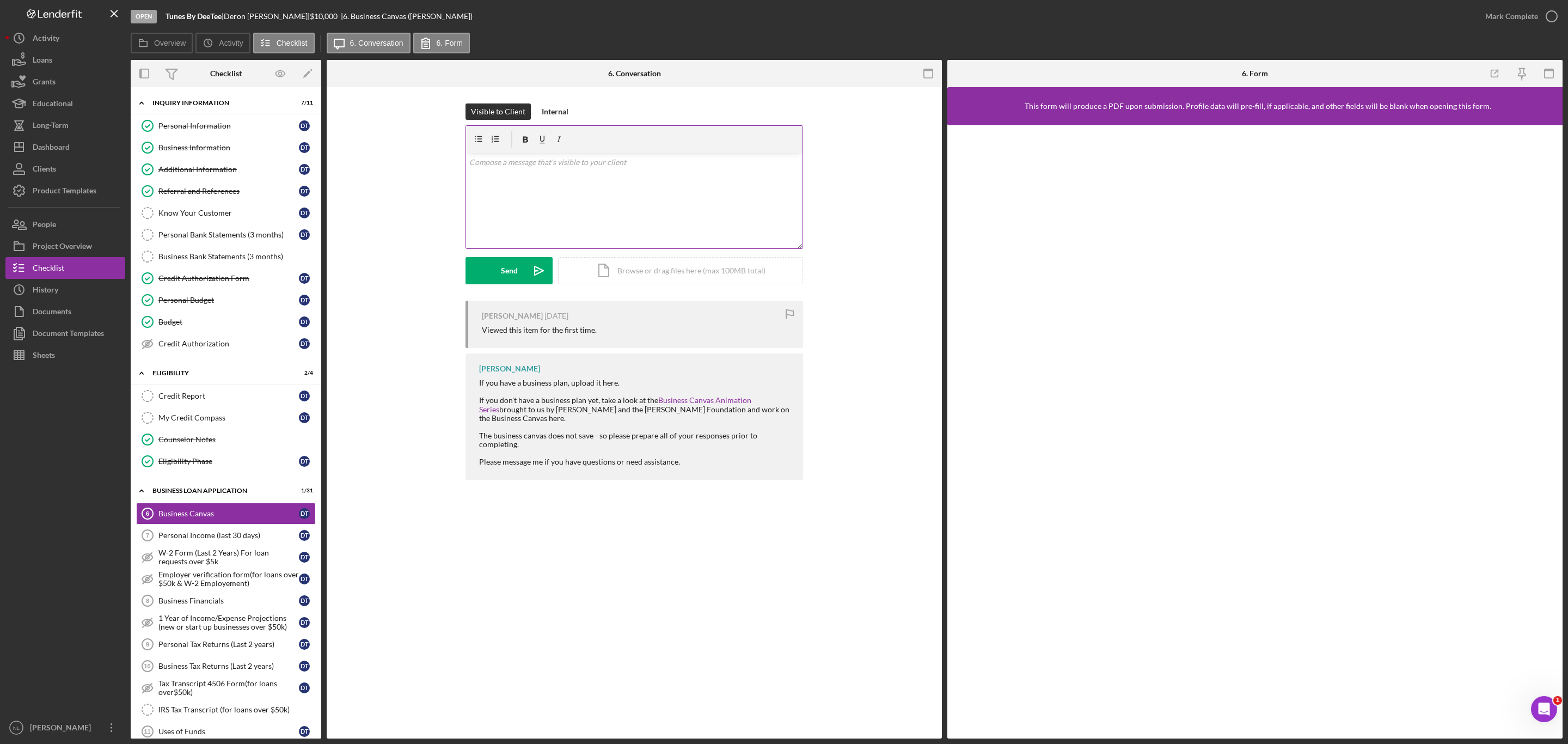
click at [534, 183] on div "v Color teal Color pink Remove color Add row above Add row below Add column bef…" at bounding box center [634, 200] width 337 height 96
click at [558, 163] on mark "Good afternoon [PERSON_NAME]! Please start here and continue completing forms 6…" at bounding box center [631, 174] width 324 height 33
click at [555, 163] on mark "Good afternoon [PERSON_NAME]! Please start here and continue completing forms 6…" at bounding box center [631, 174] width 324 height 33
click at [593, 183] on p "Good afternoon [PERSON_NAME]! Please start here and continue completing forms 6…" at bounding box center [634, 175] width 331 height 37
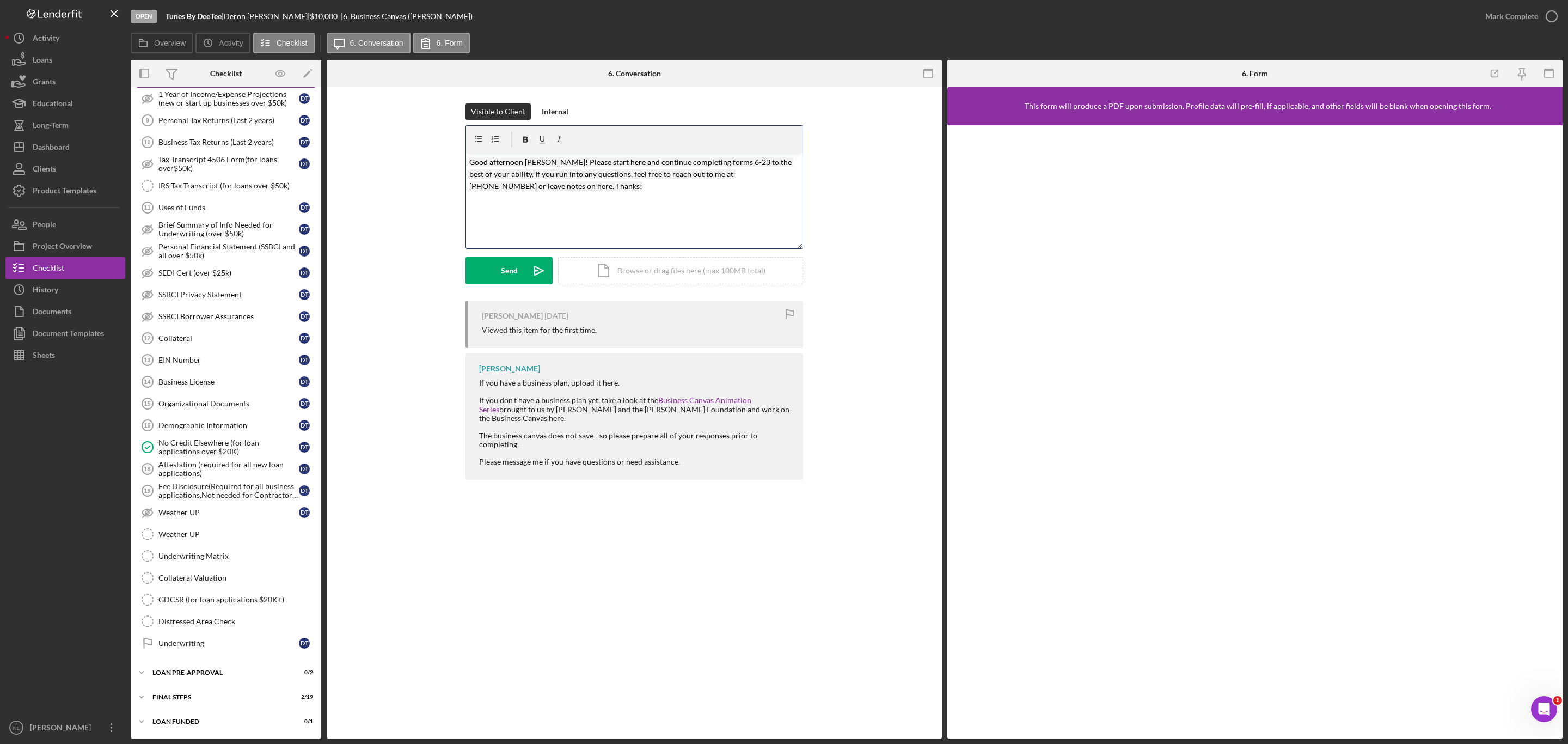
scroll to position [549, 0]
click at [221, 701] on div "Icon/Expander FINAL STEPS 2 / 19" at bounding box center [226, 697] width 191 height 22
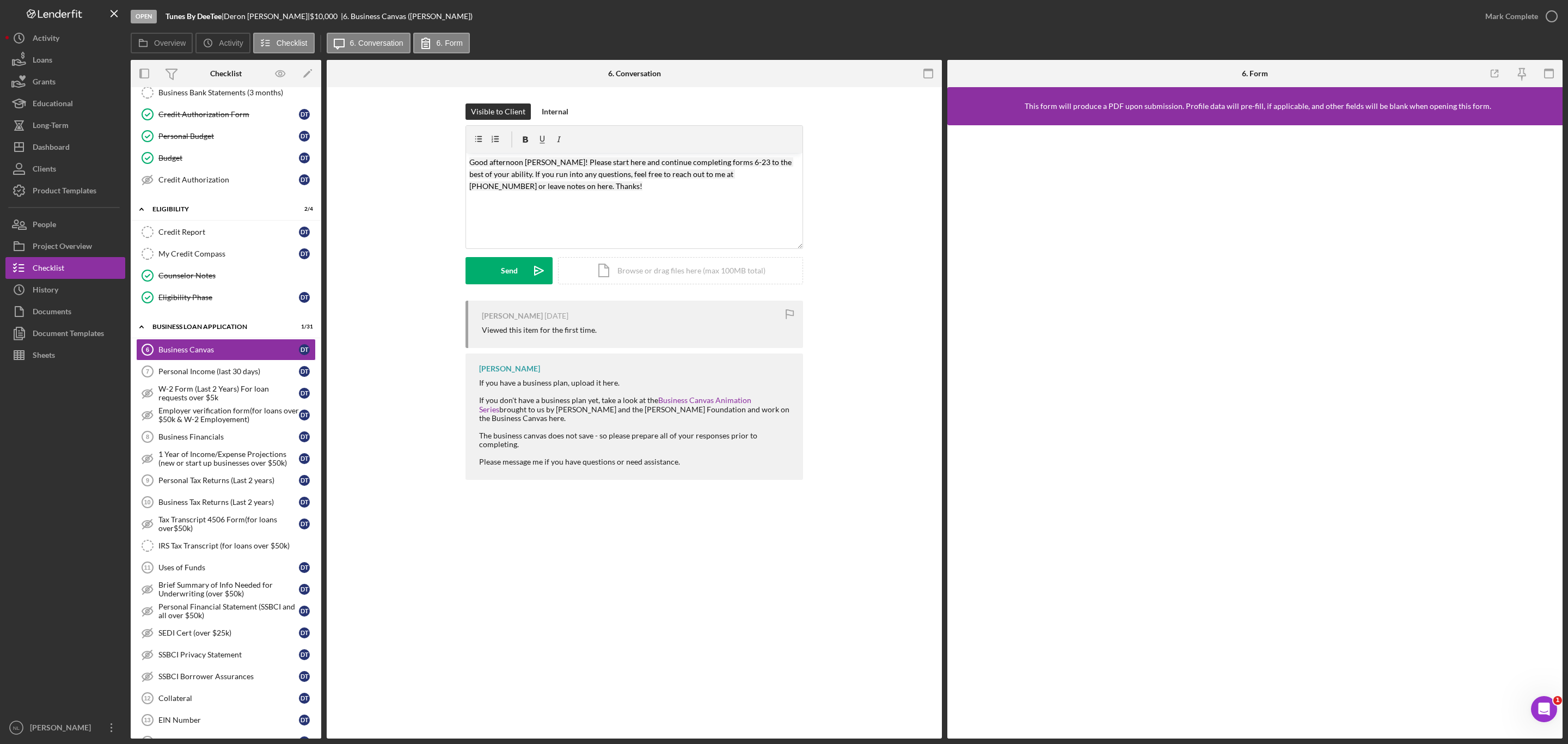
scroll to position [0, 0]
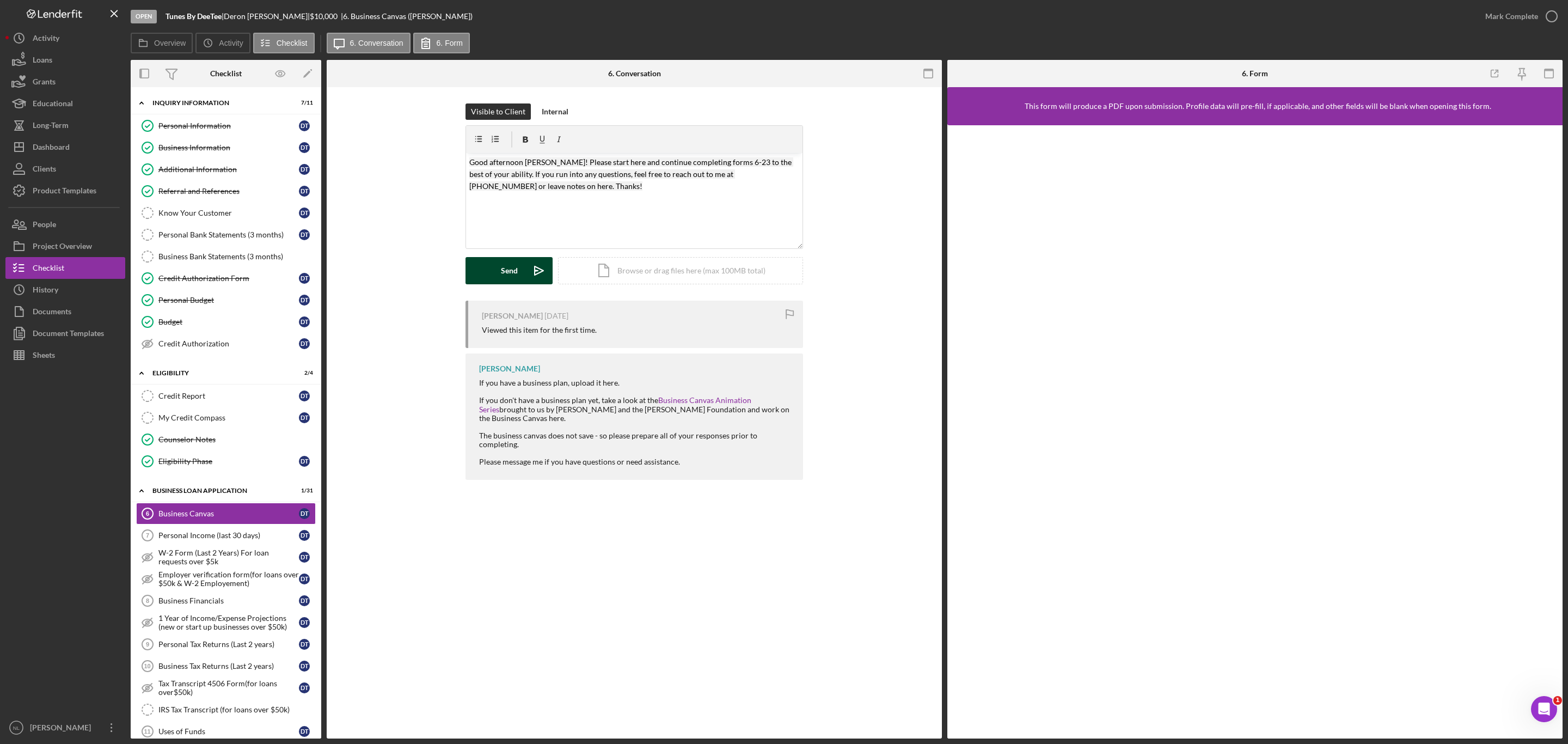
click at [527, 265] on icon "Icon/icon-invite-send" at bounding box center [539, 270] width 27 height 27
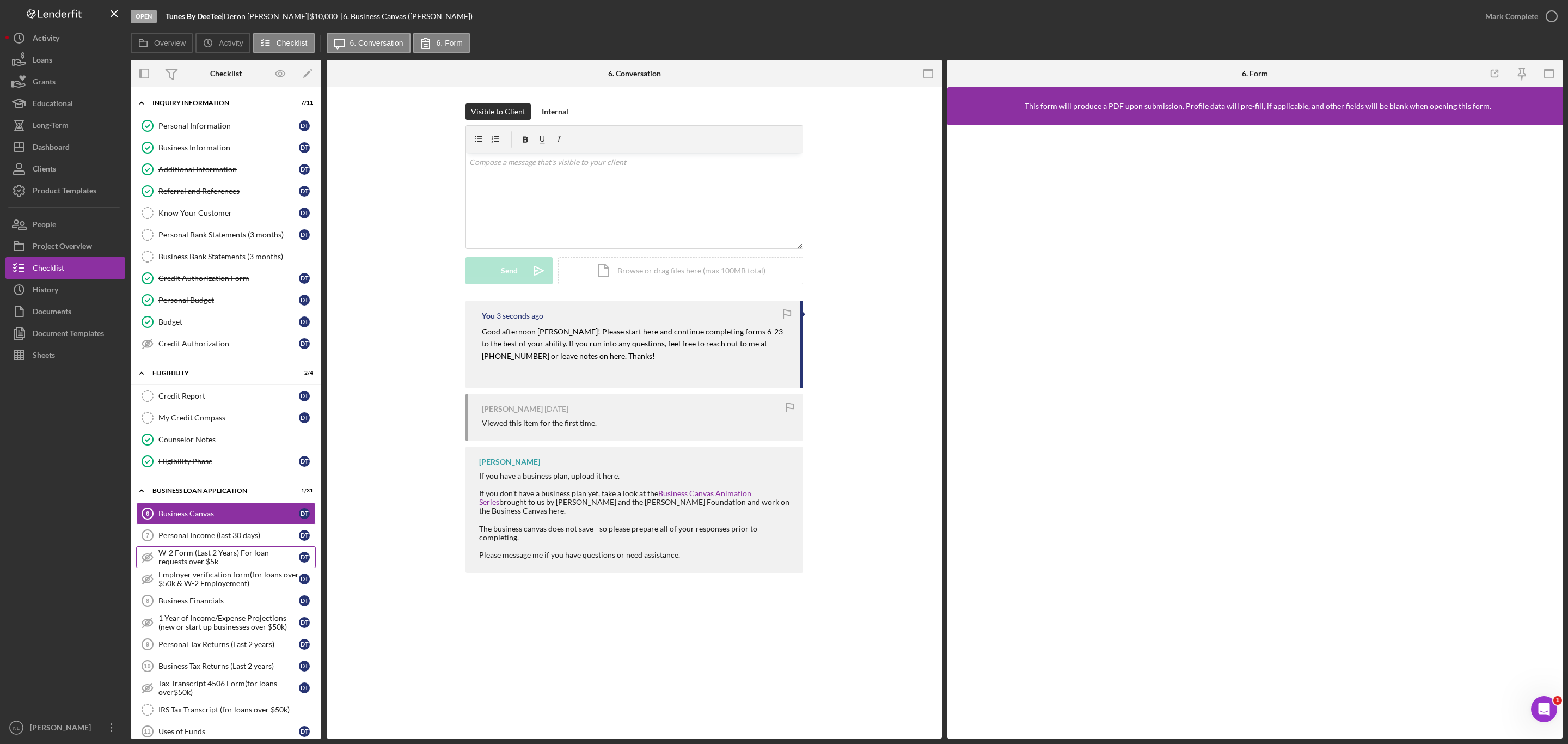
scroll to position [192, 0]
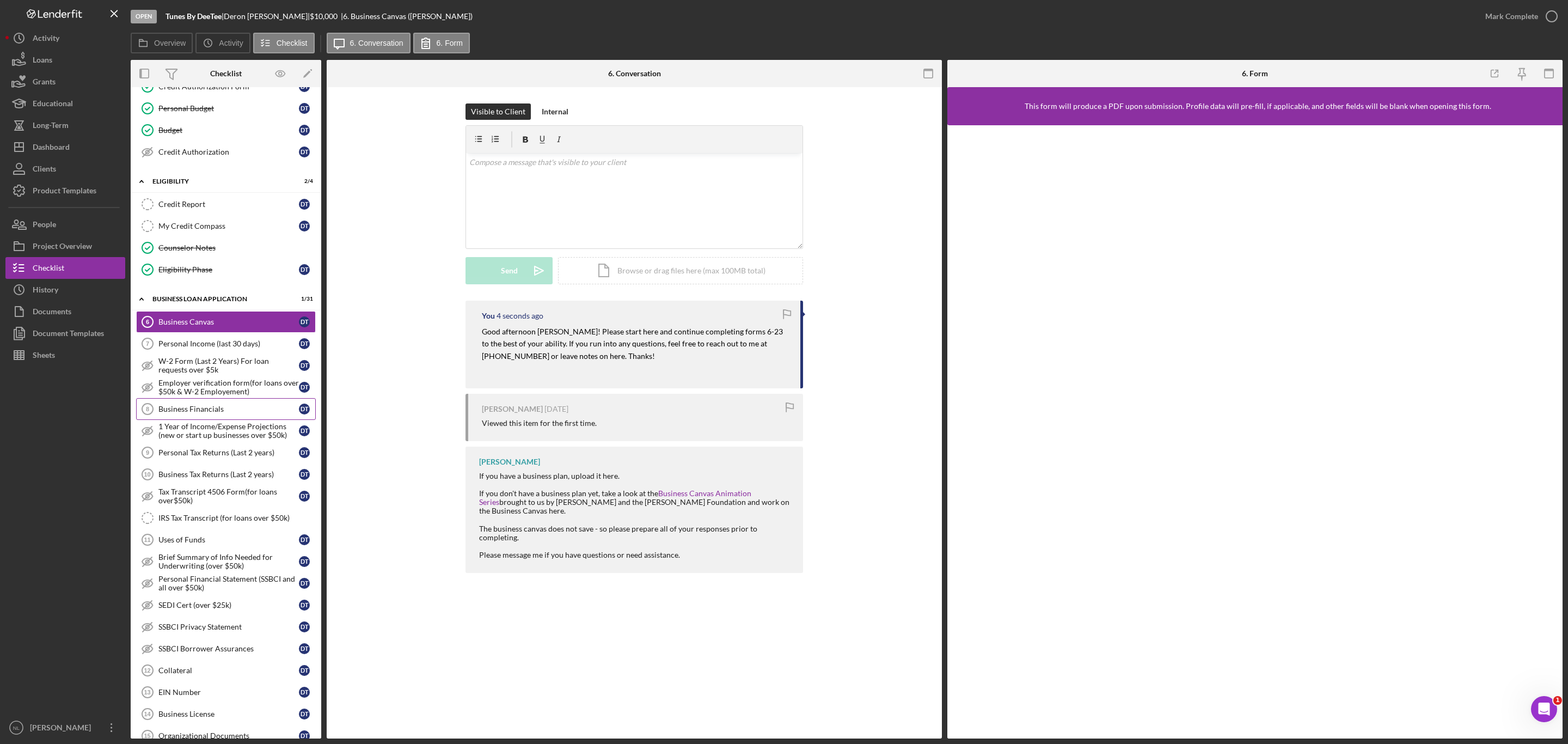
click at [180, 413] on div "Business Financials" at bounding box center [228, 409] width 141 height 9
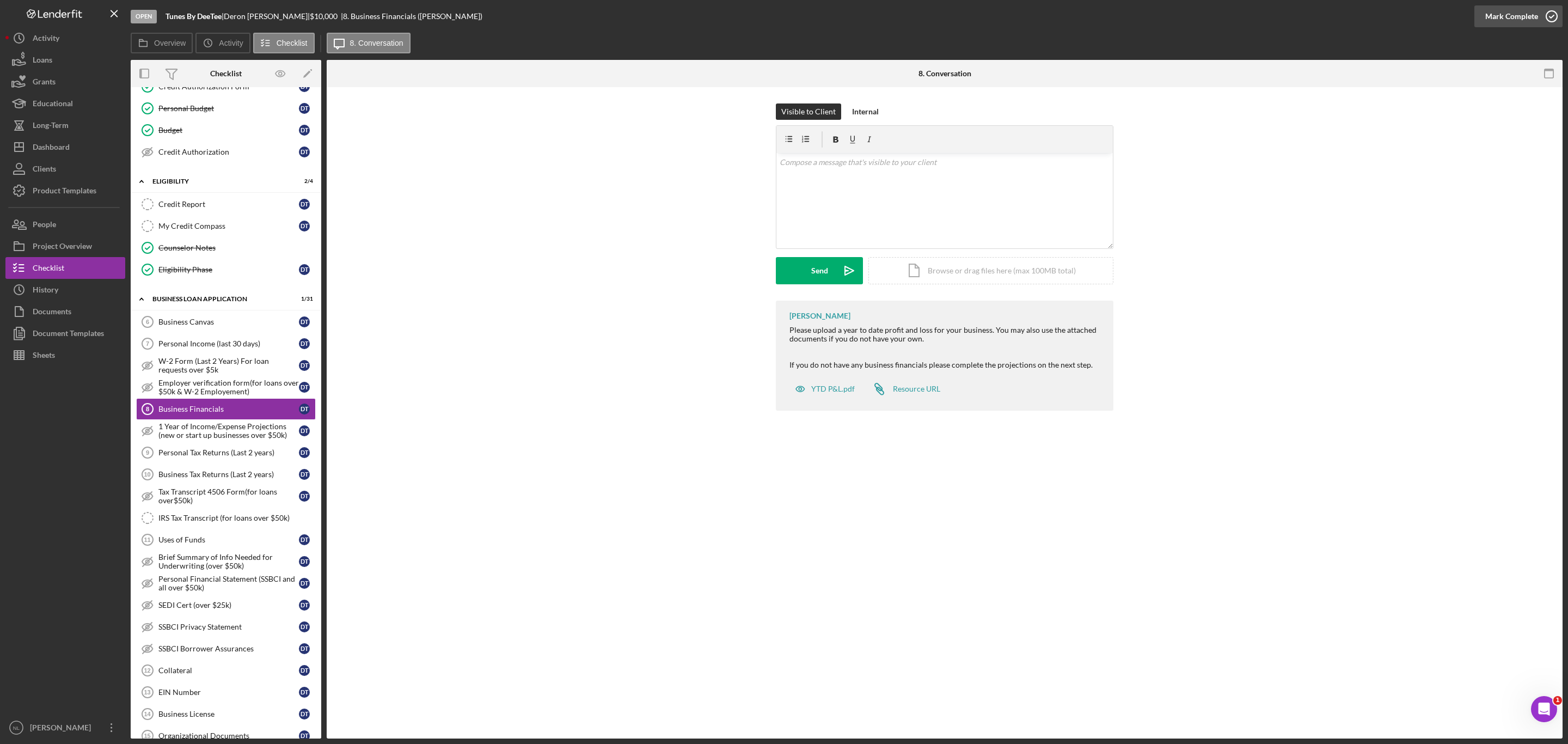
click at [1513, 13] on div "Mark Complete" at bounding box center [1511, 16] width 53 height 22
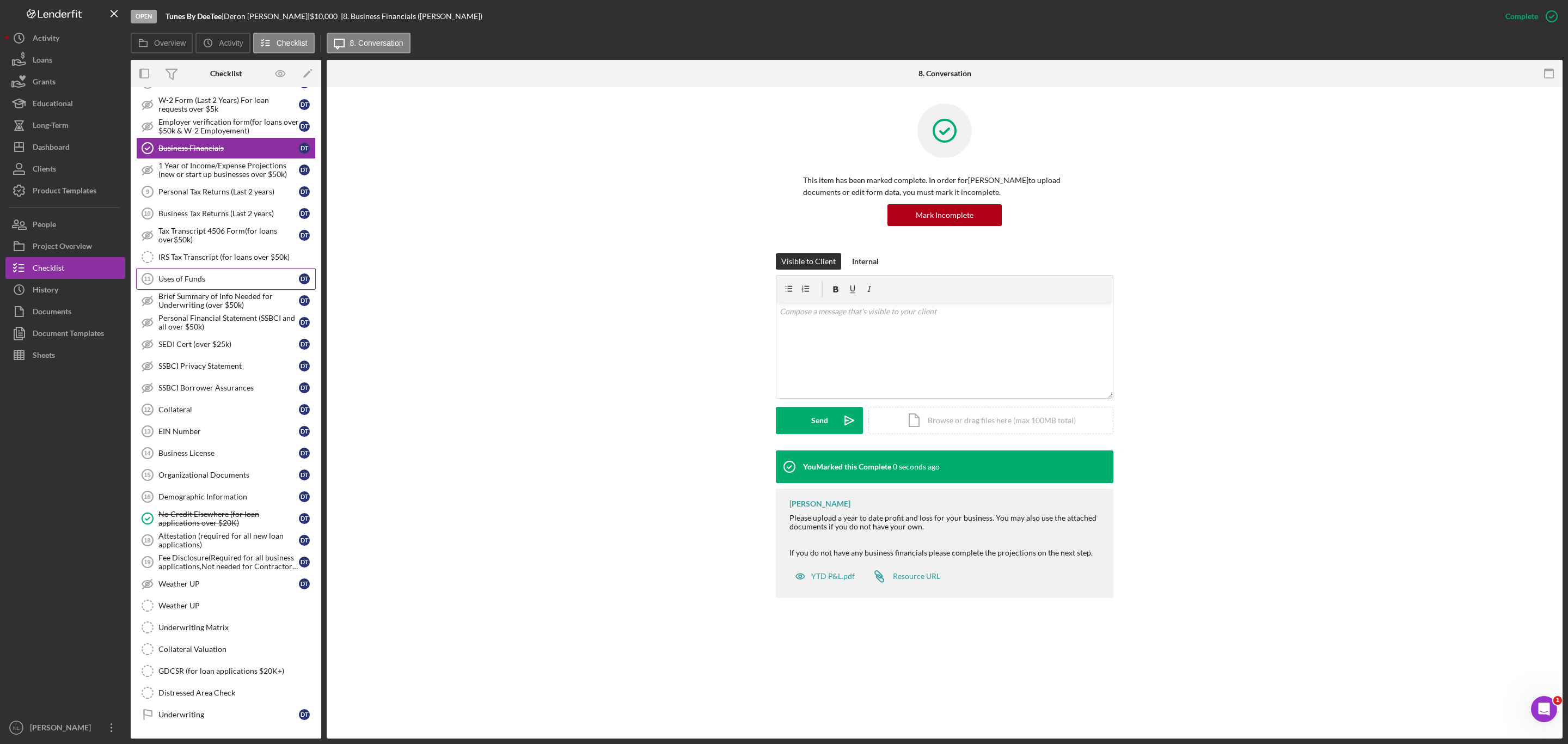
scroll to position [457, 0]
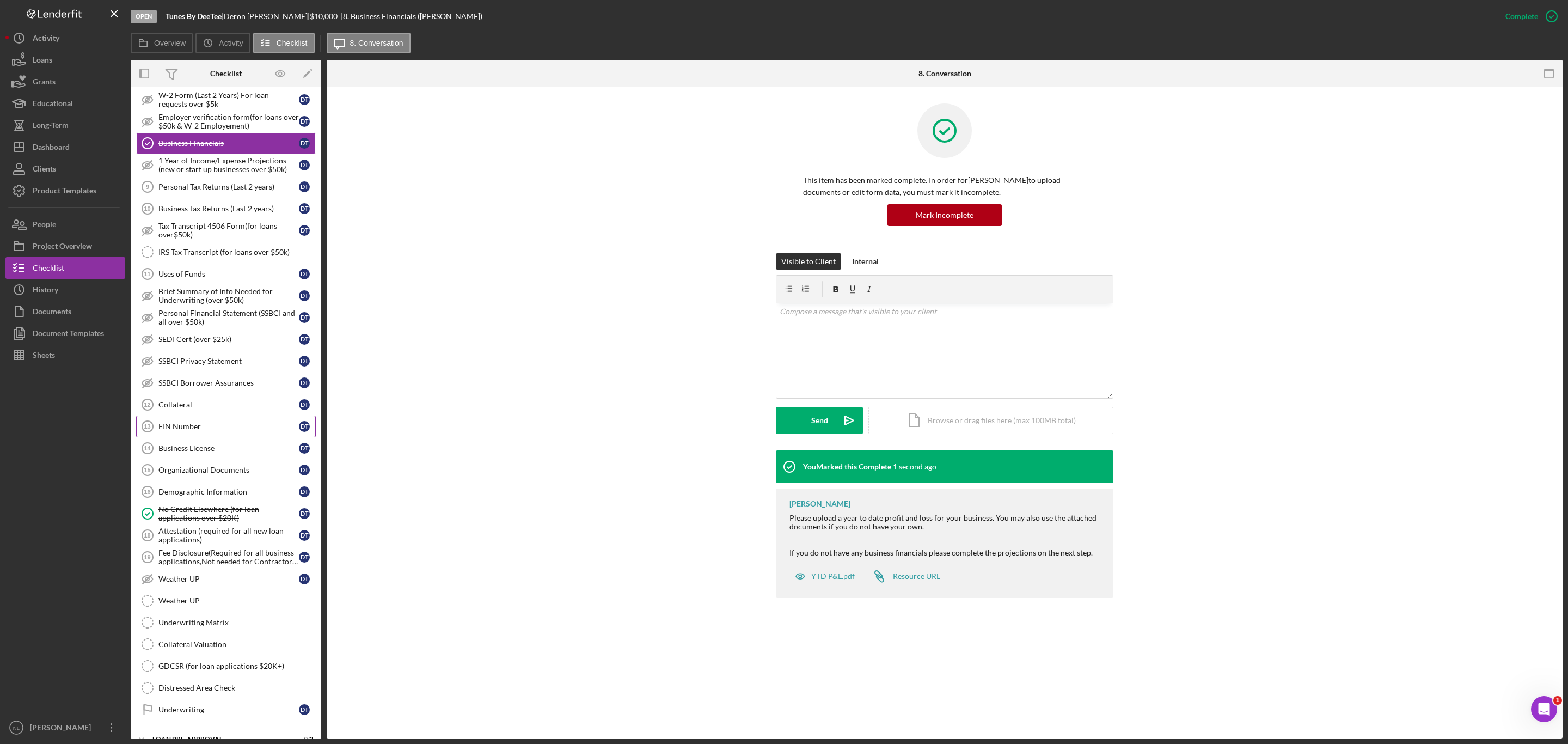
click at [206, 437] on link "EIN Number 13 EIN Number D T" at bounding box center [226, 426] width 180 height 22
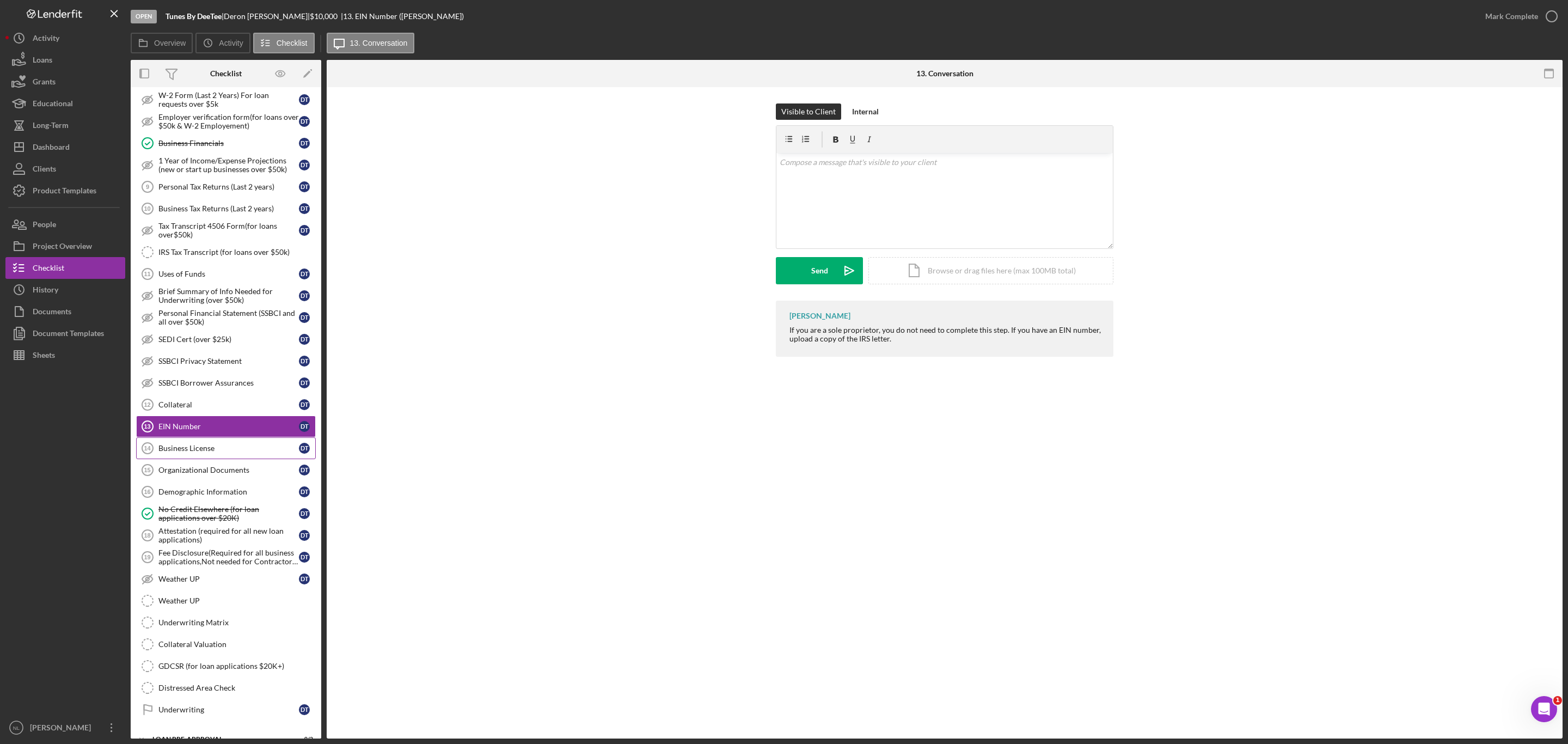
click at [199, 452] on div "Business License" at bounding box center [228, 448] width 141 height 9
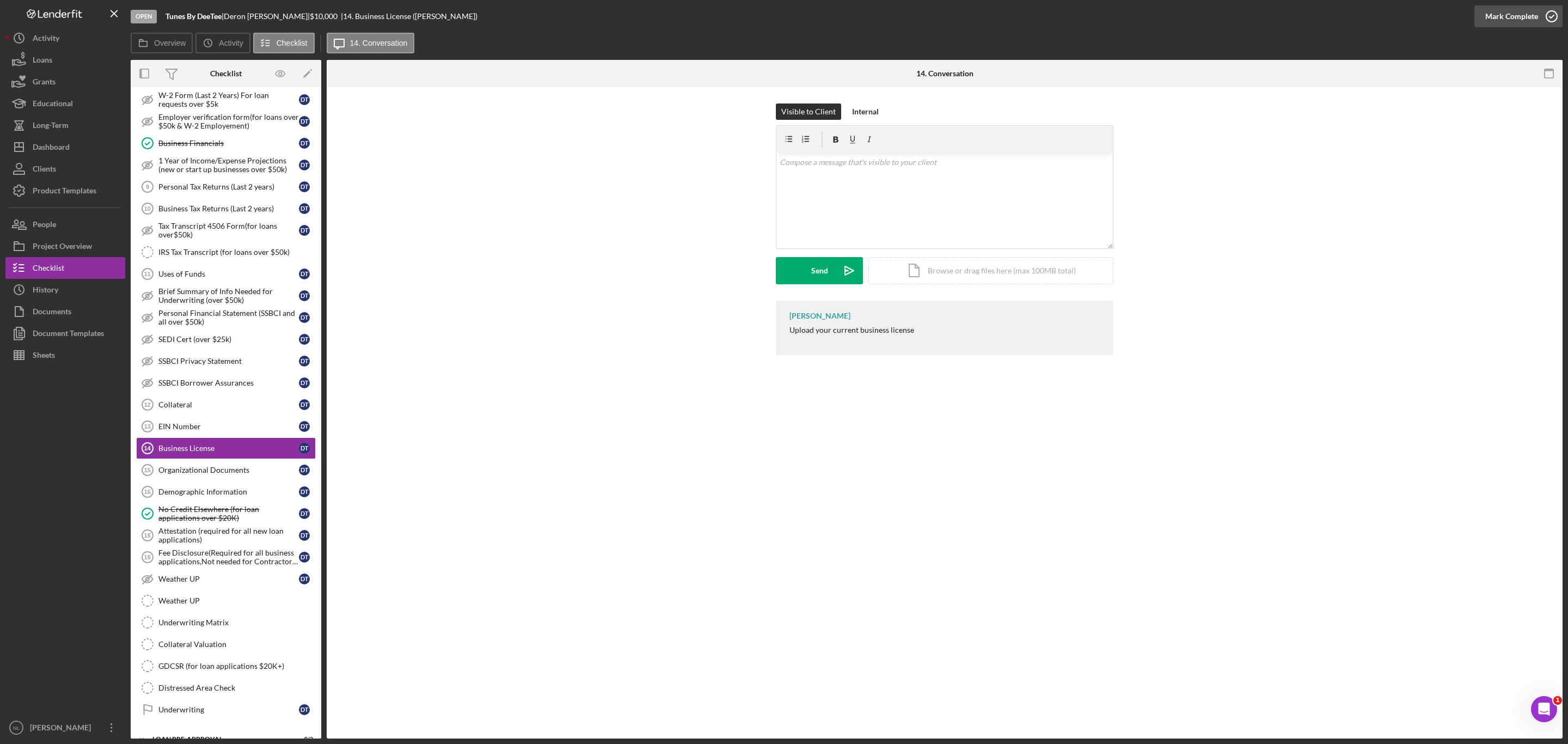
click at [1508, 15] on div "Mark Complete" at bounding box center [1511, 16] width 53 height 22
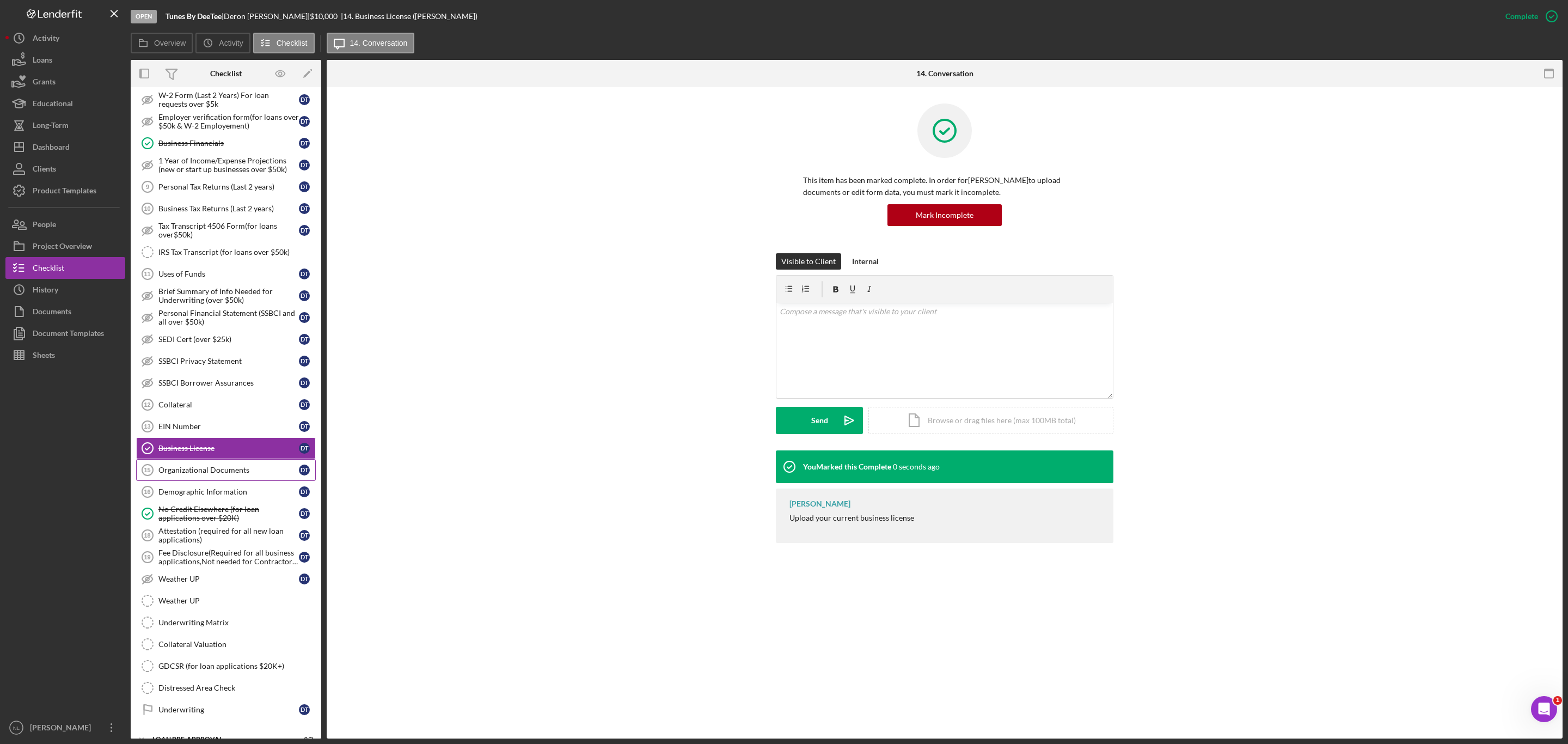
click at [243, 474] on div "Organizational Documents" at bounding box center [228, 470] width 141 height 9
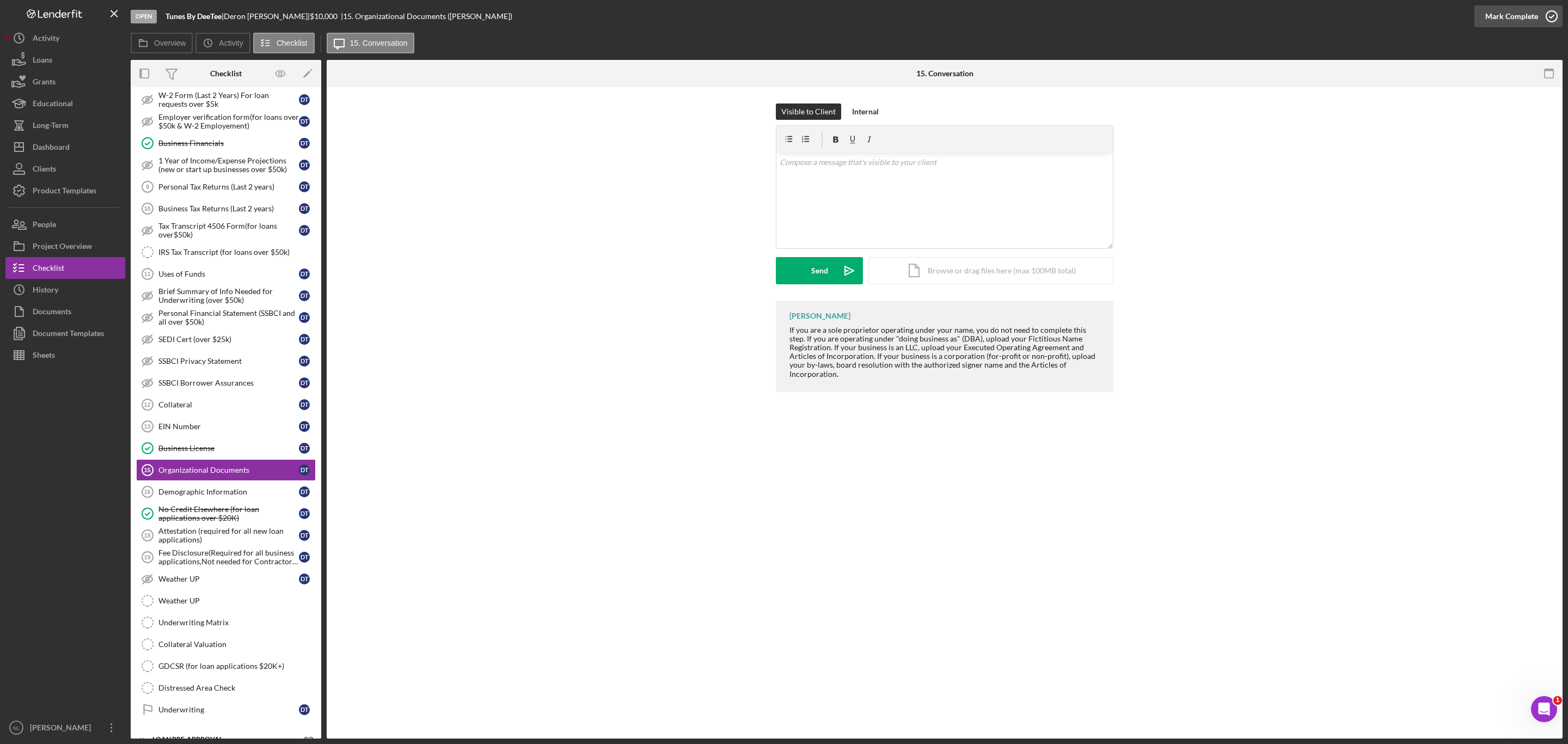
click at [1488, 12] on div "Mark Complete" at bounding box center [1511, 16] width 53 height 22
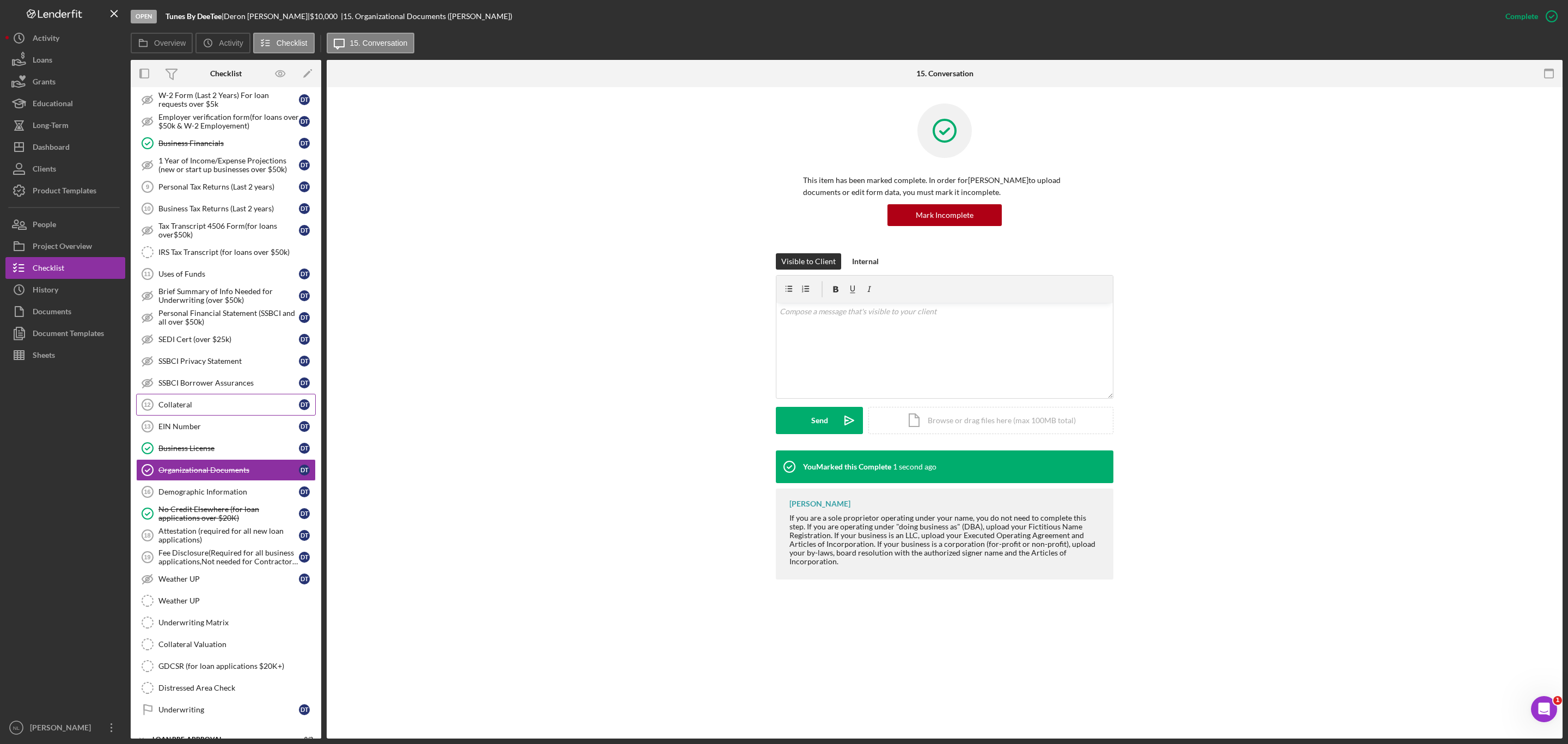
click at [185, 409] on div "Collateral" at bounding box center [228, 404] width 141 height 9
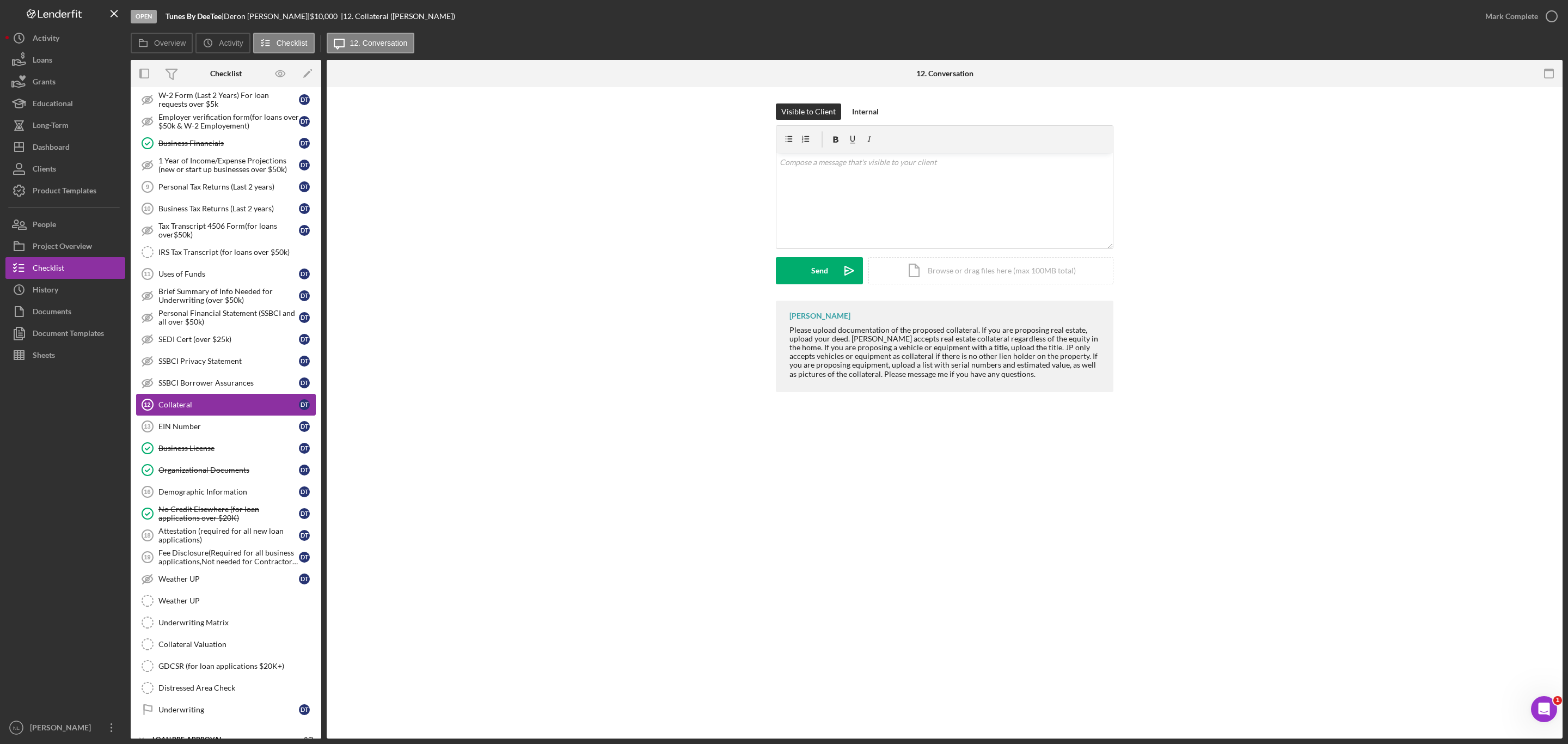
scroll to position [979, 0]
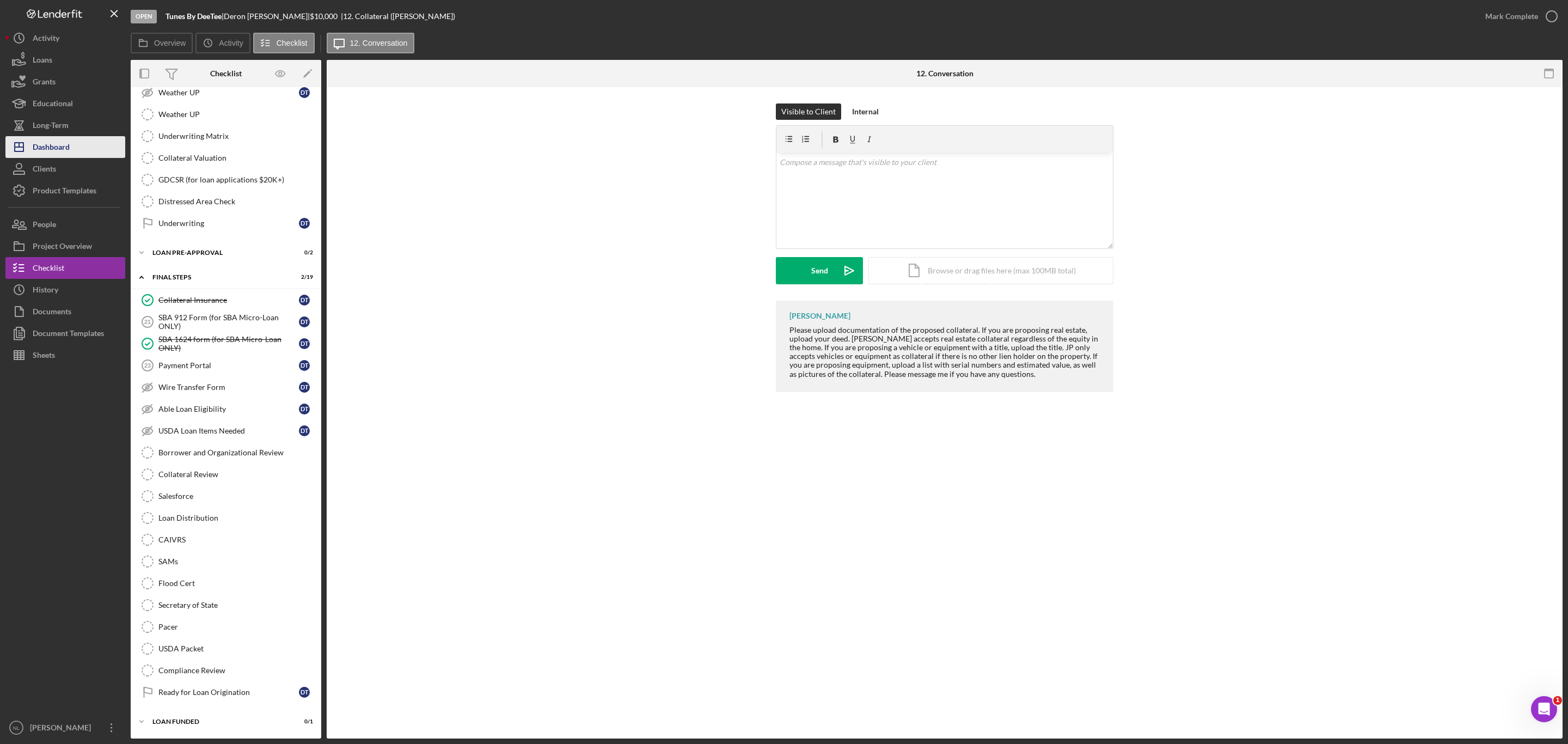
click at [69, 144] on div "Dashboard" at bounding box center [51, 149] width 37 height 24
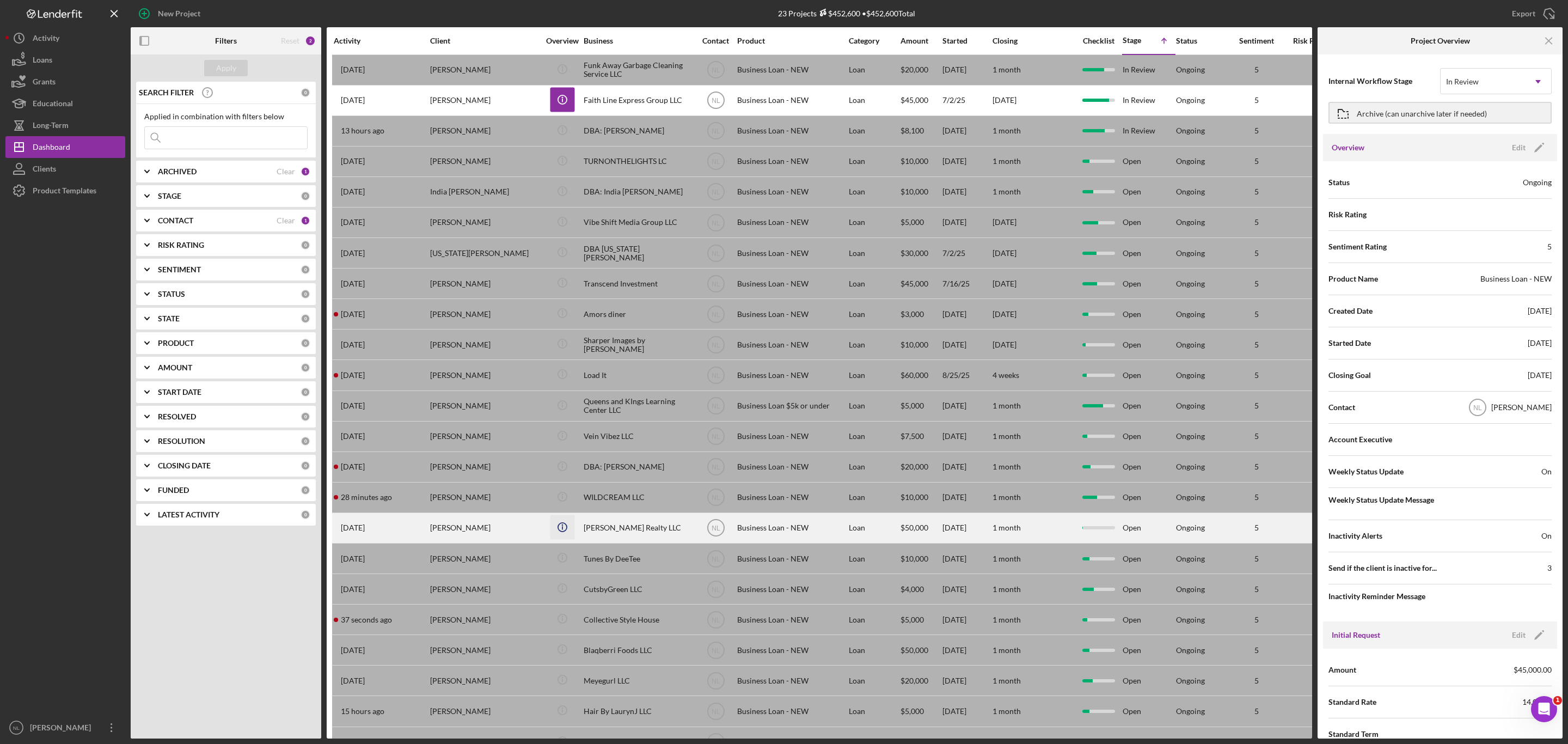
scroll to position [54, 0]
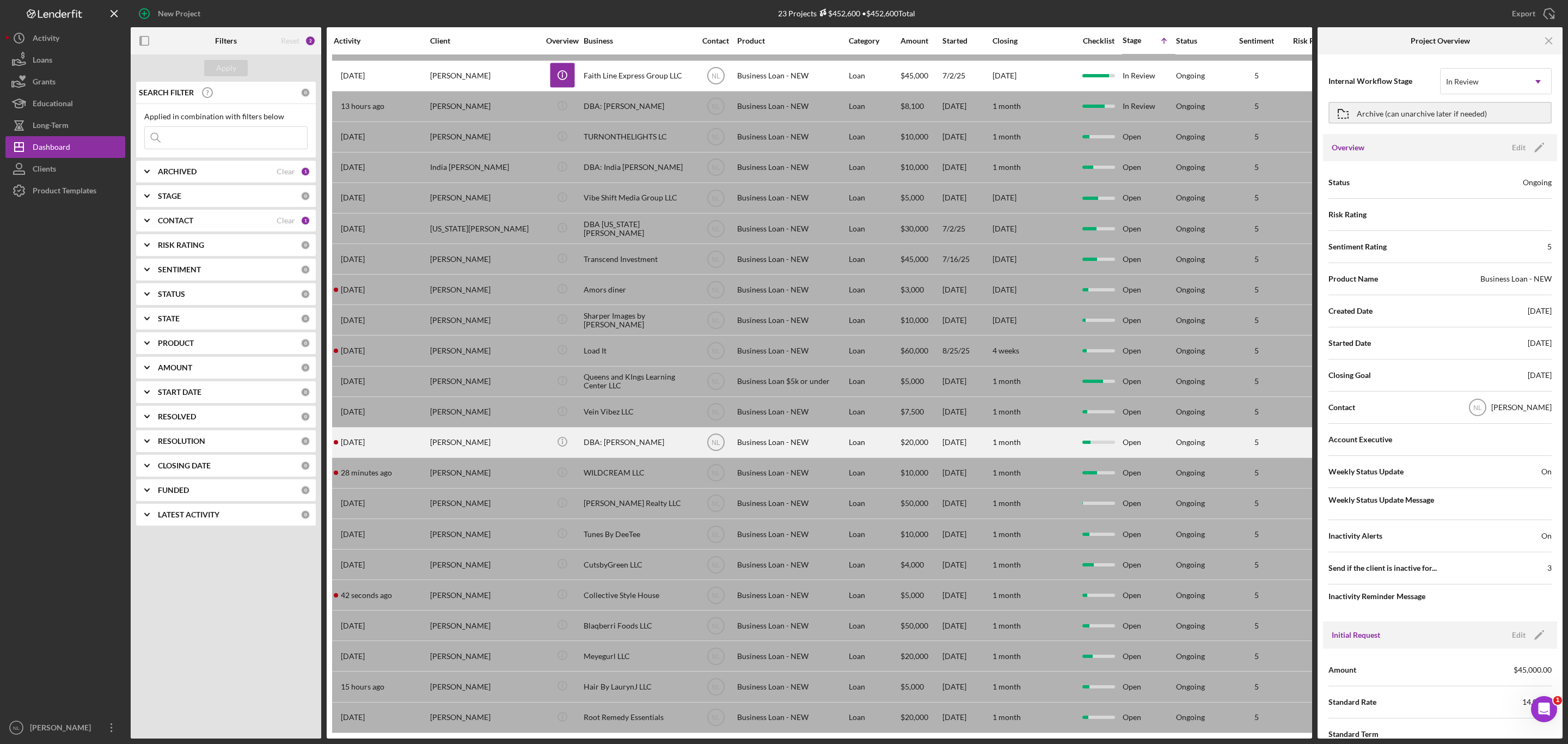
click at [515, 428] on div "[PERSON_NAME]" at bounding box center [485, 442] width 109 height 29
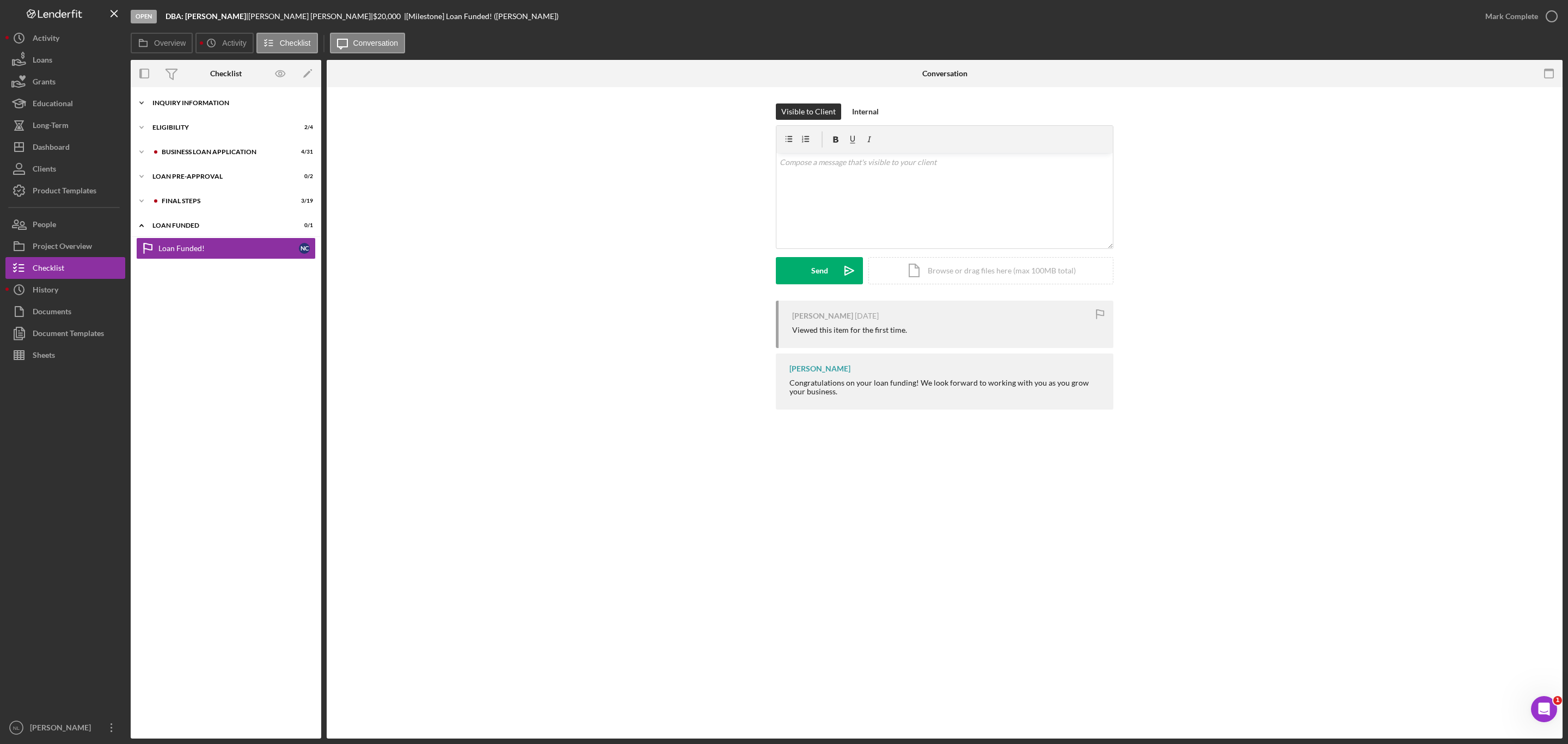
click at [214, 99] on div "Icon/Expander INQUIRY INFORMATION 8 / 11" at bounding box center [226, 103] width 191 height 22
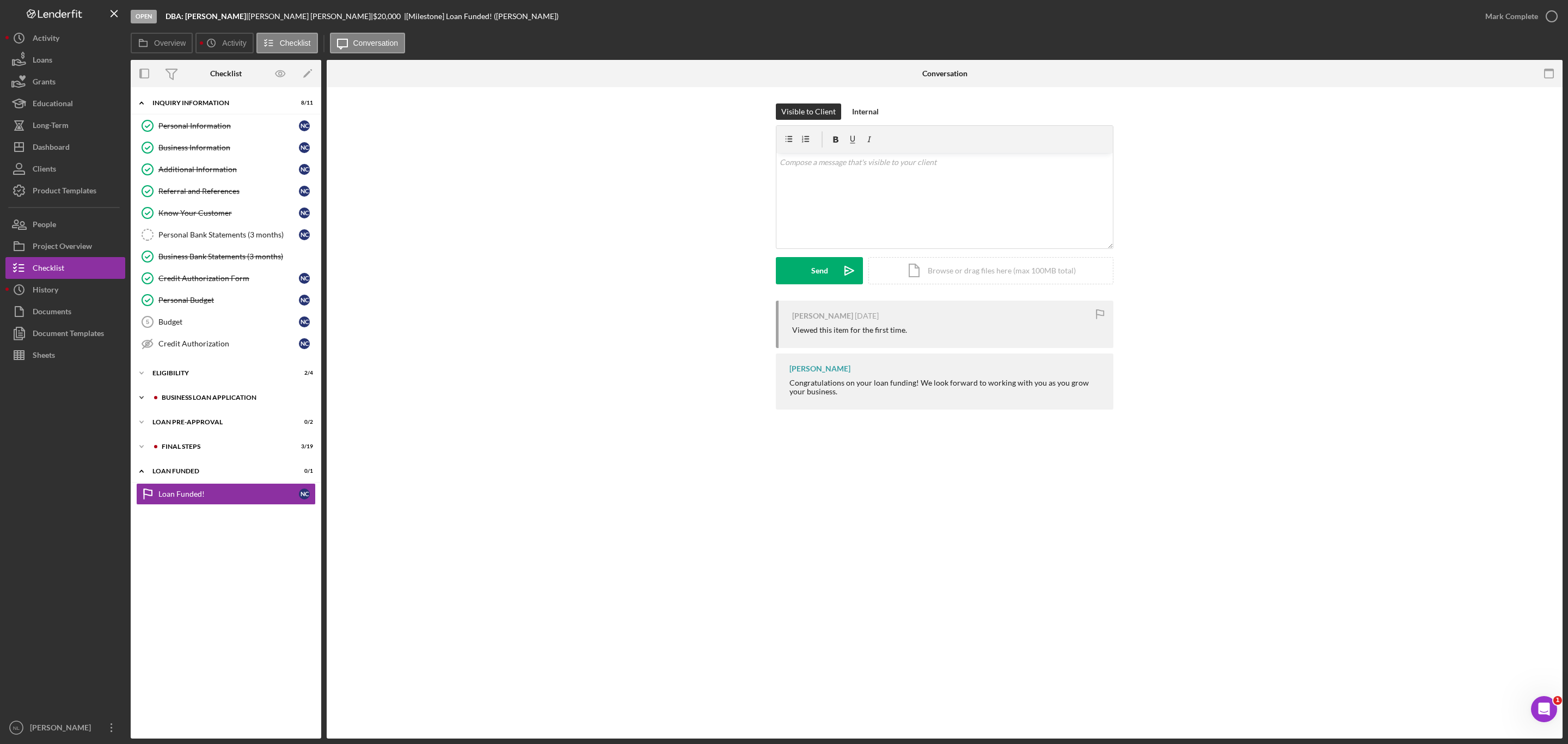
click at [234, 409] on div "Icon/Expander BUSINESS LOAN APPLICATION 4 / 31" at bounding box center [226, 398] width 191 height 22
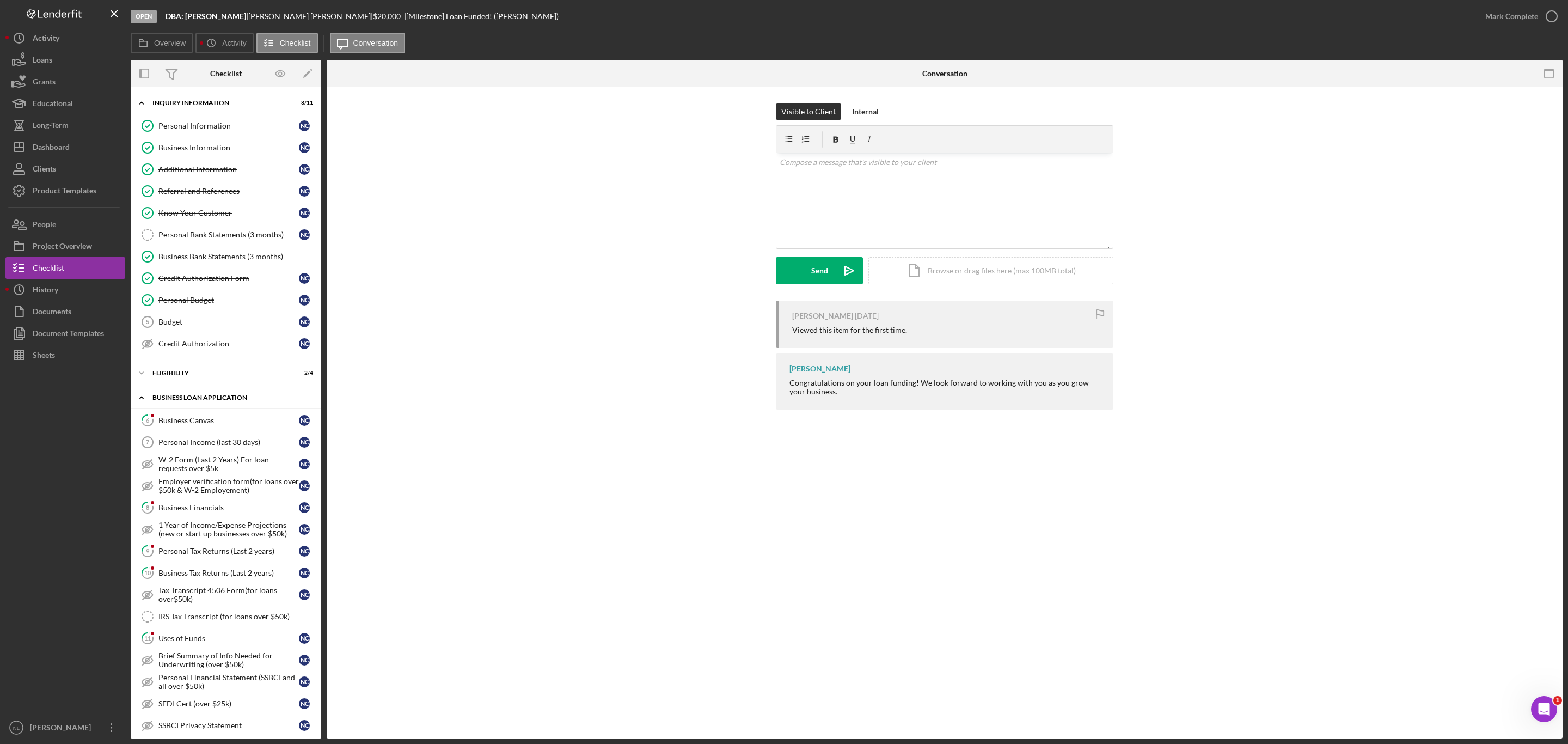
scroll to position [482, 0]
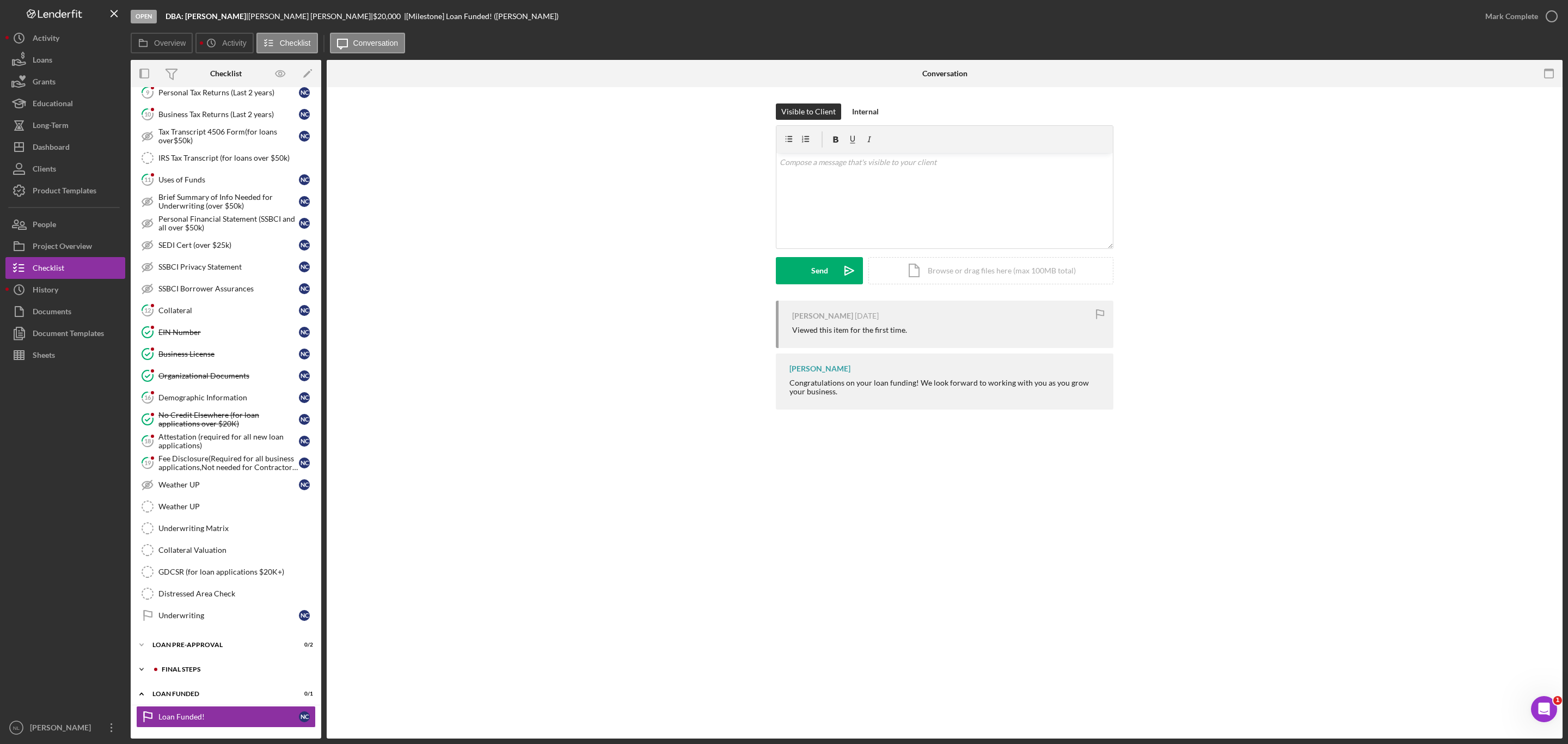
click at [211, 667] on div "FINAL STEPS" at bounding box center [235, 669] width 146 height 7
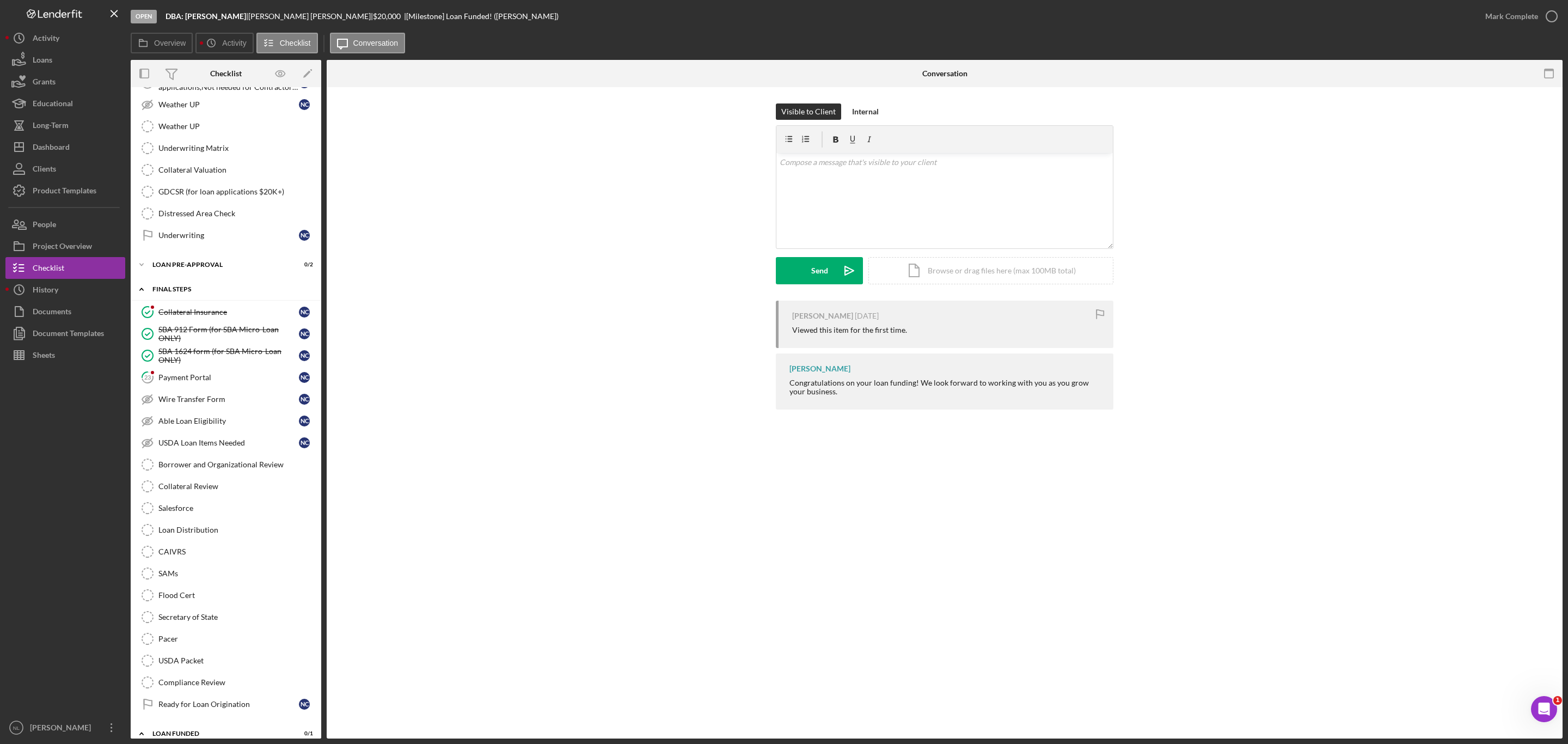
scroll to position [860, 0]
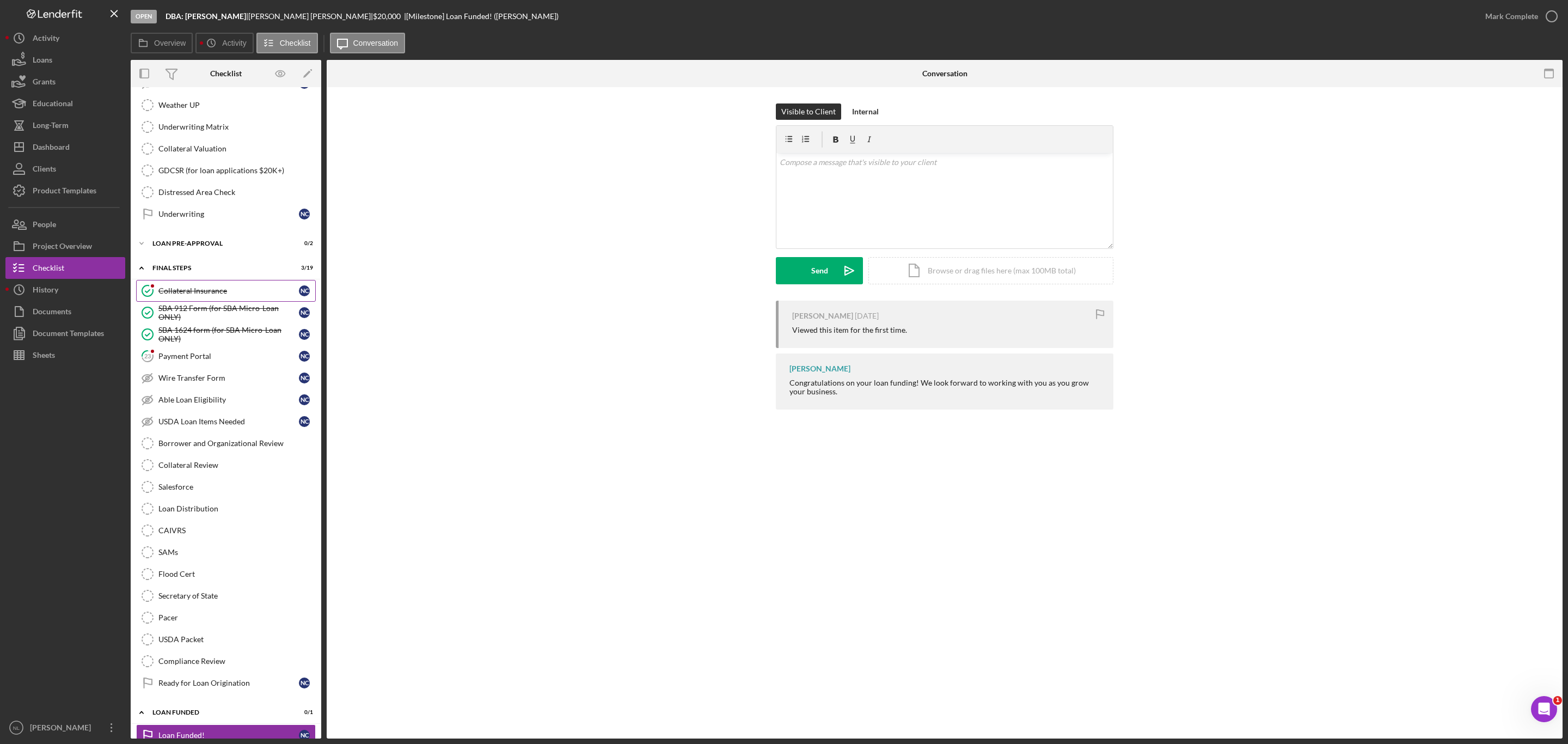
click at [157, 304] on icon "Collateral Insurance" at bounding box center [147, 290] width 27 height 27
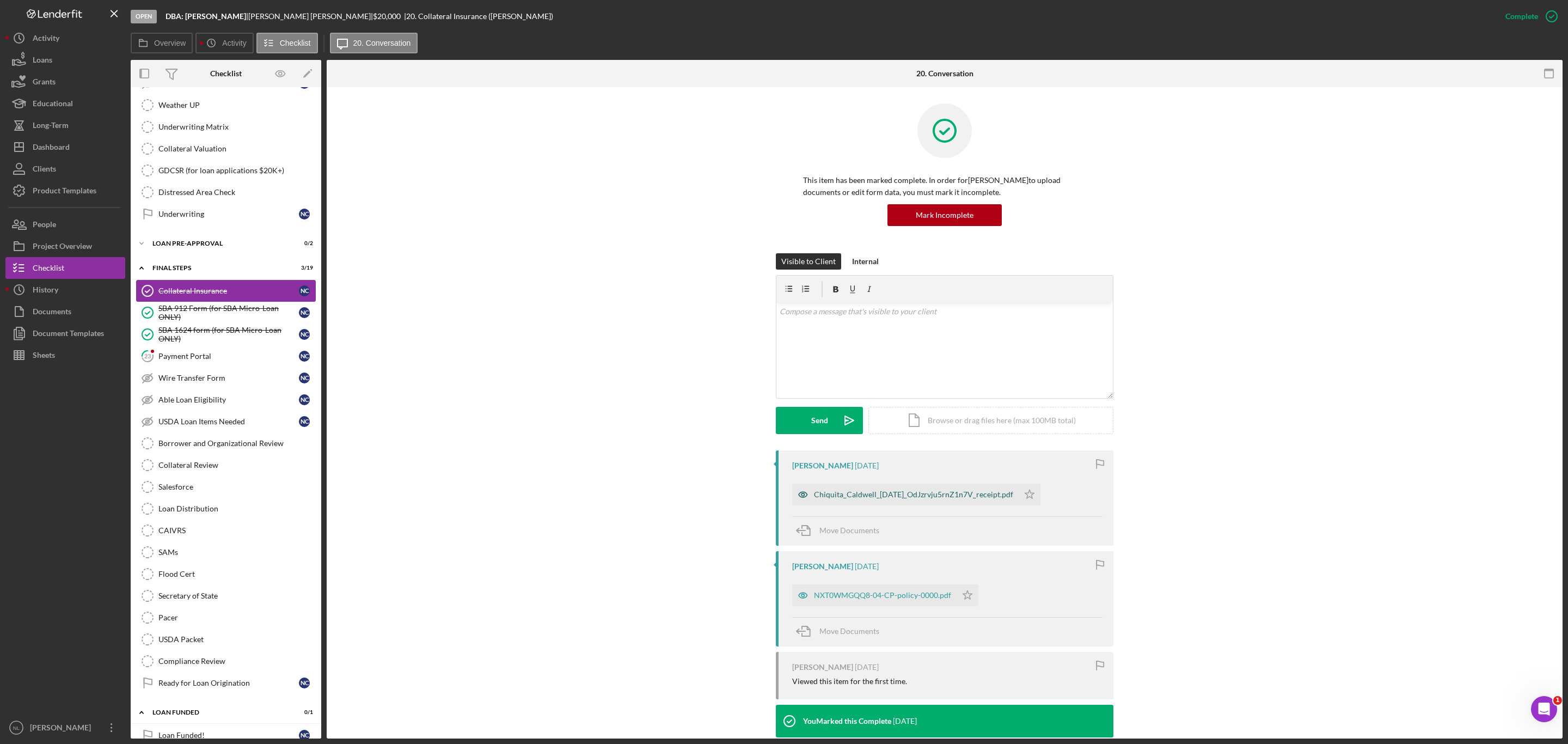
click at [879, 494] on div "Chiquita_Caldwell_[DATE]_OdJzrvju5rnZ1n7V_receipt.pdf" at bounding box center [913, 494] width 199 height 9
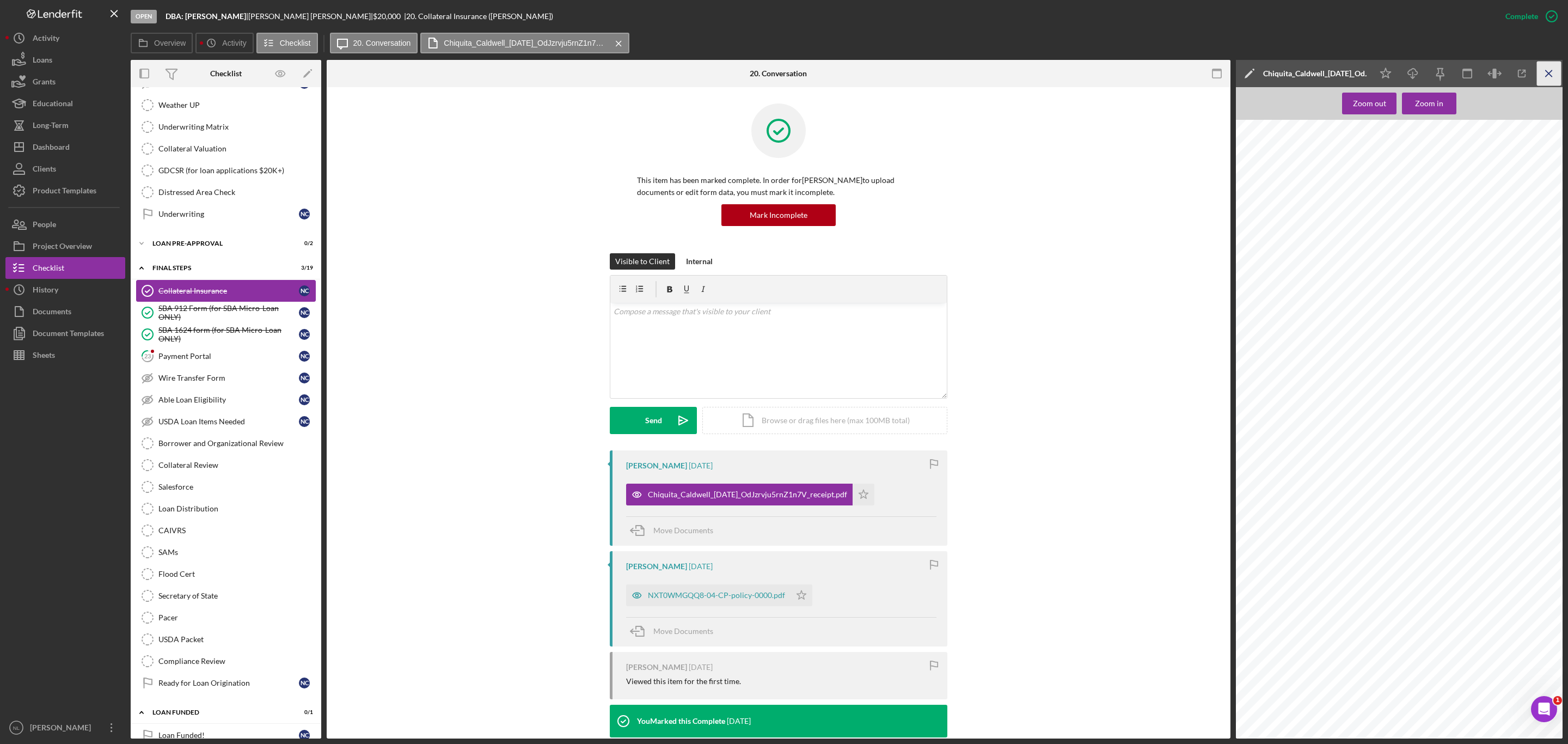
click at [1547, 80] on icon "Icon/Menu Close" at bounding box center [1549, 74] width 24 height 24
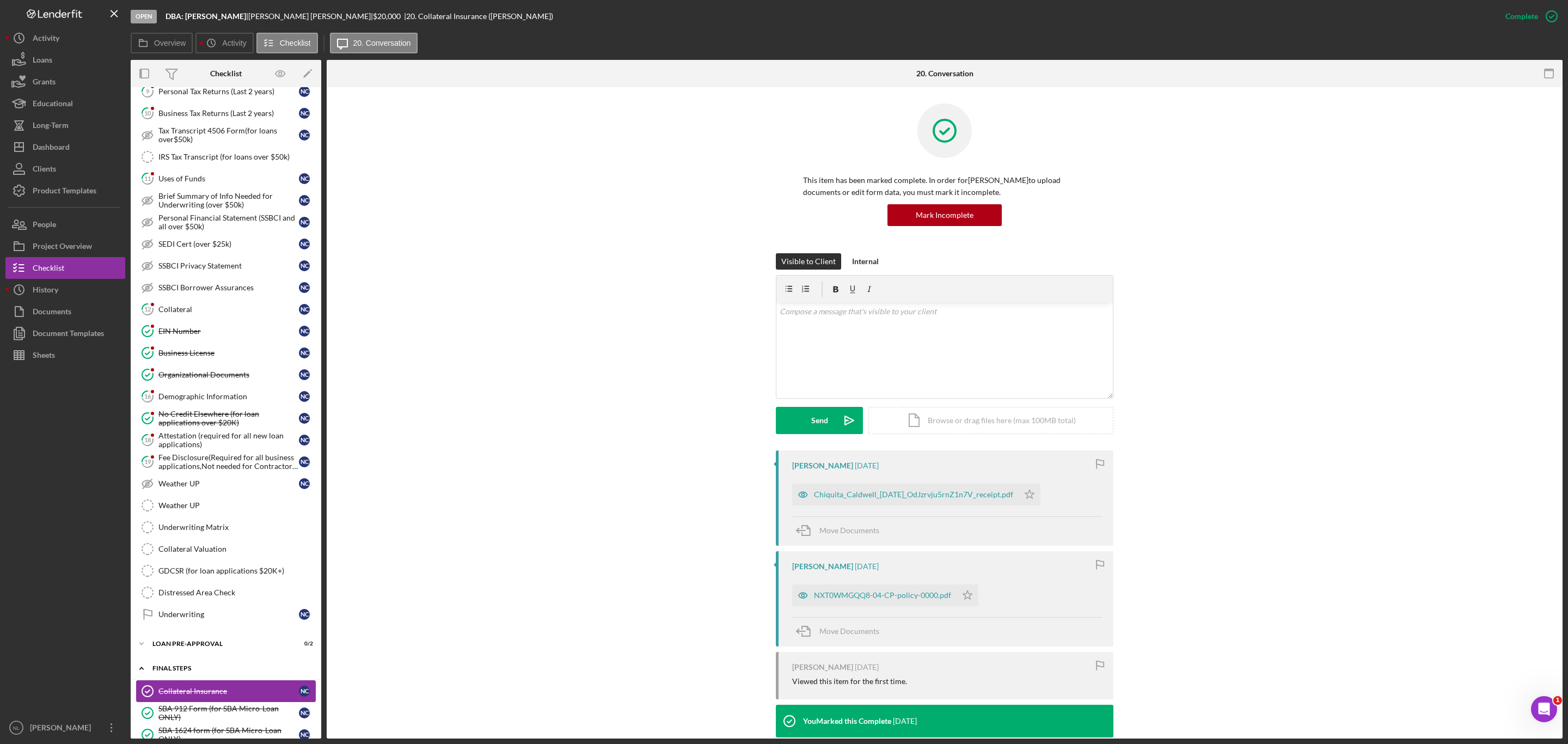
scroll to position [455, 0]
click at [175, 318] on div "Collateral" at bounding box center [228, 314] width 141 height 9
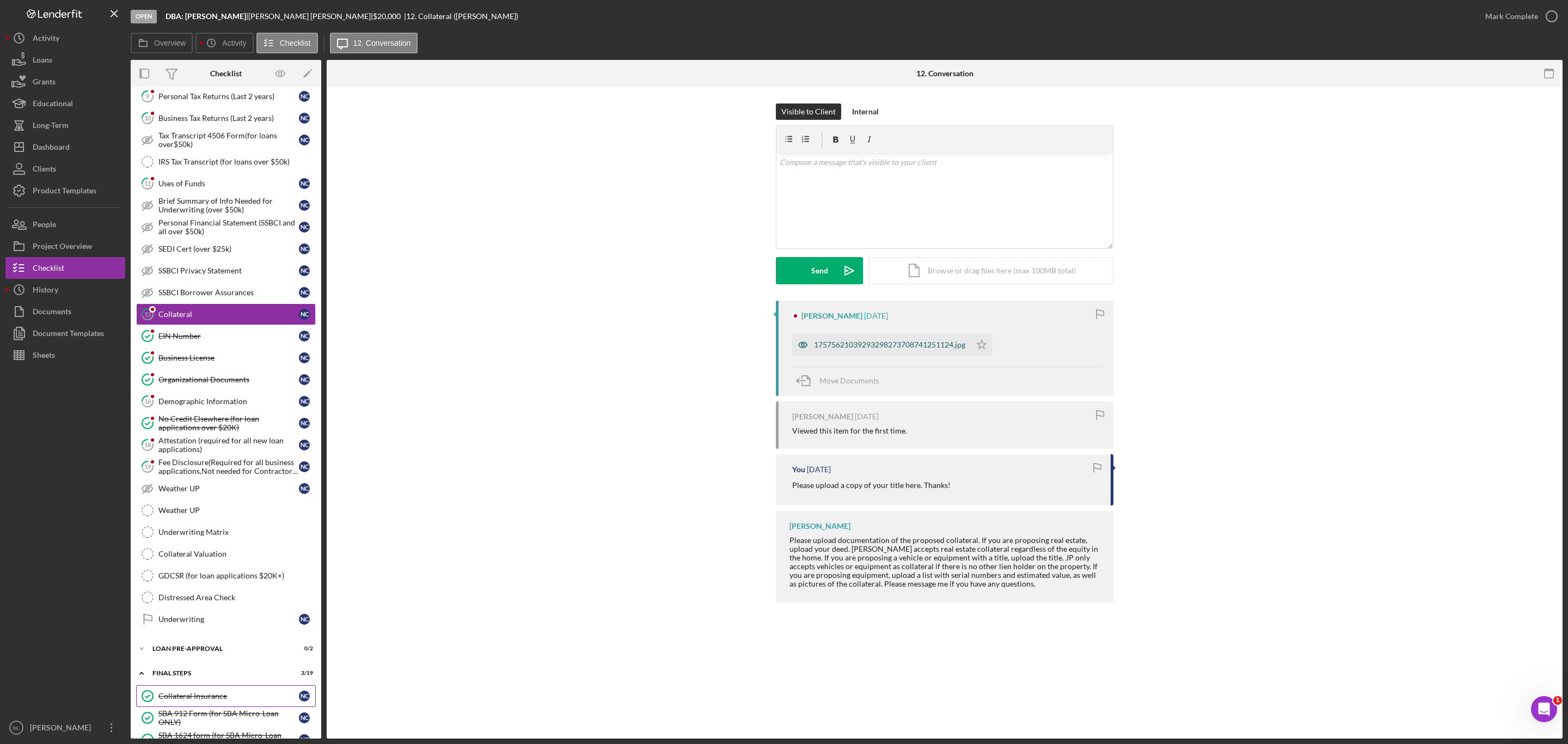
click at [916, 351] on div "17575621039293298273708741251124.jpg" at bounding box center [881, 345] width 178 height 22
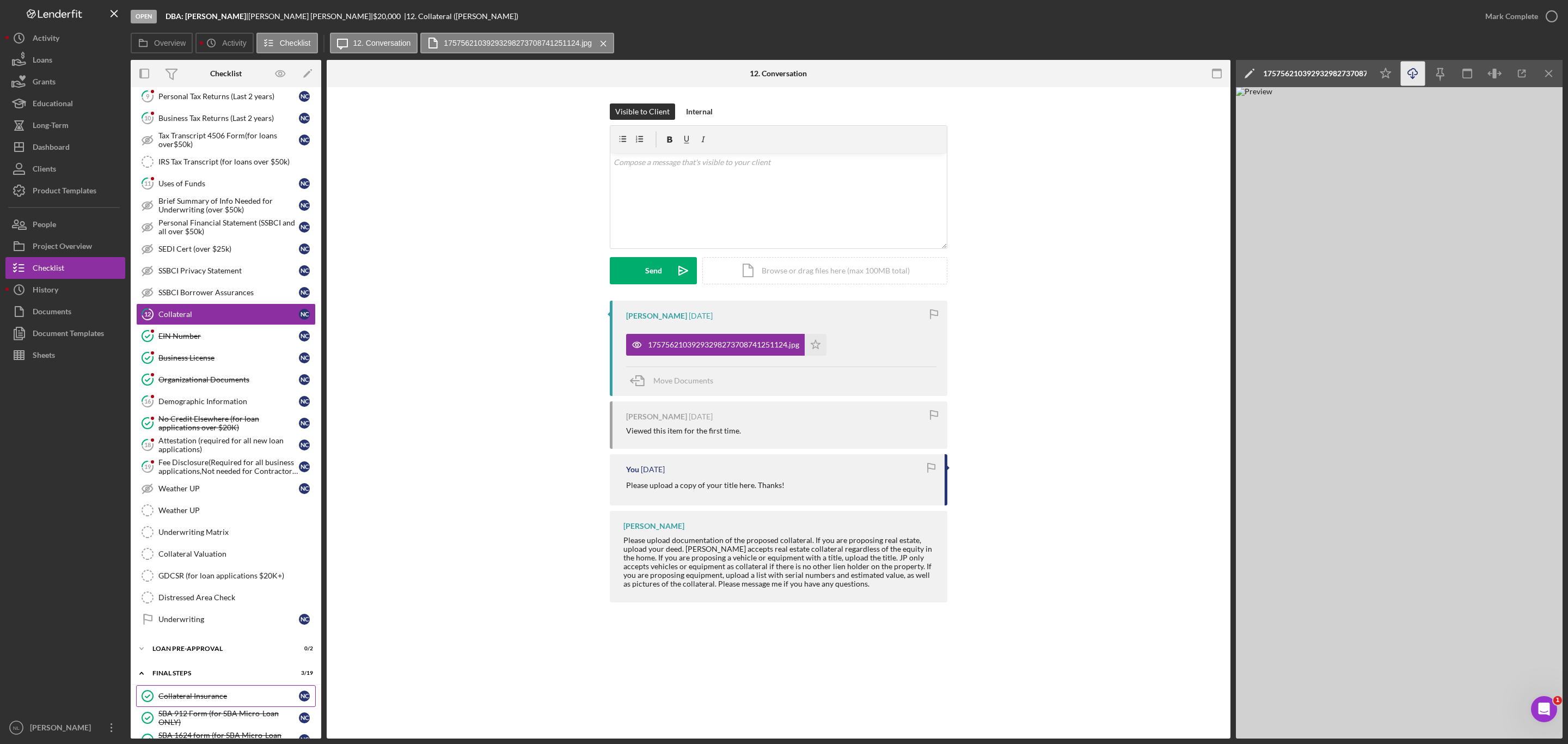
click at [1408, 74] on icon "button" at bounding box center [1412, 72] width 9 height 6
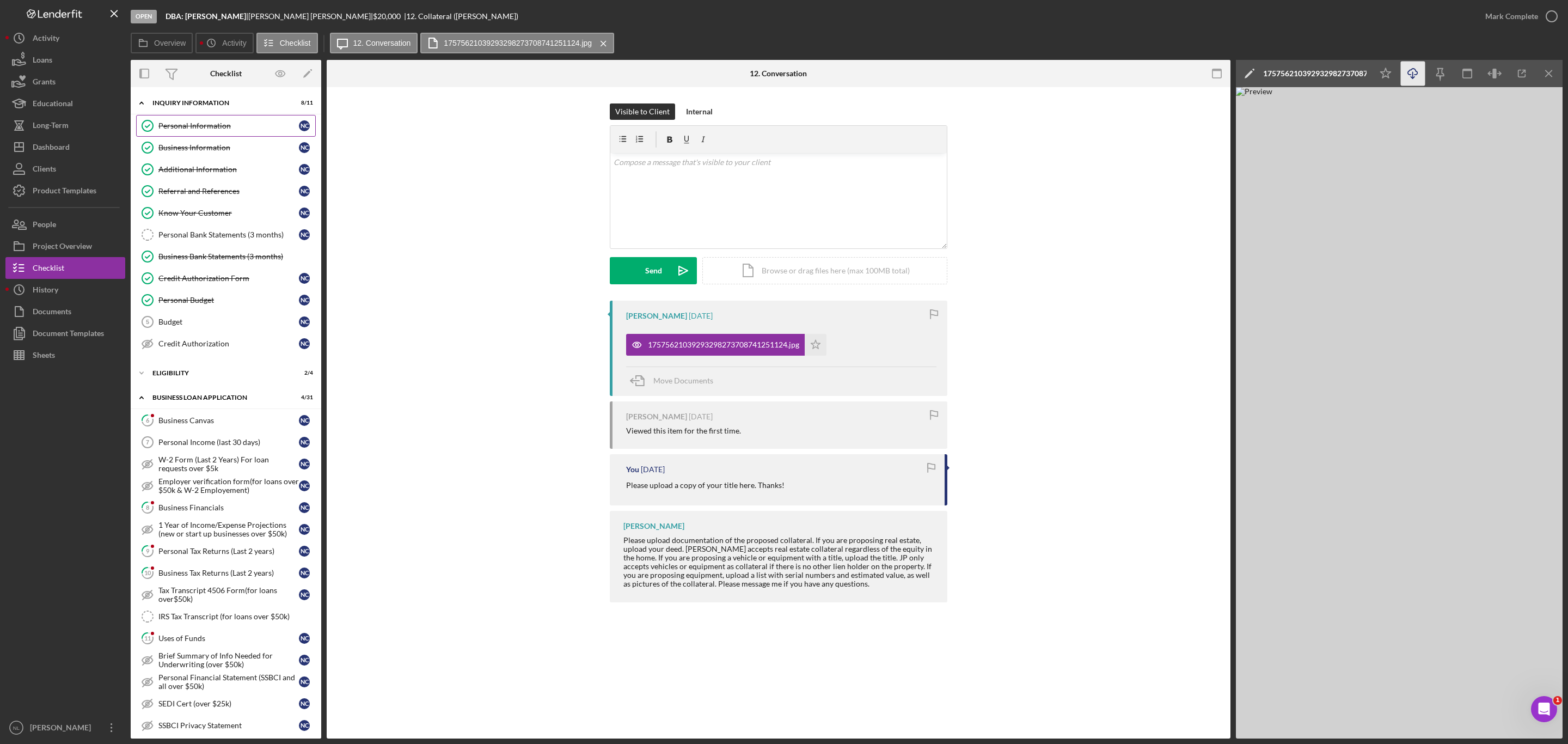
click at [205, 131] on link "Personal Information Personal Information N C" at bounding box center [226, 126] width 180 height 22
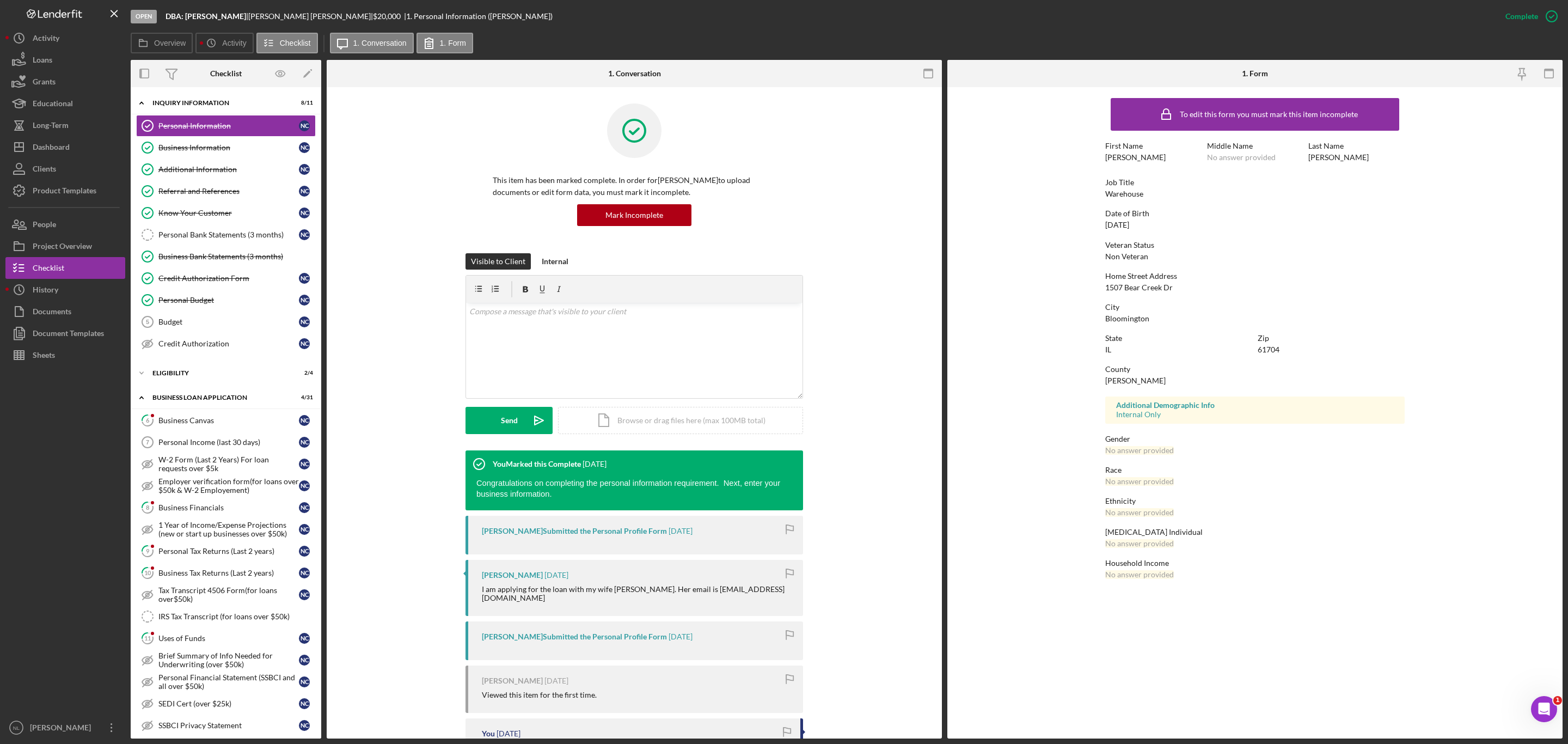
click at [1277, 351] on div "61704" at bounding box center [1269, 349] width 22 height 9
copy div "61704"
